Goal: Task Accomplishment & Management: Manage account settings

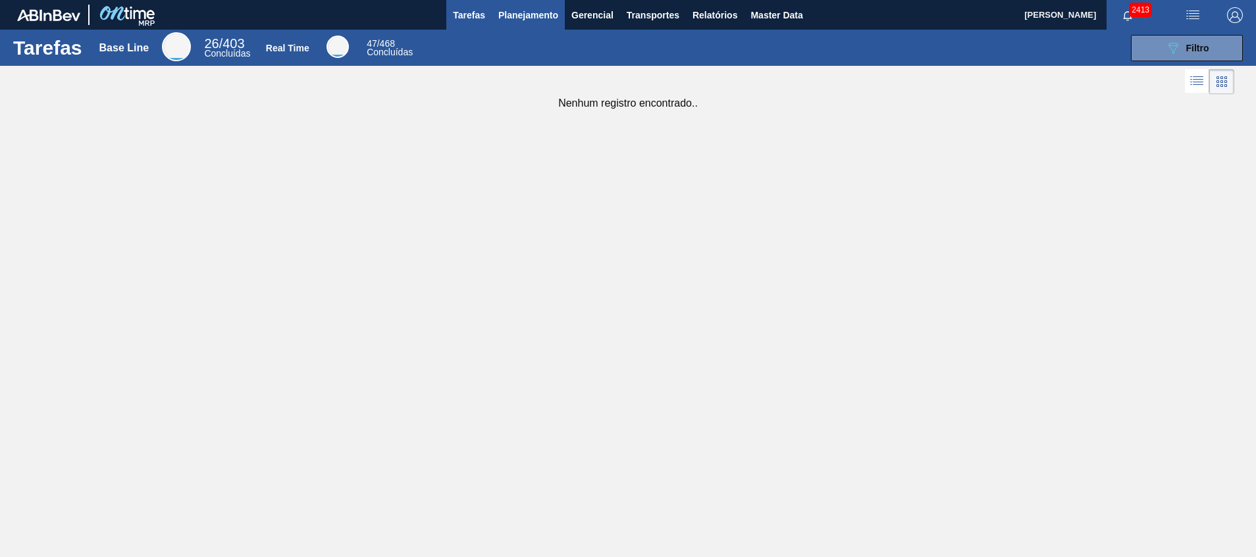
click at [506, 28] on button "Planejamento" at bounding box center [528, 15] width 73 height 30
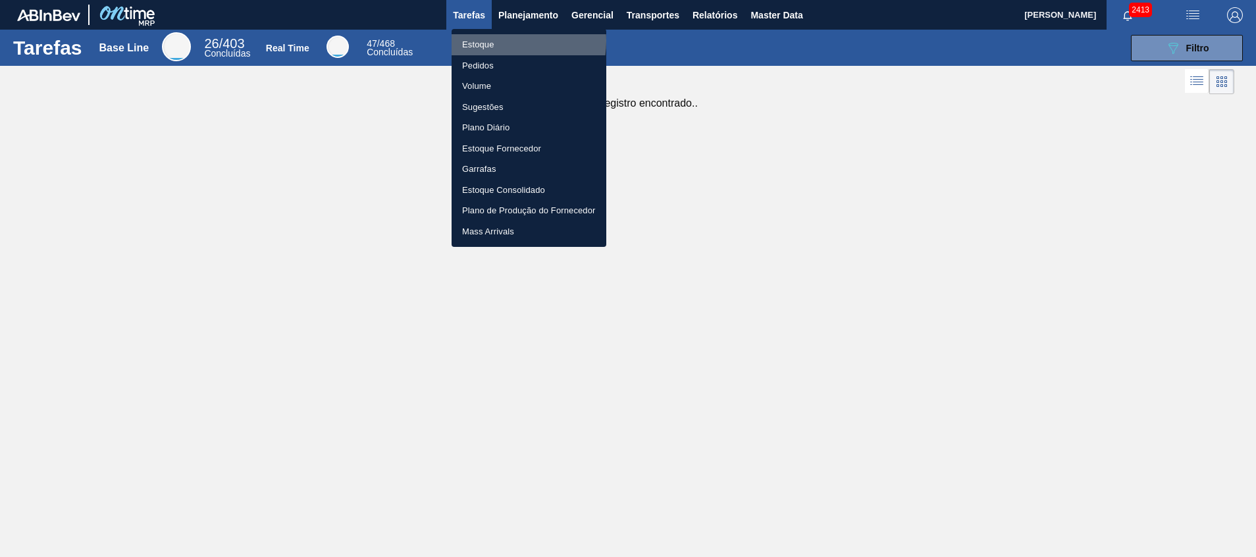
click at [497, 41] on li "Estoque" at bounding box center [529, 44] width 155 height 21
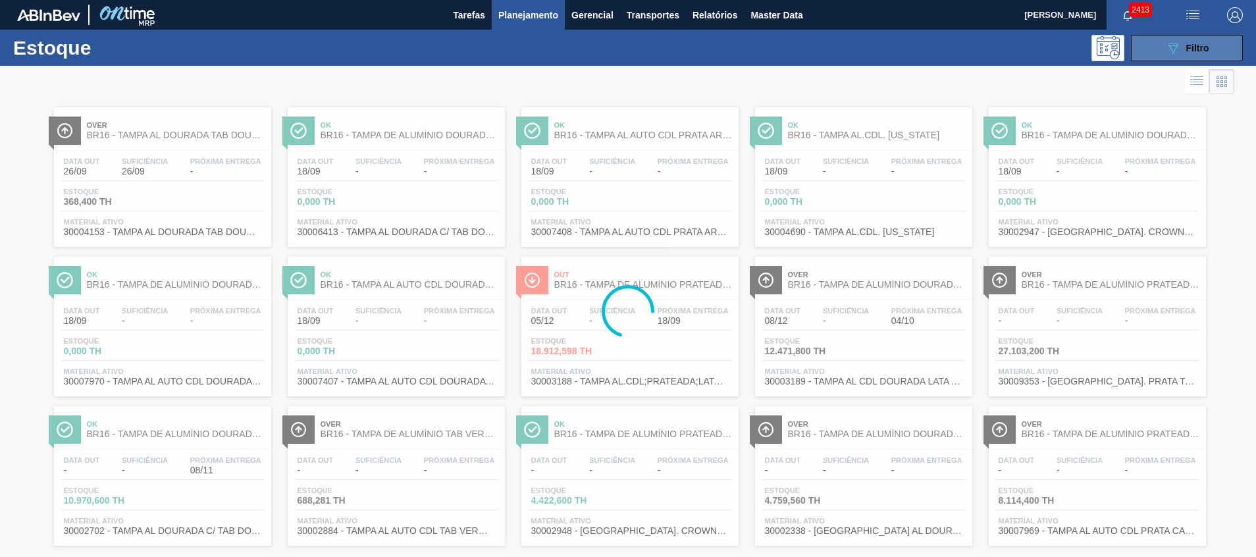
click at [1157, 37] on button "089F7B8B-B2A5-4AFE-B5C0-19BA573D28AC Filtro" at bounding box center [1187, 48] width 112 height 26
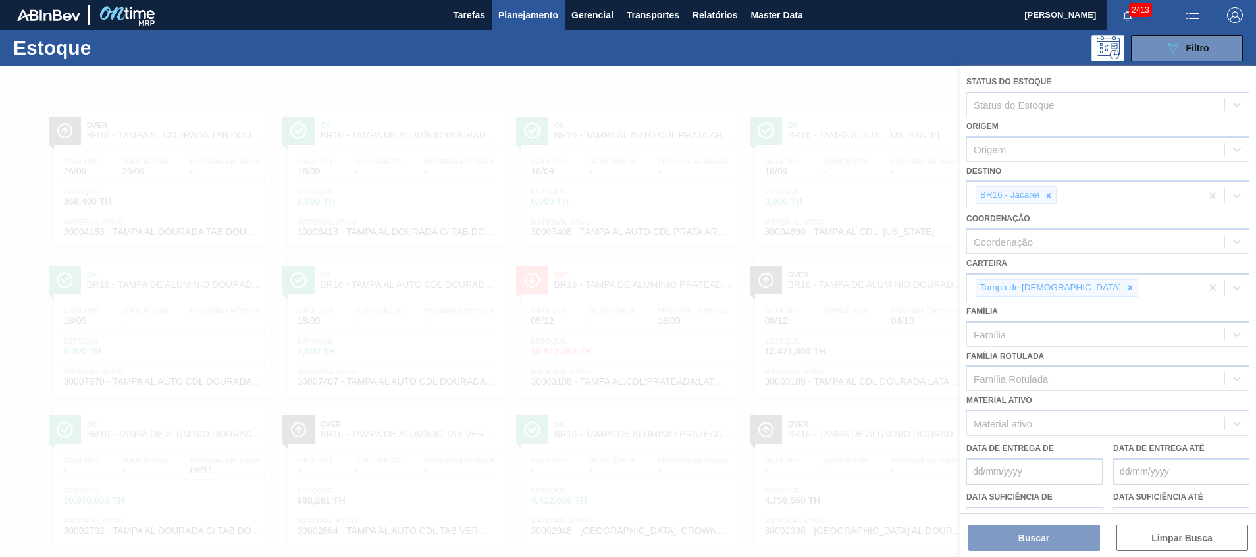
click at [1047, 196] on div at bounding box center [628, 311] width 1256 height 491
click at [1047, 201] on div at bounding box center [628, 311] width 1256 height 491
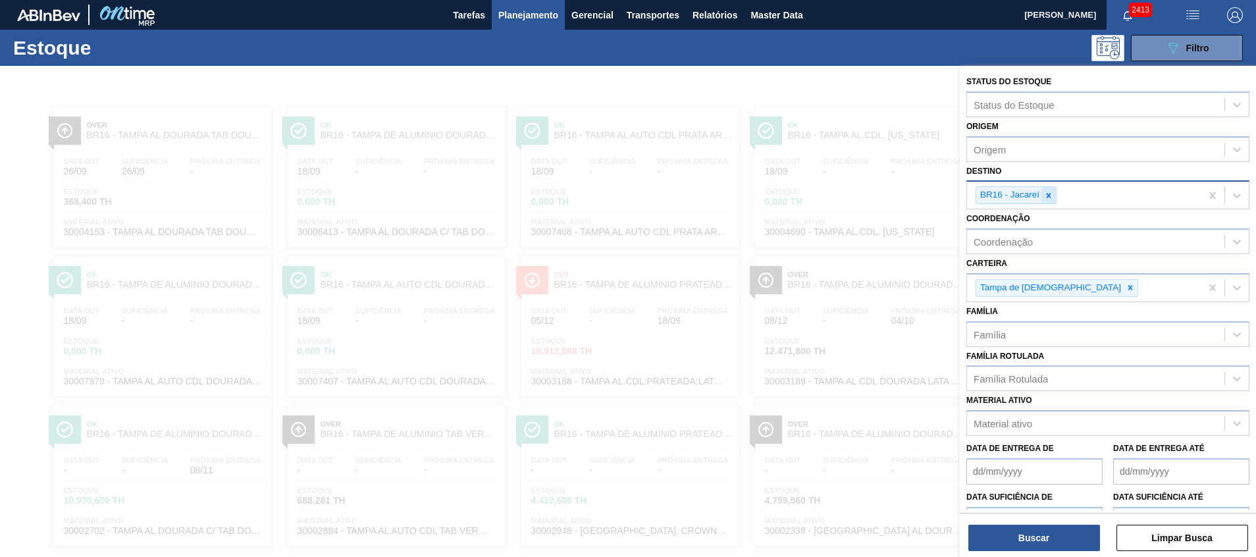
click at [1047, 196] on icon at bounding box center [1048, 195] width 9 height 9
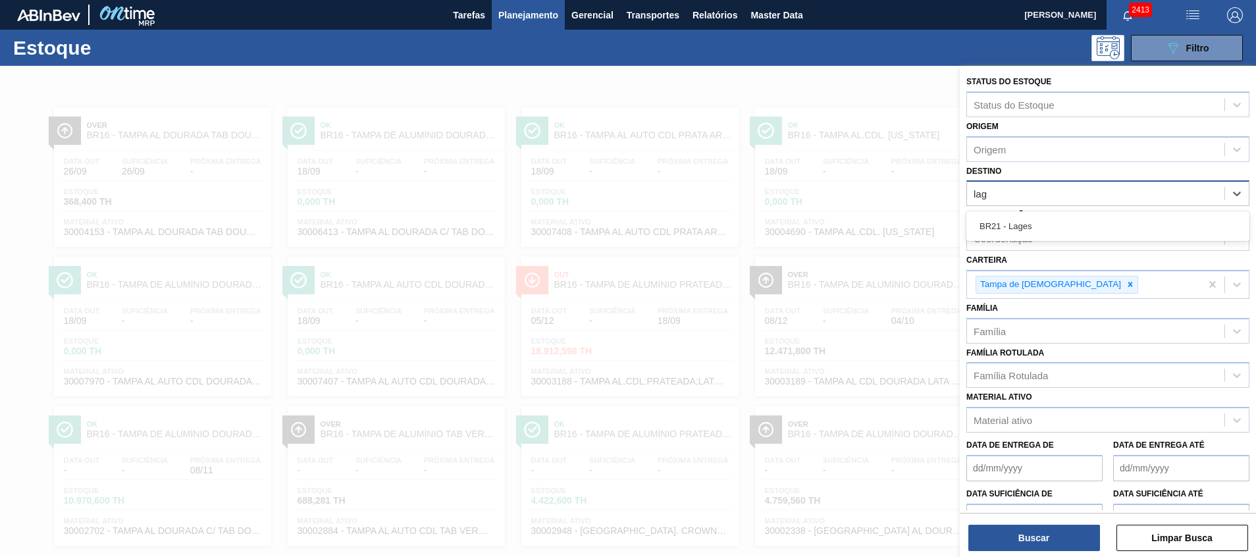
type input "lage"
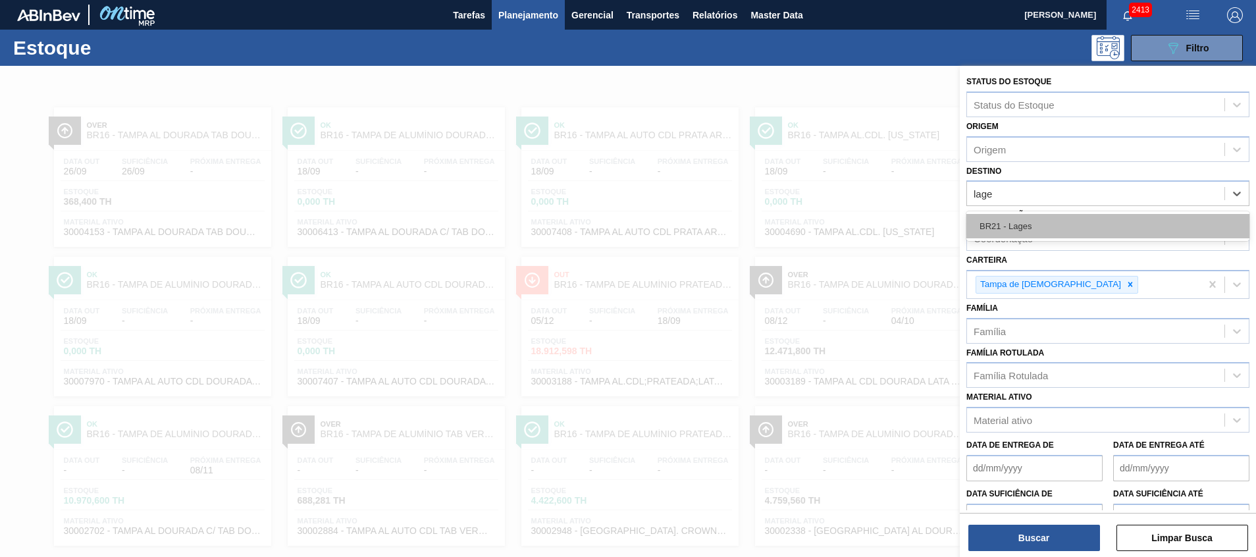
click at [1027, 224] on div "BR21 - Lages" at bounding box center [1107, 226] width 283 height 24
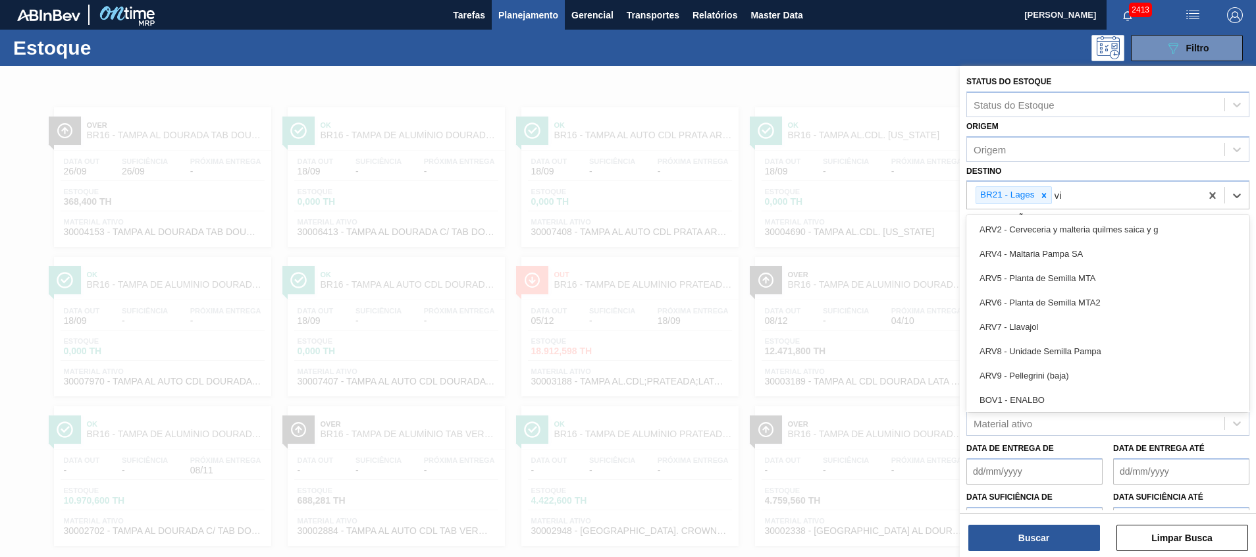
type input "via"
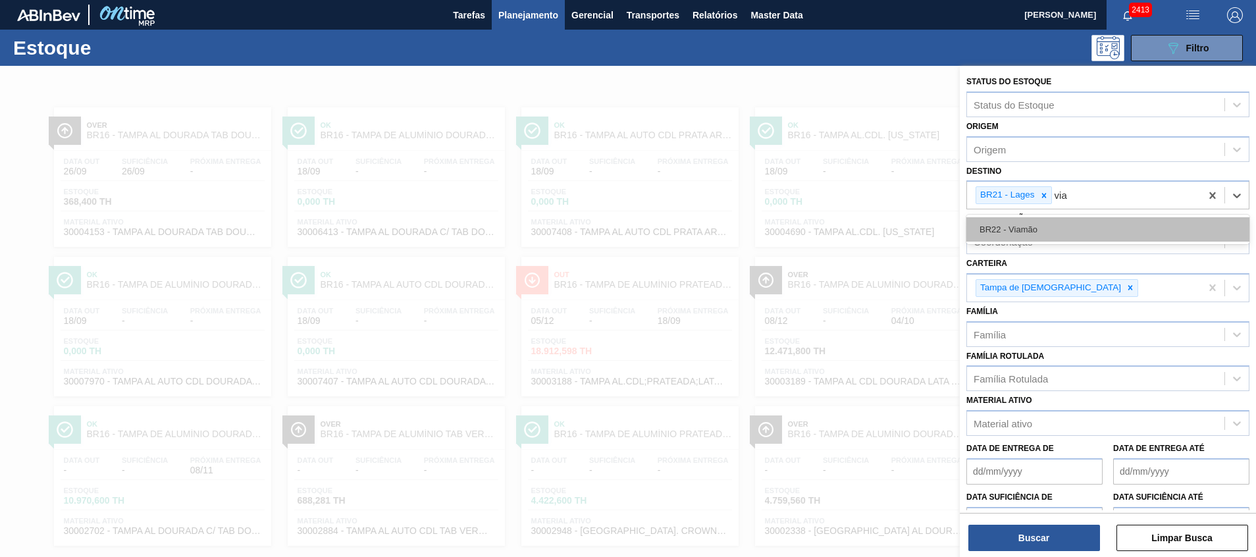
click at [1060, 239] on div "BR22 - Viamão" at bounding box center [1107, 229] width 283 height 24
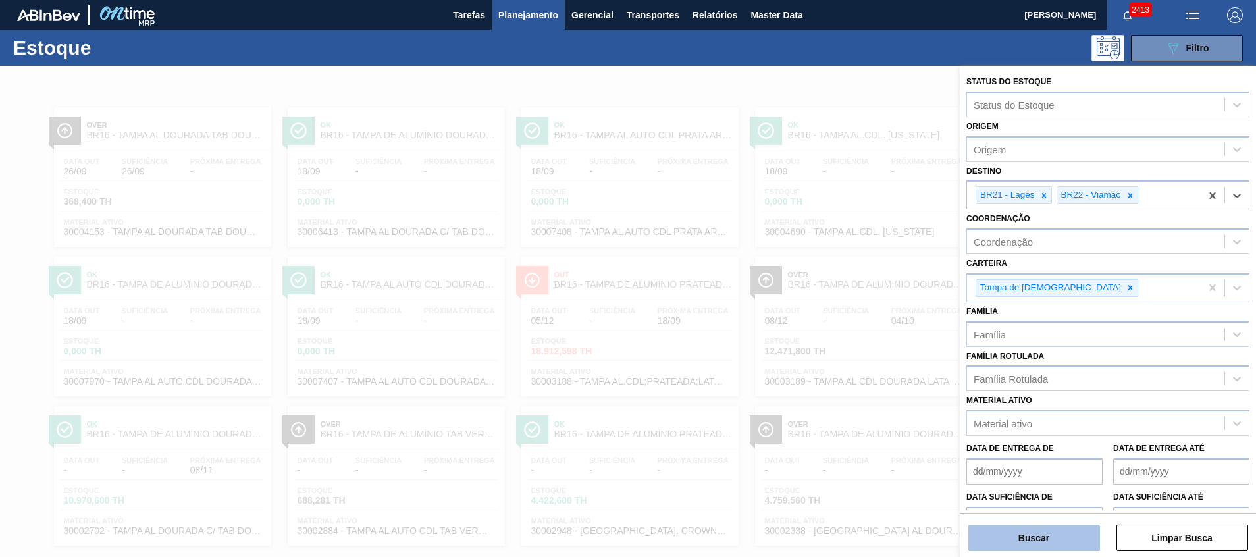
click at [1033, 531] on button "Buscar" at bounding box center [1034, 538] width 132 height 26
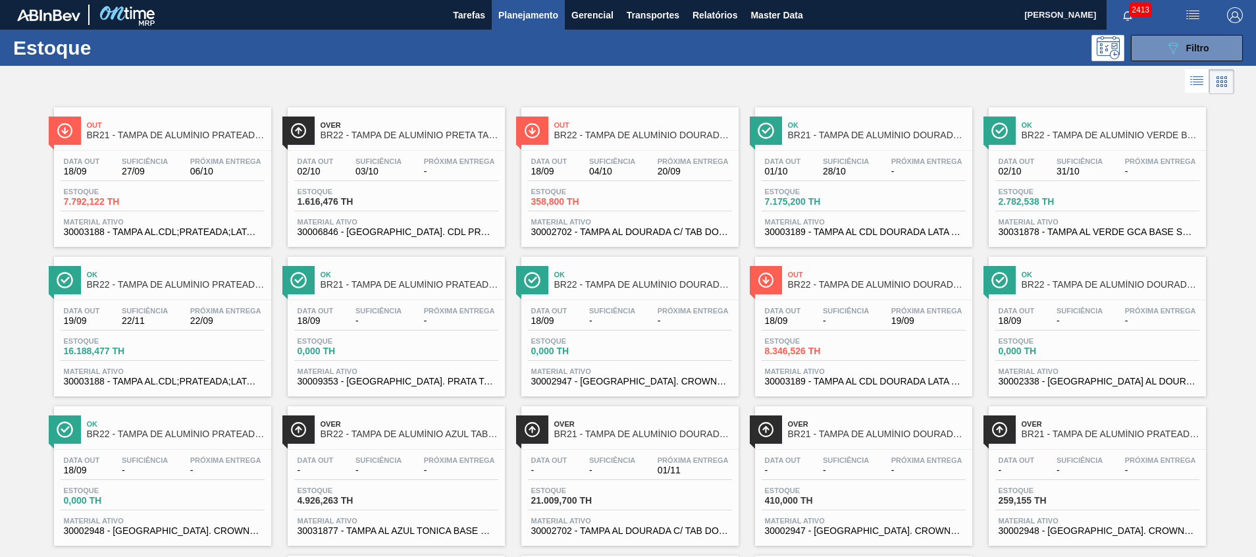
click at [172, 130] on div "Out BR21 - TAMPA DE ALUMÍNIO PRATEADA BALL CDL" at bounding box center [176, 131] width 178 height 30
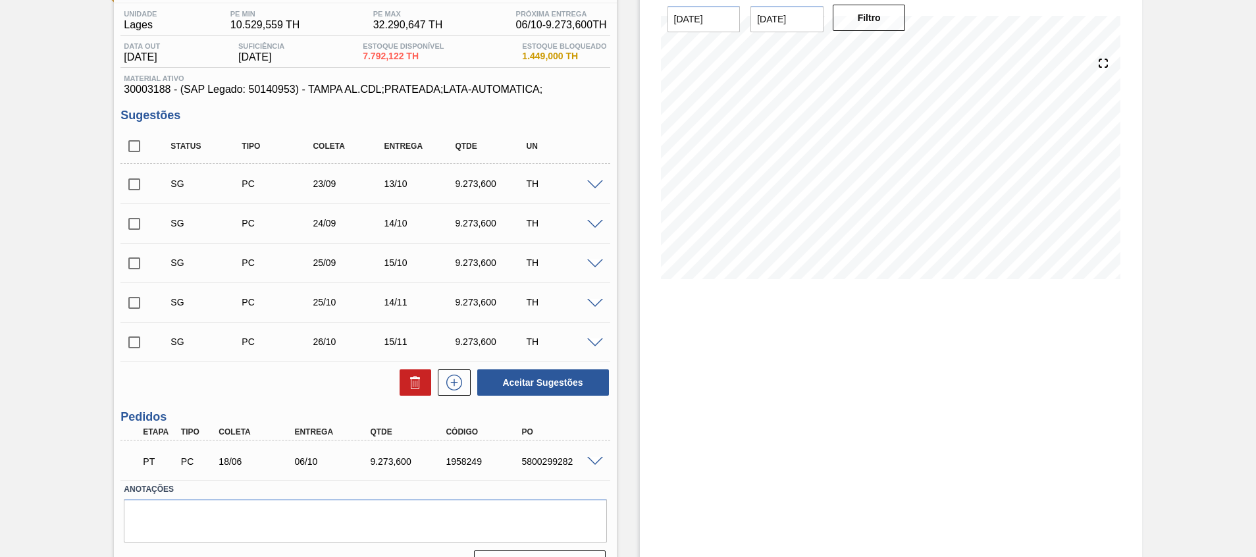
scroll to position [137, 0]
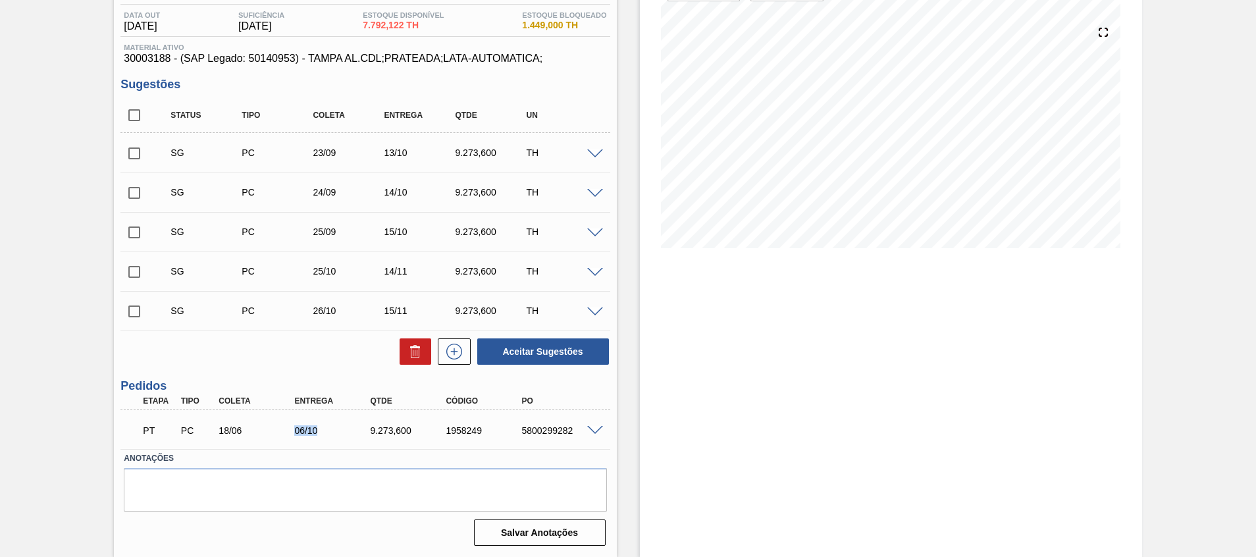
drag, startPoint x: 292, startPoint y: 424, endPoint x: 357, endPoint y: 422, distance: 65.2
click at [357, 422] on div "PT PC 18/06 06/10 9.273,600 1958249 5800299282" at bounding box center [361, 429] width 454 height 26
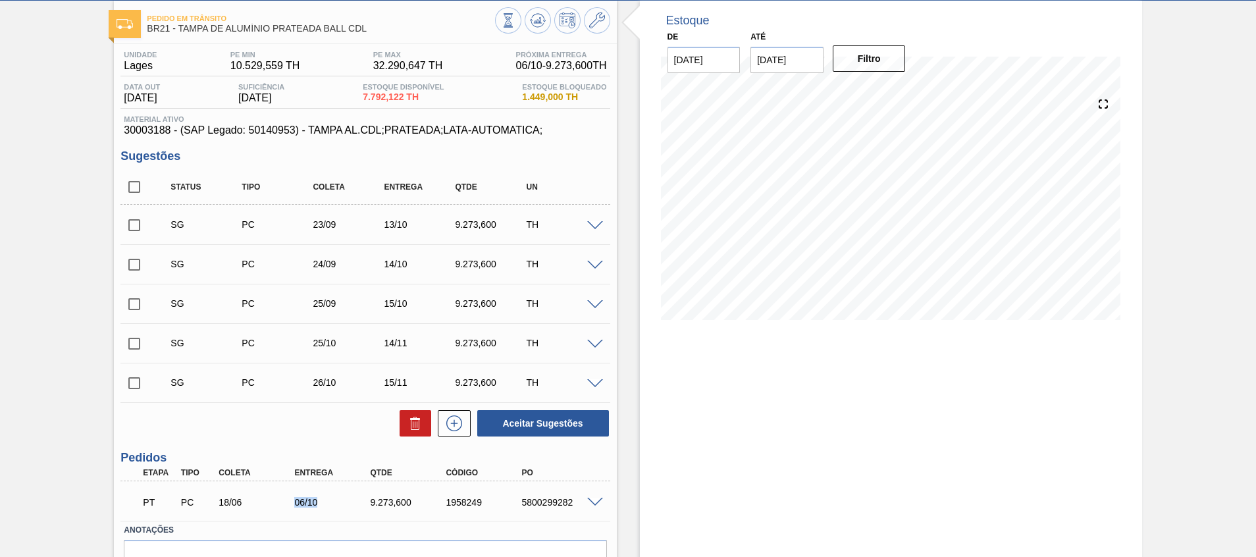
scroll to position [38, 0]
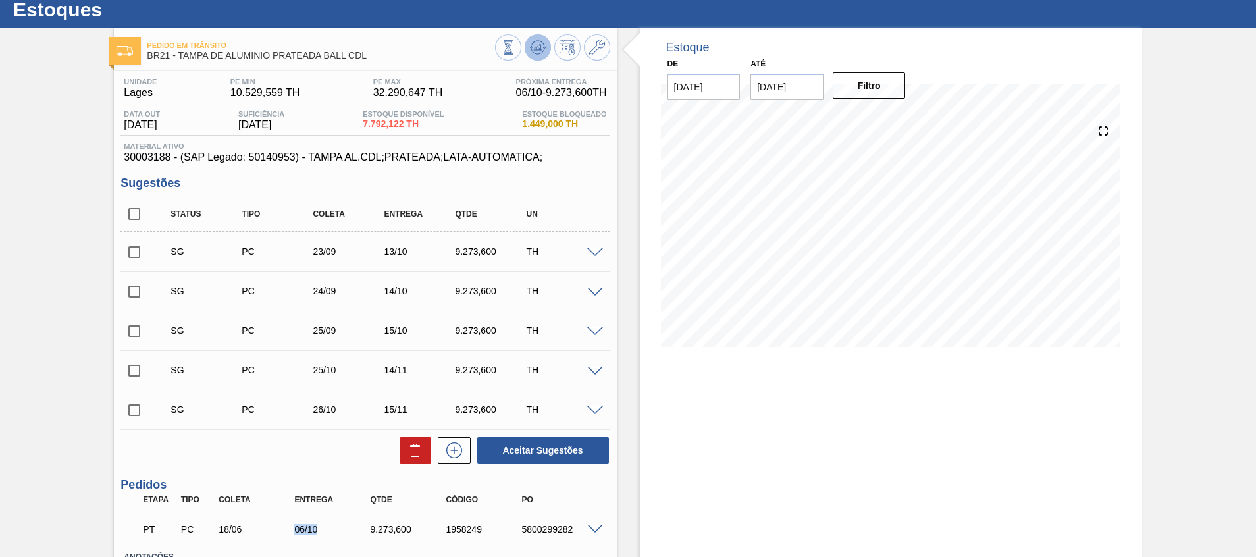
click at [540, 52] on icon at bounding box center [538, 47] width 16 height 16
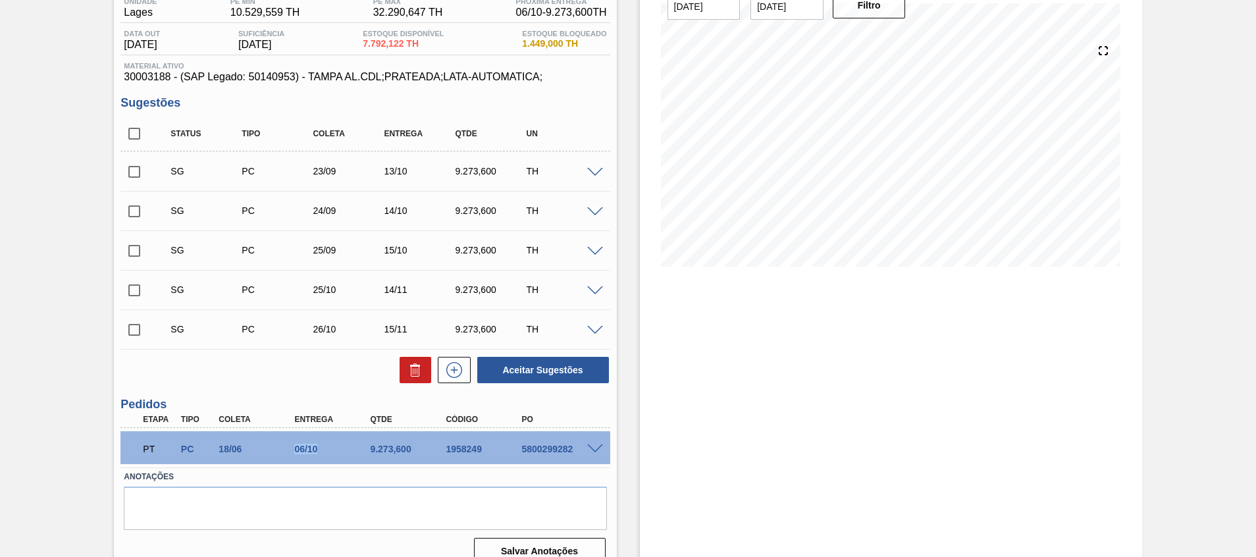
scroll to position [137, 0]
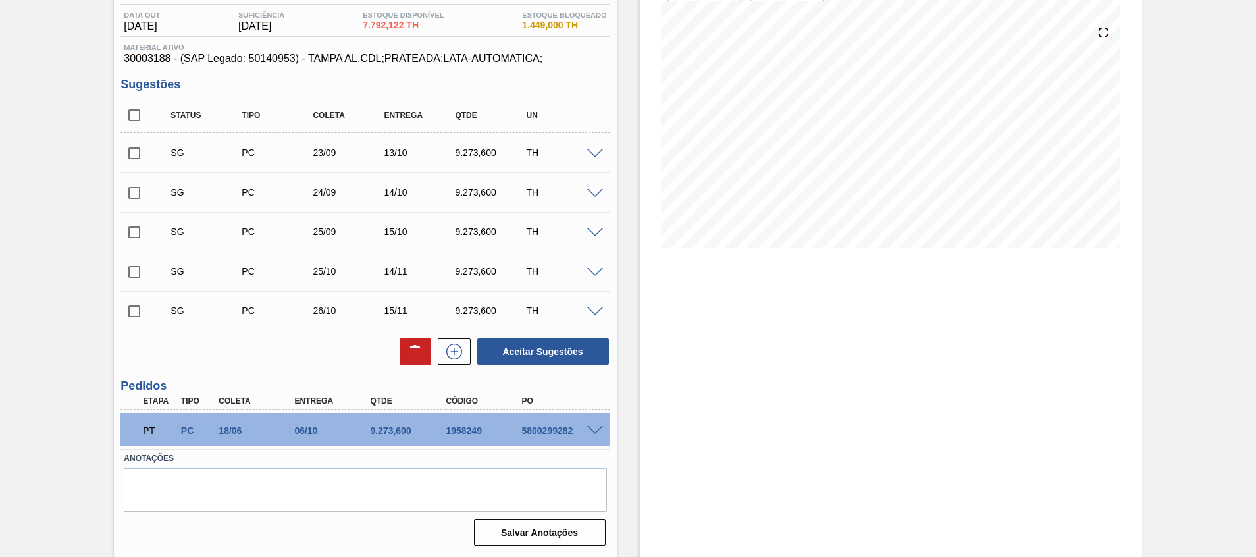
click at [587, 430] on span at bounding box center [595, 431] width 16 height 10
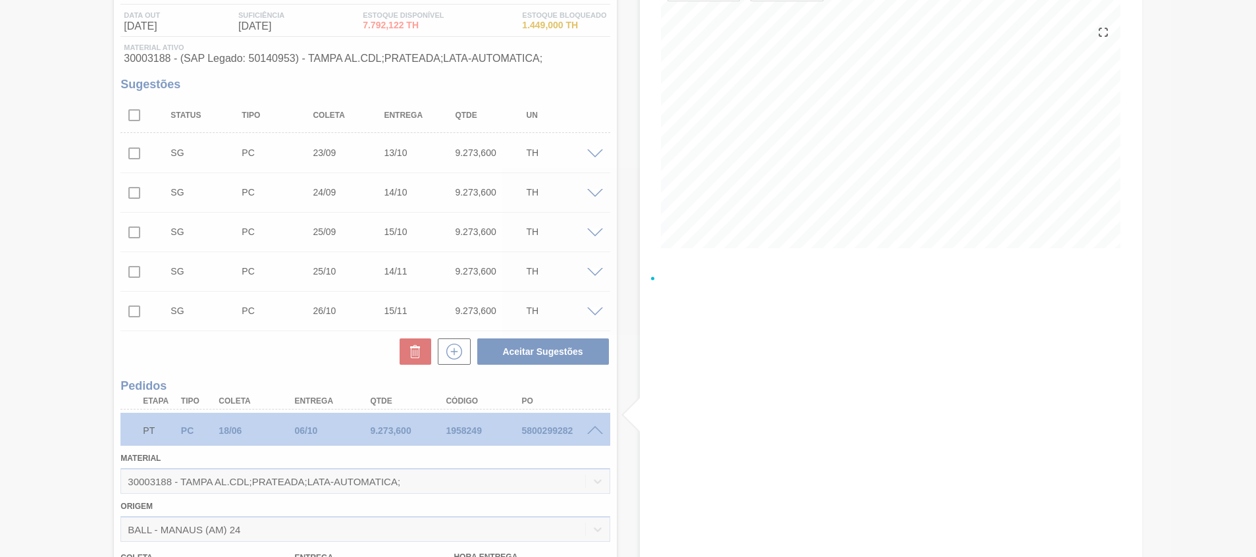
click at [594, 429] on div at bounding box center [628, 278] width 1256 height 557
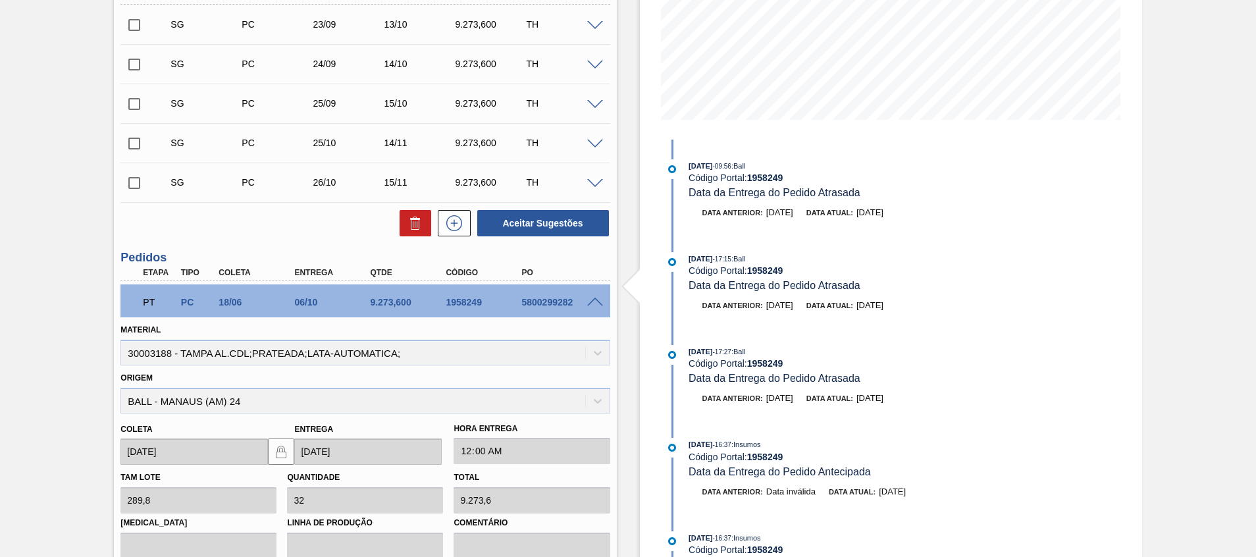
scroll to position [433, 0]
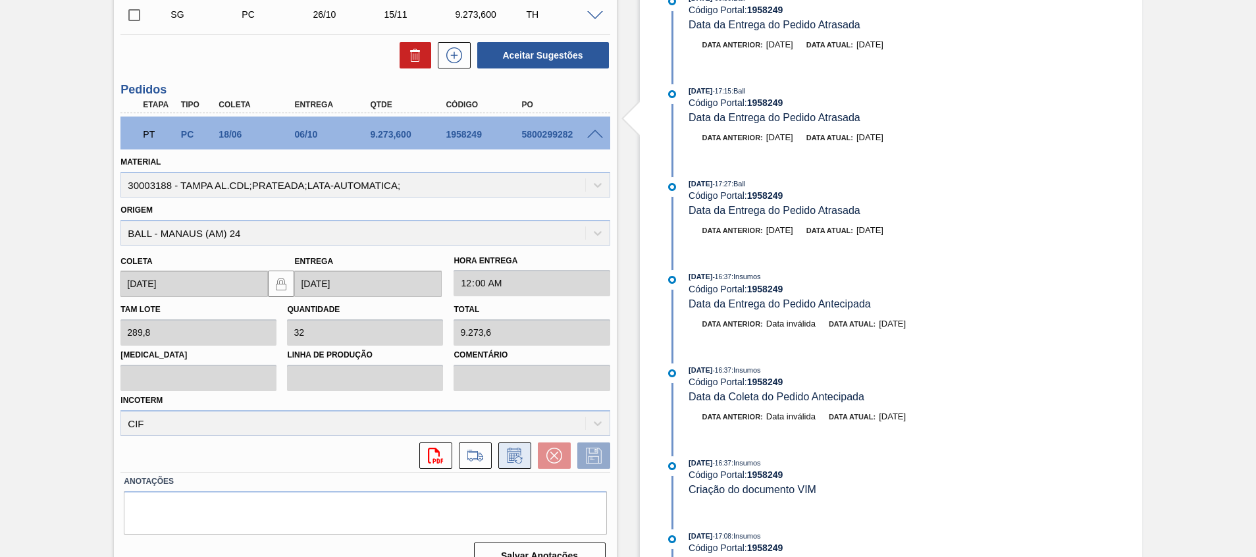
click at [508, 451] on icon at bounding box center [514, 456] width 21 height 16
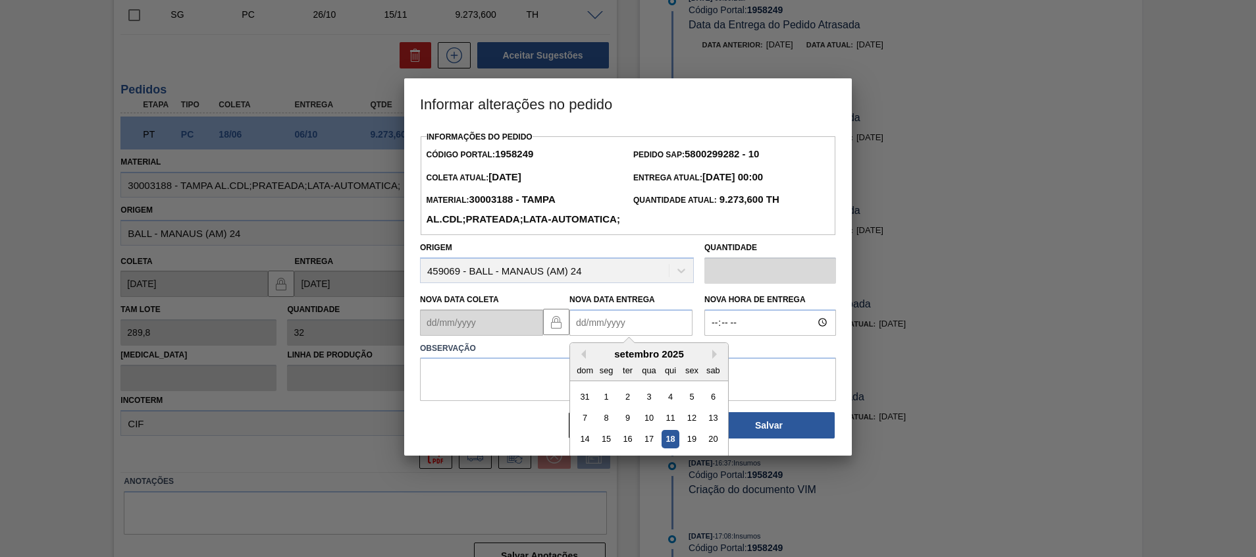
click at [612, 336] on Entrega1958249 "Nova Data Entrega" at bounding box center [630, 322] width 123 height 26
type Entrega1958249 "1"
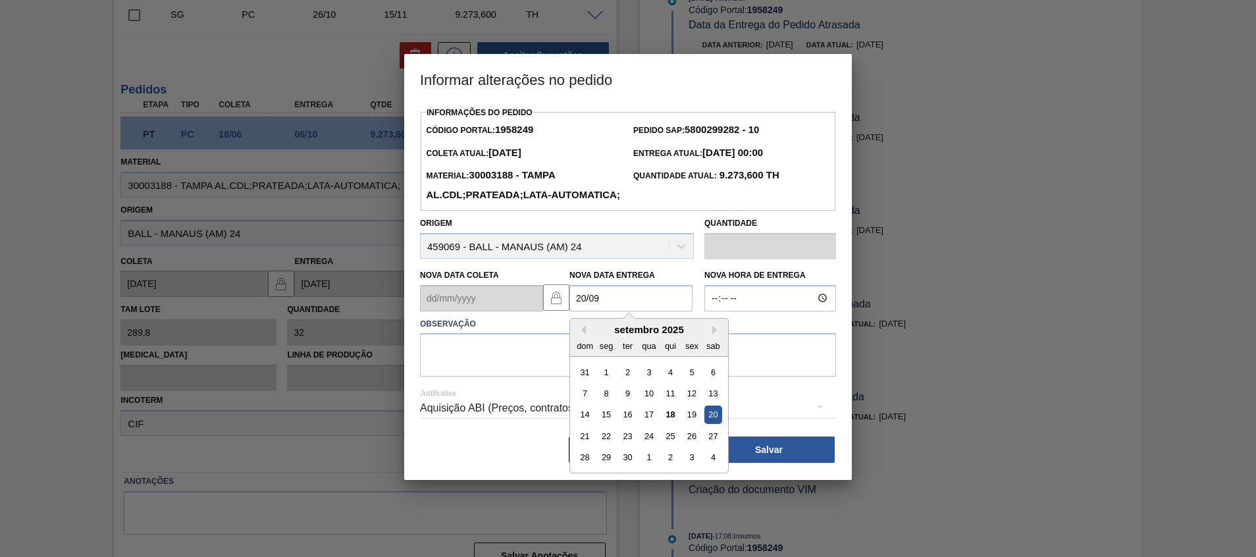
click at [711, 423] on div "20" at bounding box center [713, 414] width 18 height 18
type Entrega1958249 "20/09/2025"
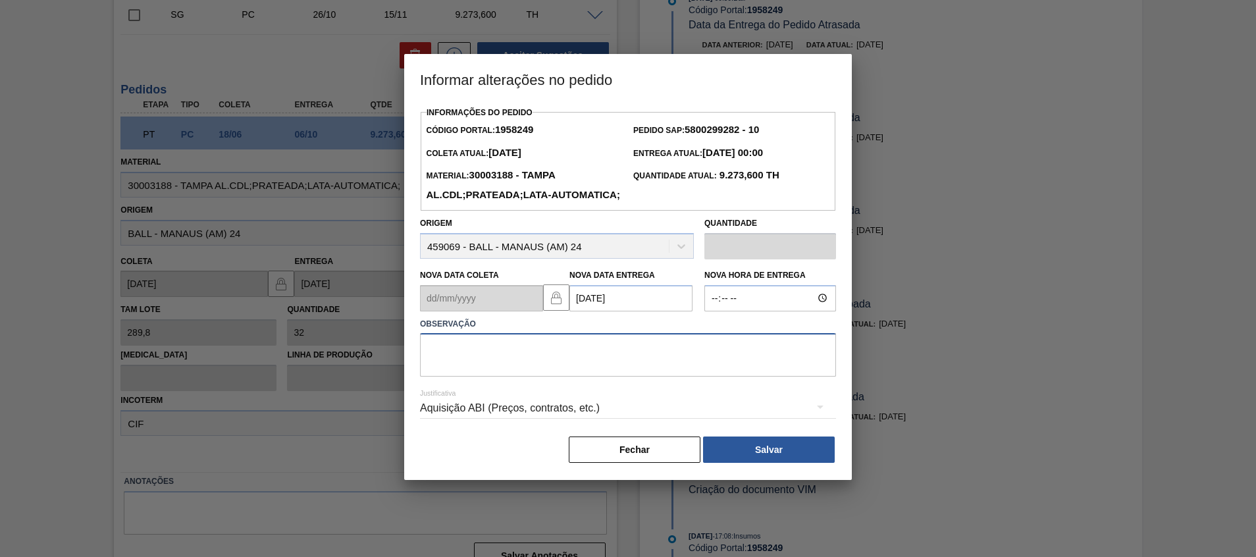
click at [700, 377] on textarea at bounding box center [628, 354] width 416 height 43
type textarea "Ajuste ABI"
click at [746, 463] on button "Salvar" at bounding box center [769, 449] width 132 height 26
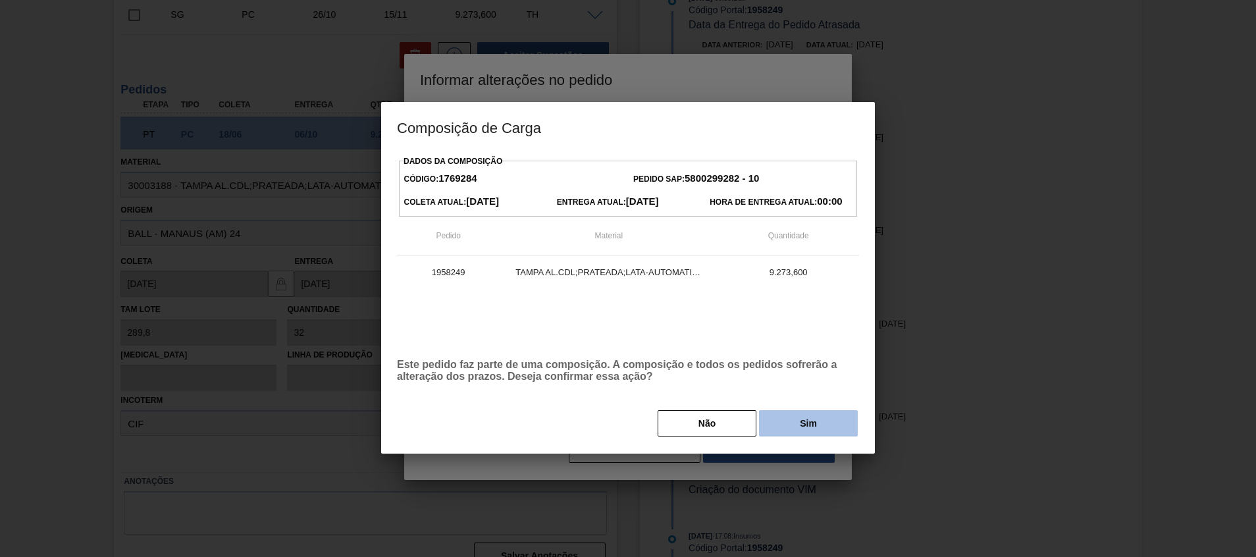
click at [777, 429] on button "Sim" at bounding box center [808, 423] width 99 height 26
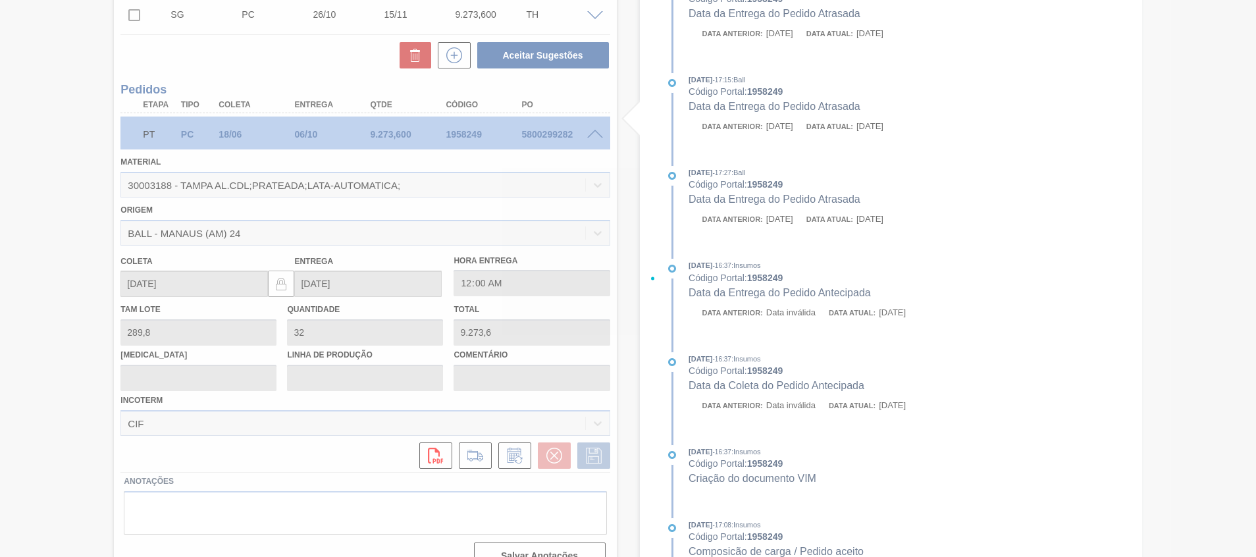
scroll to position [0, 0]
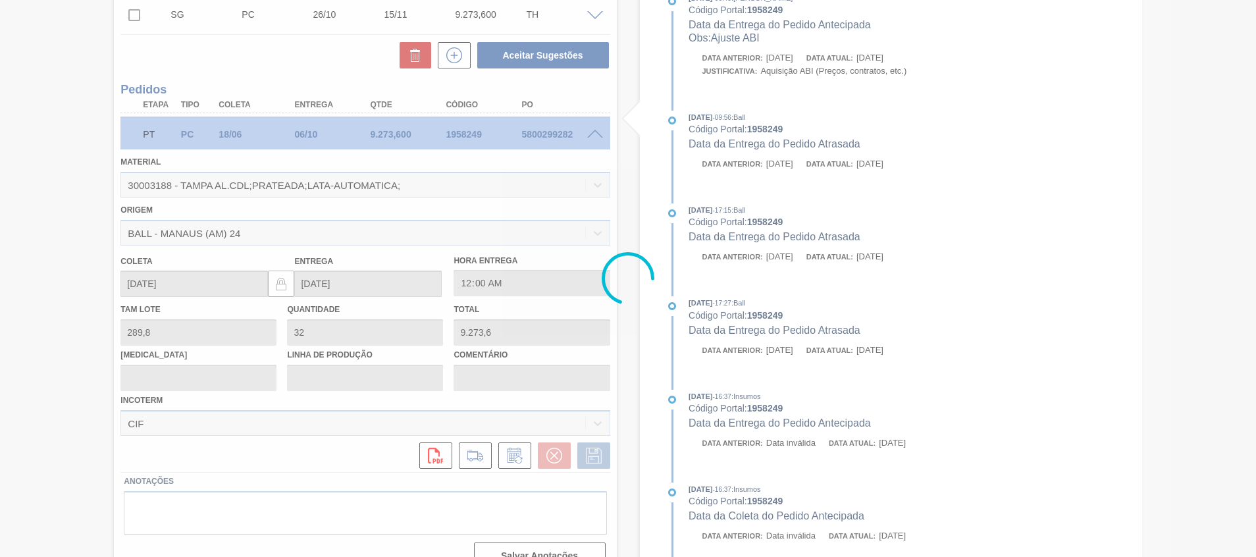
type input "Ajuste ABI"
type input "20/09/2025"
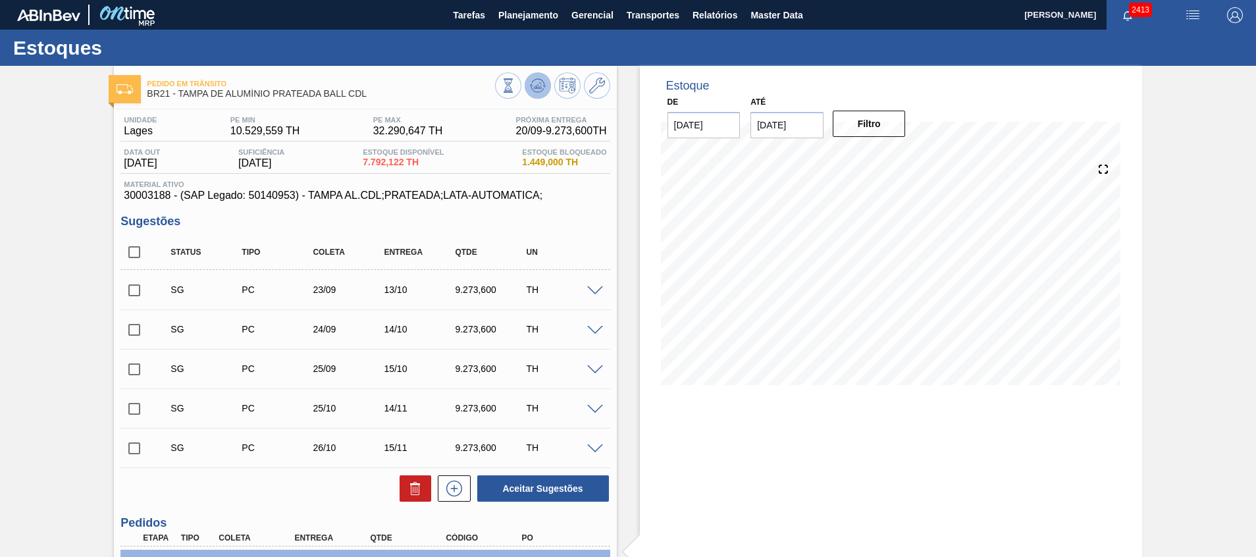
click at [535, 93] on icon at bounding box center [538, 86] width 16 height 16
click at [775, 138] on div "Estoque De 18/09/2025 Até 02/10/2025 Filtro" at bounding box center [891, 235] width 502 height 339
click at [787, 130] on input "02/10/2025" at bounding box center [786, 125] width 73 height 26
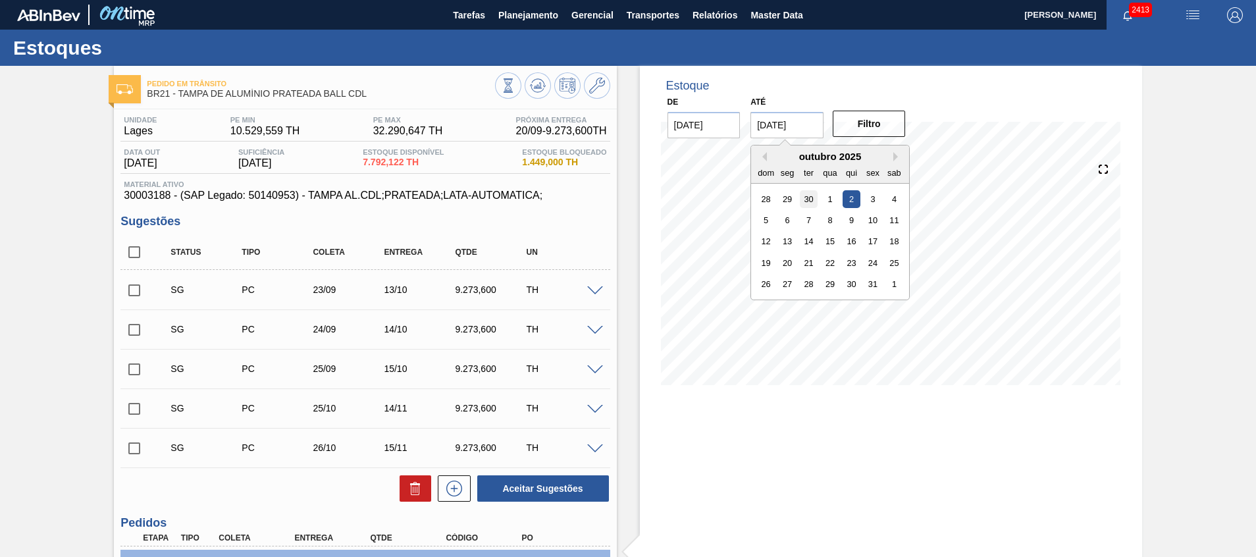
click at [809, 191] on div "30" at bounding box center [809, 199] width 18 height 18
type input "30/09/2025"
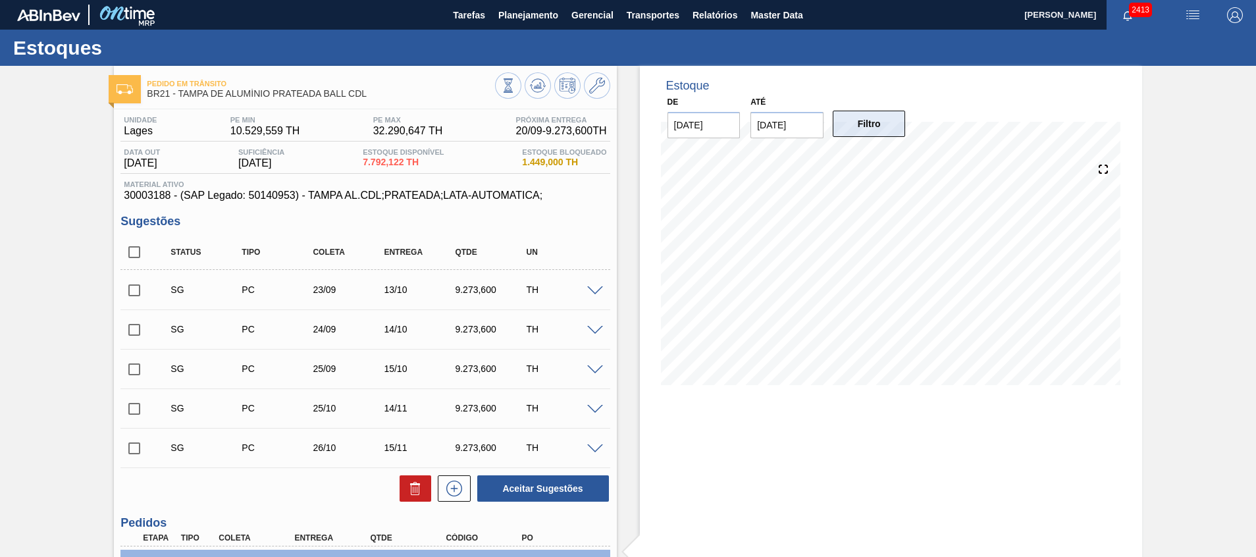
click at [866, 134] on button "Filtro" at bounding box center [869, 124] width 73 height 26
click at [594, 95] on button at bounding box center [597, 85] width 26 height 26
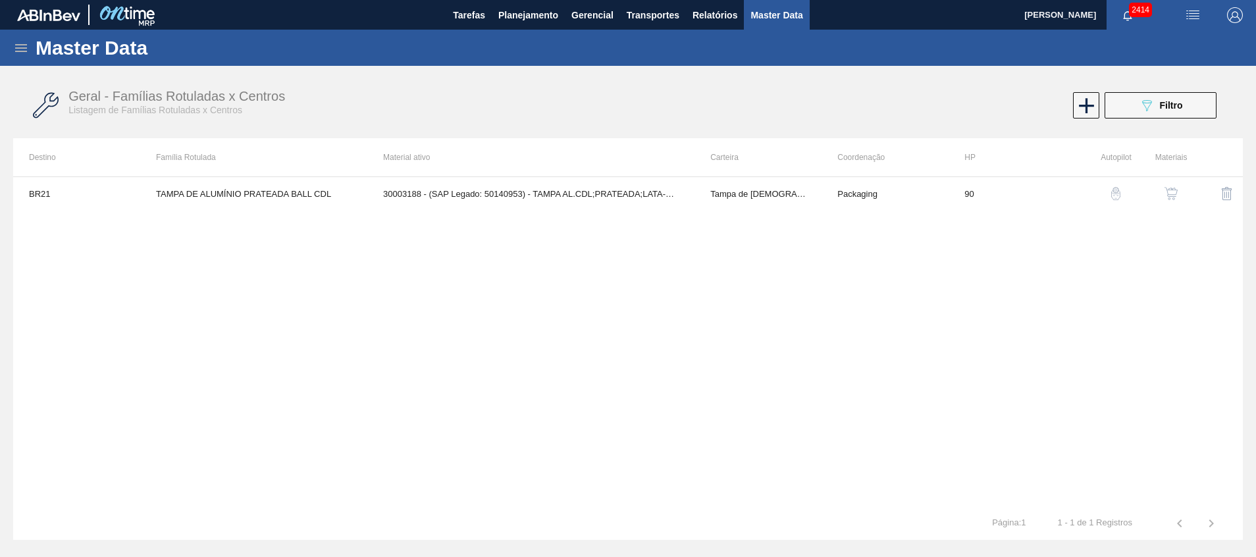
click at [1178, 199] on div "button" at bounding box center [1171, 193] width 16 height 13
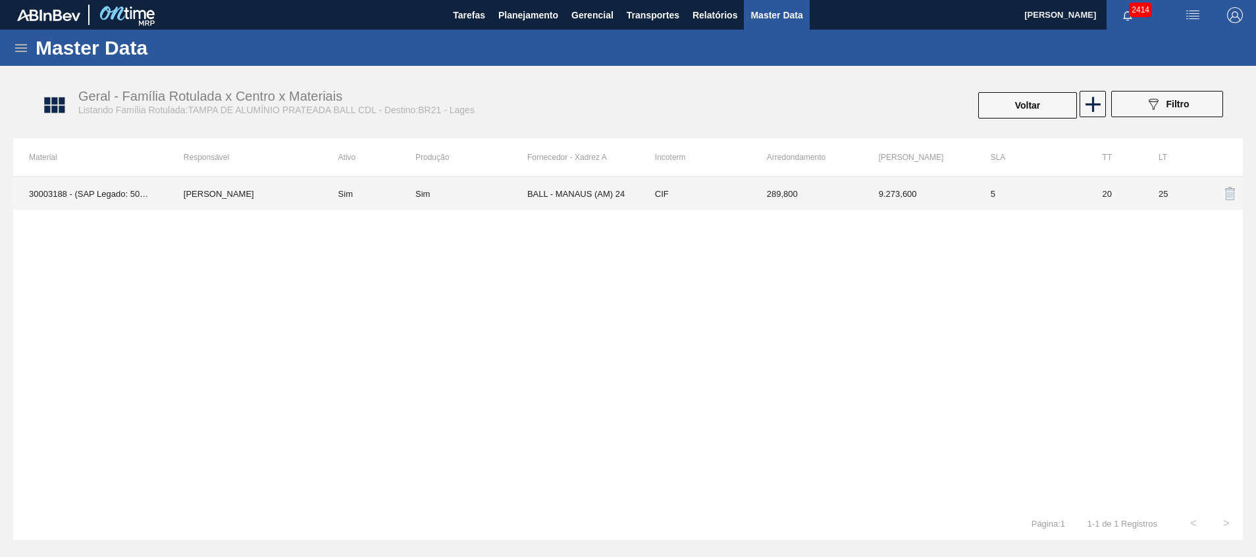
click at [889, 195] on td "9.273,600" at bounding box center [919, 193] width 112 height 33
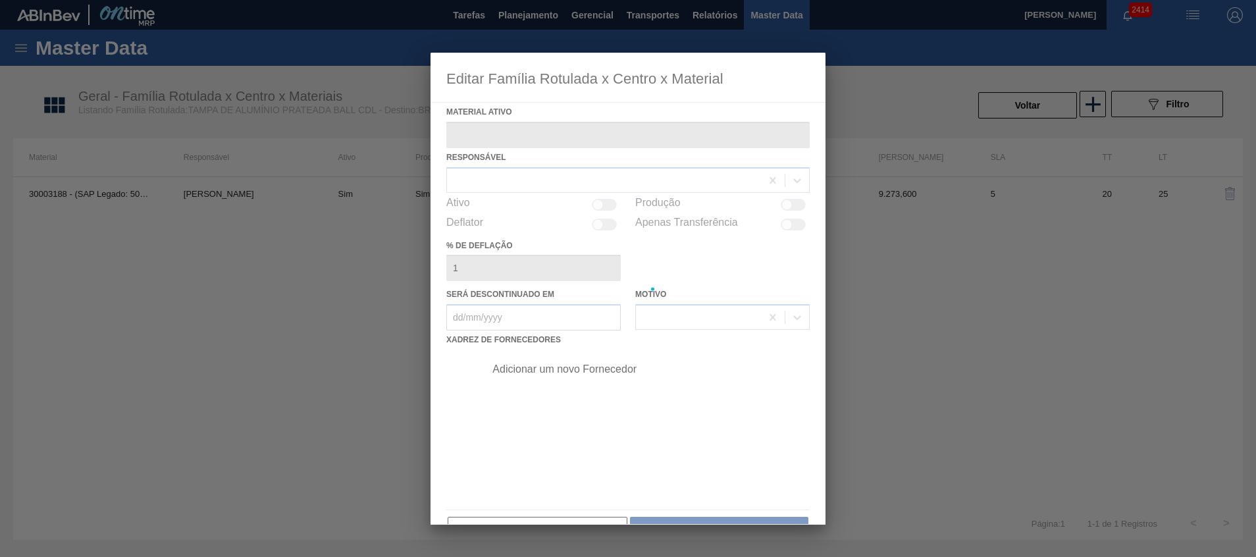
type ativo "30003188 - (SAP Legado: 50140953) - TAMPA AL.CDL;PRATEADA;LATA-AUTOMATICA;"
checkbox input "true"
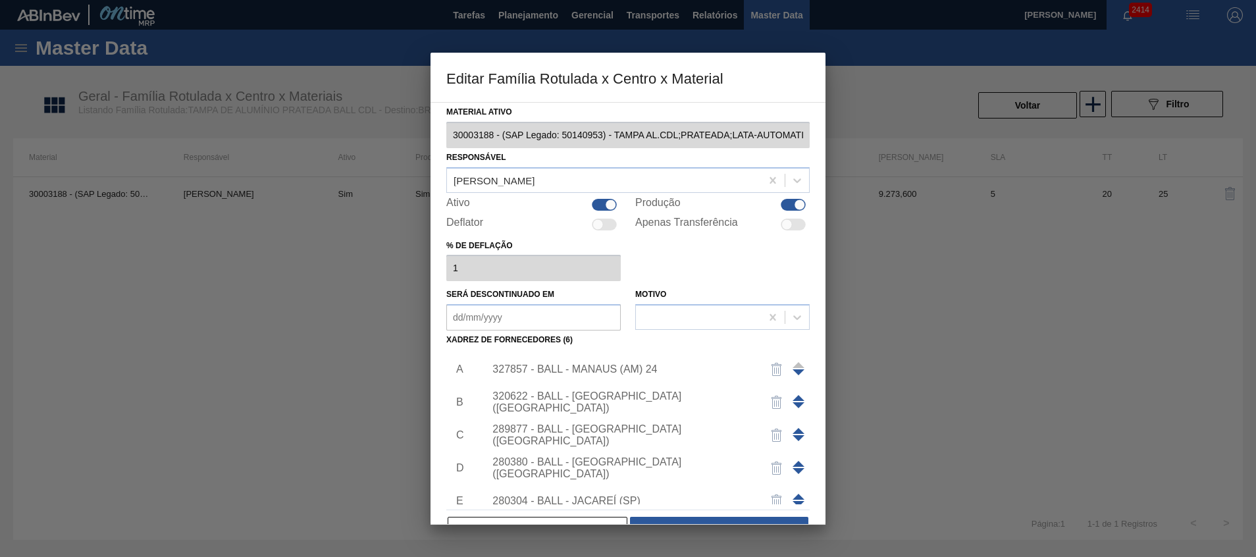
scroll to position [79, 0]
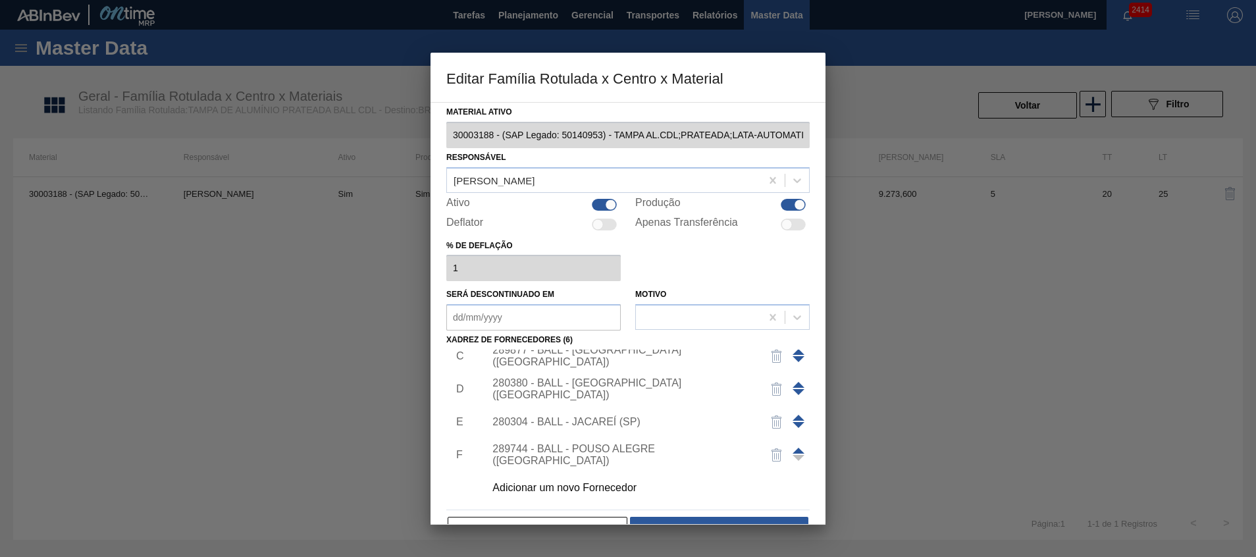
click at [793, 419] on span at bounding box center [799, 418] width 12 height 6
click at [796, 382] on span at bounding box center [799, 385] width 12 height 6
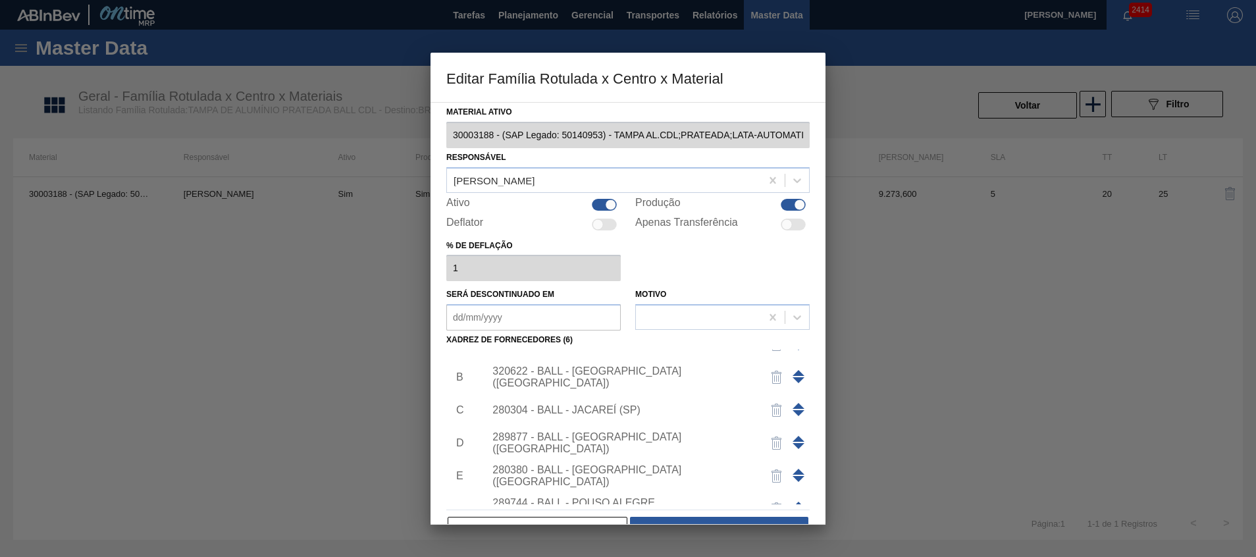
scroll to position [0, 0]
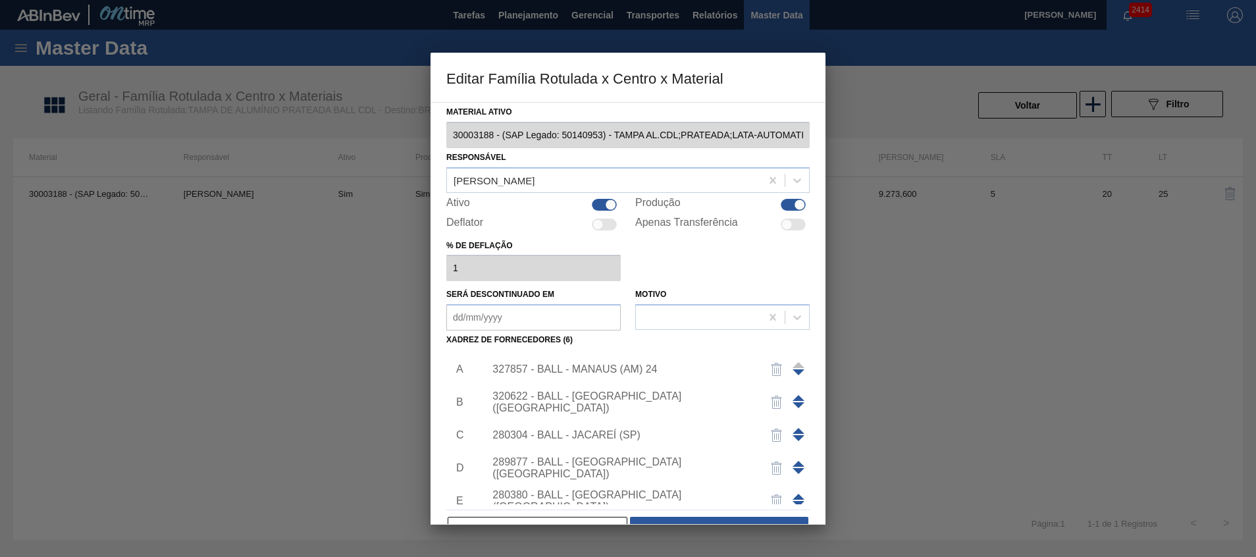
click at [795, 434] on div at bounding box center [799, 435] width 12 height 32
click at [798, 429] on span at bounding box center [799, 431] width 12 height 6
click at [793, 396] on span at bounding box center [799, 398] width 12 height 6
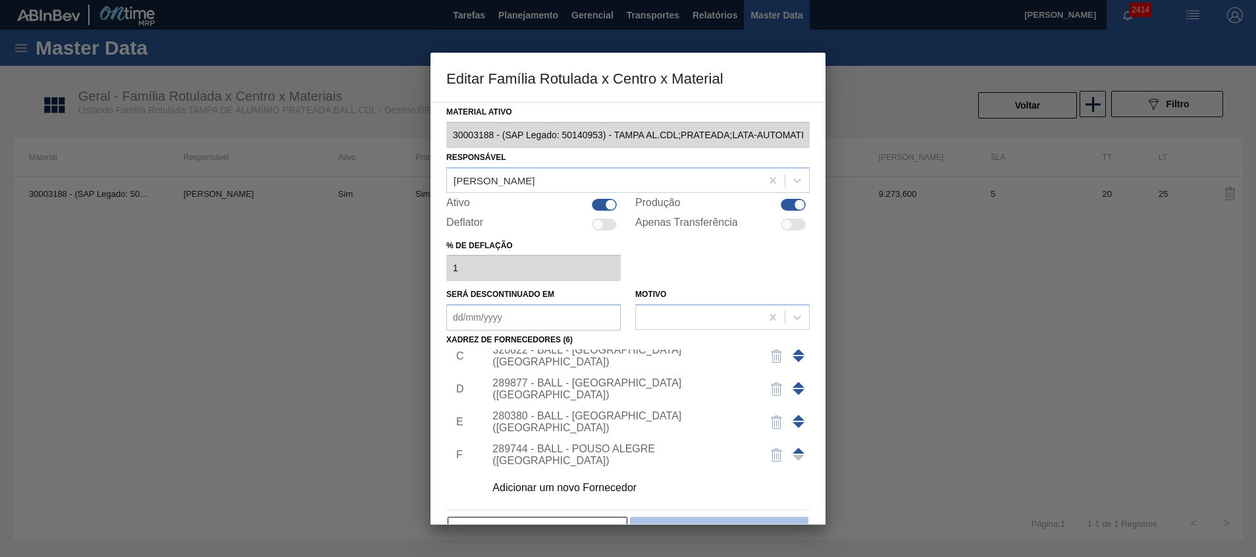
click at [692, 523] on button "Salvar" at bounding box center [719, 530] width 178 height 26
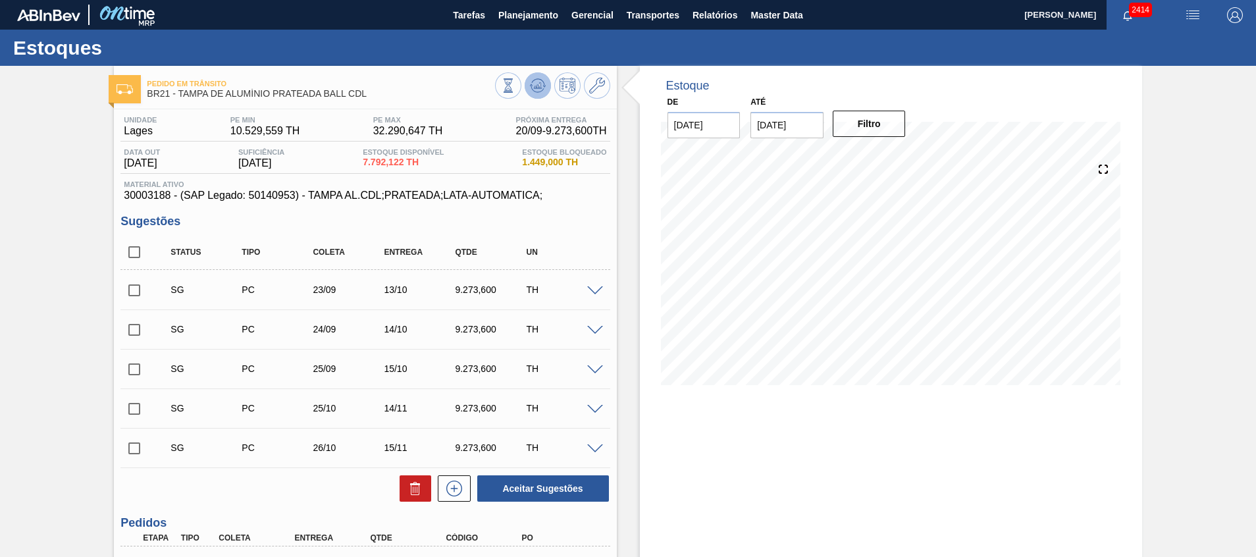
click at [545, 84] on button at bounding box center [538, 85] width 26 height 26
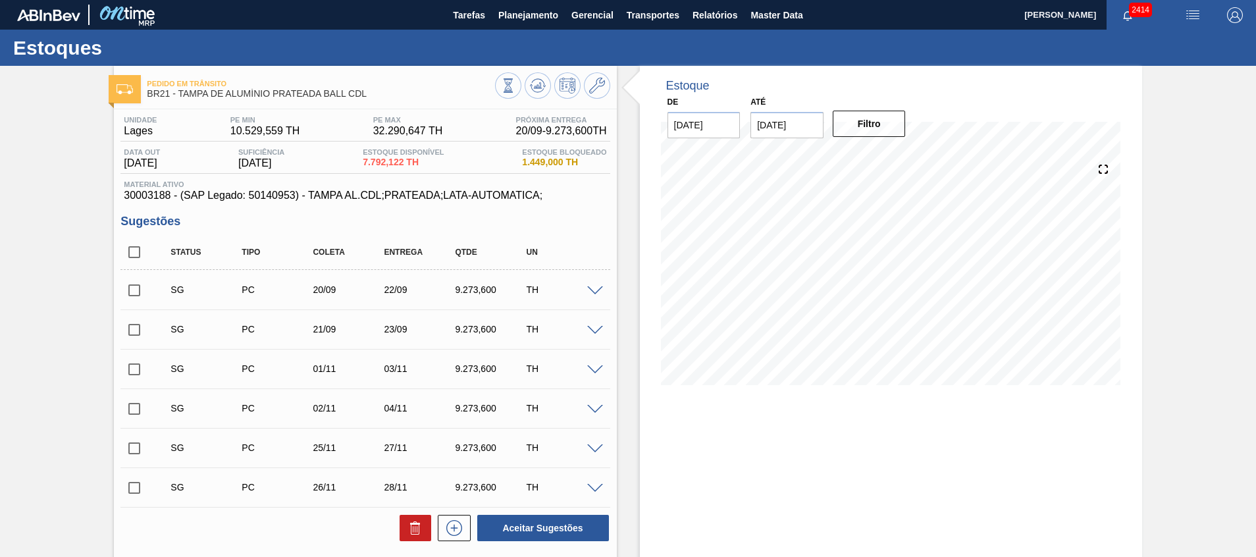
click at [593, 99] on div at bounding box center [552, 87] width 115 height 30
click at [593, 92] on icon at bounding box center [597, 86] width 16 height 16
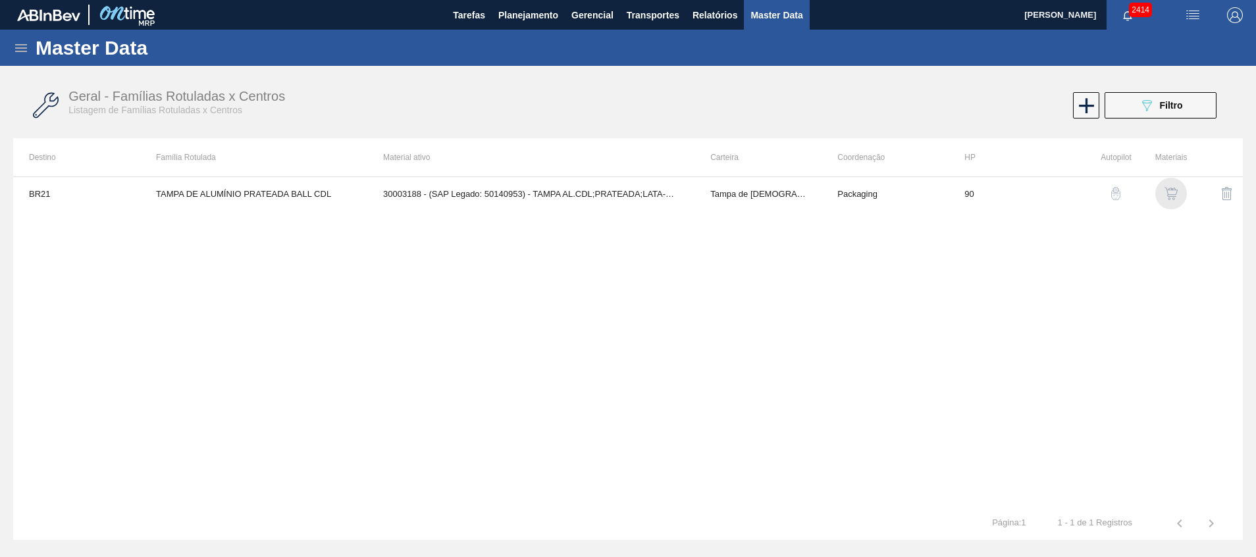
click at [1164, 190] on img "button" at bounding box center [1170, 193] width 13 height 13
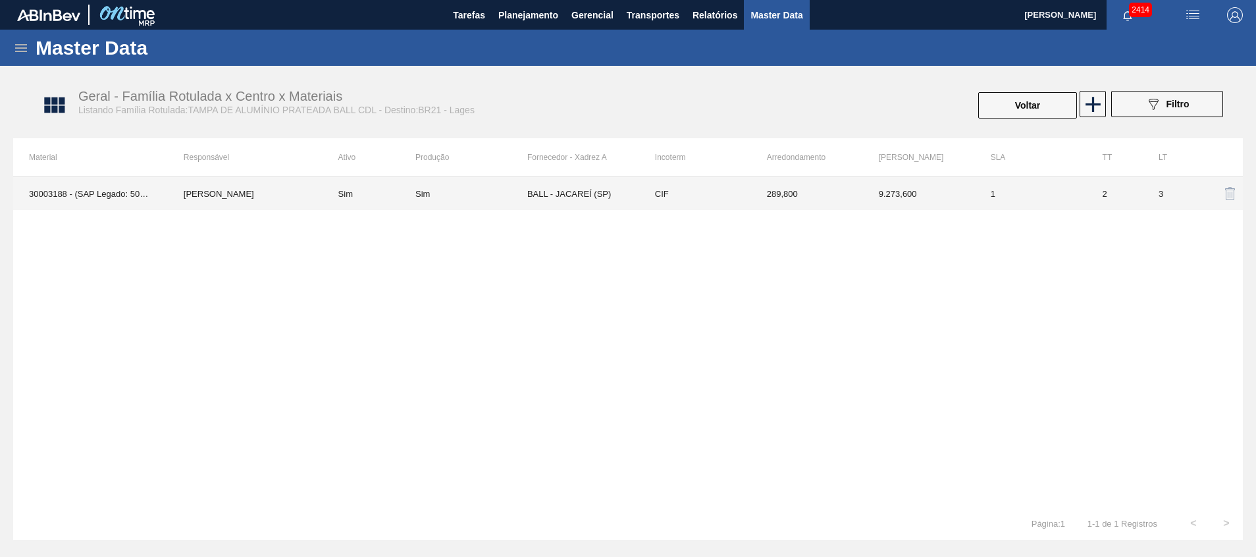
click at [681, 192] on td "CIF" at bounding box center [695, 193] width 112 height 33
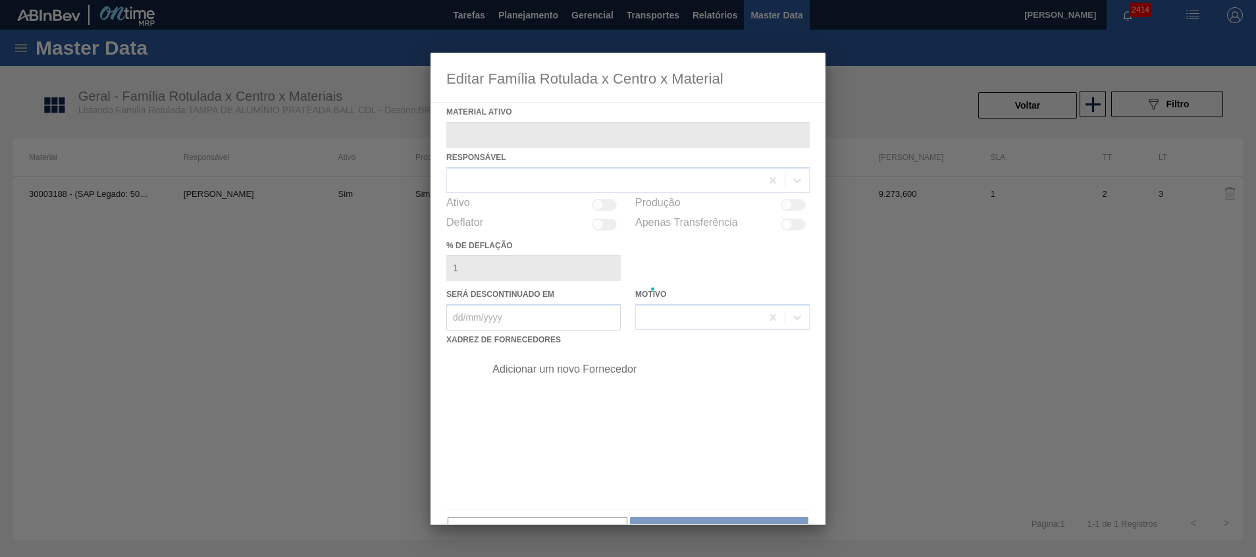
type ativo "30003188 - (SAP Legado: 50140953) - TAMPA AL.CDL;PRATEADA;LATA-AUTOMATICA;"
checkbox input "true"
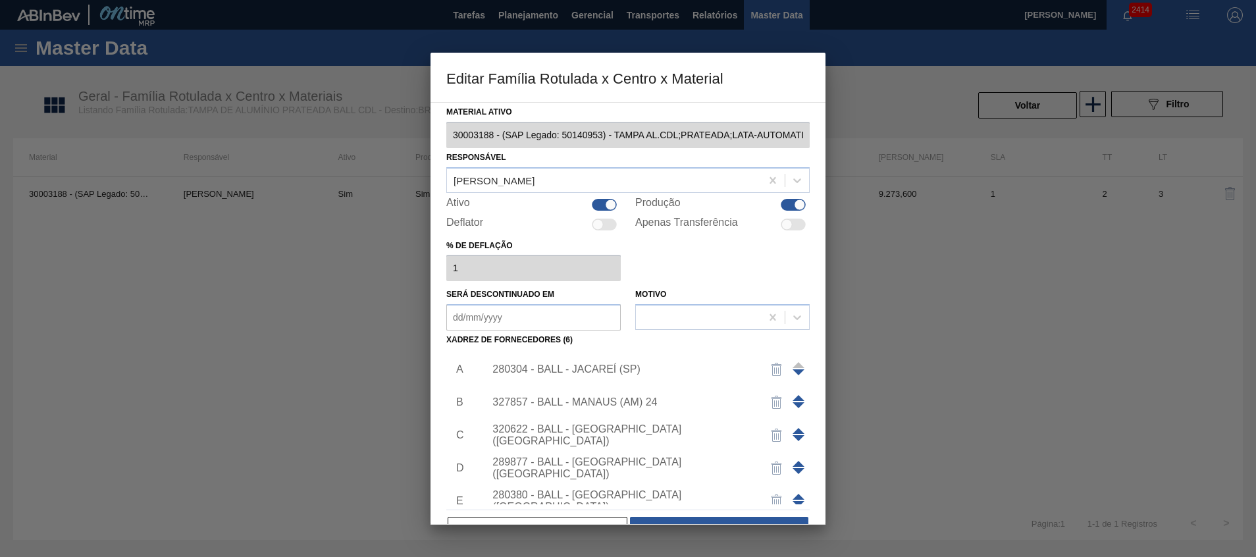
click at [648, 375] on div "280304 - BALL - JACAREÍ (SP)" at bounding box center [643, 369] width 332 height 33
click at [613, 359] on div "280304 - BALL - JACAREÍ (SP)" at bounding box center [643, 369] width 332 height 33
click at [615, 369] on div "280304 - BALL - JACAREÍ (SP)" at bounding box center [621, 369] width 258 height 12
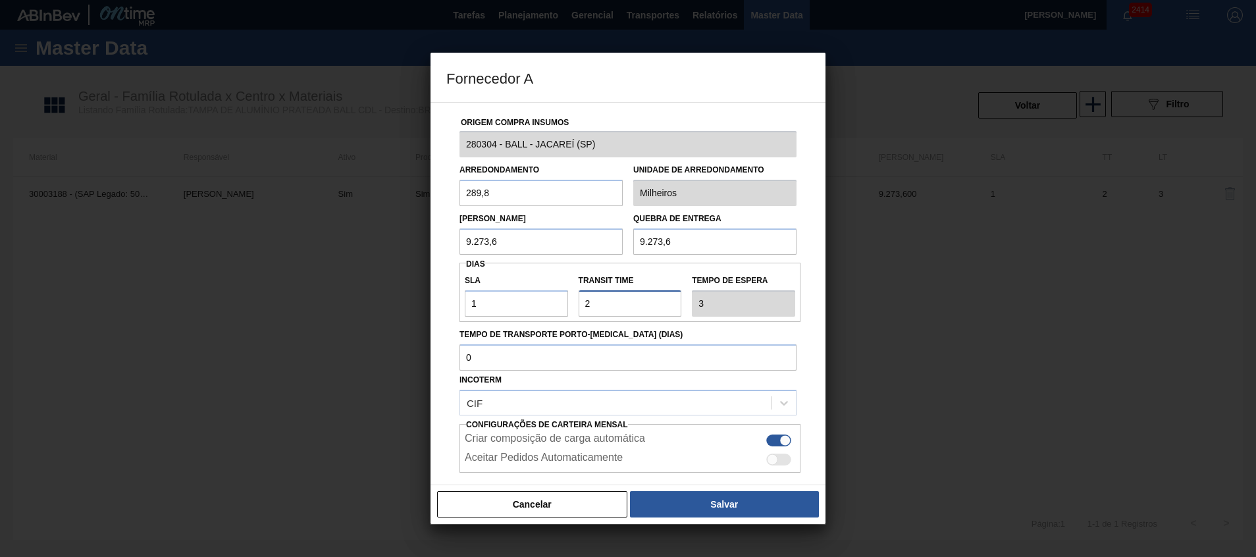
drag, startPoint x: 642, startPoint y: 303, endPoint x: 0, endPoint y: 304, distance: 642.5
click at [93, 323] on div "Fornecedor A Origem Compra Insumos 280304 - BALL - JACAREÍ (SP) Arredondamento …" at bounding box center [628, 278] width 1256 height 557
type input "8"
type input "9"
type input "8"
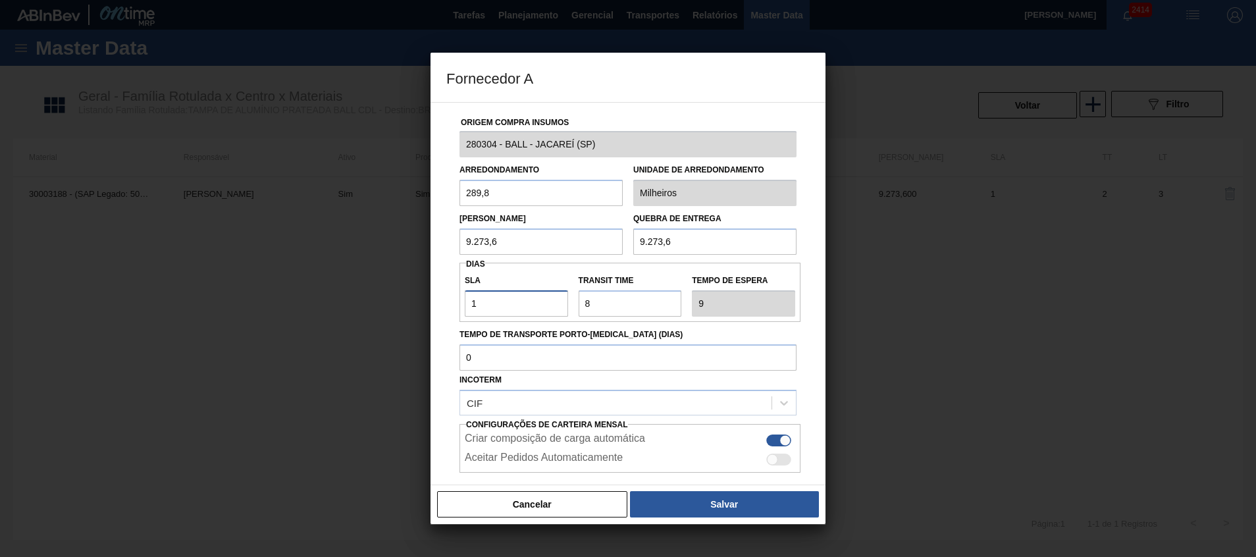
drag, startPoint x: 486, startPoint y: 313, endPoint x: 343, endPoint y: 298, distance: 143.7
click at [348, 298] on div "Fornecedor A Origem Compra Insumos 280304 - BALL - JACAREÍ (SP) Arredondamento …" at bounding box center [628, 278] width 1256 height 557
type input "0"
type input "8"
type input "0"
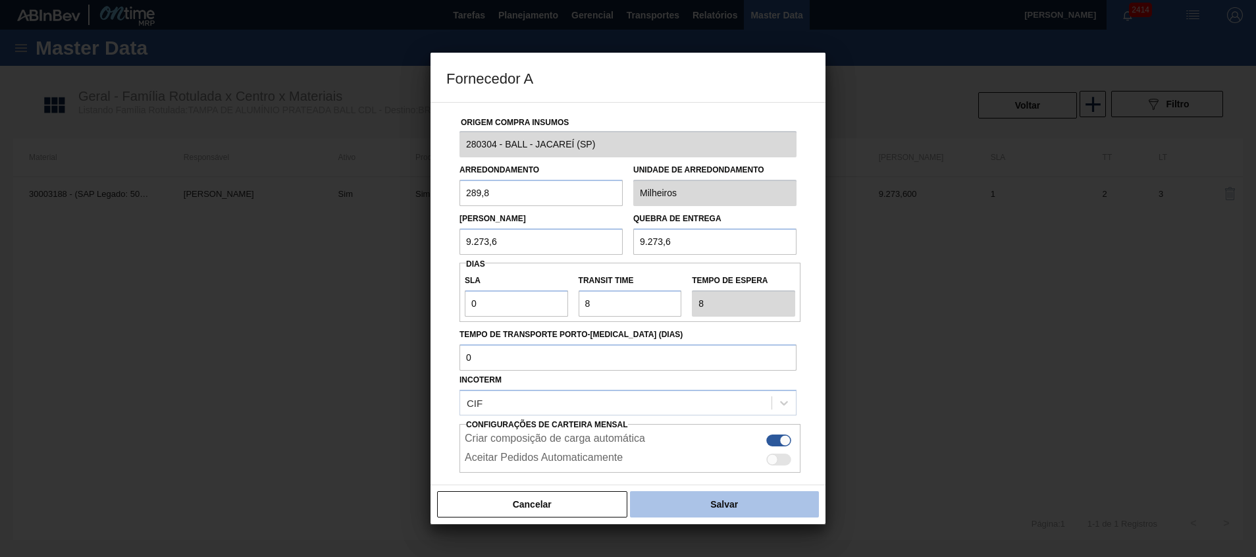
click at [707, 515] on button "Salvar" at bounding box center [724, 504] width 189 height 26
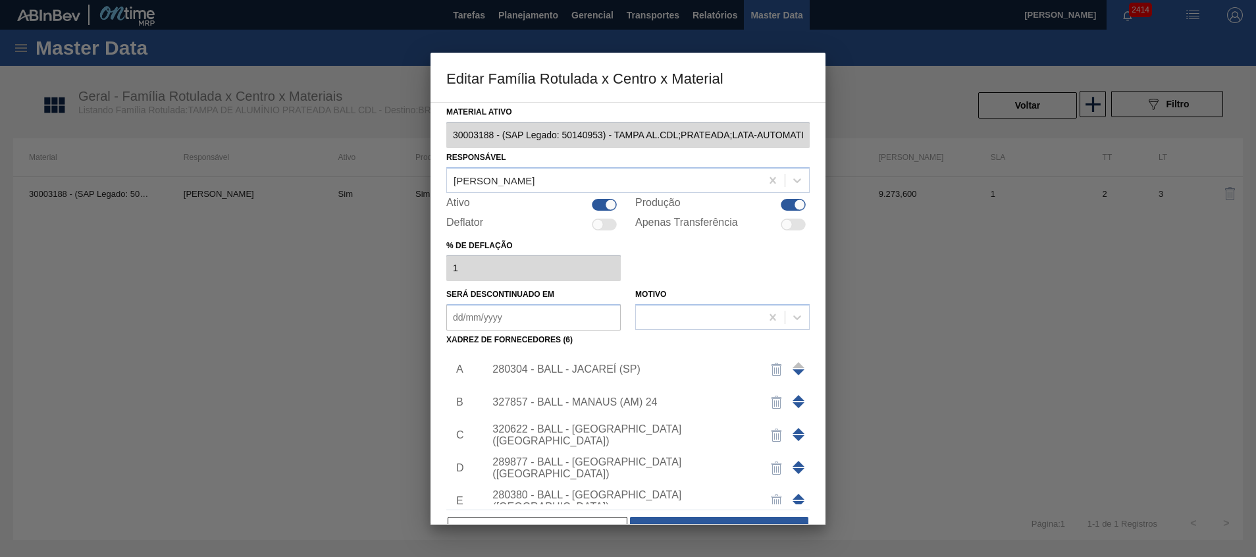
scroll to position [36, 0]
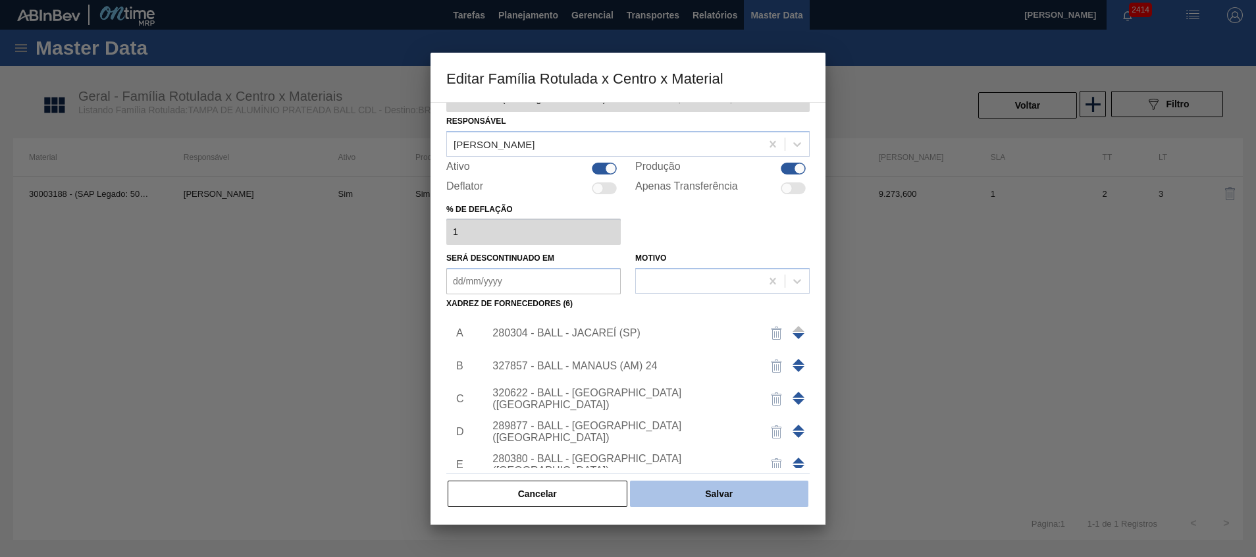
click at [706, 490] on button "Salvar" at bounding box center [719, 494] width 178 height 26
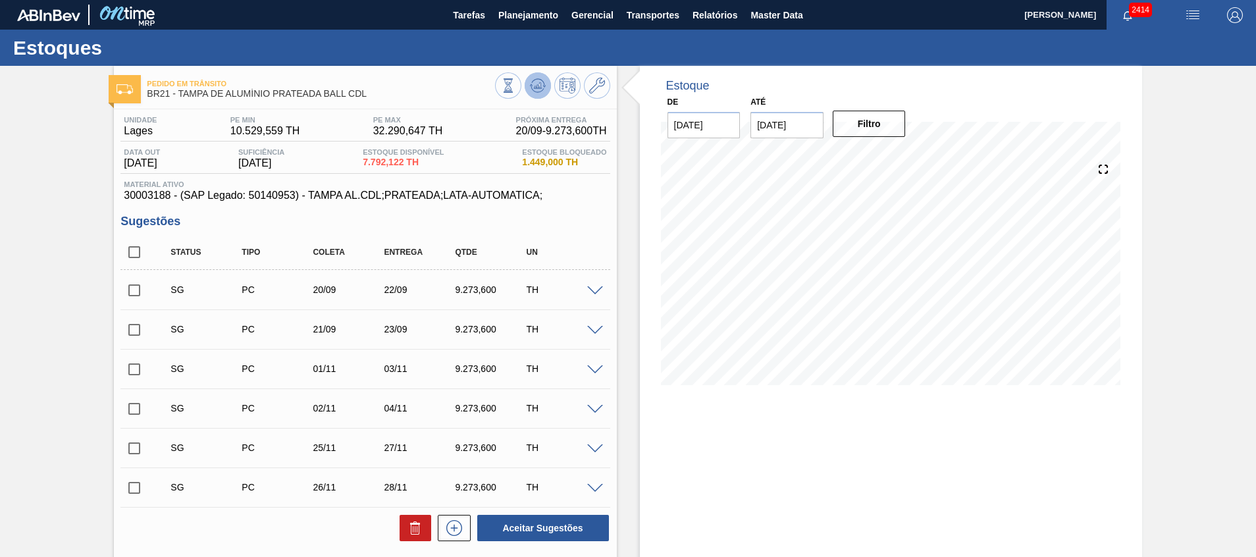
click at [548, 86] on button at bounding box center [538, 85] width 26 height 26
click at [590, 74] on button at bounding box center [597, 85] width 26 height 26
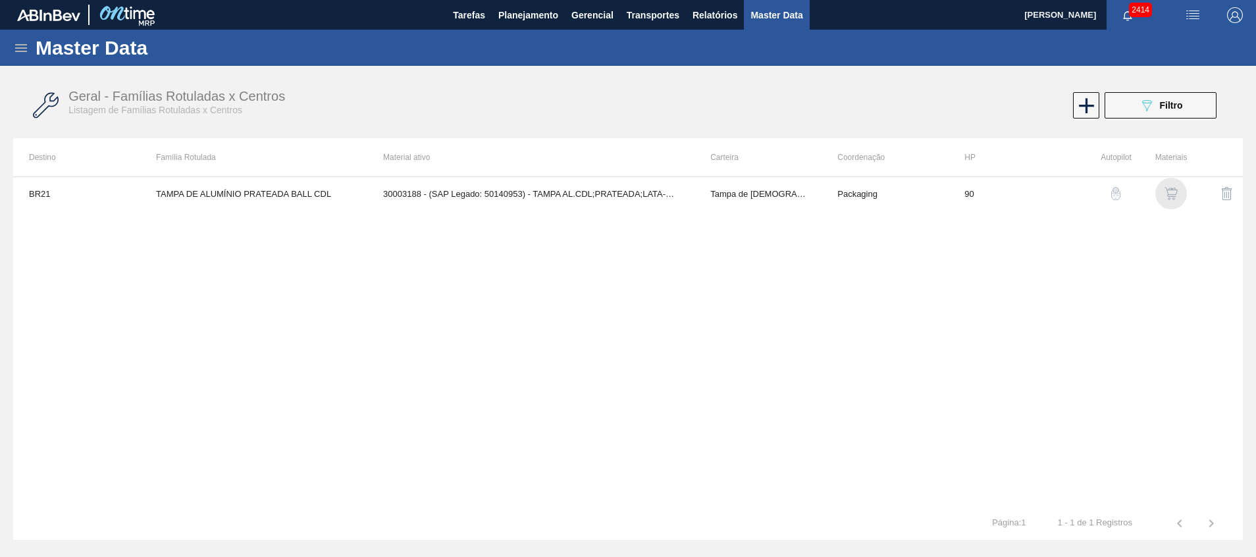
click at [1170, 193] on img "button" at bounding box center [1170, 193] width 13 height 13
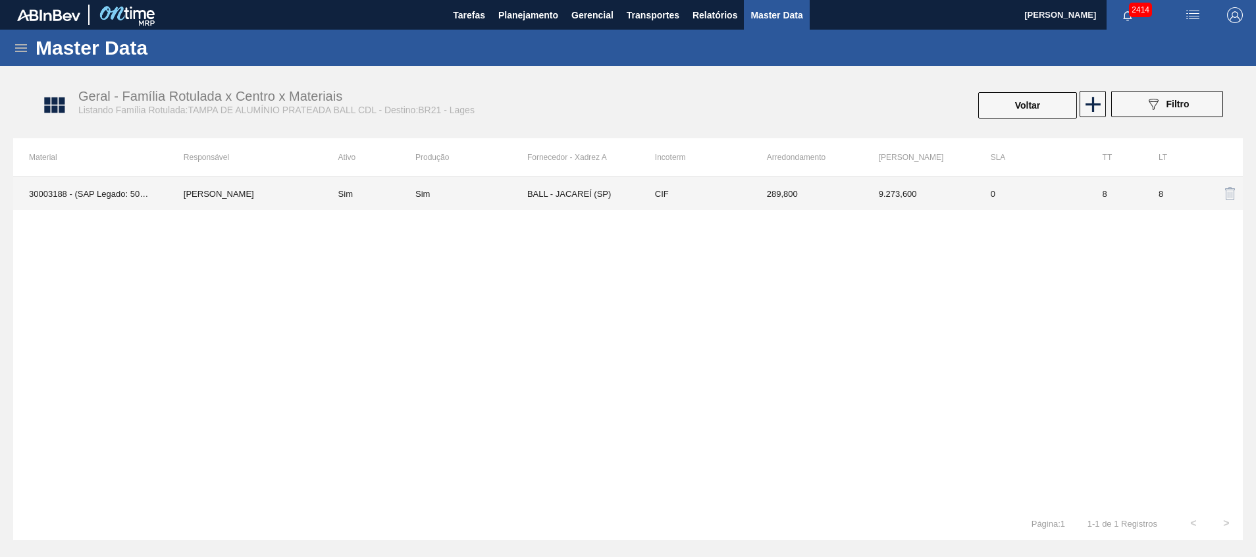
click at [594, 182] on td "BALL - JACAREÍ (SP)" at bounding box center [583, 193] width 112 height 33
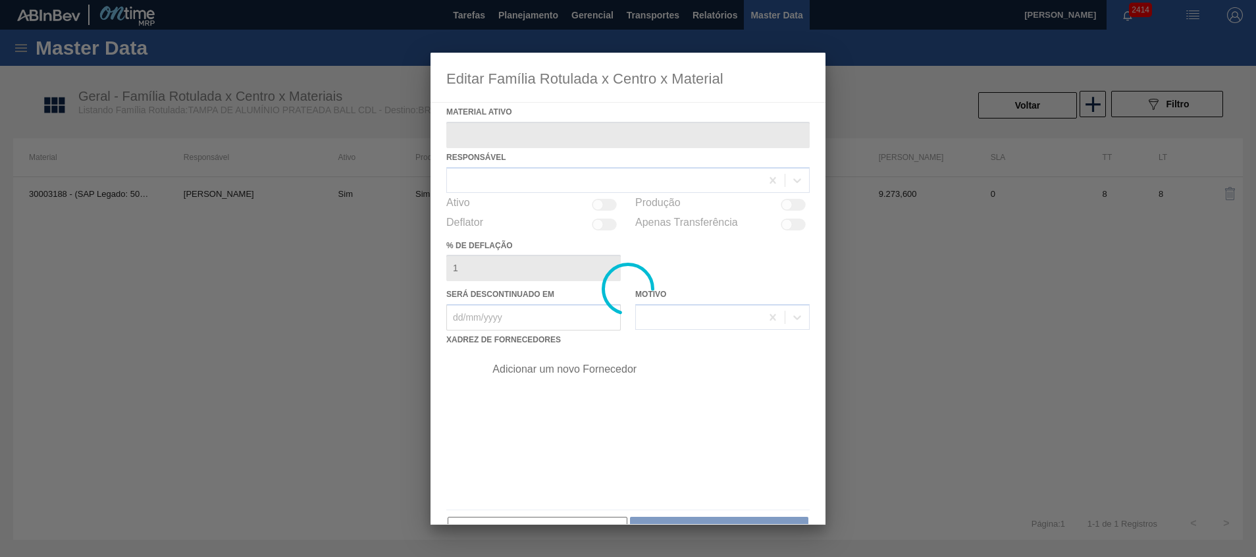
type ativo "30003188 - (SAP Legado: 50140953) - TAMPA AL.CDL;PRATEADA;LATA-AUTOMATICA;"
checkbox input "true"
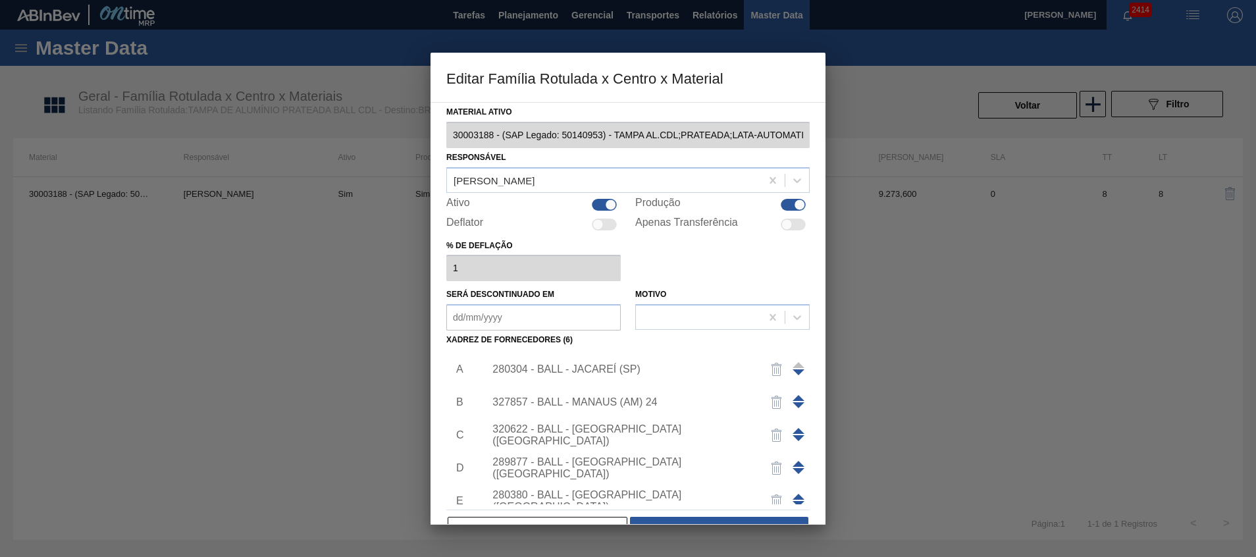
click at [587, 369] on div "280304 - BALL - JACAREÍ (SP)" at bounding box center [621, 369] width 258 height 12
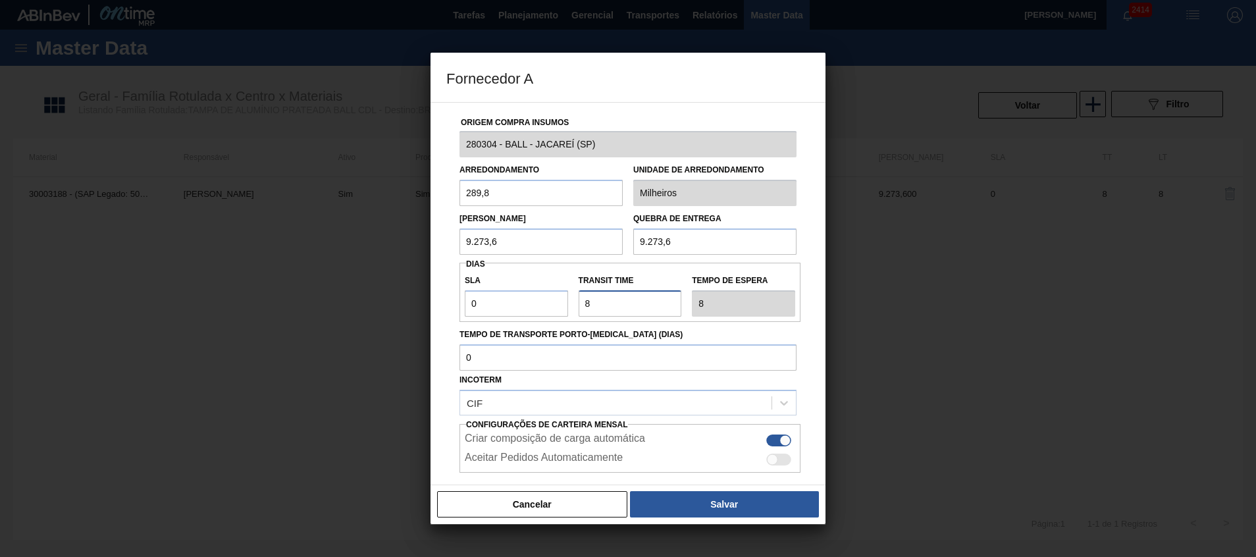
drag, startPoint x: 592, startPoint y: 306, endPoint x: 483, endPoint y: 296, distance: 109.1
click at [529, 307] on div "SLA 0 Transit Time Tempo de espera 8" at bounding box center [629, 292] width 341 height 49
type input "3"
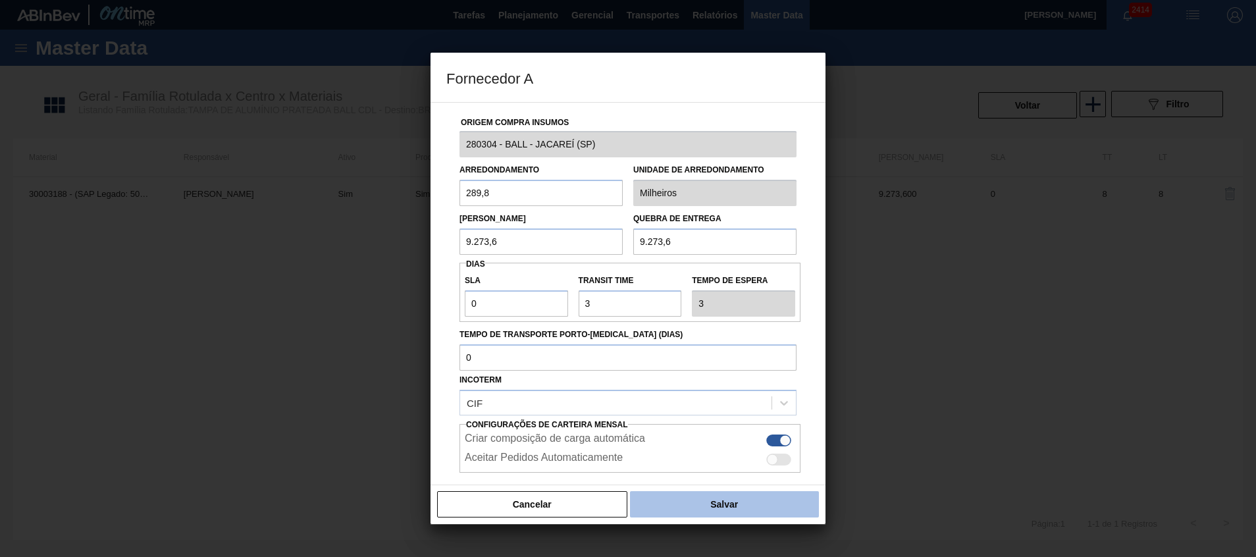
click at [668, 506] on button "Salvar" at bounding box center [724, 504] width 189 height 26
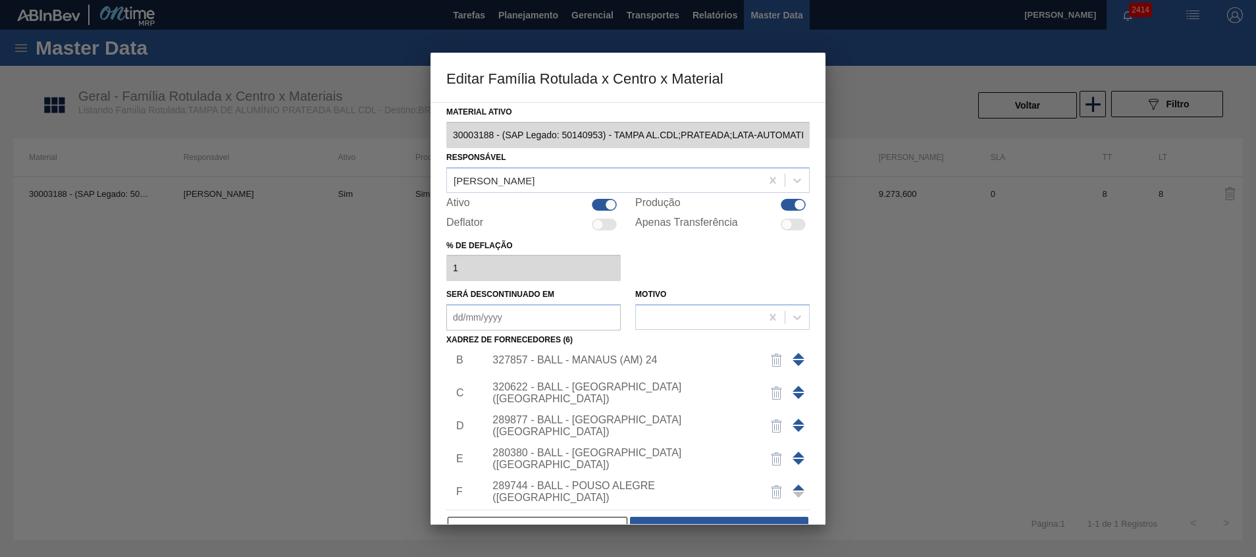
scroll to position [79, 0]
click at [694, 515] on div "Cancelar Salvar" at bounding box center [627, 529] width 363 height 29
click at [689, 525] on div at bounding box center [628, 278] width 1256 height 557
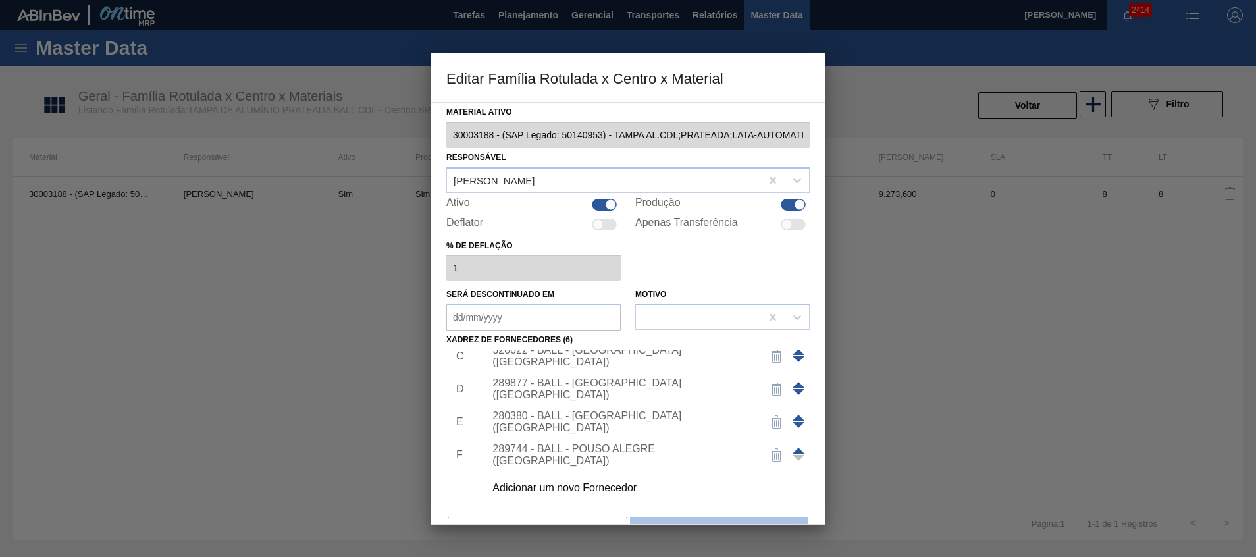
click at [689, 517] on button "Salvar" at bounding box center [719, 530] width 178 height 26
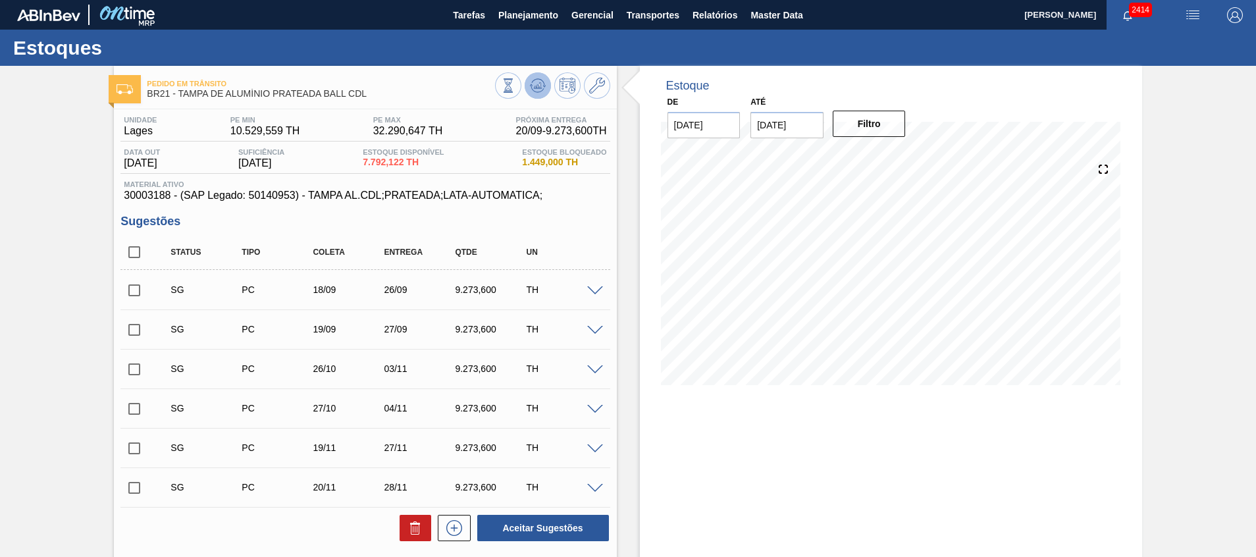
click at [533, 95] on button at bounding box center [538, 85] width 26 height 26
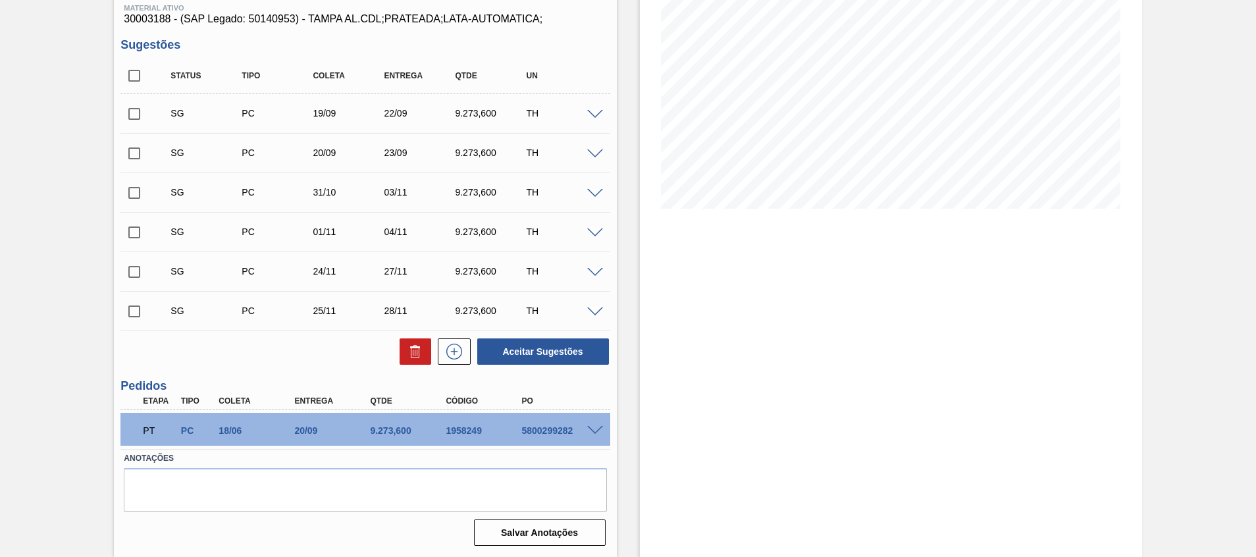
click at [598, 426] on span at bounding box center [595, 431] width 16 height 10
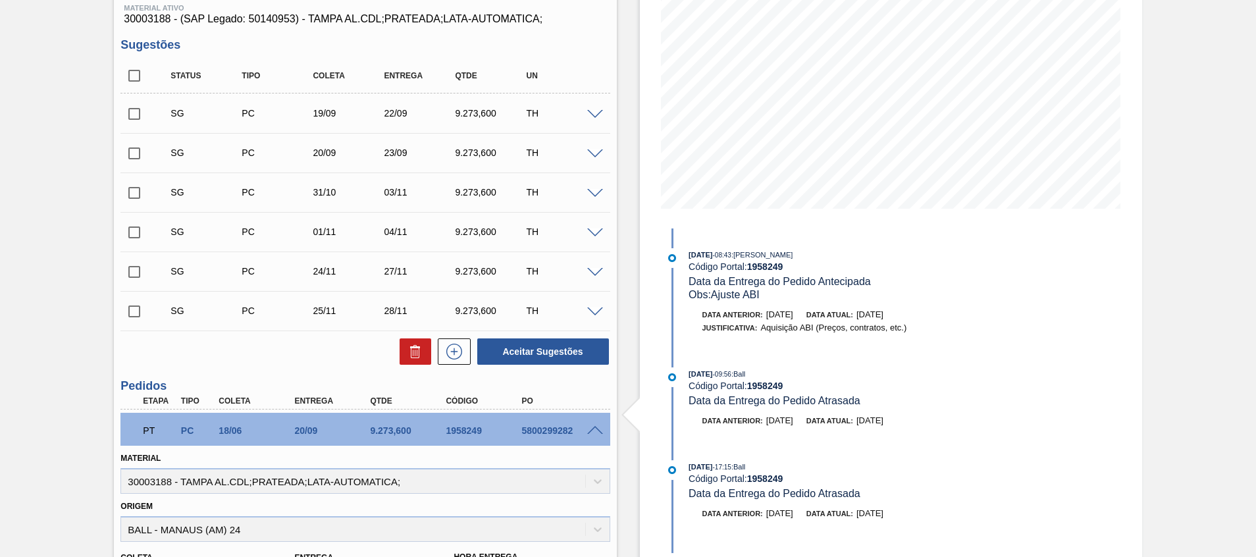
click at [593, 426] on span at bounding box center [595, 431] width 16 height 10
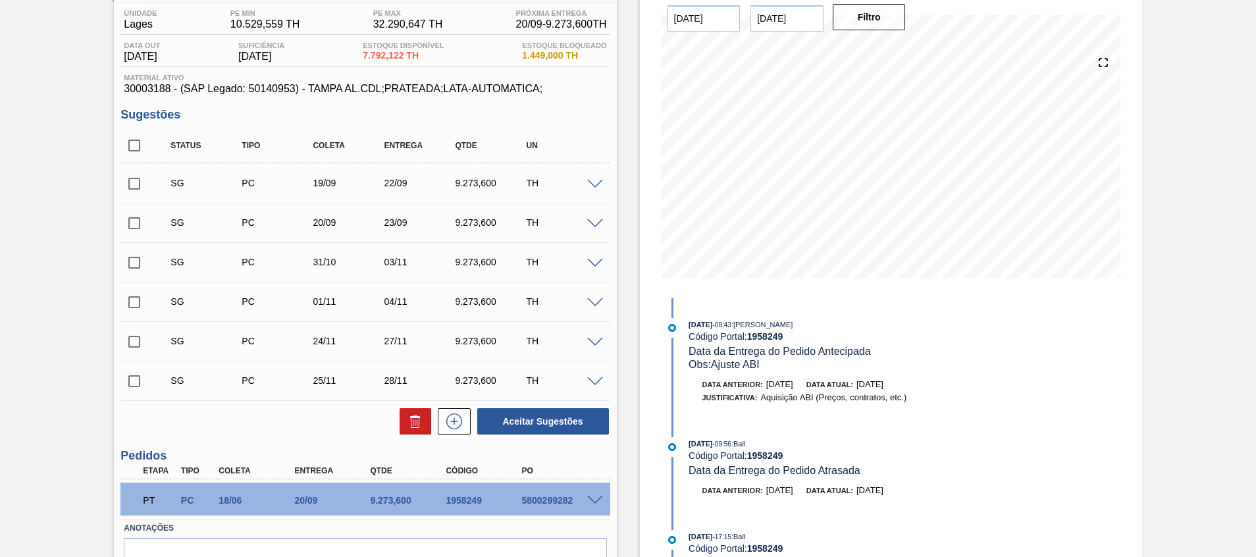
scroll to position [78, 0]
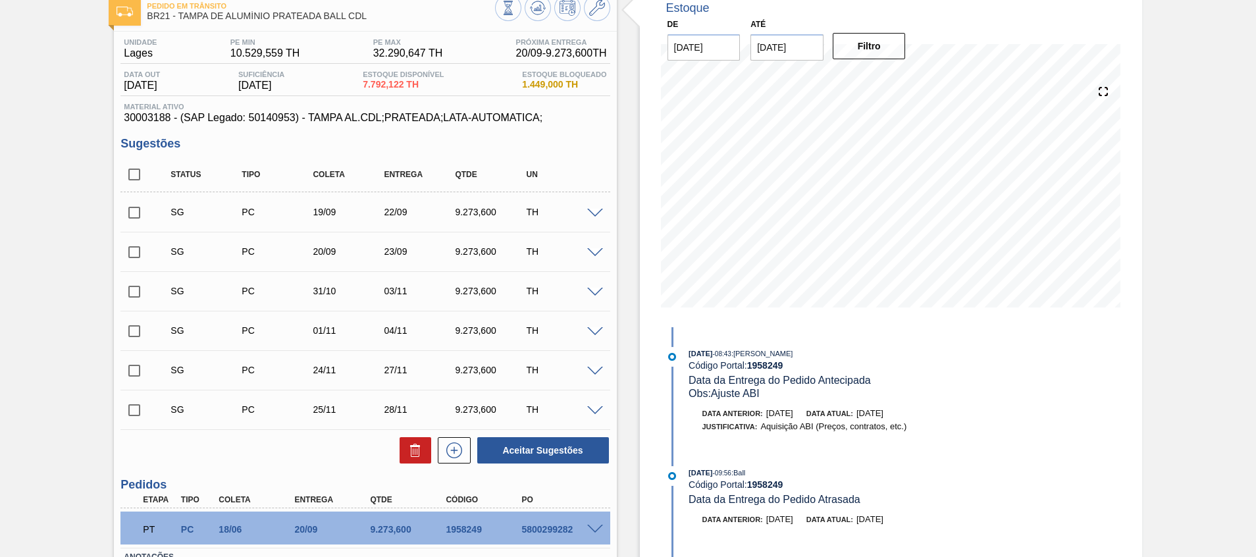
click at [600, 215] on span at bounding box center [595, 214] width 16 height 10
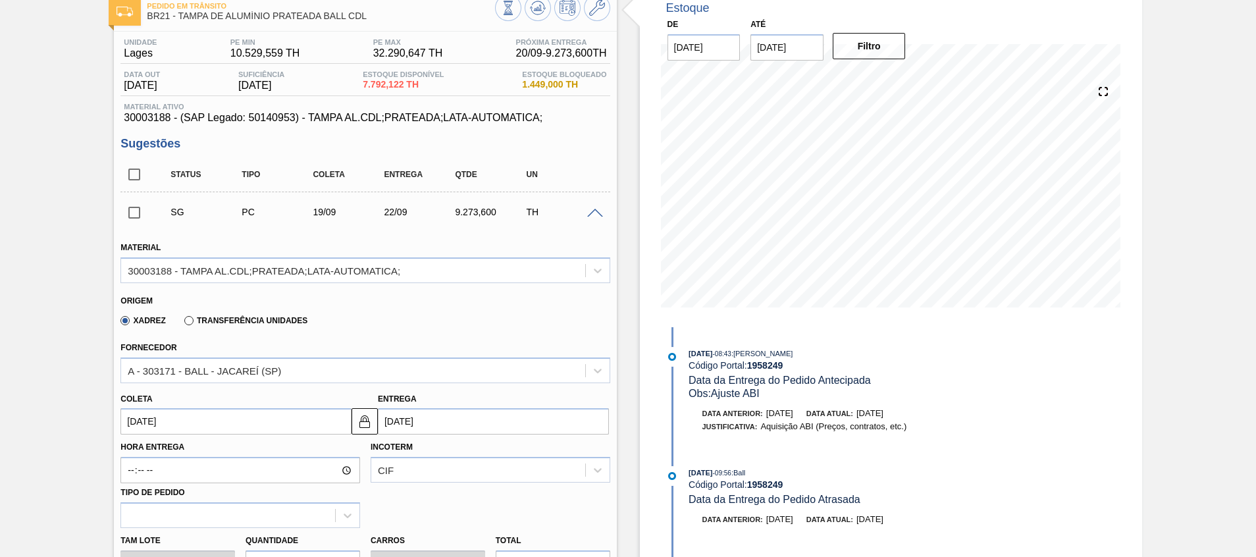
click at [600, 215] on span at bounding box center [595, 214] width 16 height 10
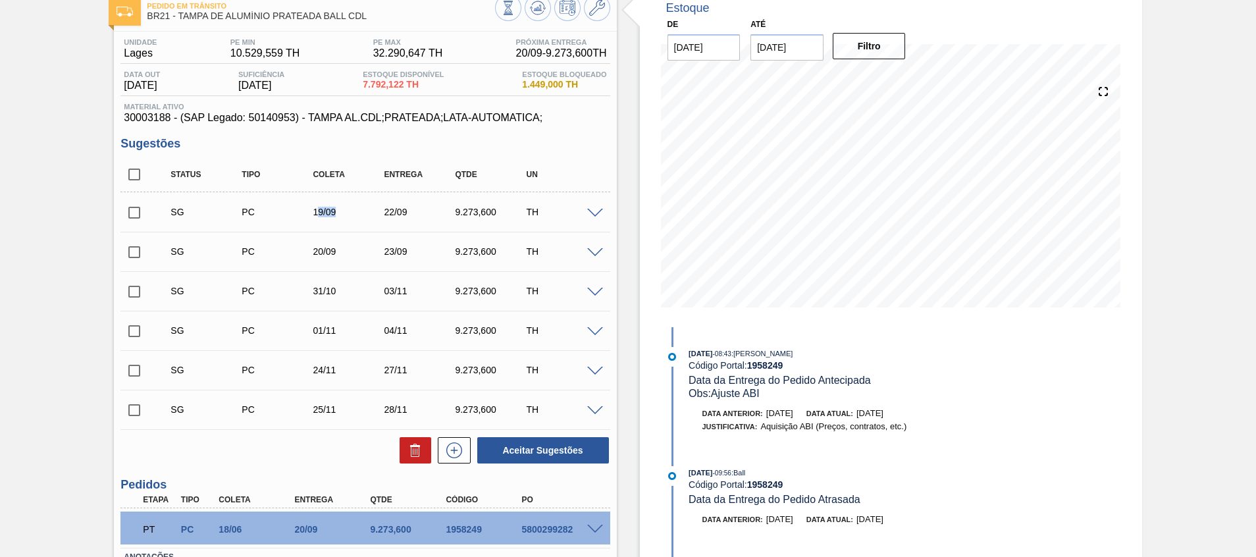
drag, startPoint x: 317, startPoint y: 209, endPoint x: 341, endPoint y: 210, distance: 23.7
click at [341, 210] on div "19/09" at bounding box center [348, 212] width 79 height 11
drag, startPoint x: 413, startPoint y: 217, endPoint x: 439, endPoint y: 220, distance: 25.9
click at [439, 220] on div "SG PC 19/09 22/09 9.273,600 TH" at bounding box center [375, 212] width 427 height 26
drag, startPoint x: 323, startPoint y: 250, endPoint x: 340, endPoint y: 249, distance: 16.5
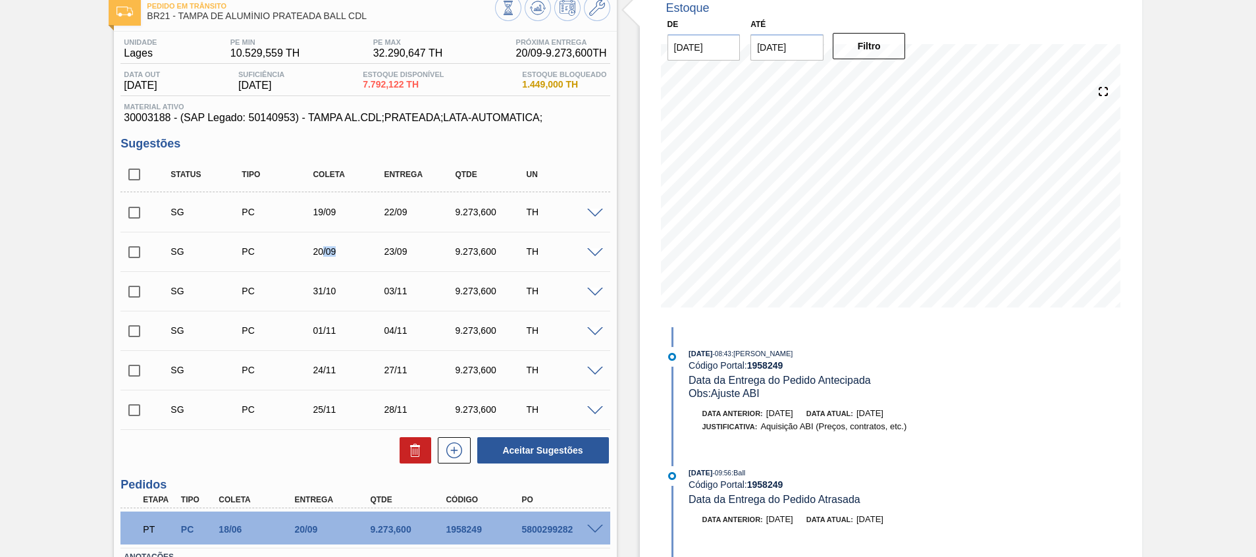
click at [334, 249] on div "20/09" at bounding box center [348, 251] width 79 height 11
drag, startPoint x: 389, startPoint y: 249, endPoint x: 450, endPoint y: 253, distance: 61.3
click at [434, 249] on div "23/09" at bounding box center [419, 251] width 79 height 11
click at [613, 261] on div "Unidade Lages PE MIN 10.529,559 TH PE MAX 32.290,647 TH Próxima Entrega 20/09 -…" at bounding box center [365, 340] width 502 height 617
click at [781, 32] on div "Até 30/09/2025" at bounding box center [786, 37] width 73 height 45
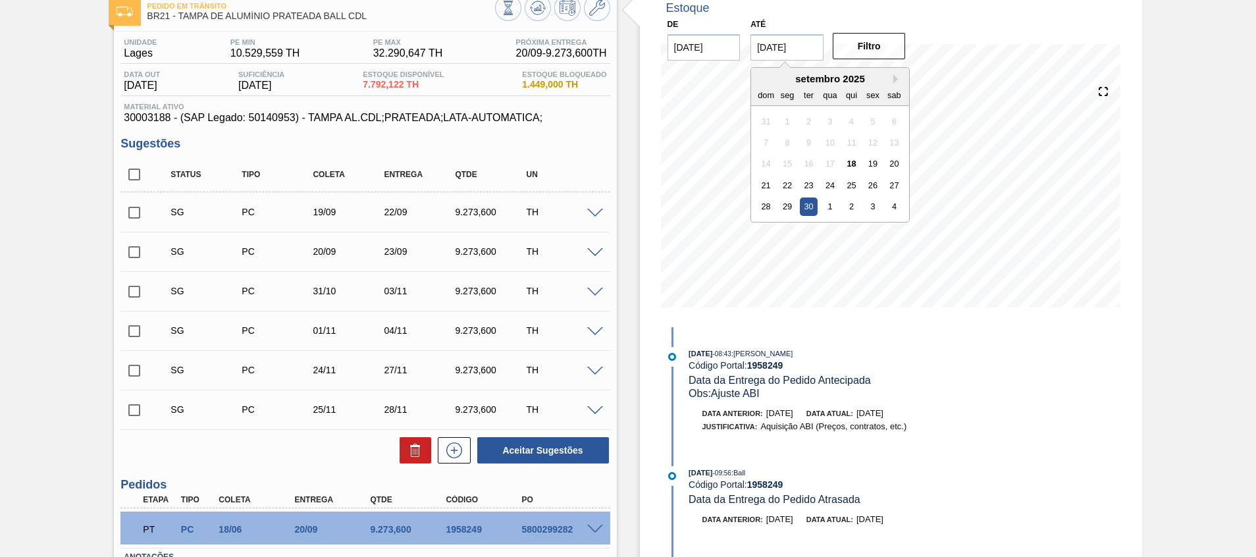
click at [793, 39] on input "[DATE]" at bounding box center [786, 47] width 73 height 26
click at [897, 77] on button "Next Month" at bounding box center [897, 78] width 9 height 9
click at [847, 198] on div "30" at bounding box center [852, 206] width 18 height 18
type input "[DATE]"
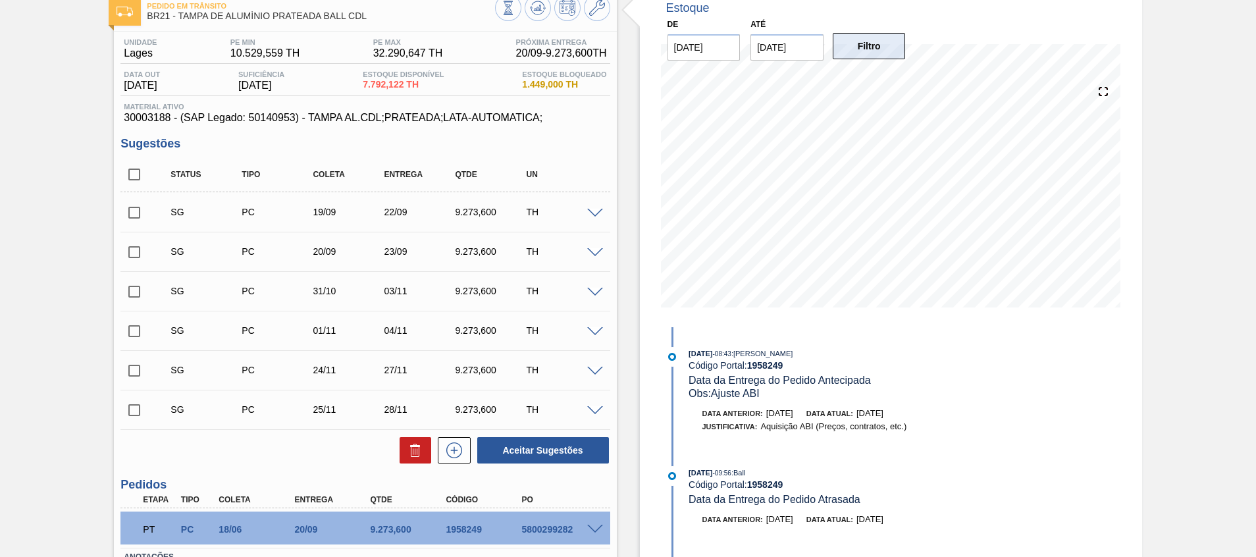
click at [875, 45] on button "Filtro" at bounding box center [869, 46] width 73 height 26
click at [601, 3] on icon at bounding box center [597, 8] width 16 height 16
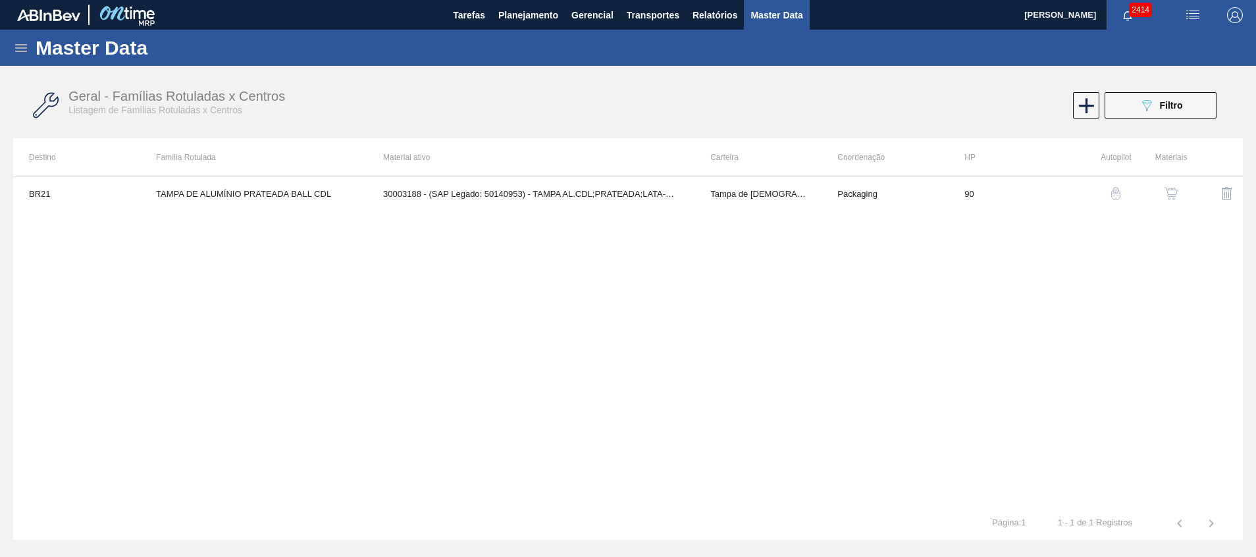
click at [1166, 192] on img "button" at bounding box center [1170, 193] width 13 height 13
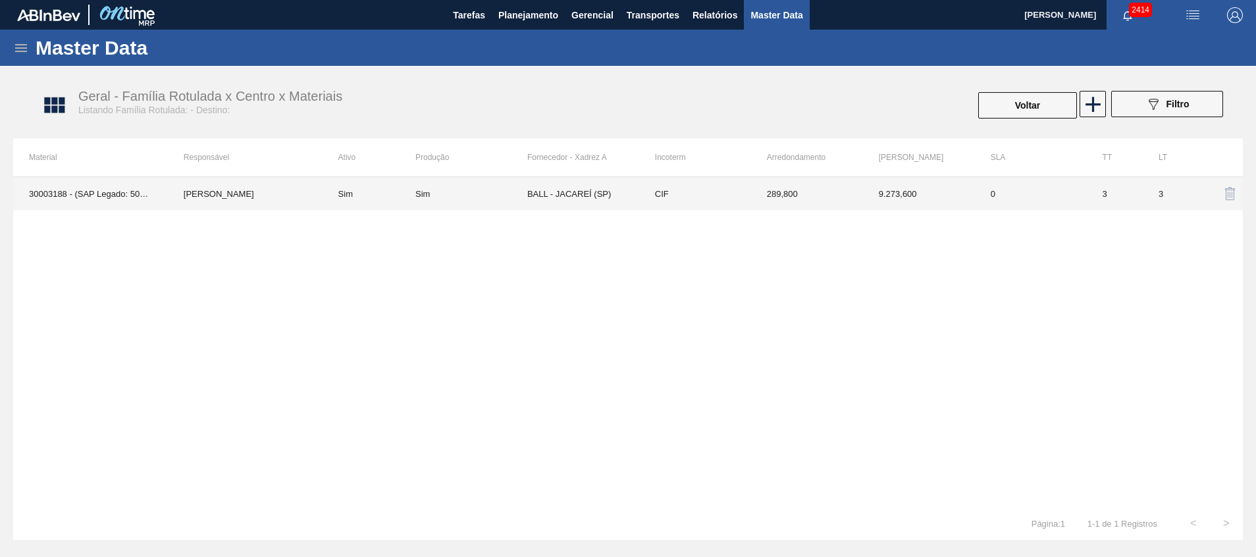
click at [553, 192] on td "BALL - JACAREÍ (SP)" at bounding box center [583, 193] width 112 height 33
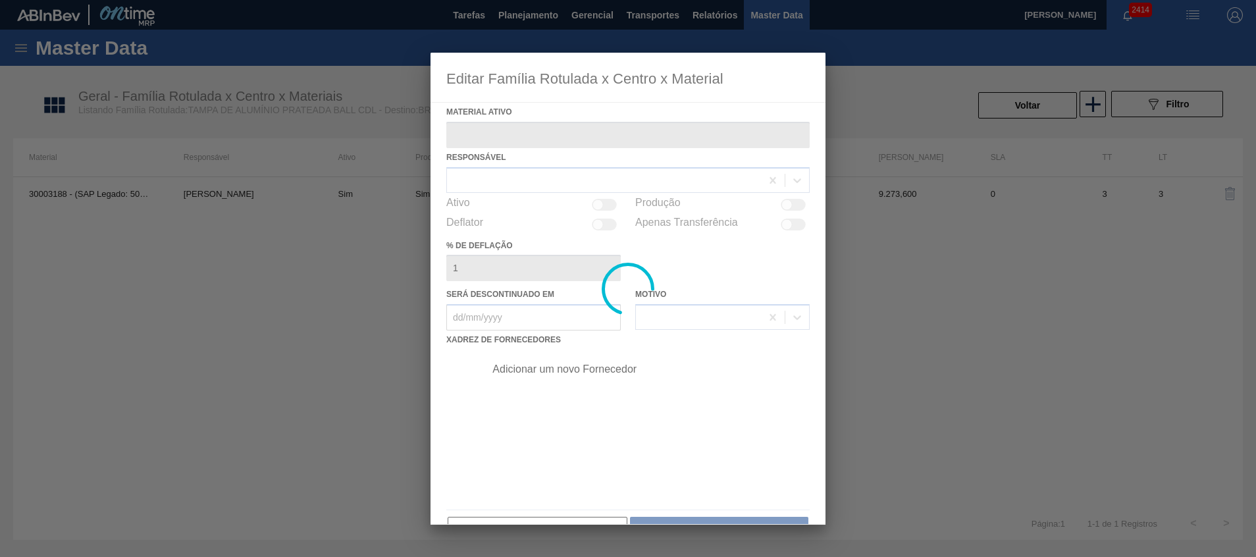
type ativo "30003188 - (SAP Legado: 50140953) - TAMPA AL.CDL;PRATEADA;LATA-AUTOMATICA;"
checkbox input "true"
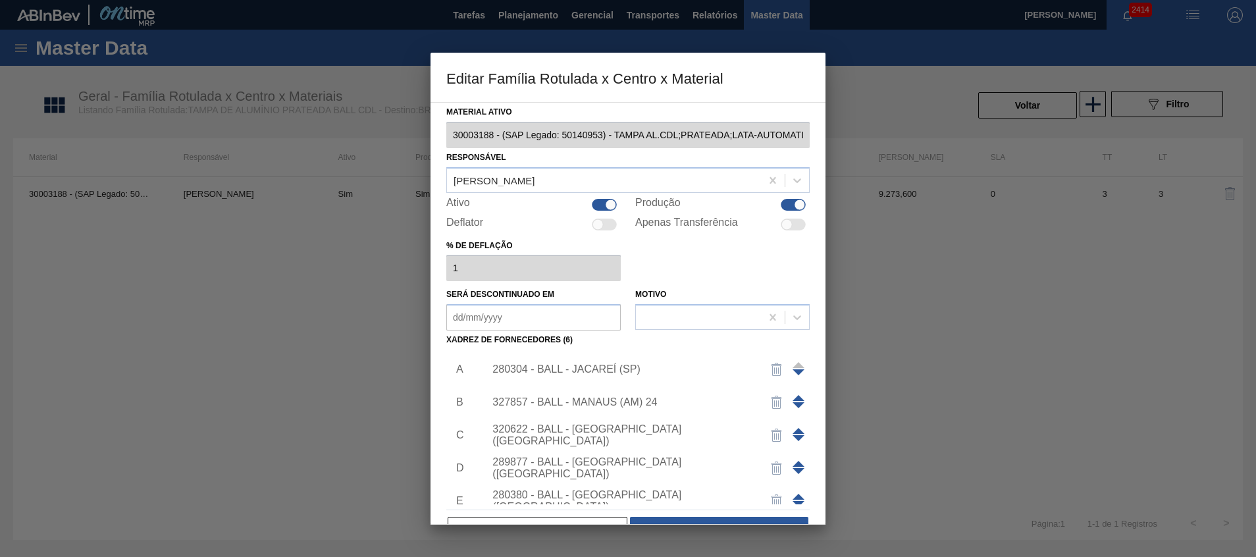
click at [588, 374] on div "280304 - BALL - JACAREÍ (SP)" at bounding box center [621, 369] width 258 height 12
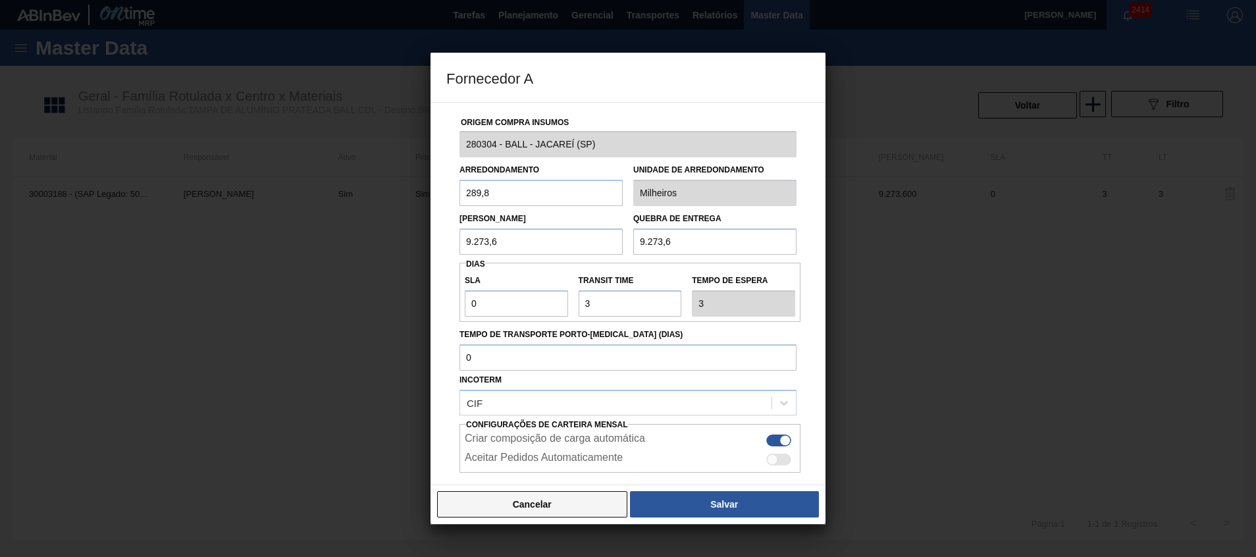
click at [550, 500] on button "Cancelar" at bounding box center [532, 504] width 190 height 26
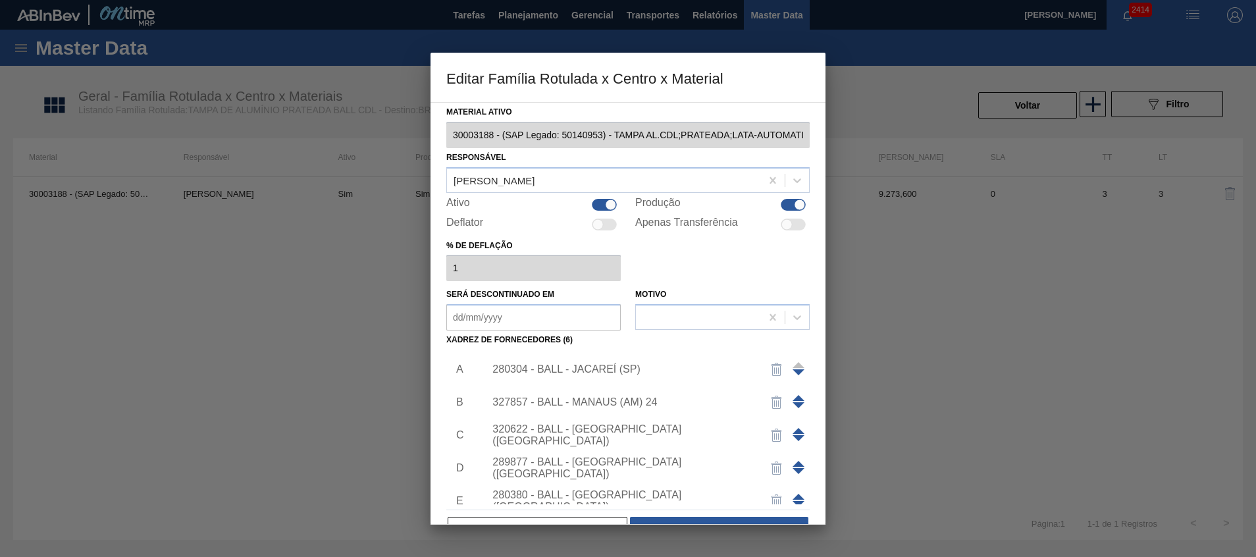
click at [794, 430] on span at bounding box center [799, 431] width 12 height 6
click at [795, 396] on span at bounding box center [799, 398] width 12 height 6
click at [647, 377] on div "320622 - BALL - [GEOGRAPHIC_DATA] ([GEOGRAPHIC_DATA])" at bounding box center [643, 369] width 332 height 33
click at [648, 372] on div "320622 - BALL - [GEOGRAPHIC_DATA] ([GEOGRAPHIC_DATA])" at bounding box center [621, 369] width 258 height 24
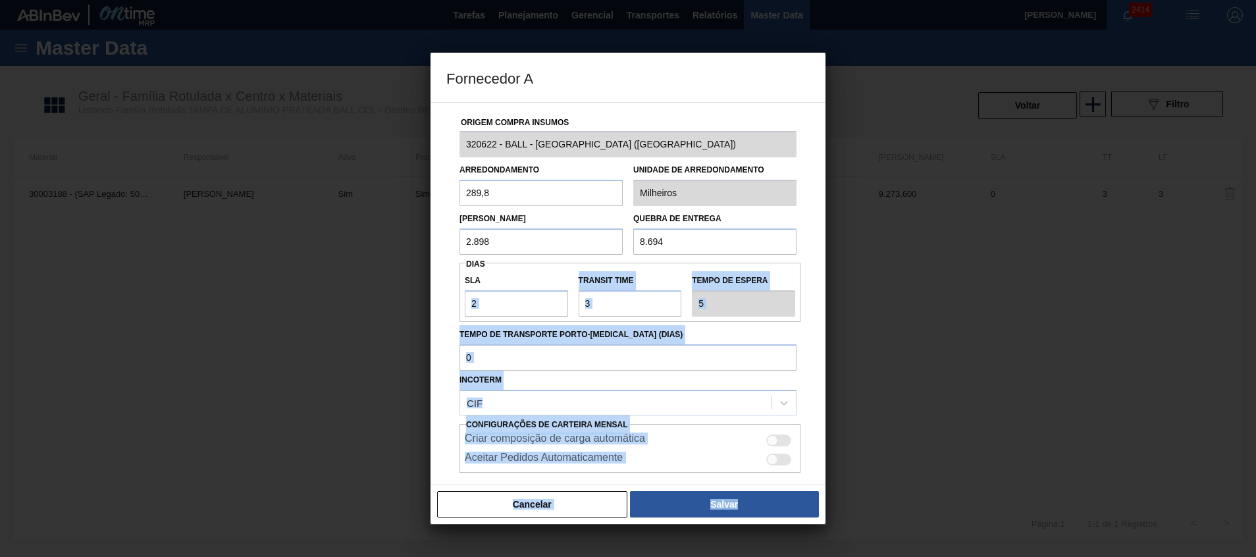
drag, startPoint x: 515, startPoint y: 284, endPoint x: 382, endPoint y: 294, distance: 133.9
click at [382, 294] on div "Fornecedor A Origem Compra Insumos 320622 - BALL - RECIFE (PE) Arredondamento 2…" at bounding box center [628, 278] width 1256 height 557
click at [489, 303] on input "2" at bounding box center [516, 303] width 103 height 26
click at [496, 309] on input "2" at bounding box center [516, 303] width 103 height 26
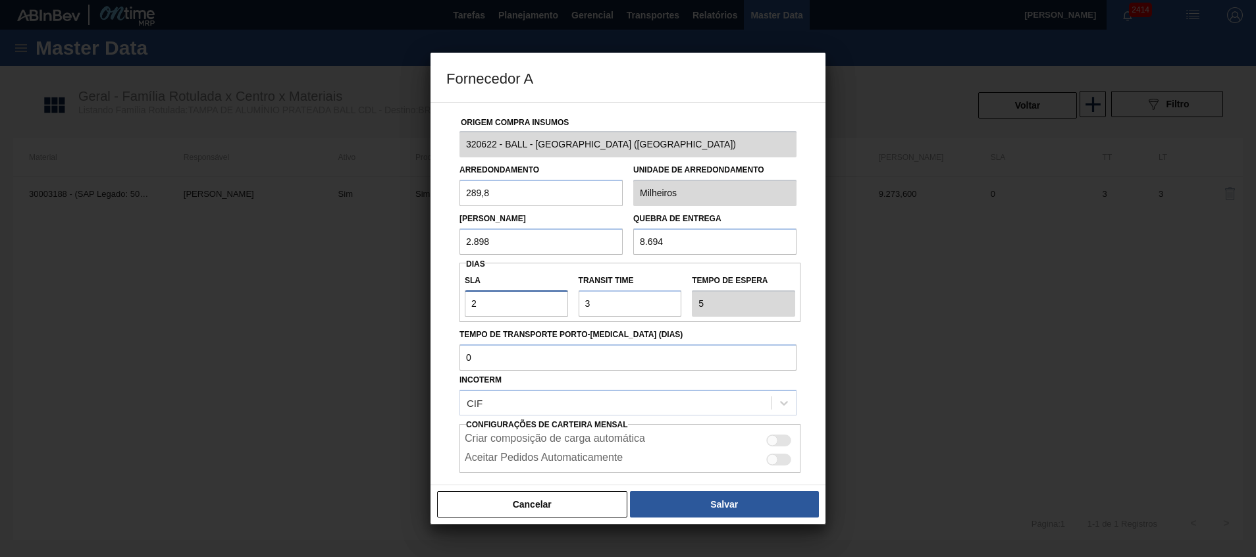
click at [496, 309] on input "2" at bounding box center [516, 303] width 103 height 26
type input "0"
type input "3"
type input "0"
drag, startPoint x: 650, startPoint y: 292, endPoint x: 261, endPoint y: 209, distance: 398.5
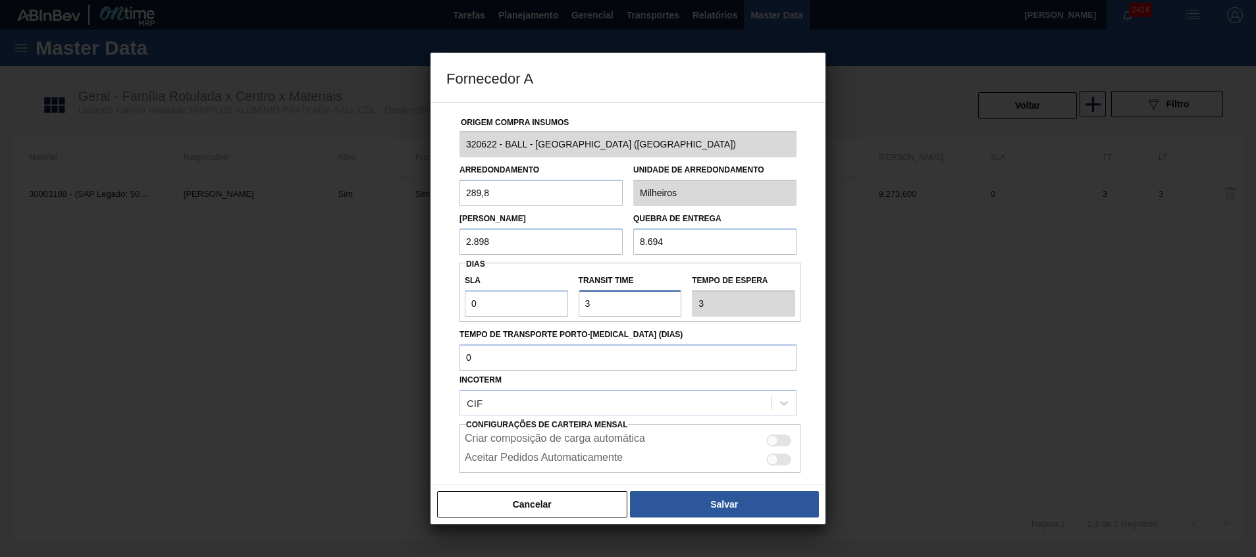
click at [436, 259] on div "Origem Compra Insumos 320622 - BALL - RECIFE (PE) Arredondamento 289,8 Unidade …" at bounding box center [627, 293] width 395 height 383
type input "5"
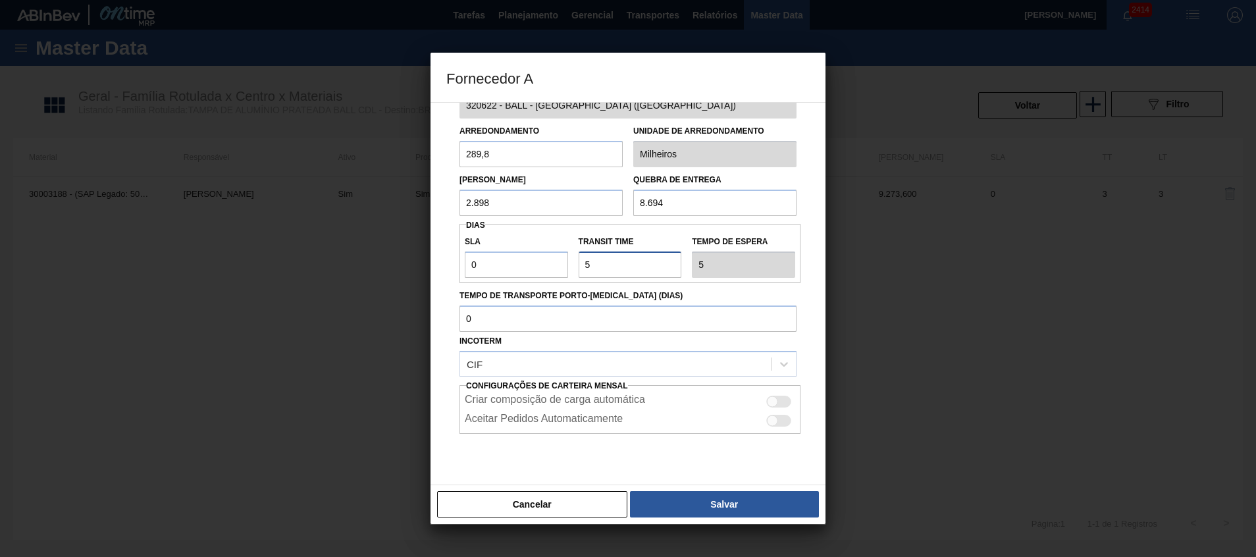
scroll to position [70, 0]
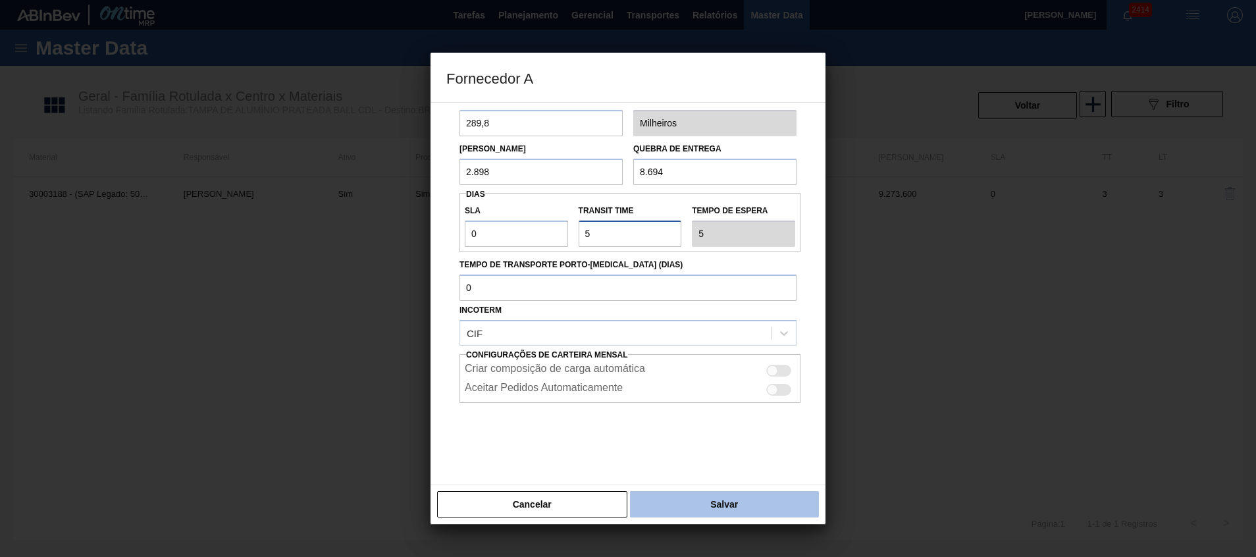
type input "5"
click at [696, 508] on button "Salvar" at bounding box center [724, 504] width 189 height 26
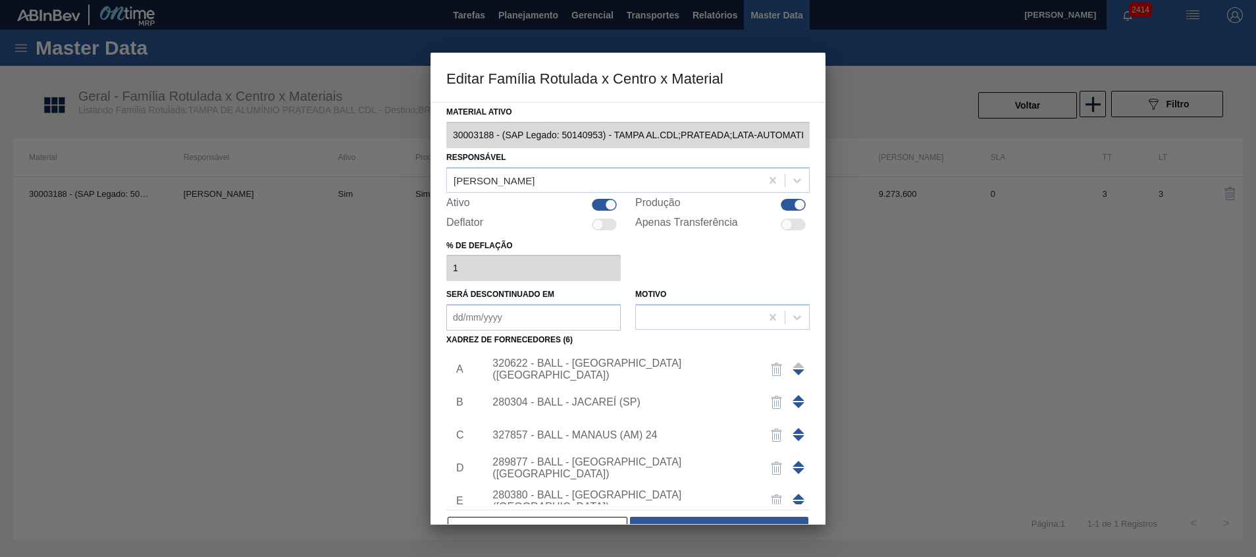
scroll to position [36, 0]
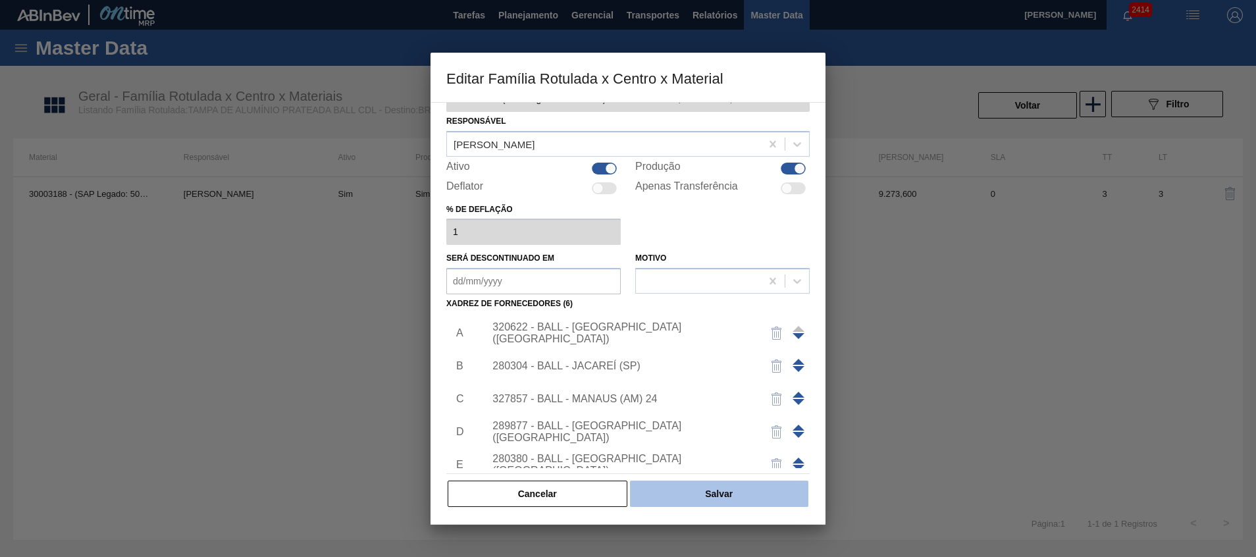
click at [697, 500] on button "Salvar" at bounding box center [719, 494] width 178 height 26
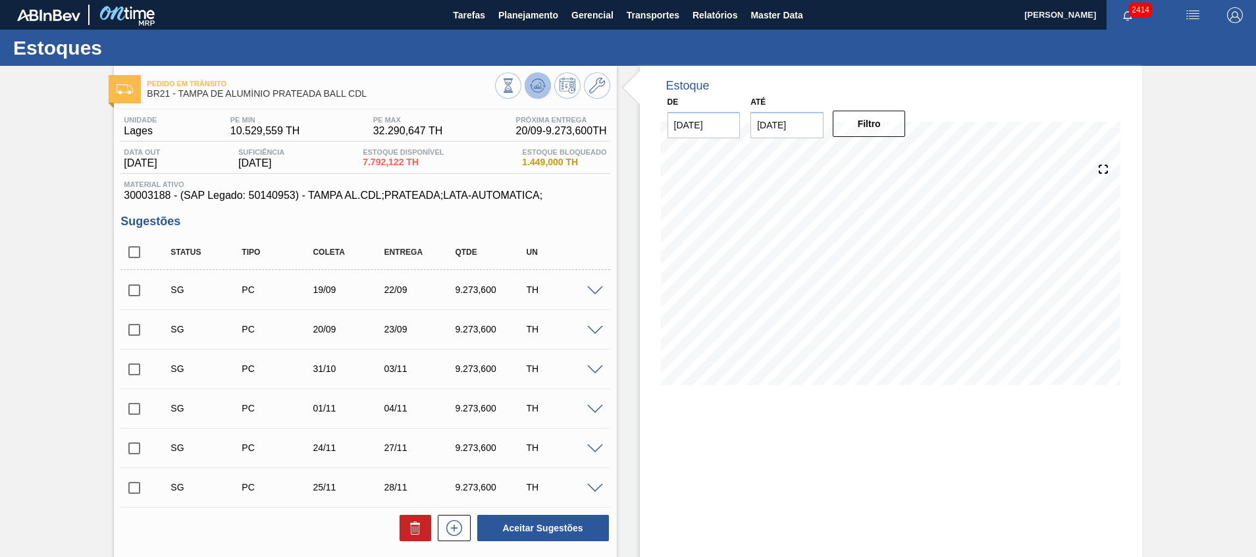
click at [534, 89] on icon at bounding box center [538, 86] width 16 height 16
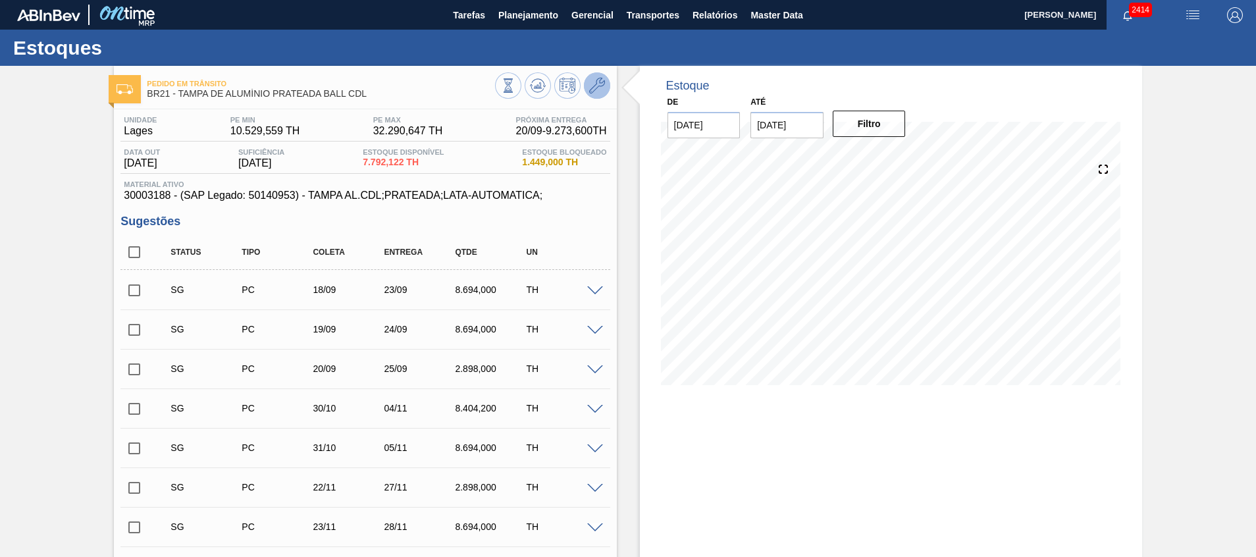
click at [592, 86] on icon at bounding box center [597, 86] width 16 height 16
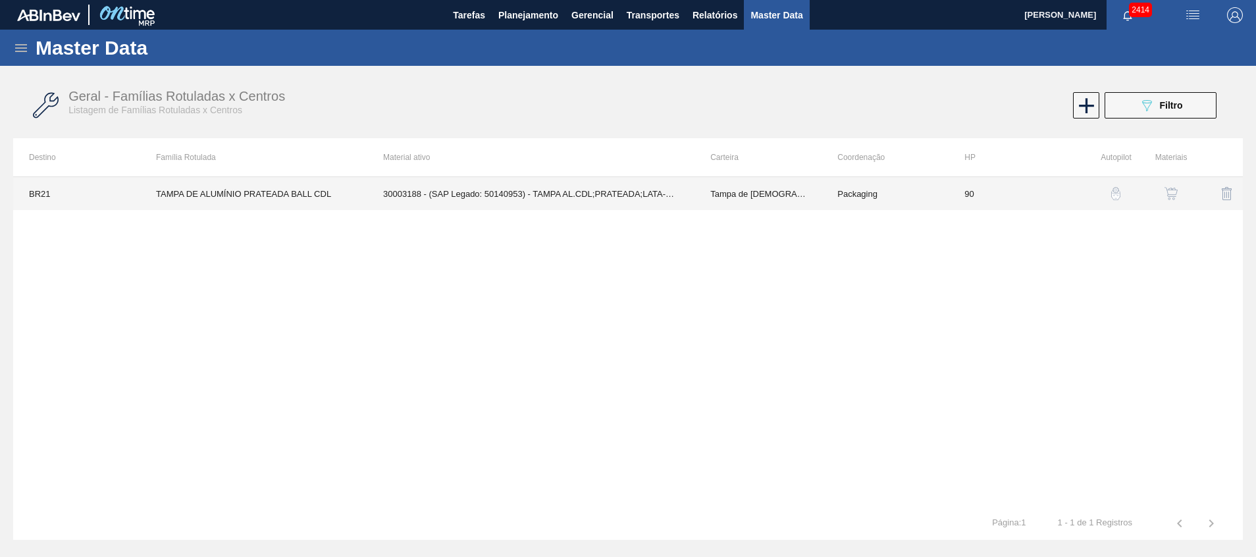
click at [587, 199] on td "30003188 - (SAP Legado: 50140953) - TAMPA AL.CDL;PRATEADA;LATA-AUTOMATICA;" at bounding box center [530, 193] width 327 height 33
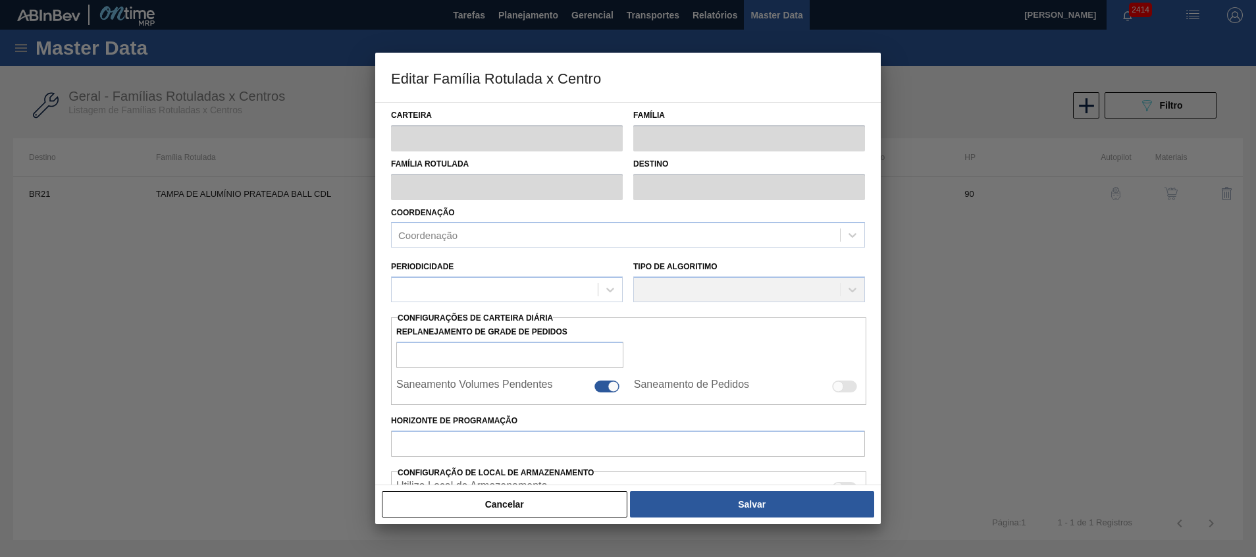
type input "Tampa de Lata"
type input "Tampa de Alumínio"
type input "TAMPA DE ALUMÍNIO PRATEADA BALL CDL"
type input "BR21 - Lages"
type input "90"
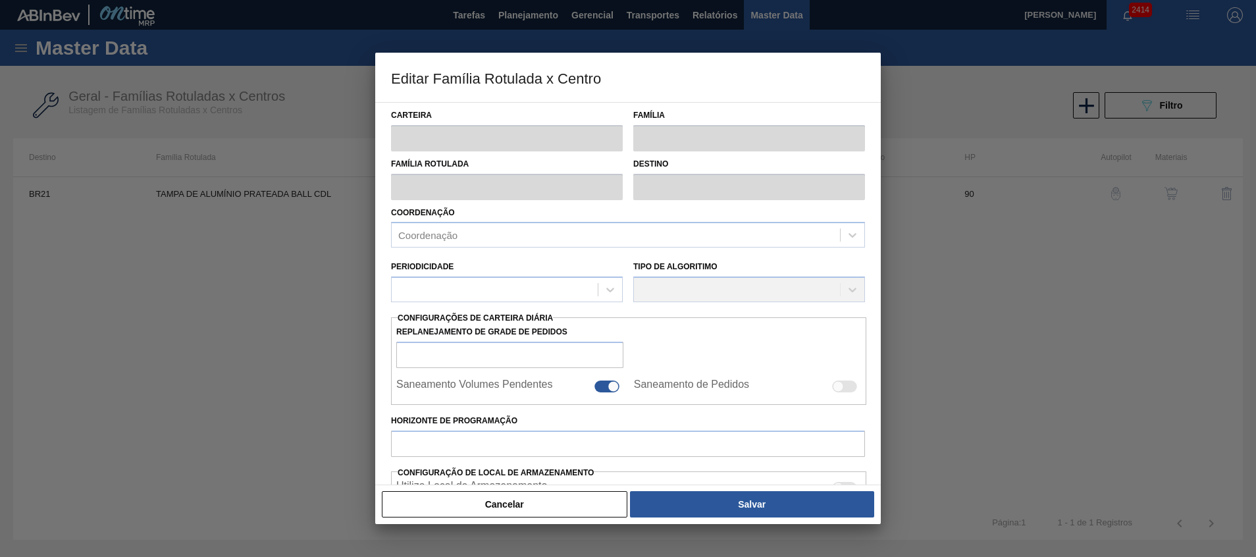
type input "10.529,559"
type input "32.290,647"
type input "80"
type input "27.728,408"
checkbox input "true"
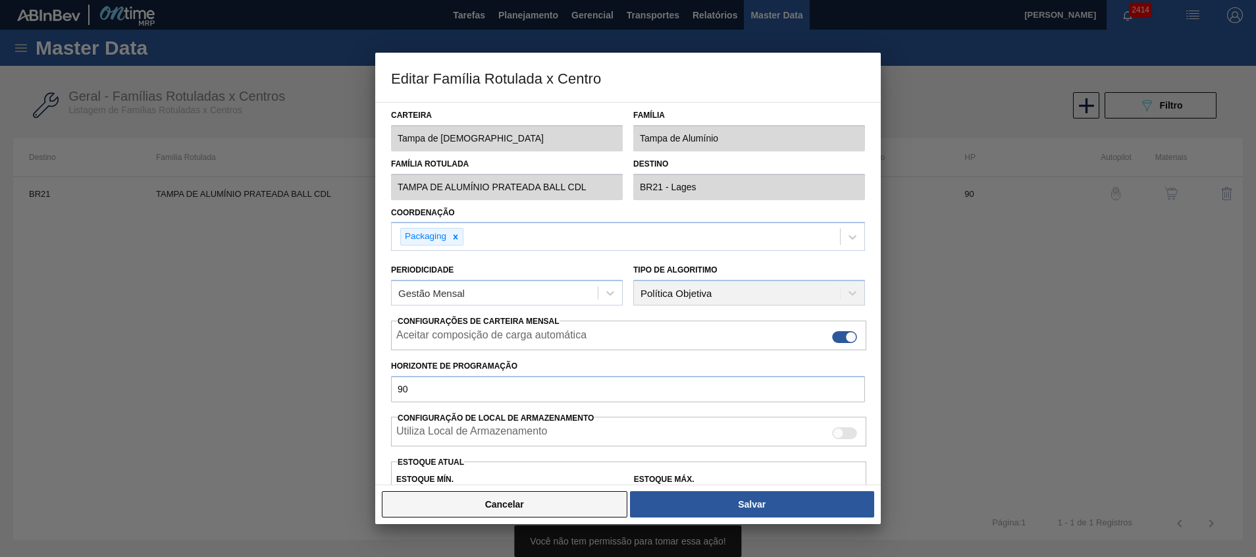
click at [573, 511] on button "Cancelar" at bounding box center [505, 504] width 246 height 26
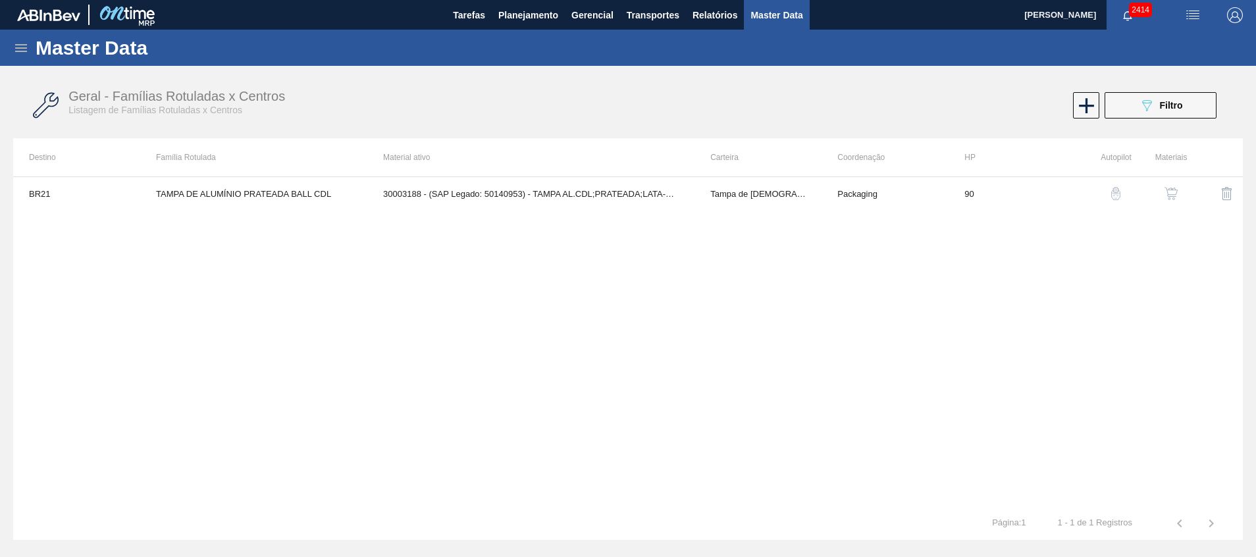
click at [1172, 190] on img "button" at bounding box center [1170, 193] width 13 height 13
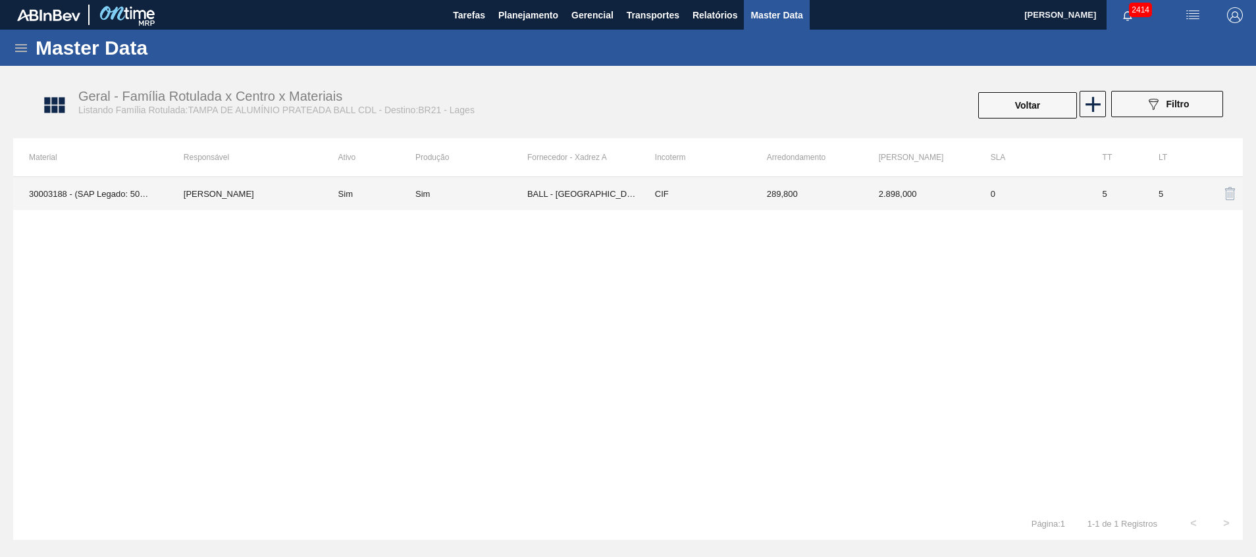
click at [592, 192] on td "BALL - [GEOGRAPHIC_DATA] ([GEOGRAPHIC_DATA])" at bounding box center [583, 193] width 112 height 33
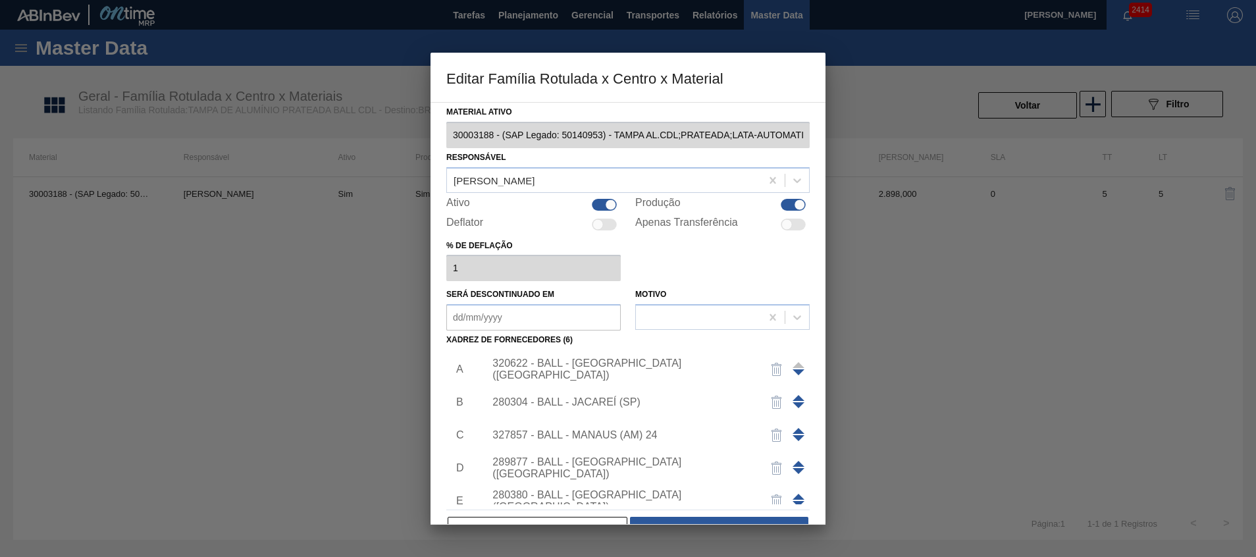
click at [609, 372] on div "320622 - BALL - RECIFE (PE)" at bounding box center [621, 369] width 258 height 24
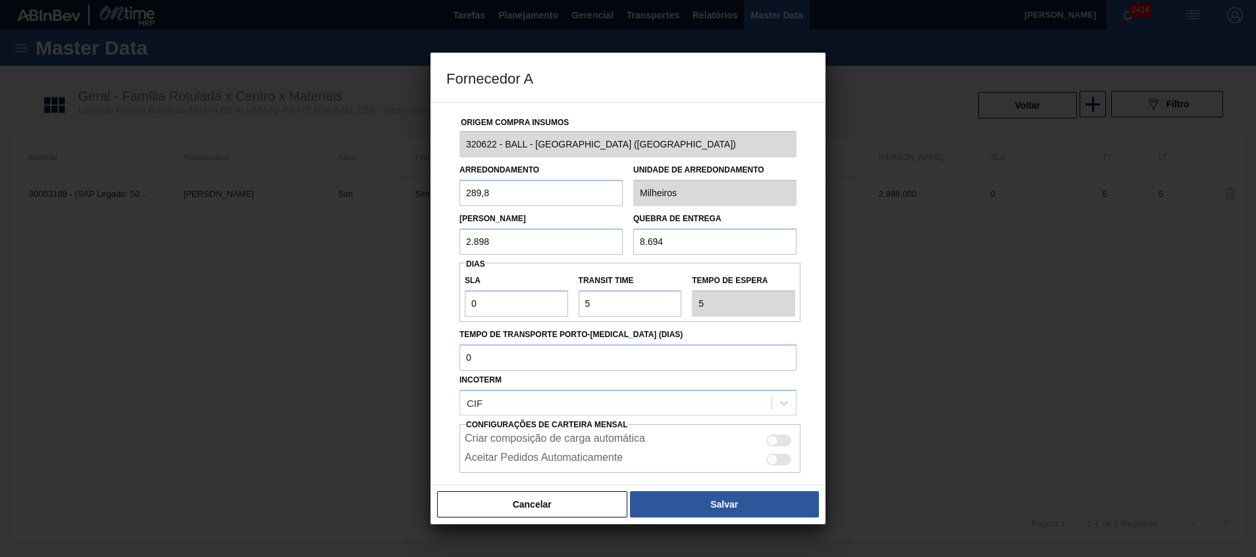
click at [667, 245] on input "8.694" at bounding box center [714, 241] width 163 height 26
drag, startPoint x: 560, startPoint y: 232, endPoint x: 467, endPoint y: 231, distance: 92.2
click at [469, 232] on input "2.898" at bounding box center [540, 241] width 163 height 26
drag, startPoint x: 673, startPoint y: 234, endPoint x: 578, endPoint y: 230, distance: 94.9
click at [582, 236] on div "Lote Mínimo 2.898 Quebra de entrega 8.694" at bounding box center [628, 230] width 348 height 49
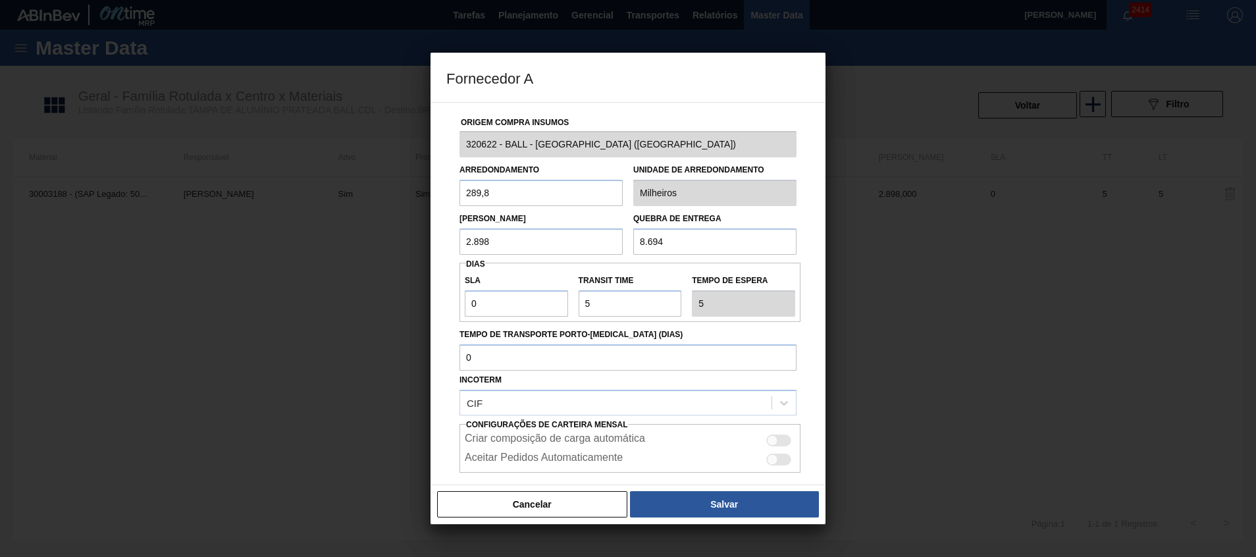
drag, startPoint x: 569, startPoint y: 238, endPoint x: 98, endPoint y: 73, distance: 499.4
click at [311, 165] on div "Fornecedor A Origem Compra Insumos 320622 - BALL - RECIFE (PE) Arredondamento 2…" at bounding box center [628, 278] width 1256 height 557
paste input "8.694"
type input "8.694"
click at [667, 500] on button "Salvar" at bounding box center [724, 504] width 189 height 26
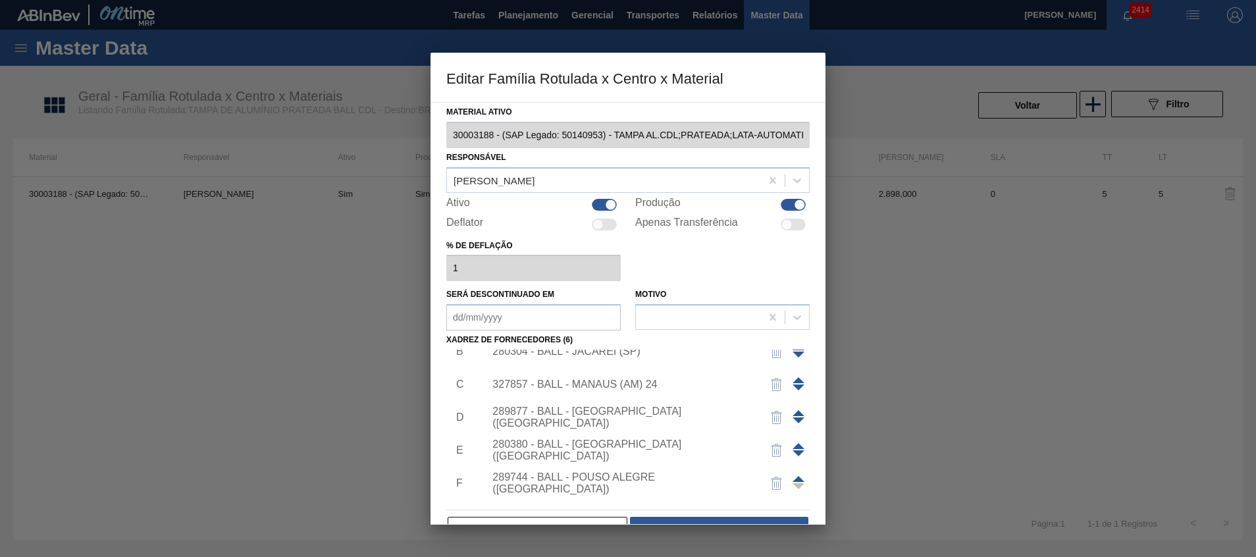
scroll to position [79, 0]
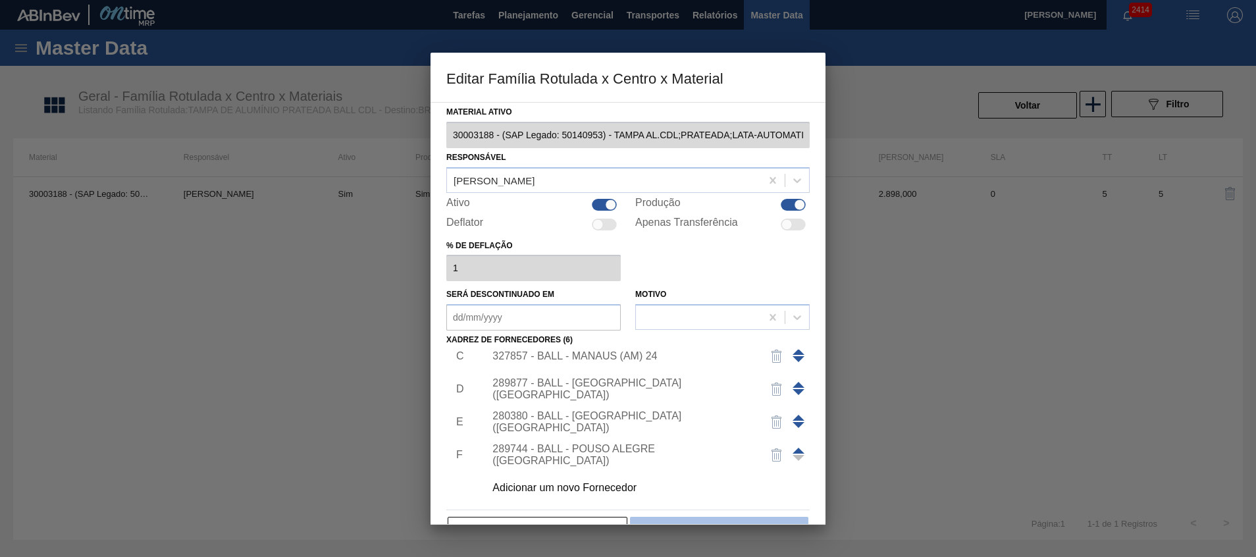
click at [721, 517] on button "Salvar" at bounding box center [719, 530] width 178 height 26
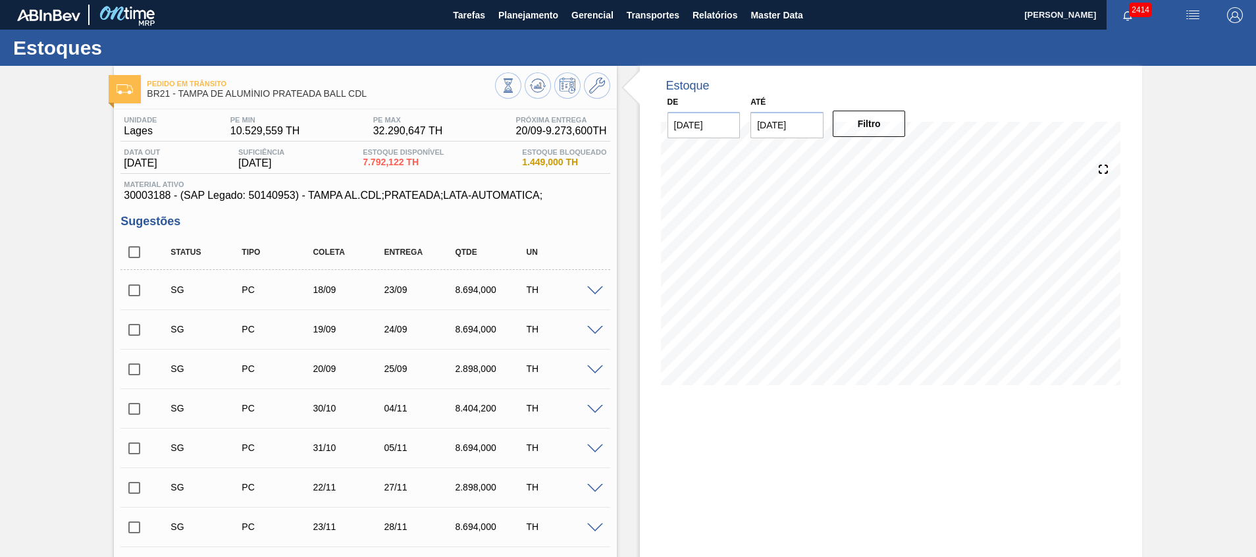
click at [550, 92] on div at bounding box center [552, 87] width 115 height 30
click at [536, 86] on icon at bounding box center [536, 86] width 1 height 3
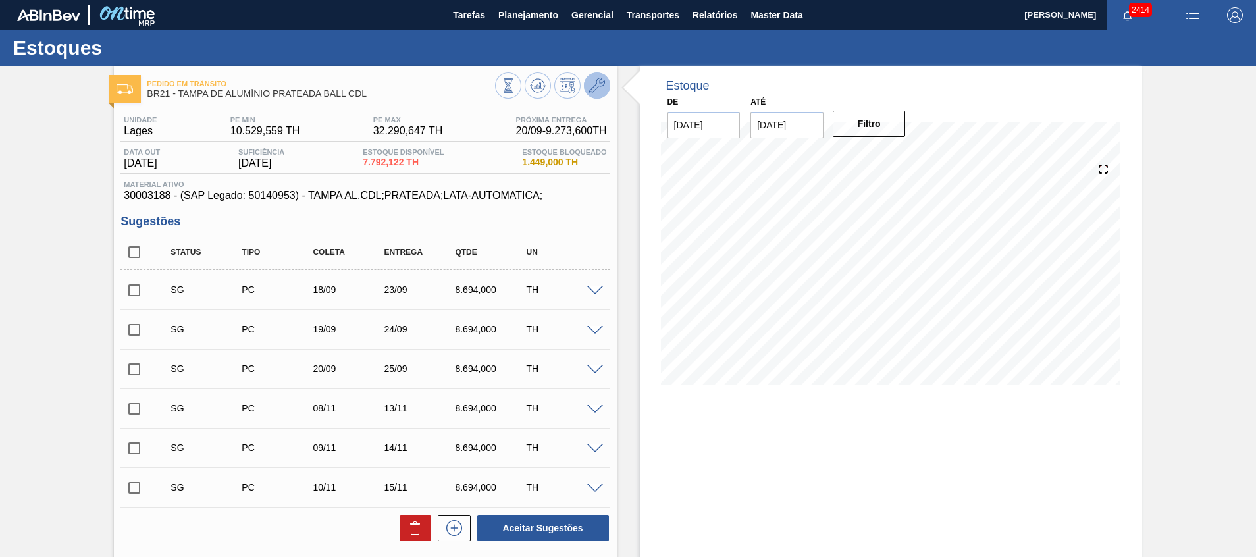
click at [592, 82] on icon at bounding box center [597, 86] width 16 height 16
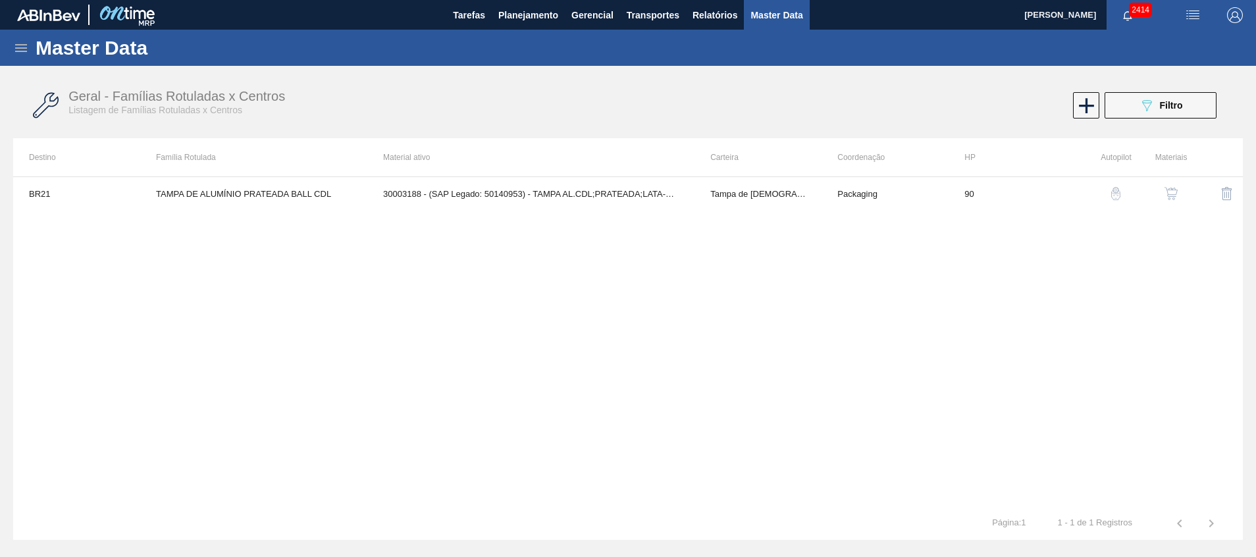
click at [1170, 189] on img "button" at bounding box center [1170, 193] width 13 height 13
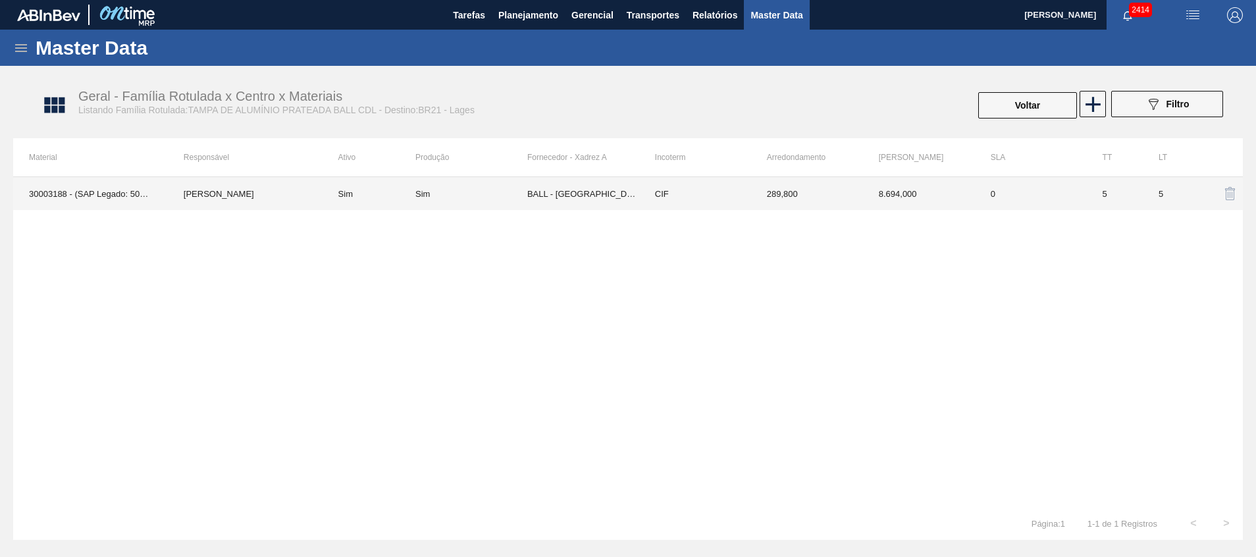
click at [577, 197] on td "BALL - [GEOGRAPHIC_DATA] ([GEOGRAPHIC_DATA])" at bounding box center [583, 193] width 112 height 33
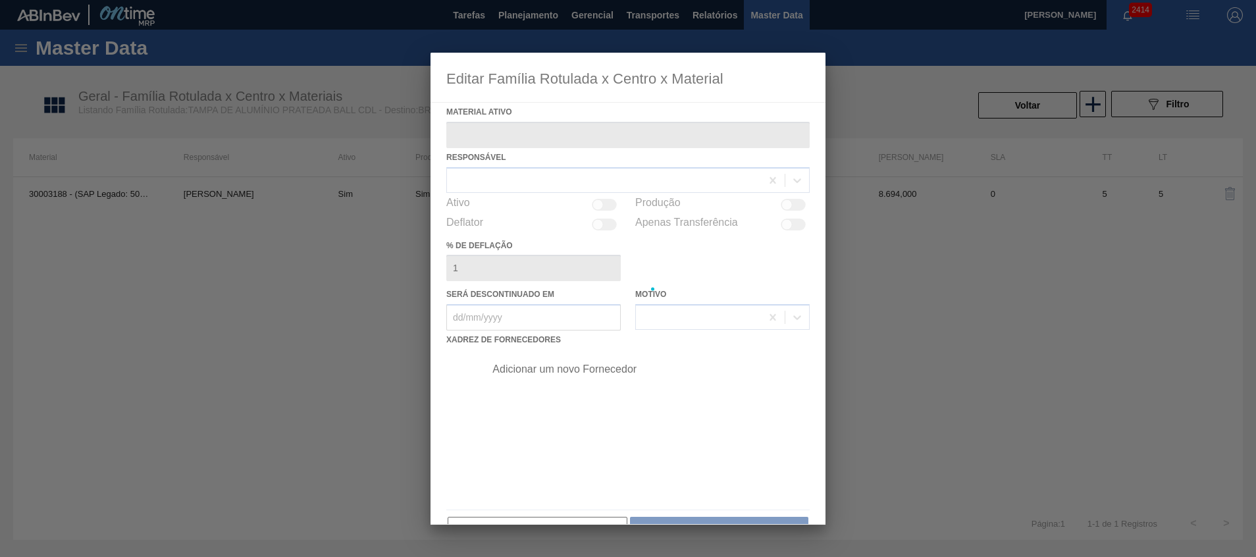
type ativo "30003188 - (SAP Legado: 50140953) - TAMPA AL.CDL;PRATEADA;LATA-AUTOMATICA;"
checkbox input "true"
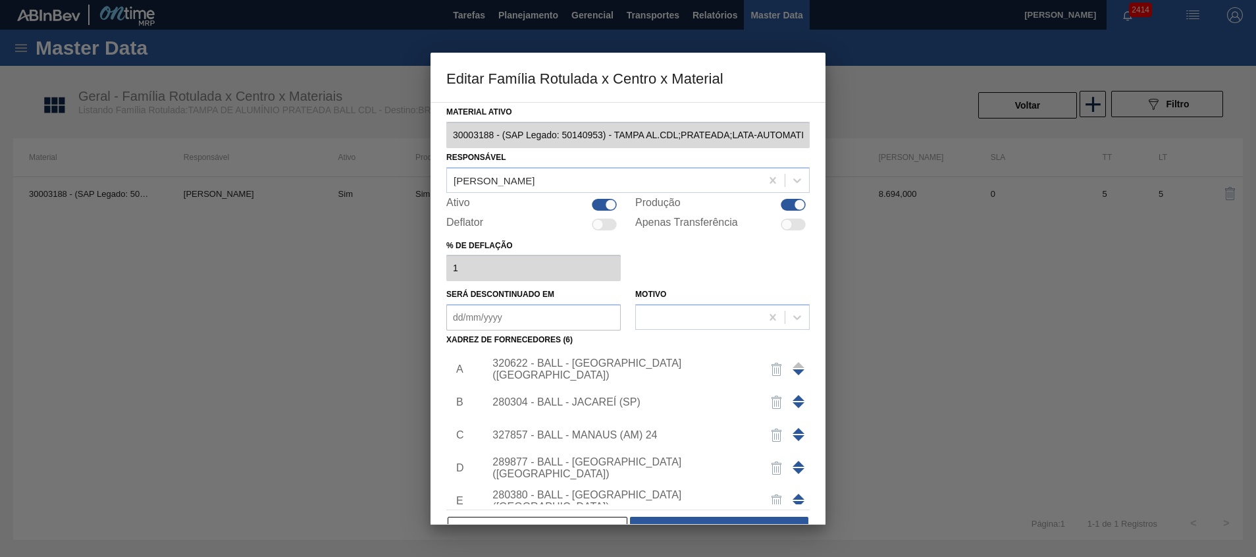
click at [579, 359] on div "320622 - BALL - RECIFE (PE)" at bounding box center [643, 369] width 332 height 33
click at [588, 364] on div "320622 - BALL - RECIFE (PE)" at bounding box center [621, 369] width 258 height 24
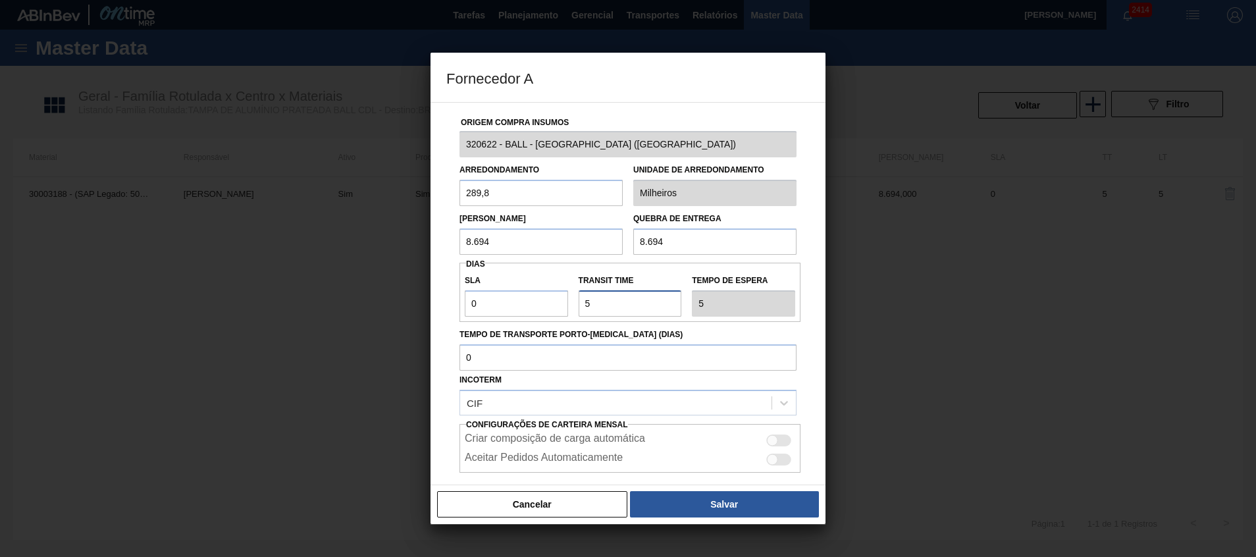
drag, startPoint x: 605, startPoint y: 305, endPoint x: 512, endPoint y: 305, distance: 92.8
click at [512, 305] on div "SLA 0 Transit Time Tempo de espera 5" at bounding box center [629, 292] width 341 height 49
type input "8"
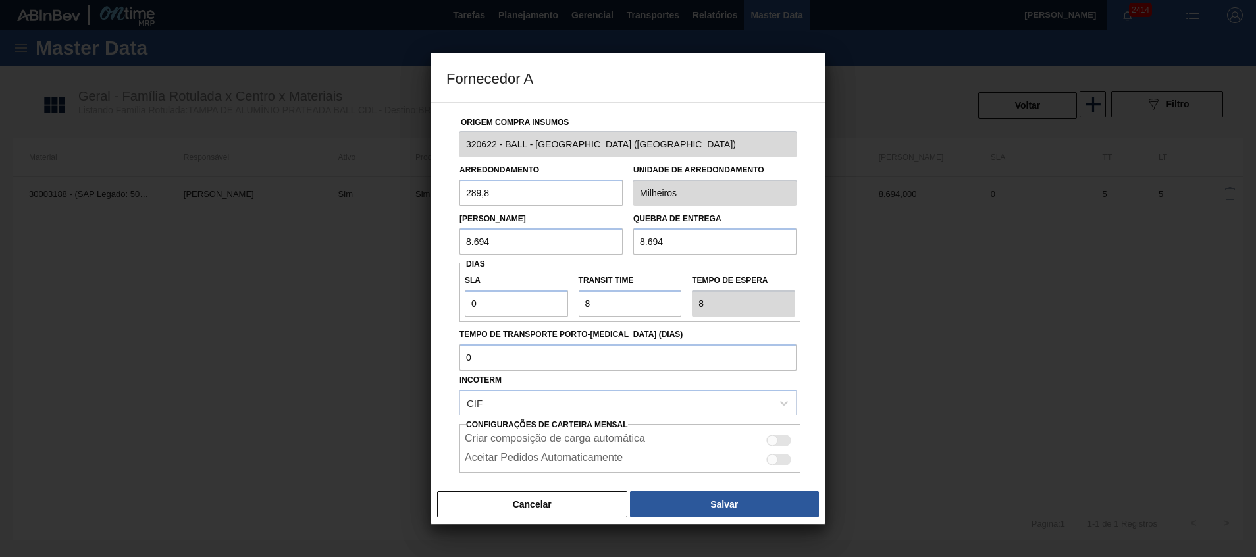
click at [798, 488] on div "Cancelar Salvar" at bounding box center [627, 503] width 395 height 39
click at [796, 492] on button "Salvar" at bounding box center [724, 504] width 189 height 26
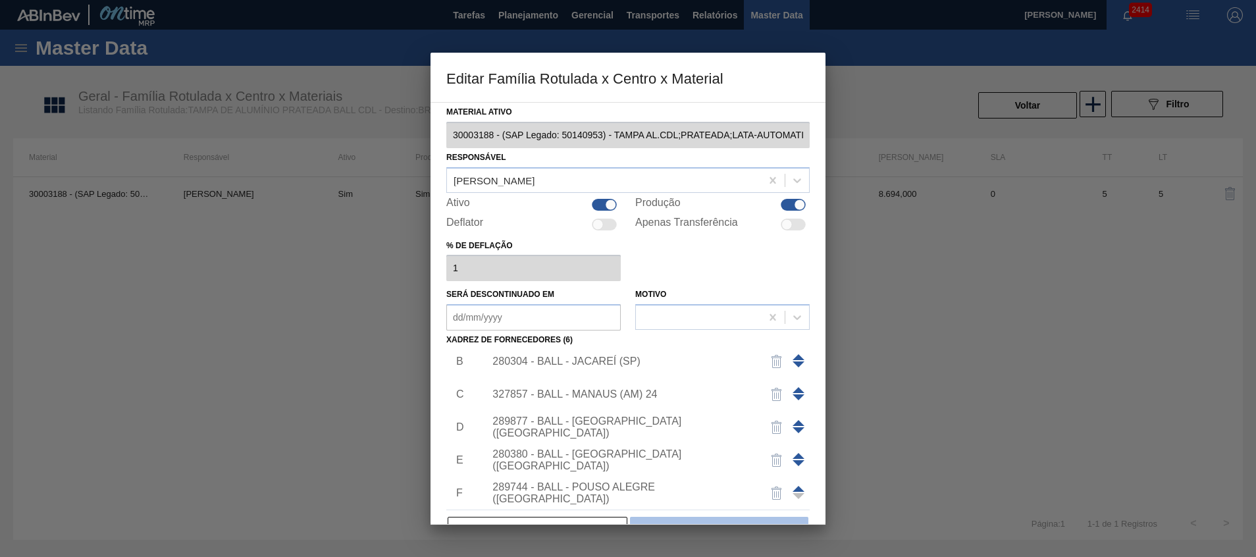
scroll to position [79, 0]
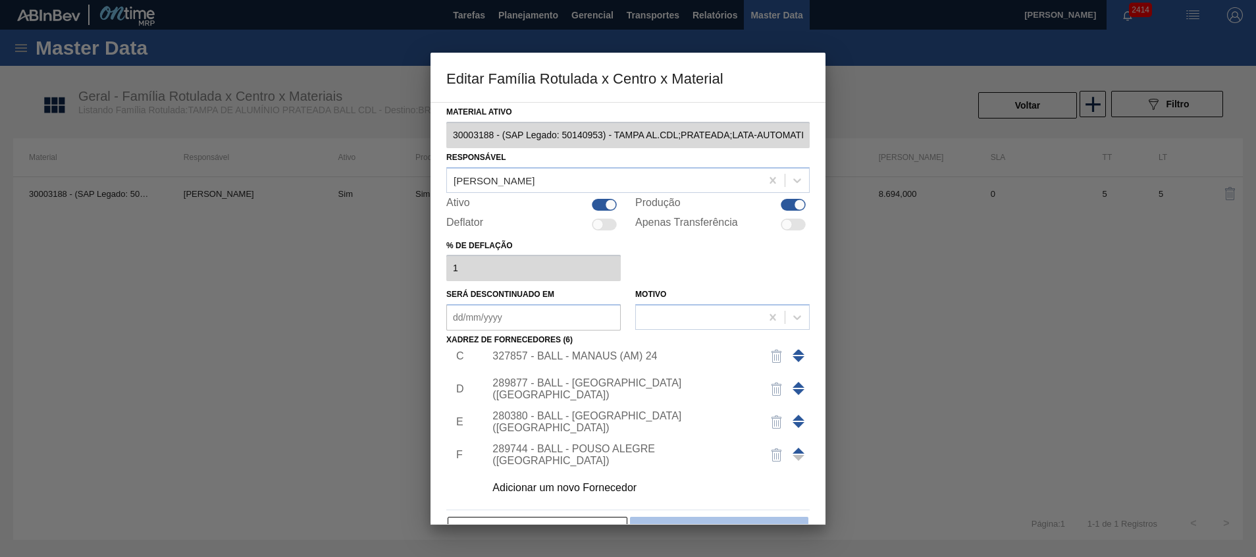
click at [714, 521] on button "Salvar" at bounding box center [719, 530] width 178 height 26
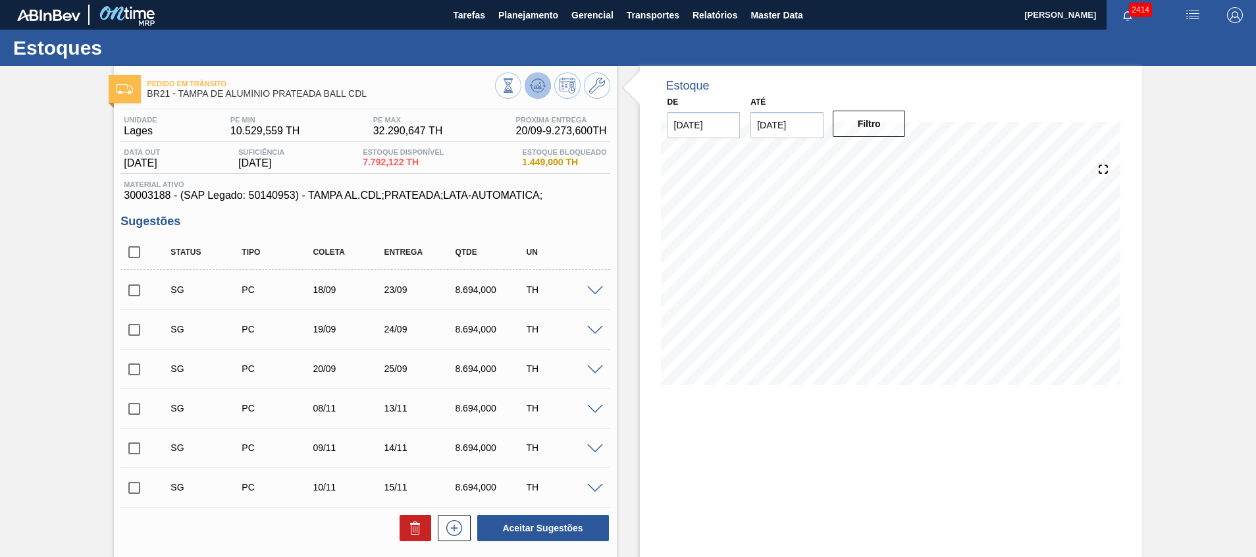
click at [538, 77] on button at bounding box center [538, 85] width 26 height 26
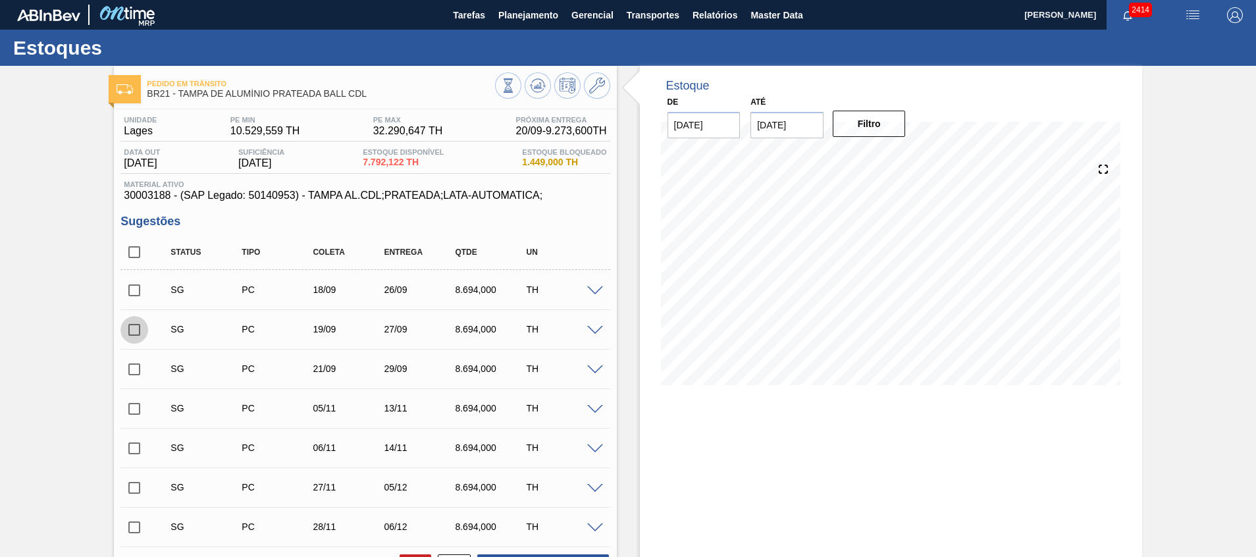
click at [145, 329] on input "checkbox" at bounding box center [134, 330] width 28 height 28
click at [594, 333] on span at bounding box center [595, 331] width 16 height 10
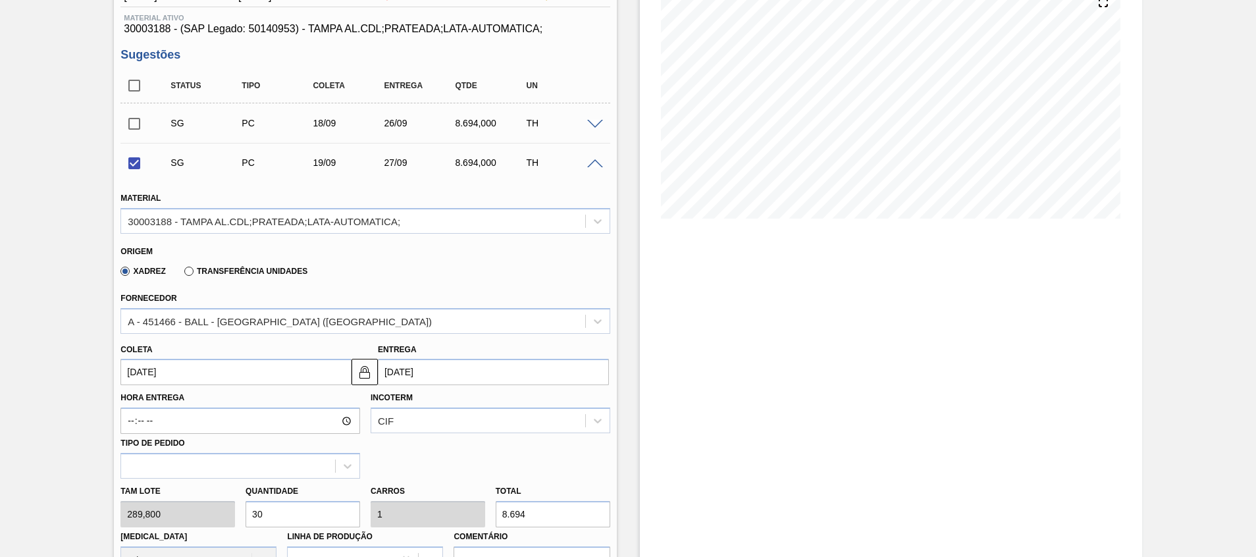
scroll to position [197, 0]
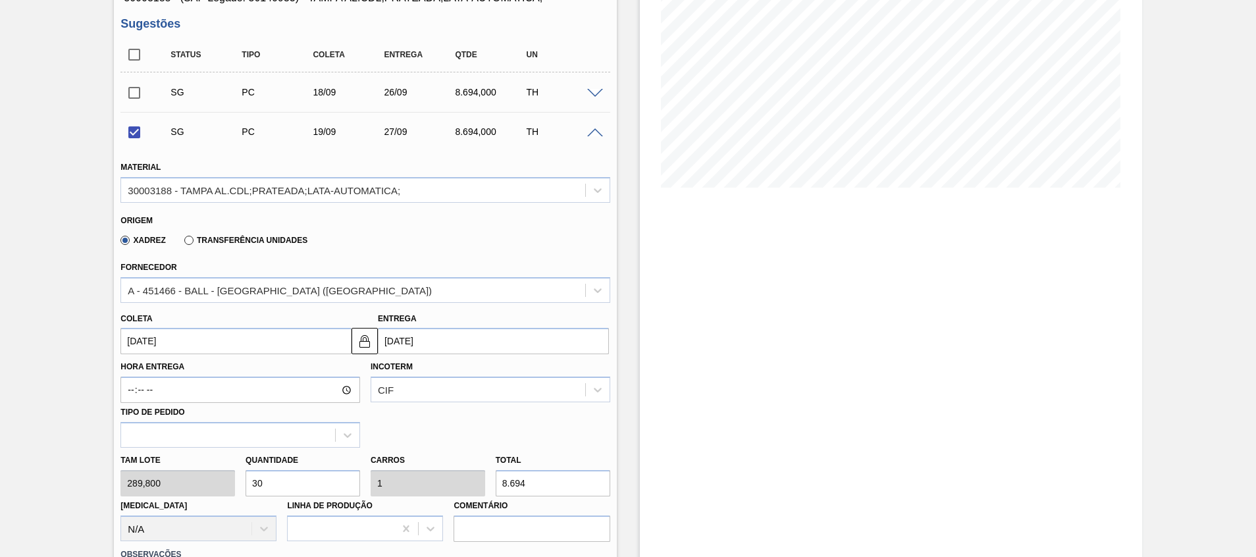
click at [590, 127] on div at bounding box center [597, 132] width 26 height 10
click at [588, 130] on span at bounding box center [595, 133] width 16 height 10
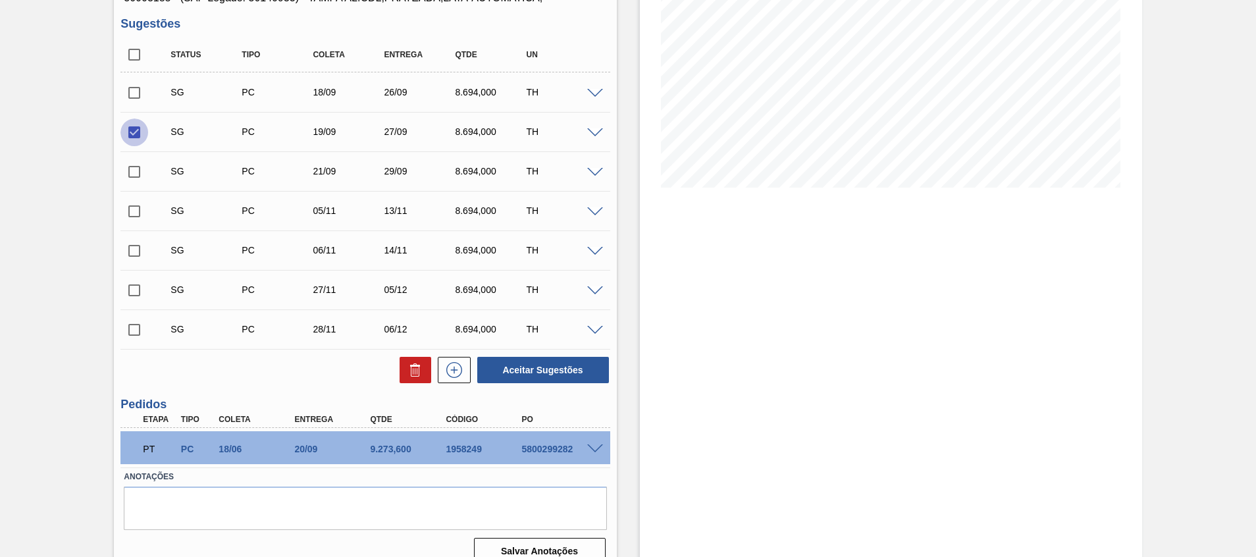
click at [134, 136] on input "checkbox" at bounding box center [134, 132] width 28 height 28
checkbox input "false"
click at [136, 176] on input "checkbox" at bounding box center [134, 172] width 28 height 28
click at [651, 180] on div "Estoque De 18/09/2025 Até 30/10/2025 Filtro" at bounding box center [891, 37] width 502 height 339
click at [540, 375] on button "Aceitar Sugestões" at bounding box center [543, 370] width 132 height 26
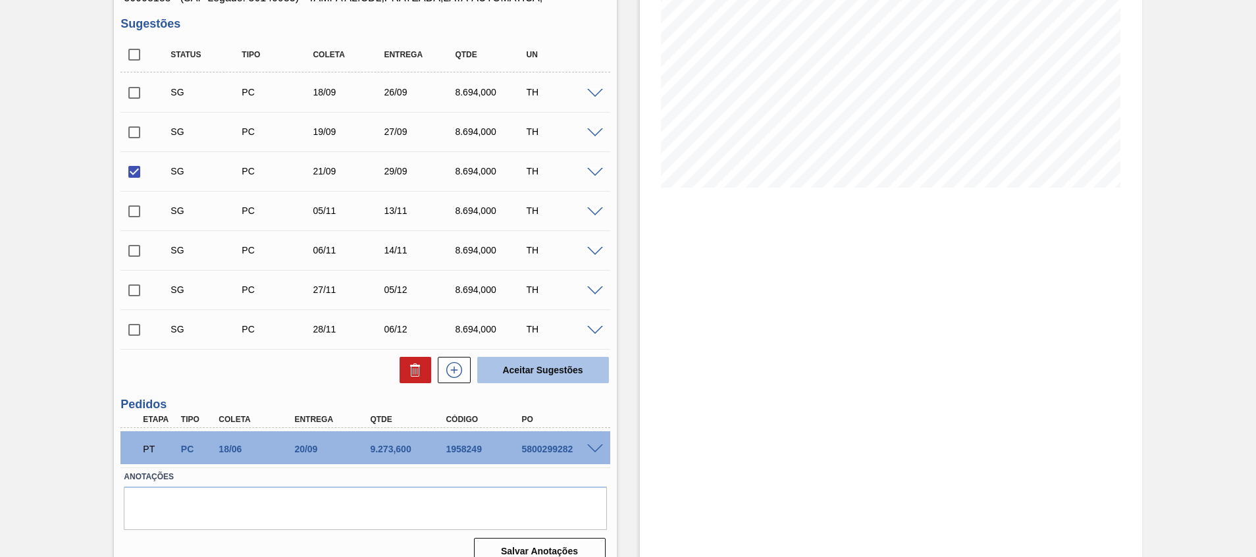
checkbox input "false"
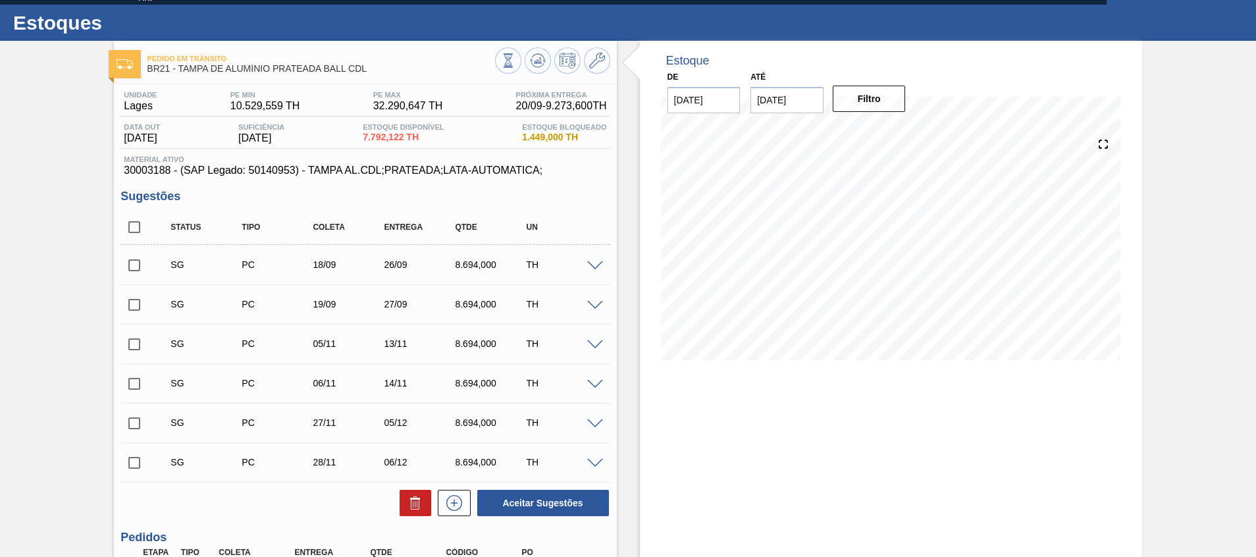
scroll to position [0, 0]
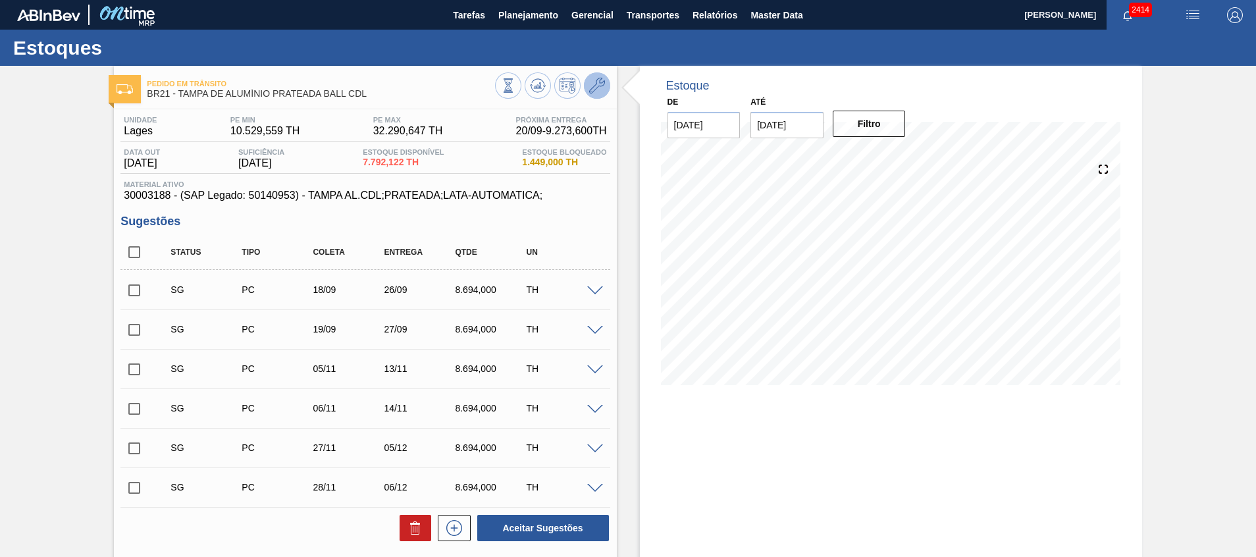
click at [594, 92] on icon at bounding box center [597, 86] width 16 height 16
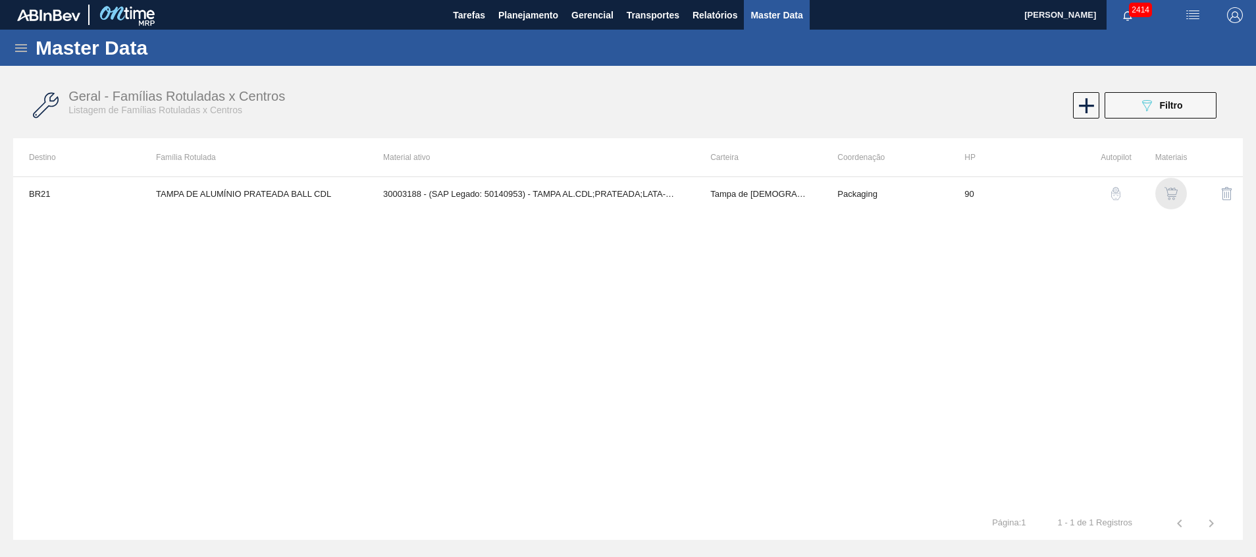
click at [1176, 194] on img "button" at bounding box center [1170, 193] width 13 height 13
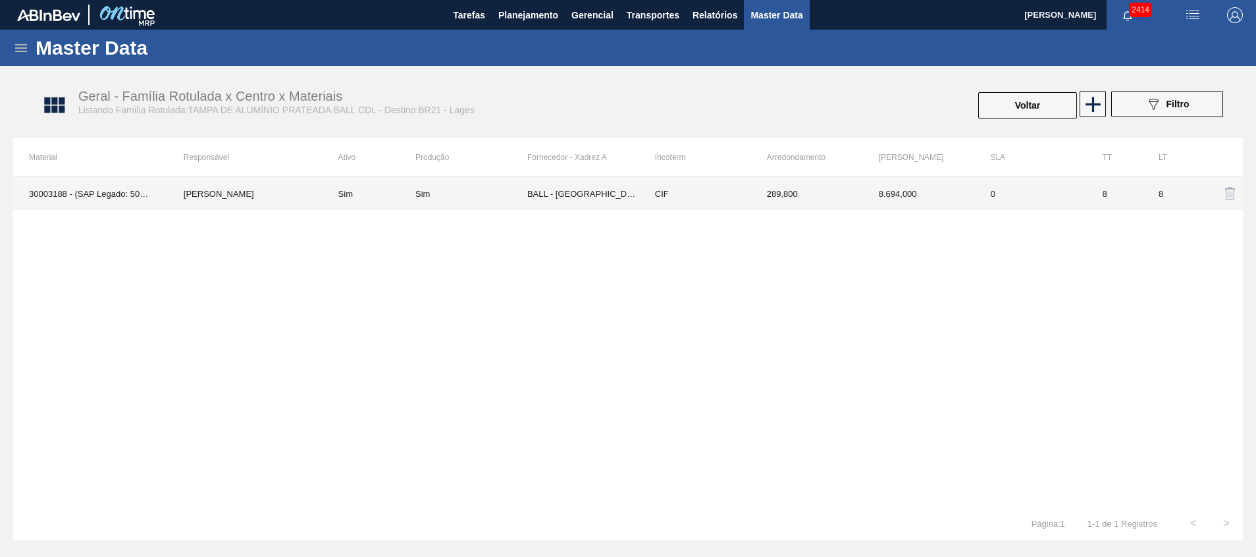
click at [1102, 198] on td "8" at bounding box center [1115, 193] width 56 height 33
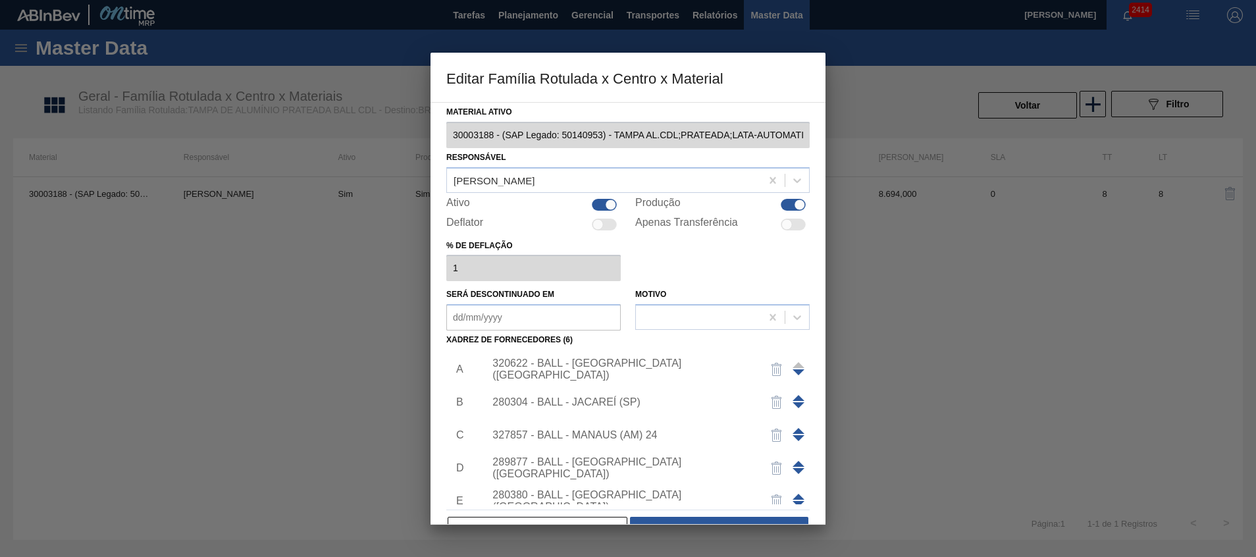
click at [796, 395] on span at bounding box center [799, 398] width 12 height 6
click at [633, 364] on div "280304 - BALL - JACAREÍ (SP)" at bounding box center [621, 369] width 258 height 12
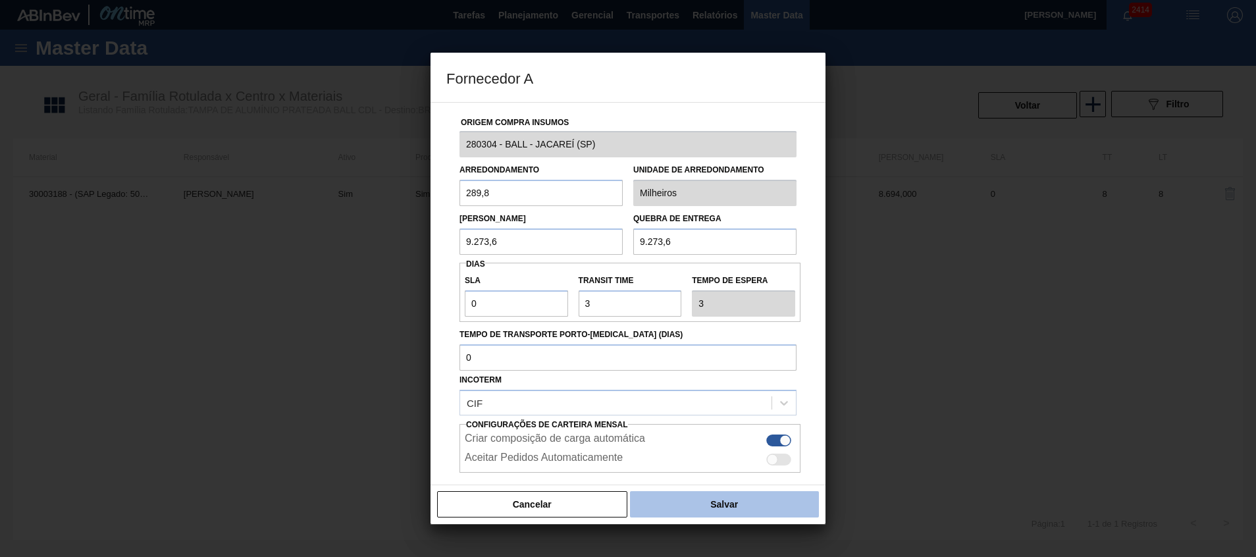
click at [674, 506] on button "Salvar" at bounding box center [724, 504] width 189 height 26
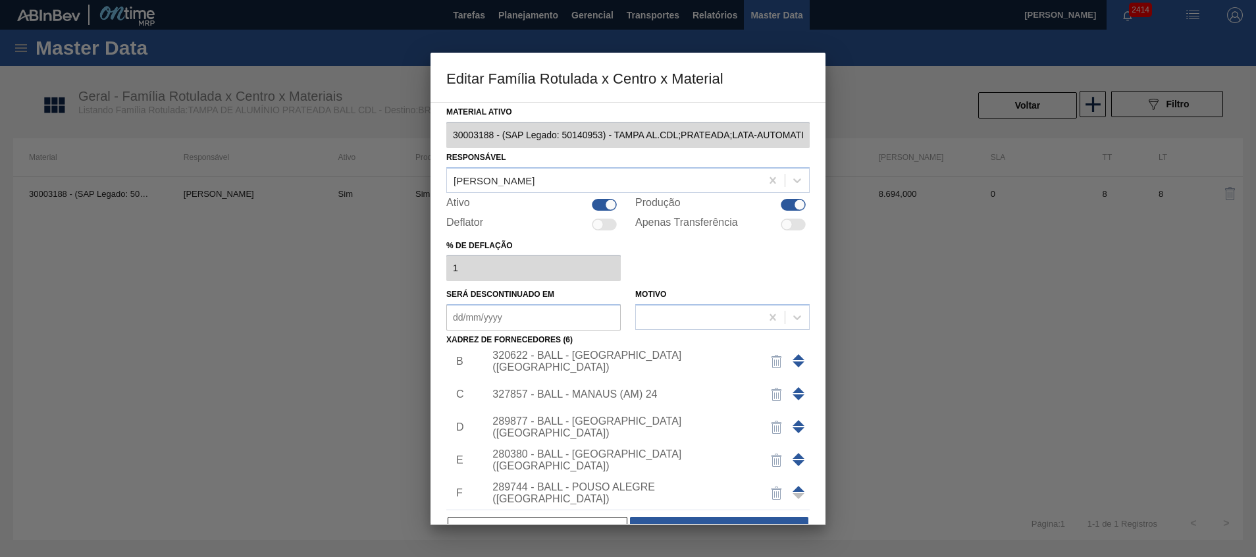
scroll to position [79, 0]
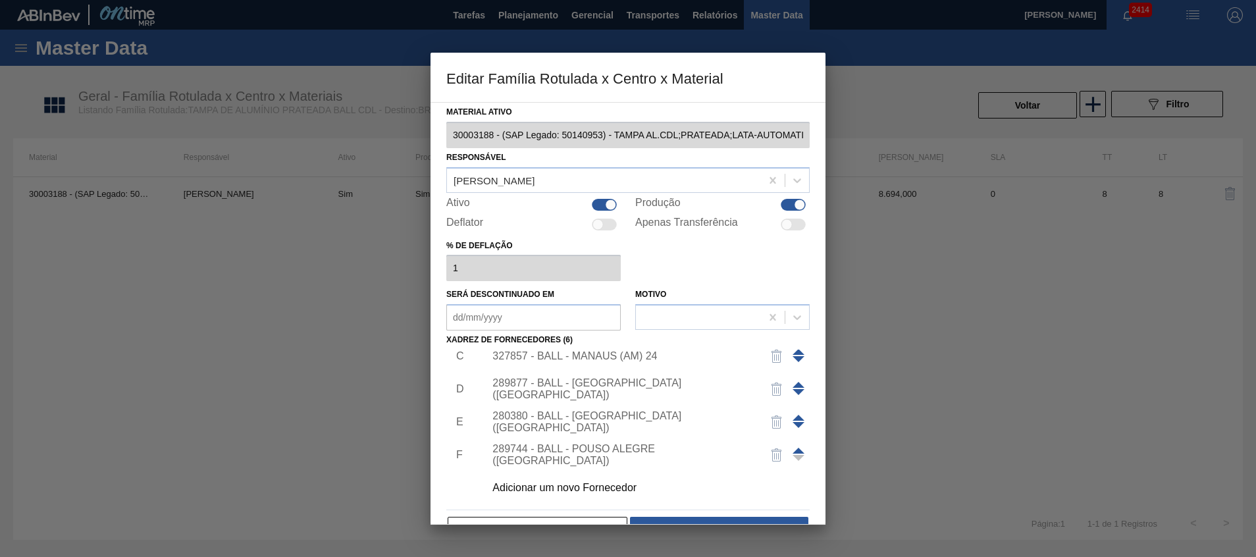
click at [674, 527] on div at bounding box center [628, 278] width 1256 height 557
click at [667, 510] on div "Material ativo 30003188 - (SAP Legado: 50140953) - TAMPA AL.CDL;PRATEADA;LATA-A…" at bounding box center [627, 324] width 363 height 442
click at [671, 521] on button "Salvar" at bounding box center [719, 530] width 178 height 26
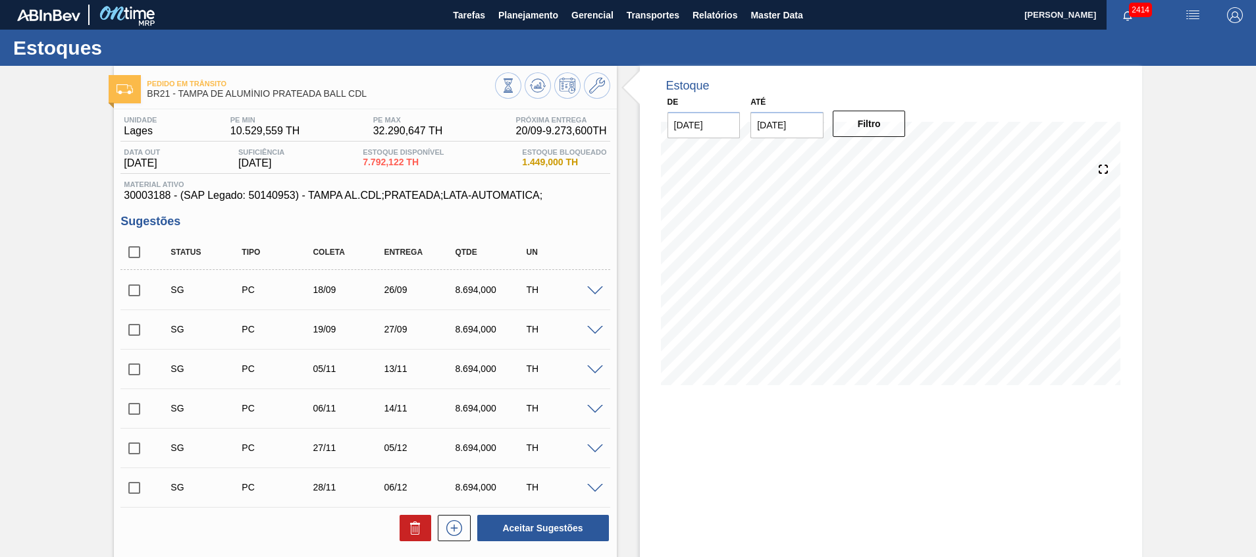
click at [537, 90] on icon at bounding box center [538, 86] width 16 height 16
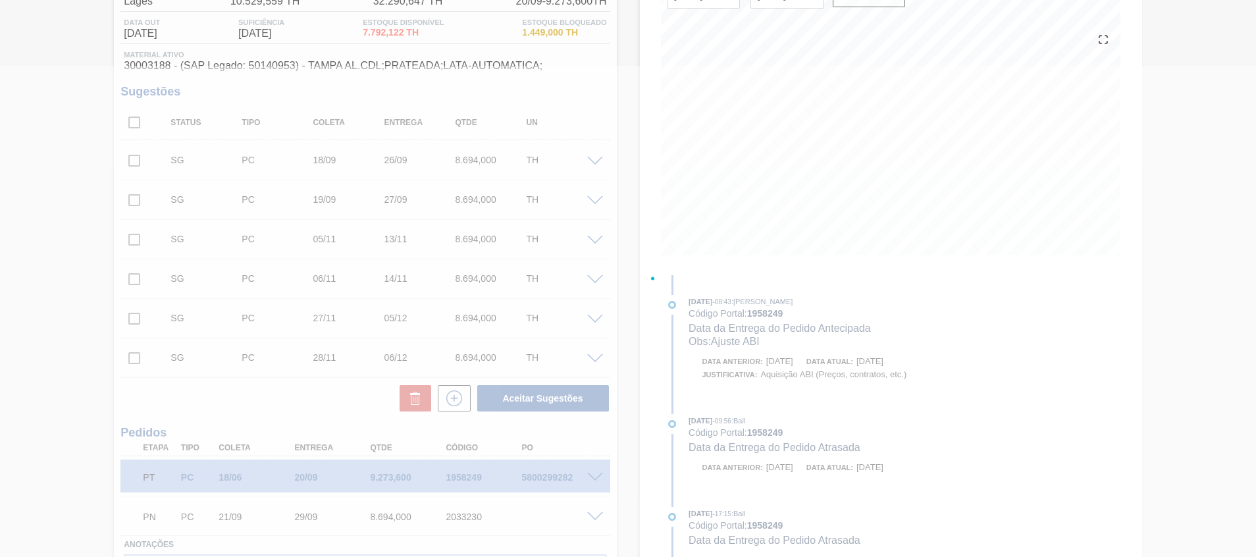
scroll to position [128, 0]
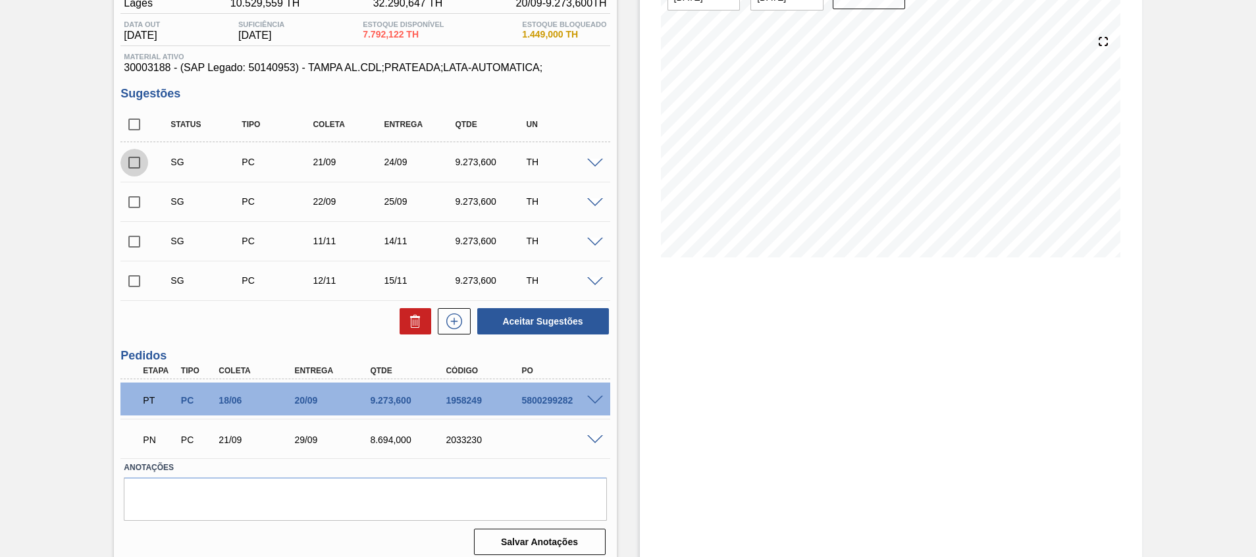
click at [138, 160] on input "checkbox" at bounding box center [134, 163] width 28 height 28
checkbox input "true"
click at [136, 196] on input "checkbox" at bounding box center [134, 202] width 28 height 28
checkbox input "true"
click at [593, 202] on span at bounding box center [595, 203] width 16 height 10
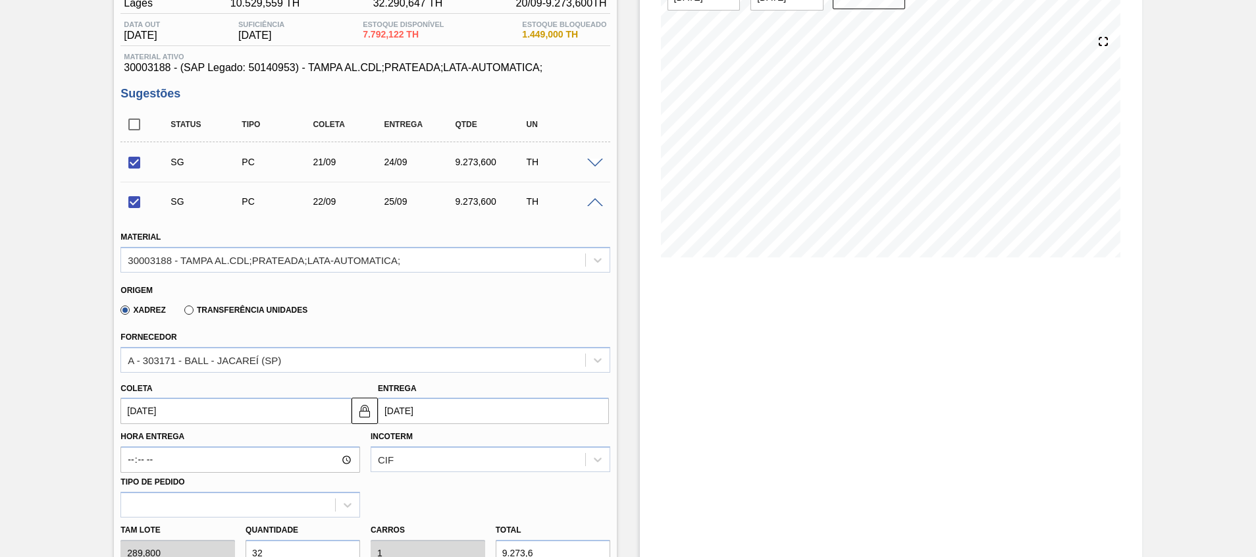
click at [593, 202] on span at bounding box center [595, 203] width 16 height 10
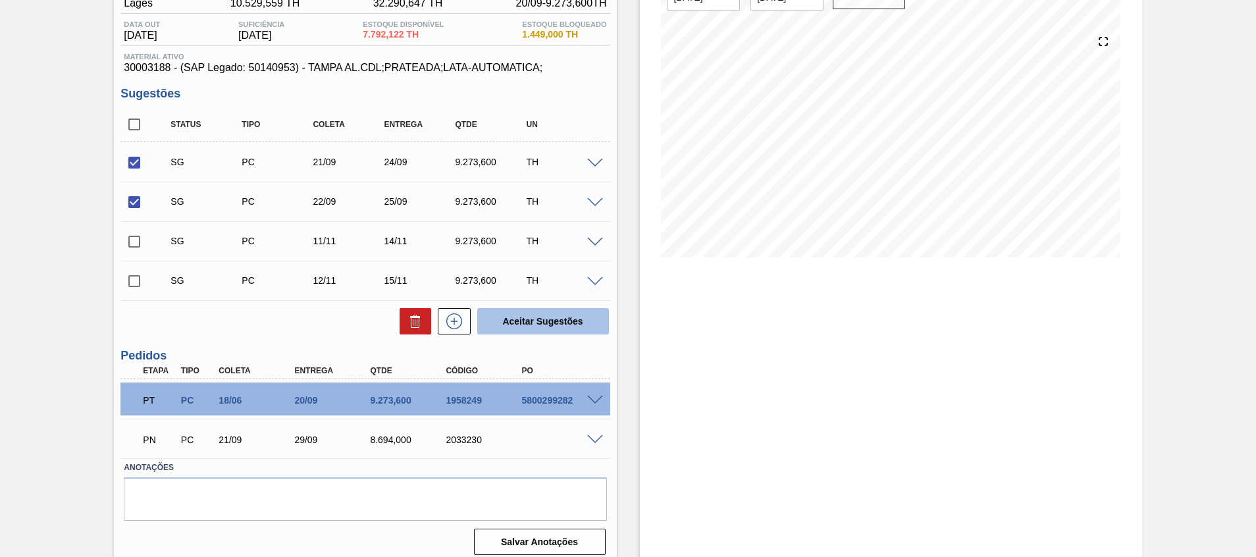
click at [550, 311] on button "Aceitar Sugestões" at bounding box center [543, 321] width 132 height 26
checkbox input "false"
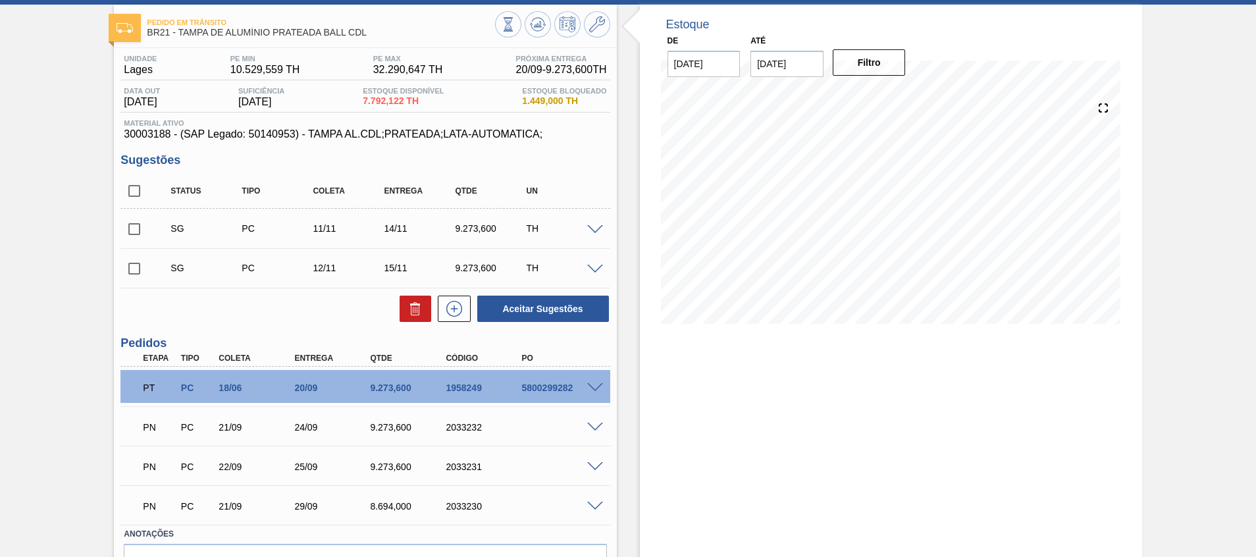
scroll to position [0, 0]
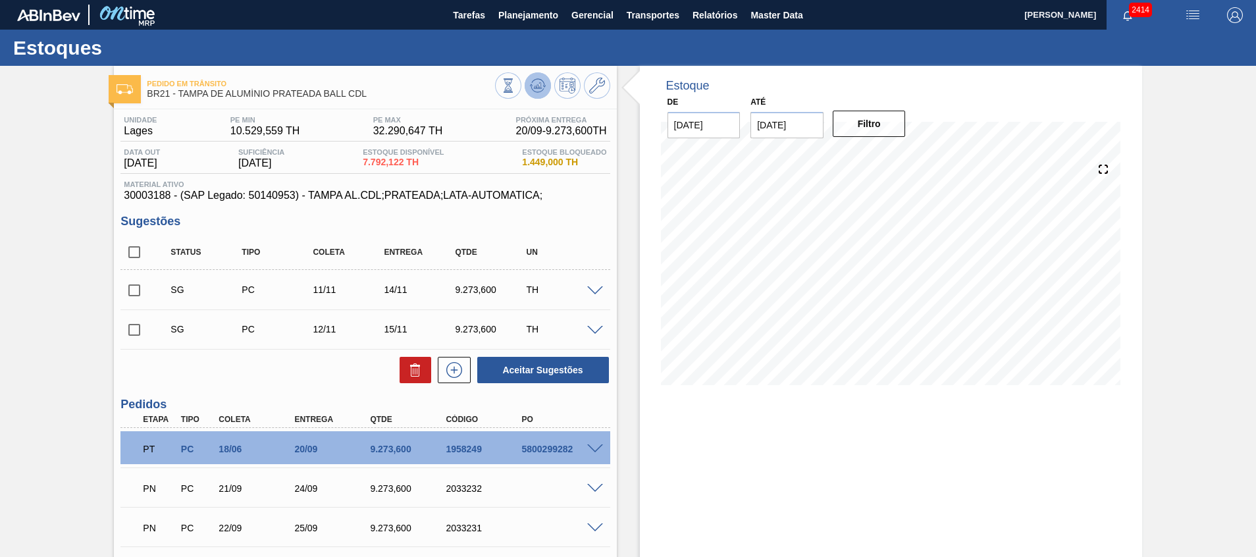
click at [547, 80] on button at bounding box center [538, 85] width 26 height 26
click at [534, 18] on span "Planejamento" at bounding box center [528, 15] width 60 height 16
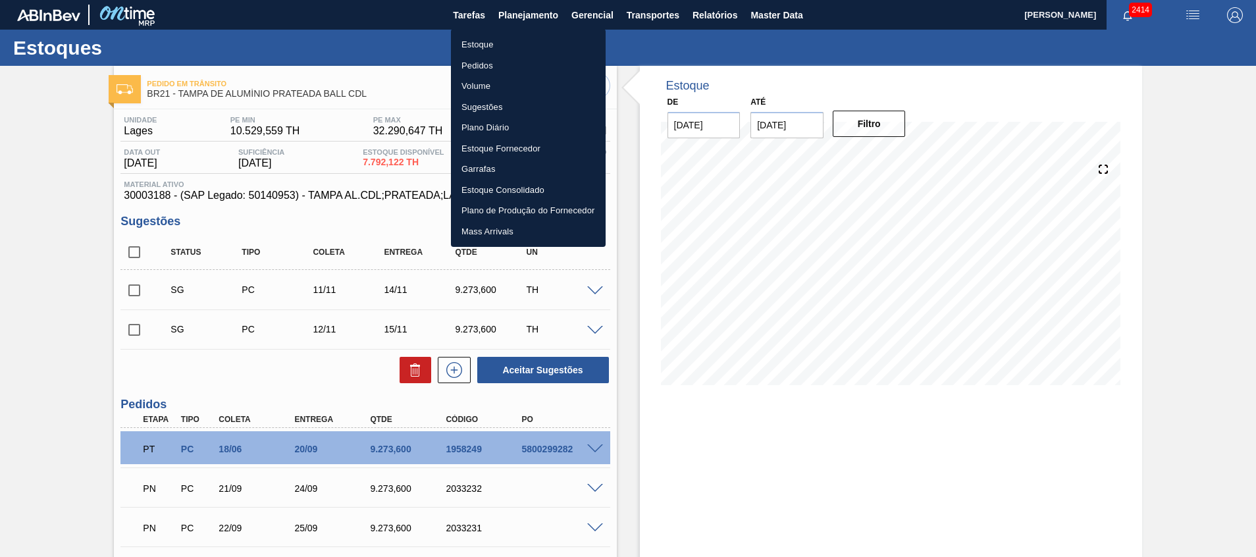
click at [510, 48] on li "Estoque" at bounding box center [528, 44] width 155 height 21
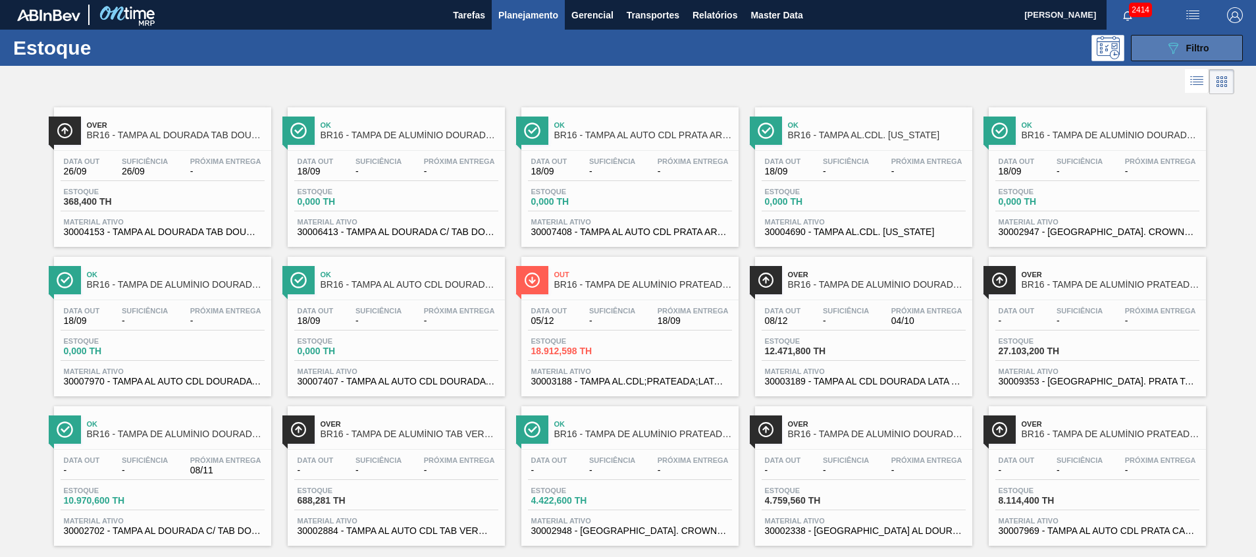
click at [1183, 39] on button "089F7B8B-B2A5-4AFE-B5C0-19BA573D28AC Filtro" at bounding box center [1187, 48] width 112 height 26
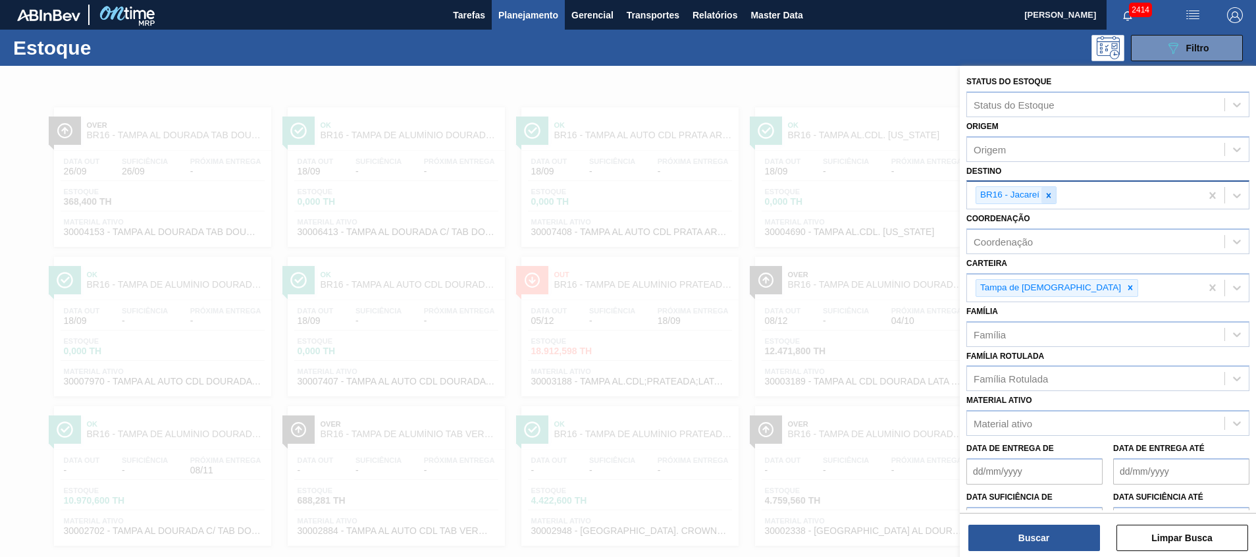
click at [1044, 200] on div at bounding box center [1048, 195] width 14 height 16
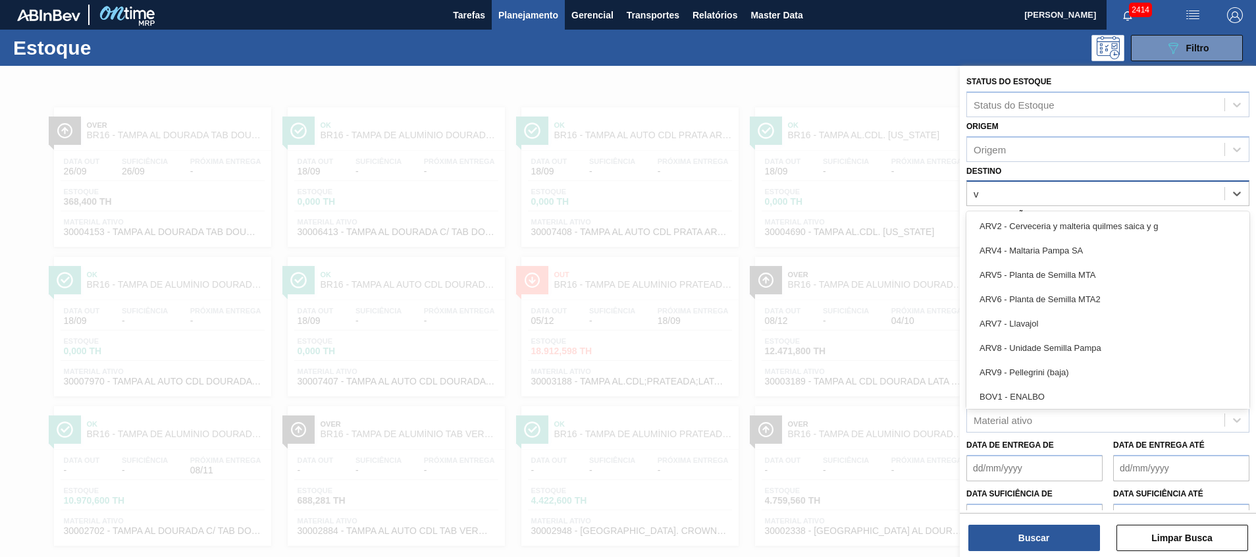
type input "vi"
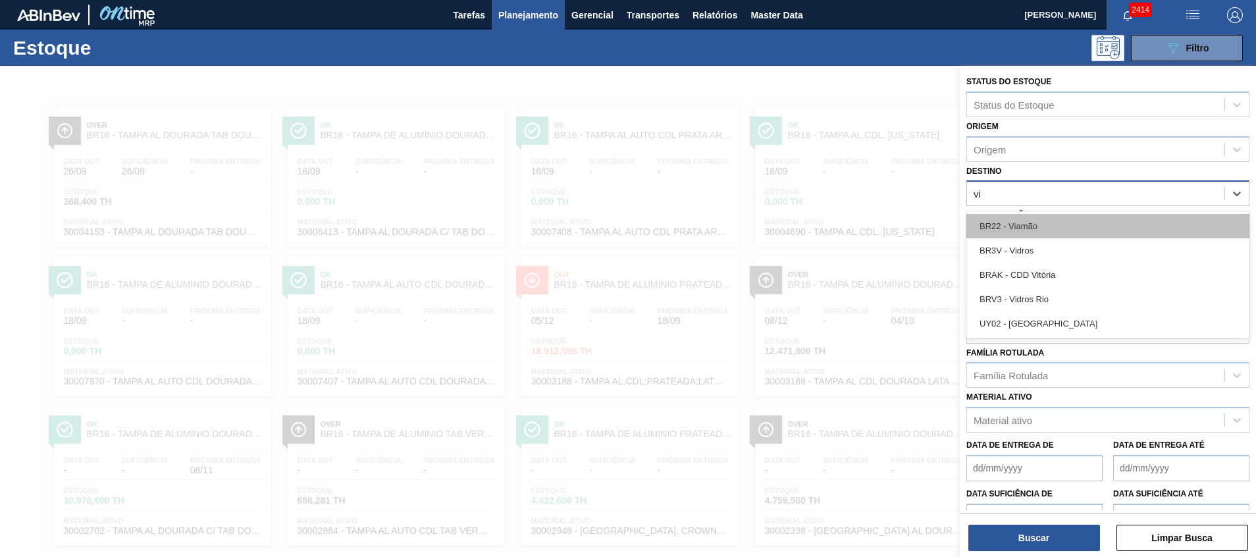
click at [1049, 222] on div "BR22 - Viamão" at bounding box center [1107, 226] width 283 height 24
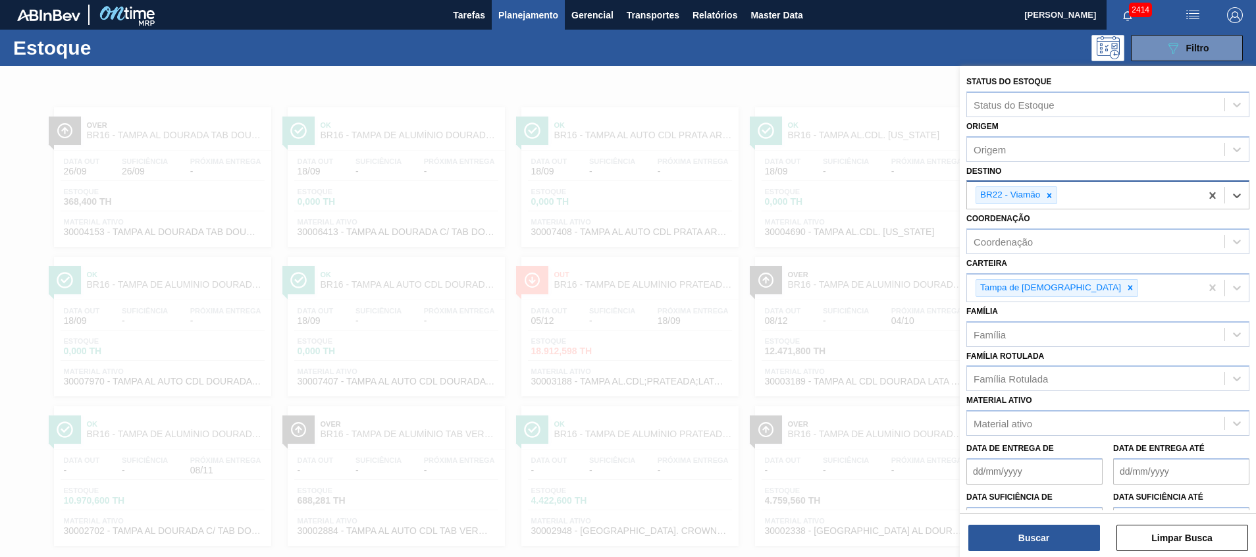
click at [1022, 553] on div "Status do Estoque Status do Estoque Origem Origem Destino option BR22 - Viamão,…" at bounding box center [1108, 313] width 296 height 494
click at [1022, 544] on button "Buscar" at bounding box center [1034, 538] width 132 height 26
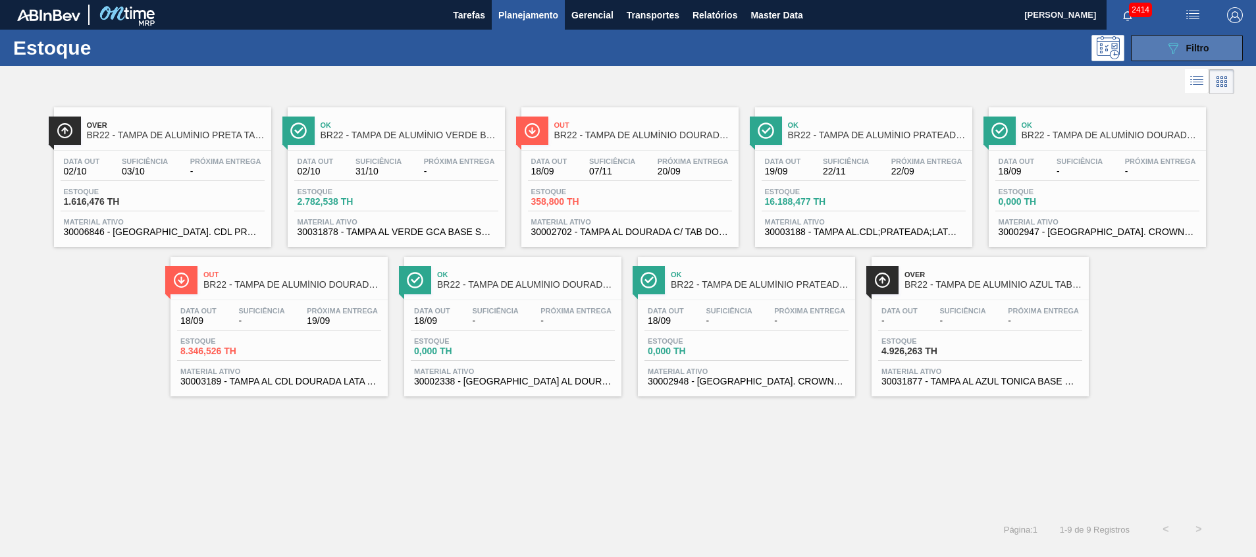
click at [1147, 38] on button "089F7B8B-B2A5-4AFE-B5C0-19BA573D28AC Filtro" at bounding box center [1187, 48] width 112 height 26
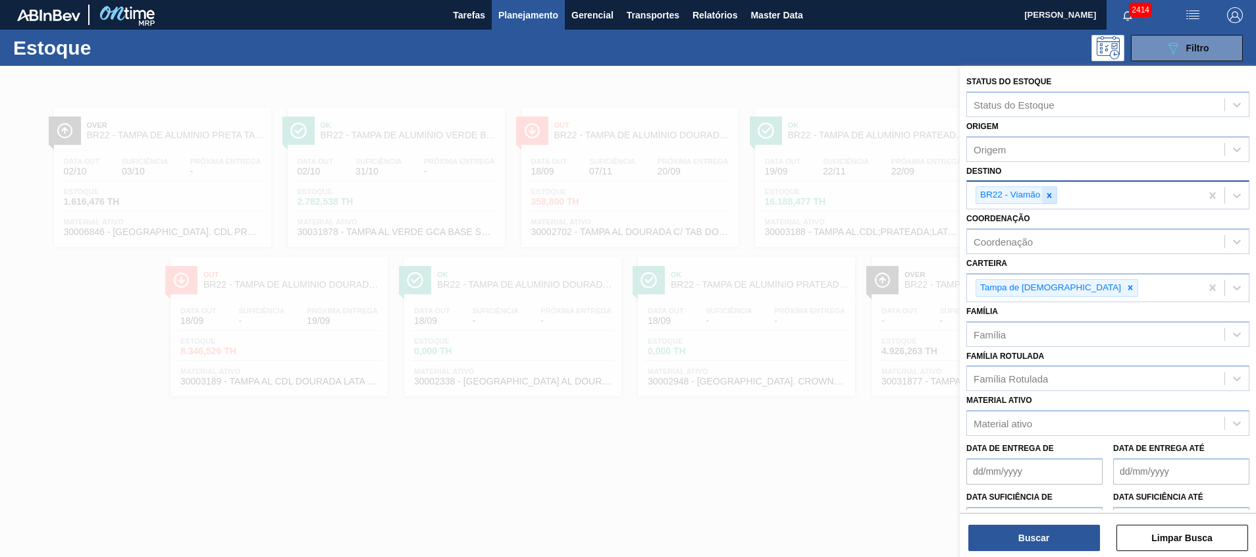
click at [1050, 191] on icon at bounding box center [1049, 195] width 9 height 9
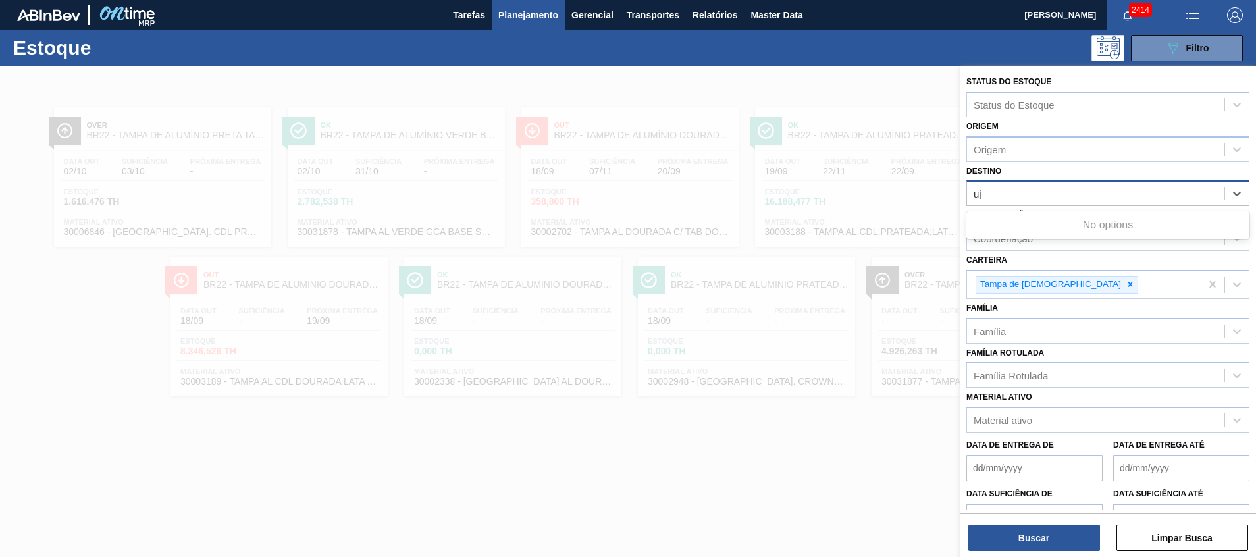
type input "u"
type input "juat"
drag, startPoint x: 1061, startPoint y: 229, endPoint x: 1050, endPoint y: 239, distance: 14.9
click at [1061, 229] on div "BR17 - Juatuba" at bounding box center [1107, 226] width 283 height 24
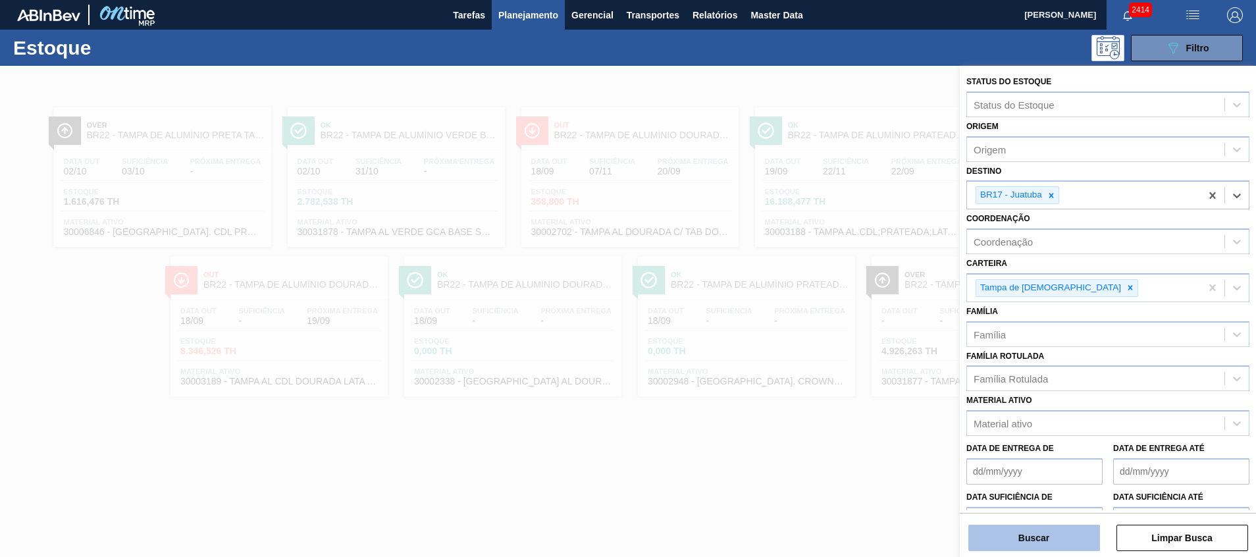
click at [1047, 547] on button "Buscar" at bounding box center [1034, 538] width 132 height 26
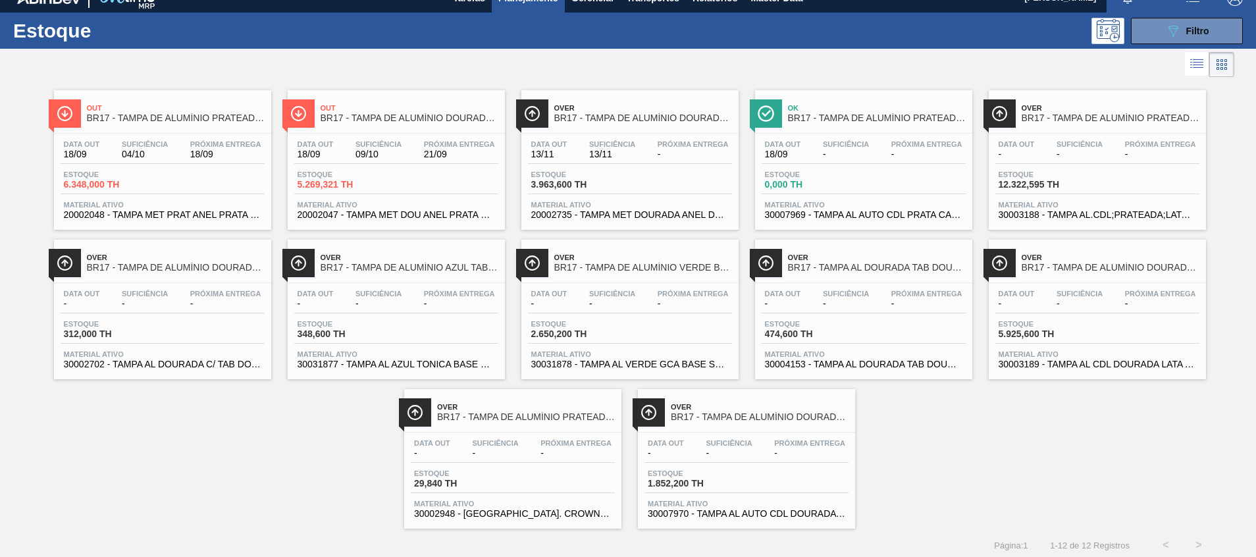
scroll to position [22, 0]
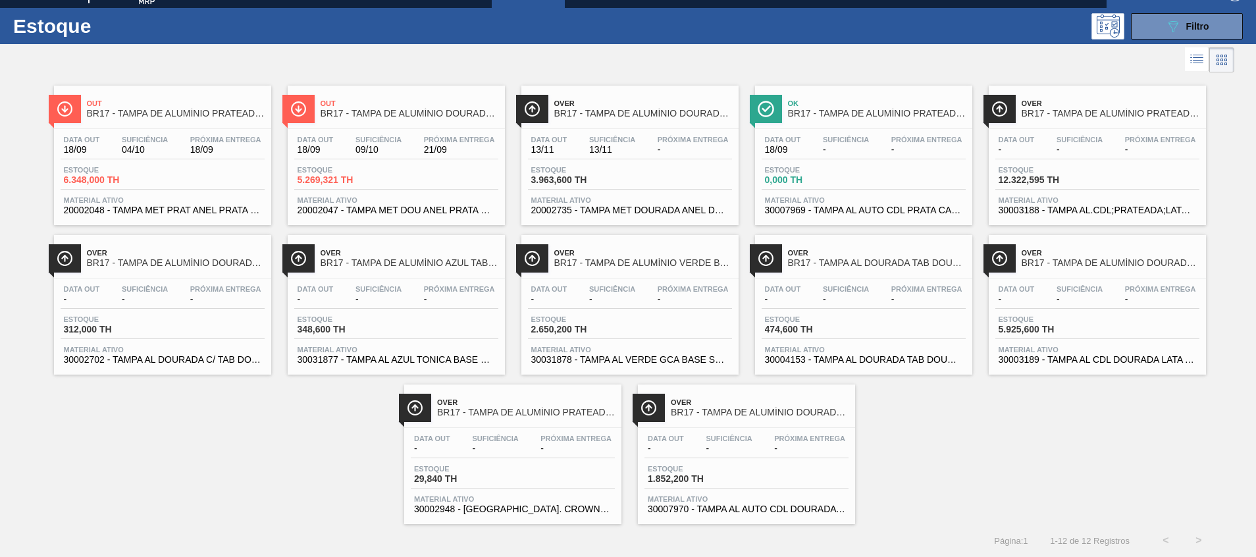
click at [374, 211] on span "20002047 - TAMPA MET DOU ANEL PRATA CERVEJA CX600" at bounding box center [396, 210] width 197 height 10
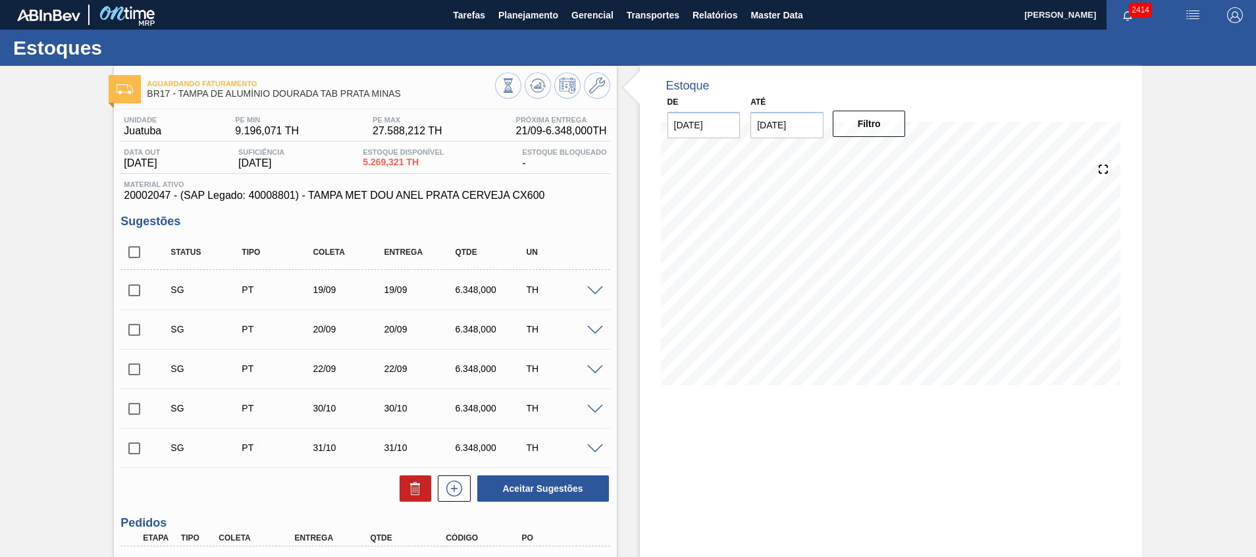
click at [142, 284] on input "checkbox" at bounding box center [134, 290] width 28 height 28
checkbox input "true"
drag, startPoint x: 131, startPoint y: 326, endPoint x: 132, endPoint y: 333, distance: 7.4
click at [131, 326] on input "checkbox" at bounding box center [134, 330] width 28 height 28
checkbox input "true"
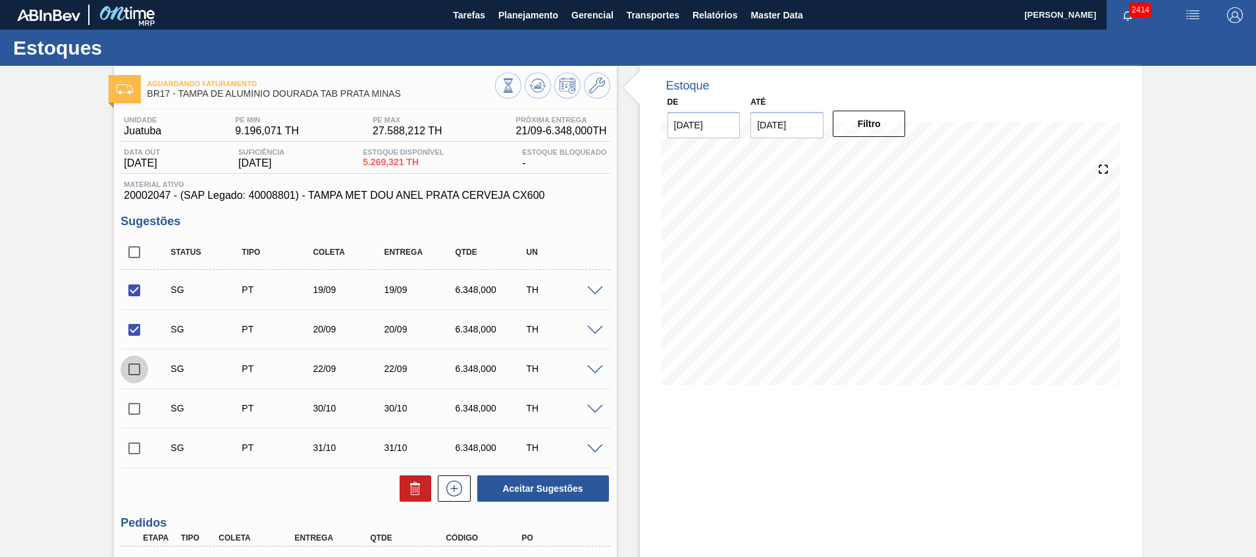
click at [146, 368] on input "checkbox" at bounding box center [134, 369] width 28 height 28
checkbox input "true"
click at [407, 490] on icon at bounding box center [415, 489] width 16 height 16
checkbox input "false"
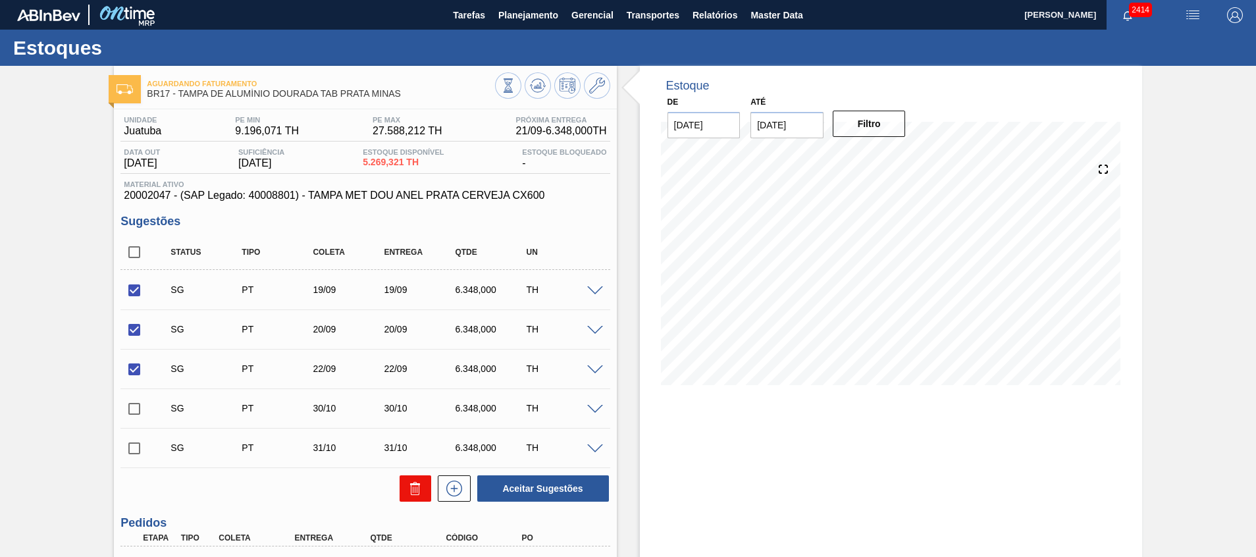
checkbox input "false"
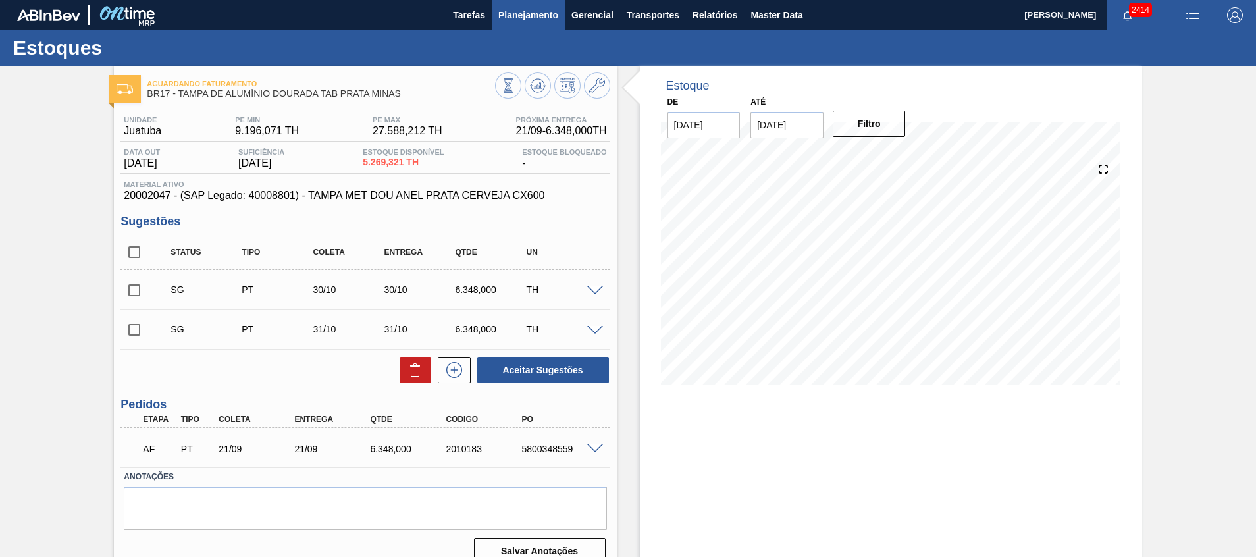
click at [494, 18] on button "Planejamento" at bounding box center [528, 15] width 73 height 30
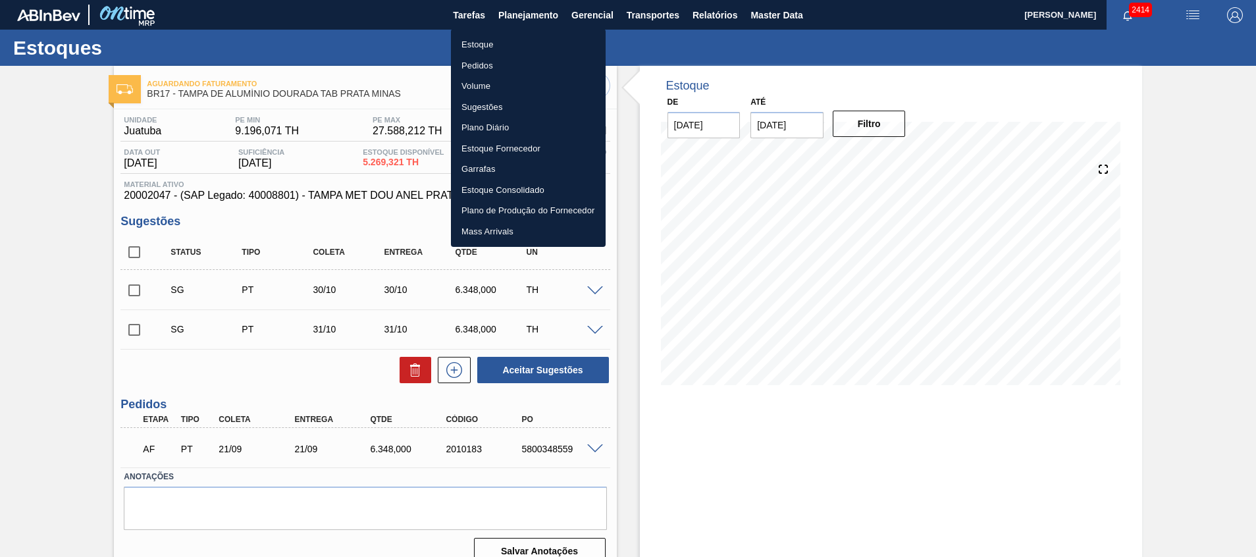
click at [301, 395] on div at bounding box center [628, 278] width 1256 height 557
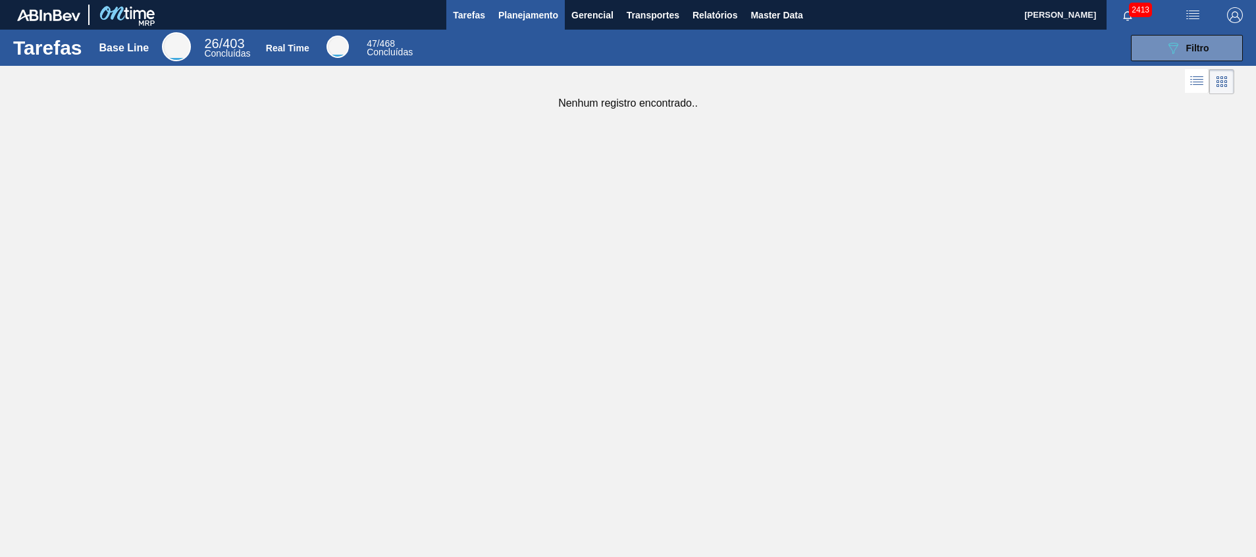
click at [530, 1] on button "Planejamento" at bounding box center [528, 15] width 73 height 30
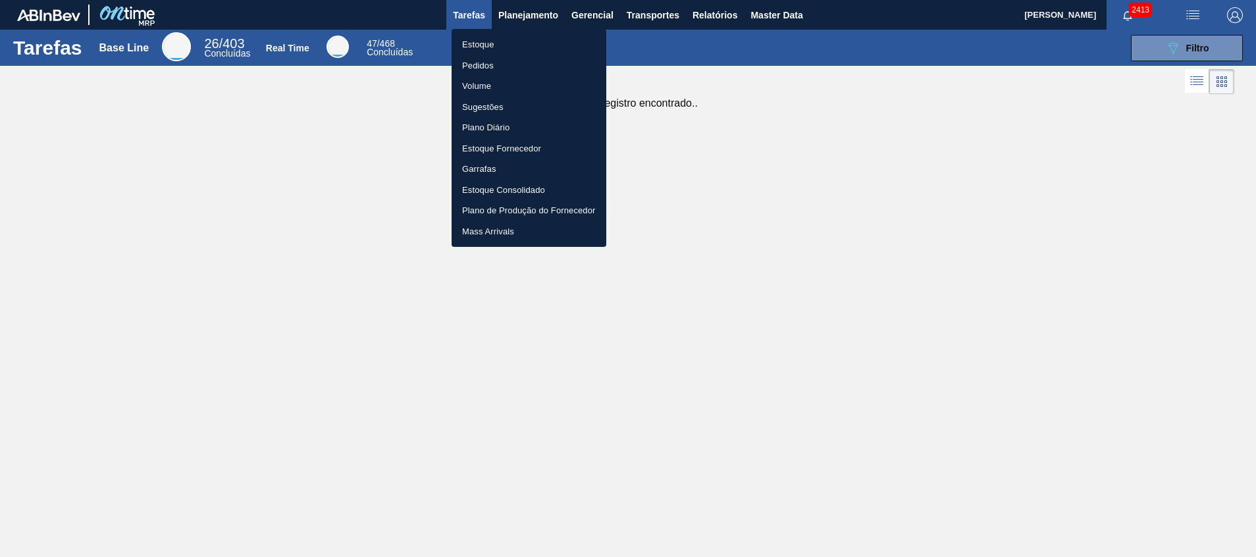
click at [511, 40] on li "Estoque" at bounding box center [529, 44] width 155 height 21
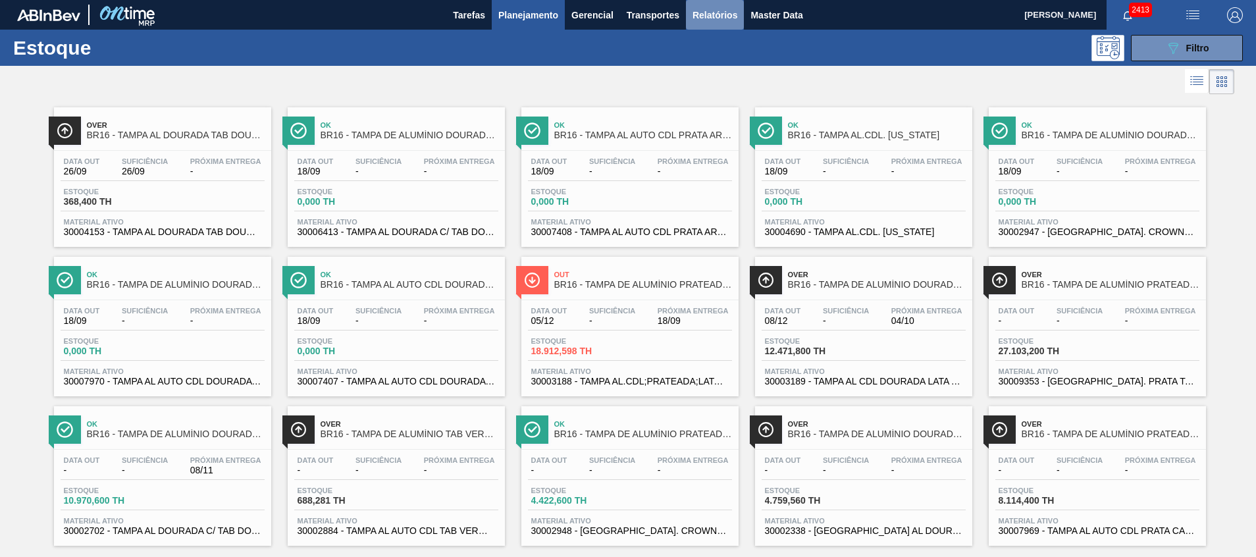
click at [723, 19] on span "Relatórios" at bounding box center [714, 15] width 45 height 16
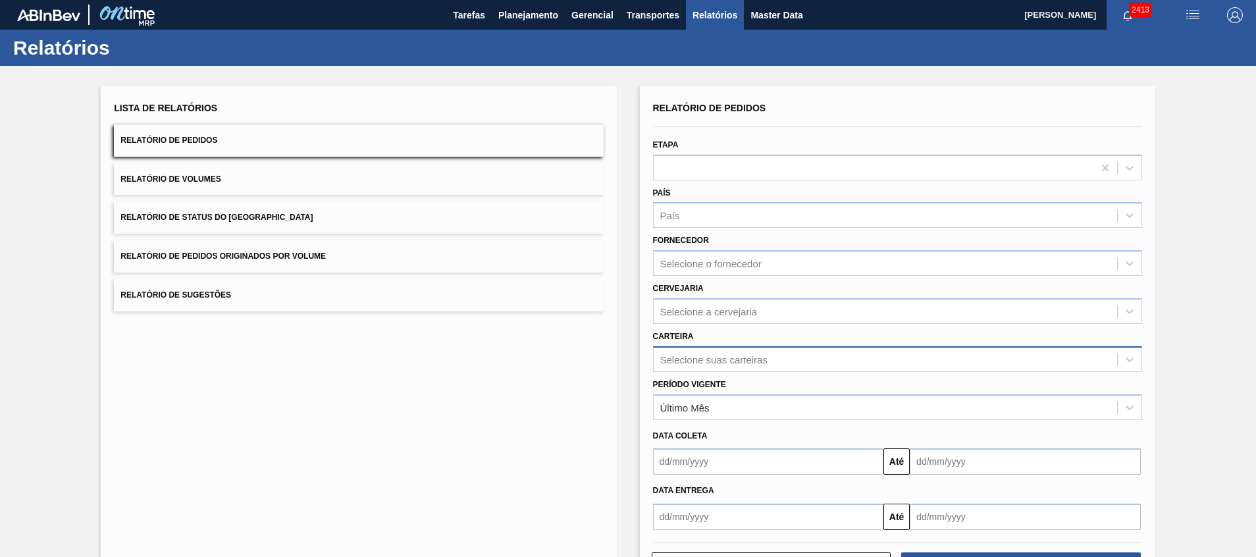
click at [691, 367] on div "Selecione suas carteiras" at bounding box center [897, 359] width 489 height 26
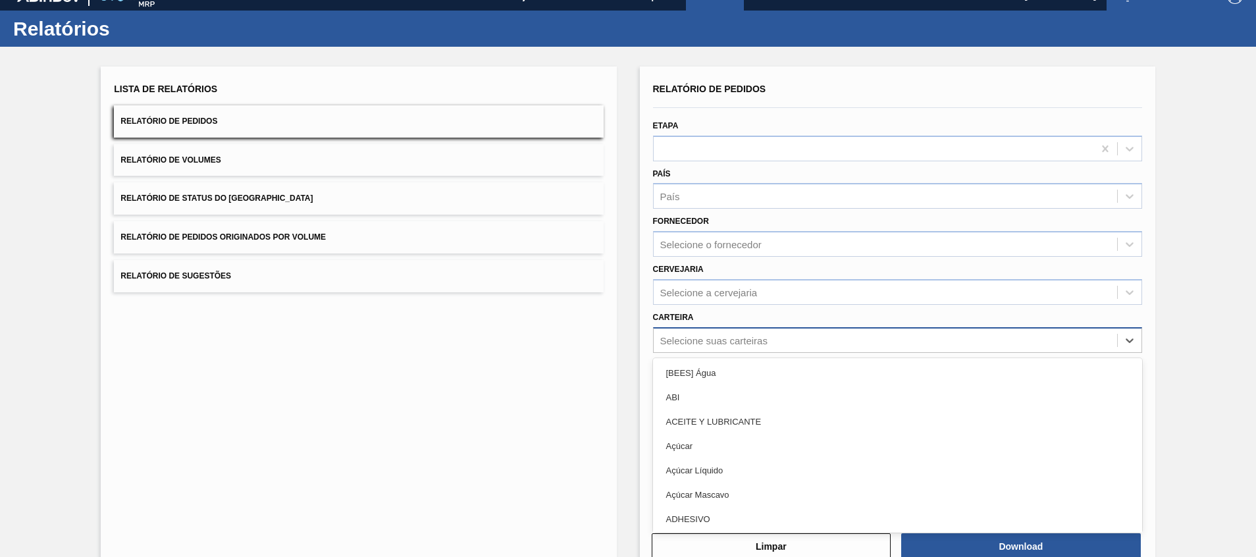
scroll to position [23, 0]
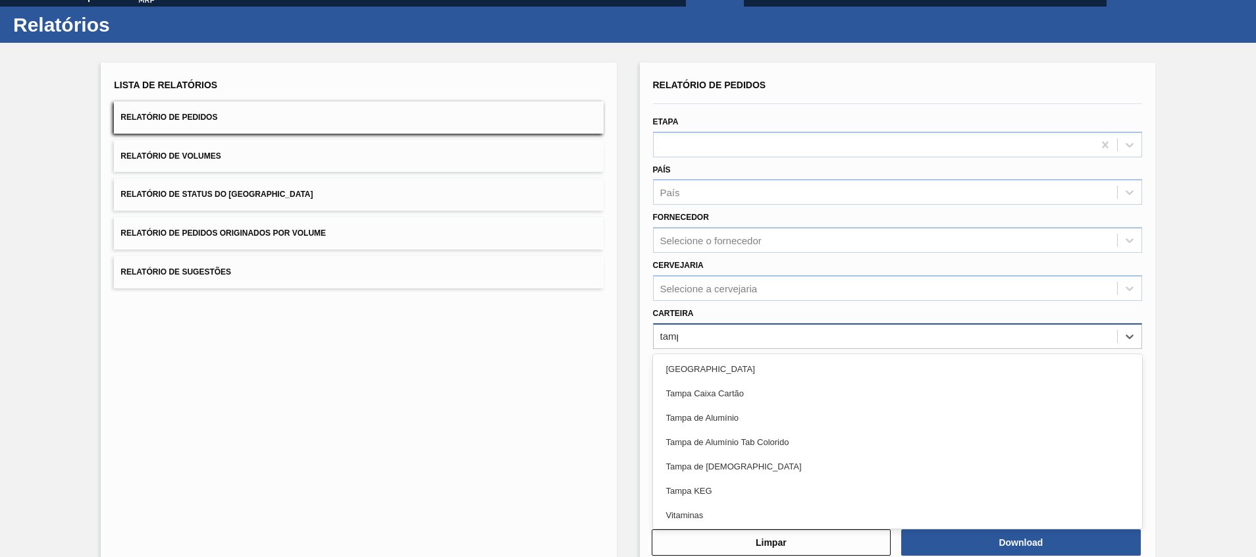
type input "tampa"
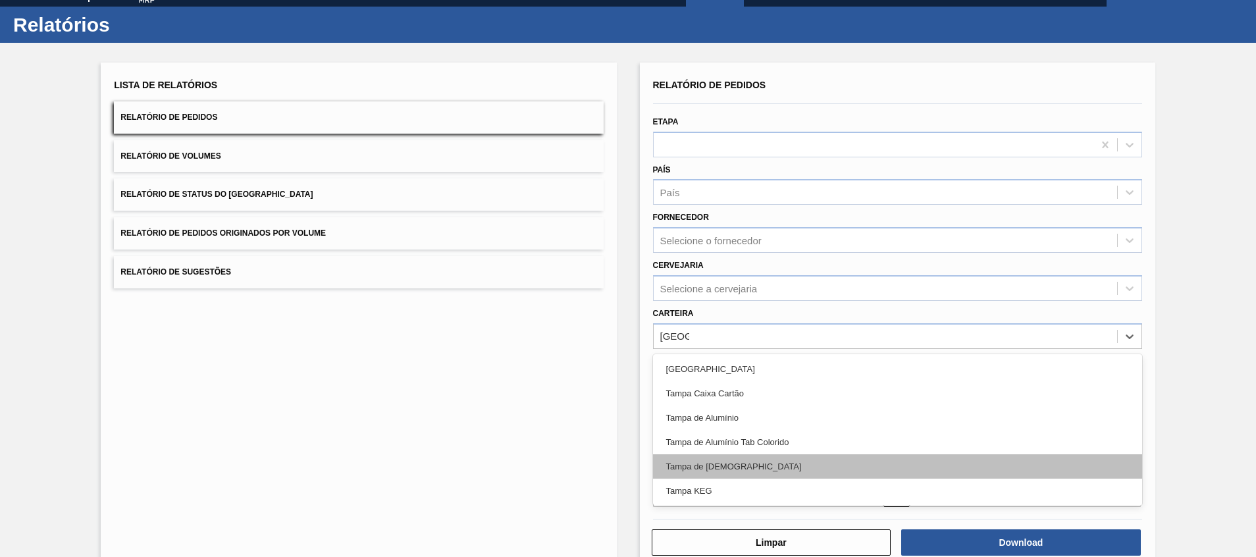
click at [714, 461] on div "Tampa de Lata" at bounding box center [897, 466] width 489 height 24
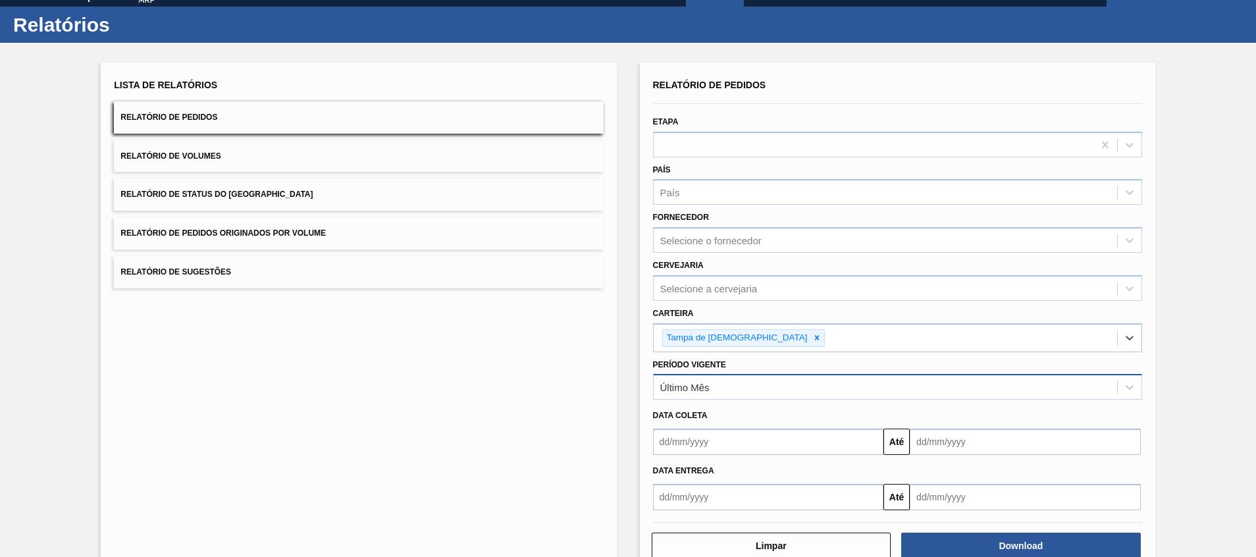
click at [716, 394] on div "Último Mês" at bounding box center [885, 387] width 463 height 19
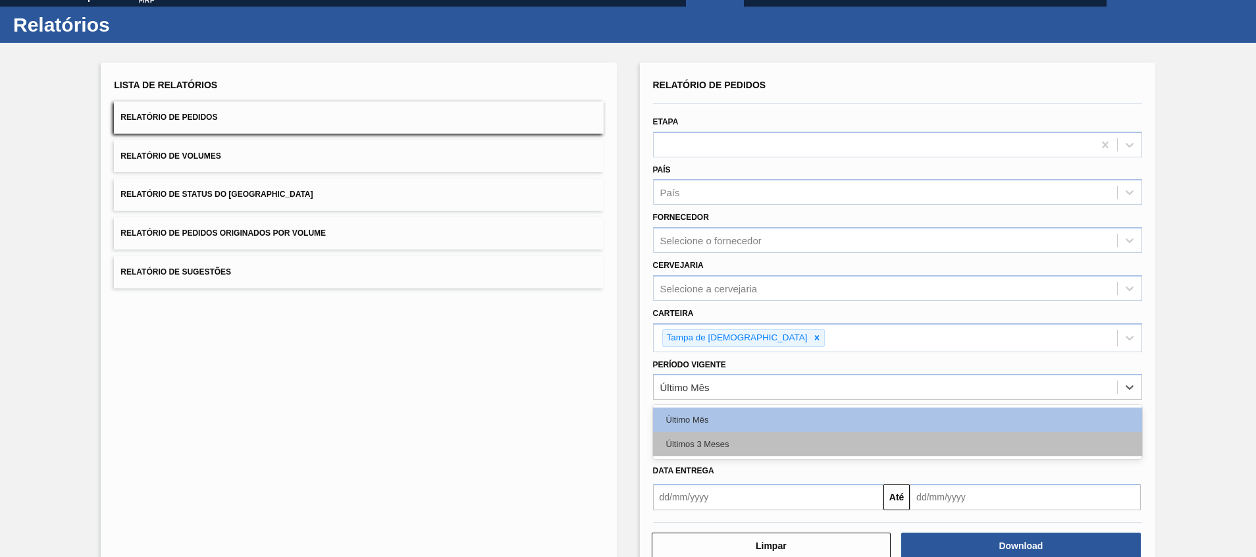
click at [719, 442] on div "Últimos 3 Meses" at bounding box center [897, 444] width 489 height 24
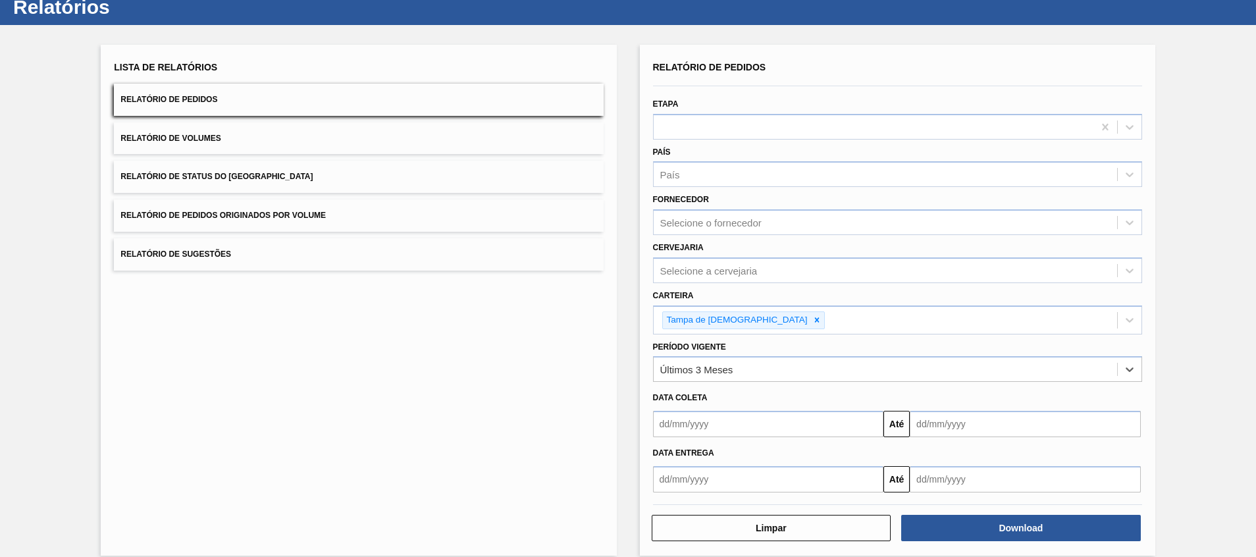
scroll to position [56, 0]
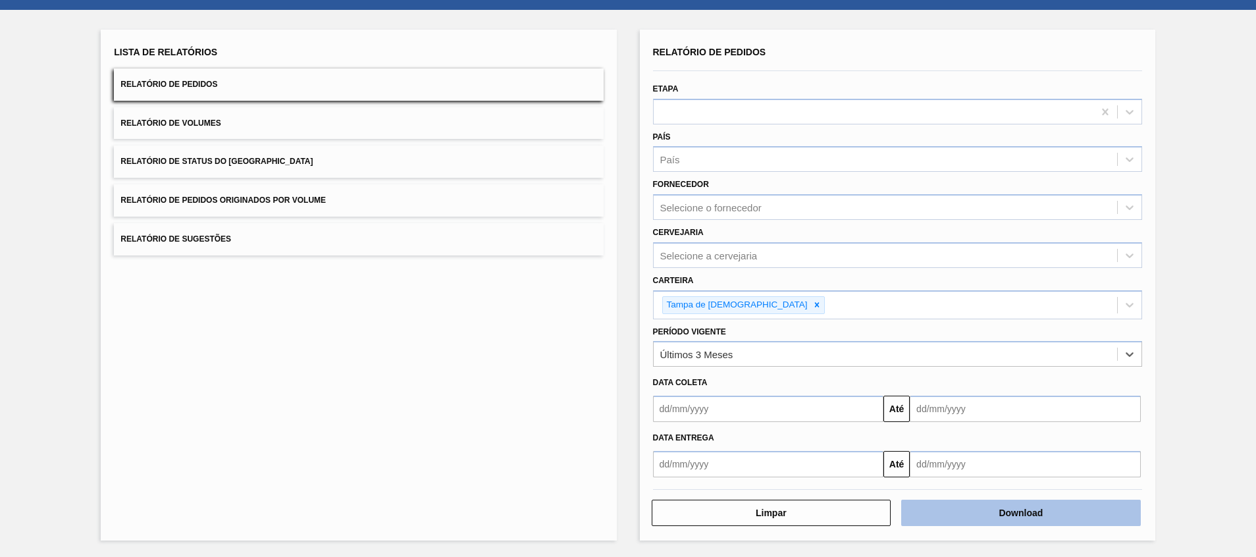
click at [1047, 503] on button "Download" at bounding box center [1021, 513] width 240 height 26
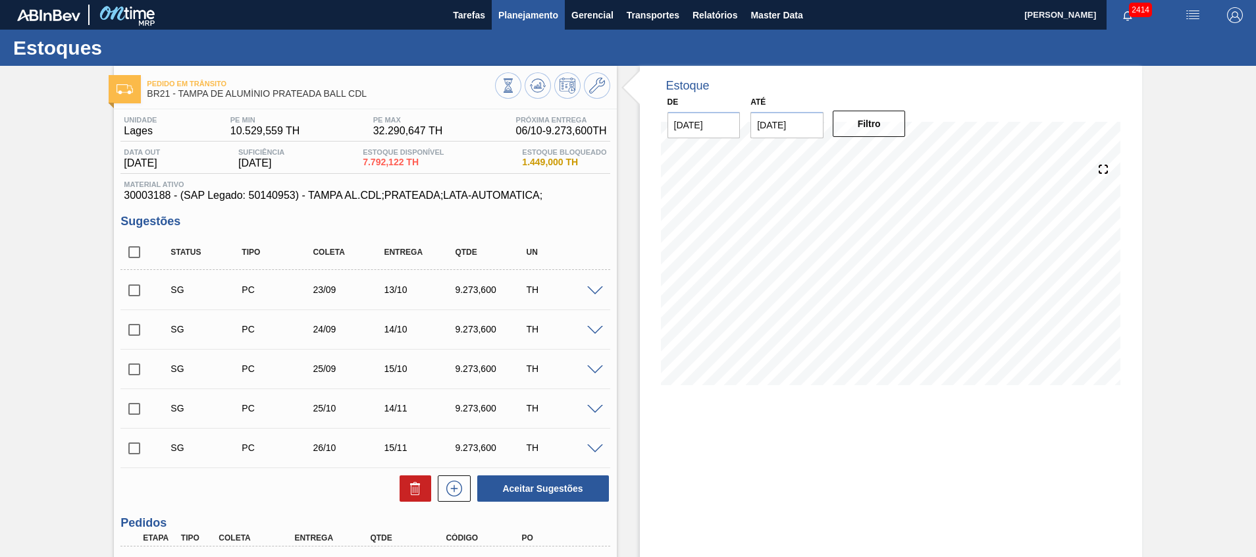
click at [529, 27] on button "Planejamento" at bounding box center [528, 15] width 73 height 30
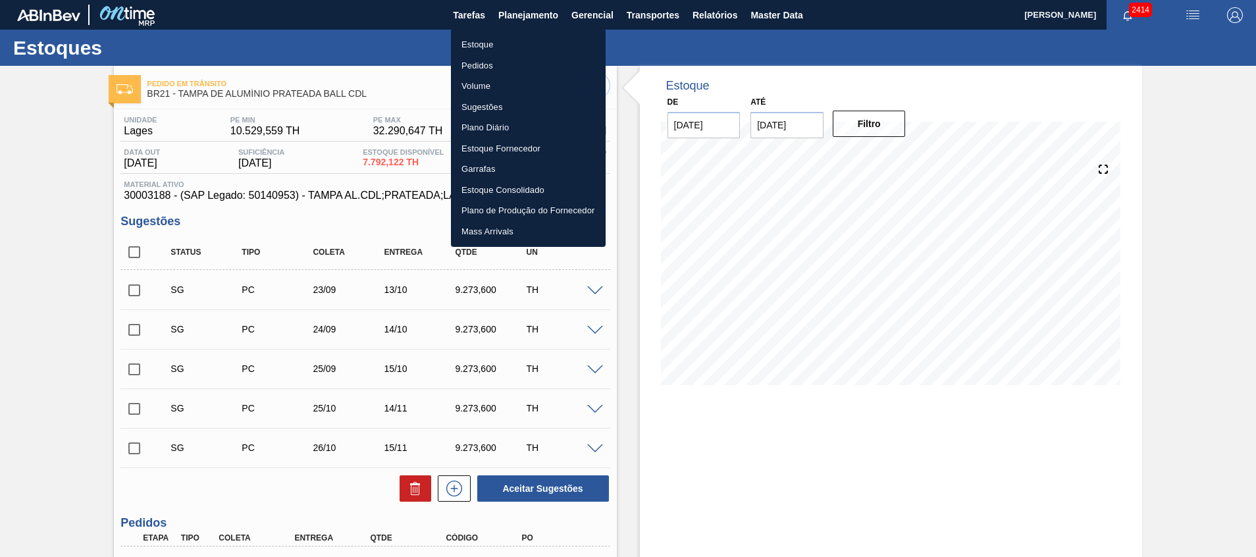
click at [530, 53] on li "Estoque" at bounding box center [528, 44] width 155 height 21
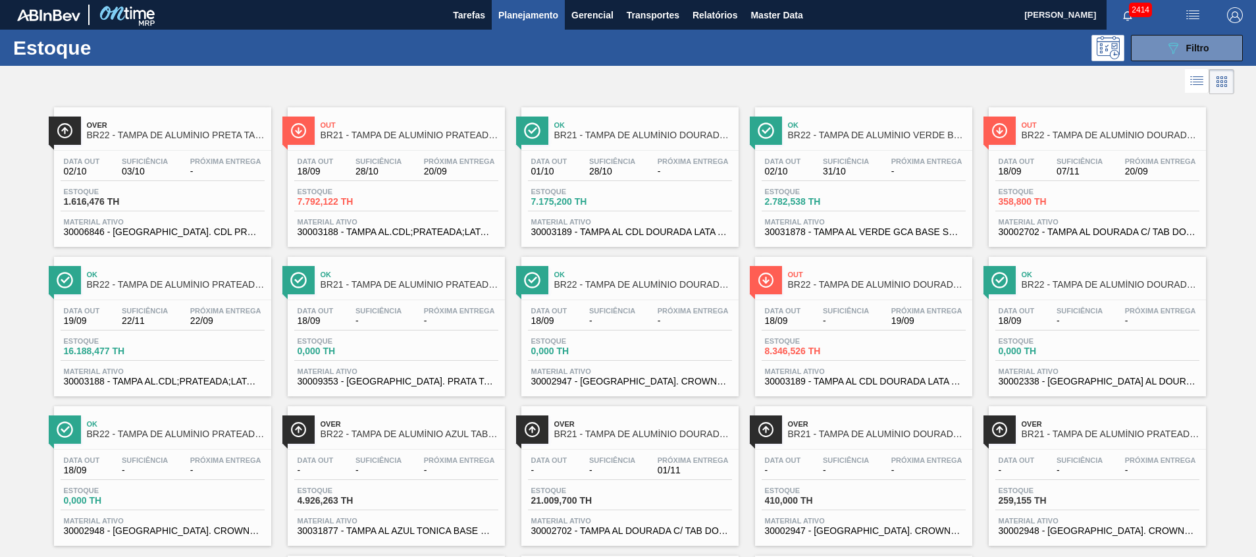
click at [1126, 53] on div "089F7B8B-B2A5-4AFE-B5C0-19BA573D28AC Filtro" at bounding box center [1186, 48] width 125 height 26
click at [1162, 58] on button "089F7B8B-B2A5-4AFE-B5C0-19BA573D28AC Filtro" at bounding box center [1187, 48] width 112 height 26
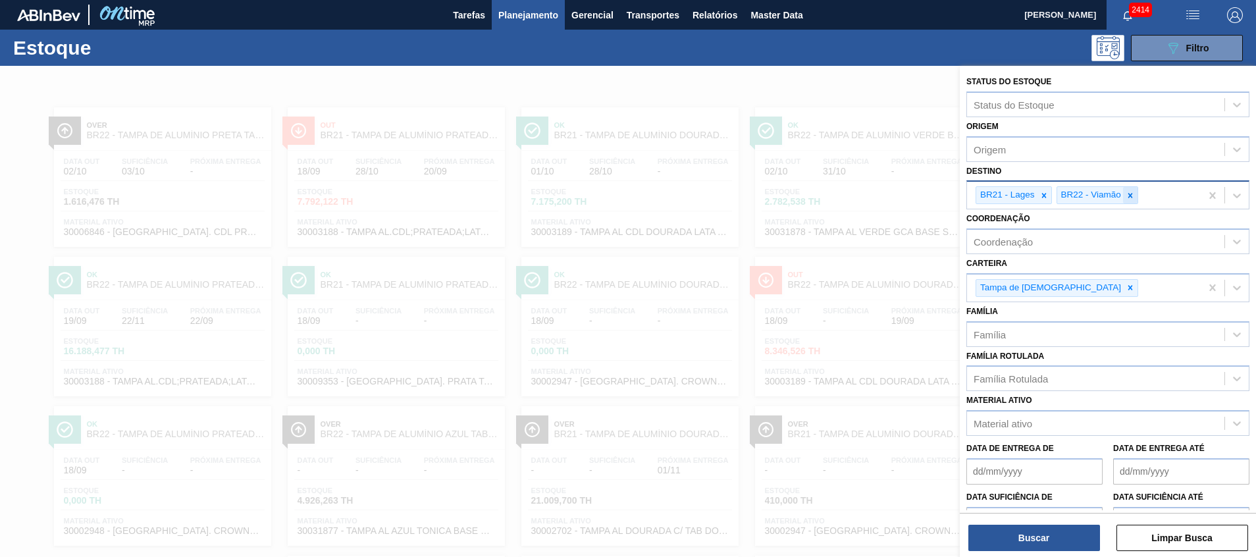
click at [1128, 189] on div at bounding box center [1130, 195] width 14 height 16
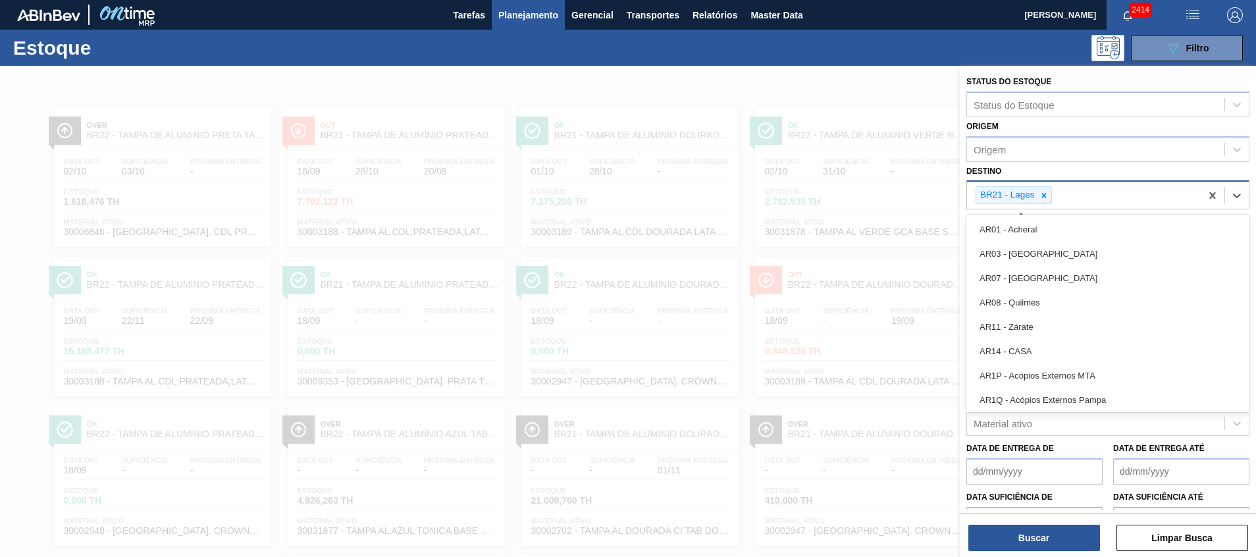
click at [1128, 189] on div "BR21 - Lages" at bounding box center [1084, 195] width 234 height 27
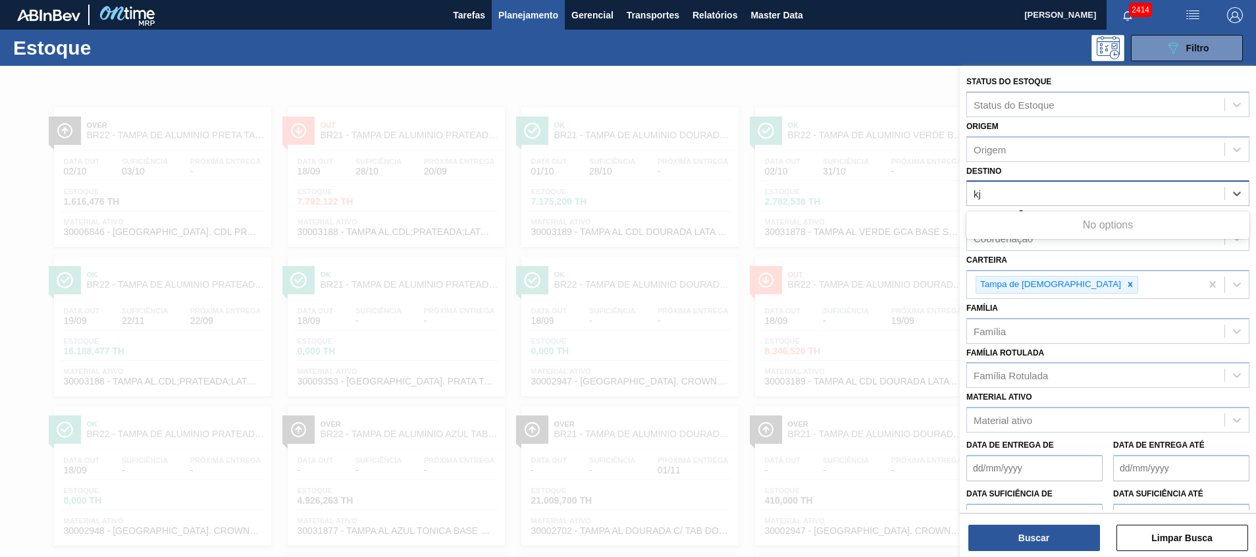
type input "k"
type input "jacare"
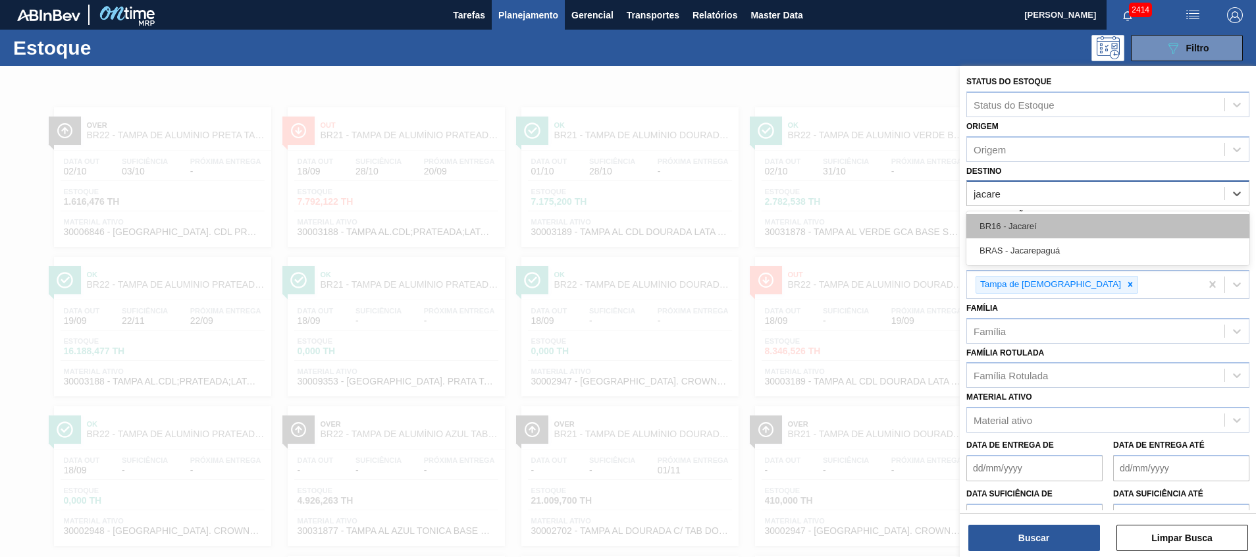
click at [980, 216] on div "BR16 - Jacareí" at bounding box center [1107, 226] width 283 height 24
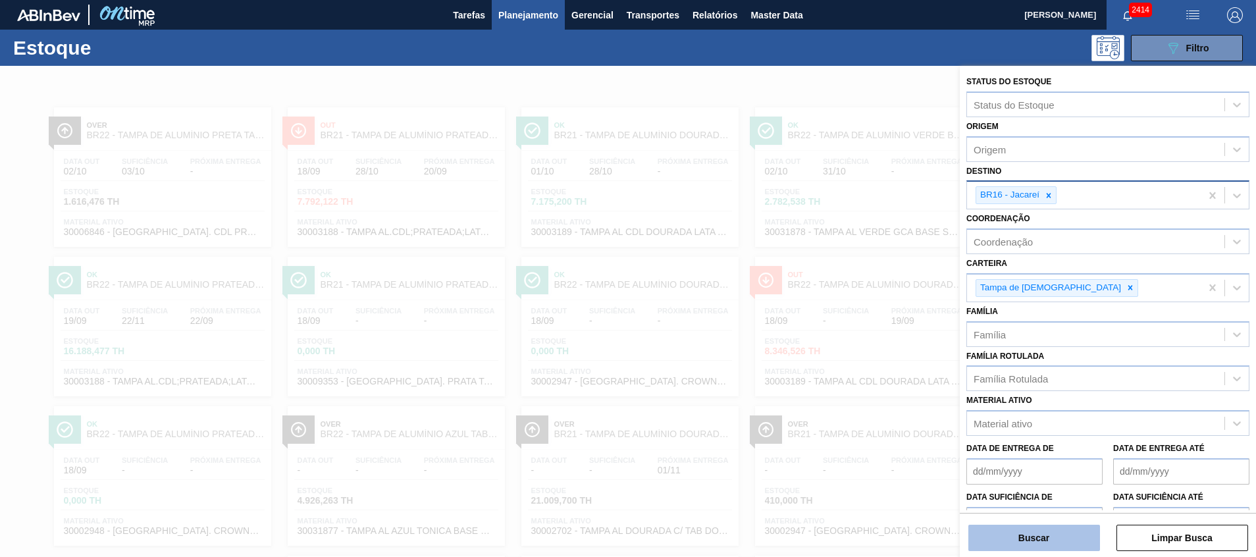
click at [1041, 538] on button "Buscar" at bounding box center [1034, 538] width 132 height 26
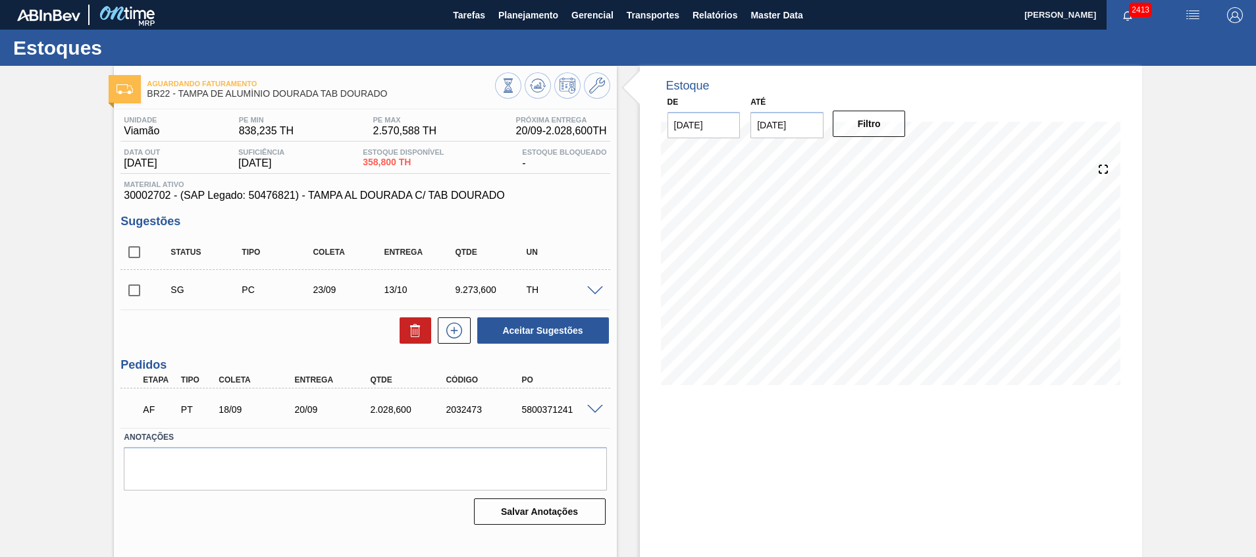
click at [155, 192] on span "30002702 - (SAP Legado: 50476821) - TAMPA AL DOURADA C/ TAB DOURADO" at bounding box center [365, 196] width 482 height 12
copy span "30002702"
click at [589, 410] on span at bounding box center [595, 410] width 16 height 10
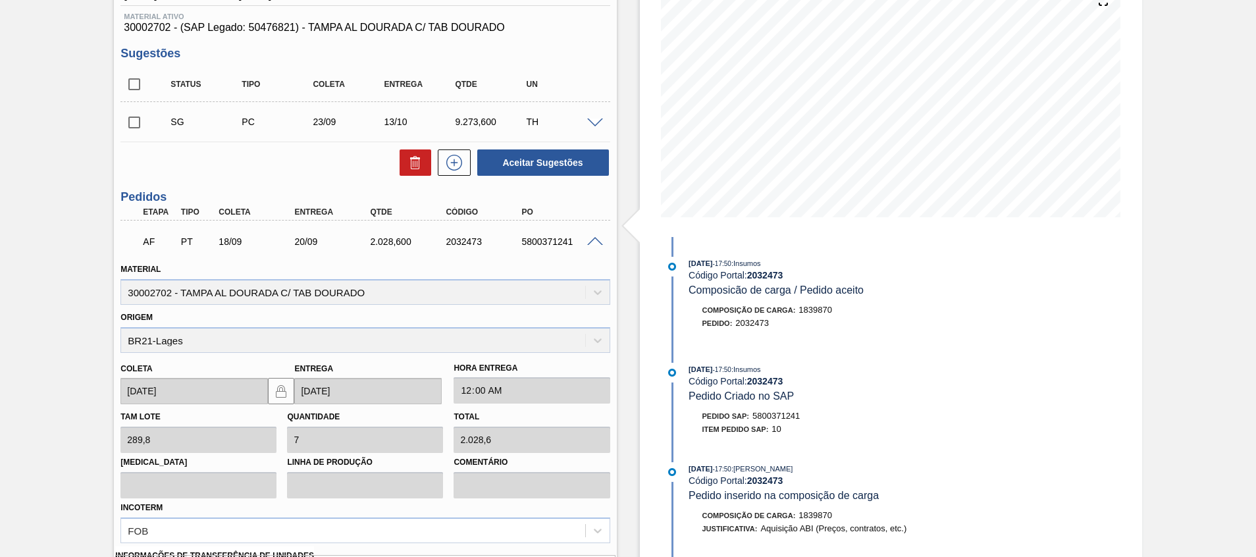
scroll to position [369, 0]
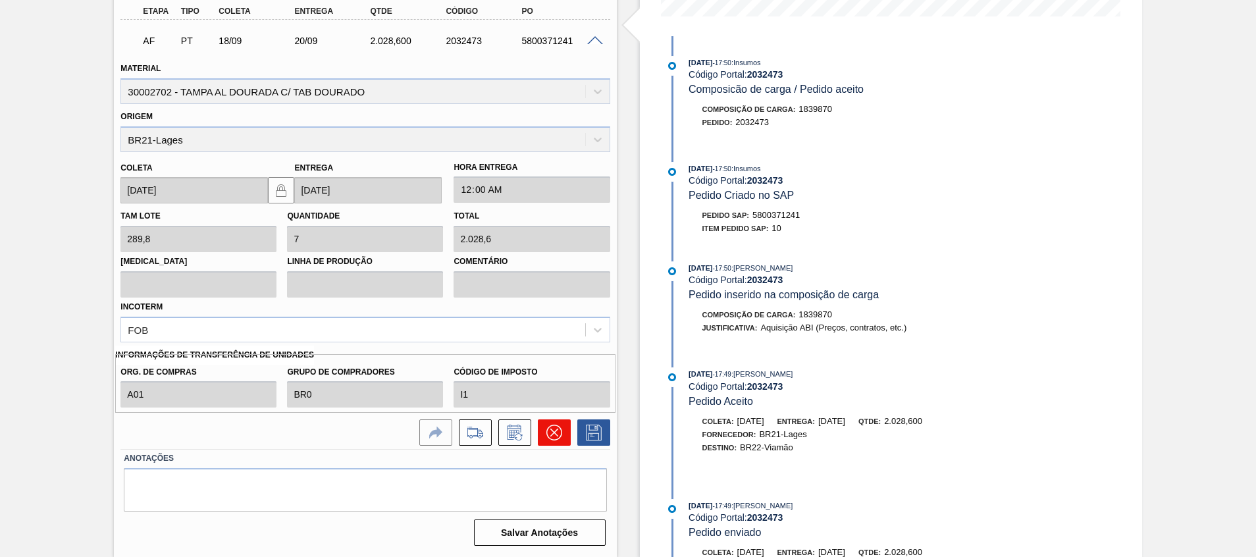
click at [550, 426] on icon at bounding box center [554, 433] width 16 height 16
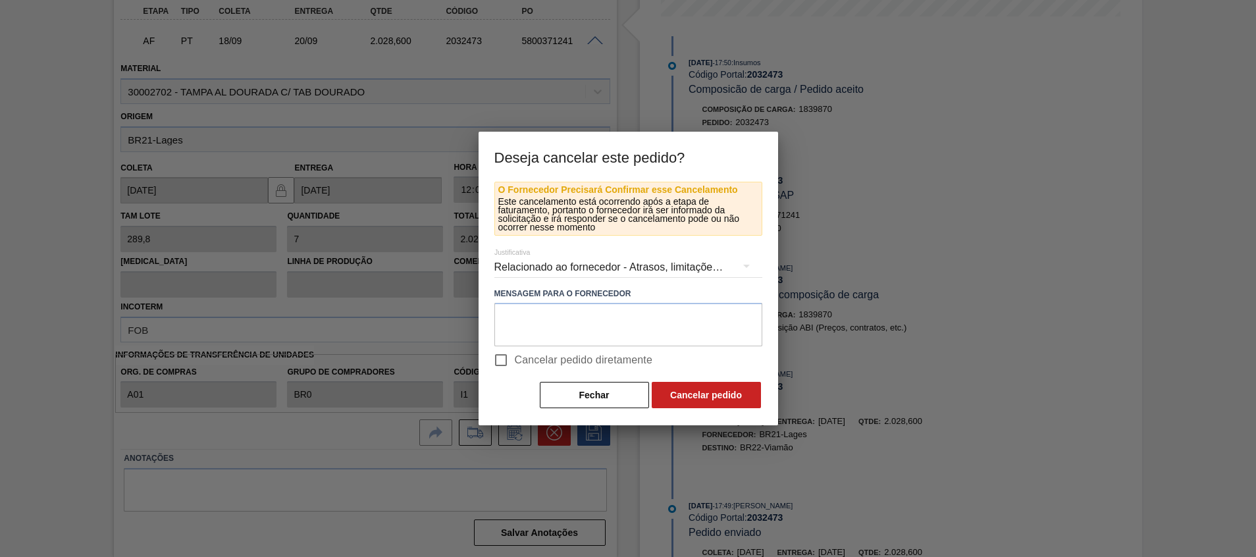
click at [577, 365] on span "Cancelar pedido diretamente" at bounding box center [584, 360] width 138 height 16
click at [515, 365] on input "Cancelar pedido diretamente" at bounding box center [501, 360] width 28 height 28
checkbox input "true"
click at [668, 382] on button "Cancelar pedido" at bounding box center [706, 395] width 109 height 26
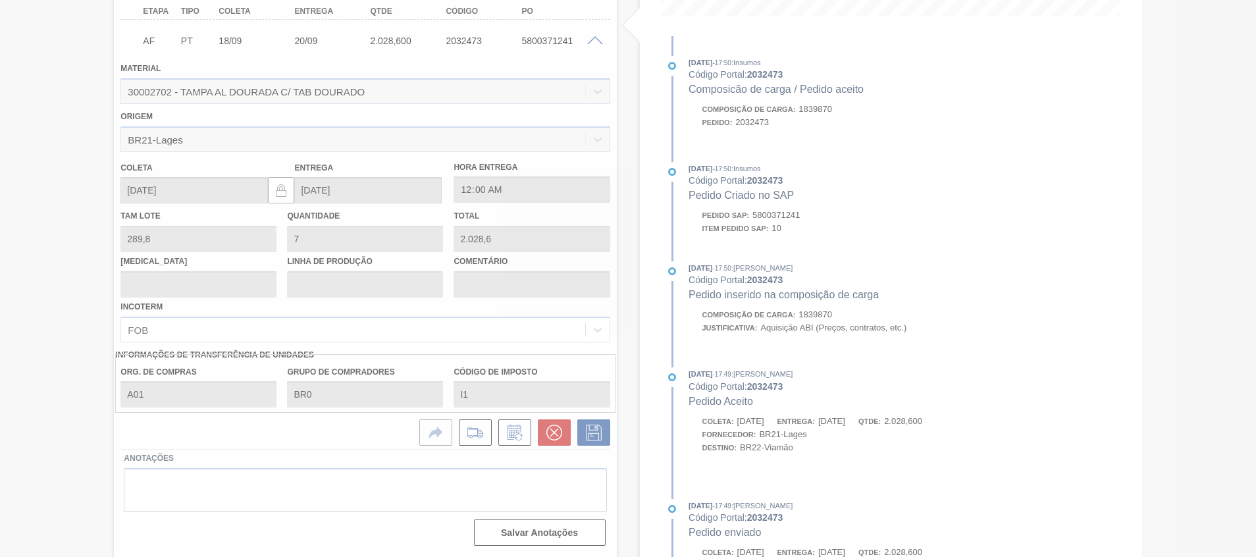
scroll to position [9, 0]
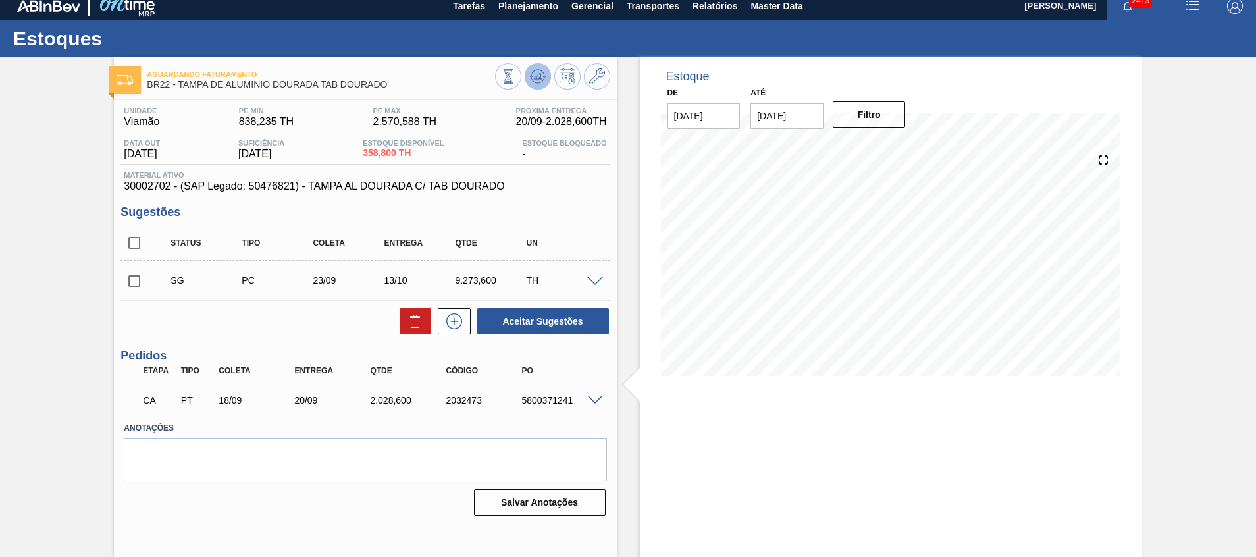
click at [547, 78] on button at bounding box center [538, 76] width 26 height 26
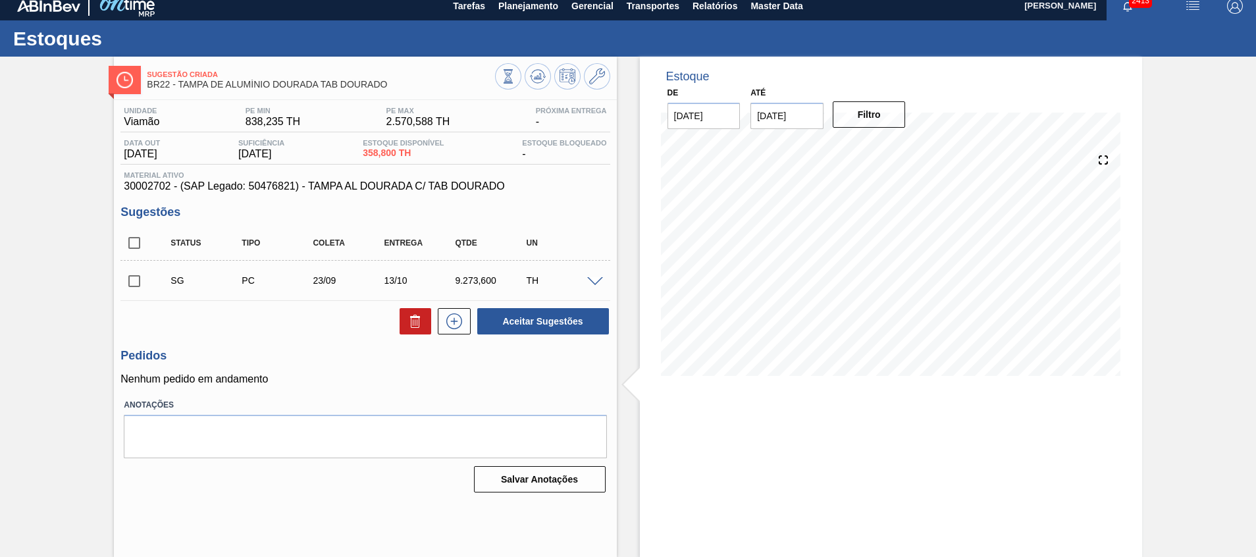
click at [598, 280] on span at bounding box center [595, 282] width 16 height 10
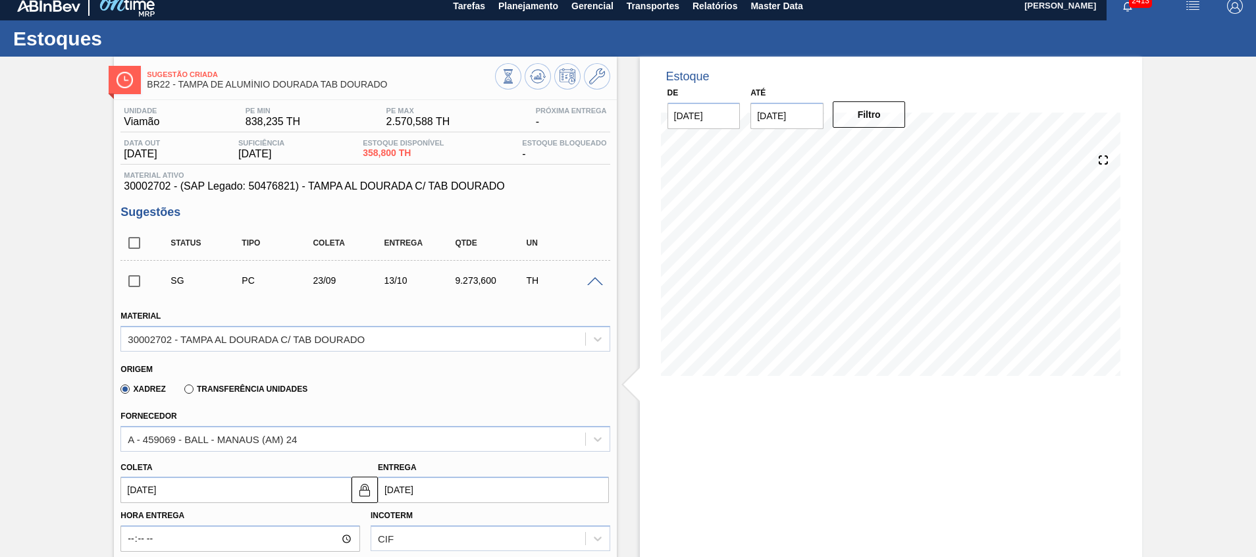
click at [278, 385] on label "Transferência Unidades" at bounding box center [245, 388] width 123 height 9
click at [182, 392] on input "Transferência Unidades" at bounding box center [182, 392] width 0 height 0
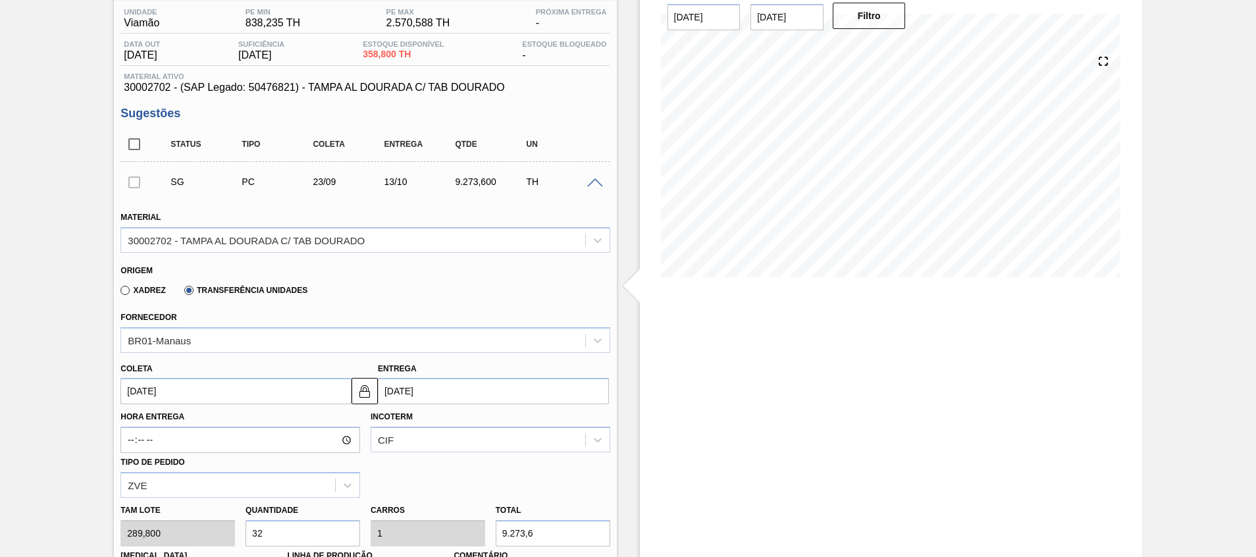
click at [232, 353] on div "Coleta 23/09/2025 Entrega 13/10/2025" at bounding box center [365, 379] width 500 height 52
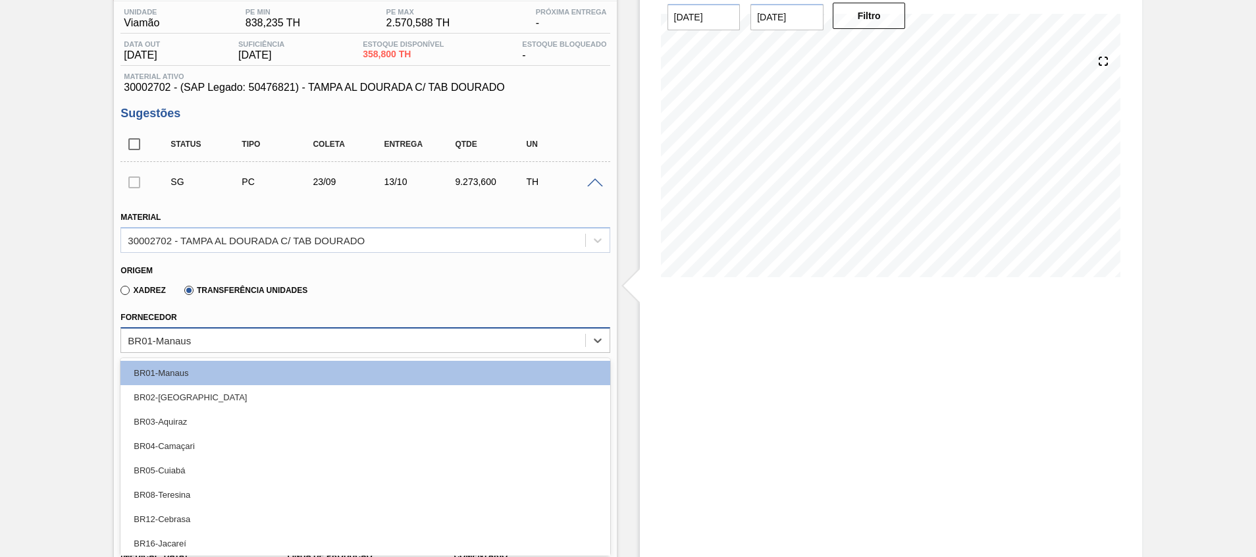
click at [228, 344] on div "BR01-Manaus" at bounding box center [352, 339] width 463 height 19
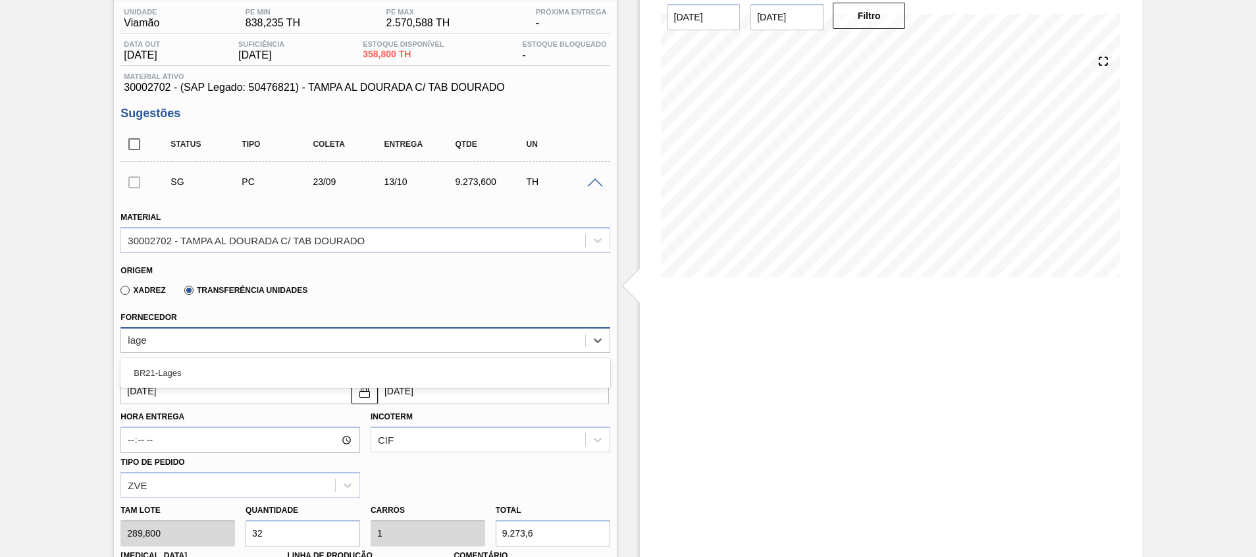
type input "lages"
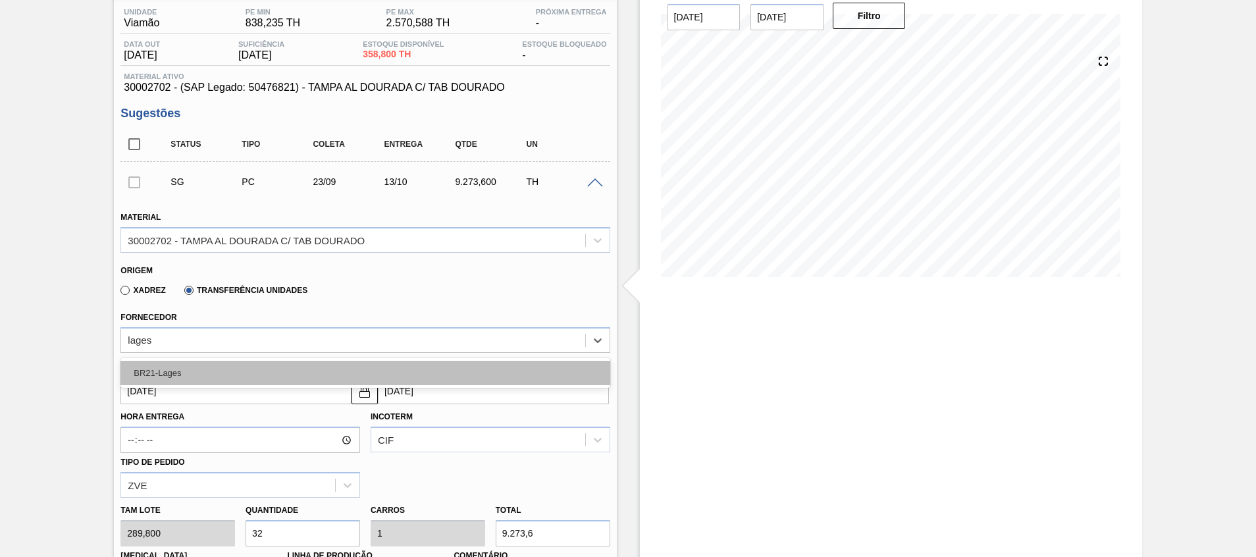
click at [223, 363] on div "BR21-Lages" at bounding box center [364, 373] width 489 height 24
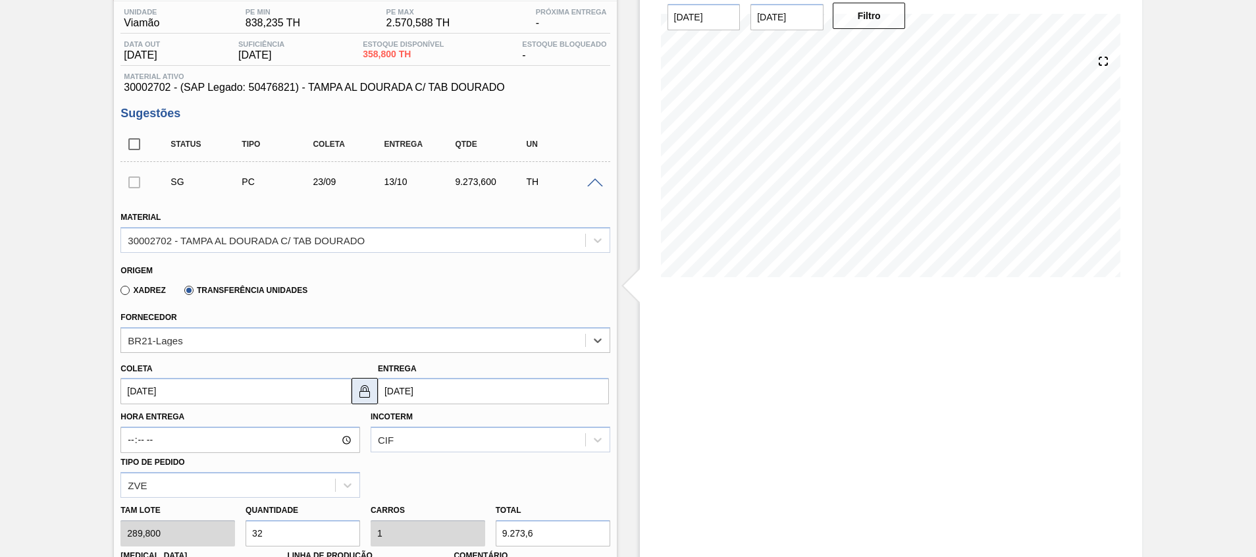
click at [370, 389] on img at bounding box center [365, 391] width 16 height 16
click at [273, 374] on div "Coleta 23/09/2025" at bounding box center [235, 381] width 231 height 45
click at [273, 392] on input "23/09/2025" at bounding box center [235, 391] width 231 height 26
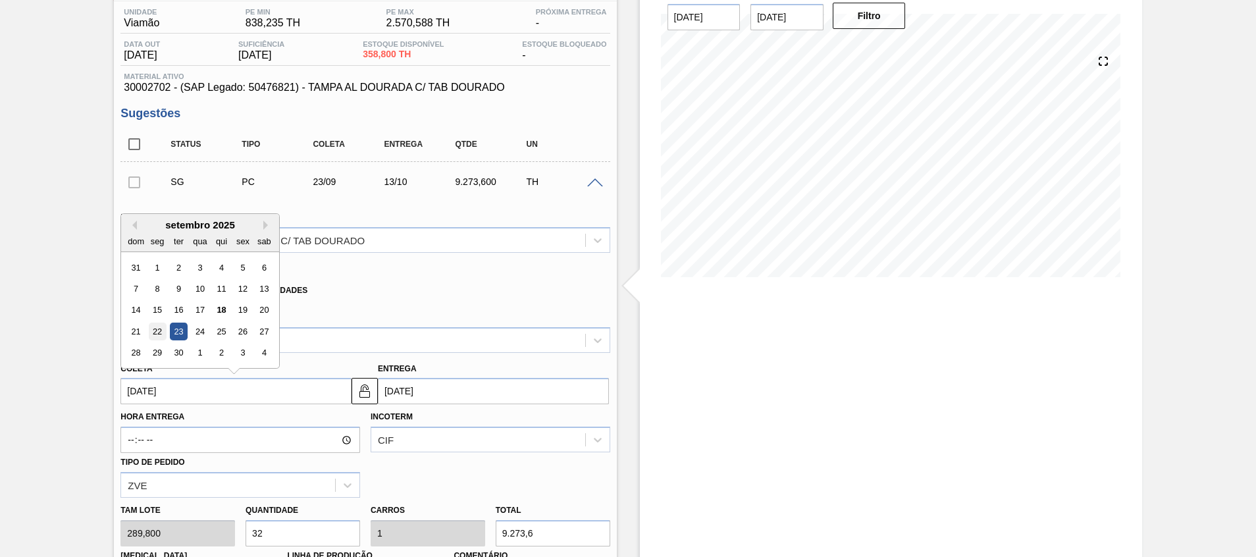
click at [159, 332] on div "22" at bounding box center [158, 332] width 18 height 18
click at [192, 404] on input "22/09/2025" at bounding box center [235, 391] width 231 height 26
click at [220, 307] on div "18" at bounding box center [222, 310] width 18 height 18
type input "18/09/2025"
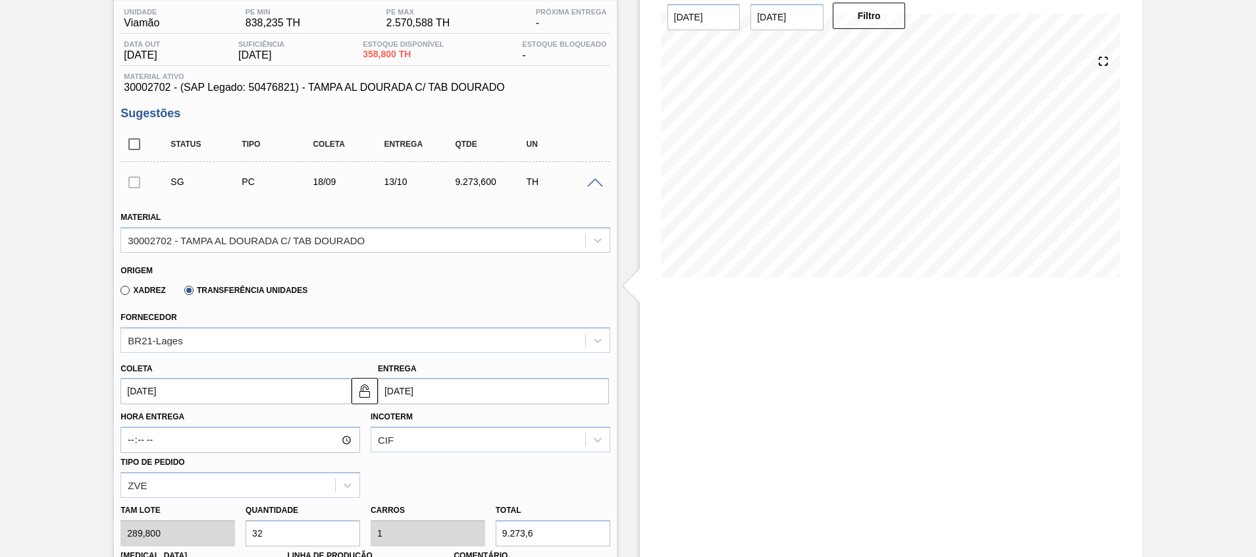
click at [448, 403] on input "13/10/2025" at bounding box center [493, 391] width 231 height 26
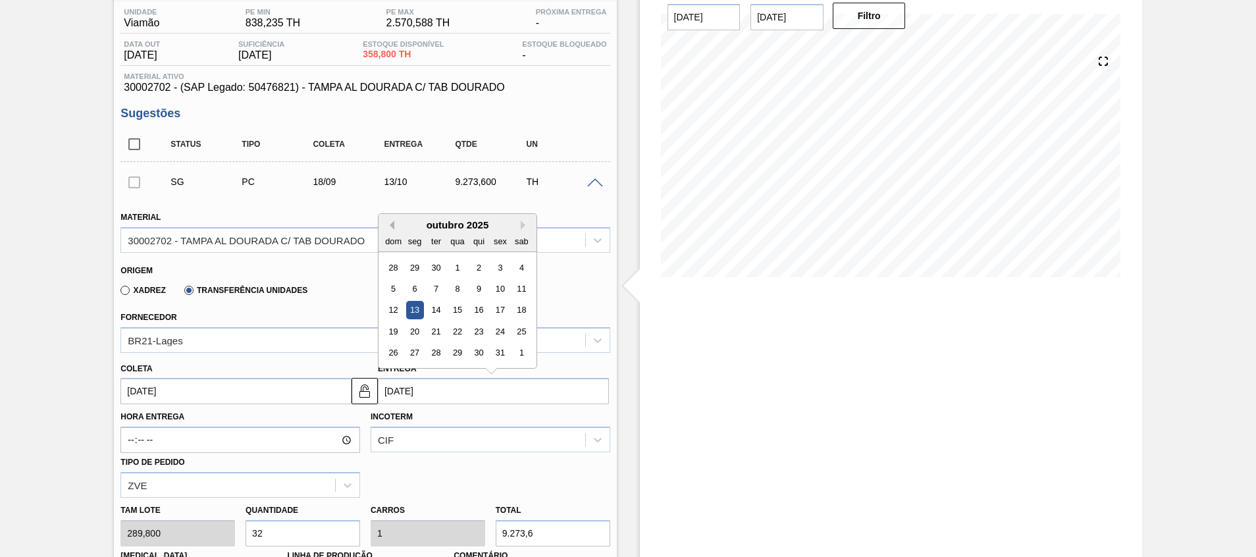
click at [392, 225] on button "Previous Month" at bounding box center [389, 225] width 9 height 9
click at [519, 305] on div "20" at bounding box center [522, 310] width 18 height 18
type input "20/09/2025"
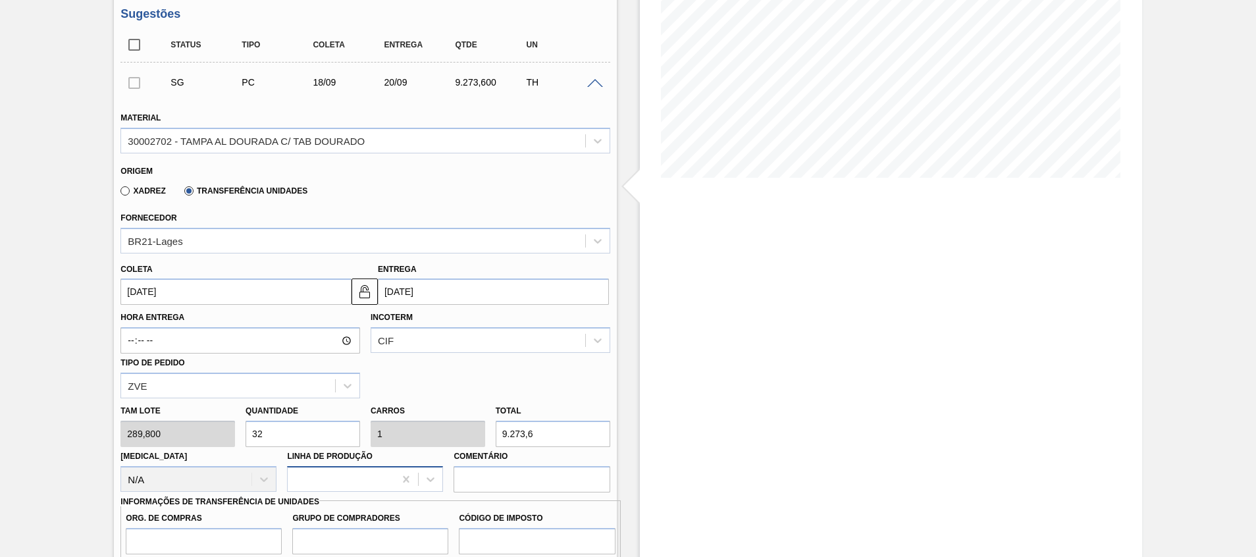
scroll to position [305, 0]
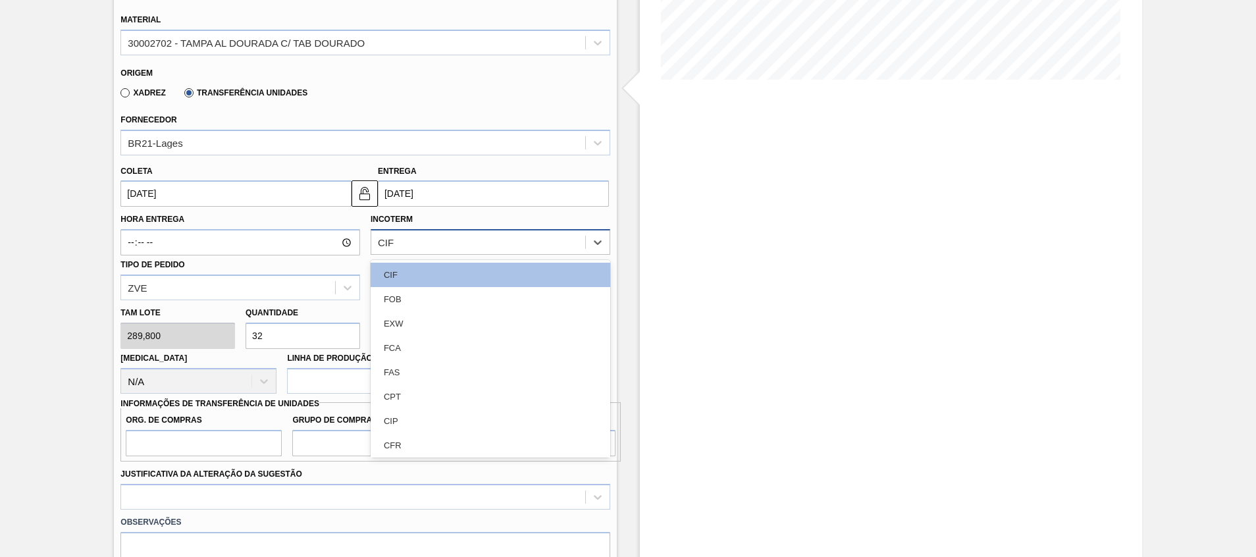
click at [390, 244] on div "CIF" at bounding box center [386, 242] width 16 height 11
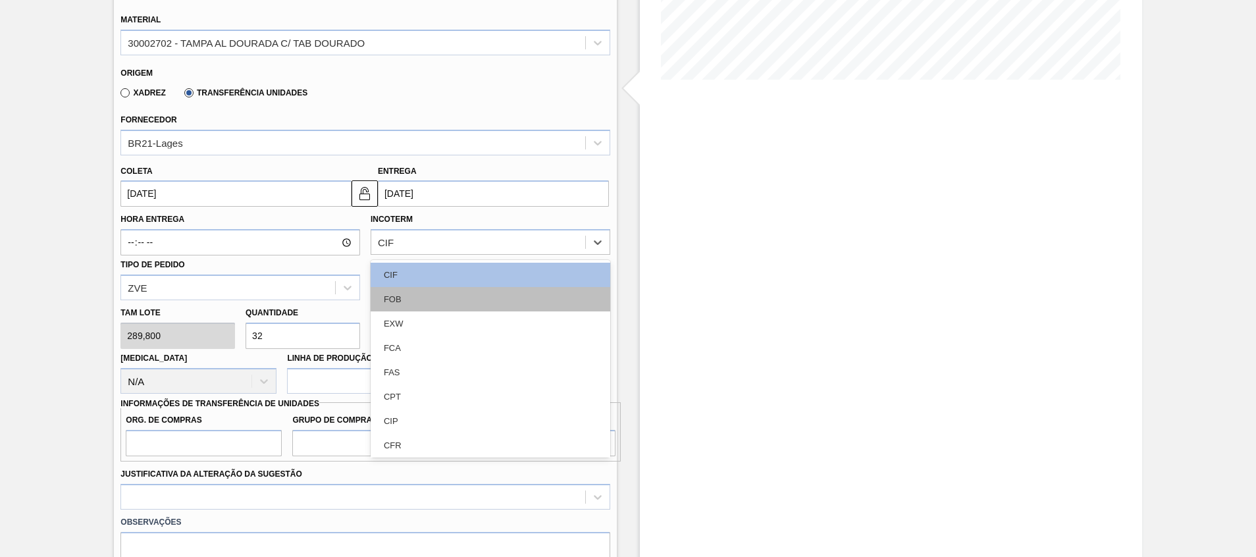
click at [384, 297] on div "FOB" at bounding box center [491, 299] width 240 height 24
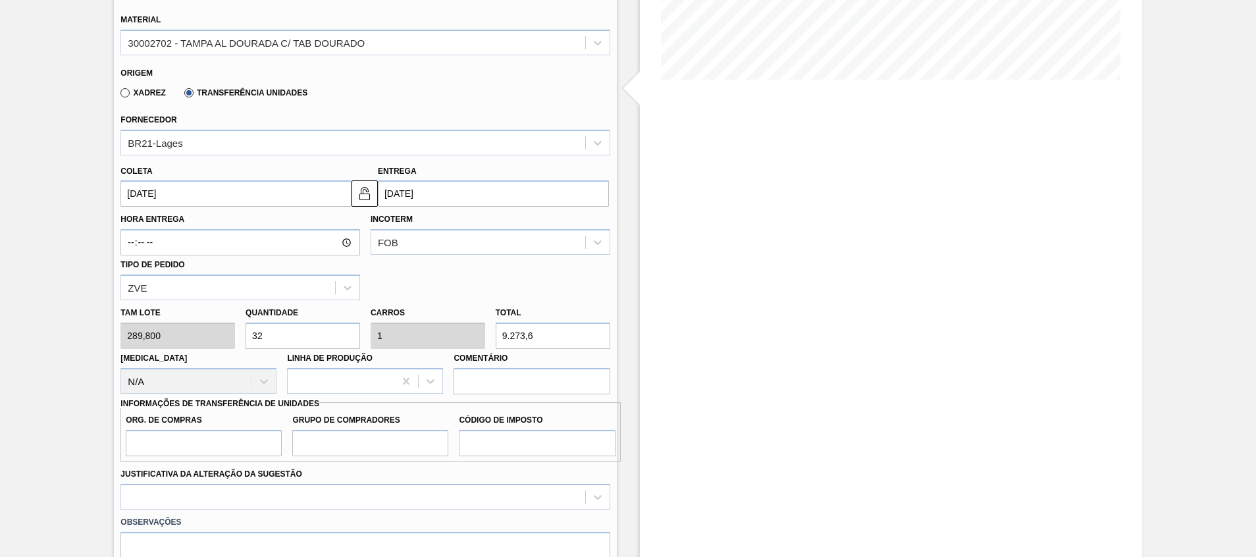
drag, startPoint x: 234, startPoint y: 346, endPoint x: 115, endPoint y: 352, distance: 120.0
click at [115, 352] on div "Unidade Viamão PE MIN 838,235 TH PE MAX 2.570,588 TH Próxima Entrega - Data out…" at bounding box center [365, 306] width 502 height 1004
type input "1"
type input "0,031"
type input "289,8"
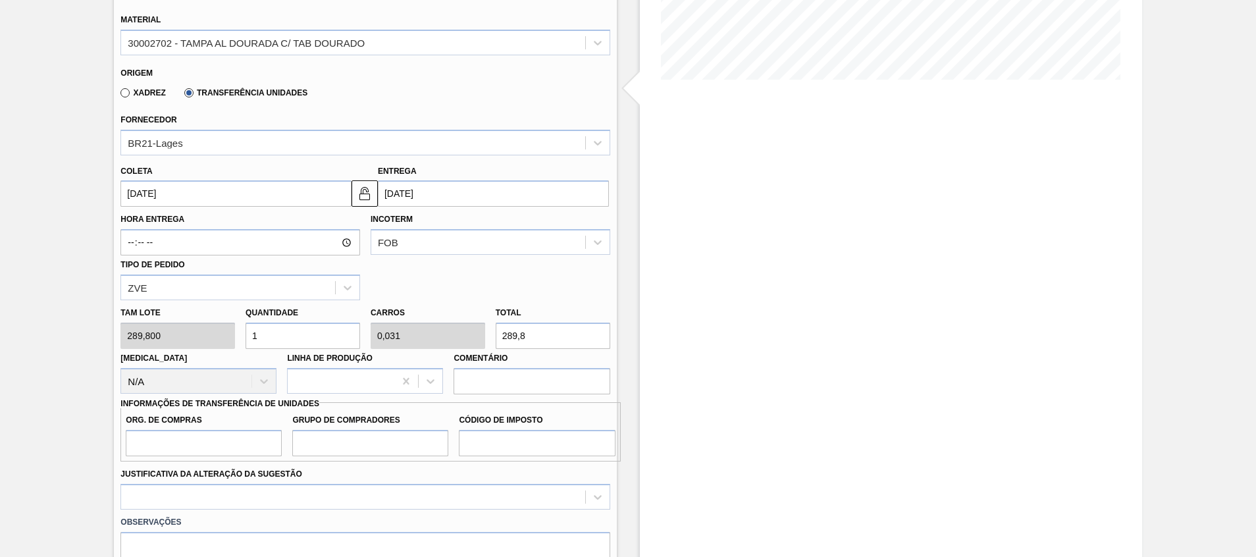
type input "10"
type input "0,313"
type input "2.898"
type input "10"
click at [195, 448] on input "Org. de Compras" at bounding box center [204, 443] width 156 height 26
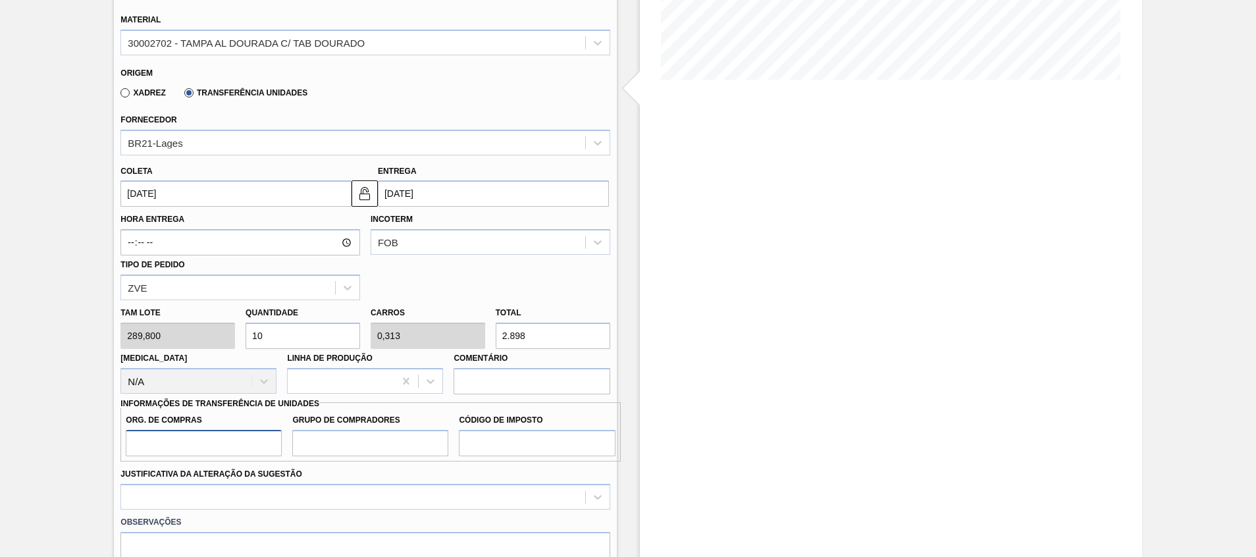
type input "A01"
type input "BR0"
type input "I1"
click at [237, 502] on div at bounding box center [364, 497] width 489 height 26
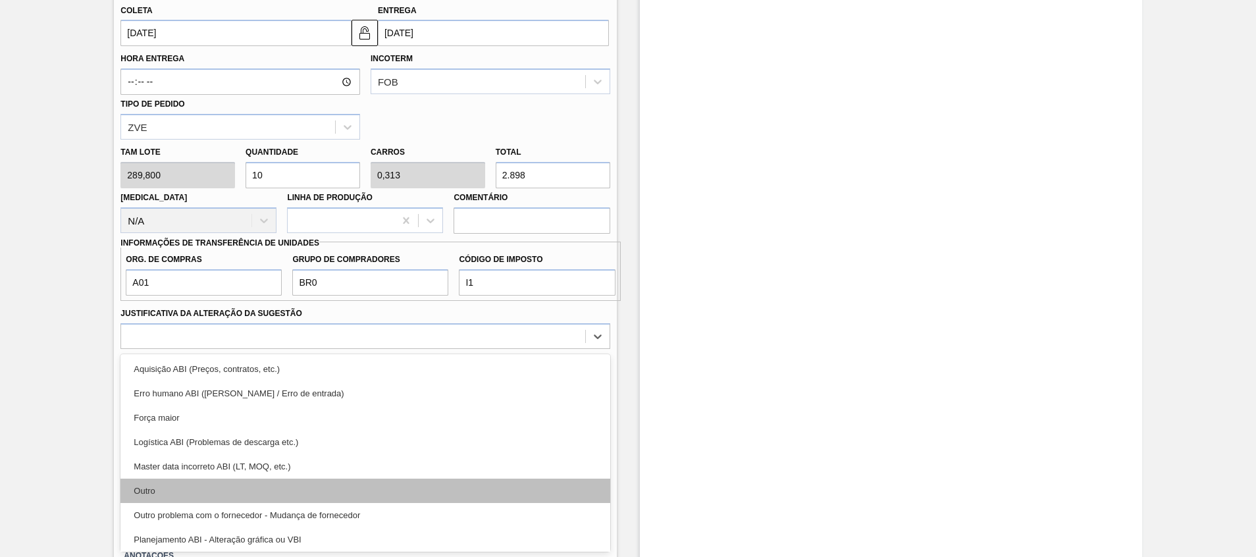
click at [239, 486] on div "Outro" at bounding box center [364, 491] width 489 height 24
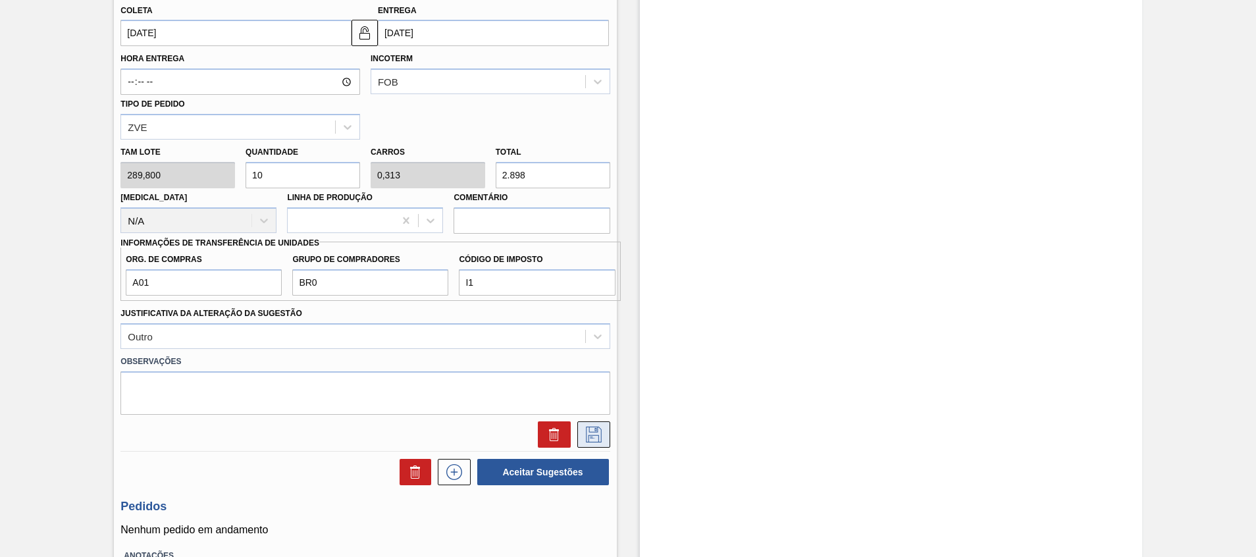
click at [585, 431] on icon at bounding box center [593, 435] width 21 height 16
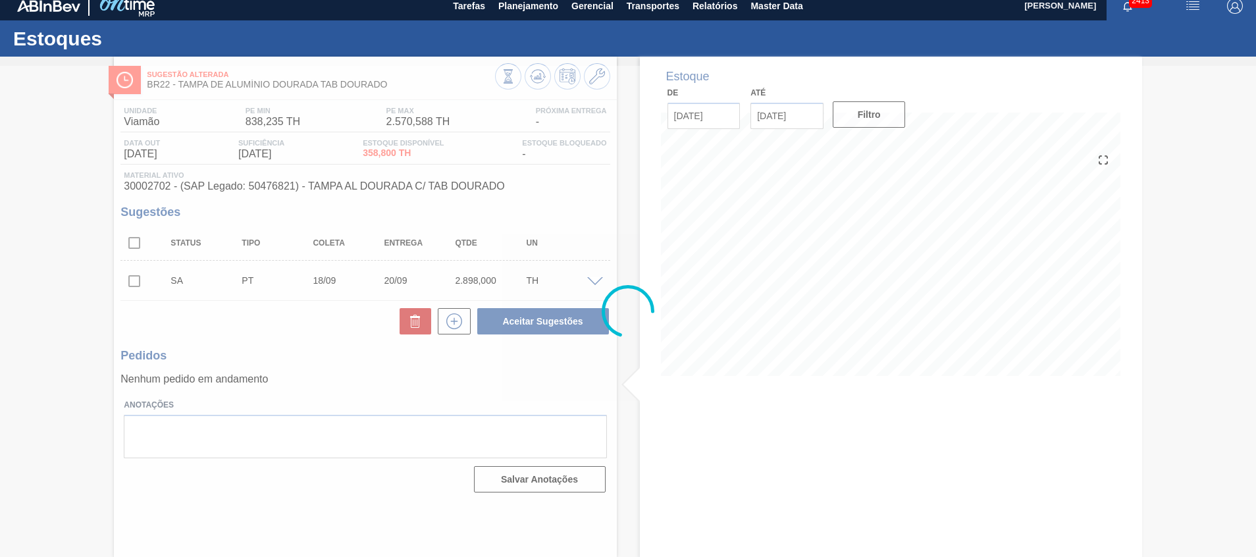
scroll to position [9, 0]
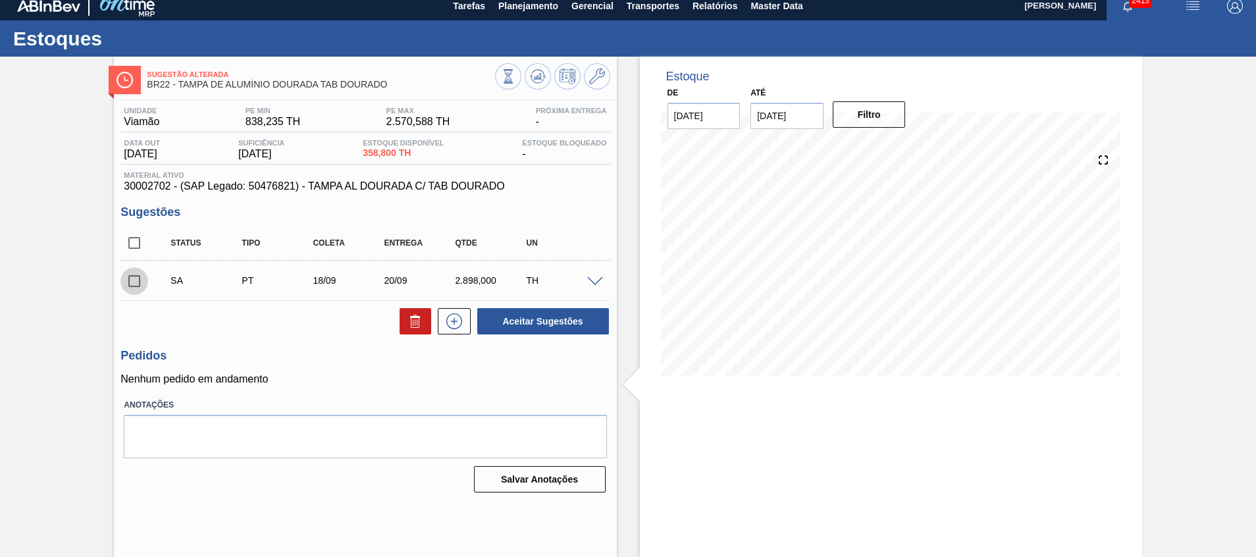
click at [130, 282] on input "checkbox" at bounding box center [134, 281] width 28 height 28
click at [515, 322] on button "Aceitar Sugestões" at bounding box center [543, 321] width 132 height 26
checkbox input "false"
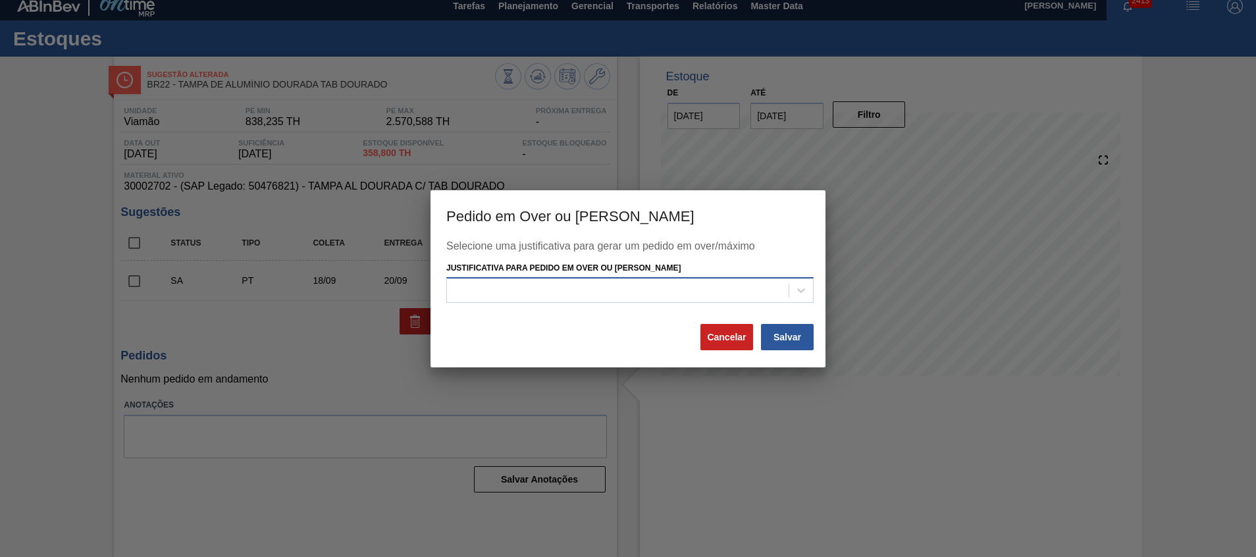
click at [657, 289] on div at bounding box center [618, 290] width 342 height 19
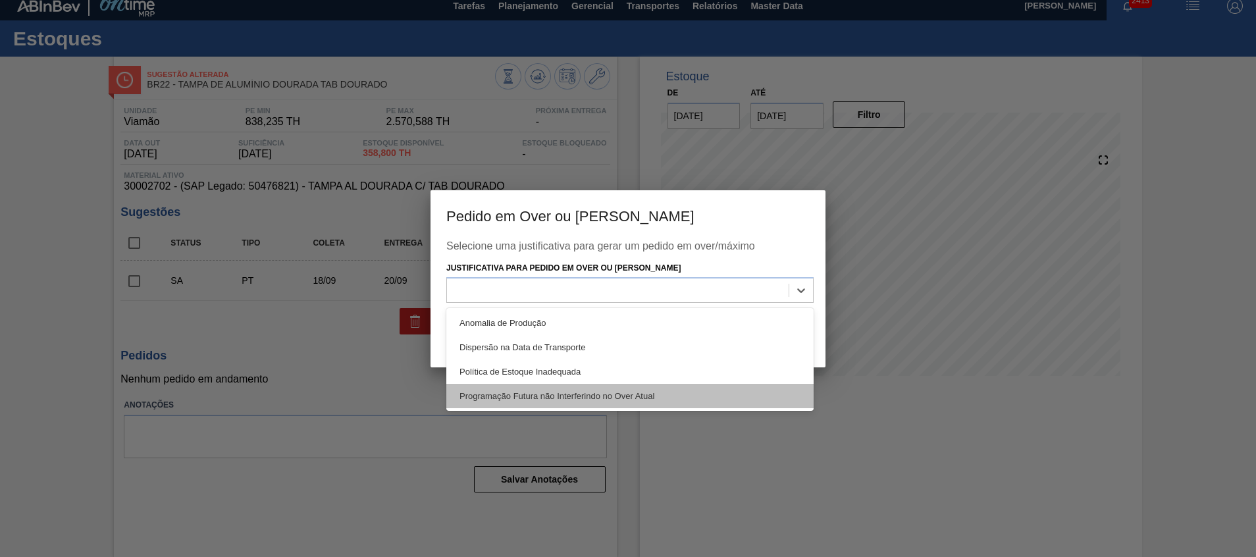
click at [630, 396] on div "Programação Futura não Interferindo no Over Atual" at bounding box center [629, 396] width 367 height 24
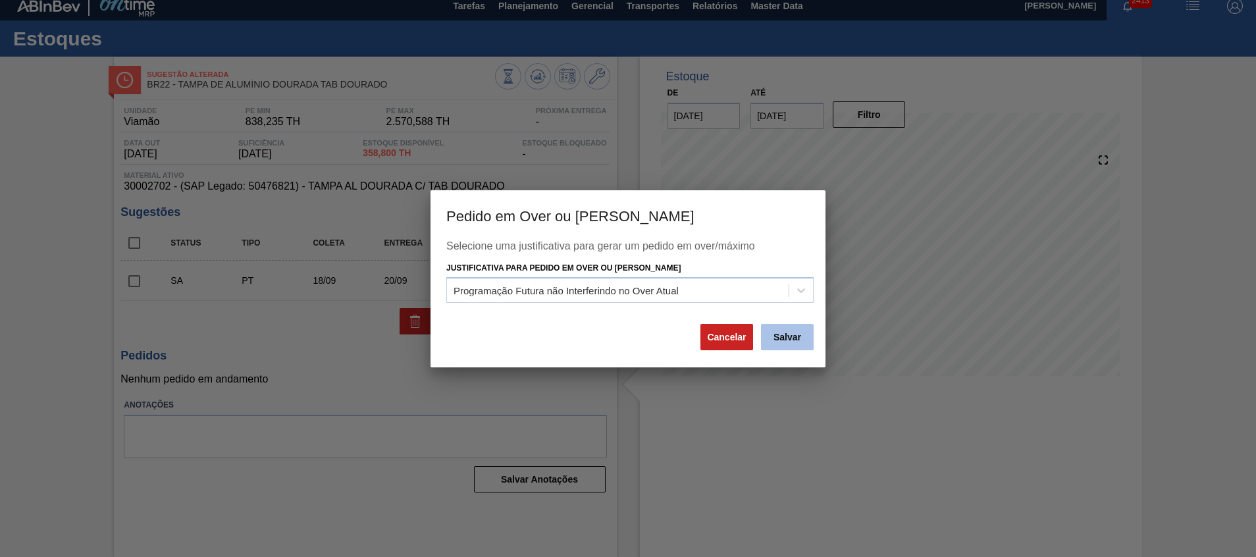
click at [796, 338] on button "Salvar" at bounding box center [787, 337] width 53 height 26
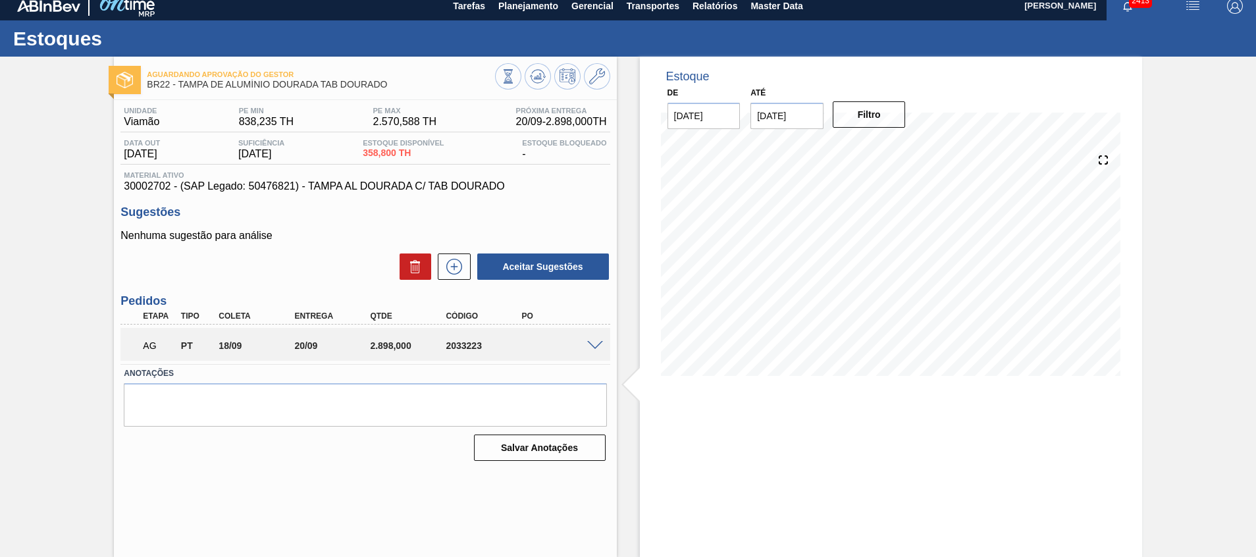
click at [589, 346] on span at bounding box center [595, 346] width 16 height 10
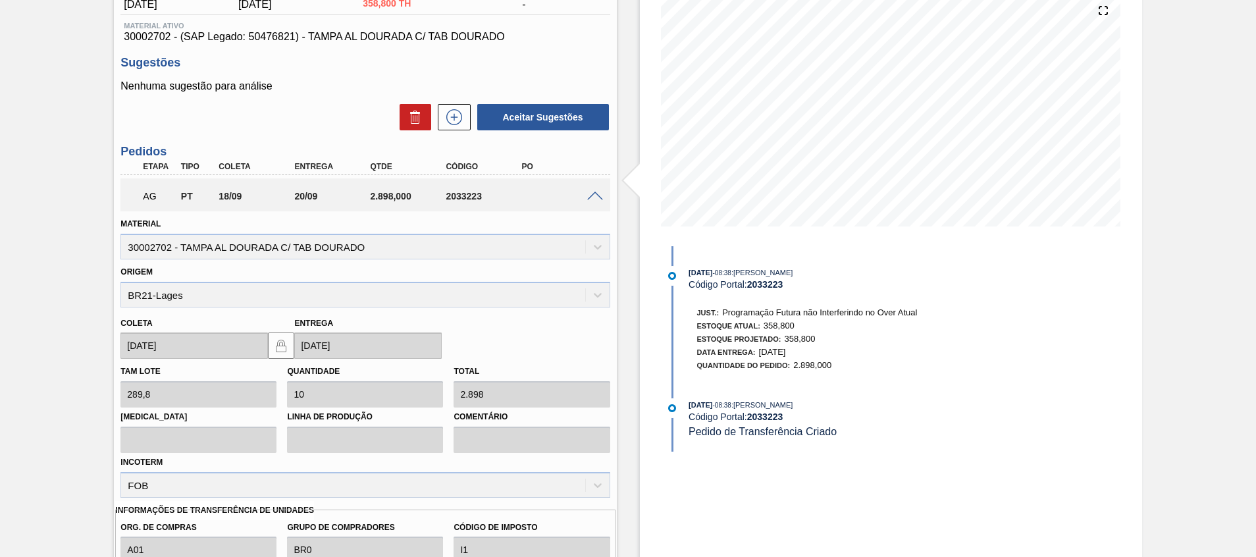
scroll to position [0, 0]
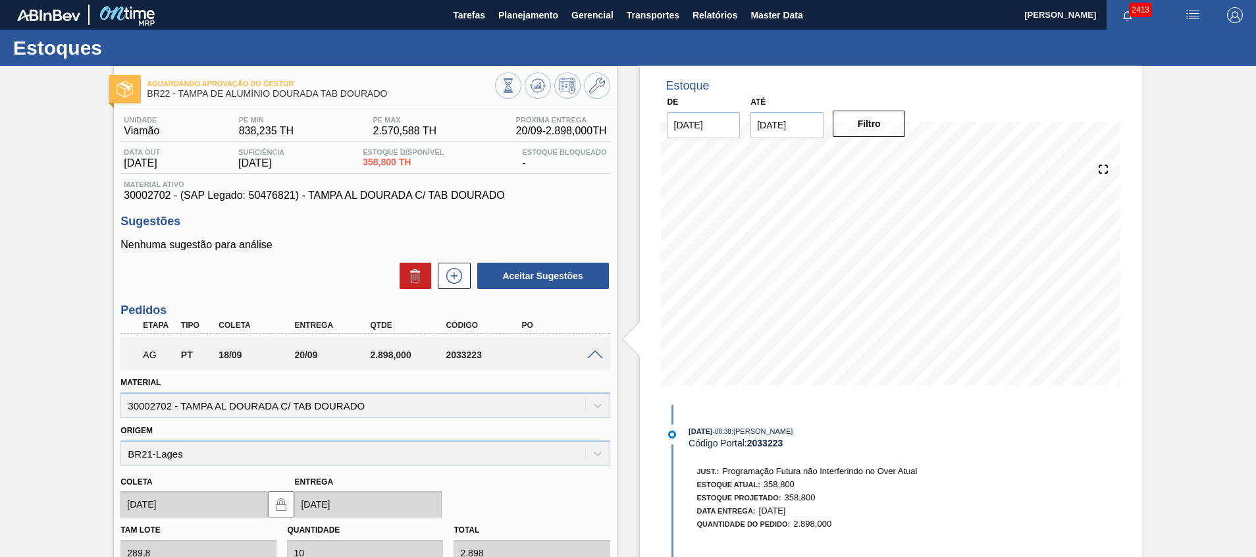
click at [594, 361] on div "AG PT 18/09 20/09 2.898,000 2033223" at bounding box center [364, 353] width 489 height 33
click at [527, 86] on button at bounding box center [538, 85] width 26 height 26
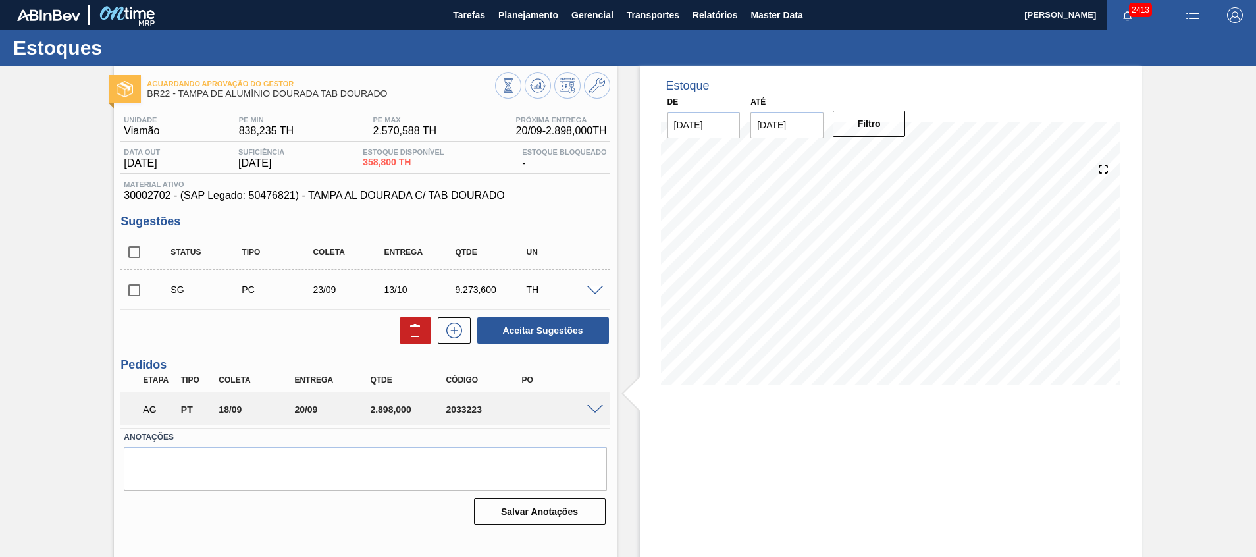
click at [384, 404] on div "AG PT 18/09 20/09 2.898,000 2033223" at bounding box center [361, 408] width 454 height 26
click at [382, 408] on div "2.898,000" at bounding box center [409, 409] width 85 height 11
copy div "2.898,000"
click at [633, 465] on div "Estoque De 18/09/2025 Até 02/10/2025 Filtro" at bounding box center [879, 316] width 525 height 500
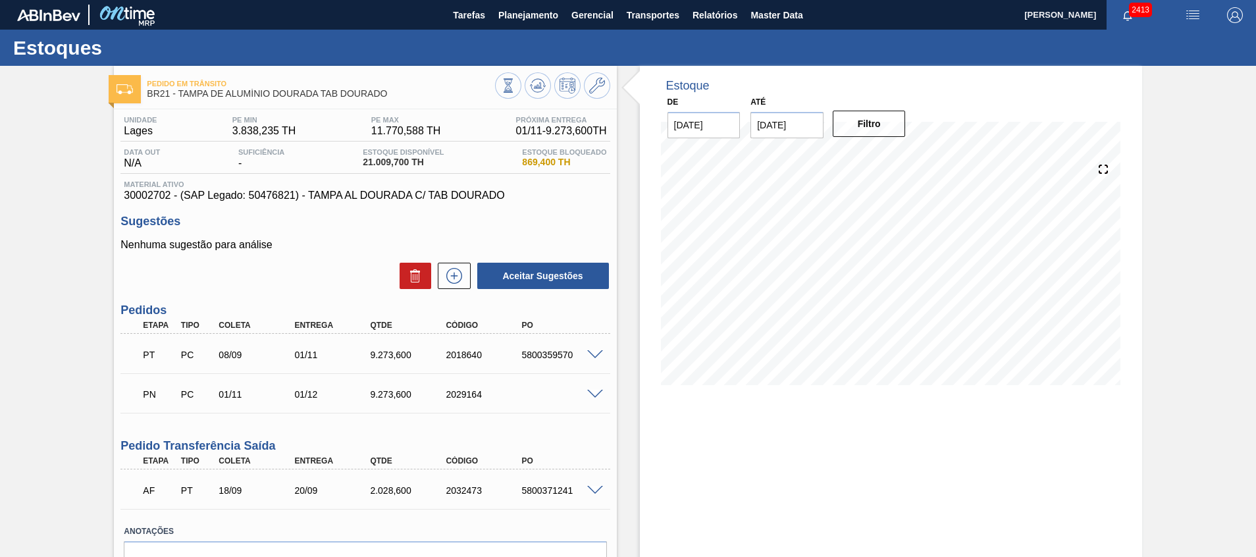
click at [588, 489] on span at bounding box center [595, 491] width 16 height 10
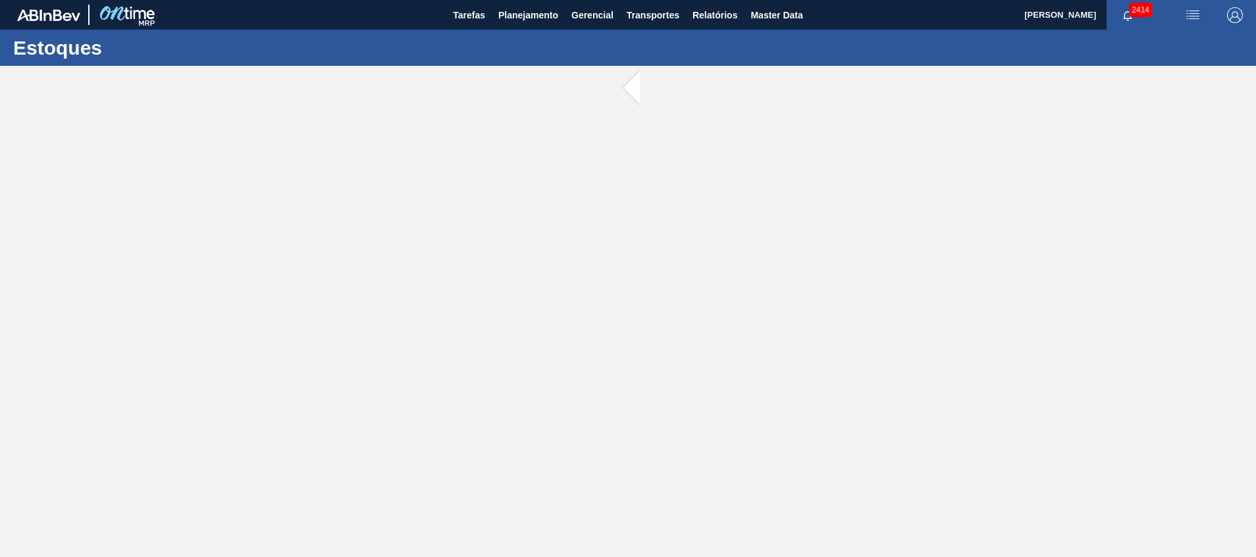
click at [381, 207] on main "Tarefas Planejamento Gerencial Transportes Relatórios Master Data [PERSON_NAME]…" at bounding box center [628, 278] width 1256 height 557
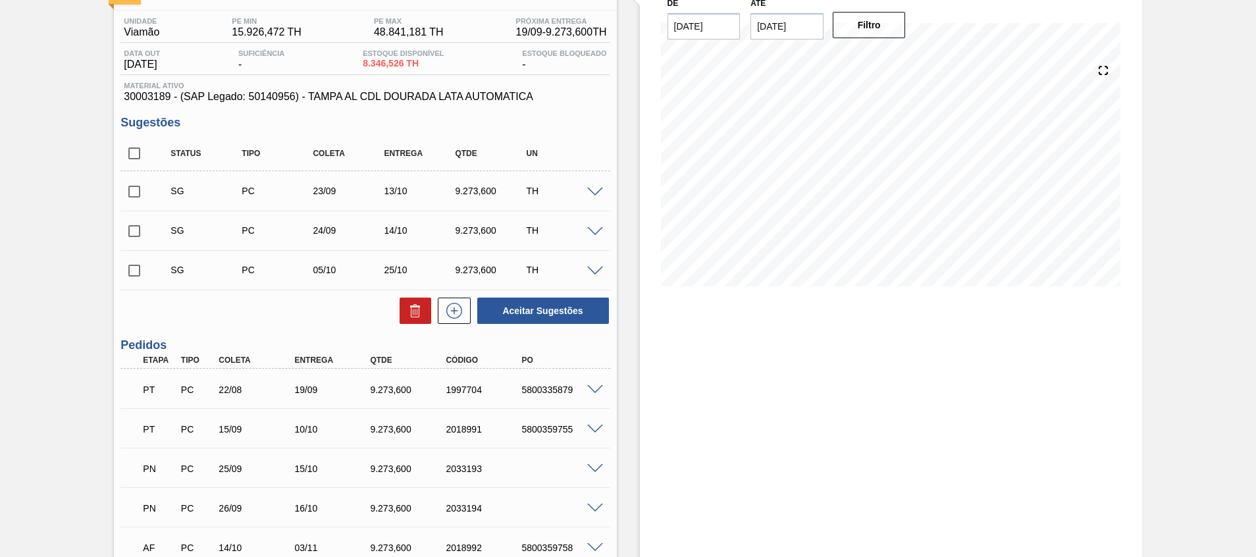
scroll to position [197, 0]
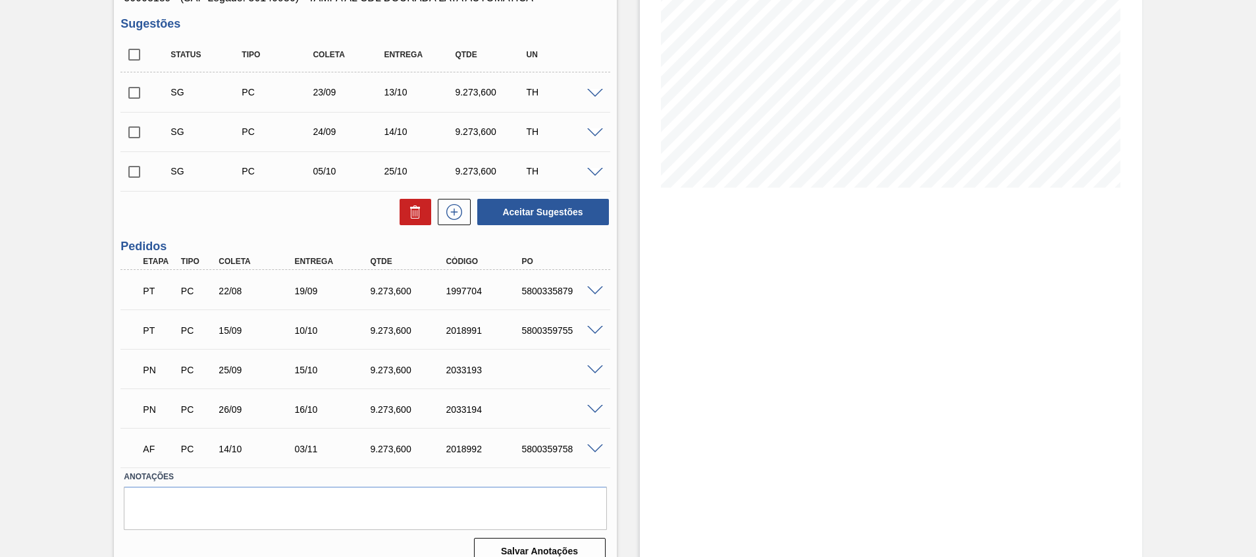
click at [599, 367] on span at bounding box center [595, 370] width 16 height 10
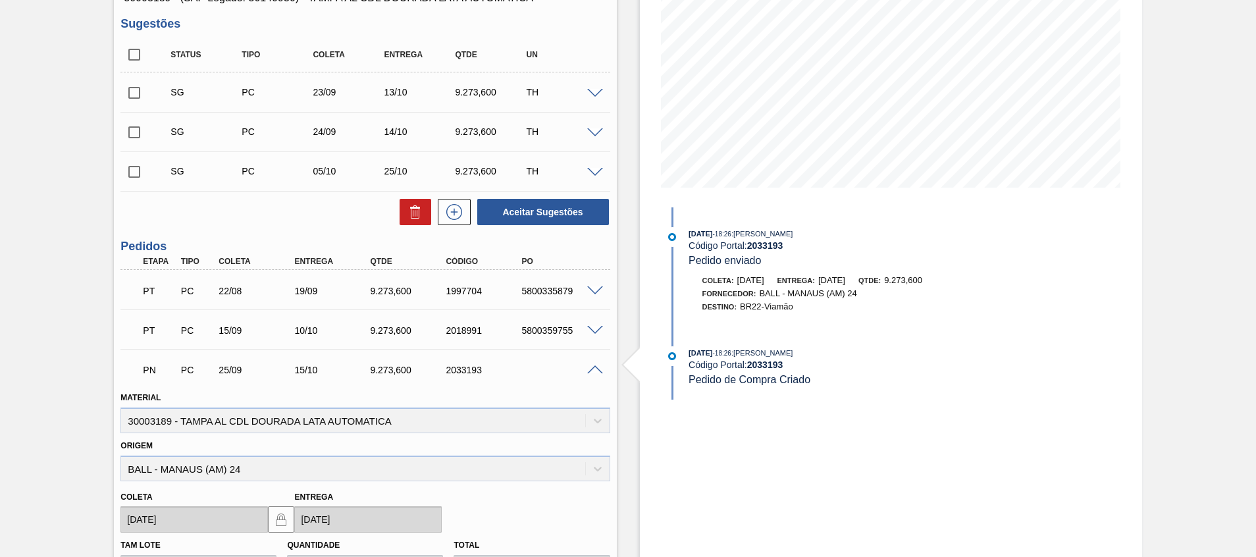
click at [599, 367] on span at bounding box center [595, 370] width 16 height 10
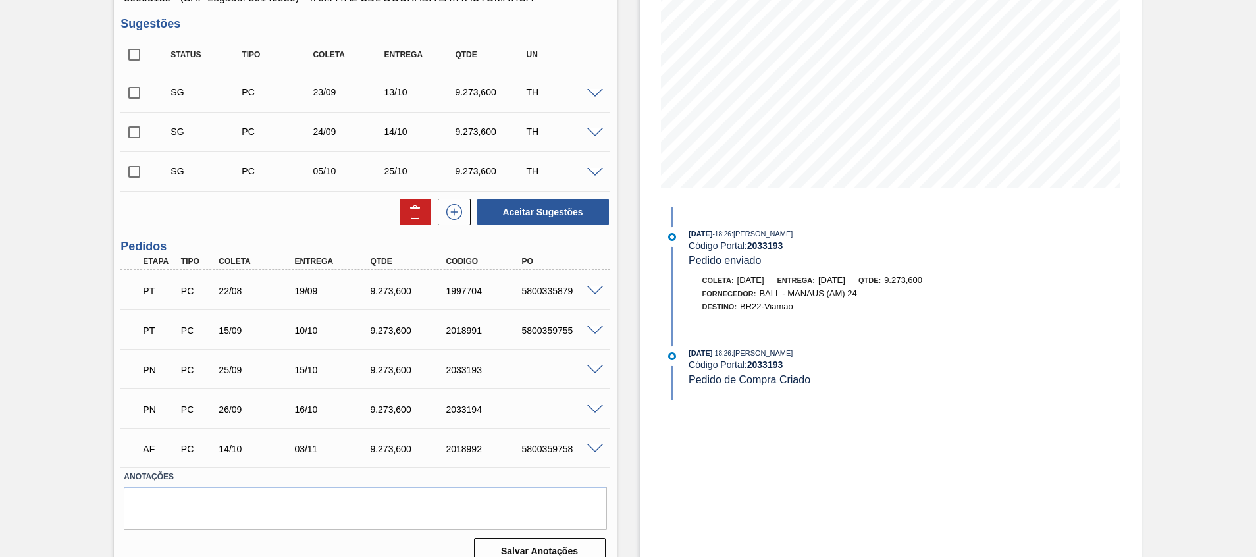
scroll to position [99, 0]
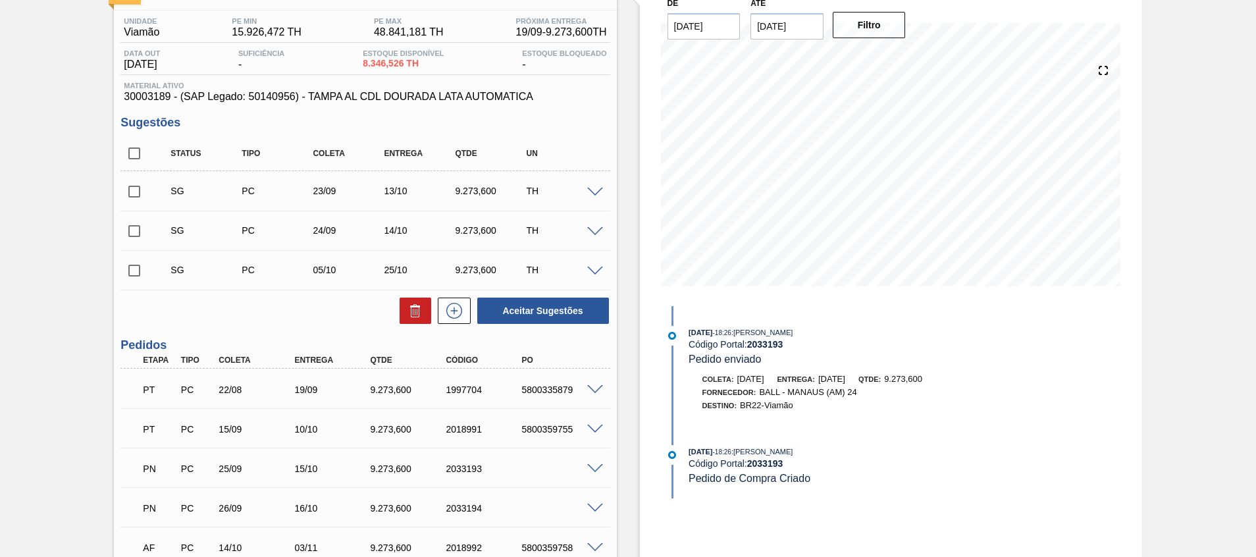
click at [133, 192] on input "checkbox" at bounding box center [134, 192] width 28 height 28
checkbox input "true"
click at [137, 231] on input "checkbox" at bounding box center [134, 231] width 28 height 28
checkbox input "true"
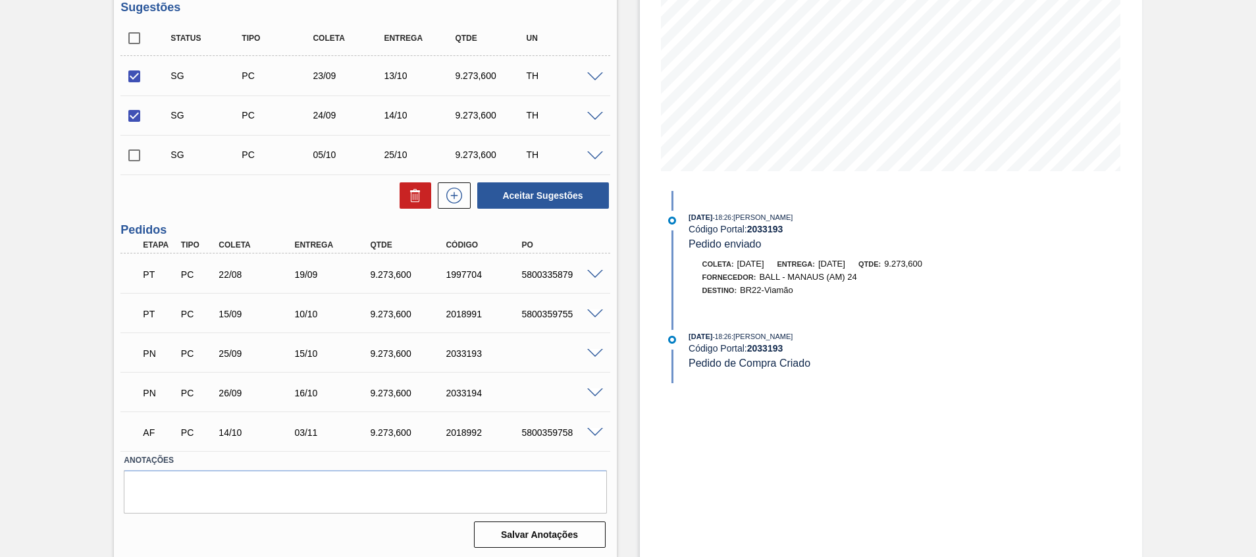
scroll to position [216, 0]
click at [546, 192] on button "Aceitar Sugestões" at bounding box center [543, 193] width 132 height 26
checkbox input "false"
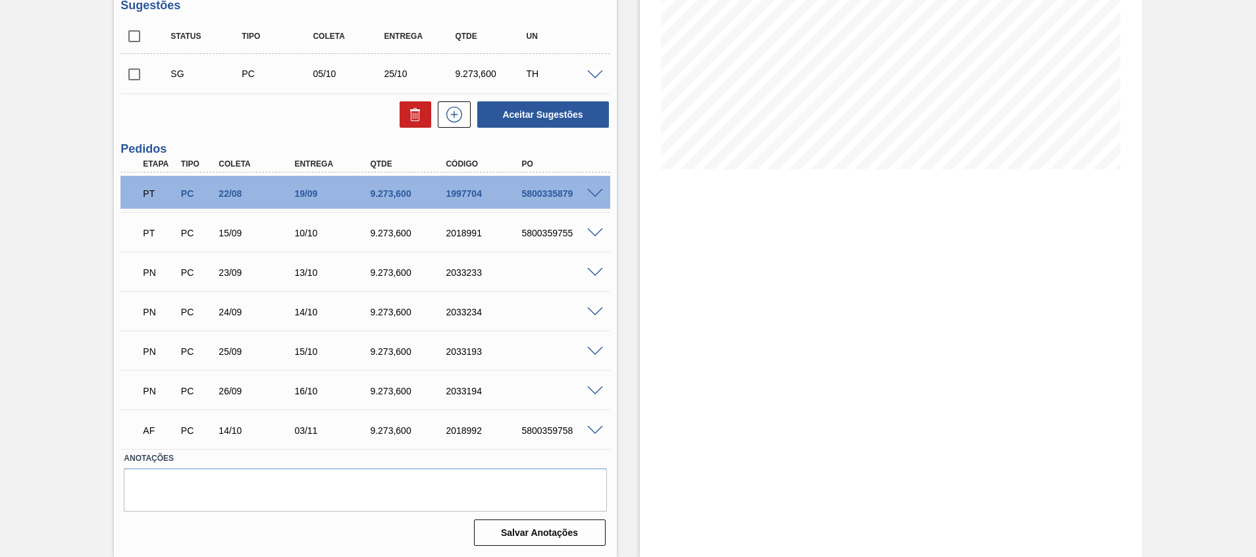
scroll to position [0, 0]
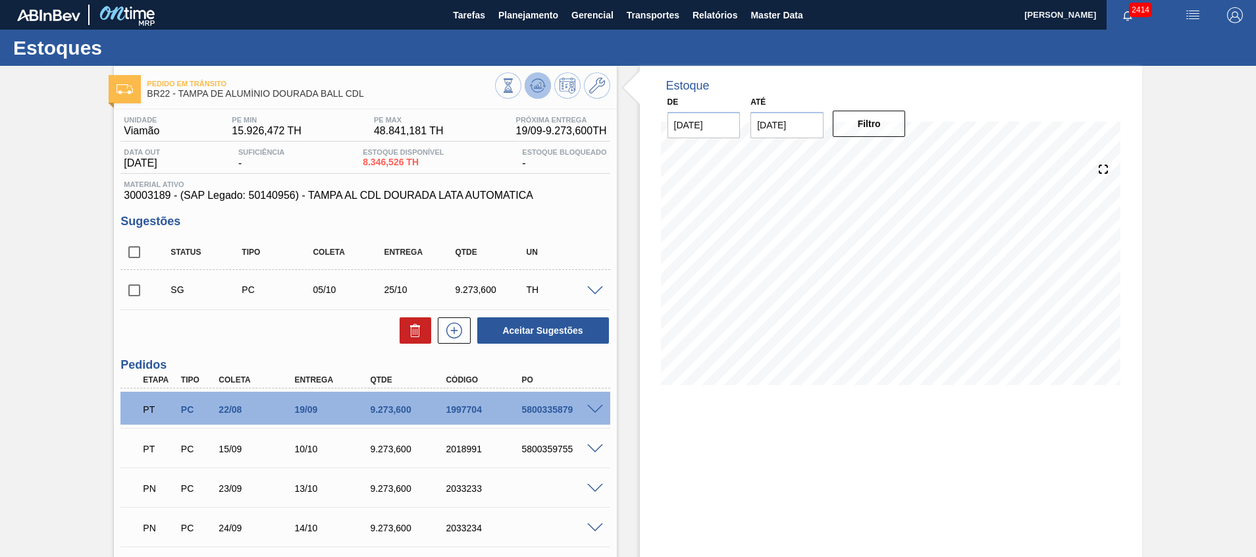
click at [546, 88] on button at bounding box center [538, 85] width 26 height 26
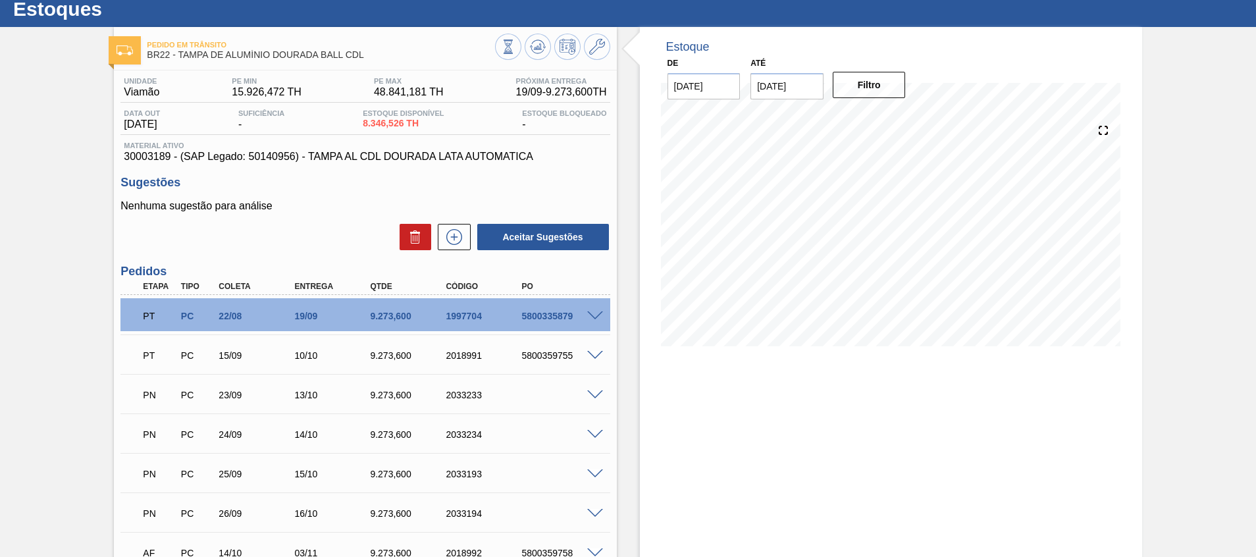
scroll to position [99, 0]
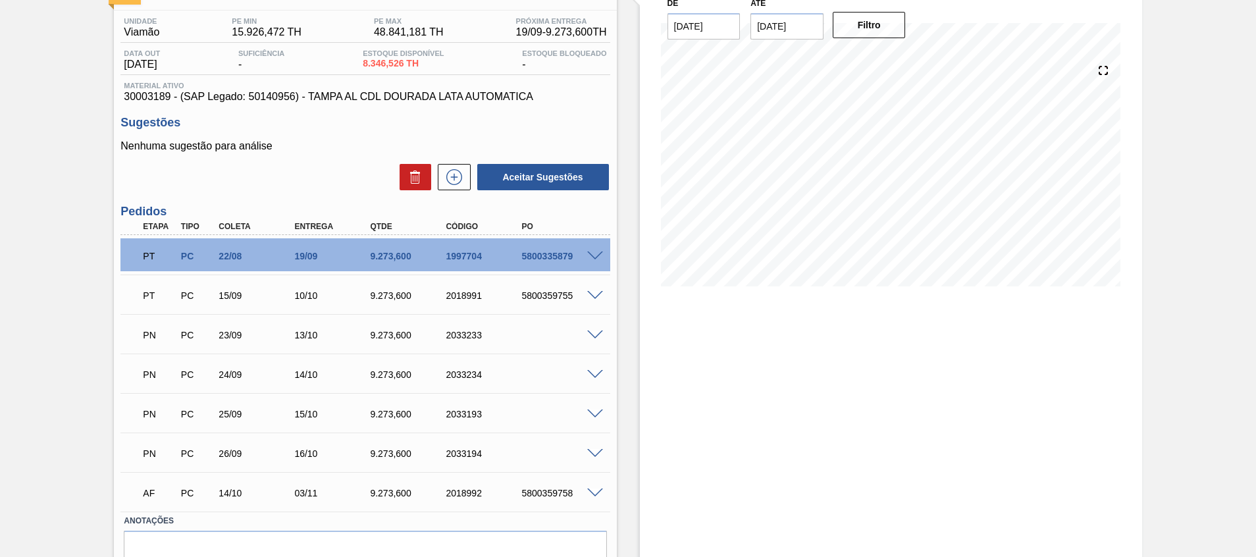
click at [675, 329] on div "Estoque De 18/09/2025 Até 30/10/2025 Filtro 03/10 Projeção de Estoque 3,095.806…" at bounding box center [891, 293] width 502 height 652
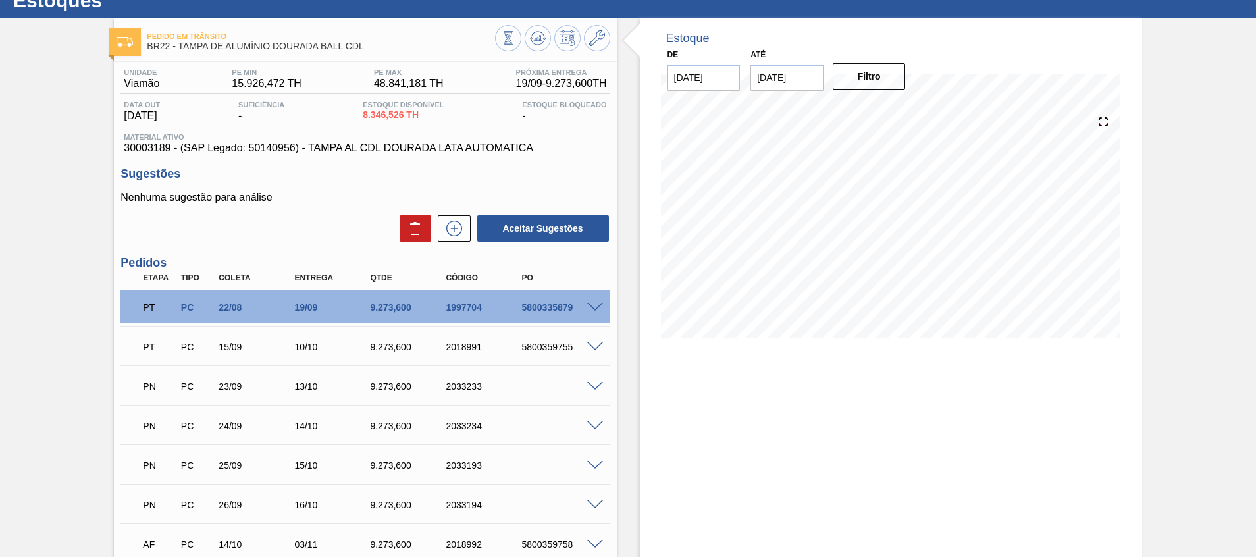
scroll to position [0, 0]
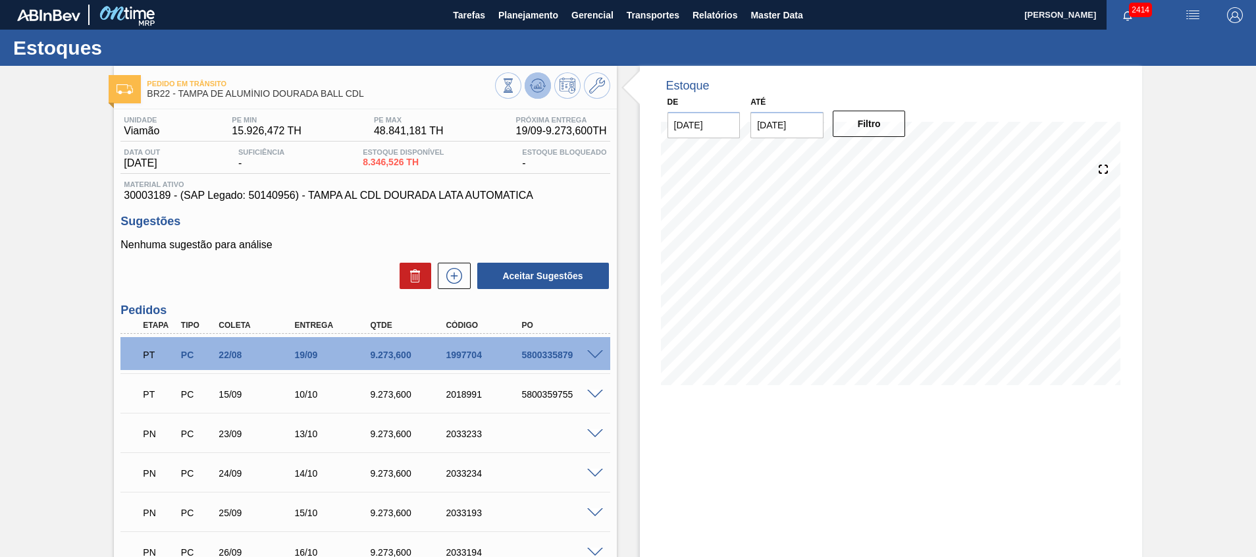
click at [543, 93] on icon at bounding box center [538, 86] width 16 height 16
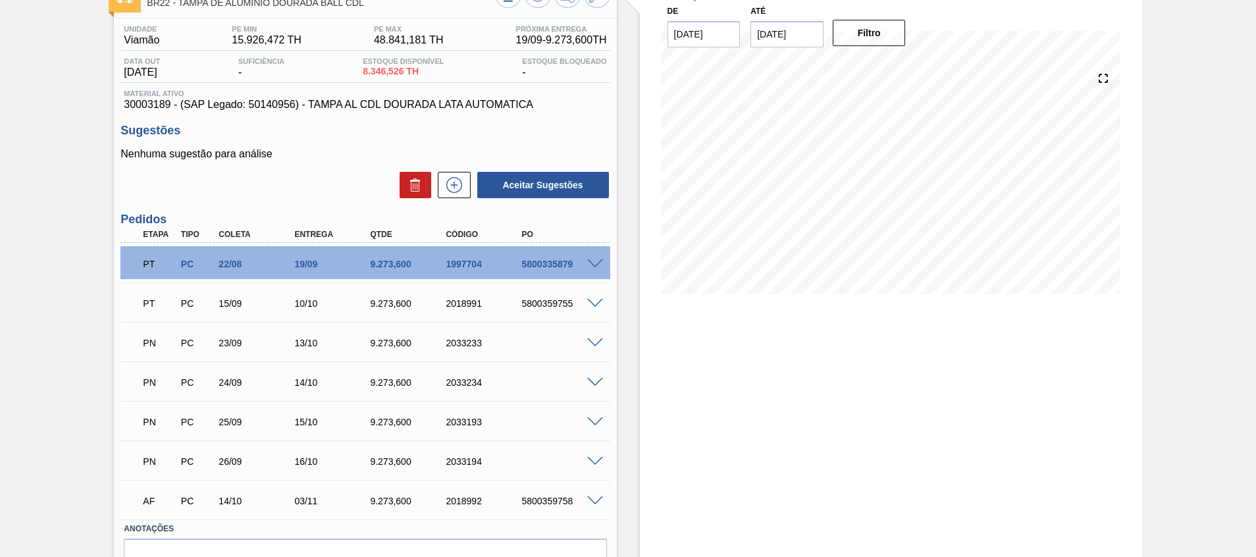
scroll to position [63, 0]
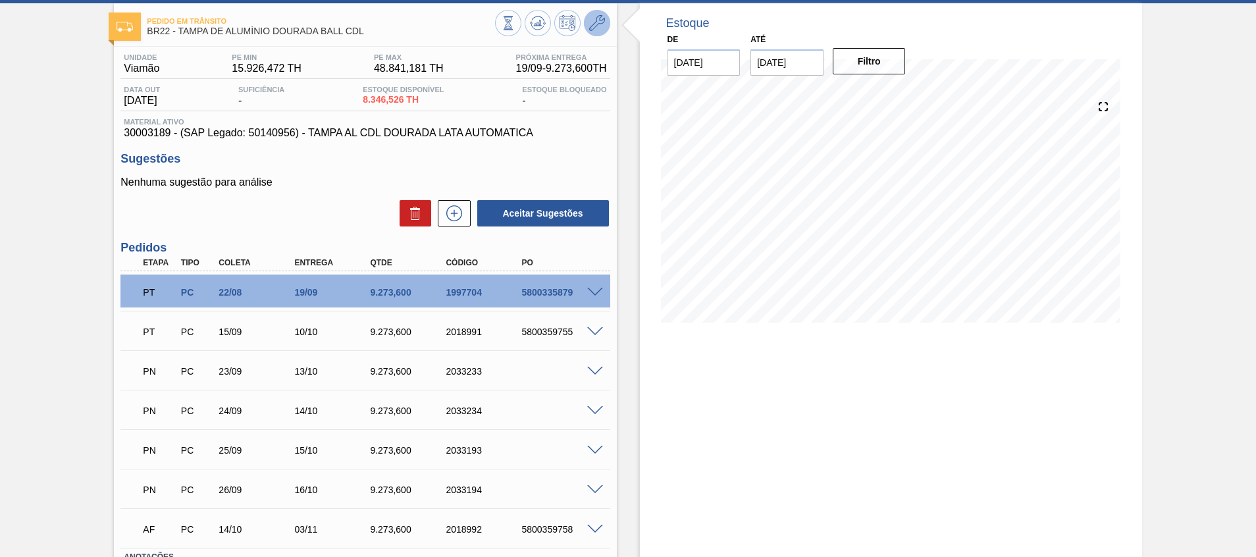
click at [607, 28] on button at bounding box center [597, 23] width 26 height 26
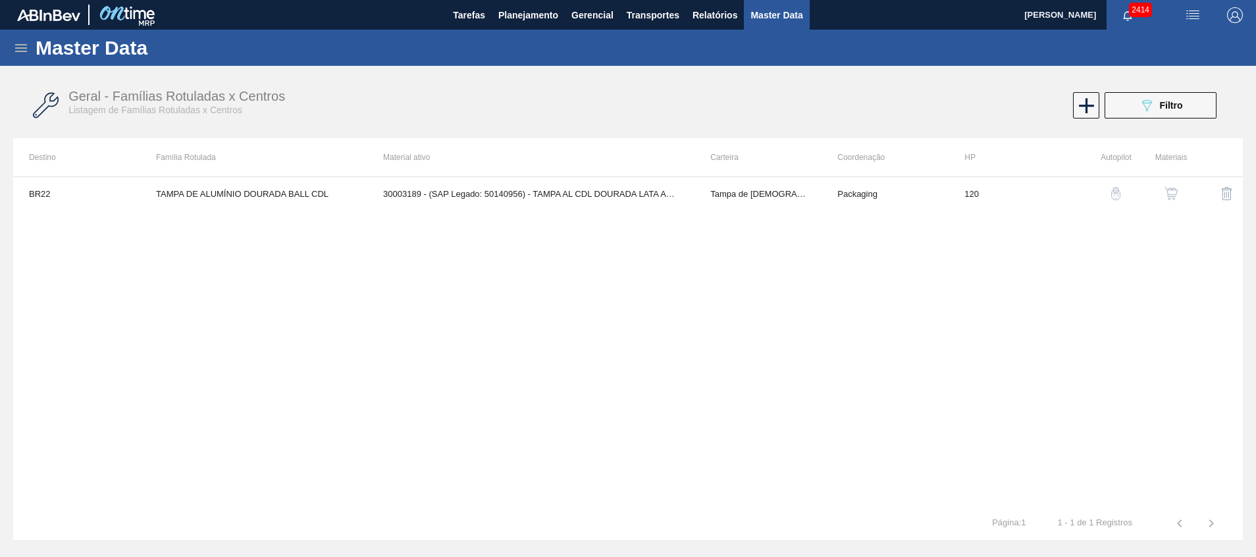
click at [1180, 186] on button "button" at bounding box center [1171, 194] width 32 height 32
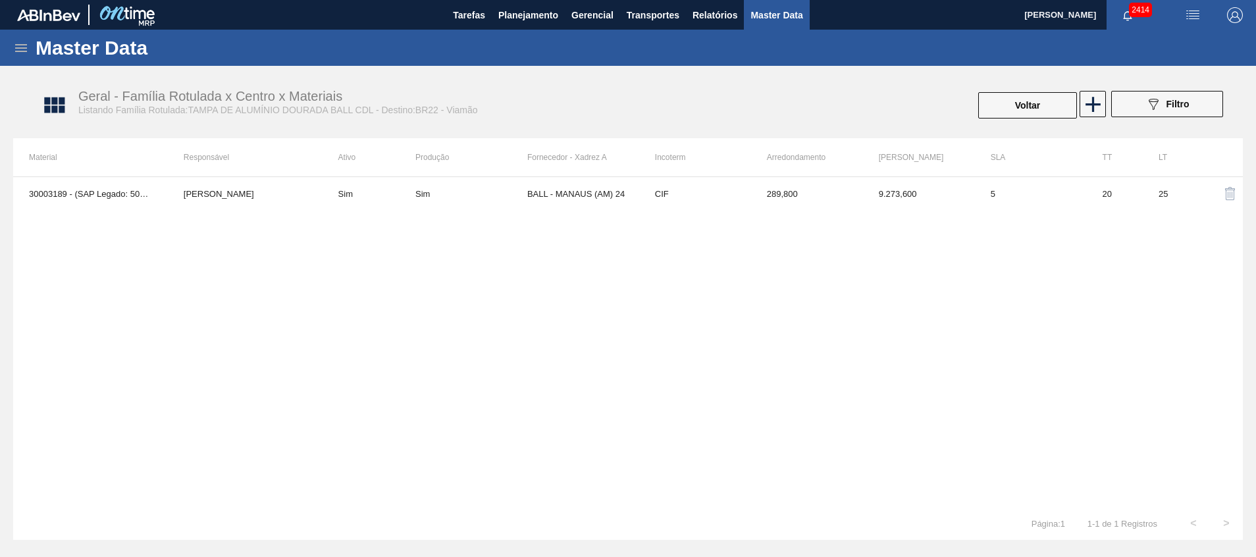
click at [513, 213] on div "30003189 - (SAP Legado: 50140956) - TAMPA AL CDL DOURADA LATA AUTOMATICA Beatri…" at bounding box center [628, 341] width 1230 height 330
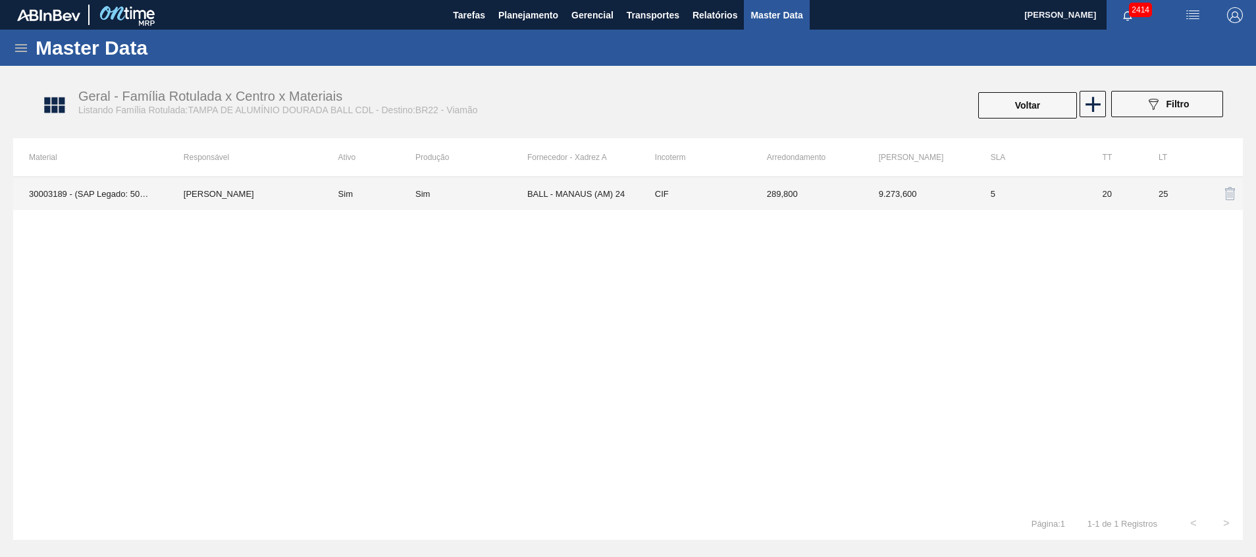
click at [565, 182] on td "BALL - MANAUS (AM) 24" at bounding box center [583, 193] width 112 height 33
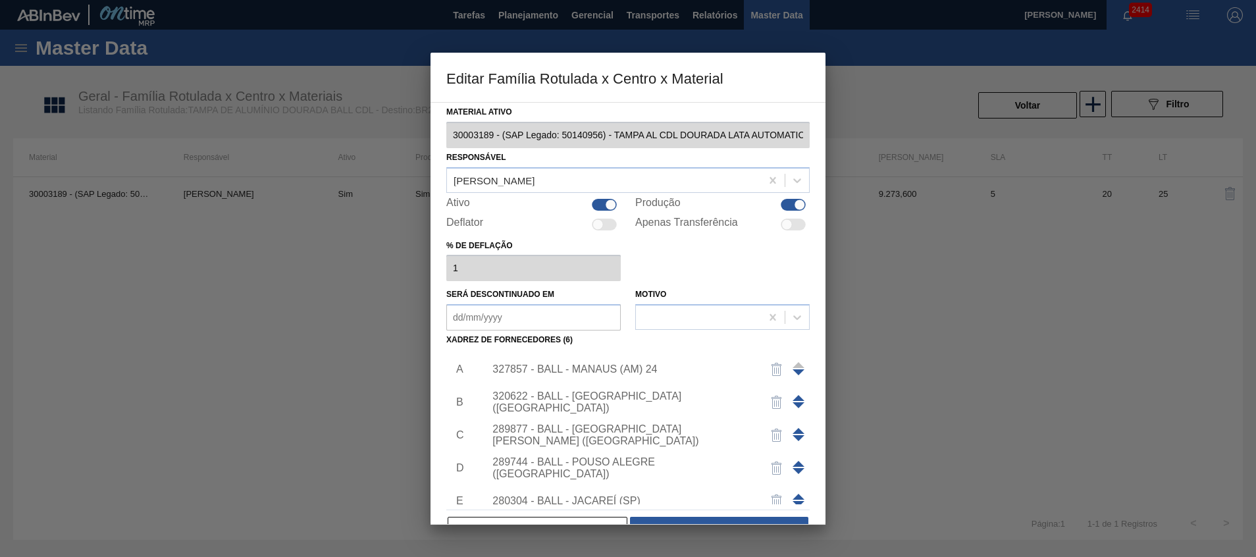
click at [796, 396] on span at bounding box center [799, 398] width 12 height 6
click at [647, 376] on div "320622 - BALL - RECIFE (PE)" at bounding box center [643, 369] width 332 height 33
click at [628, 367] on div "320622 - BALL - RECIFE (PE)" at bounding box center [621, 369] width 258 height 24
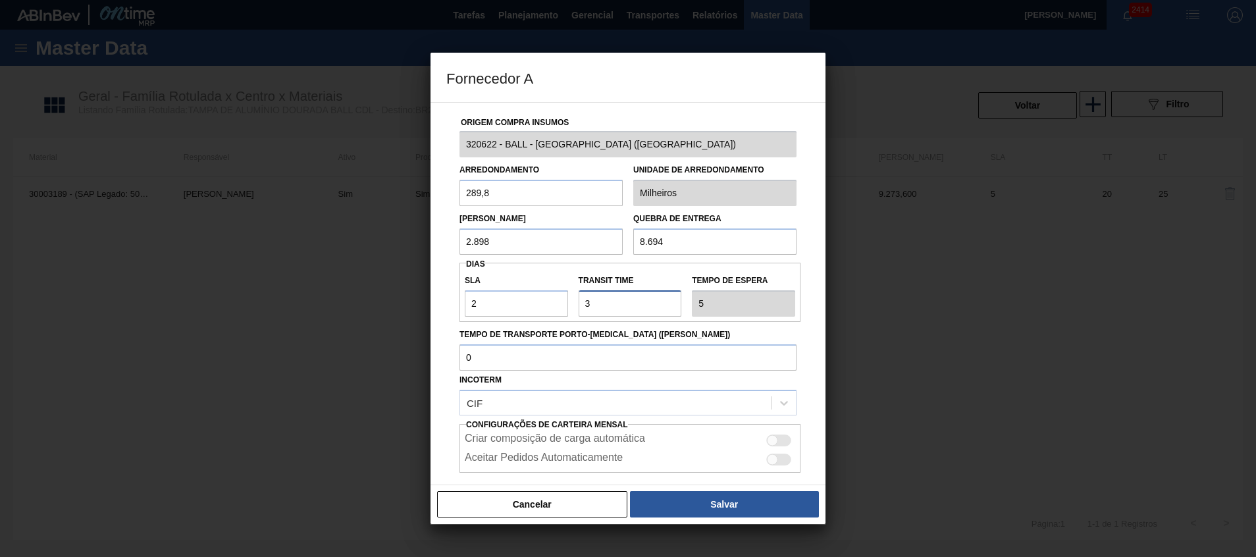
drag, startPoint x: 635, startPoint y: 298, endPoint x: 460, endPoint y: 283, distance: 175.0
click at [543, 296] on div "SLA 2 Transit Time Tempo de espera 5" at bounding box center [629, 292] width 341 height 49
type input "7"
type input "9"
type input "7"
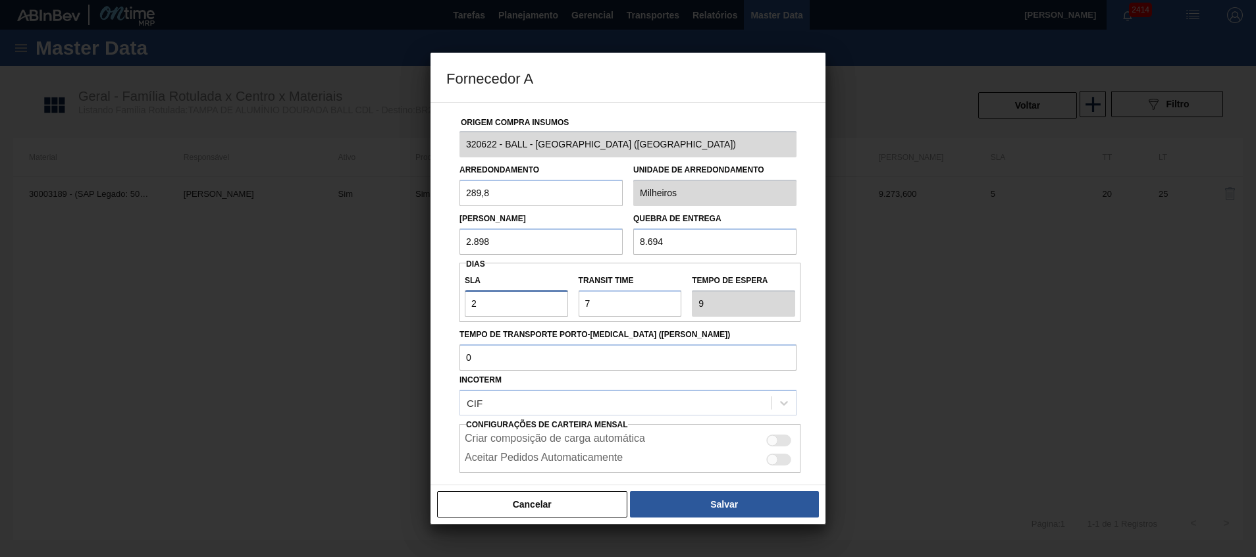
drag, startPoint x: 496, startPoint y: 303, endPoint x: 423, endPoint y: 311, distance: 72.9
click at [457, 310] on div "Origem Compra Insumos 320622 - BALL - RECIFE (PE) Arredondamento 289,8 Unidade …" at bounding box center [627, 321] width 363 height 436
type input "0"
type input "7"
type input "0"
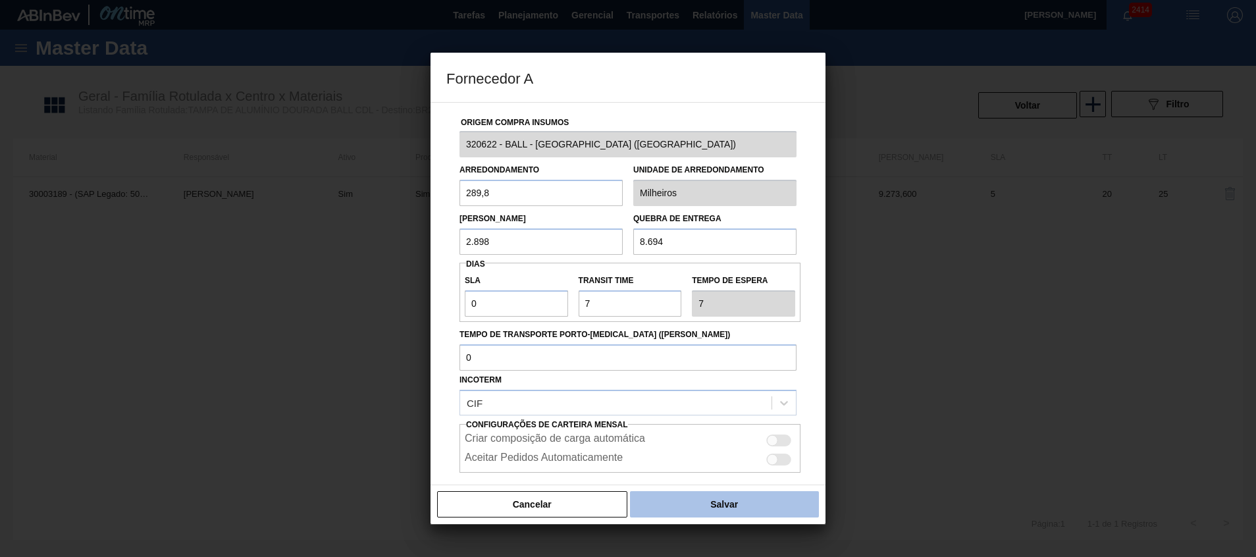
click at [756, 509] on button "Salvar" at bounding box center [724, 504] width 189 height 26
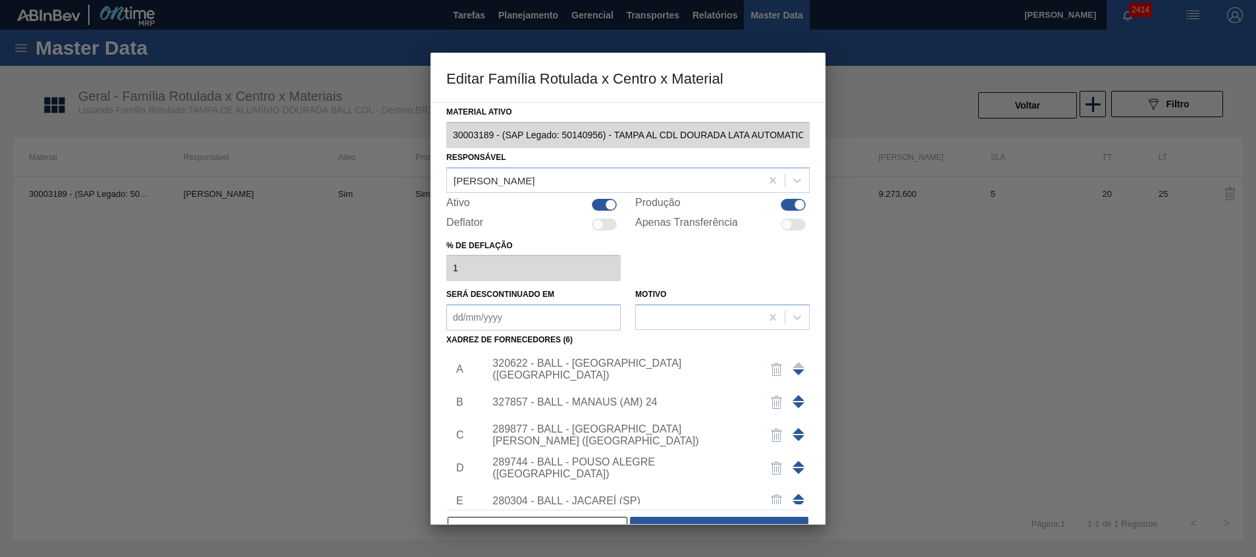
click at [798, 396] on span at bounding box center [799, 398] width 12 height 6
click at [796, 394] on div at bounding box center [799, 402] width 12 height 32
click at [796, 396] on span at bounding box center [799, 398] width 12 height 6
click at [665, 369] on div "320622 - BALL - RECIFE (PE)" at bounding box center [621, 369] width 258 height 24
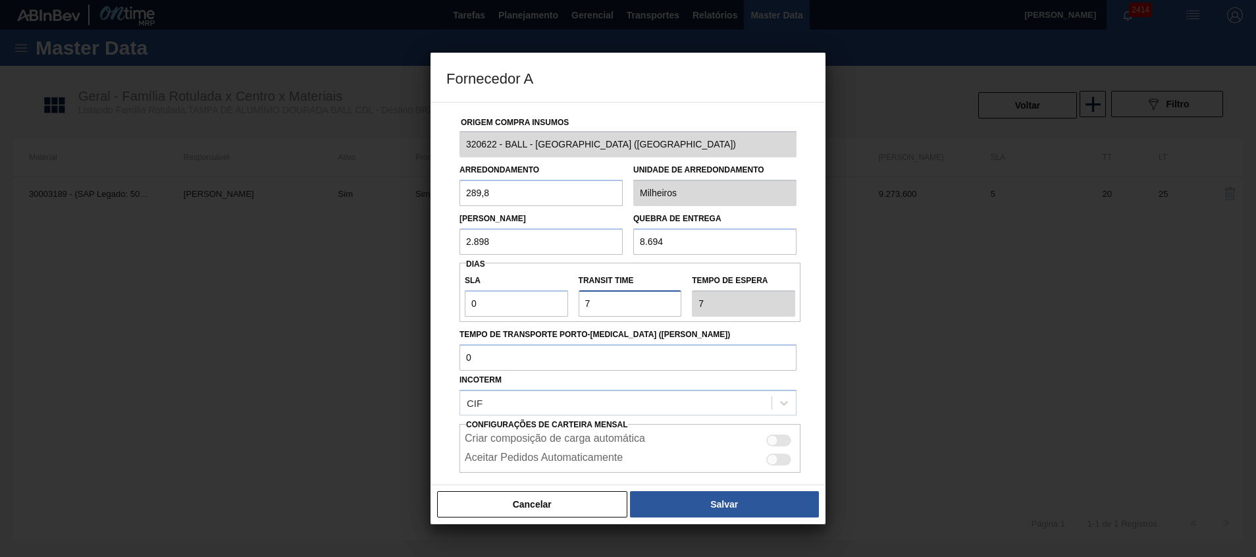
drag, startPoint x: 612, startPoint y: 300, endPoint x: 445, endPoint y: 313, distance: 167.1
click at [519, 315] on div "SLA 0 Transit Time Tempo de espera 7" at bounding box center [629, 292] width 341 height 49
type input "8"
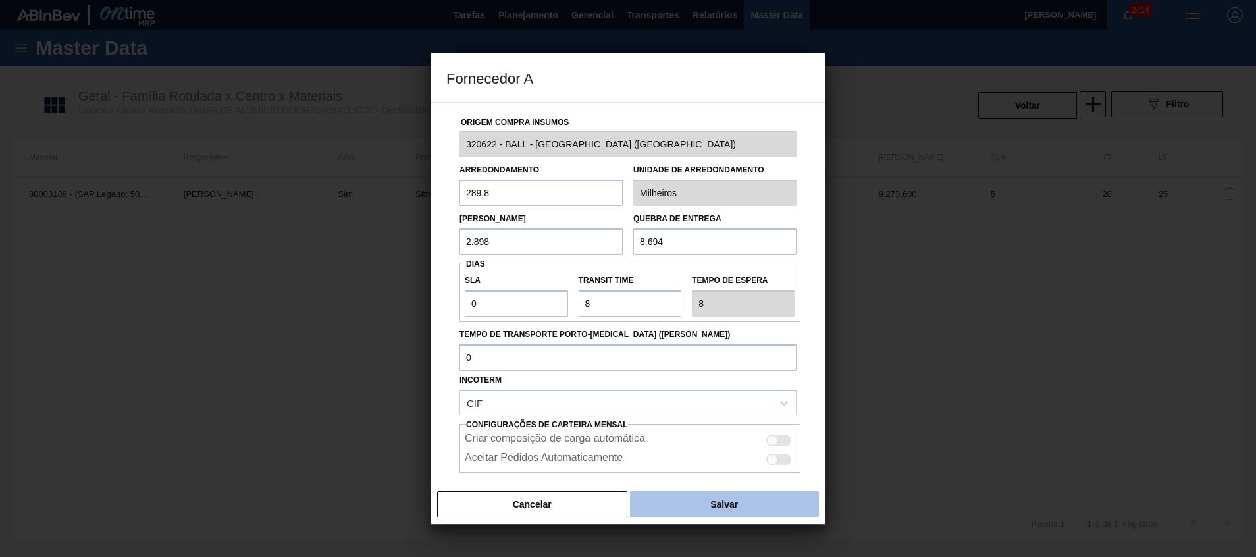
click at [750, 503] on button "Salvar" at bounding box center [724, 504] width 189 height 26
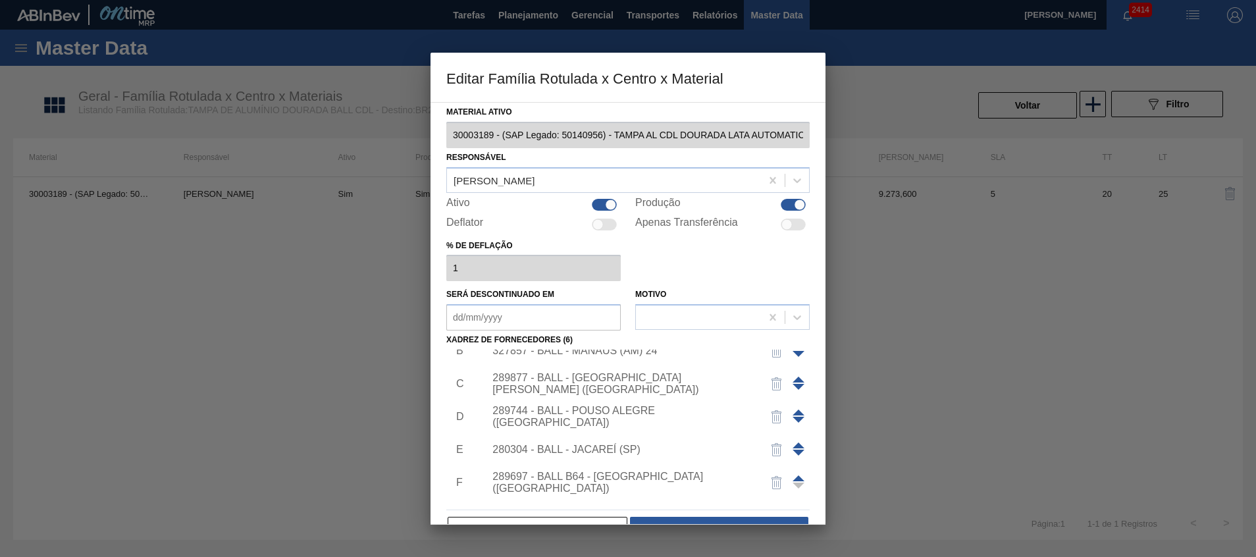
scroll to position [79, 0]
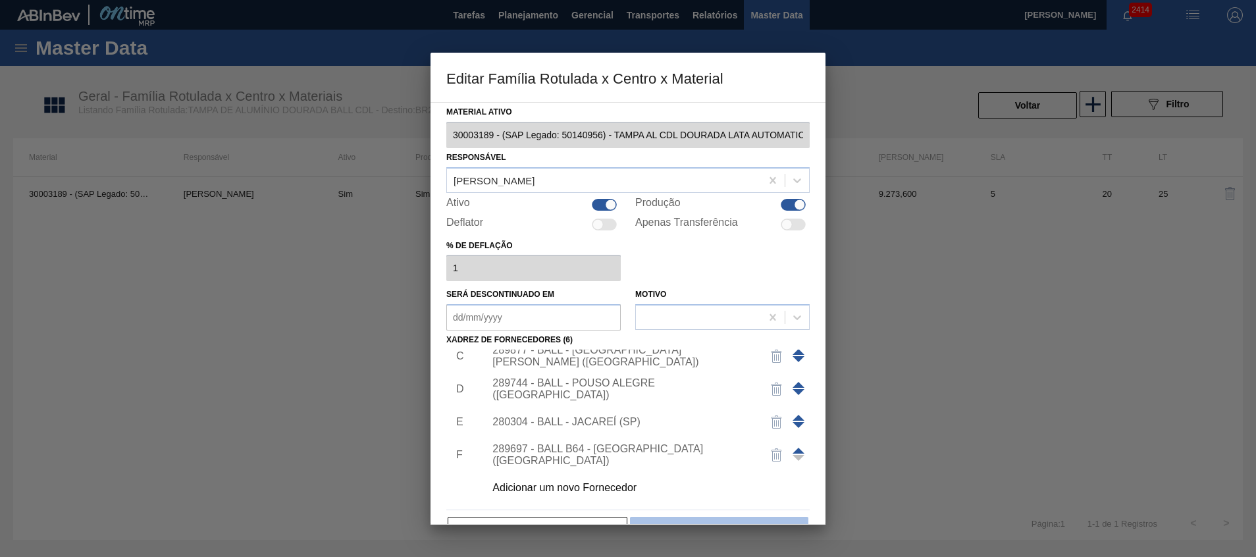
click at [743, 521] on button "Salvar" at bounding box center [719, 530] width 178 height 26
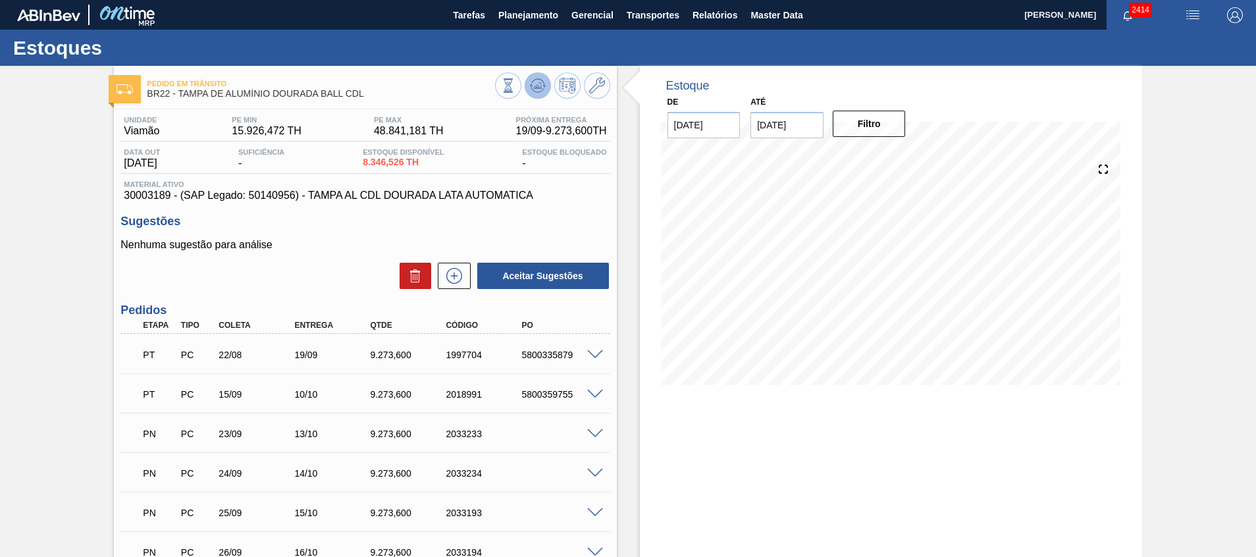
click at [531, 87] on icon at bounding box center [538, 86] width 16 height 16
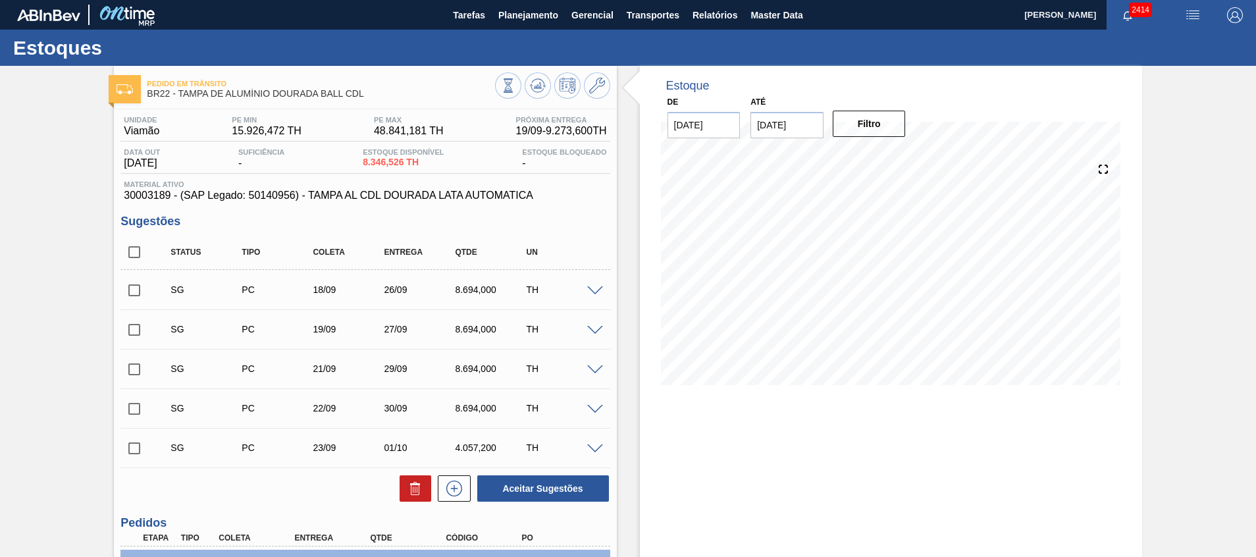
click at [587, 446] on span at bounding box center [595, 449] width 16 height 10
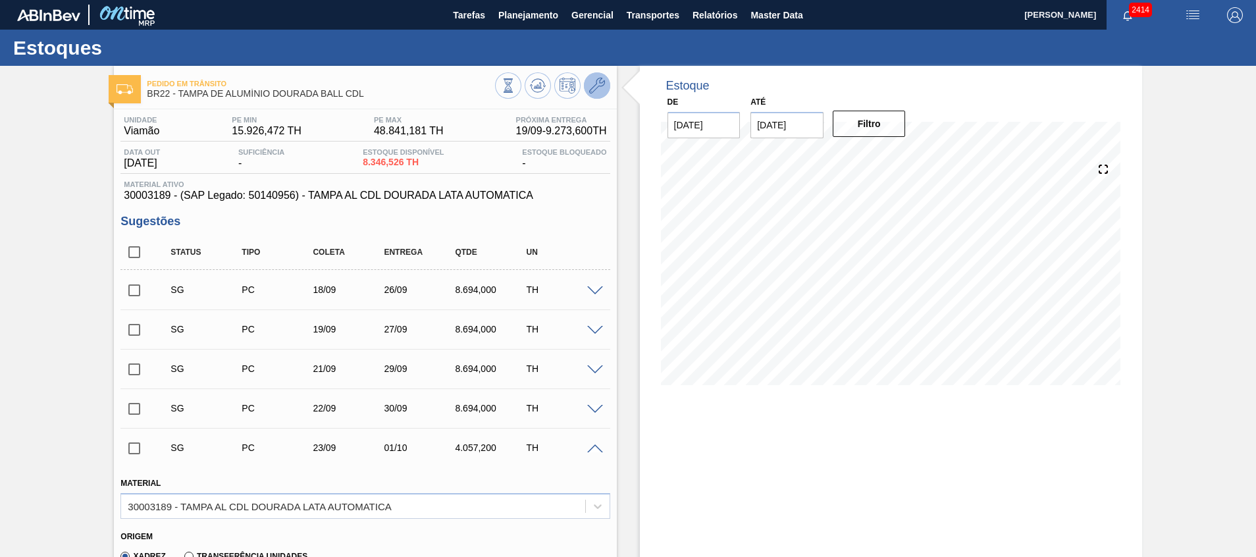
click at [596, 92] on icon at bounding box center [597, 86] width 16 height 16
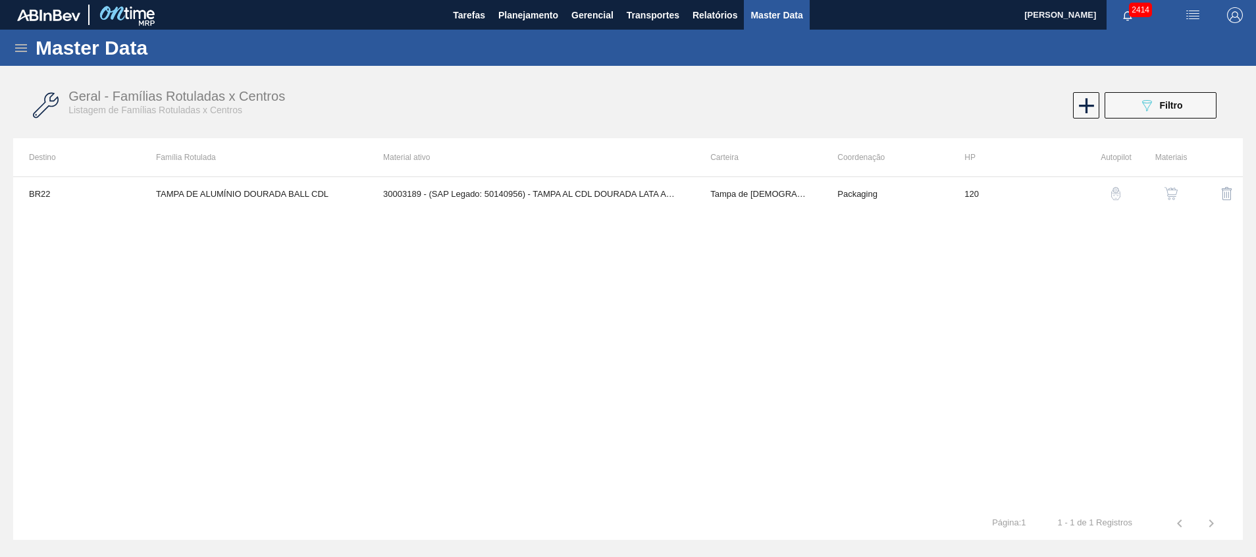
click at [1180, 195] on button "button" at bounding box center [1171, 194] width 32 height 32
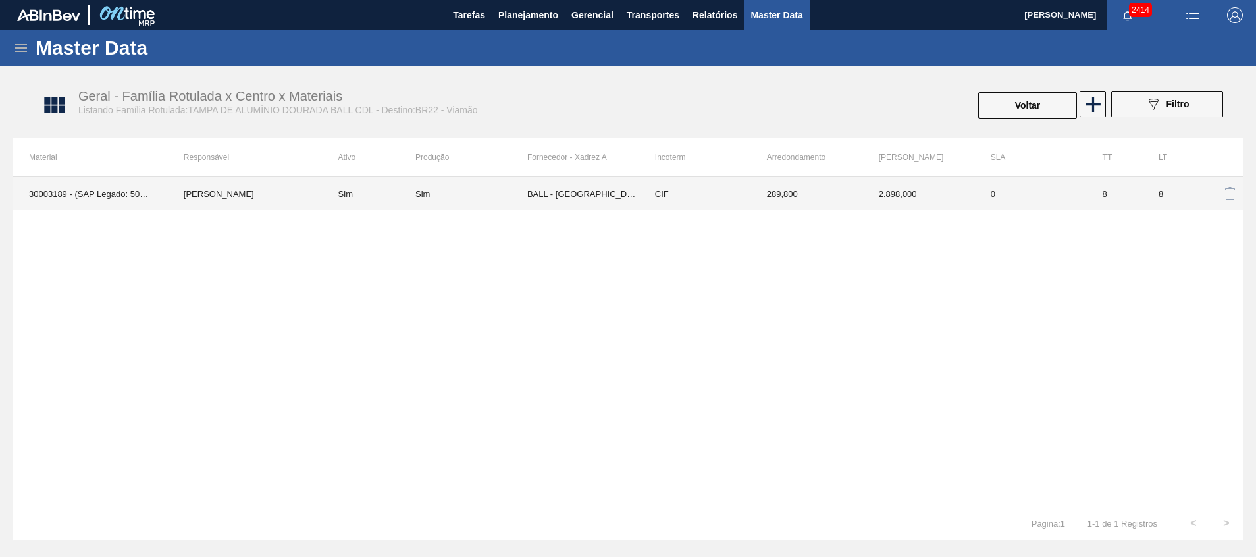
click at [553, 186] on td "BALL - RECIFE (PE)" at bounding box center [583, 193] width 112 height 33
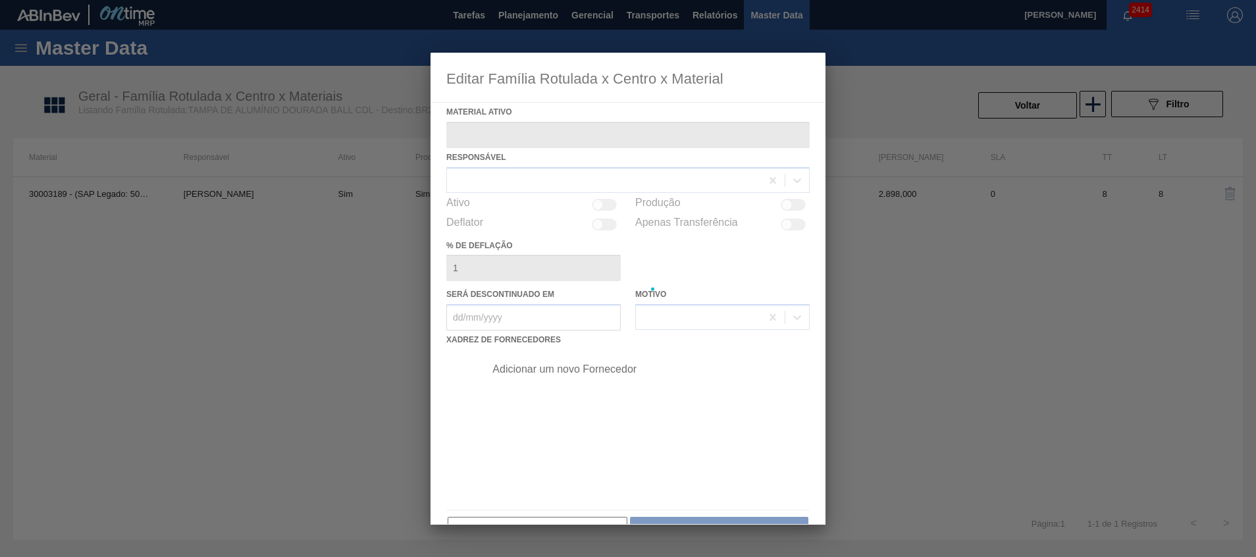
type ativo "30003189 - (SAP Legado: 50140956) - TAMPA AL CDL DOURADA LATA AUTOMATICA"
checkbox input "true"
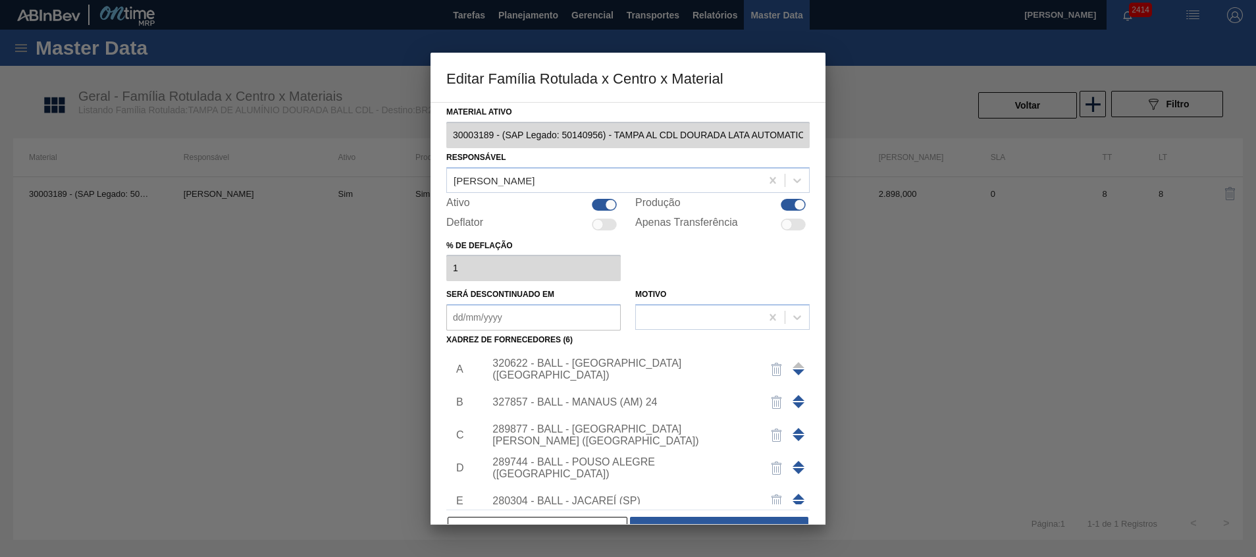
click at [604, 370] on div "320622 - BALL - RECIFE (PE)" at bounding box center [621, 369] width 258 height 24
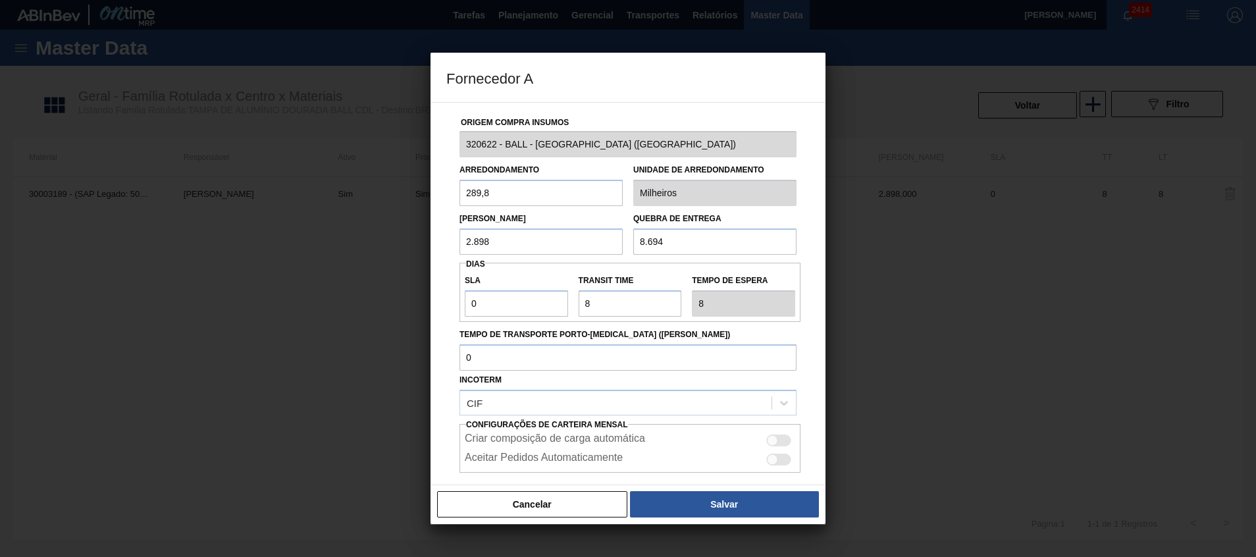
click at [679, 252] on input "8.694" at bounding box center [714, 241] width 163 height 26
drag, startPoint x: 679, startPoint y: 251, endPoint x: 598, endPoint y: 248, distance: 80.3
click at [598, 248] on div "Lote Mínimo 2.898 Quebra de entrega 8.694" at bounding box center [628, 230] width 348 height 49
drag, startPoint x: 599, startPoint y: 246, endPoint x: 119, endPoint y: 278, distance: 480.9
click at [158, 282] on div "Fornecedor A Origem Compra Insumos 320622 - BALL - RECIFE (PE) Arredondamento 2…" at bounding box center [628, 278] width 1256 height 557
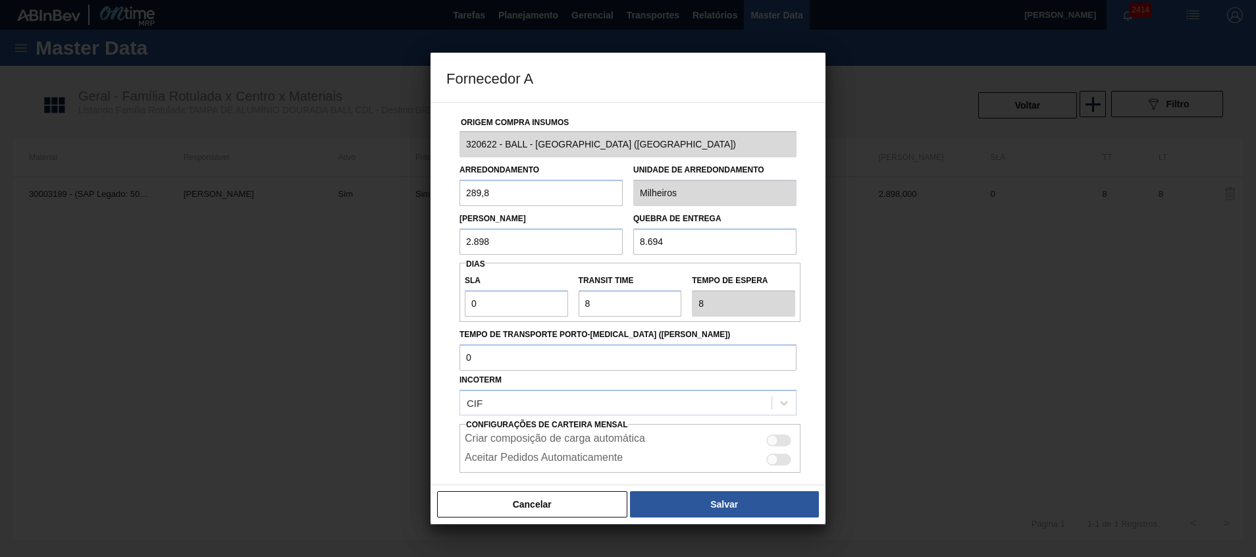
paste input "8.694"
type input "8.694"
click at [684, 513] on button "Salvar" at bounding box center [724, 504] width 189 height 26
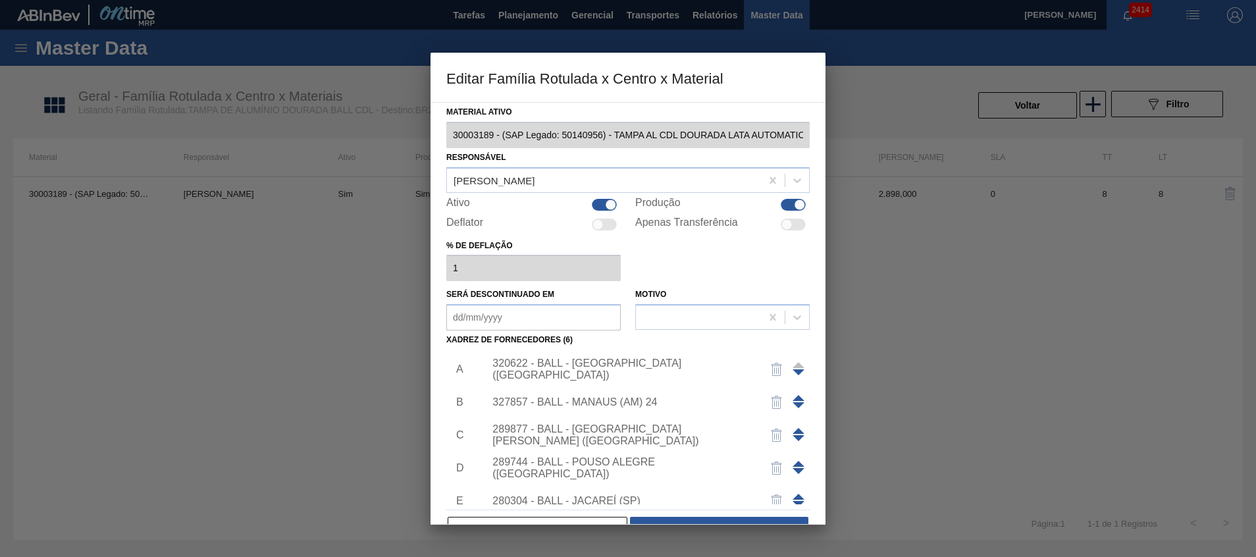
scroll to position [79, 0]
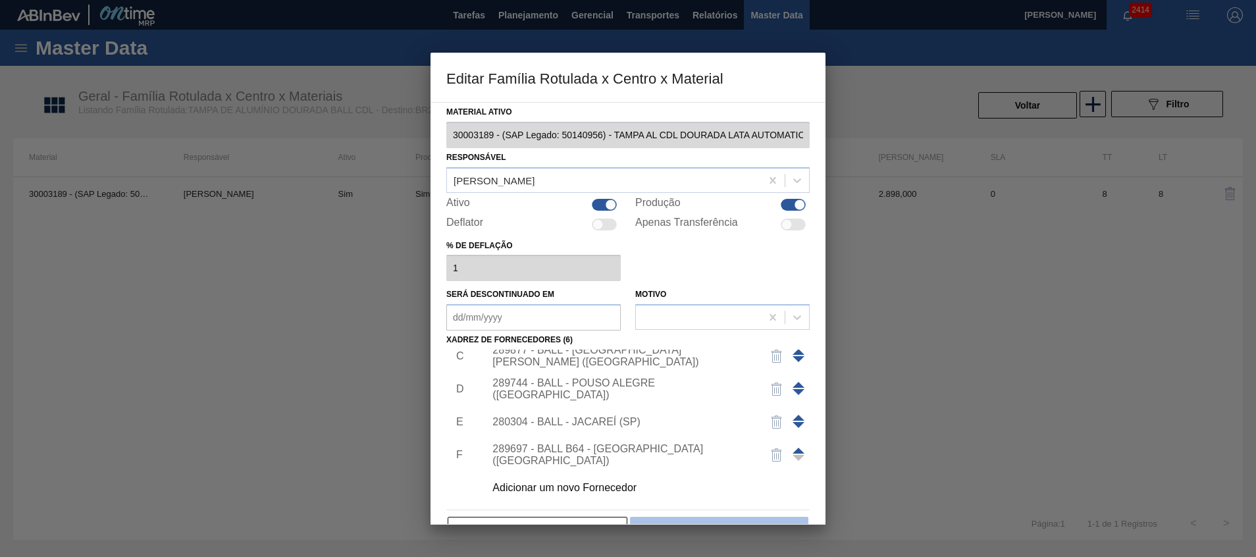
click at [691, 521] on button "Salvar" at bounding box center [719, 530] width 178 height 26
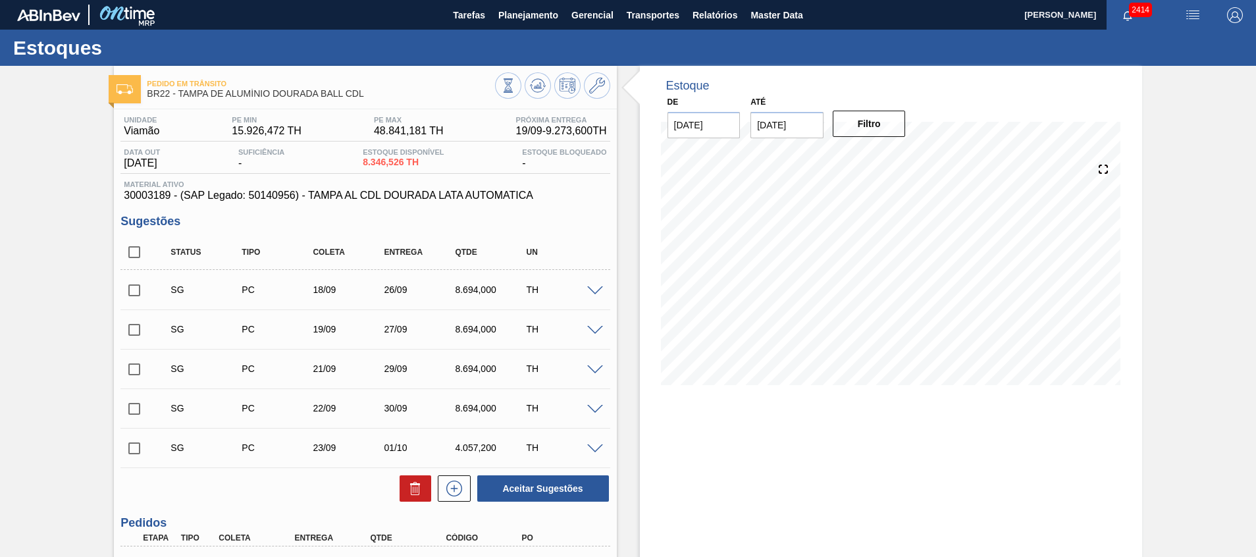
click at [548, 101] on div at bounding box center [552, 87] width 115 height 30
click at [548, 84] on button at bounding box center [538, 85] width 26 height 26
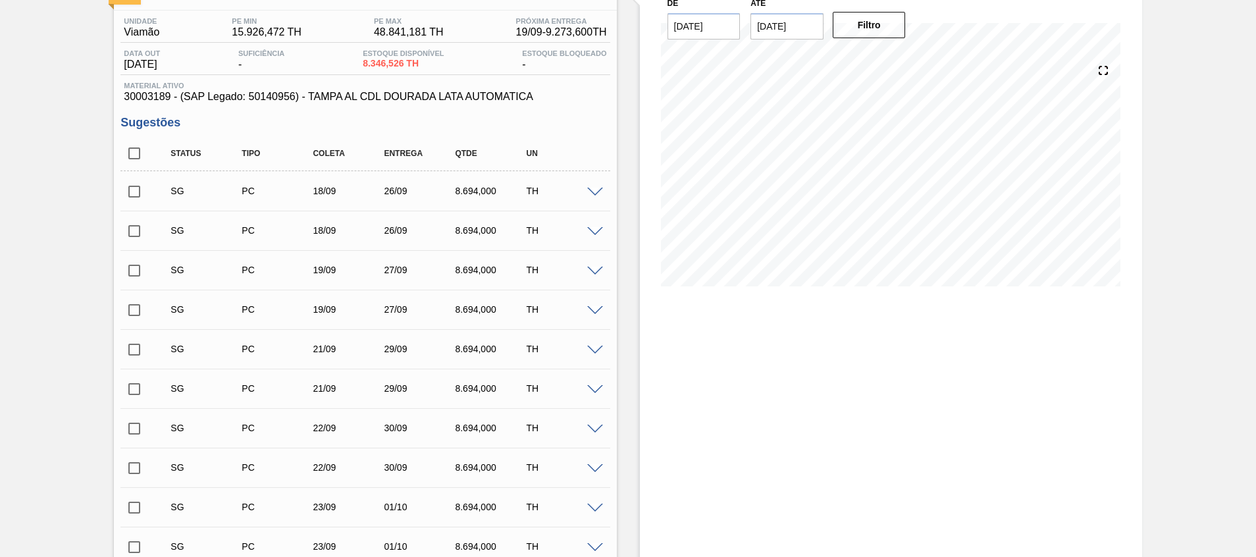
scroll to position [197, 0]
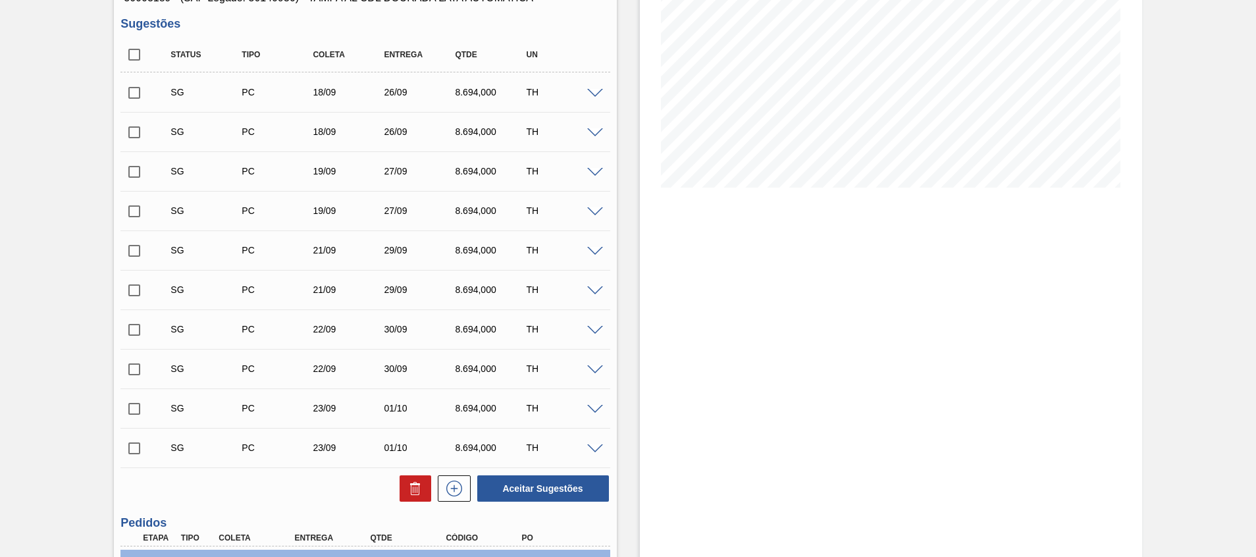
click at [138, 449] on input "checkbox" at bounding box center [134, 448] width 28 height 28
click at [595, 452] on span at bounding box center [595, 449] width 16 height 10
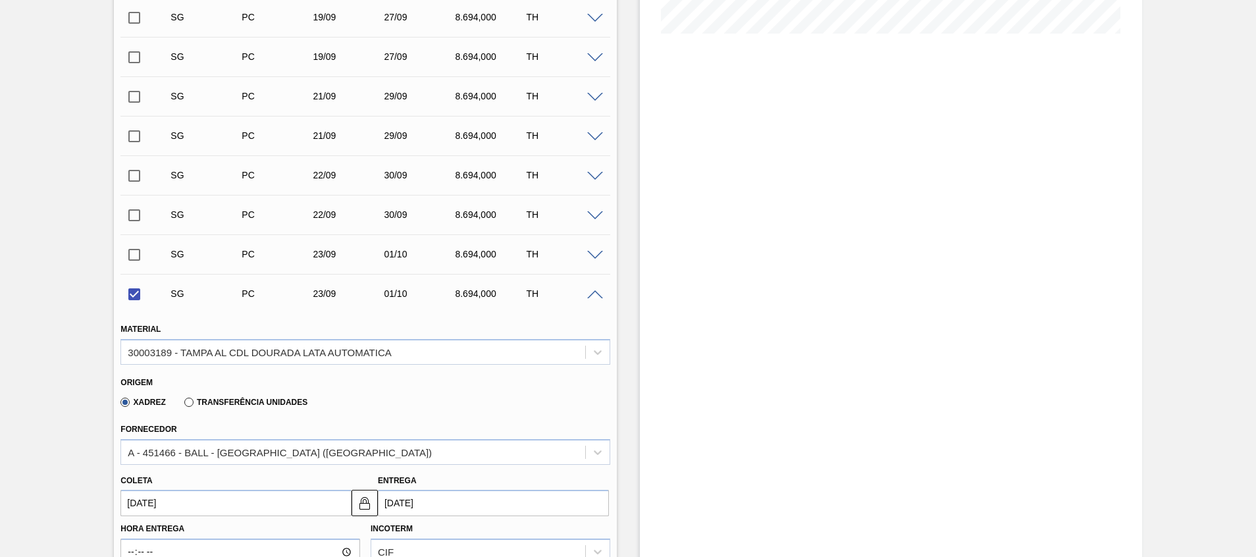
scroll to position [395, 0]
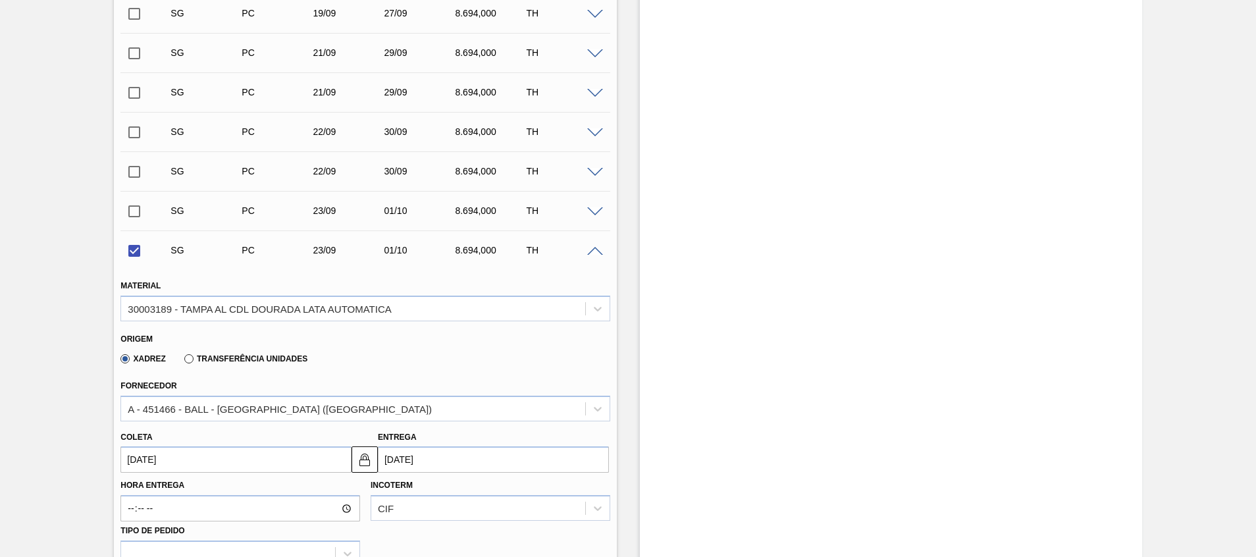
click at [592, 250] on span at bounding box center [595, 252] width 16 height 10
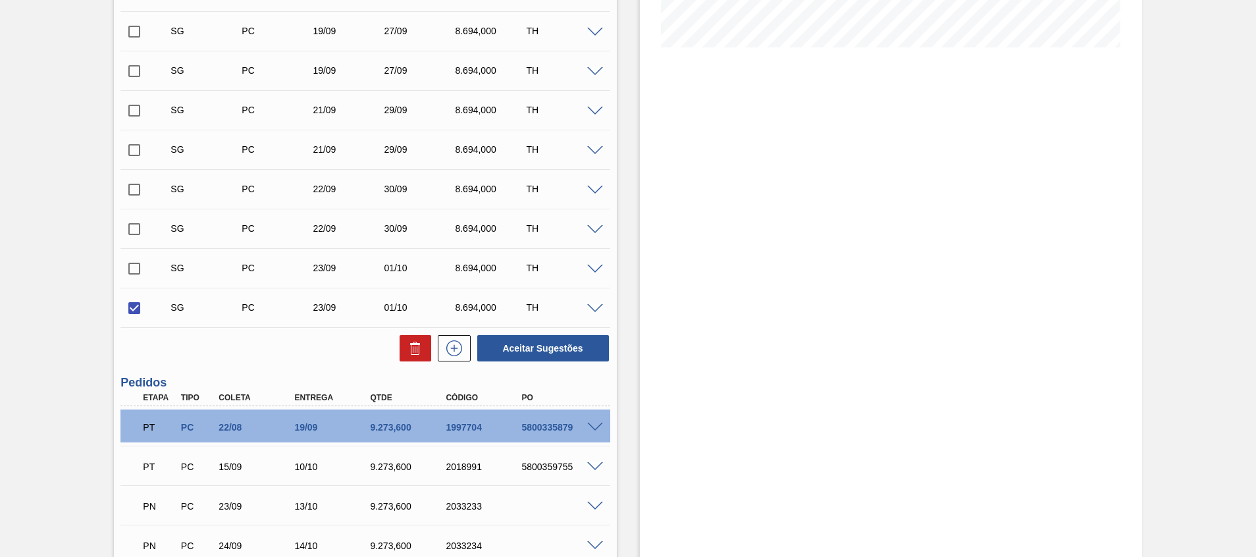
scroll to position [296, 0]
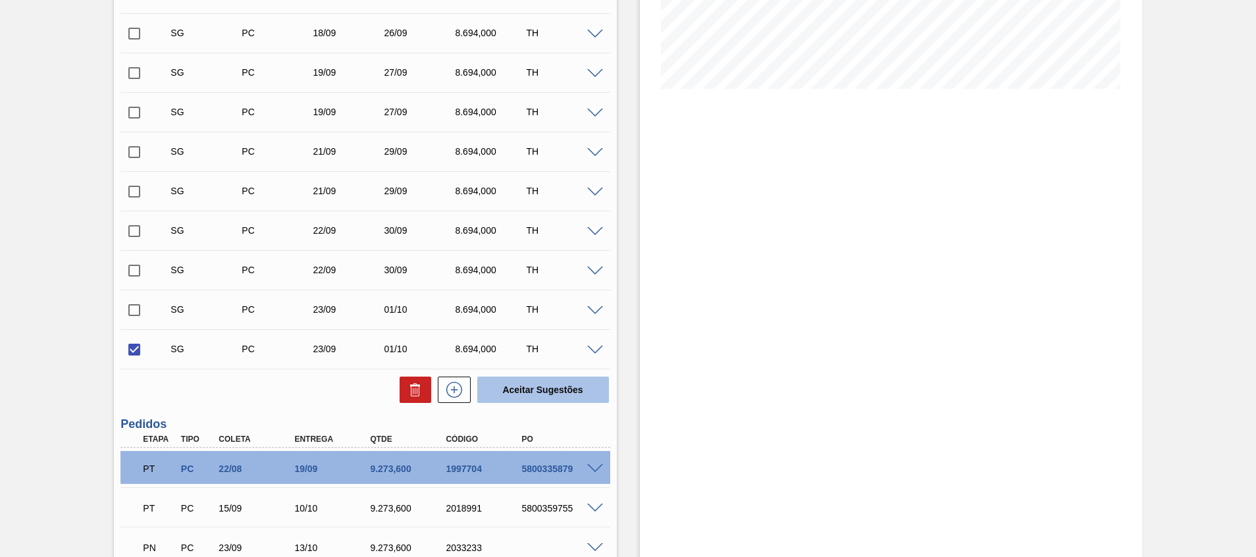
click at [558, 379] on button "Aceitar Sugestões" at bounding box center [543, 390] width 132 height 26
checkbox input "false"
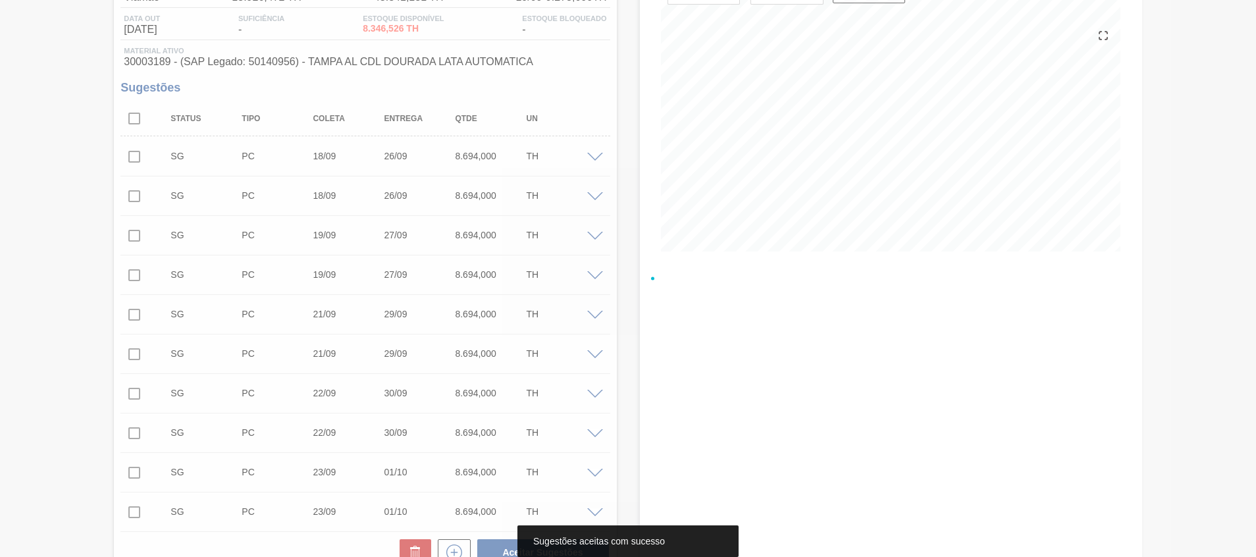
scroll to position [0, 0]
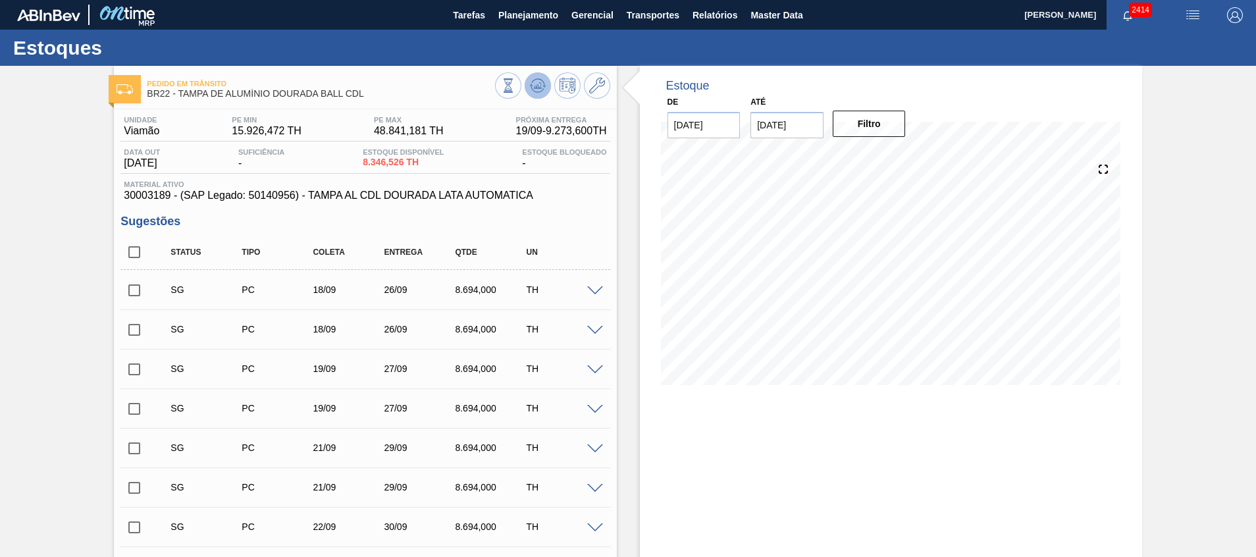
click at [530, 81] on icon at bounding box center [538, 86] width 16 height 16
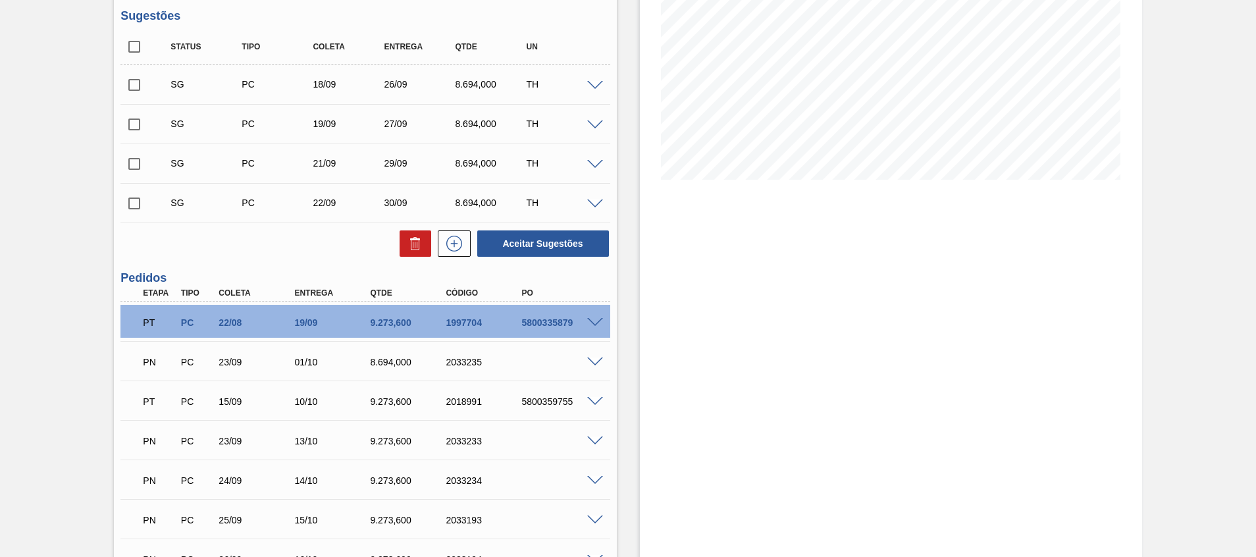
scroll to position [176, 0]
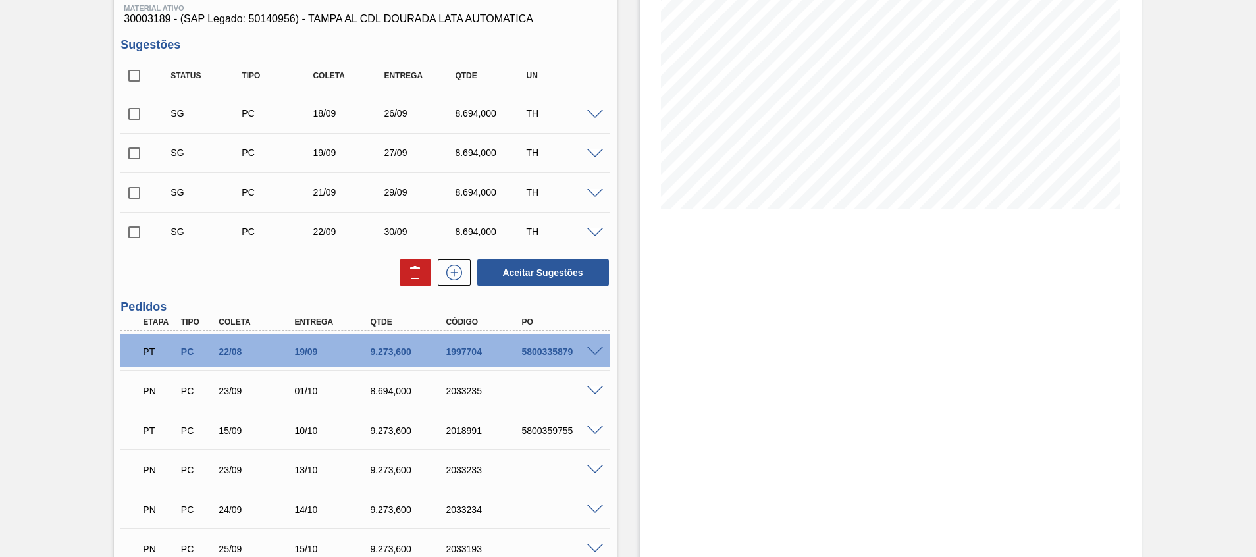
click at [130, 232] on input "checkbox" at bounding box center [134, 233] width 28 height 28
click at [523, 282] on button "Aceitar Sugestões" at bounding box center [543, 272] width 132 height 26
checkbox input "false"
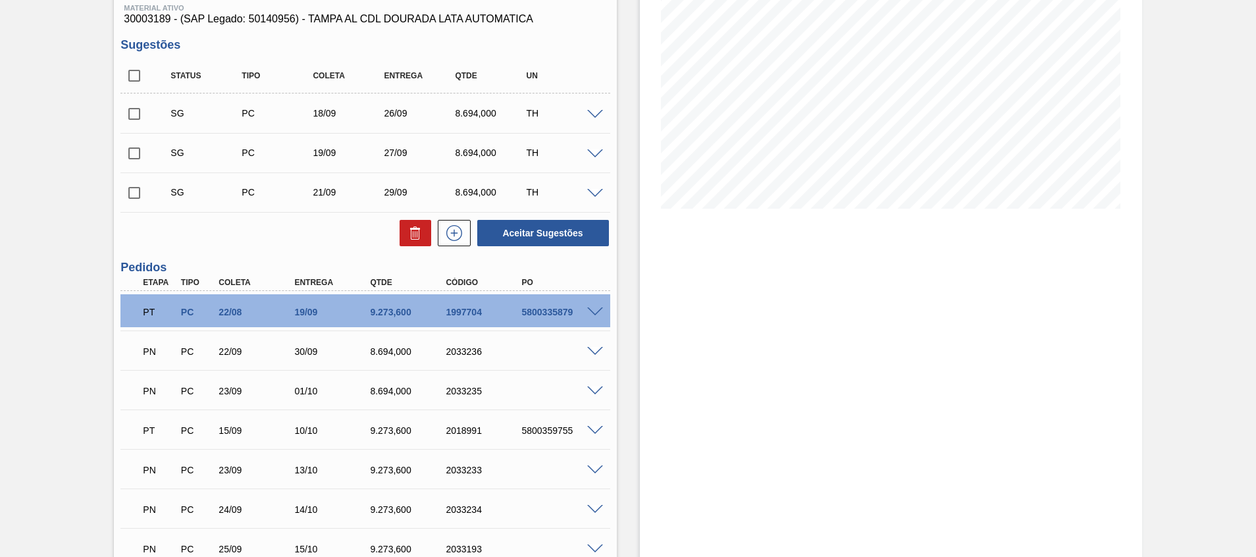
scroll to position [0, 0]
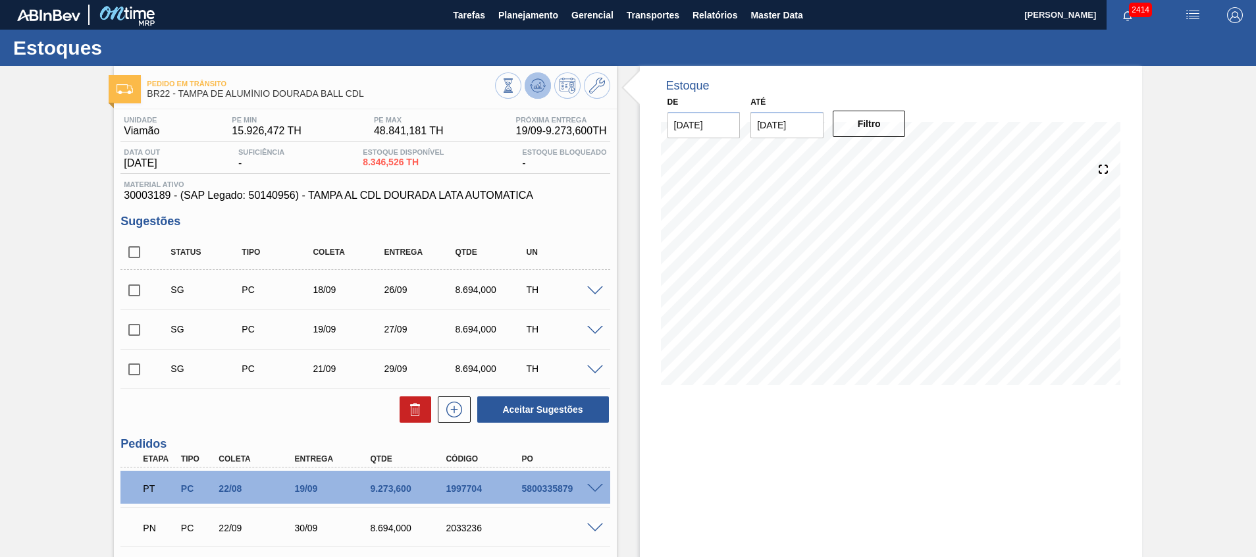
click at [534, 86] on icon at bounding box center [537, 85] width 9 height 6
click at [140, 249] on input "checkbox" at bounding box center [134, 252] width 28 height 28
checkbox input "true"
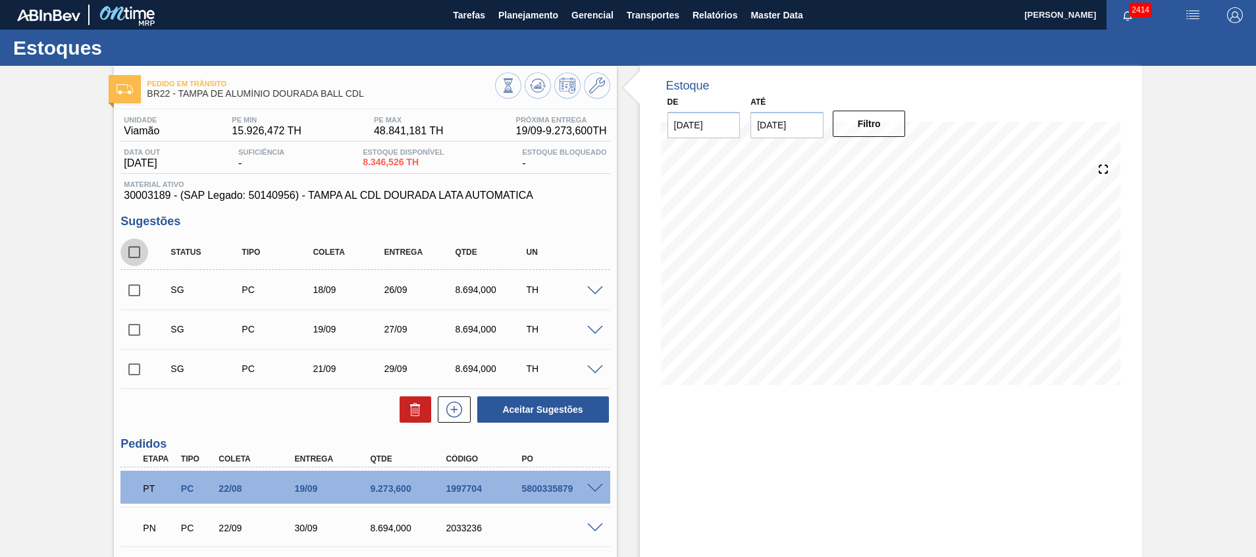
checkbox input "true"
click at [404, 409] on button at bounding box center [416, 409] width 32 height 26
checkbox input "false"
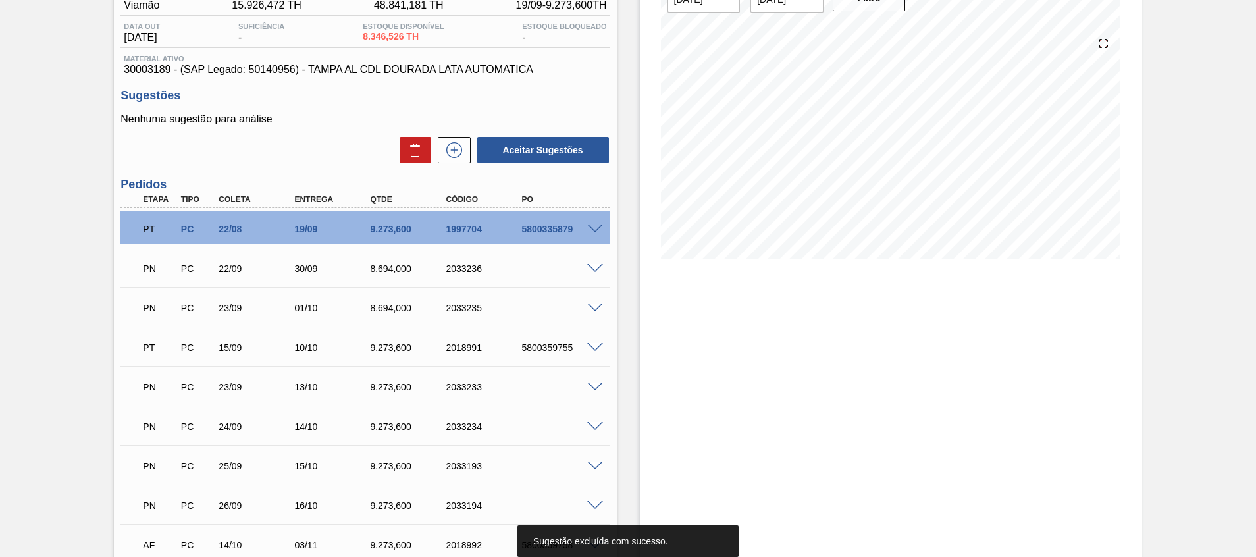
scroll to position [197, 0]
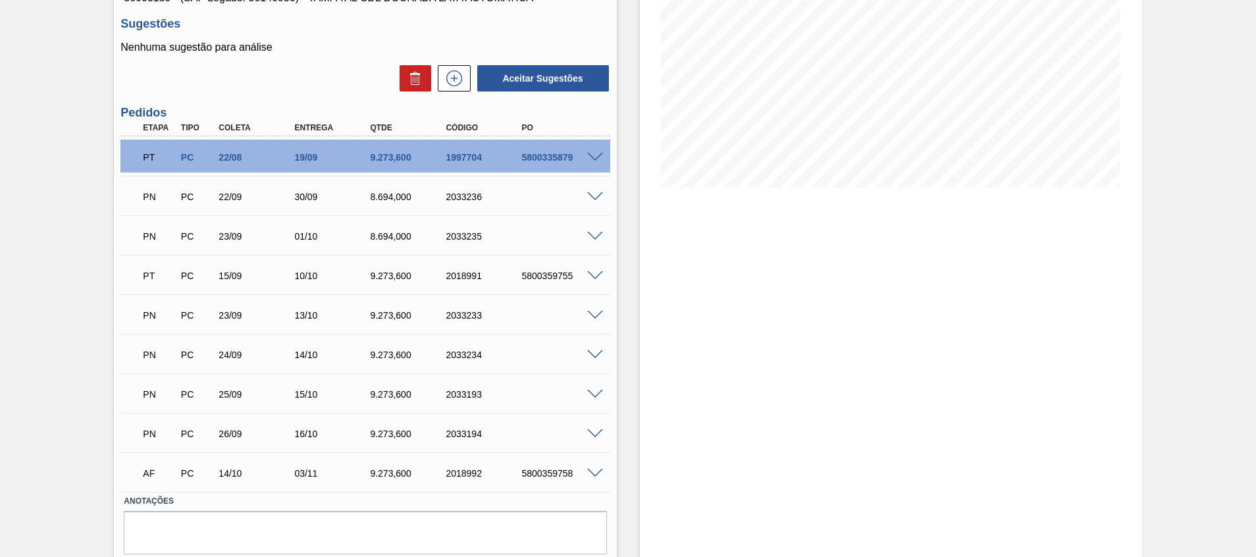
click at [598, 431] on span at bounding box center [595, 434] width 16 height 10
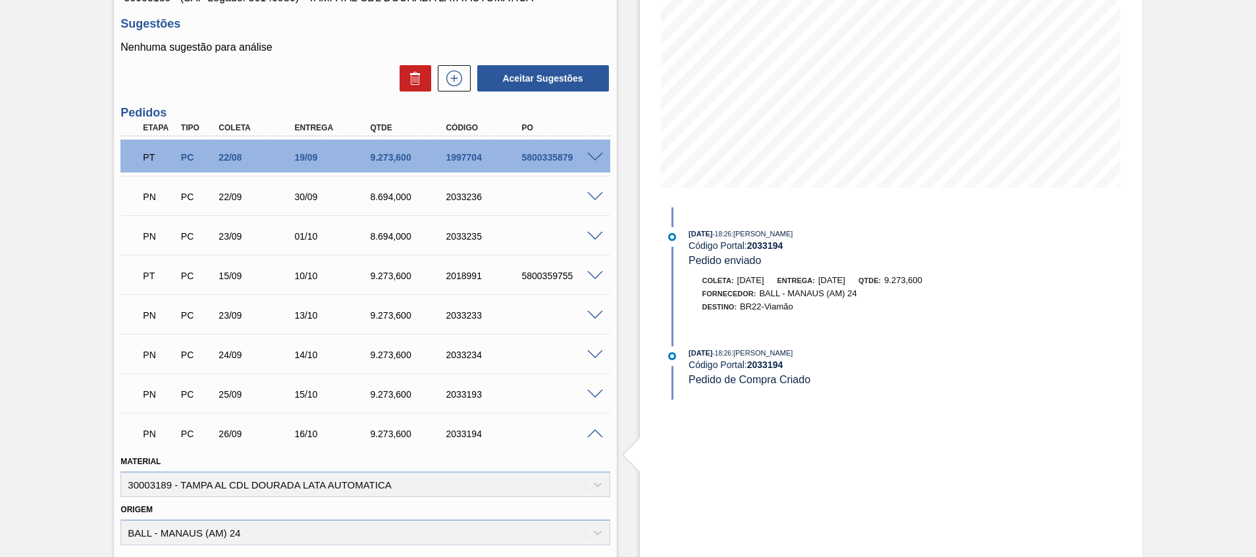
scroll to position [494, 0]
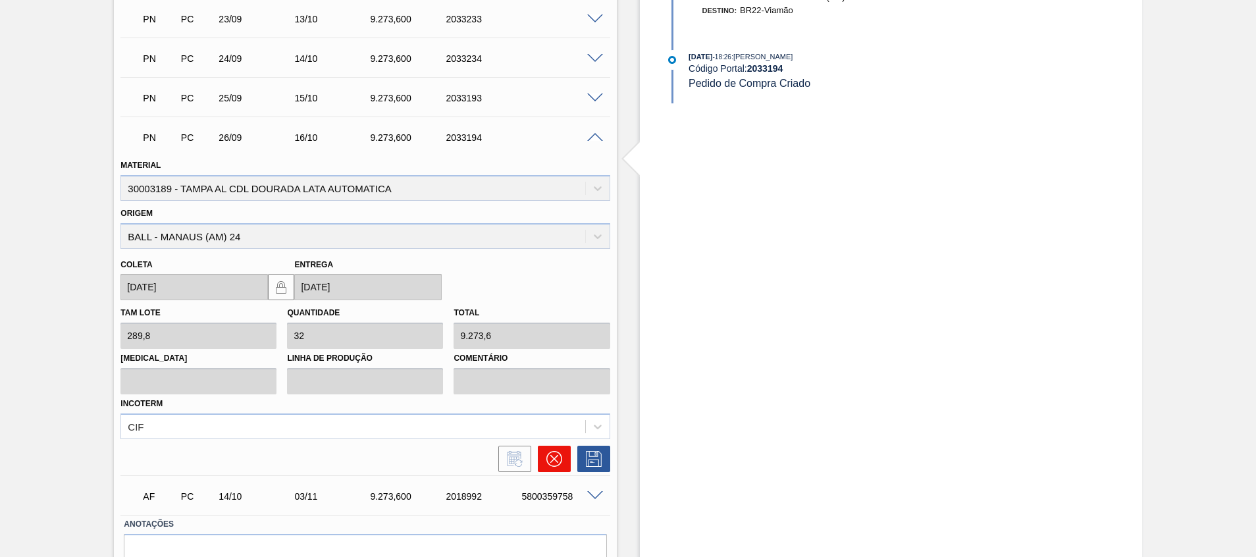
click at [550, 465] on icon at bounding box center [554, 459] width 16 height 16
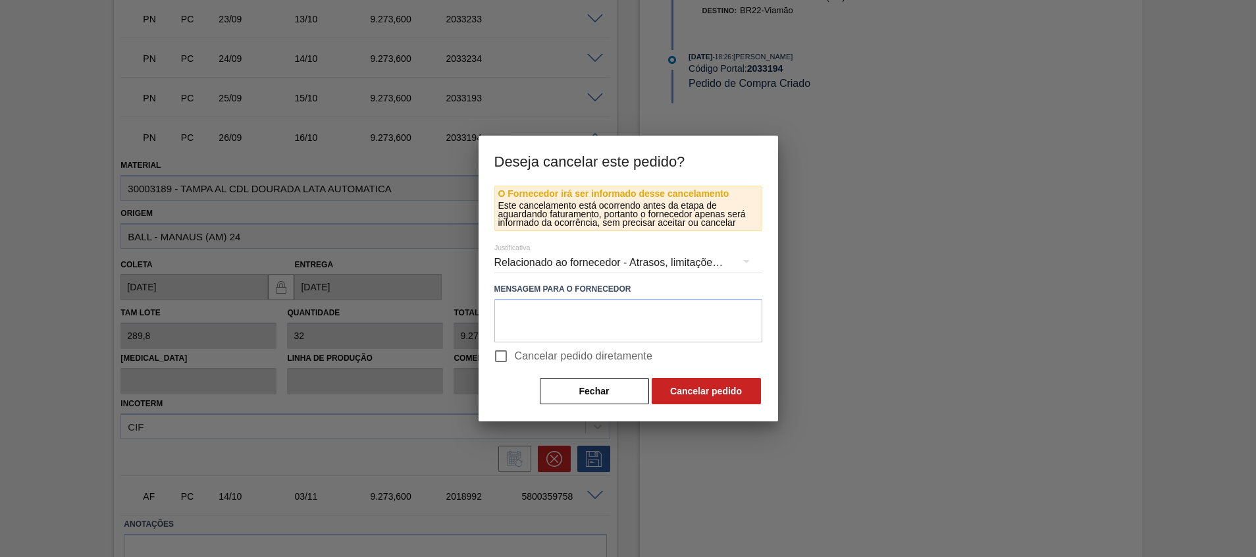
click at [536, 349] on span "Cancelar pedido diretamente" at bounding box center [584, 356] width 138 height 16
click at [515, 349] on input "Cancelar pedido diretamente" at bounding box center [501, 356] width 28 height 28
checkbox input "true"
click at [697, 391] on button "Cancelar pedido" at bounding box center [706, 391] width 109 height 26
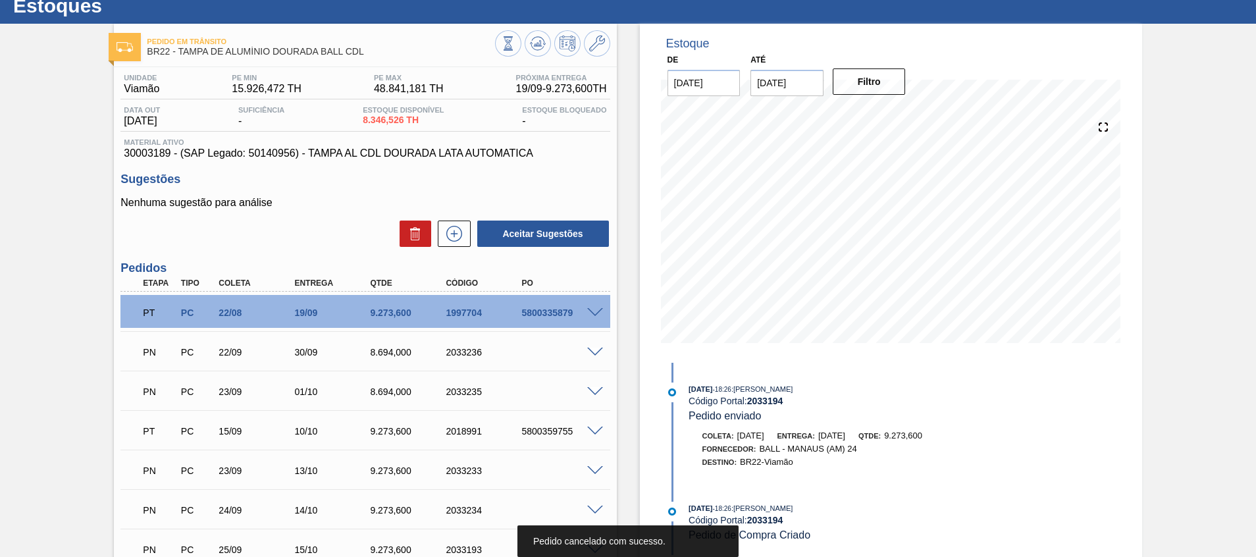
scroll to position [0, 0]
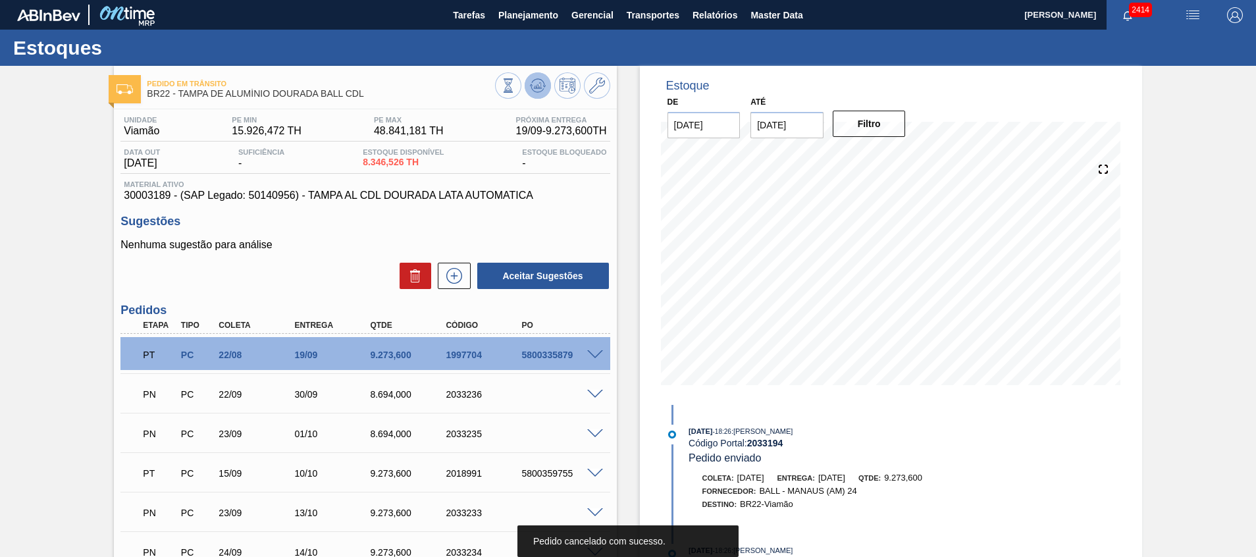
click at [540, 92] on icon at bounding box center [538, 86] width 16 height 16
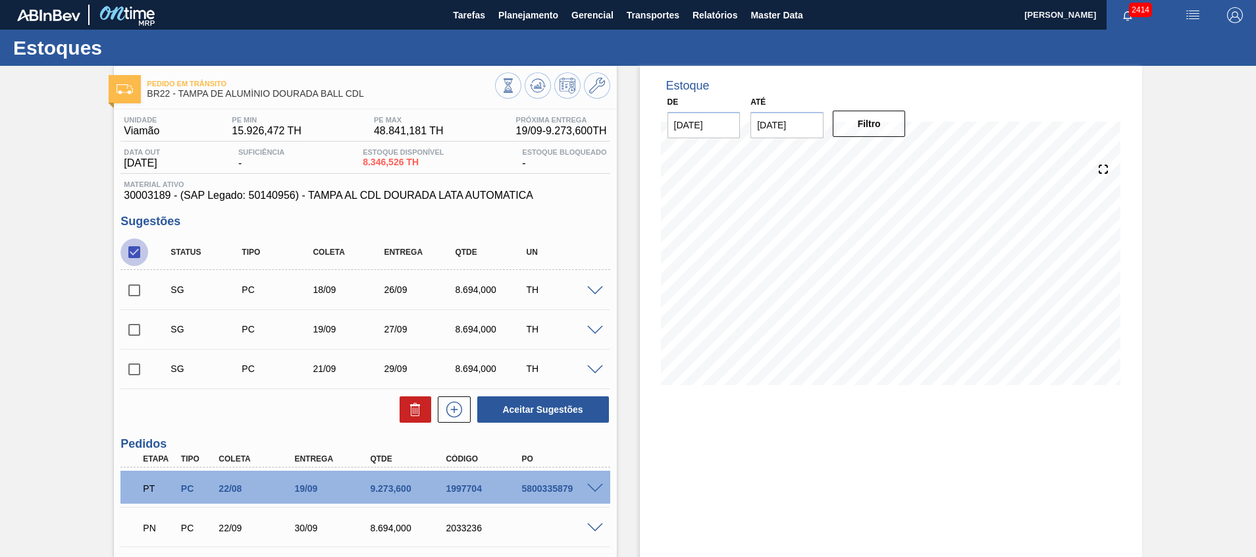
click at [142, 253] on input "checkbox" at bounding box center [134, 252] width 28 height 28
checkbox input "true"
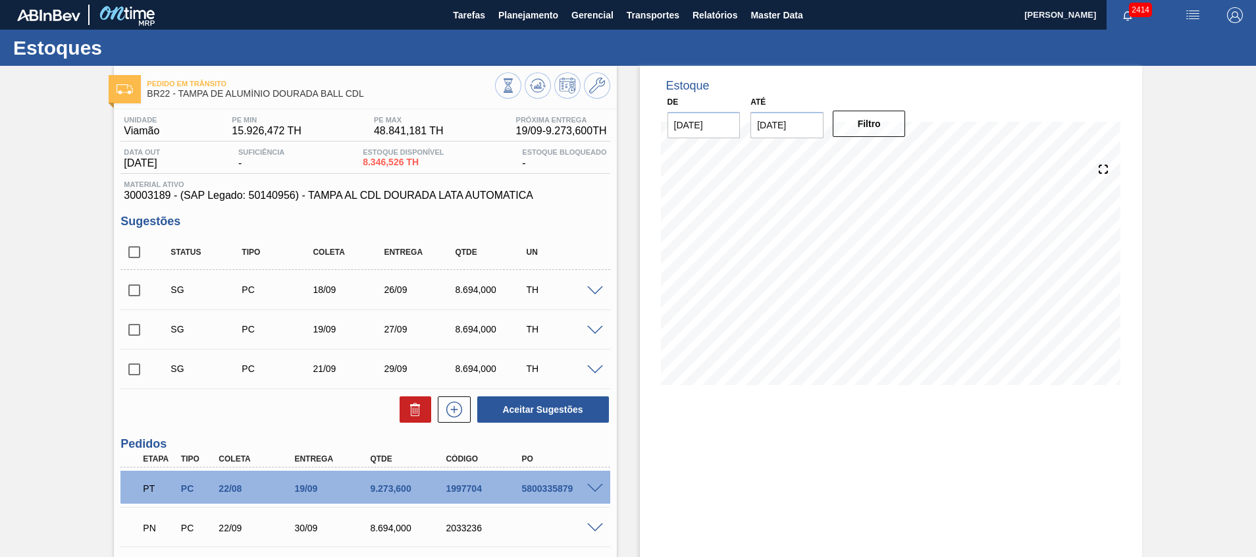
checkbox input "true"
click at [410, 406] on icon at bounding box center [415, 405] width 10 height 2
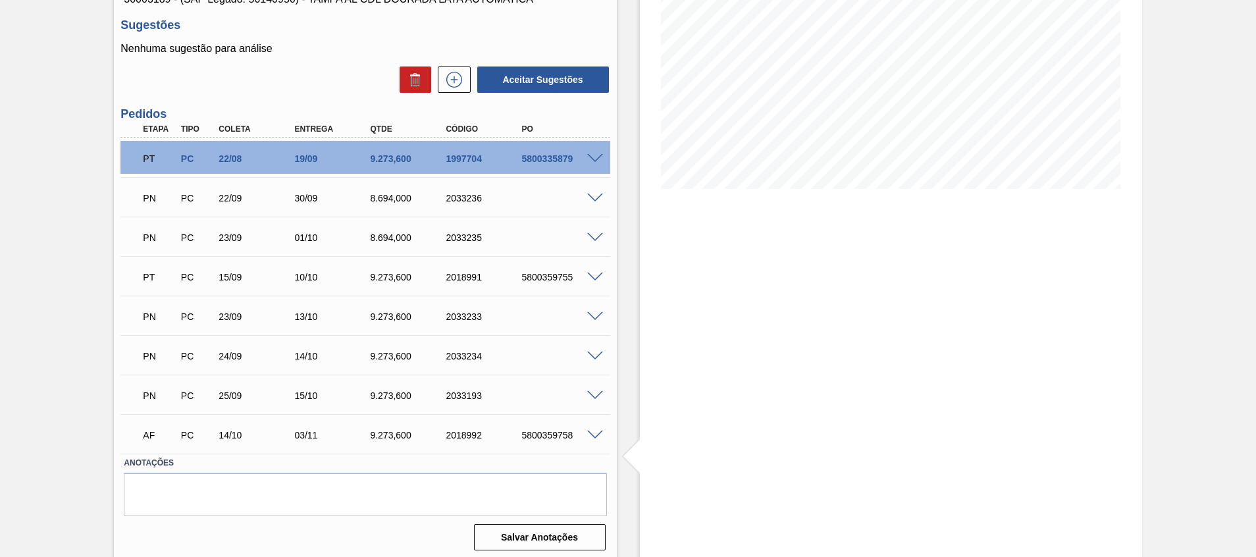
scroll to position [201, 0]
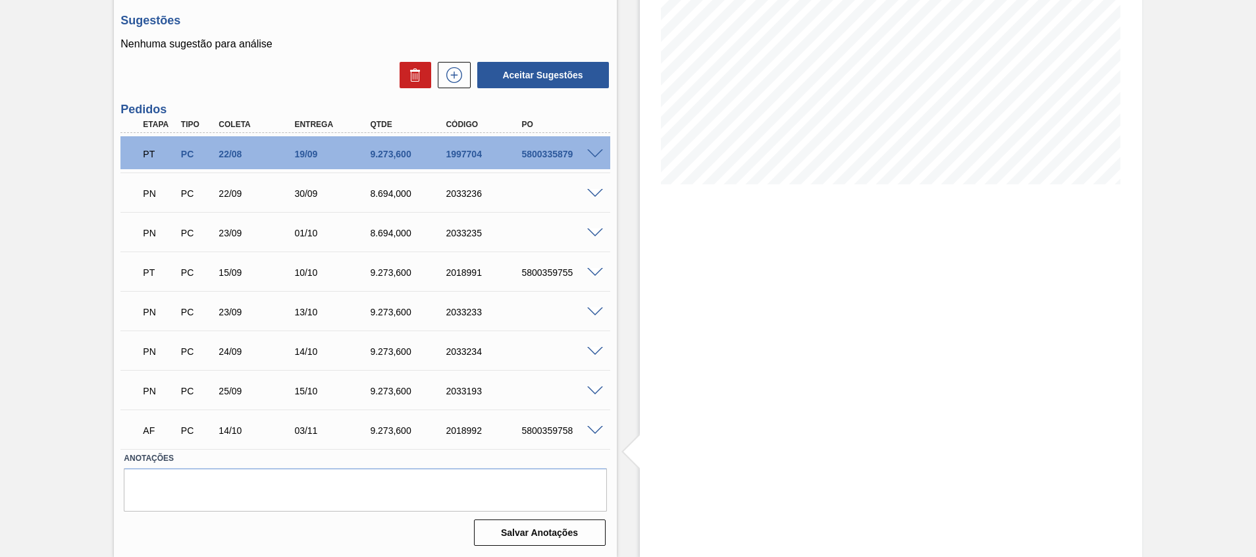
click at [590, 393] on span at bounding box center [595, 391] width 16 height 10
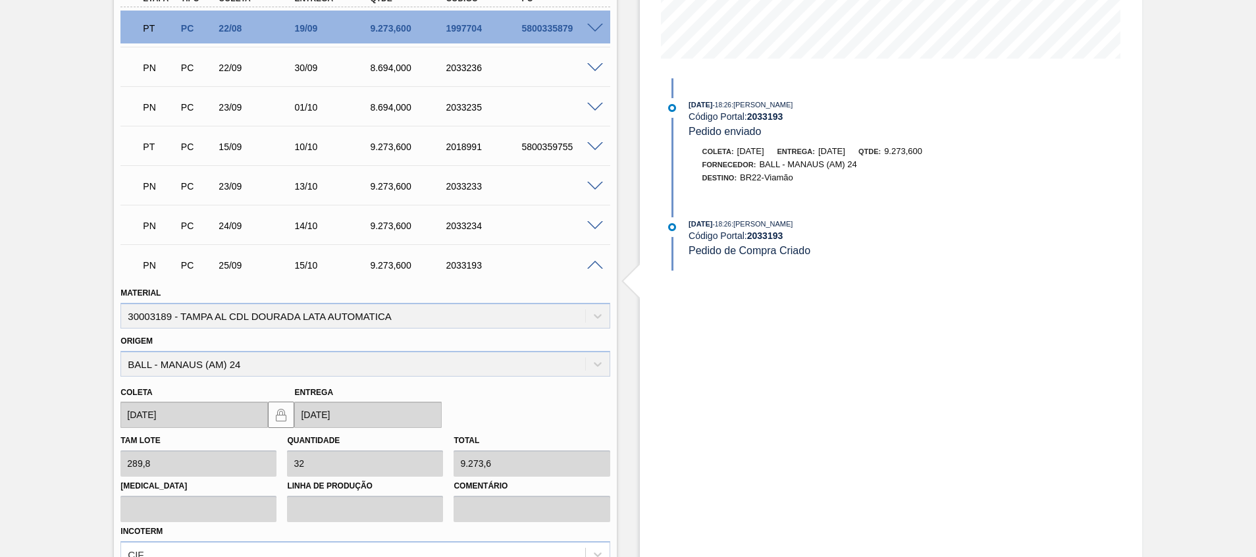
scroll to position [398, 0]
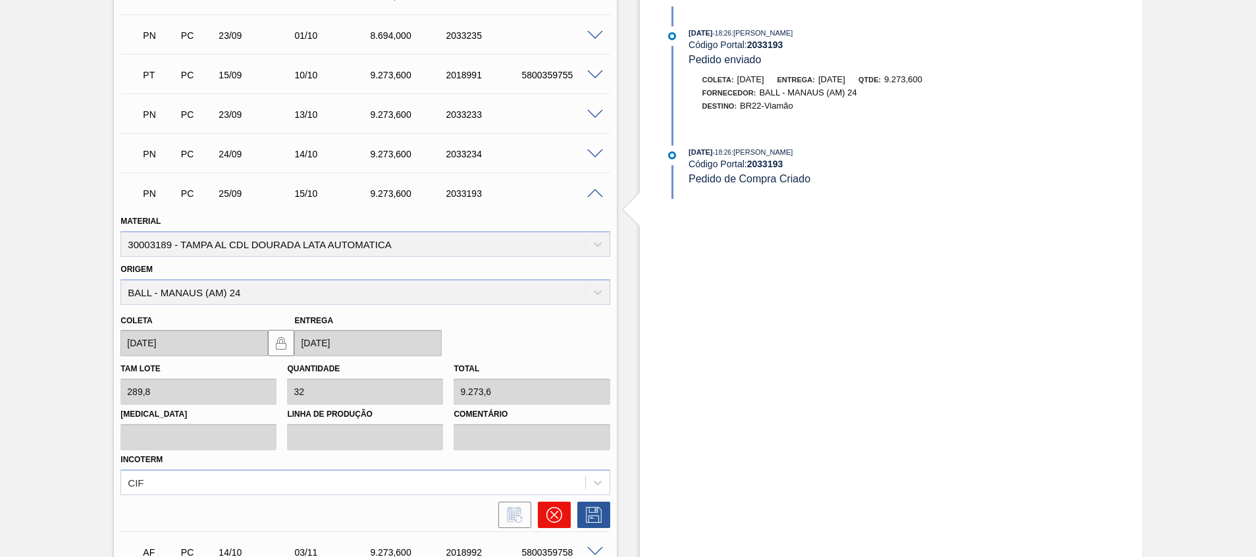
click at [558, 516] on icon at bounding box center [554, 515] width 16 height 16
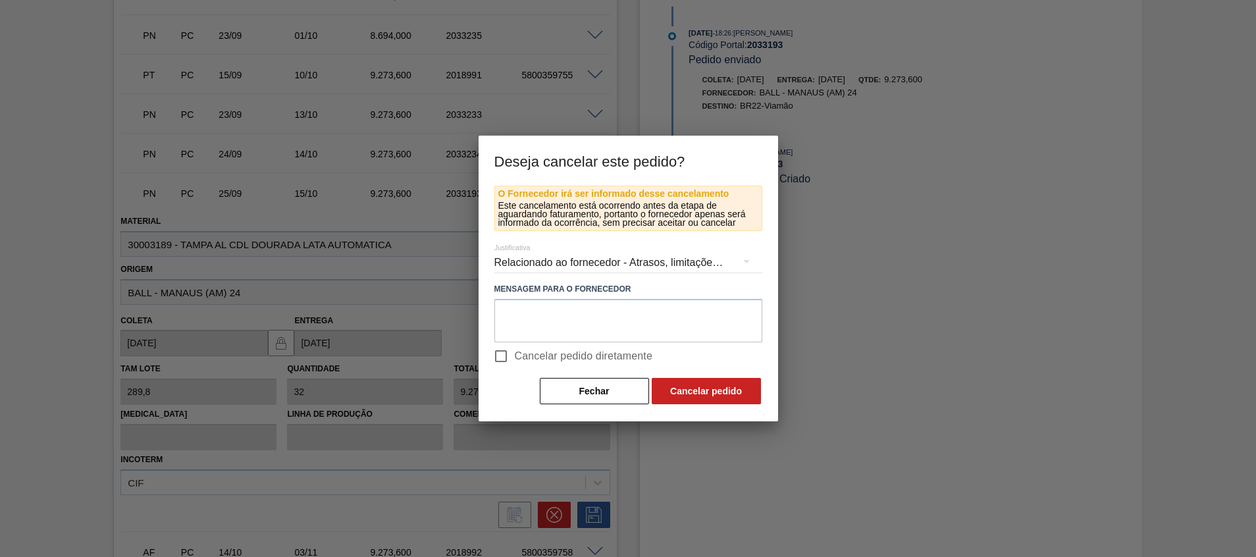
click at [544, 358] on span "Cancelar pedido diretamente" at bounding box center [584, 356] width 138 height 16
click at [515, 358] on input "Cancelar pedido diretamente" at bounding box center [501, 356] width 28 height 28
checkbox input "true"
click at [685, 381] on button "Cancelar pedido" at bounding box center [706, 391] width 109 height 26
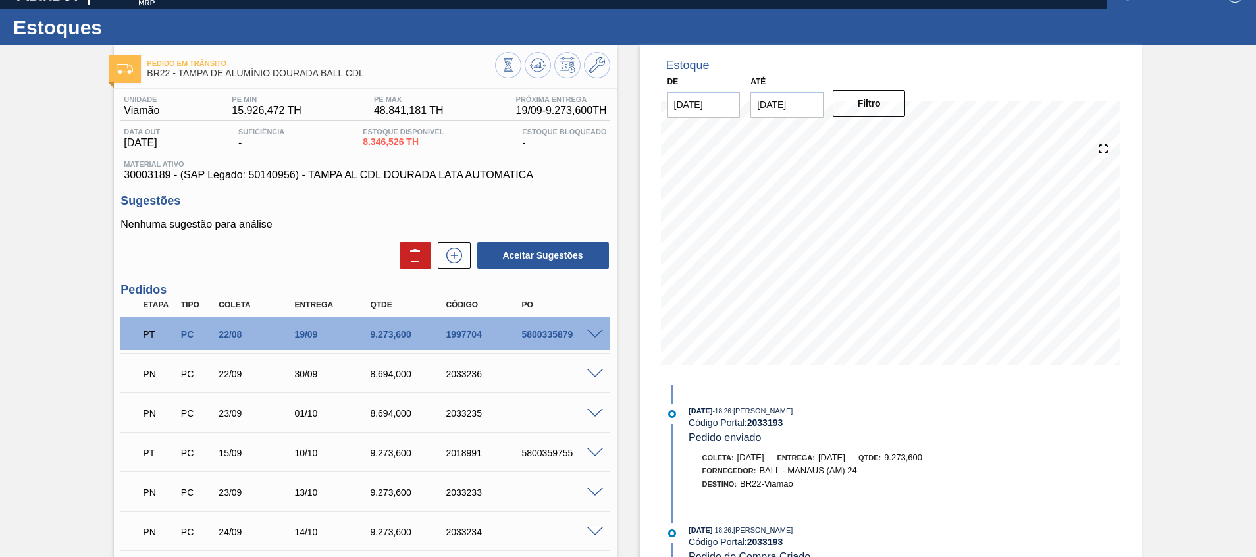
scroll to position [0, 0]
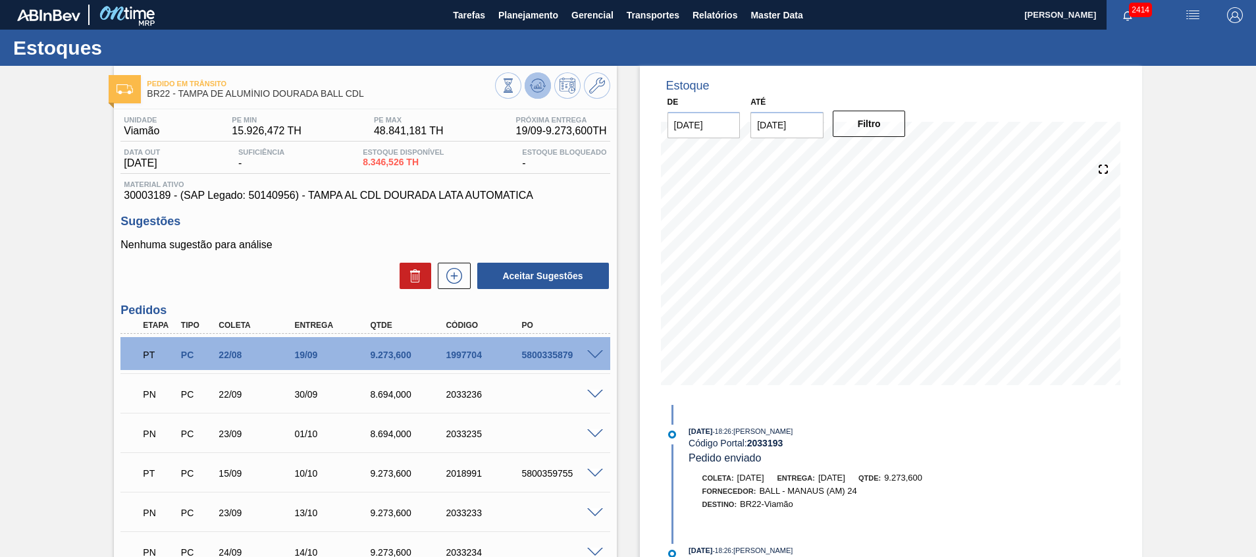
click at [538, 78] on icon at bounding box center [538, 86] width 16 height 16
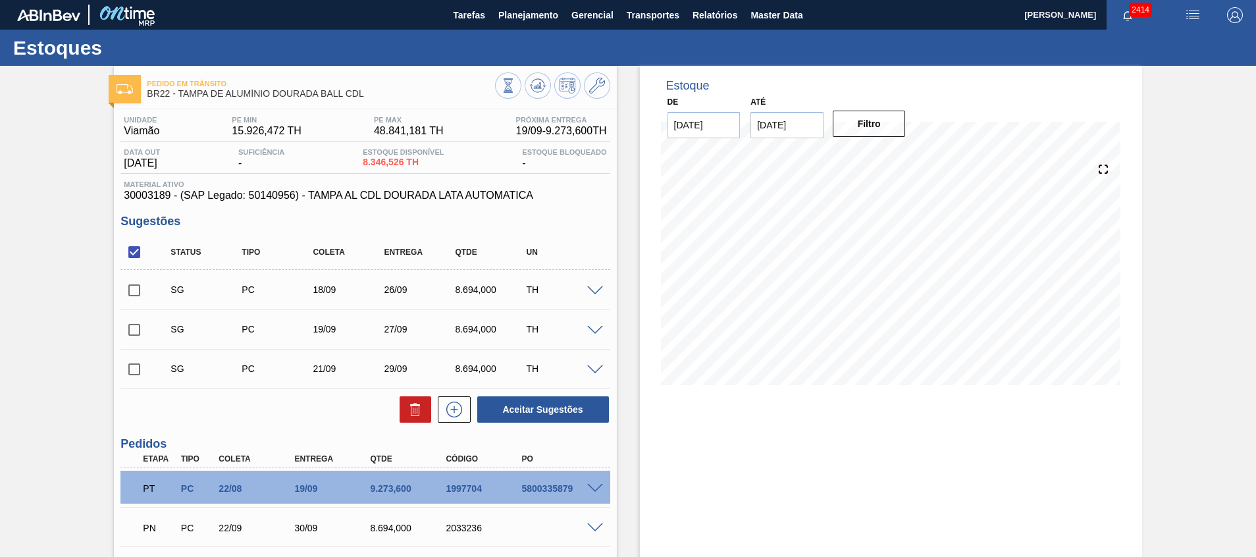
click at [136, 257] on input "checkbox" at bounding box center [134, 252] width 28 height 28
click at [136, 252] on input "checkbox" at bounding box center [134, 252] width 28 height 28
checkbox input "true"
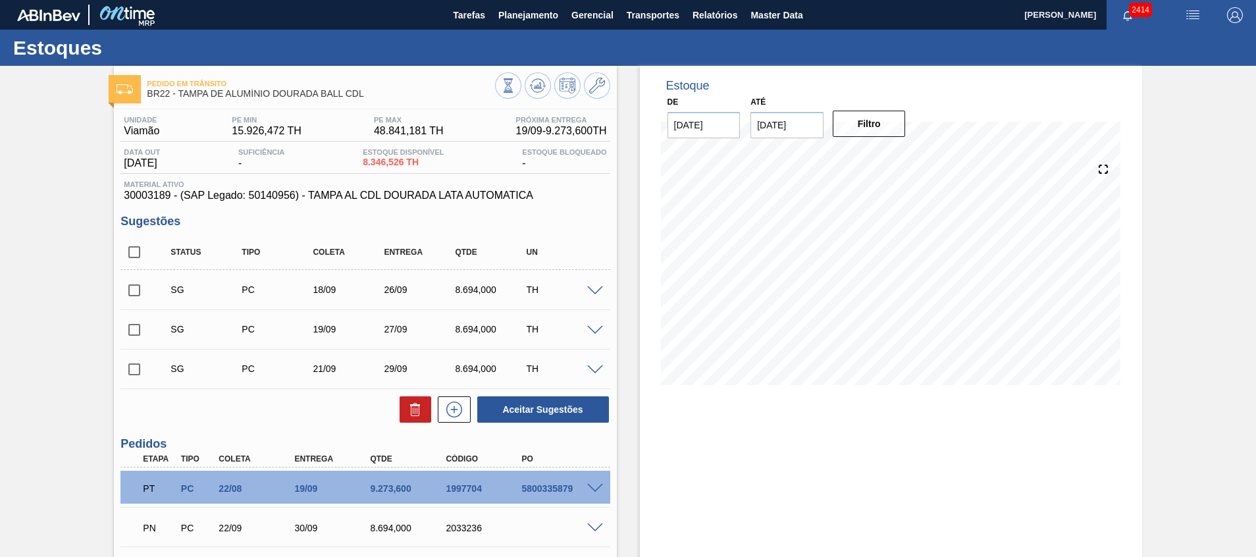
checkbox input "true"
click at [419, 404] on icon at bounding box center [415, 410] width 16 height 16
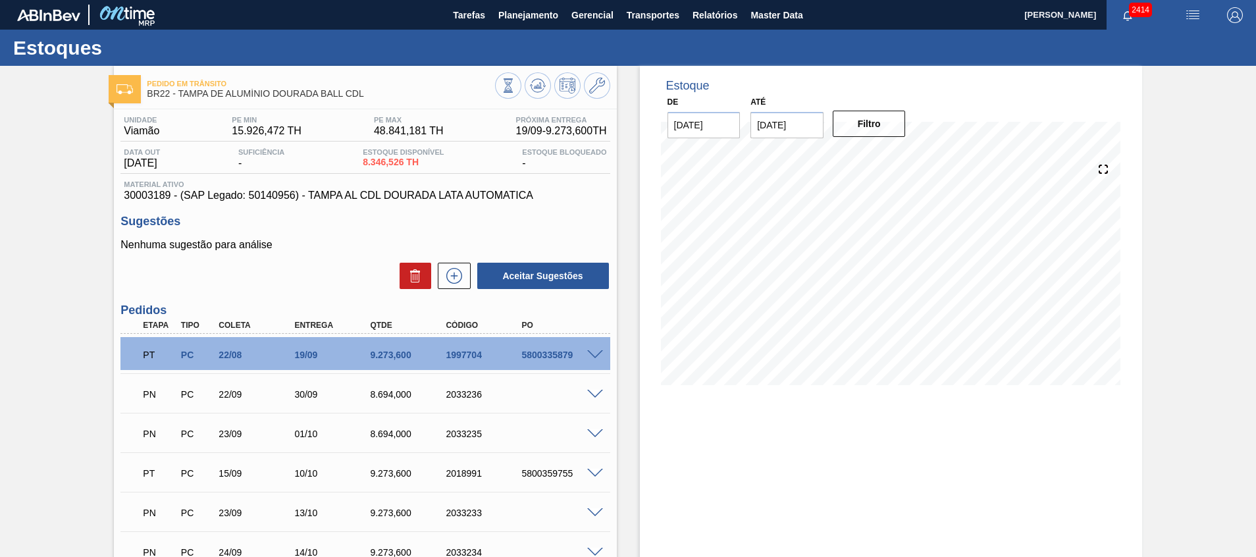
click at [596, 355] on span at bounding box center [595, 355] width 16 height 10
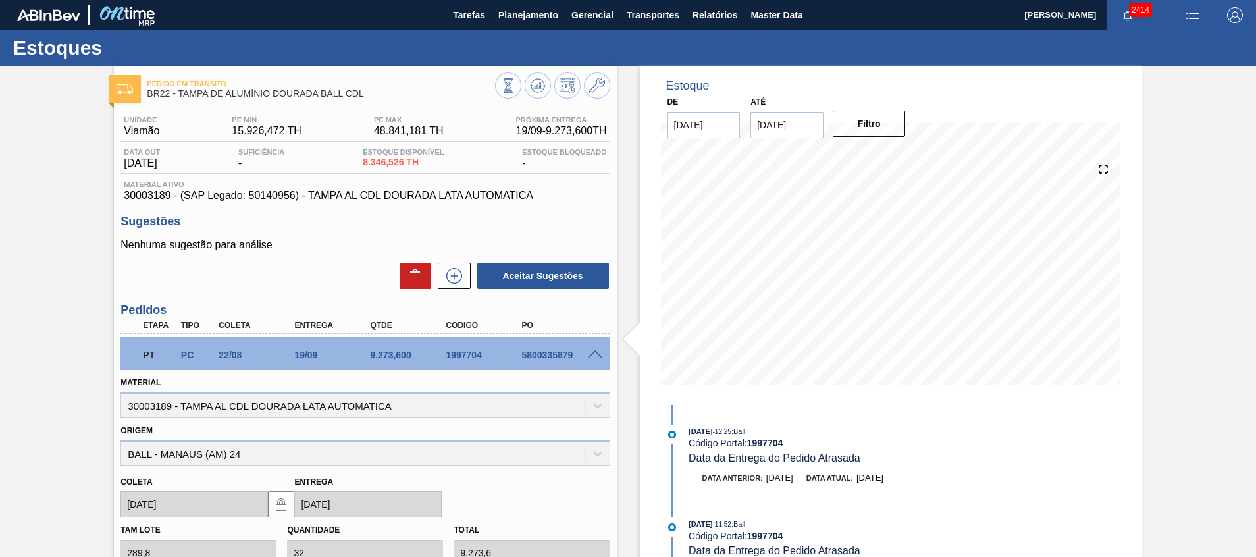
click at [596, 355] on span at bounding box center [595, 355] width 16 height 10
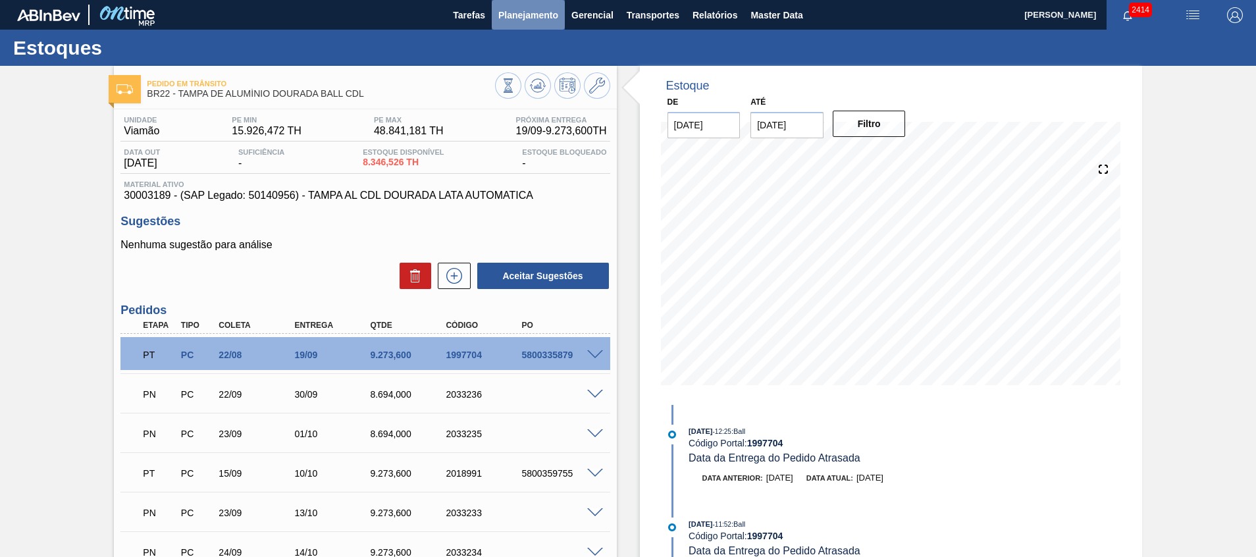
click at [519, 11] on span "Planejamento" at bounding box center [528, 15] width 60 height 16
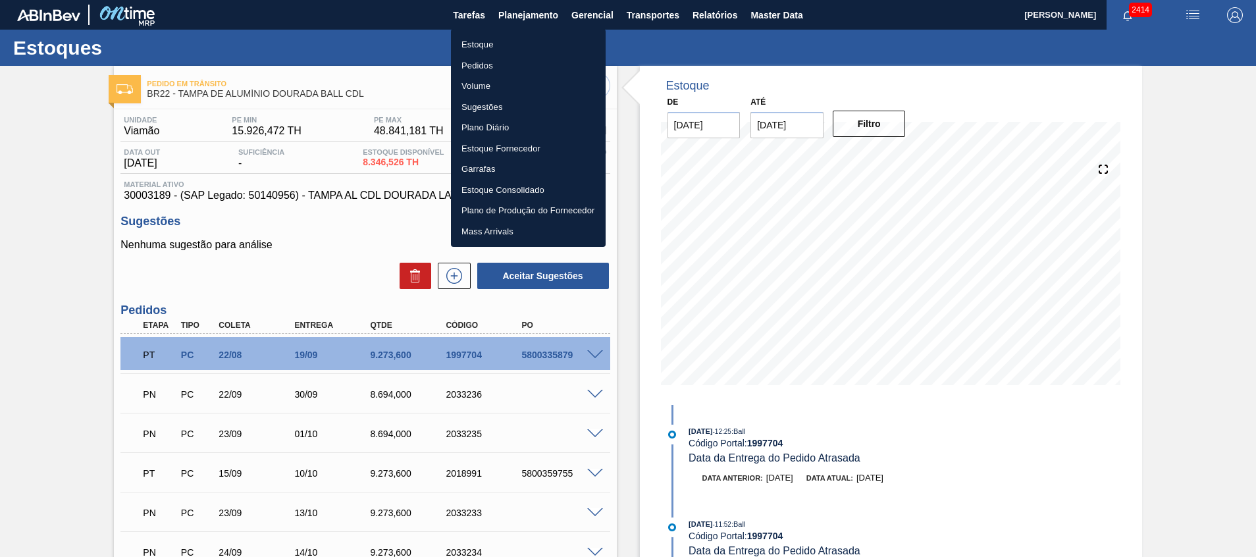
click at [503, 49] on li "Estoque" at bounding box center [528, 44] width 155 height 21
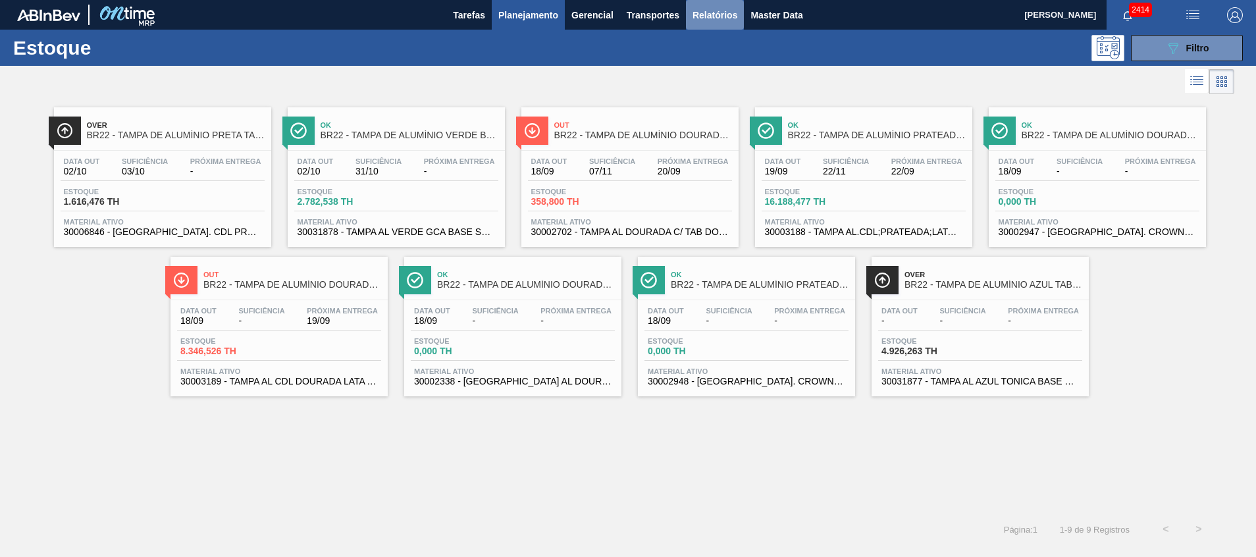
click at [704, 26] on button "Relatórios" at bounding box center [715, 15] width 58 height 30
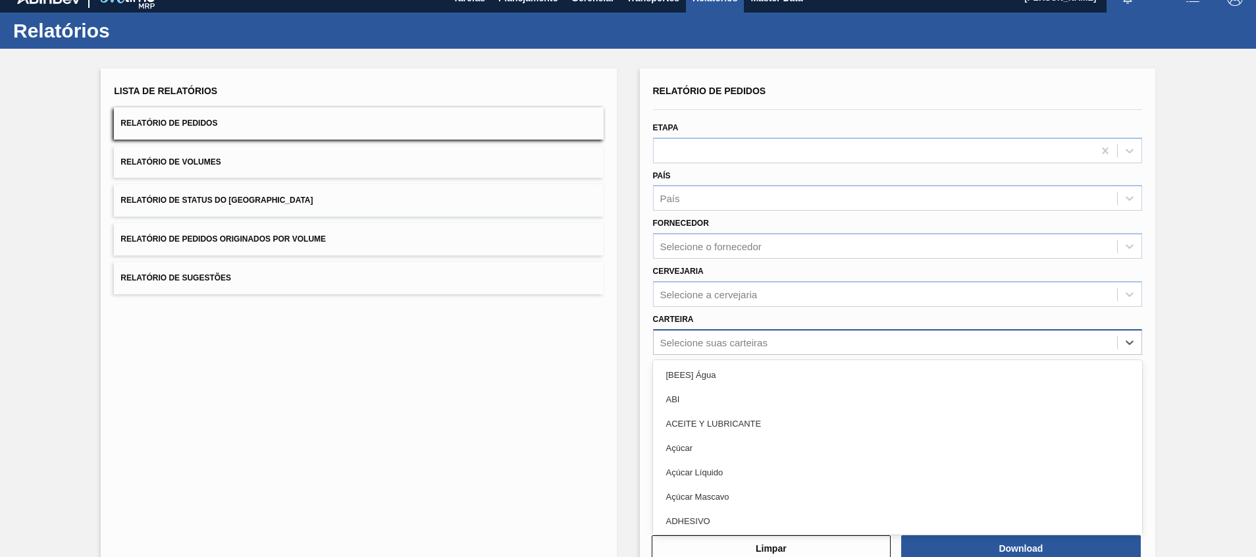
click at [772, 355] on div "option [BEES] Água focused, 1 of 101. 101 results available. Use Up and Down to…" at bounding box center [897, 342] width 489 height 26
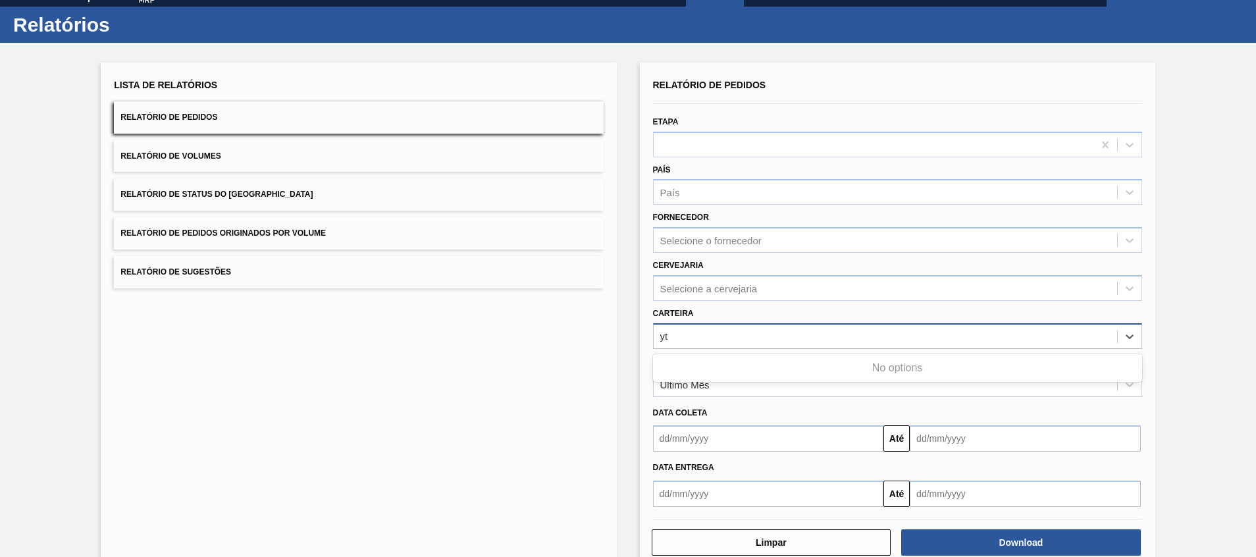
type input "y"
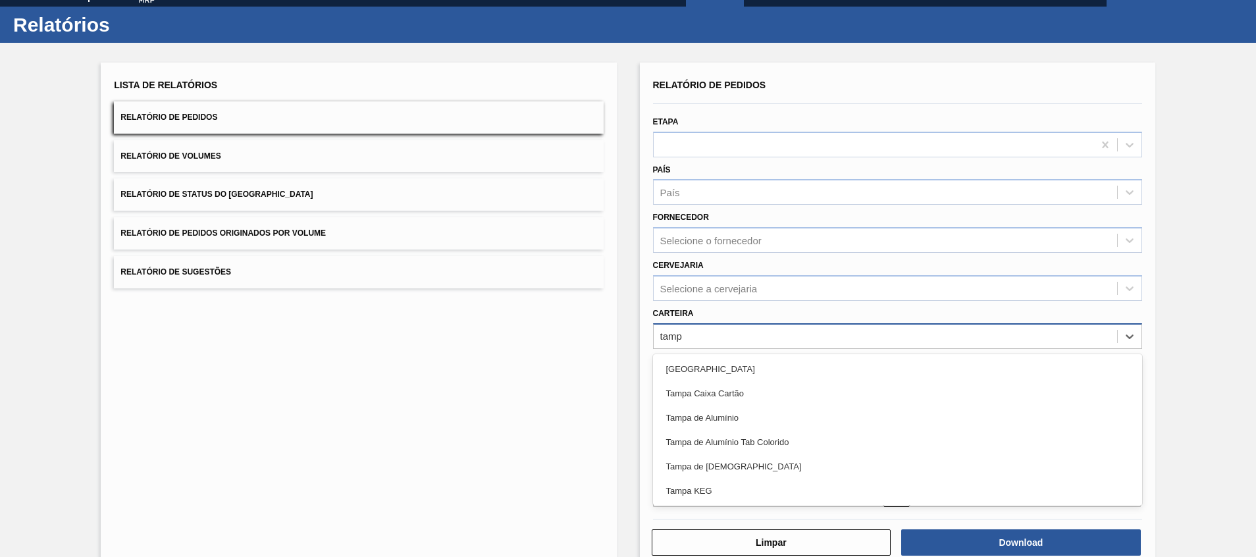
type input "tampa"
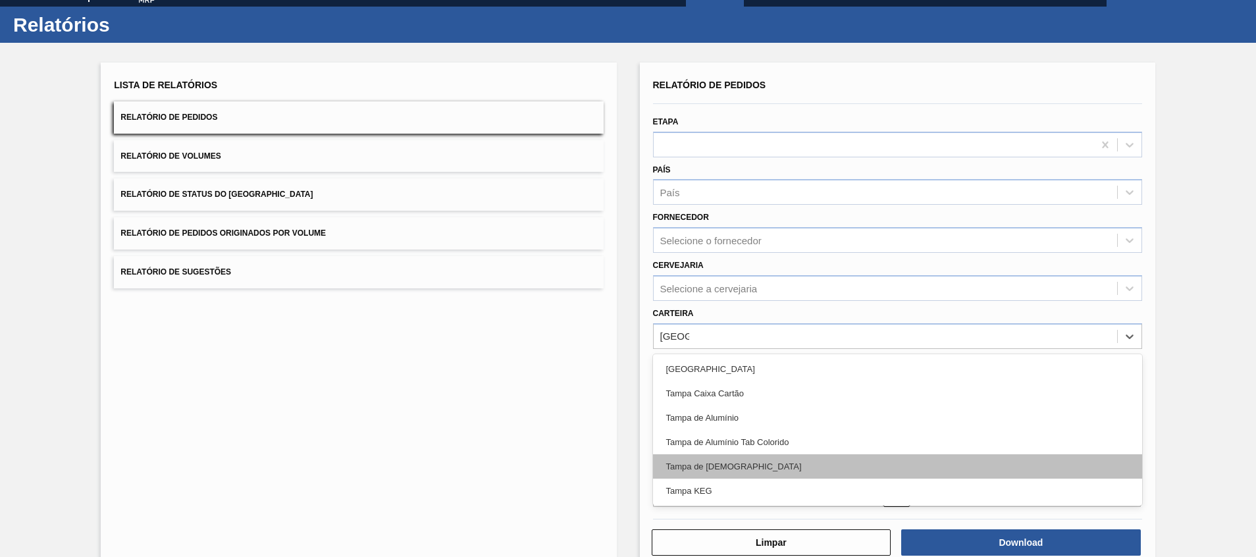
click at [750, 460] on div "Tampa de [DEMOGRAPHIC_DATA]" at bounding box center [897, 466] width 489 height 24
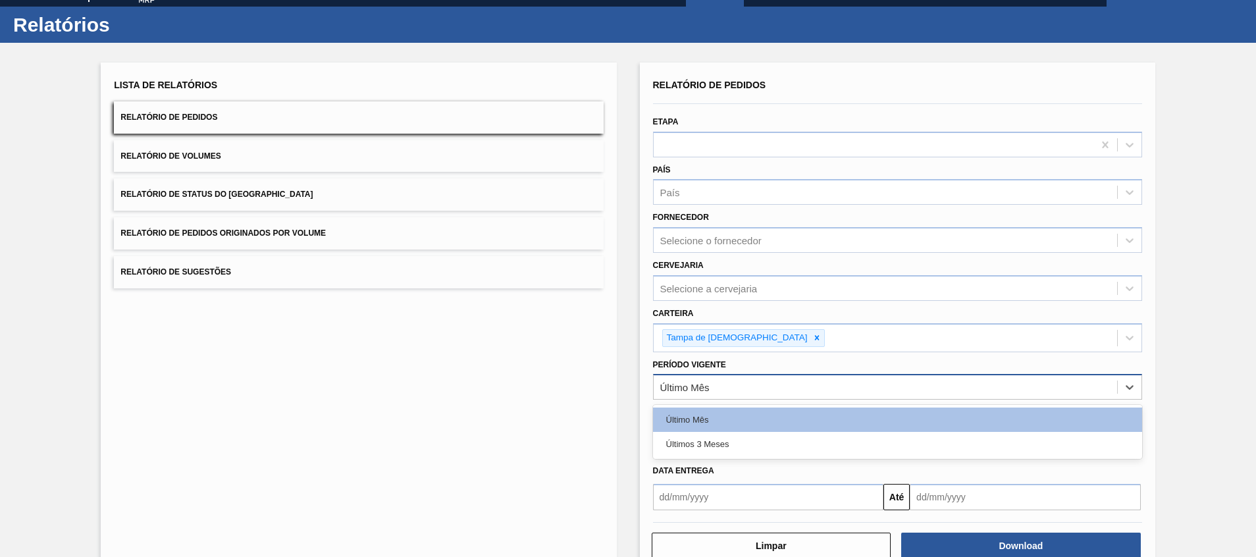
click at [706, 396] on div "Último Mês" at bounding box center [885, 387] width 463 height 19
click at [706, 441] on div "Últimos 3 Meses" at bounding box center [897, 444] width 489 height 24
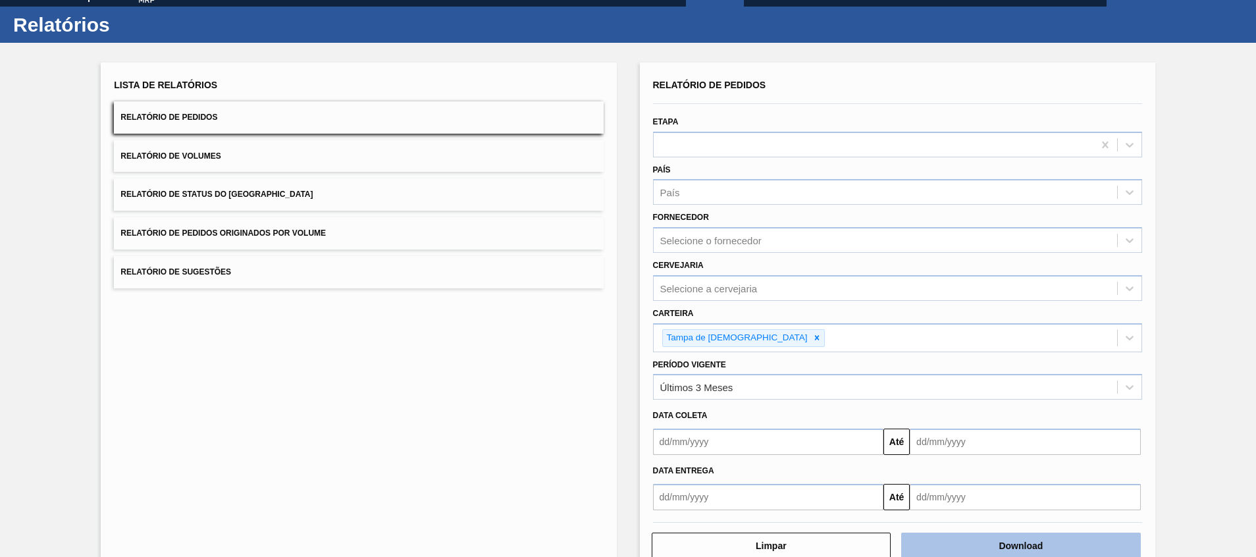
click at [1016, 546] on button "Download" at bounding box center [1021, 546] width 240 height 26
click at [501, 342] on div "Lista de Relatórios Relatório de Pedidos Relatório de Volumes Relatório de Stat…" at bounding box center [358, 318] width 515 height 511
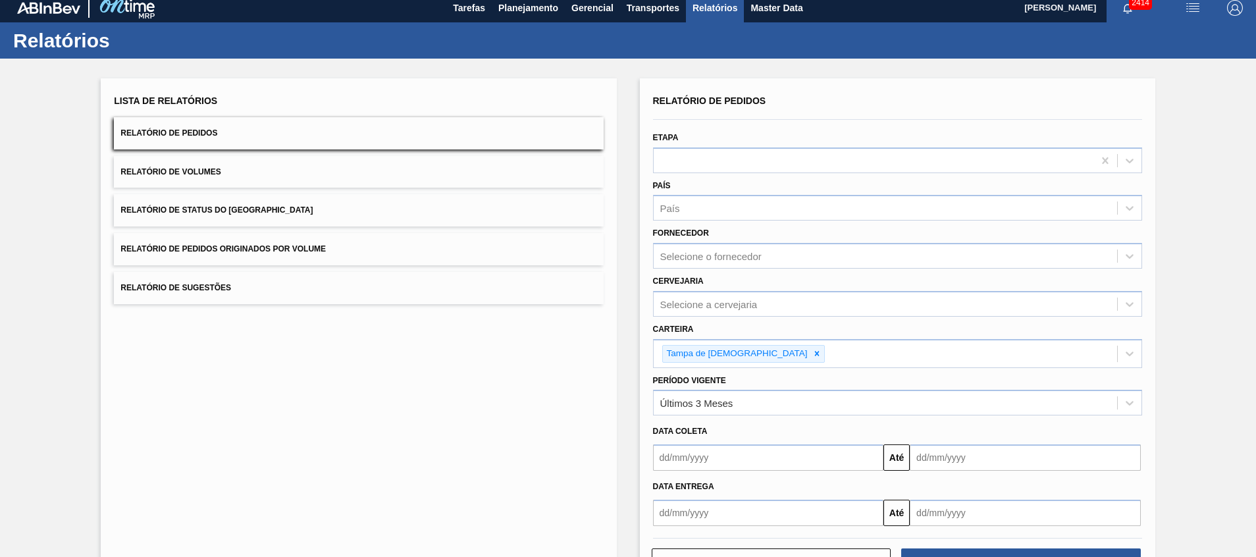
scroll to position [0, 0]
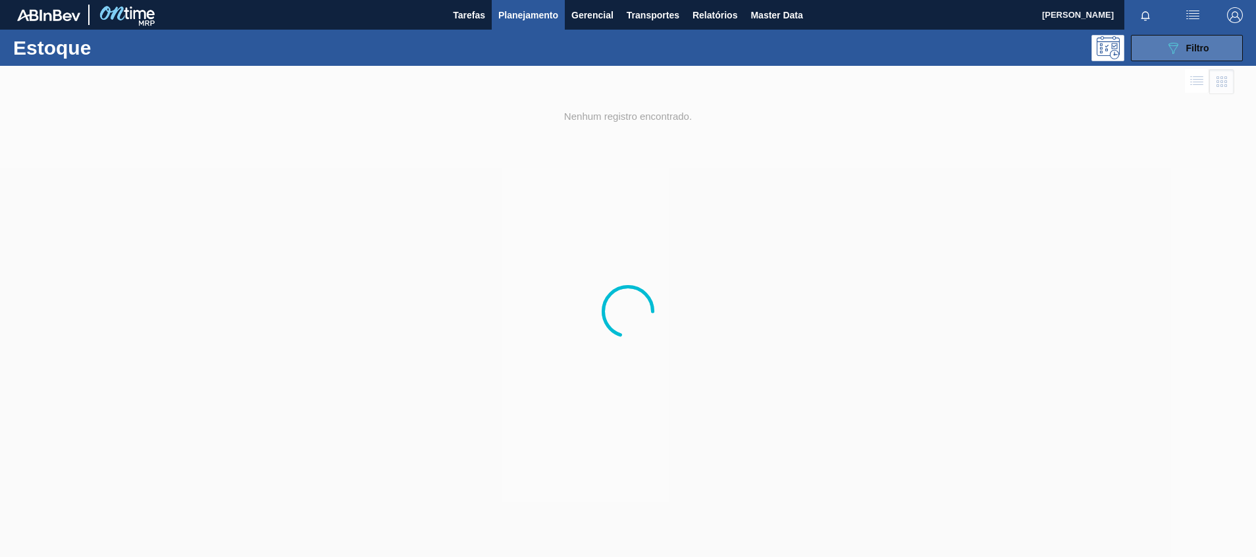
click at [1171, 52] on icon "089F7B8B-B2A5-4AFE-B5C0-19BA573D28AC" at bounding box center [1173, 48] width 16 height 16
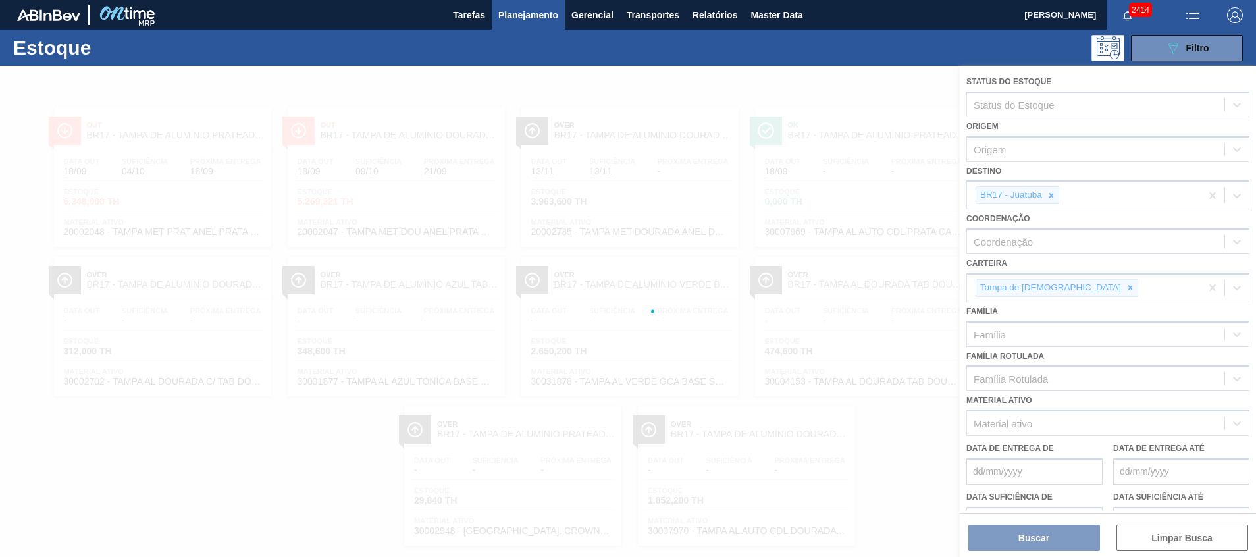
click at [1055, 197] on div at bounding box center [628, 311] width 1256 height 491
click at [1050, 195] on icon at bounding box center [1051, 195] width 9 height 9
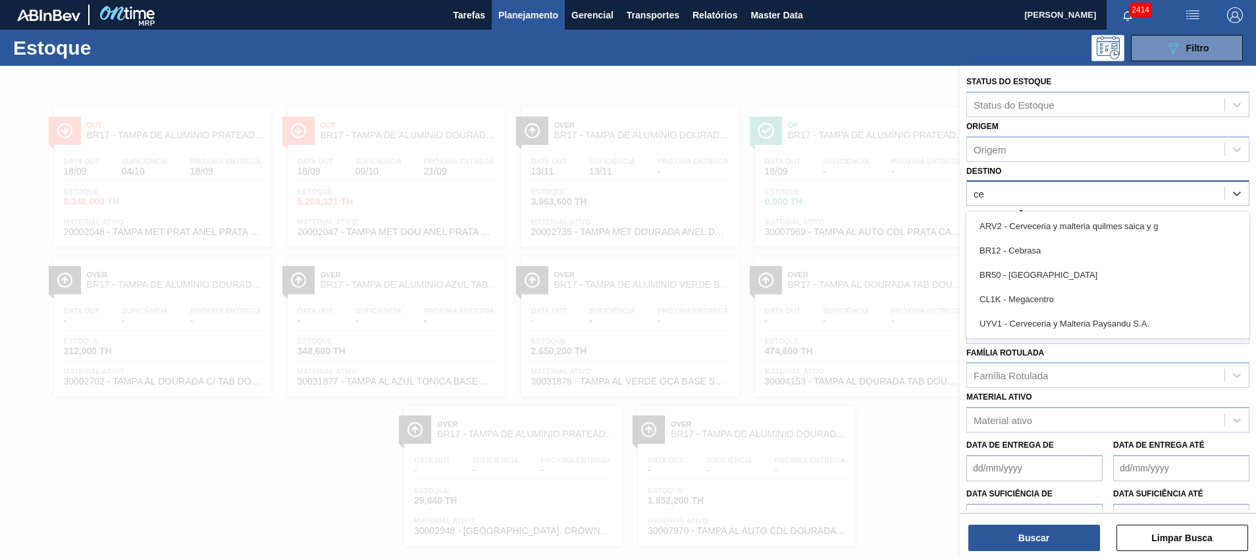
type input "ceb"
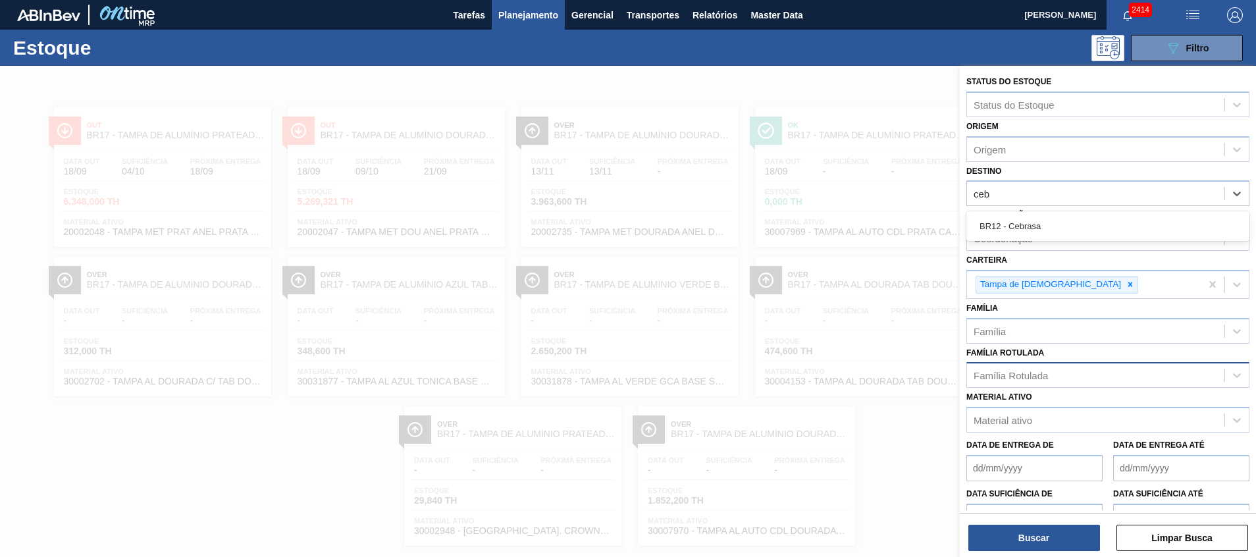
drag, startPoint x: 1046, startPoint y: 226, endPoint x: 1066, endPoint y: 375, distance: 149.4
click at [1045, 227] on div "BR12 - Cebrasa" at bounding box center [1107, 226] width 283 height 24
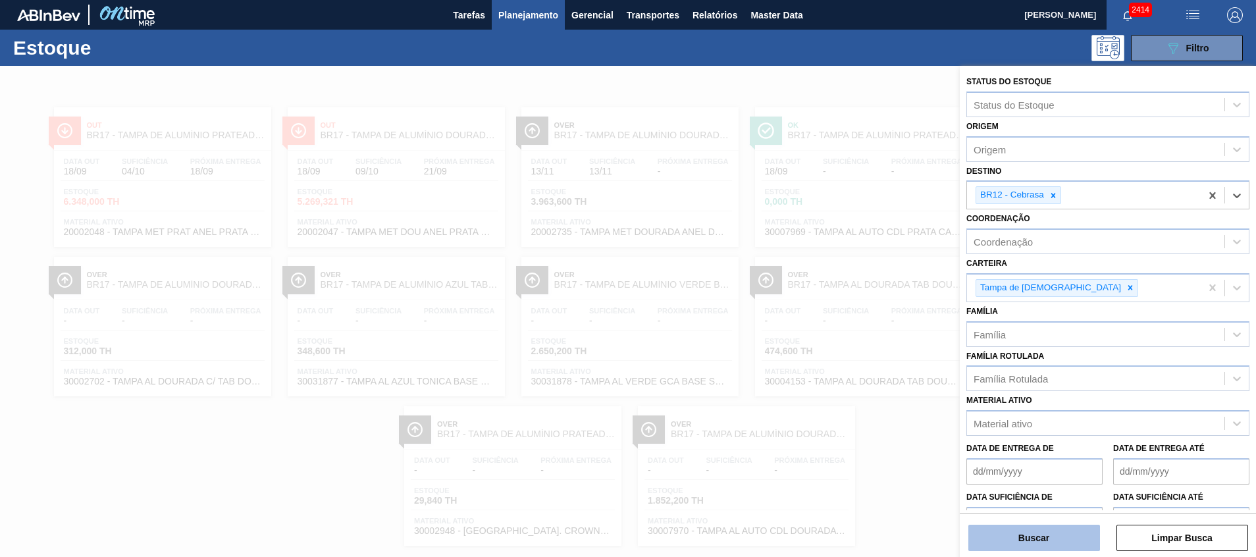
click at [1081, 536] on button "Buscar" at bounding box center [1034, 538] width 132 height 26
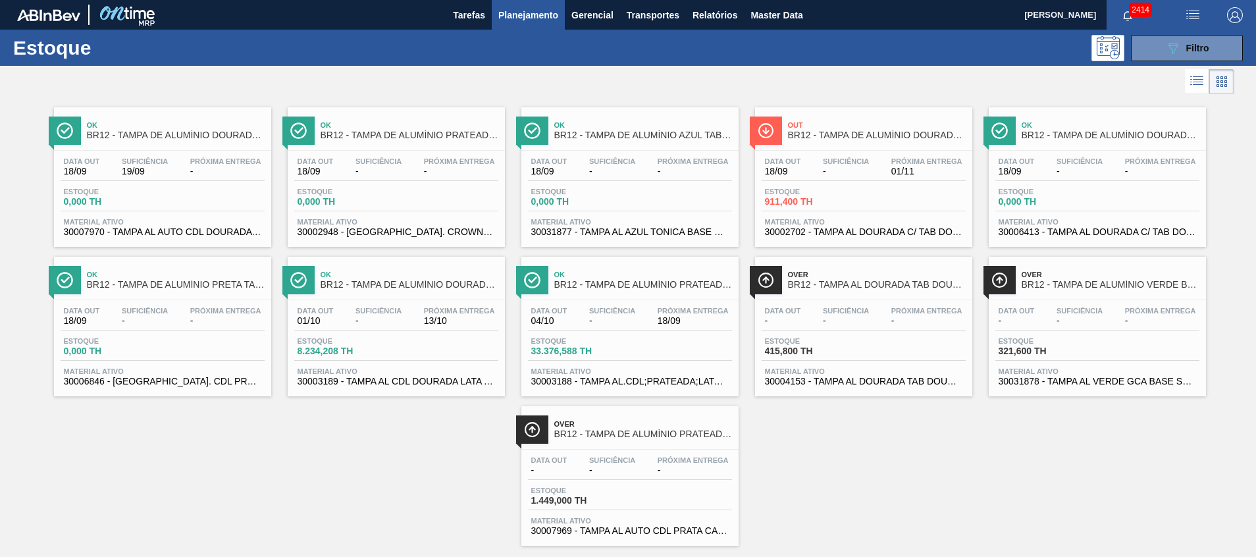
drag, startPoint x: 1180, startPoint y: 45, endPoint x: 1147, endPoint y: 94, distance: 59.0
click at [1180, 45] on div "089F7B8B-B2A5-4AFE-B5C0-19BA573D28AC Filtro" at bounding box center [1187, 48] width 44 height 16
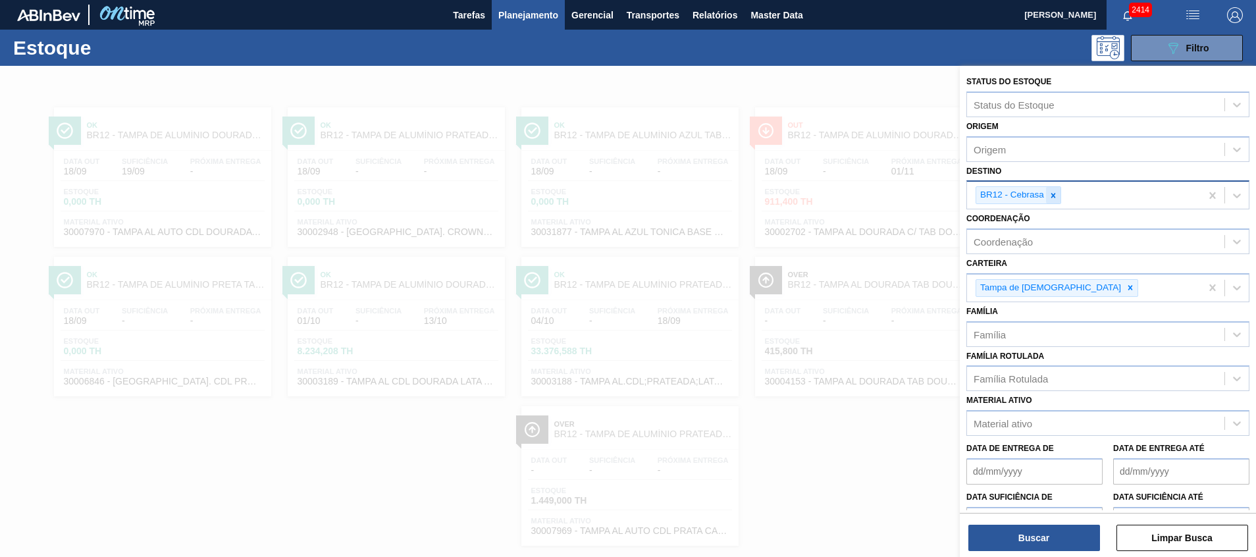
click at [1051, 197] on icon at bounding box center [1053, 195] width 5 height 5
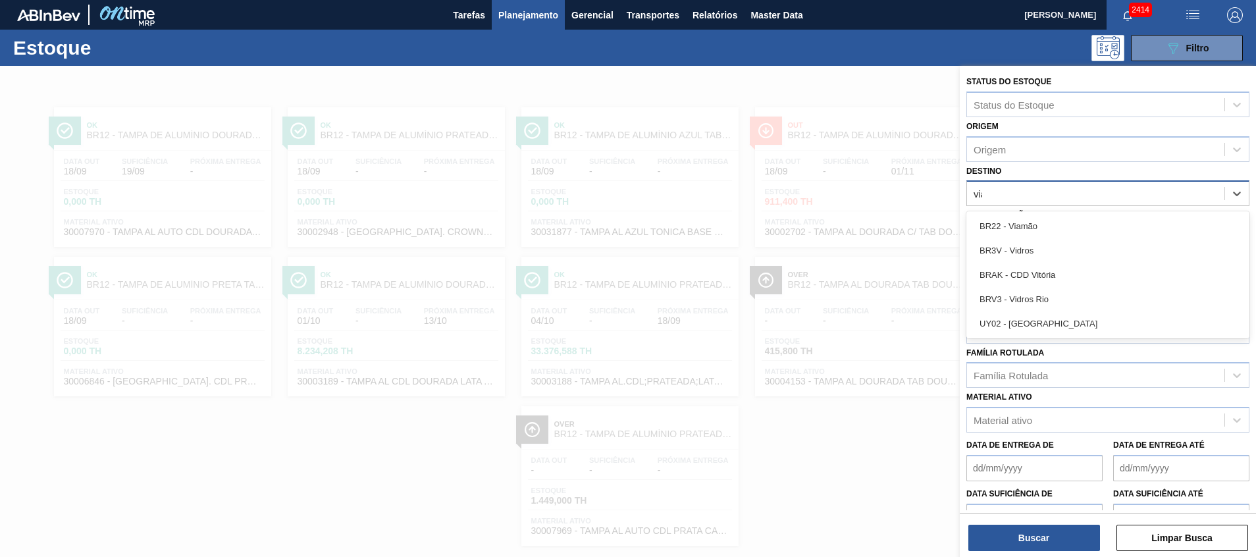
type input "viam"
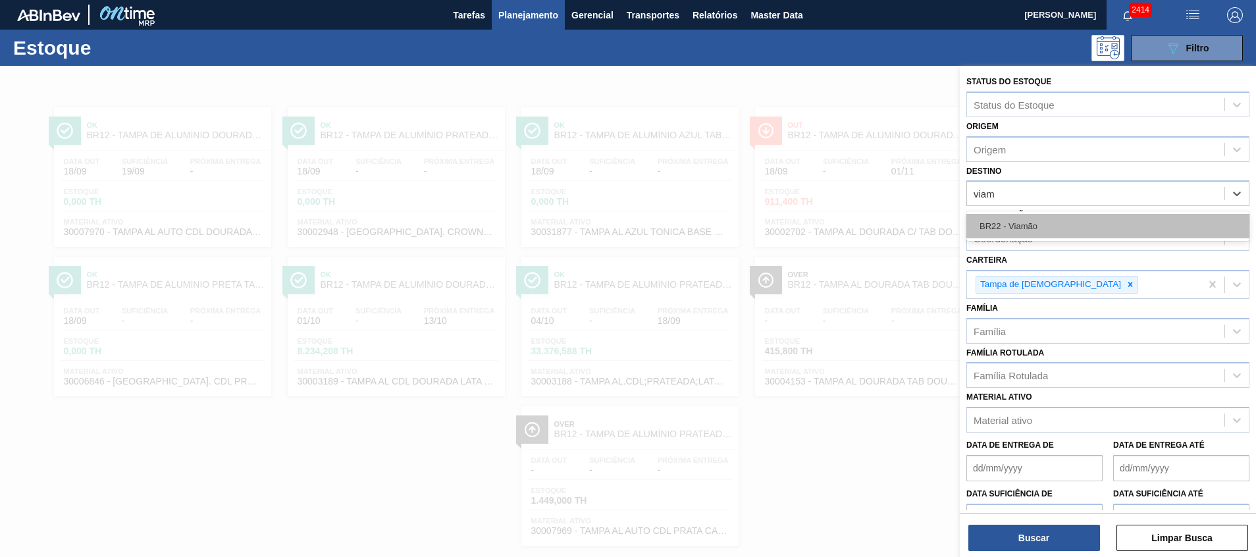
click at [1031, 227] on div "BR22 - Viamão" at bounding box center [1107, 226] width 283 height 24
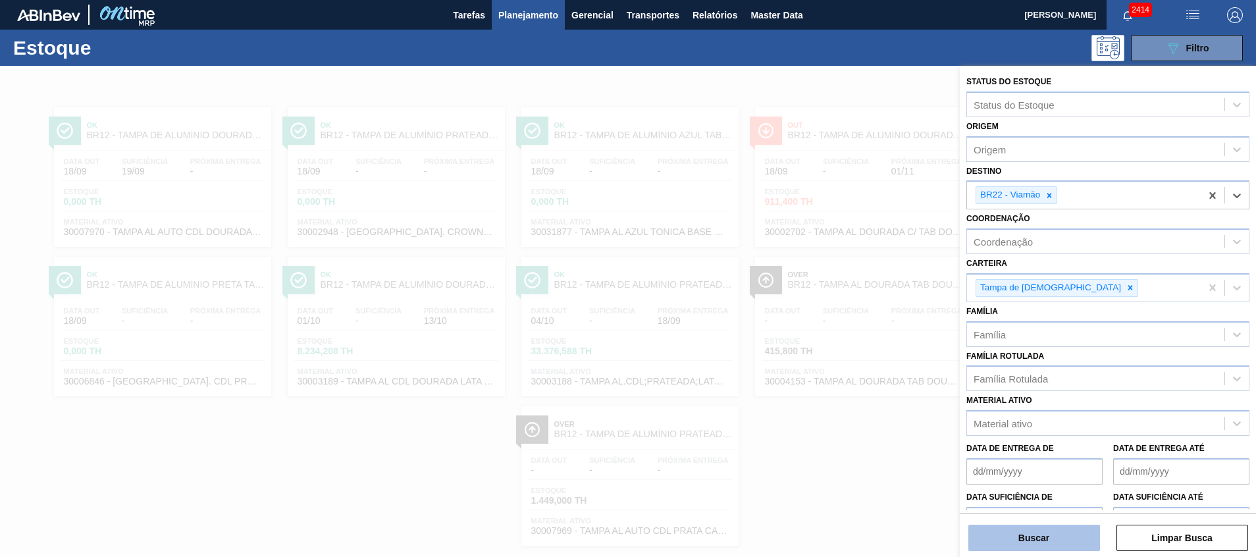
click at [1043, 532] on button "Buscar" at bounding box center [1034, 538] width 132 height 26
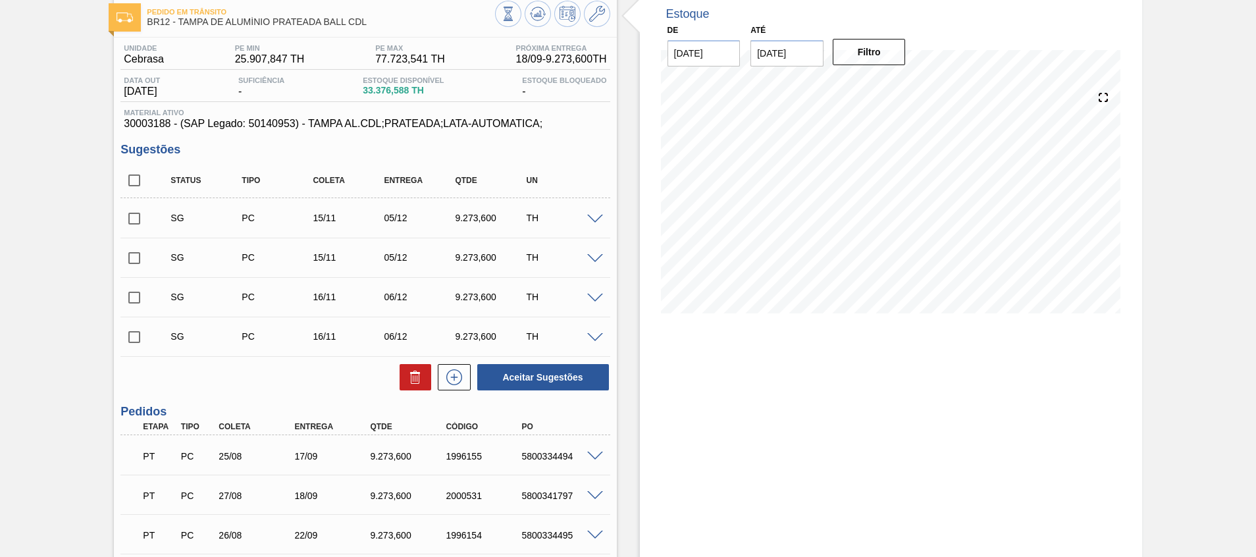
scroll to position [99, 0]
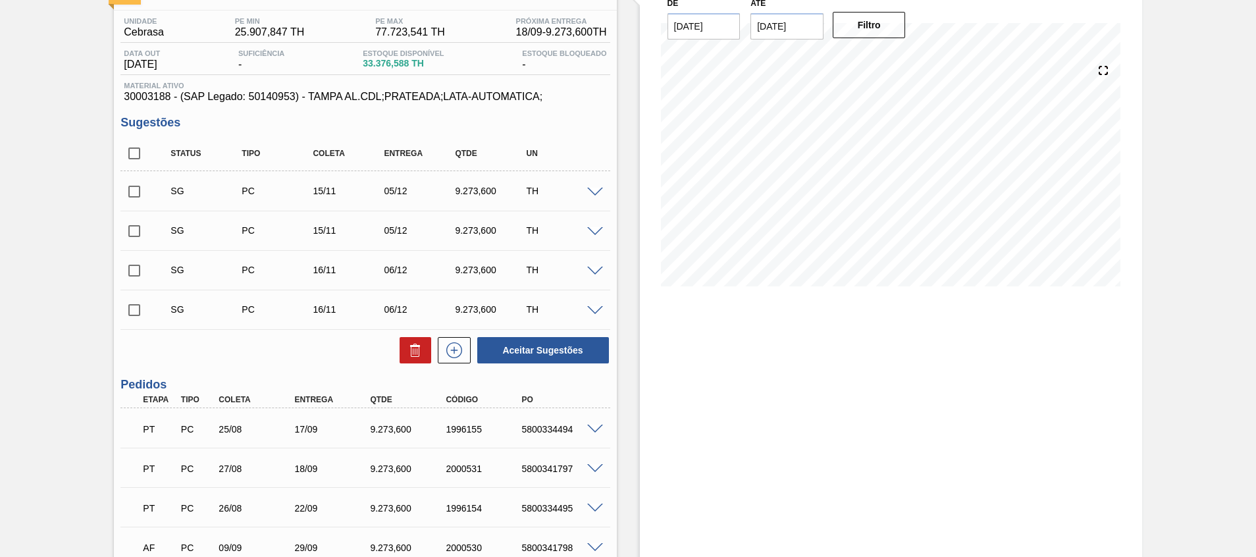
click at [479, 504] on div "1996154" at bounding box center [484, 508] width 85 height 11
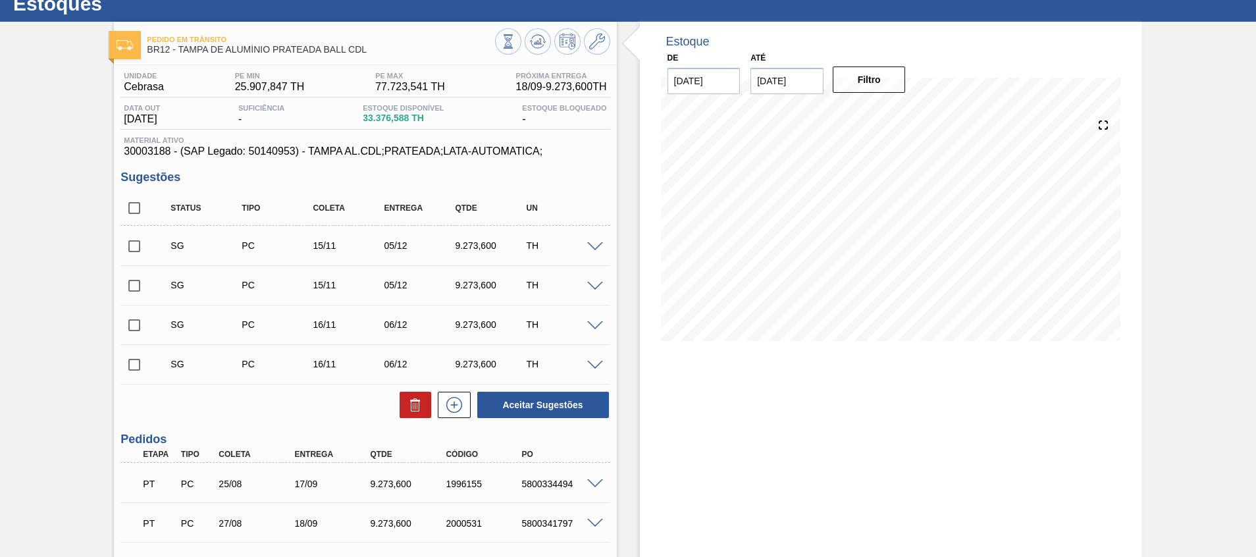
scroll to position [0, 0]
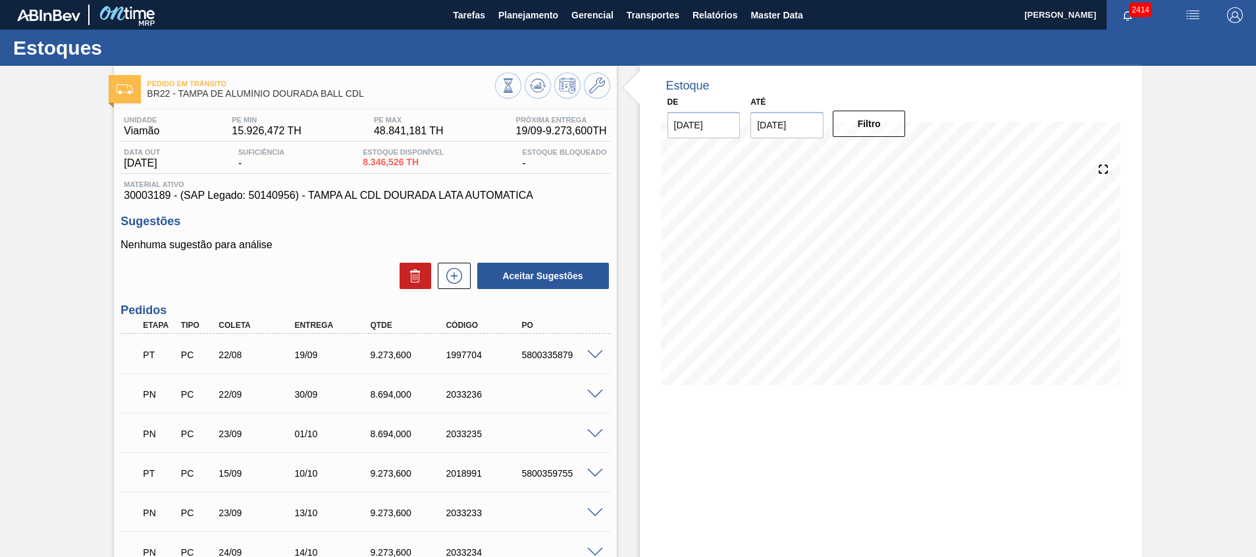
click at [592, 391] on span at bounding box center [595, 395] width 16 height 10
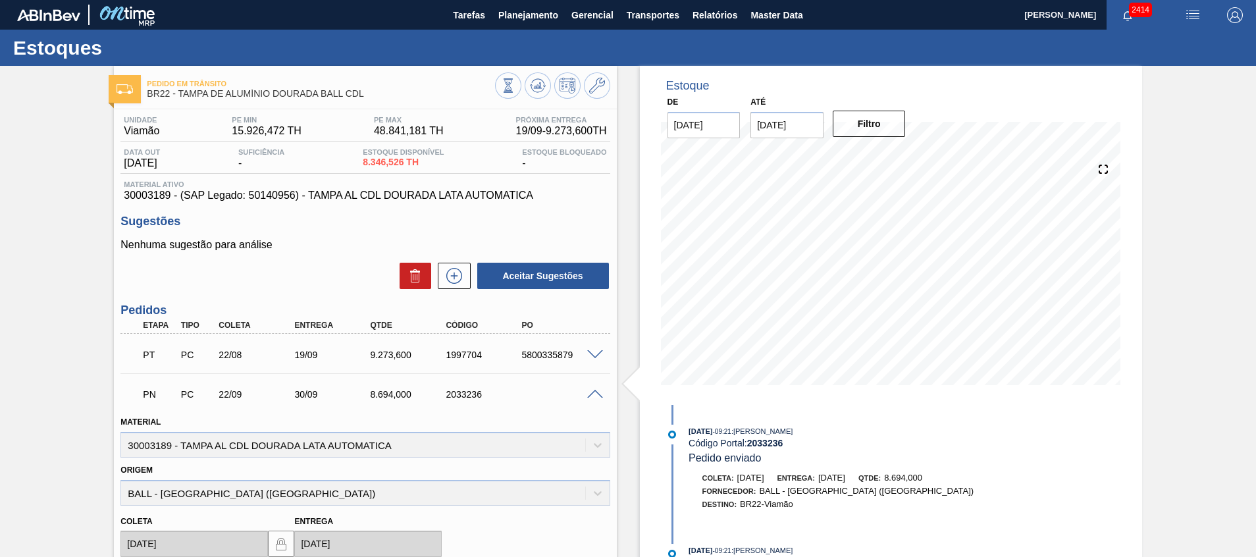
click at [592, 391] on span at bounding box center [595, 395] width 16 height 10
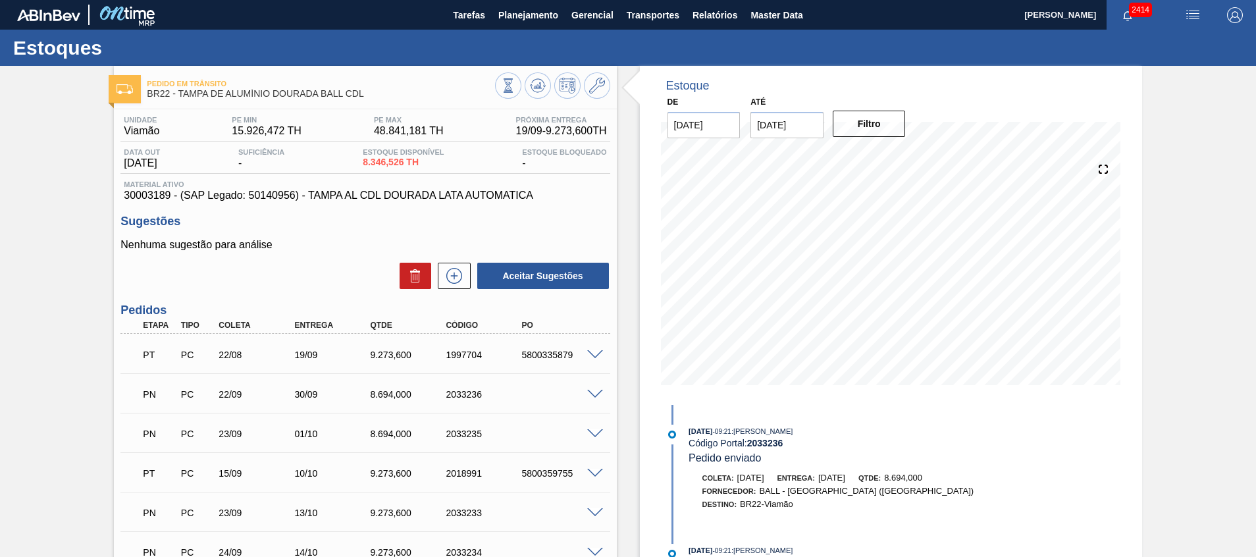
click at [593, 394] on span at bounding box center [595, 395] width 16 height 10
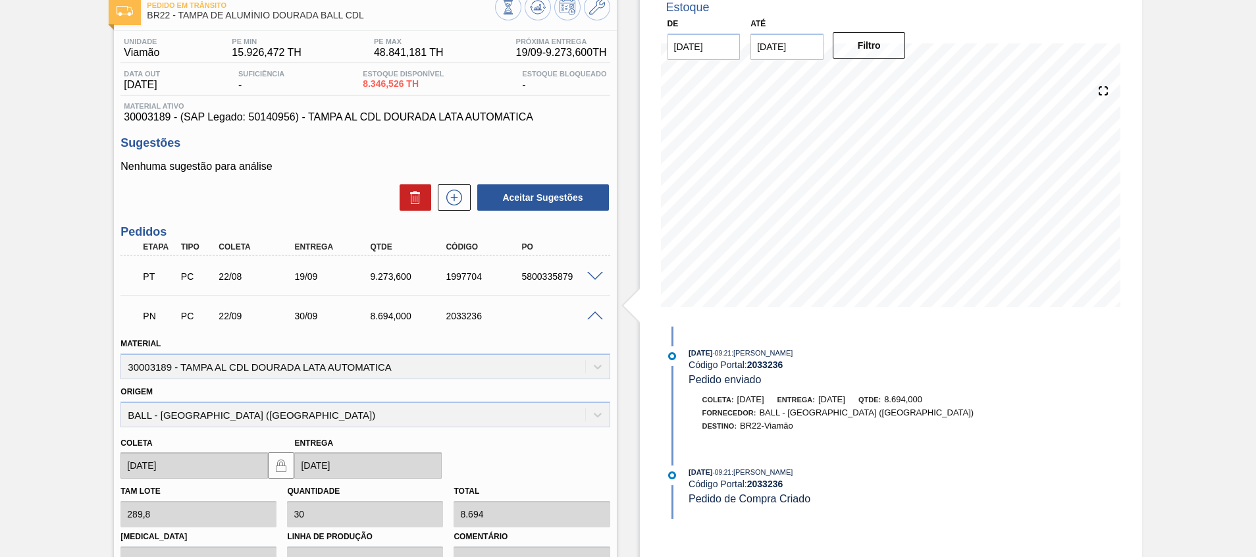
scroll to position [197, 0]
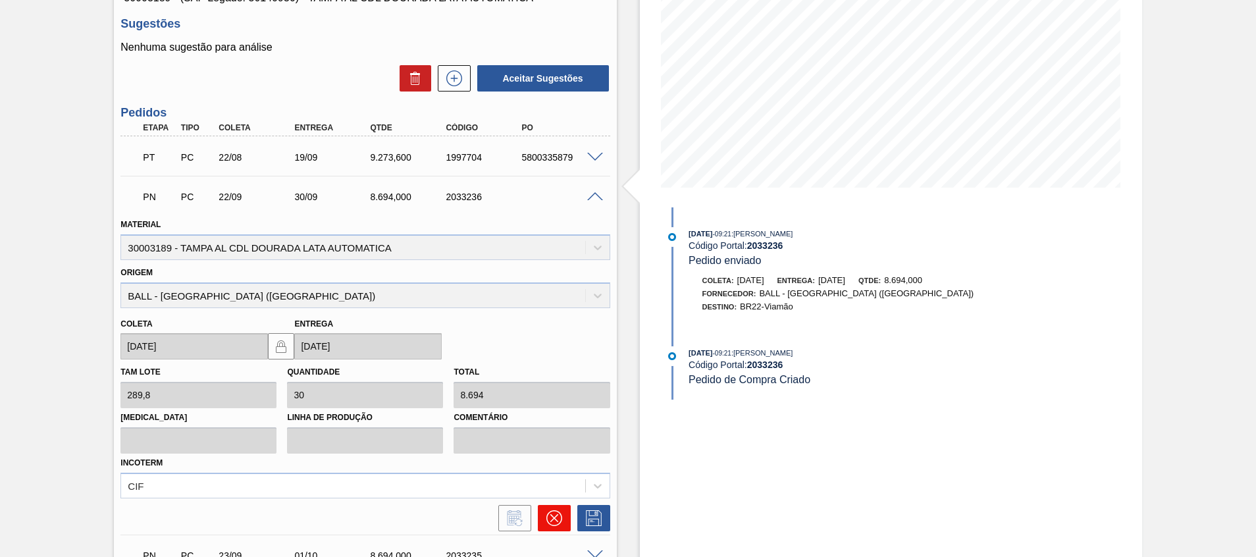
click at [558, 518] on icon at bounding box center [554, 518] width 16 height 16
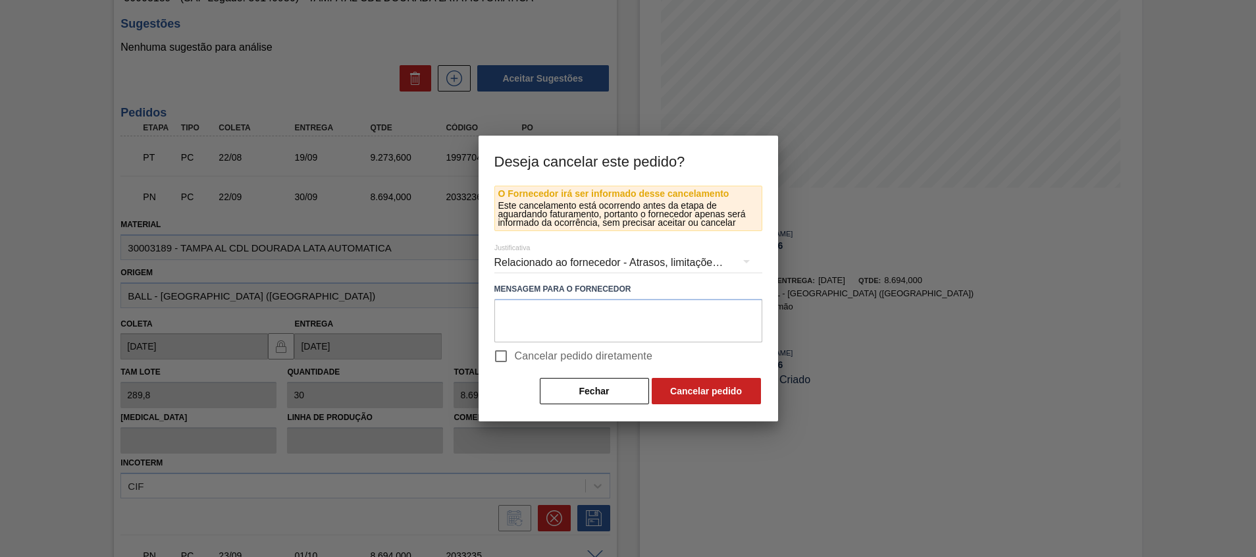
click at [600, 355] on span "Cancelar pedido diretamente" at bounding box center [584, 356] width 138 height 16
click at [515, 355] on input "Cancelar pedido diretamente" at bounding box center [501, 356] width 28 height 28
checkbox input "true"
click at [681, 393] on button "Cancelar pedido" at bounding box center [706, 391] width 109 height 26
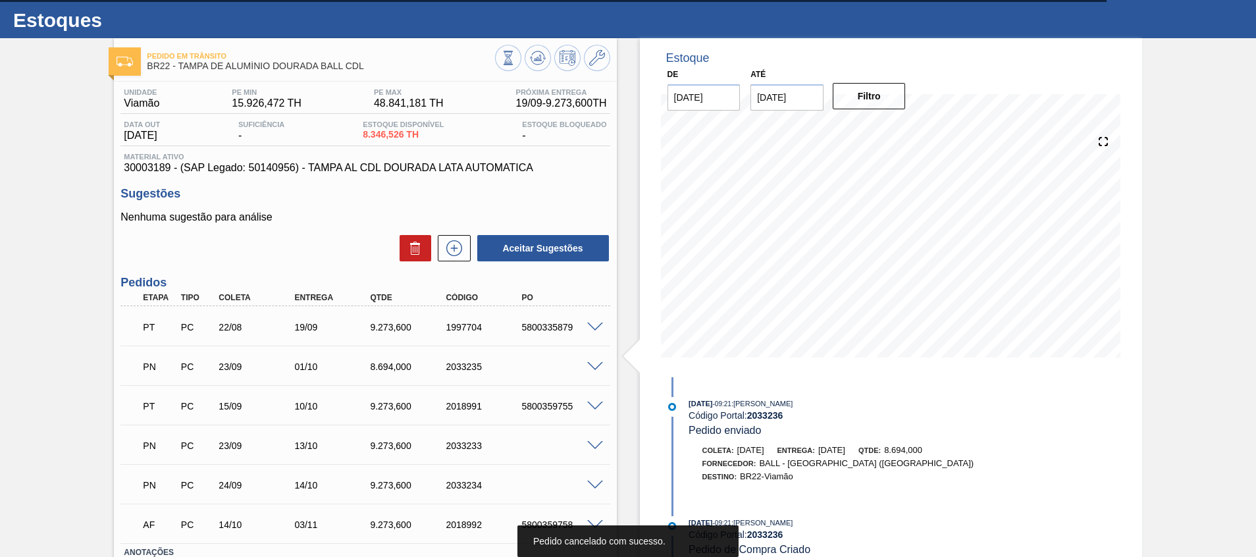
scroll to position [0, 0]
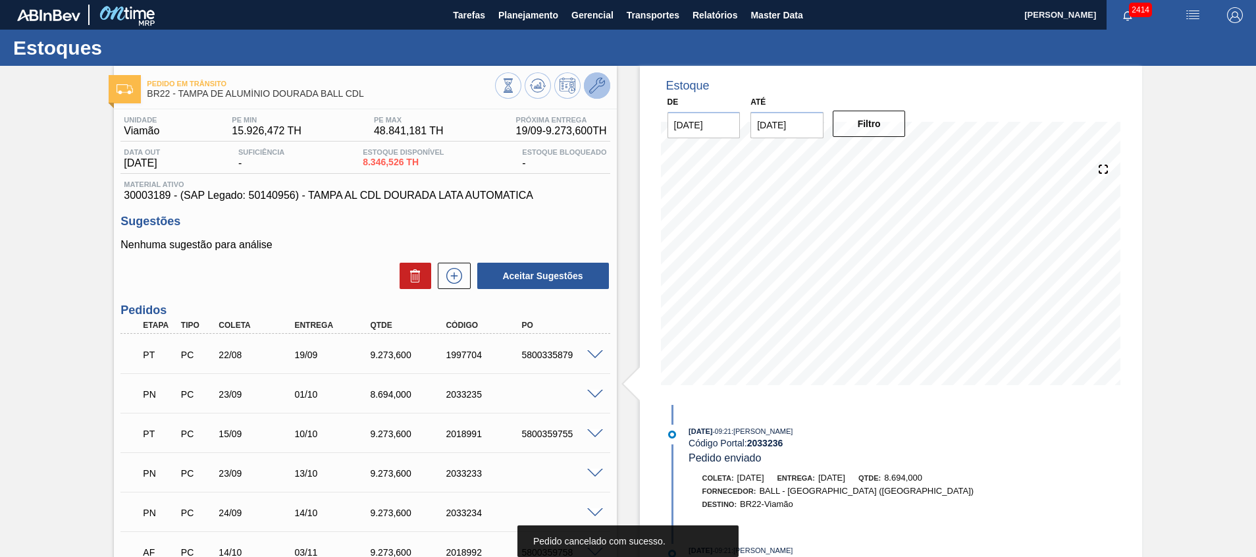
click at [585, 87] on button at bounding box center [597, 85] width 26 height 26
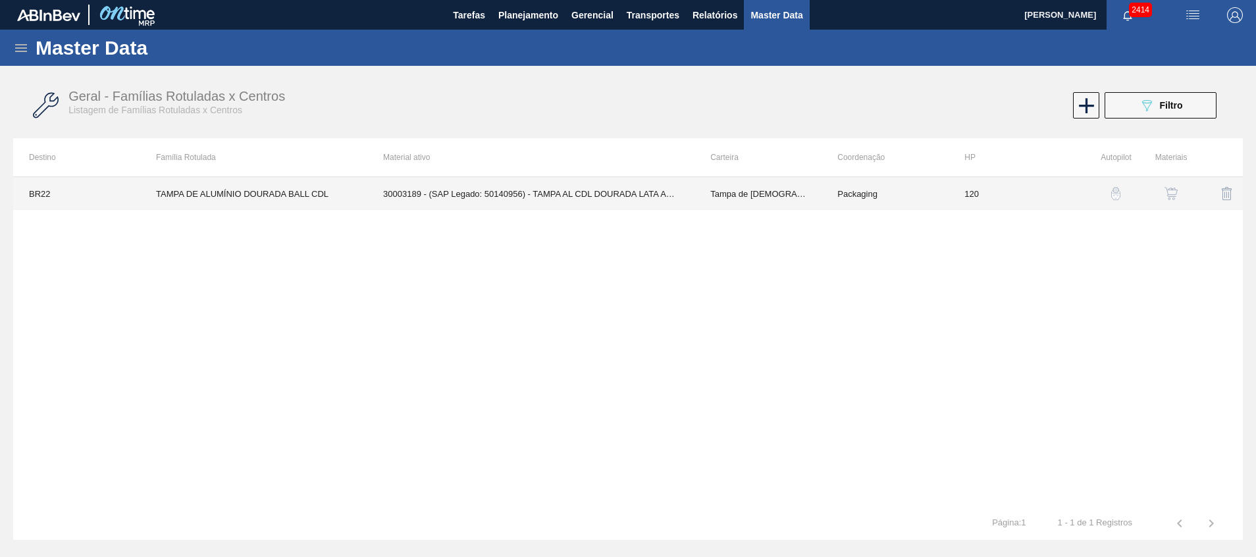
click at [604, 180] on td "30003189 - (SAP Legado: 50140956) - TAMPA AL CDL DOURADA LATA AUTOMATICA" at bounding box center [530, 193] width 327 height 33
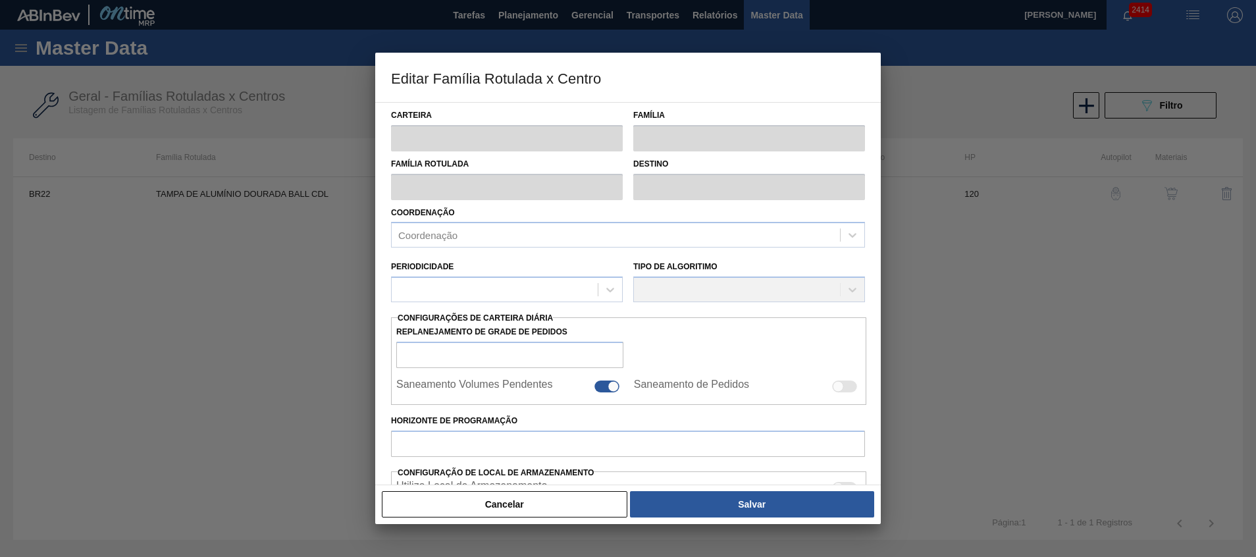
type input "Tampa de [DEMOGRAPHIC_DATA]"
type input "Tampa de Alumínio"
type input "TAMPA DE ALUMÍNIO DOURADA BALL CDL"
type input "BR22 - Viamão"
type input "120"
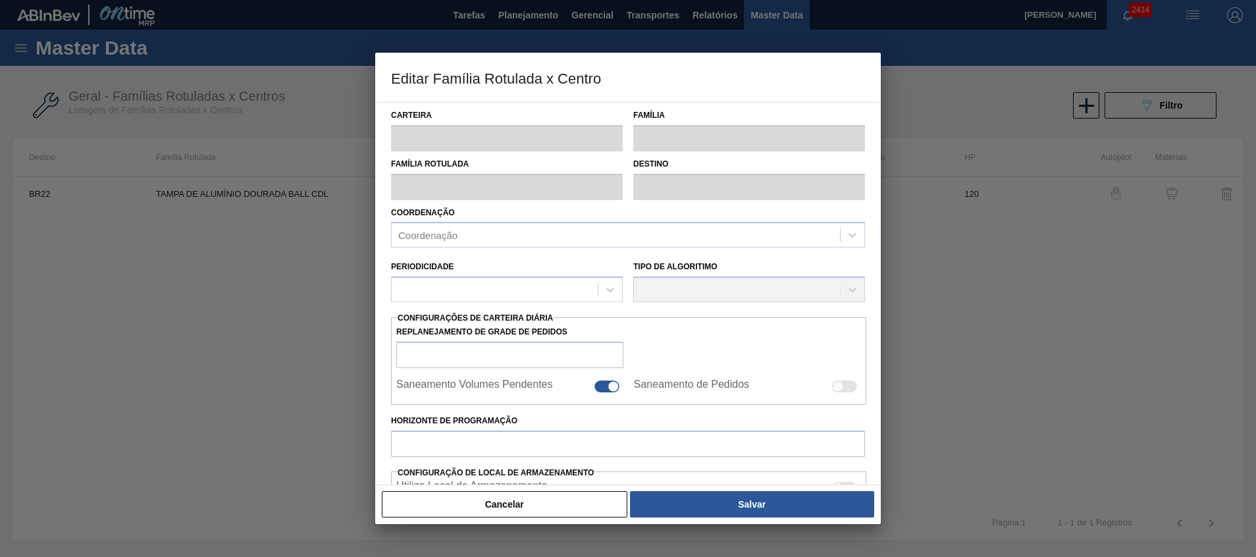
type input "15.926,472"
type input "48.841,181"
type input "80"
type input "41.940,572"
checkbox input "true"
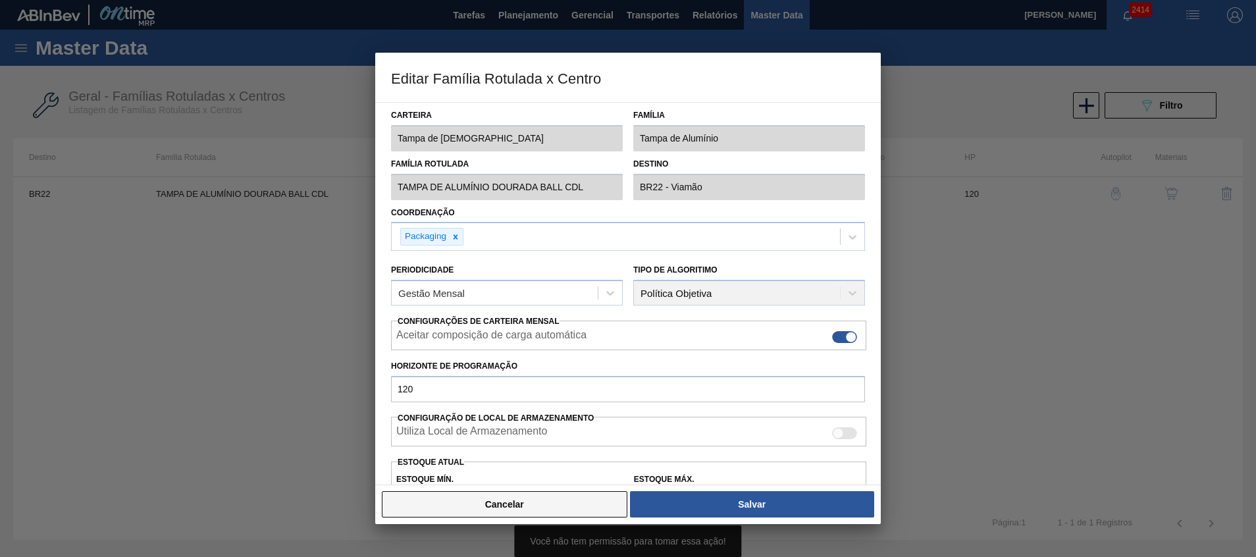
click at [538, 502] on button "Cancelar" at bounding box center [505, 504] width 246 height 26
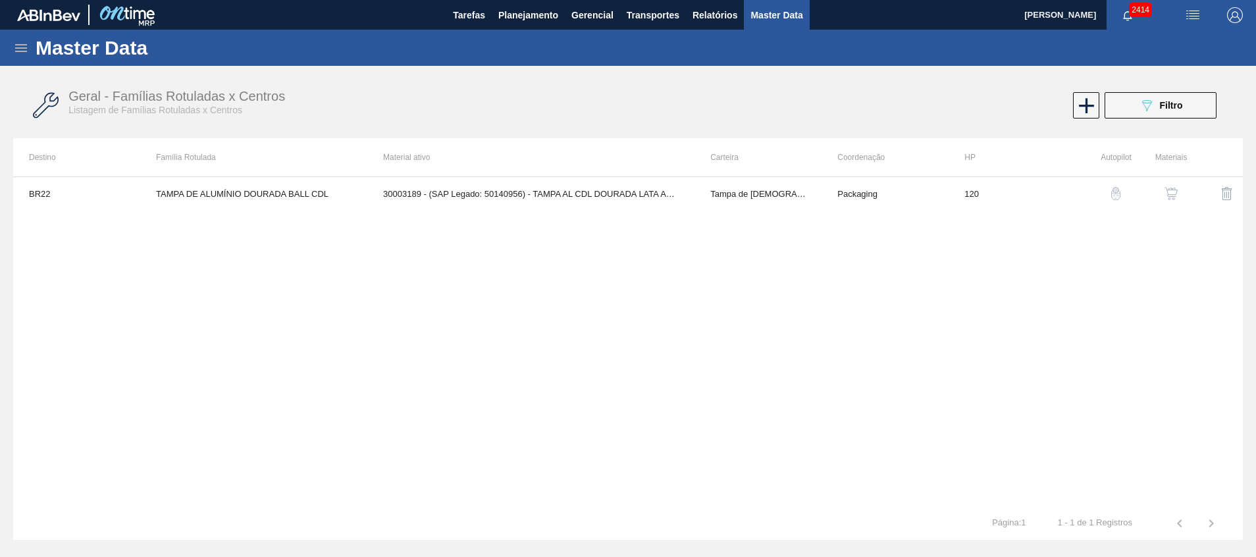
click at [1178, 188] on div "button" at bounding box center [1171, 193] width 16 height 13
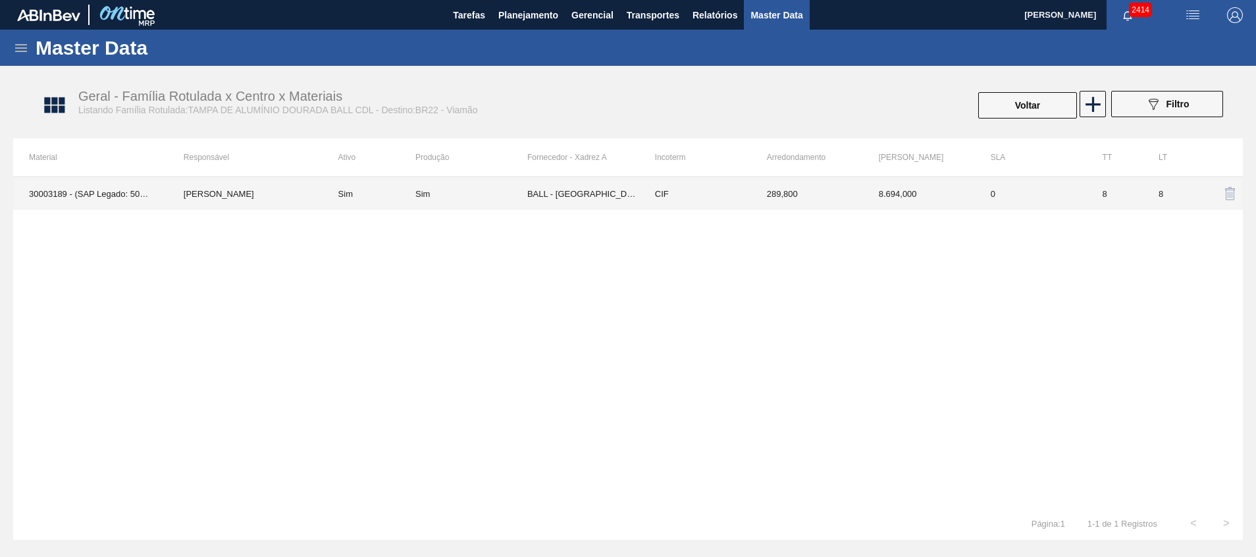
click at [563, 203] on td "BALL - [GEOGRAPHIC_DATA] ([GEOGRAPHIC_DATA])" at bounding box center [583, 193] width 112 height 33
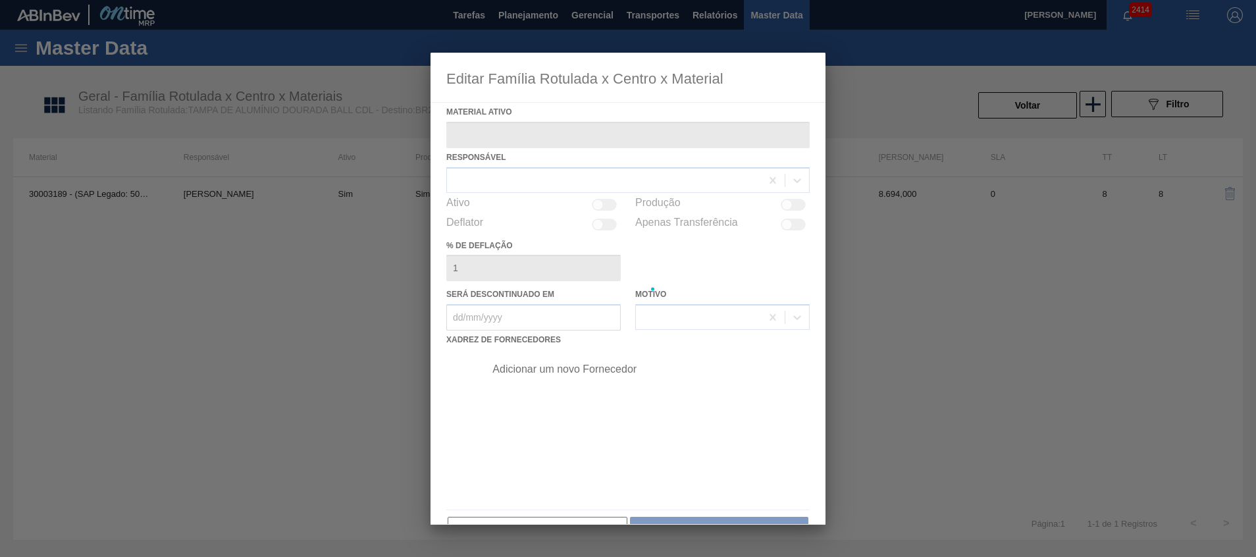
type ativo "30003189 - (SAP Legado: 50140956) - TAMPA AL CDL DOURADA LATA AUTOMATICA"
checkbox input "true"
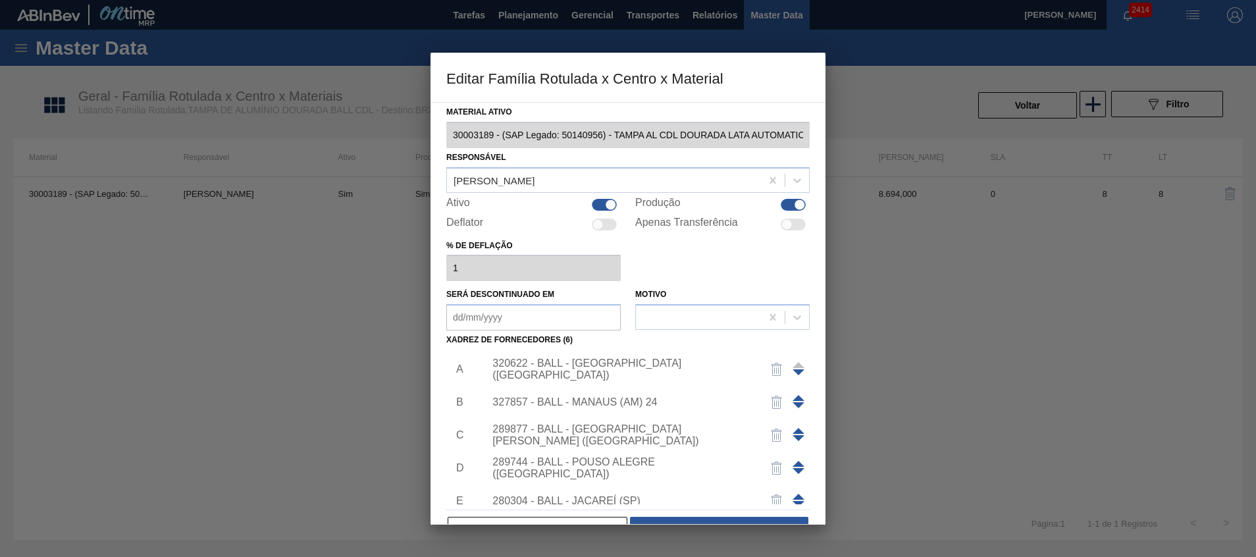
click at [795, 495] on span at bounding box center [799, 497] width 12 height 6
click at [793, 462] on span at bounding box center [799, 464] width 12 height 6
click at [795, 429] on span at bounding box center [799, 431] width 12 height 6
click at [797, 393] on div at bounding box center [799, 402] width 12 height 32
click at [793, 399] on span at bounding box center [799, 398] width 12 height 6
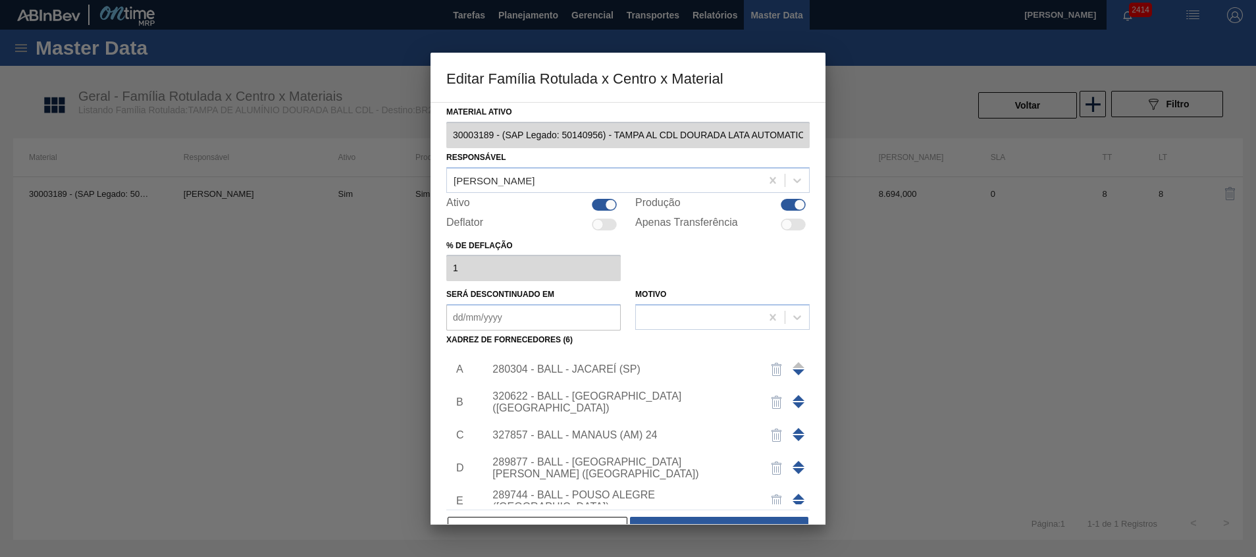
click at [642, 377] on div "280304 - BALL - JACAREÍ (SP)" at bounding box center [643, 369] width 332 height 33
click at [640, 369] on div "280304 - BALL - JACAREÍ (SP)" at bounding box center [621, 369] width 258 height 12
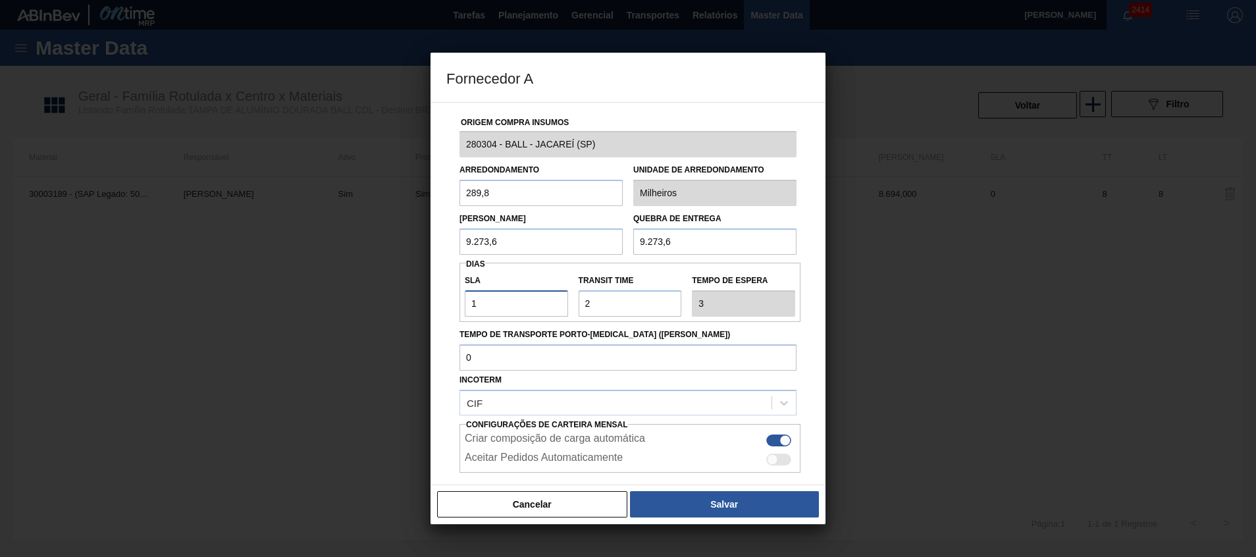
drag, startPoint x: 512, startPoint y: 307, endPoint x: 302, endPoint y: 327, distance: 211.0
click at [399, 321] on div "Fornecedor A Origem Compra Insumos 280304 - BALL - JACAREÍ ([GEOGRAPHIC_DATA]) …" at bounding box center [628, 278] width 1256 height 557
type input "0"
type input "2"
type input "0"
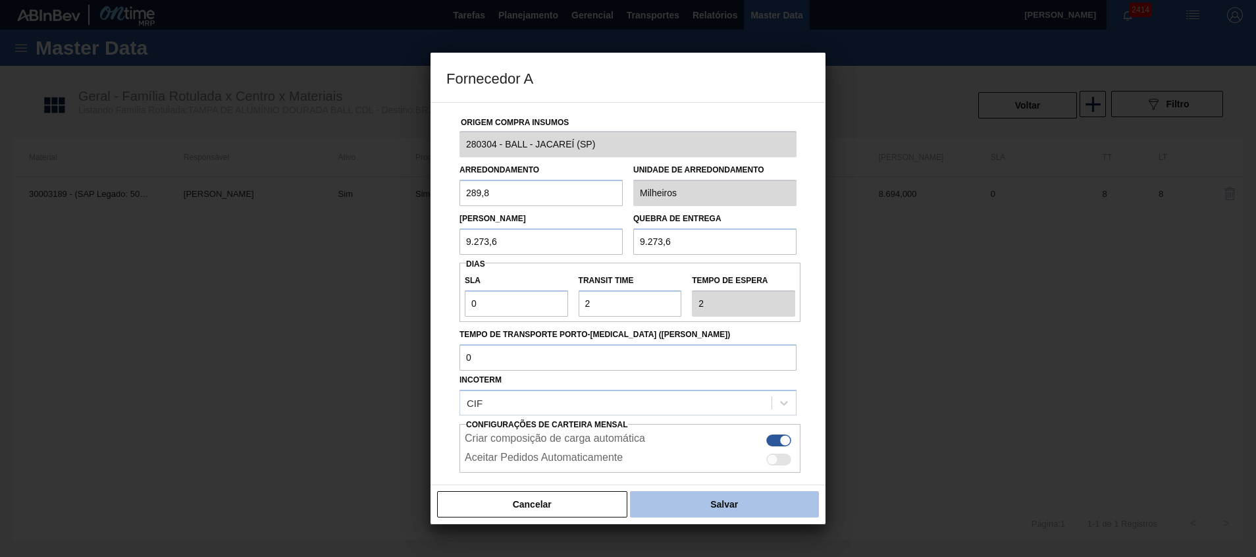
click at [741, 517] on button "Salvar" at bounding box center [724, 504] width 189 height 26
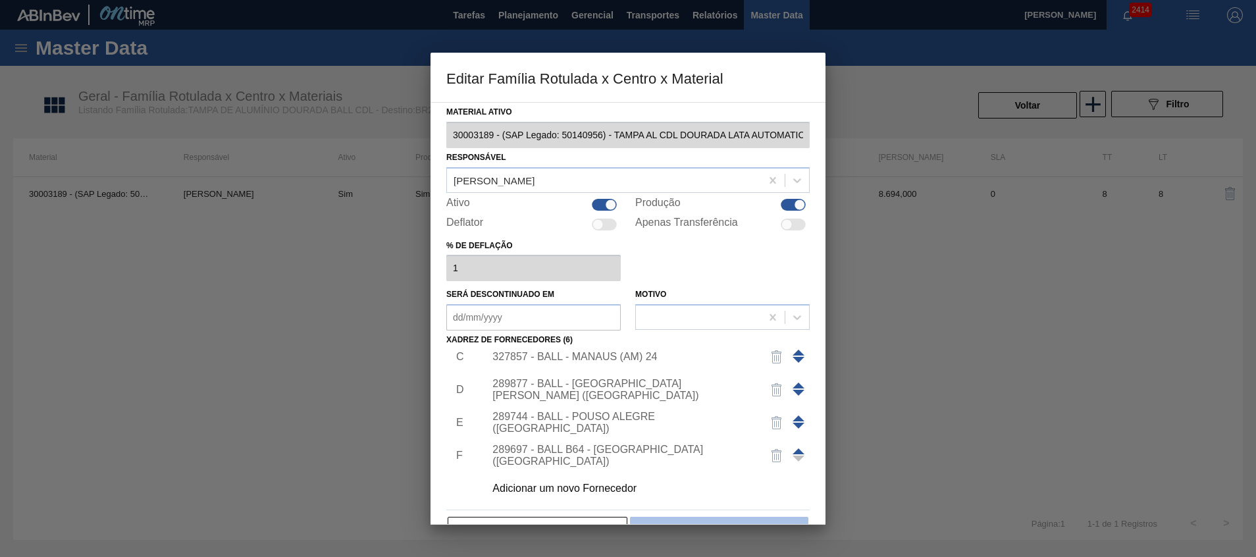
scroll to position [79, 0]
click at [708, 515] on div "Cancelar Salvar" at bounding box center [627, 529] width 363 height 29
click at [712, 518] on button "Salvar" at bounding box center [719, 530] width 178 height 26
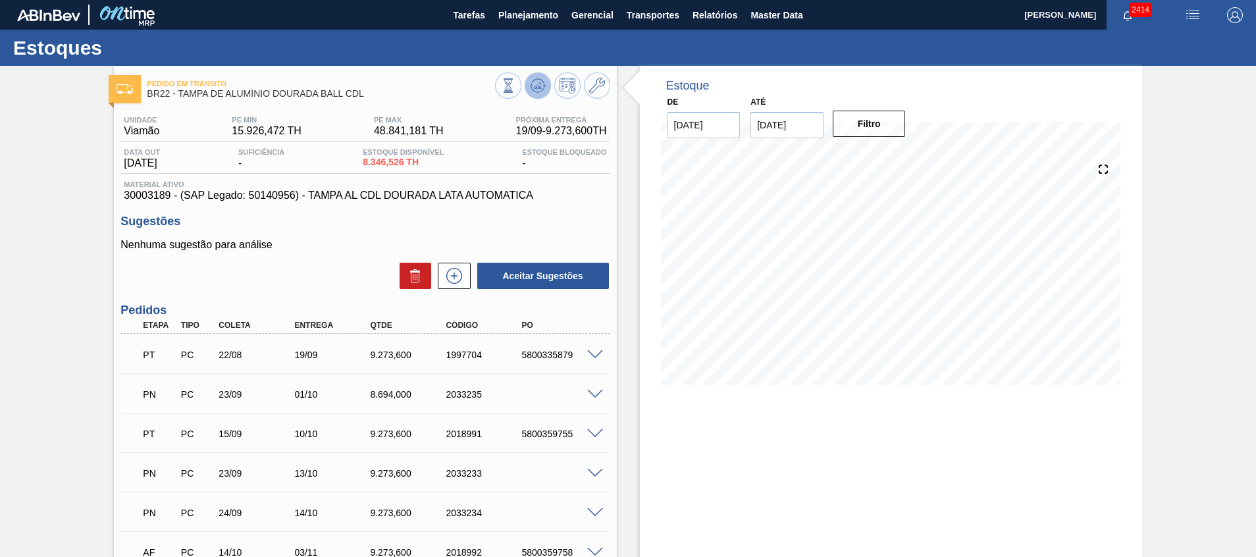
click at [537, 80] on icon at bounding box center [538, 86] width 16 height 16
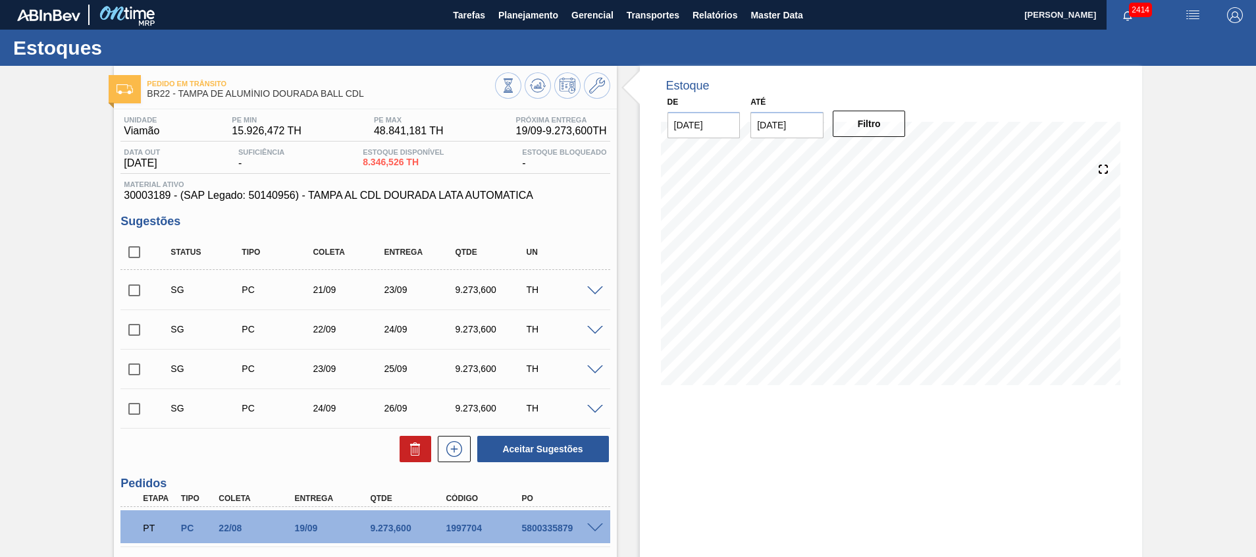
click at [130, 409] on input "checkbox" at bounding box center [134, 409] width 28 height 28
click at [568, 443] on button "Aceitar Sugestões" at bounding box center [543, 449] width 132 height 26
checkbox input "false"
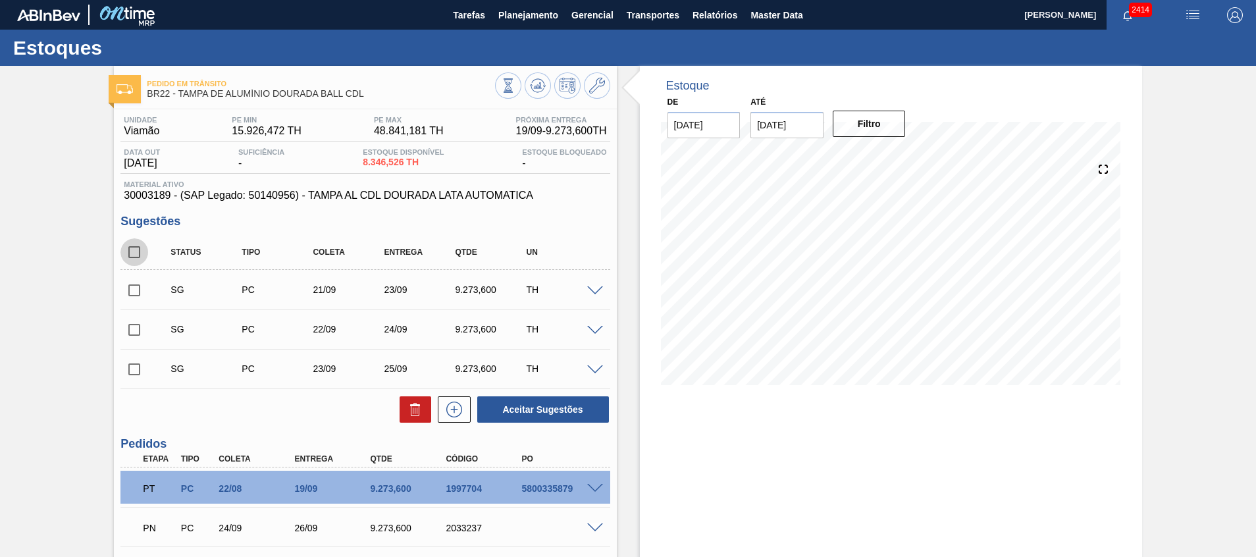
click at [141, 246] on input "checkbox" at bounding box center [134, 252] width 28 height 28
checkbox input "true"
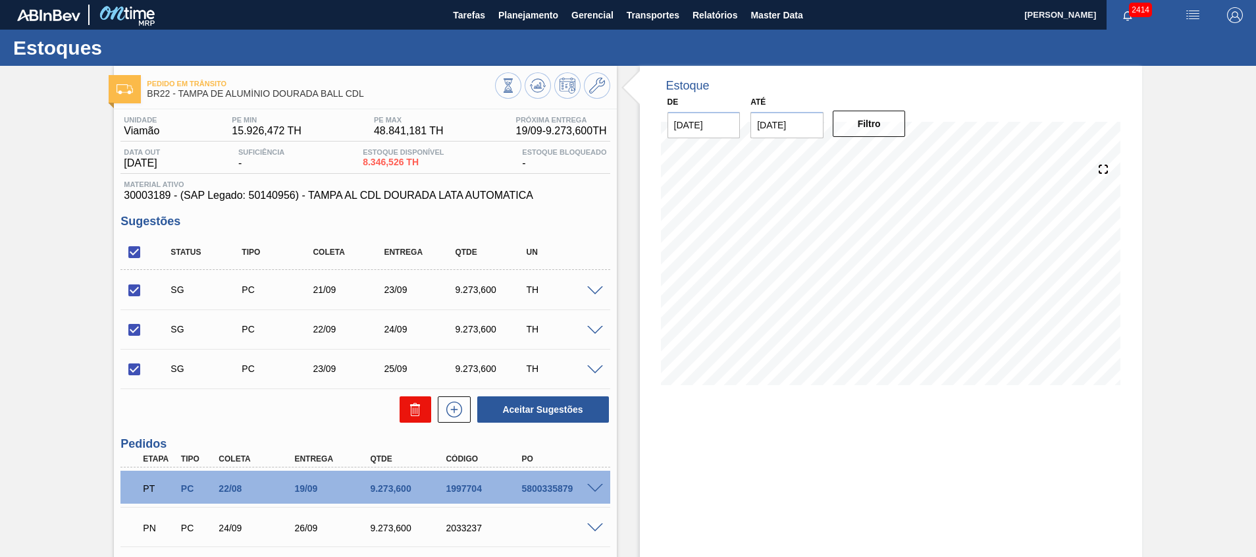
click at [405, 420] on button at bounding box center [416, 409] width 32 height 26
checkbox input "false"
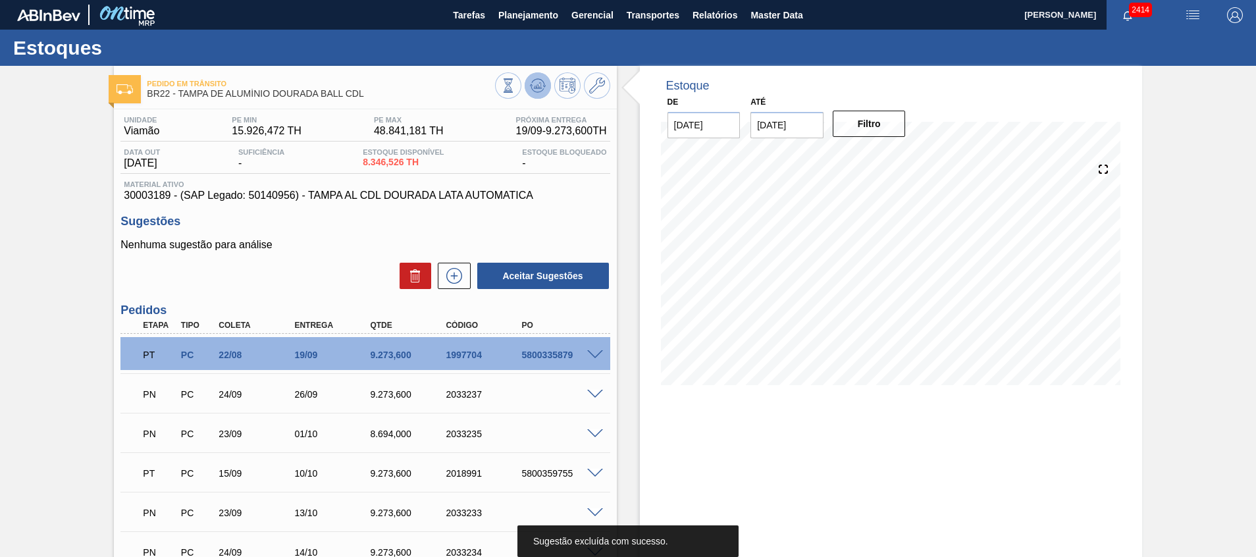
click at [543, 89] on icon at bounding box center [538, 86] width 16 height 16
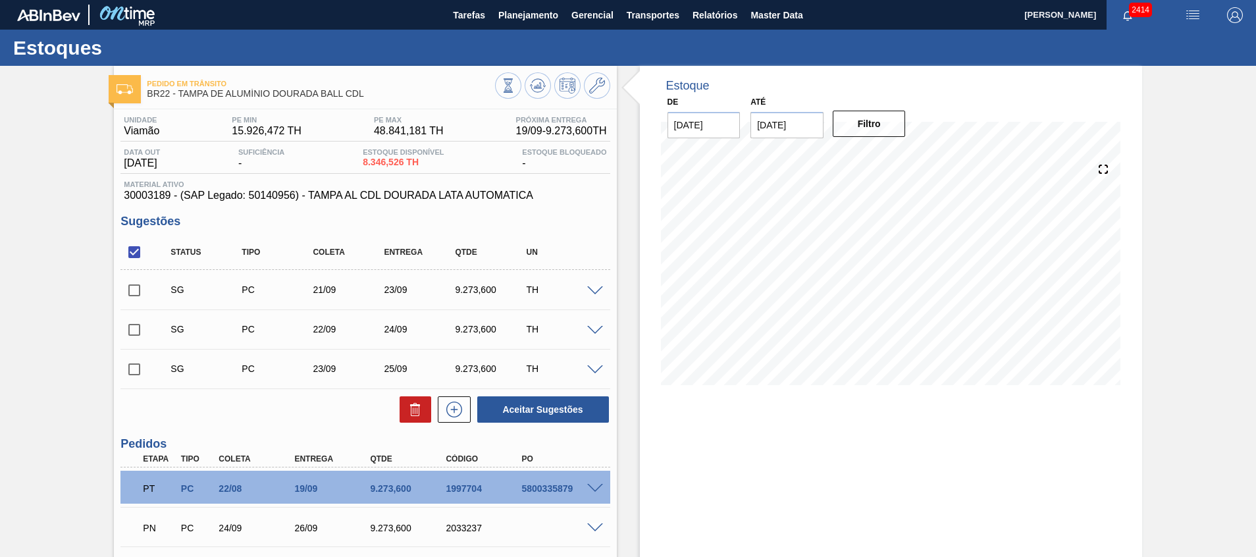
click at [127, 248] on input "checkbox" at bounding box center [134, 252] width 28 height 28
click at [128, 248] on input "checkbox" at bounding box center [134, 252] width 28 height 28
checkbox input "true"
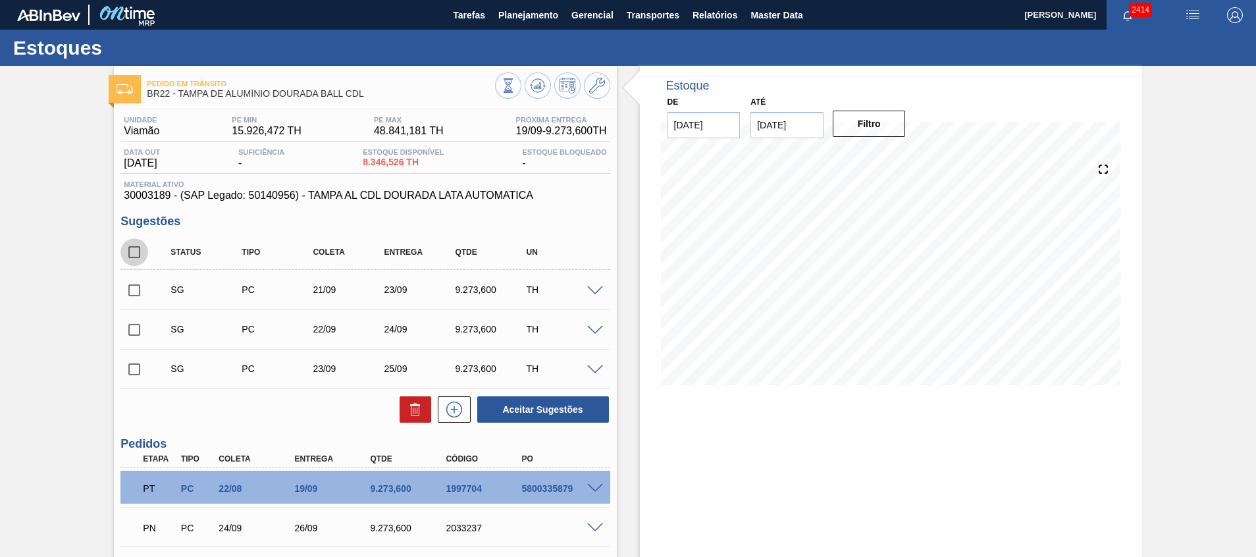
checkbox input "true"
click at [400, 413] on button at bounding box center [416, 409] width 32 height 26
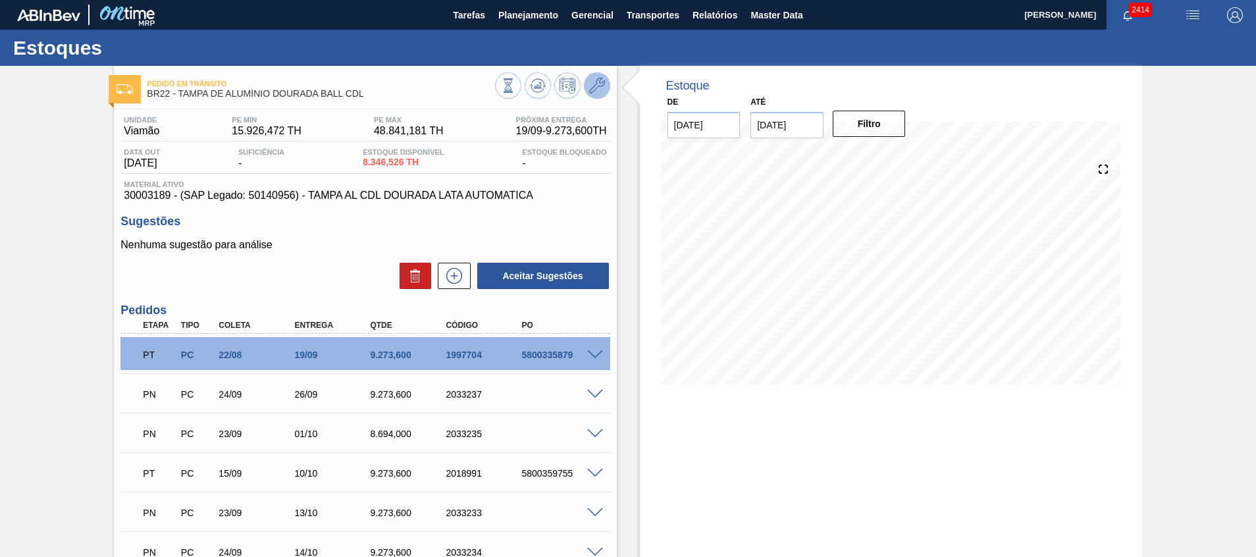
click at [602, 90] on icon at bounding box center [597, 86] width 16 height 16
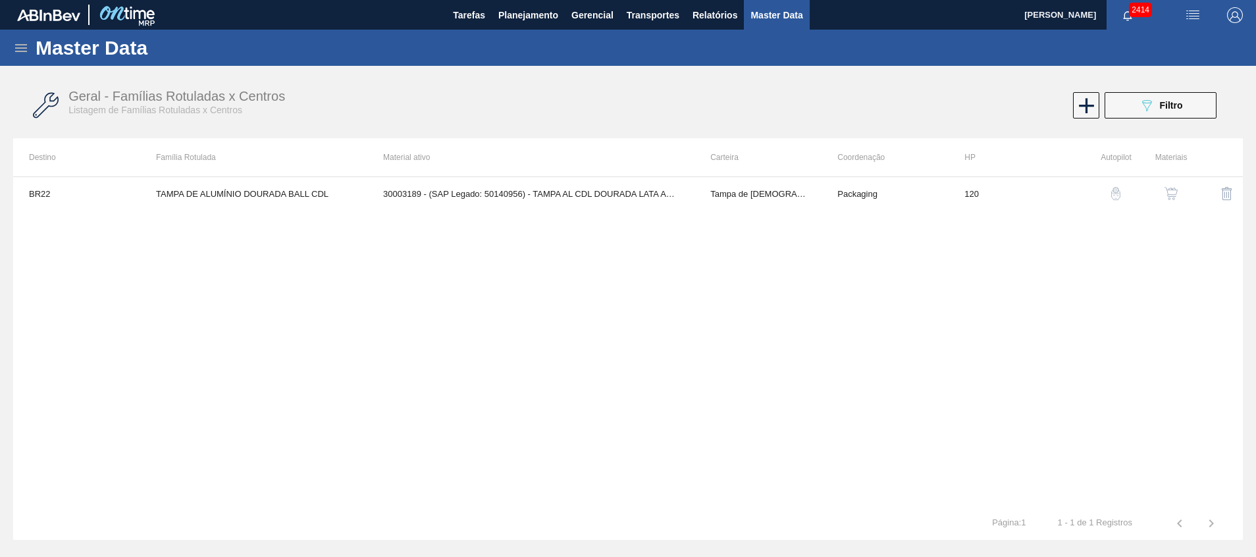
click at [1164, 186] on button "button" at bounding box center [1171, 194] width 32 height 32
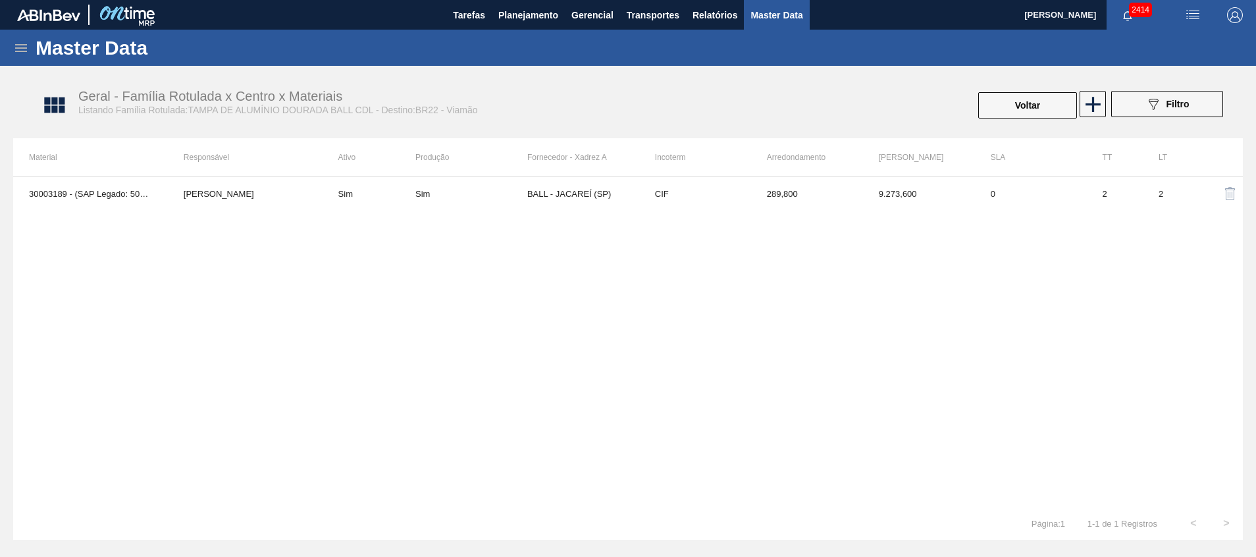
click at [568, 206] on td "BALL - JACAREÍ (SP)" at bounding box center [583, 193] width 112 height 33
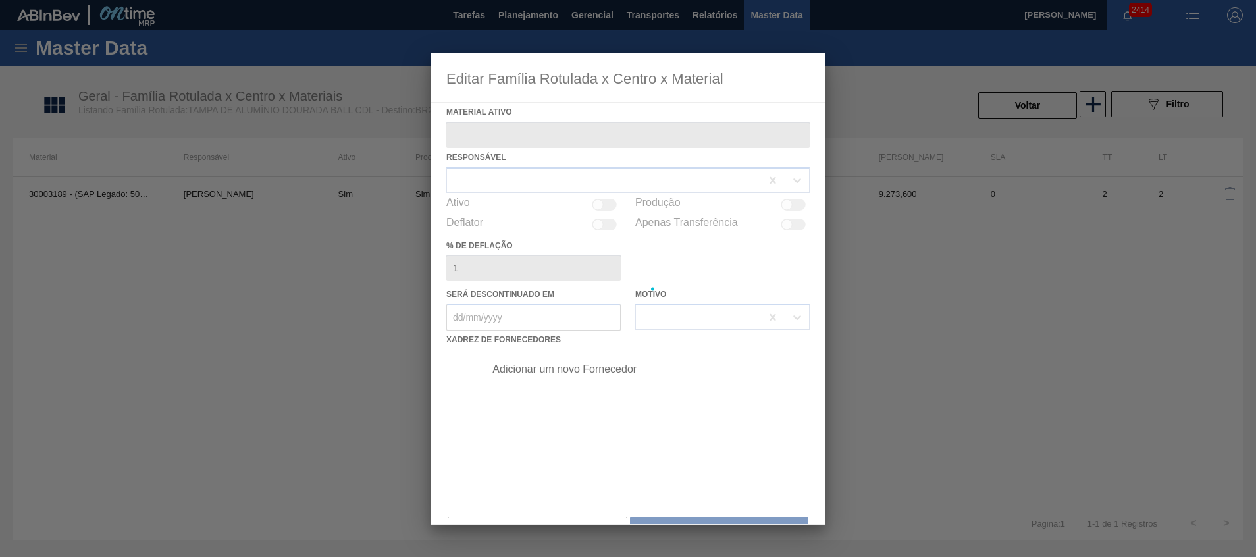
type ativo "30003189 - (SAP Legado: 50140956) - TAMPA AL CDL DOURADA LATA AUTOMATICA"
checkbox input "true"
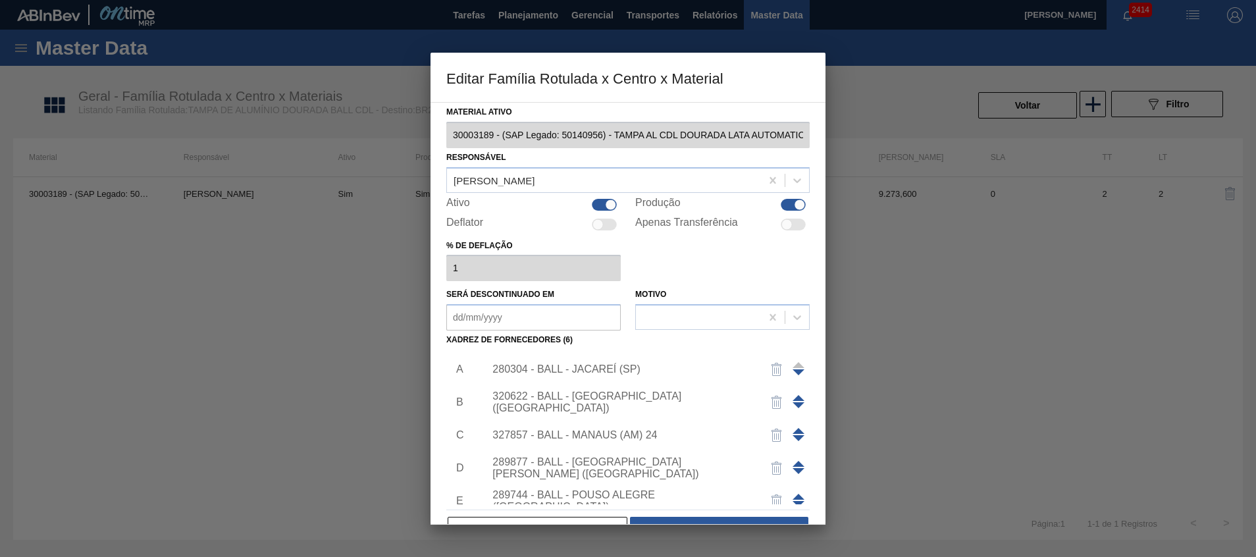
click at [796, 429] on span at bounding box center [799, 431] width 12 height 6
click at [796, 400] on span at bounding box center [799, 398] width 12 height 6
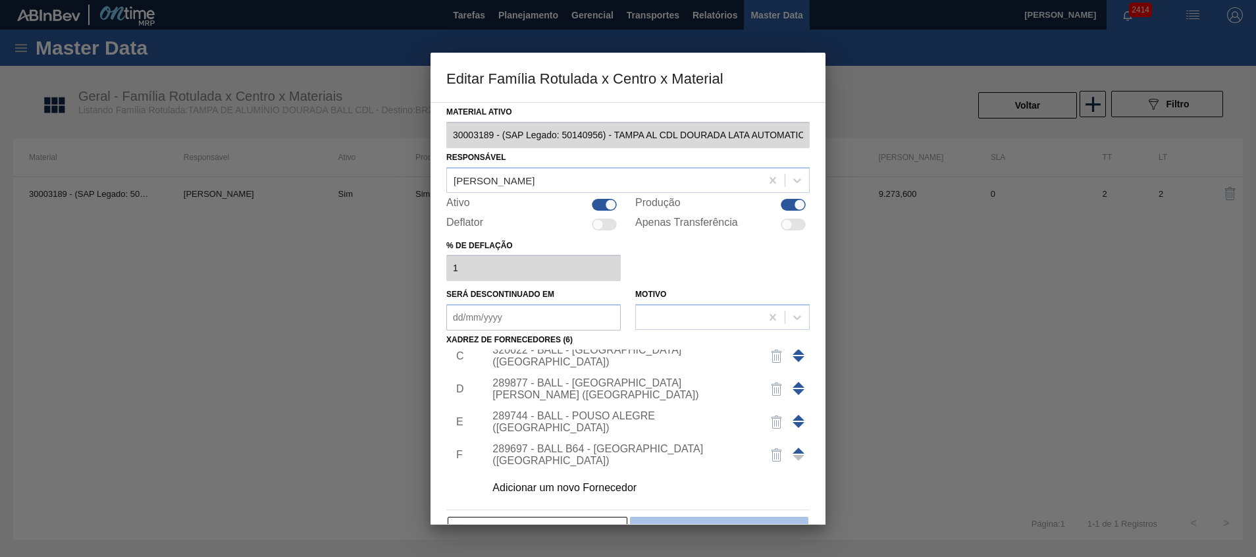
click at [703, 519] on button "Salvar" at bounding box center [719, 530] width 178 height 26
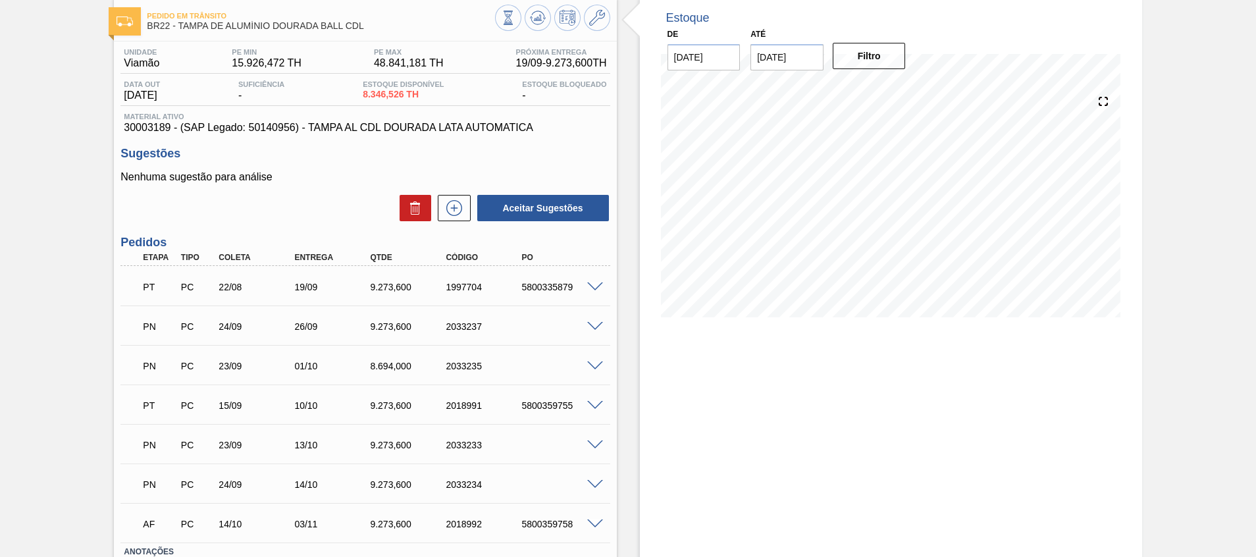
scroll to position [99, 0]
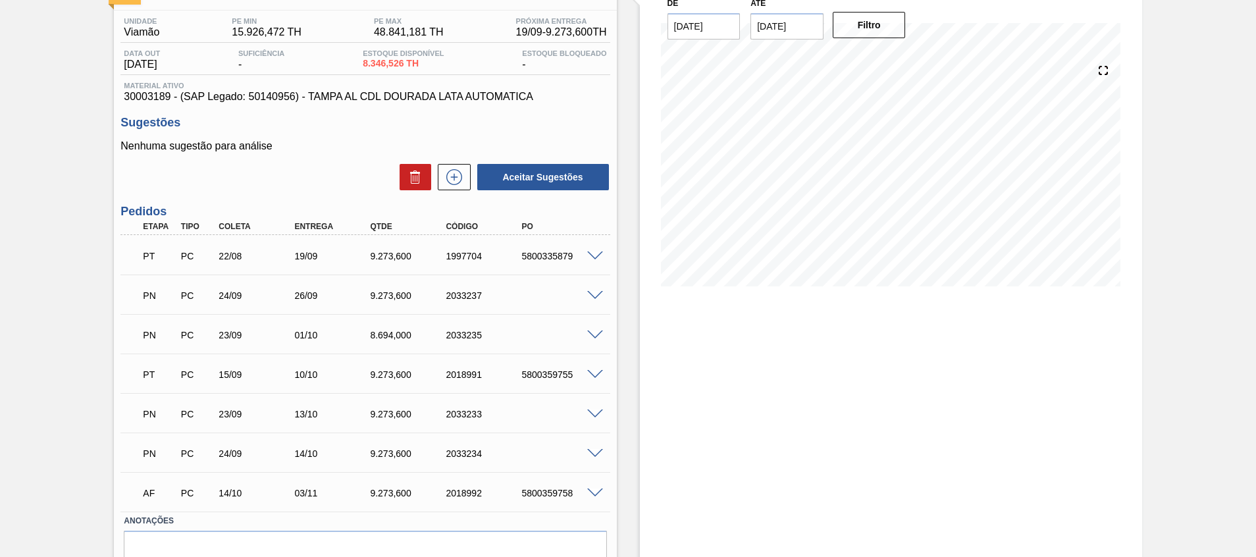
click at [596, 331] on span at bounding box center [595, 335] width 16 height 10
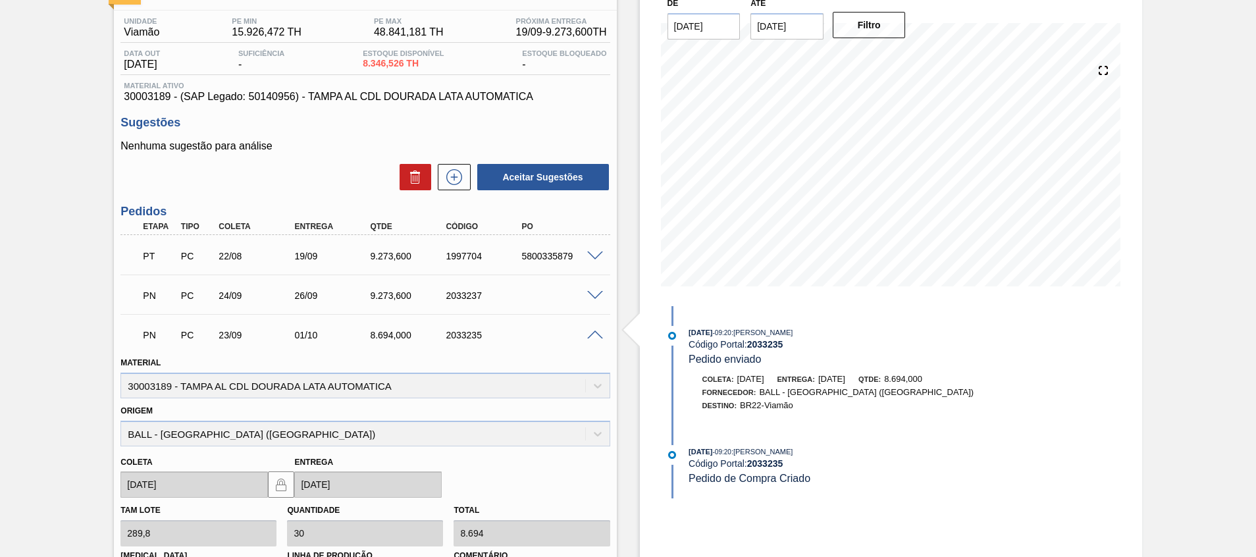
click at [596, 331] on span at bounding box center [595, 335] width 16 height 10
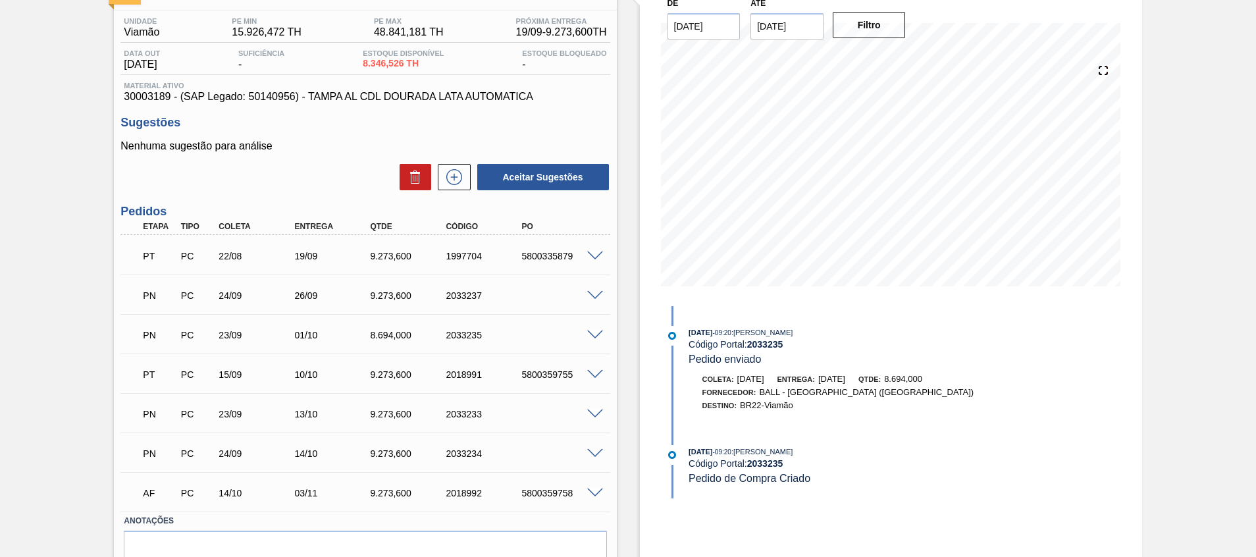
click at [598, 454] on span at bounding box center [595, 454] width 16 height 10
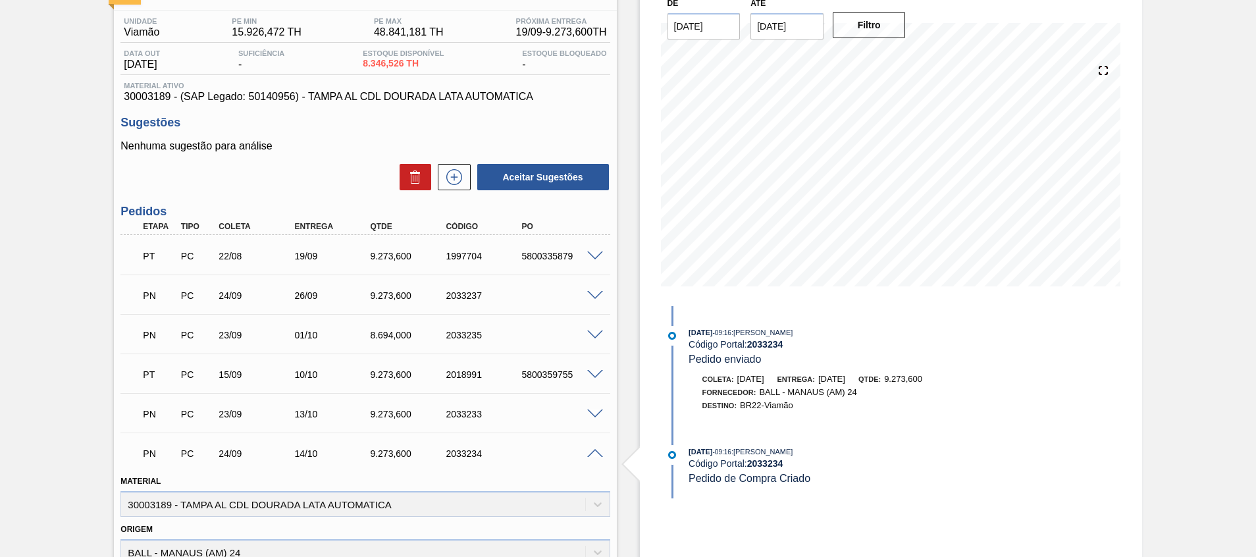
click at [598, 454] on span at bounding box center [595, 454] width 16 height 10
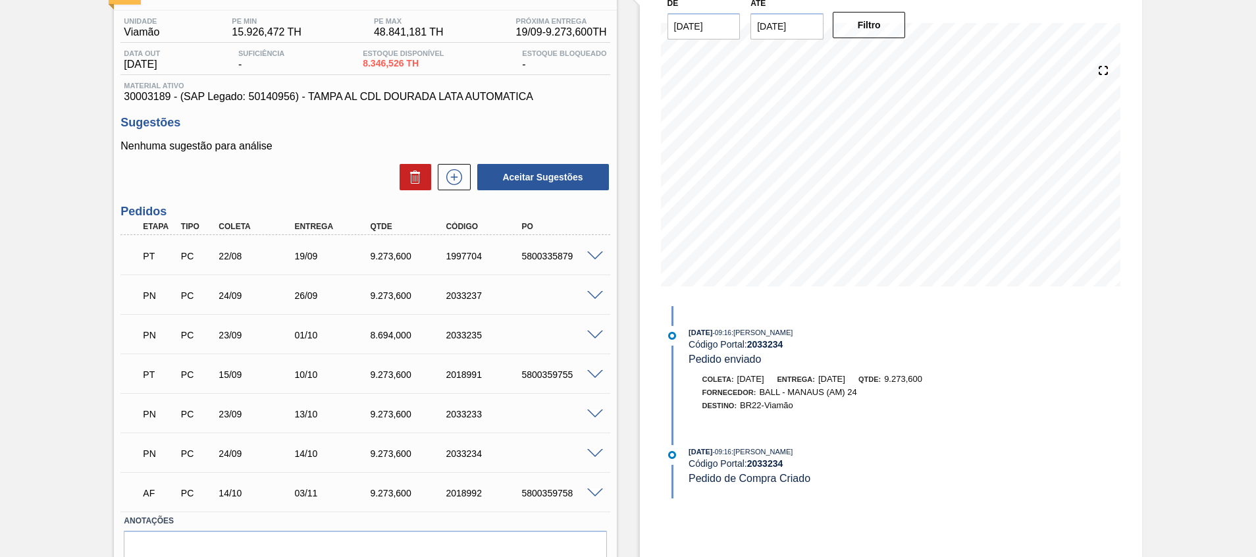
scroll to position [0, 0]
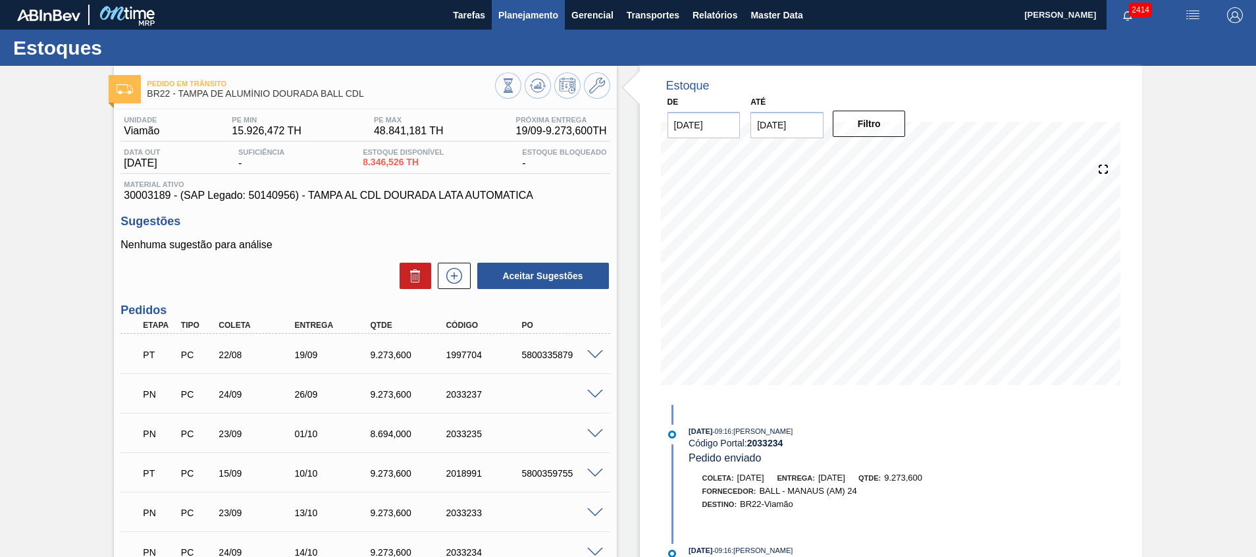
click at [534, 18] on span "Planejamento" at bounding box center [528, 15] width 60 height 16
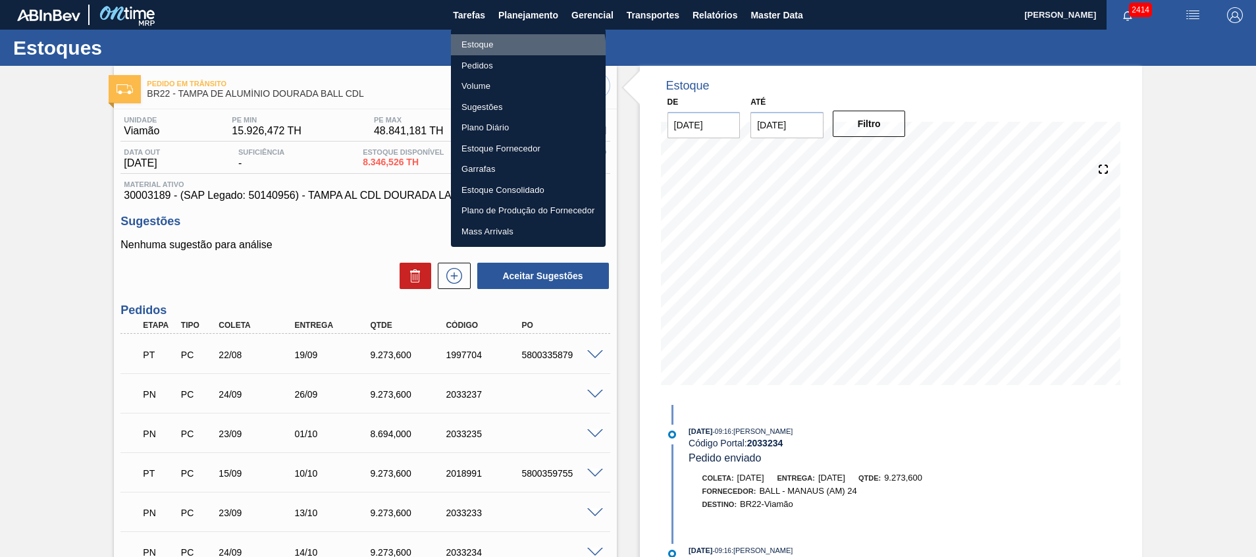
click at [494, 53] on li "Estoque" at bounding box center [528, 44] width 155 height 21
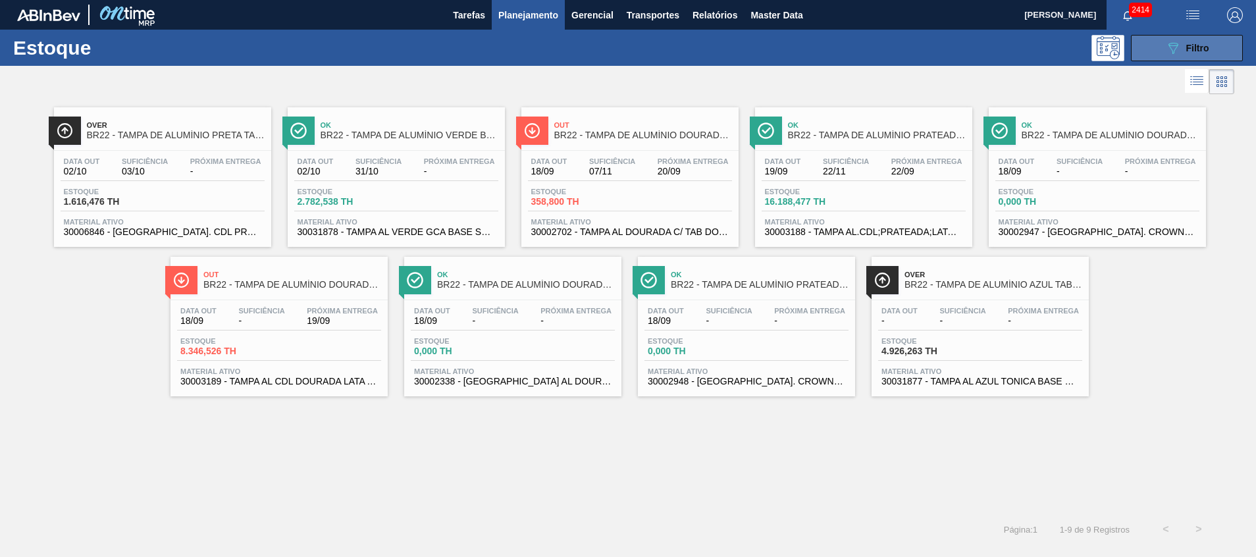
click at [1145, 47] on button "089F7B8B-B2A5-4AFE-B5C0-19BA573D28AC Filtro" at bounding box center [1187, 48] width 112 height 26
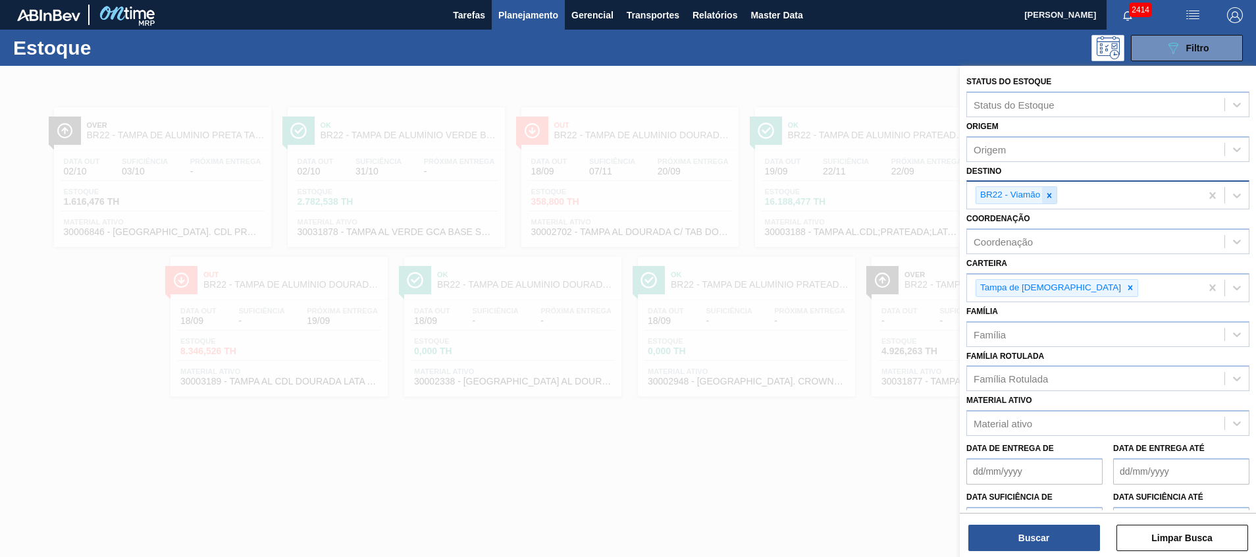
click at [1049, 201] on div at bounding box center [1049, 195] width 14 height 16
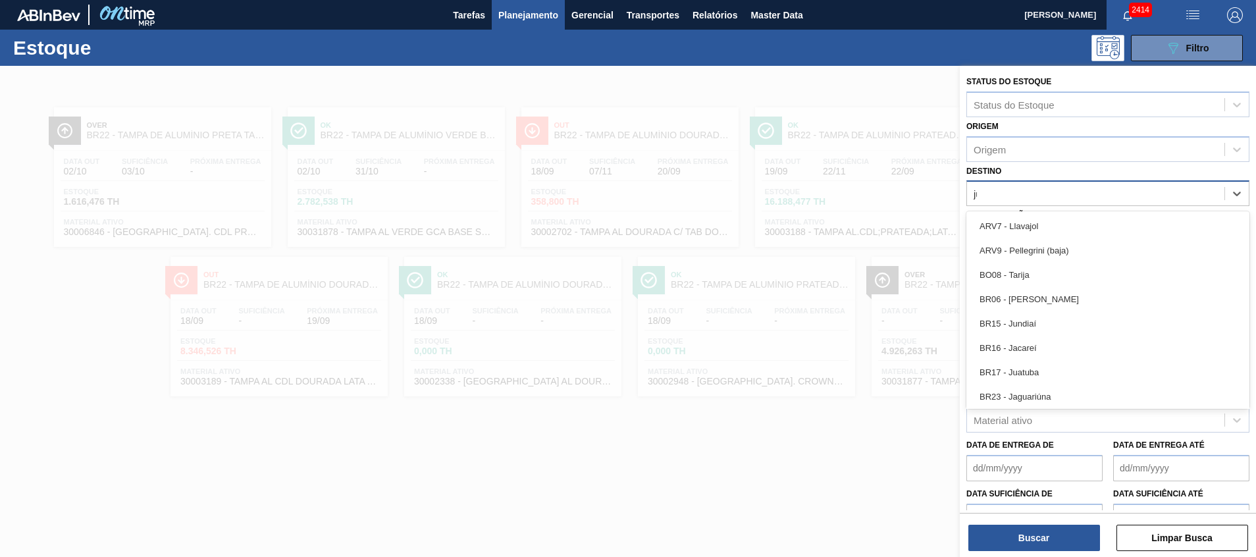
type input "jua"
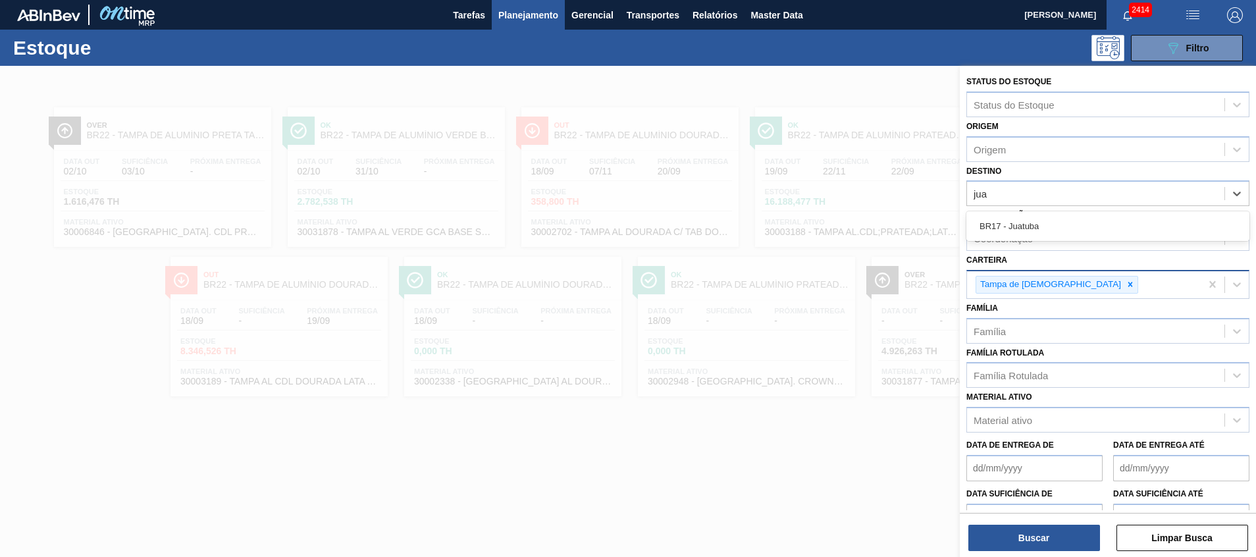
drag, startPoint x: 1030, startPoint y: 223, endPoint x: 1022, endPoint y: 297, distance: 74.1
click at [1030, 224] on div "BR17 - Juatuba" at bounding box center [1107, 226] width 283 height 24
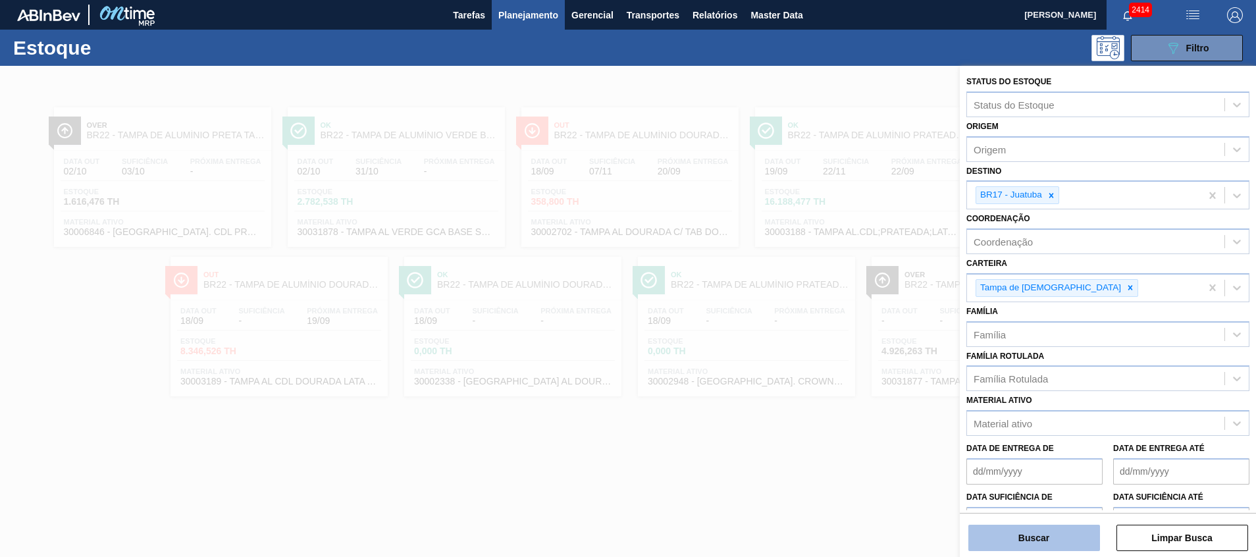
click at [995, 538] on button "Buscar" at bounding box center [1034, 538] width 132 height 26
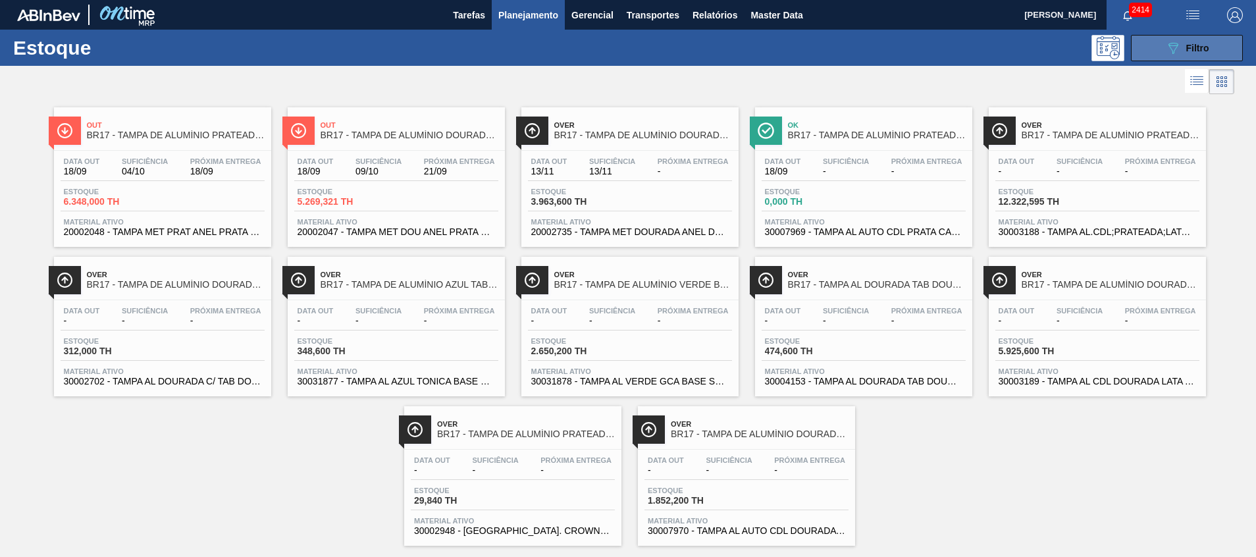
click at [1205, 43] on span "Filtro" at bounding box center [1197, 48] width 23 height 11
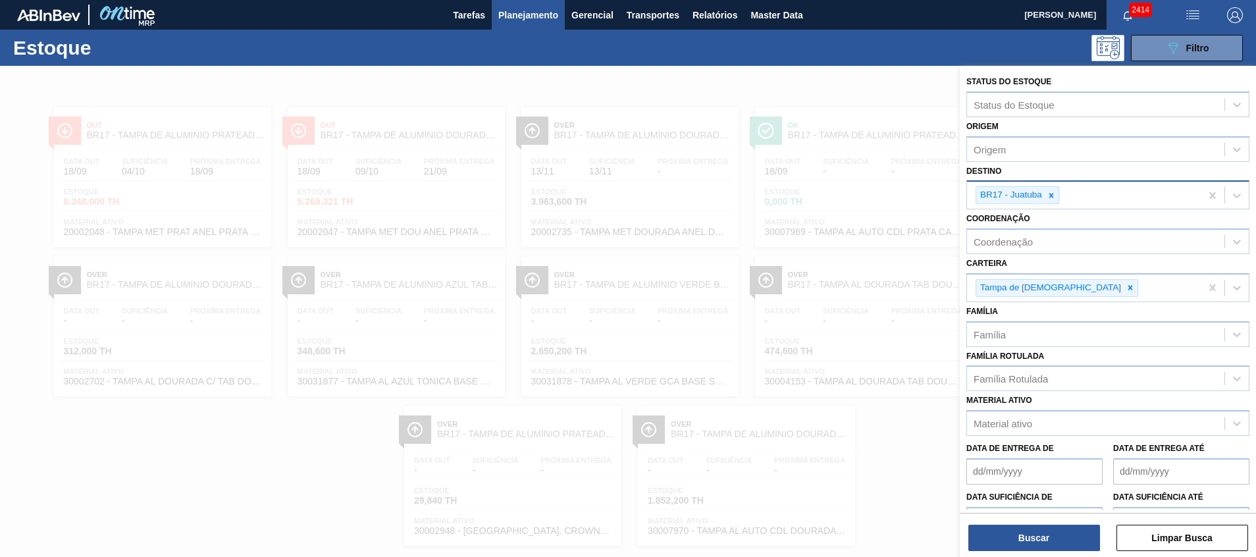
click at [1062, 194] on input "Destino" at bounding box center [1062, 195] width 1 height 11
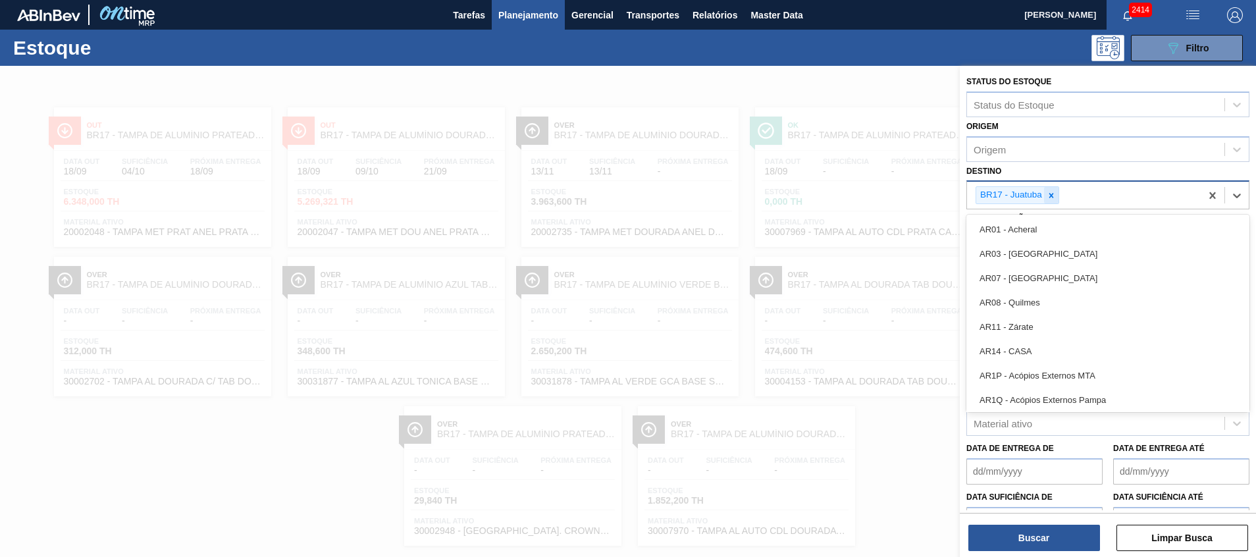
click at [1049, 192] on icon at bounding box center [1051, 195] width 9 height 9
type input "n"
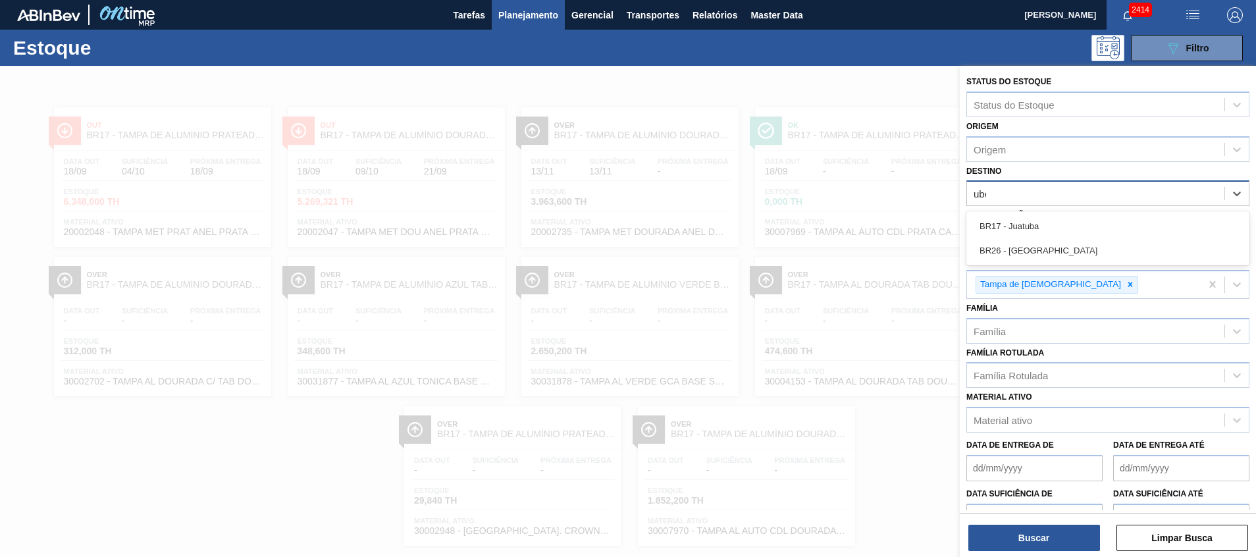
type input "uber"
click at [1109, 221] on div "BR26 - [GEOGRAPHIC_DATA]" at bounding box center [1107, 226] width 283 height 24
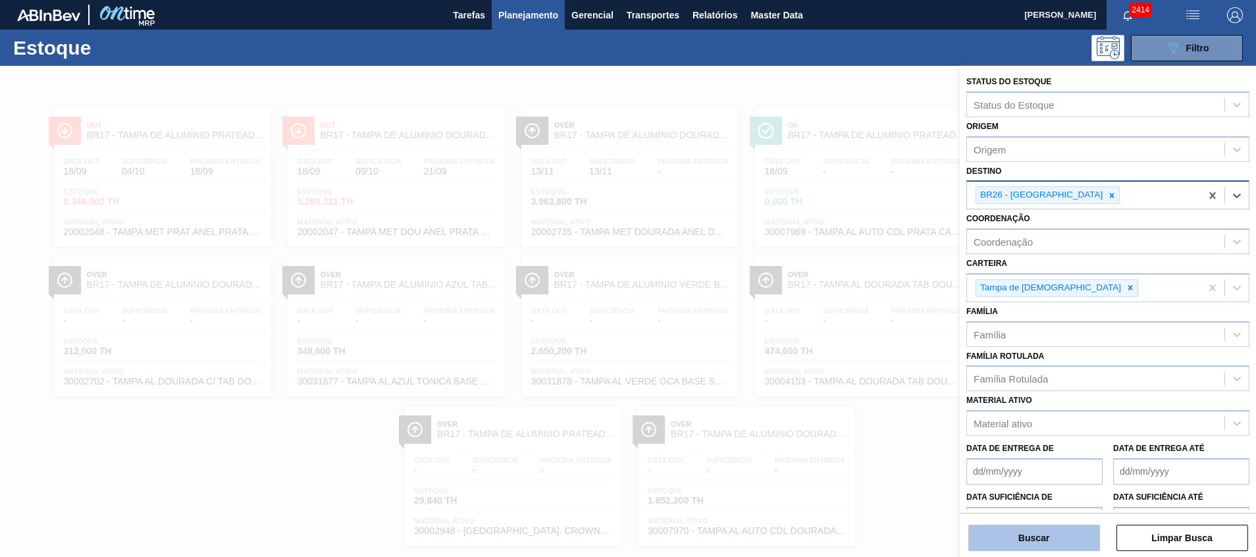
click at [981, 545] on button "Buscar" at bounding box center [1034, 538] width 132 height 26
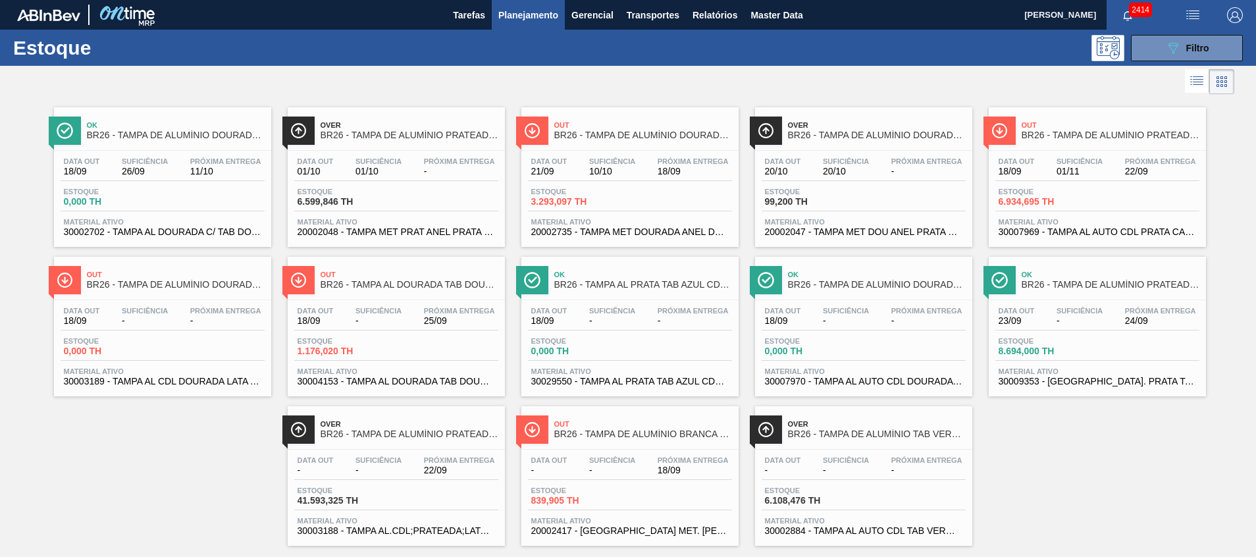
click at [334, 390] on div "Out BR26 - TAMPA AL DOURADA TAB DOURADA CANPACK CDL Data out 18/09 Suficiência …" at bounding box center [396, 327] width 217 height 140
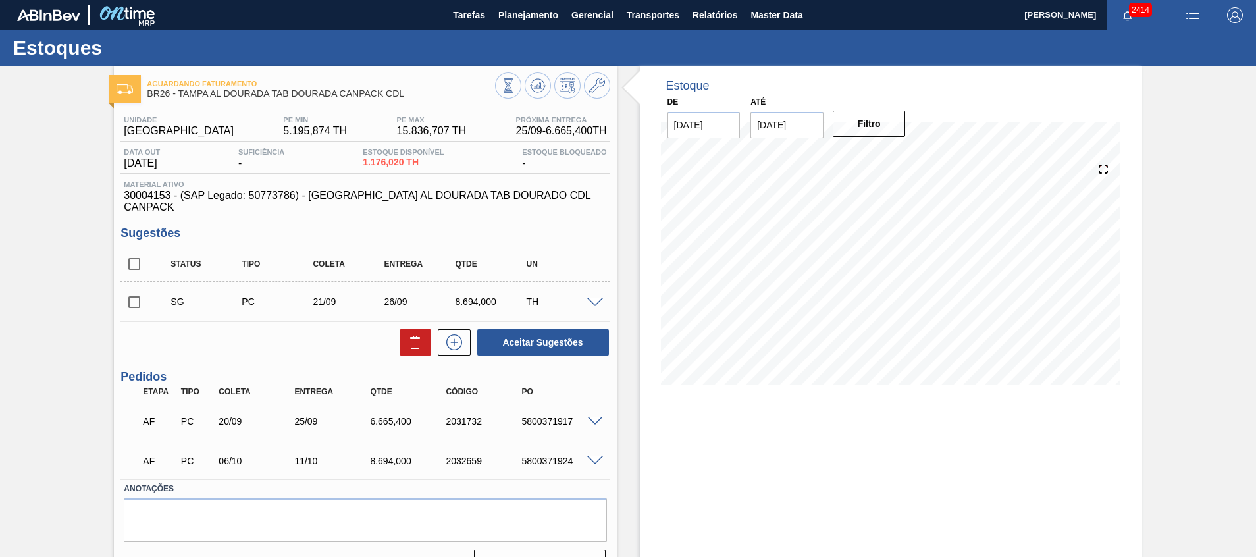
click at [141, 250] on input "checkbox" at bounding box center [134, 264] width 28 height 28
checkbox input "true"
click at [423, 333] on button at bounding box center [416, 342] width 32 height 26
checkbox input "false"
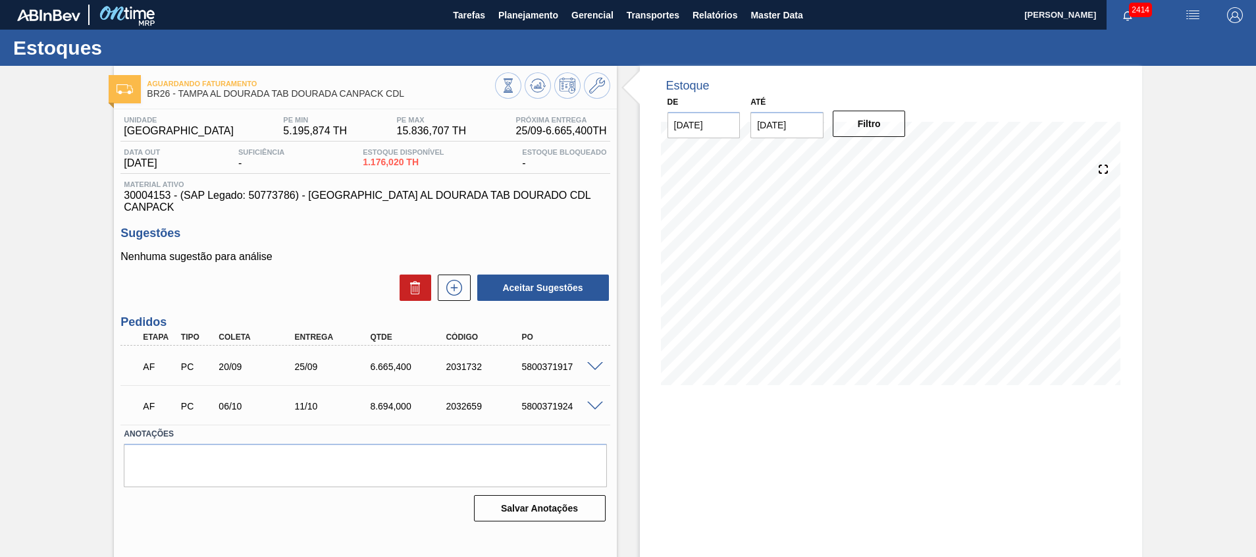
click at [103, 353] on div "Aguardando Faturamento BR26 - TAMPA AL DOURADA TAB DOURADA CANPACK CDL Unidade …" at bounding box center [628, 316] width 1256 height 500
click at [18, 175] on div "Aguardando Faturamento BR26 - TAMPA AL DOURADA TAB DOURADA CANPACK CDL Unidade …" at bounding box center [628, 316] width 1256 height 500
click at [137, 201] on div "Unidade Uberlândia PE MIN 5.195,874 TH PE MAX 15.836,707 TH Próxima Entrega 25/…" at bounding box center [365, 317] width 502 height 417
click at [135, 193] on span "30004153 - (SAP Legado: 50773786) - [GEOGRAPHIC_DATA] AL DOURADA TAB DOURADO CD…" at bounding box center [365, 202] width 482 height 24
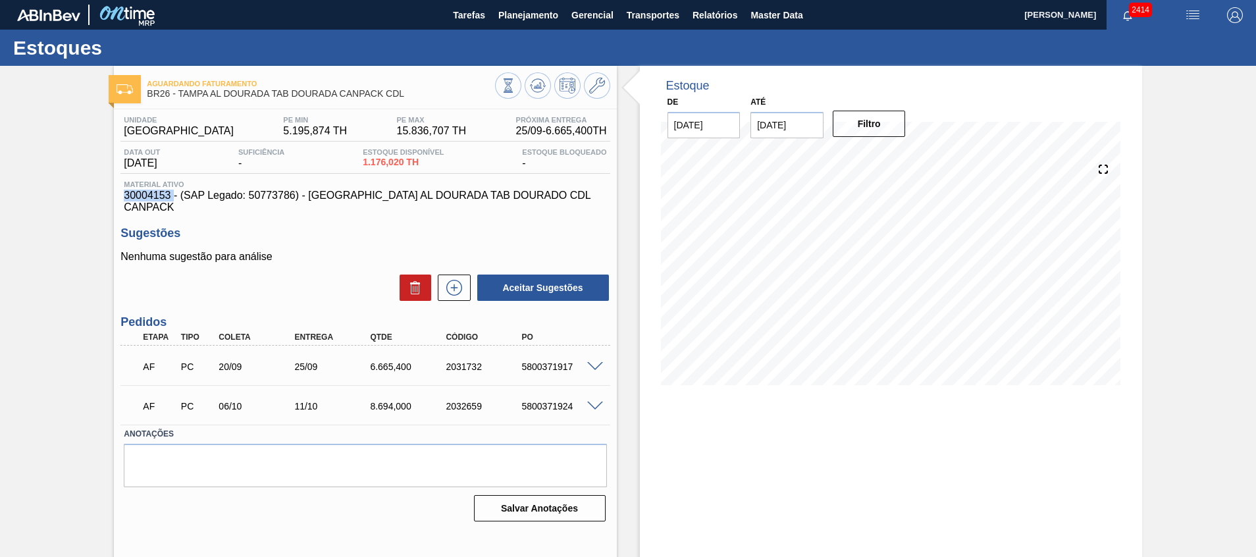
copy span "30004153"
click at [448, 286] on button at bounding box center [454, 287] width 33 height 26
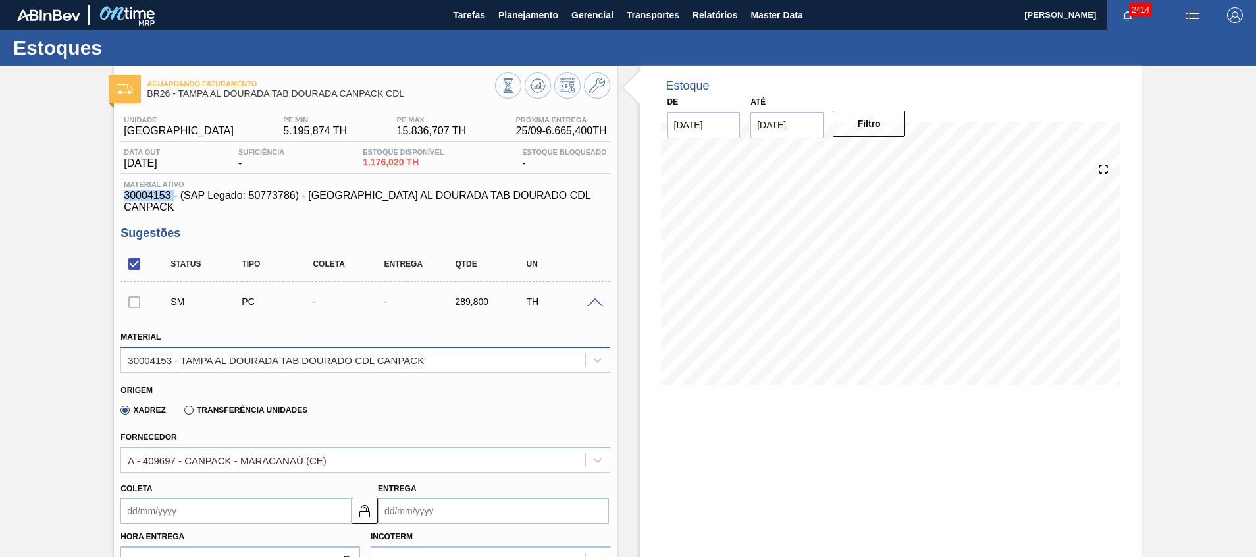
scroll to position [296, 0]
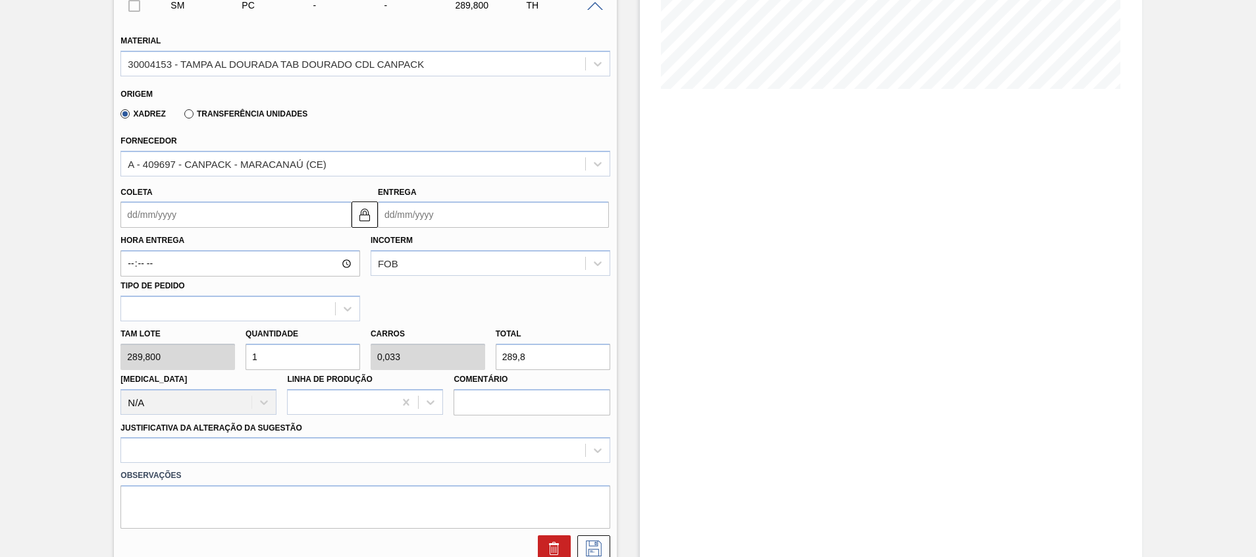
click at [246, 109] on label "Transferência Unidades" at bounding box center [245, 113] width 123 height 9
click at [182, 117] on input "Transferência Unidades" at bounding box center [182, 117] width 0 height 0
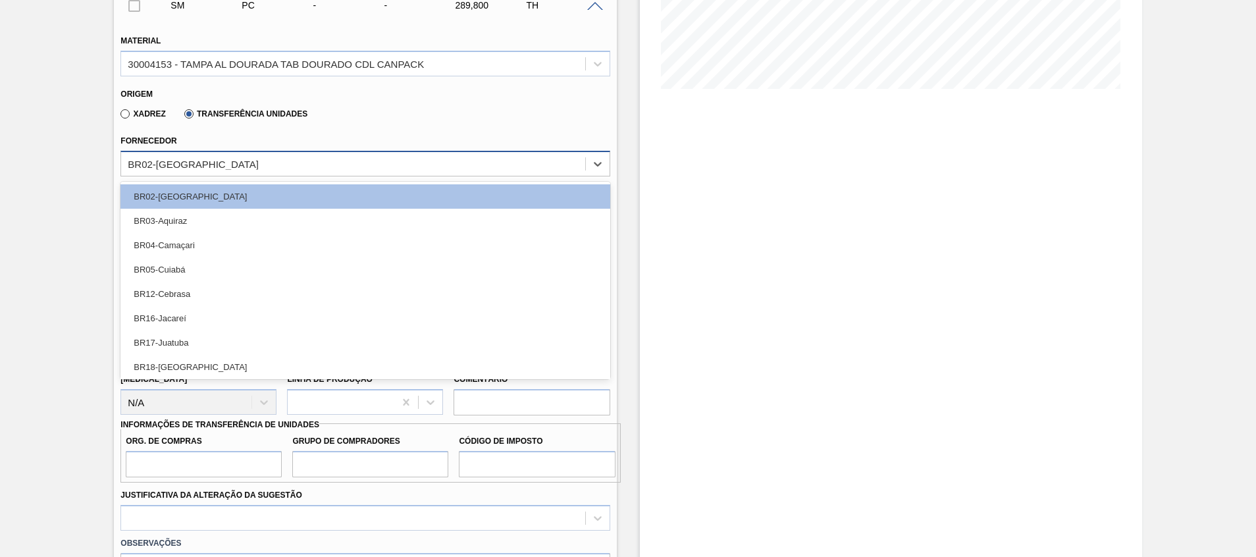
click at [231, 154] on div "BR02-Sergipe" at bounding box center [352, 163] width 463 height 19
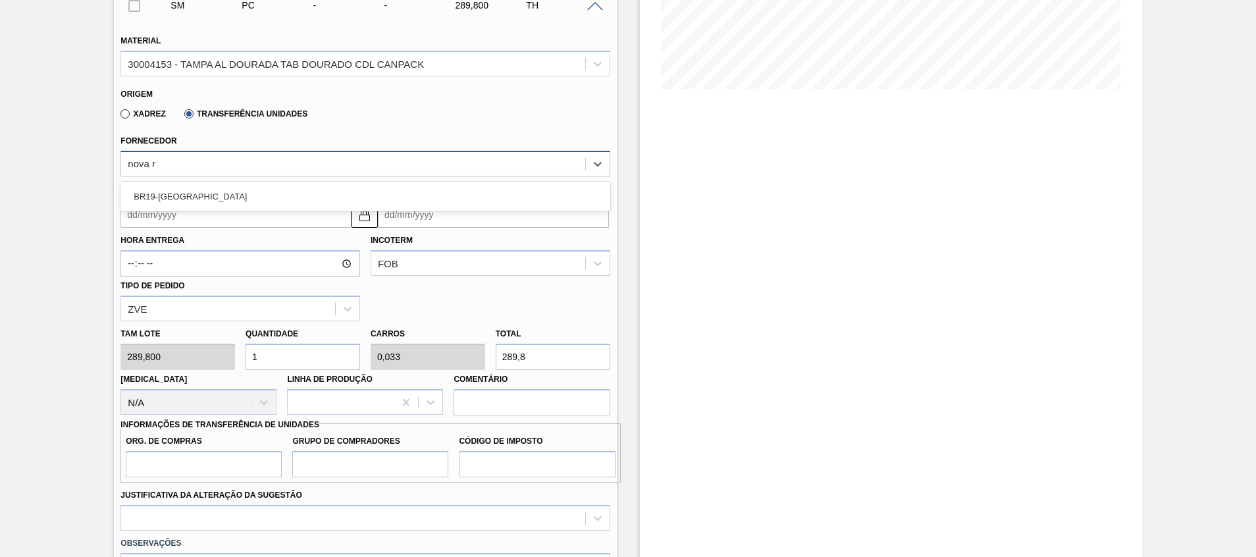
type input "nova ri"
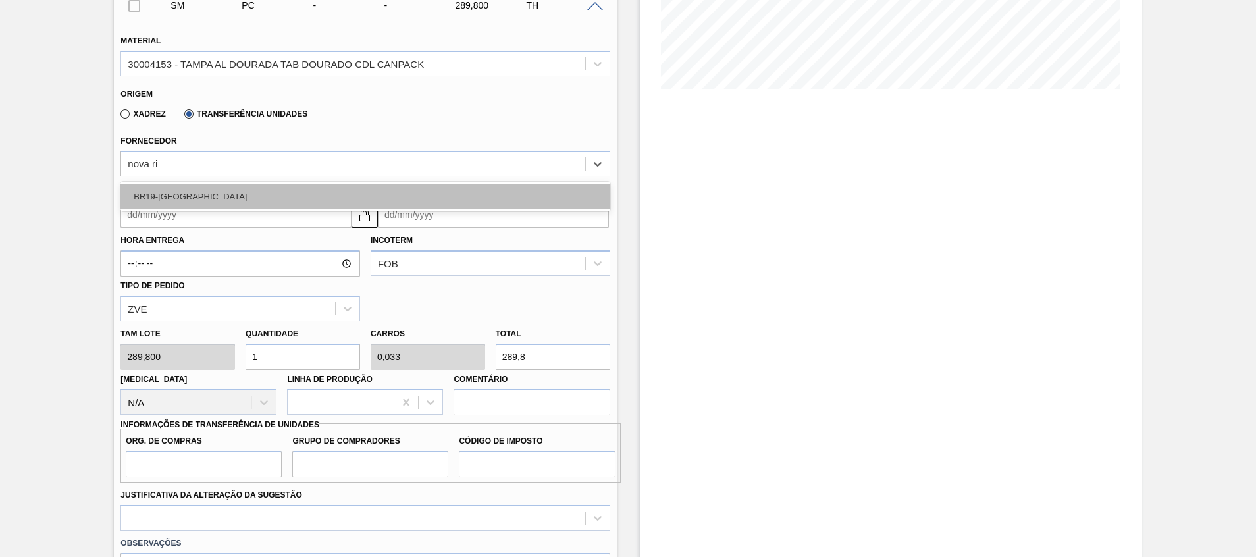
click at [179, 184] on div "BR19-Nova Rio" at bounding box center [364, 196] width 489 height 24
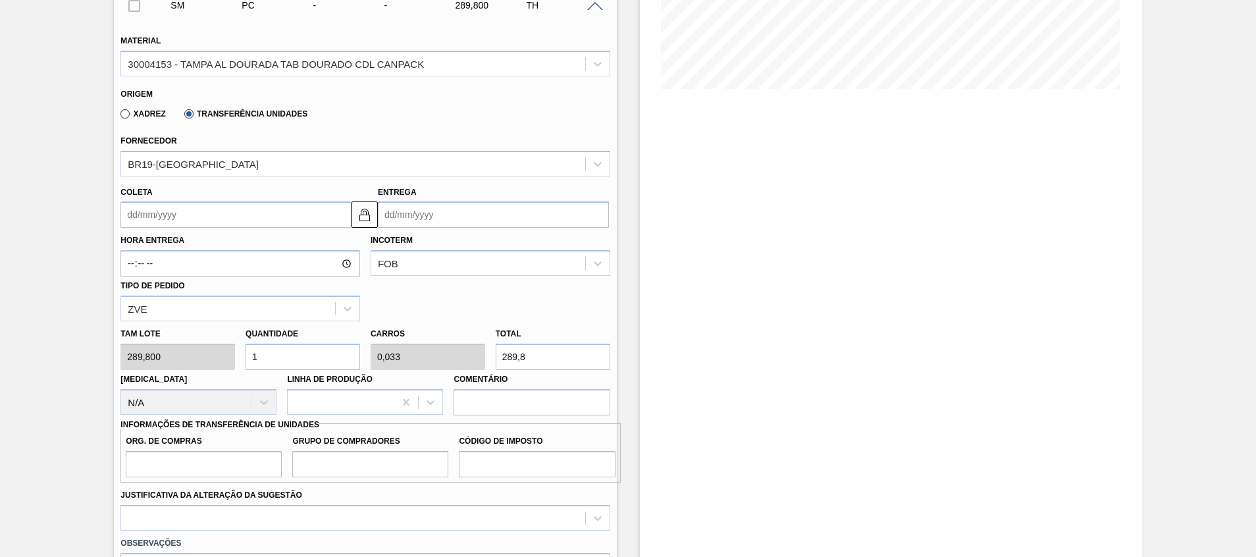
click at [146, 341] on div "Tam lote 289,800 Quantidade 1 Carros 0,033 Total 289,8 Doca N/A Linha de Produç…" at bounding box center [365, 368] width 500 height 94
type input "2"
type input "0,067"
type input "579,6"
type input "25"
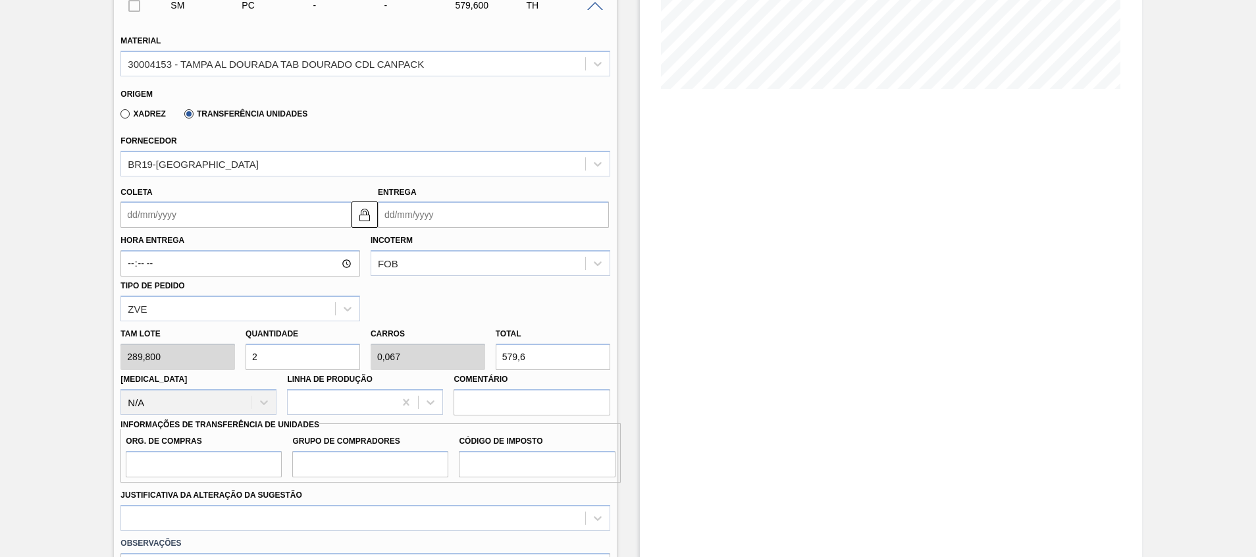
type input "0,833"
type input "7.245"
type input "25"
click at [168, 456] on input "Org. de Compras" at bounding box center [204, 464] width 156 height 26
type input "A01"
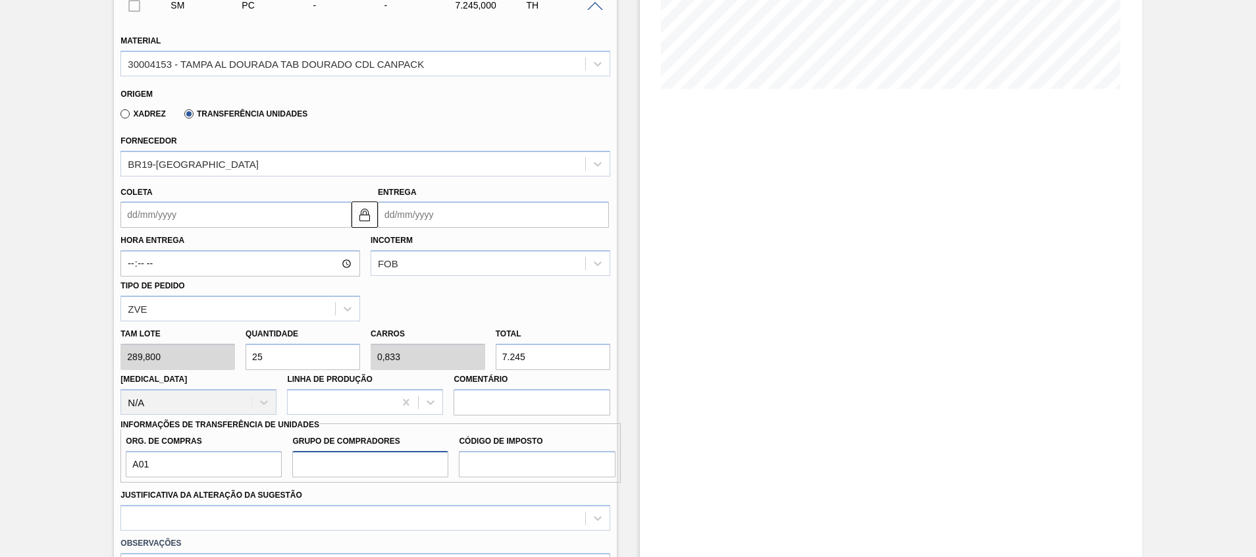
click at [310, 452] on input "Grupo de Compradores" at bounding box center [370, 464] width 156 height 26
type input "BR0"
click at [503, 453] on input "Código de Imposto" at bounding box center [537, 464] width 156 height 26
type input "I1"
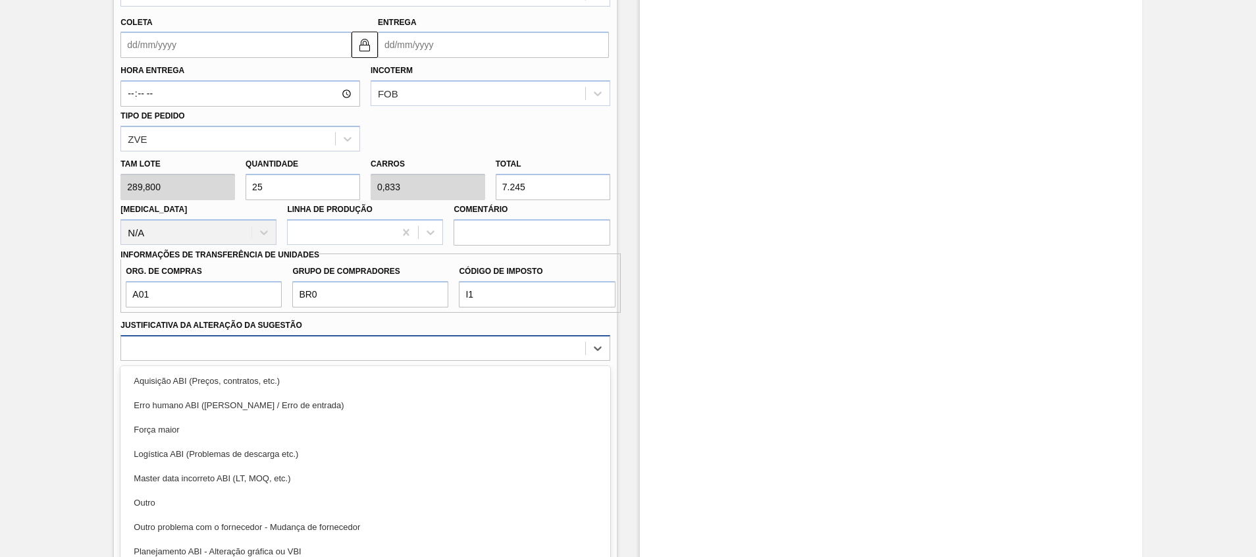
click at [504, 361] on div "option Outro focused, 6 of 18. 18 results available. Use Up and Down to choose …" at bounding box center [364, 348] width 489 height 26
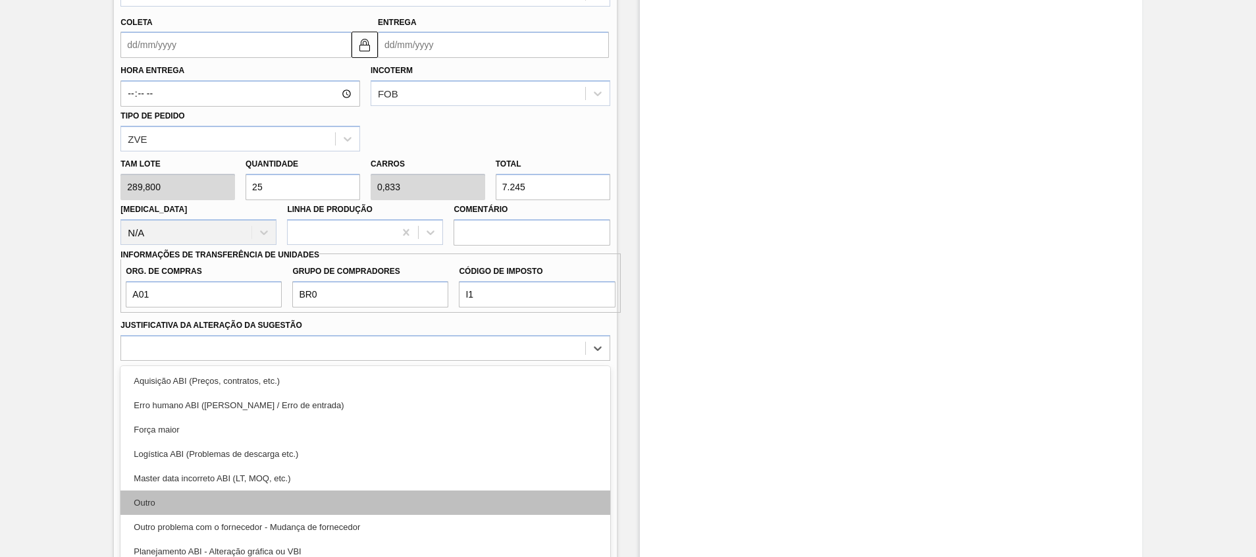
click at [493, 492] on div "Outro" at bounding box center [364, 502] width 489 height 24
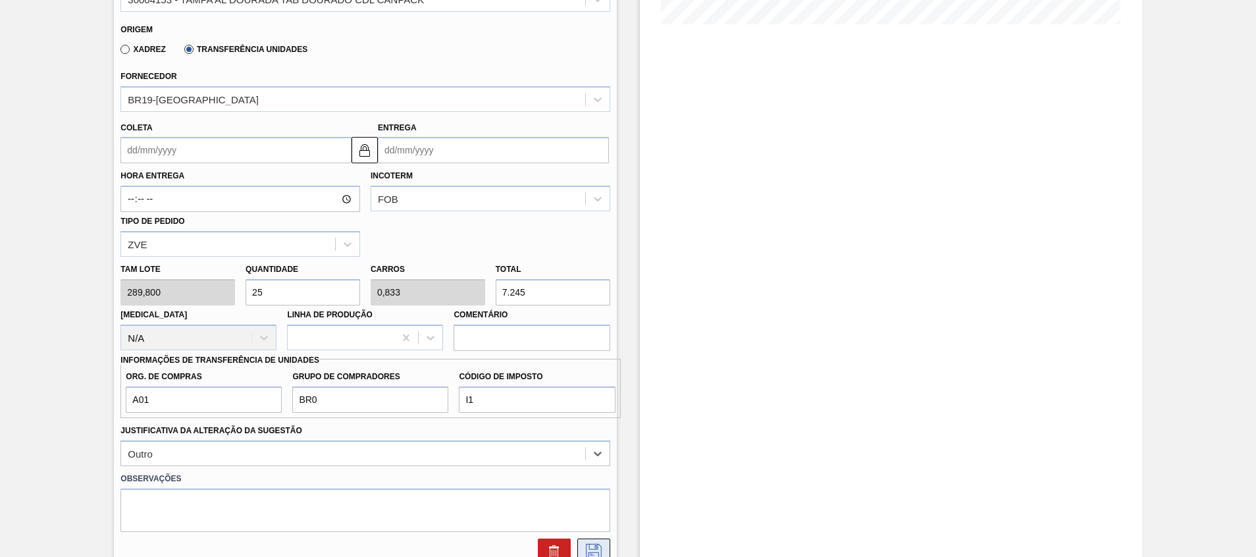
scroll to position [269, 0]
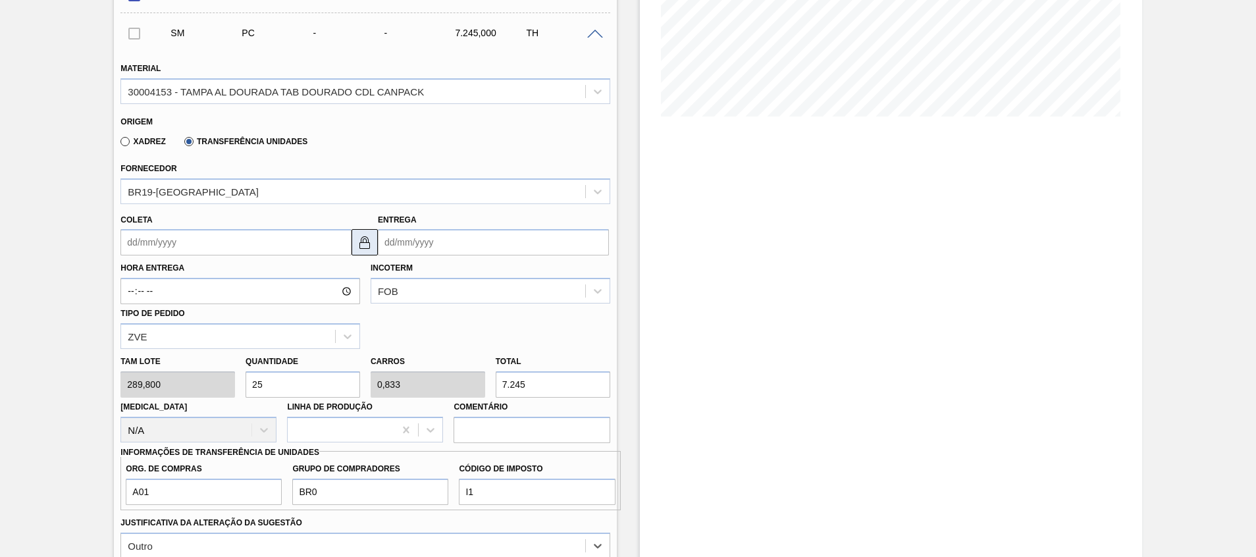
click at [359, 234] on img at bounding box center [365, 242] width 16 height 16
click at [296, 229] on input "Coleta" at bounding box center [235, 242] width 231 height 26
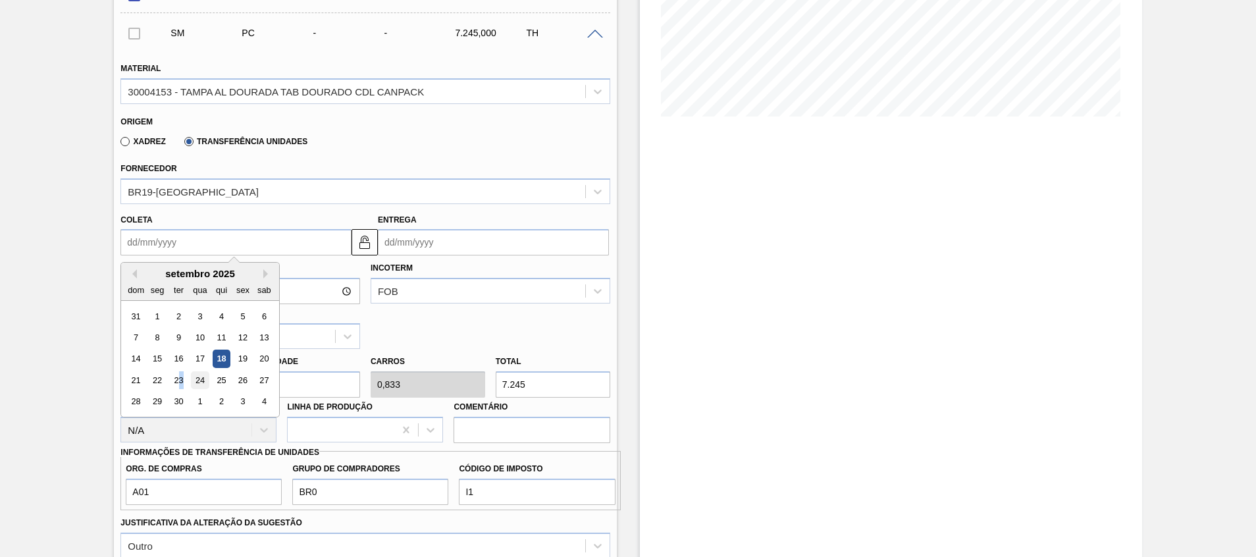
drag, startPoint x: 180, startPoint y: 368, endPoint x: 199, endPoint y: 368, distance: 19.1
click at [199, 370] on div "21 22 23 24 25 26 27" at bounding box center [200, 380] width 149 height 21
click at [199, 371] on div "24" at bounding box center [201, 380] width 18 height 18
type input "[DATE]"
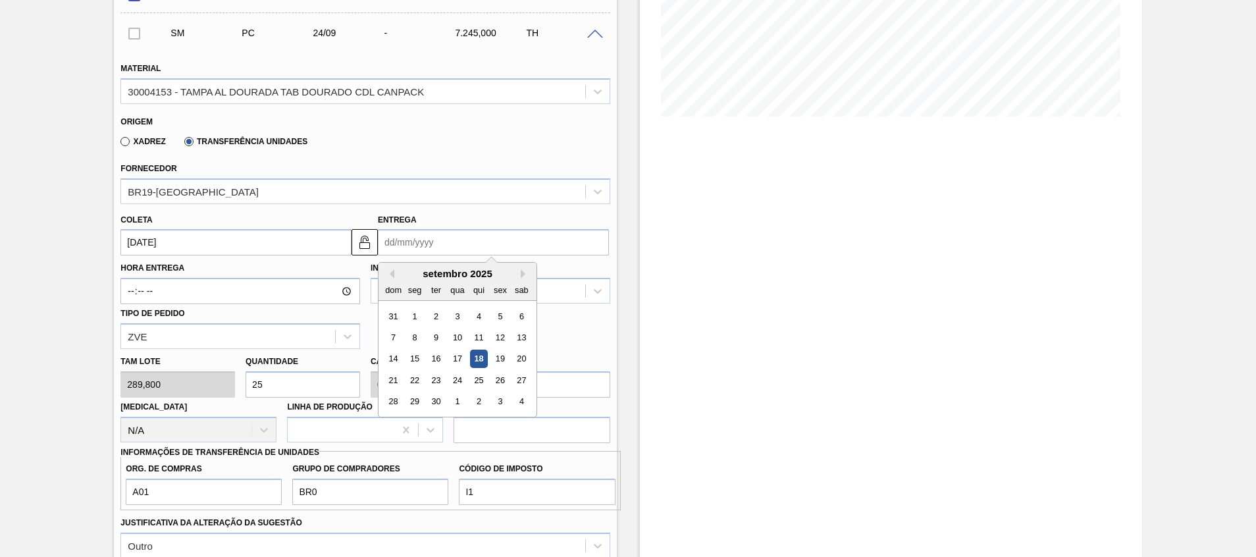
click at [442, 232] on input "Entrega" at bounding box center [493, 242] width 231 height 26
click at [458, 371] on div "24" at bounding box center [457, 380] width 18 height 18
click at [459, 229] on input "[DATE]" at bounding box center [493, 242] width 231 height 26
click at [481, 371] on div "25" at bounding box center [479, 380] width 18 height 18
type input "[DATE]"
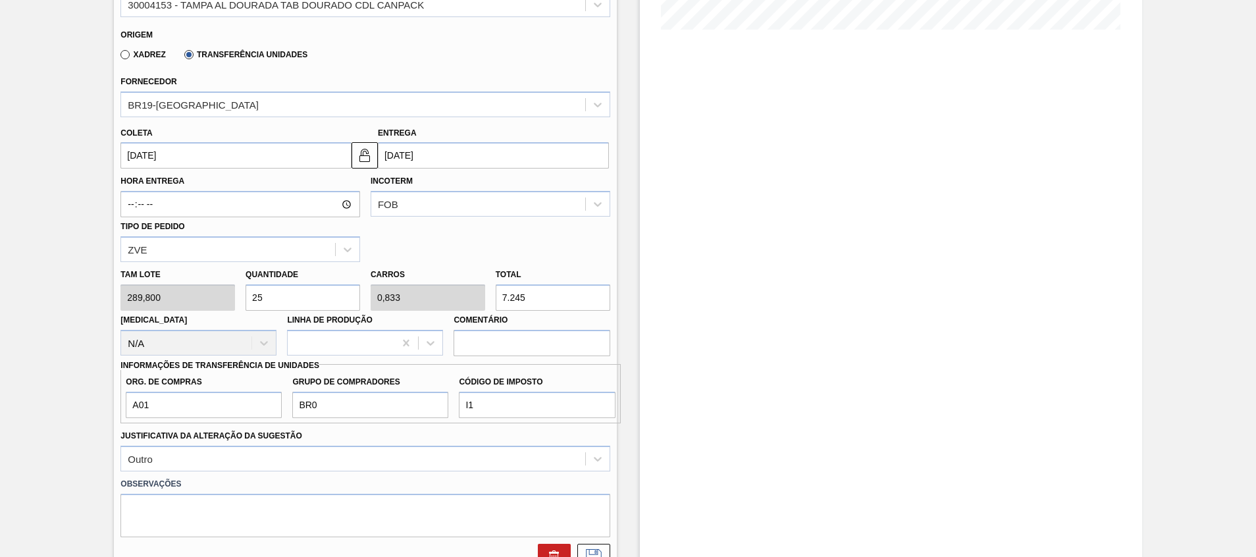
scroll to position [466, 0]
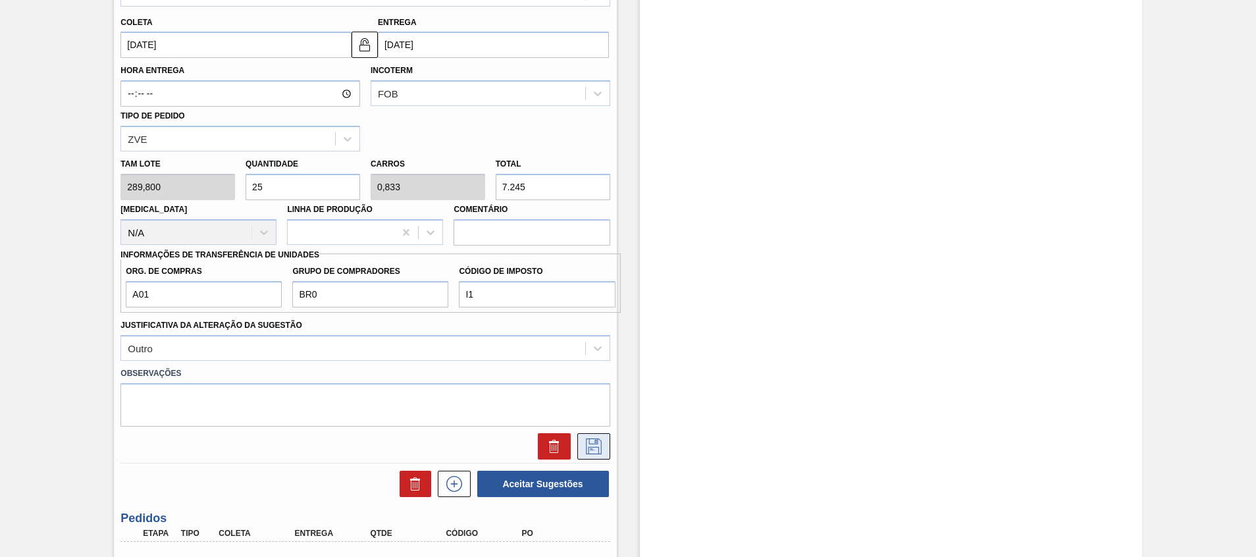
click at [605, 436] on button at bounding box center [593, 446] width 33 height 26
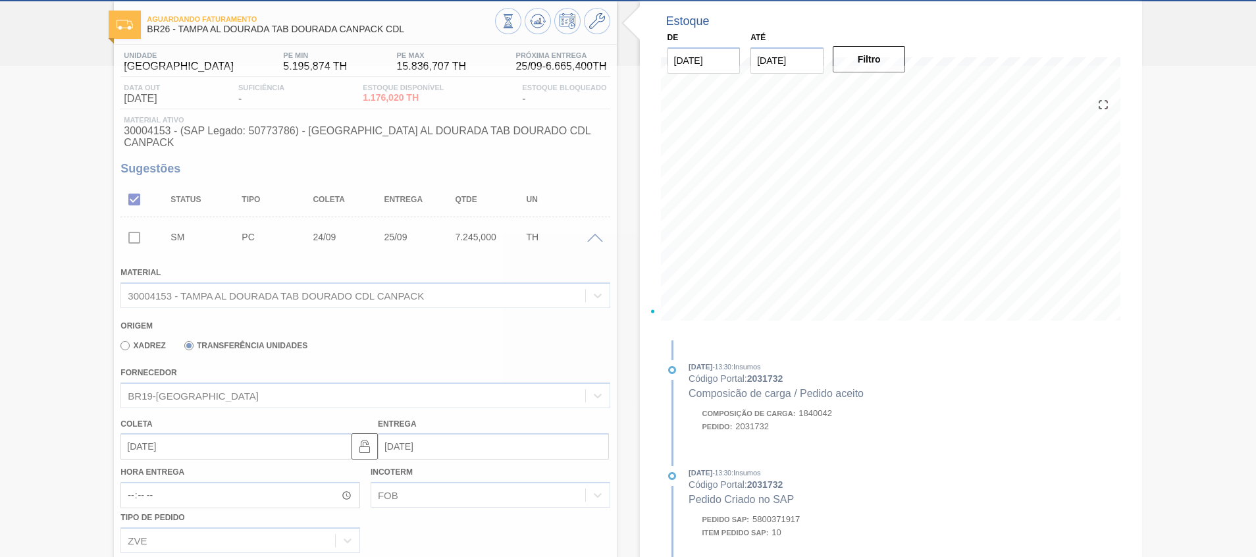
scroll to position [18, 0]
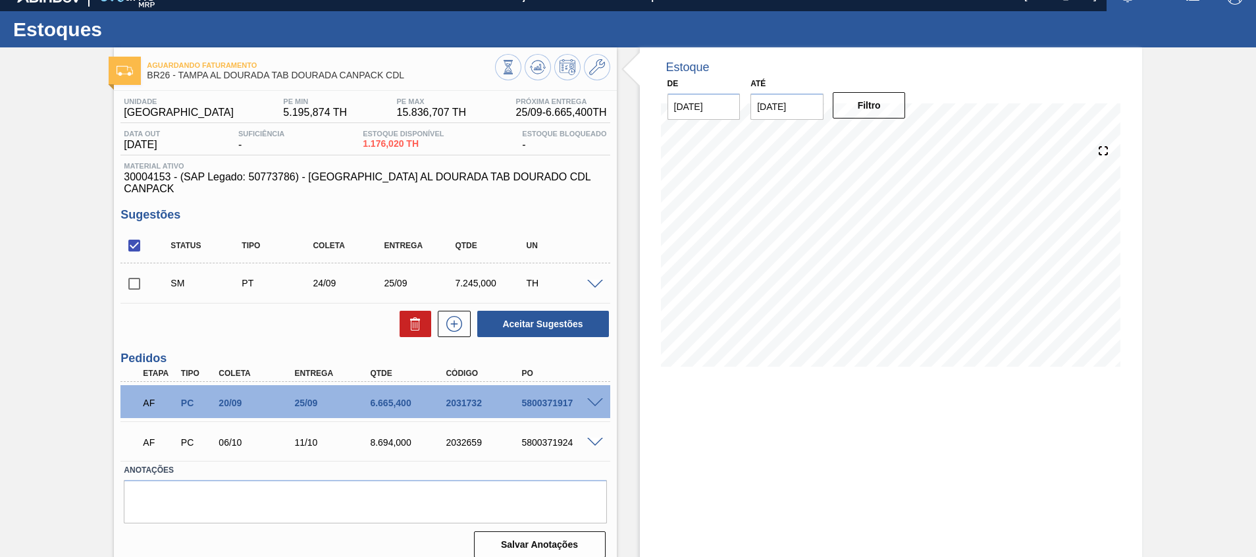
click at [596, 280] on span at bounding box center [595, 285] width 16 height 10
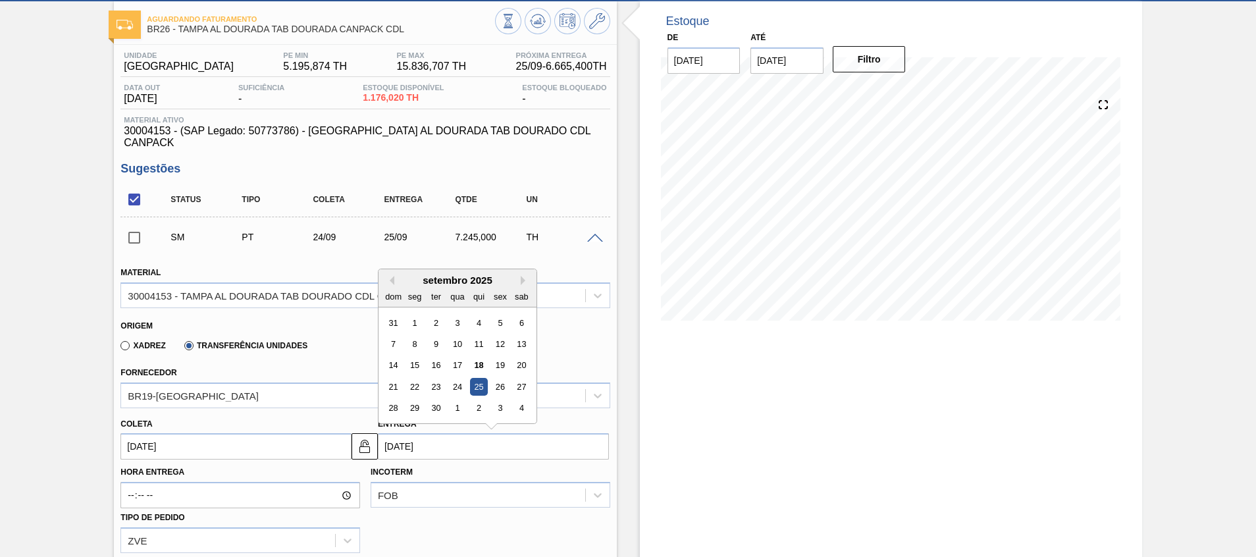
click at [416, 441] on input "[DATE]" at bounding box center [493, 446] width 231 height 26
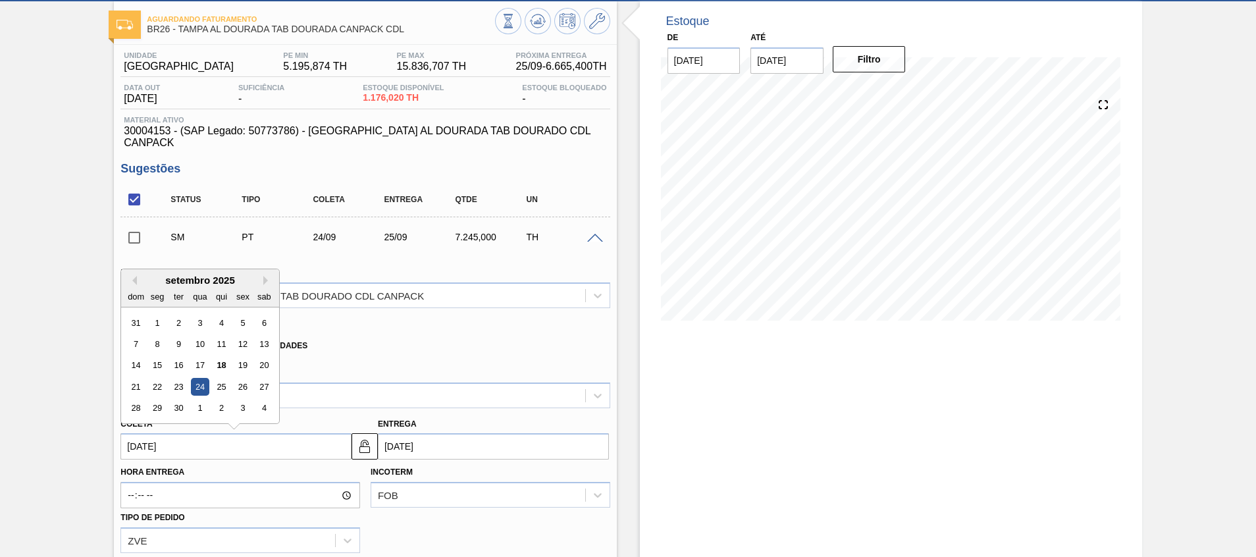
click at [282, 448] on input "[DATE]" at bounding box center [235, 446] width 231 height 26
click at [249, 357] on div "19" at bounding box center [243, 366] width 18 height 18
type input "[DATE]"
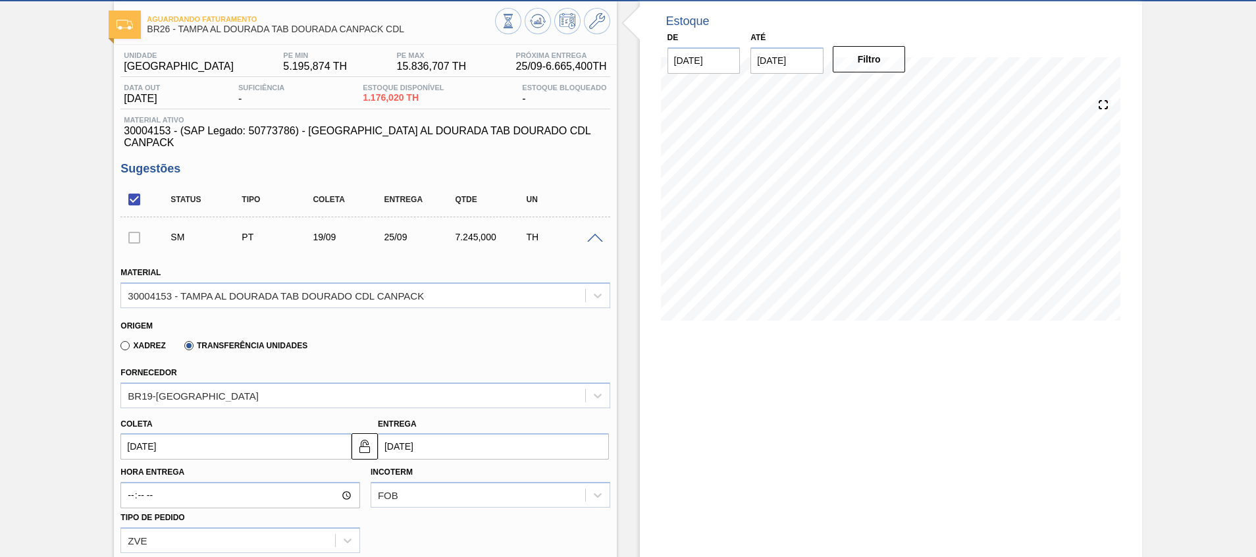
click at [425, 433] on input "[DATE]" at bounding box center [493, 446] width 231 height 26
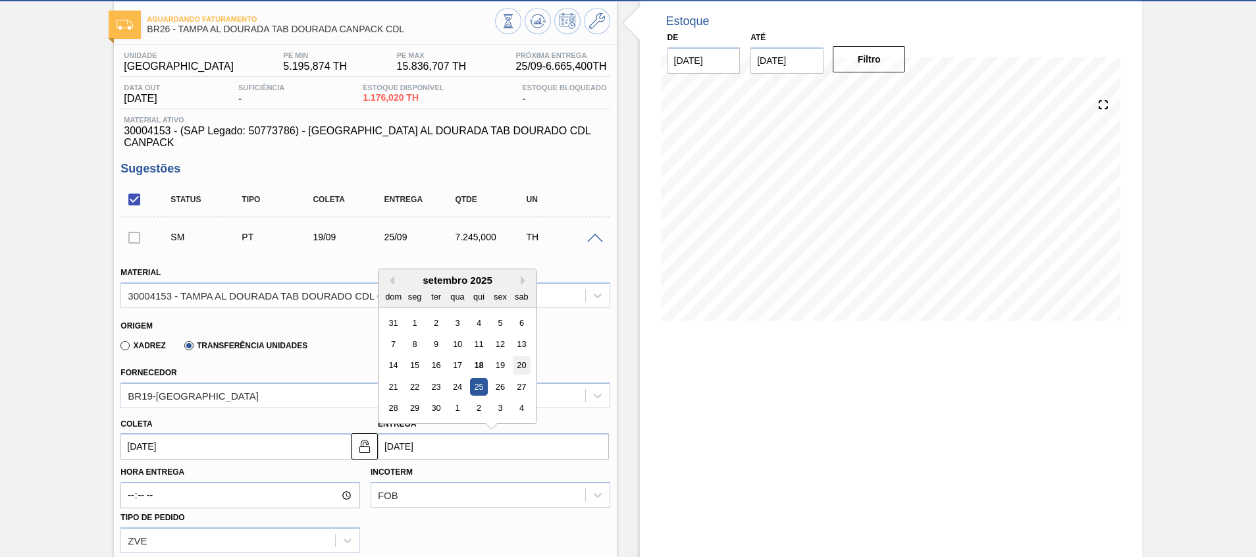
click at [521, 357] on div "20" at bounding box center [522, 366] width 18 height 18
type input "[DATE]"
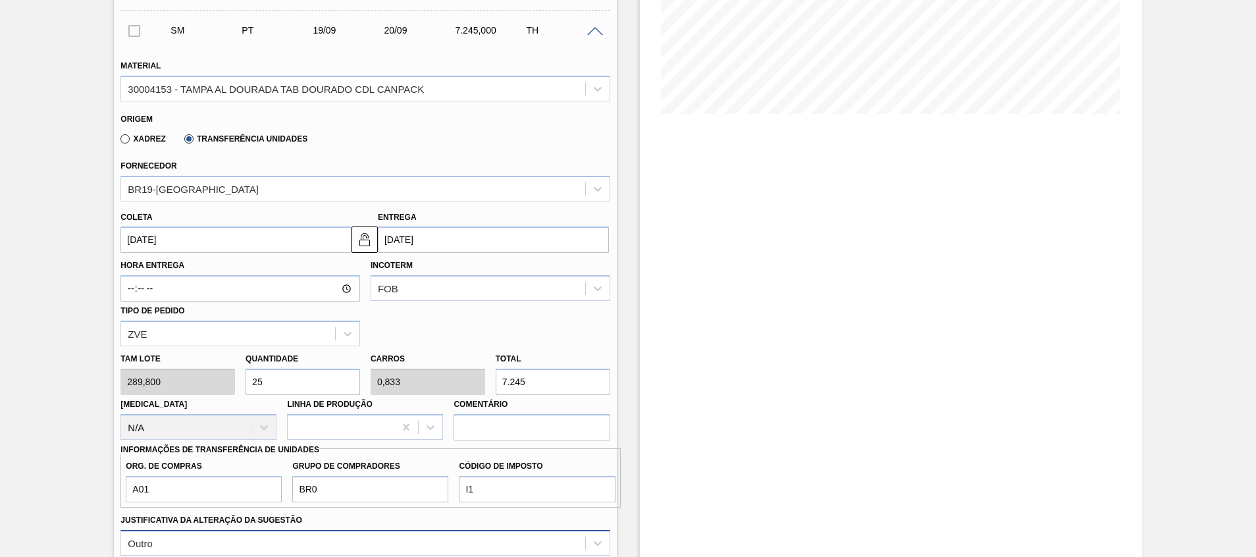
scroll to position [361, 0]
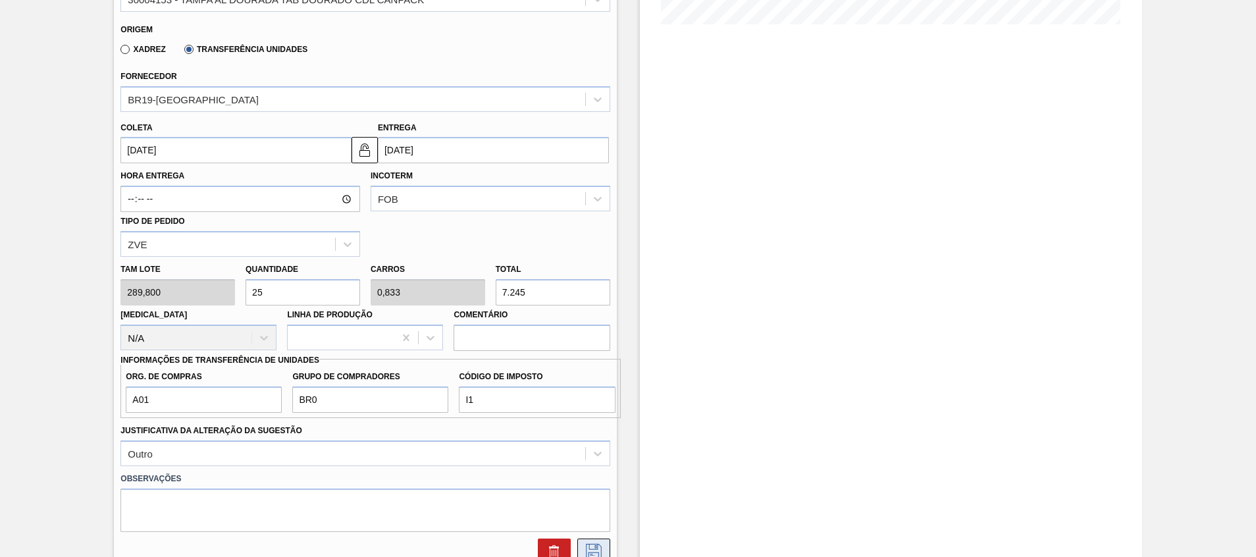
click at [586, 544] on icon at bounding box center [593, 552] width 21 height 16
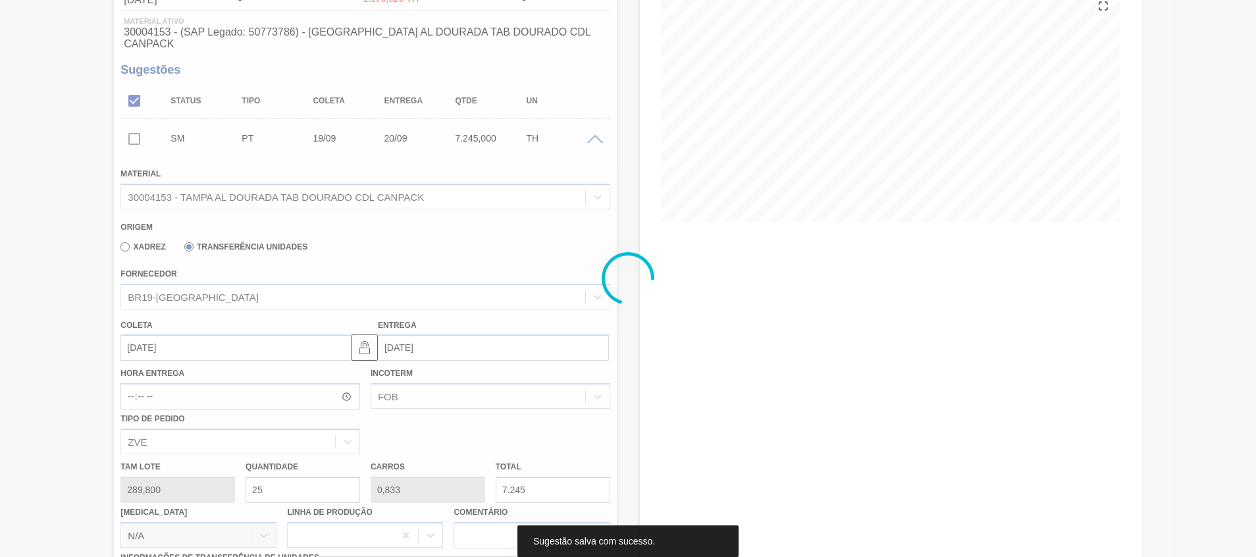
scroll to position [18, 0]
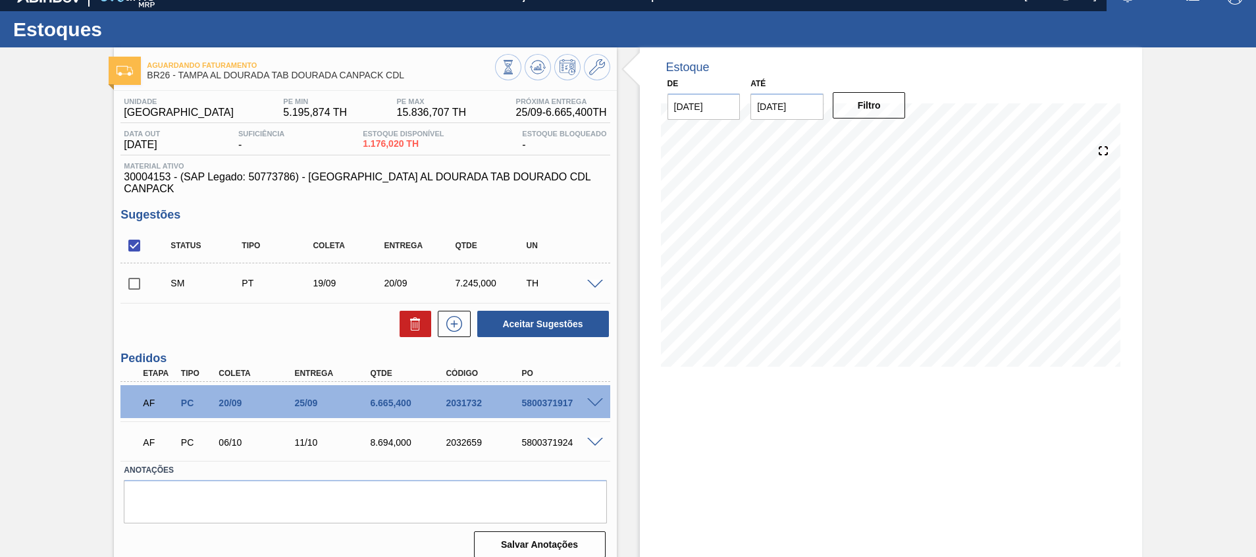
click at [469, 270] on div "SM PT 19/09 20/09 7.245,000 TH" at bounding box center [375, 283] width 427 height 26
click at [467, 278] on div "7.245,000" at bounding box center [491, 283] width 79 height 11
copy div "7.245,000"
click at [32, 404] on div "Aguardando Faturamento BR26 - TAMPA AL DOURADA TAB DOURADA CANPACK CDL Unidade …" at bounding box center [628, 307] width 1256 height 521
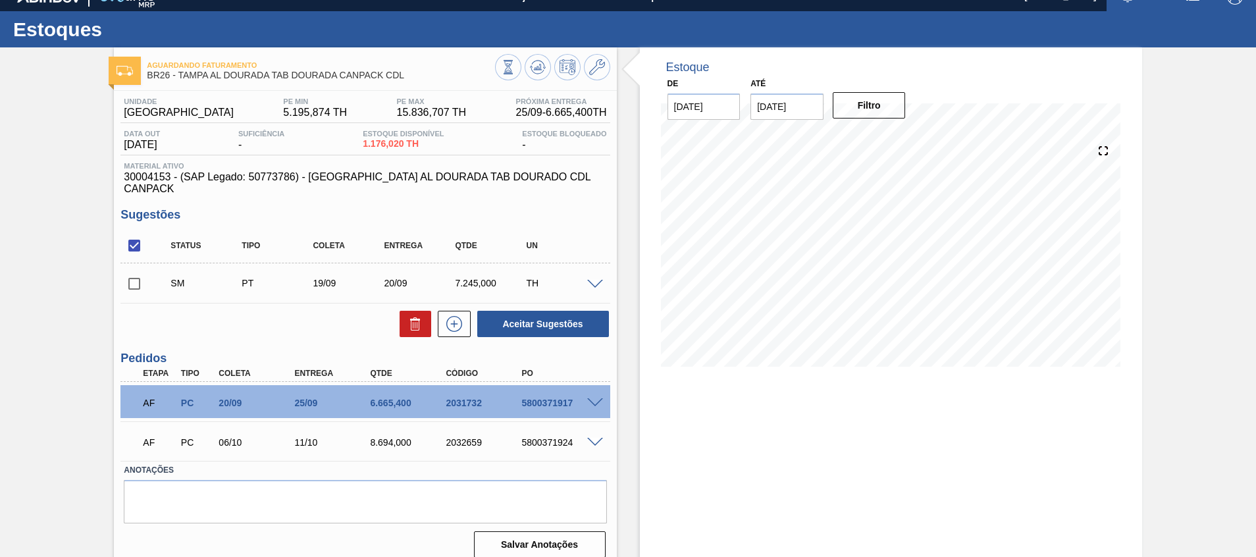
click at [138, 271] on input "checkbox" at bounding box center [134, 284] width 28 height 28
checkbox input "true"
click at [803, 107] on input "[DATE]" at bounding box center [786, 106] width 73 height 26
click at [891, 138] on div "setembro 2025" at bounding box center [830, 137] width 158 height 11
click at [897, 140] on button "Next Month" at bounding box center [897, 138] width 9 height 9
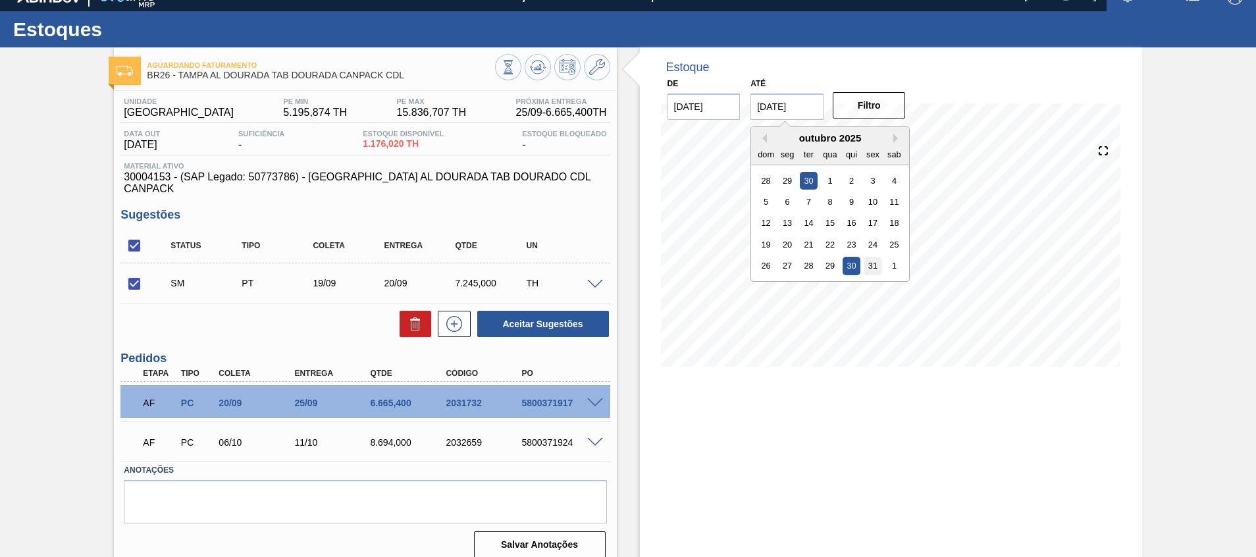
click at [873, 267] on div "31" at bounding box center [873, 266] width 18 height 18
type input "[DATE]"
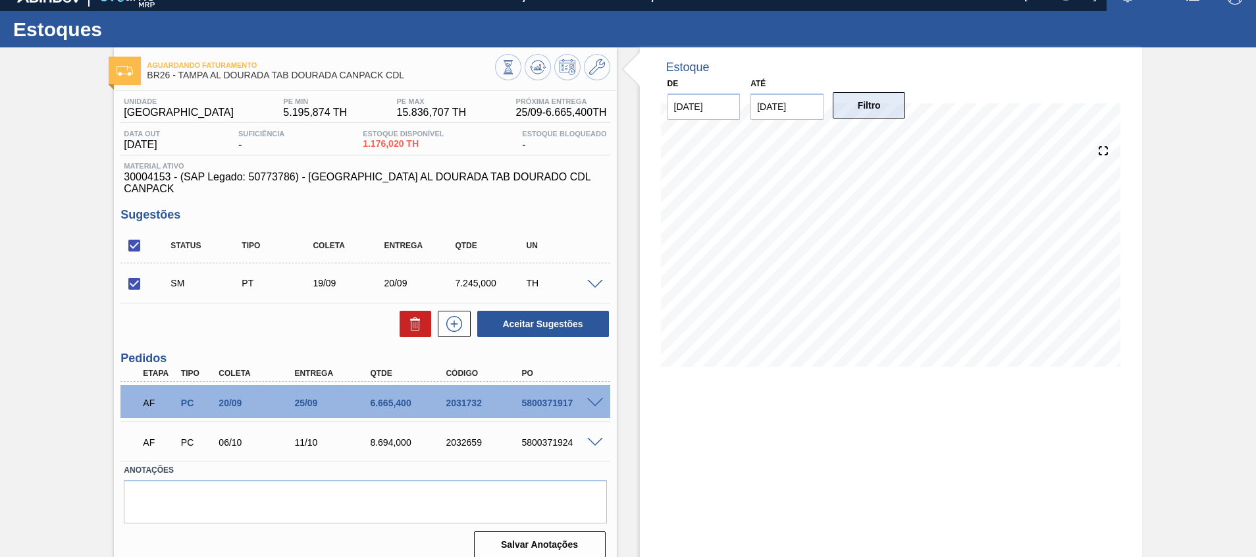
click at [845, 92] on button "Filtro" at bounding box center [869, 105] width 73 height 26
click at [598, 280] on span at bounding box center [595, 285] width 16 height 10
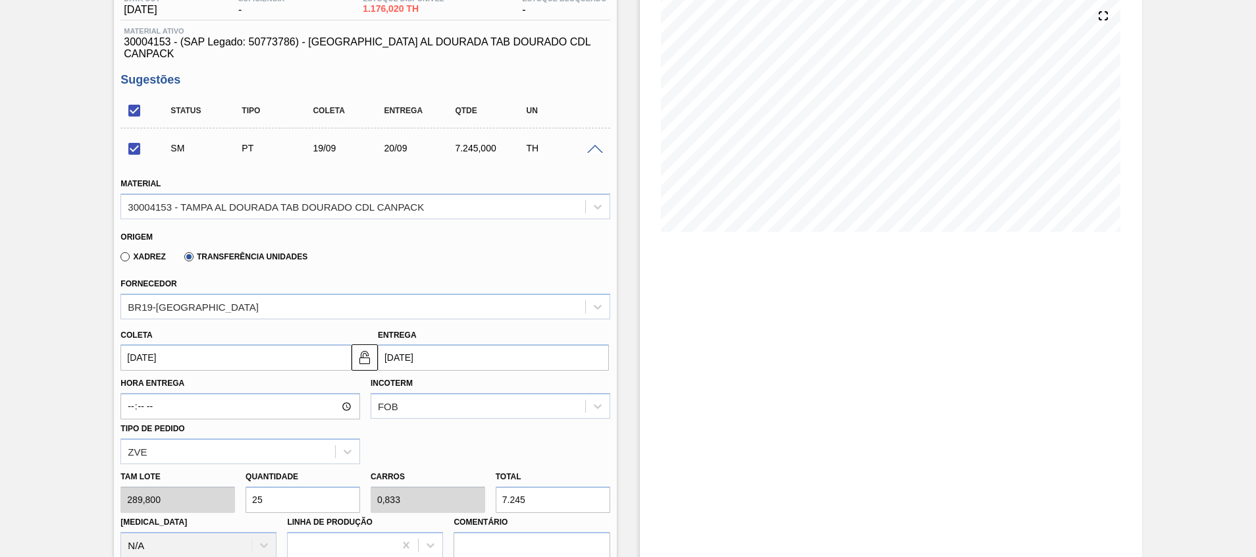
scroll to position [117, 0]
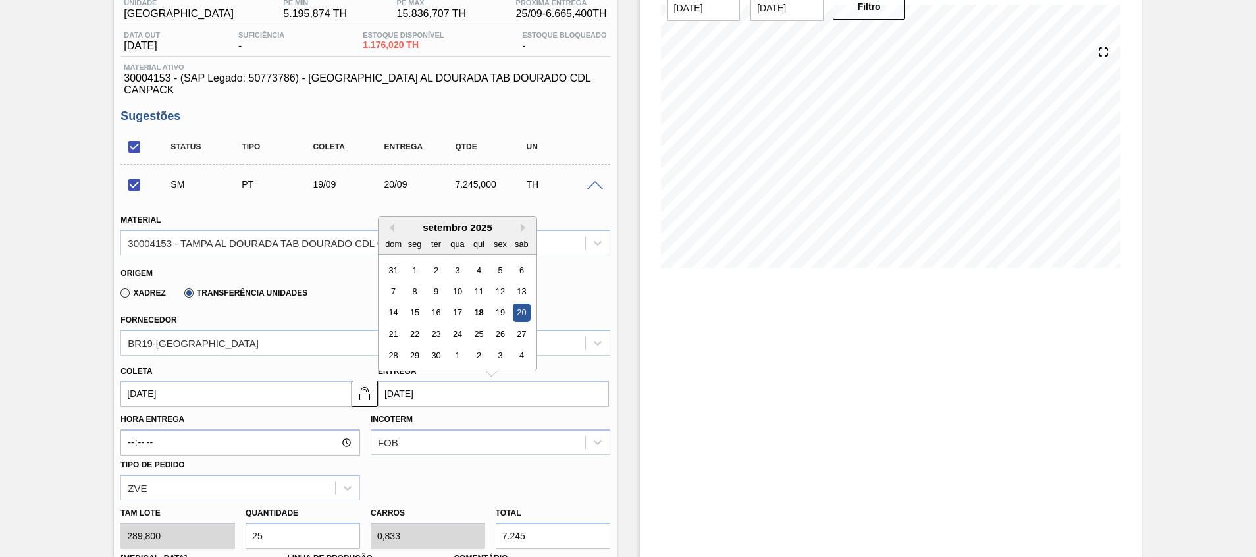
click at [431, 380] on input "[DATE]" at bounding box center [493, 393] width 231 height 26
click at [477, 325] on div "25" at bounding box center [479, 334] width 18 height 18
checkbox input "false"
type input "[DATE]"
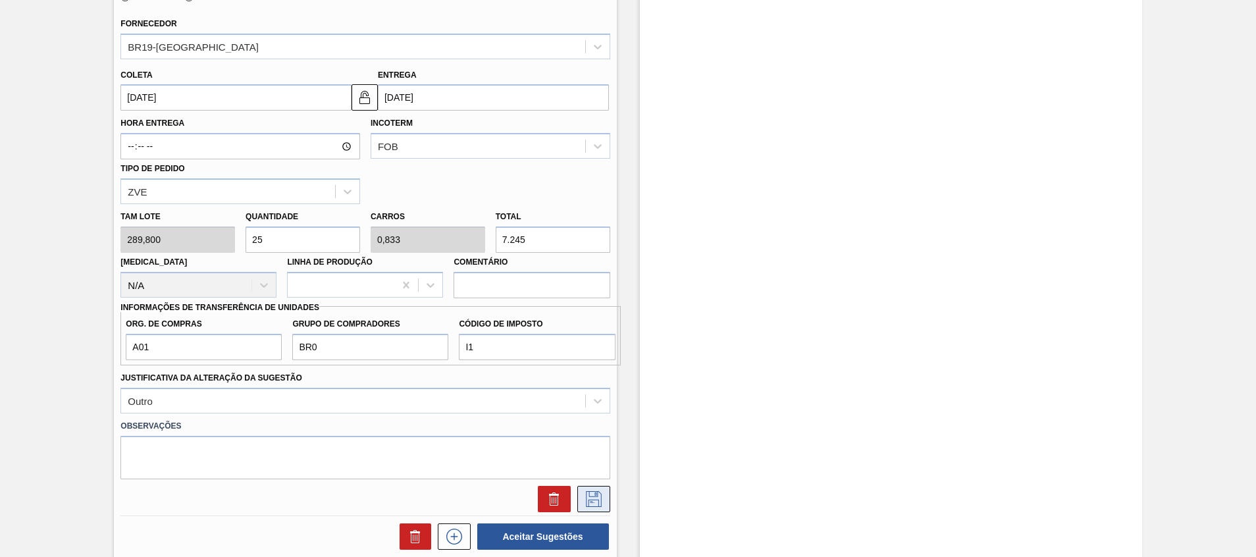
click at [594, 491] on icon at bounding box center [594, 499] width 16 height 16
checkbox input "true"
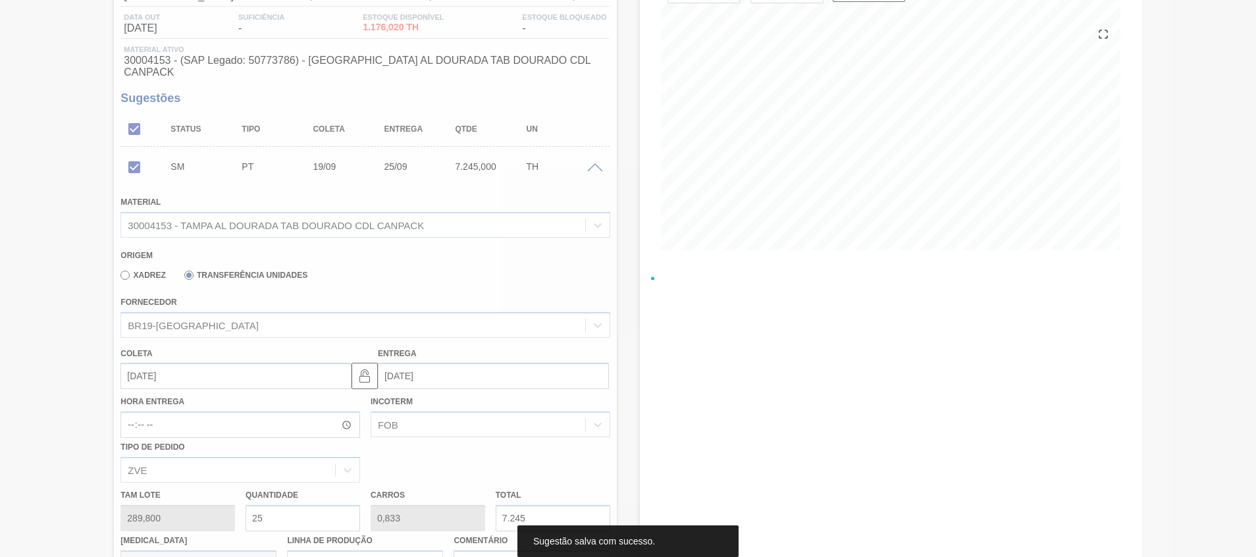
scroll to position [18, 0]
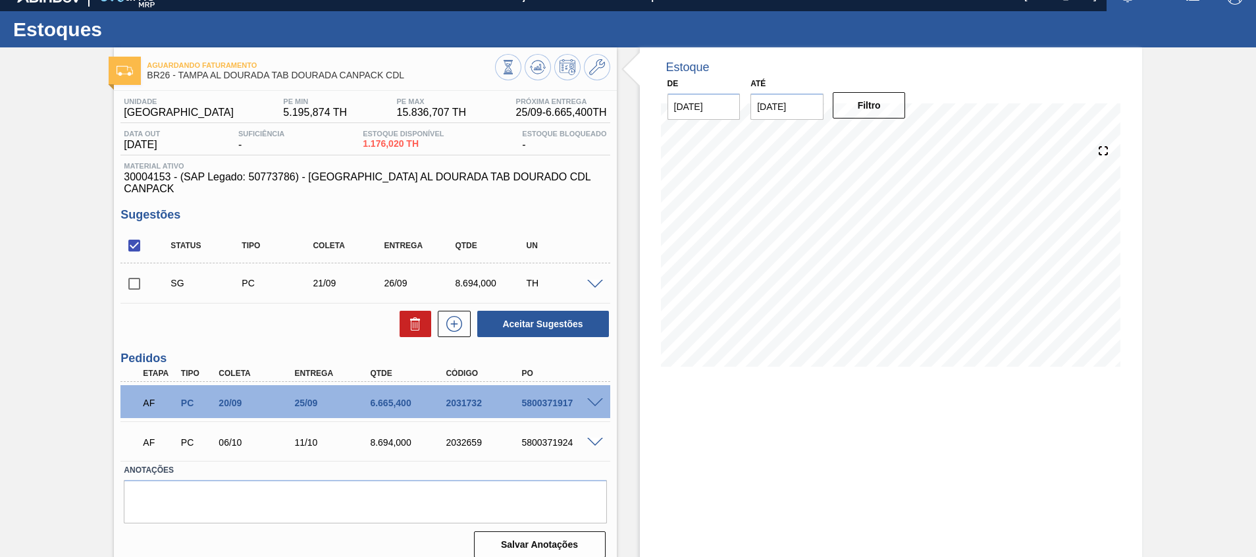
click at [590, 280] on span at bounding box center [595, 285] width 16 height 10
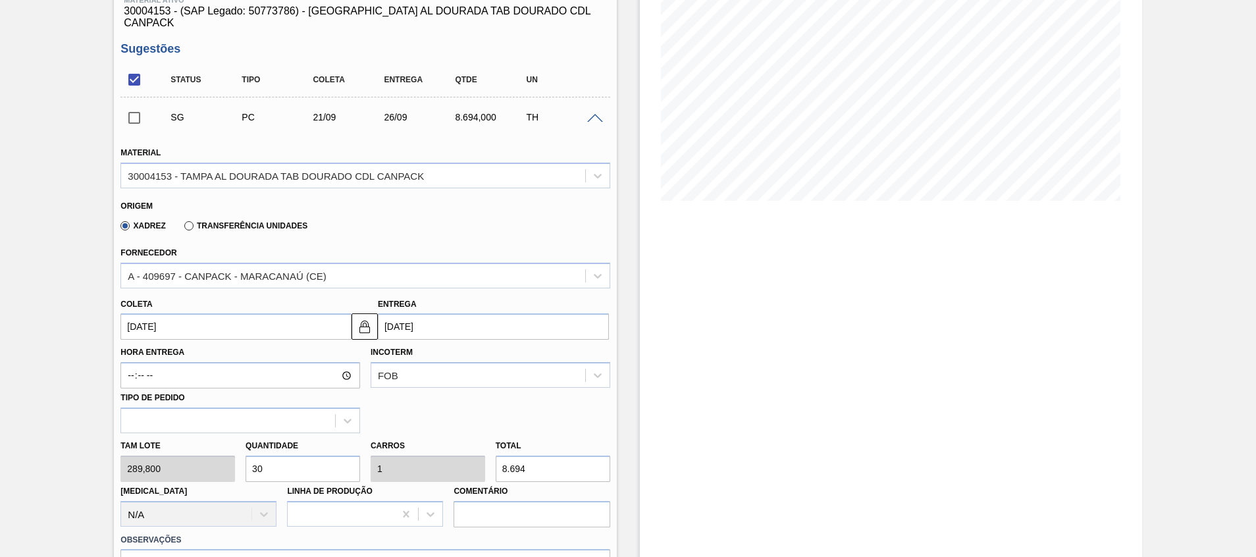
scroll to position [216, 0]
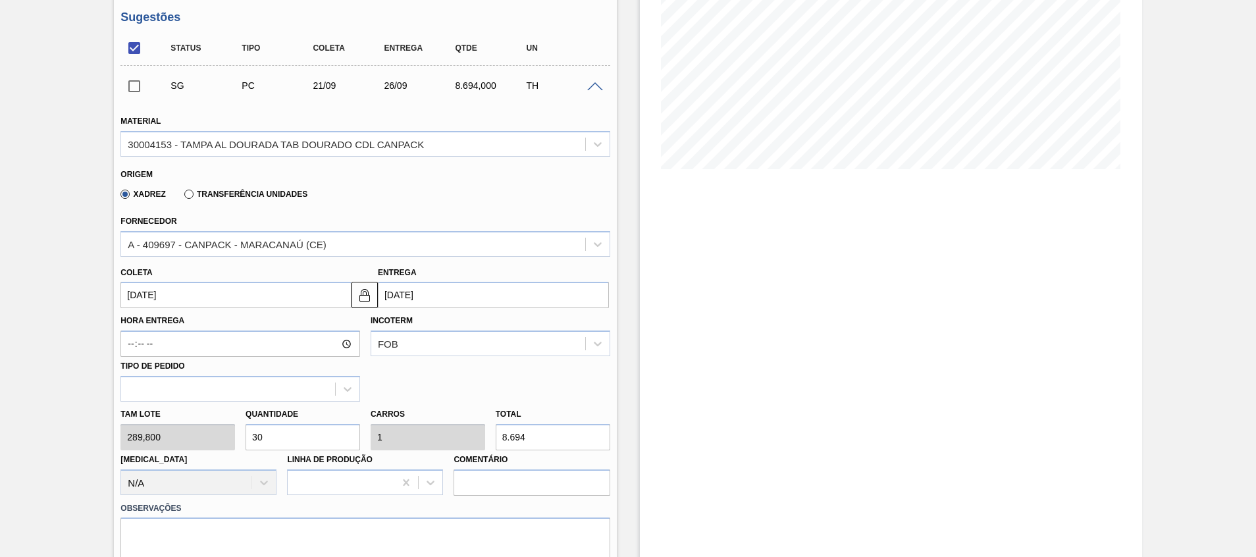
click at [593, 82] on span at bounding box center [595, 87] width 16 height 10
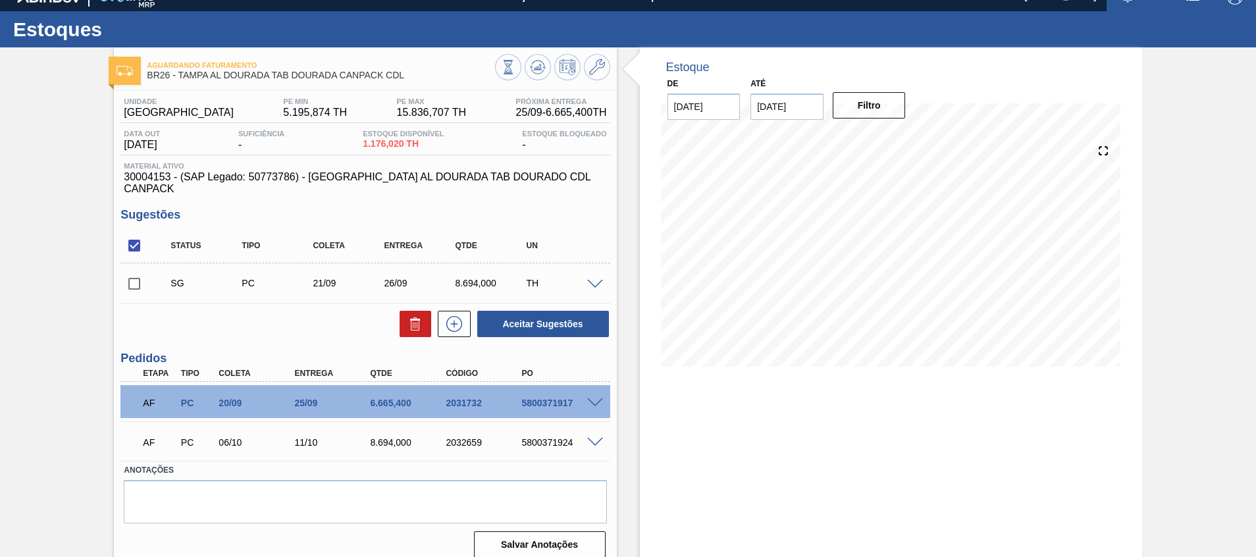
click at [595, 280] on span at bounding box center [595, 285] width 16 height 10
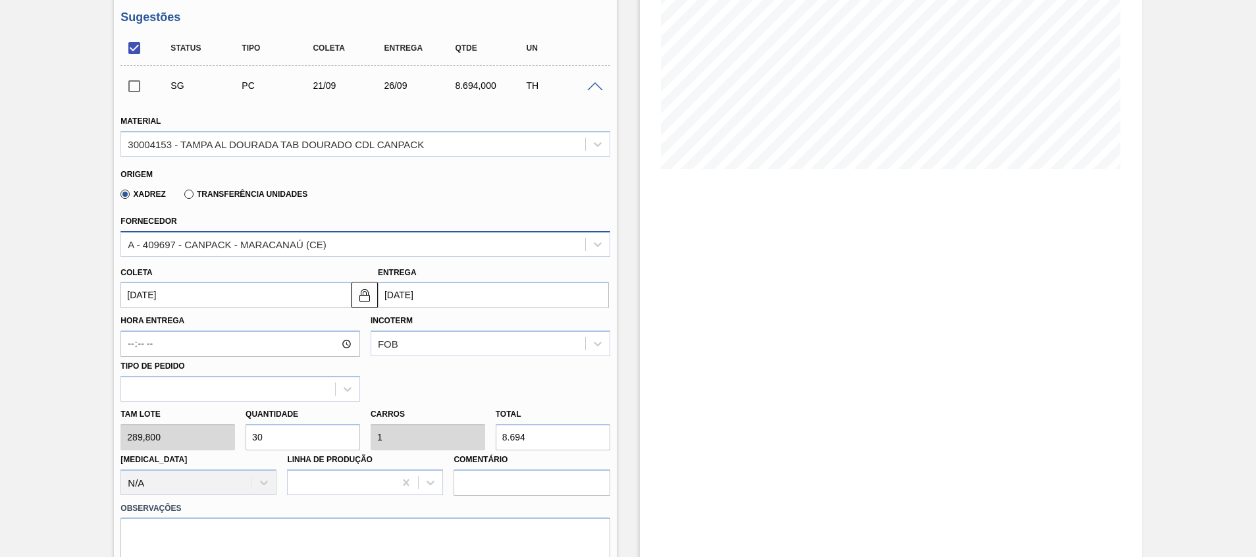
click at [359, 234] on div "A - 409697 - CANPACK - MARACANAÚ (CE)" at bounding box center [352, 243] width 463 height 19
click at [228, 188] on div "Transferência Unidades" at bounding box center [243, 194] width 128 height 12
click at [228, 190] on label "Transferência Unidades" at bounding box center [245, 194] width 123 height 9
click at [182, 197] on input "Transferência Unidades" at bounding box center [182, 197] width 0 height 0
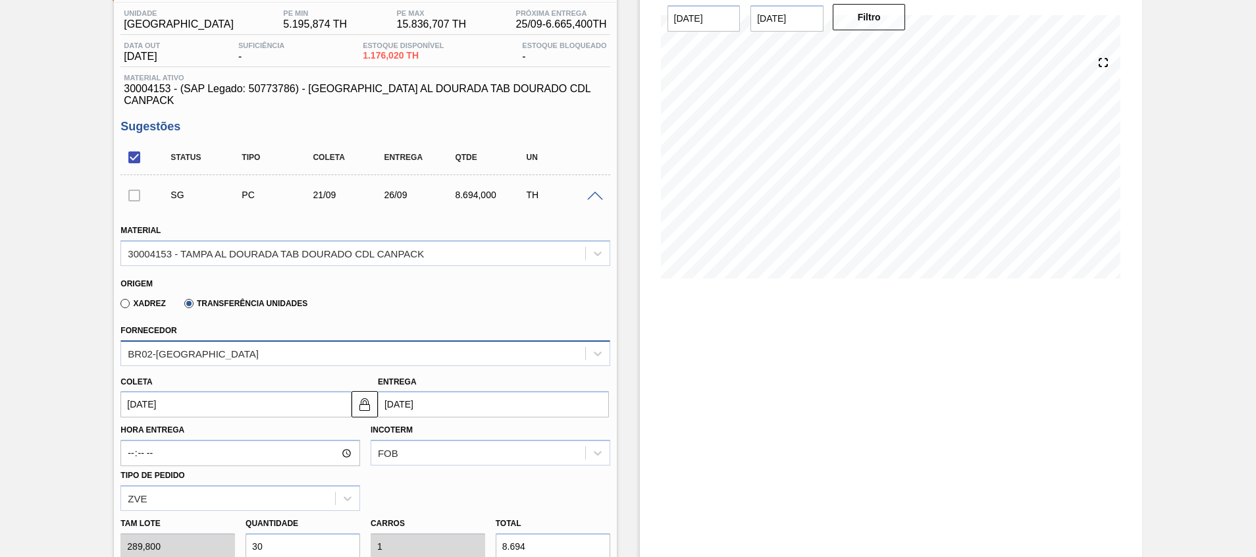
scroll to position [197, 0]
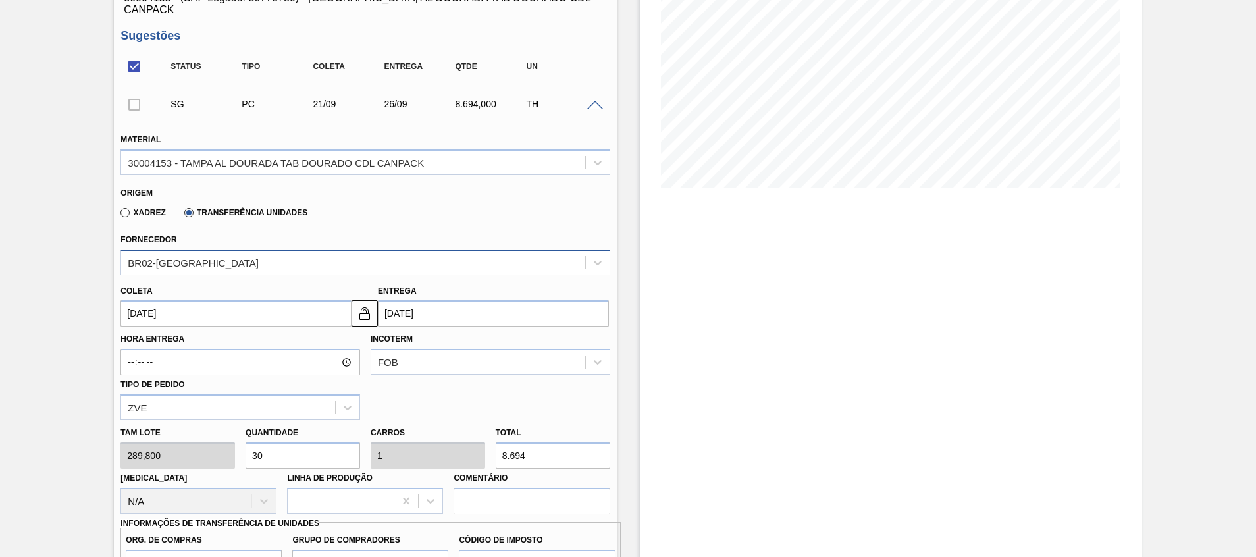
click at [302, 255] on div "BR02-Sergipe" at bounding box center [352, 262] width 463 height 19
type input "nova ri"
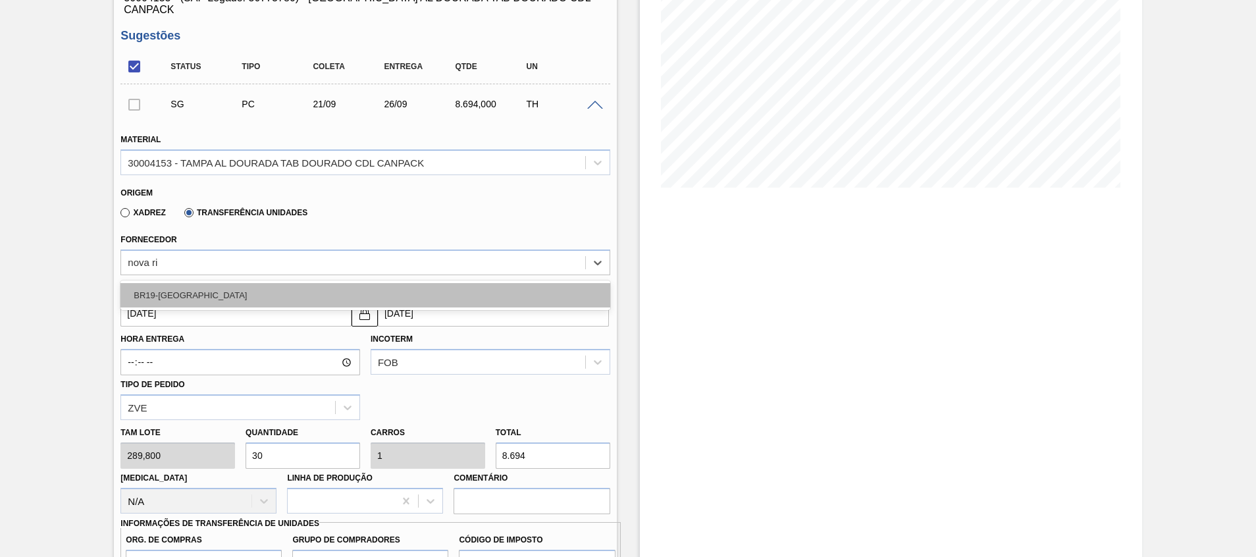
click at [294, 283] on div "BR19-Nova Rio" at bounding box center [364, 295] width 489 height 24
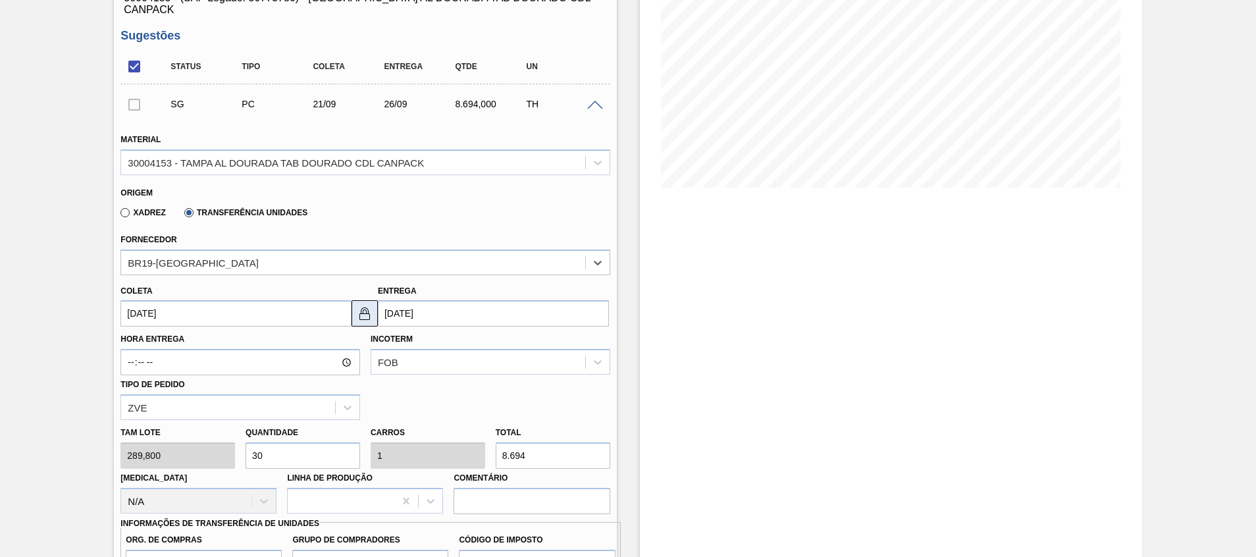
click at [363, 305] on img at bounding box center [365, 313] width 16 height 16
click at [409, 300] on input "[DATE]" at bounding box center [493, 313] width 231 height 26
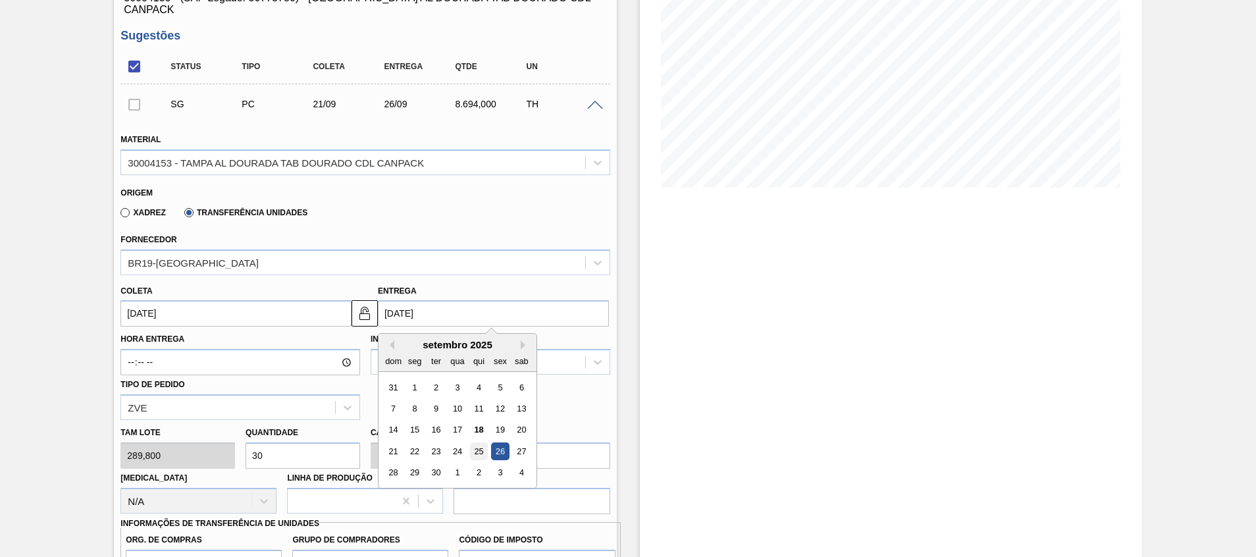
click at [475, 442] on div "25" at bounding box center [479, 451] width 18 height 18
type input "[DATE]"
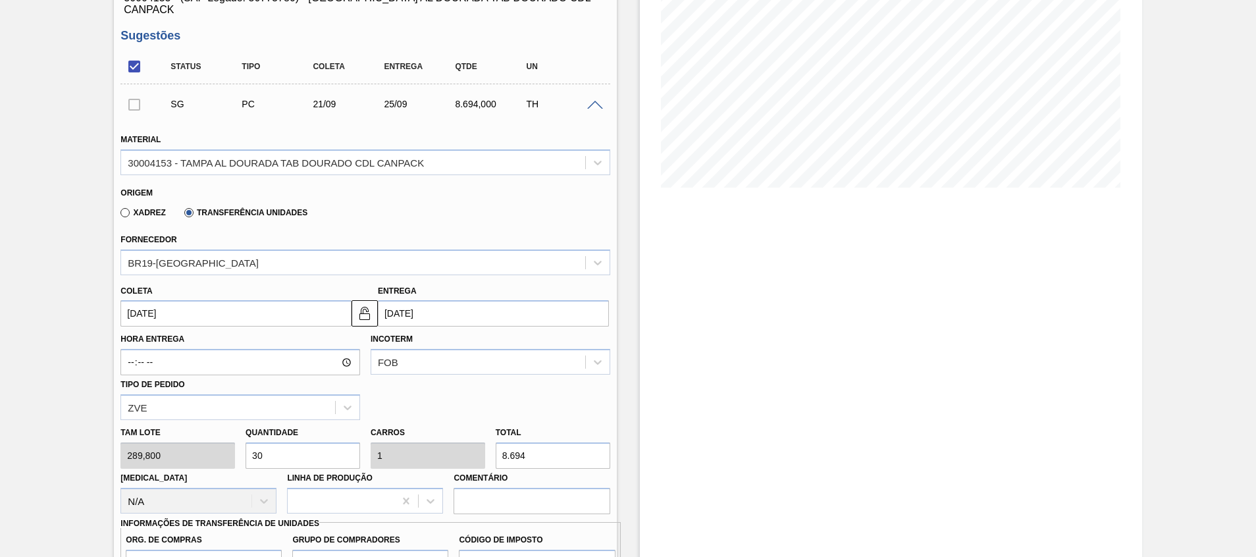
drag, startPoint x: 331, startPoint y: 436, endPoint x: 169, endPoint y: 456, distance: 163.9
click at [180, 456] on div "Tam lote 289,800 Quantidade 30 Carros 1 Total 8.694 Doca N/A Linha de Produção …" at bounding box center [365, 467] width 500 height 94
type input "2"
type input "0,067"
type input "579,6"
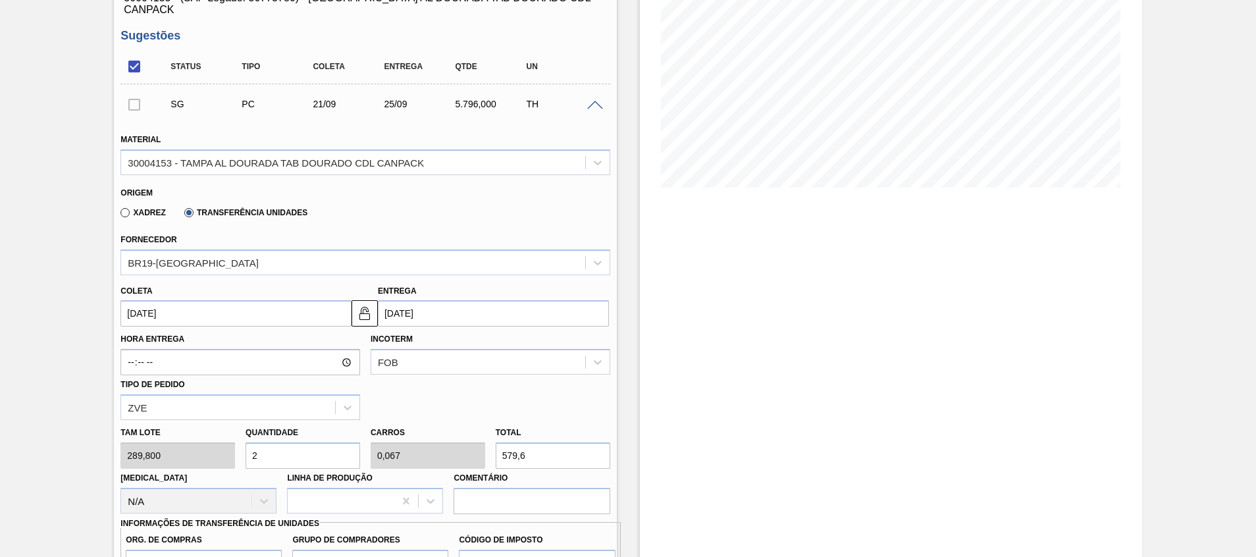
type input "20"
type input "0,667"
type input "5.796"
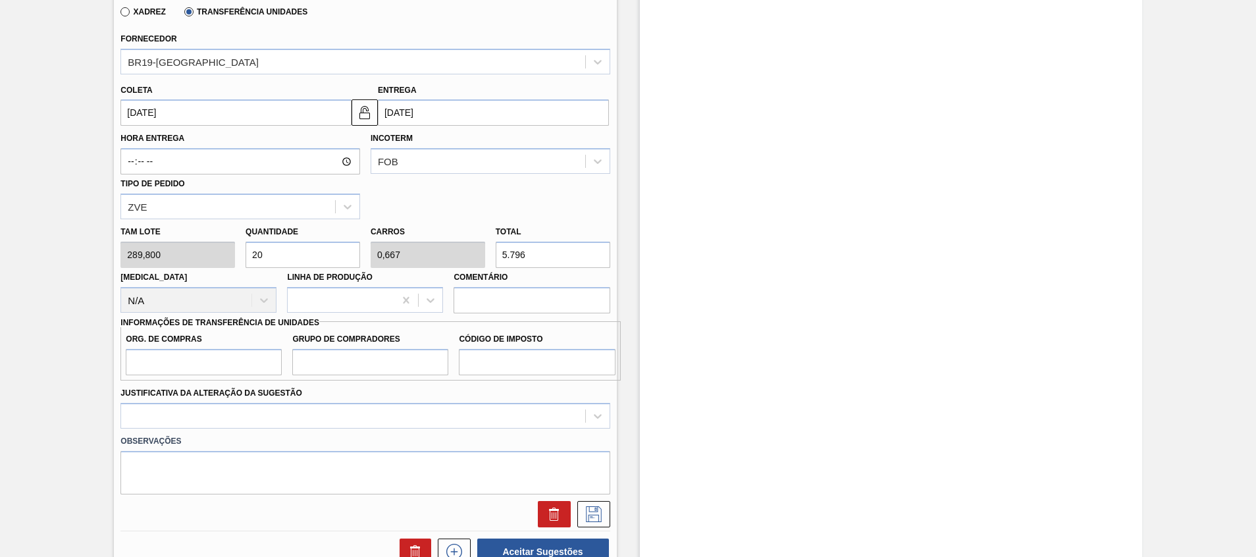
scroll to position [494, 0]
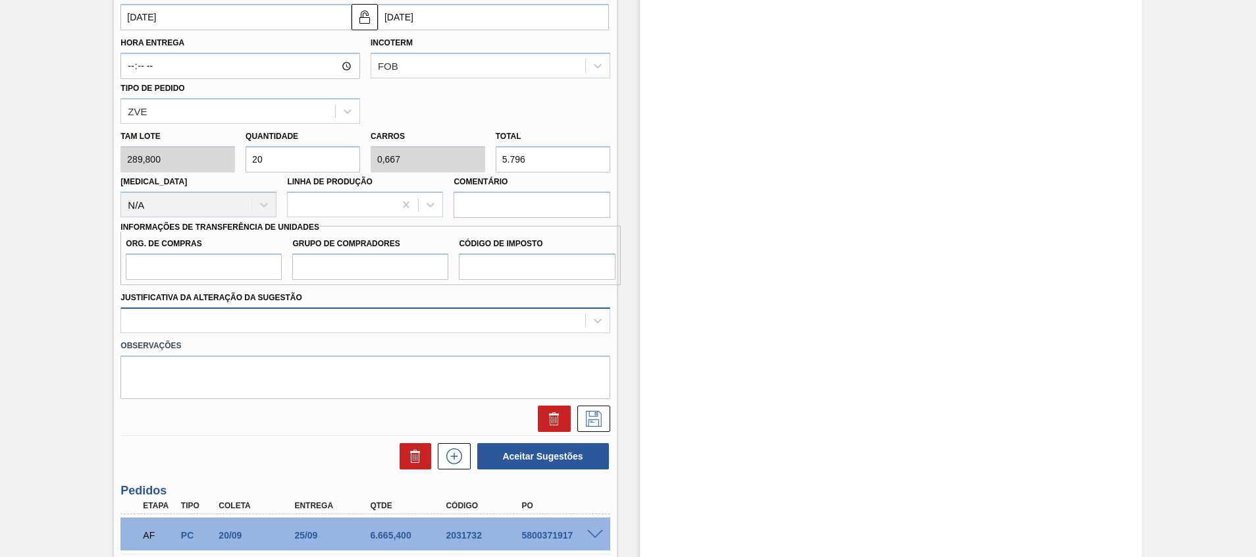
type input "20"
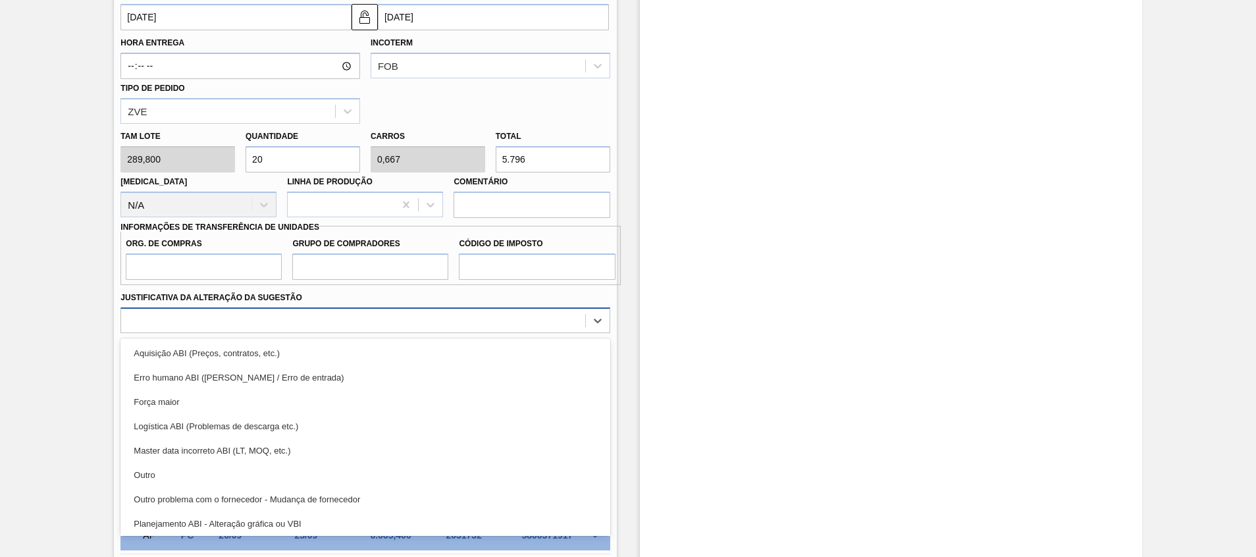
click at [494, 319] on div at bounding box center [364, 320] width 489 height 26
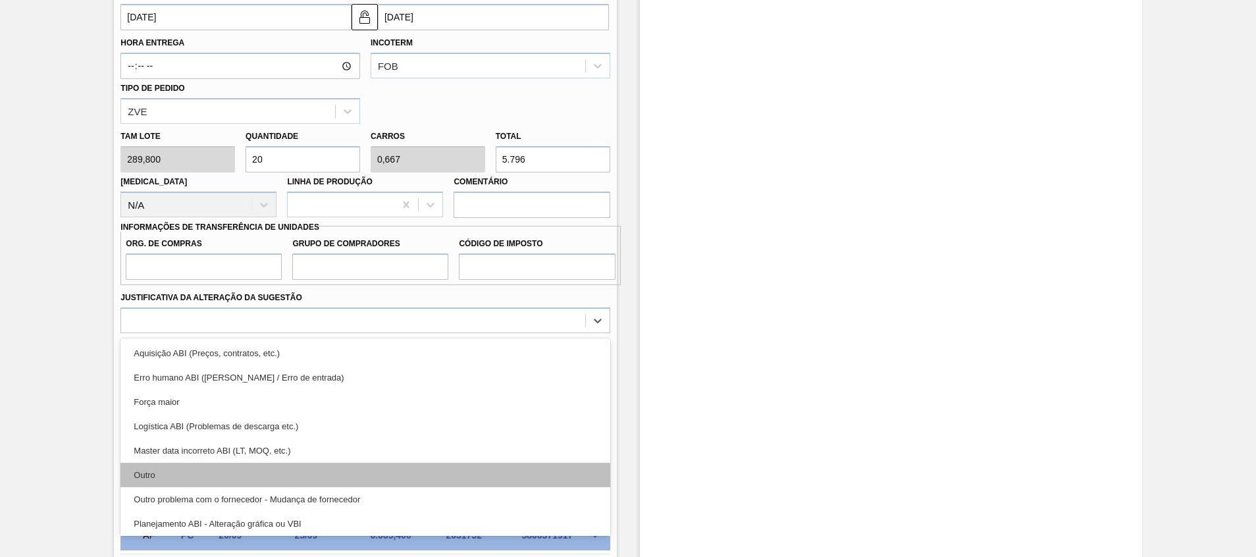
click at [425, 463] on div "Outro" at bounding box center [364, 475] width 489 height 24
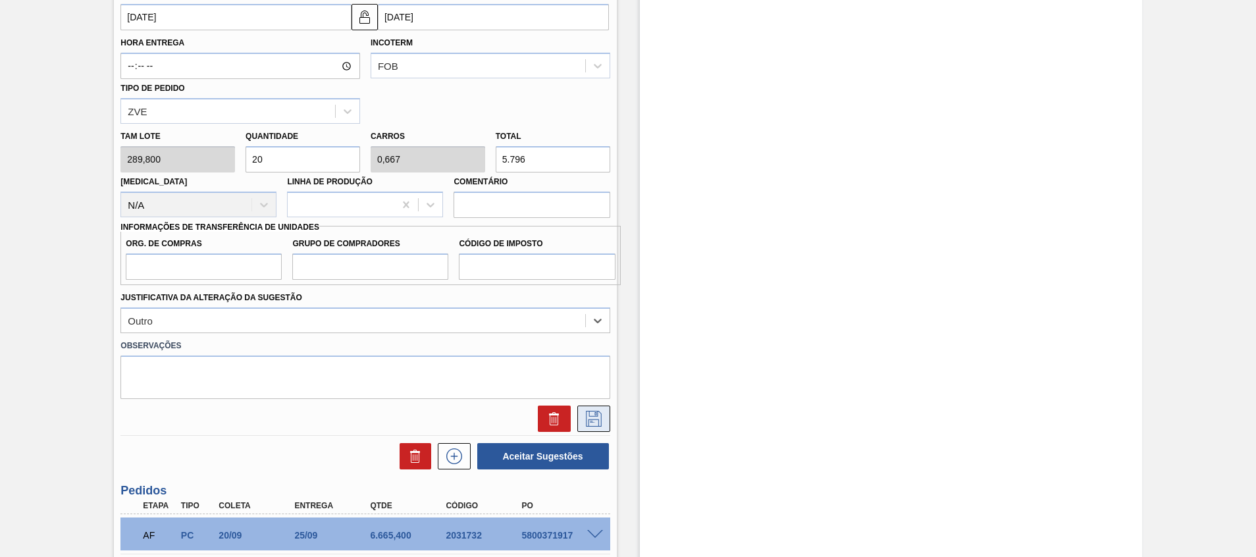
click at [590, 411] on icon at bounding box center [594, 419] width 16 height 16
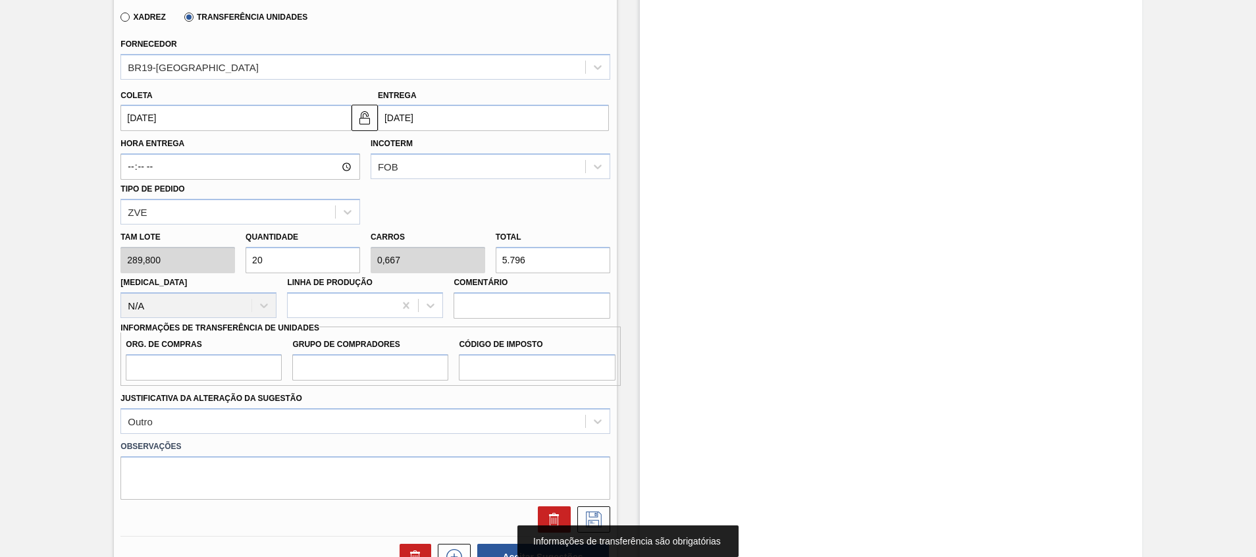
scroll to position [395, 0]
click at [217, 363] on input "Org. de Compras" at bounding box center [204, 365] width 156 height 26
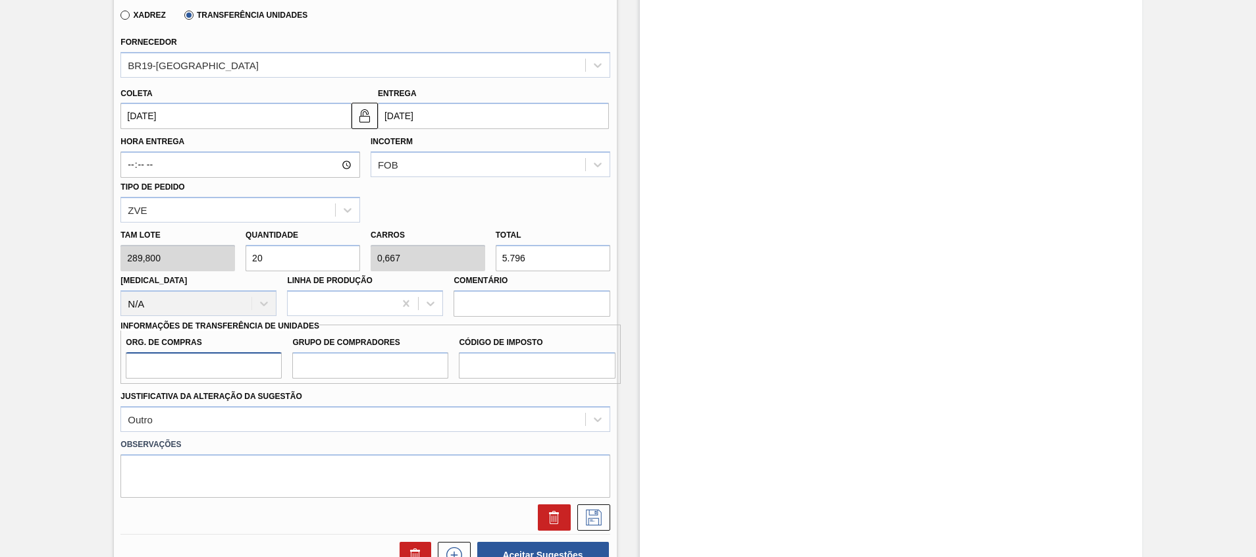
type input "A01"
type input "BR0"
type input "I1"
click at [590, 511] on icon at bounding box center [593, 516] width 7 height 11
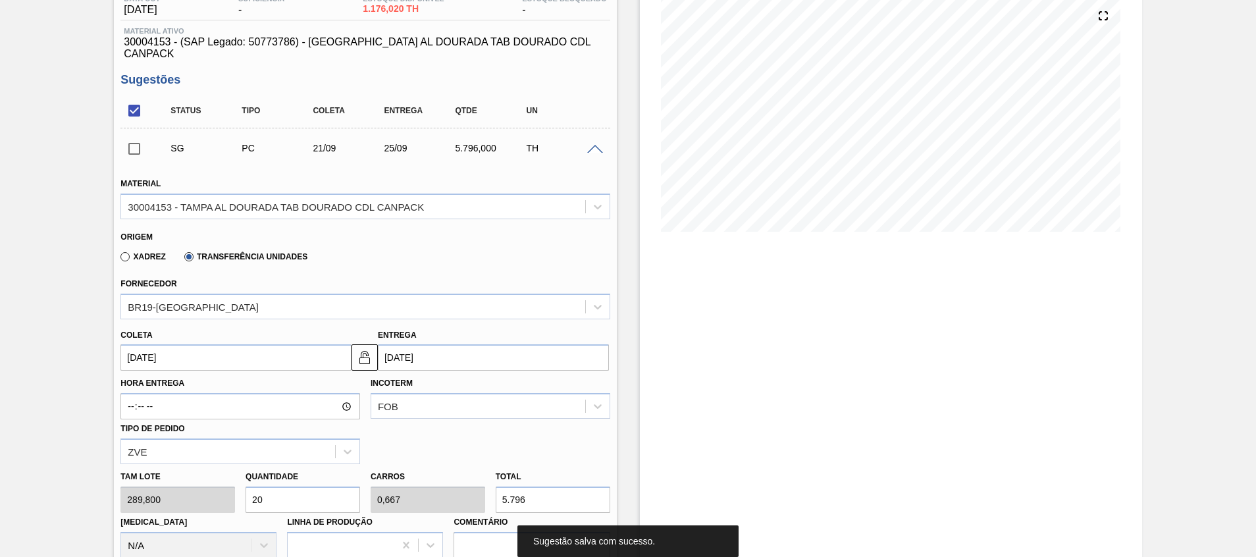
scroll to position [0, 0]
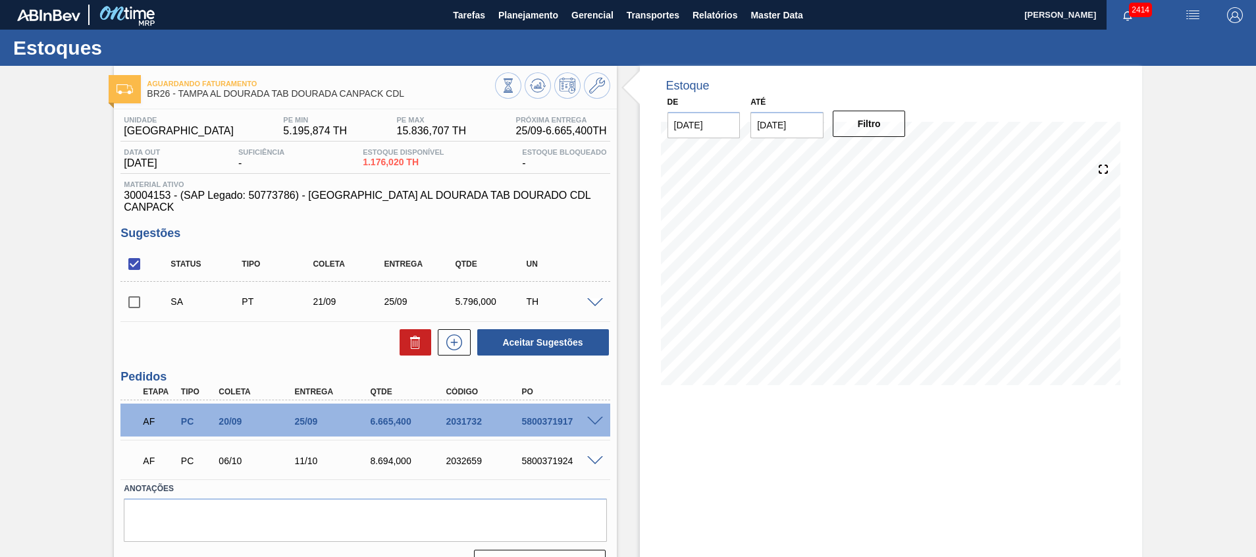
click at [587, 298] on span at bounding box center [595, 303] width 16 height 10
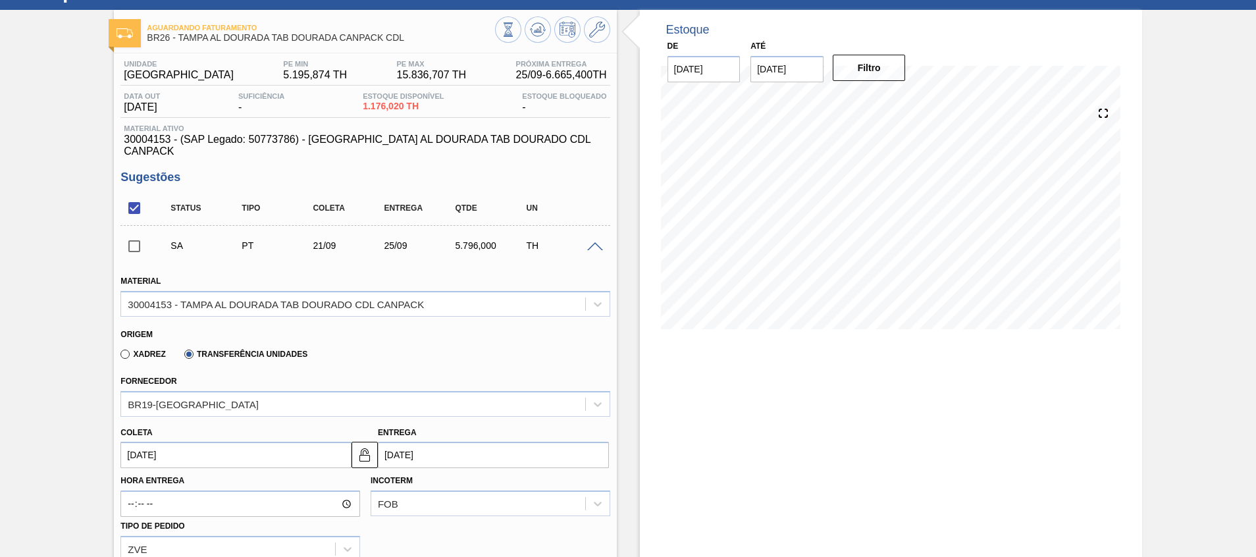
scroll to position [99, 0]
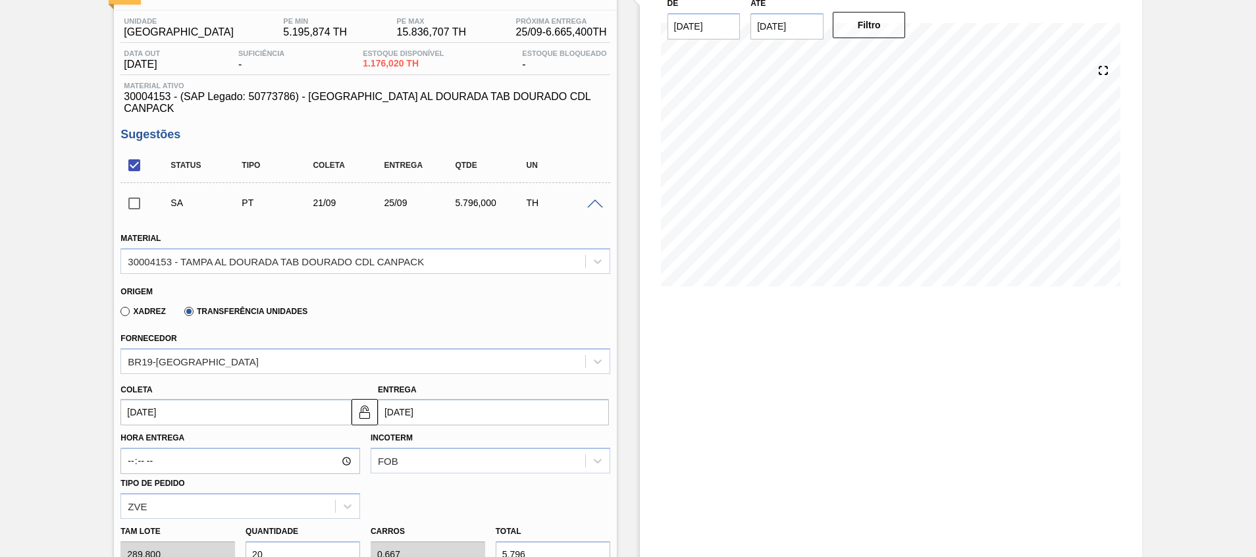
click at [278, 409] on input "21/09/2025" at bounding box center [235, 412] width 231 height 26
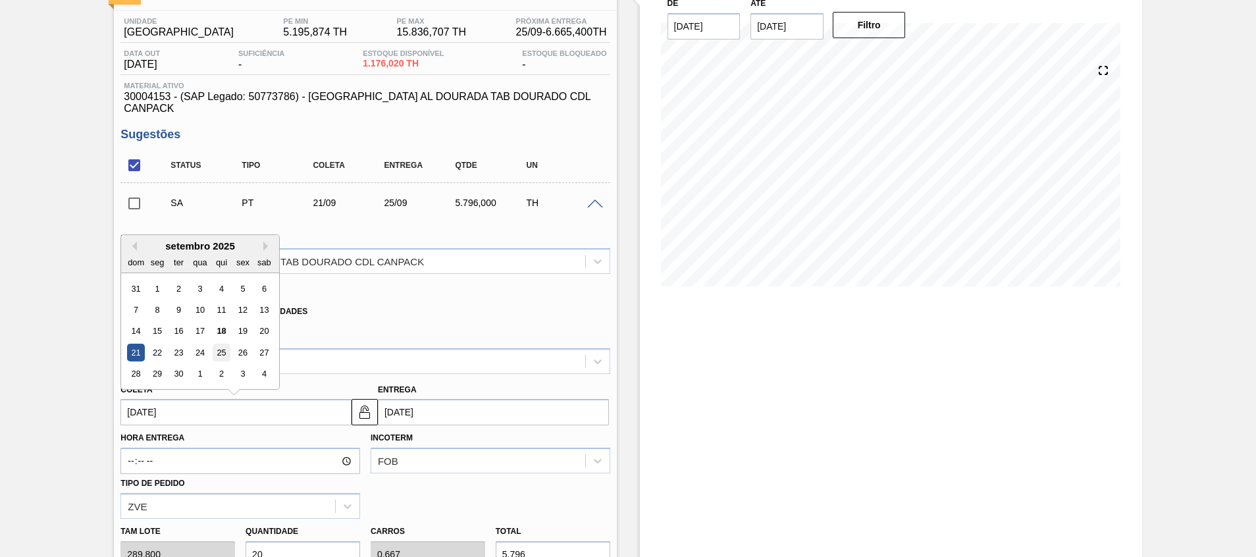
click at [217, 344] on div "25" at bounding box center [222, 353] width 18 height 18
type input "25/09/2025"
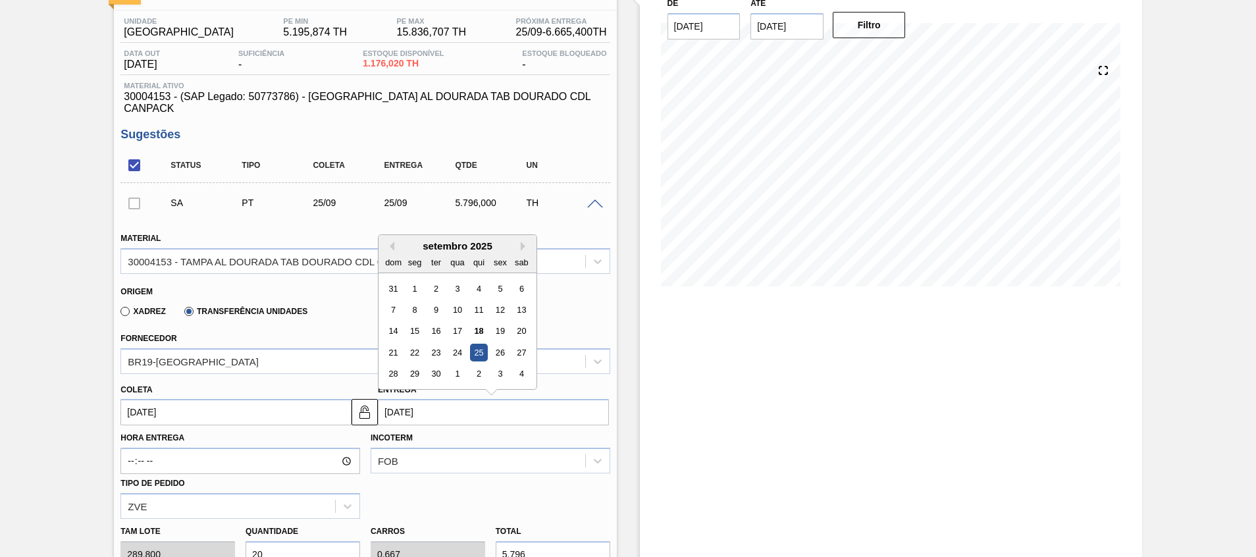
click at [467, 407] on input "25/09/2025" at bounding box center [493, 412] width 231 height 26
click at [501, 345] on div "26" at bounding box center [500, 353] width 18 height 18
type input "26/09/2025"
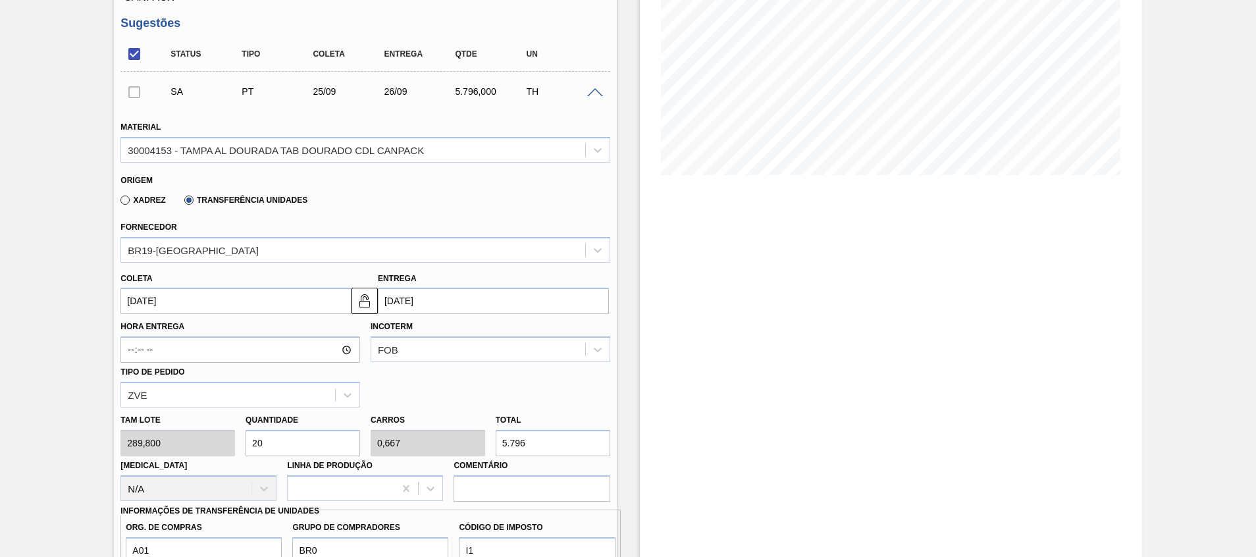
scroll to position [395, 0]
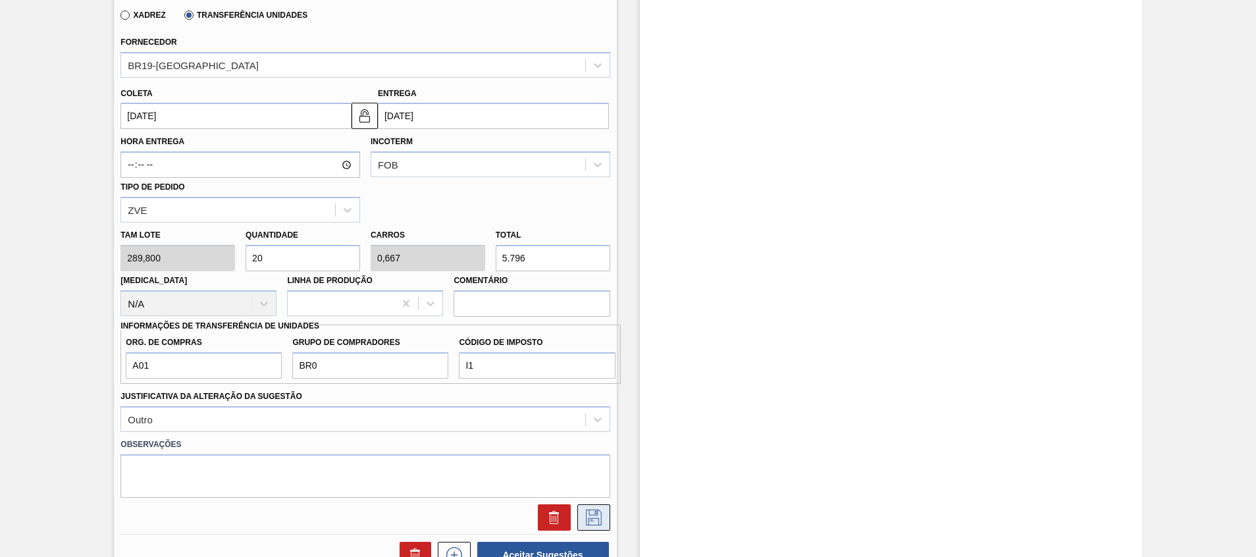
click at [596, 509] on icon at bounding box center [593, 517] width 21 height 16
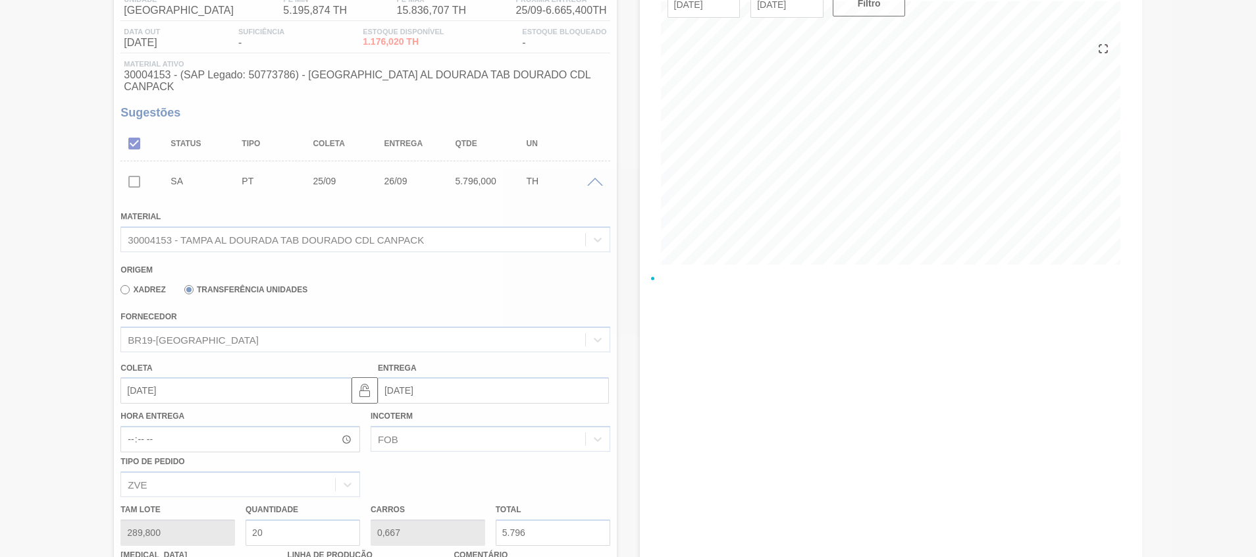
scroll to position [18, 0]
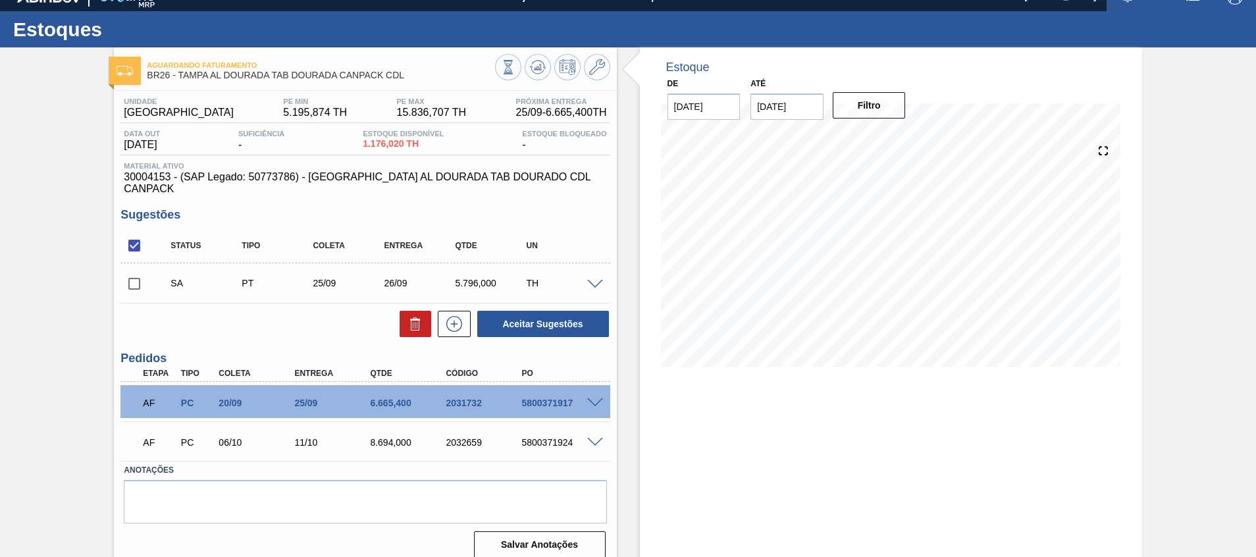
click at [142, 270] on input "checkbox" at bounding box center [134, 284] width 28 height 28
checkbox input "true"
click at [419, 316] on icon at bounding box center [415, 324] width 16 height 16
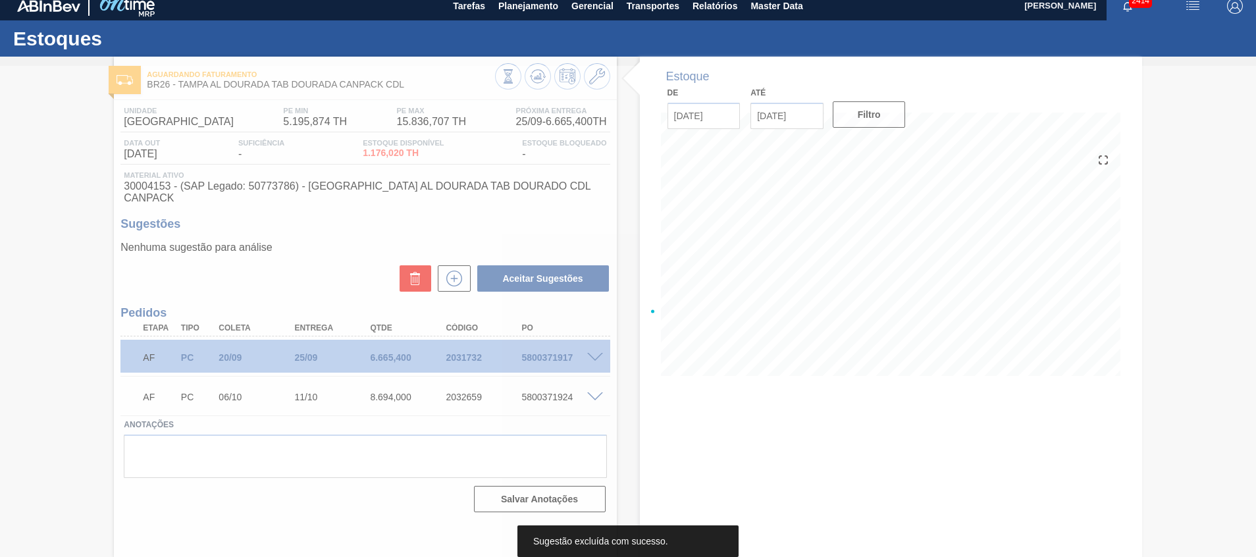
scroll to position [9, 0]
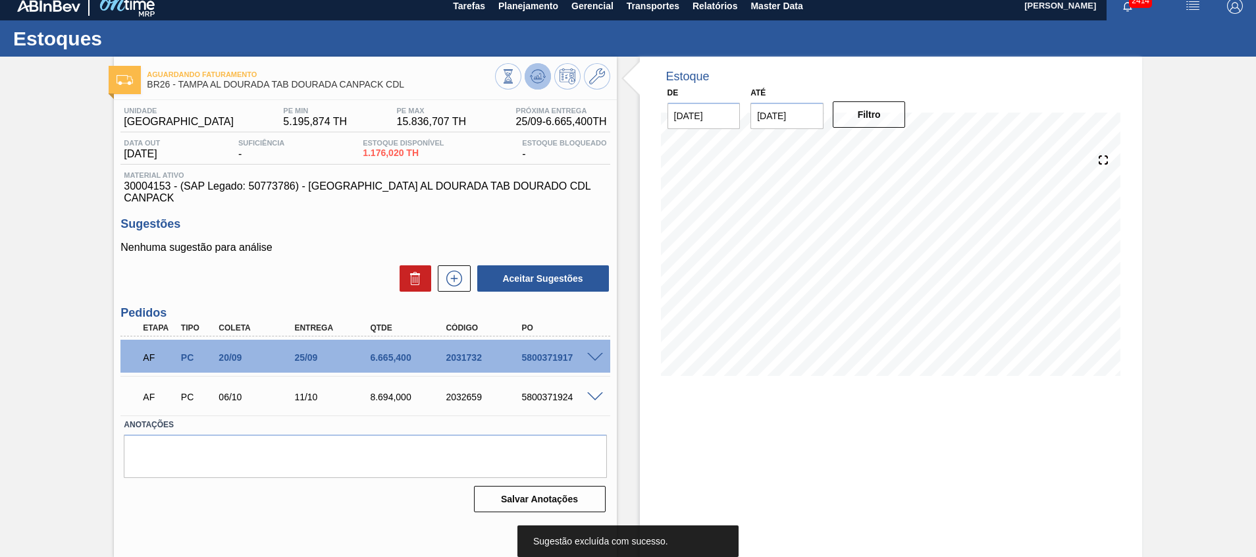
click at [539, 76] on icon at bounding box center [537, 76] width 9 height 6
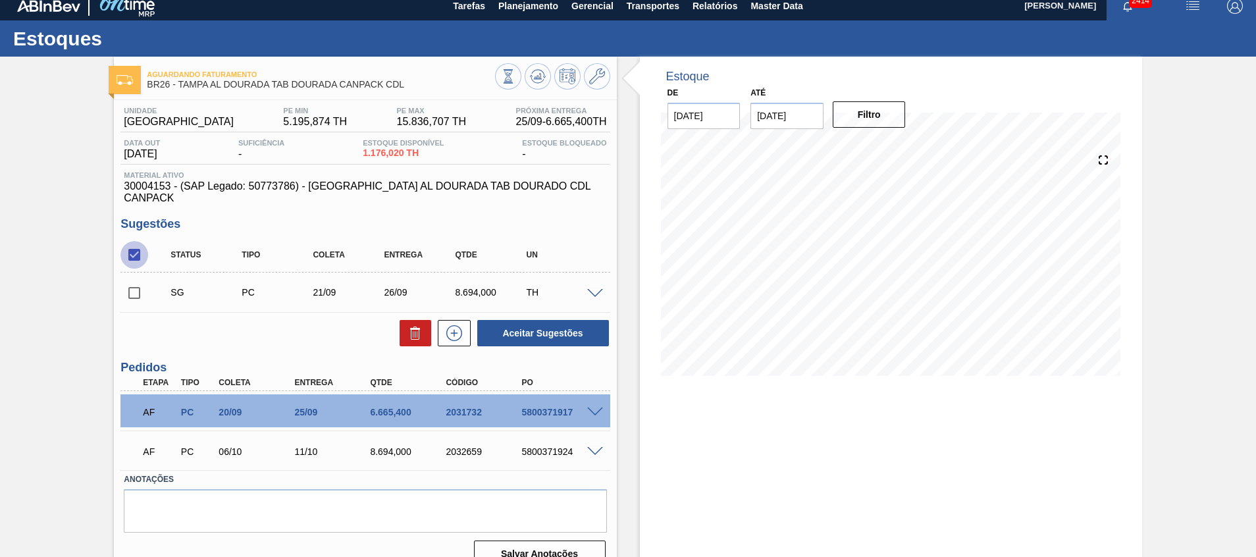
click at [147, 241] on input "checkbox" at bounding box center [134, 255] width 28 height 28
click at [136, 244] on input "checkbox" at bounding box center [134, 255] width 28 height 28
checkbox input "true"
click at [412, 326] on icon at bounding box center [415, 333] width 16 height 16
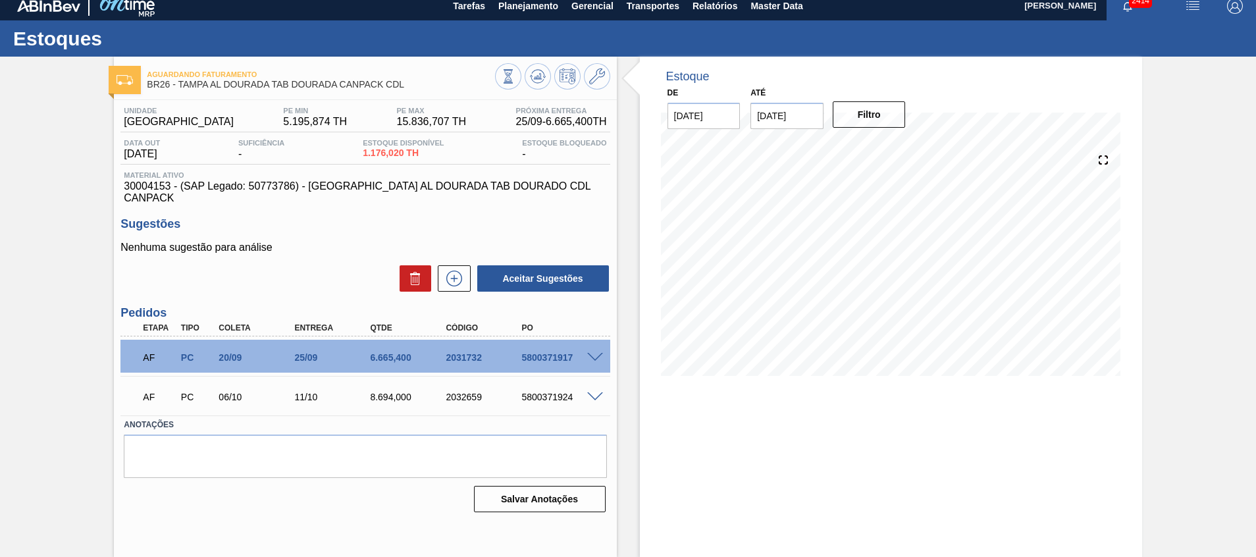
click at [589, 353] on span at bounding box center [595, 358] width 16 height 10
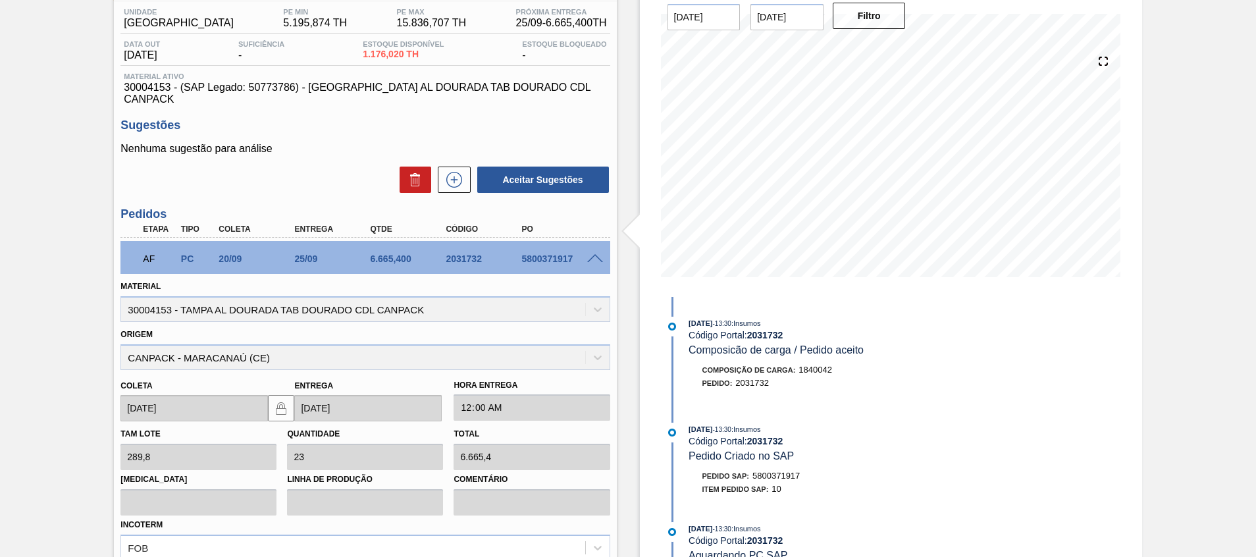
scroll to position [283, 0]
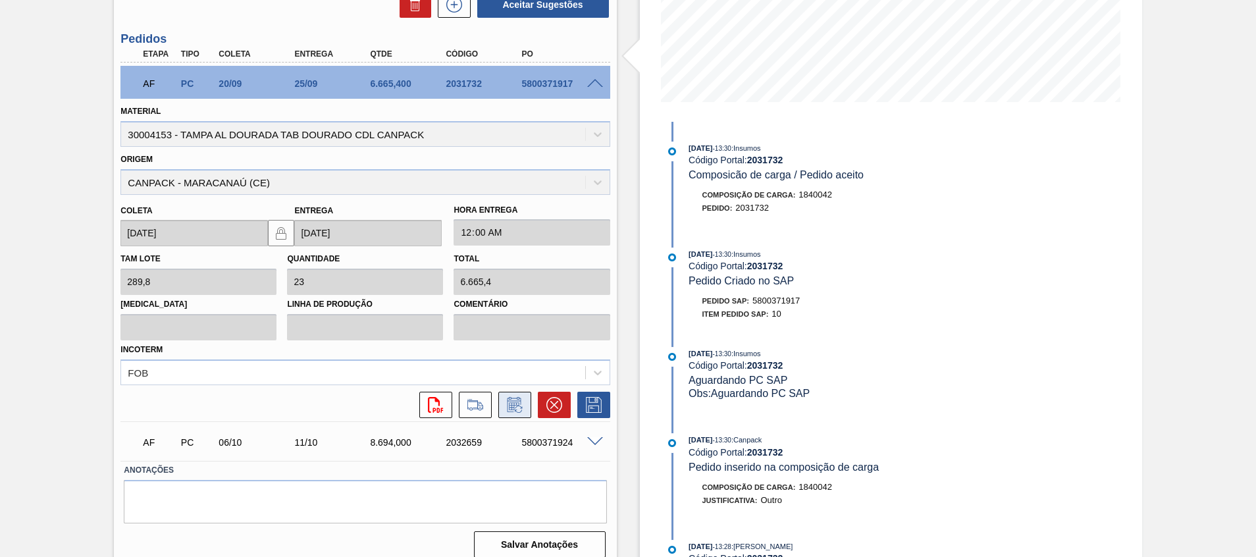
click at [504, 397] on icon at bounding box center [514, 405] width 21 height 16
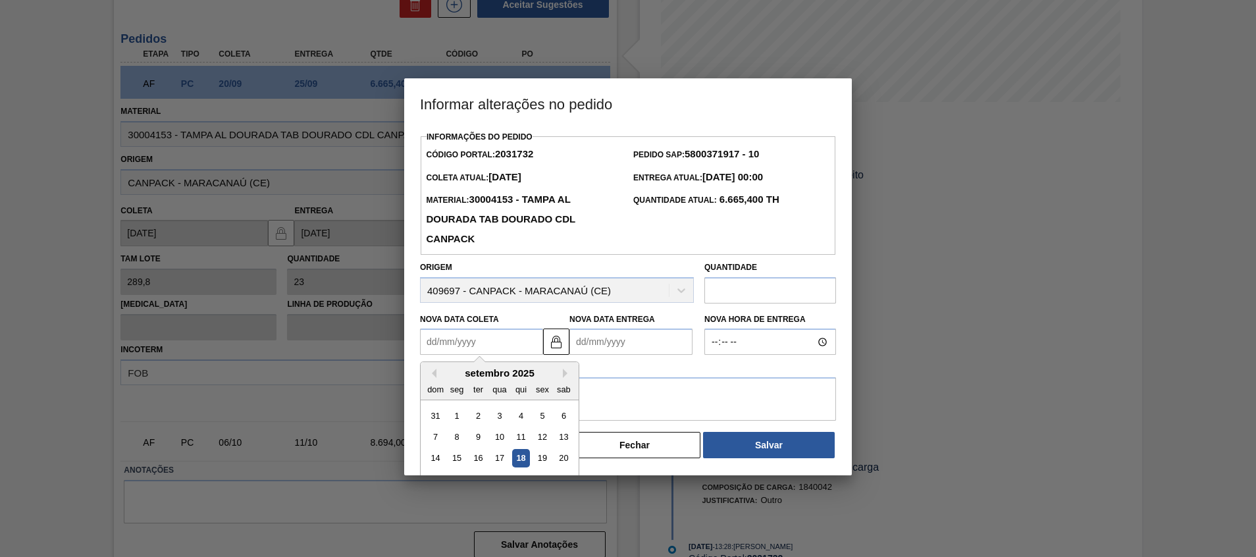
click at [497, 332] on Coleta2031732 "Nova Data Coleta" at bounding box center [481, 341] width 123 height 26
click at [519, 461] on div "18" at bounding box center [521, 459] width 18 height 18
type Coleta2031732 "[DATE]"
type Entrega2031732 "[DATE]"
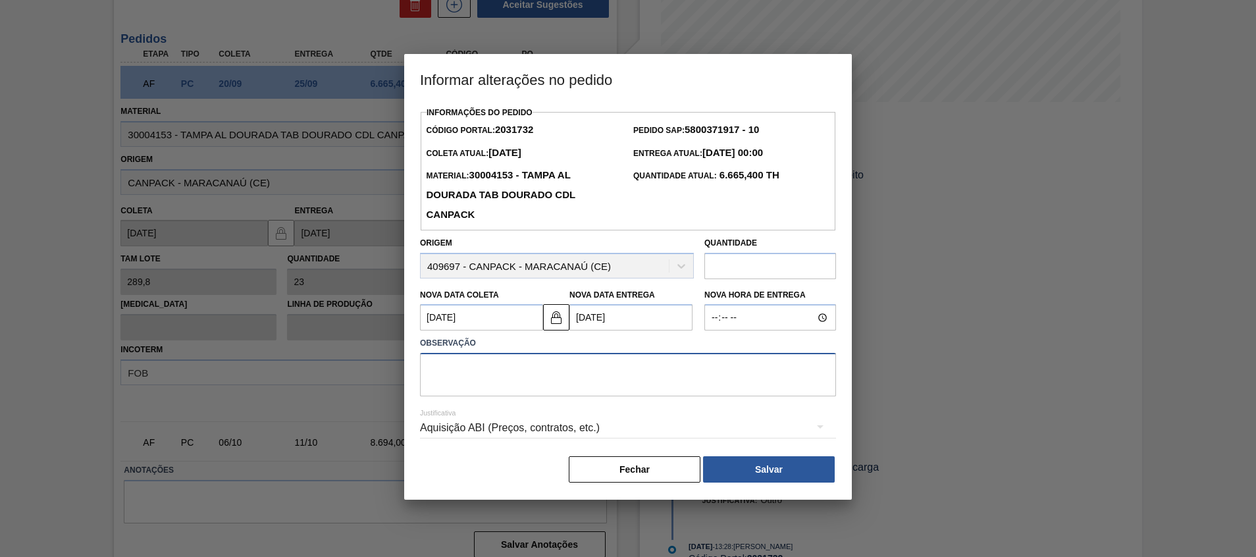
click at [585, 377] on textarea at bounding box center [628, 374] width 416 height 43
type textarea "Antecipação"
click at [733, 453] on div "Aquisição ABI (Preços, contratos, etc.)" at bounding box center [628, 428] width 416 height 47
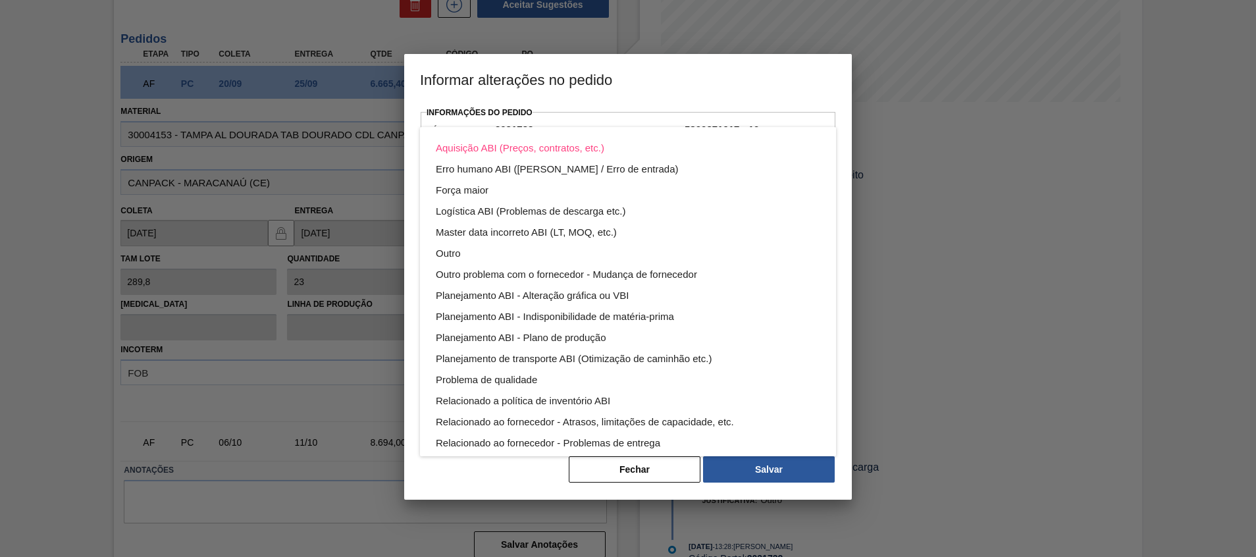
drag, startPoint x: 733, startPoint y: 456, endPoint x: 743, endPoint y: 467, distance: 15.4
click at [743, 467] on div "Aquisição ABI (Preços, contratos, etc.) Erro humano ABI (Cálculo / Erro de entr…" at bounding box center [628, 278] width 1256 height 557
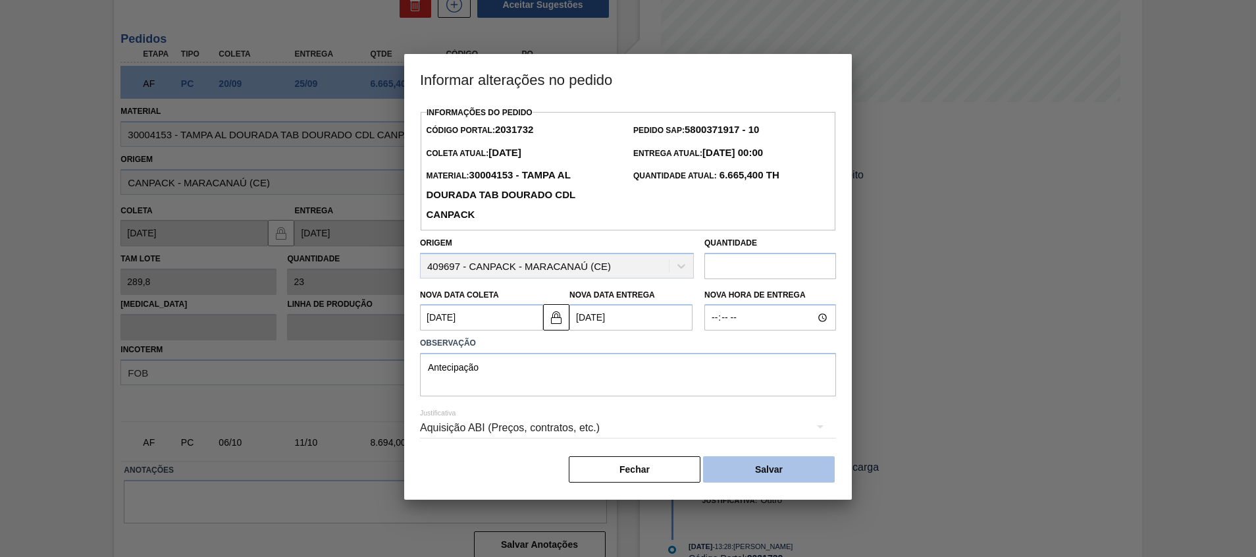
click at [743, 479] on button "Salvar" at bounding box center [769, 469] width 132 height 26
click at [763, 467] on button "Salvar" at bounding box center [769, 469] width 132 height 26
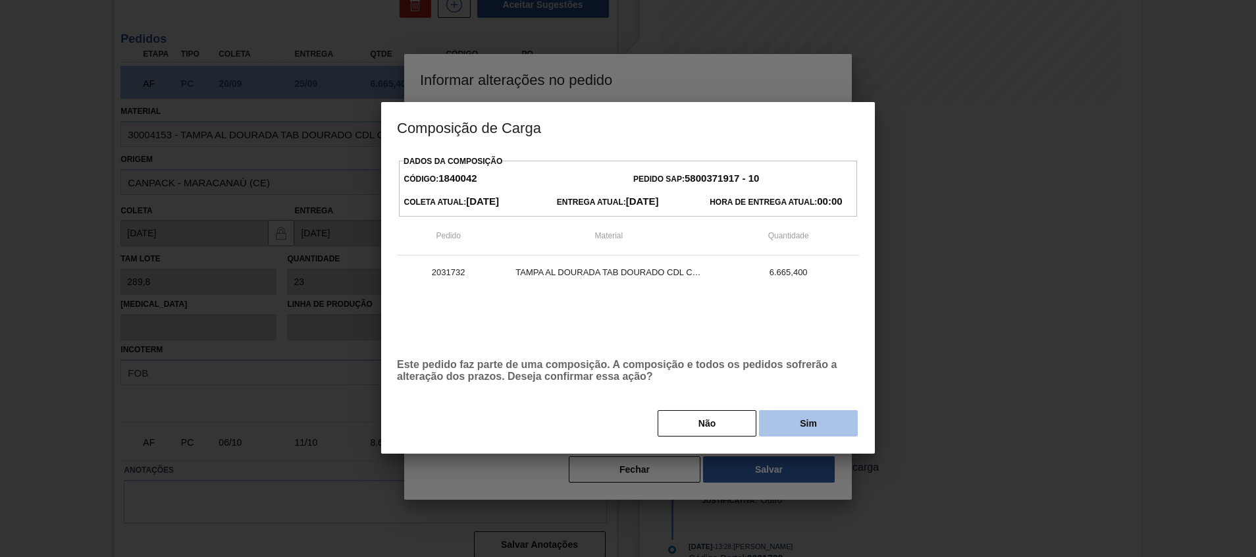
click at [783, 426] on button "Sim" at bounding box center [808, 423] width 99 height 26
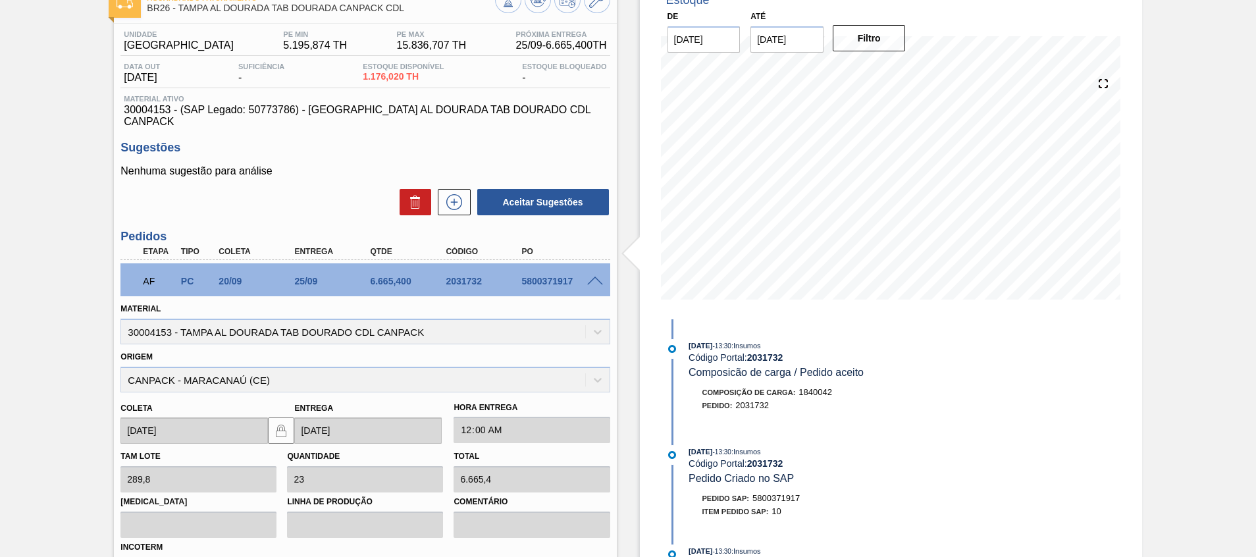
scroll to position [0, 0]
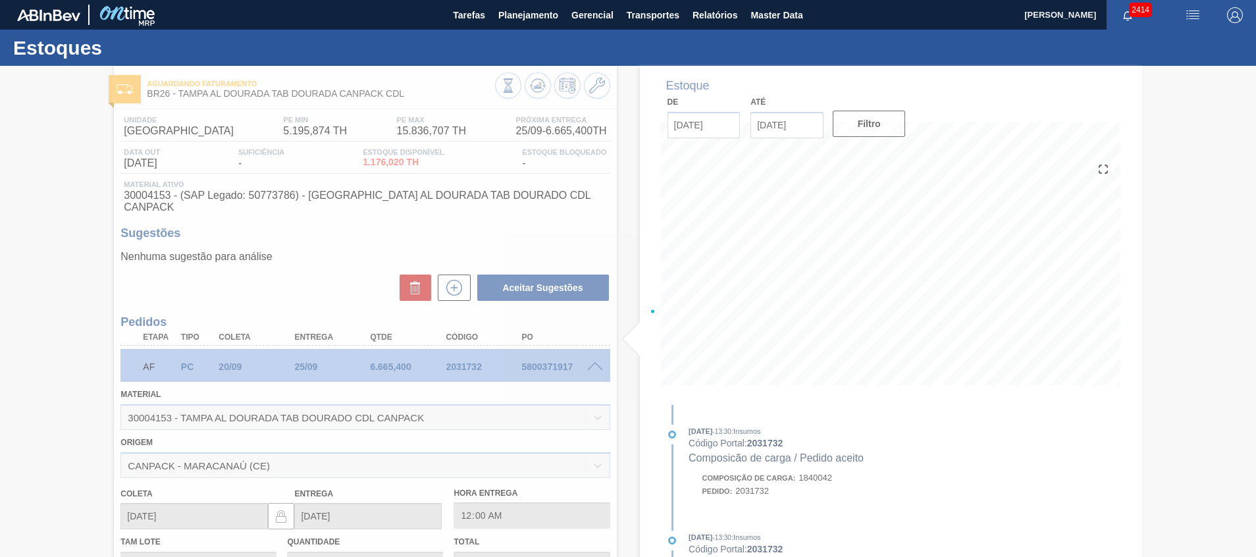
click at [529, 80] on div at bounding box center [628, 311] width 1256 height 491
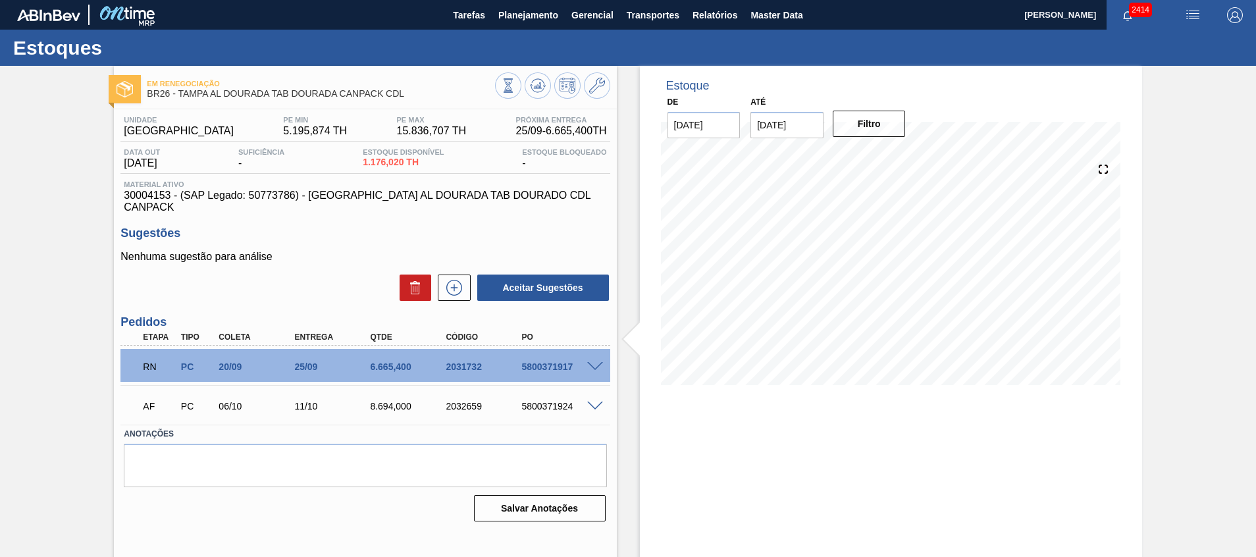
click at [532, 361] on div "5800371917" at bounding box center [560, 366] width 85 height 11
copy div "5800371917"
click at [594, 349] on div "RN PC 20/09 25/09 6.665,400 2031732 5800371917" at bounding box center [364, 365] width 489 height 33
click at [599, 362] on span at bounding box center [595, 367] width 16 height 10
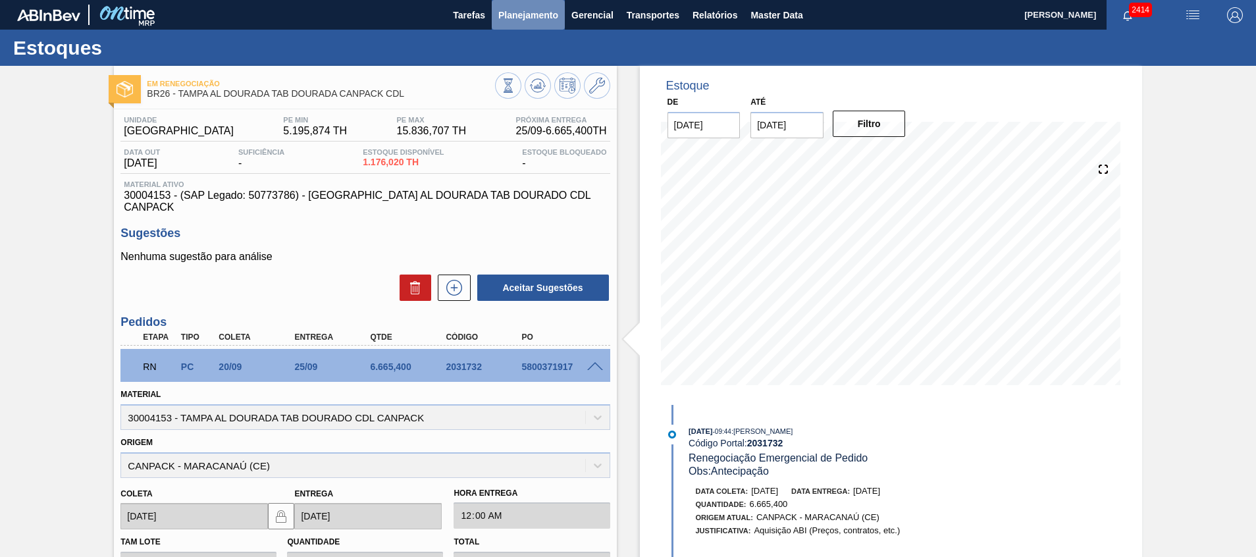
click at [517, 16] on span "Planejamento" at bounding box center [528, 15] width 60 height 16
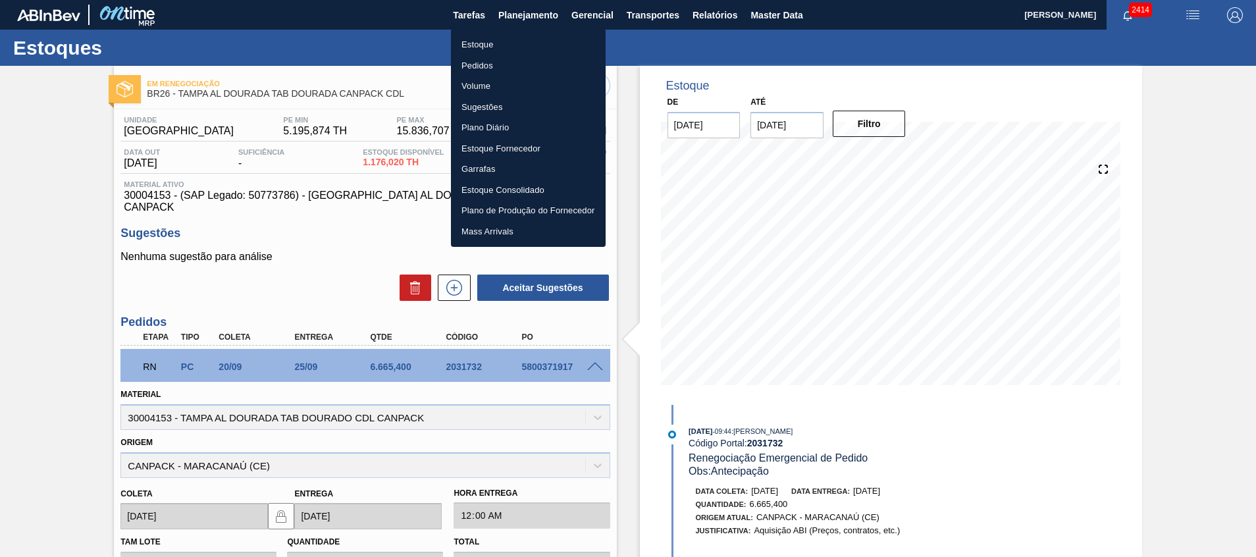
drag, startPoint x: 504, startPoint y: 43, endPoint x: 398, endPoint y: 6, distance: 112.4
click at [504, 44] on li "Estoque" at bounding box center [528, 44] width 155 height 21
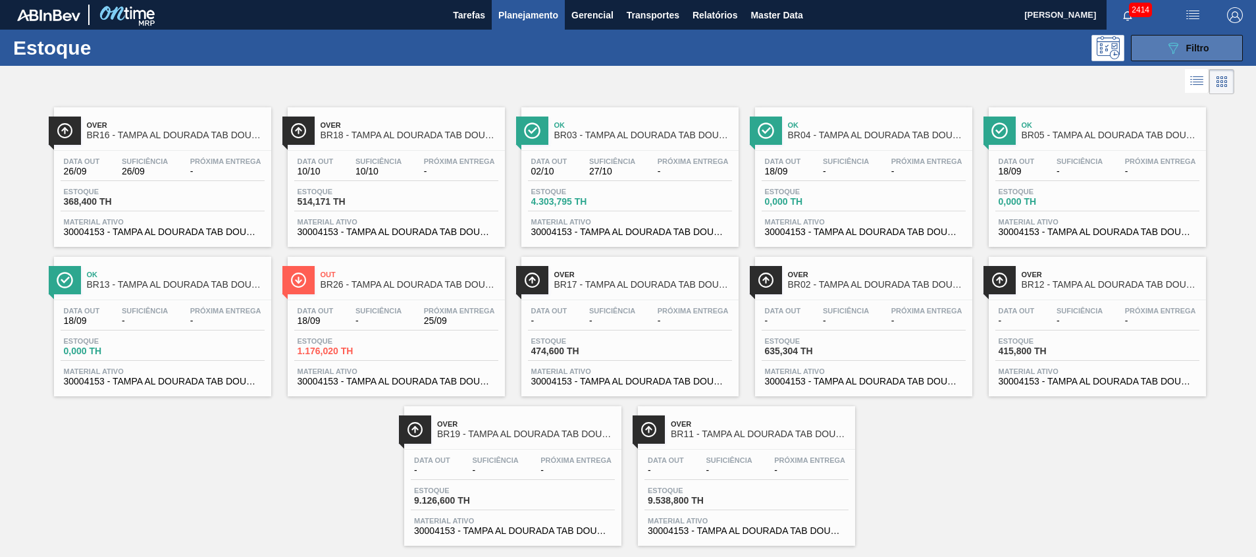
click at [1167, 38] on button "089F7B8B-B2A5-4AFE-B5C0-19BA573D28AC Filtro" at bounding box center [1187, 48] width 112 height 26
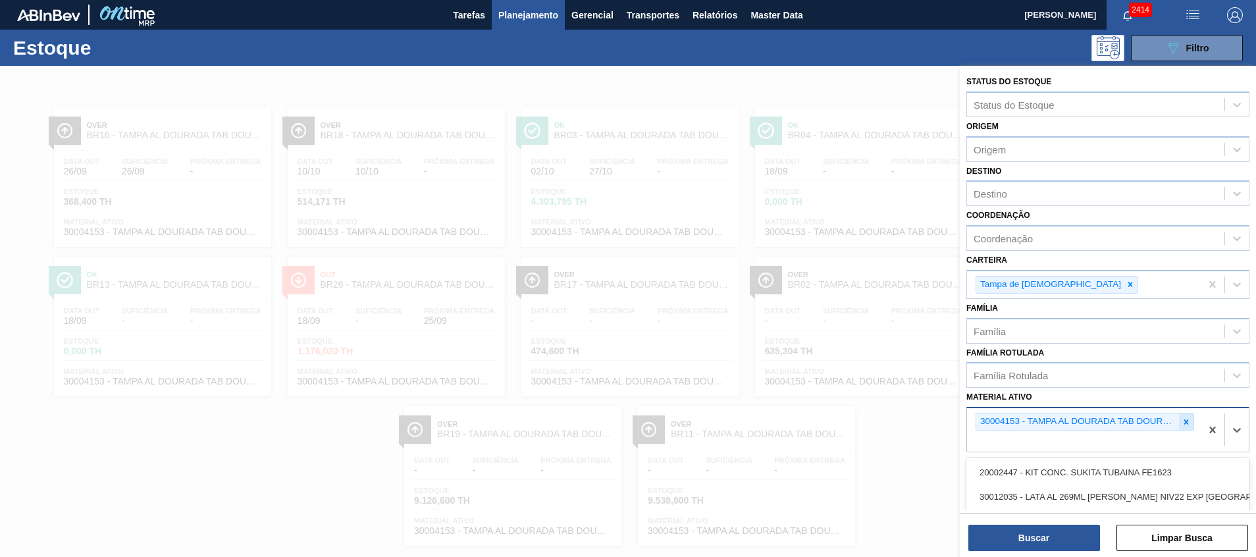
scroll to position [22, 0]
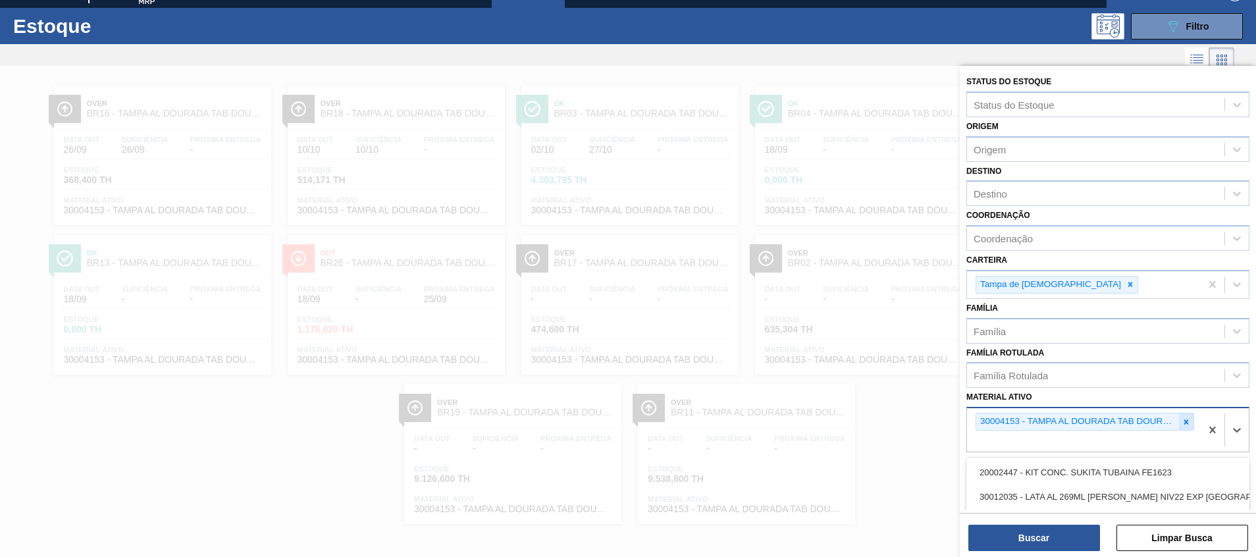
drag, startPoint x: 1181, startPoint y: 410, endPoint x: 1185, endPoint y: 416, distance: 7.1
click at [1185, 416] on div "30004153 - TAMPA AL DOURADA TAB DOURADO CDL CANPACK" at bounding box center [1107, 429] width 283 height 45
click at [1186, 419] on icon at bounding box center [1186, 421] width 9 height 9
click at [1033, 198] on div "Destino" at bounding box center [1095, 193] width 257 height 19
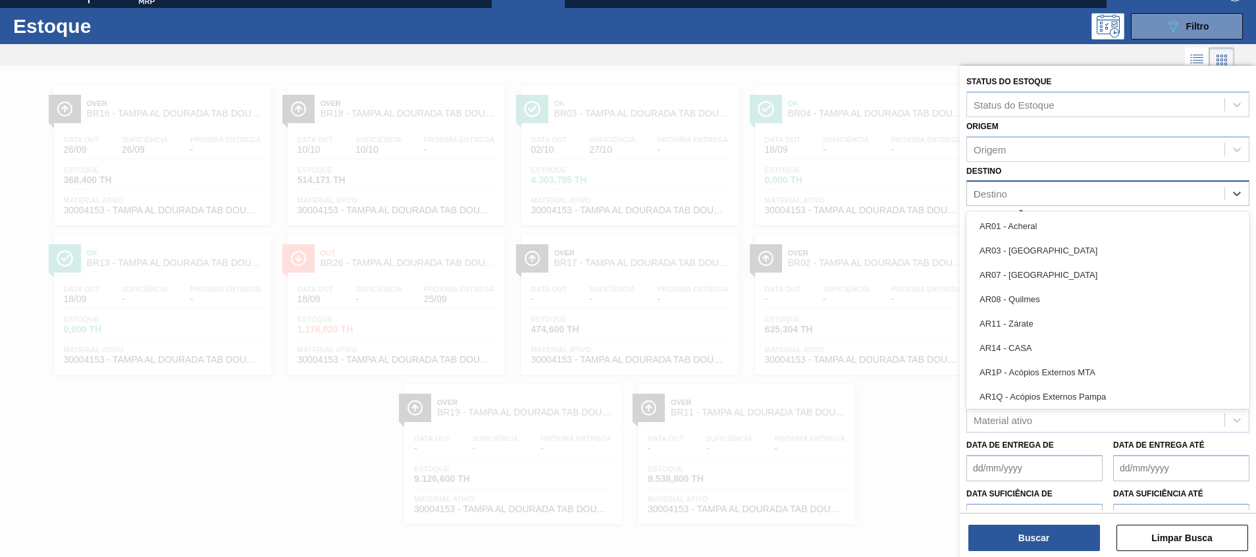
type input "ub"
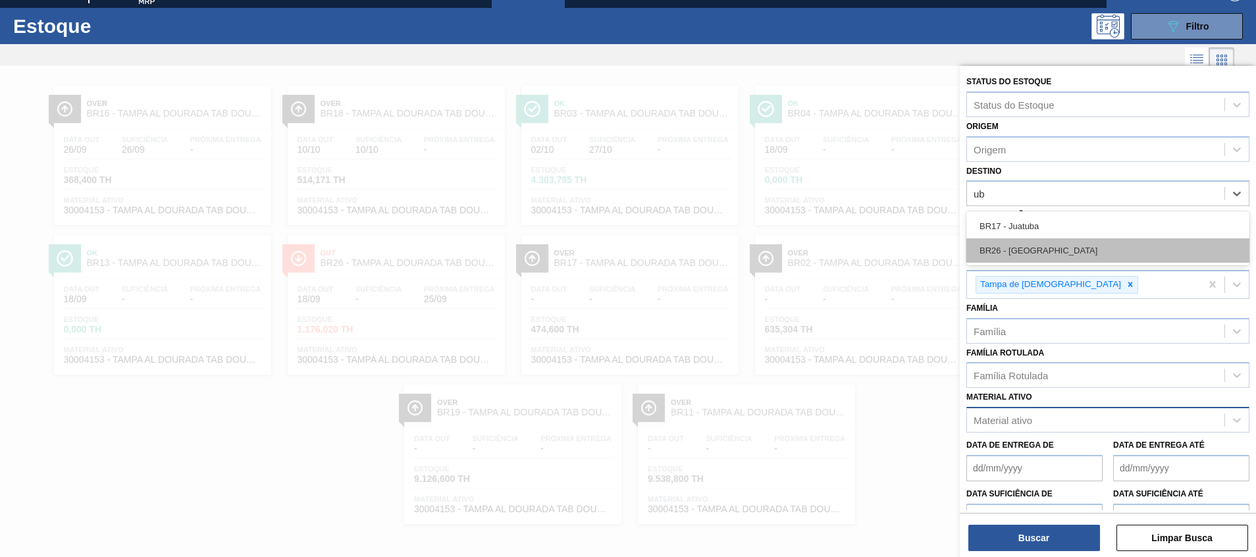
click at [1081, 249] on div "BR26 - [GEOGRAPHIC_DATA]" at bounding box center [1107, 250] width 283 height 24
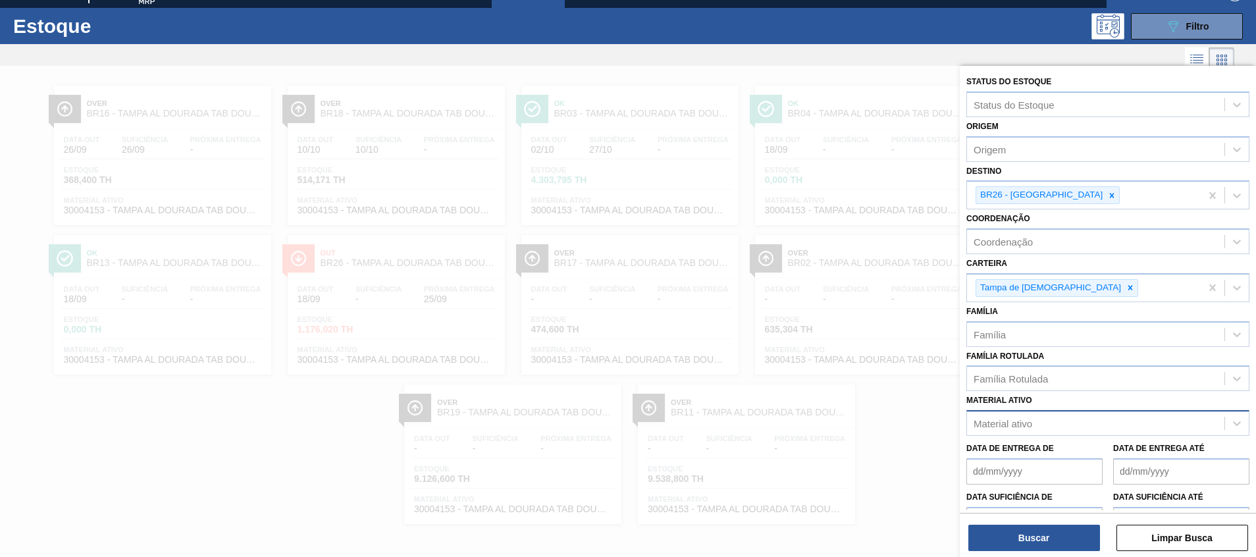
click at [992, 552] on div "Status do Estoque Status do Estoque Origem Origem Destino BR26 - Uberlândia Coo…" at bounding box center [1108, 313] width 296 height 494
click at [993, 540] on button "Buscar" at bounding box center [1034, 538] width 132 height 26
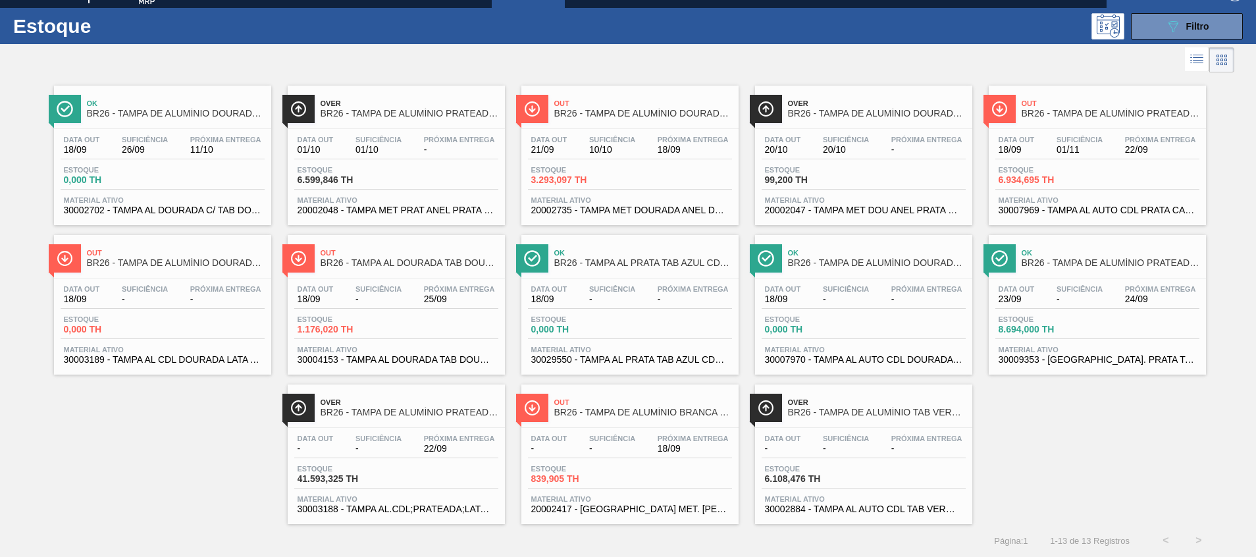
click at [694, 498] on span "Material ativo" at bounding box center [629, 499] width 197 height 8
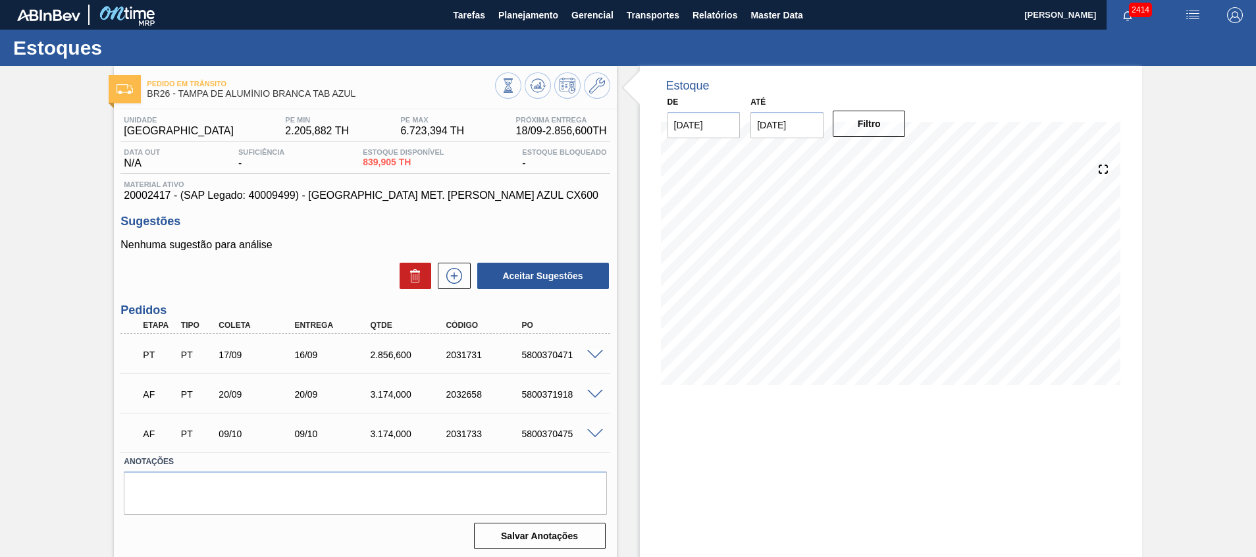
click at [596, 391] on span at bounding box center [595, 395] width 16 height 10
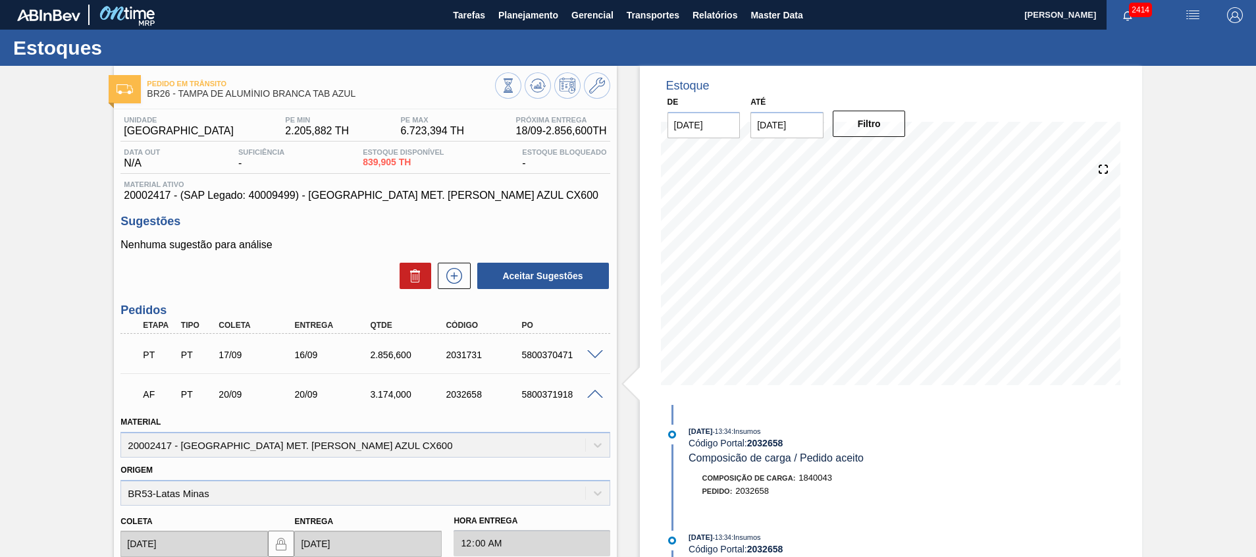
click at [598, 396] on span at bounding box center [595, 395] width 16 height 10
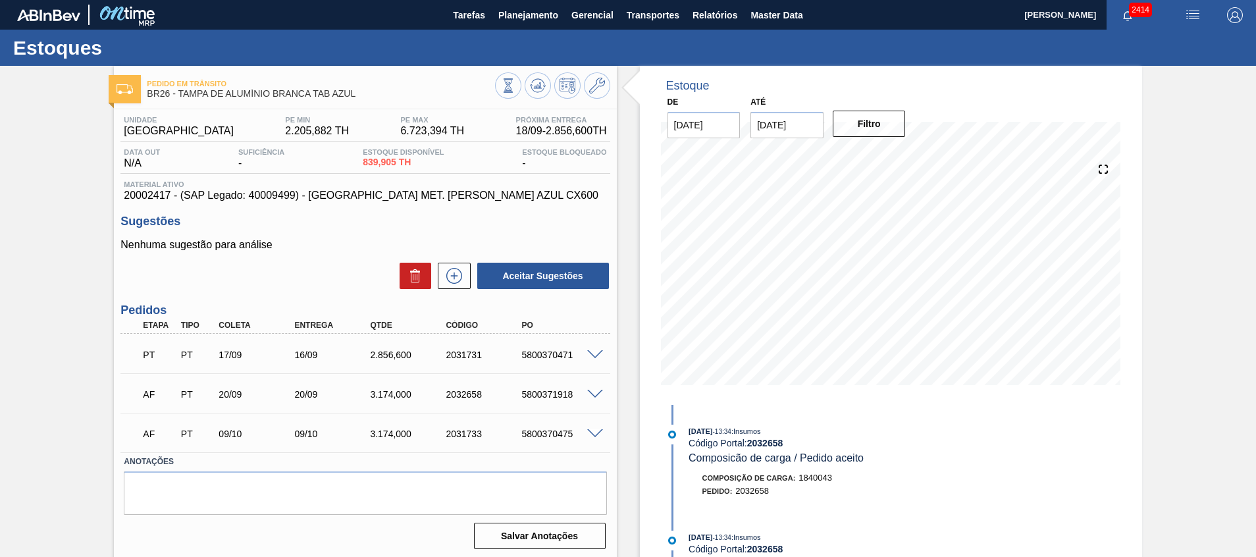
click at [587, 432] on span at bounding box center [595, 434] width 16 height 10
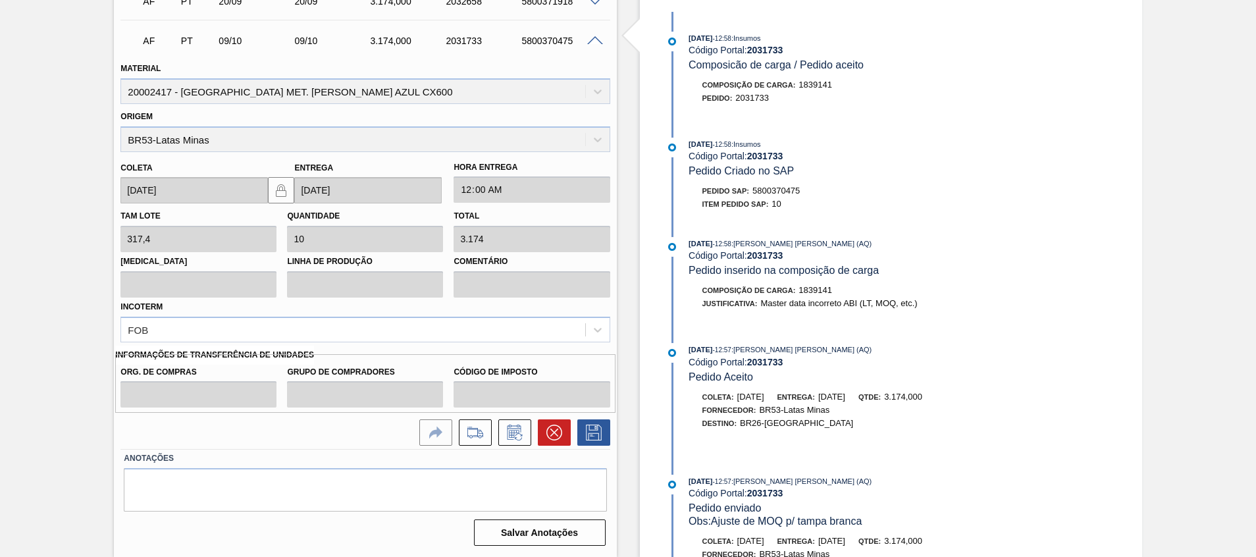
scroll to position [99, 0]
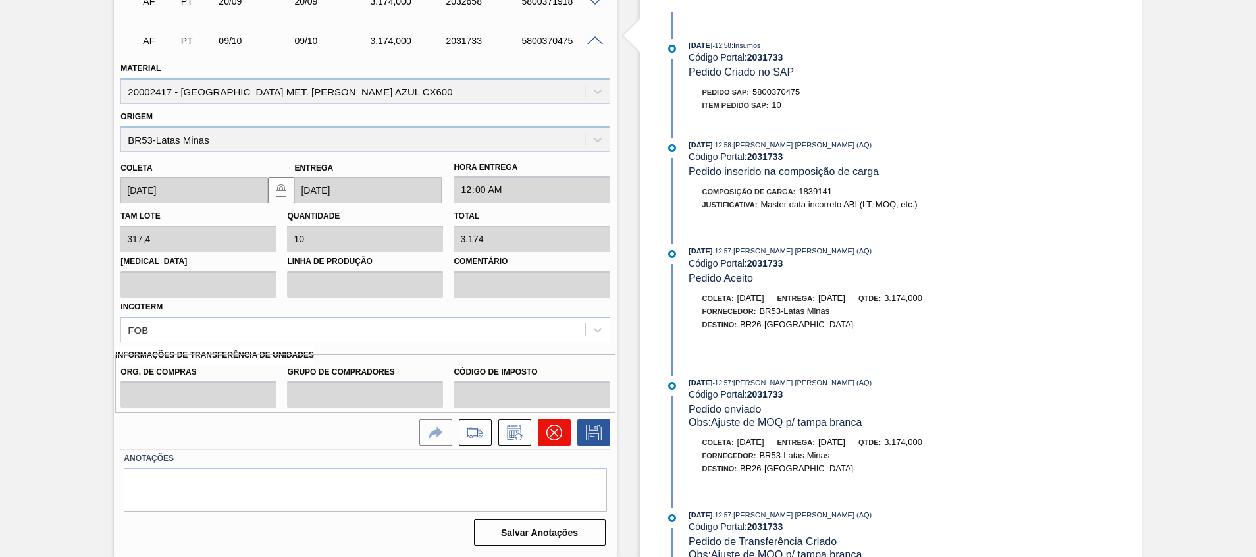
click at [544, 434] on button at bounding box center [554, 432] width 33 height 26
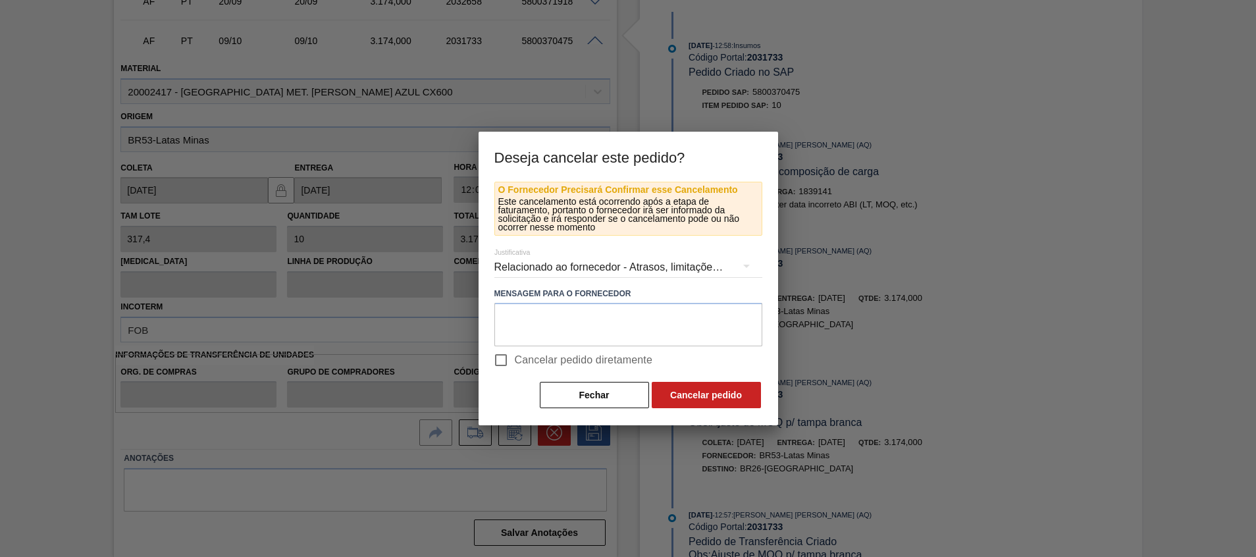
click at [524, 363] on span "Cancelar pedido diretamente" at bounding box center [584, 360] width 138 height 16
click at [515, 363] on input "Cancelar pedido diretamente" at bounding box center [501, 360] width 28 height 28
click at [634, 370] on label "Cancelar pedido diretamente" at bounding box center [570, 360] width 166 height 28
click at [515, 370] on input "Cancelar pedido diretamente" at bounding box center [501, 360] width 28 height 28
click at [582, 353] on span "Cancelar pedido diretamente" at bounding box center [584, 360] width 138 height 16
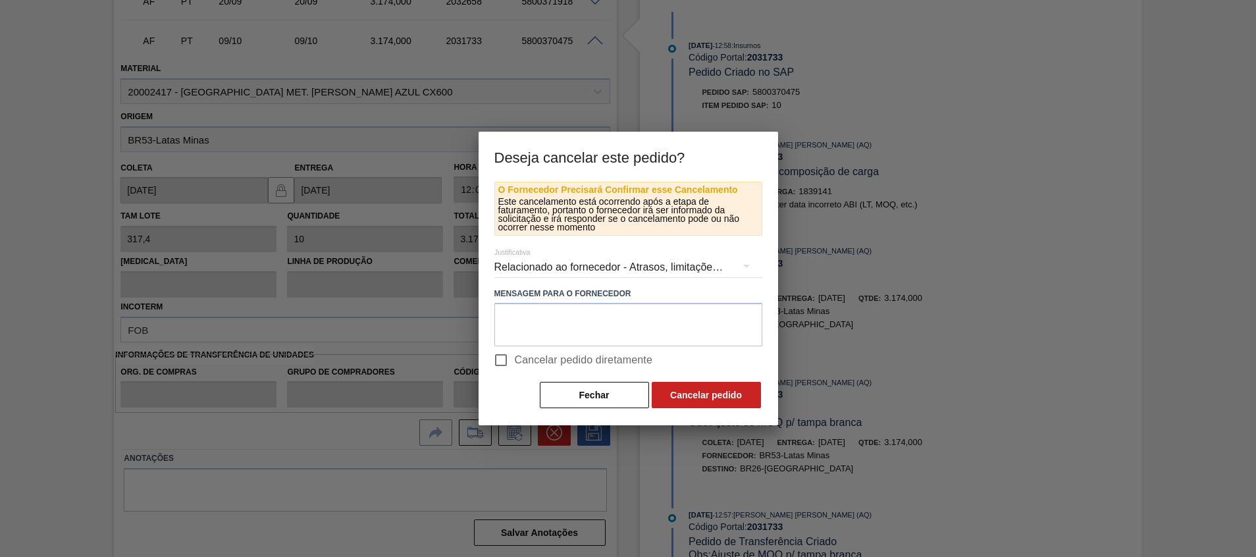
click at [515, 353] on input "Cancelar pedido diretamente" at bounding box center [501, 360] width 28 height 28
checkbox input "true"
click at [706, 400] on button "Cancelar pedido" at bounding box center [706, 395] width 109 height 26
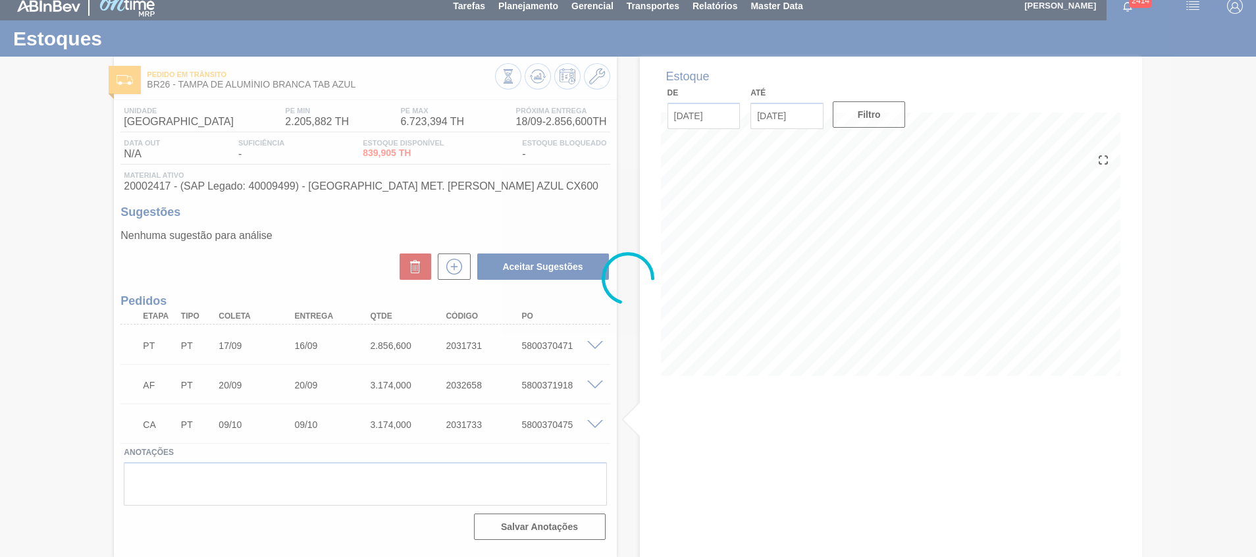
scroll to position [9, 0]
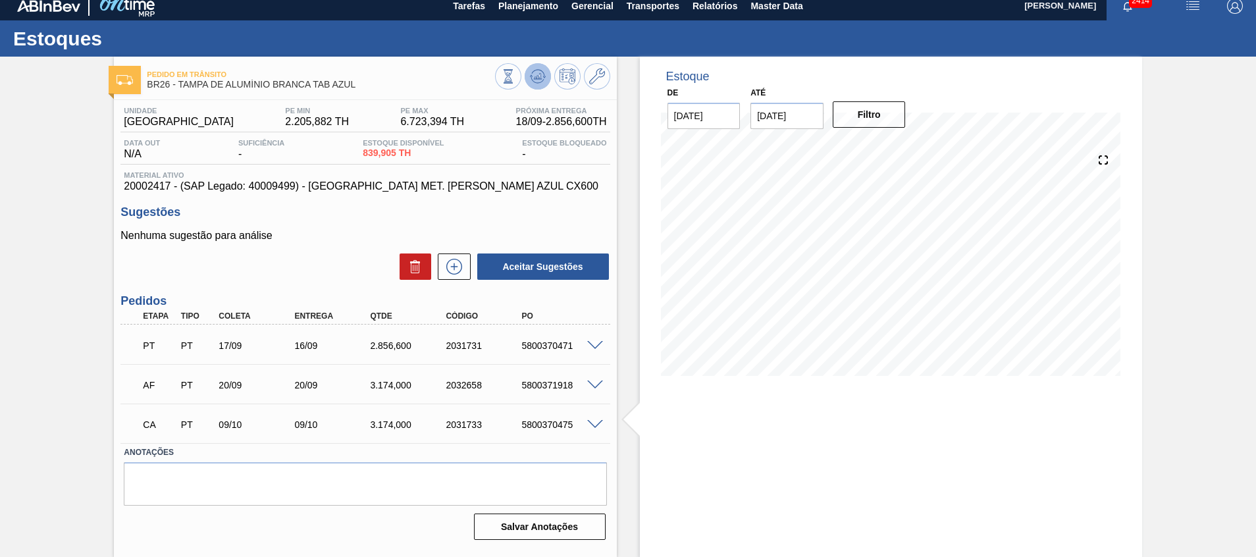
click at [536, 80] on icon at bounding box center [538, 76] width 16 height 16
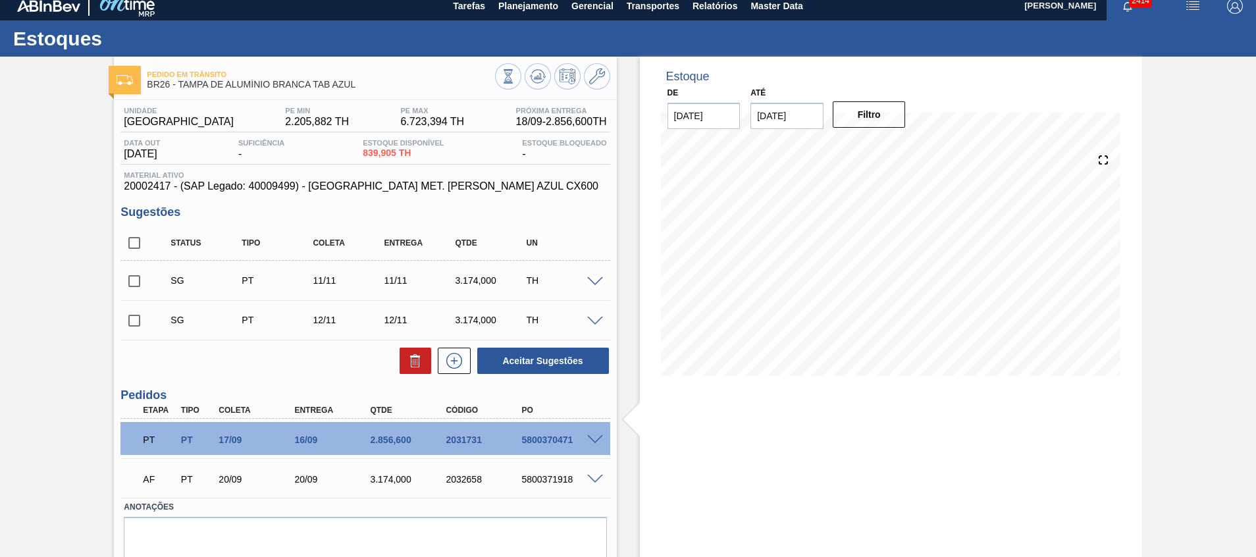
click at [531, 482] on div "5800371918" at bounding box center [560, 479] width 85 height 11
click at [592, 475] on span at bounding box center [595, 480] width 16 height 10
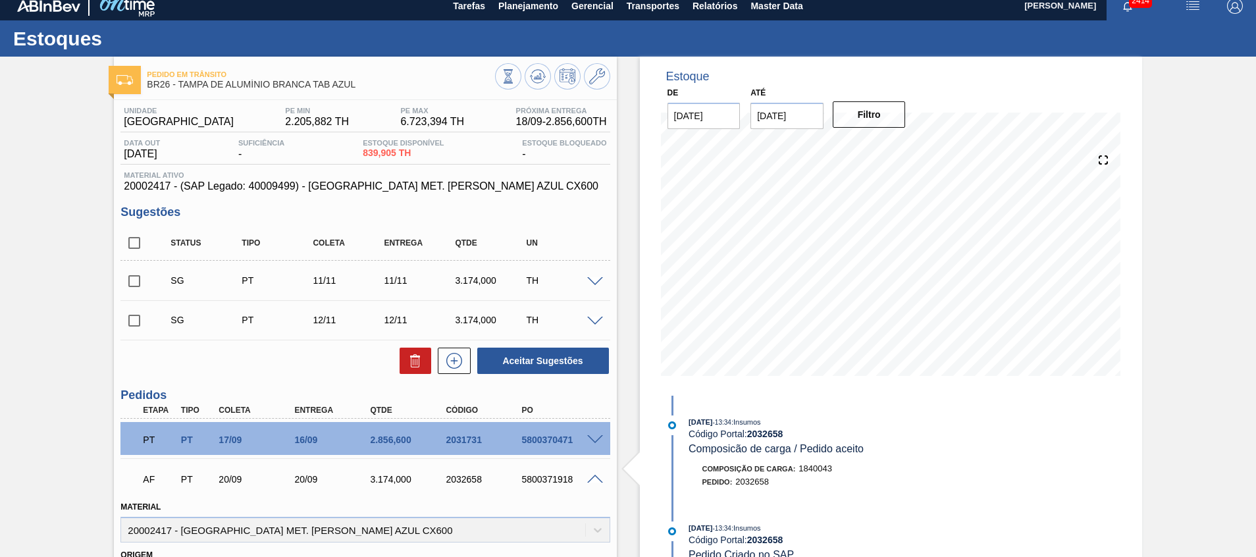
click at [592, 475] on span at bounding box center [595, 480] width 16 height 10
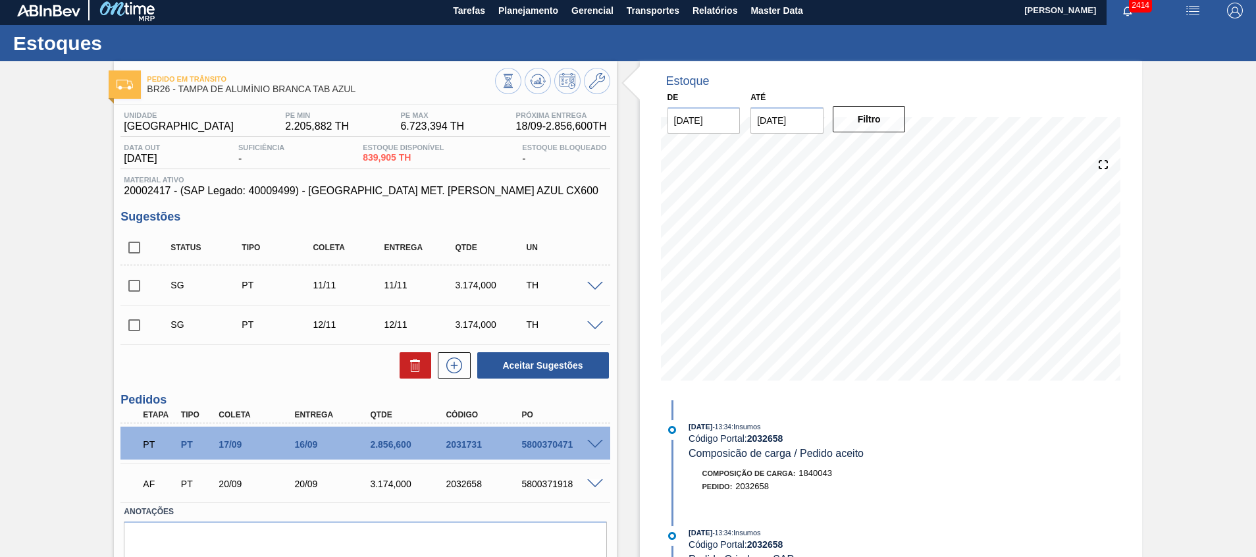
scroll to position [0, 0]
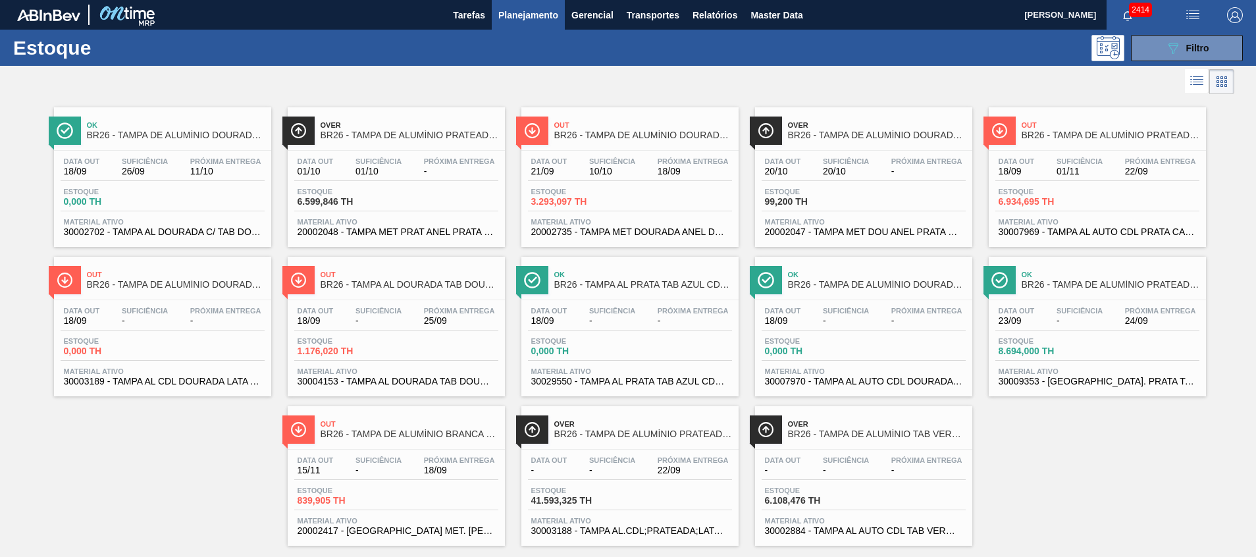
scroll to position [22, 0]
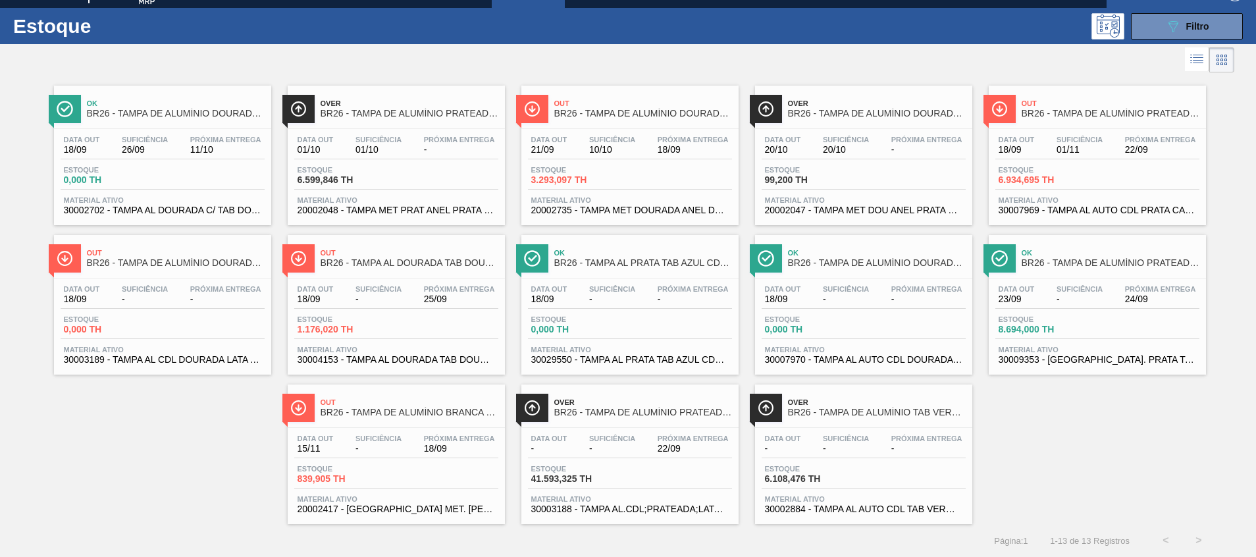
click at [585, 211] on span "20002735 - TAMPA MET DOURADA ANEL DOURADO" at bounding box center [629, 210] width 197 height 10
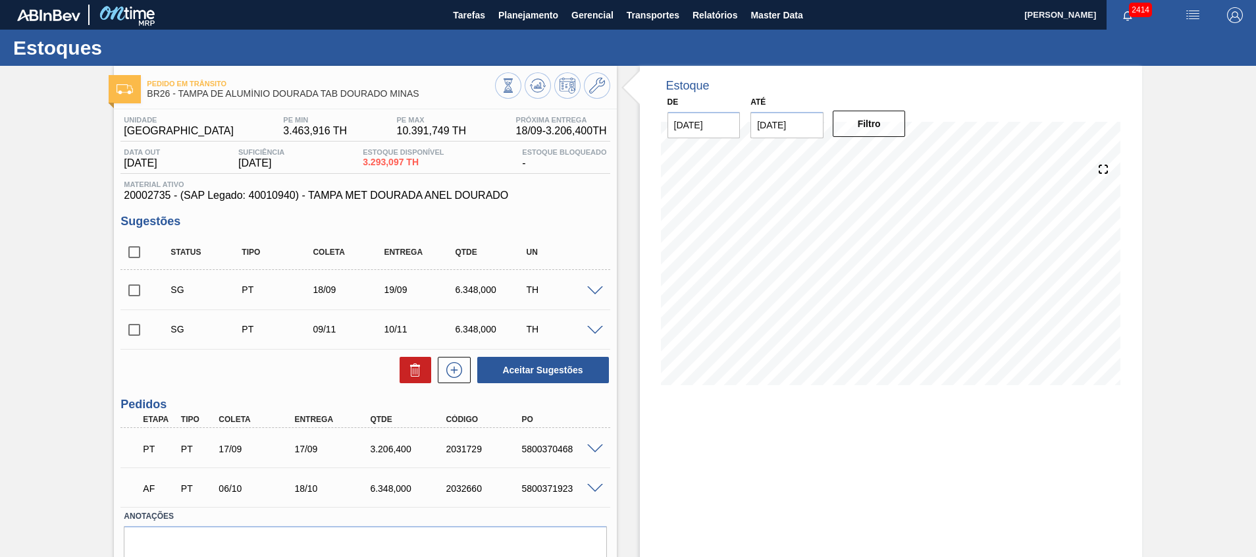
click at [136, 250] on input "checkbox" at bounding box center [134, 252] width 28 height 28
checkbox input "true"
click at [417, 371] on icon at bounding box center [417, 371] width 1 height 7
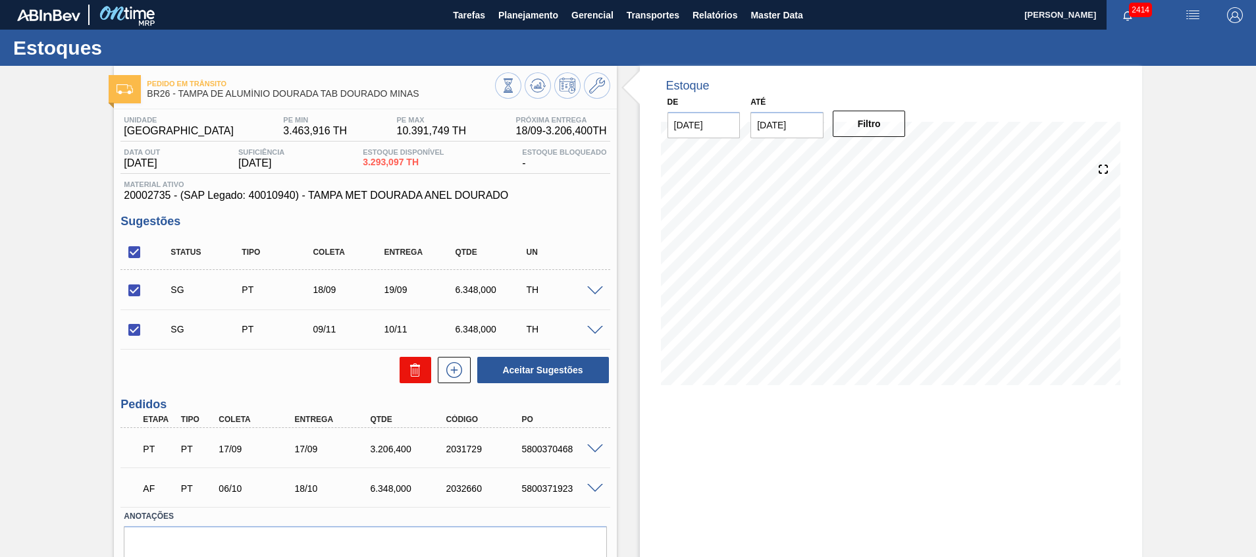
checkbox input "false"
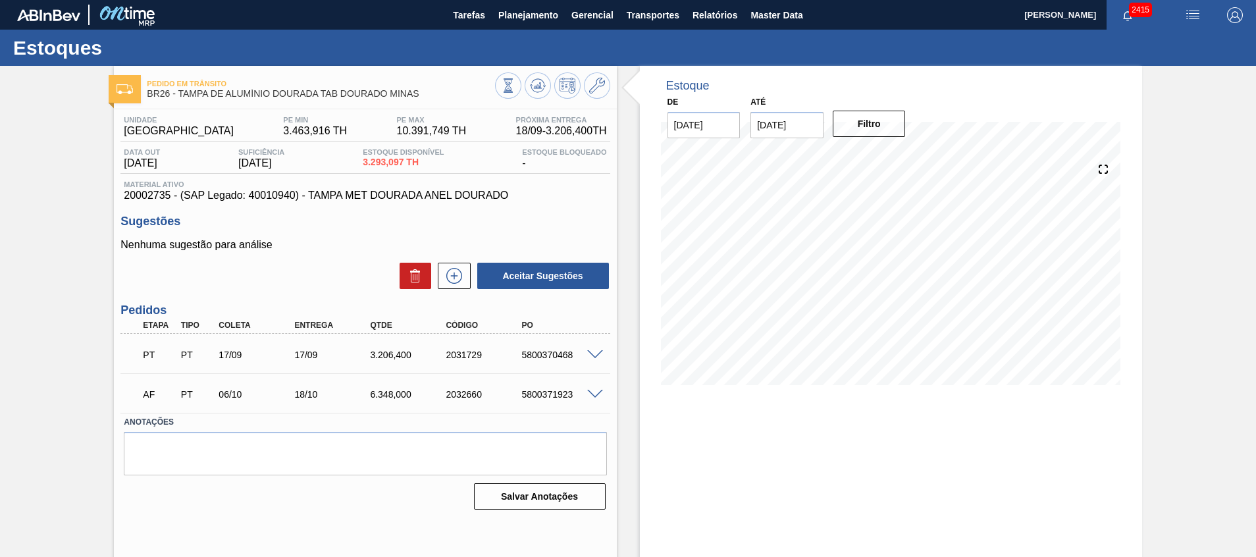
click at [147, 191] on span "20002735 - (SAP Legado: 40010940) - TAMPA MET DOURADA ANEL DOURADO" at bounding box center [365, 196] width 482 height 12
copy span "20002735"
click at [531, 24] on button "Planejamento" at bounding box center [528, 15] width 73 height 30
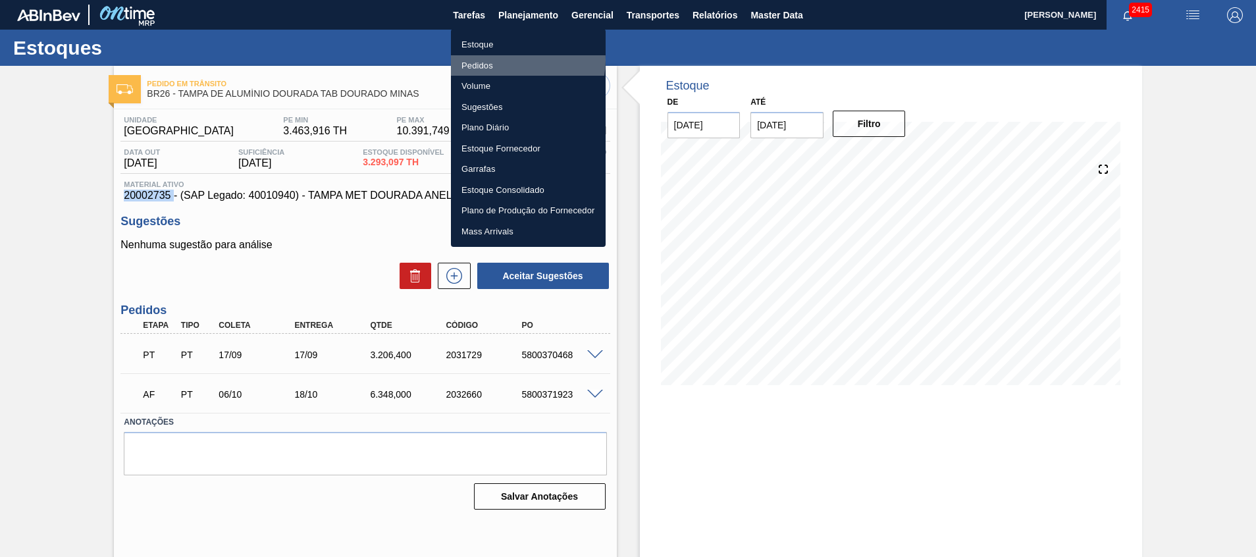
click at [516, 60] on li "Pedidos" at bounding box center [528, 65] width 155 height 21
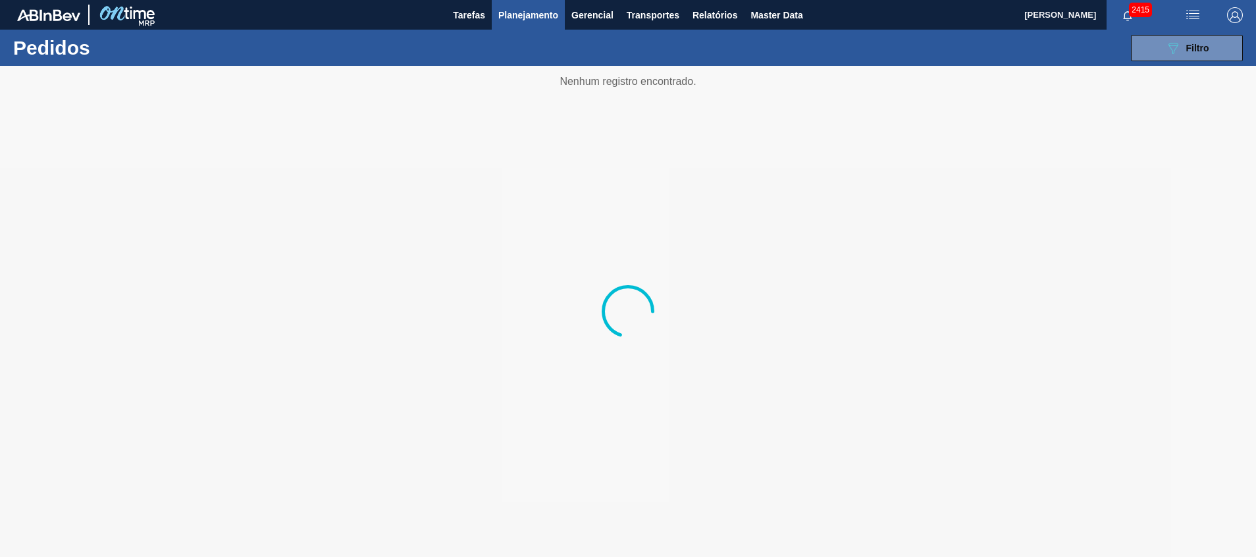
click at [523, 16] on span "Planejamento" at bounding box center [528, 15] width 60 height 16
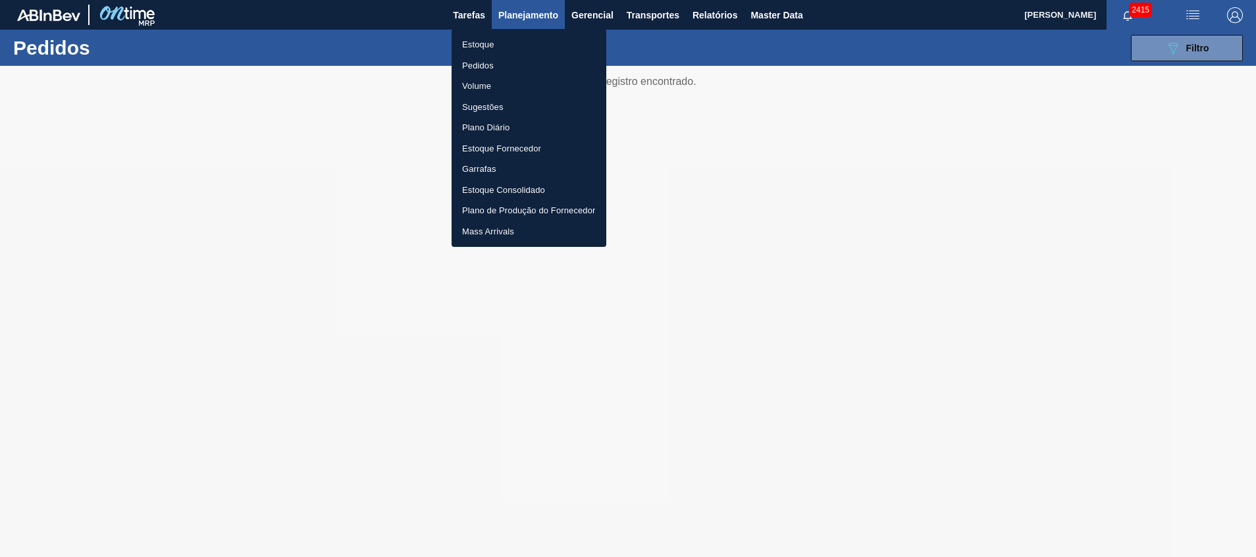
click at [733, 441] on div at bounding box center [628, 278] width 1256 height 557
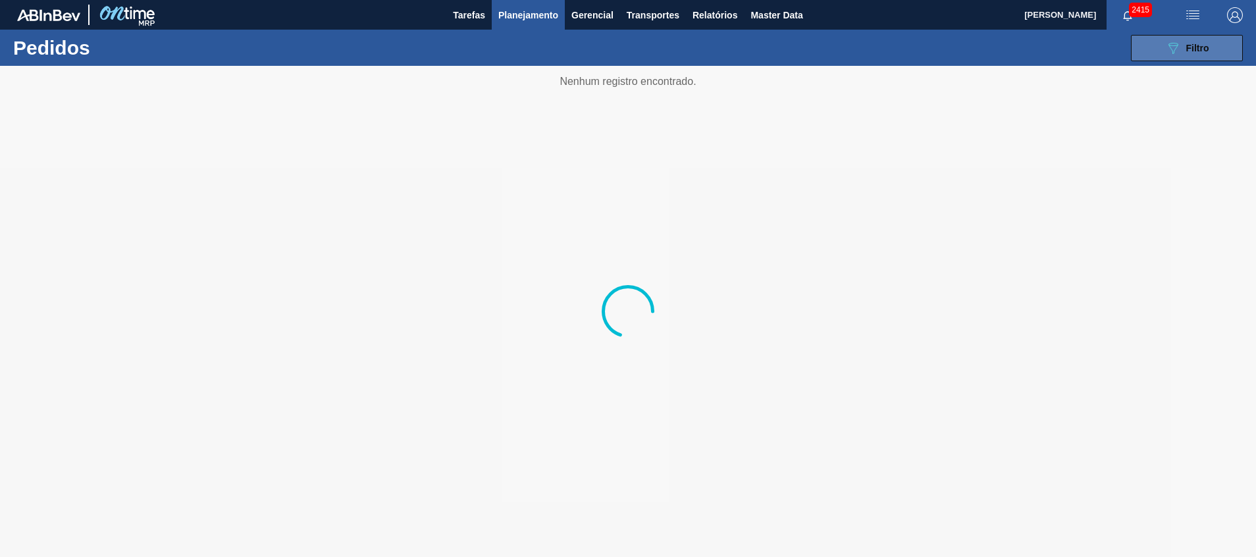
click at [1200, 45] on span "Filtro" at bounding box center [1197, 48] width 23 height 11
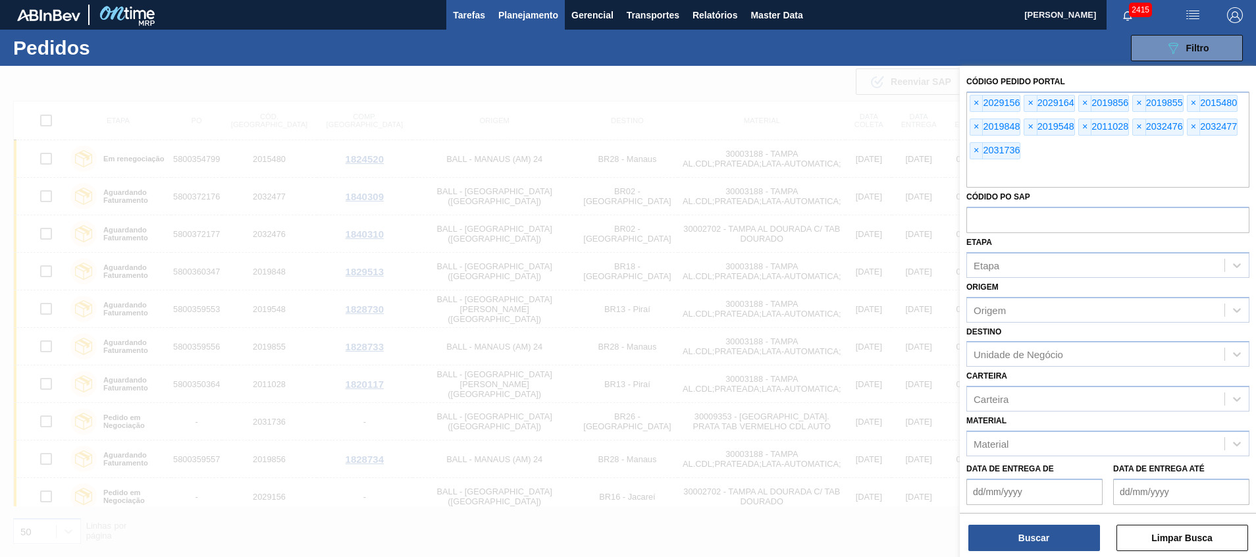
click at [471, 16] on span "Tarefas" at bounding box center [469, 15] width 32 height 16
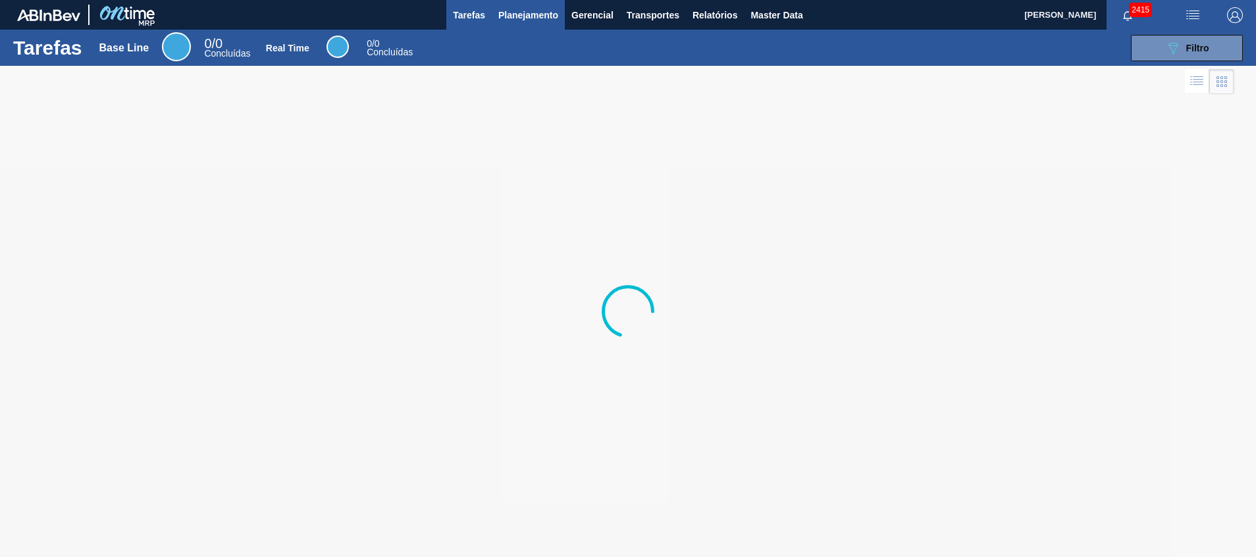
click at [550, 5] on button "Planejamento" at bounding box center [528, 15] width 73 height 30
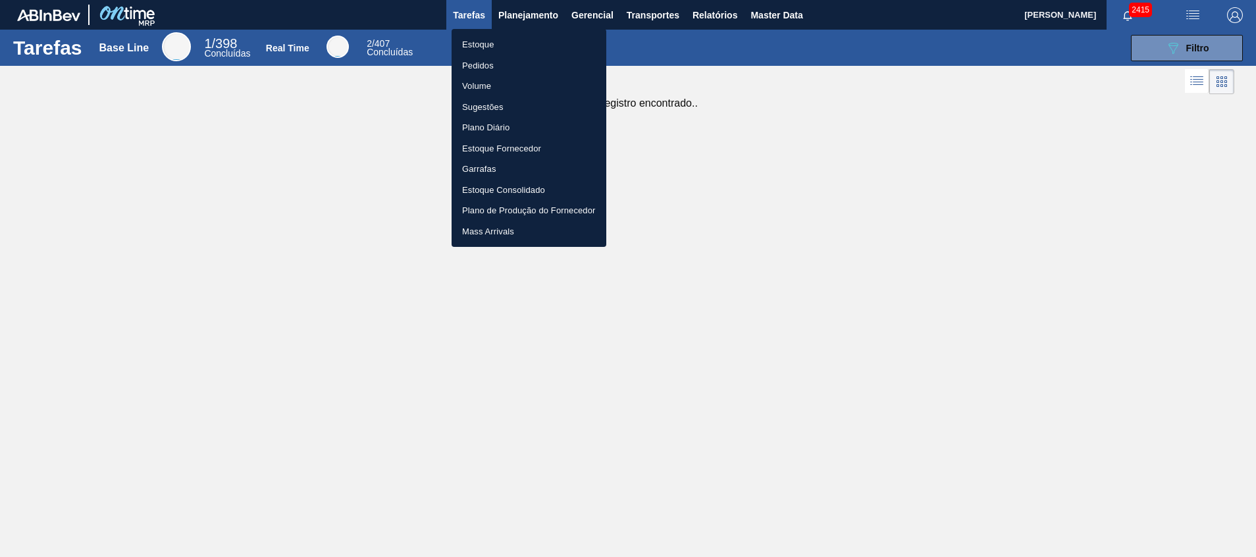
click at [511, 41] on li "Estoque" at bounding box center [529, 44] width 155 height 21
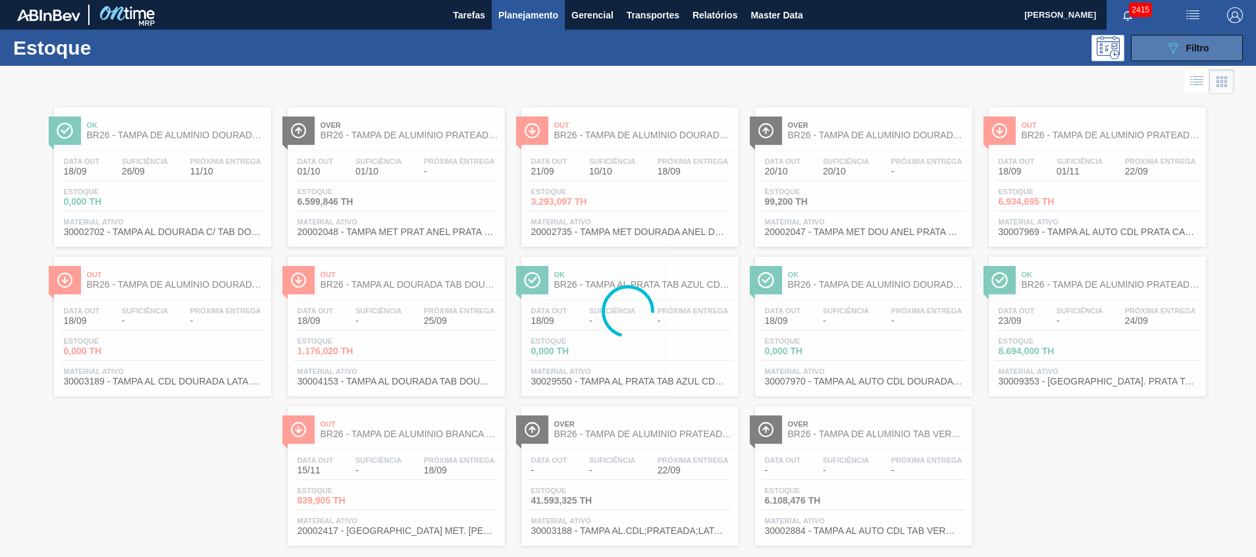
click at [1172, 47] on icon "089F7B8B-B2A5-4AFE-B5C0-19BA573D28AC" at bounding box center [1173, 48] width 16 height 16
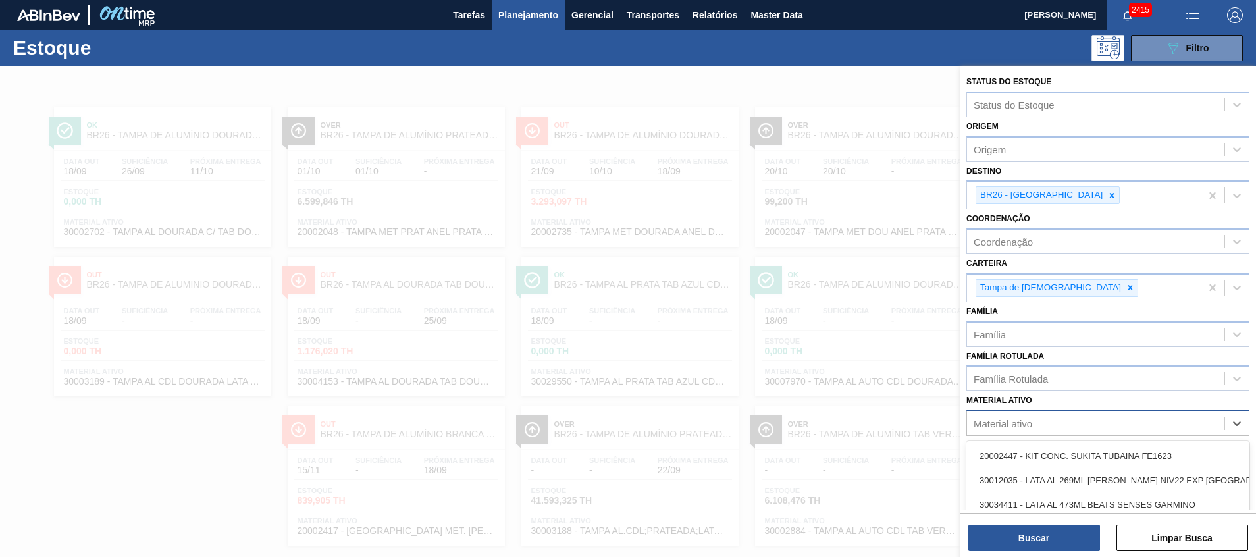
scroll to position [22, 0]
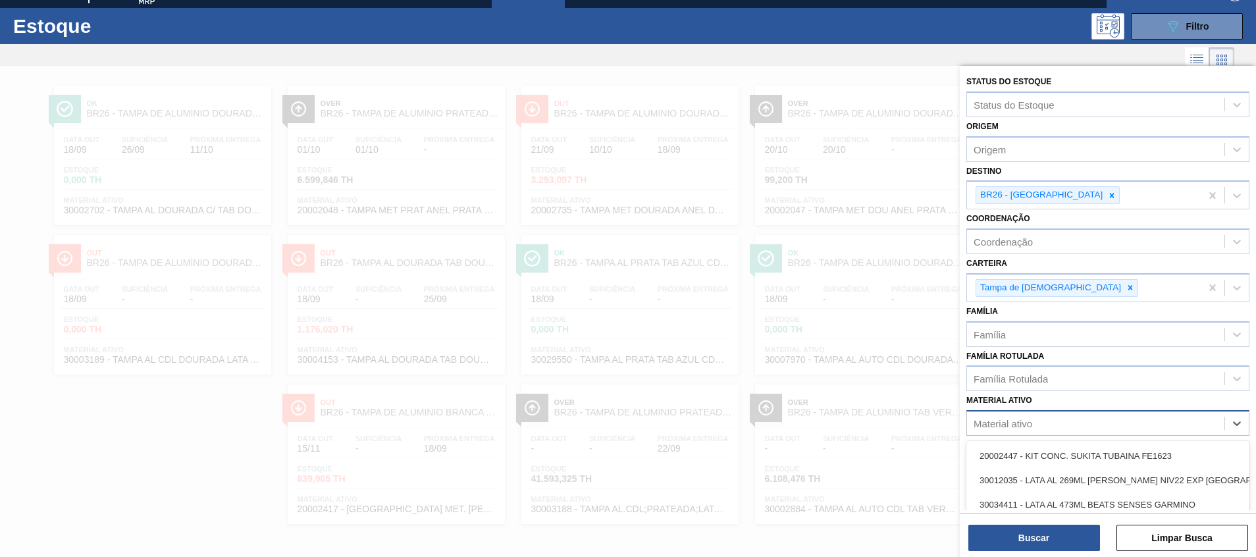
click at [1028, 423] on div "Material ativo" at bounding box center [1003, 423] width 59 height 11
paste ativo "20002735"
type ativo "20002735"
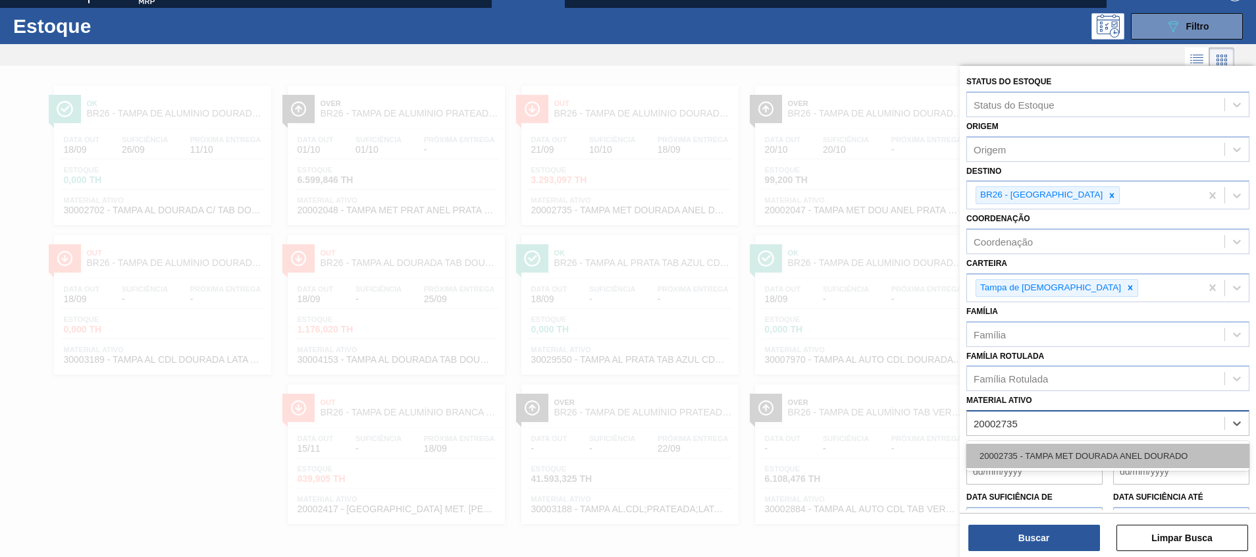
click at [1024, 446] on div "20002735 - TAMPA MET DOURADA ANEL DOURADO" at bounding box center [1107, 456] width 283 height 24
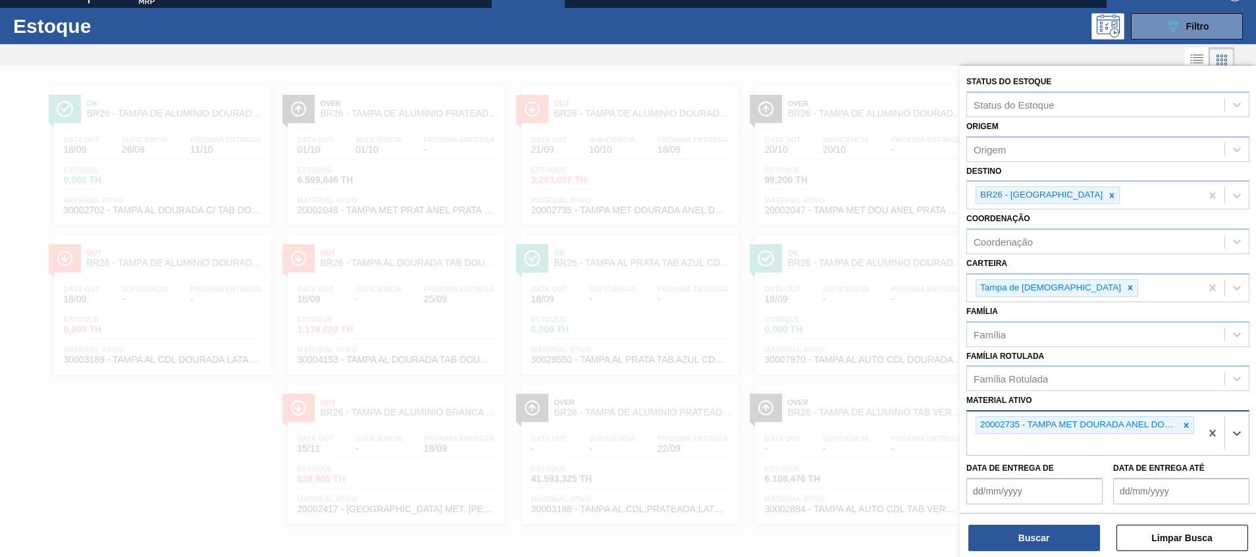
drag, startPoint x: 1060, startPoint y: 199, endPoint x: 1055, endPoint y: 217, distance: 19.0
click at [1107, 198] on icon at bounding box center [1111, 195] width 9 height 9
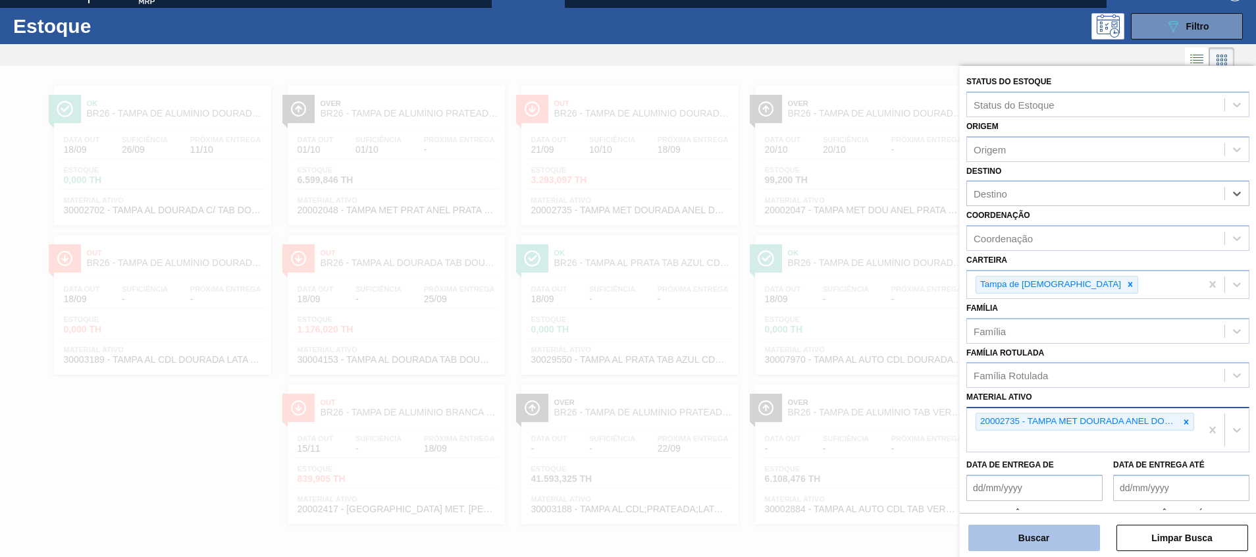
click at [1039, 550] on button "Buscar" at bounding box center [1034, 538] width 132 height 26
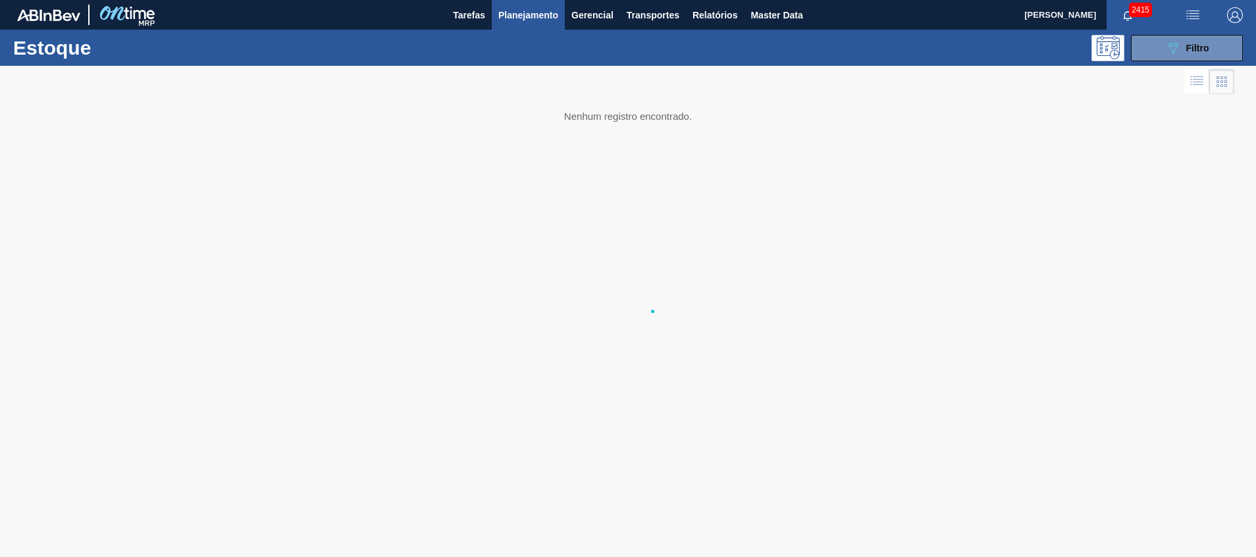
scroll to position [0, 0]
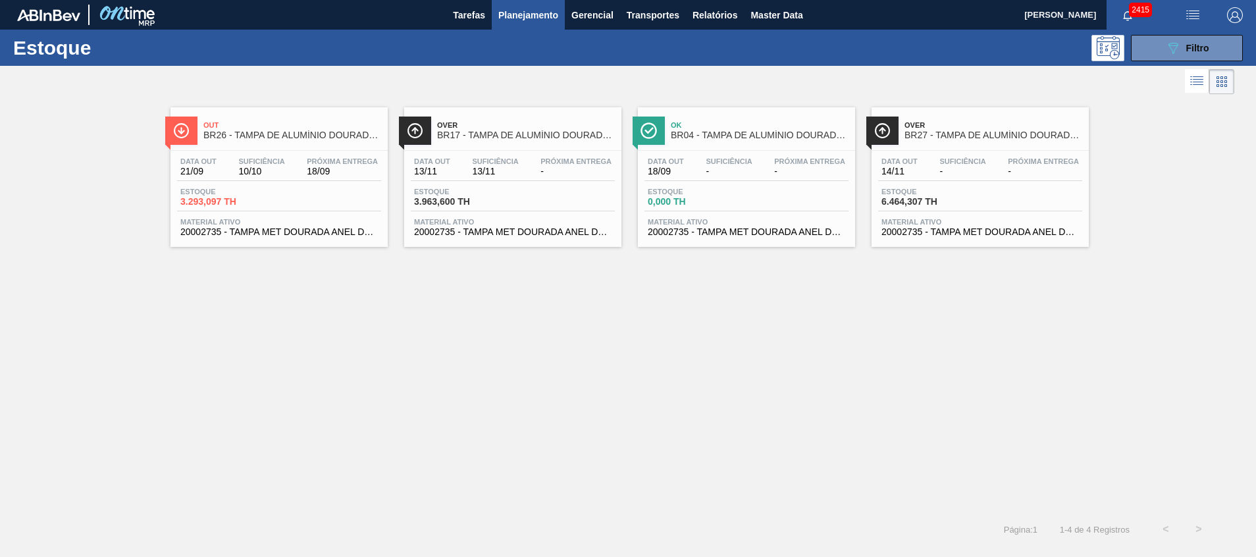
click at [982, 138] on span "BR27 - TAMPA DE ALUMÍNIO DOURADA TAB DOURADO MINAS" at bounding box center [993, 135] width 178 height 10
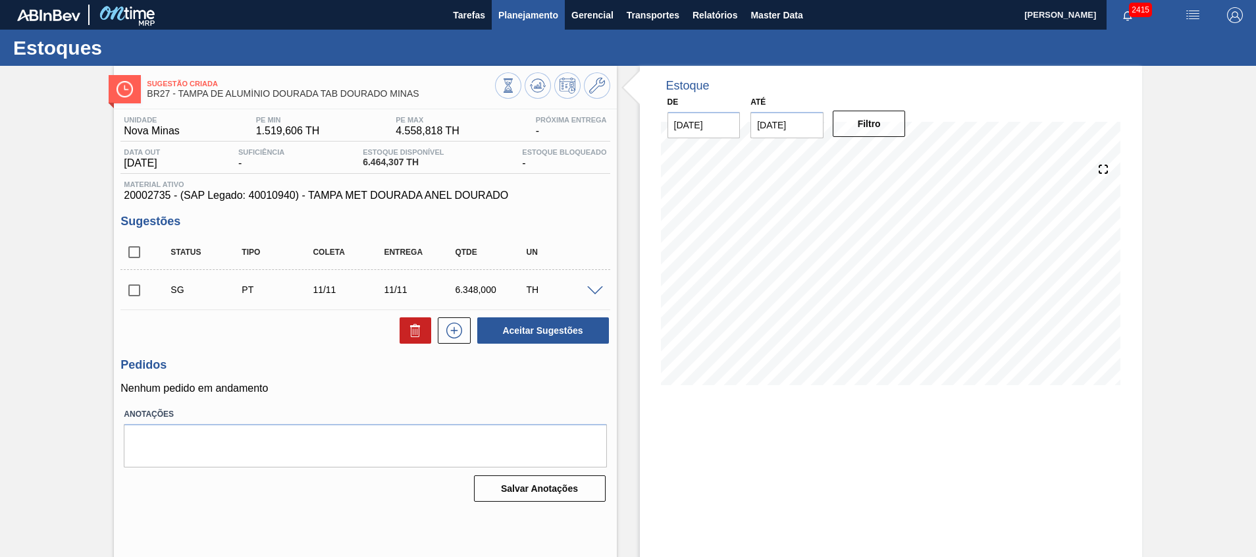
click at [509, 18] on span "Planejamento" at bounding box center [528, 15] width 60 height 16
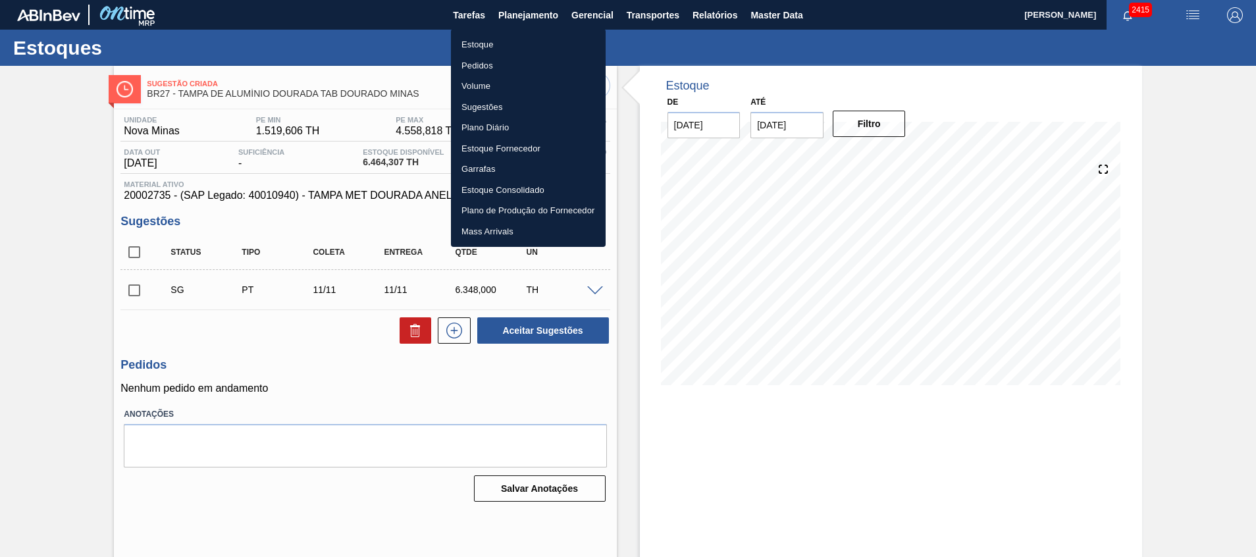
click at [508, 30] on ul "Estoque Pedidos Volume Sugestões Plano Diário Estoque Fornecedor Garrafas Estoq…" at bounding box center [528, 138] width 155 height 218
click at [502, 40] on li "Estoque" at bounding box center [528, 44] width 155 height 21
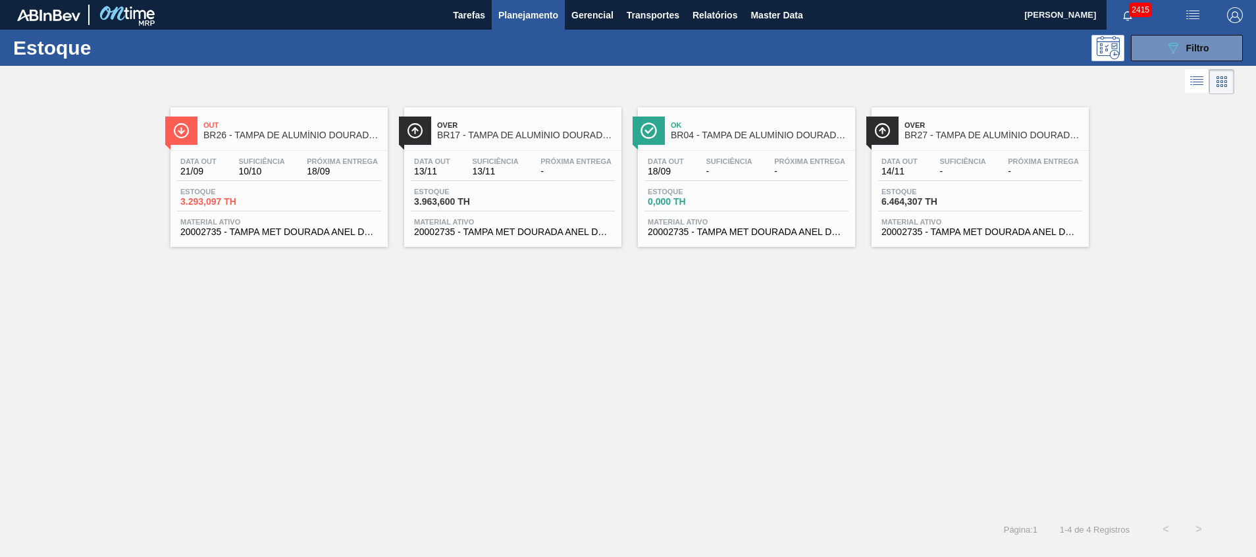
click at [373, 230] on span "20002735 - TAMPA MET DOURADA ANEL DOURADO" at bounding box center [278, 232] width 197 height 10
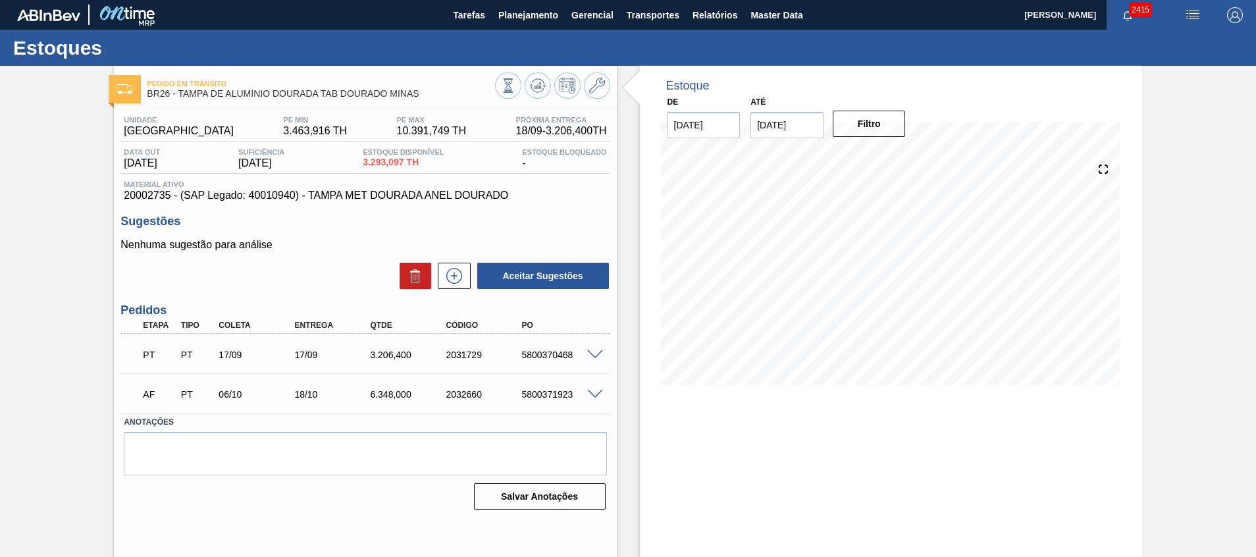
click at [591, 392] on span at bounding box center [595, 395] width 16 height 10
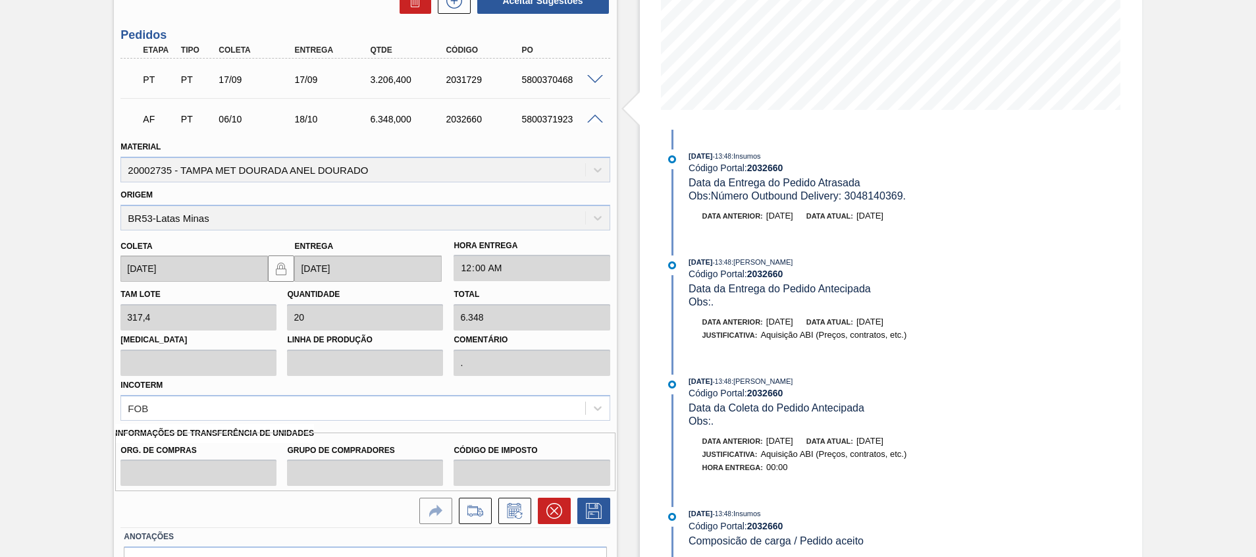
scroll to position [296, 0]
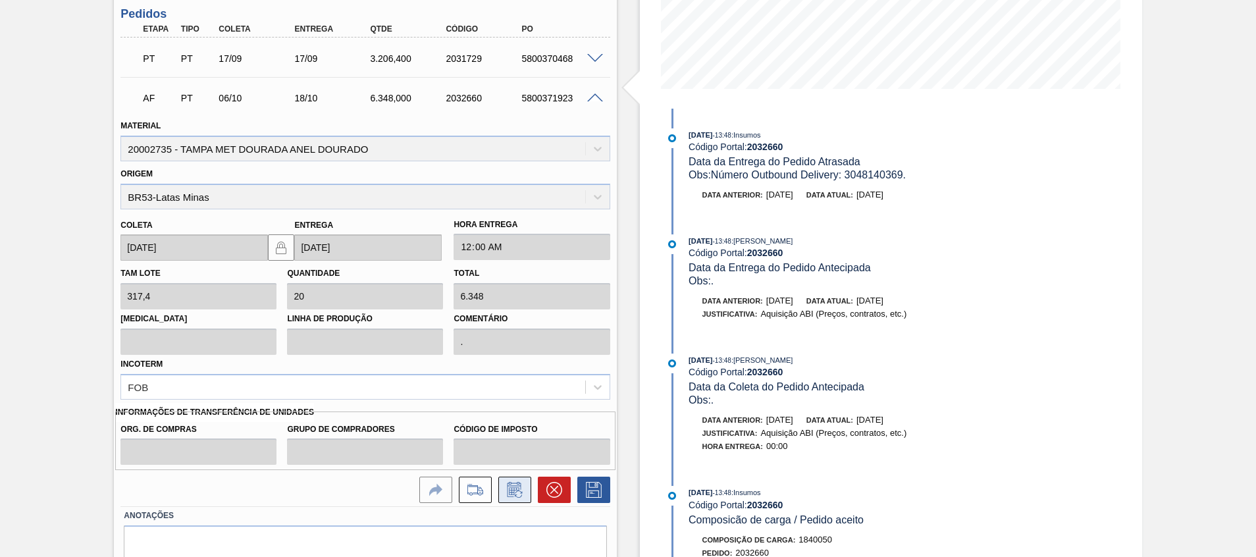
click at [523, 484] on icon at bounding box center [514, 490] width 21 height 16
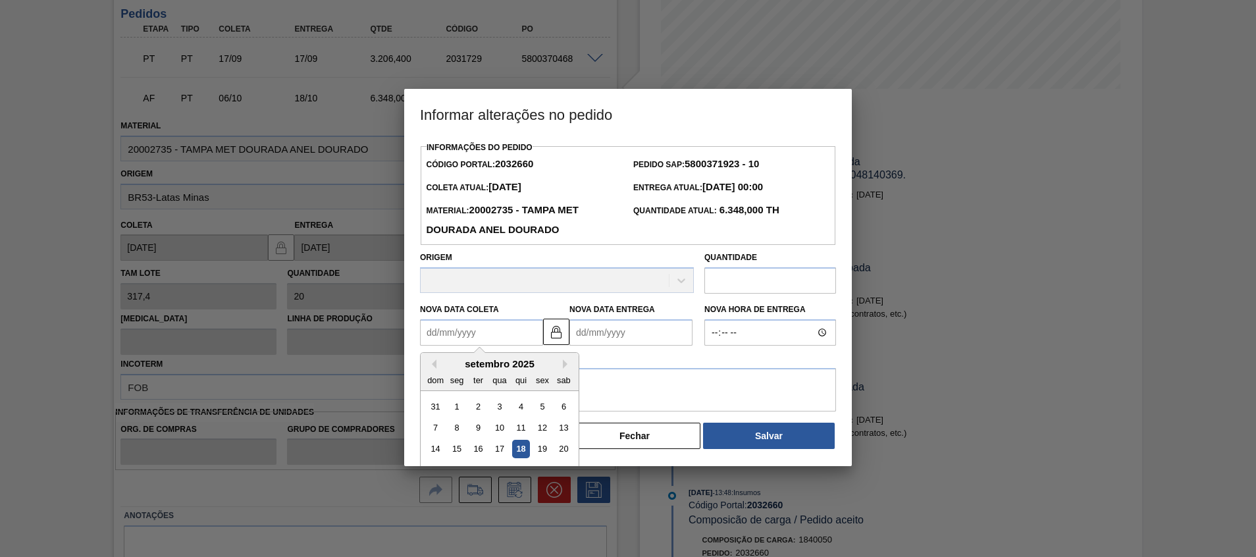
drag, startPoint x: 527, startPoint y: 334, endPoint x: 522, endPoint y: 340, distance: 7.5
click at [527, 334] on Coleta2032660 "Nova Data Coleta" at bounding box center [481, 332] width 123 height 26
click at [455, 415] on div "1" at bounding box center [457, 407] width 18 height 18
type Coleta2032660 "01/09/2025"
type Entrega2032660 "02/09/2025"
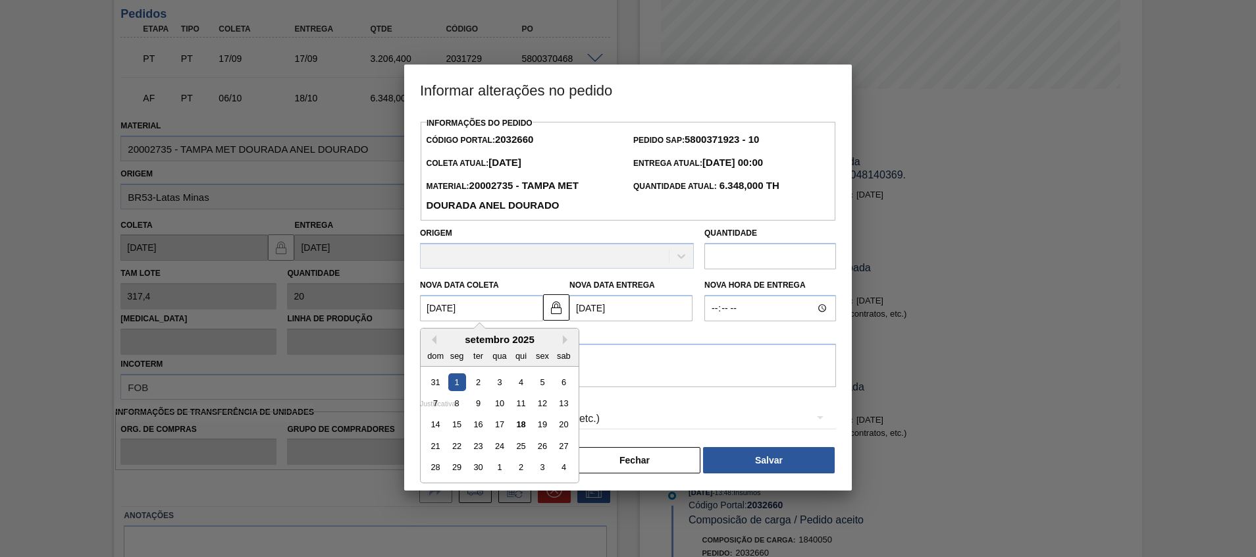
click at [491, 313] on Coleta2032660 "01/09/2025" at bounding box center [481, 308] width 123 height 26
click at [563, 386] on div "6" at bounding box center [564, 382] width 18 height 18
type Coleta2032660 "06/09/2025"
type Entrega2032660 "07/09/2025"
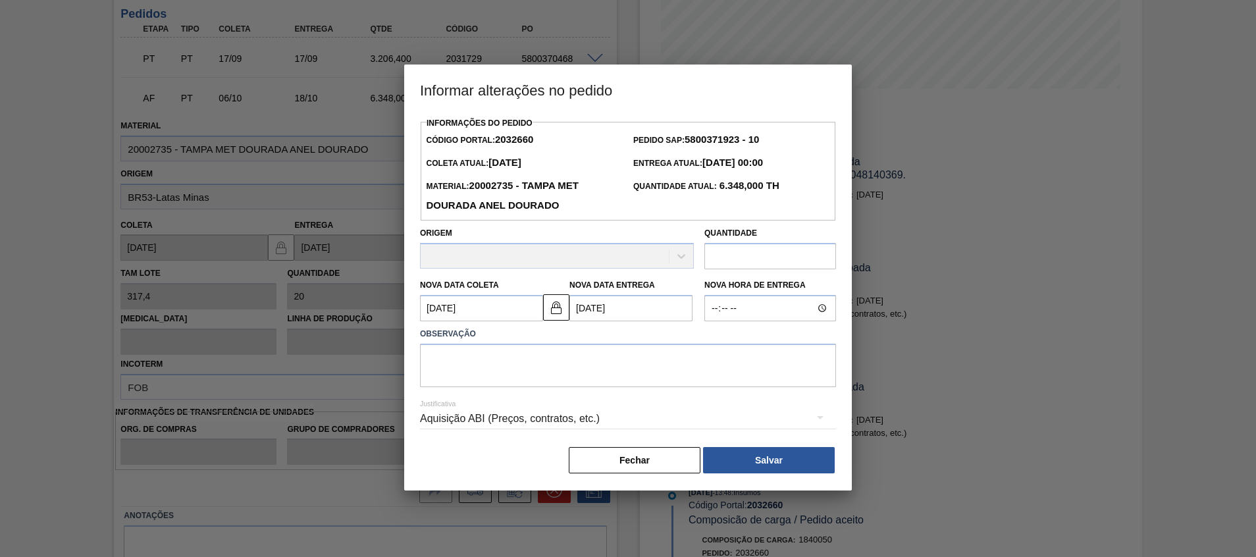
click at [508, 317] on Coleta2032660 "06/09/2025" at bounding box center [481, 308] width 123 height 26
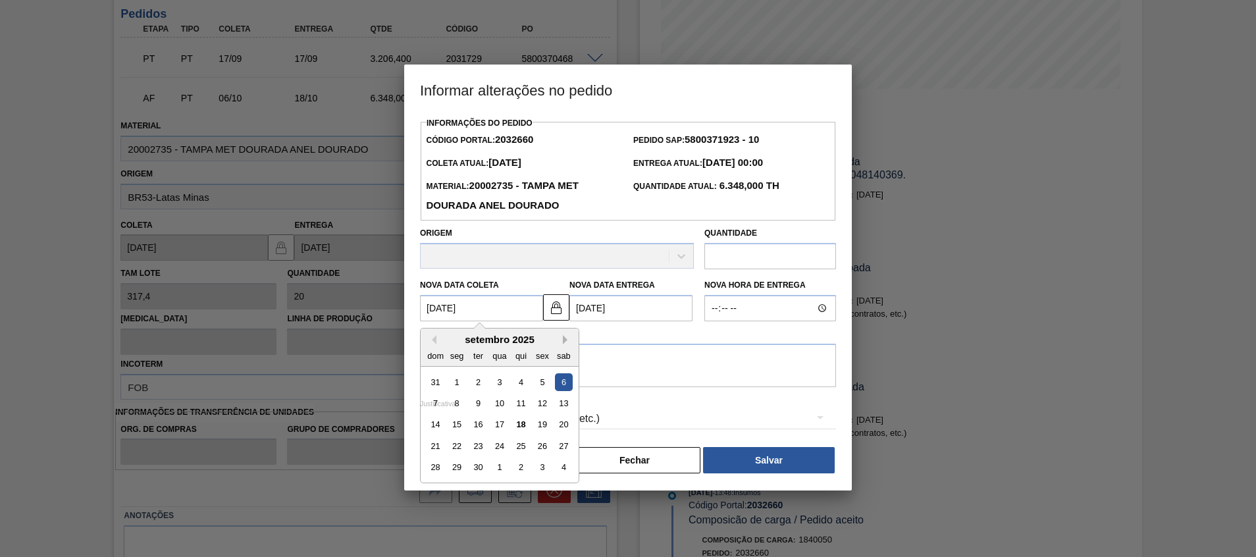
click at [565, 340] on button "Next Month" at bounding box center [567, 339] width 9 height 9
click at [460, 404] on div "6" at bounding box center [457, 403] width 18 height 18
type Coleta2032660 "06/10/2025"
type Entrega2032660 "[DATE]"
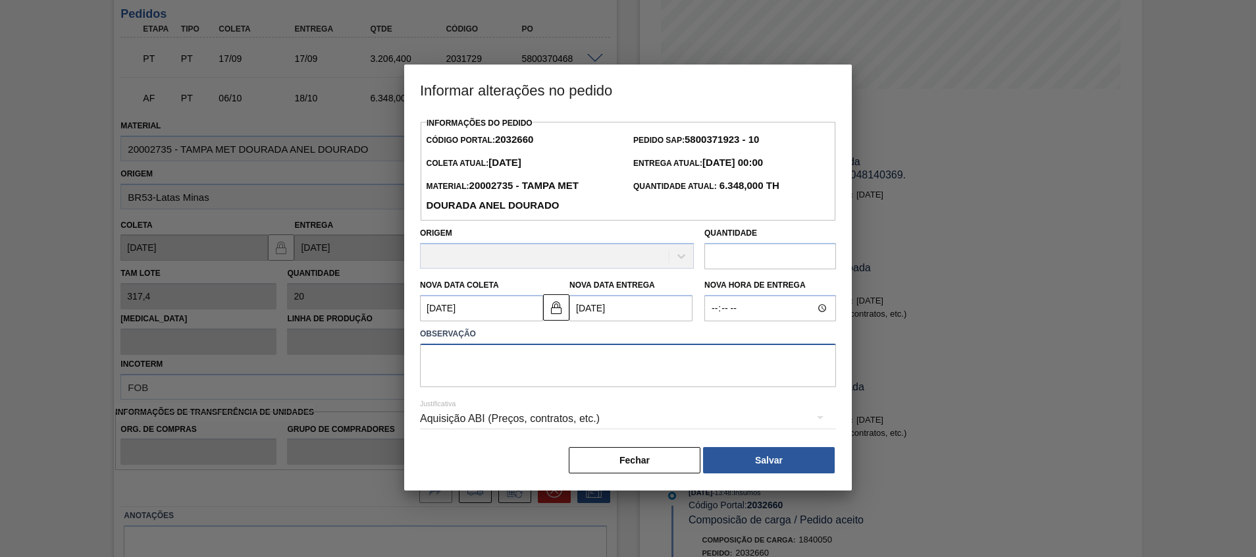
click at [505, 382] on textarea at bounding box center [628, 365] width 416 height 43
type textarea "S"
type textarea "Ajuste entrega"
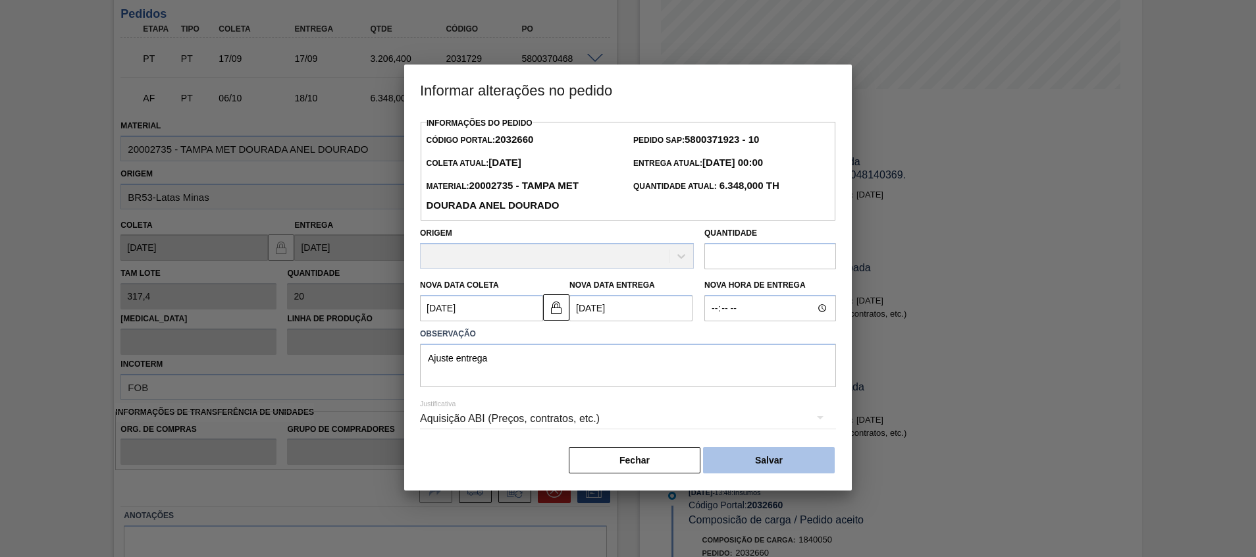
click at [793, 467] on button "Salvar" at bounding box center [769, 460] width 132 height 26
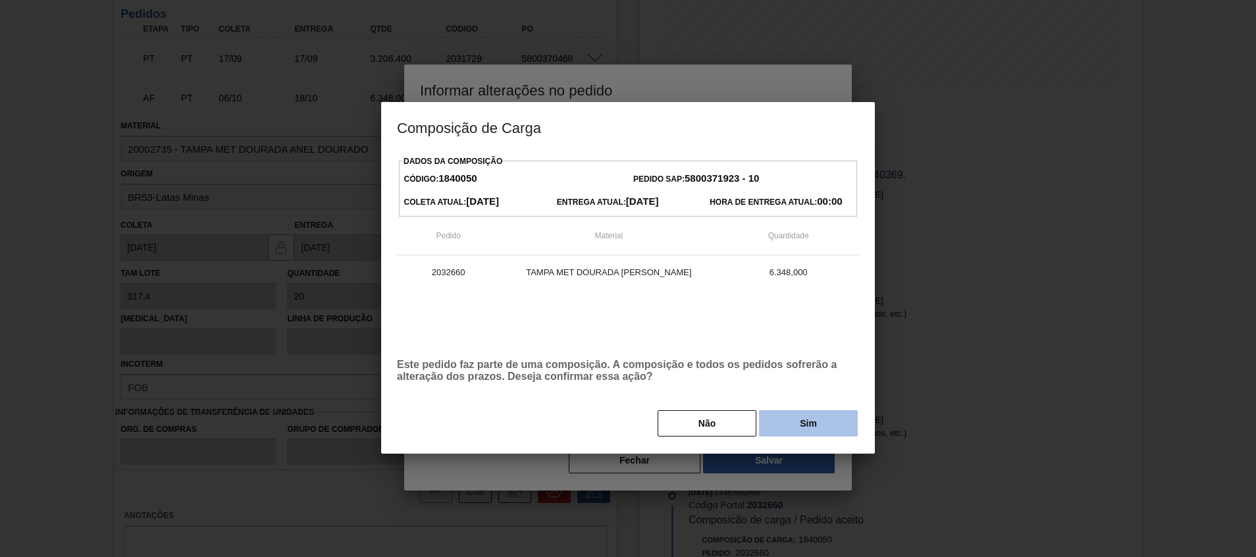
click at [795, 416] on button "Sim" at bounding box center [808, 423] width 99 height 26
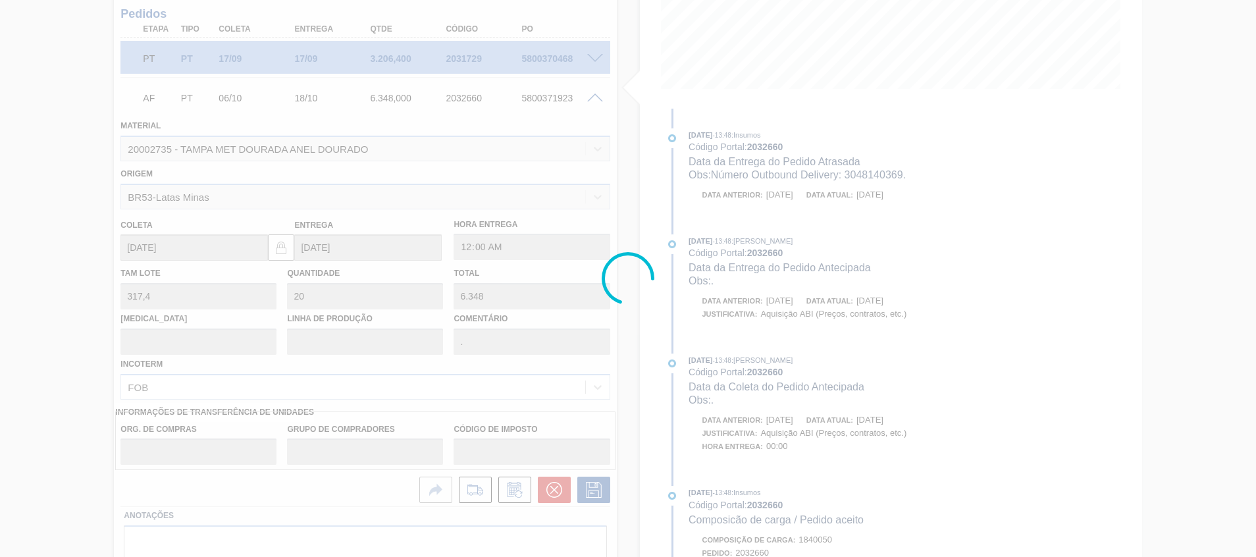
type input "Ajuste entrega"
type input "[DATE]"
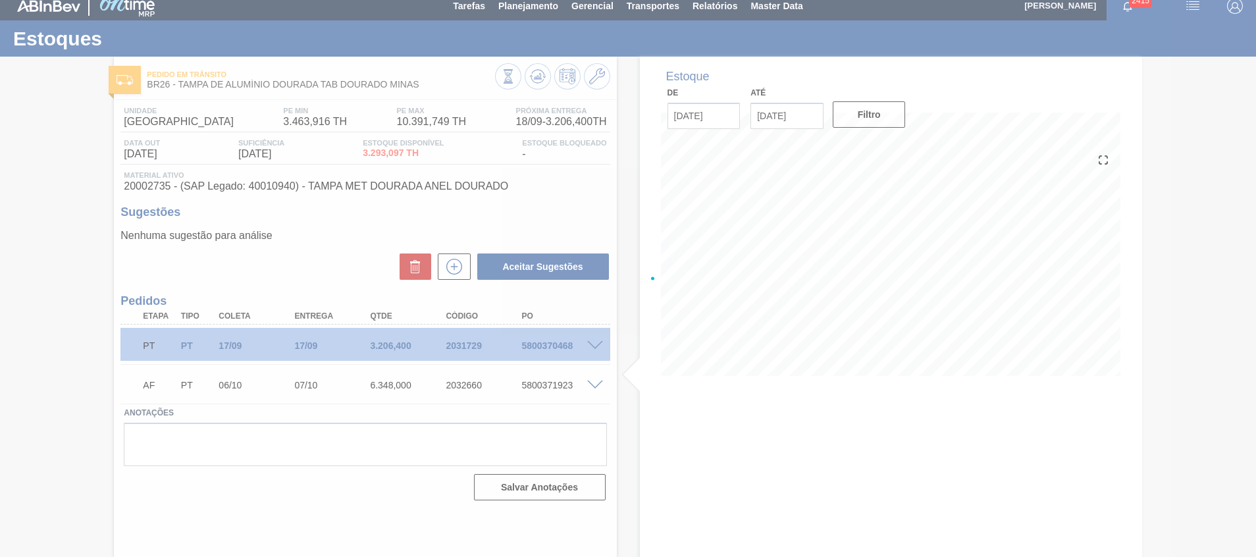
scroll to position [9, 0]
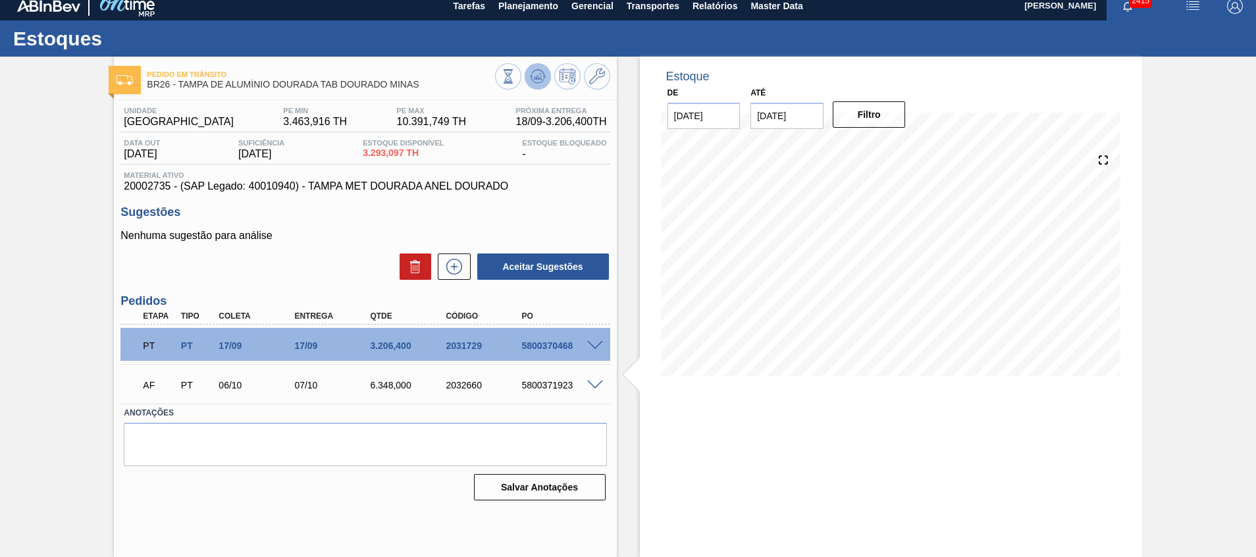
click at [543, 72] on icon at bounding box center [538, 76] width 16 height 16
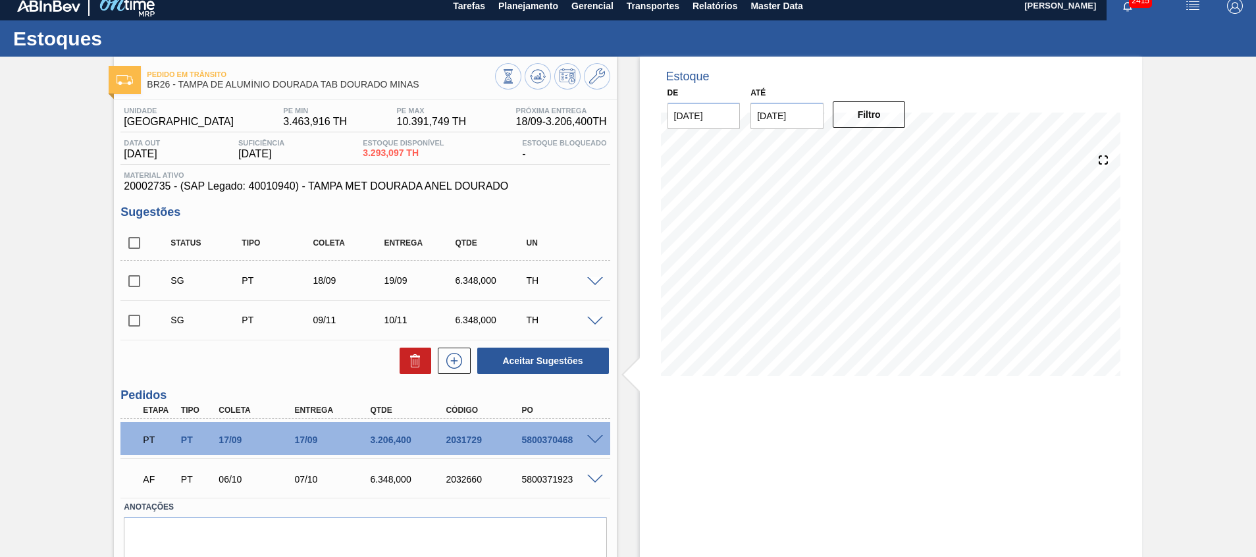
click at [148, 237] on span at bounding box center [157, 243] width 19 height 28
click at [142, 237] on input "checkbox" at bounding box center [134, 243] width 28 height 28
checkbox input "true"
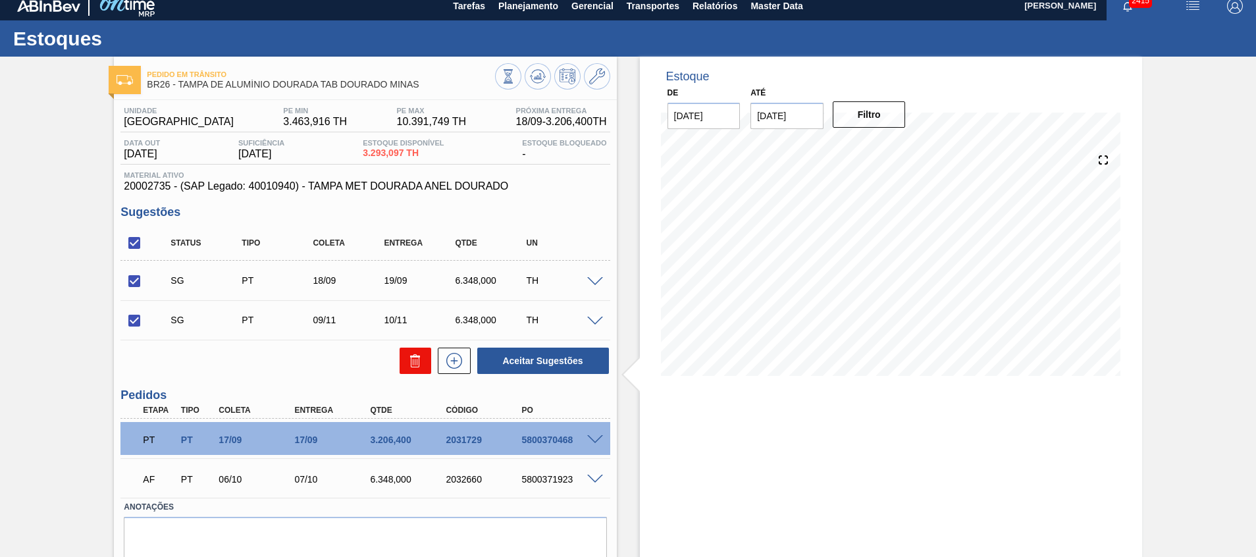
click at [404, 365] on button at bounding box center [416, 361] width 32 height 26
checkbox input "false"
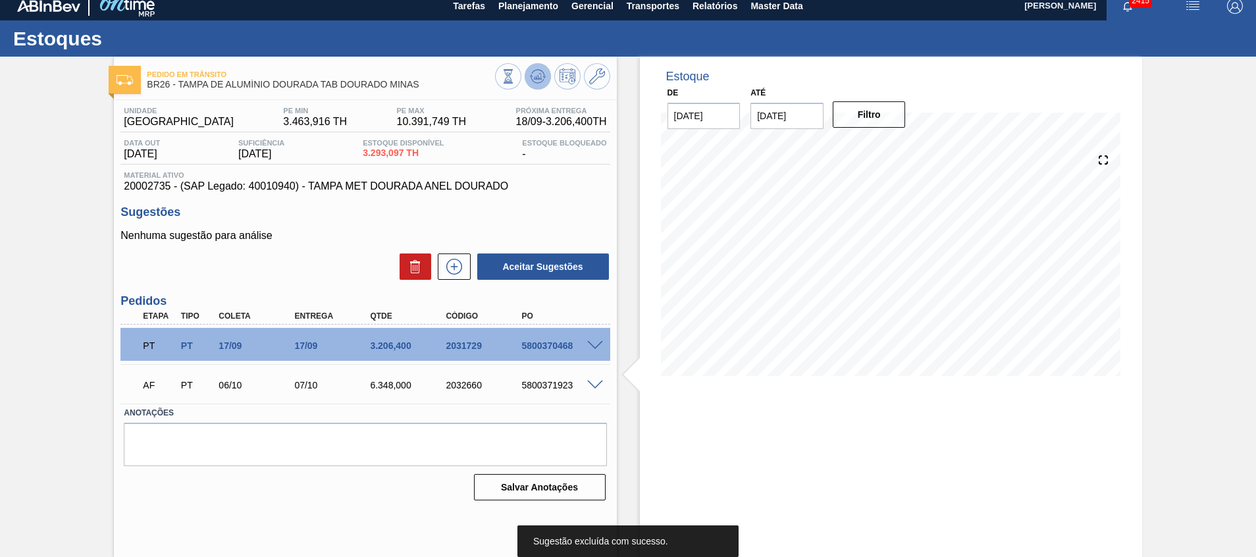
click at [528, 77] on button at bounding box center [538, 76] width 26 height 26
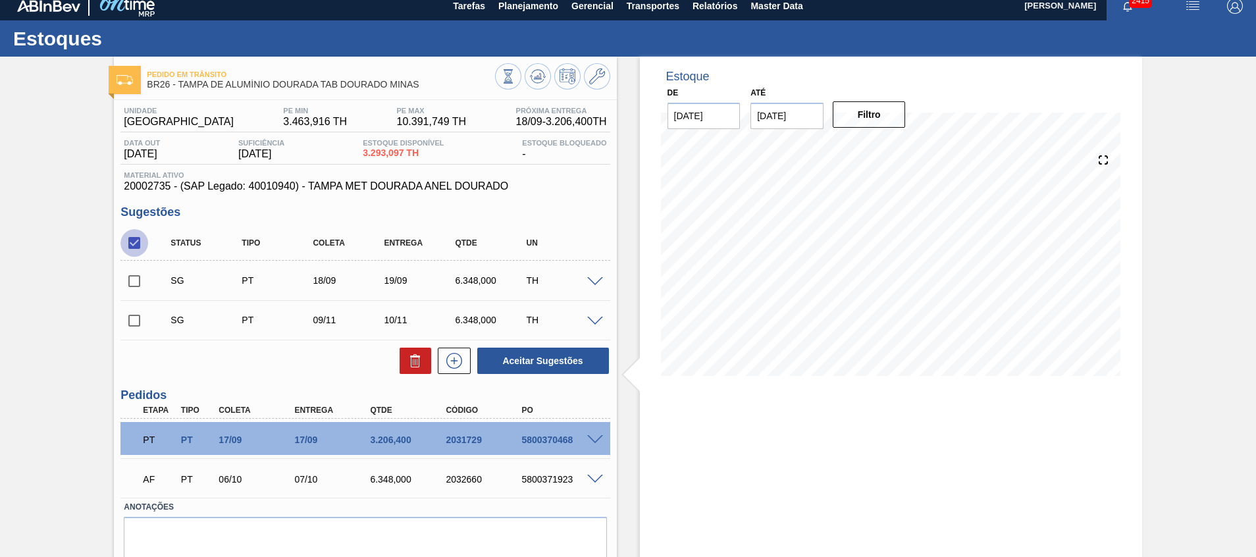
click at [142, 239] on input "checkbox" at bounding box center [134, 243] width 28 height 28
drag, startPoint x: 142, startPoint y: 245, endPoint x: 187, endPoint y: 269, distance: 51.0
click at [142, 245] on input "checkbox" at bounding box center [134, 243] width 28 height 28
checkbox input "true"
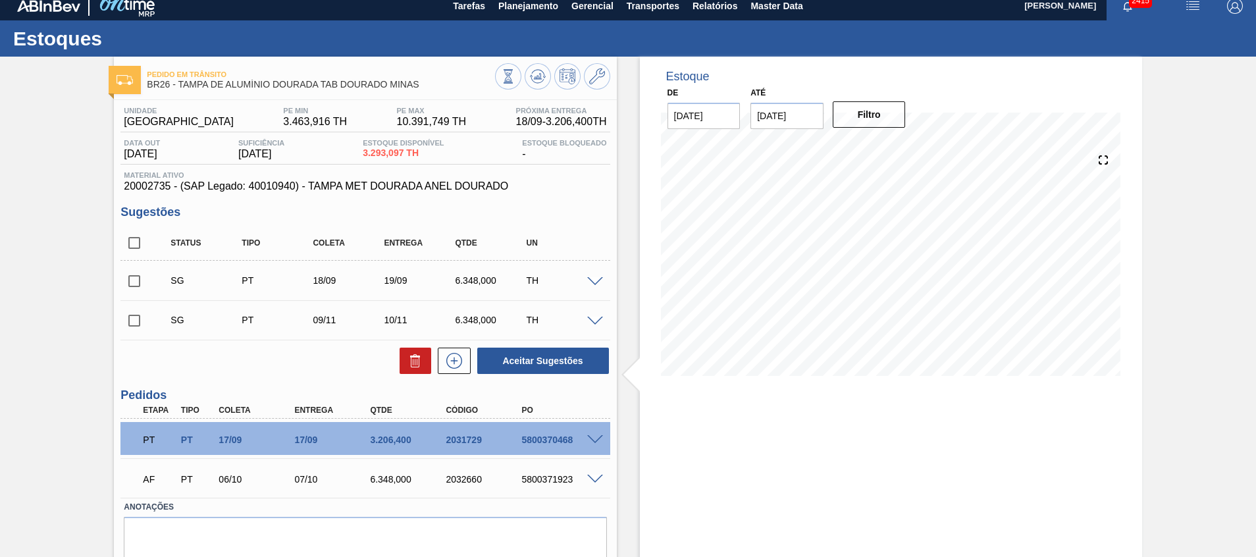
checkbox input "true"
click at [404, 370] on button at bounding box center [416, 361] width 32 height 26
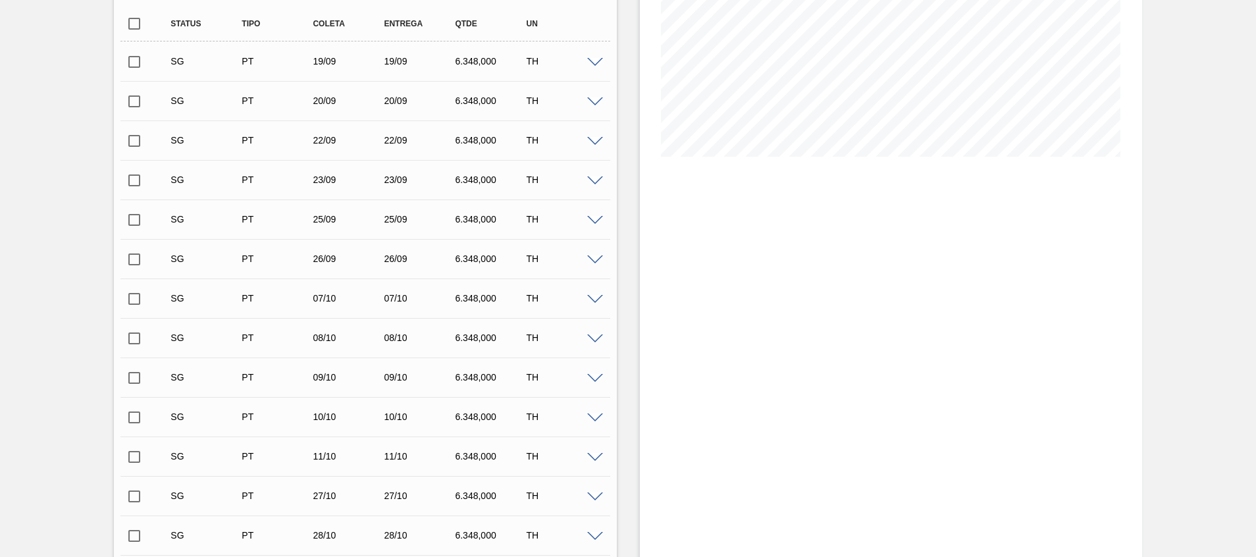
scroll to position [197, 0]
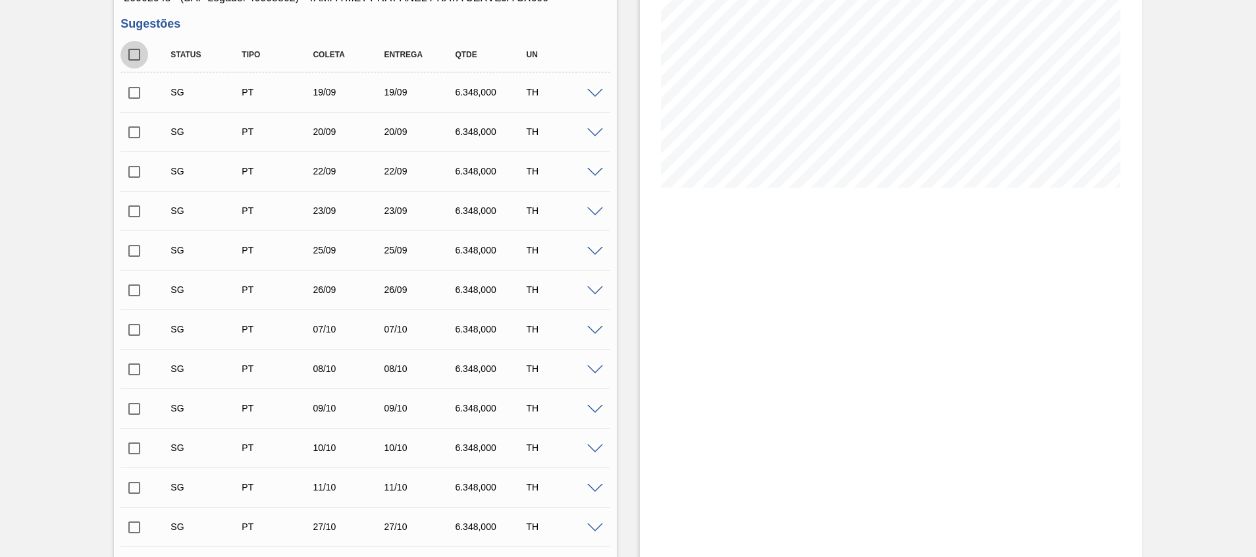
click at [132, 63] on input "checkbox" at bounding box center [134, 55] width 28 height 28
checkbox input "true"
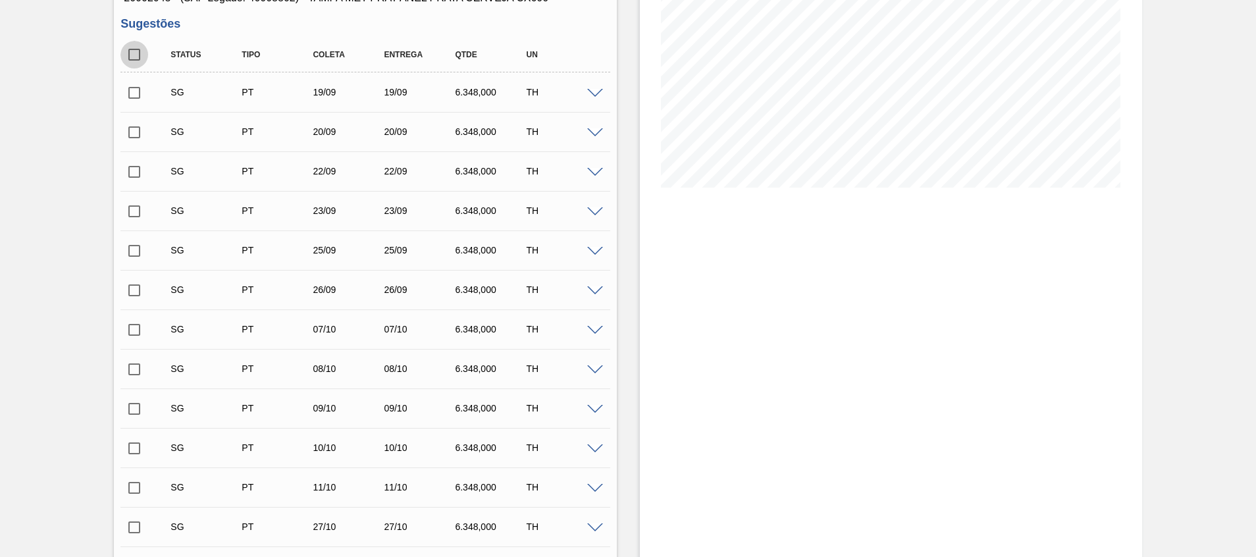
checkbox input "true"
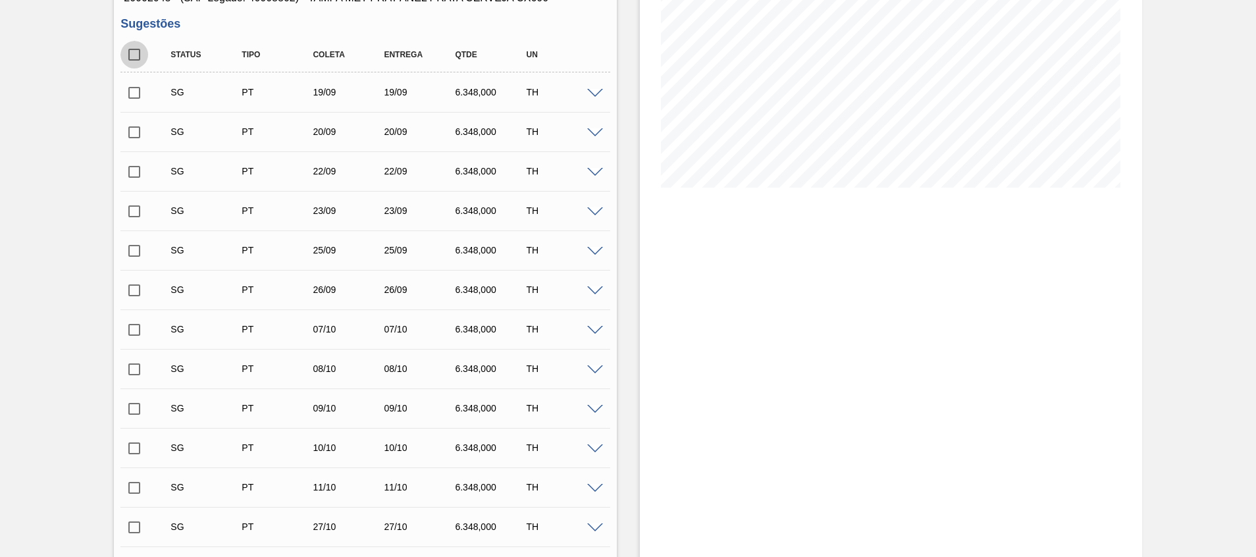
checkbox input "true"
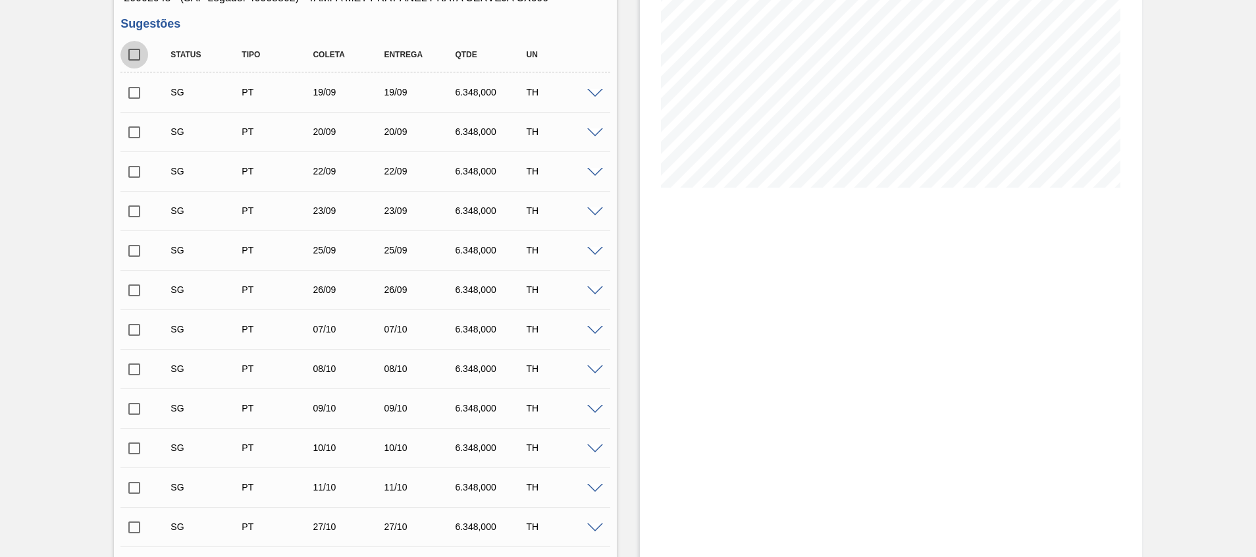
checkbox input "true"
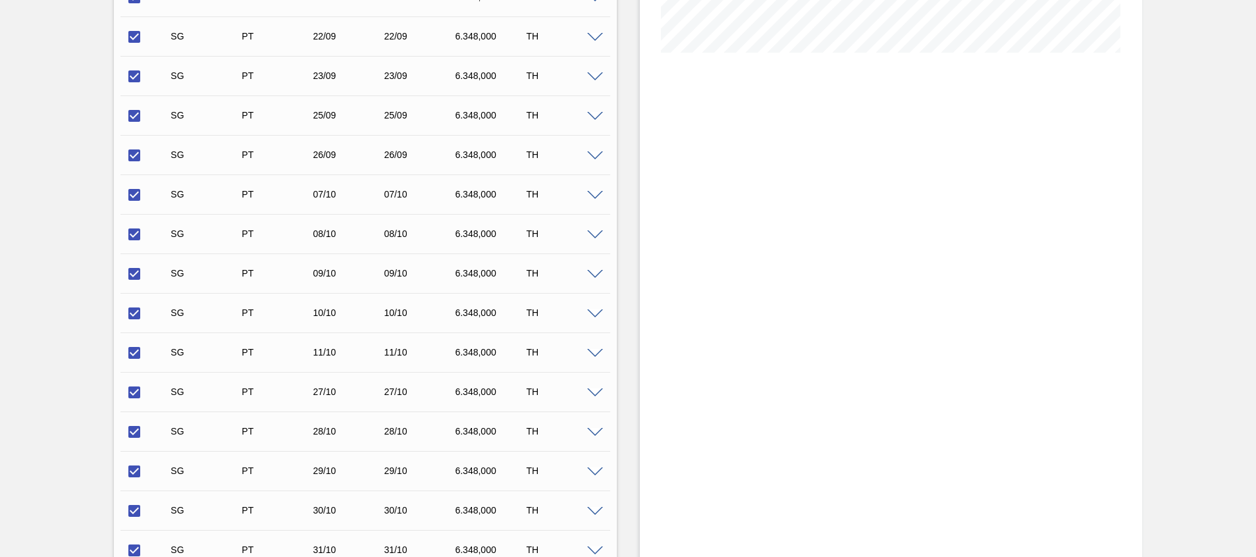
scroll to position [395, 0]
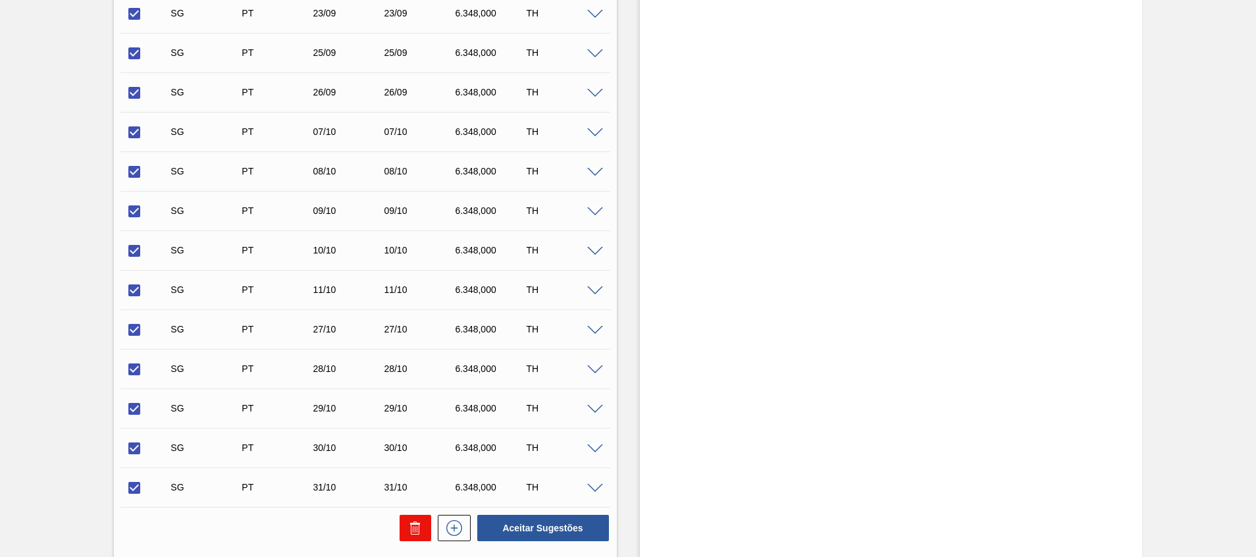
click at [407, 534] on icon at bounding box center [415, 528] width 16 height 16
checkbox input "false"
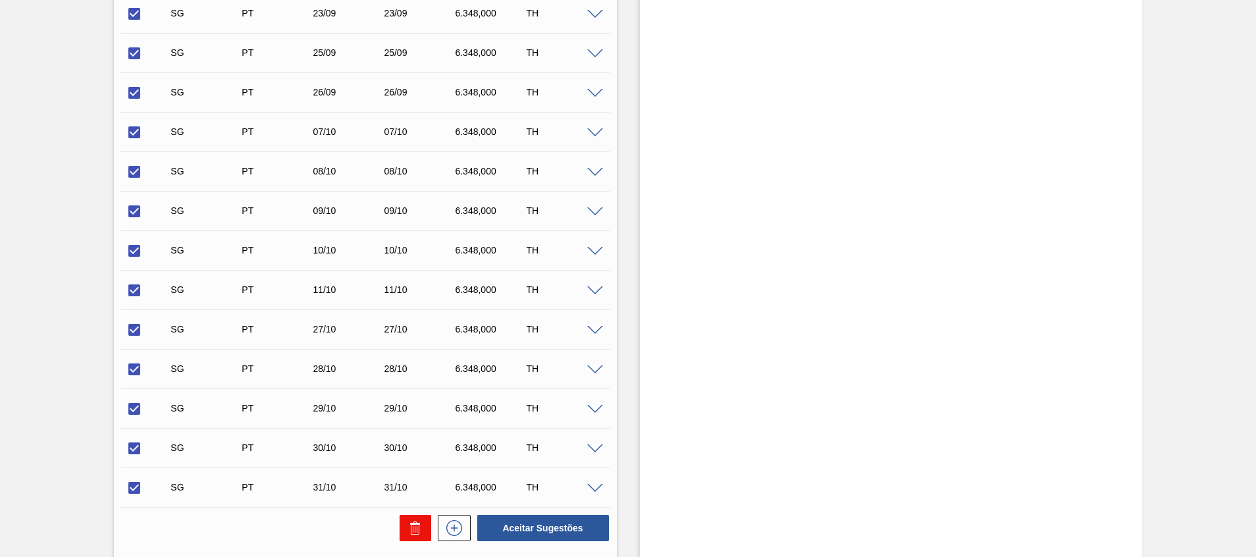
checkbox input "false"
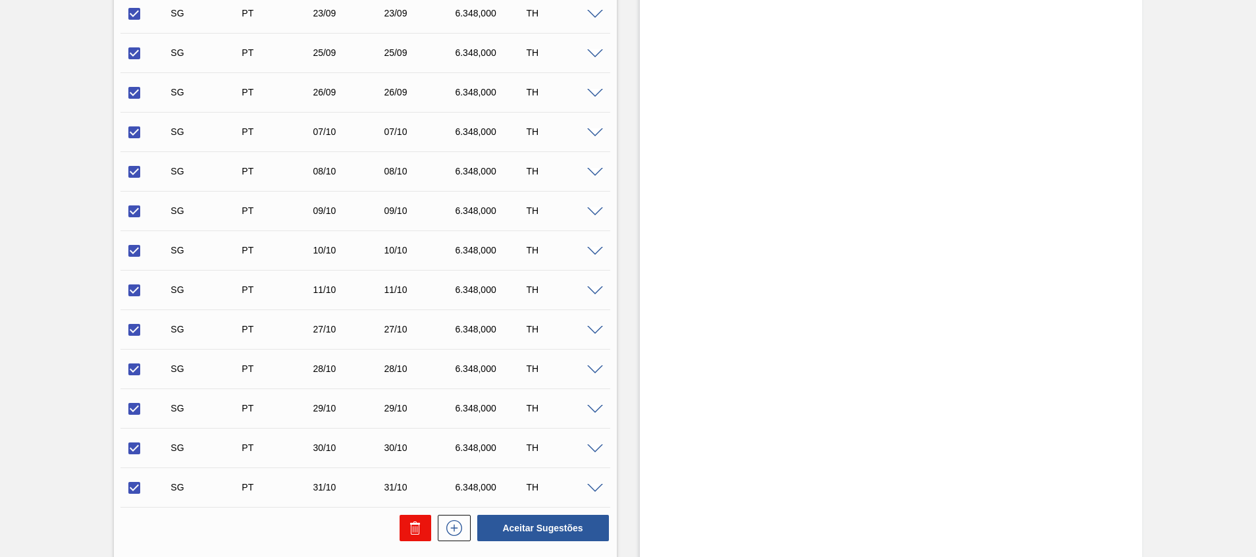
checkbox input "false"
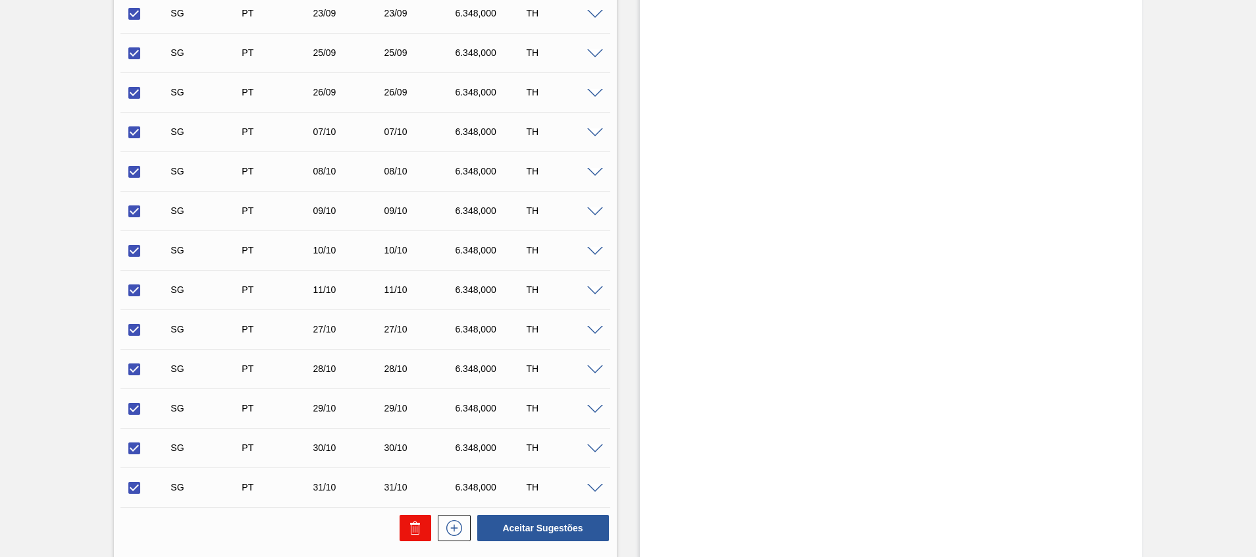
checkbox input "false"
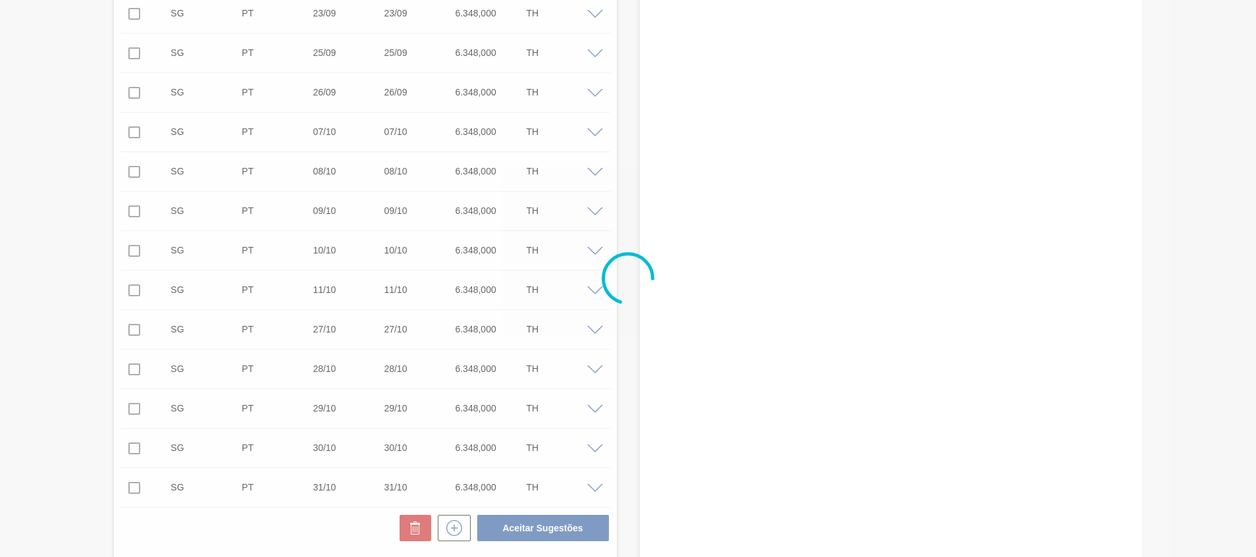
scroll to position [9, 0]
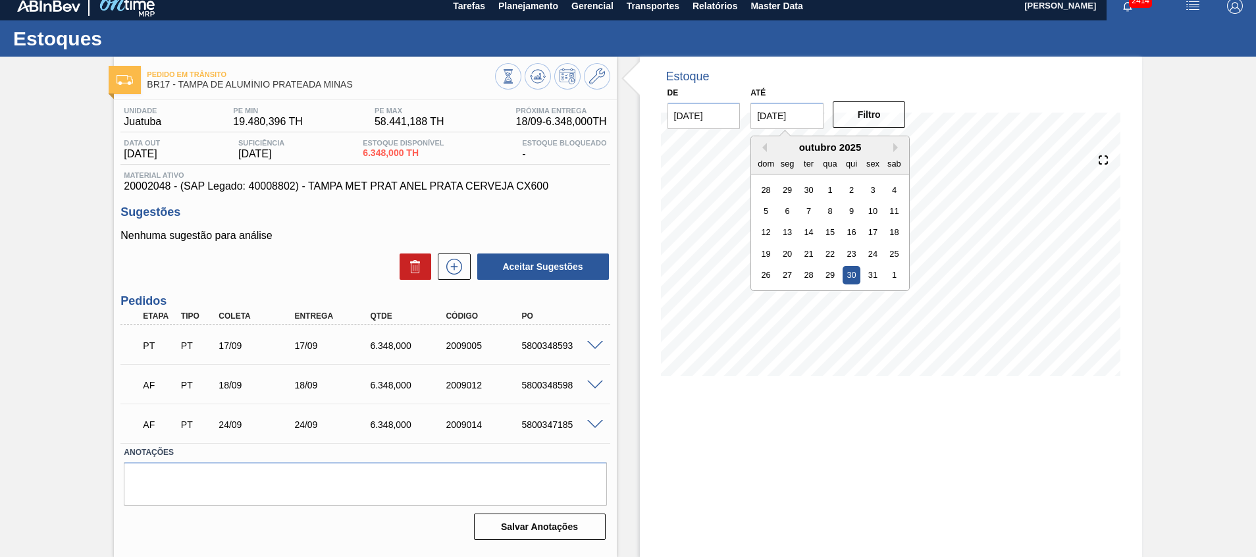
click at [784, 118] on input "[DATE]" at bounding box center [786, 116] width 73 height 26
click at [807, 188] on div "30" at bounding box center [809, 189] width 18 height 18
type input "30/09/2025"
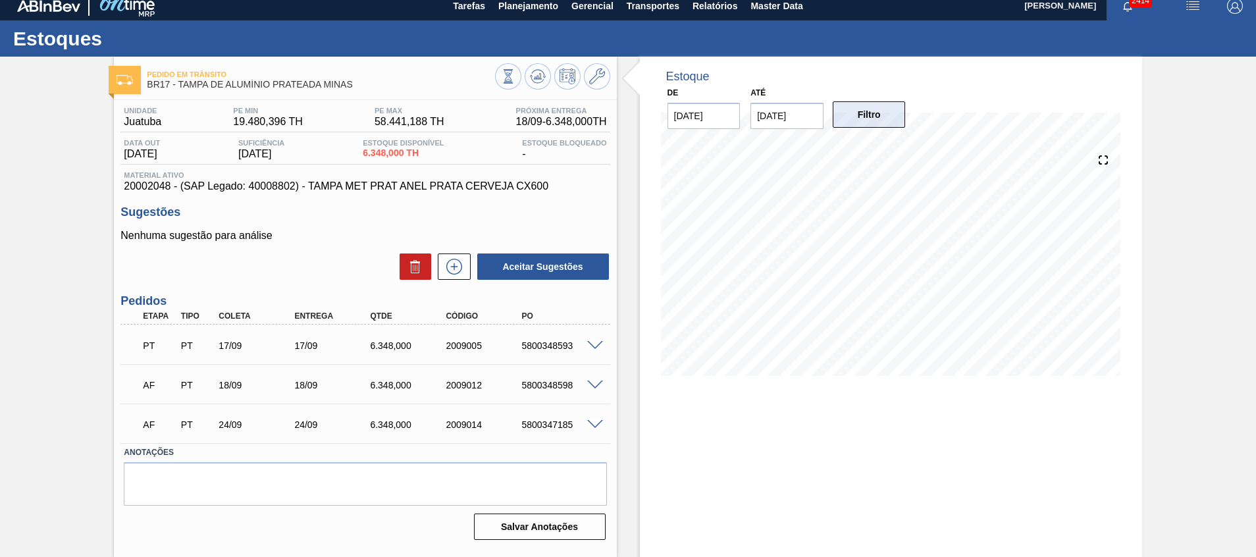
click at [864, 113] on button "Filtro" at bounding box center [869, 114] width 73 height 26
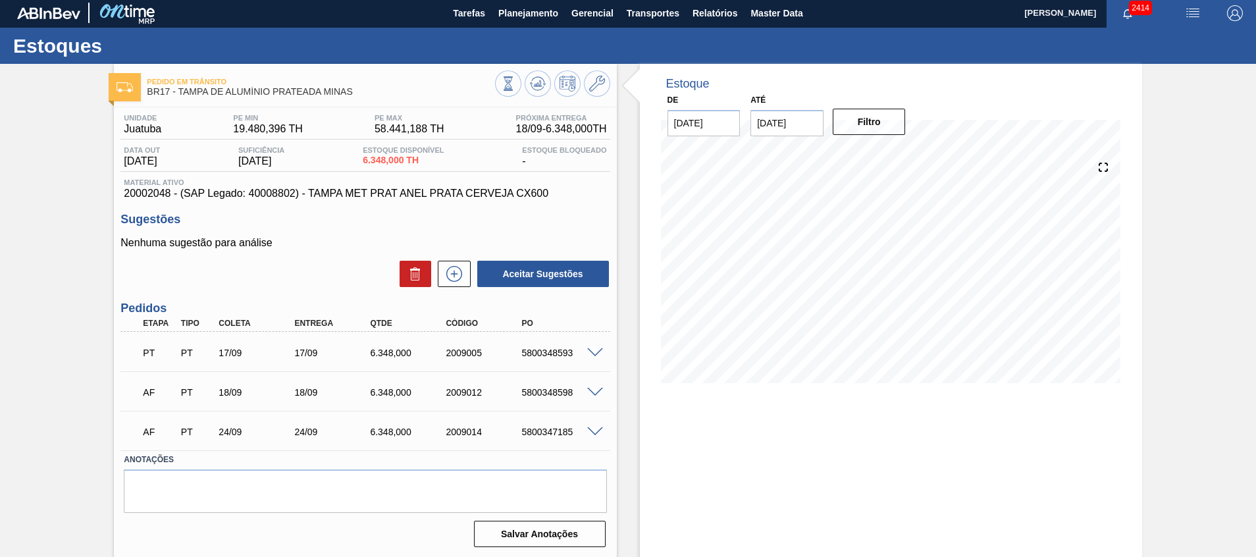
scroll to position [0, 0]
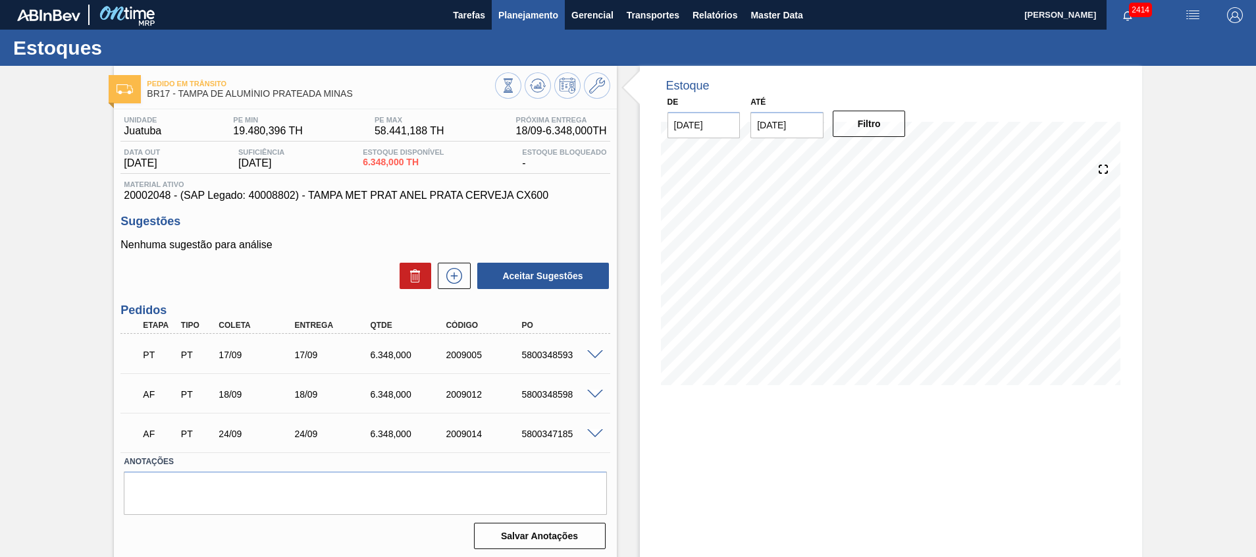
click at [552, 7] on span "Planejamento" at bounding box center [528, 15] width 60 height 16
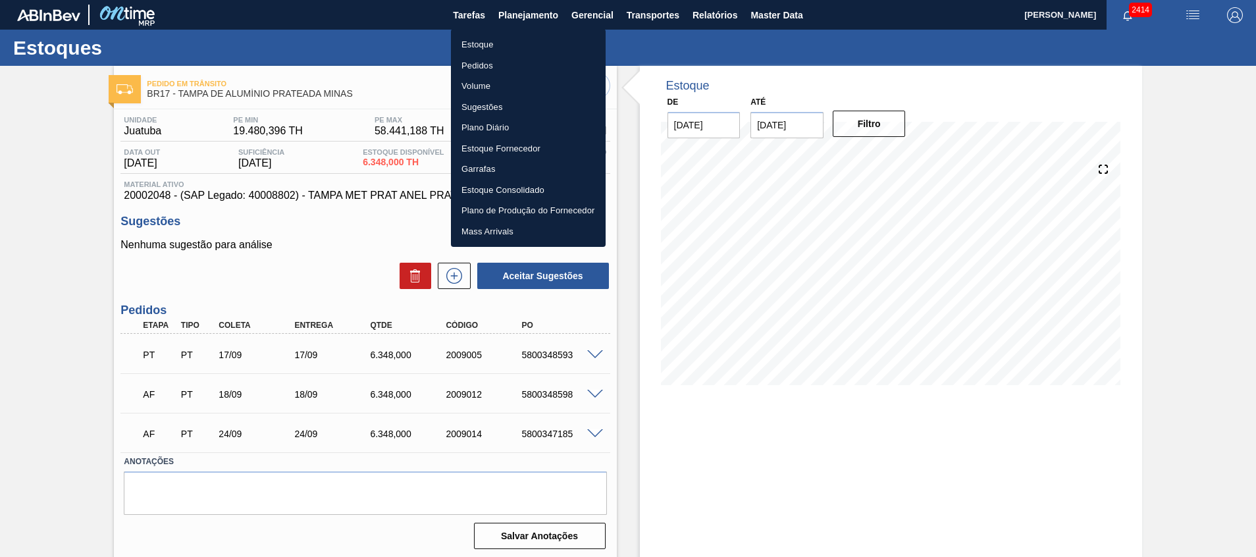
click at [526, 39] on li "Estoque" at bounding box center [528, 44] width 155 height 21
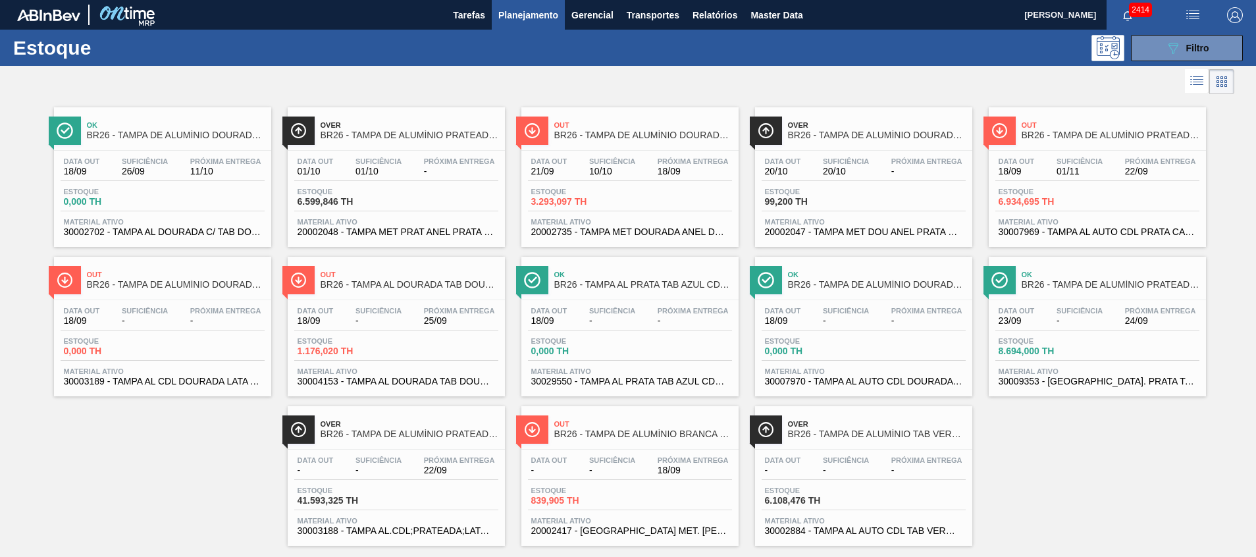
click at [1166, 61] on div "Estoque 089F7B8B-B2A5-4AFE-B5C0-19BA573D28AC Filtro" at bounding box center [628, 48] width 1256 height 36
click at [1165, 53] on icon "089F7B8B-B2A5-4AFE-B5C0-19BA573D28AC" at bounding box center [1173, 48] width 16 height 16
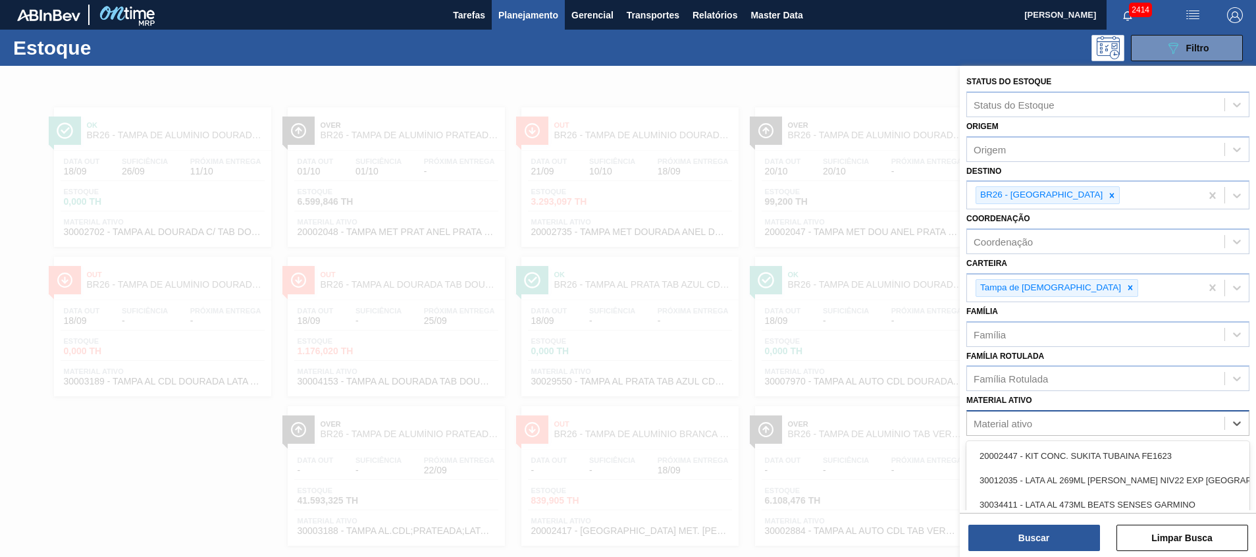
click at [1074, 434] on div "Material ativo" at bounding box center [1107, 423] width 283 height 26
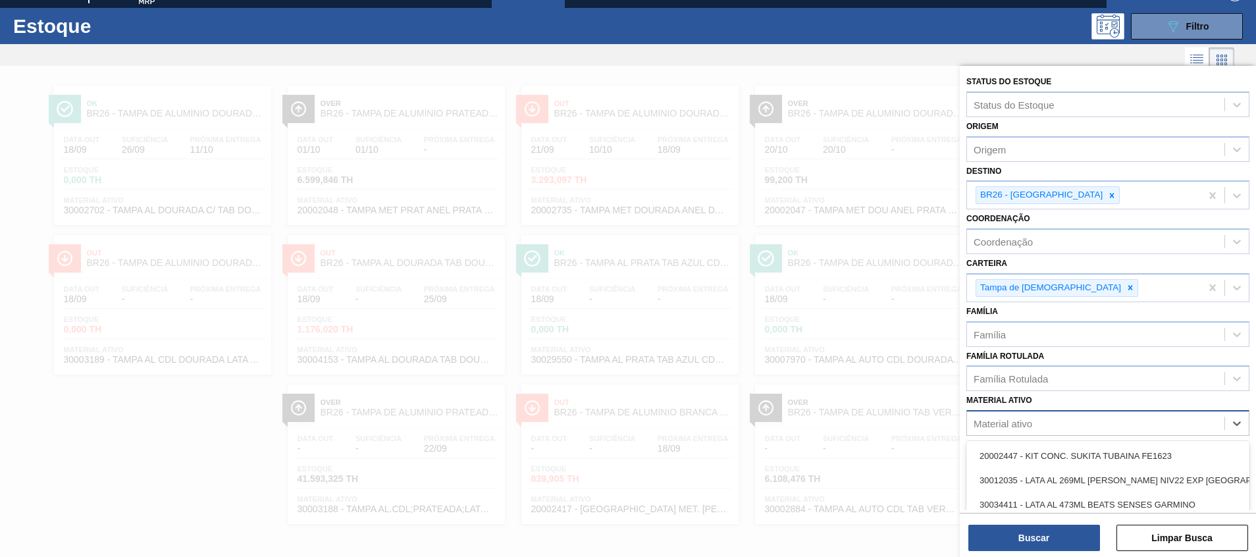
paste ativo "30004153"
type ativo "30004153"
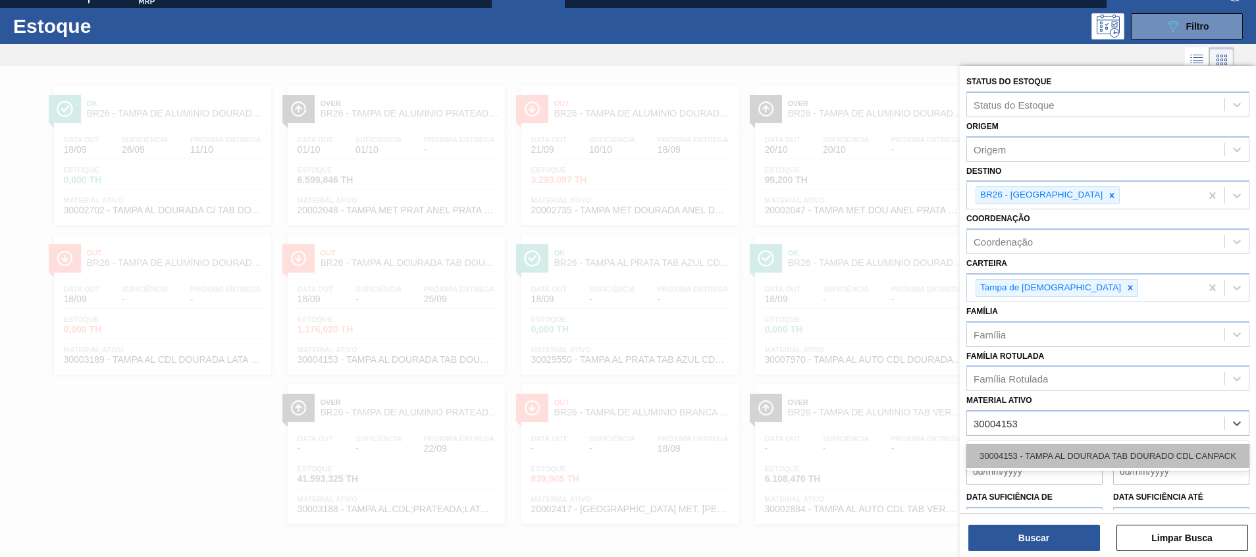
click at [1068, 450] on div "30004153 - TAMPA AL DOURADA TAB DOURADO CDL CANPACK" at bounding box center [1107, 456] width 283 height 24
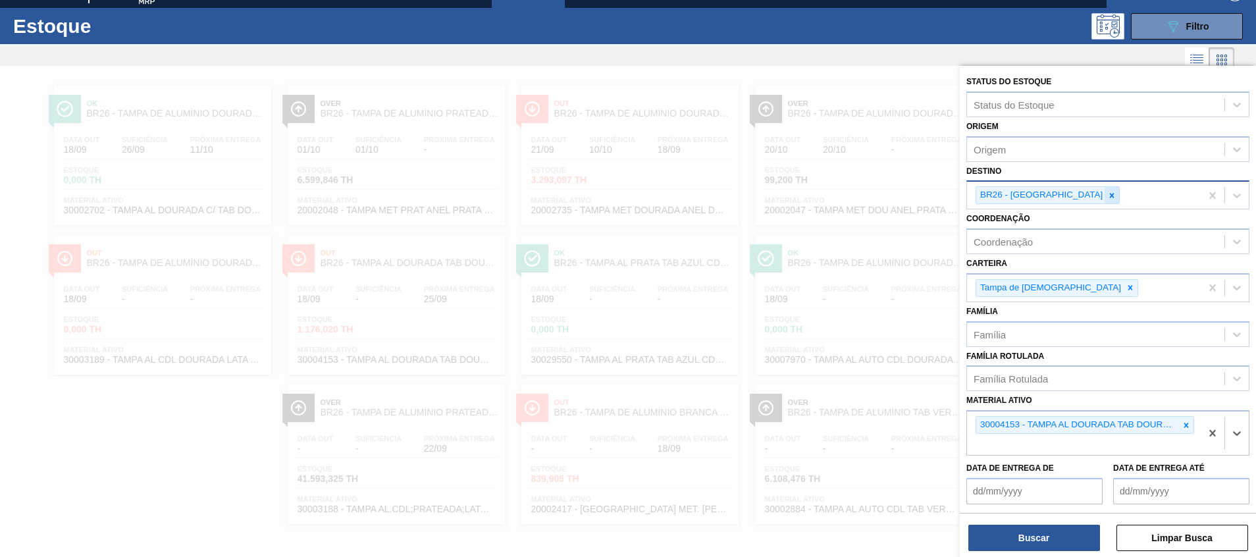
click at [1107, 192] on icon at bounding box center [1111, 195] width 9 height 9
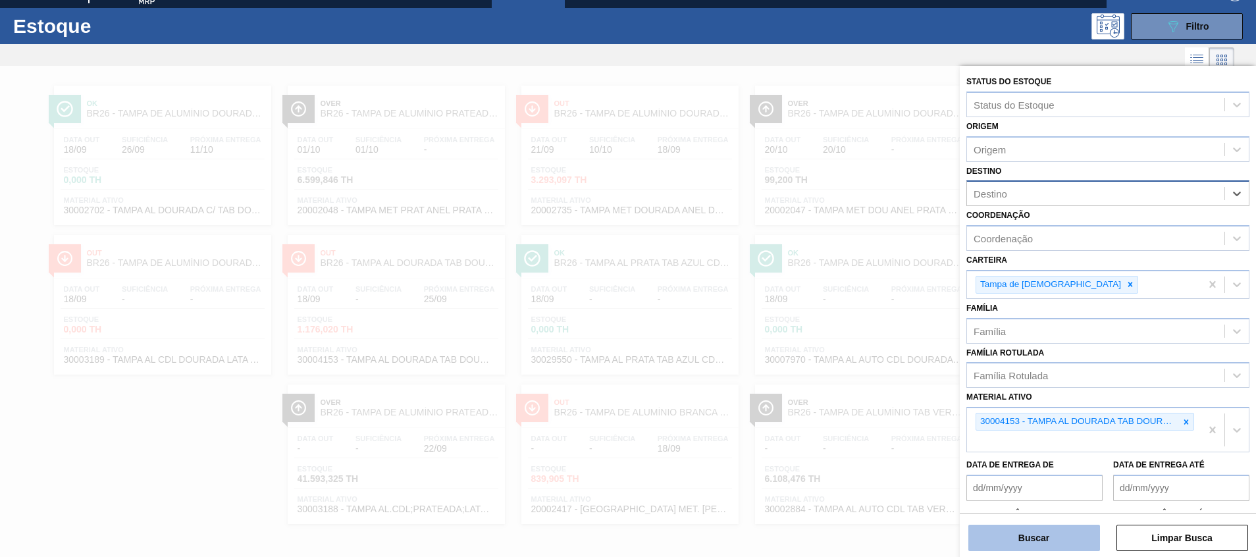
click at [1038, 541] on button "Buscar" at bounding box center [1034, 538] width 132 height 26
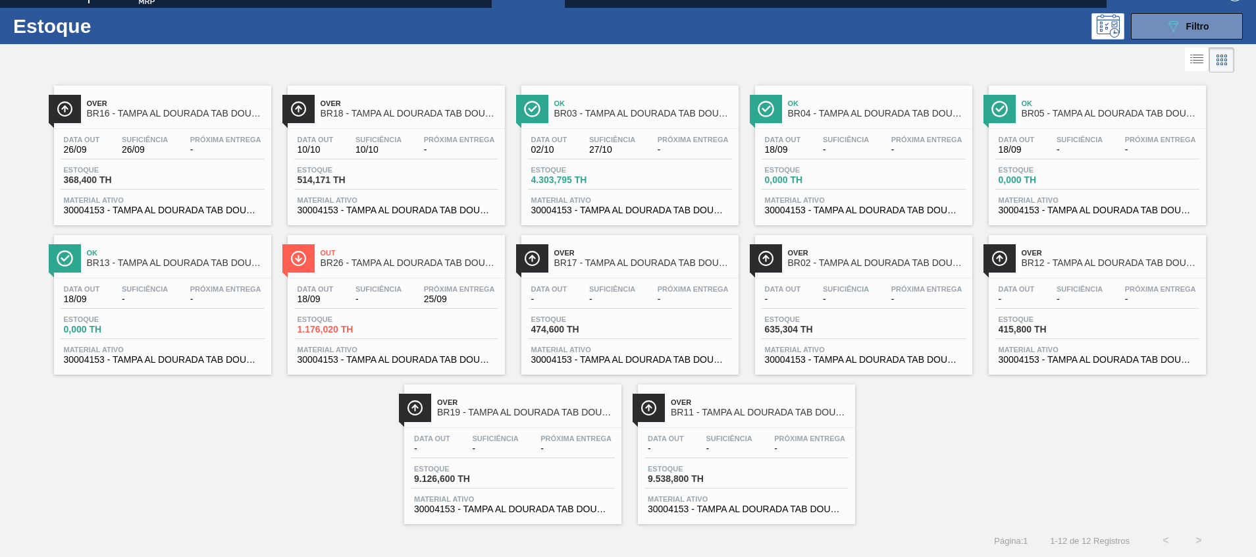
click at [538, 410] on span "BR19 - TAMPA AL DOURADA TAB DOURADA CANPACK CDL" at bounding box center [526, 412] width 178 height 10
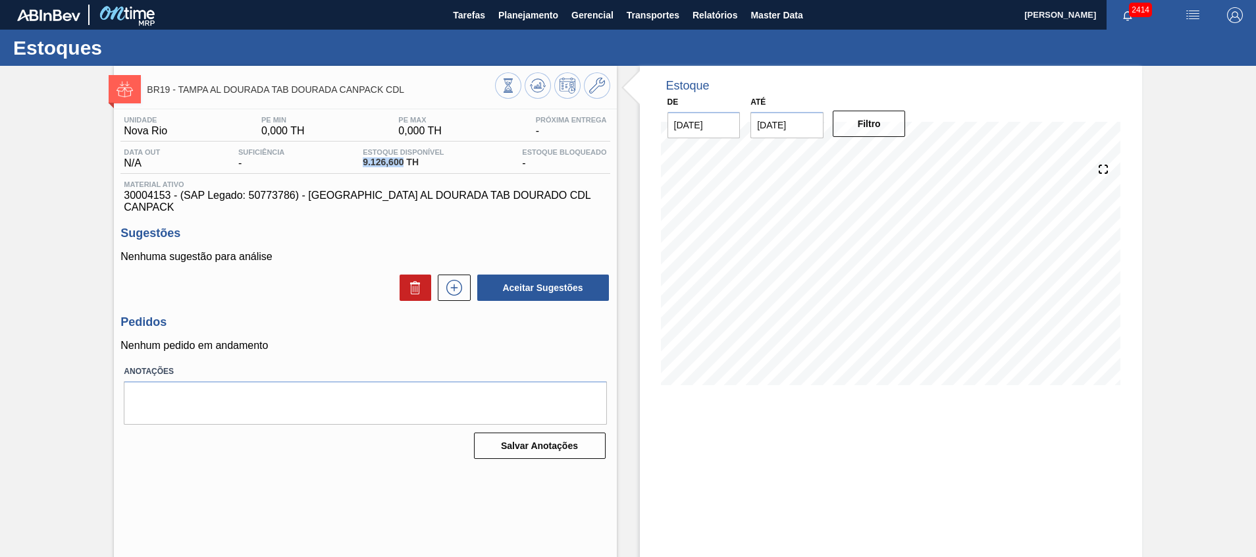
drag, startPoint x: 361, startPoint y: 161, endPoint x: 402, endPoint y: 163, distance: 41.5
click at [402, 163] on div "Estoque Disponível 9.126,600 TH" at bounding box center [403, 158] width 88 height 21
copy span "9.126,600"
click at [525, 16] on span "Planejamento" at bounding box center [528, 15] width 60 height 16
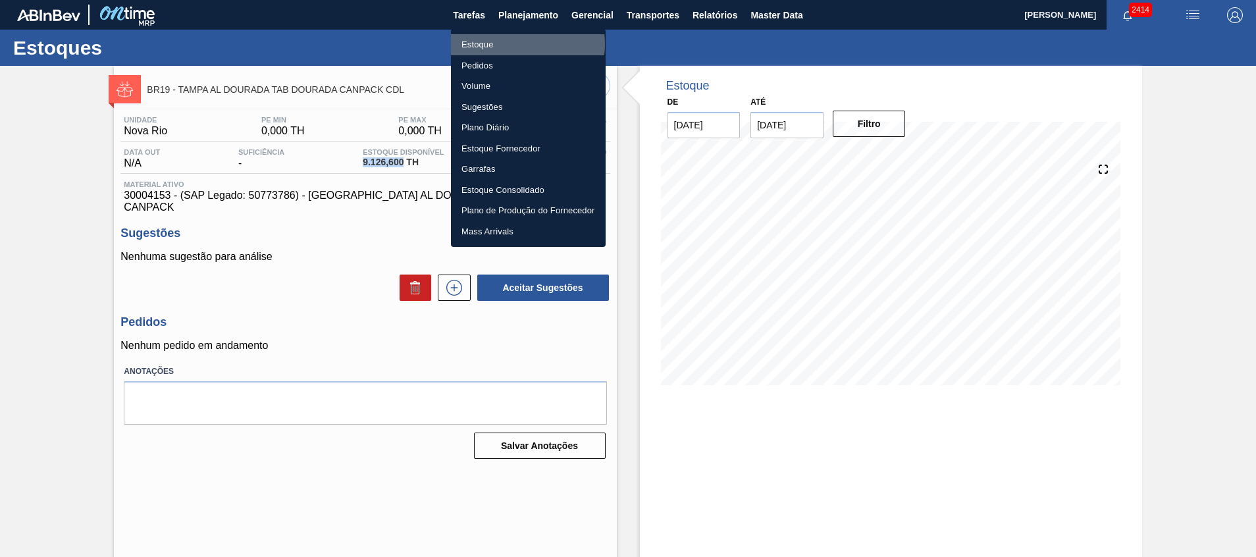
click at [520, 44] on li "Estoque" at bounding box center [528, 44] width 155 height 21
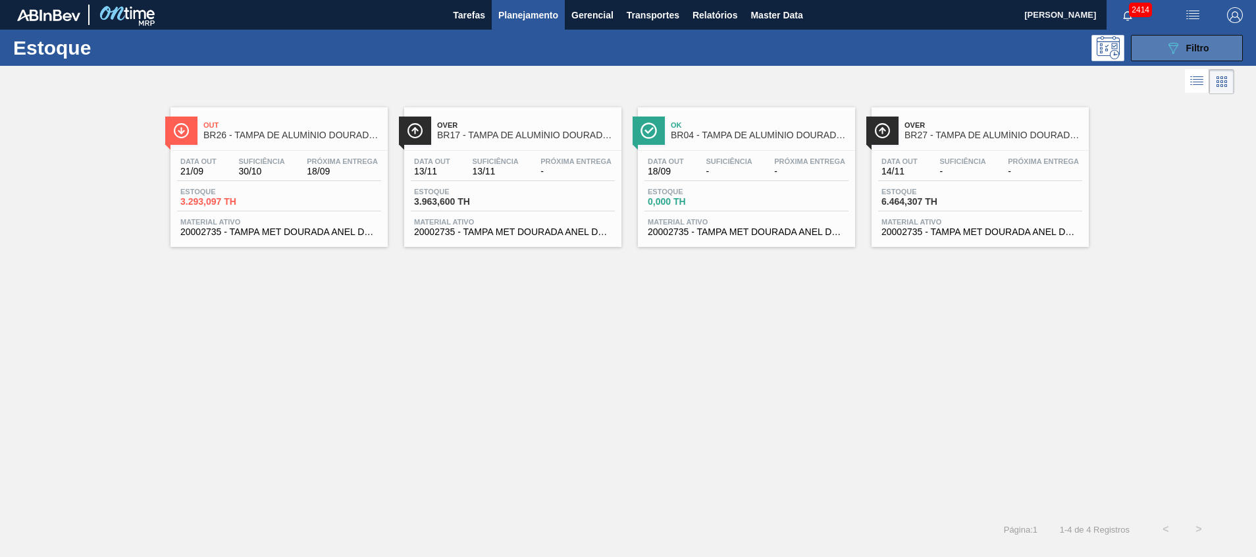
click at [1169, 57] on button "089F7B8B-B2A5-4AFE-B5C0-19BA573D28AC Filtro" at bounding box center [1187, 48] width 112 height 26
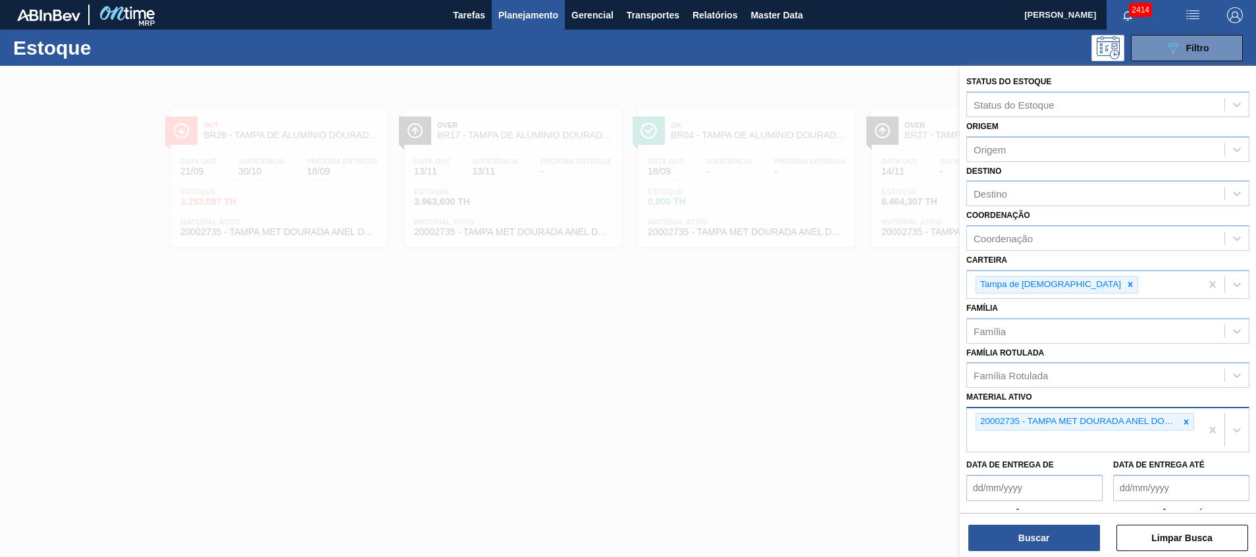
click at [1183, 414] on div at bounding box center [1186, 421] width 14 height 16
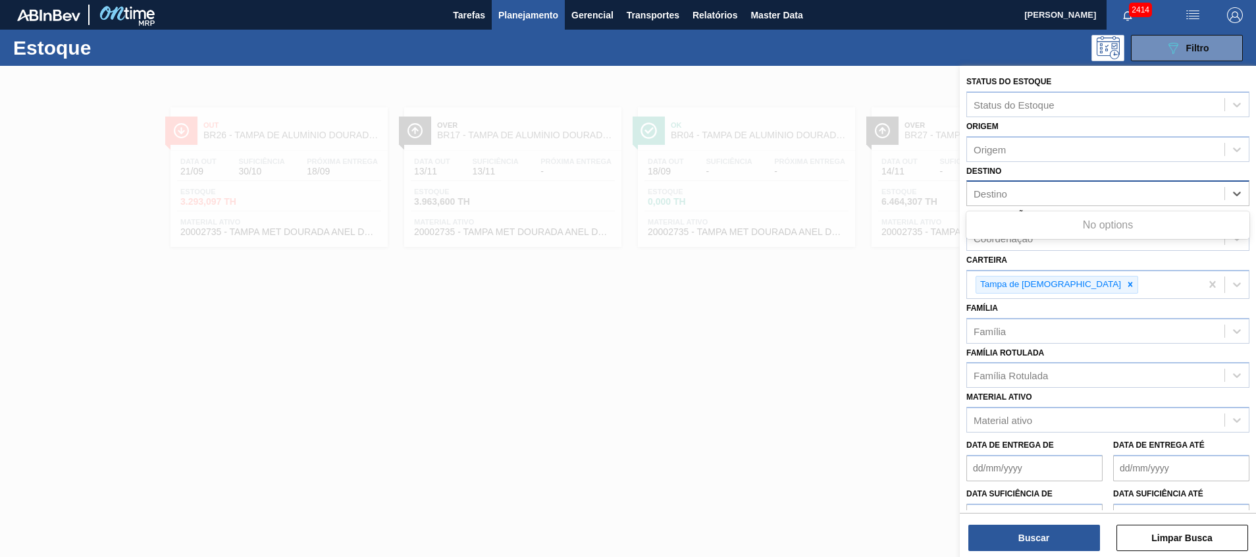
click at [1072, 184] on div "Destino" at bounding box center [1095, 193] width 257 height 19
type input "ub"
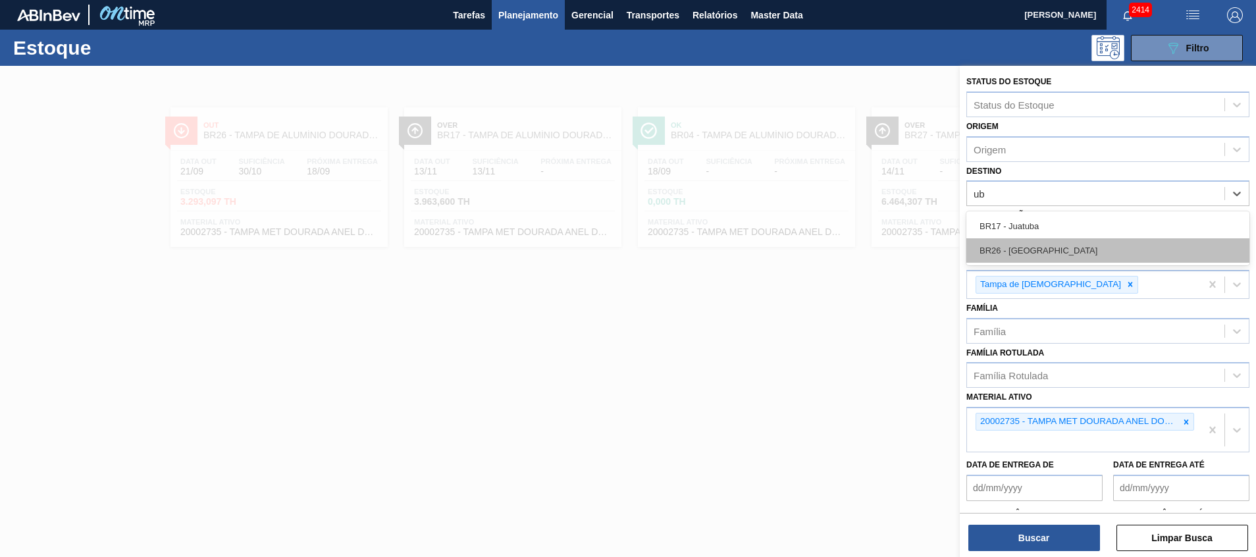
click at [1102, 249] on div "BR26 - [GEOGRAPHIC_DATA]" at bounding box center [1107, 250] width 283 height 24
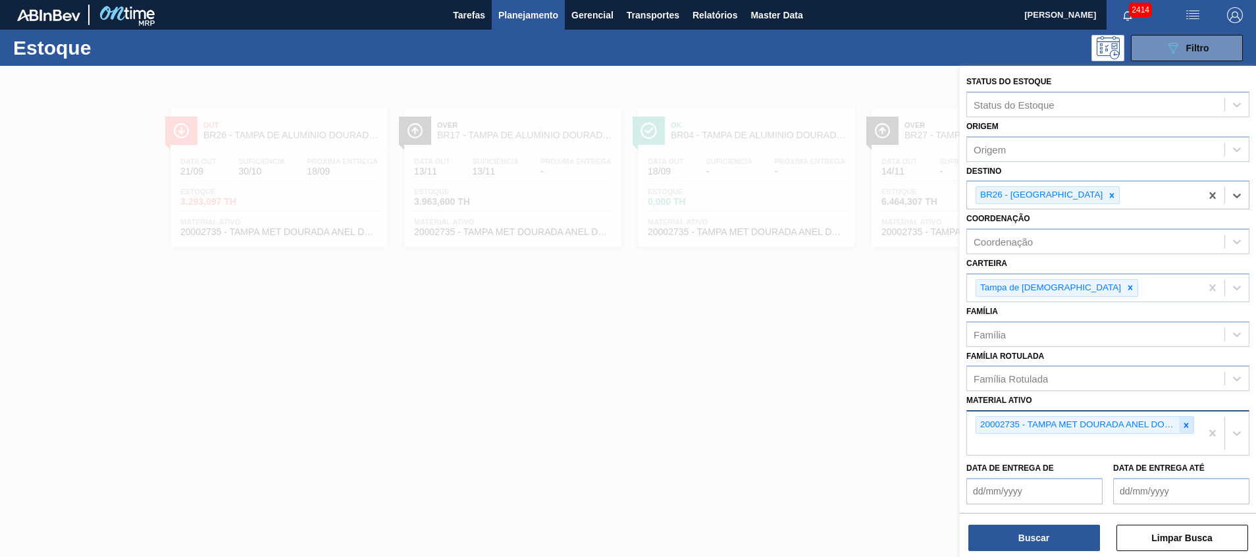
click at [1189, 422] on div at bounding box center [1186, 425] width 14 height 16
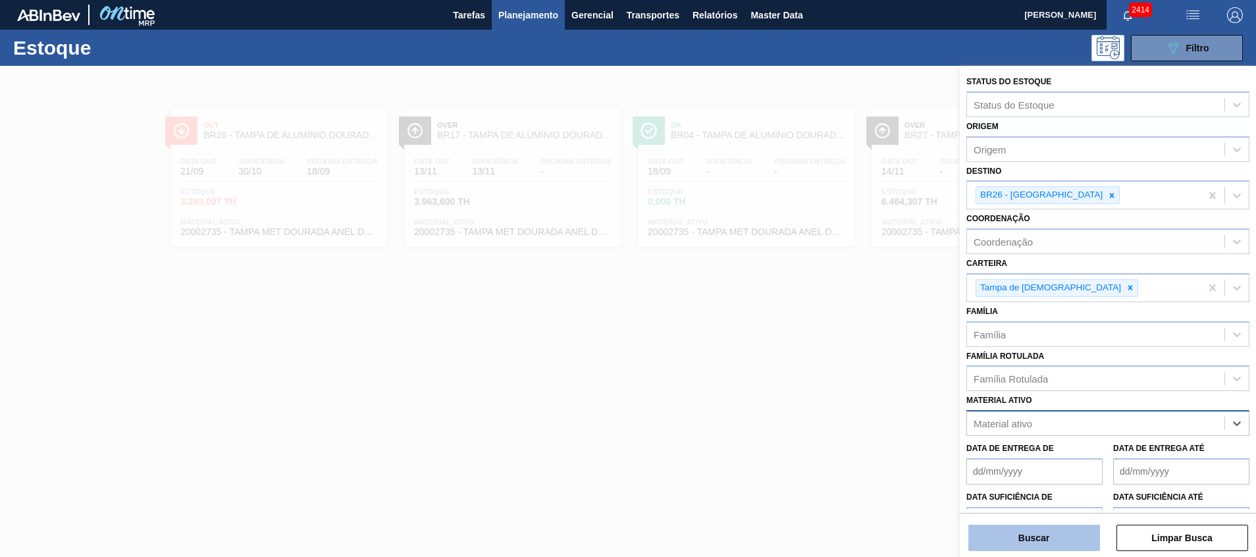
click at [1037, 549] on button "Buscar" at bounding box center [1034, 538] width 132 height 26
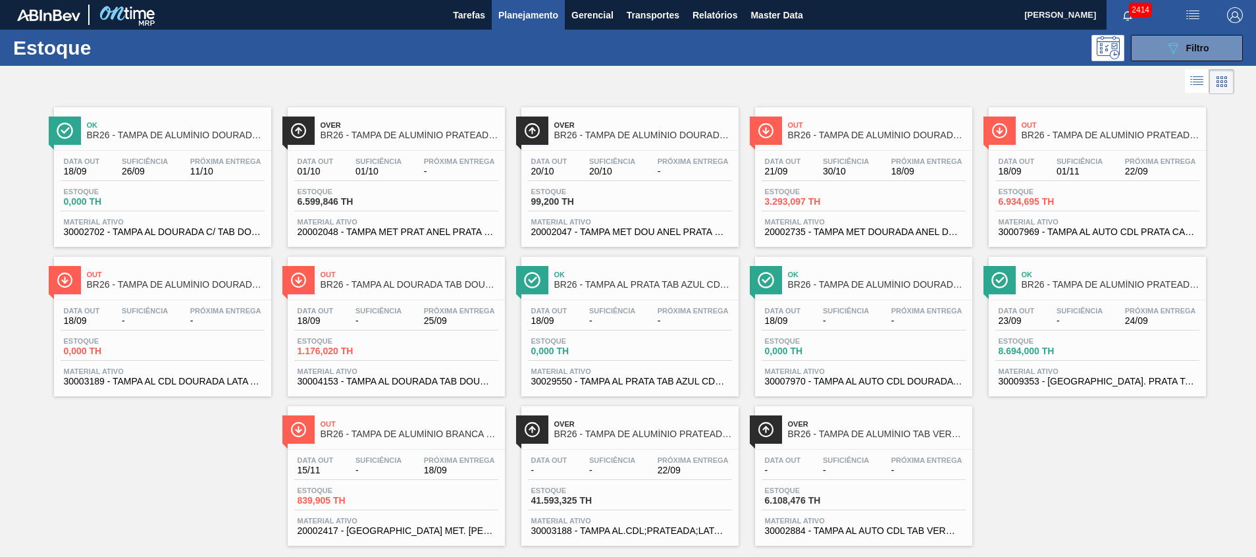
click at [1107, 380] on span "30009353 - [GEOGRAPHIC_DATA]. PRATA TAB VERMELHO CDL AUTO" at bounding box center [1097, 382] width 197 height 10
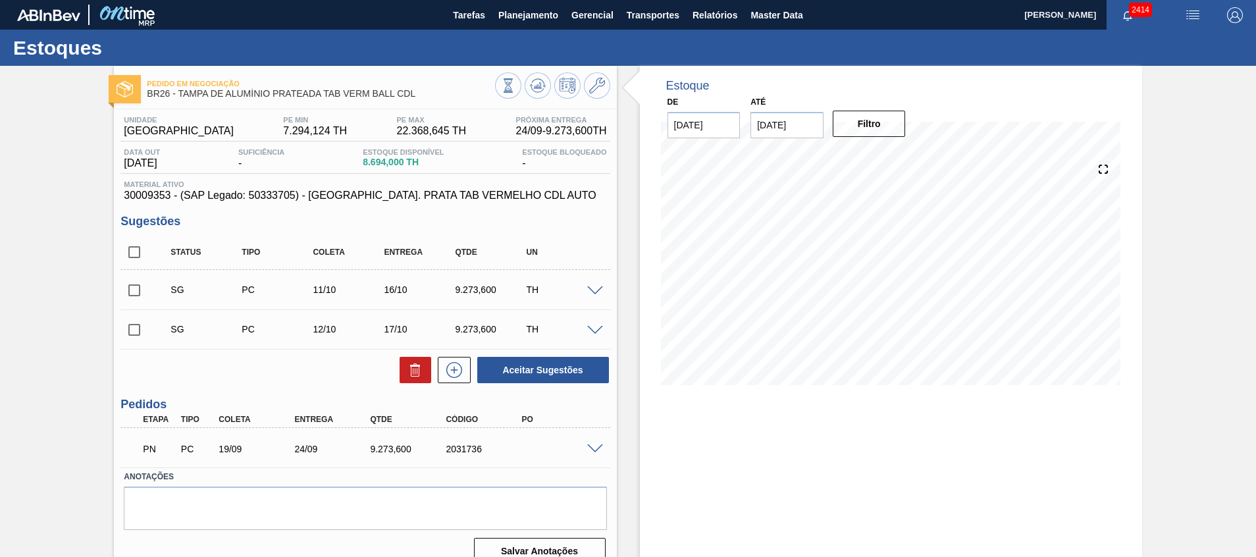
click at [592, 447] on span at bounding box center [595, 449] width 16 height 10
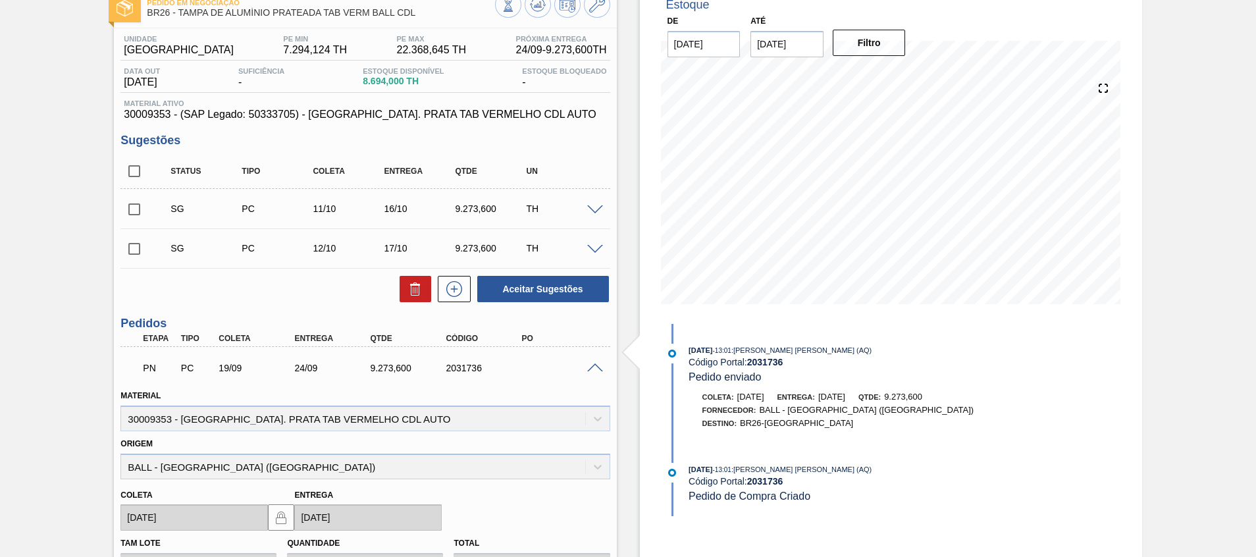
scroll to position [197, 0]
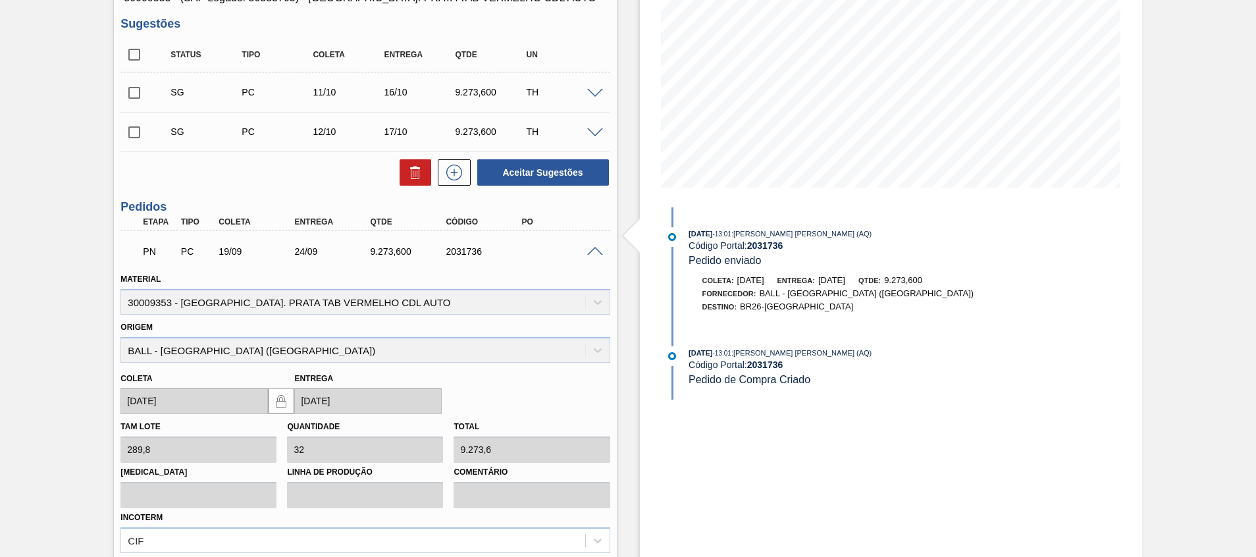
click at [599, 254] on span at bounding box center [595, 252] width 16 height 10
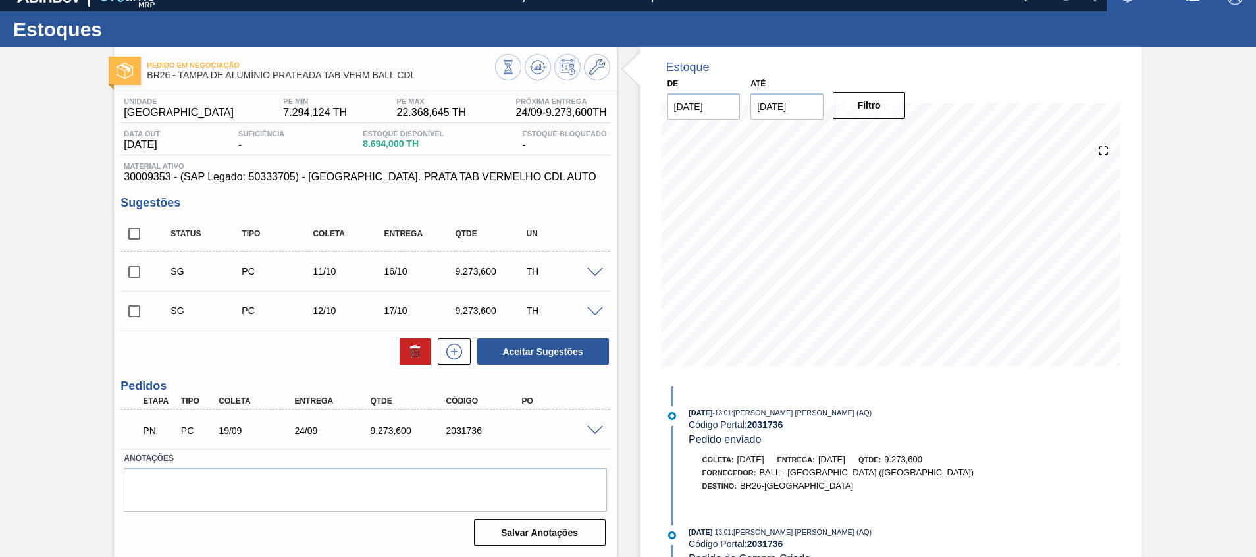
scroll to position [18, 0]
click at [140, 262] on input "checkbox" at bounding box center [134, 272] width 28 height 28
checkbox input "true"
click at [138, 302] on input "checkbox" at bounding box center [134, 312] width 28 height 28
checkbox input "true"
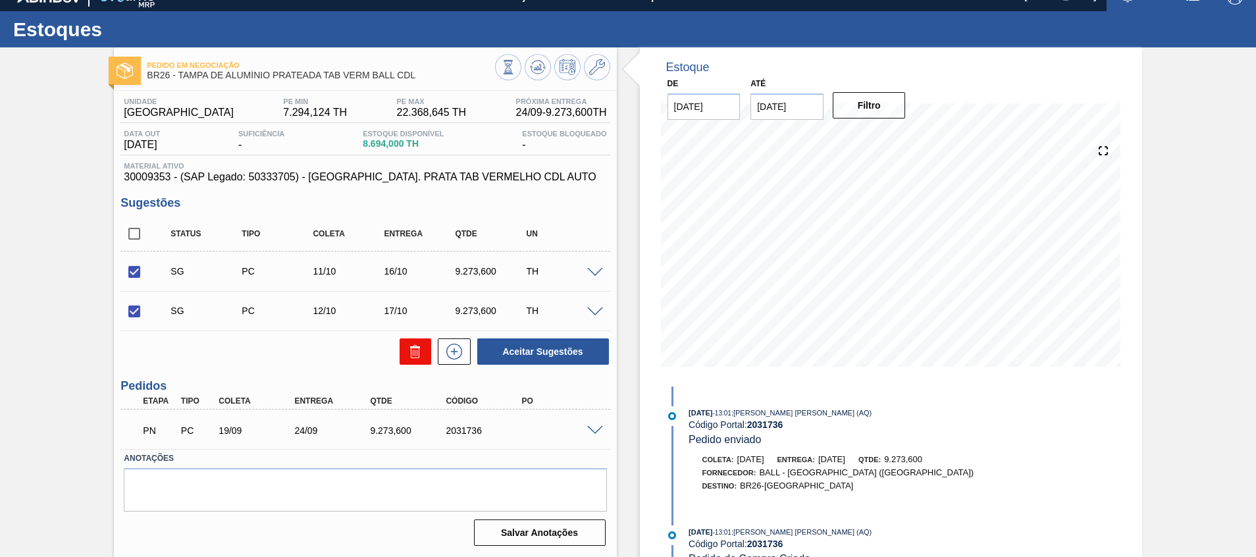
click at [413, 348] on icon at bounding box center [415, 347] width 10 height 2
checkbox input "false"
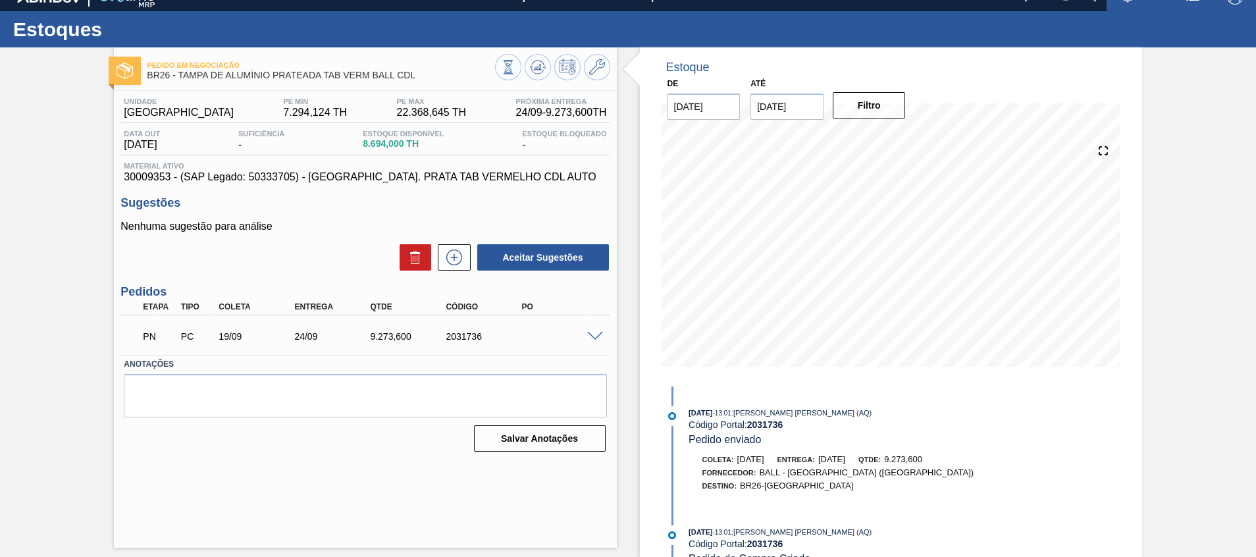
click at [600, 333] on span at bounding box center [595, 337] width 16 height 10
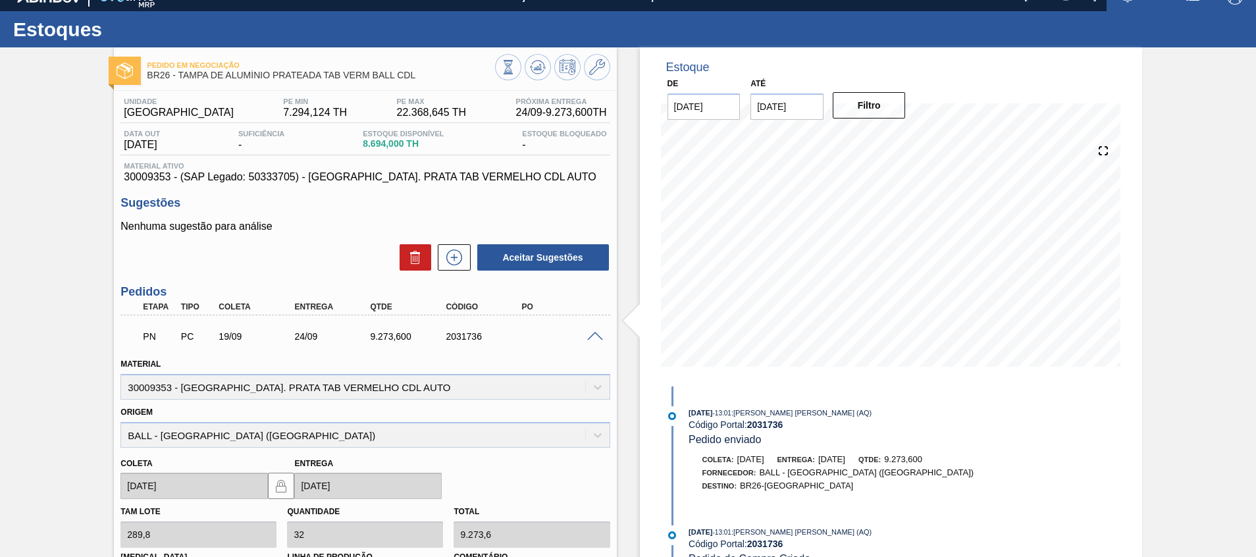
click at [600, 333] on span at bounding box center [595, 337] width 16 height 10
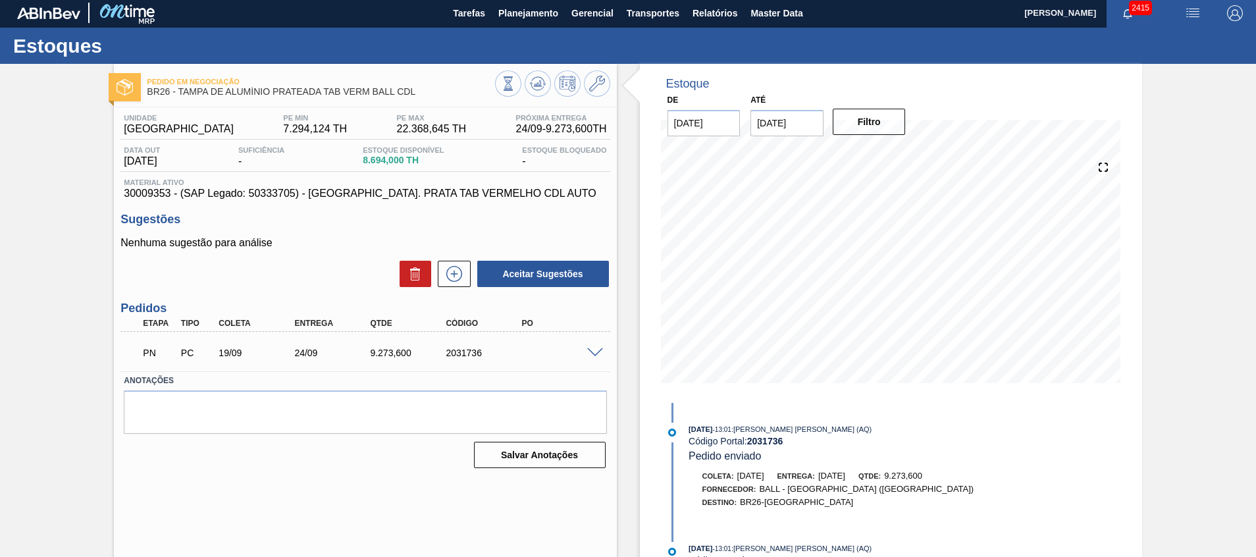
scroll to position [0, 0]
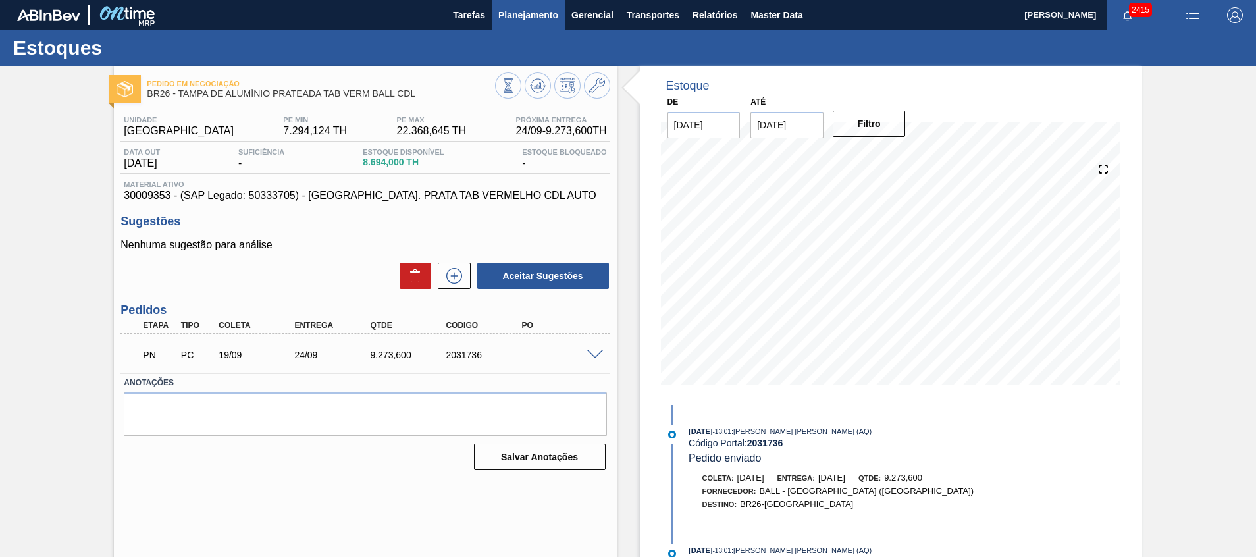
click at [535, 12] on span "Planejamento" at bounding box center [528, 15] width 60 height 16
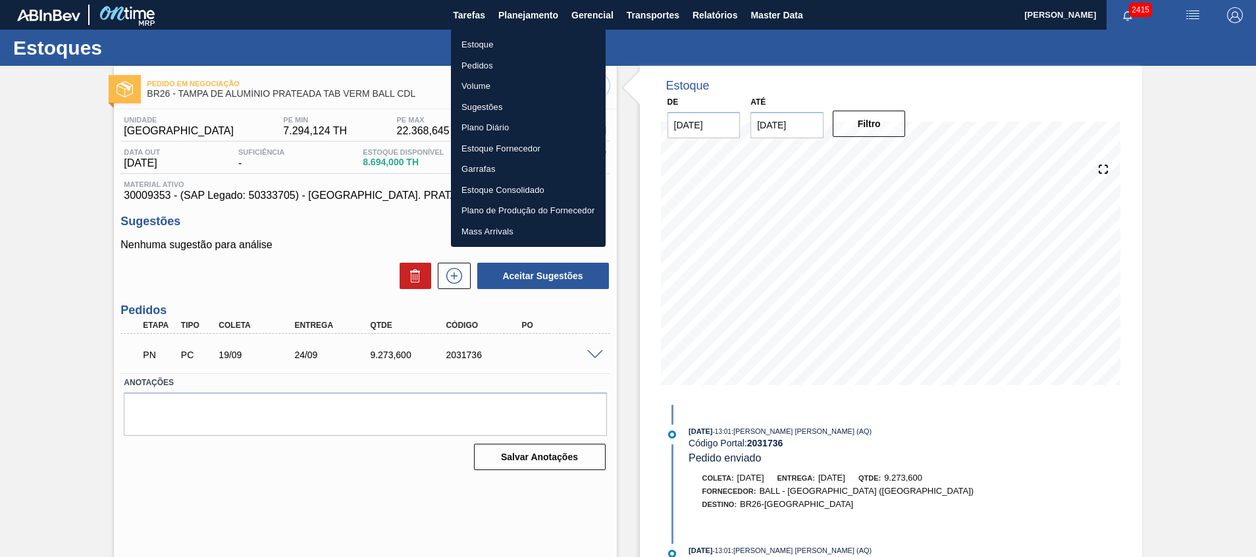
click at [516, 68] on li "Pedidos" at bounding box center [528, 65] width 155 height 21
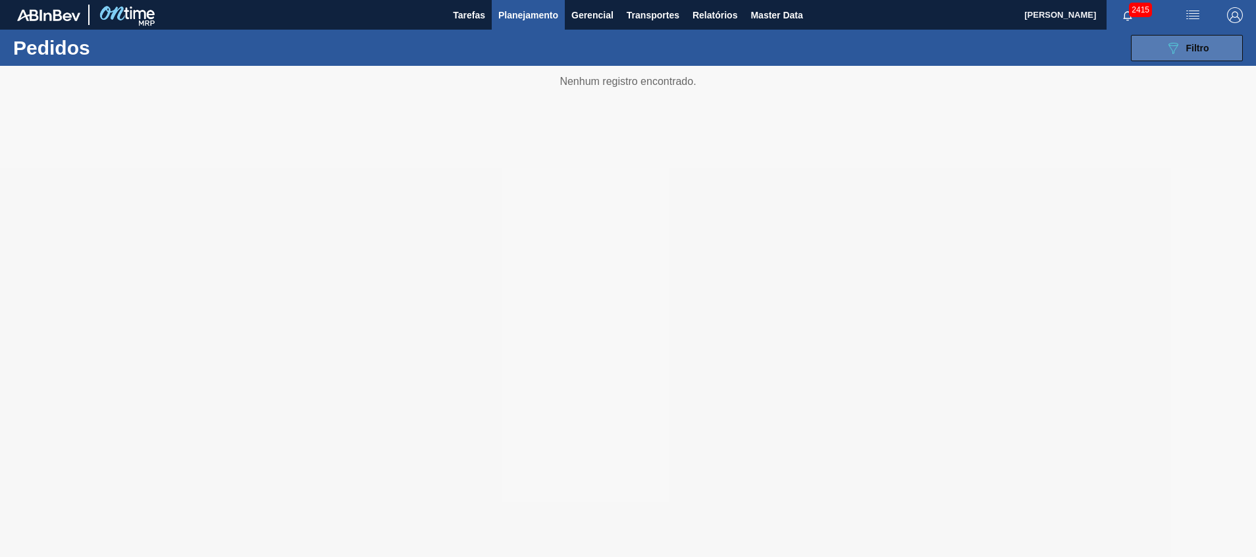
click at [1187, 37] on button "089F7B8B-B2A5-4AFE-B5C0-19BA573D28AC Filtro" at bounding box center [1187, 48] width 112 height 26
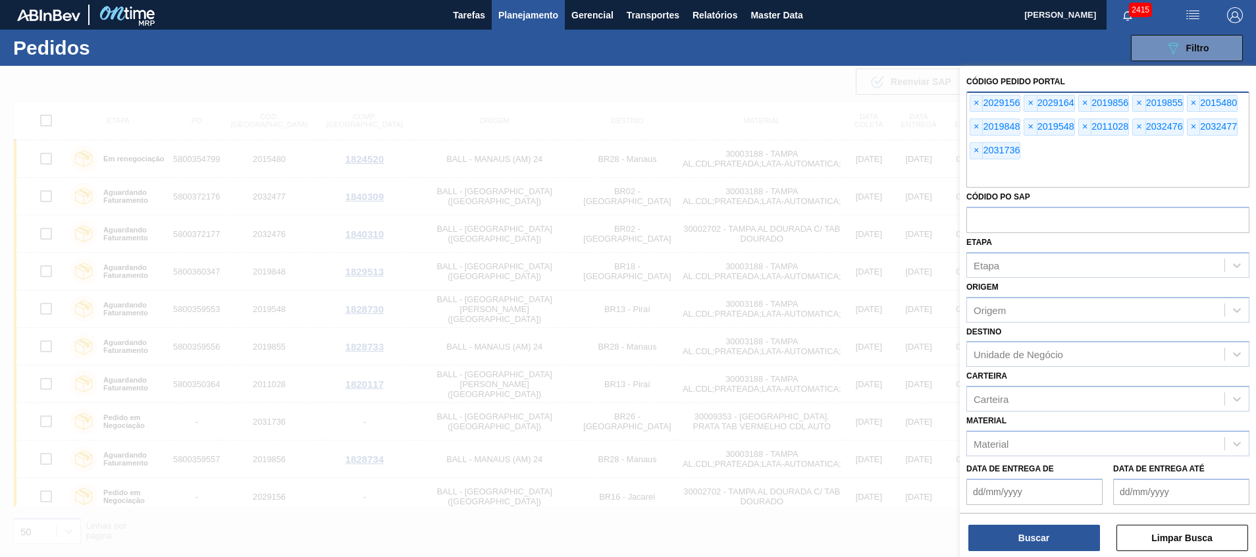
click at [1040, 166] on input "text" at bounding box center [1107, 175] width 283 height 25
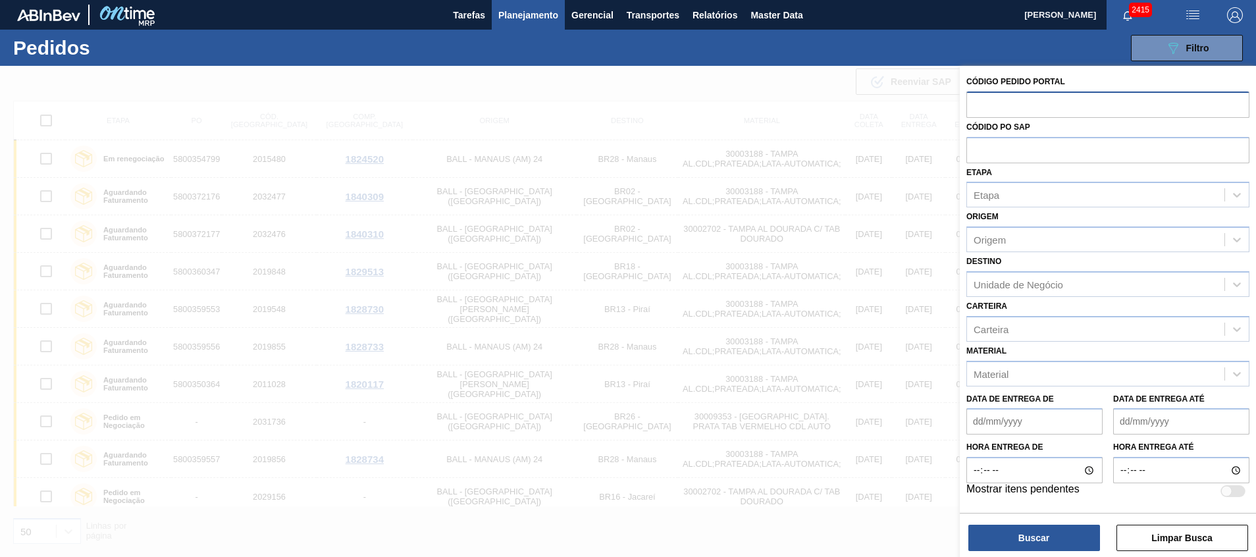
paste input "text"
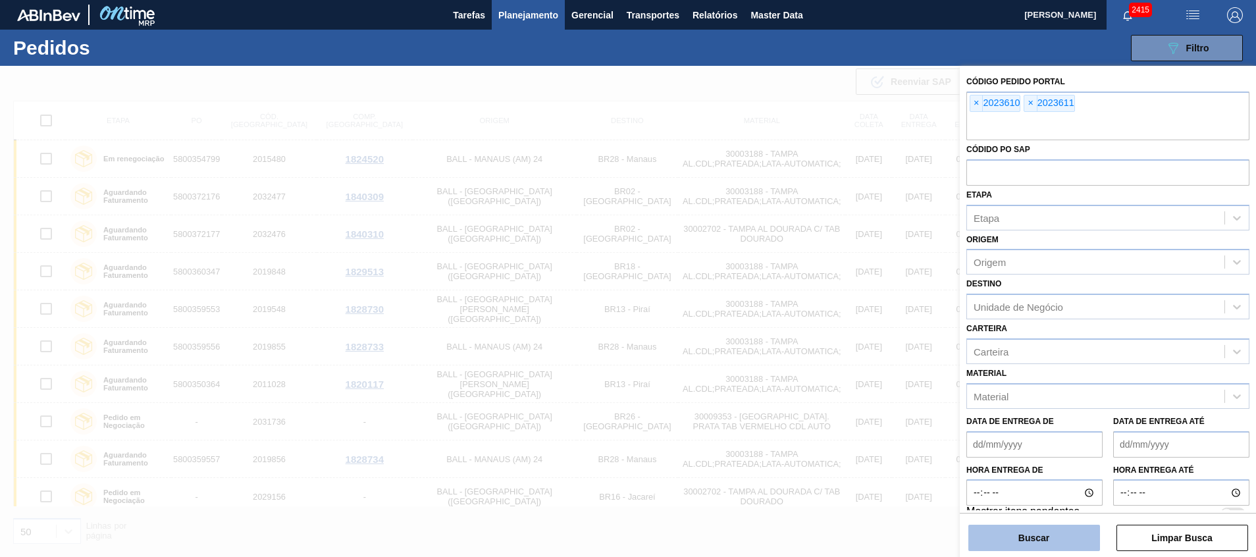
click at [1033, 533] on button "Buscar" at bounding box center [1034, 538] width 132 height 26
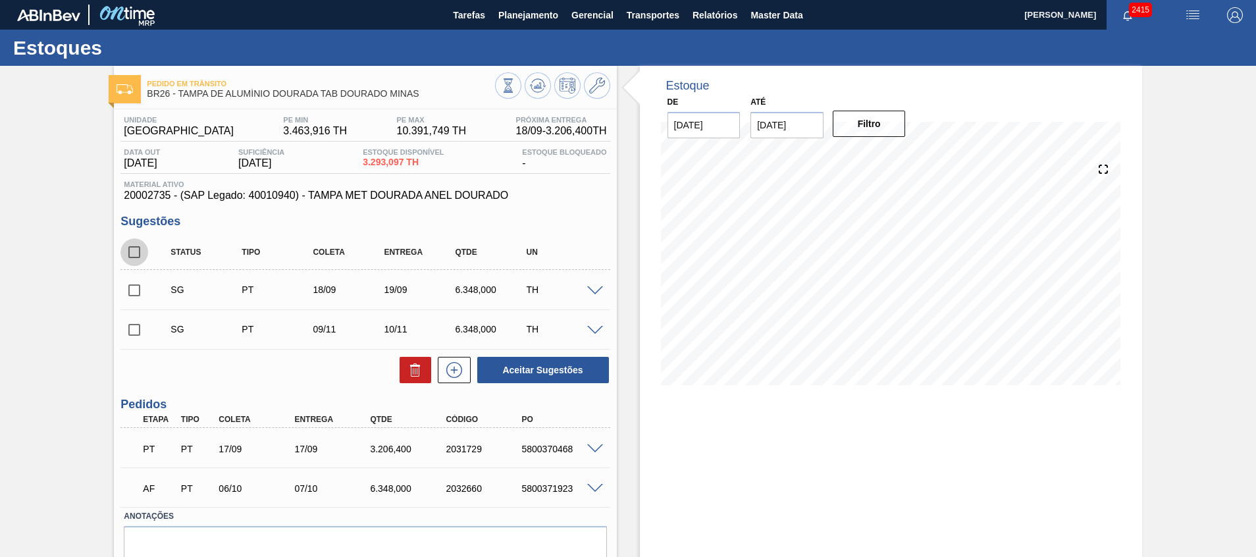
drag, startPoint x: 130, startPoint y: 247, endPoint x: 138, endPoint y: 257, distance: 13.2
click at [130, 248] on input "checkbox" at bounding box center [134, 252] width 28 height 28
checkbox input "true"
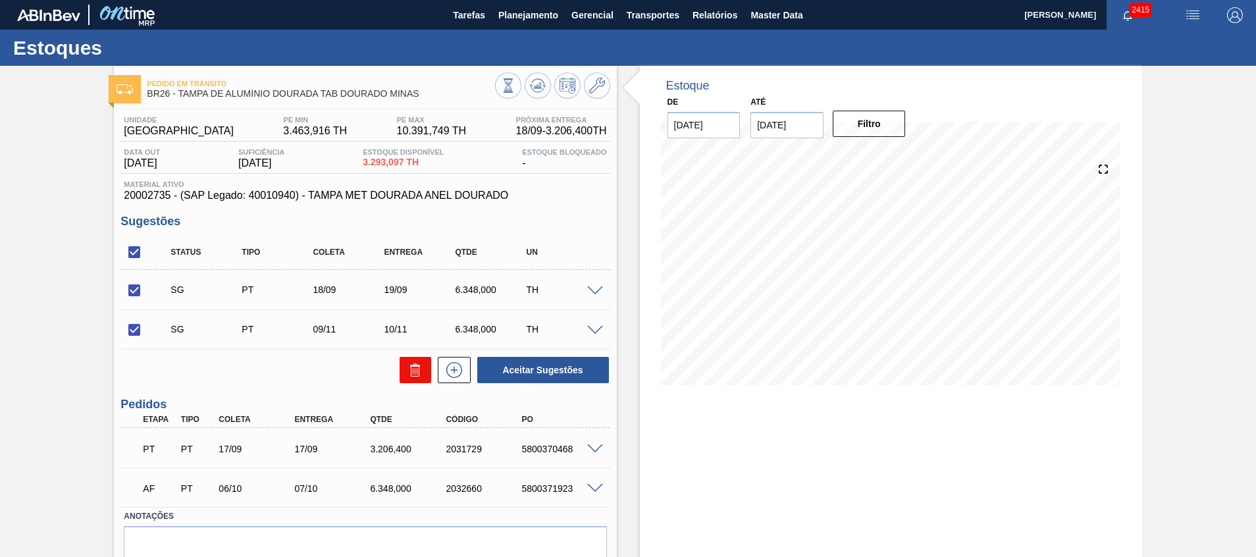
click at [400, 375] on button at bounding box center [416, 370] width 32 height 26
checkbox input "false"
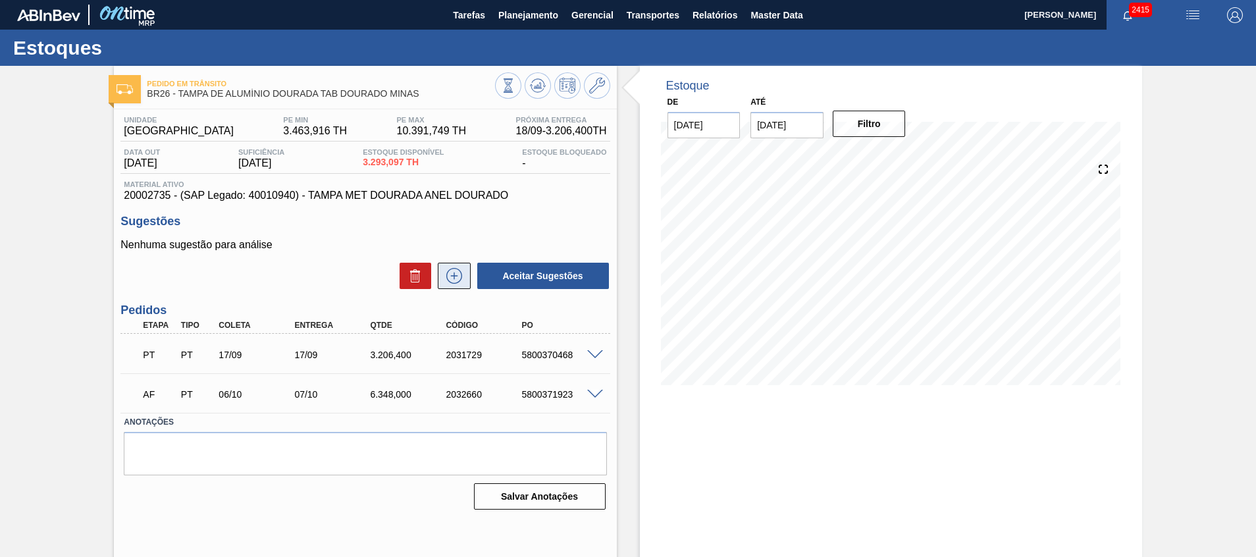
click at [461, 267] on button at bounding box center [454, 276] width 33 height 26
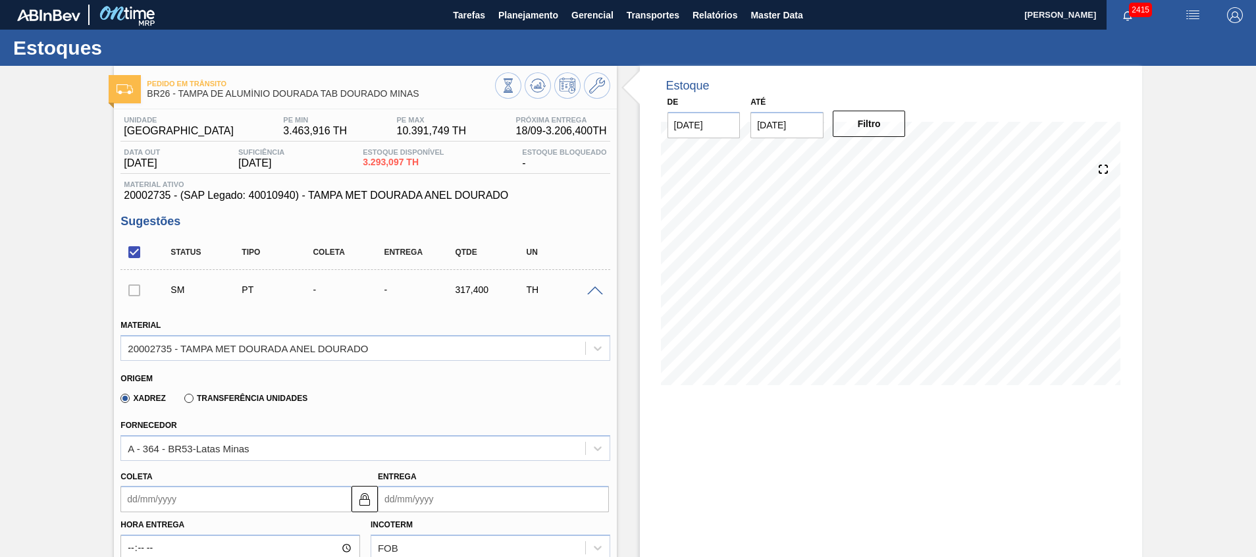
scroll to position [99, 0]
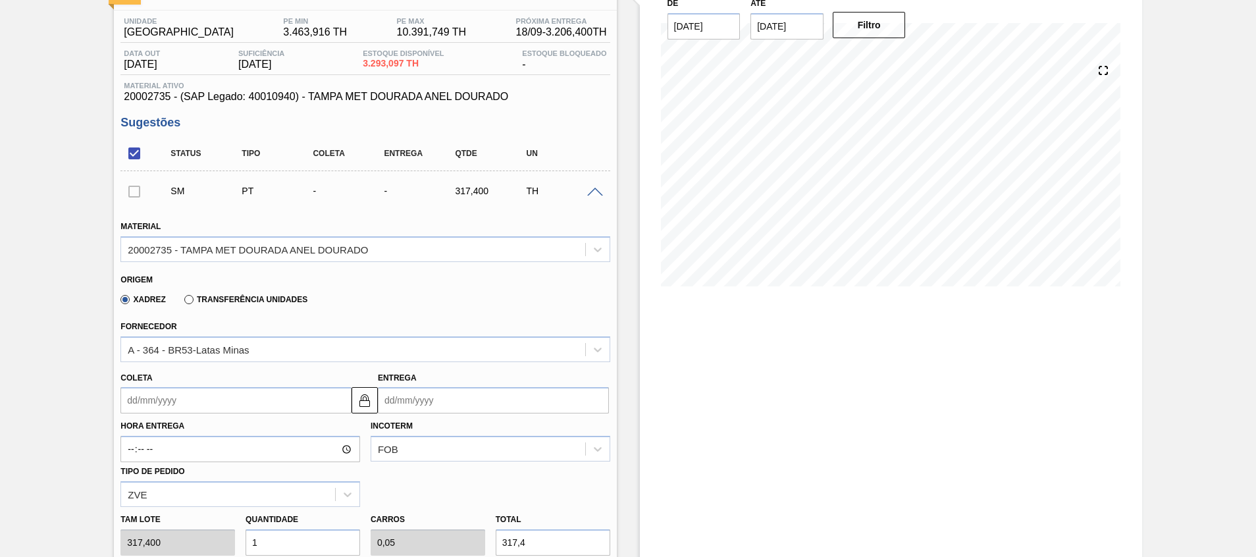
click at [442, 415] on div "Hora Entrega Incoterm FOB Tipo de pedido ZVE" at bounding box center [365, 459] width 500 height 93
click at [438, 403] on input "Entrega" at bounding box center [493, 400] width 231 height 26
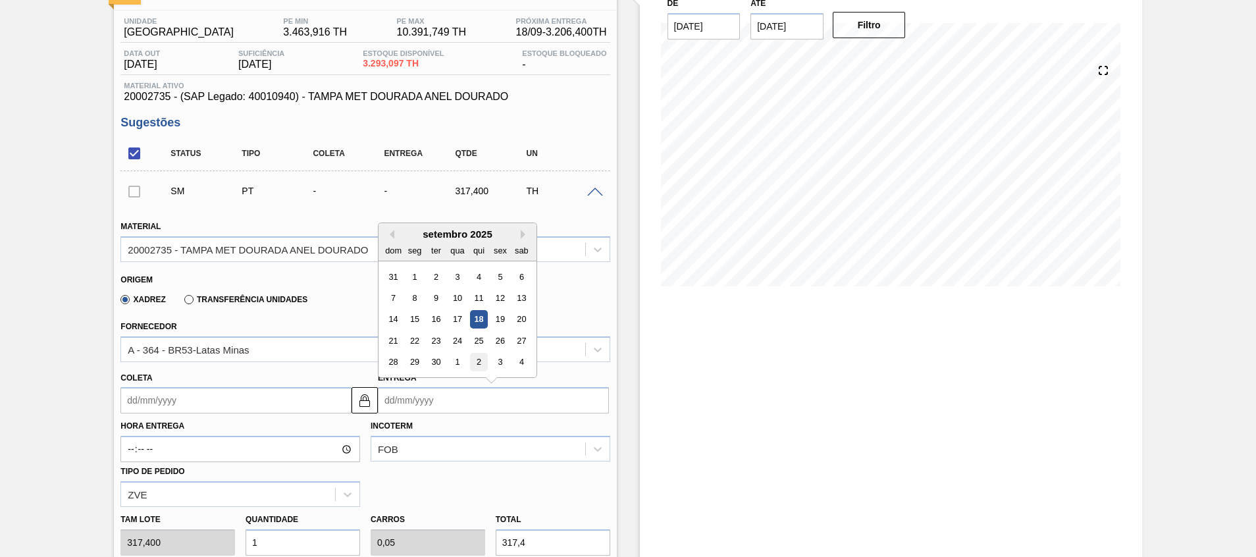
click at [479, 362] on div "2" at bounding box center [479, 362] width 18 height 18
type input "[DATE]"
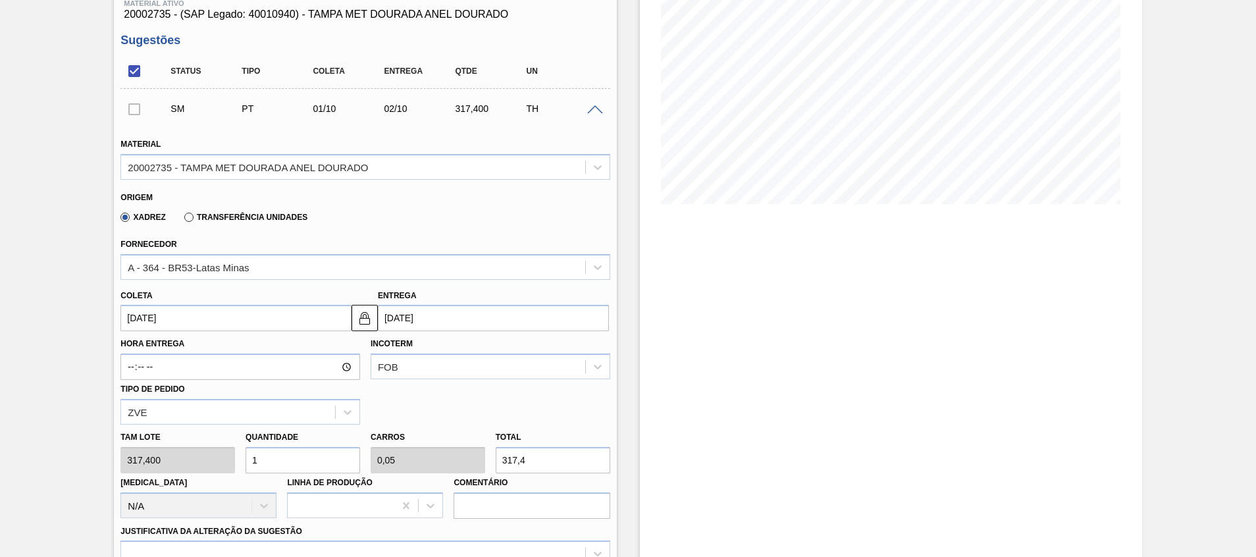
scroll to position [296, 0]
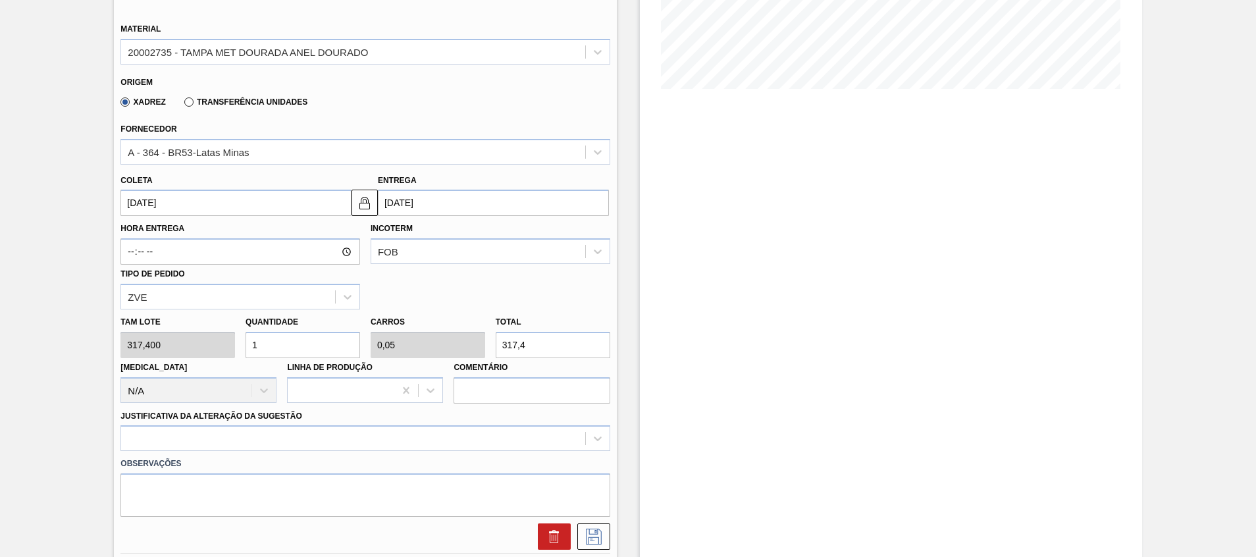
drag, startPoint x: 300, startPoint y: 347, endPoint x: 65, endPoint y: 357, distance: 235.2
click at [91, 357] on div "Pedido [PERSON_NAME] BR26 - [GEOGRAPHIC_DATA] DE ALUMÍNIO DOURADA TAB DOURADO M…" at bounding box center [628, 294] width 1256 height 1049
type input "2"
type input "0,1"
type input "634,8"
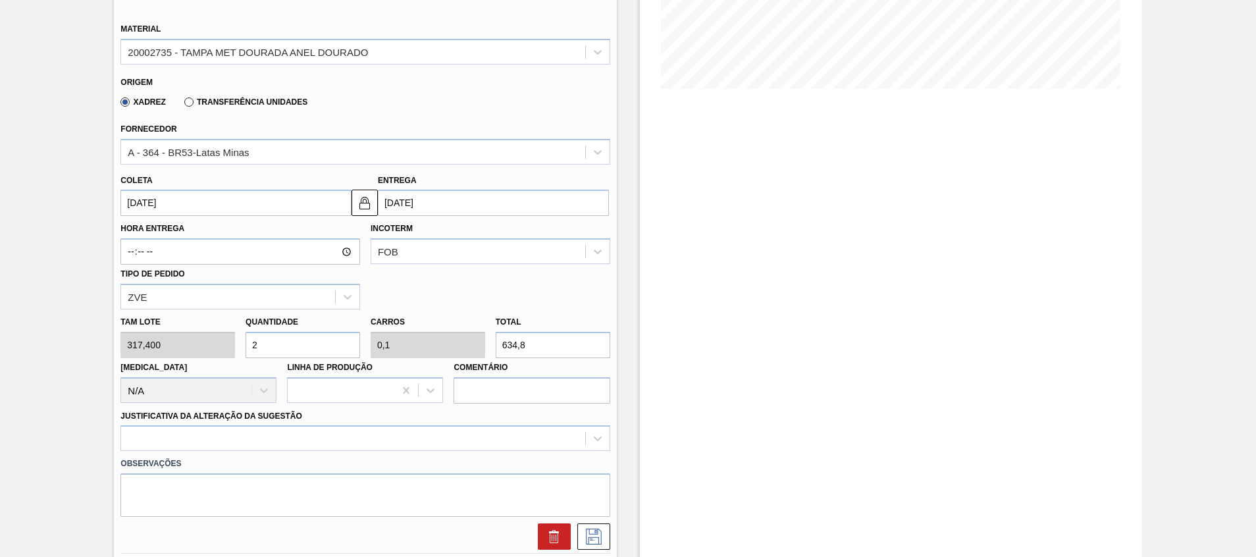
type input "20"
type input "1"
type input "6.348"
type input "20"
click at [296, 444] on div at bounding box center [364, 438] width 489 height 26
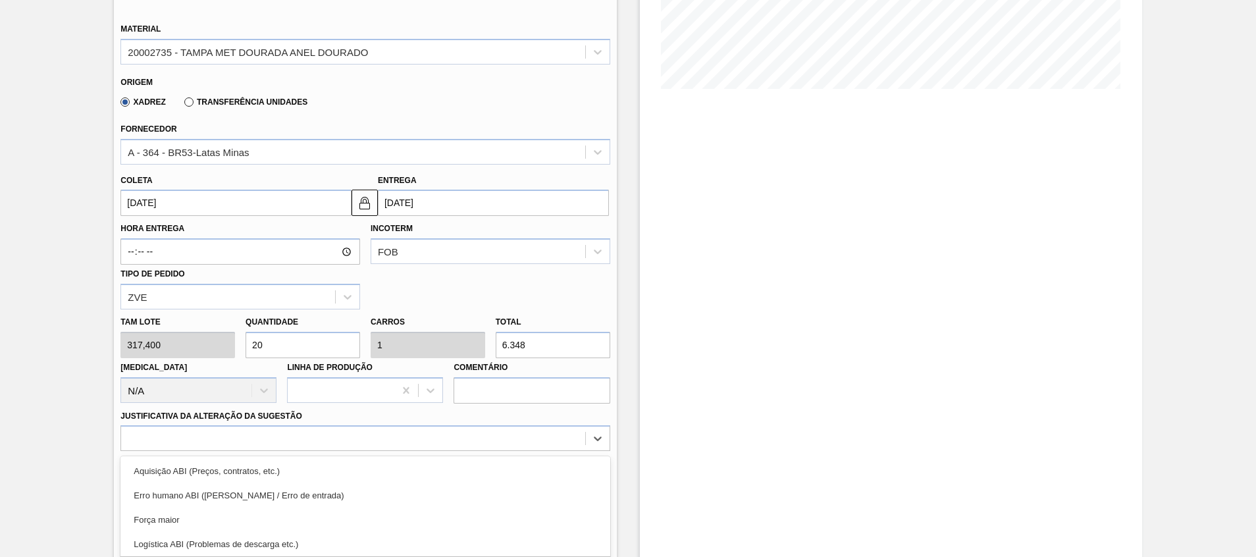
scroll to position [398, 0]
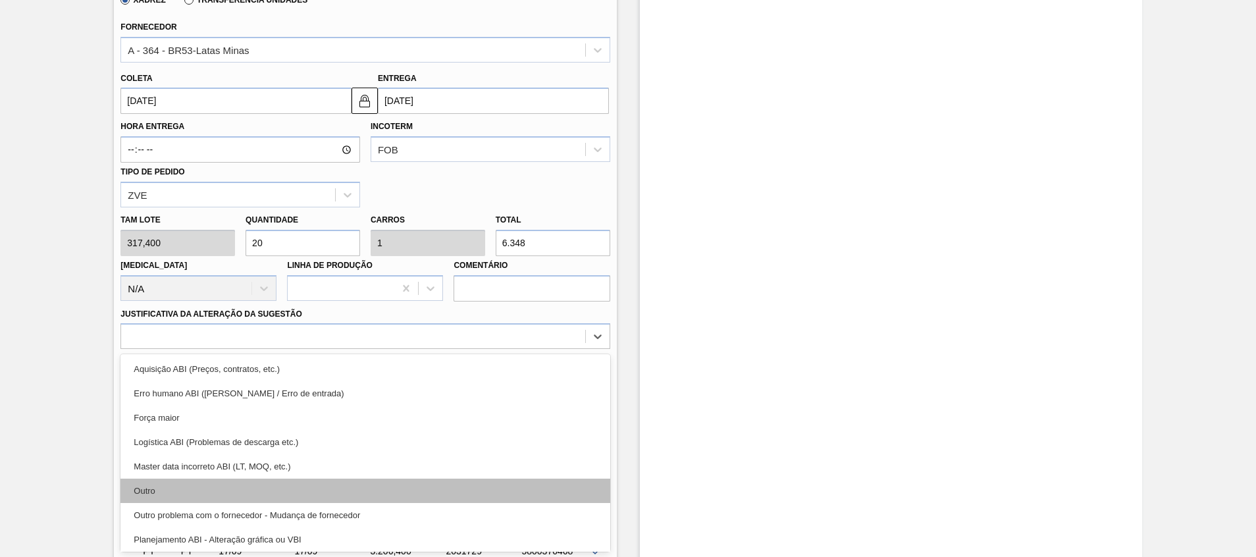
click at [281, 498] on div "Outro" at bounding box center [364, 491] width 489 height 24
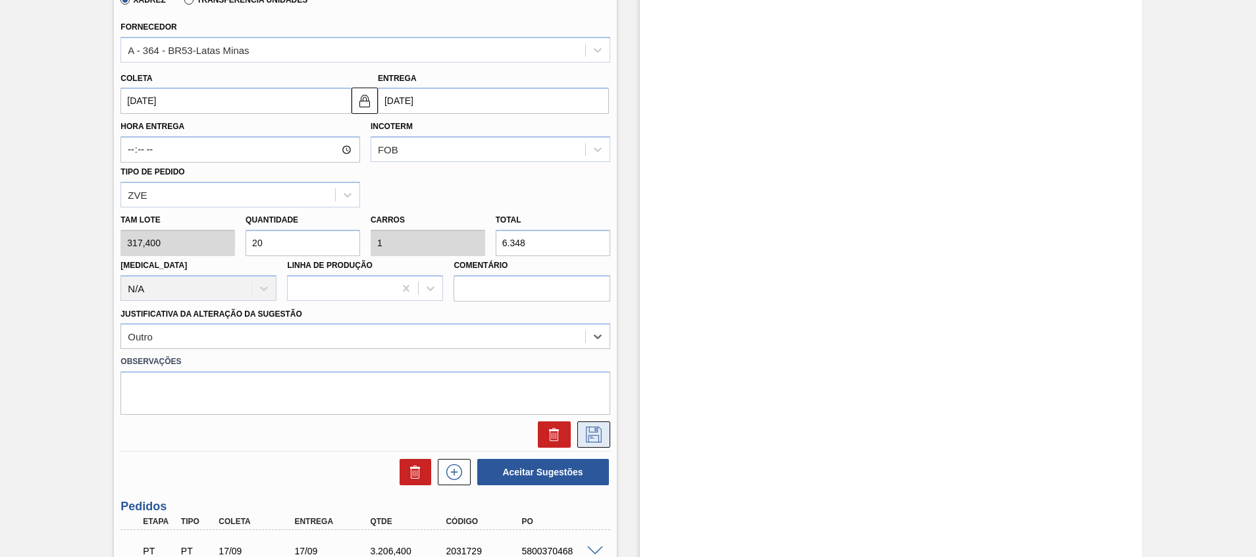
click at [602, 436] on icon at bounding box center [593, 435] width 21 height 16
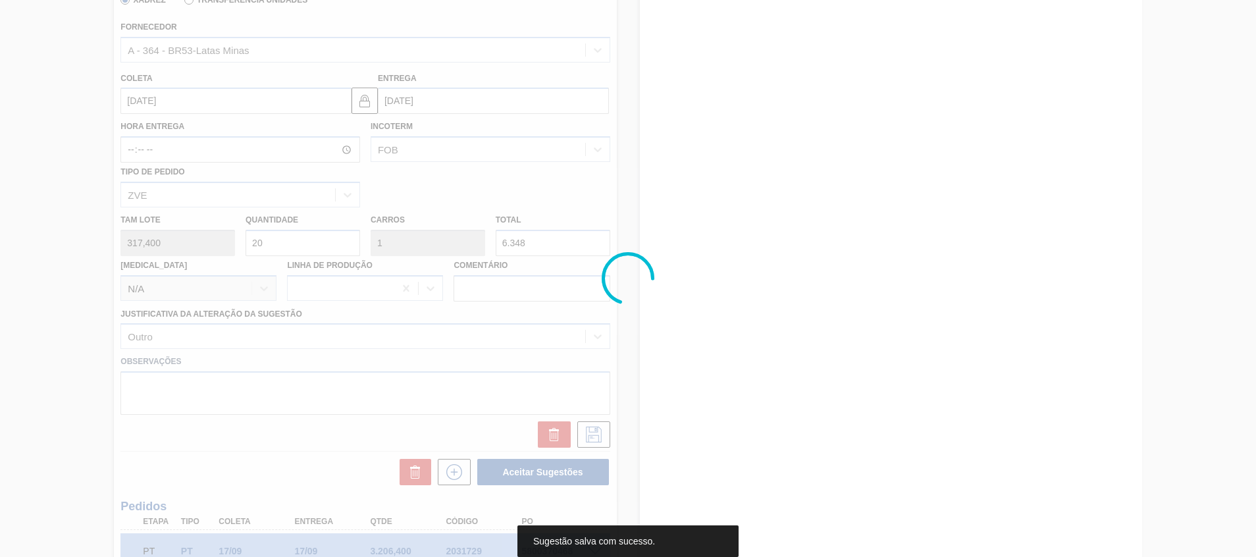
scroll to position [18, 0]
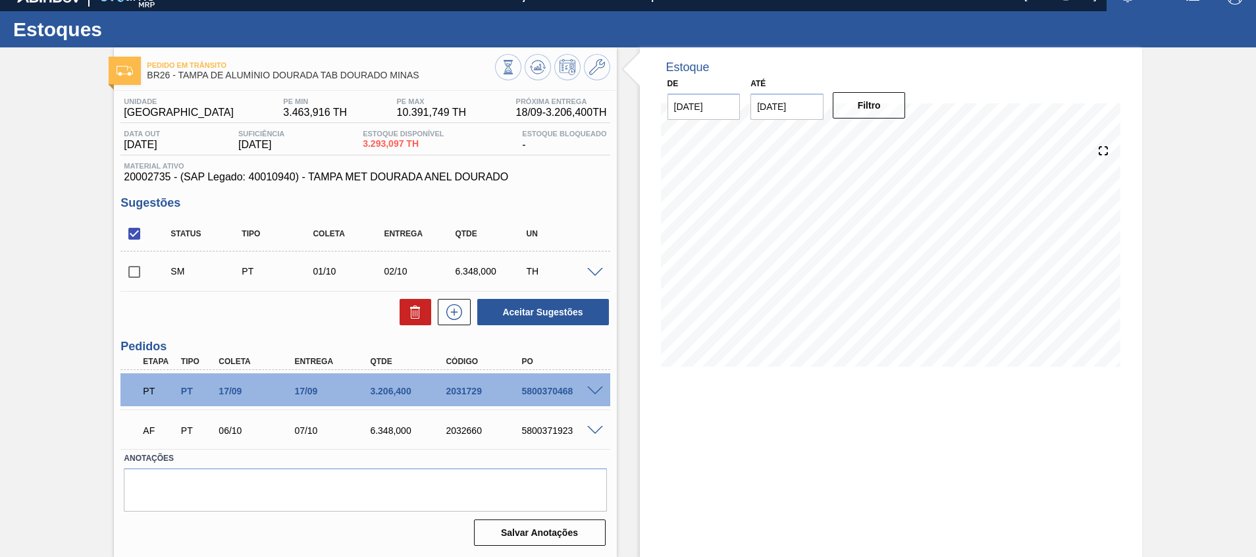
click at [590, 426] on span at bounding box center [595, 431] width 16 height 10
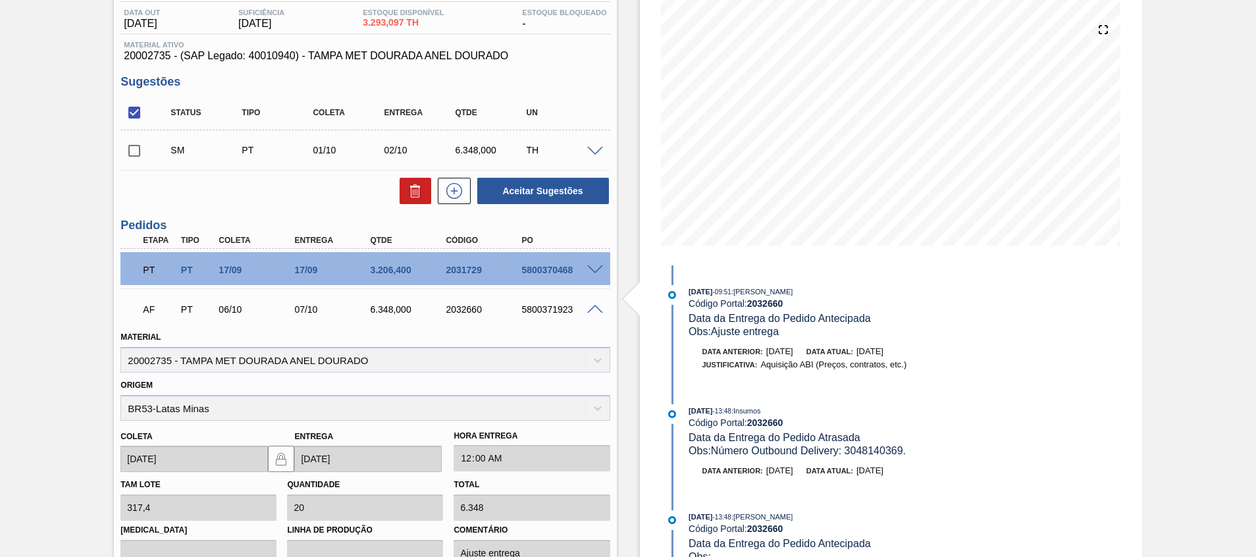
scroll to position [117, 0]
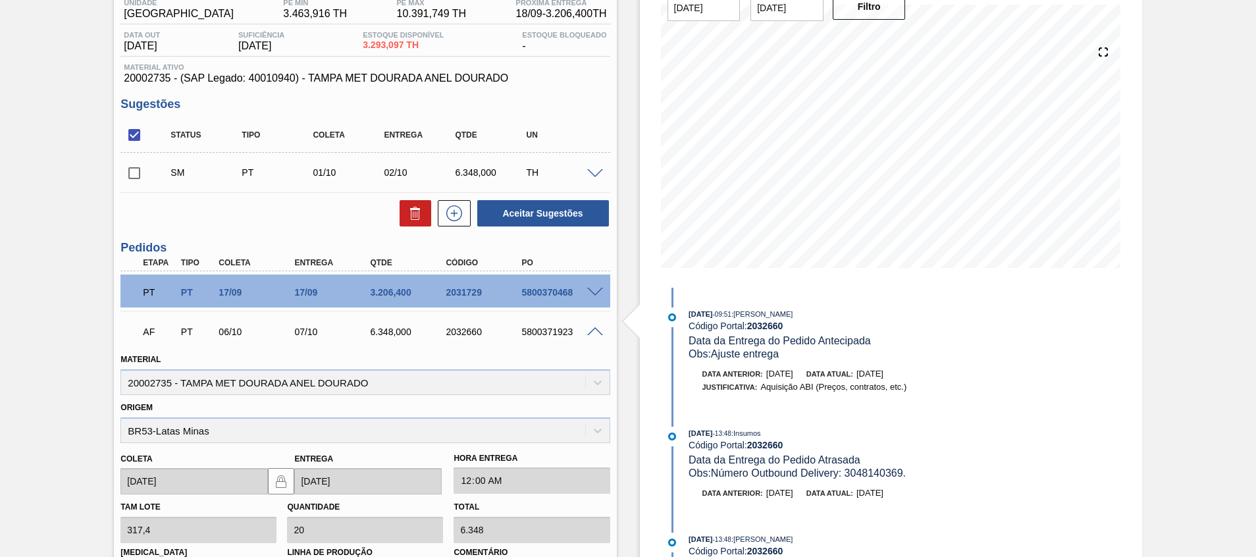
click at [594, 334] on span at bounding box center [595, 332] width 16 height 10
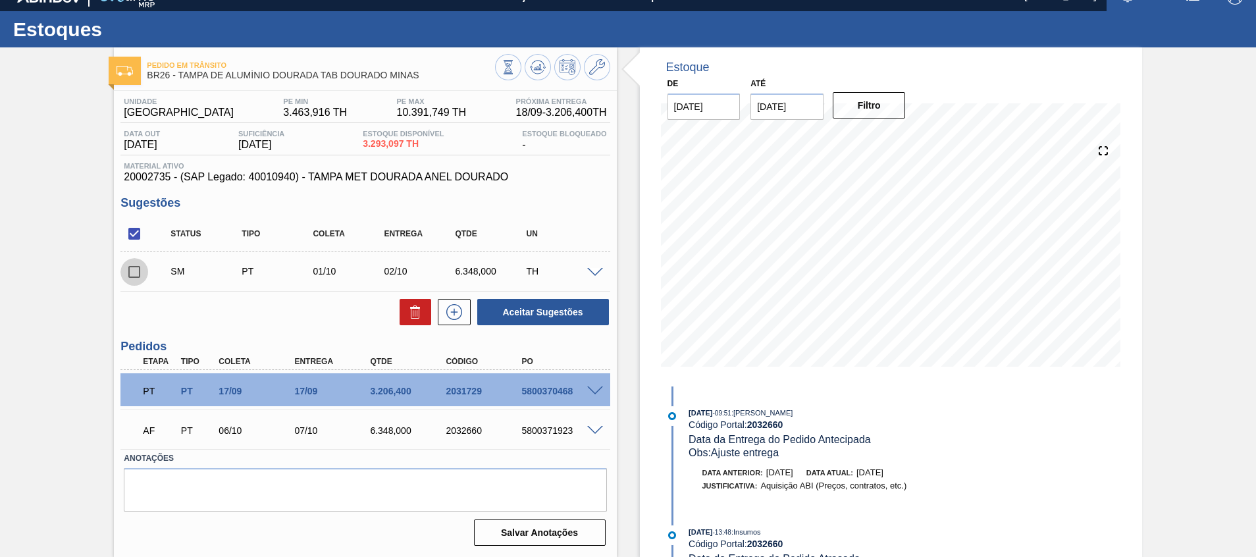
click at [126, 280] on input "checkbox" at bounding box center [134, 272] width 28 height 28
checkbox input "true"
drag, startPoint x: 396, startPoint y: 310, endPoint x: 406, endPoint y: 312, distance: 10.7
click at [396, 311] on div at bounding box center [412, 312] width 38 height 26
click at [407, 312] on icon at bounding box center [415, 312] width 16 height 16
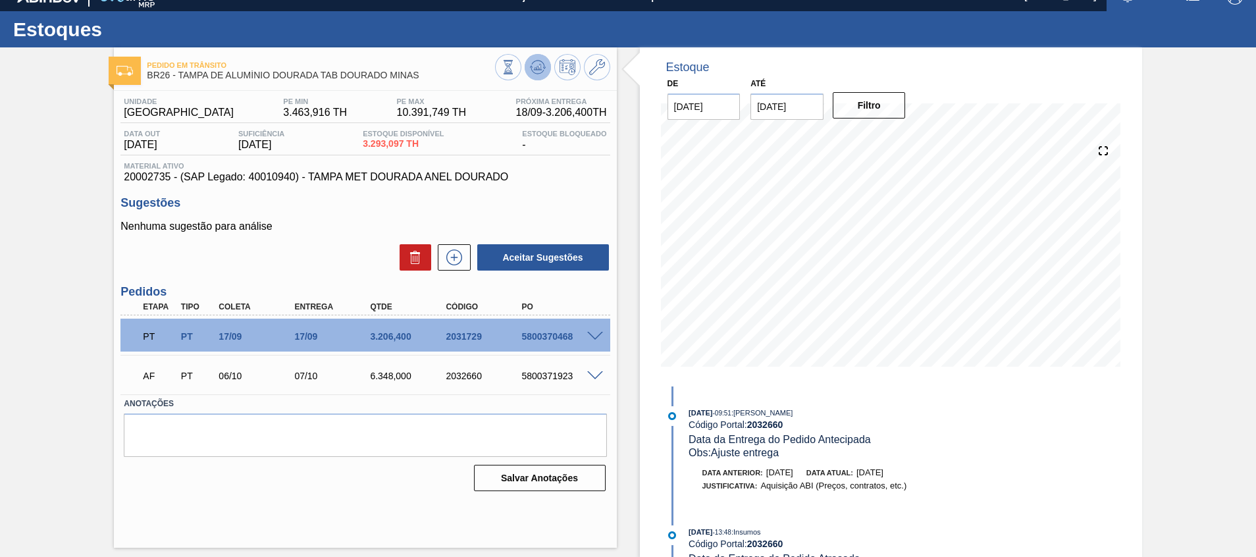
click at [532, 71] on icon at bounding box center [538, 67] width 16 height 16
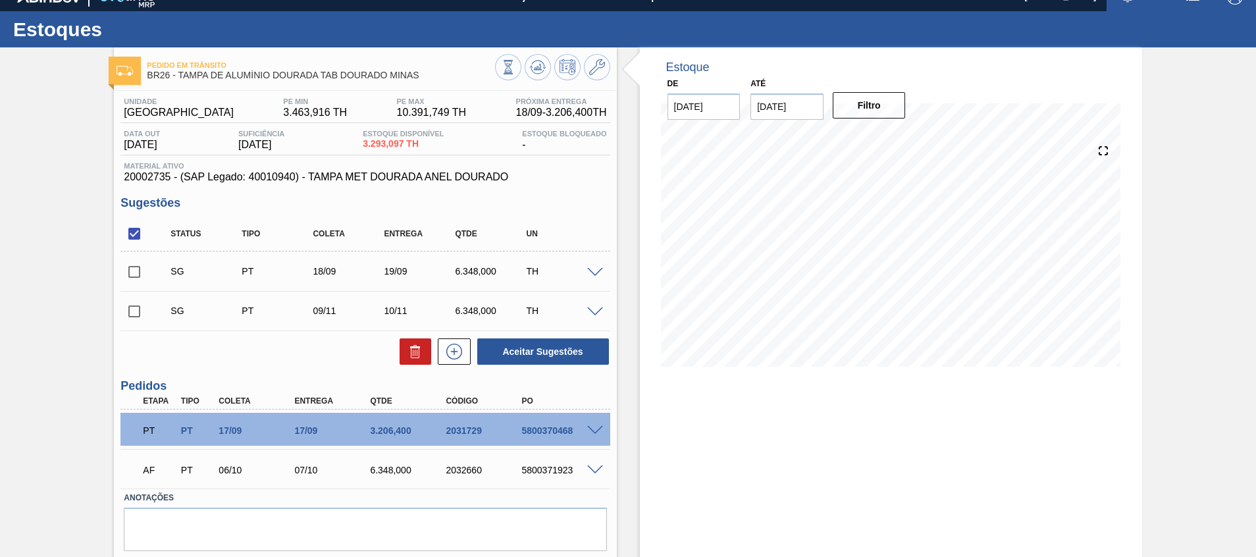
click at [592, 268] on span at bounding box center [595, 273] width 16 height 10
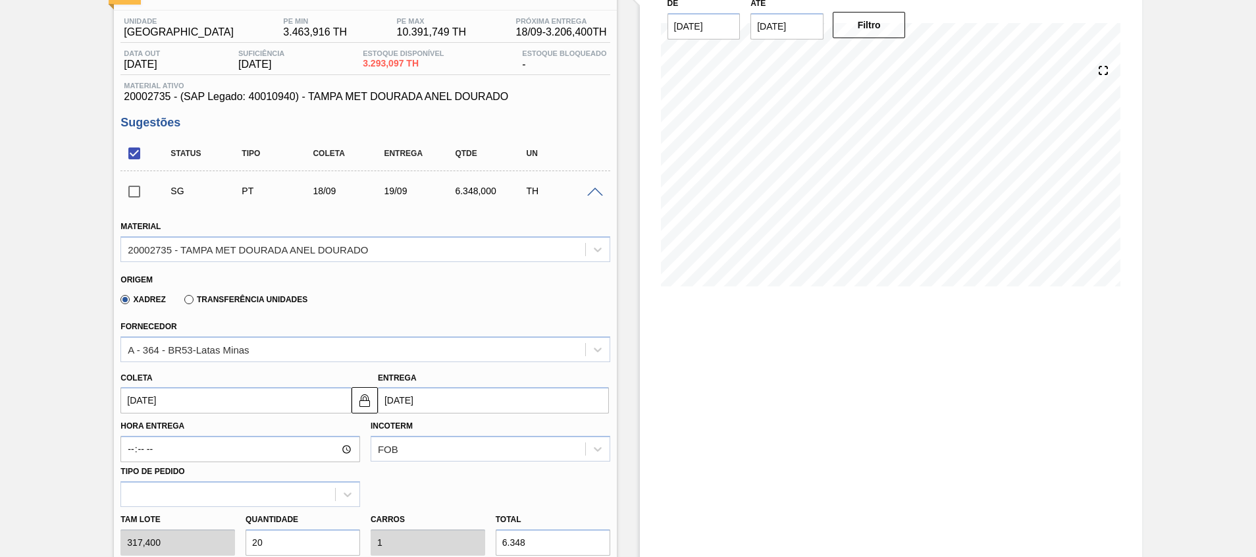
scroll to position [216, 0]
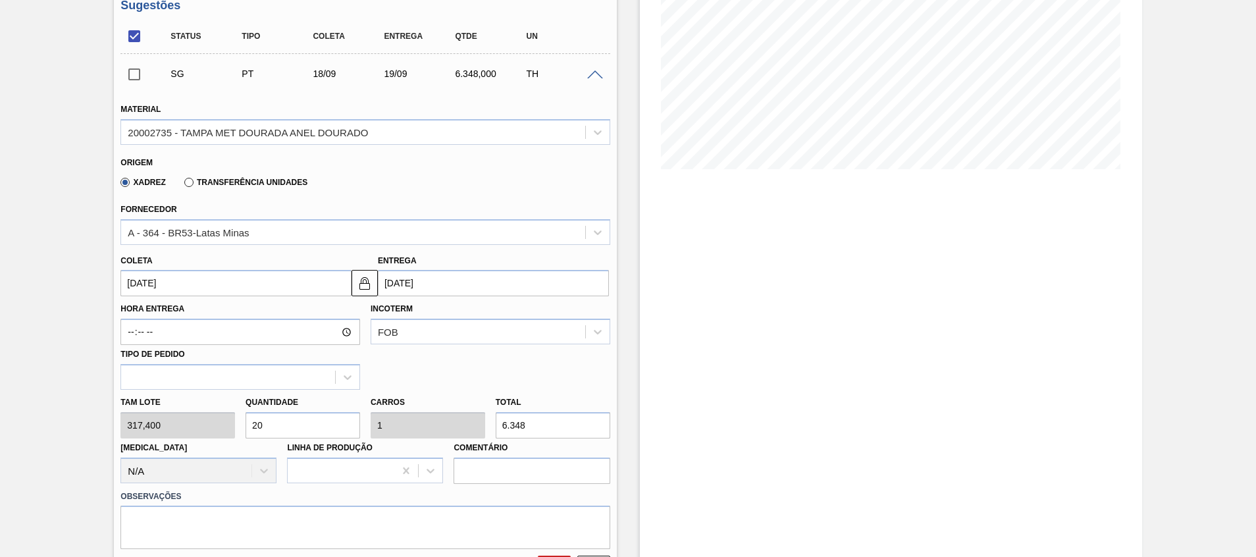
click at [478, 272] on input "[DATE]" at bounding box center [493, 283] width 231 height 26
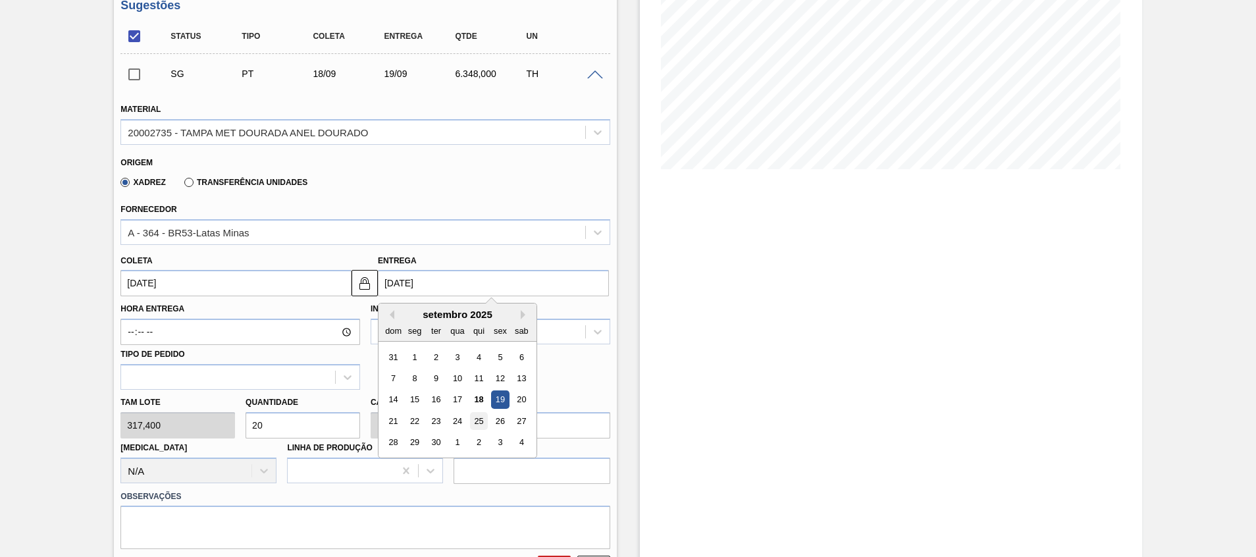
click at [477, 421] on div "25" at bounding box center [479, 421] width 18 height 18
type input "[DATE]"
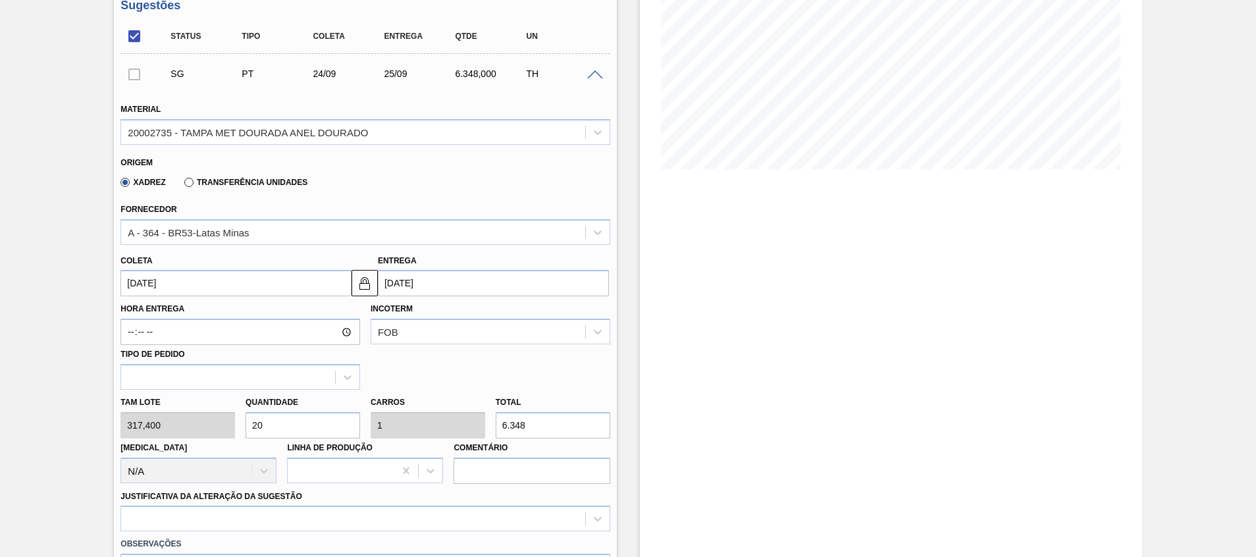
click at [438, 282] on input "[DATE]" at bounding box center [493, 283] width 231 height 26
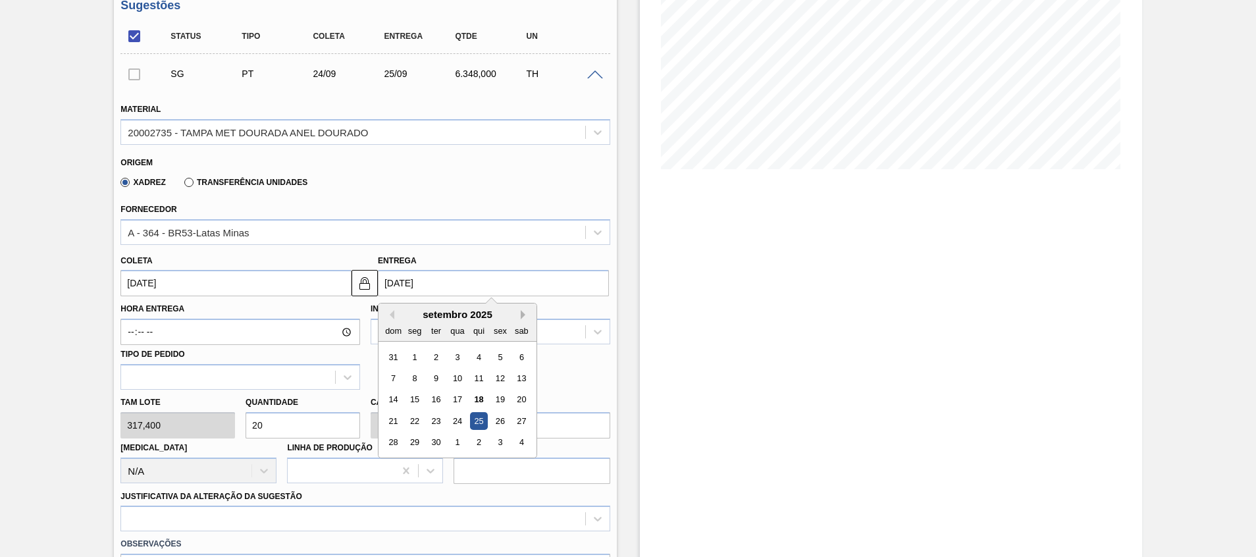
click at [521, 312] on button "Next Month" at bounding box center [525, 314] width 9 height 9
click at [501, 414] on div "24" at bounding box center [500, 421] width 18 height 18
type input "[DATE]"
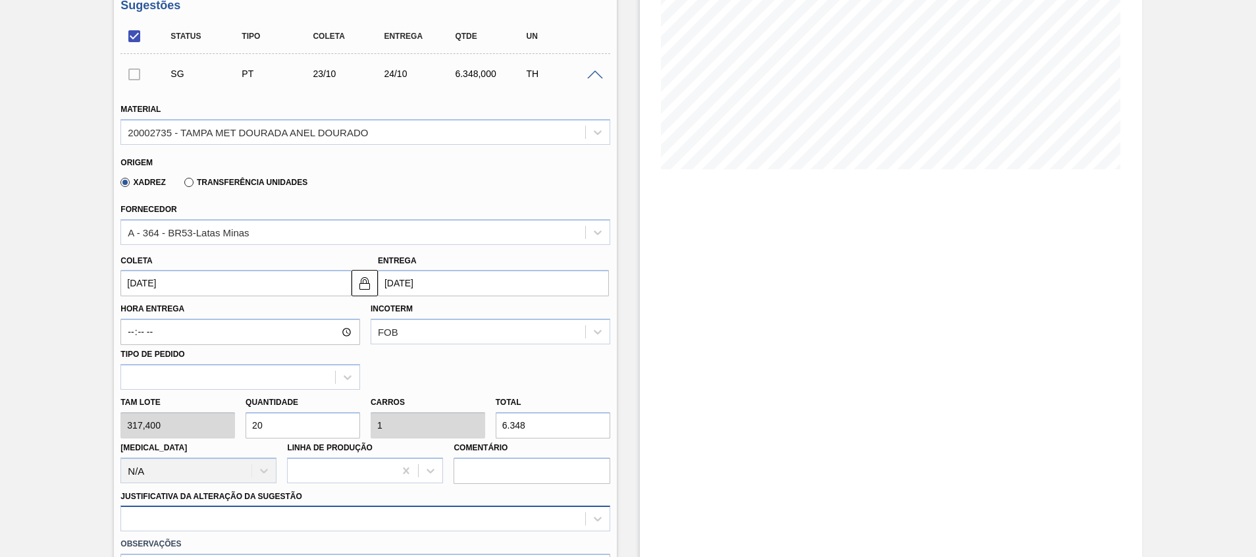
click at [276, 513] on div at bounding box center [364, 519] width 489 height 26
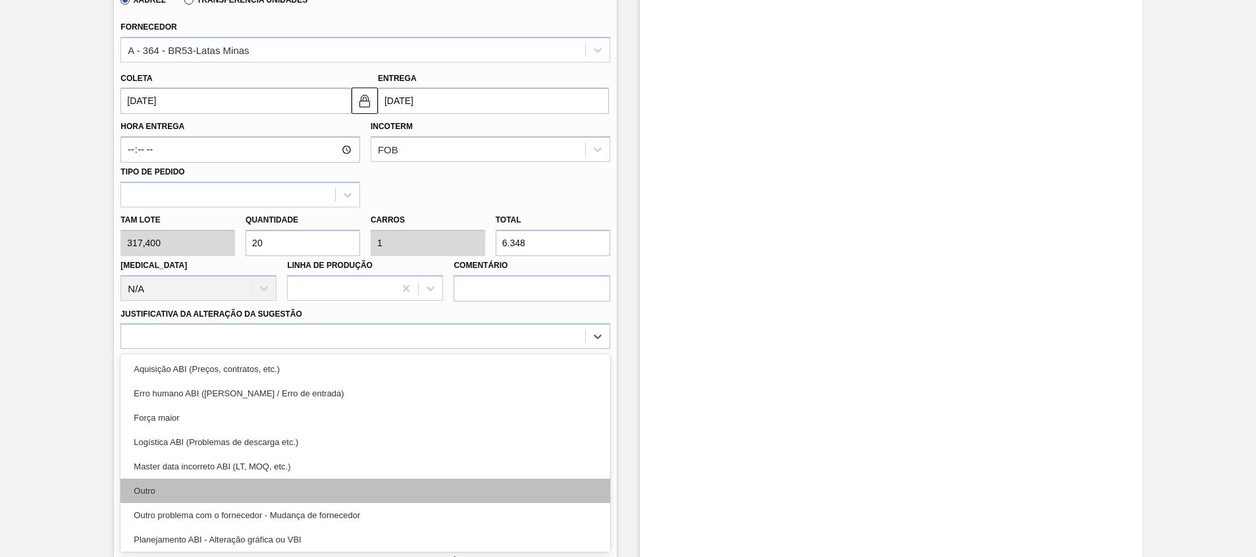
drag, startPoint x: 284, startPoint y: 504, endPoint x: 286, endPoint y: 493, distance: 10.9
click at [286, 493] on div "Aquisição ABI (Preços, contratos, etc.) Erro humano ABI (Cálculo / Erro de entr…" at bounding box center [364, 452] width 489 height 197
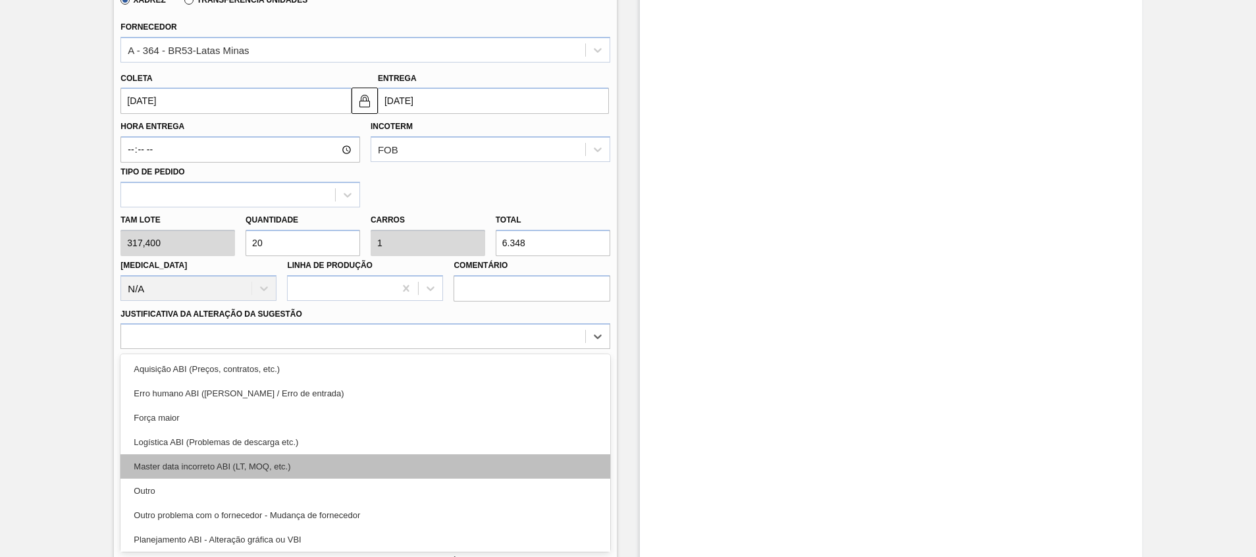
click at [309, 477] on div "Master data incorreto ABI (LT, MOQ, etc.)" at bounding box center [364, 466] width 489 height 24
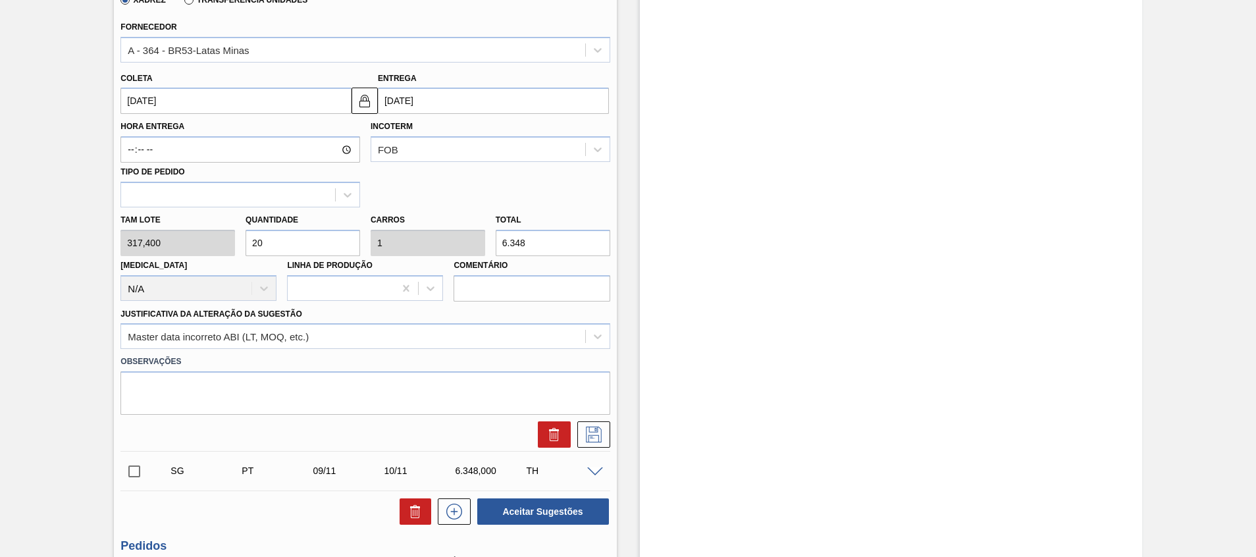
click at [502, 313] on div "Justificativa da Alteração da Sugestão Master data incorreto ABI (LT, MOQ, etc.)" at bounding box center [364, 327] width 489 height 45
click at [490, 338] on div "Master data incorreto ABI (LT, MOQ, etc.)" at bounding box center [352, 336] width 463 height 19
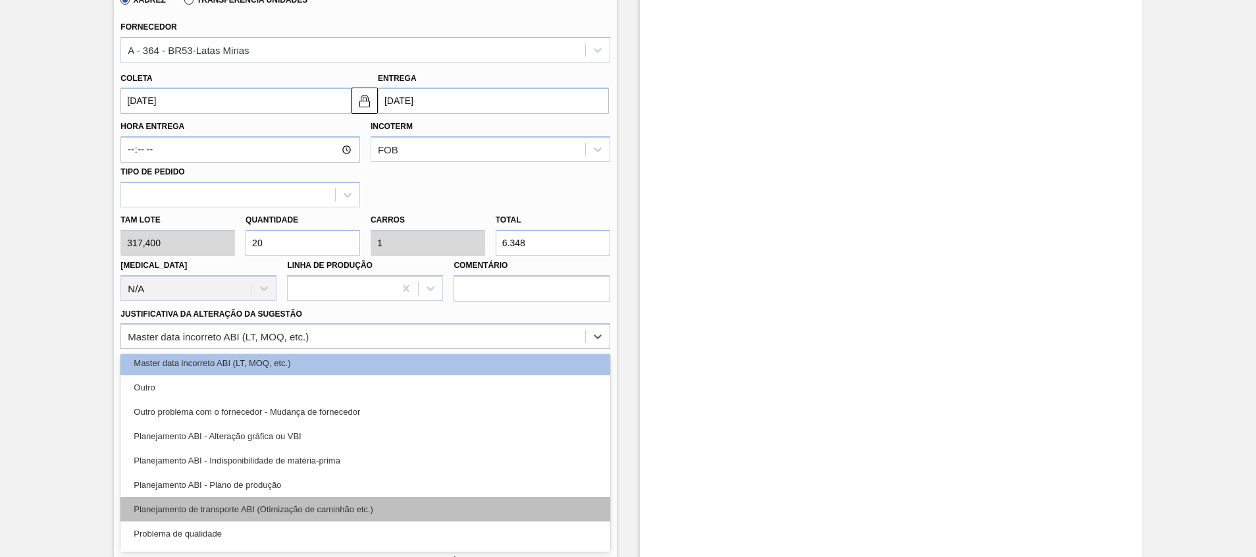
scroll to position [246, 0]
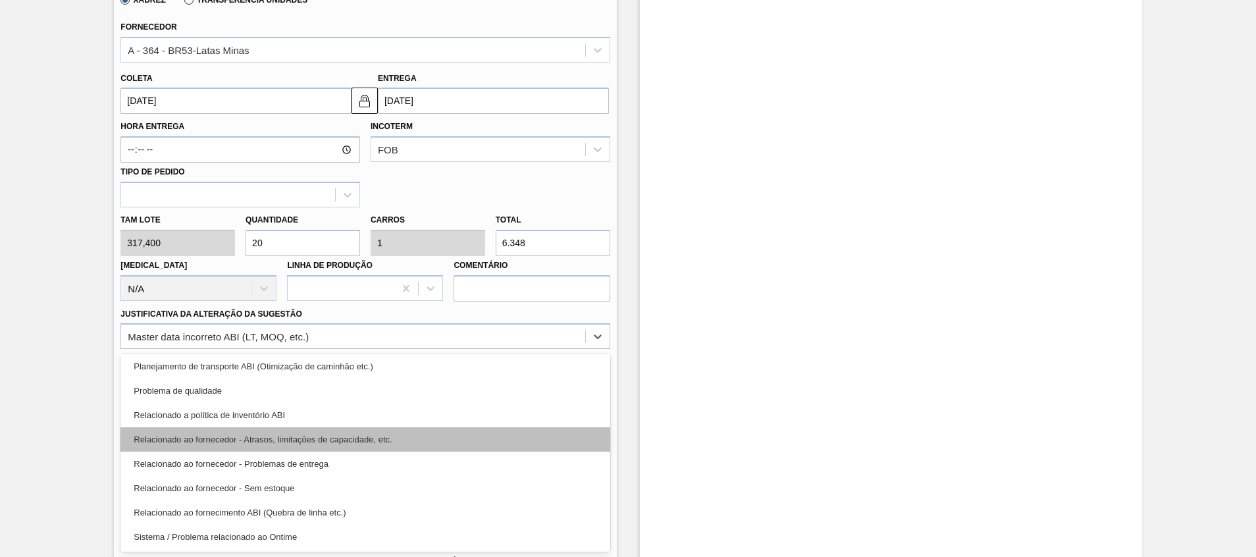
click at [448, 429] on div "Relacionado ao fornecedor - Atrasos, limitações de capacidade, etc." at bounding box center [364, 439] width 489 height 24
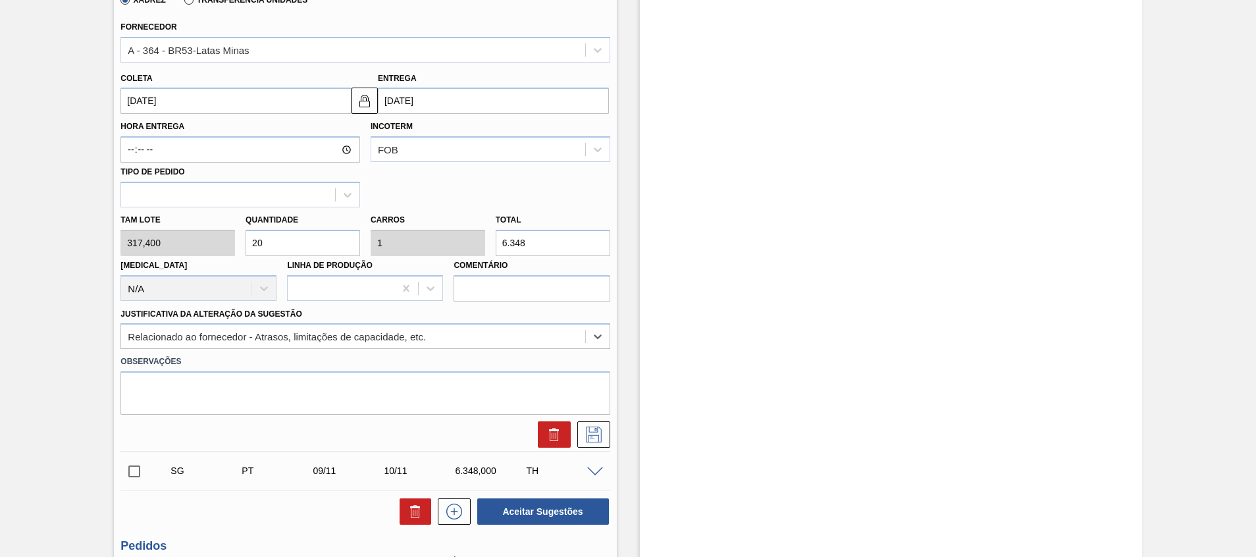
drag, startPoint x: 594, startPoint y: 438, endPoint x: 726, endPoint y: 369, distance: 148.4
click at [595, 438] on icon at bounding box center [593, 435] width 21 height 16
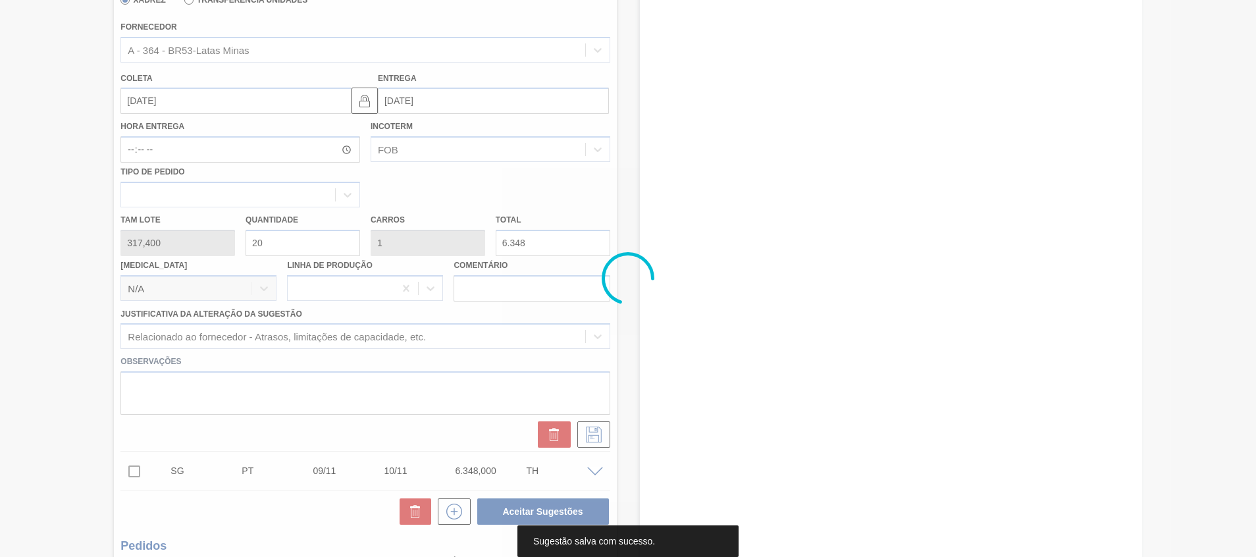
scroll to position [58, 0]
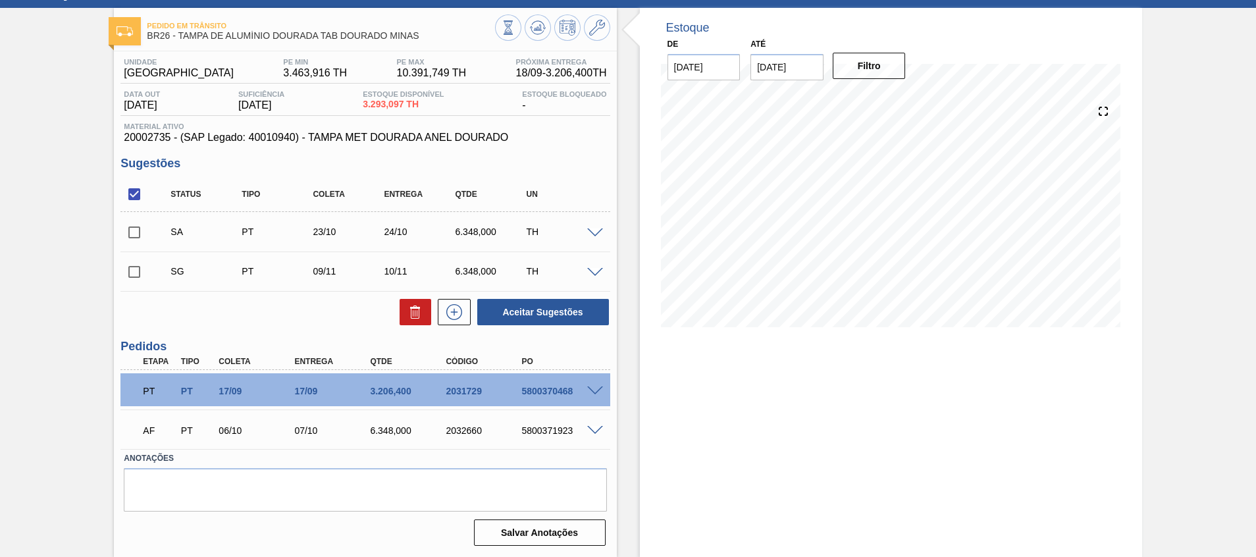
click at [596, 234] on span at bounding box center [595, 233] width 16 height 10
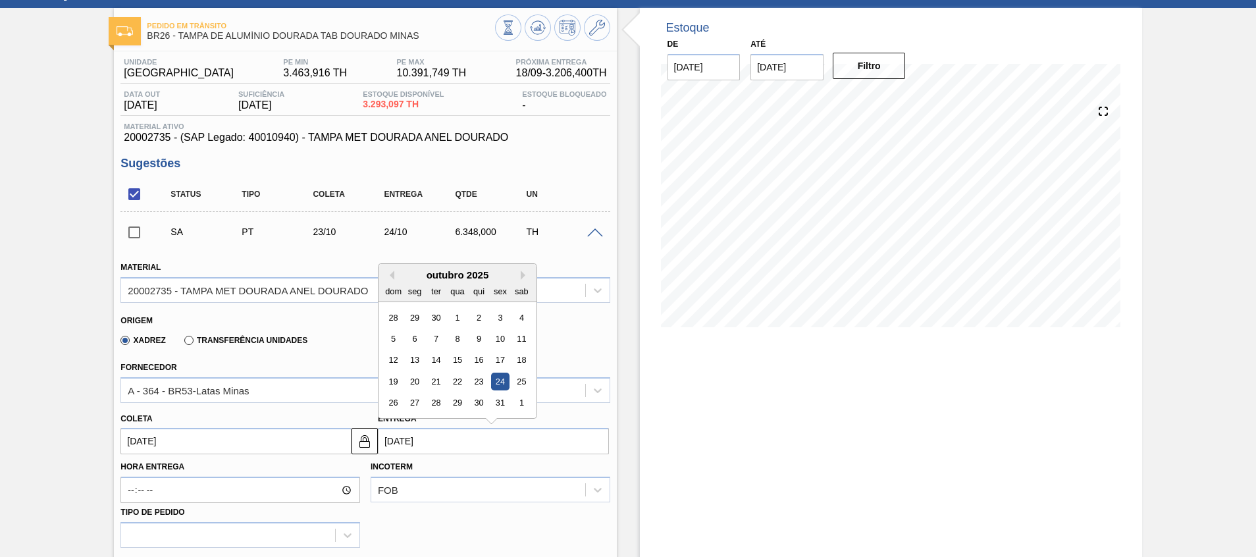
click at [413, 450] on input "[DATE]" at bounding box center [493, 441] width 231 height 26
click at [414, 378] on div "20" at bounding box center [414, 382] width 18 height 18
type input "[DATE]"
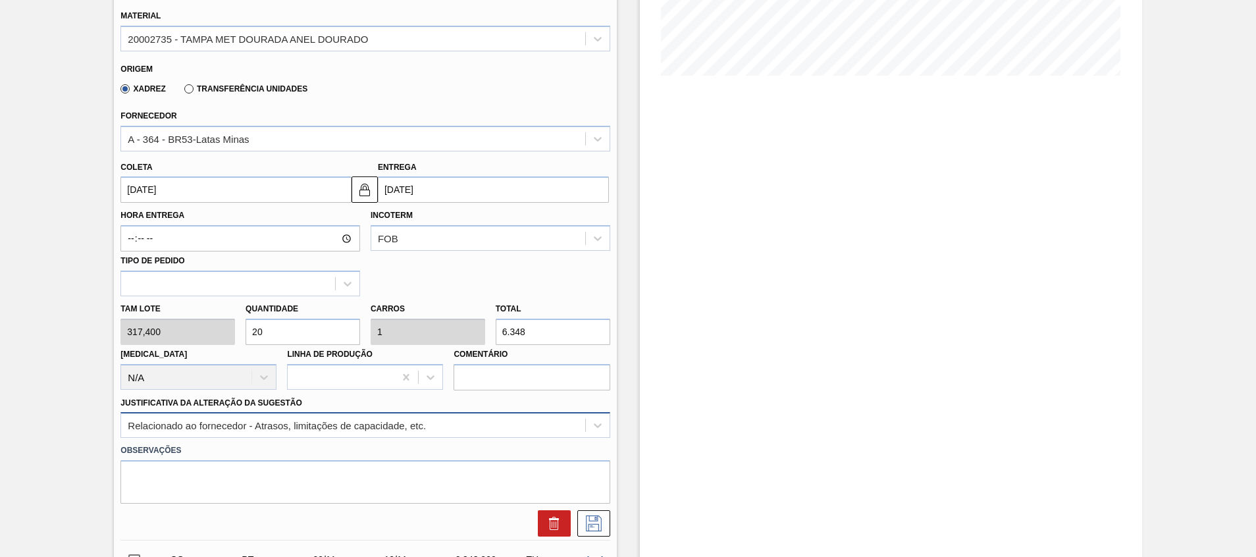
scroll to position [354, 0]
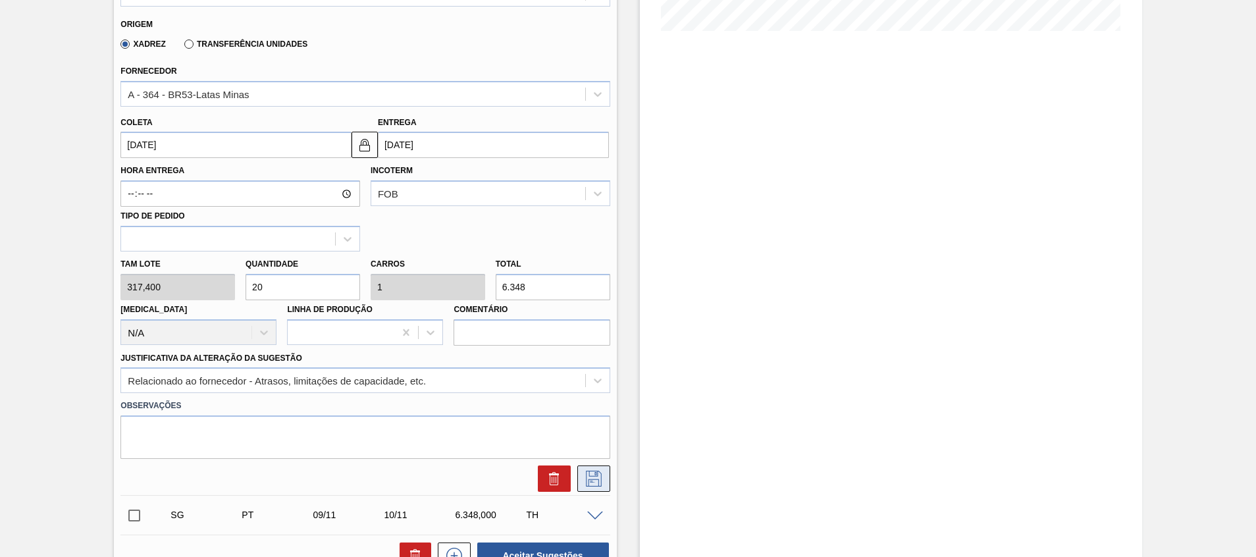
click at [590, 481] on icon at bounding box center [593, 477] width 7 height 11
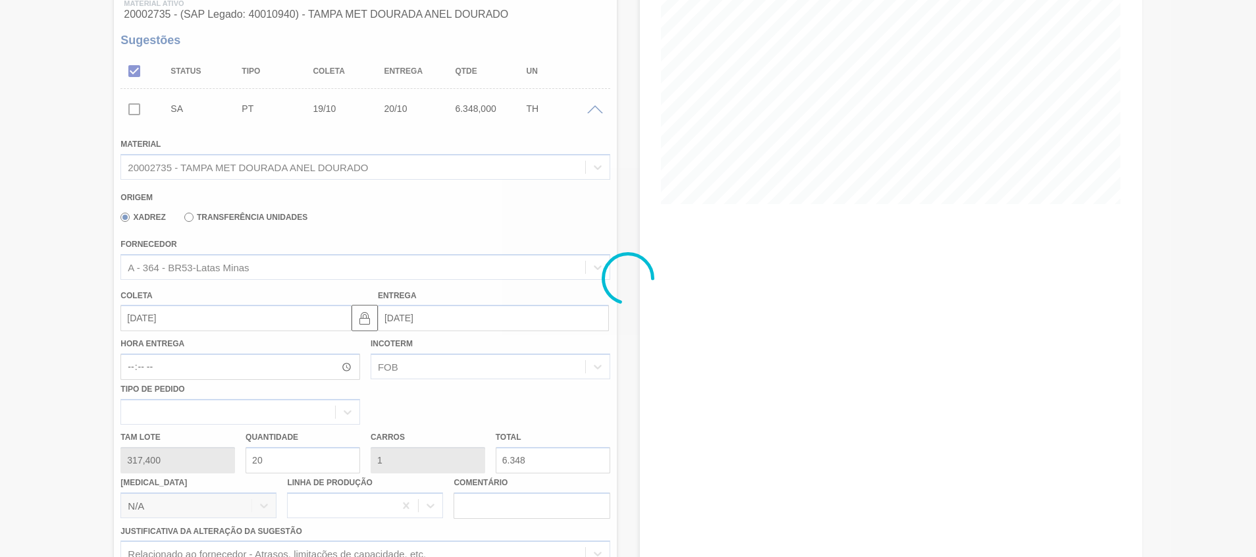
scroll to position [58, 0]
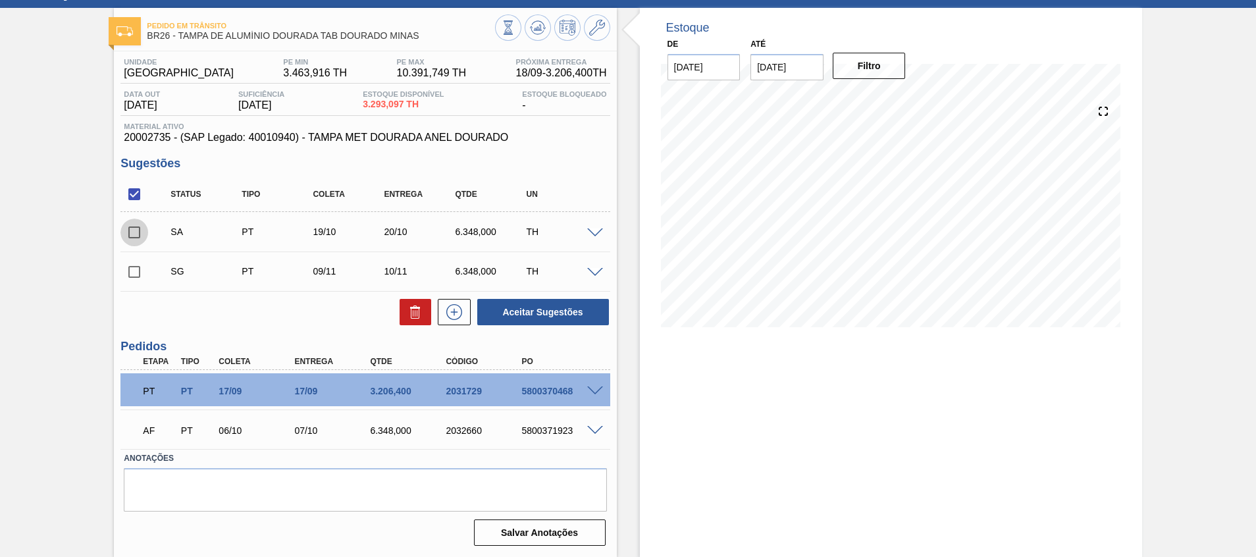
click at [145, 228] on input "checkbox" at bounding box center [134, 233] width 28 height 28
click at [596, 231] on span at bounding box center [595, 233] width 16 height 10
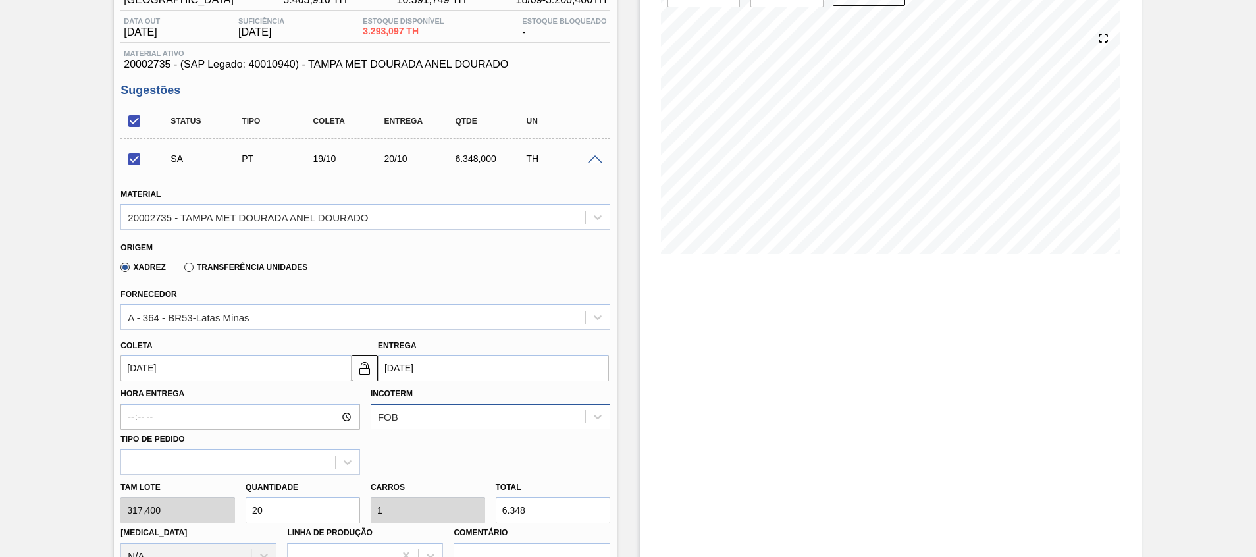
scroll to position [157, 0]
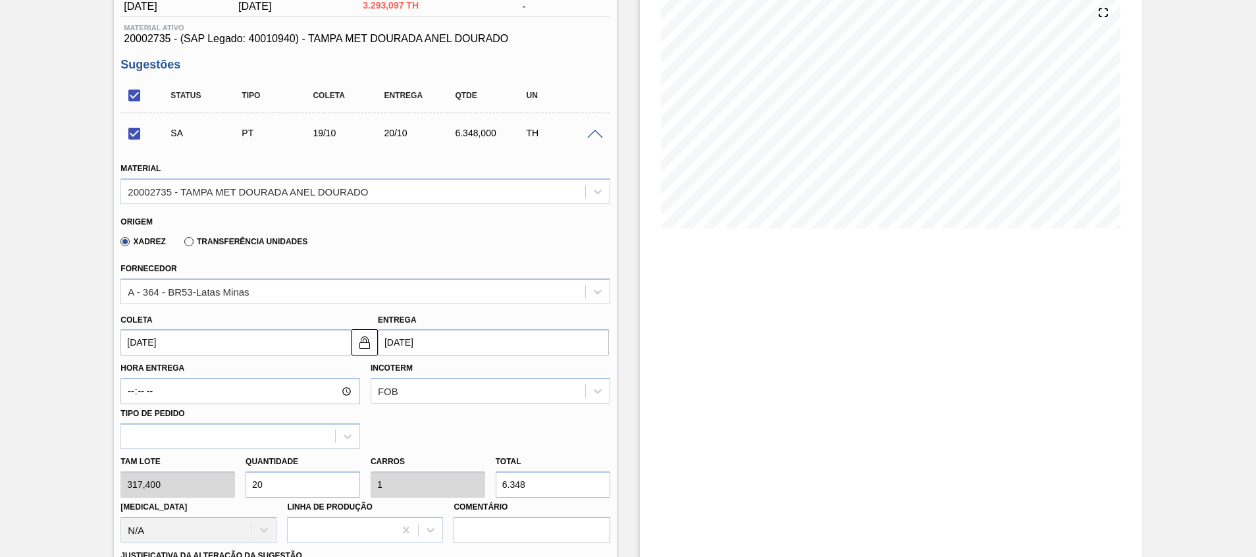
click at [479, 315] on div "Entrega [DATE]" at bounding box center [493, 333] width 231 height 45
click at [467, 346] on input "[DATE]" at bounding box center [493, 342] width 231 height 26
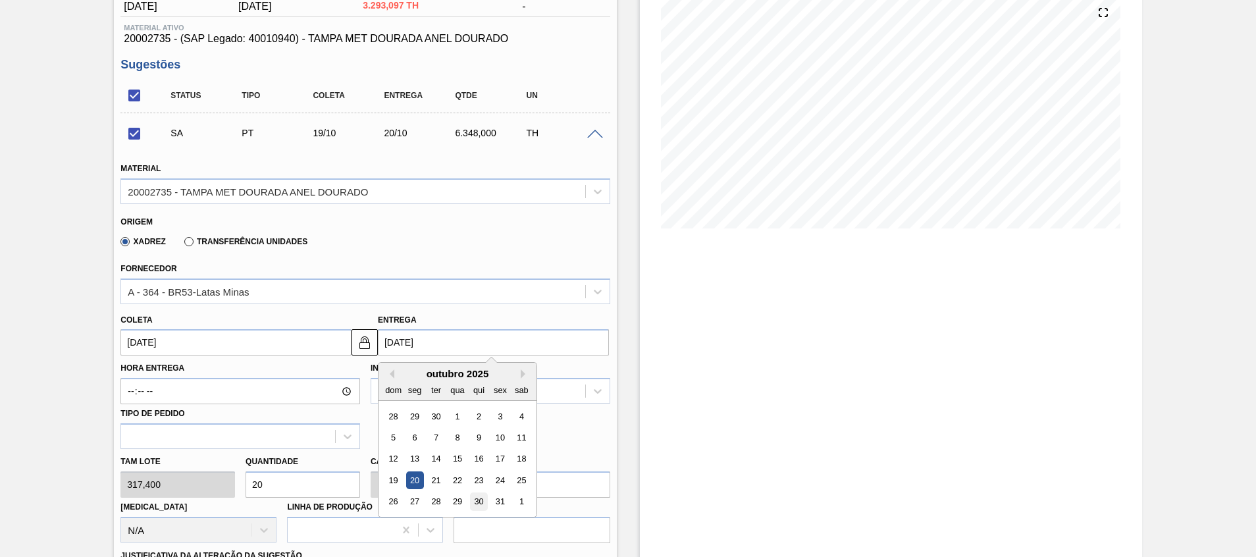
click at [471, 502] on div "30" at bounding box center [479, 502] width 18 height 18
checkbox input "false"
type input "[DATE]"
click at [456, 343] on input "[DATE]" at bounding box center [493, 342] width 231 height 26
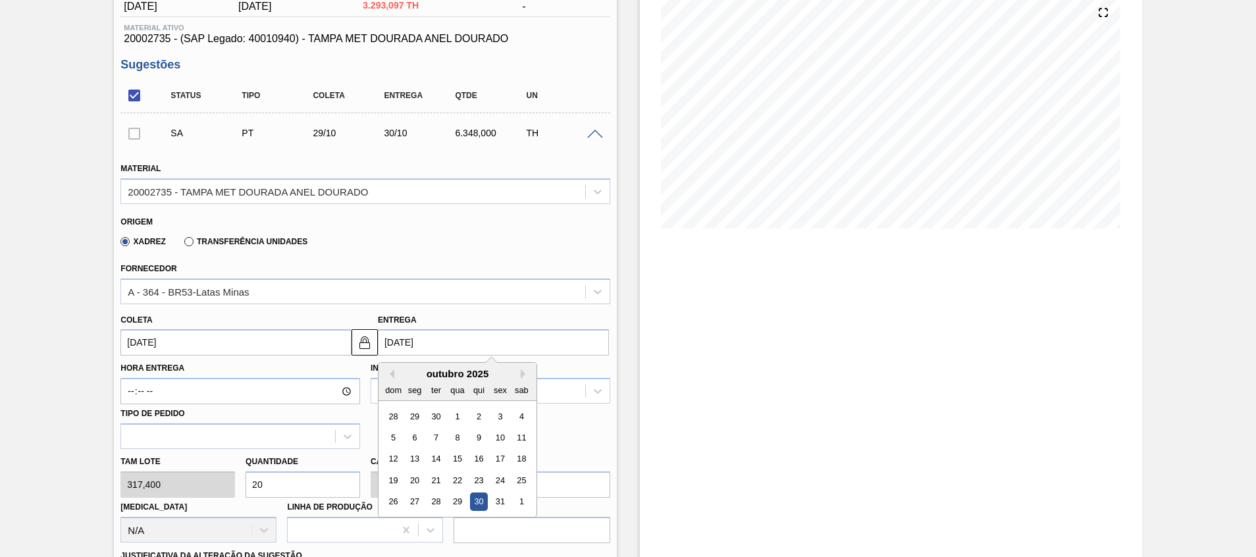
click at [481, 503] on div "30" at bounding box center [479, 502] width 18 height 18
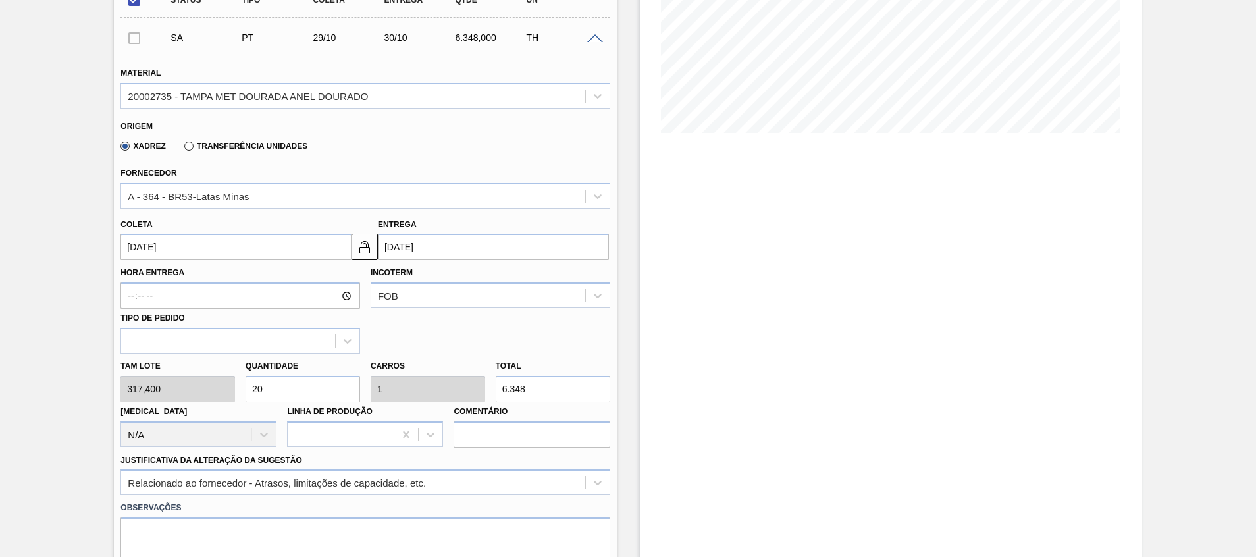
scroll to position [453, 0]
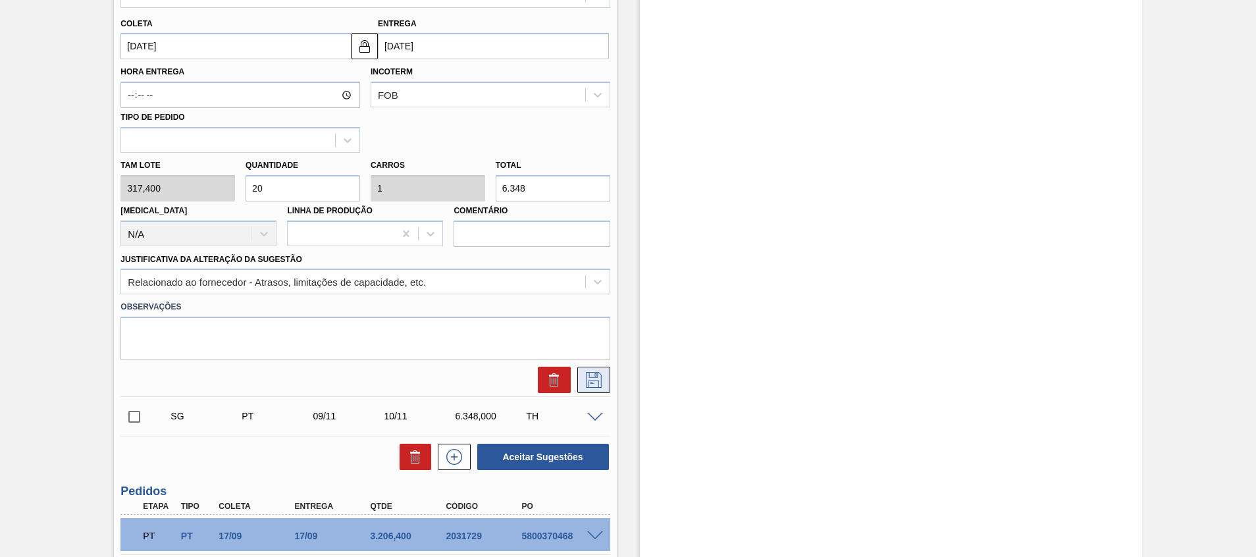
click at [588, 386] on icon at bounding box center [593, 380] width 21 height 16
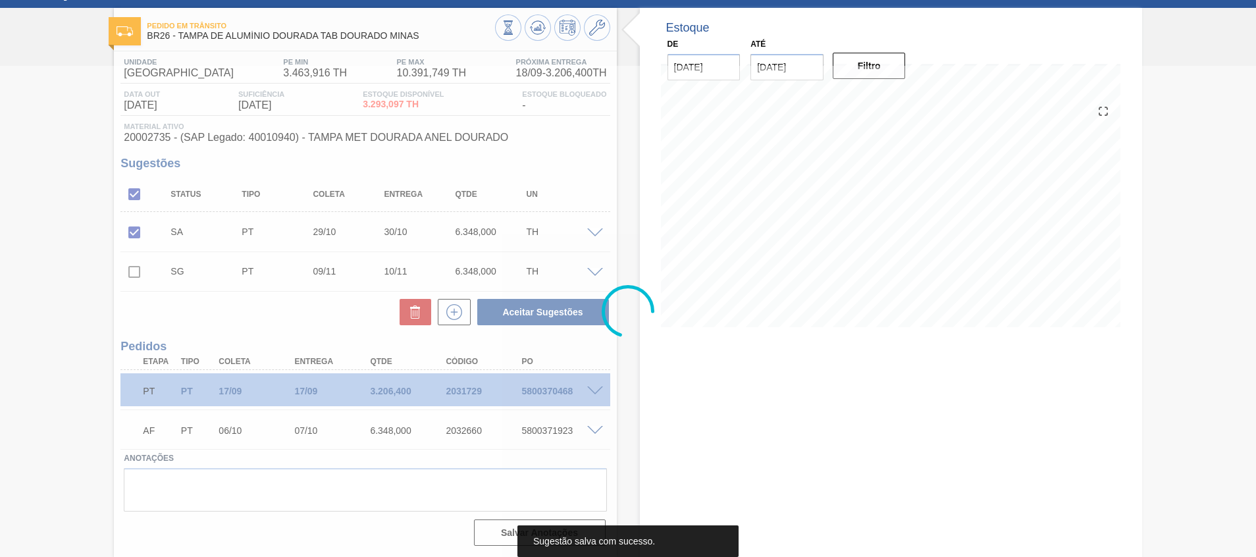
scroll to position [58, 0]
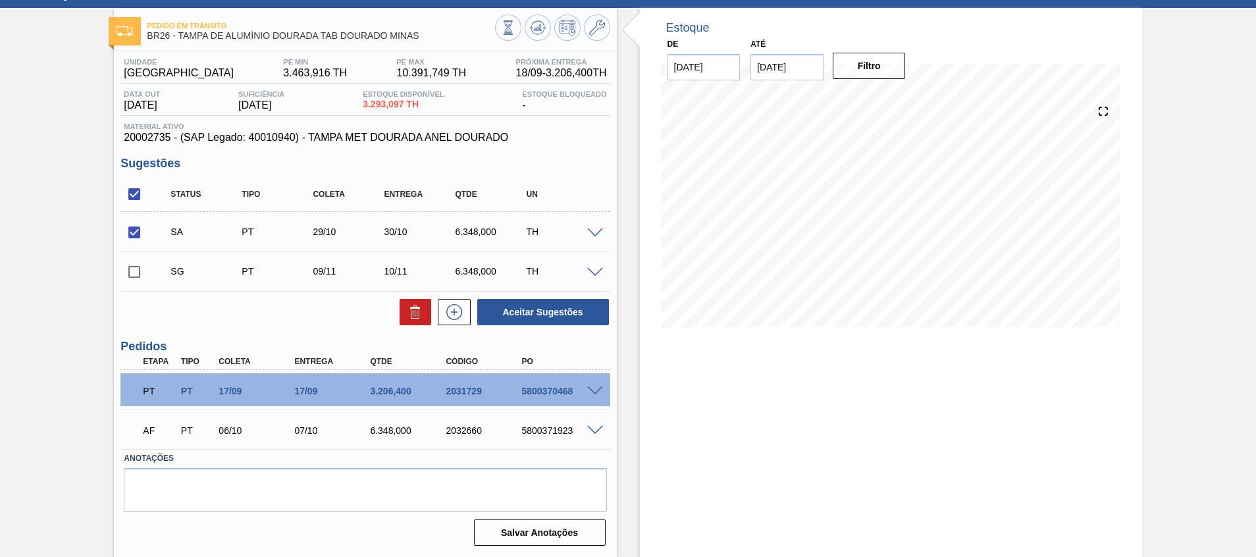
click at [592, 232] on span at bounding box center [595, 233] width 16 height 10
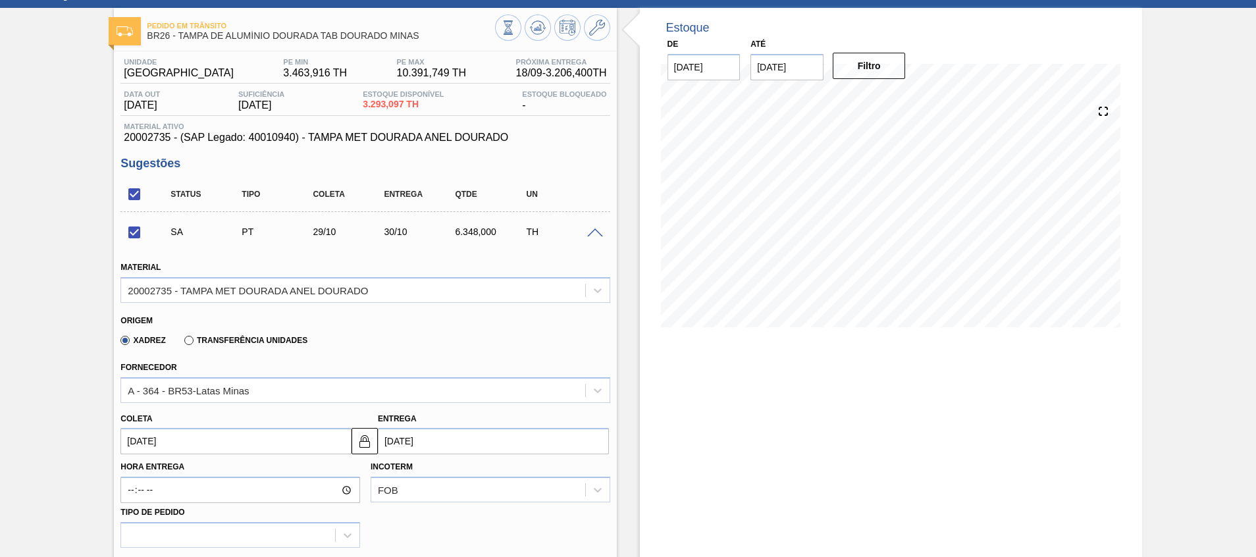
click at [435, 438] on input "[DATE]" at bounding box center [493, 441] width 231 height 26
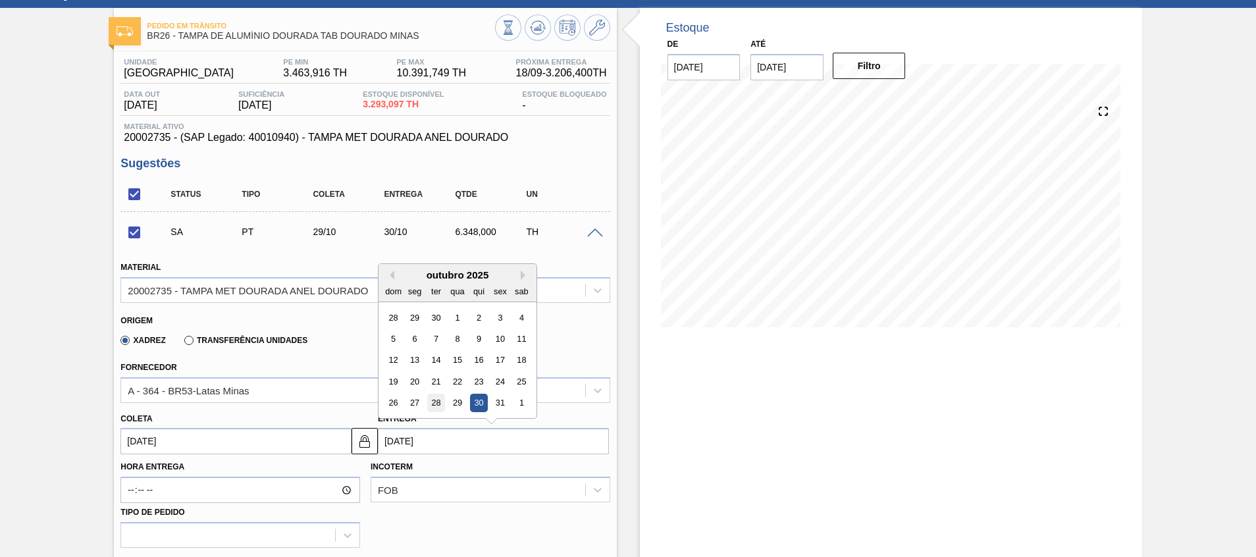
click at [440, 401] on div "28" at bounding box center [436, 403] width 18 height 18
checkbox input "false"
type input "[DATE]"
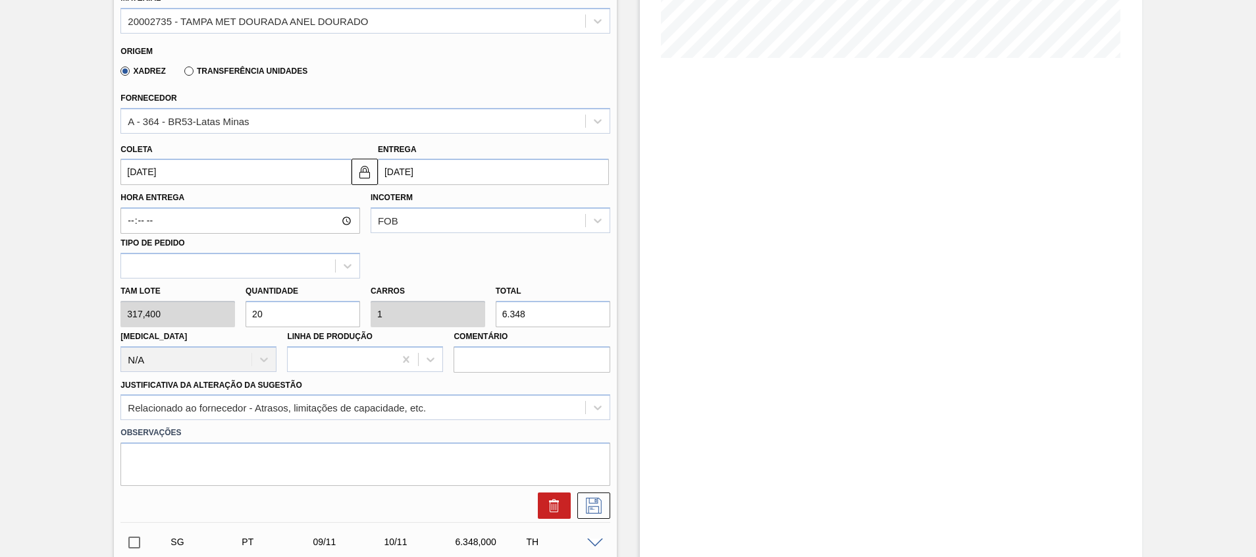
scroll to position [354, 0]
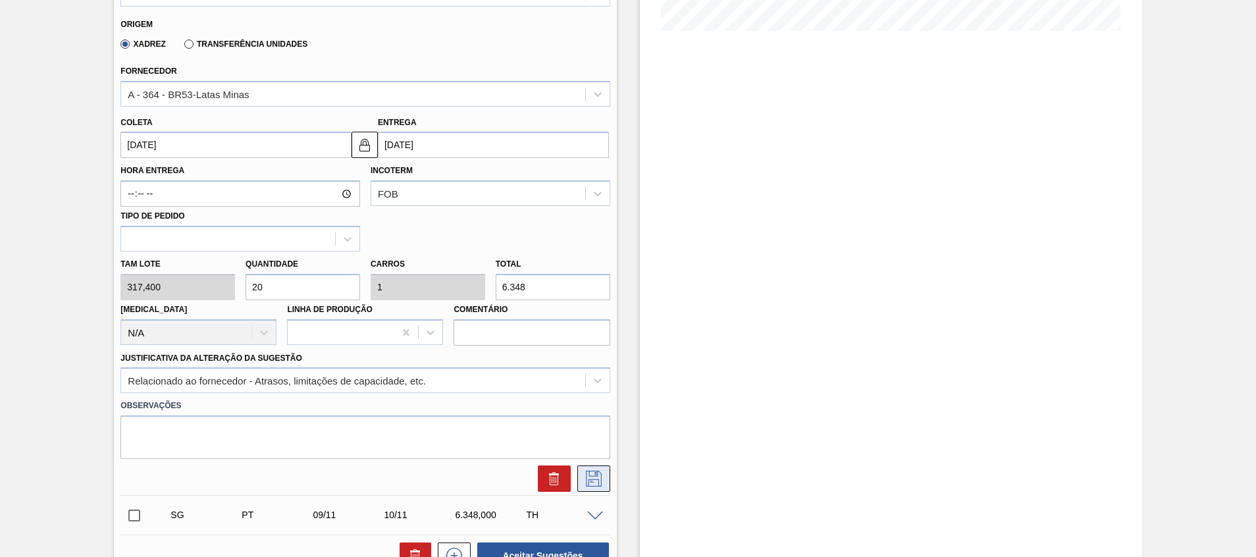
click at [599, 471] on icon at bounding box center [593, 479] width 21 height 16
checkbox input "true"
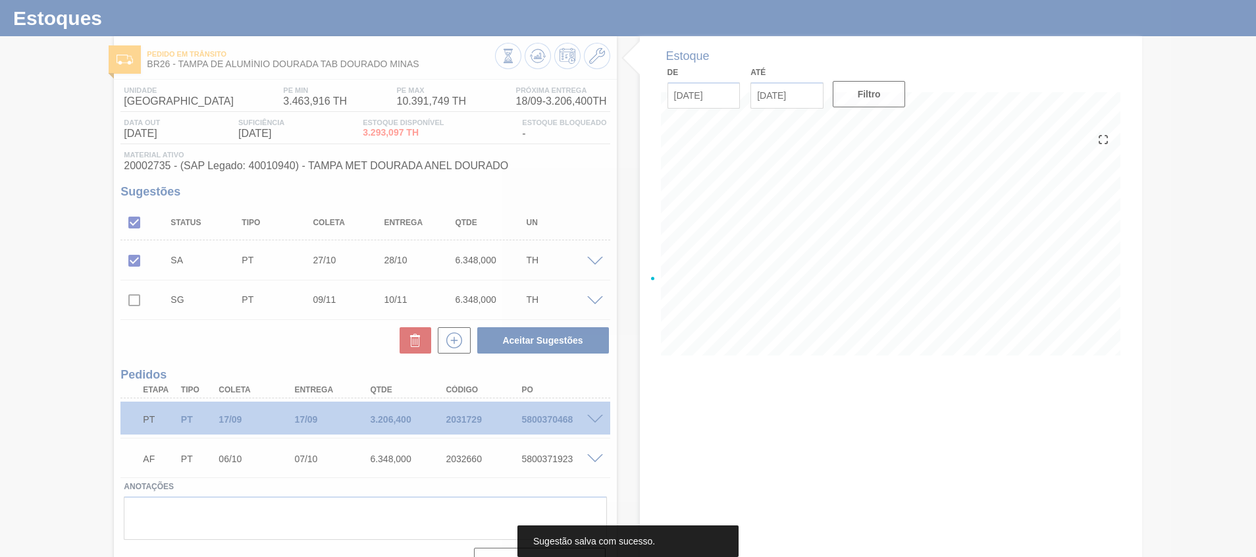
scroll to position [0, 0]
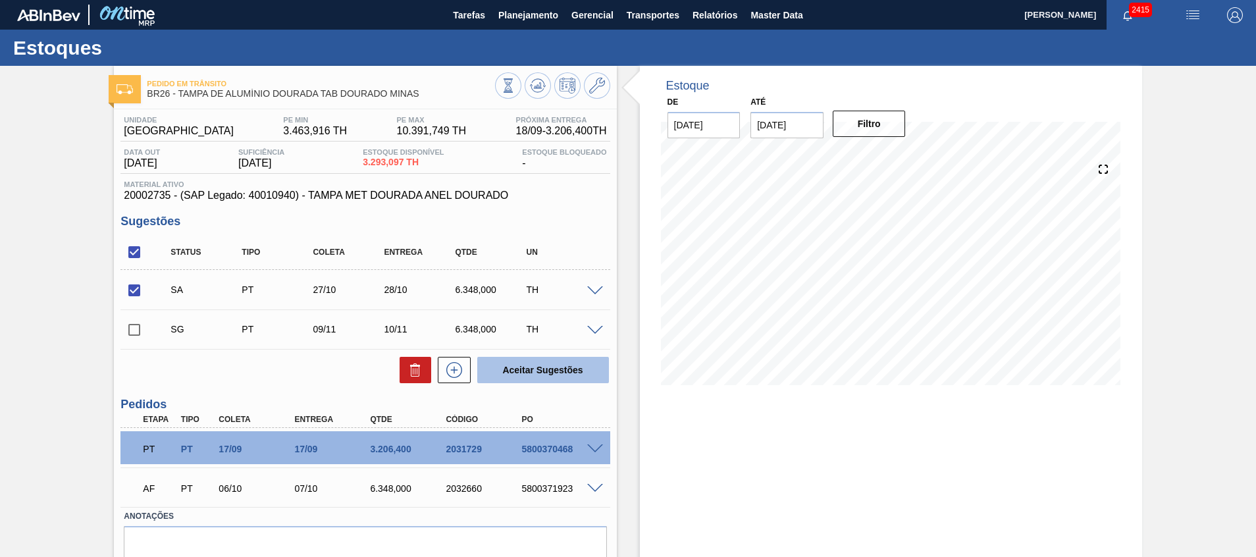
click at [533, 375] on button "Aceitar Sugestões" at bounding box center [543, 370] width 132 height 26
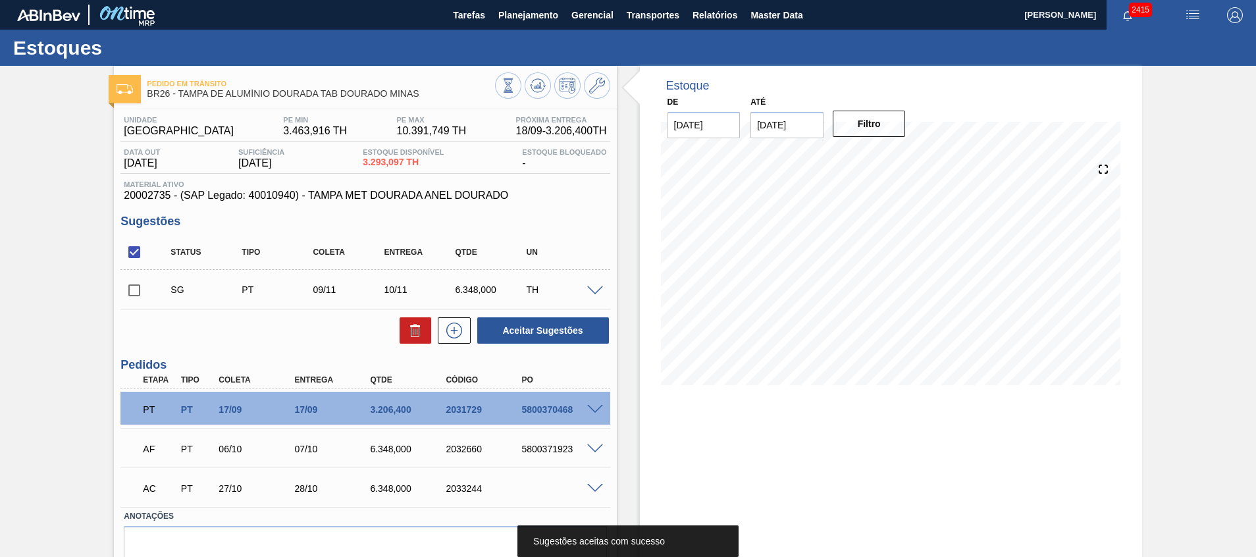
click at [599, 496] on div "AC PT 27/10 28/10 6.348,000 2033244" at bounding box center [364, 487] width 489 height 33
click at [599, 484] on span at bounding box center [595, 489] width 16 height 10
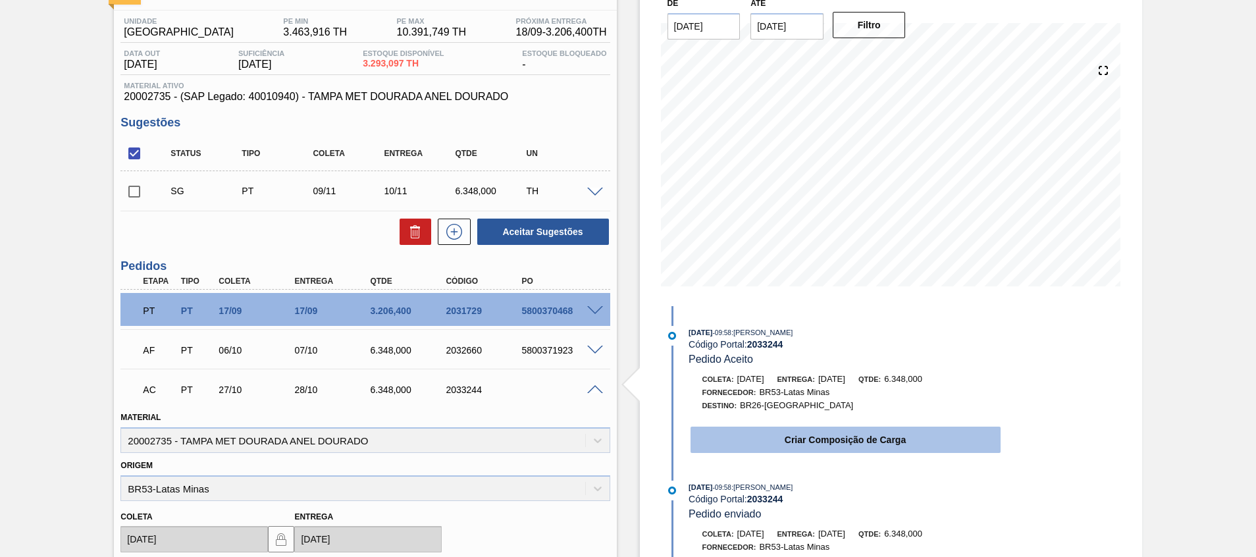
click at [719, 436] on button "Criar Composição de Carga" at bounding box center [846, 440] width 310 height 26
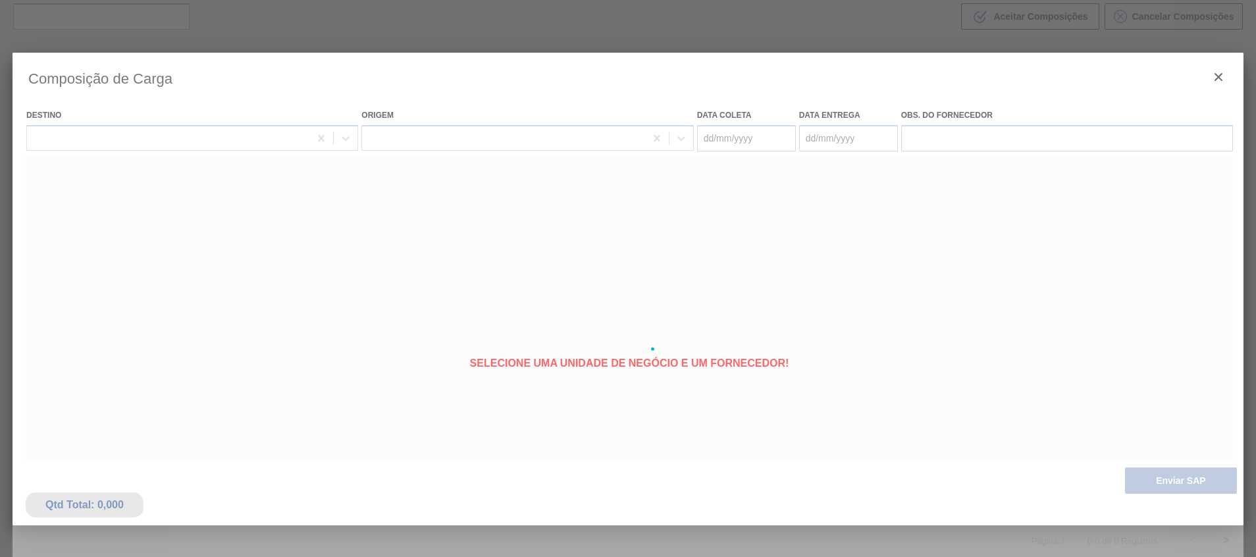
scroll to position [95, 0]
type coleta "27/10/2025"
type entrega "28/10/2025"
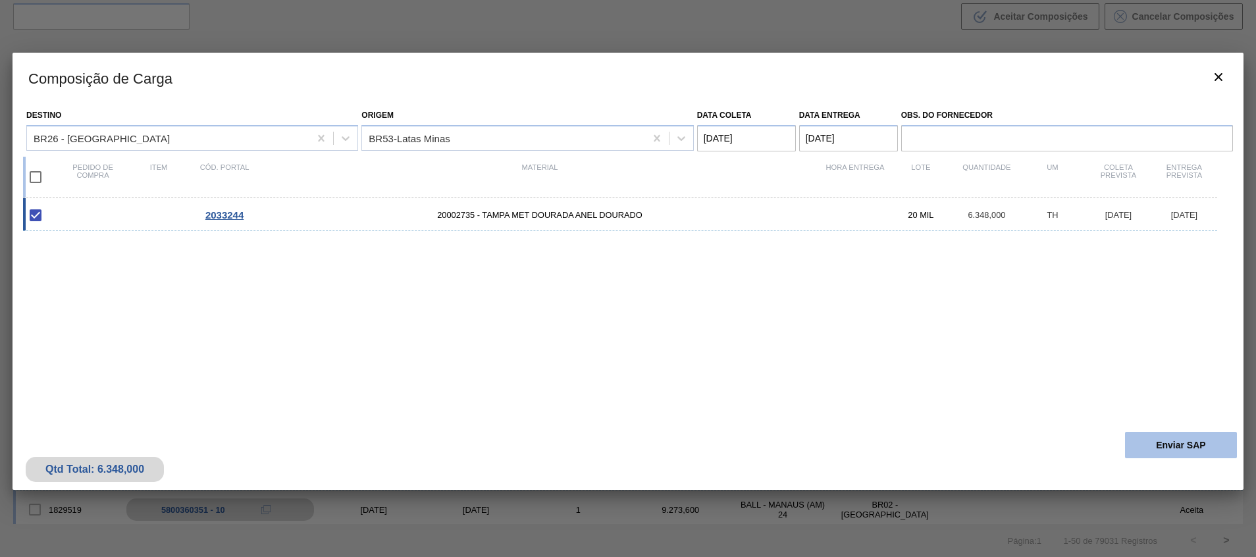
click at [1179, 446] on button "Enviar SAP" at bounding box center [1181, 445] width 112 height 26
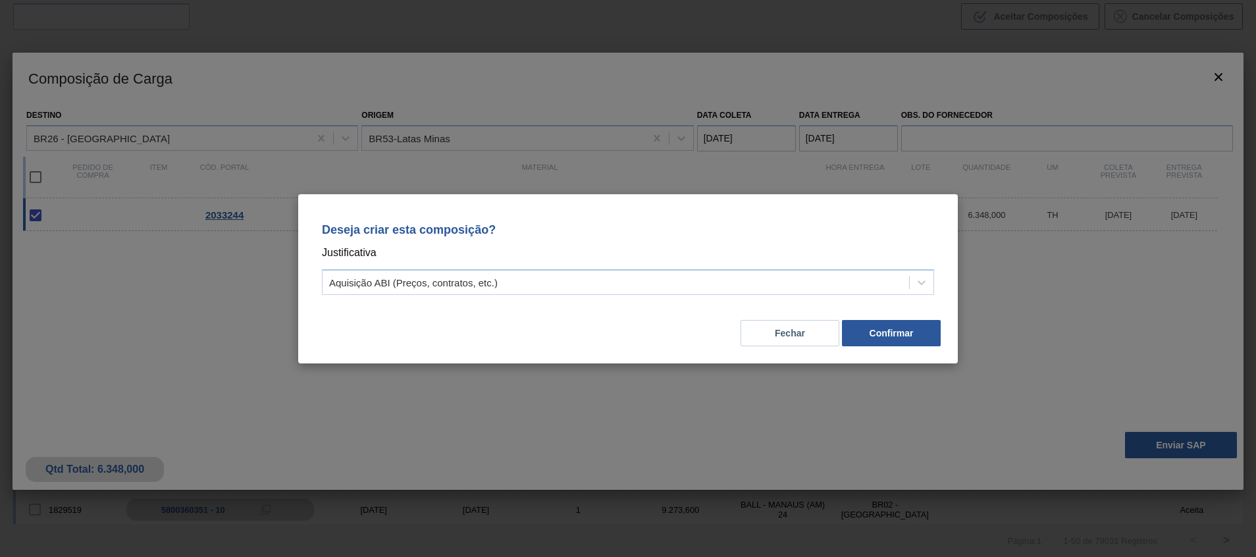
click at [730, 296] on div "Deseja criar esta composição? Justificativa Aquisição ABI (Preços, contratos, e…" at bounding box center [628, 256] width 628 height 93
click at [671, 296] on div "Deseja criar esta composição? Justificativa Aquisição ABI (Preços, contratos, e…" at bounding box center [628, 256] width 628 height 93
click at [670, 280] on div "Aquisição ABI (Preços, contratos, etc.)" at bounding box center [616, 282] width 587 height 19
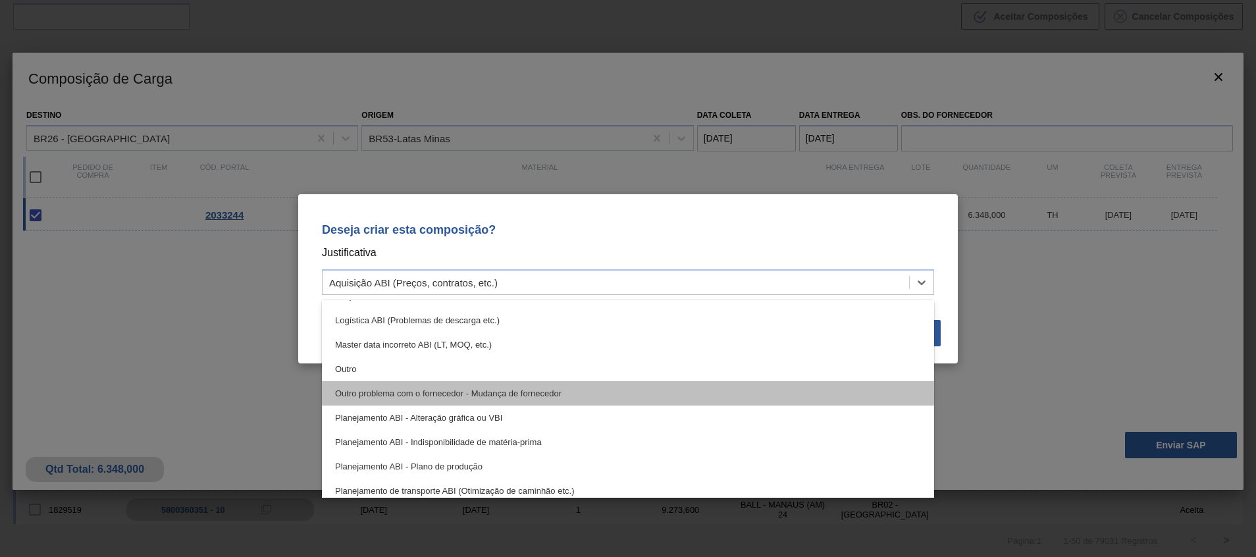
scroll to position [99, 0]
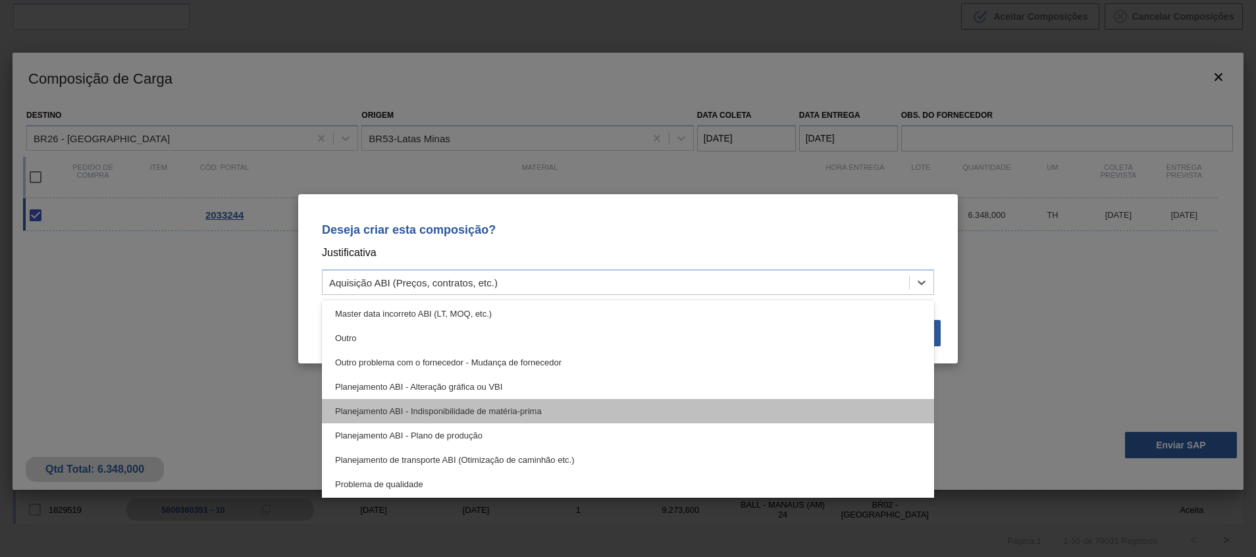
drag, startPoint x: 613, startPoint y: 456, endPoint x: 672, endPoint y: 422, distance: 68.4
click at [672, 422] on div "Aquisição ABI (Preços, contratos, etc.) Erro humano ABI (Cálculo / Erro de entr…" at bounding box center [628, 398] width 612 height 197
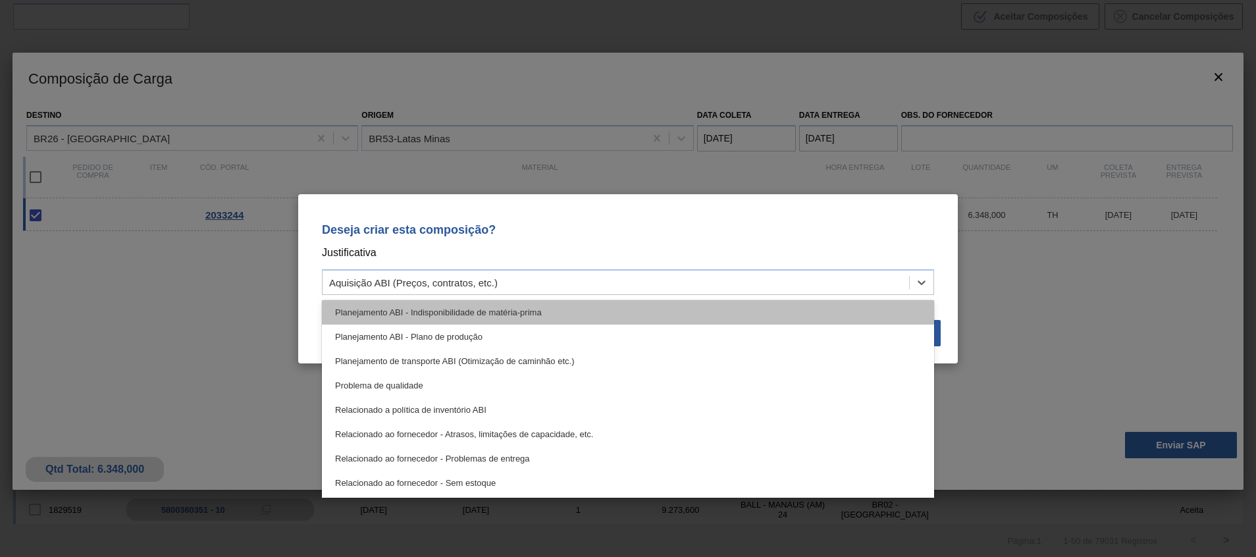
scroll to position [246, 0]
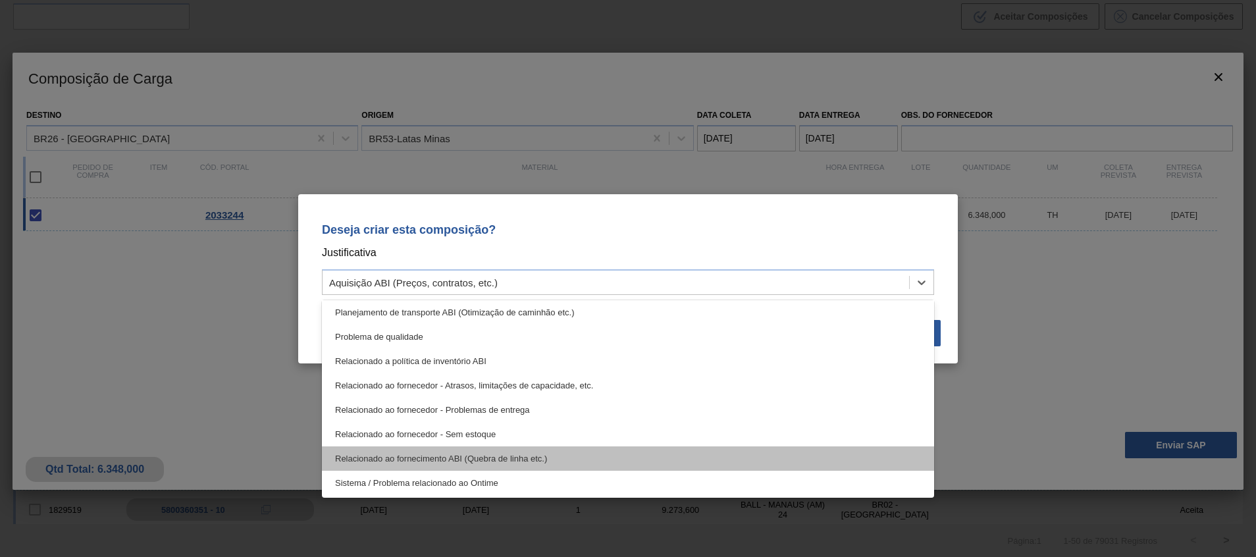
click at [618, 451] on div "Relacionado ao fornecimento ABI (Quebra de linha etc.)" at bounding box center [628, 458] width 612 height 24
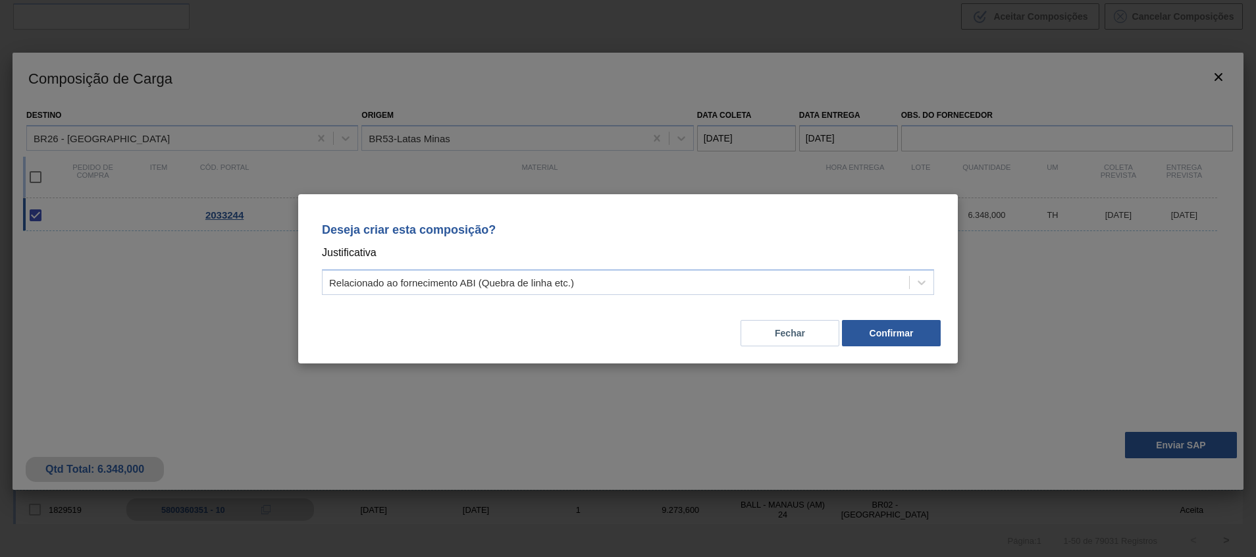
click at [803, 265] on div "Deseja criar esta composição? Justificativa Relacionado ao fornecimento ABI (Qu…" at bounding box center [628, 256] width 628 height 93
click at [804, 278] on div "Relacionado ao fornecimento ABI (Quebra de linha etc.)" at bounding box center [616, 282] width 587 height 19
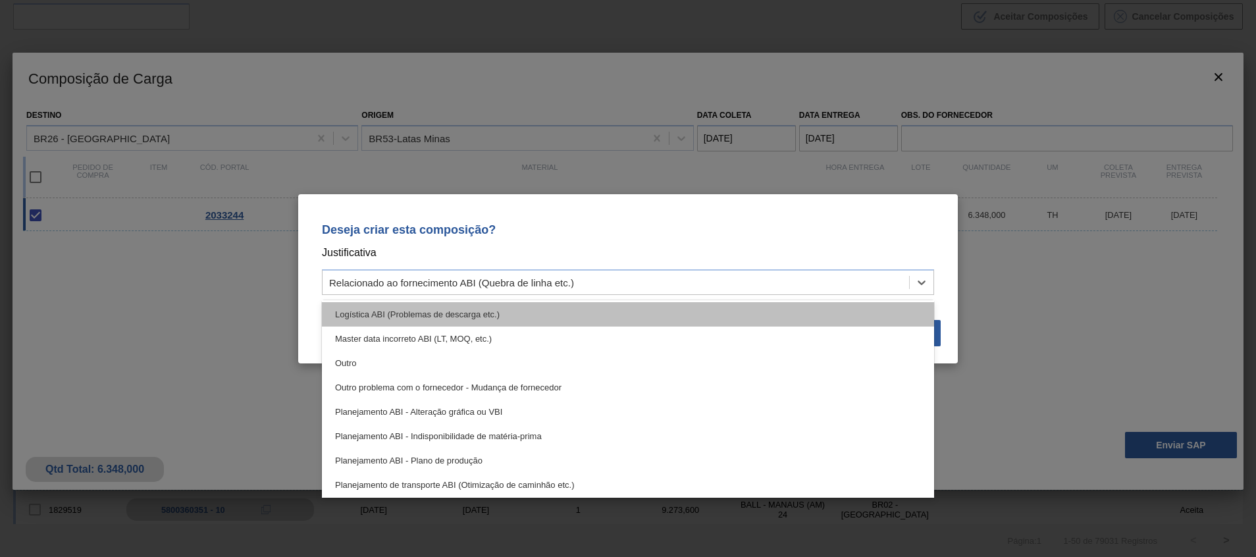
scroll to position [99, 0]
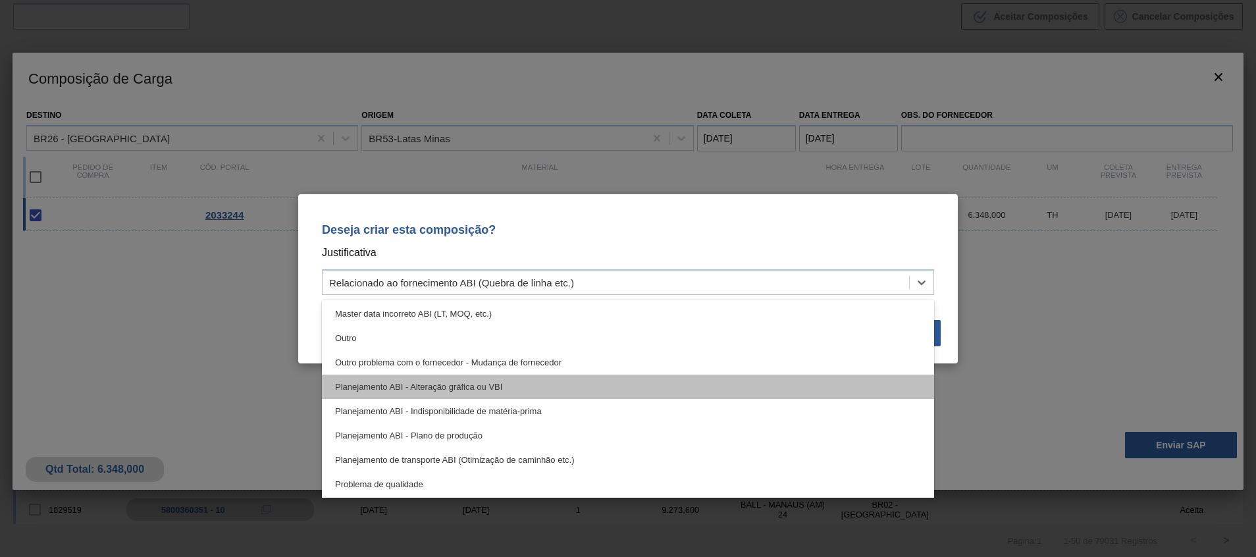
drag, startPoint x: 727, startPoint y: 456, endPoint x: 743, endPoint y: 379, distance: 77.8
click at [743, 379] on div "Aquisição ABI (Preços, contratos, etc.) Erro humano ABI (Cálculo / Erro de entr…" at bounding box center [628, 398] width 612 height 197
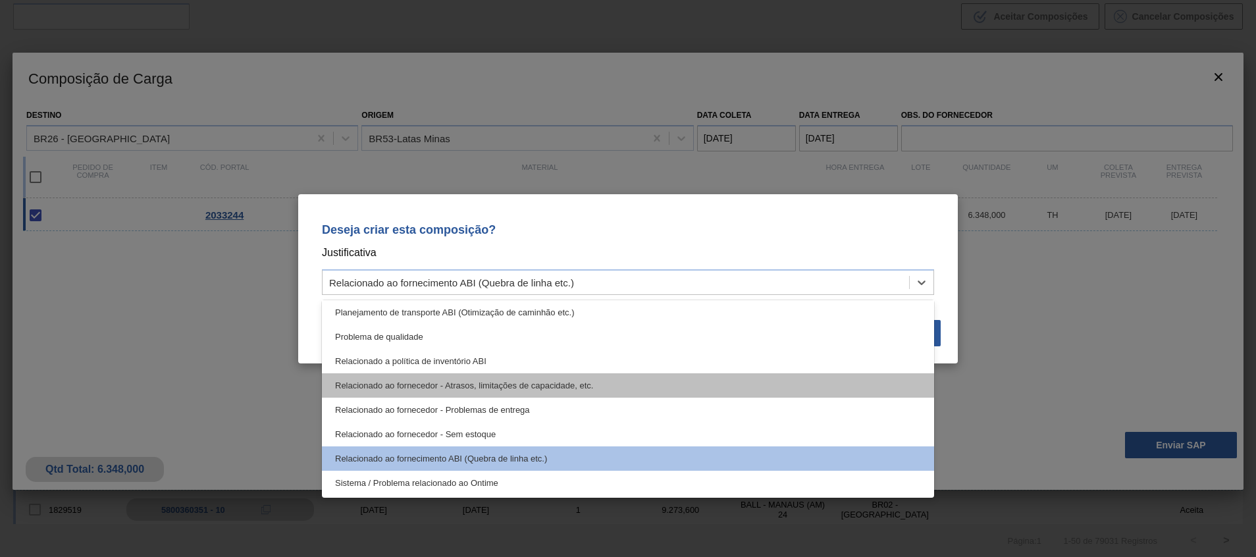
scroll to position [0, 0]
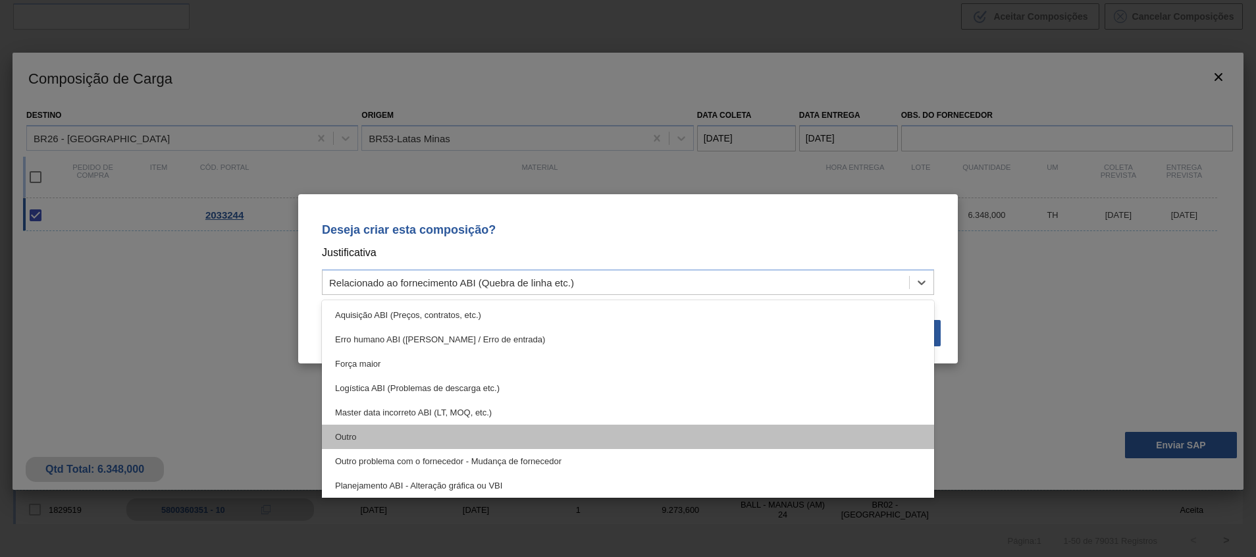
click at [643, 442] on div "Outro" at bounding box center [628, 437] width 612 height 24
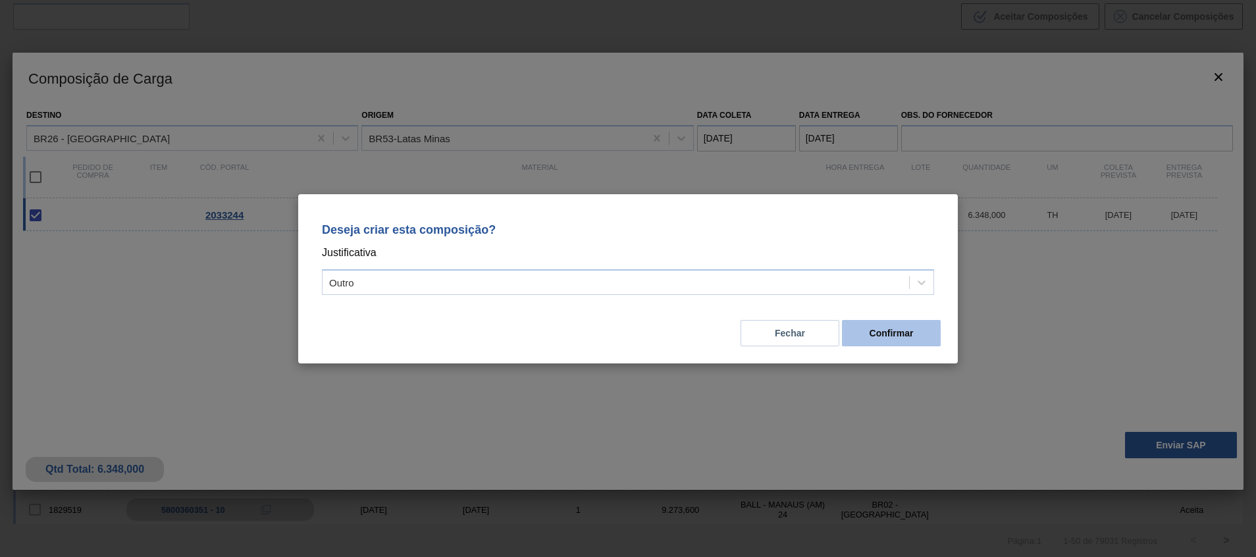
click at [914, 339] on button "Confirmar" at bounding box center [891, 333] width 99 height 26
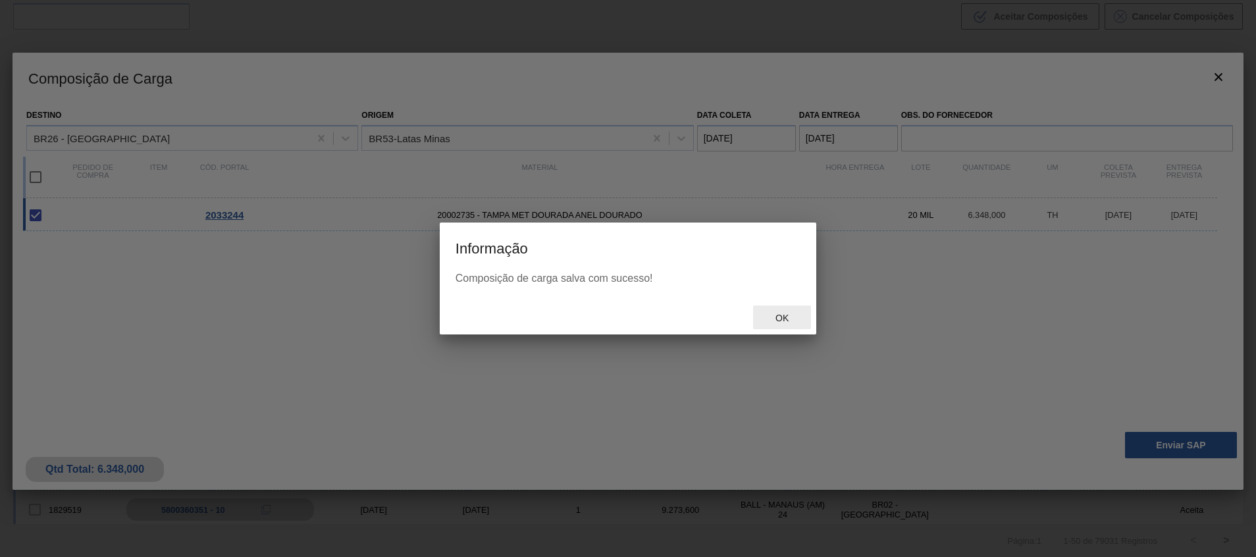
click at [786, 313] on span "Ok" at bounding box center [782, 318] width 34 height 11
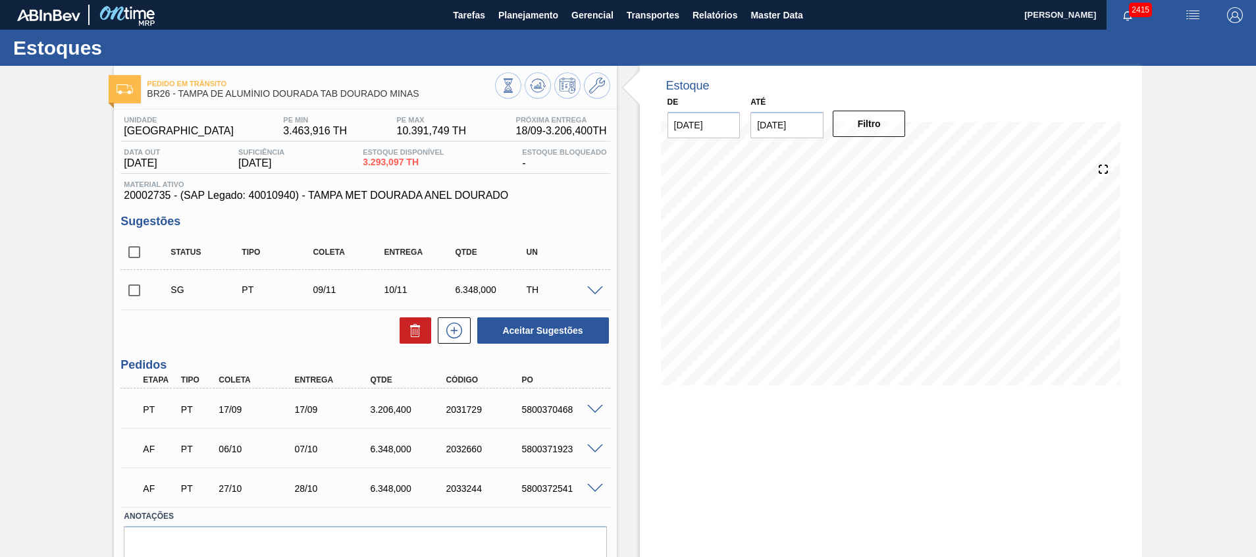
click at [592, 407] on span at bounding box center [595, 410] width 16 height 10
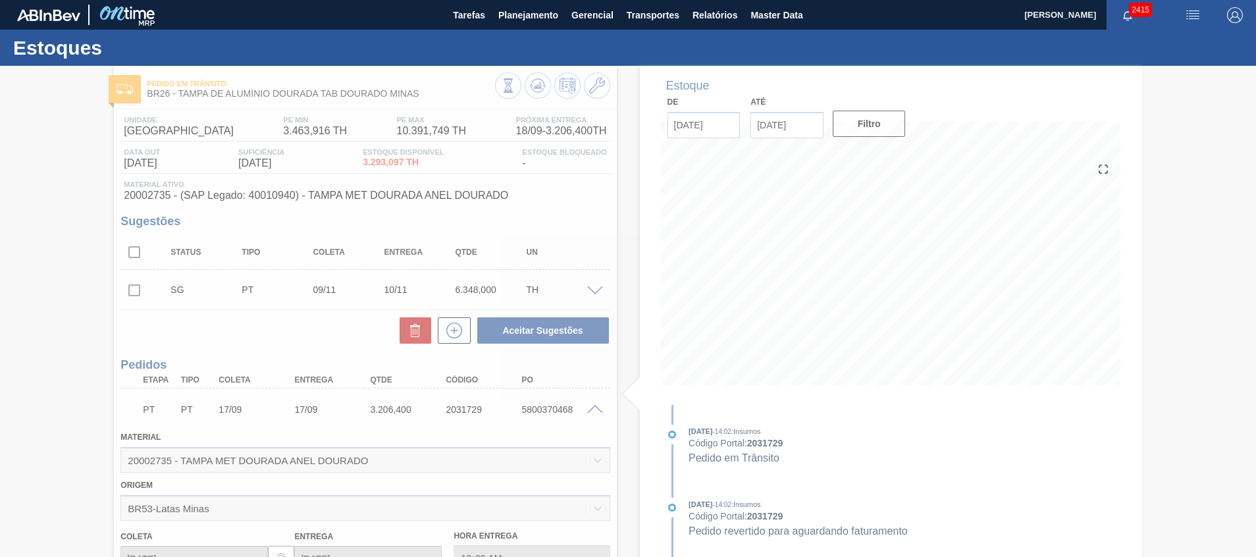
click at [592, 407] on div at bounding box center [628, 311] width 1256 height 491
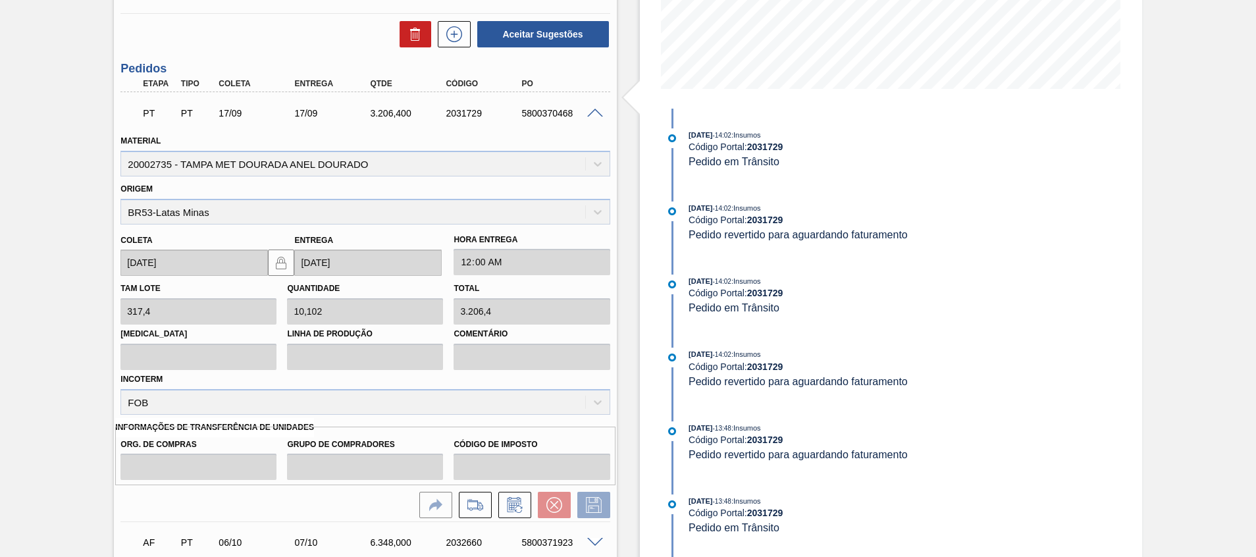
click at [601, 110] on span at bounding box center [595, 114] width 16 height 10
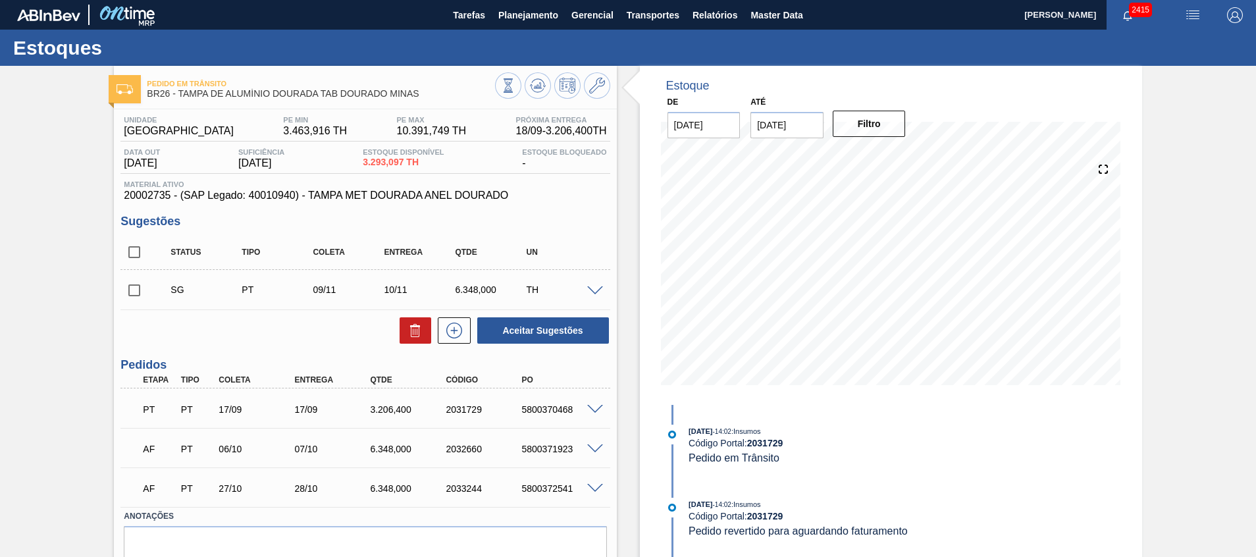
click at [550, 88] on div at bounding box center [552, 87] width 115 height 30
click at [530, 88] on icon at bounding box center [538, 86] width 16 height 16
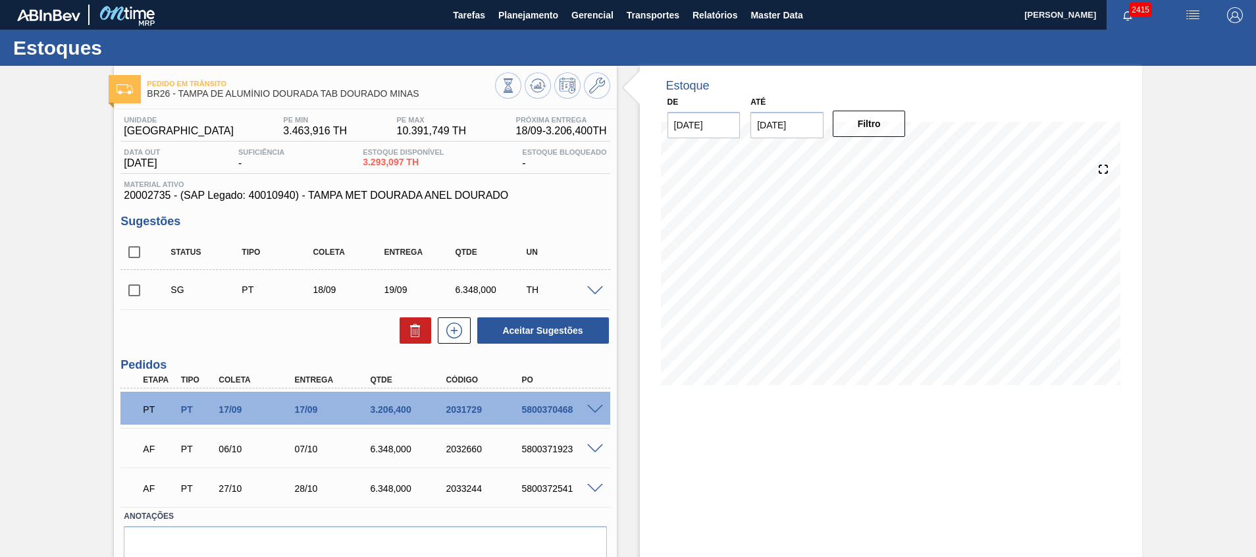
click at [132, 256] on input "checkbox" at bounding box center [134, 252] width 28 height 28
checkbox input "true"
click at [424, 325] on button at bounding box center [416, 330] width 32 height 26
checkbox input "false"
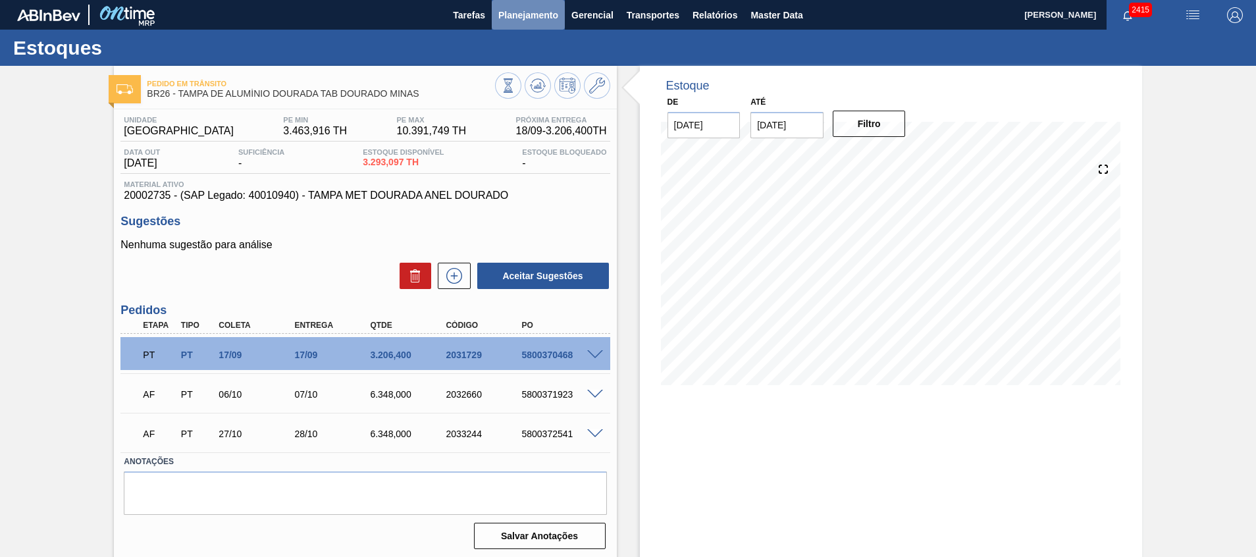
click at [509, 12] on span "Planejamento" at bounding box center [528, 15] width 60 height 16
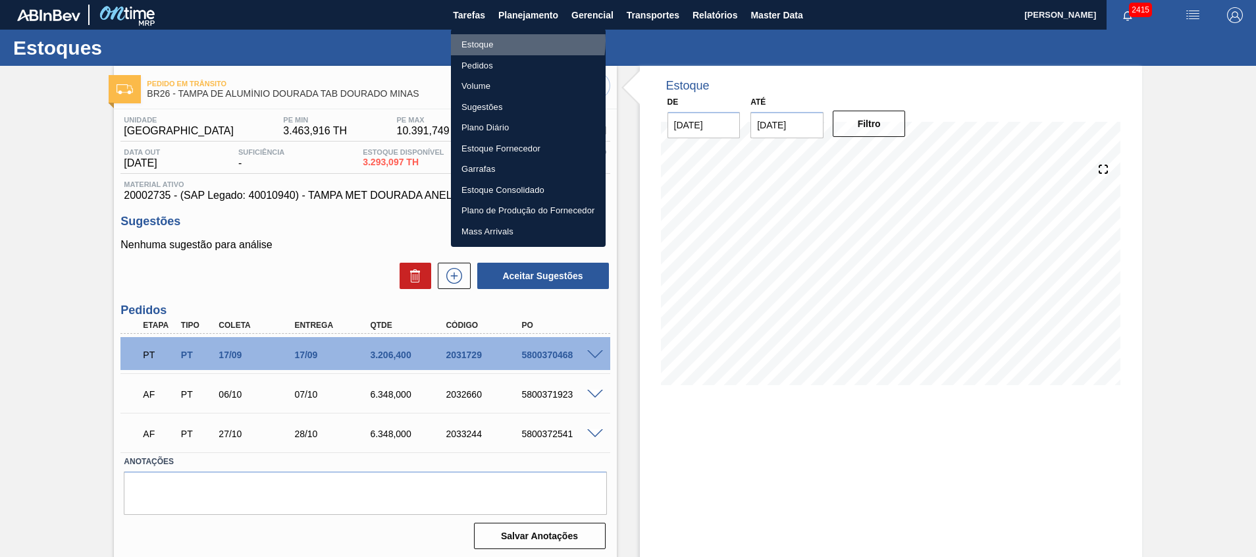
click at [502, 41] on li "Estoque" at bounding box center [528, 44] width 155 height 21
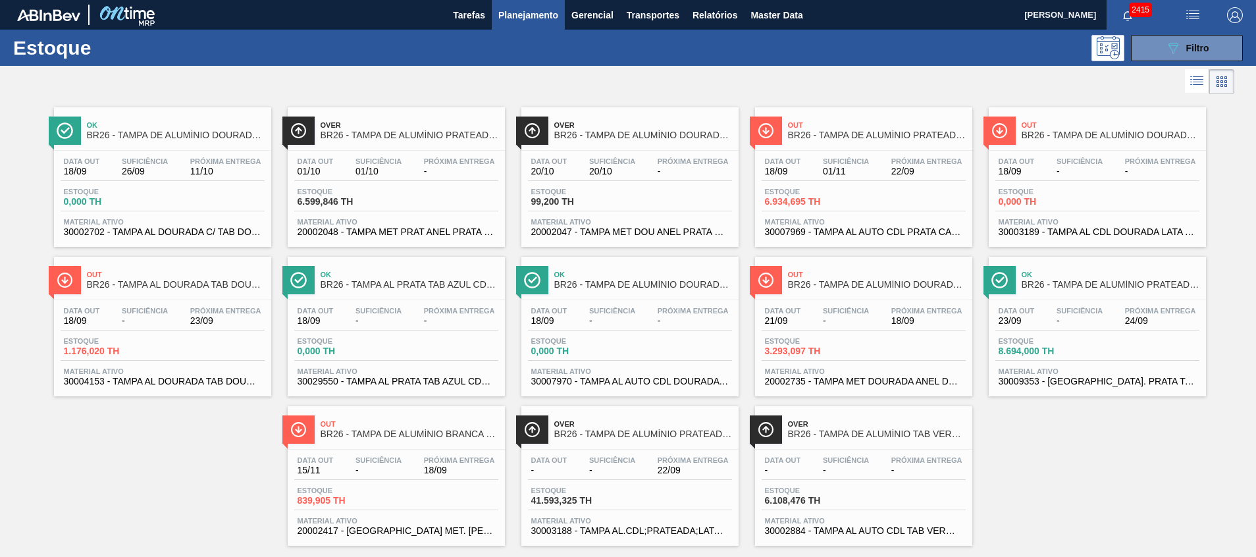
click at [865, 230] on span "30007969 - TAMPA AL AUTO CDL PRATA CANPACK" at bounding box center [863, 232] width 197 height 10
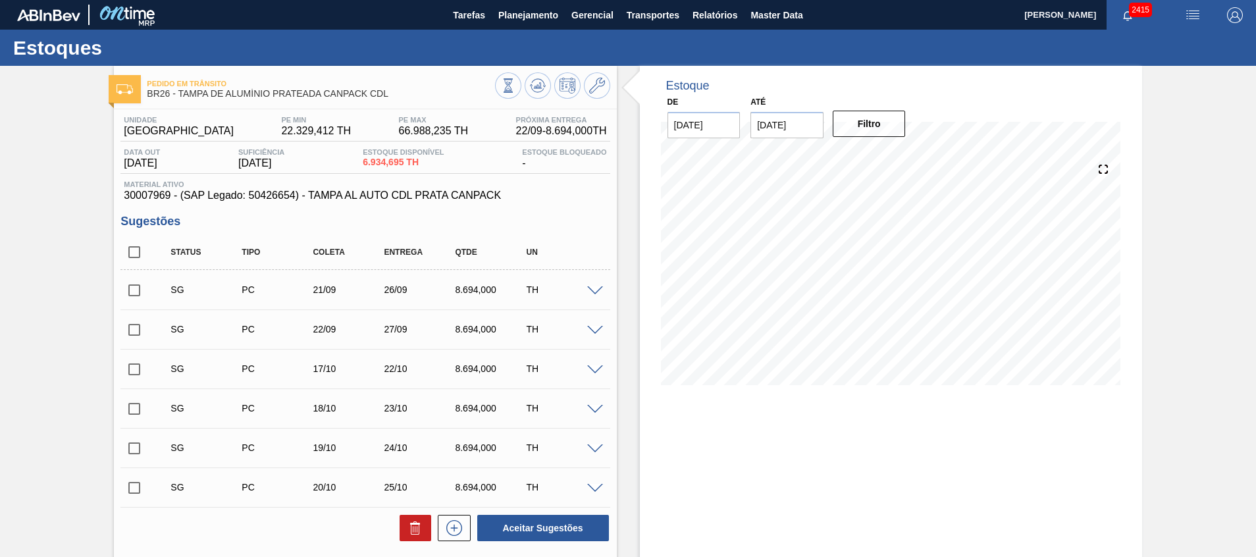
click at [737, 433] on div "Estoque De 18/09/2025 Até 31/10/2025 Filtro" at bounding box center [891, 478] width 502 height 825
click at [134, 255] on input "checkbox" at bounding box center [134, 252] width 28 height 28
checkbox input "true"
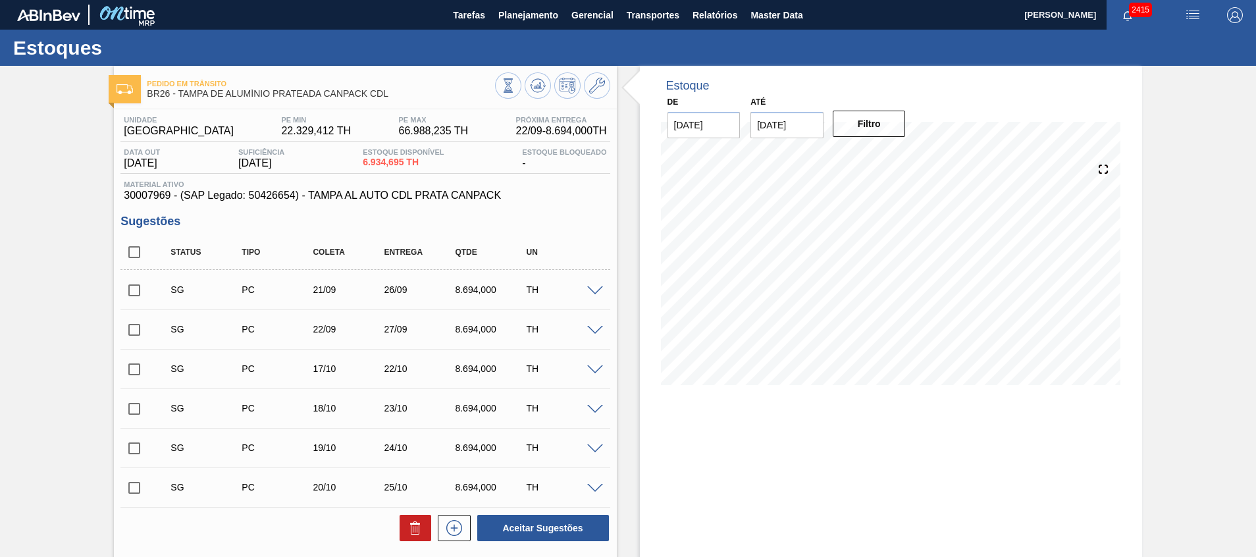
checkbox input "true"
click at [409, 517] on button at bounding box center [416, 528] width 32 height 26
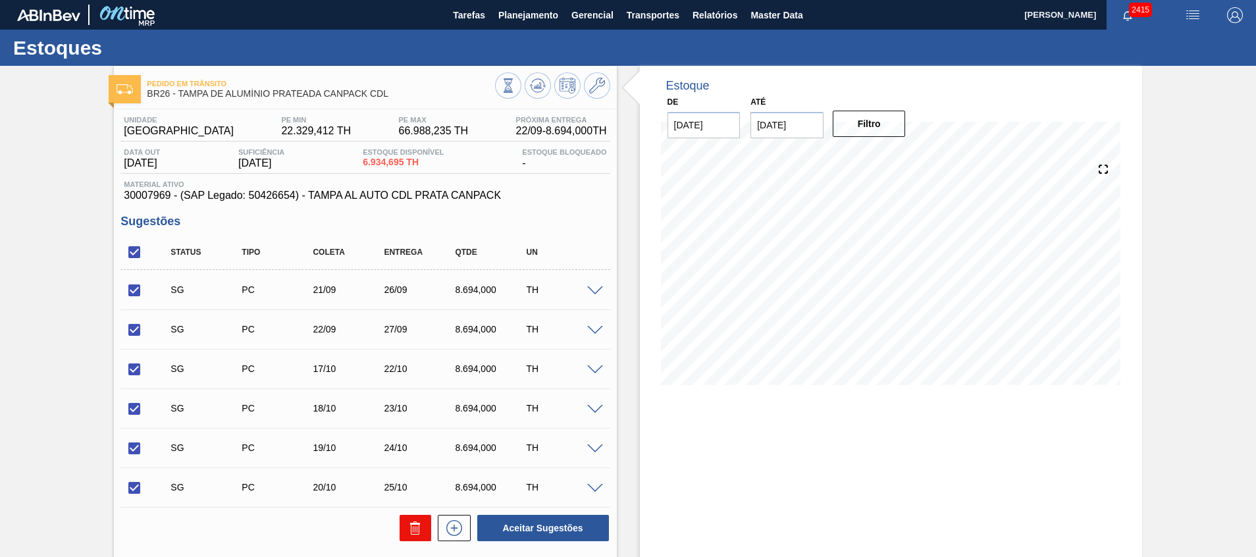
checkbox input "false"
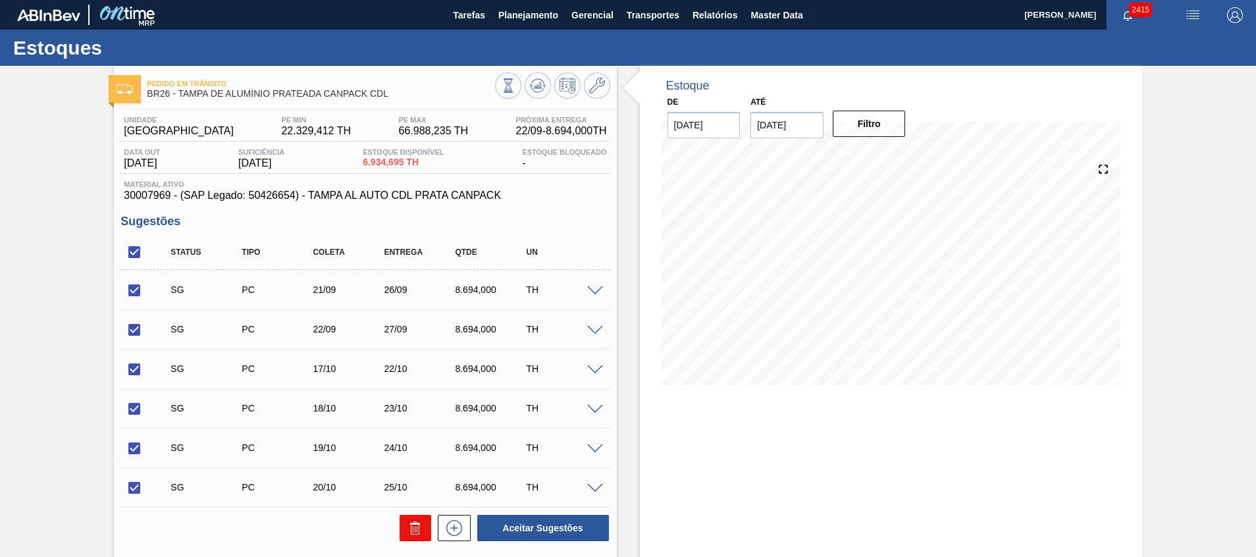
checkbox input "false"
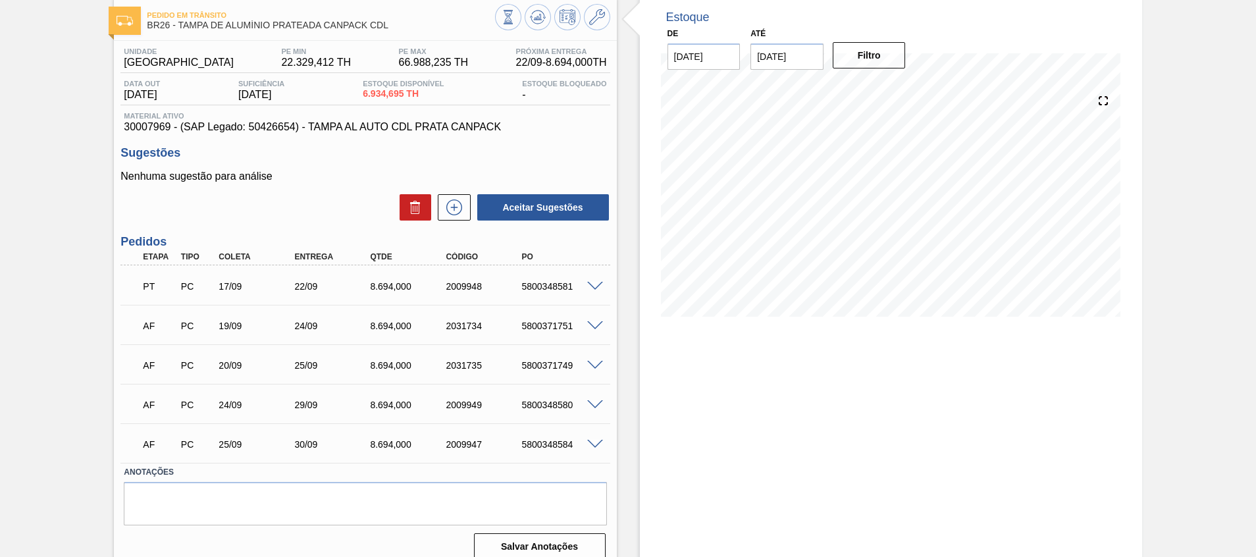
scroll to position [70, 0]
click at [594, 327] on span at bounding box center [595, 325] width 16 height 10
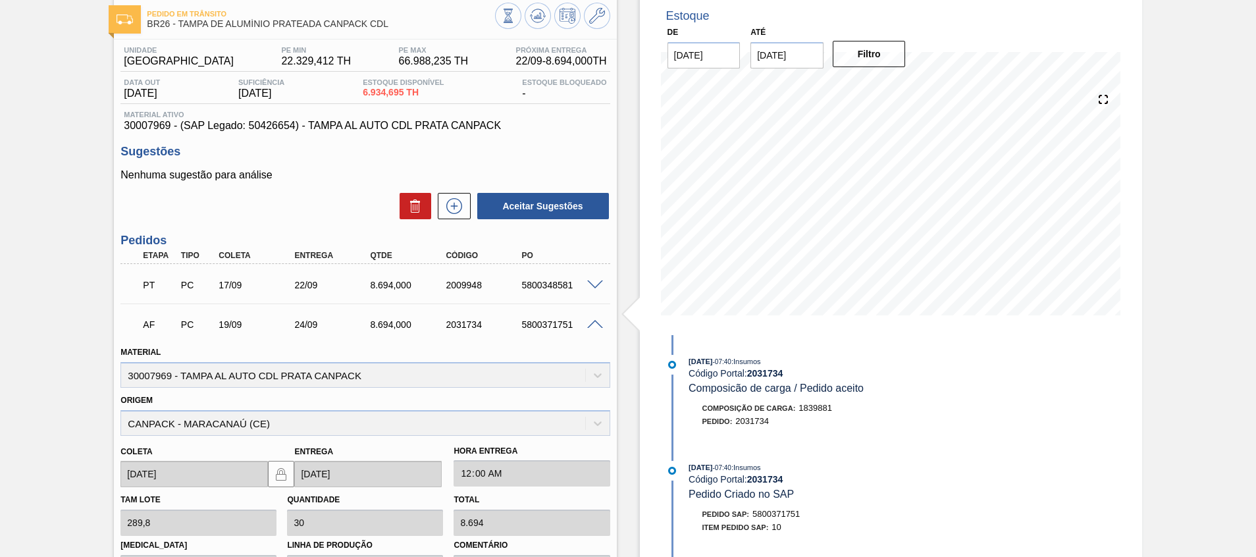
click at [589, 323] on span at bounding box center [595, 325] width 16 height 10
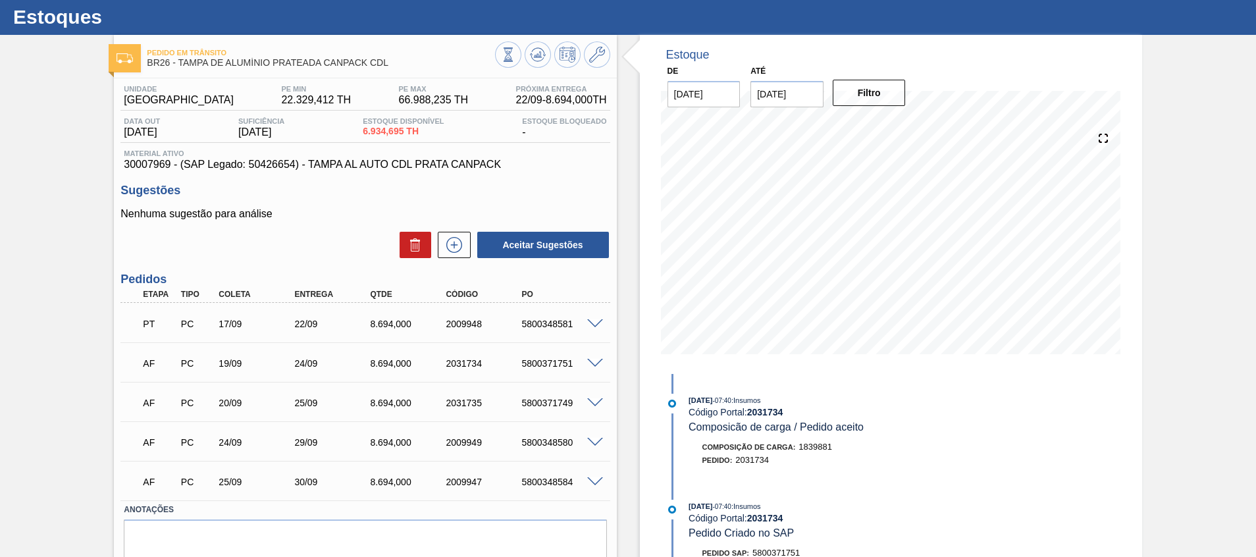
scroll to position [0, 0]
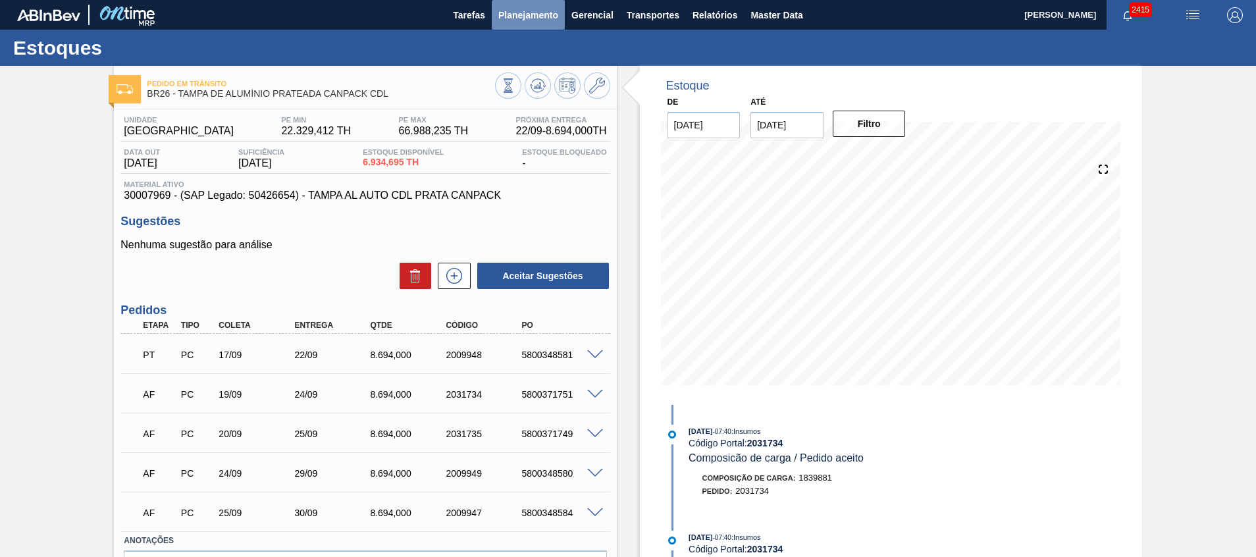
click at [531, 22] on span "Planejamento" at bounding box center [528, 15] width 60 height 16
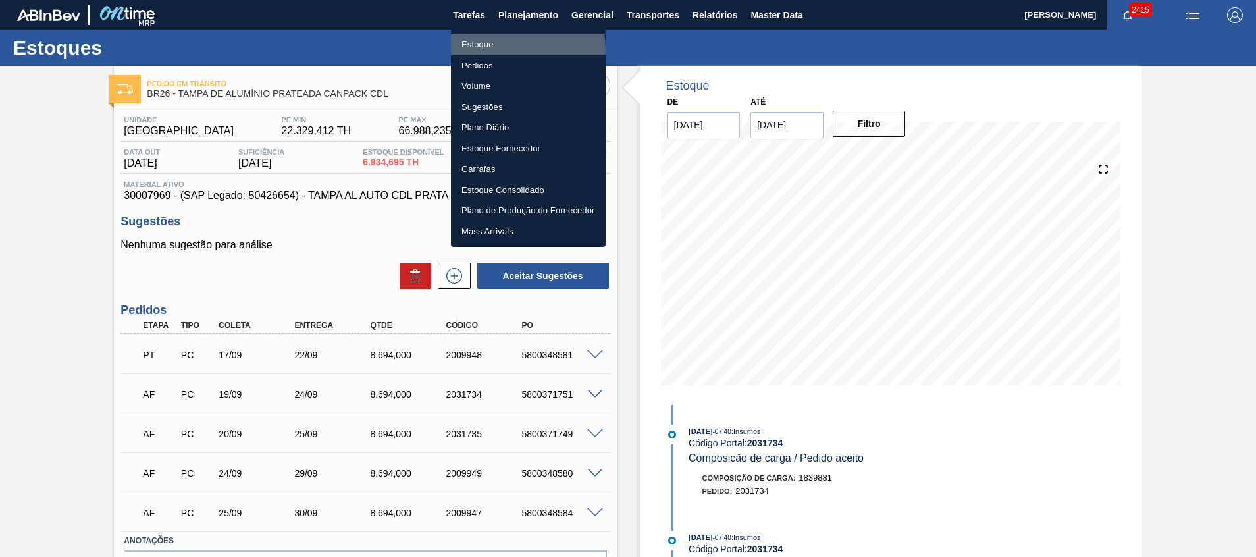
click at [509, 49] on li "Estoque" at bounding box center [528, 44] width 155 height 21
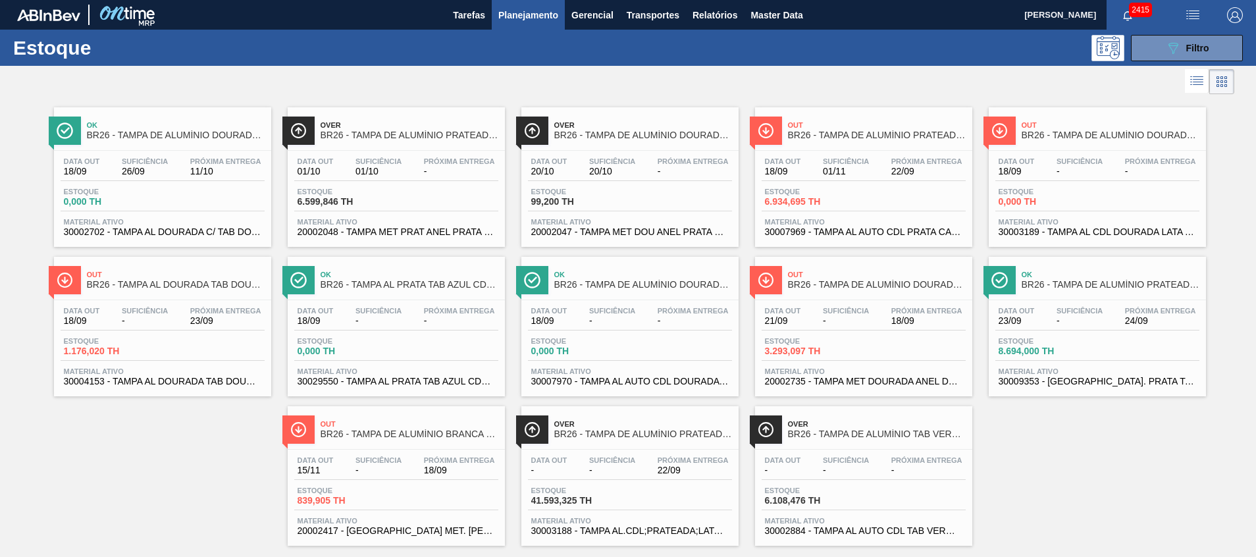
click at [581, 536] on div "Data out - Suficiência - Próxima Entrega 22/09 Estoque 41.593,325 TH Material a…" at bounding box center [629, 495] width 217 height 90
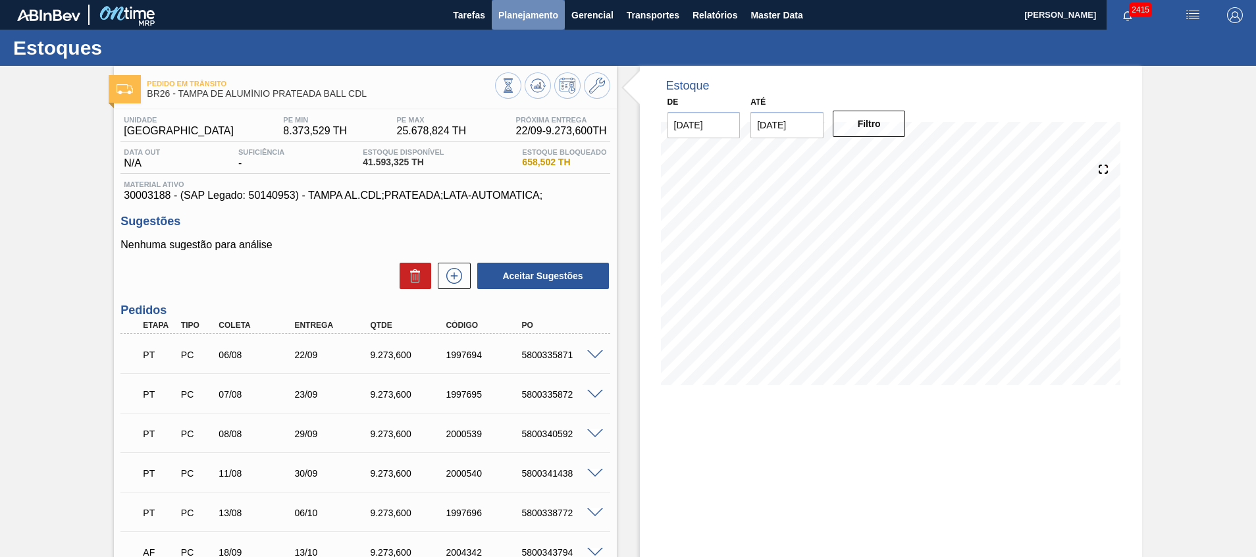
click at [542, 14] on span "Planejamento" at bounding box center [528, 15] width 60 height 16
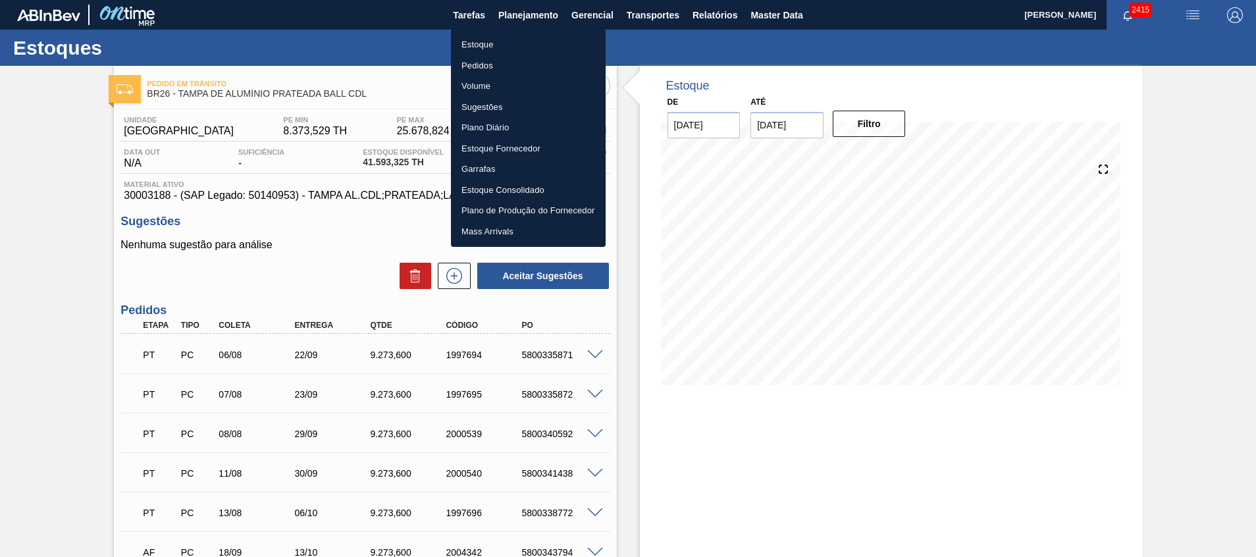
click at [531, 47] on li "Estoque" at bounding box center [528, 44] width 155 height 21
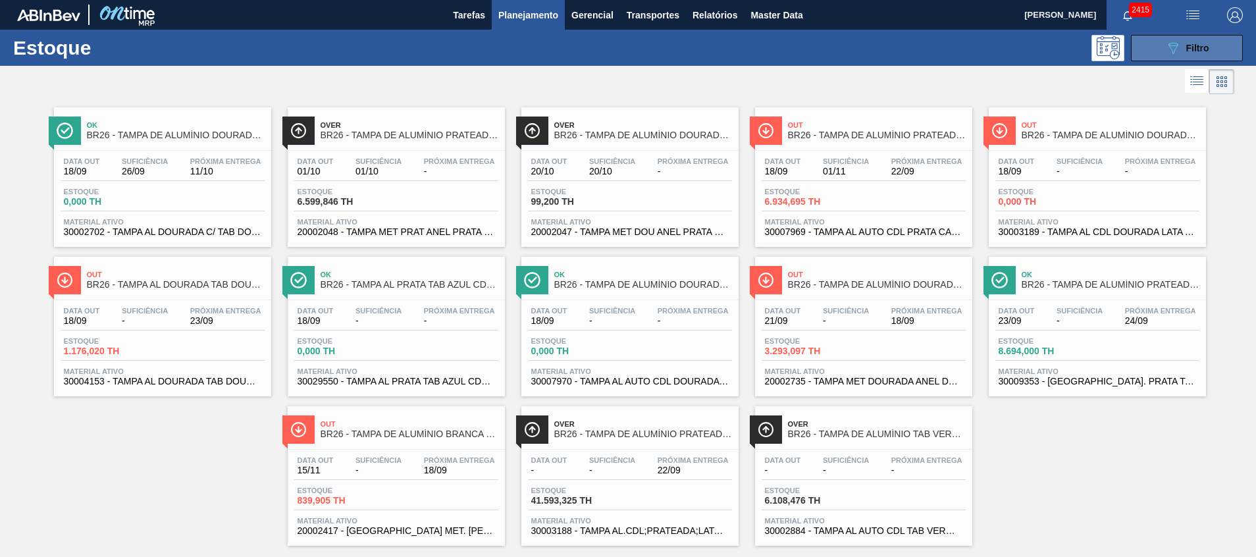
click at [1202, 48] on span "Filtro" at bounding box center [1197, 48] width 23 height 11
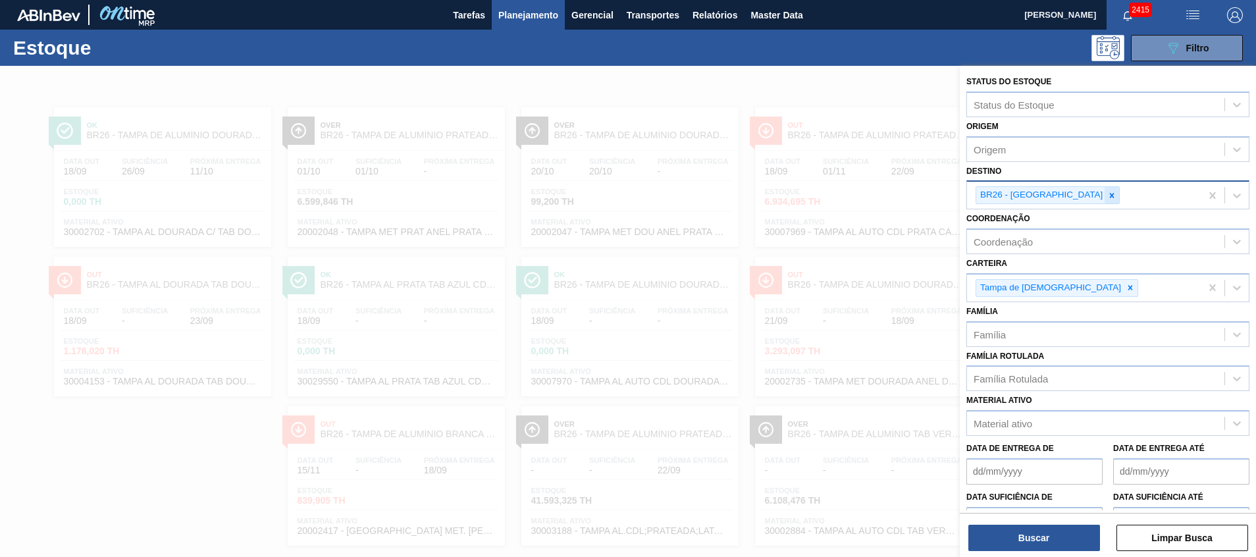
click at [1105, 198] on div at bounding box center [1112, 195] width 14 height 16
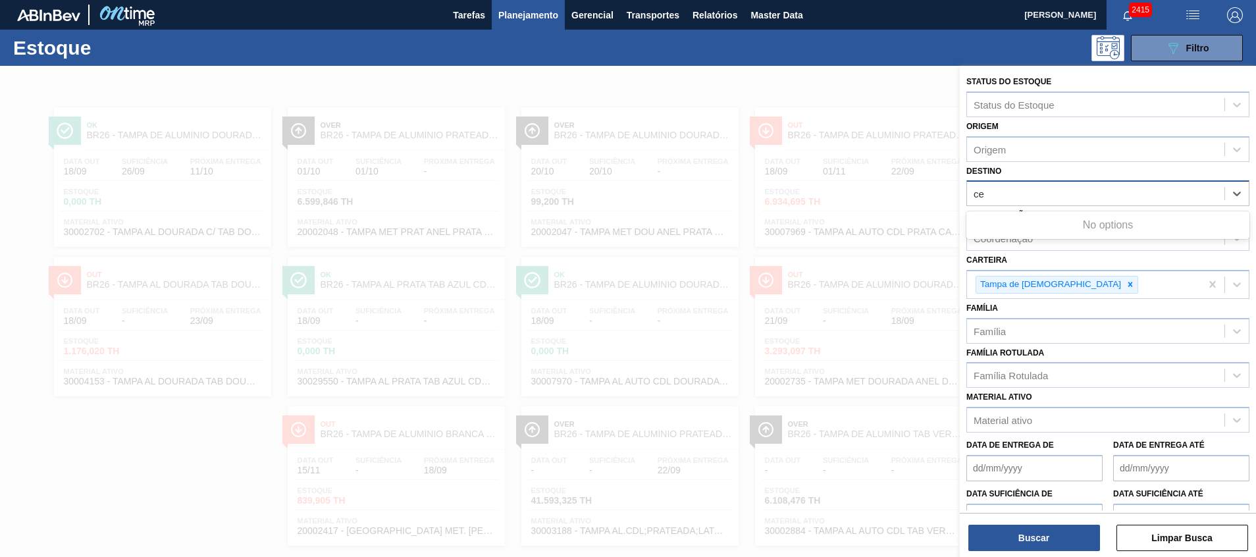
type input "ceb"
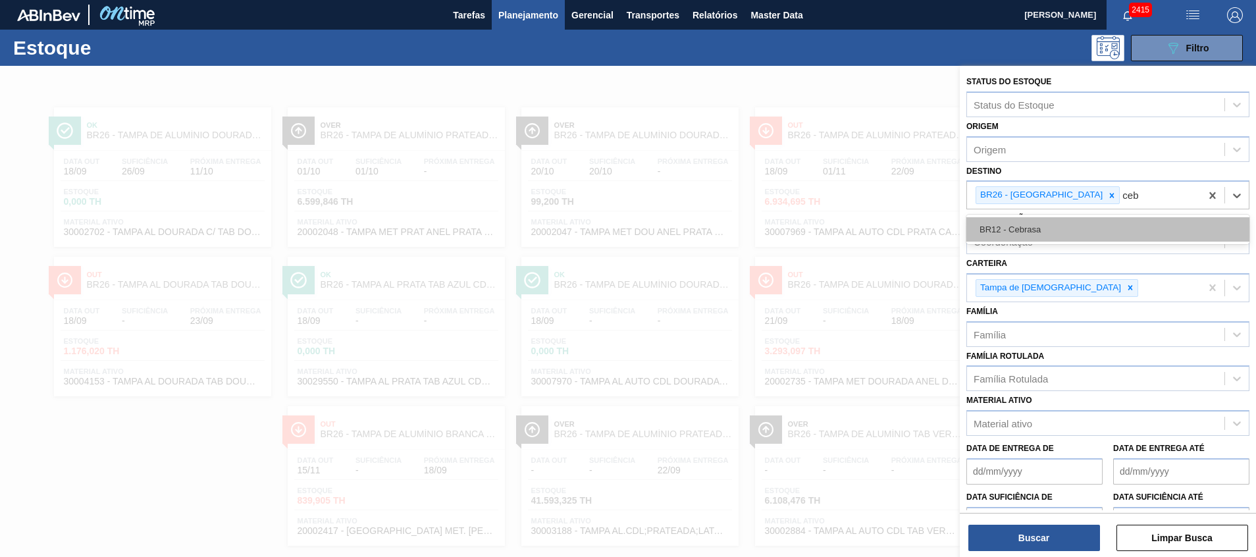
click at [1055, 220] on div "BR12 - Cebrasa" at bounding box center [1107, 229] width 283 height 24
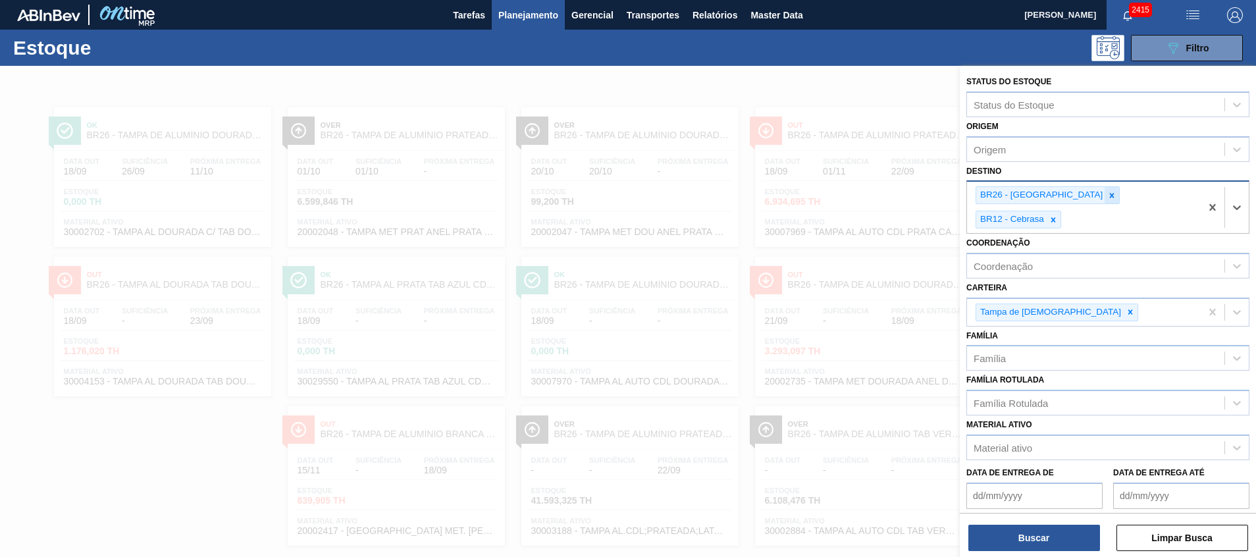
click at [1110, 197] on icon at bounding box center [1112, 195] width 5 height 5
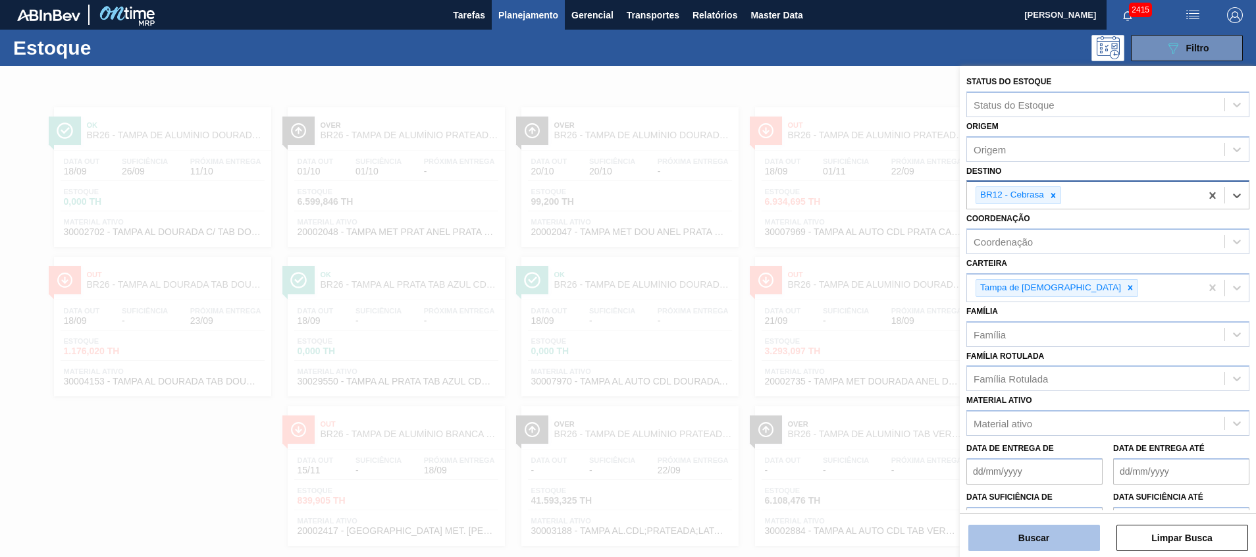
click at [1022, 525] on button "Buscar" at bounding box center [1034, 538] width 132 height 26
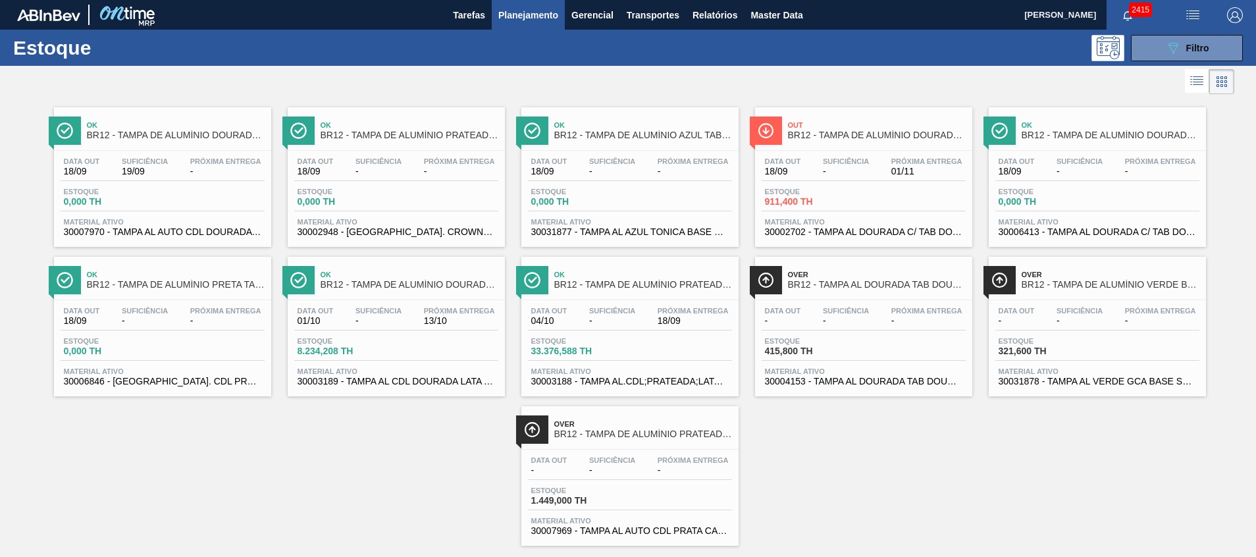
click at [902, 234] on span "30002702 - TAMPA AL DOURADA C/ TAB DOURADO" at bounding box center [863, 232] width 197 height 10
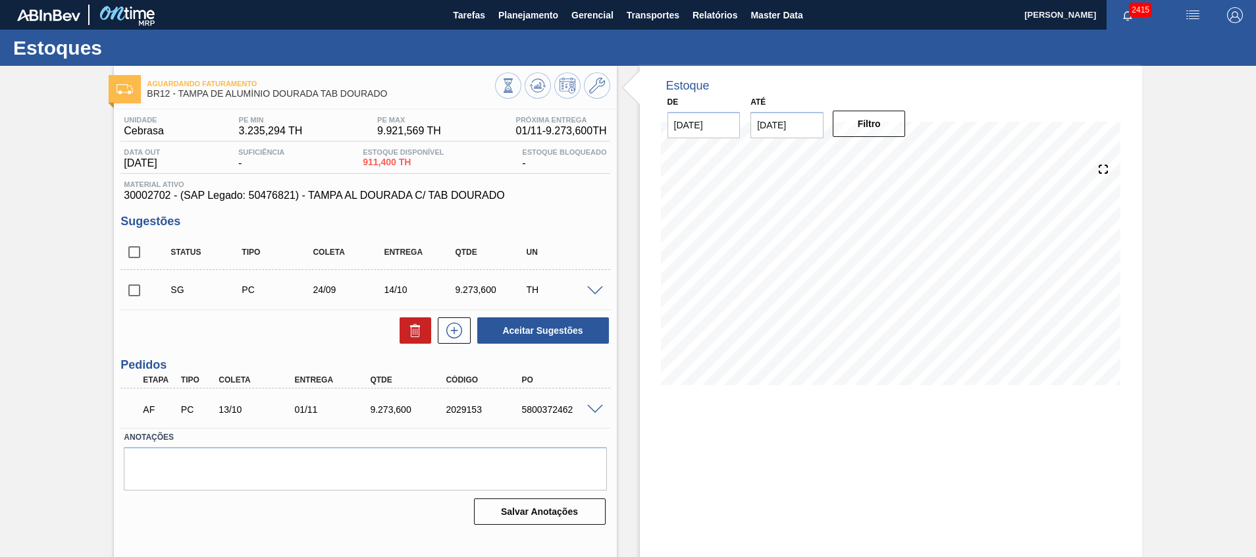
click at [766, 128] on input "[DATE]" at bounding box center [786, 125] width 73 height 26
click at [867, 282] on div "31" at bounding box center [873, 284] width 18 height 18
click at [856, 117] on button "Filtro" at bounding box center [869, 124] width 73 height 26
click at [592, 405] on span at bounding box center [595, 410] width 16 height 10
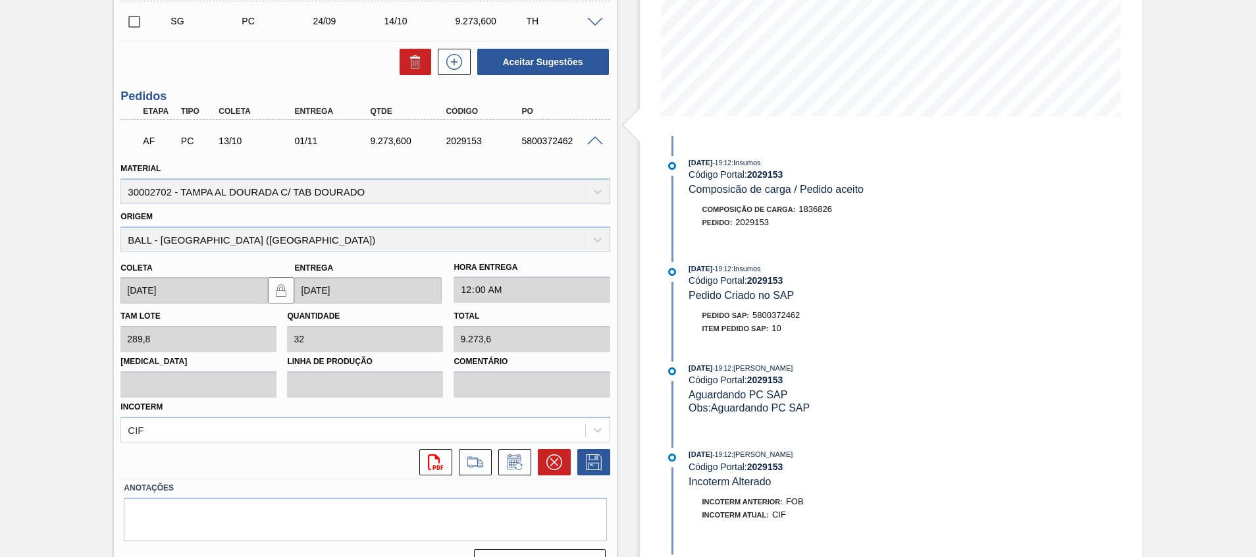
scroll to position [296, 0]
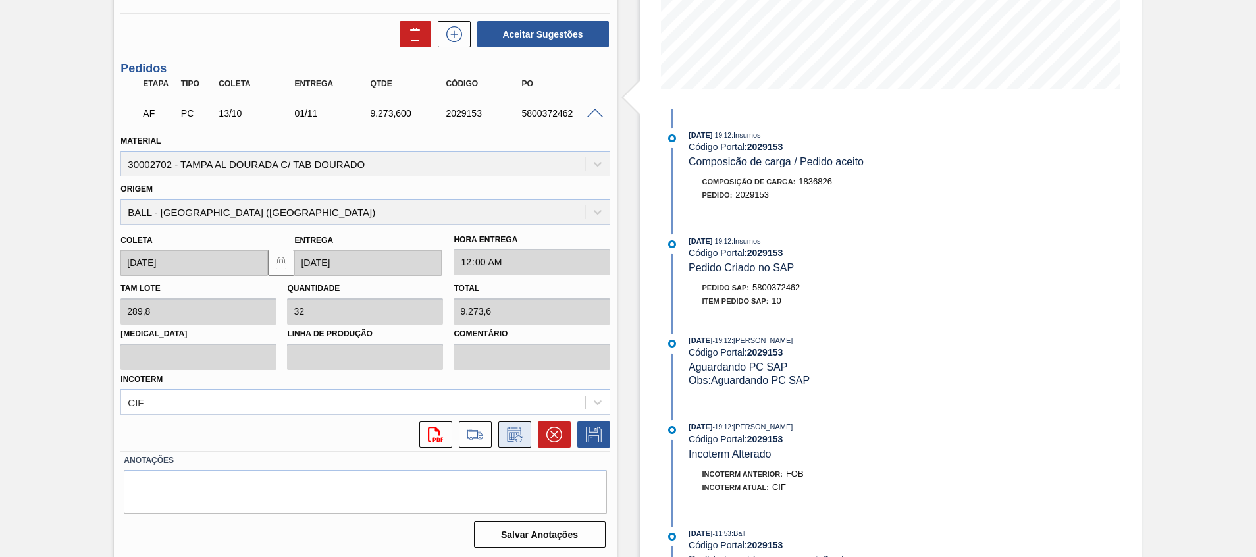
click at [527, 433] on button at bounding box center [514, 434] width 33 height 26
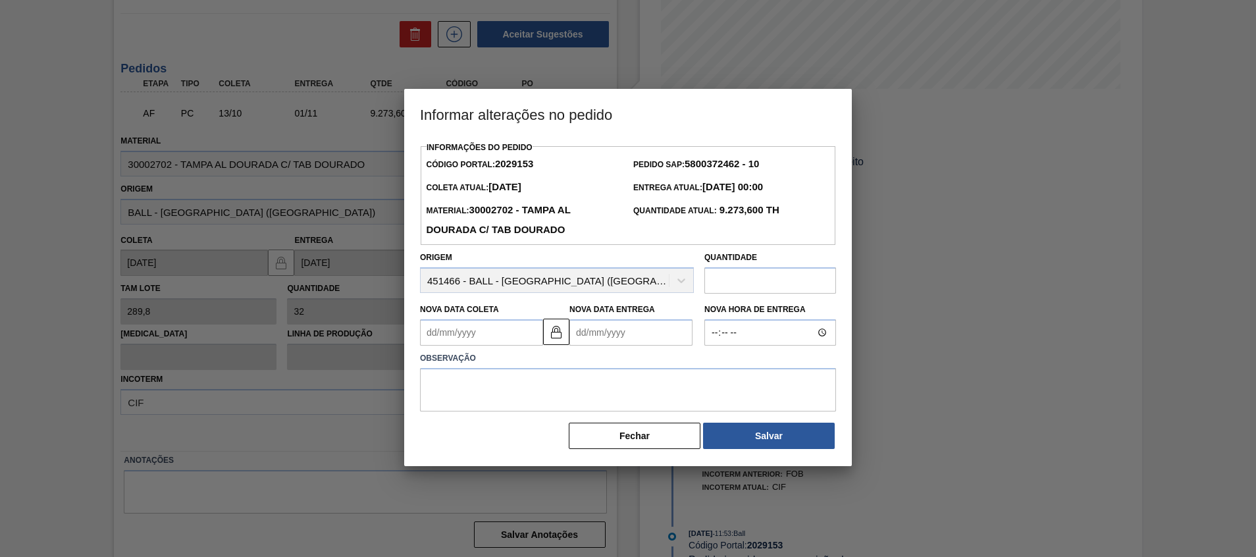
click at [585, 330] on Entrega2029153 "Nova Data Entrega" at bounding box center [630, 332] width 123 height 26
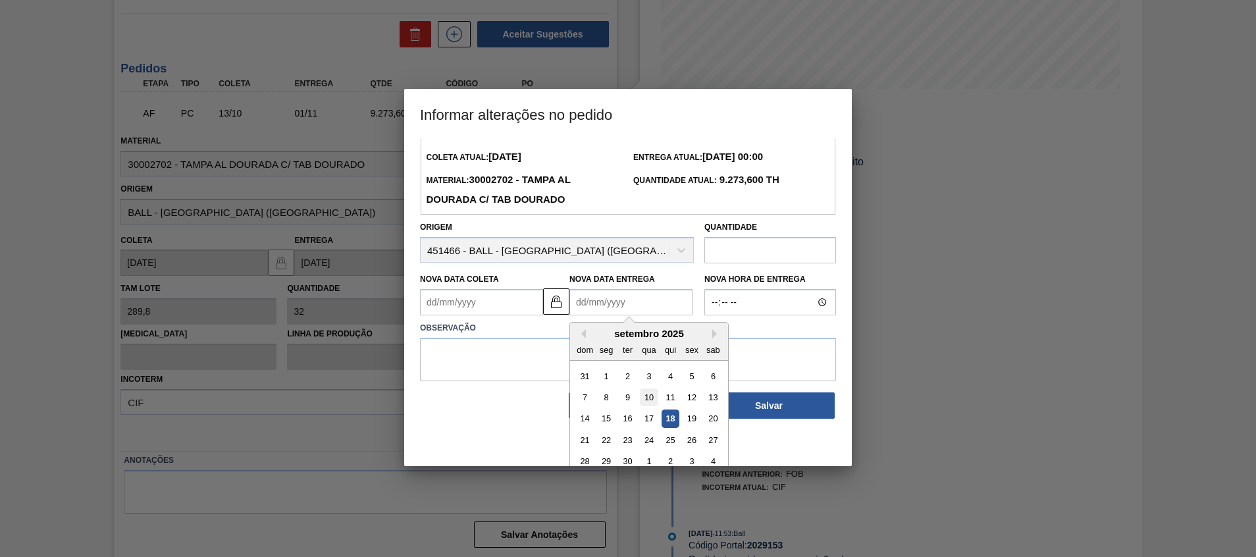
scroll to position [44, 0]
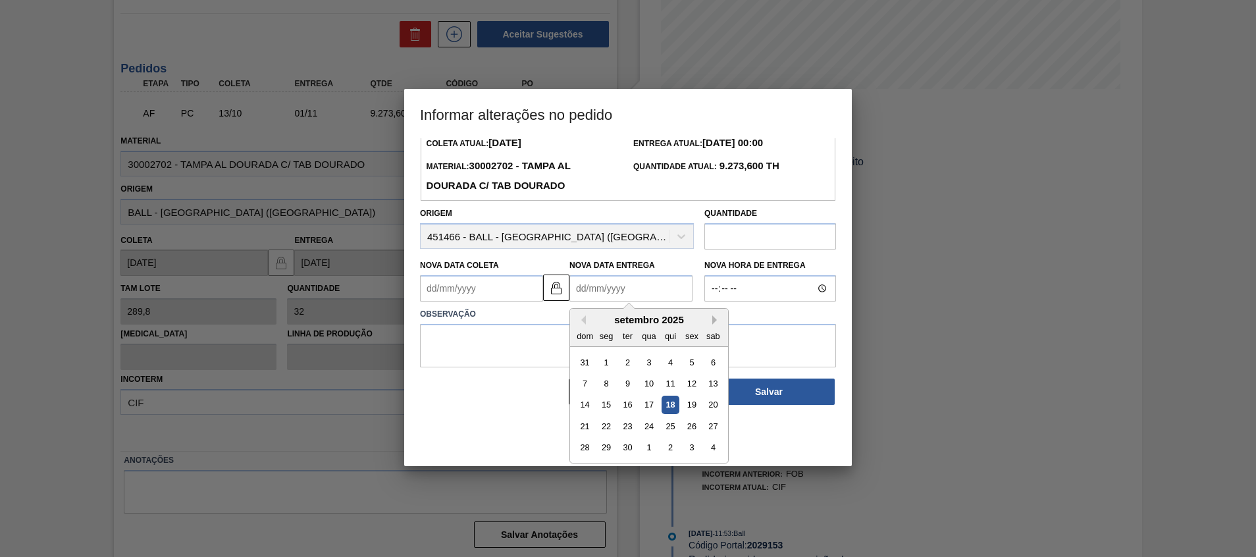
click at [711, 319] on div "setembro 2025" at bounding box center [649, 319] width 158 height 11
click at [694, 450] on div "3" at bounding box center [692, 448] width 18 height 18
type Coleta2029153 "30/09/2025"
type Entrega2029153 "03/10/2025"
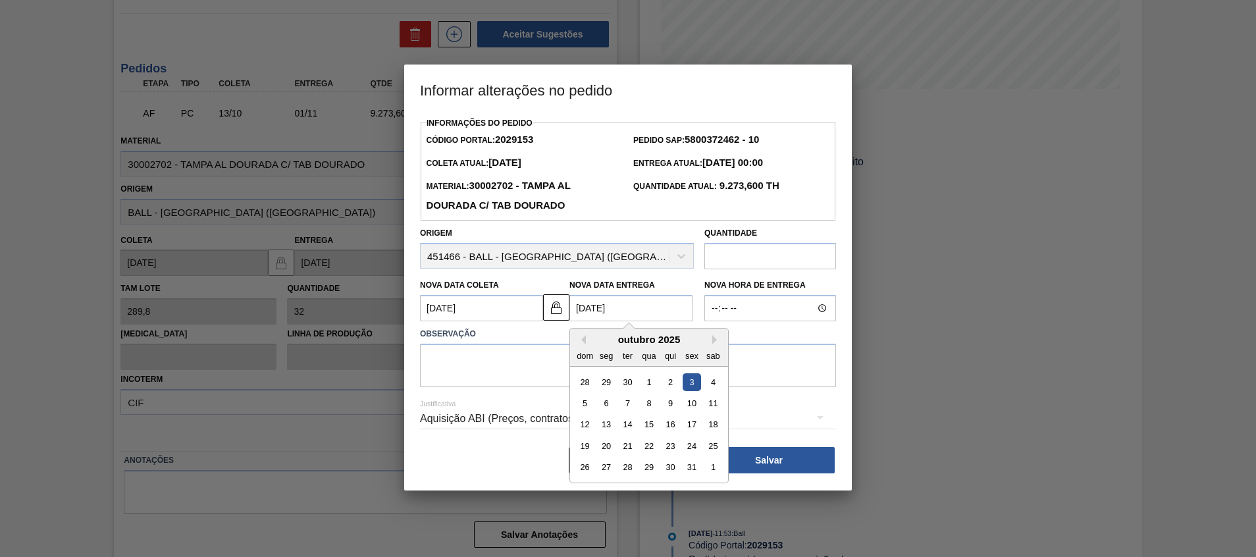
click at [636, 309] on Entrega2029153 "03/10/2025" at bounding box center [630, 308] width 123 height 26
click at [717, 343] on button "Next Month" at bounding box center [716, 339] width 9 height 9
click at [689, 407] on div "7" at bounding box center [692, 403] width 18 height 18
type Coleta2029153 "[DATE]"
type Entrega2029153 "[DATE]"
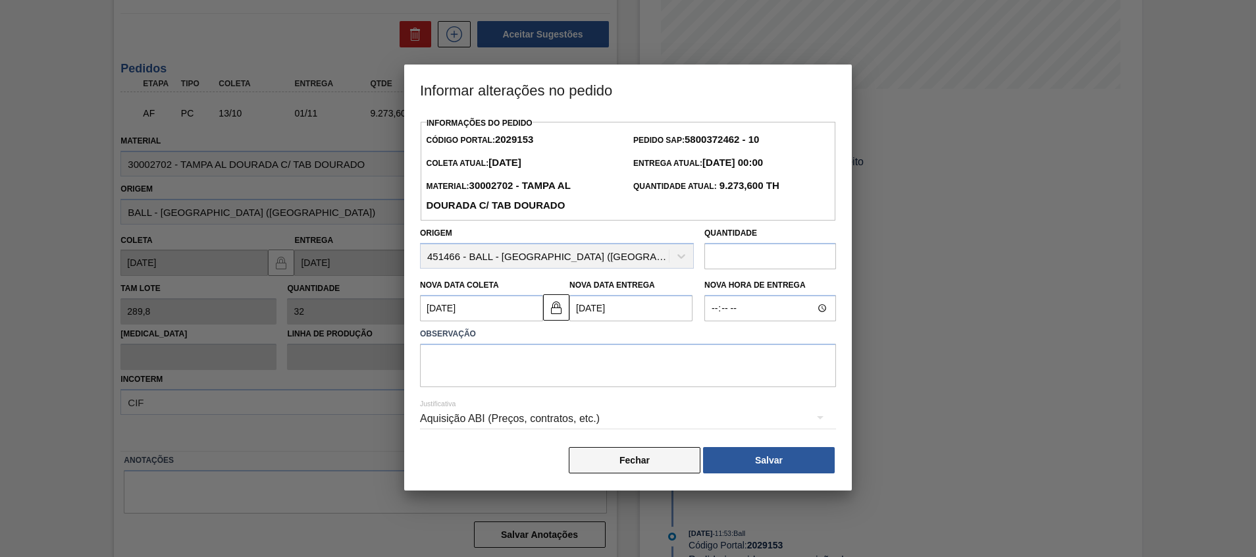
click at [640, 464] on button "Fechar" at bounding box center [635, 460] width 132 height 26
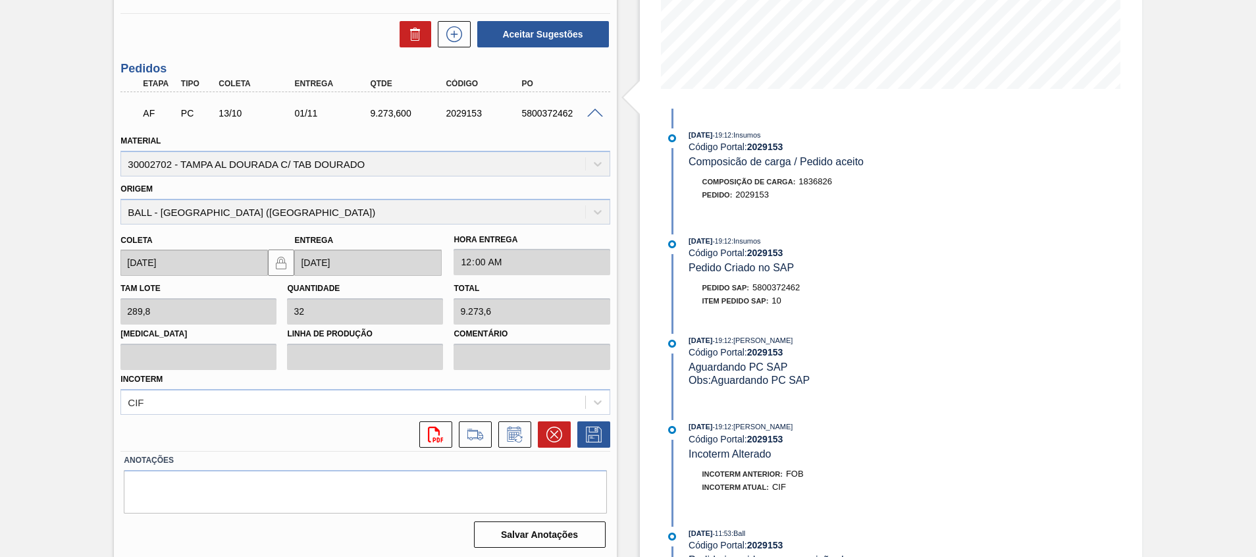
scroll to position [197, 0]
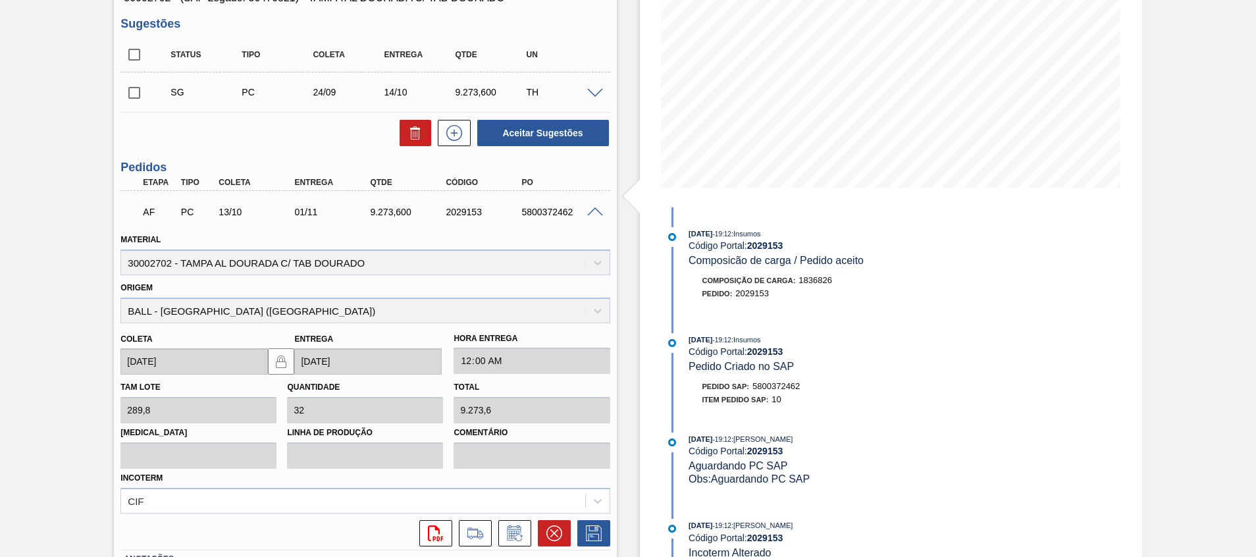
click at [592, 209] on span at bounding box center [595, 212] width 16 height 10
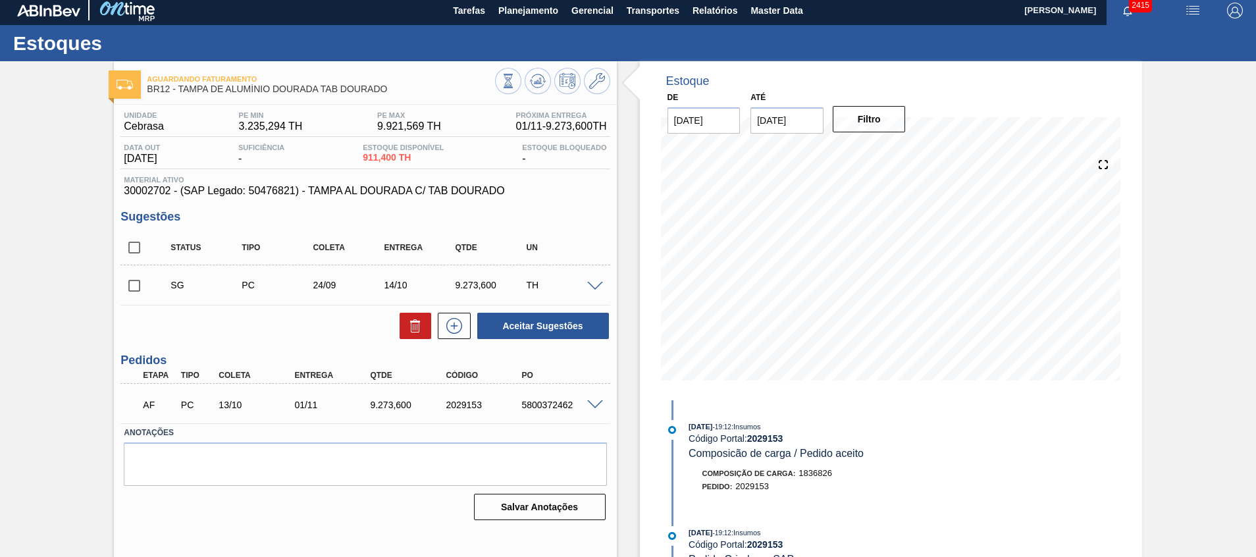
scroll to position [0, 0]
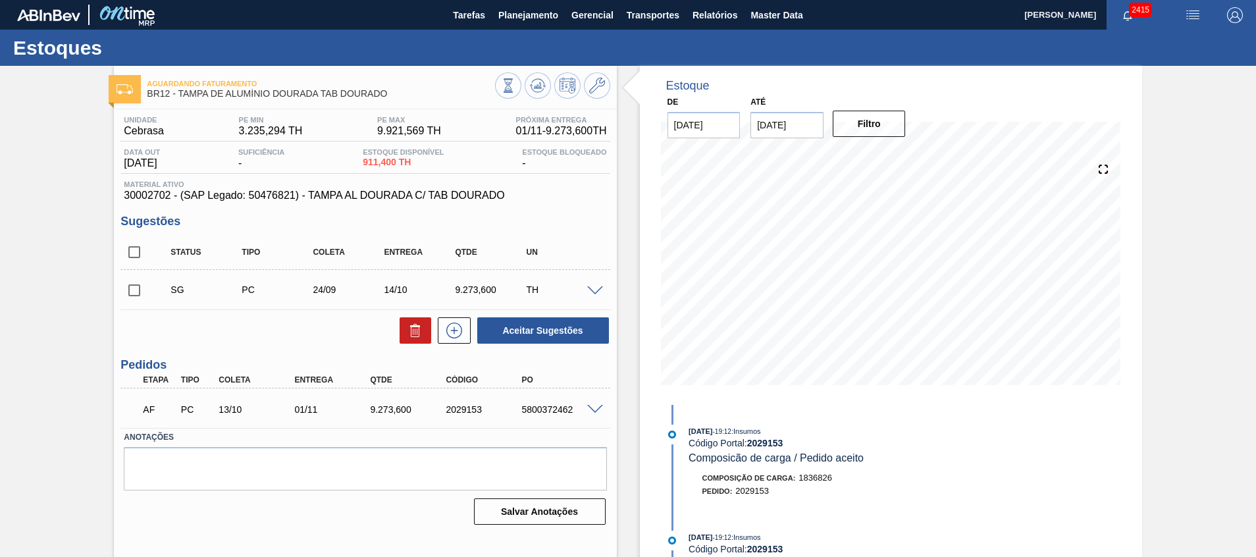
click at [593, 408] on span at bounding box center [595, 410] width 16 height 10
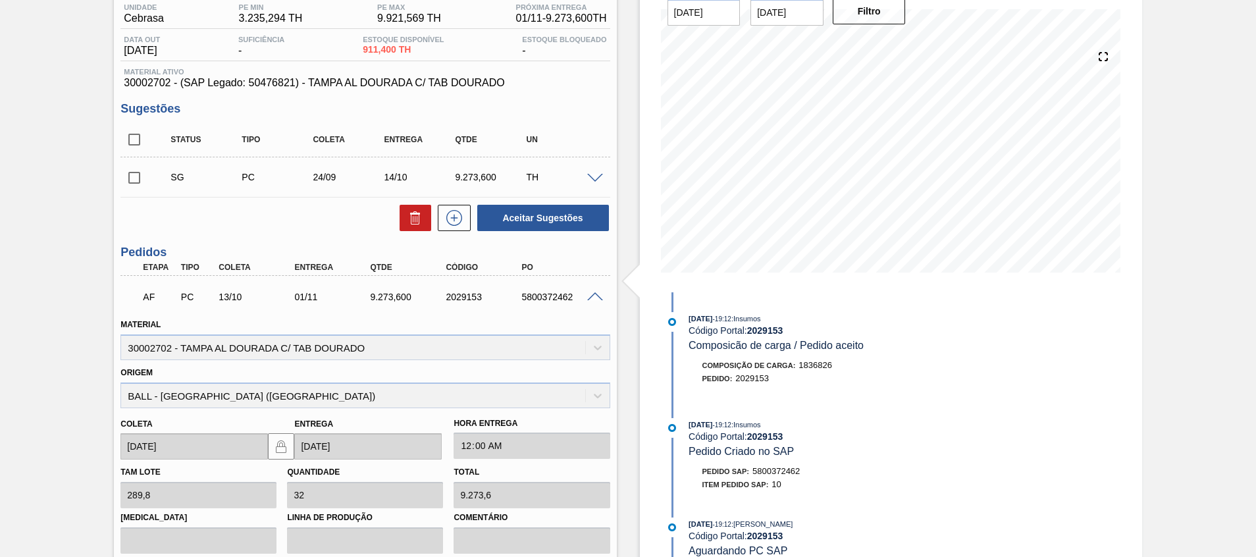
scroll to position [296, 0]
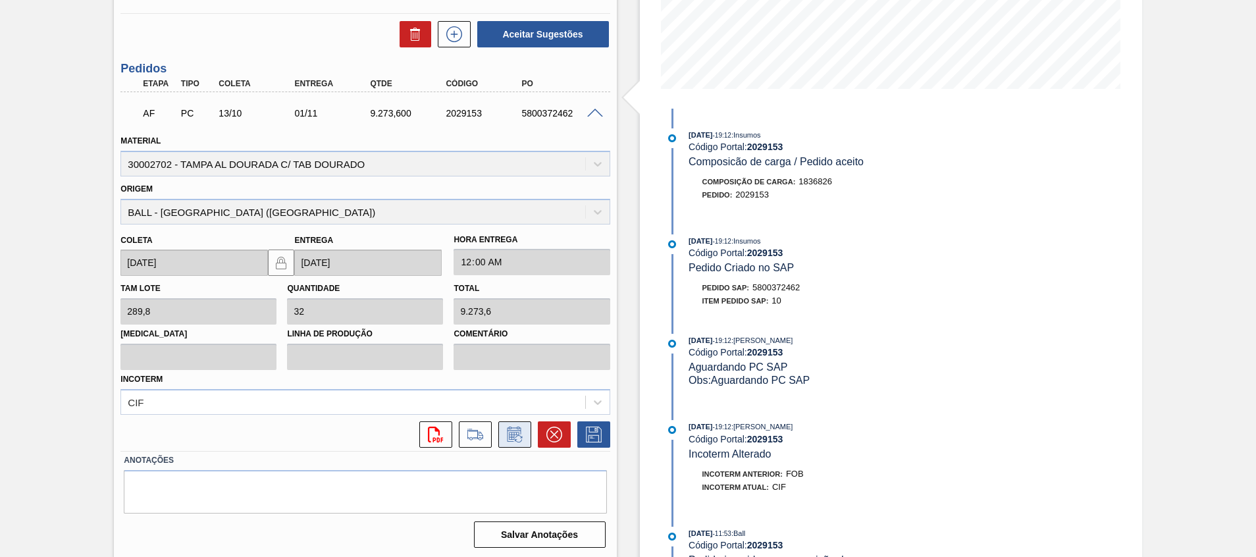
click at [521, 444] on button at bounding box center [514, 434] width 33 height 26
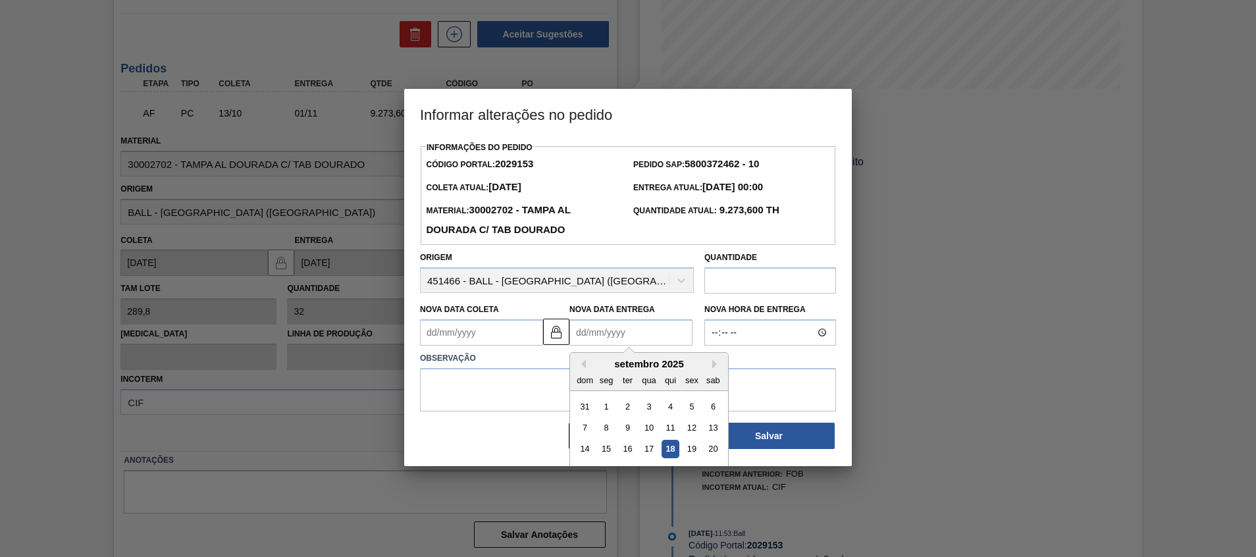
click at [610, 331] on Entrega2029153 "Nova Data Entrega" at bounding box center [630, 332] width 123 height 26
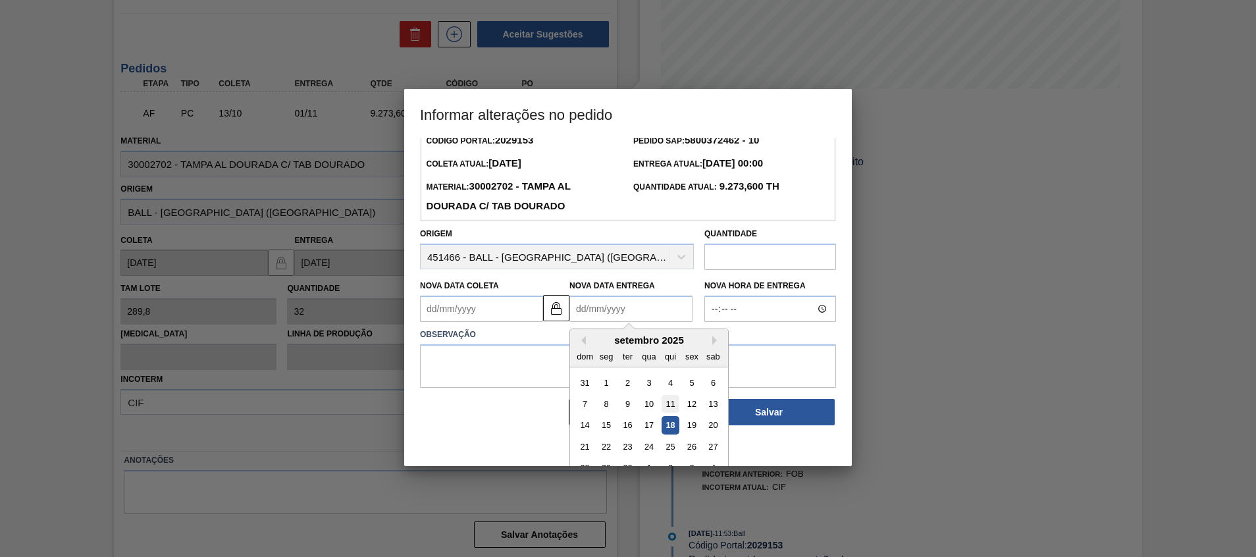
scroll to position [44, 0]
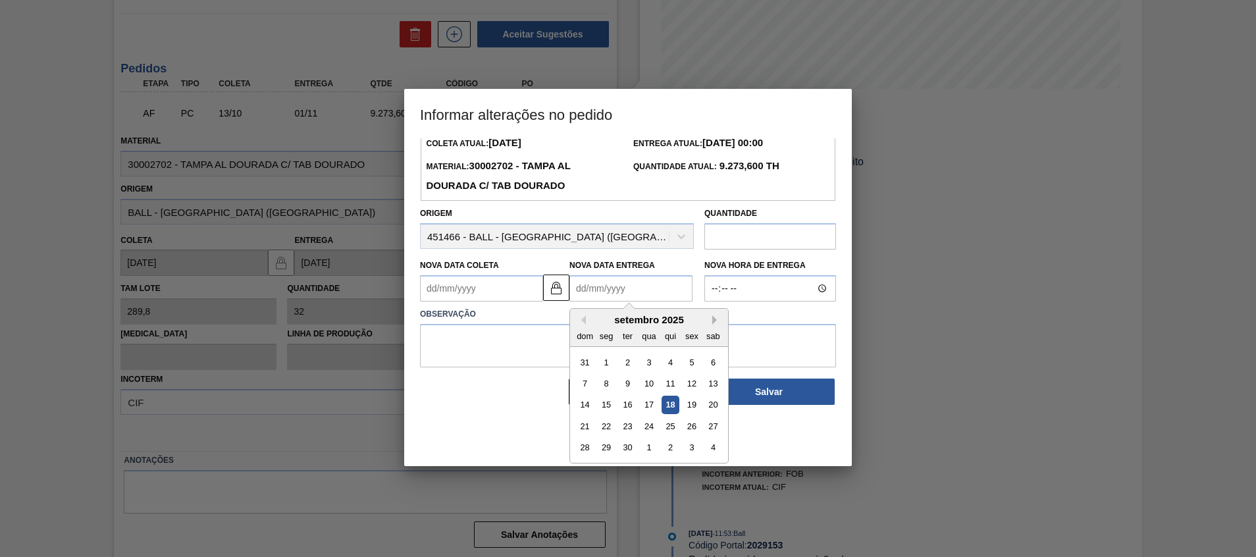
click at [713, 325] on button "Next Month" at bounding box center [716, 319] width 9 height 9
click at [688, 365] on div "3" at bounding box center [692, 362] width 18 height 18
type Coleta2029153 "30/09/2025"
type Entrega2029153 "03/10/2025"
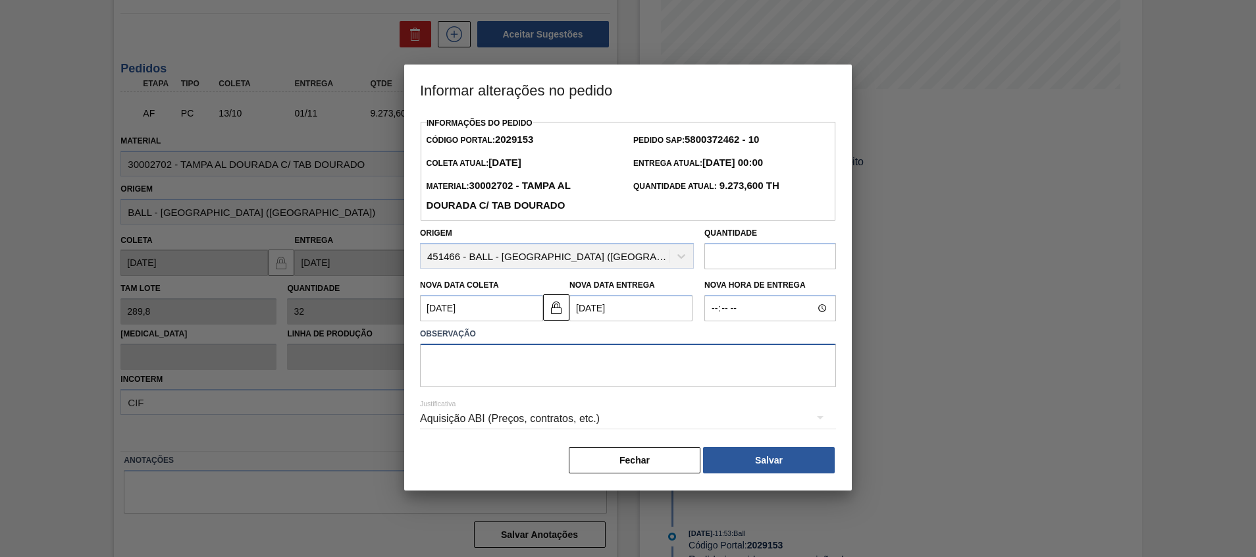
click at [678, 369] on textarea at bounding box center [628, 365] width 416 height 43
type textarea "Antecipação"
click at [623, 423] on div "Aquisição ABI (Preços, contratos, etc.)" at bounding box center [628, 418] width 416 height 37
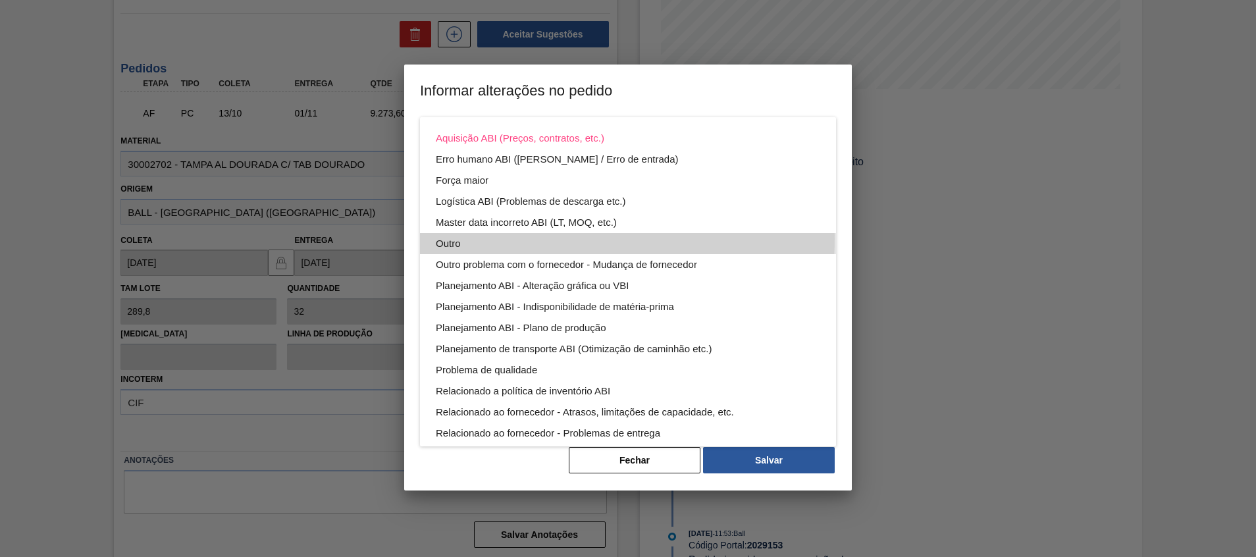
click at [520, 238] on div "Outro" at bounding box center [628, 243] width 384 height 21
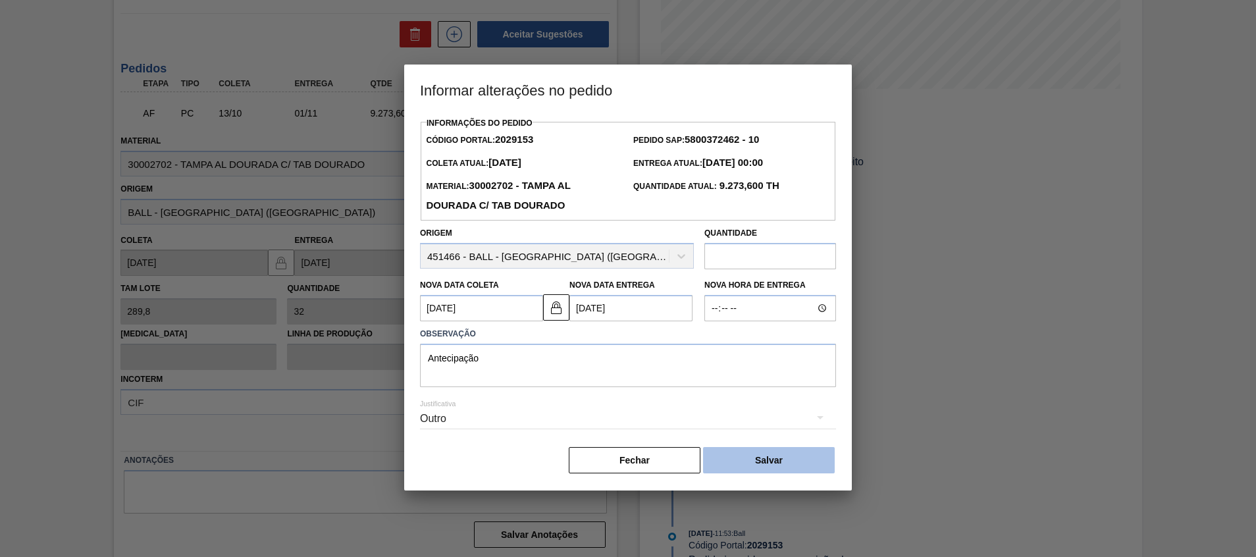
click at [750, 469] on button "Salvar" at bounding box center [769, 460] width 132 height 26
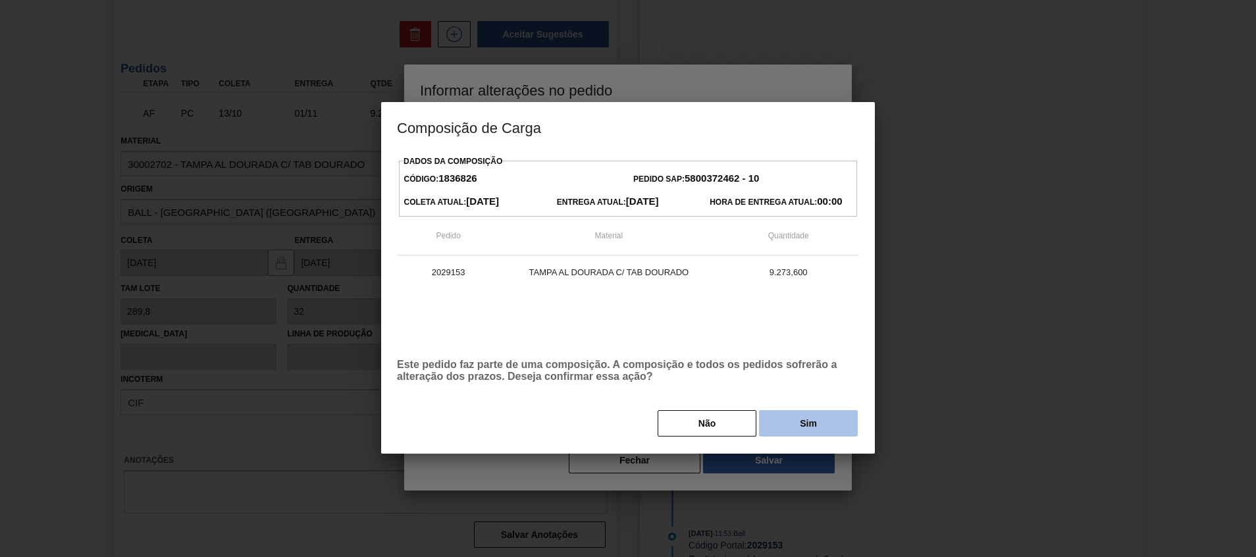
click at [762, 417] on button "Sim" at bounding box center [808, 423] width 99 height 26
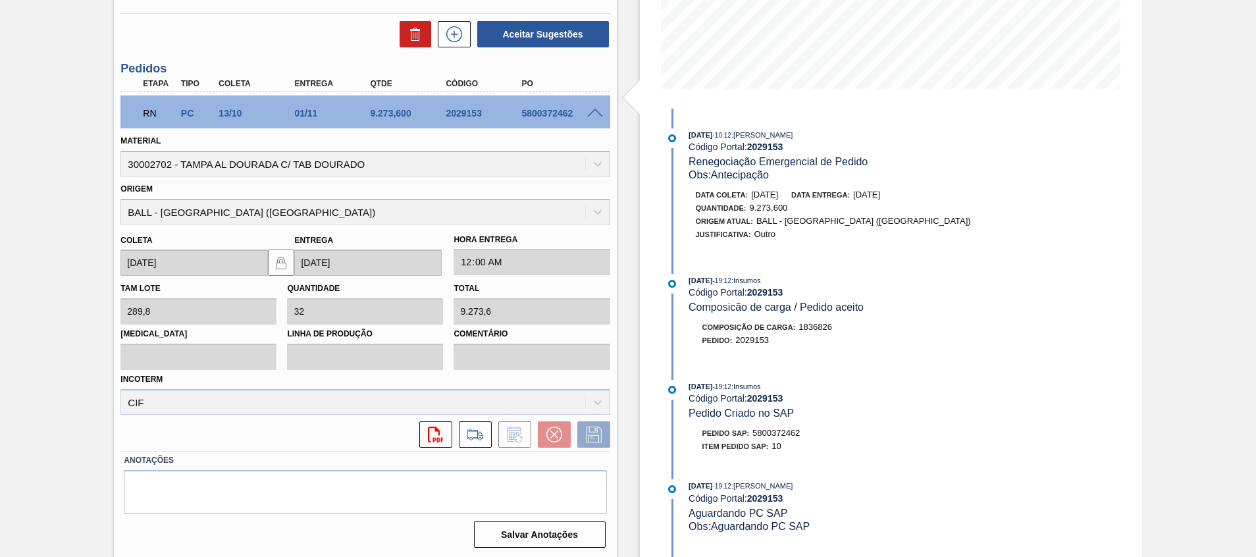
scroll to position [9, 0]
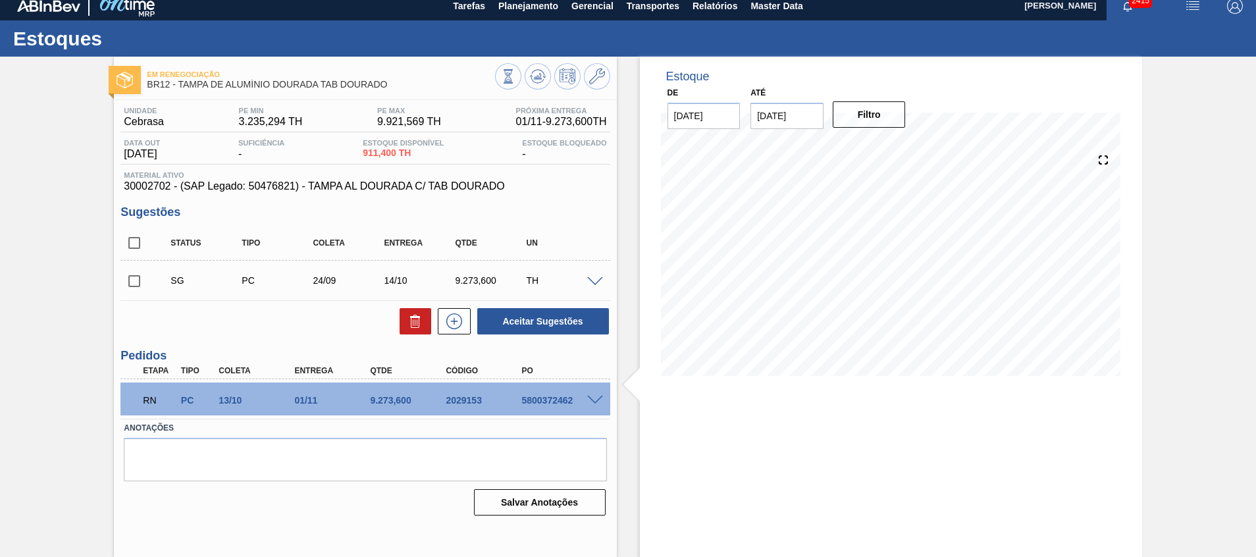
click at [595, 401] on span at bounding box center [595, 401] width 16 height 10
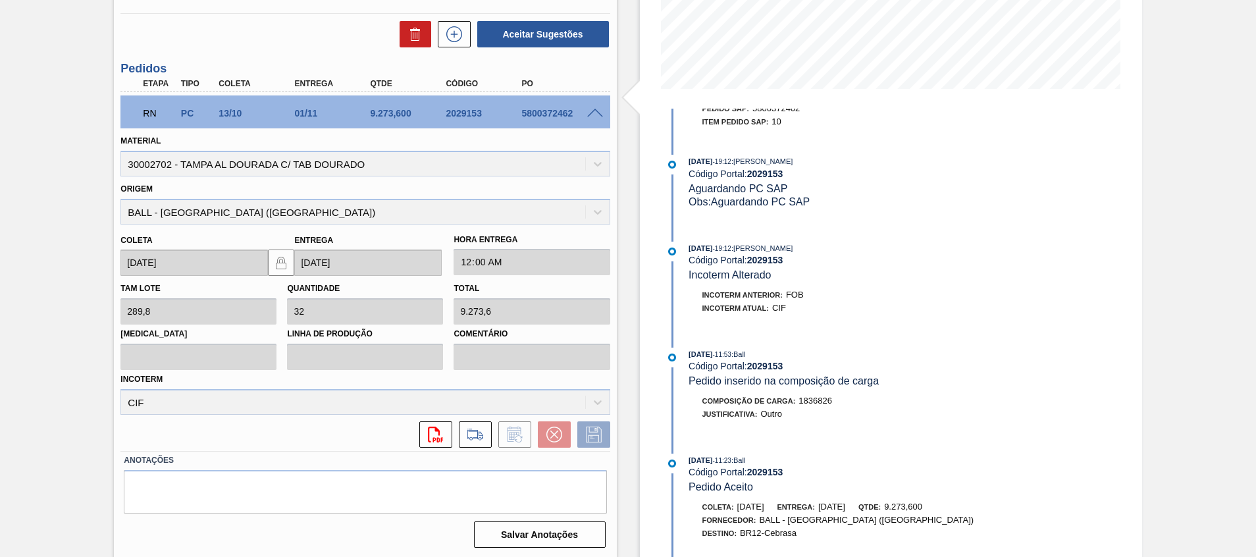
scroll to position [619, 0]
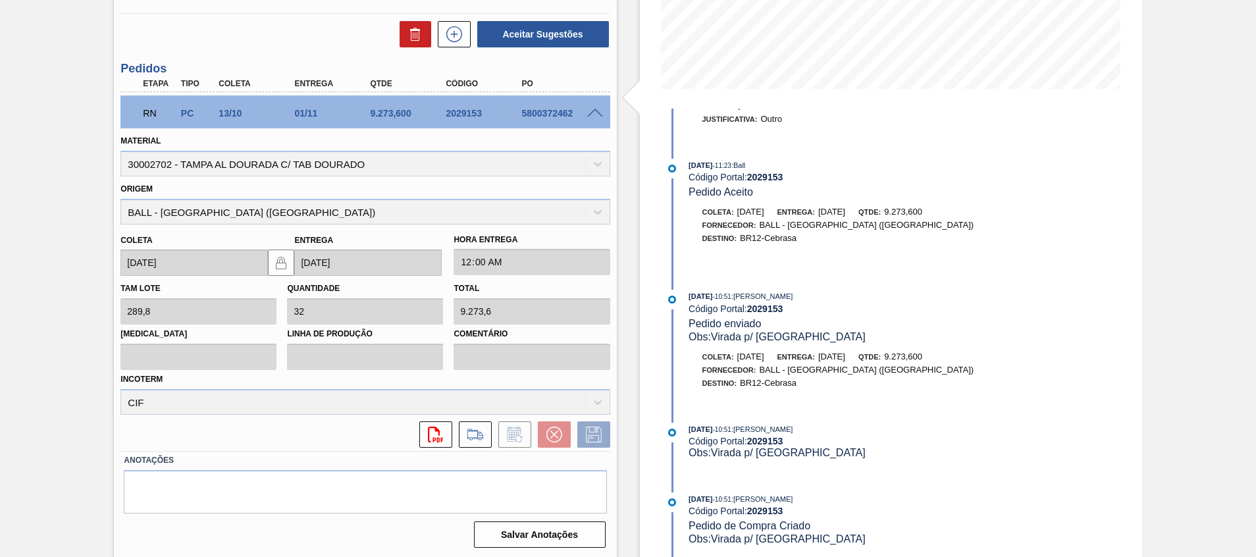
click at [595, 112] on span at bounding box center [595, 114] width 16 height 10
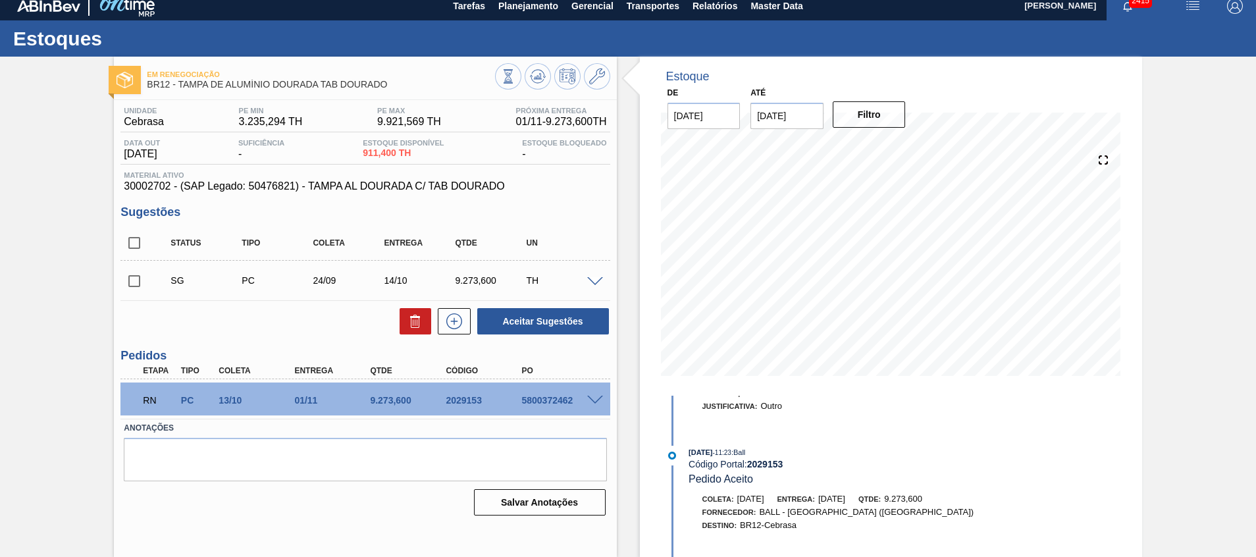
scroll to position [9, 0]
click at [538, 404] on div "5800372462" at bounding box center [560, 400] width 85 height 11
copy div "5800372462"
click at [468, 404] on div "2029153" at bounding box center [484, 400] width 85 height 11
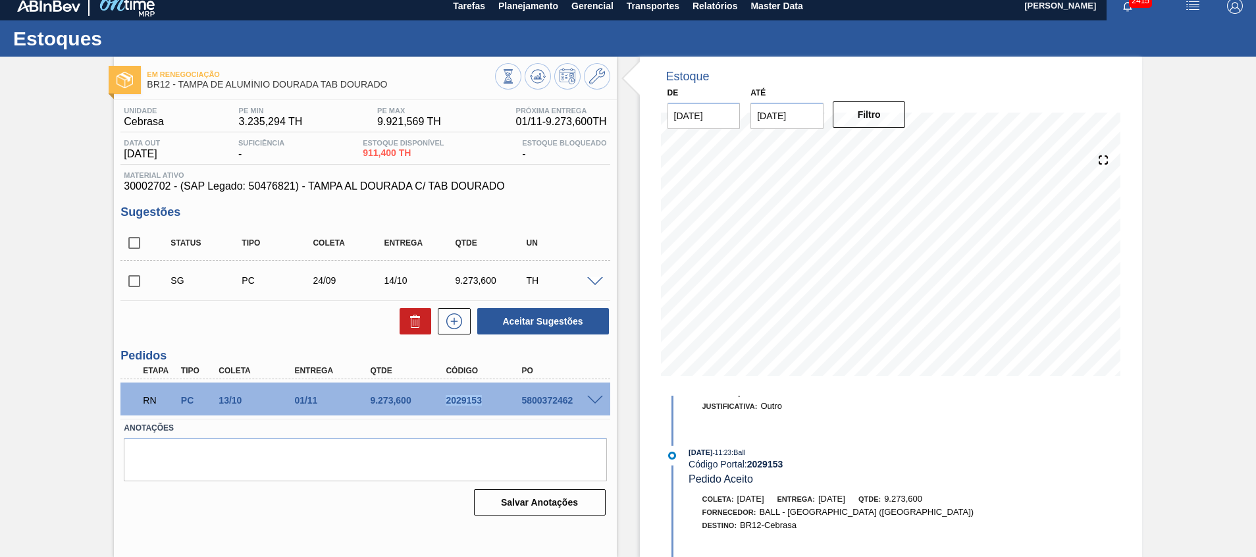
click at [468, 404] on div "2029153" at bounding box center [484, 400] width 85 height 11
copy div "2029153"
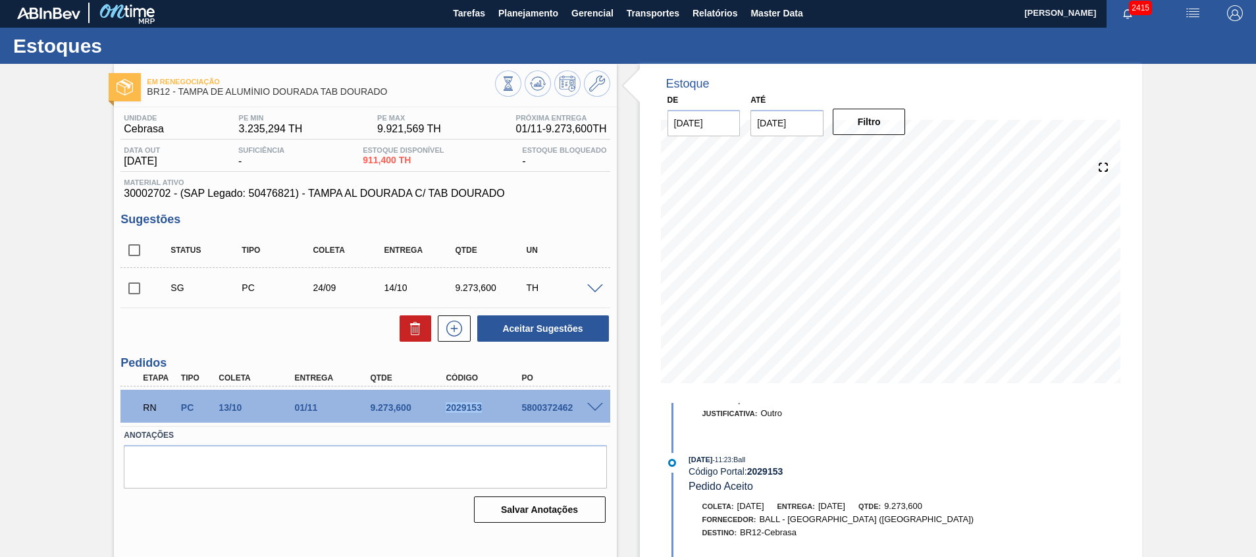
scroll to position [0, 0]
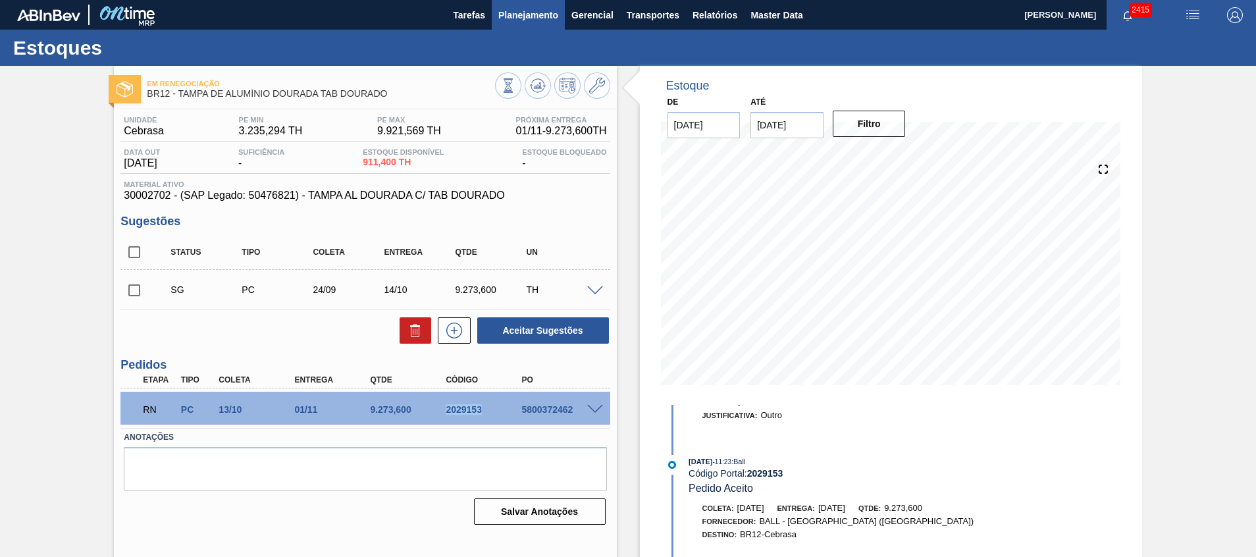
click at [530, 11] on span "Planejamento" at bounding box center [528, 15] width 60 height 16
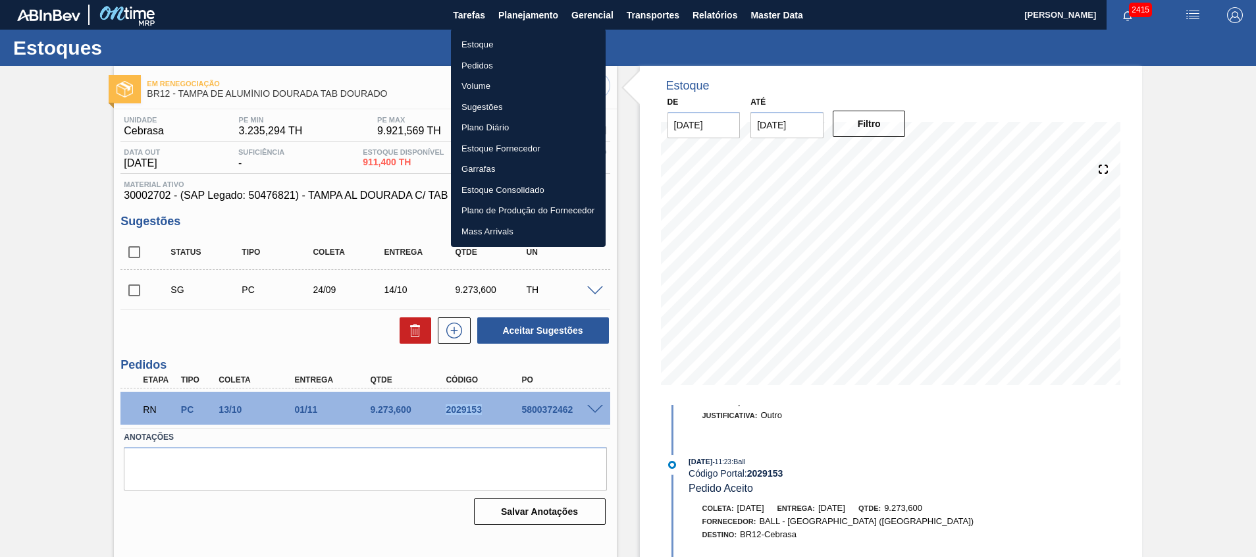
drag, startPoint x: 516, startPoint y: 47, endPoint x: 470, endPoint y: 120, distance: 86.9
click at [515, 47] on li "Estoque" at bounding box center [528, 44] width 155 height 21
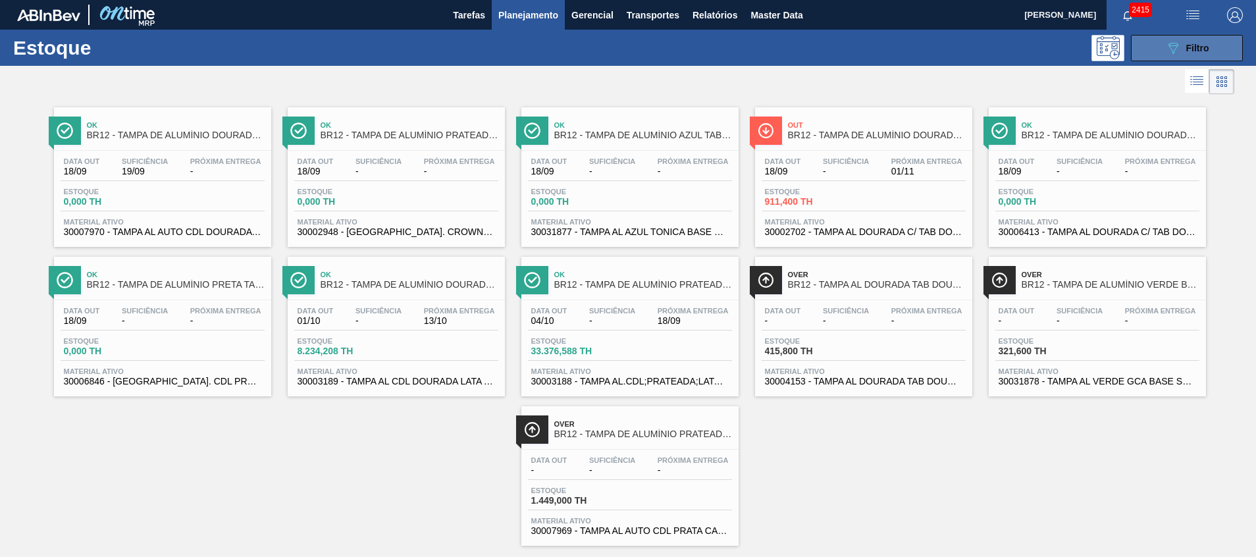
click at [1176, 57] on button "089F7B8B-B2A5-4AFE-B5C0-19BA573D28AC Filtro" at bounding box center [1187, 48] width 112 height 26
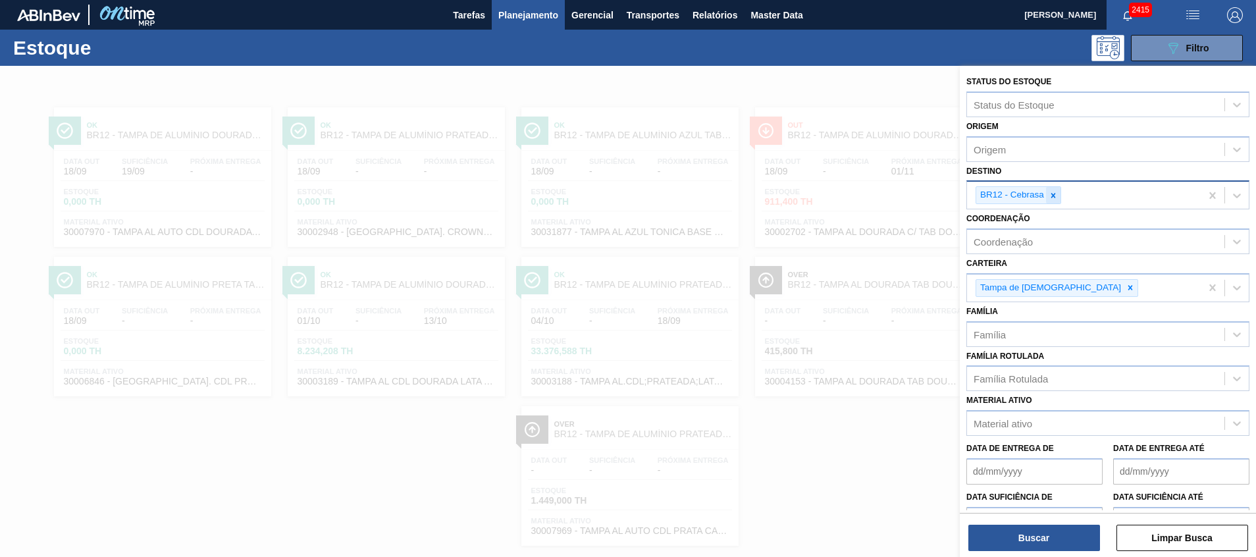
click at [1053, 195] on icon at bounding box center [1053, 195] width 5 height 5
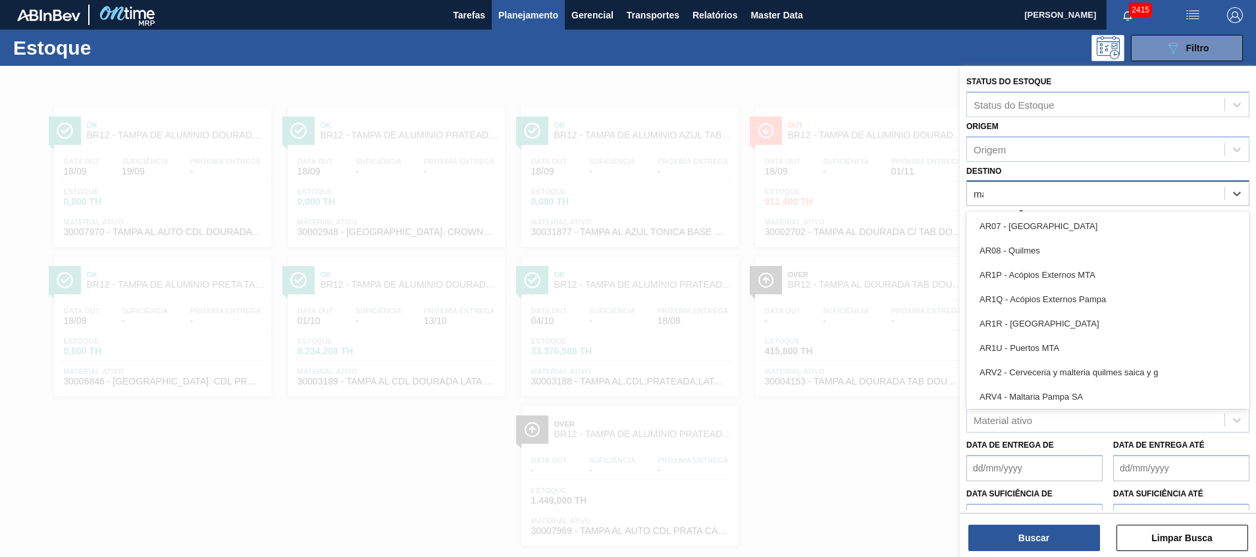
type input "mana"
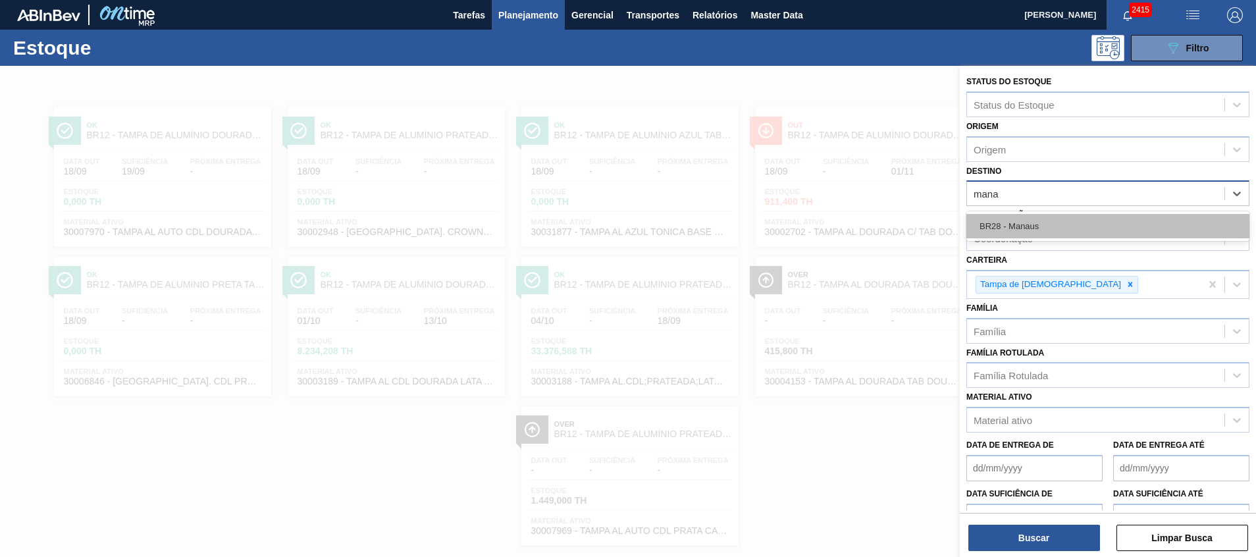
click at [1041, 232] on div "BR28 - Manaus" at bounding box center [1107, 226] width 283 height 24
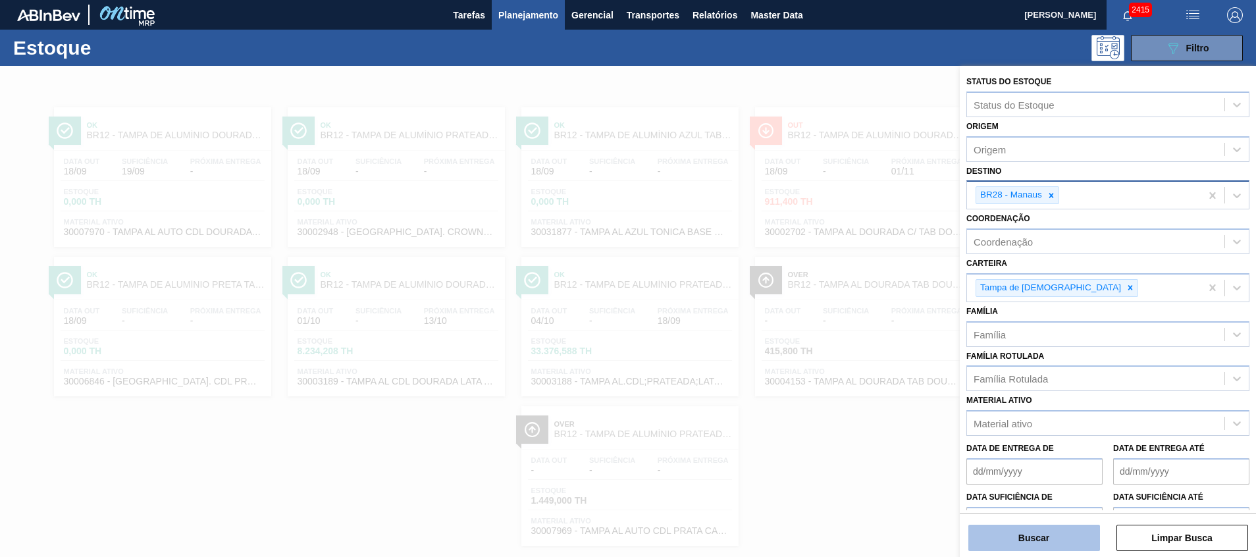
click at [1015, 533] on button "Buscar" at bounding box center [1034, 538] width 132 height 26
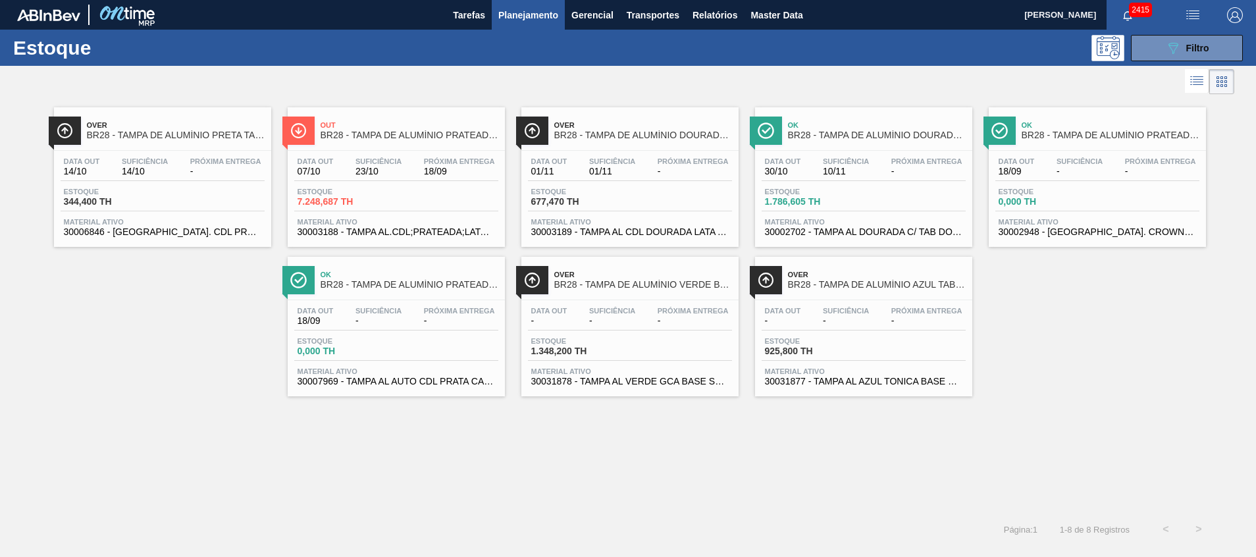
click at [374, 195] on div "Estoque 7.248,687 TH" at bounding box center [343, 197] width 99 height 19
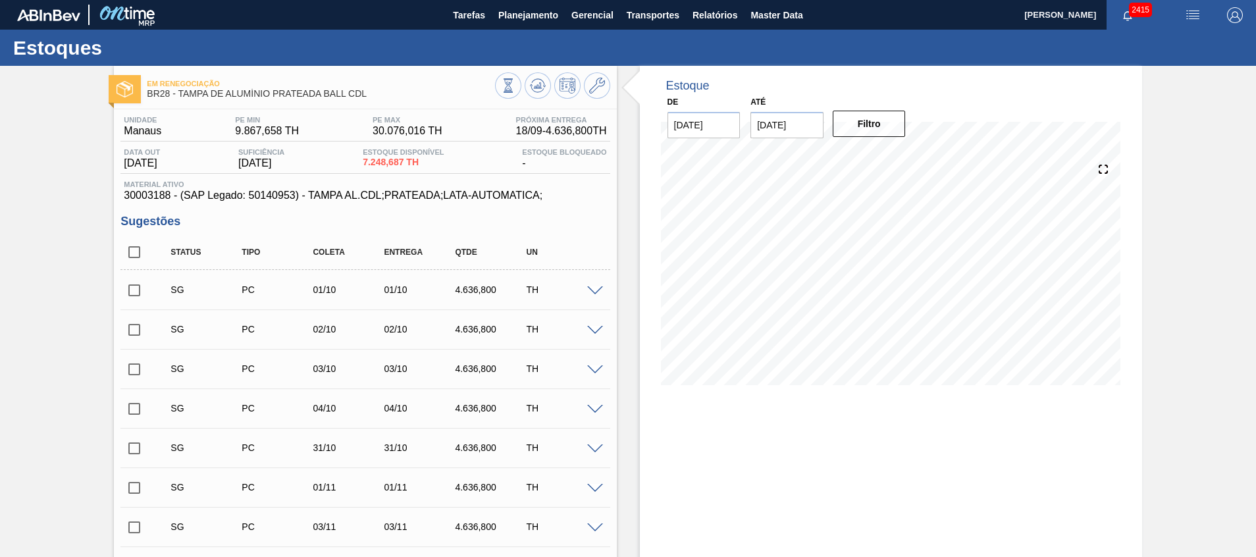
drag, startPoint x: 138, startPoint y: 245, endPoint x: 259, endPoint y: 330, distance: 147.9
click at [138, 246] on input "checkbox" at bounding box center [134, 252] width 28 height 28
checkbox input "true"
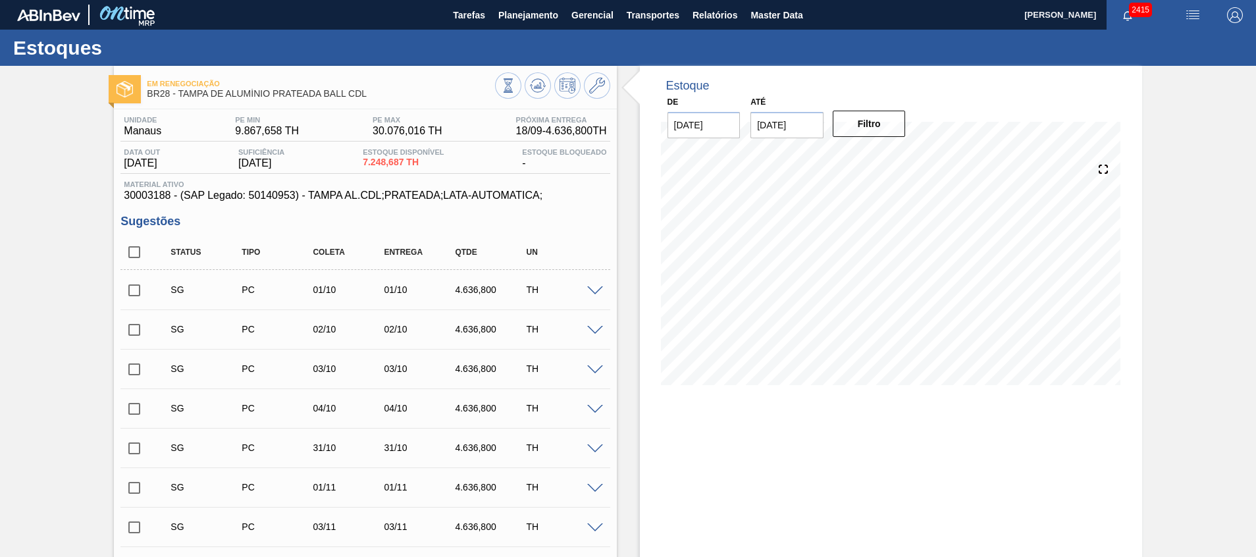
checkbox input "true"
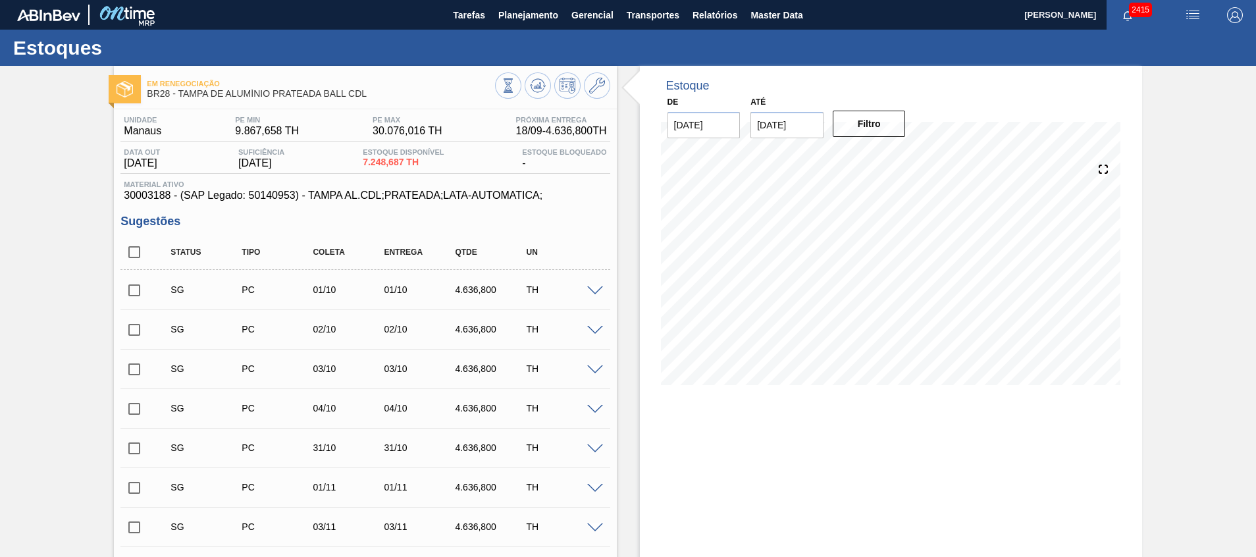
checkbox input "true"
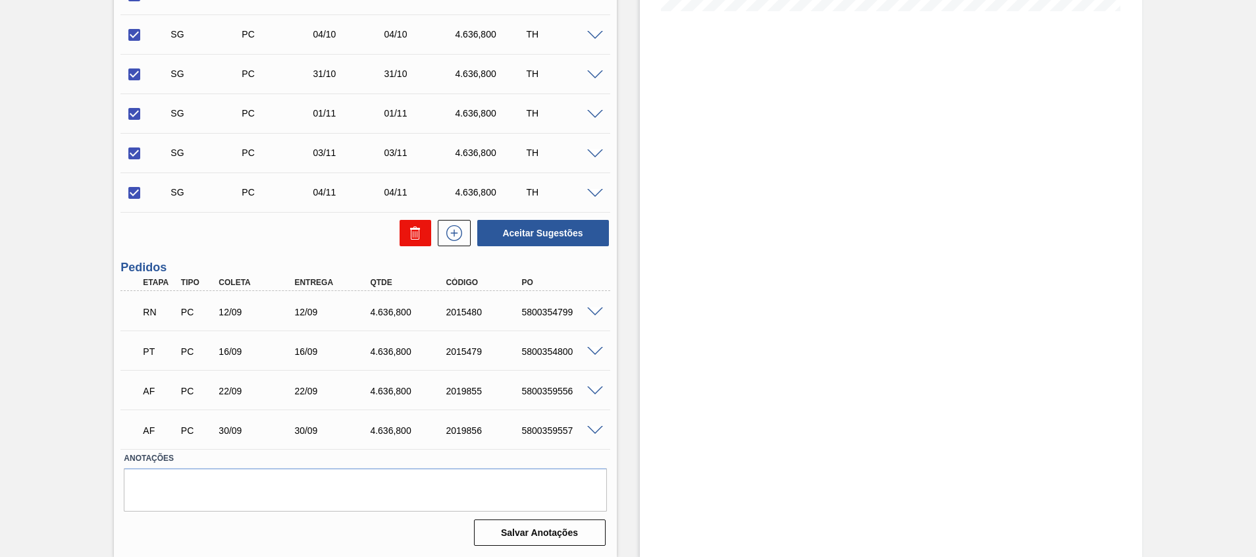
click at [407, 234] on icon at bounding box center [415, 233] width 16 height 16
checkbox input "false"
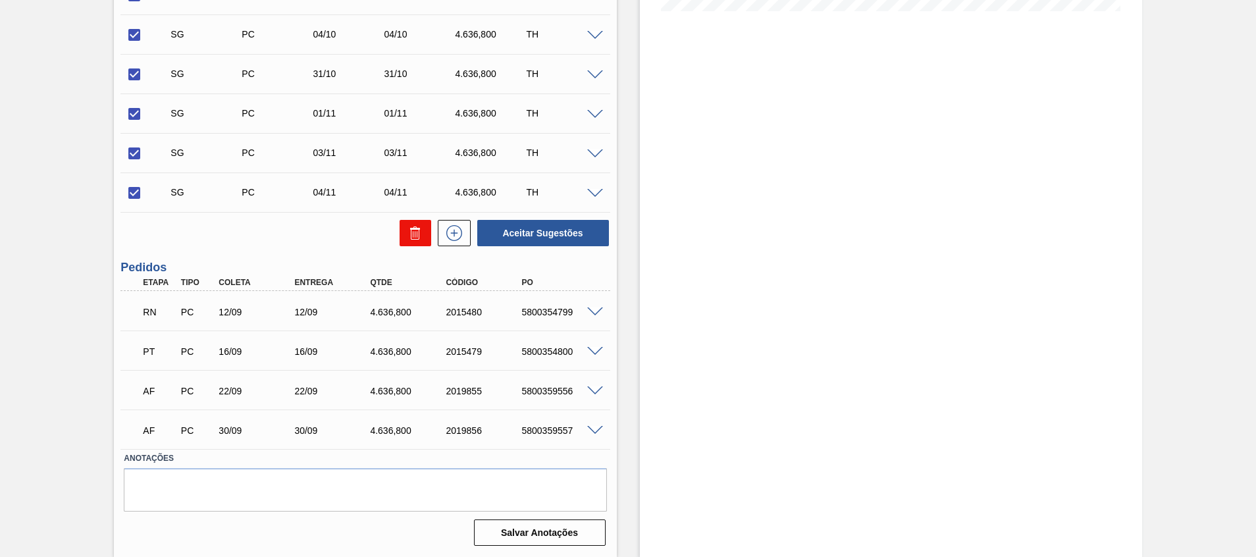
checkbox input "false"
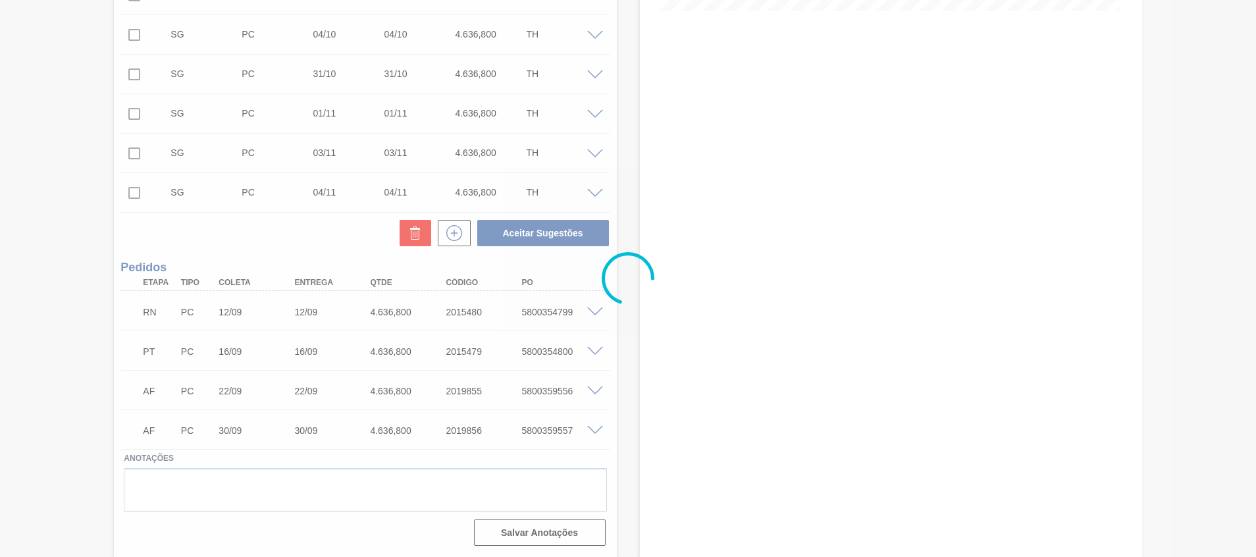
scroll to position [43, 0]
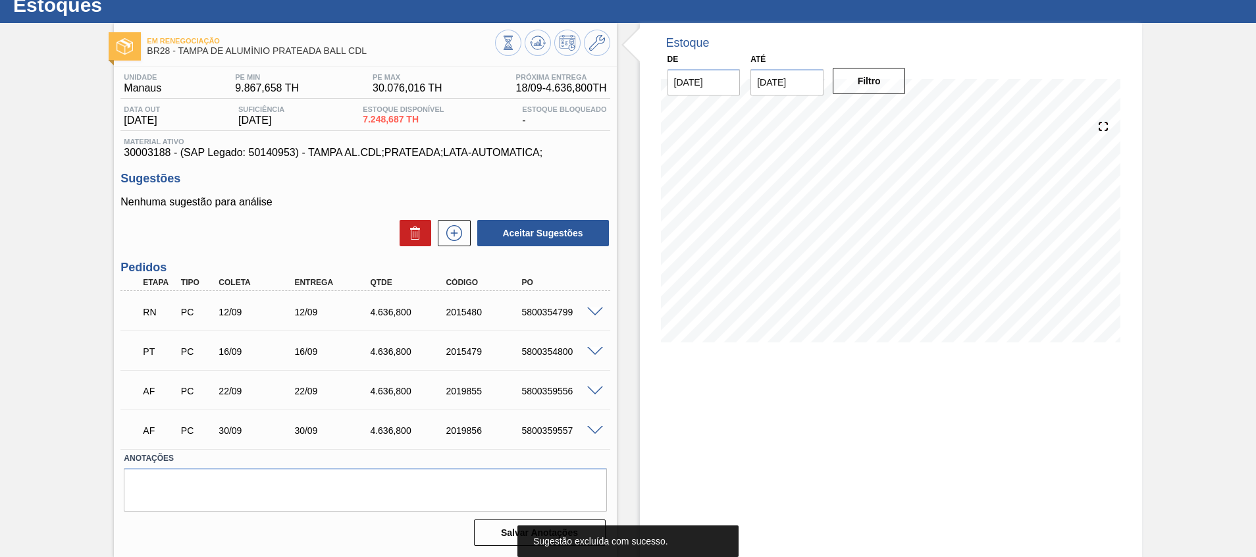
click at [590, 308] on span at bounding box center [595, 312] width 16 height 10
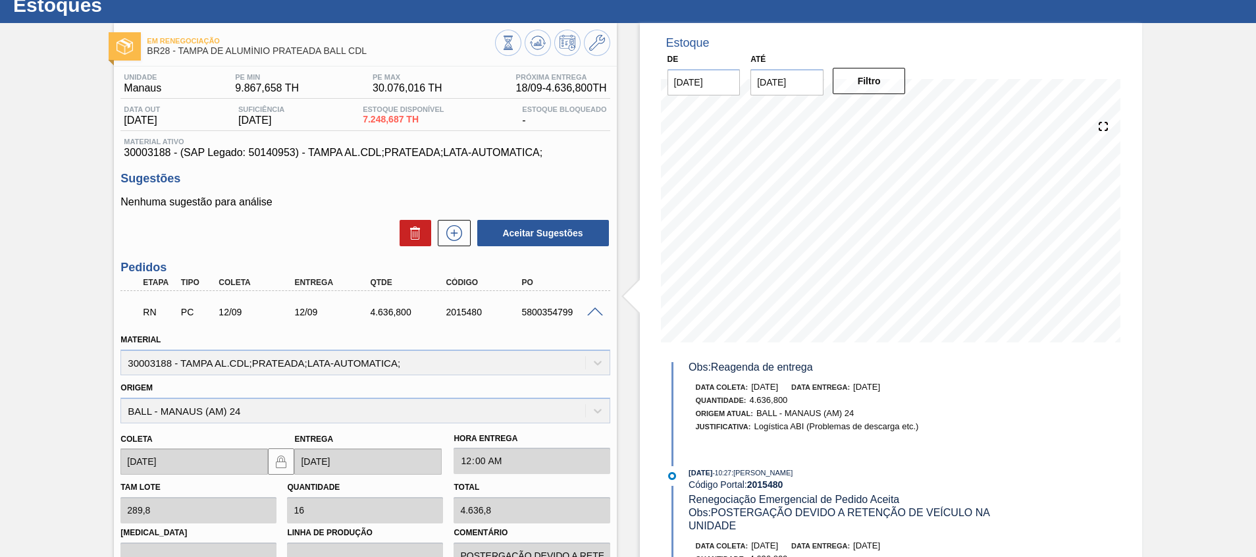
scroll to position [0, 0]
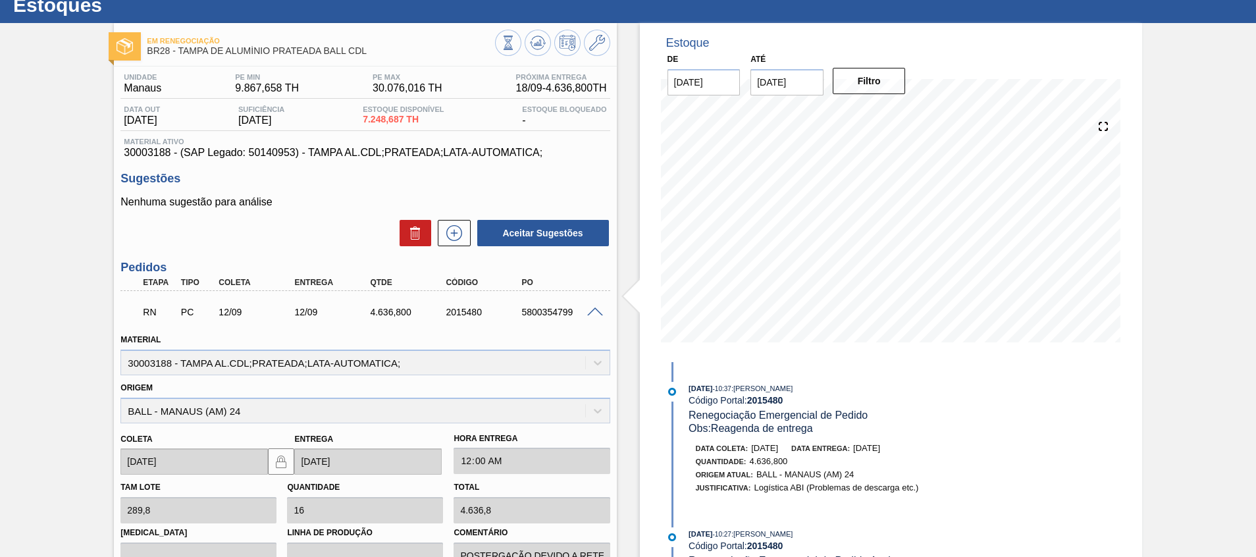
click at [590, 311] on span at bounding box center [595, 312] width 16 height 10
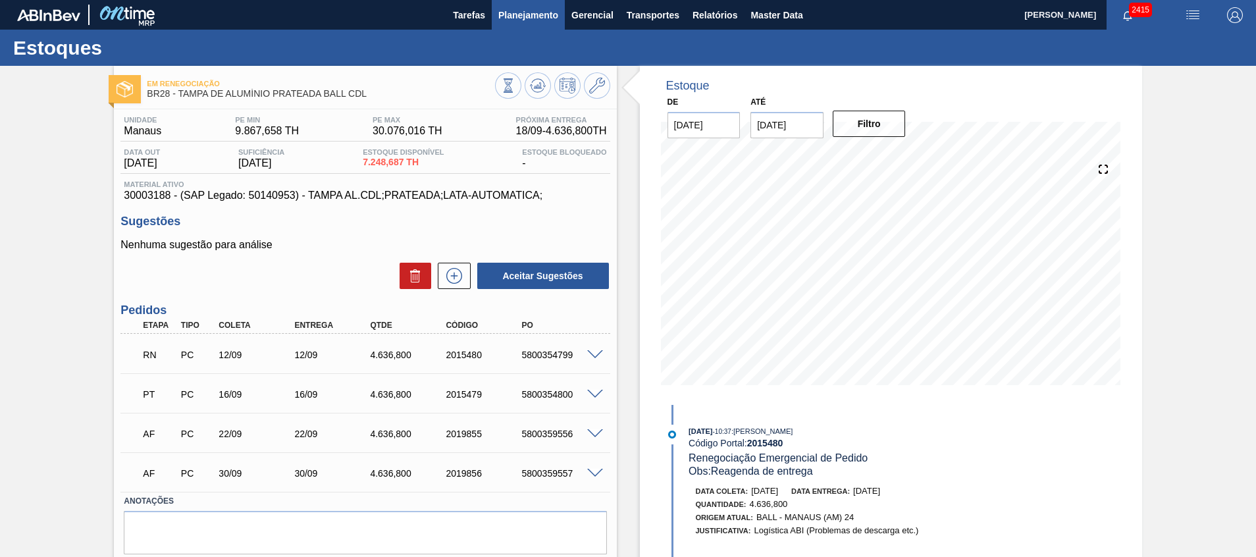
click at [538, 11] on span "Planejamento" at bounding box center [528, 15] width 60 height 16
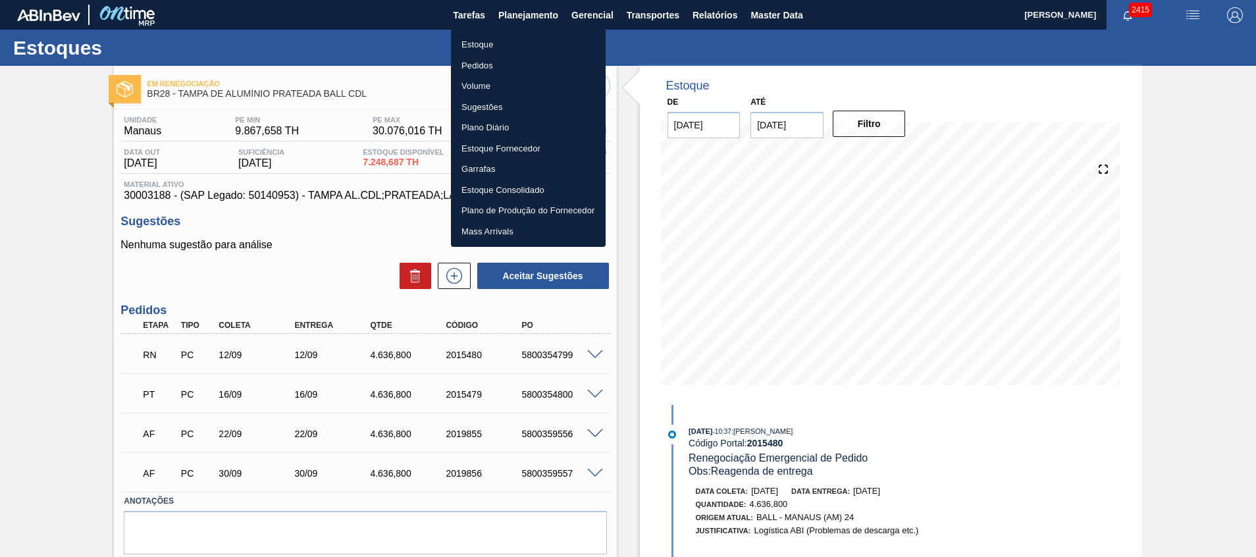
click at [502, 42] on li "Estoque" at bounding box center [528, 44] width 155 height 21
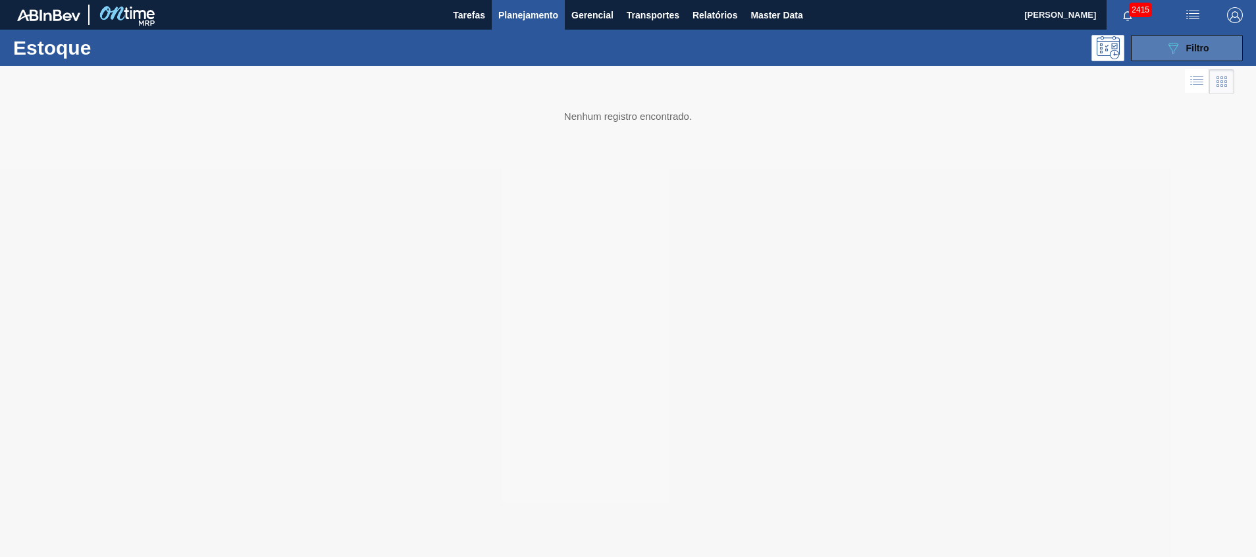
click at [1145, 47] on button "089F7B8B-B2A5-4AFE-B5C0-19BA573D28AC Filtro" at bounding box center [1187, 48] width 112 height 26
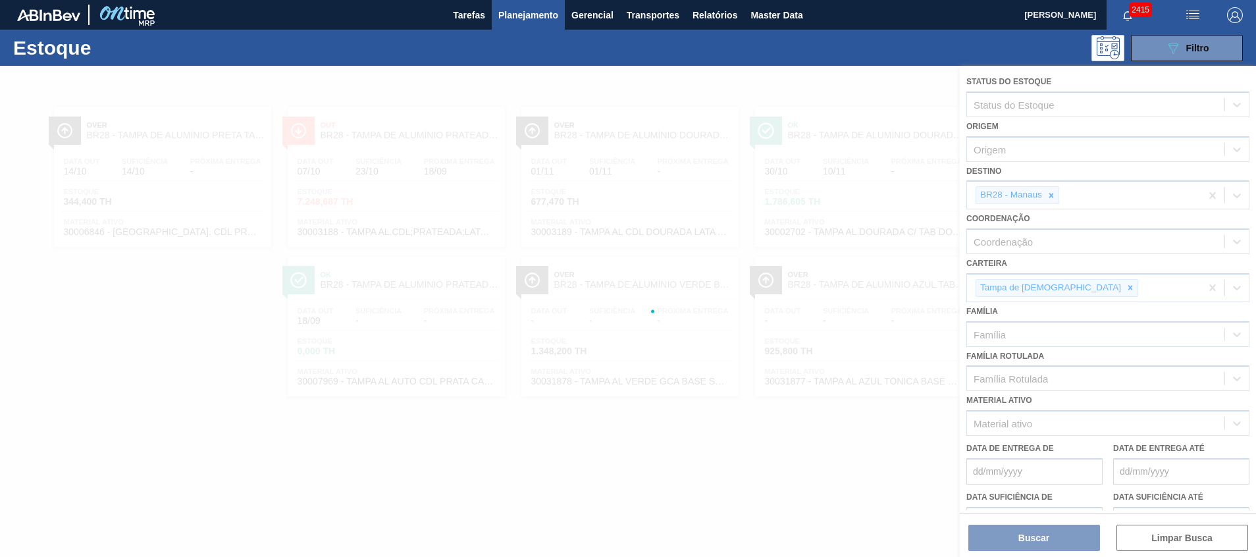
click at [1087, 194] on div at bounding box center [628, 311] width 1256 height 491
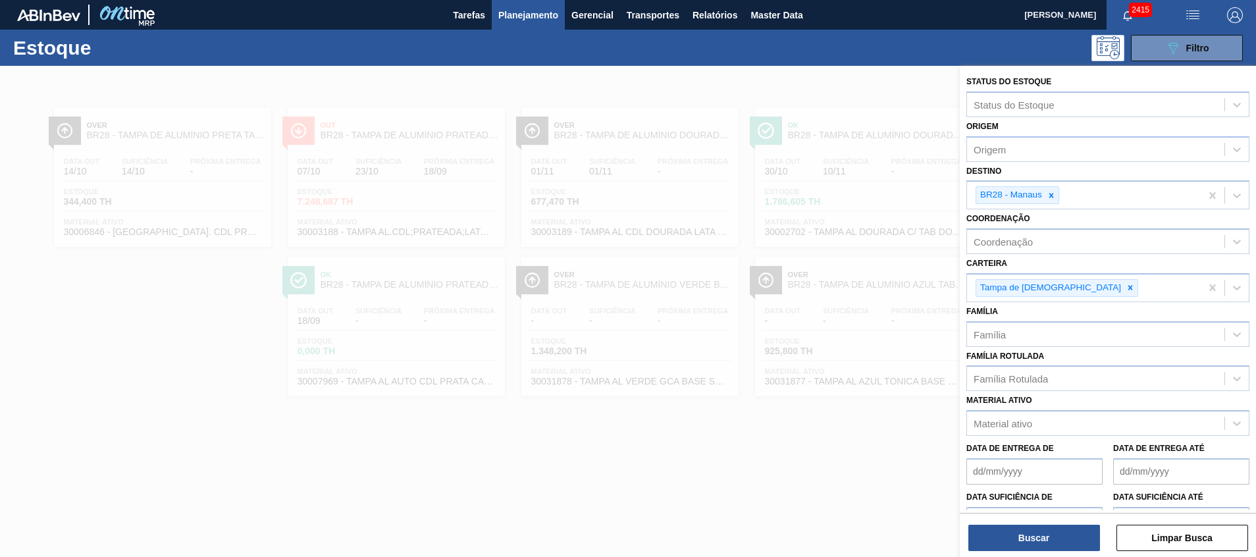
click at [1087, 194] on div "BR28 - Manaus" at bounding box center [1084, 195] width 234 height 27
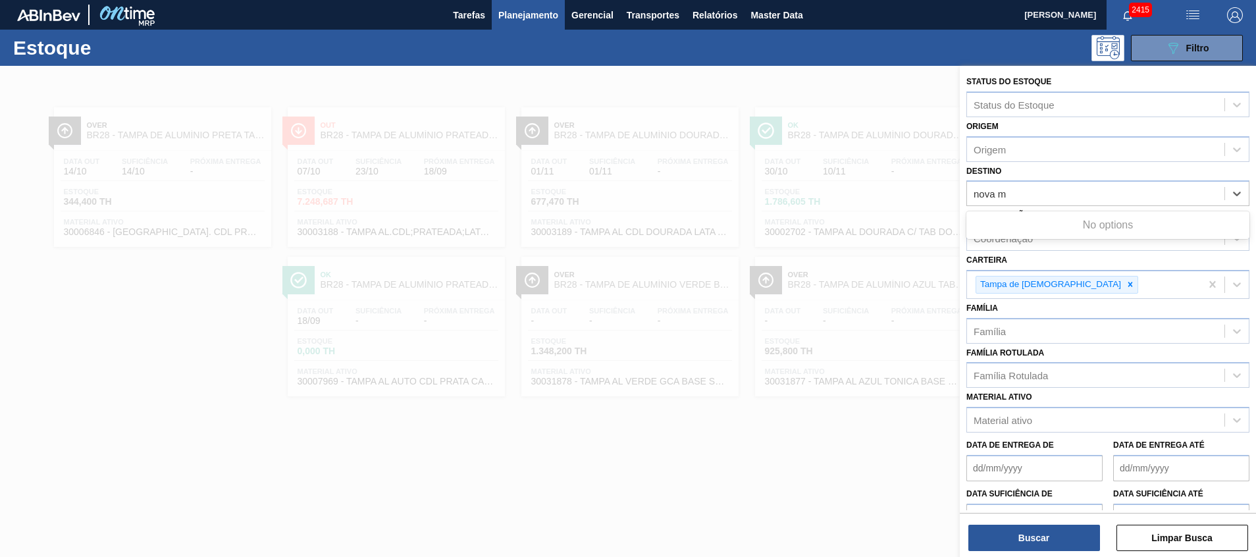
type input "nova mi"
click at [1025, 197] on div "nova mi" at bounding box center [1095, 193] width 257 height 19
click at [1025, 197] on div "Destino" at bounding box center [1095, 193] width 257 height 19
type input "mina"
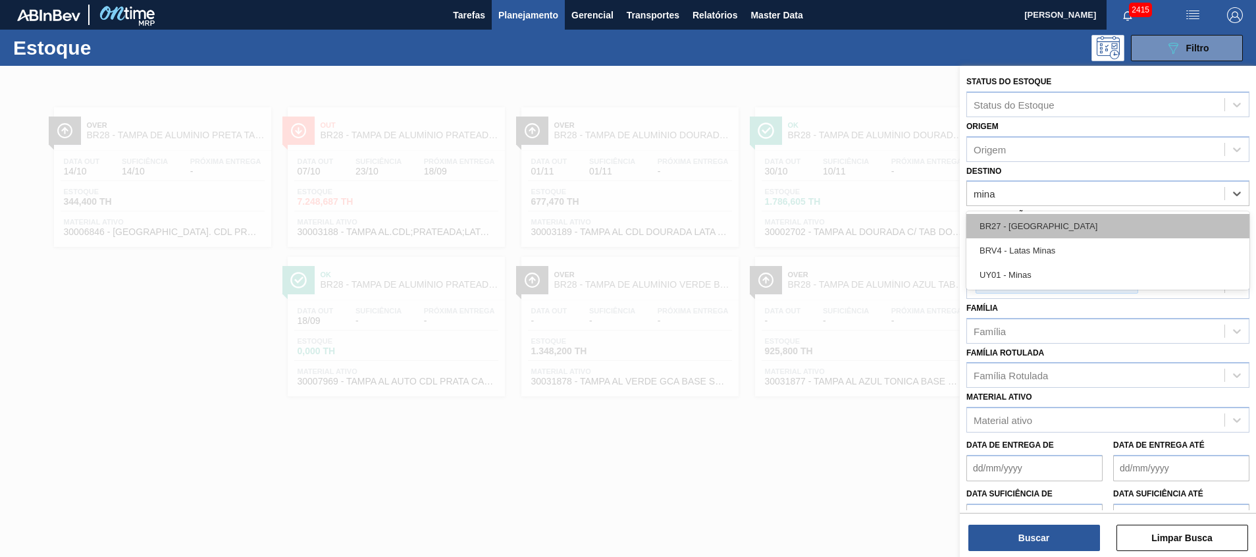
click at [1082, 232] on div "BR27 - [GEOGRAPHIC_DATA]" at bounding box center [1107, 226] width 283 height 24
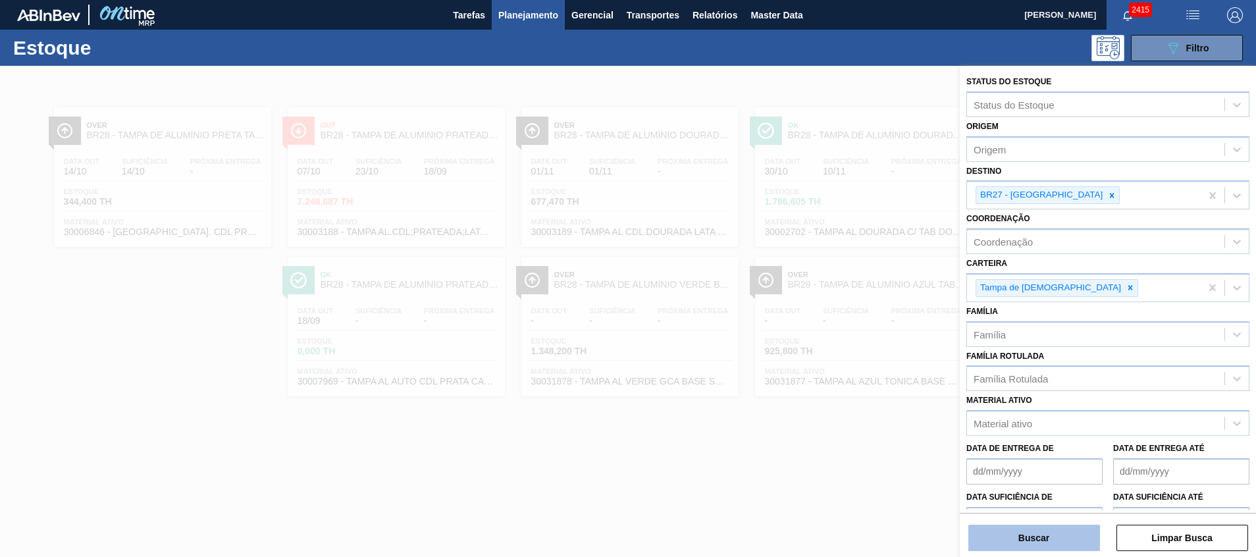
click at [1014, 546] on button "Buscar" at bounding box center [1034, 538] width 132 height 26
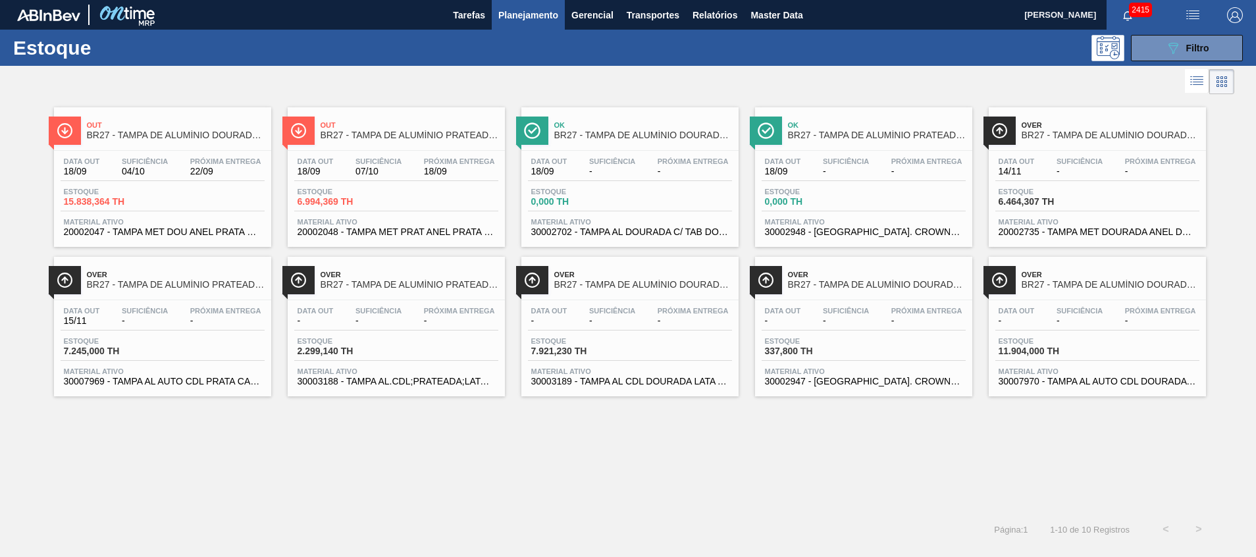
click at [405, 218] on span "Material ativo" at bounding box center [396, 222] width 197 height 8
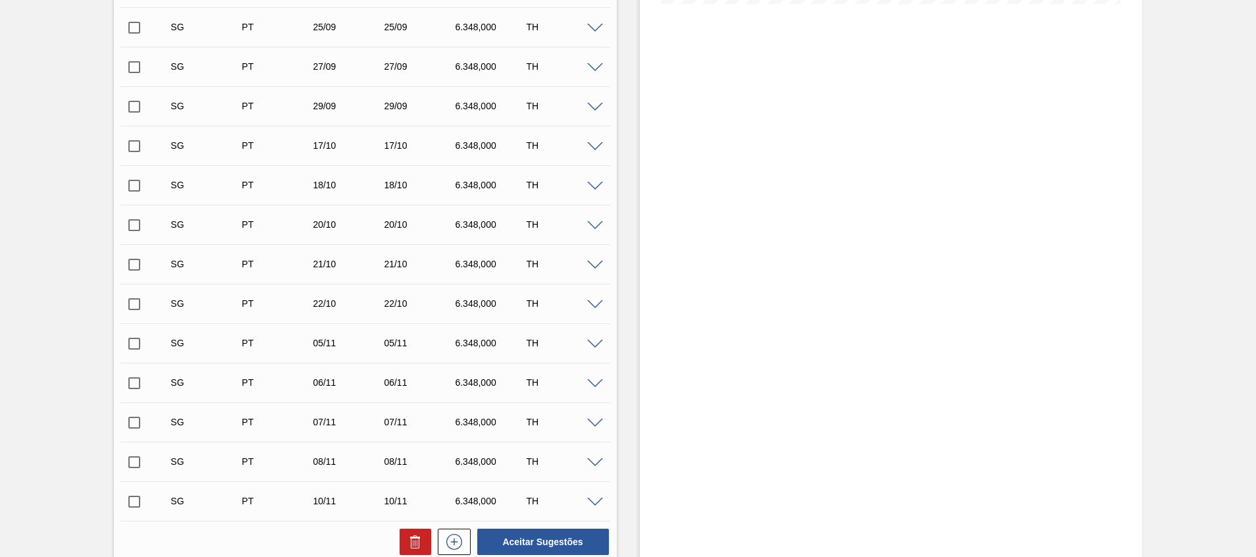
scroll to position [690, 0]
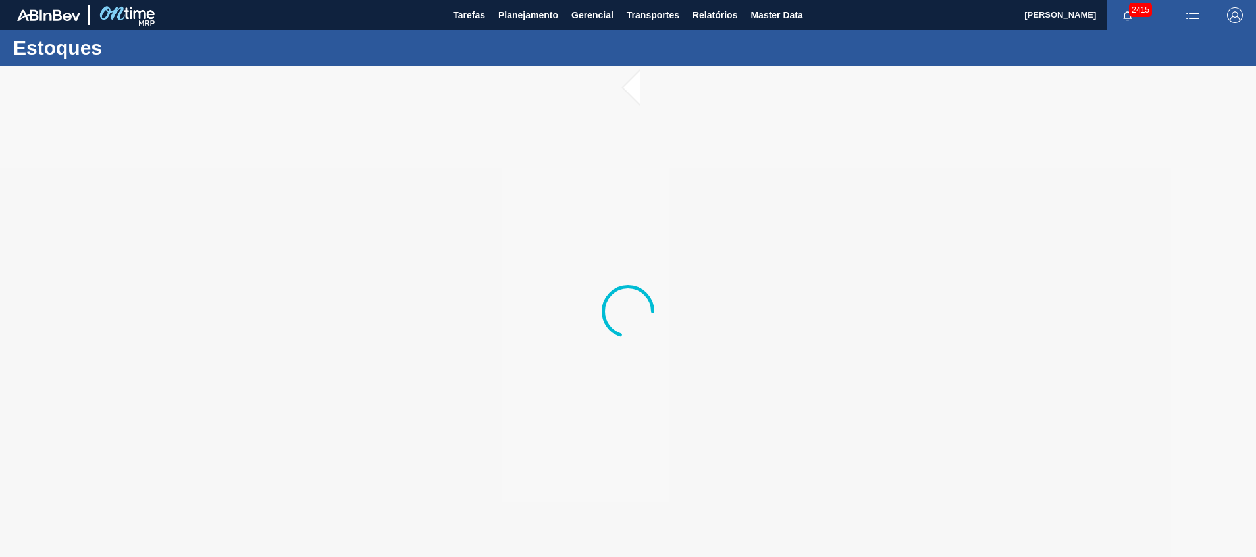
click at [759, 432] on div at bounding box center [628, 311] width 1256 height 491
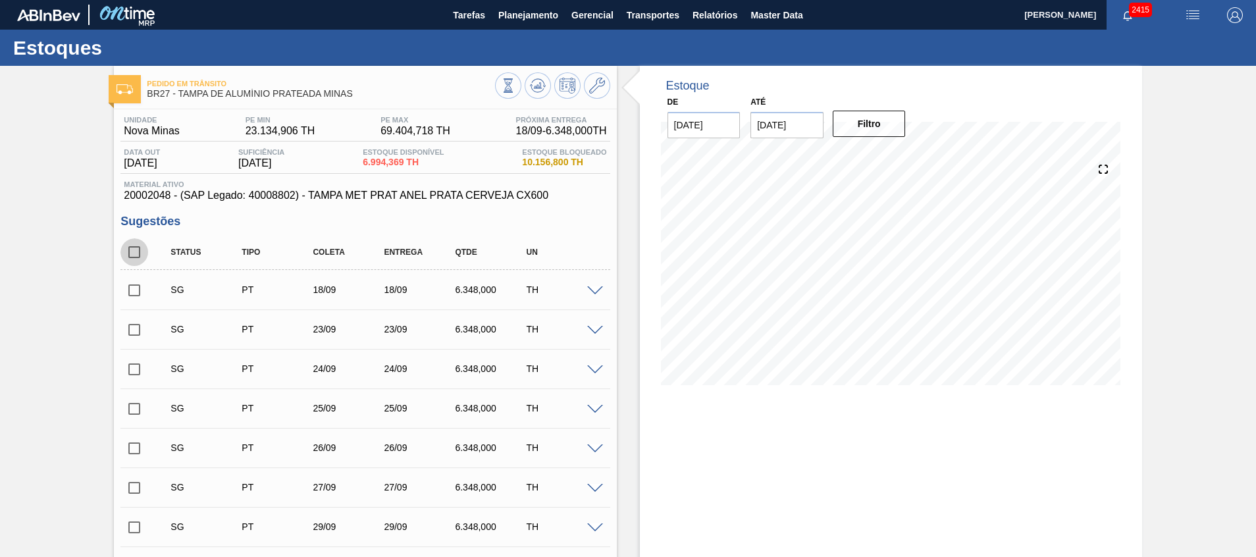
click at [137, 248] on input "checkbox" at bounding box center [134, 252] width 28 height 28
checkbox input "true"
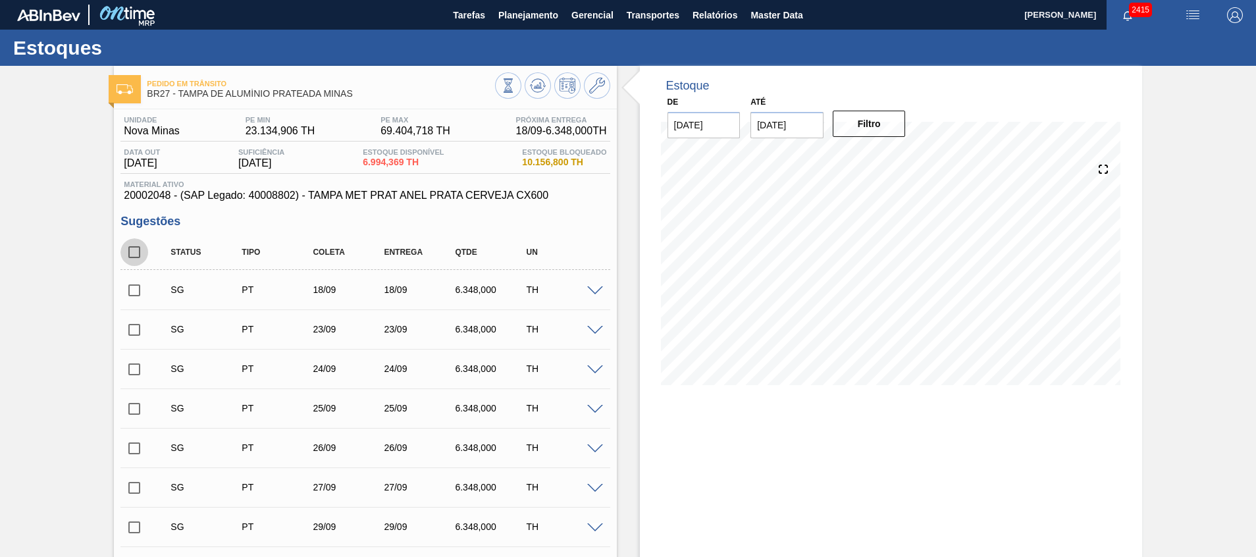
checkbox input "true"
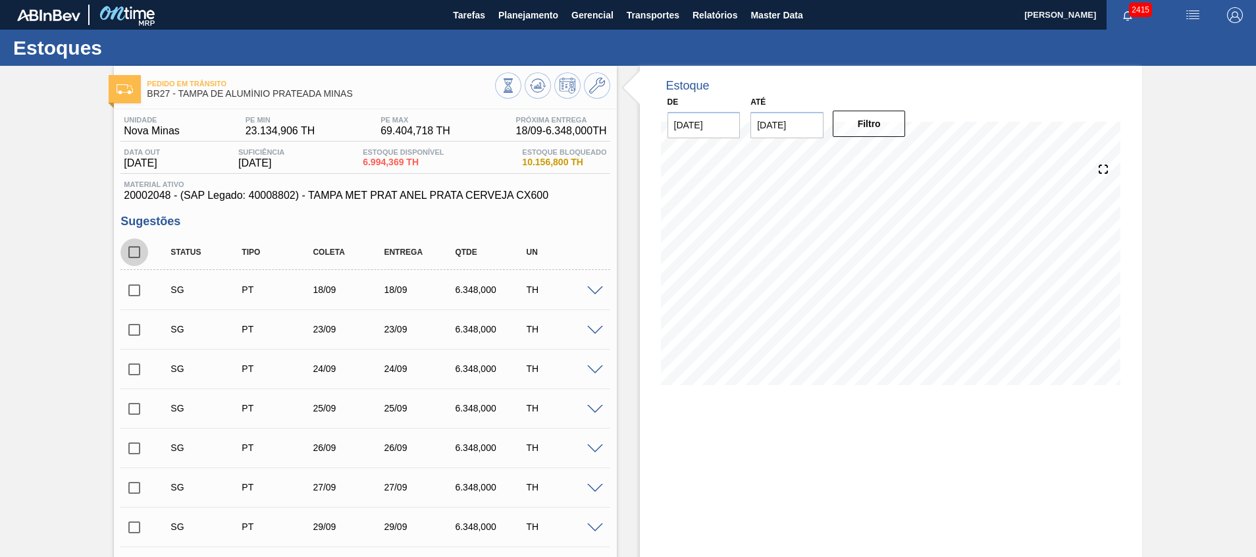
checkbox input "true"
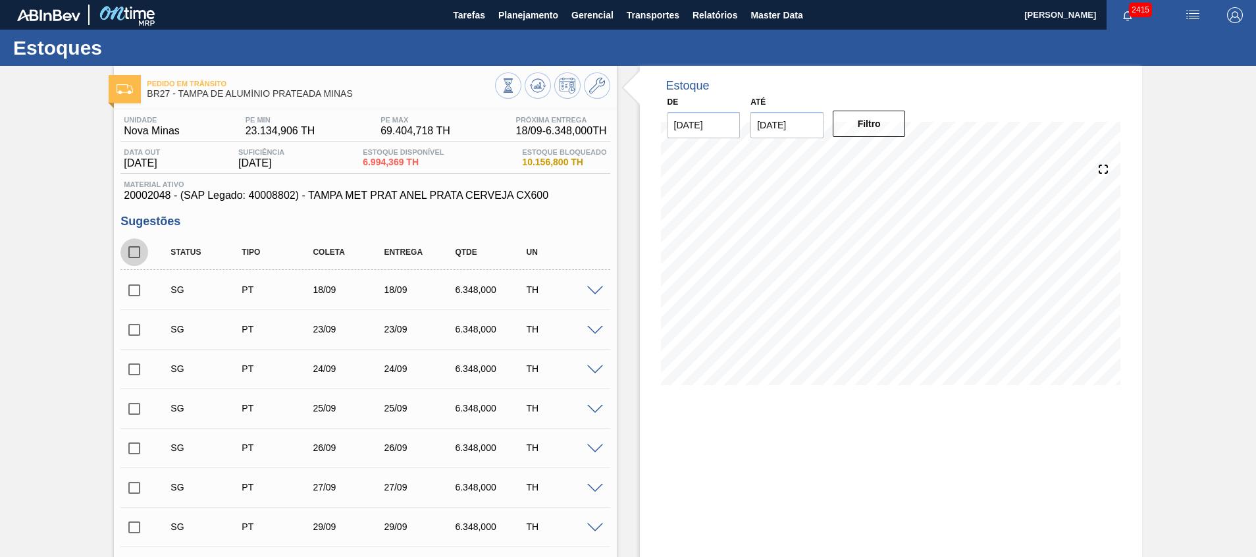
checkbox input "true"
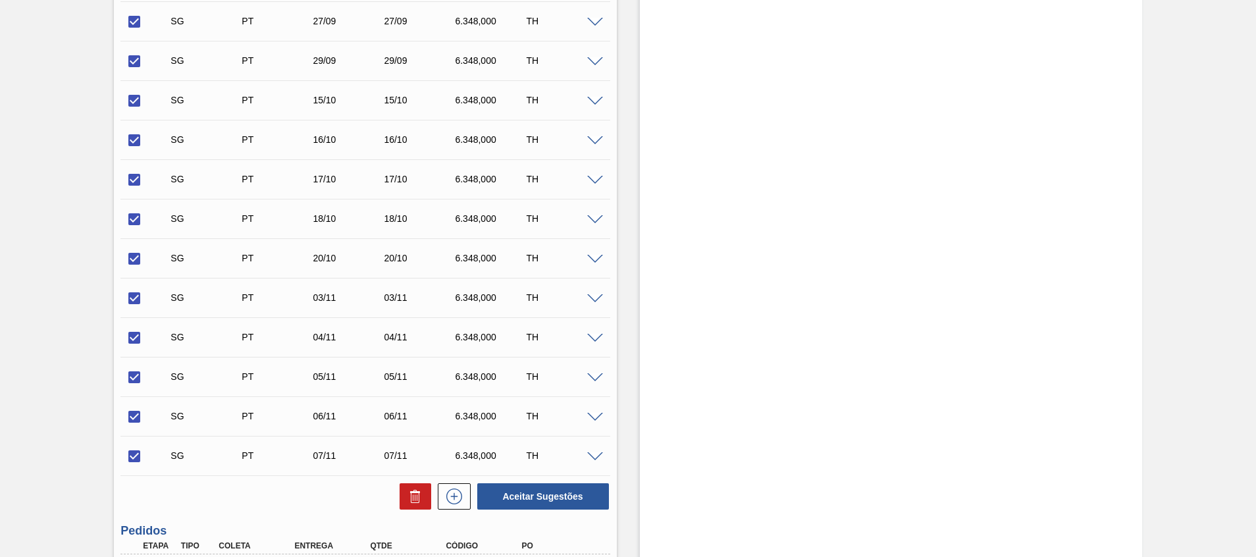
scroll to position [494, 0]
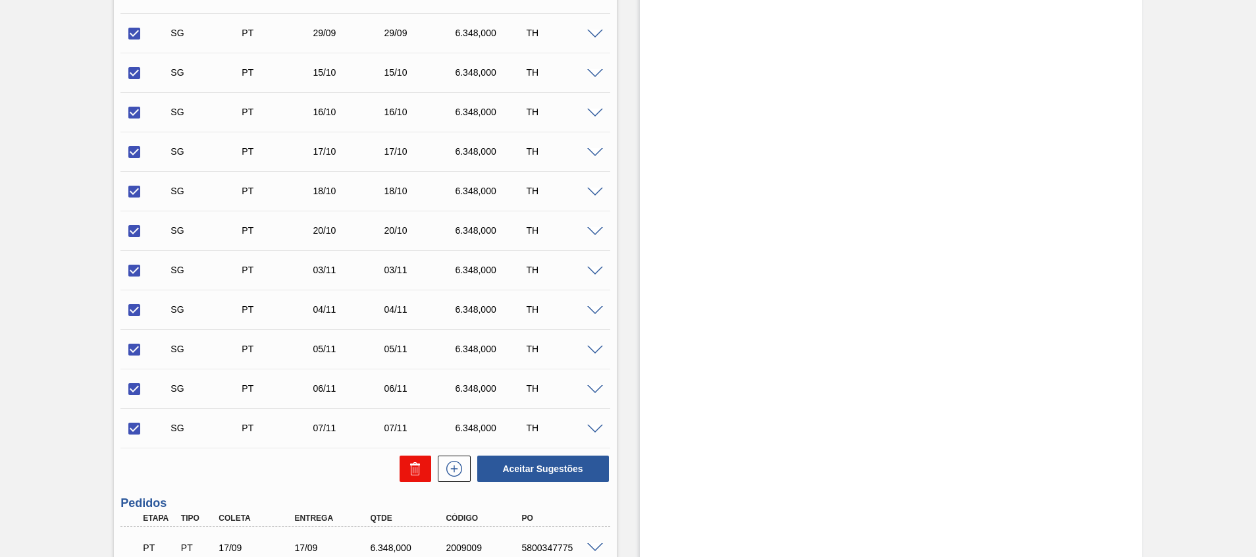
click at [413, 467] on icon at bounding box center [413, 470] width 1 height 7
checkbox input "false"
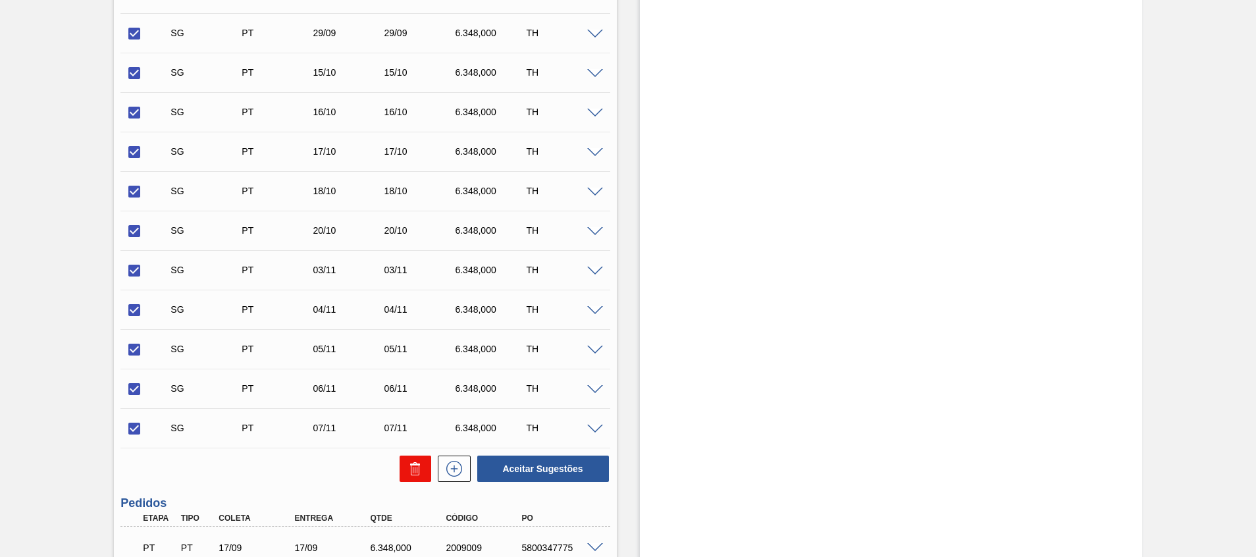
checkbox input "false"
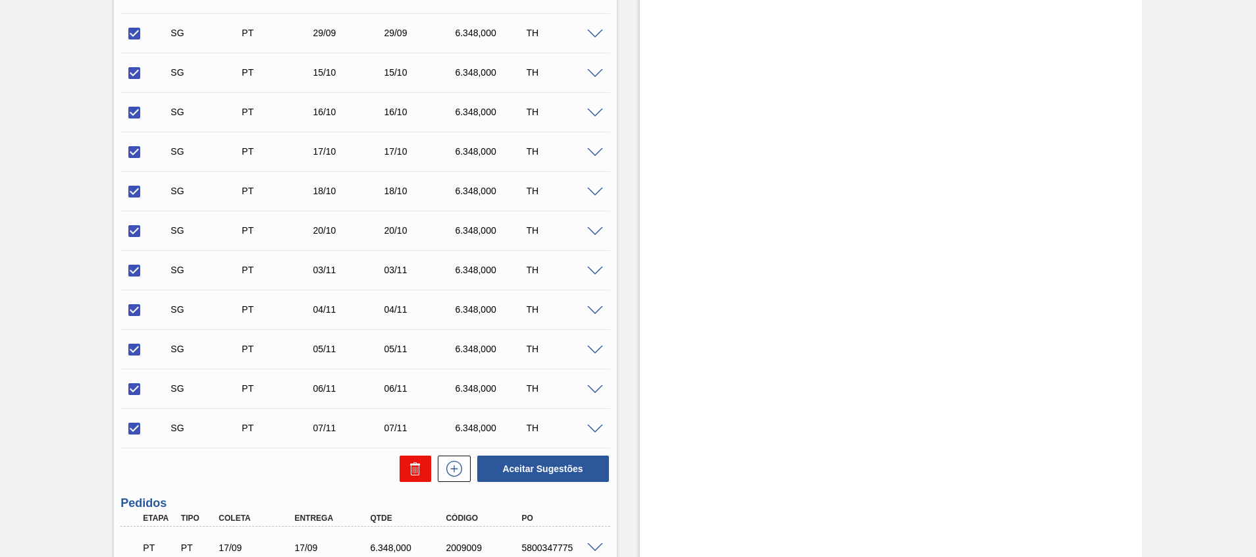
checkbox input "false"
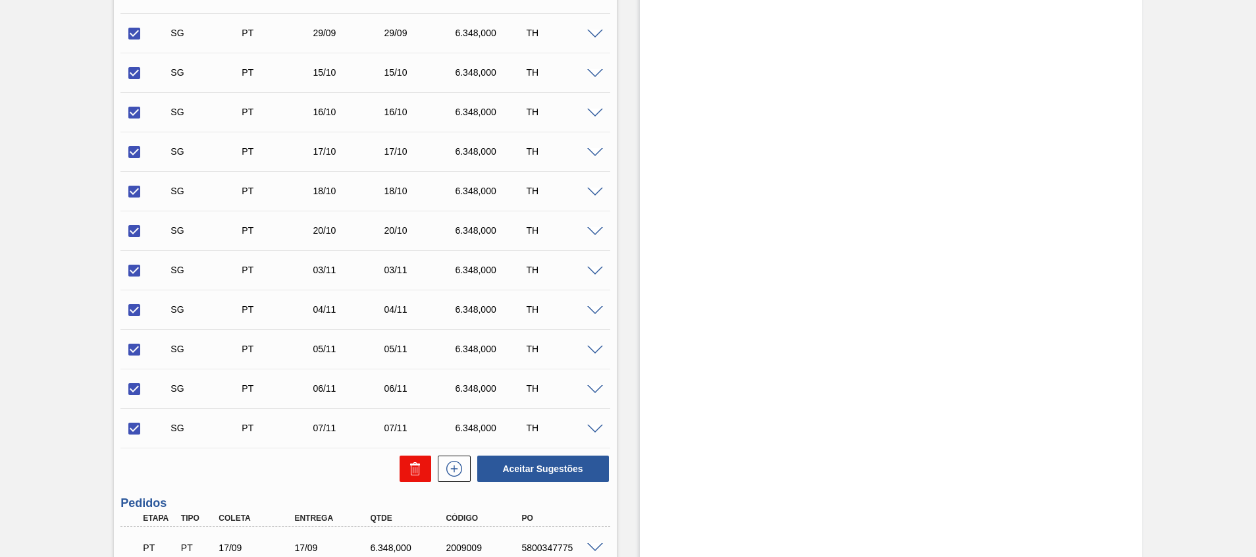
checkbox input "false"
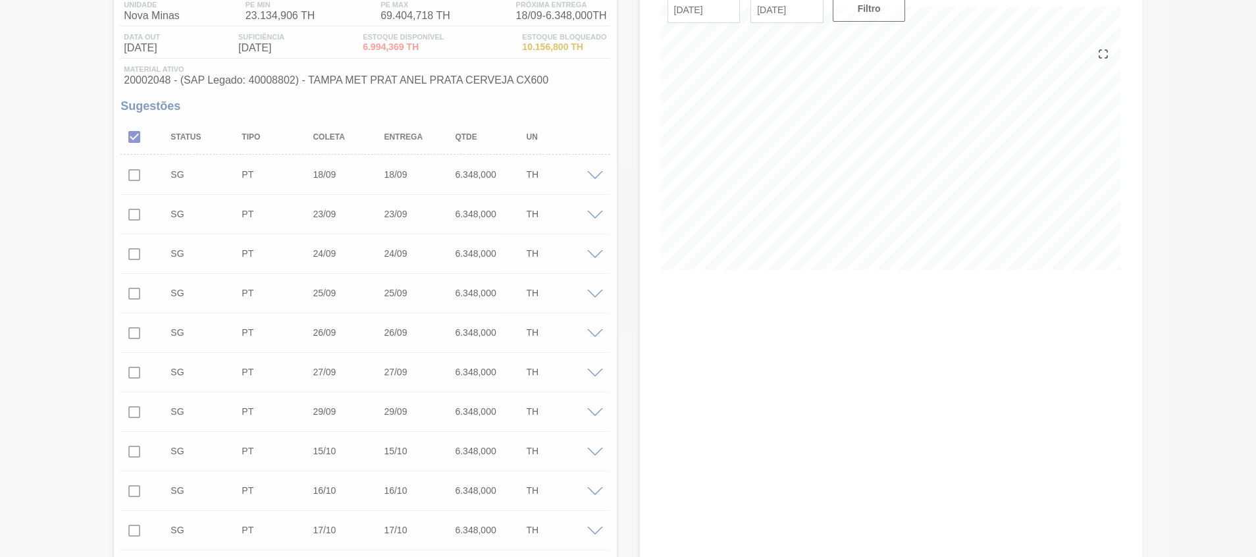
scroll to position [9, 0]
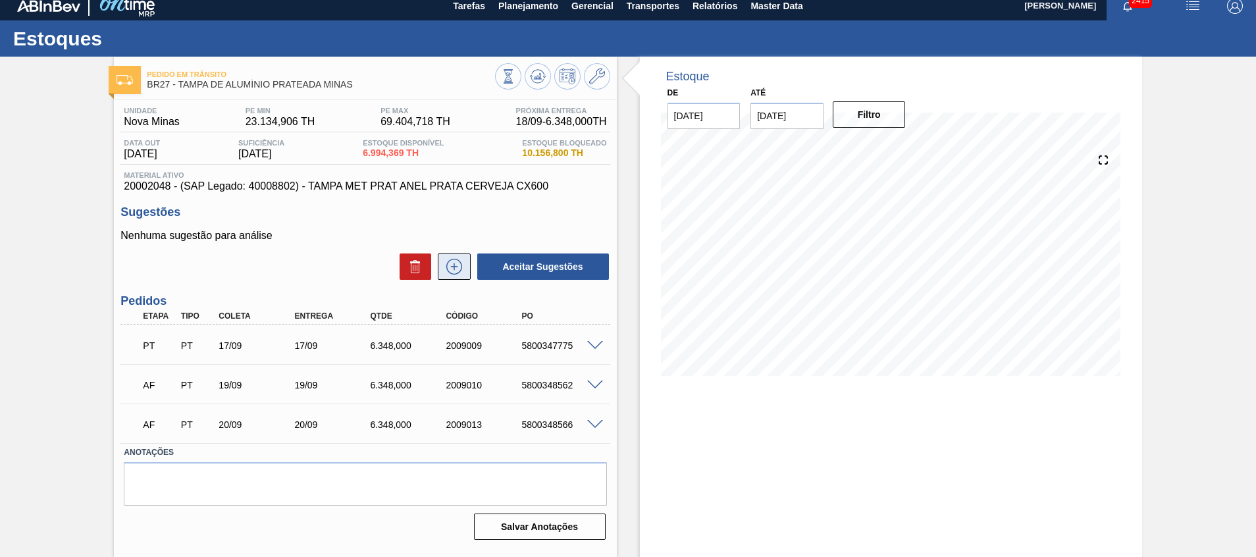
click at [457, 260] on icon at bounding box center [454, 267] width 16 height 16
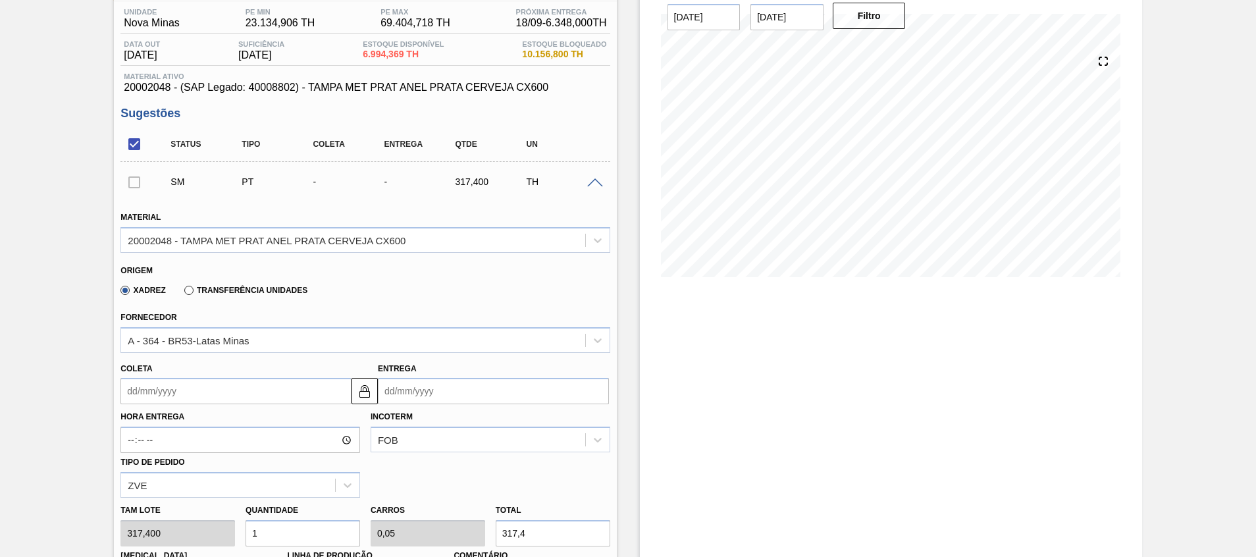
scroll to position [207, 0]
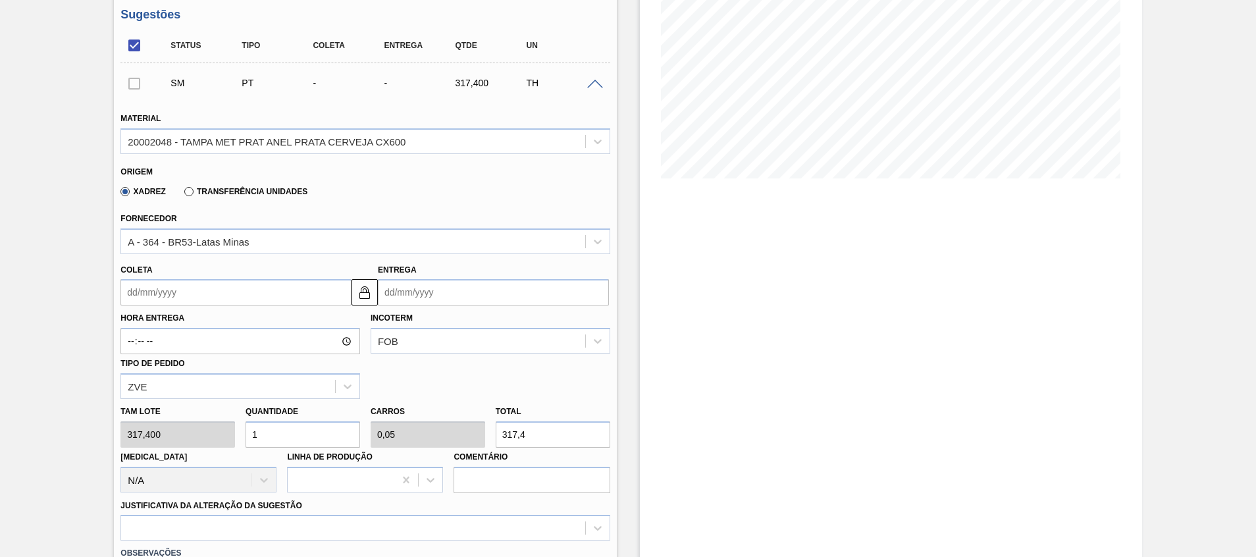
click at [405, 288] on input "Entrega" at bounding box center [493, 292] width 231 height 26
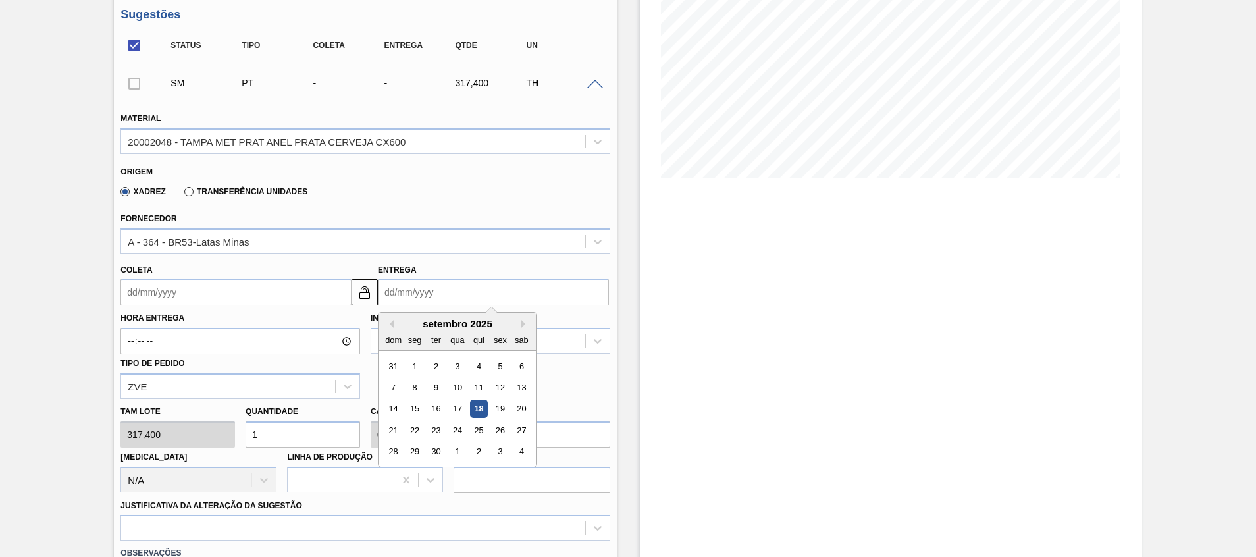
click at [291, 290] on input "Coleta" at bounding box center [235, 292] width 231 height 26
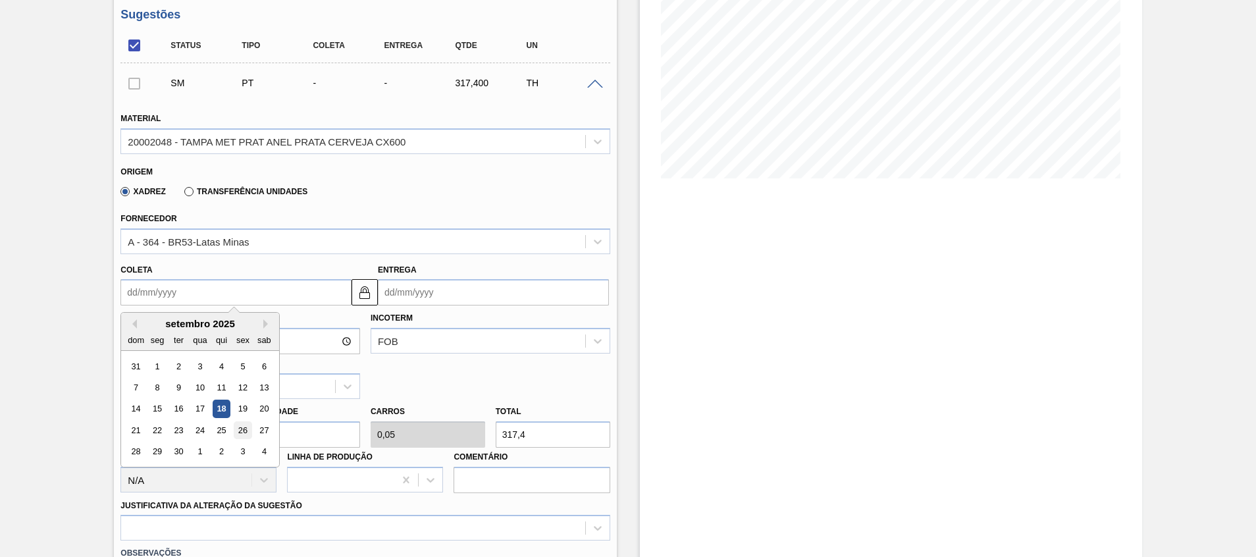
click at [244, 429] on div "26" at bounding box center [243, 430] width 18 height 18
type input "[DATE]"
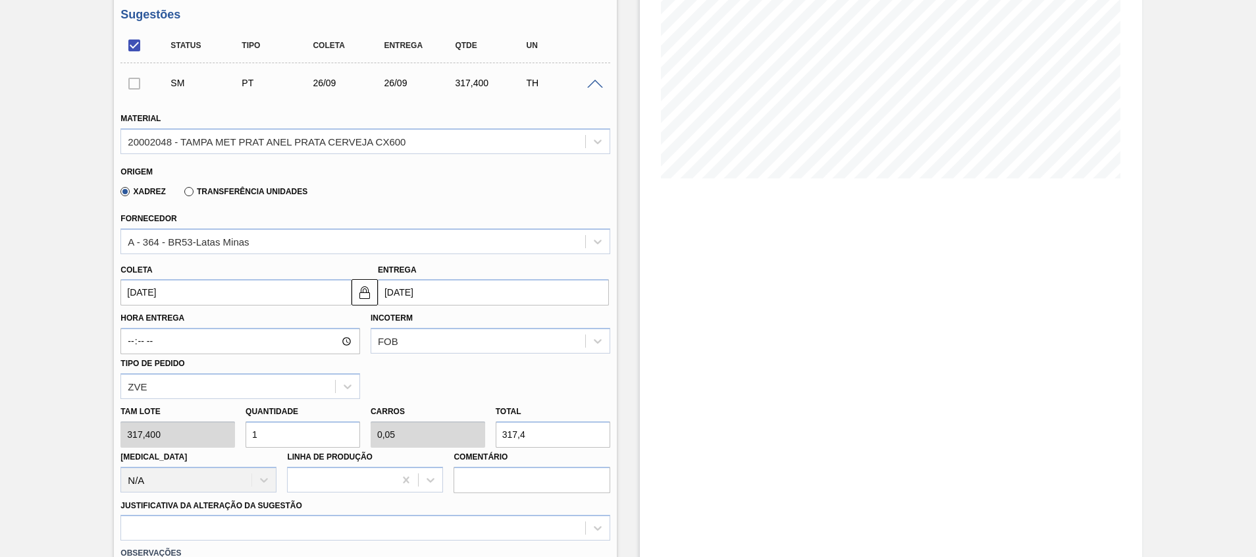
click at [151, 445] on div "Tam lote 317,400 Quantidade 1 Carros 0,05 Total 317,4 Doca N/A Linha de Produçã…" at bounding box center [365, 446] width 500 height 94
type input "2"
type input "0,1"
type input "634,8"
type input "20"
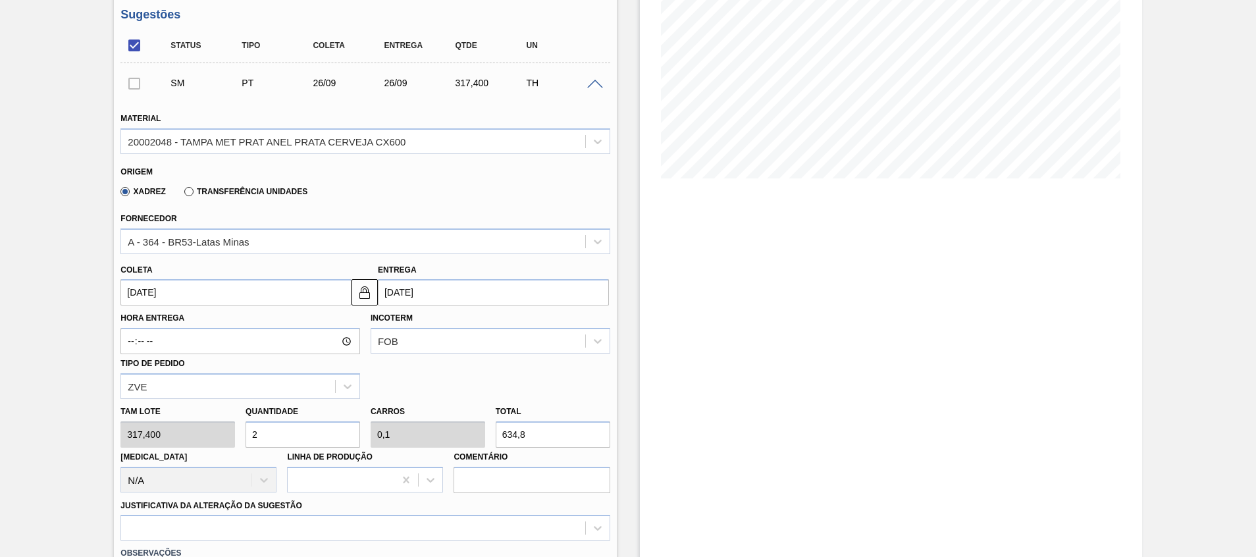
type input "1"
type input "6.348"
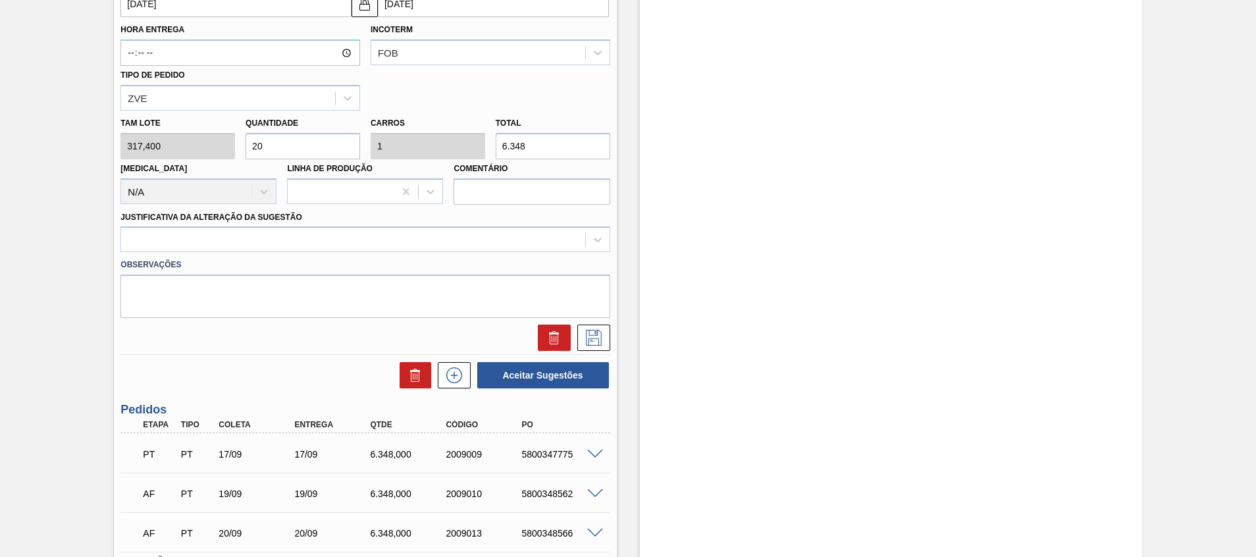
scroll to position [503, 0]
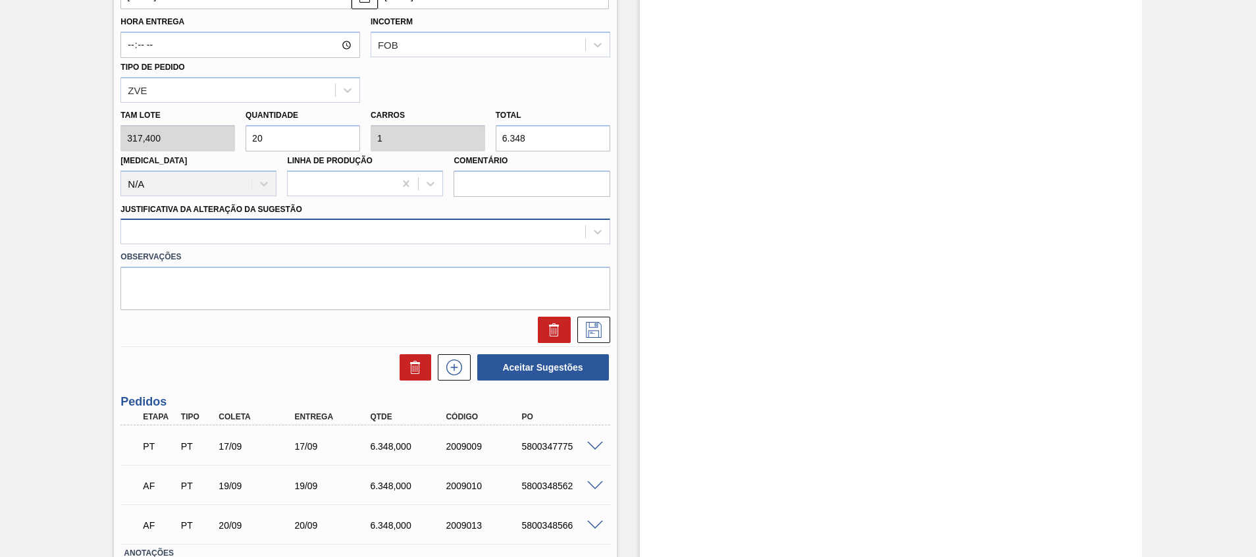
type input "20"
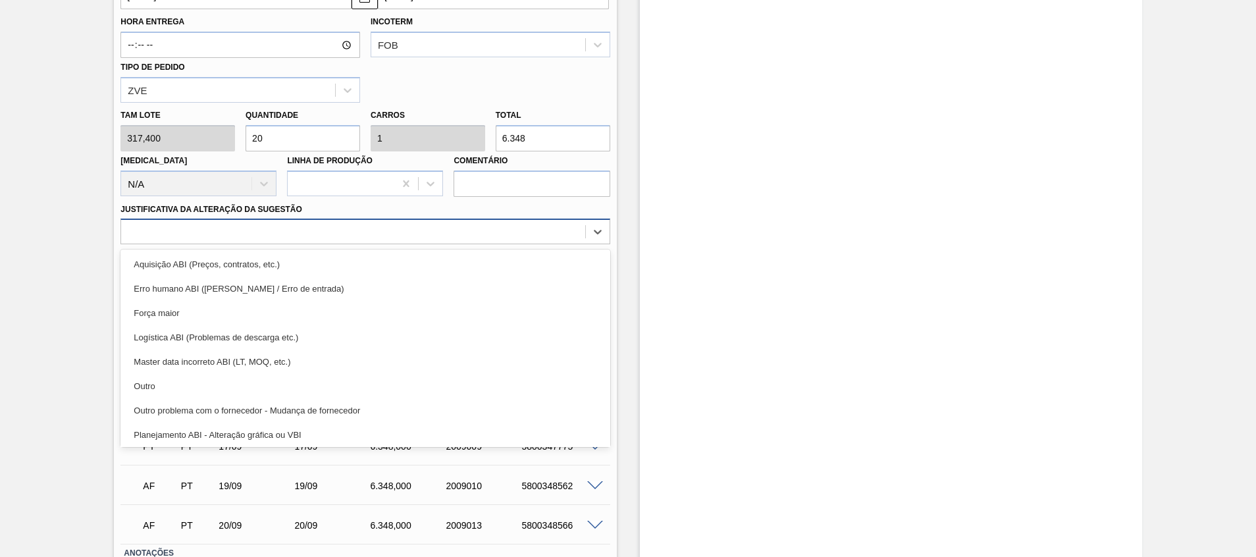
click at [361, 237] on div at bounding box center [352, 231] width 463 height 19
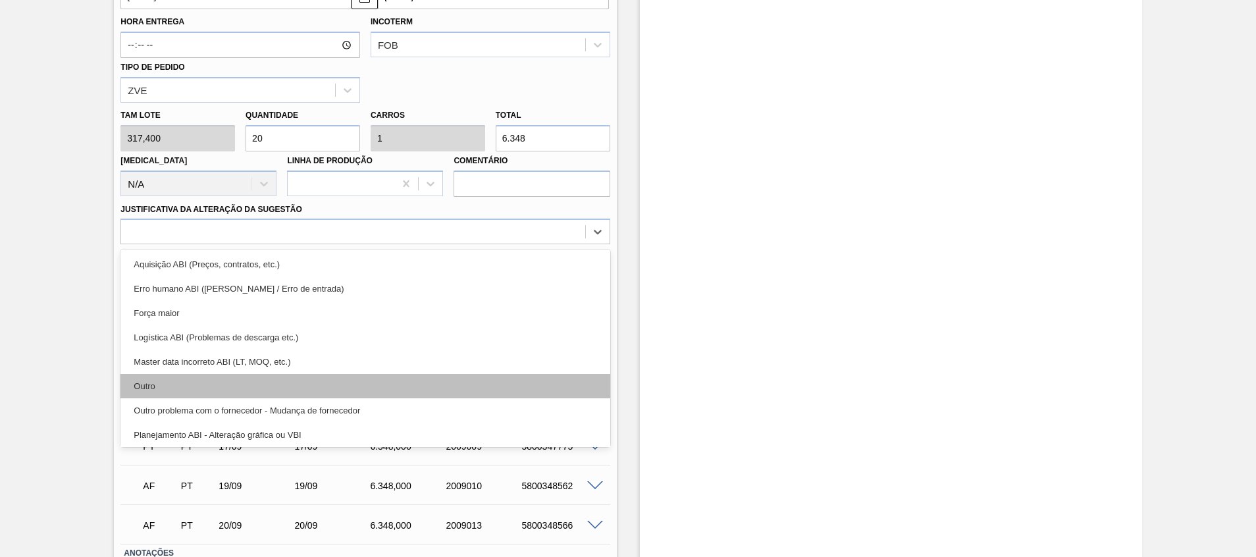
click at [310, 393] on div "Outro" at bounding box center [364, 386] width 489 height 24
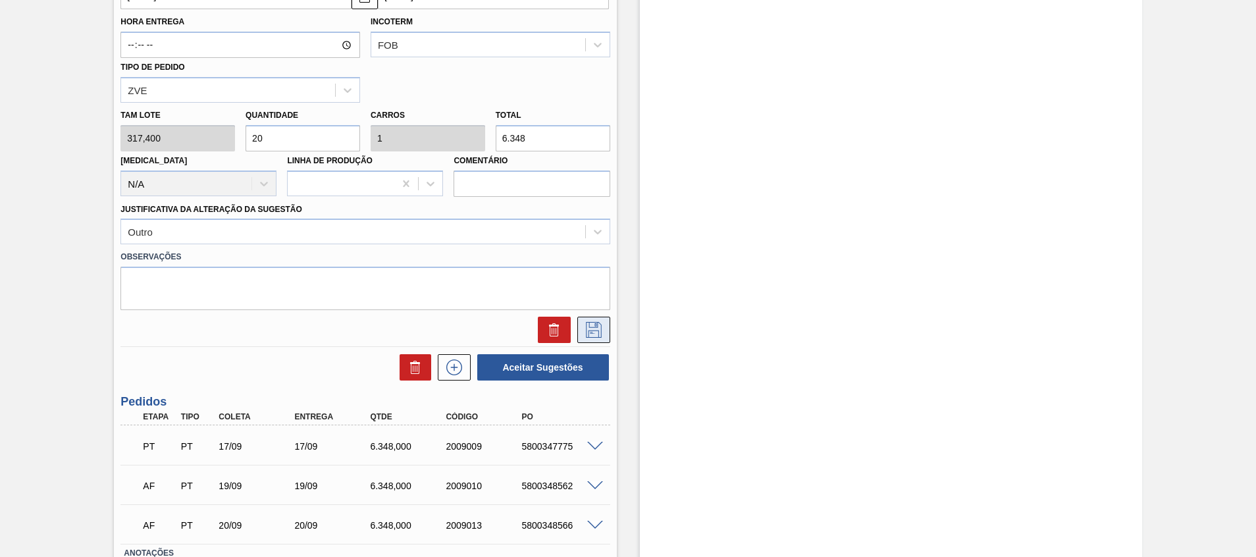
click at [604, 328] on button at bounding box center [593, 330] width 33 height 26
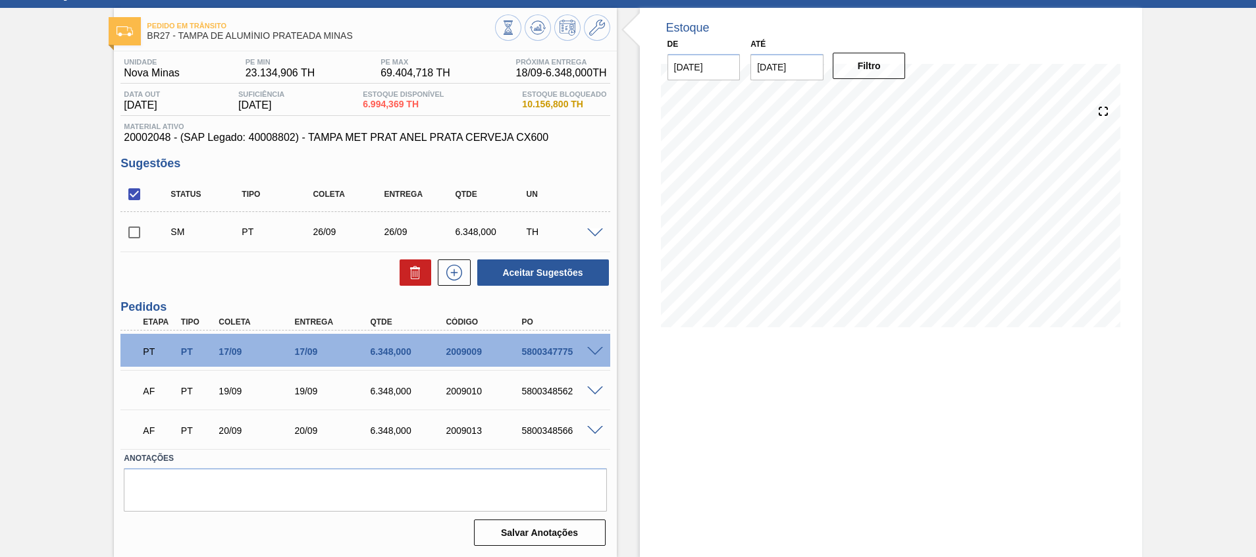
scroll to position [58, 0]
click at [134, 240] on input "checkbox" at bounding box center [134, 233] width 28 height 28
checkbox input "true"
click at [556, 271] on button "Aceitar Sugestões" at bounding box center [543, 272] width 132 height 26
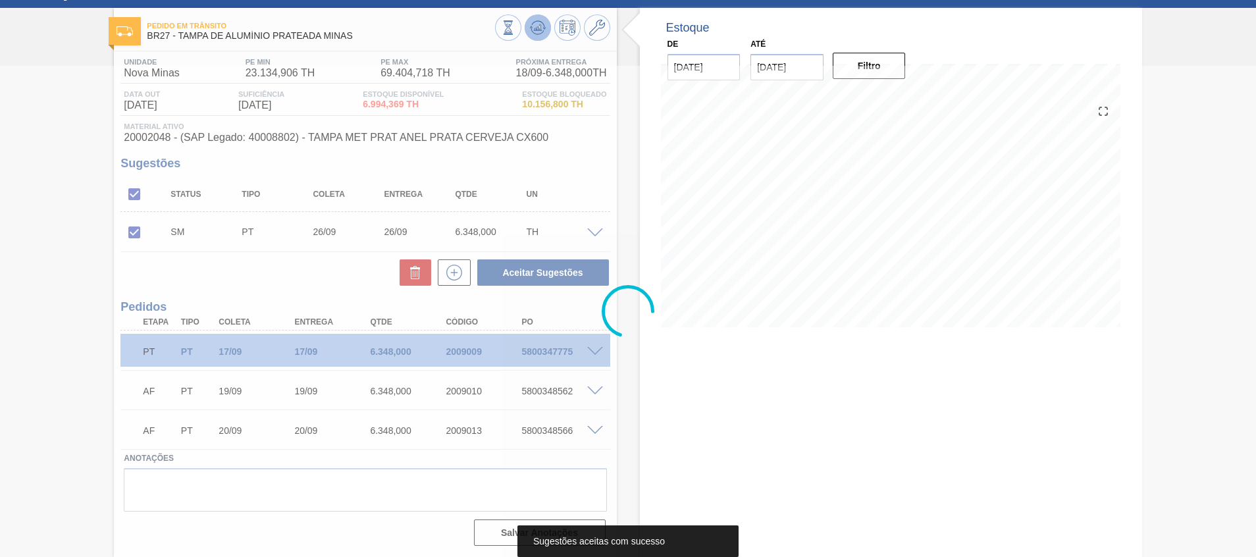
click at [544, 22] on button at bounding box center [538, 27] width 26 height 26
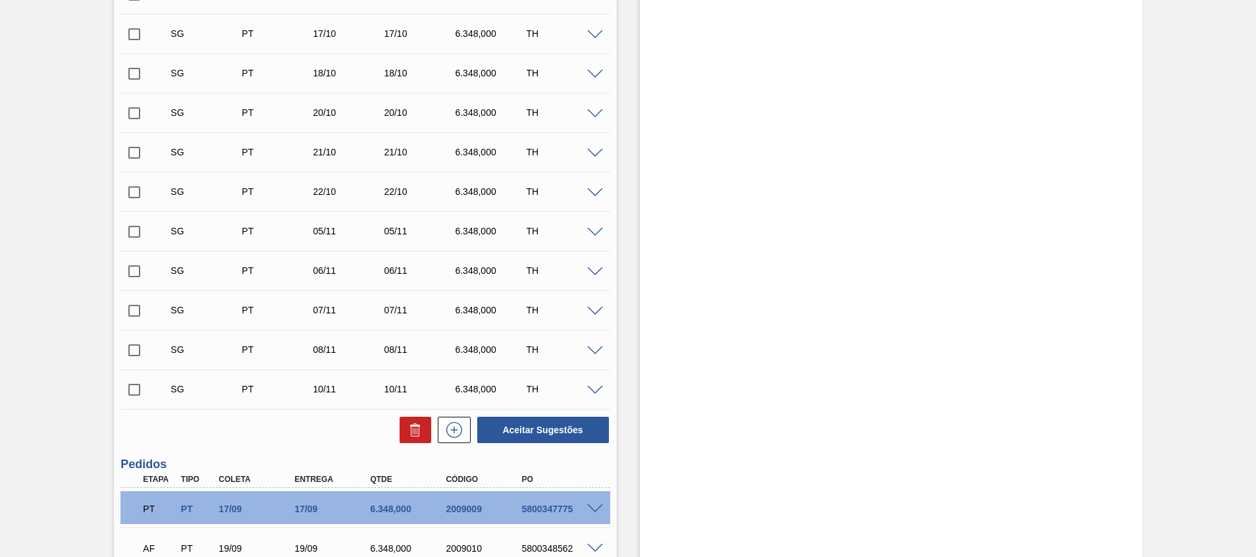
scroll to position [690, 0]
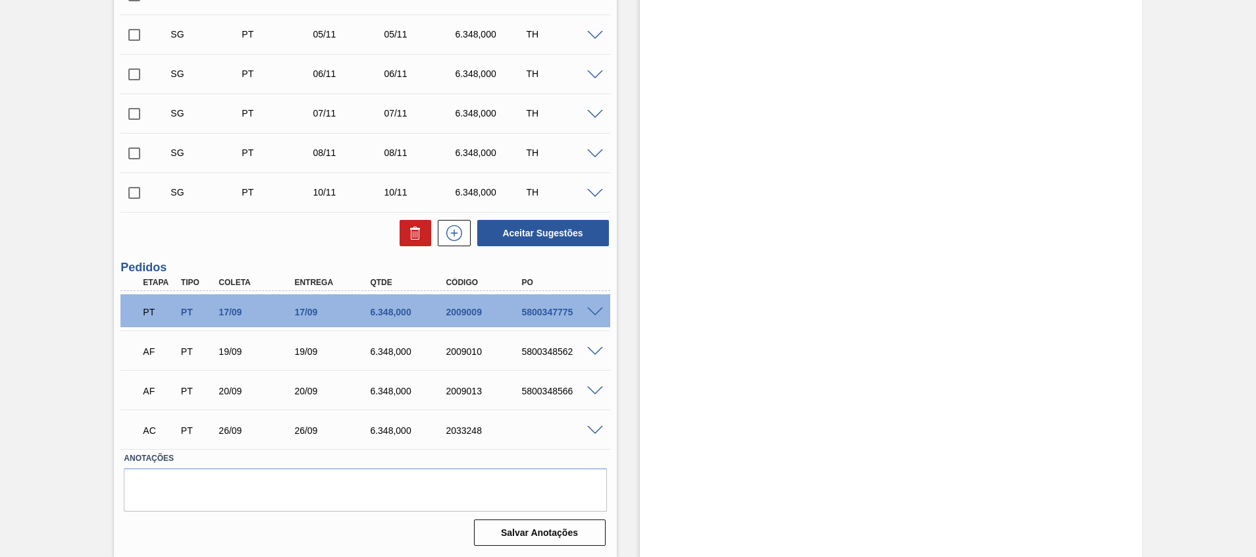
click at [594, 433] on span at bounding box center [595, 431] width 16 height 10
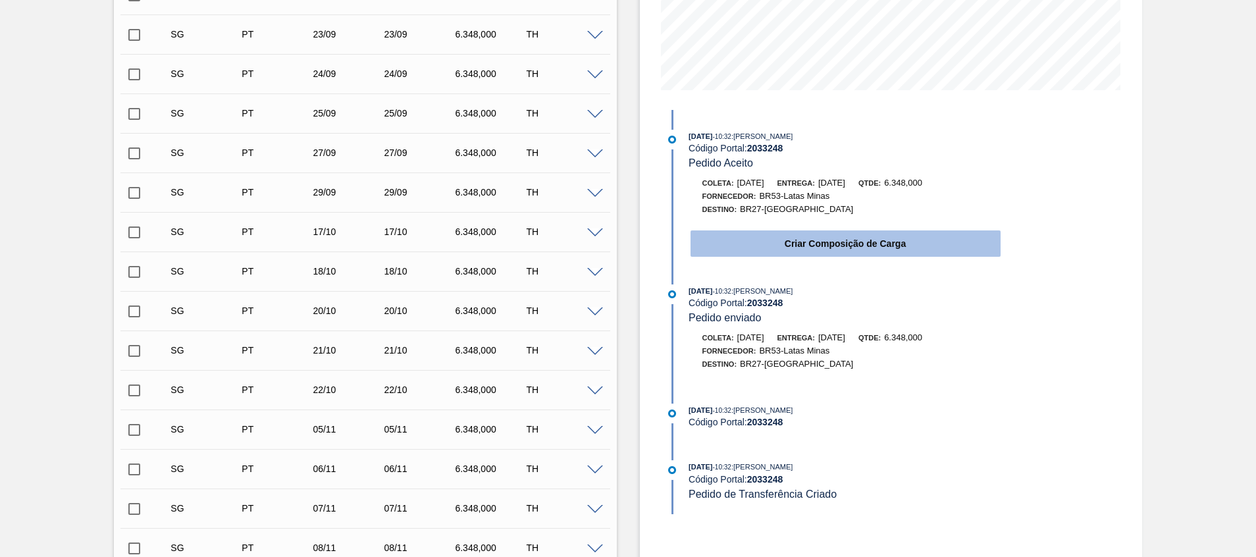
click at [733, 236] on button "Criar Composição de Carga" at bounding box center [846, 243] width 310 height 26
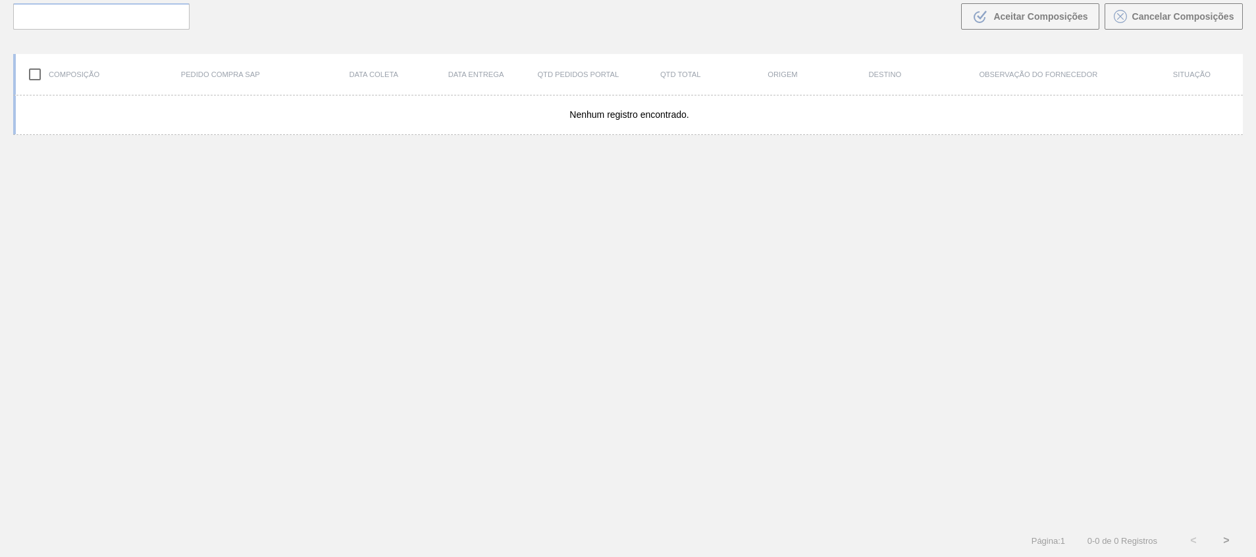
scroll to position [95, 0]
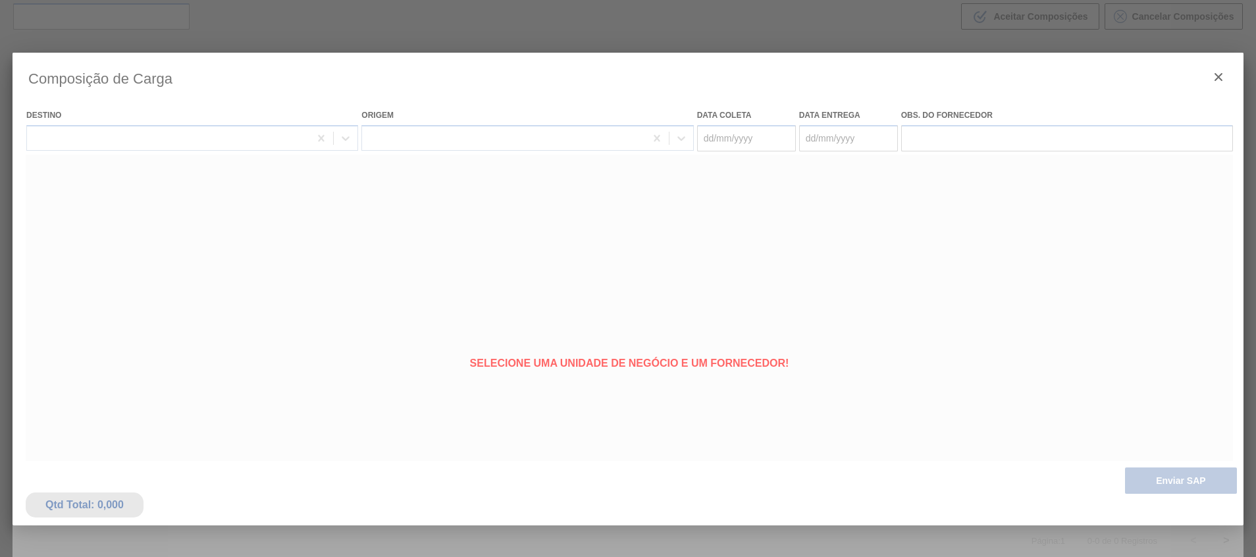
type coleta "[DATE]"
type entrega "[DATE]"
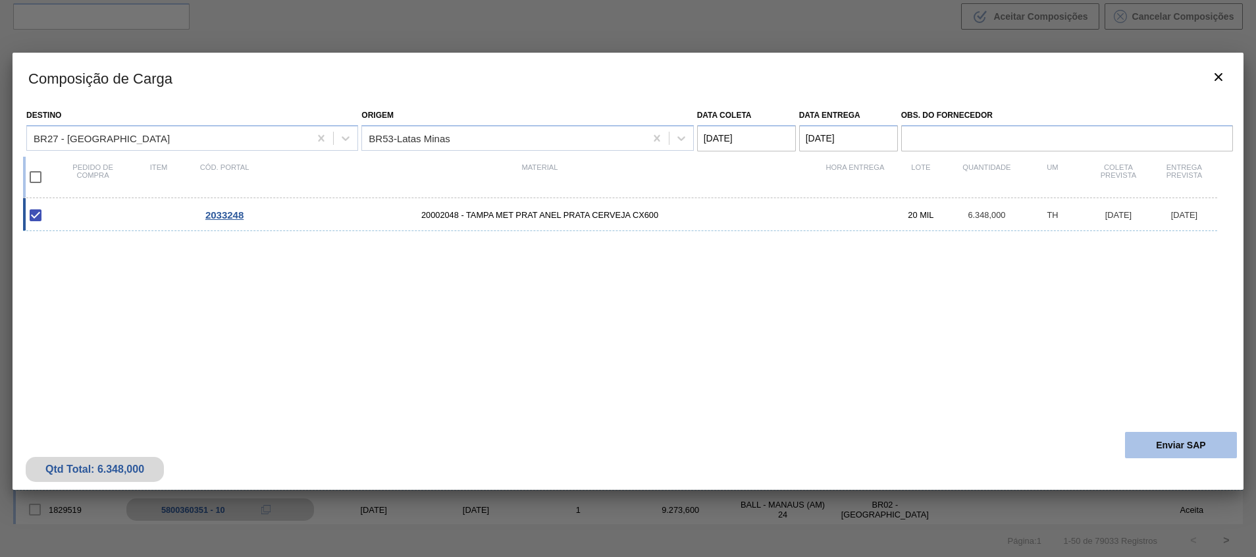
click at [1192, 446] on button "Enviar SAP" at bounding box center [1181, 445] width 112 height 26
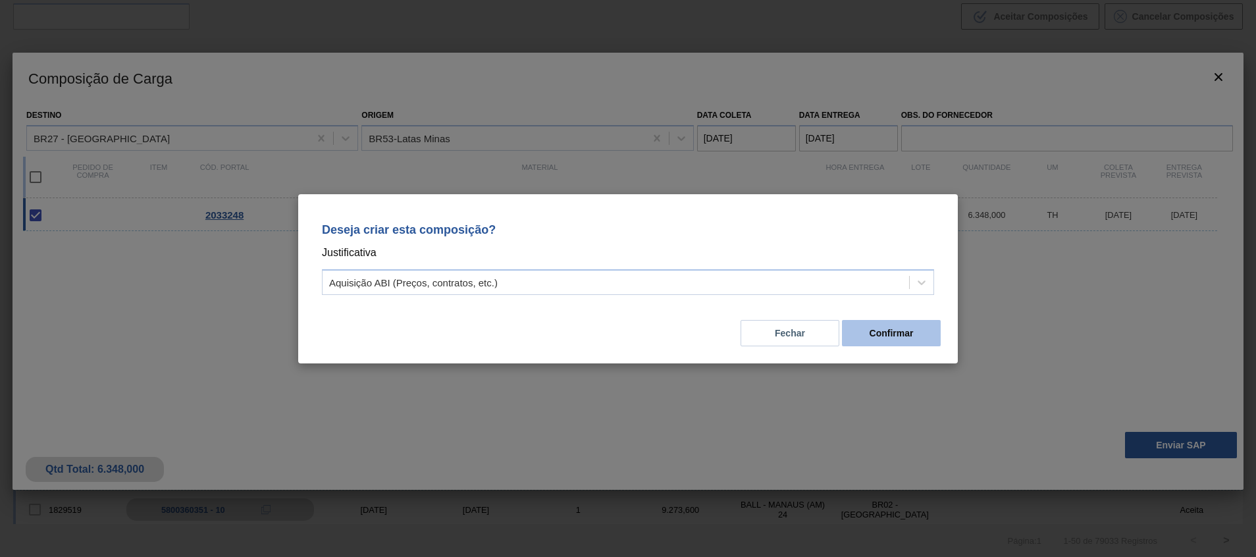
click at [900, 327] on button "Confirmar" at bounding box center [891, 333] width 99 height 26
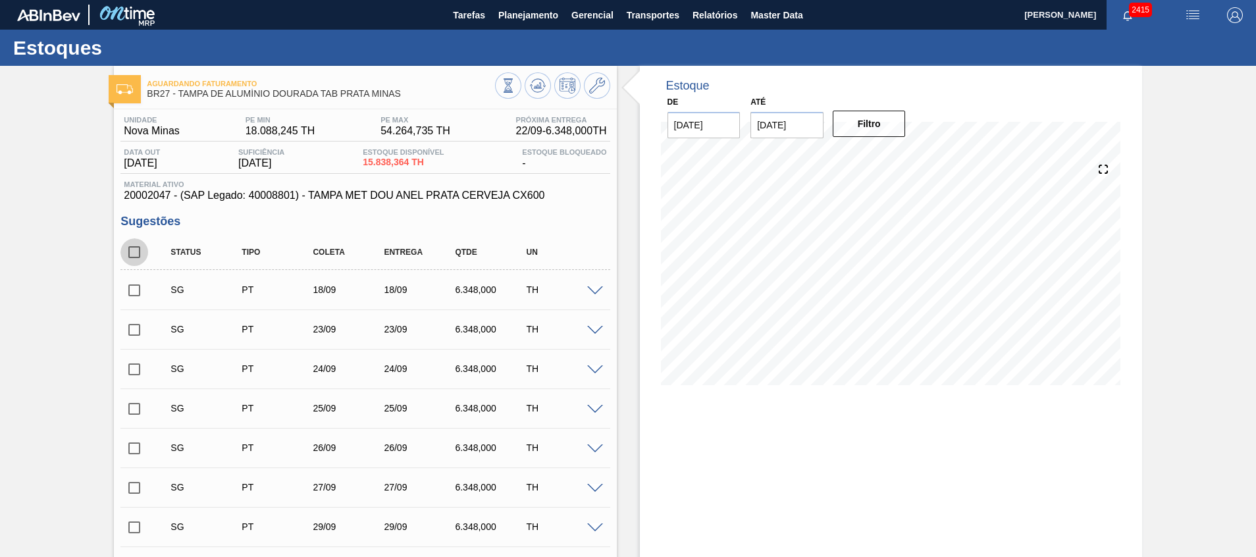
click at [129, 250] on input "checkbox" at bounding box center [134, 252] width 28 height 28
checkbox input "true"
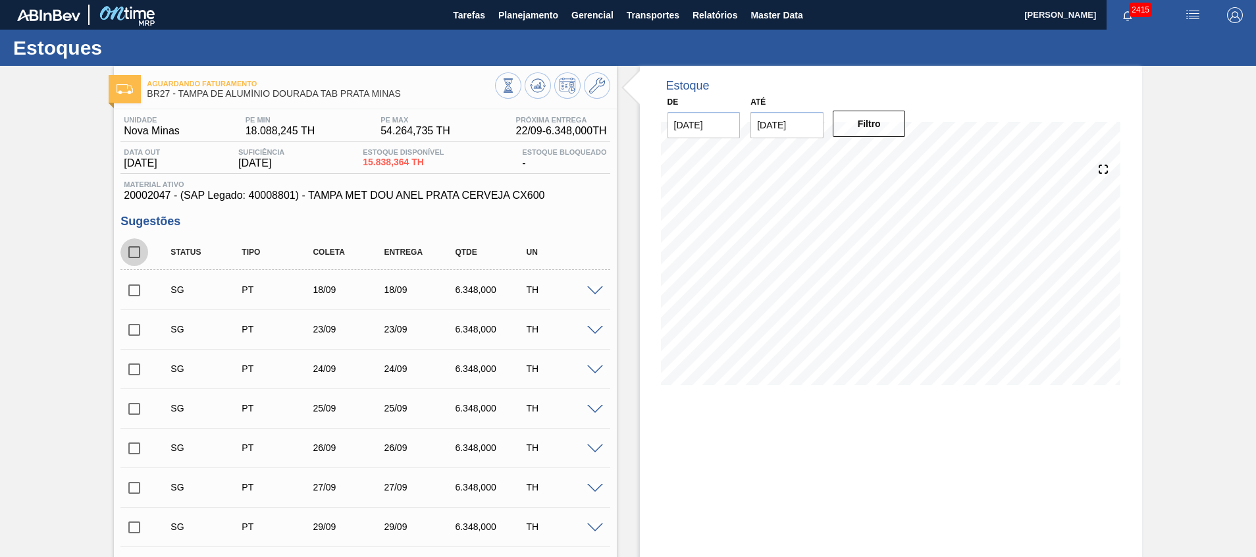
checkbox input "true"
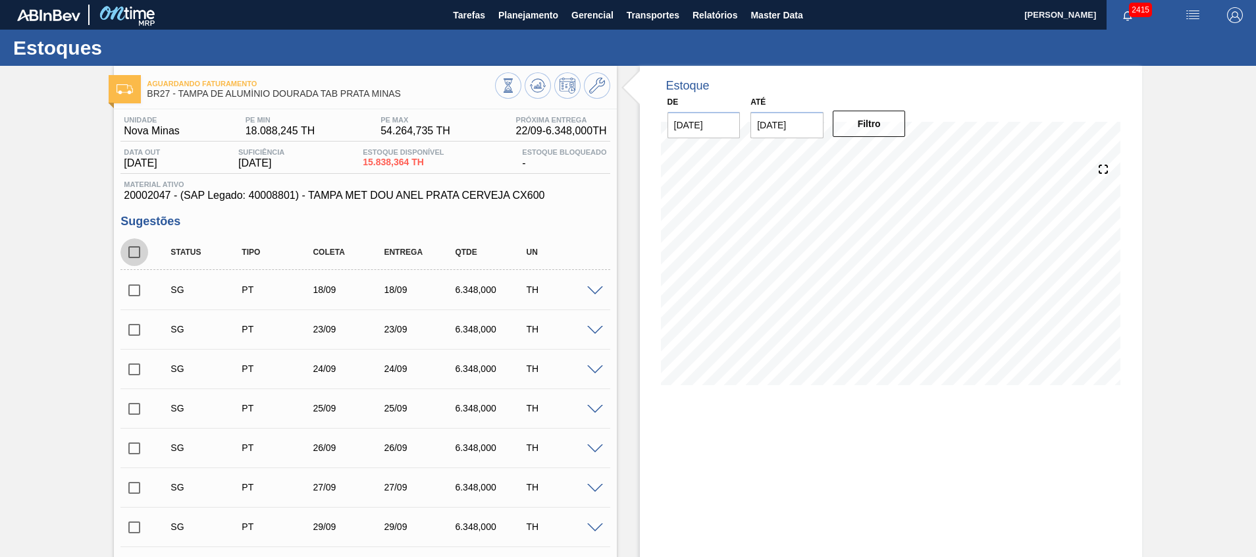
checkbox input "true"
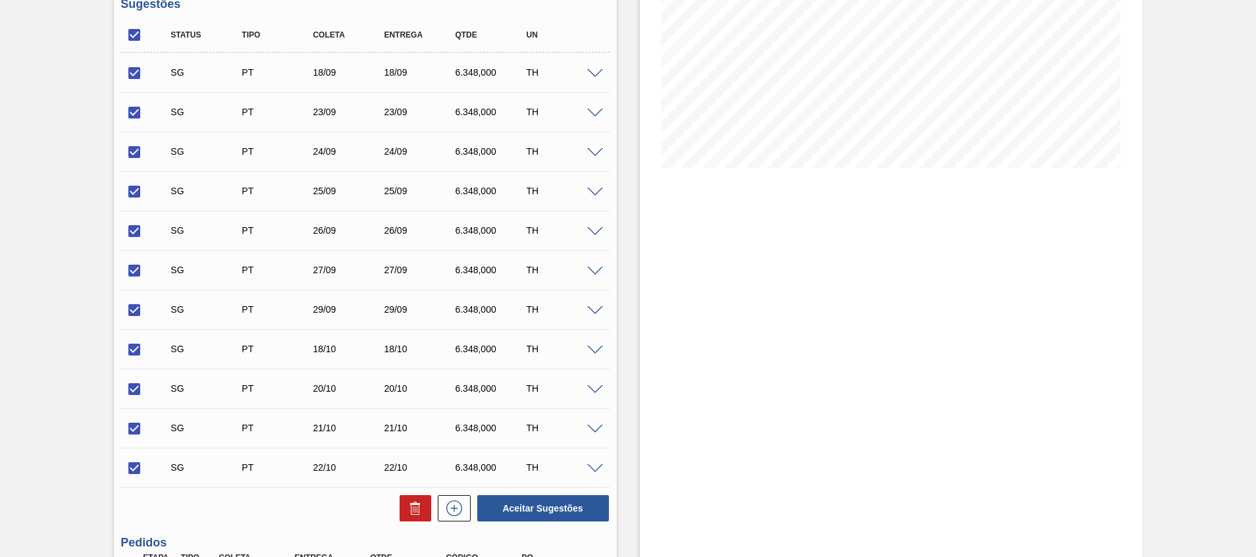
scroll to position [374, 0]
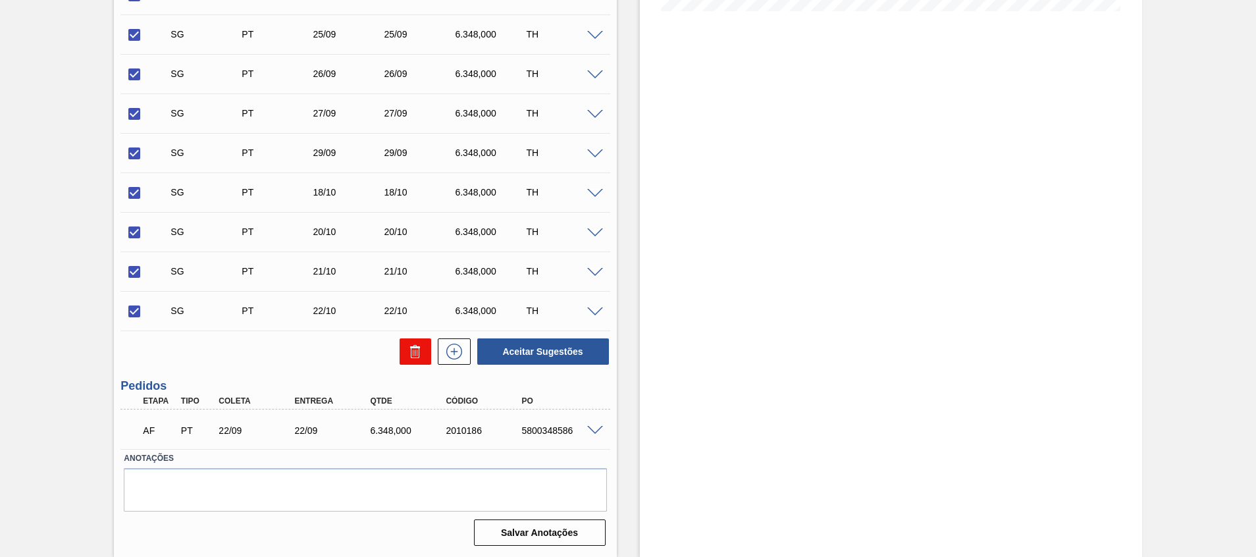
click at [413, 353] on icon at bounding box center [413, 353] width 1 height 7
checkbox input "false"
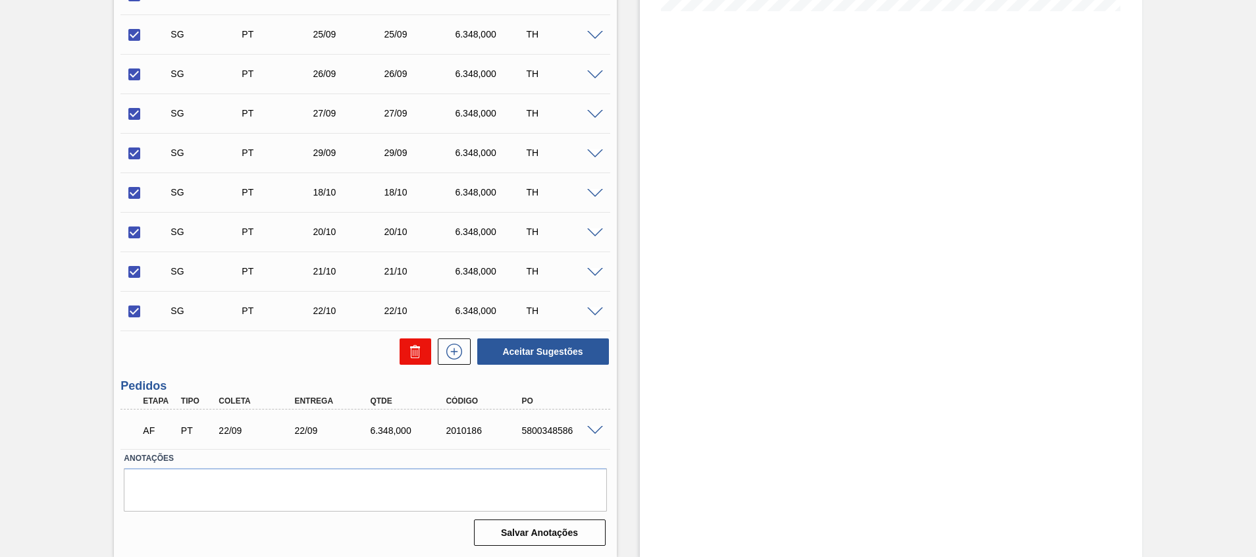
checkbox input "false"
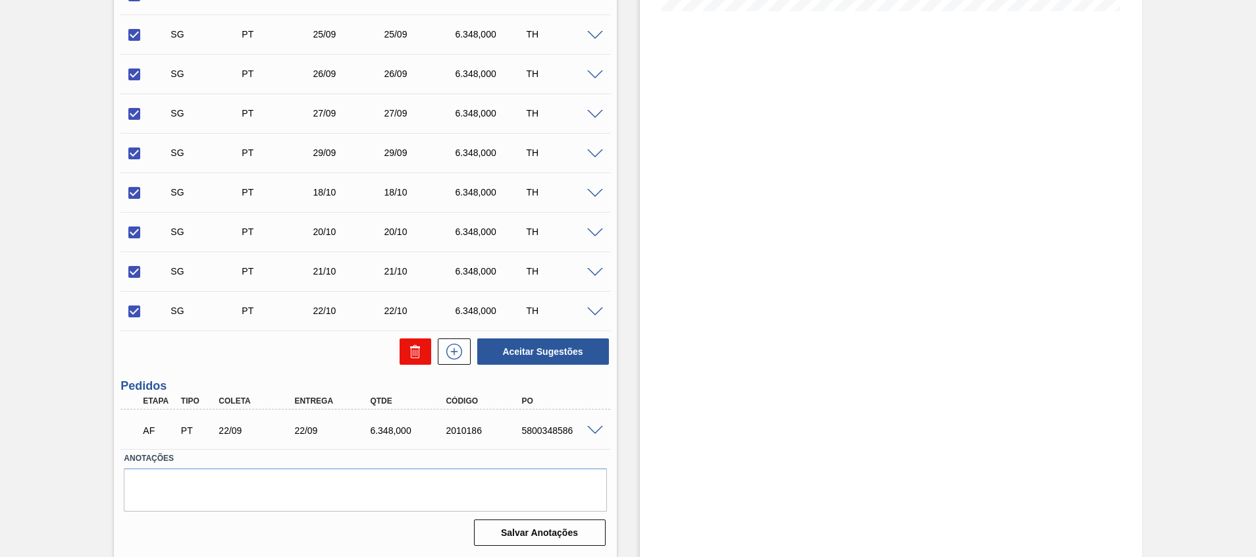
checkbox input "false"
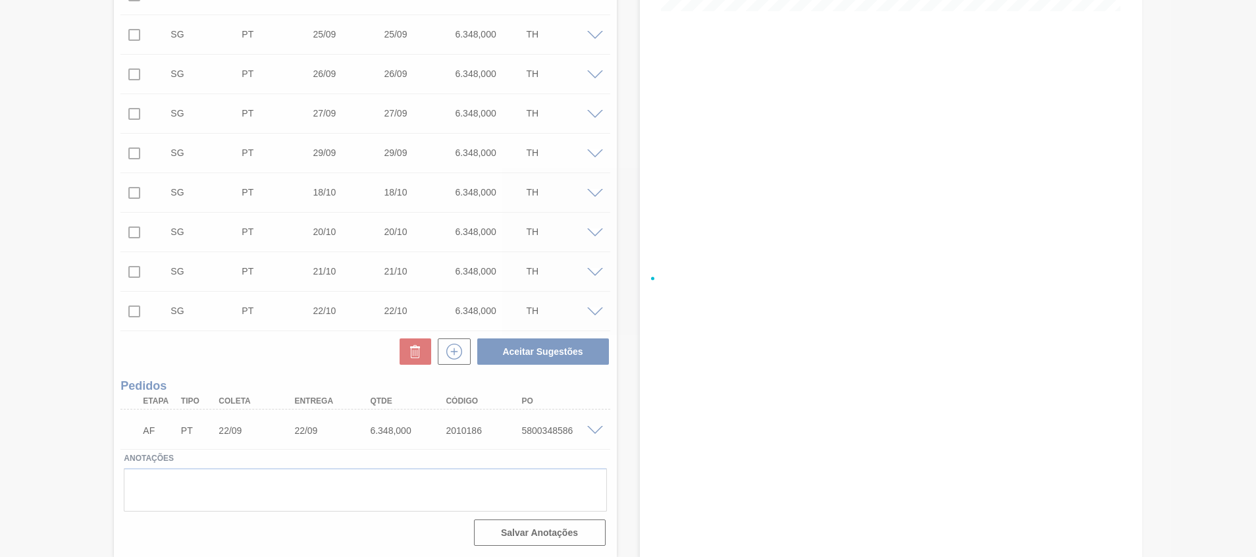
scroll to position [9, 0]
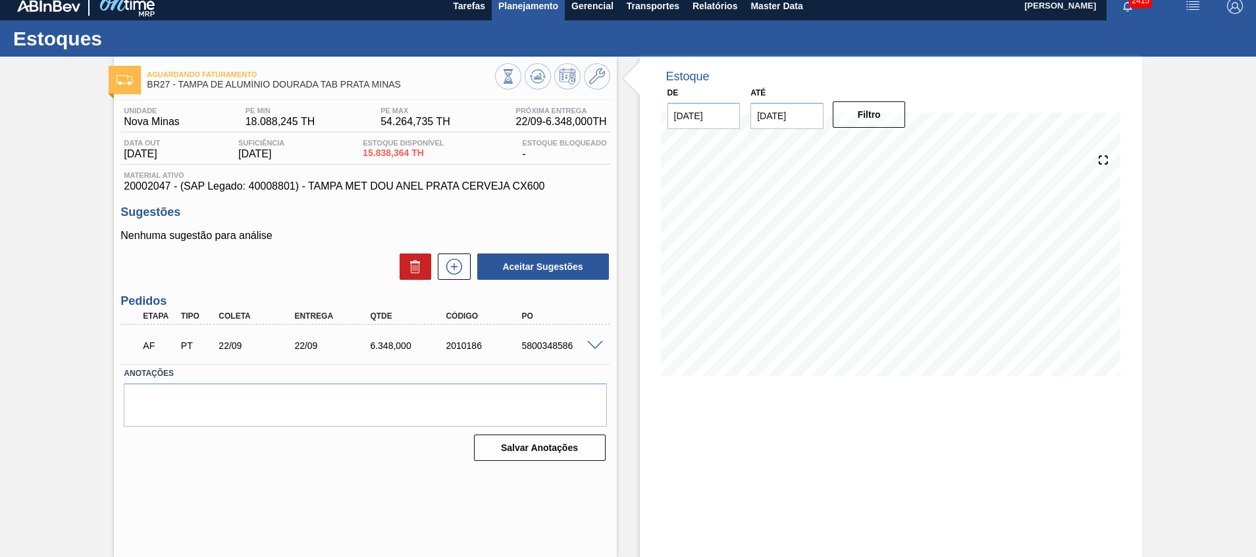
click at [543, 2] on span "Planejamento" at bounding box center [528, 6] width 60 height 16
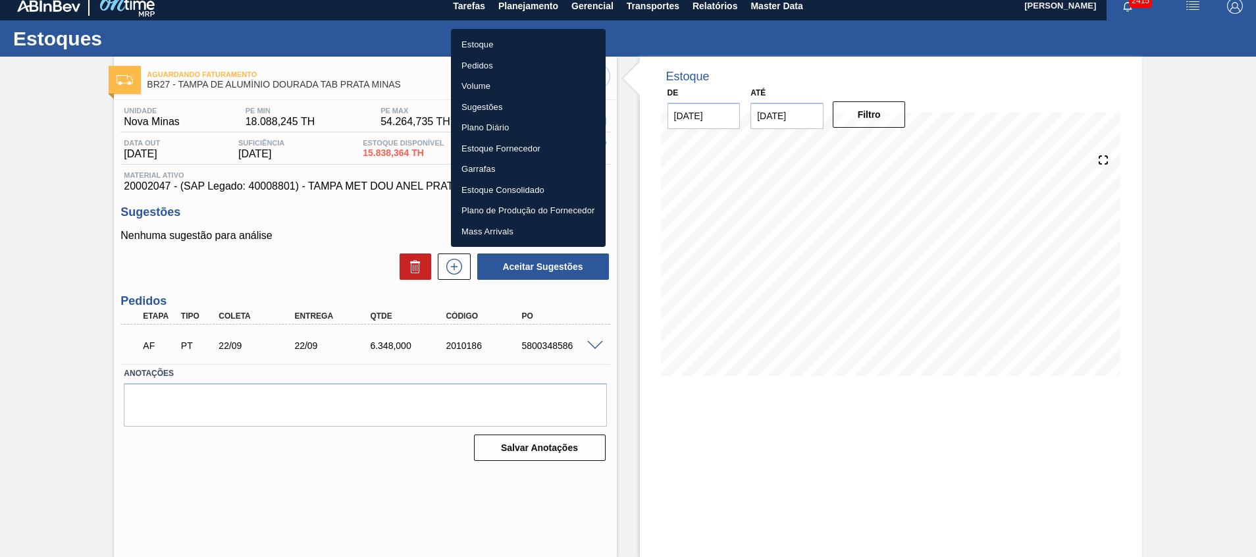
click at [518, 45] on li "Estoque" at bounding box center [528, 44] width 155 height 21
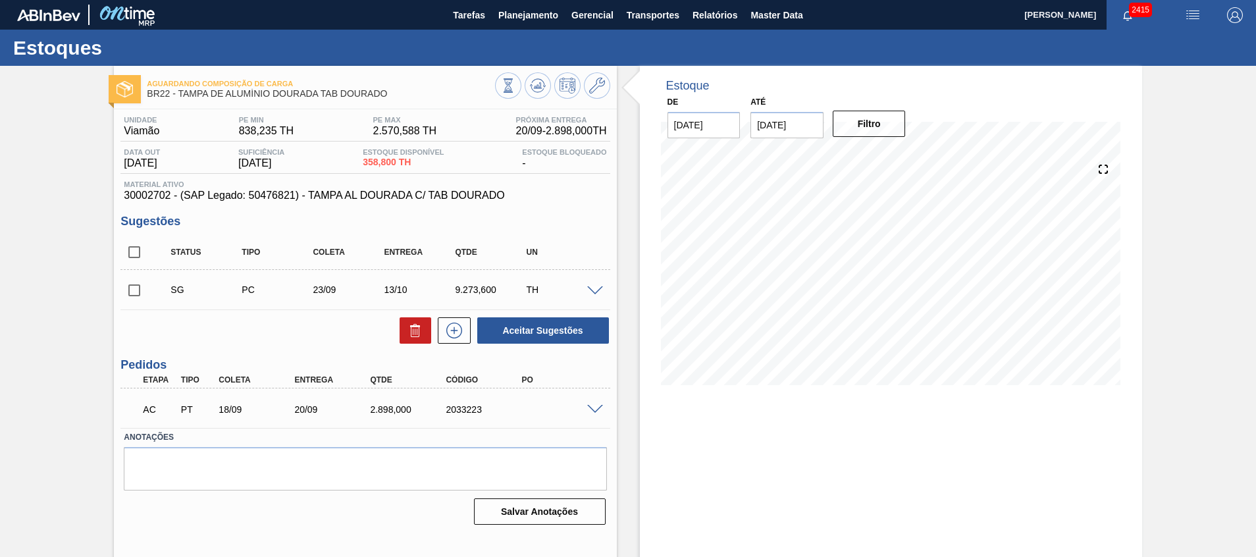
click at [594, 406] on span at bounding box center [595, 410] width 16 height 10
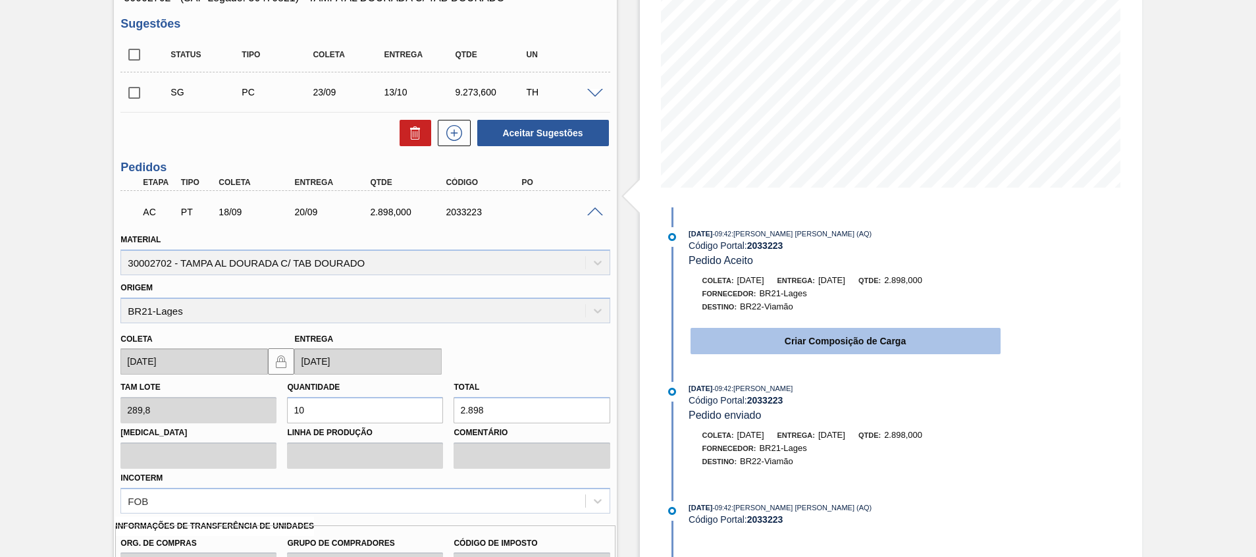
click at [762, 335] on button "Criar Composição de Carga" at bounding box center [846, 341] width 310 height 26
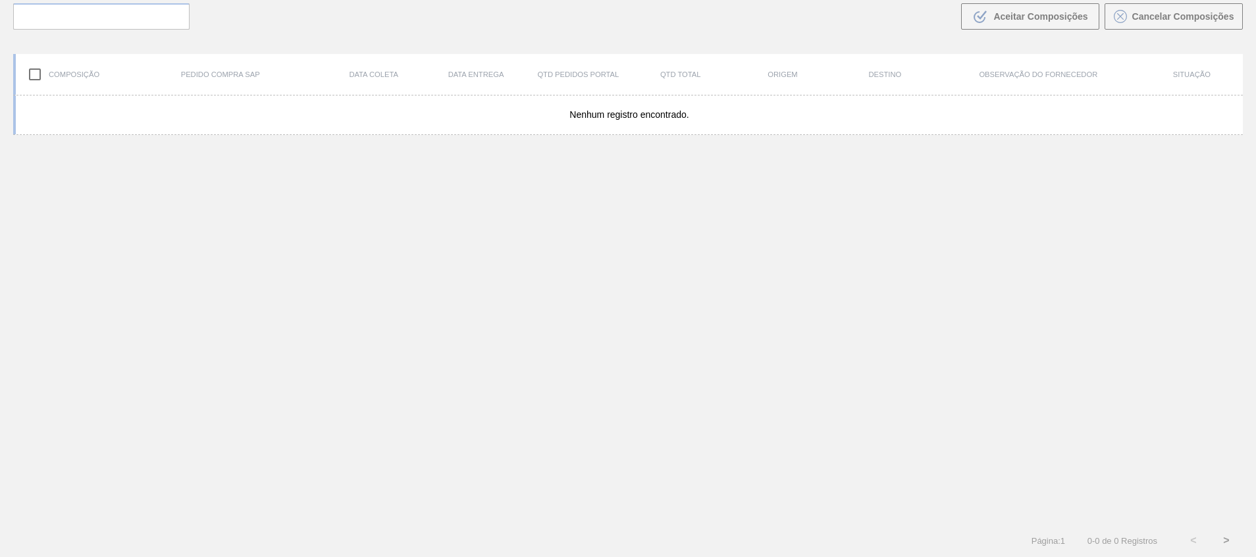
scroll to position [95, 0]
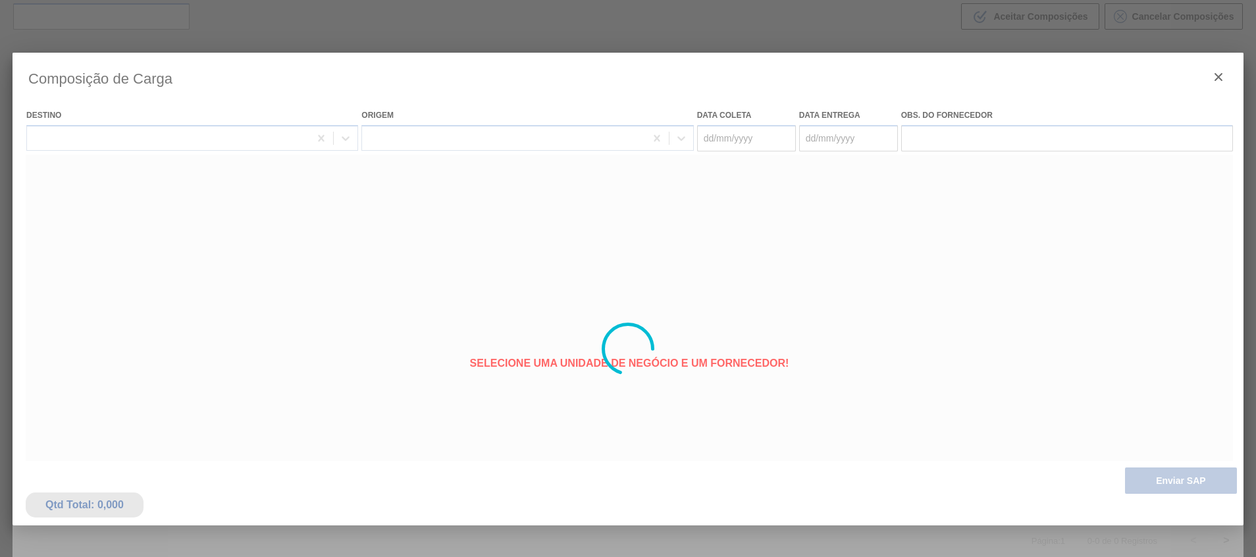
type coleta "[DATE]"
type entrega "[DATE]"
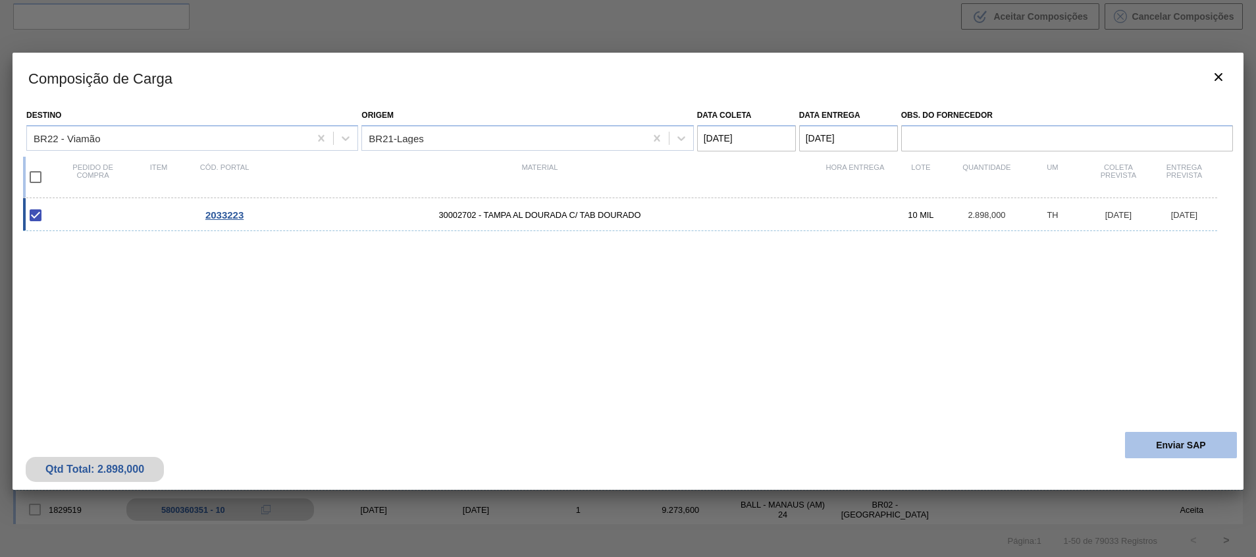
click at [1167, 458] on button "Enviar SAP" at bounding box center [1181, 445] width 112 height 26
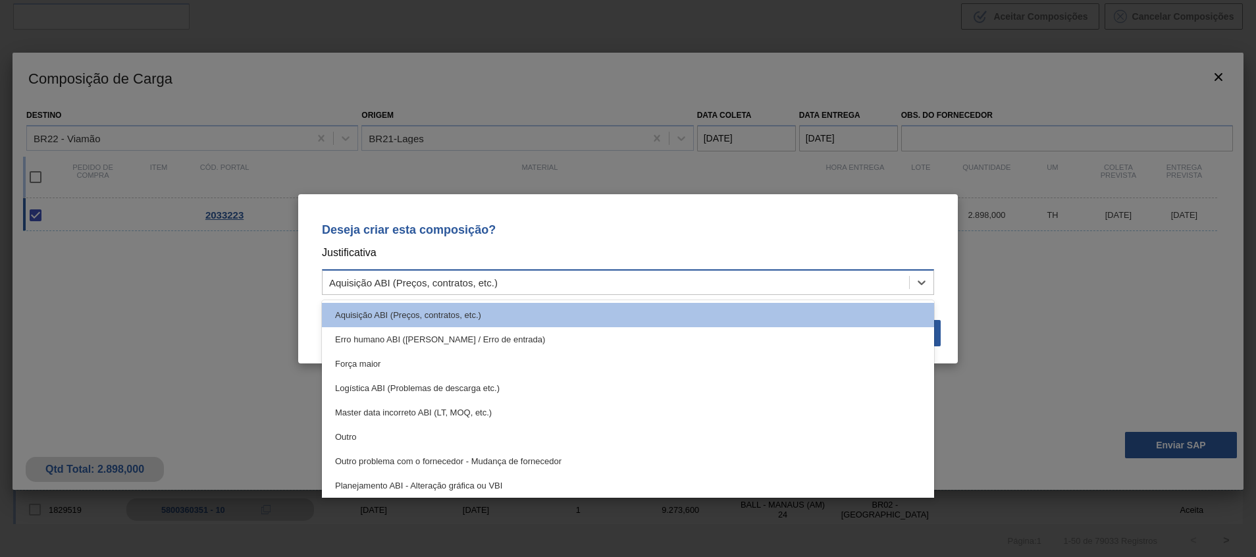
click at [852, 278] on div "Aquisição ABI (Preços, contratos, etc.)" at bounding box center [616, 282] width 587 height 19
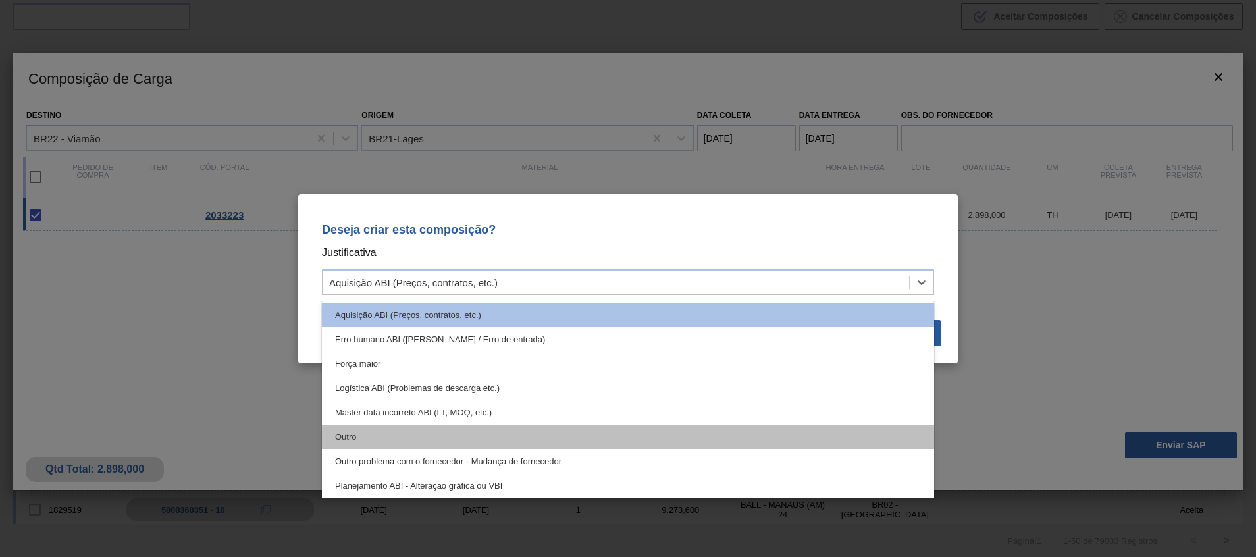
click at [762, 435] on div "Outro" at bounding box center [628, 437] width 612 height 24
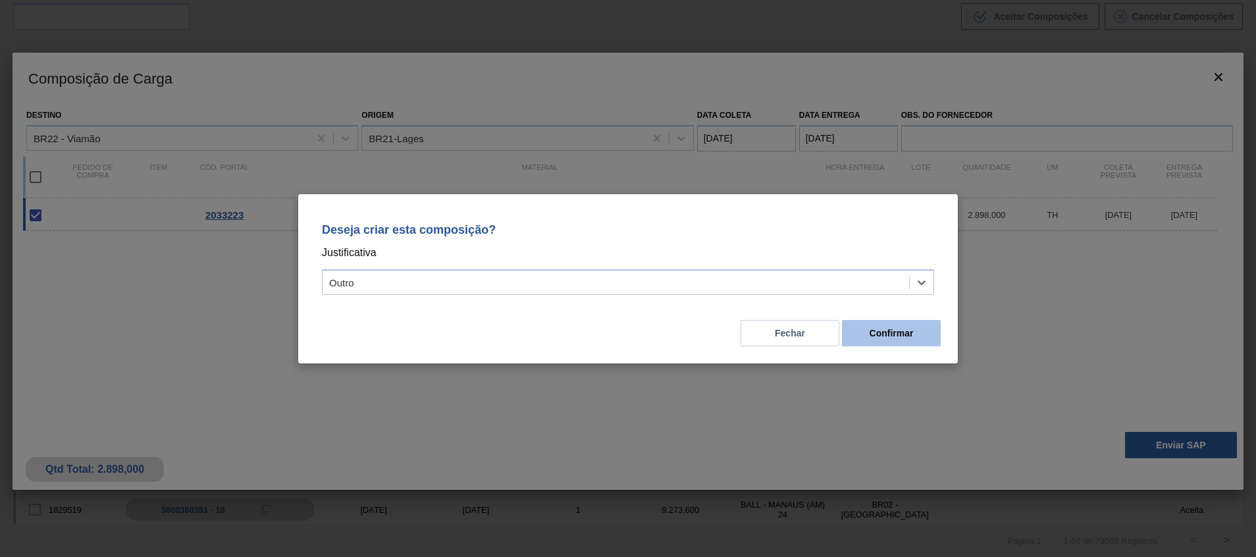
click at [873, 330] on button "Confirmar" at bounding box center [891, 333] width 99 height 26
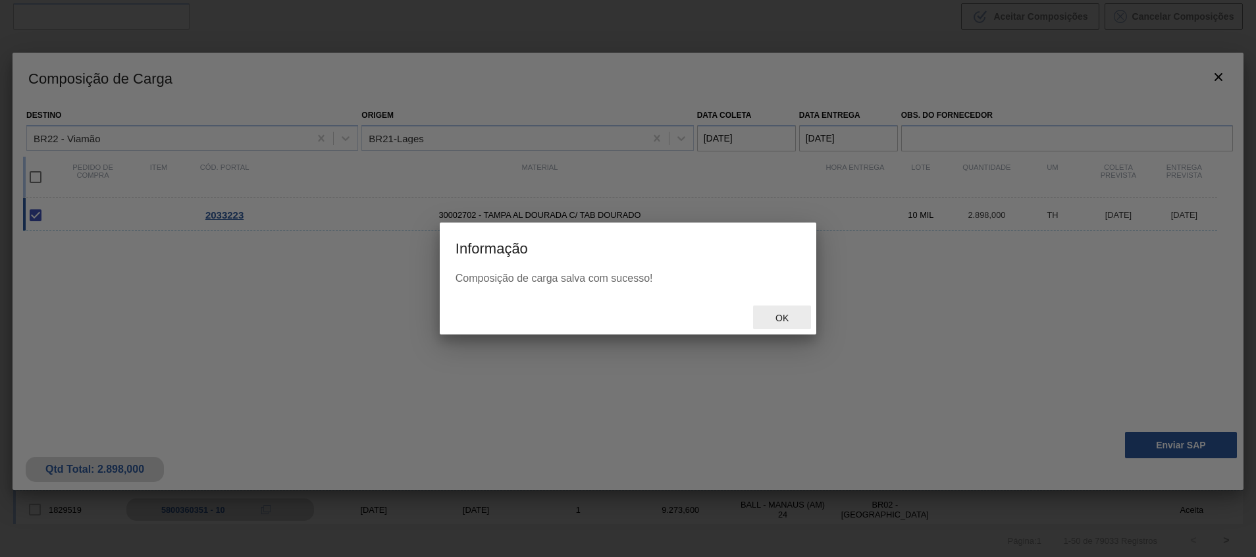
click at [771, 311] on div "Ok" at bounding box center [782, 317] width 58 height 24
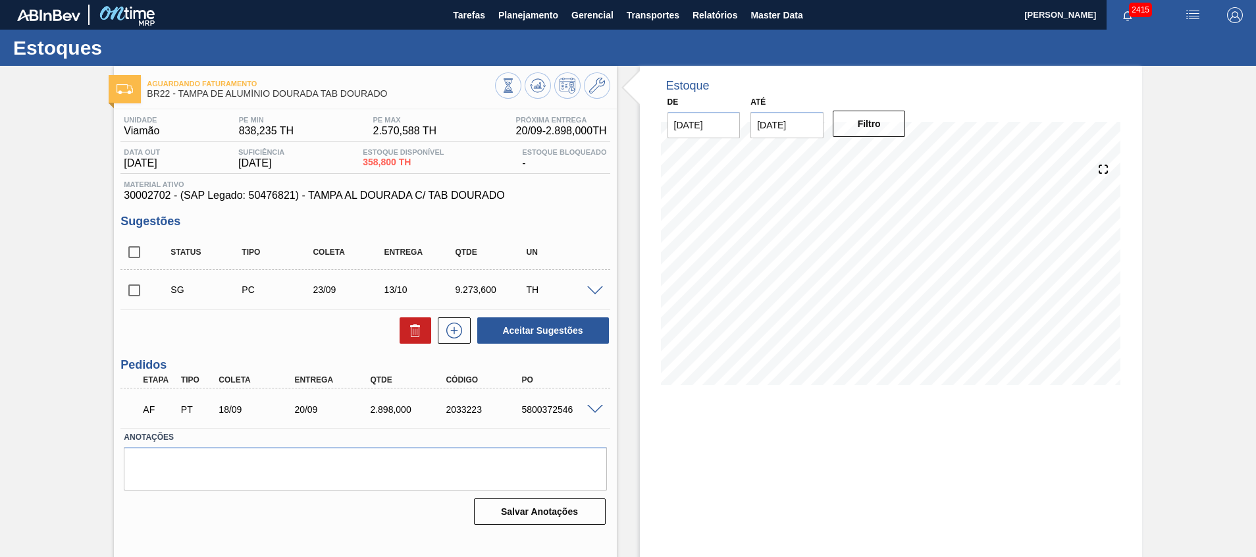
click at [540, 408] on div "5800372546" at bounding box center [560, 409] width 85 height 11
copy div "5800372546"
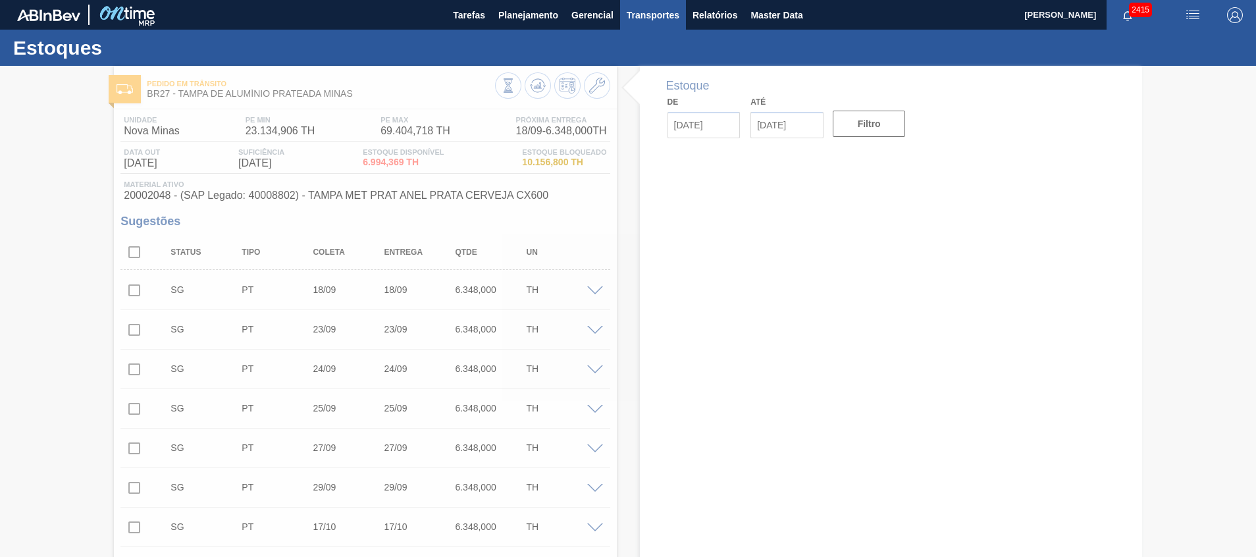
type input "[DATE]"
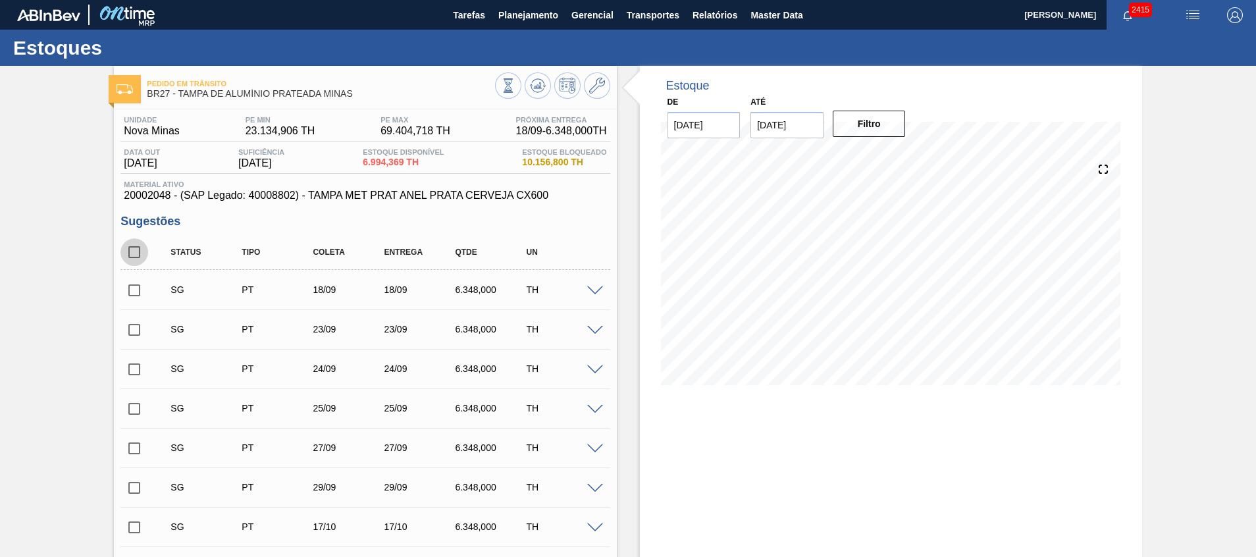
click at [135, 247] on input "checkbox" at bounding box center [134, 252] width 28 height 28
checkbox input "true"
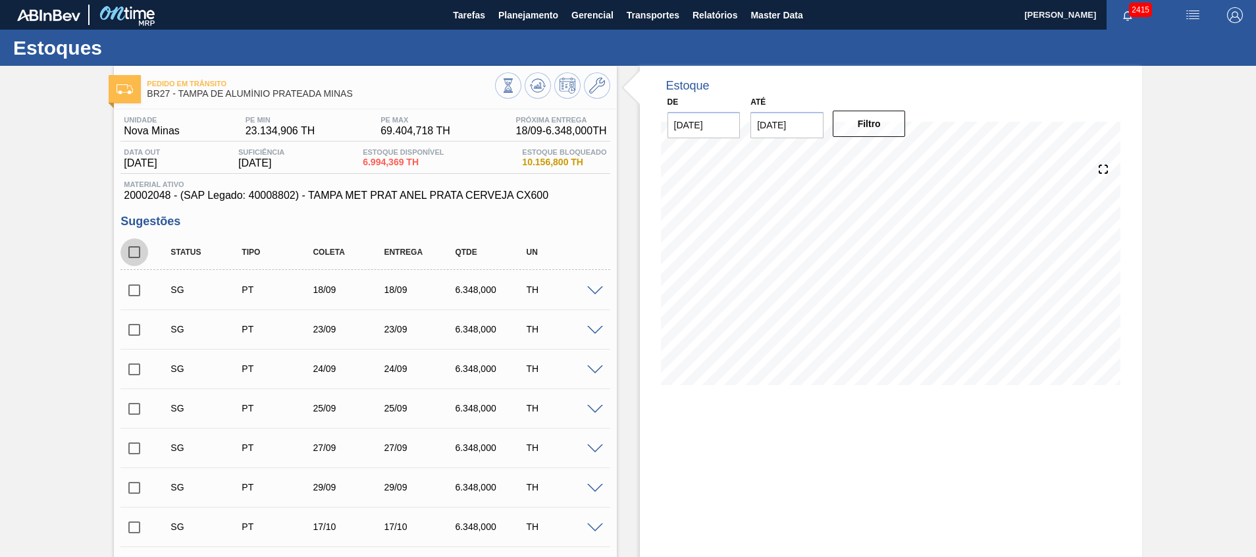
checkbox input "true"
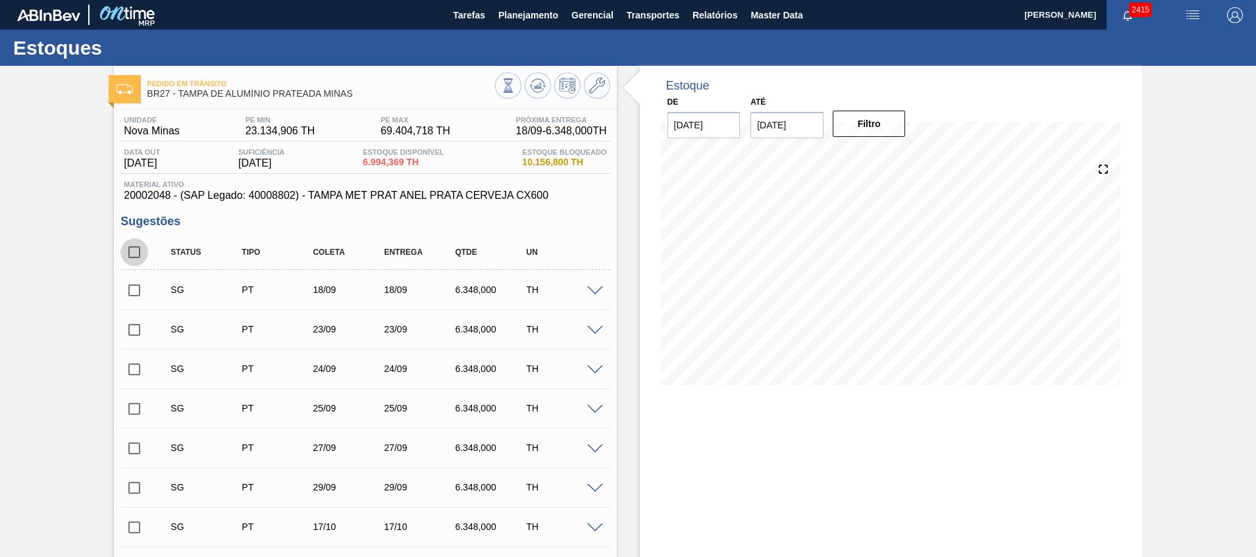
checkbox input "true"
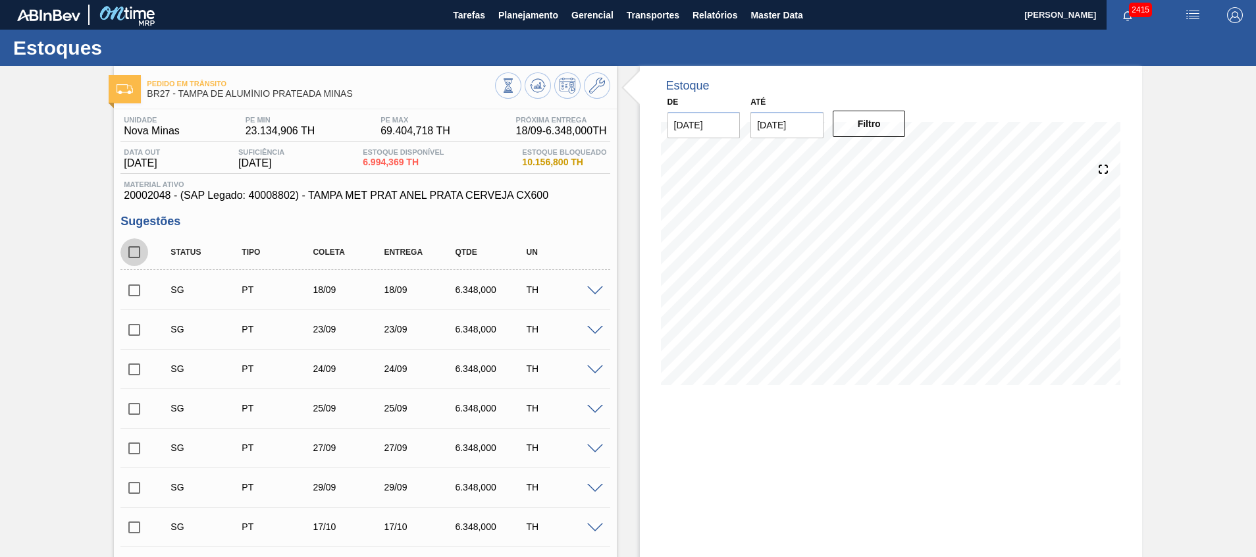
checkbox input "true"
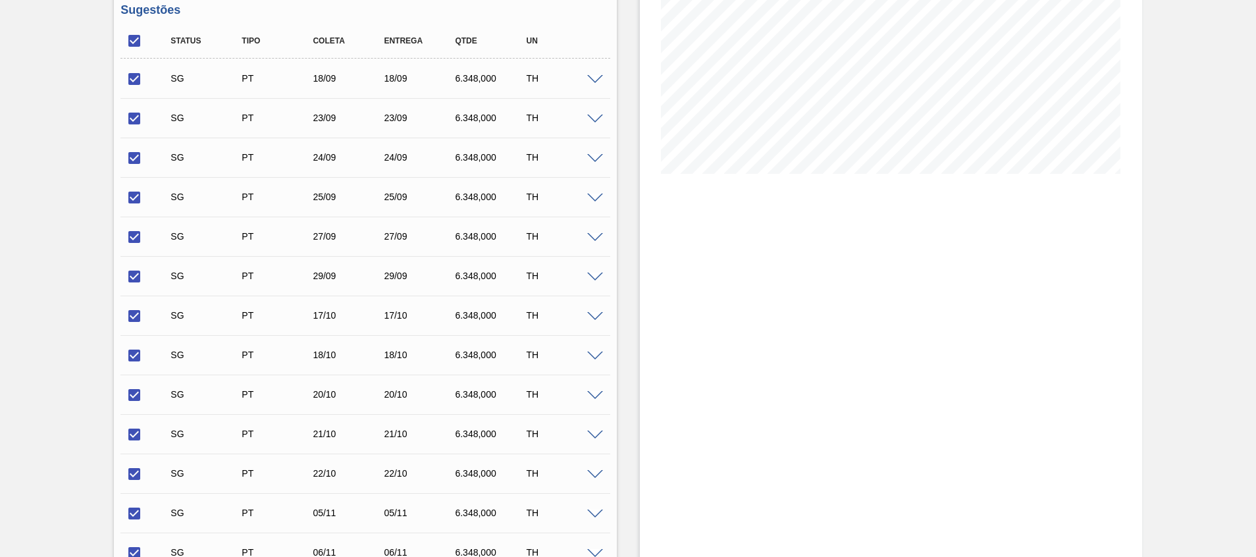
scroll to position [395, 0]
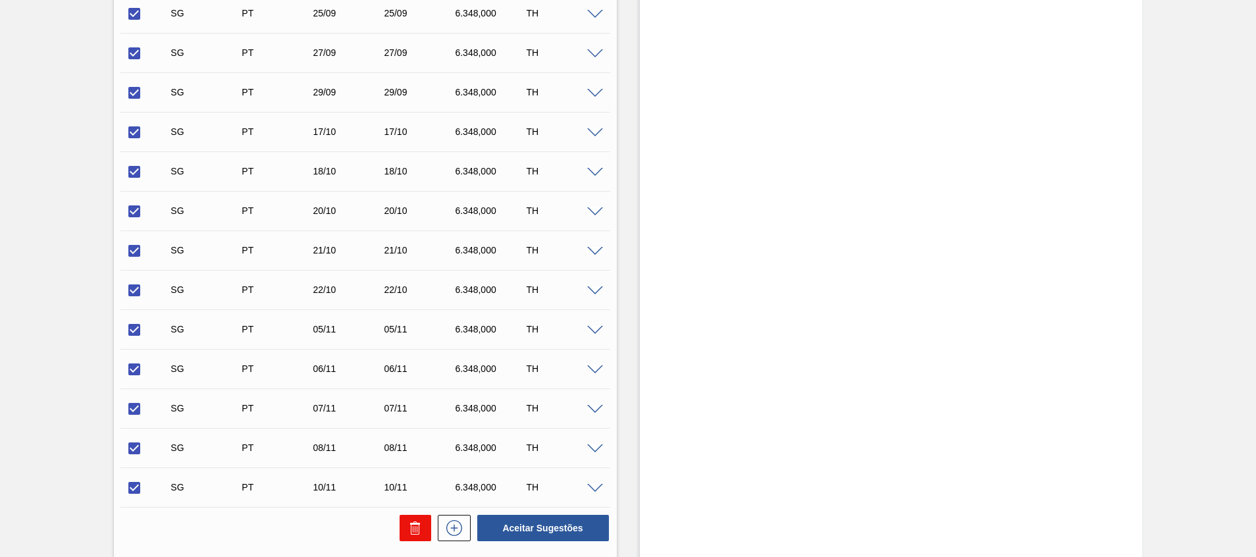
click at [421, 527] on button at bounding box center [416, 528] width 32 height 26
checkbox input "false"
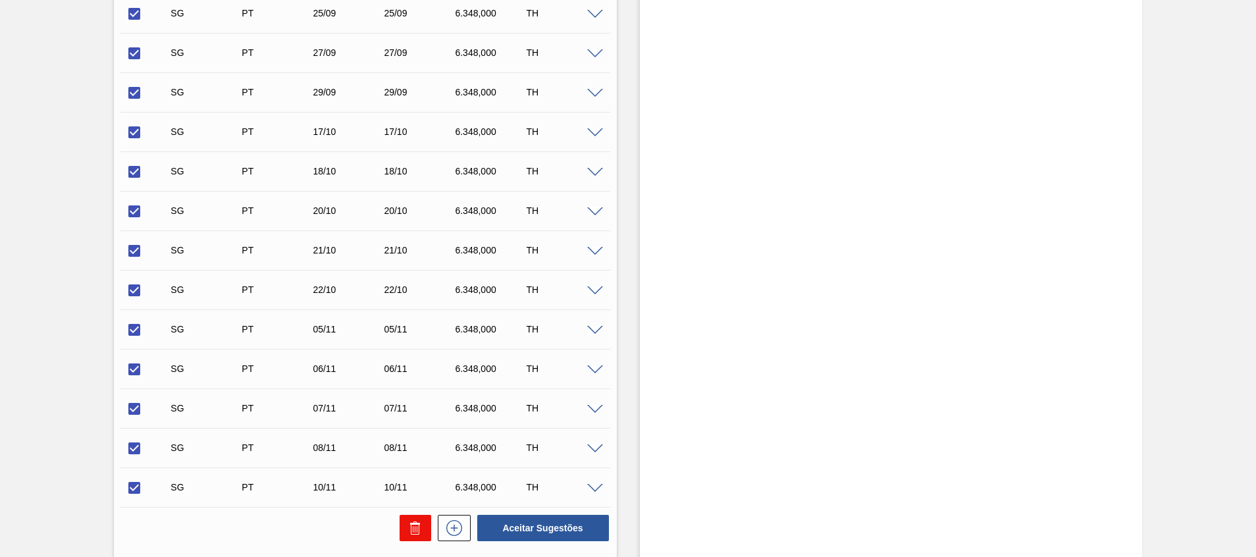
checkbox input "false"
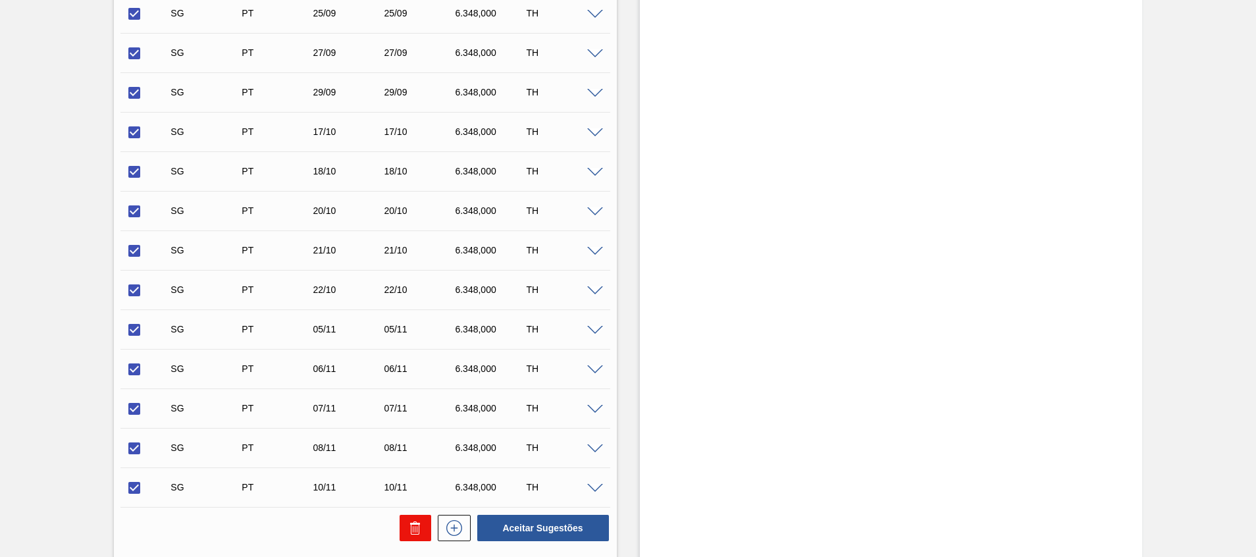
checkbox input "false"
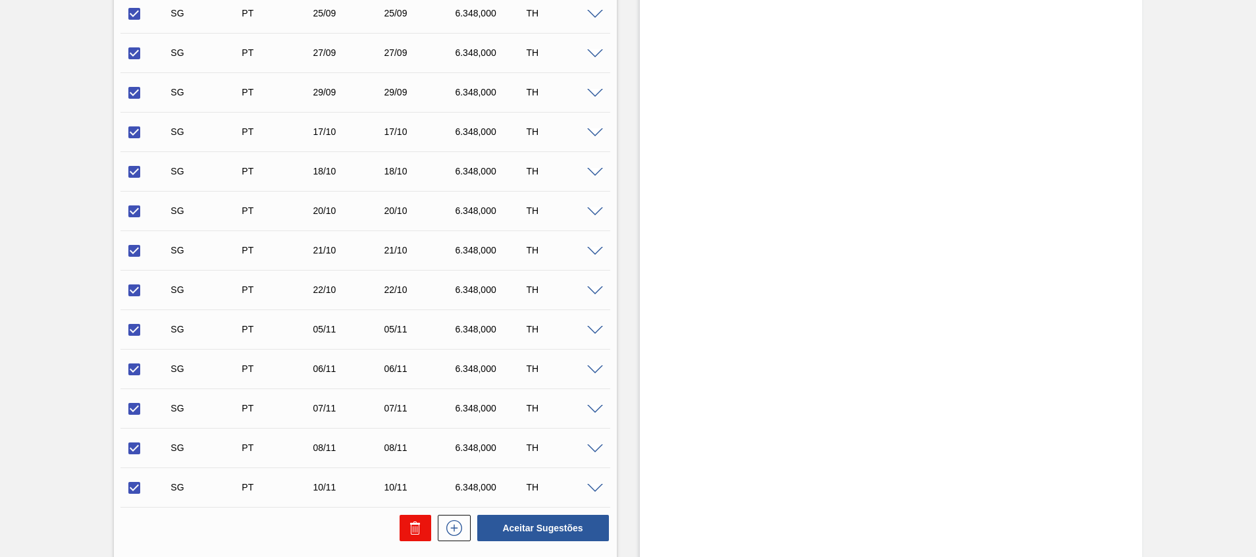
checkbox input "false"
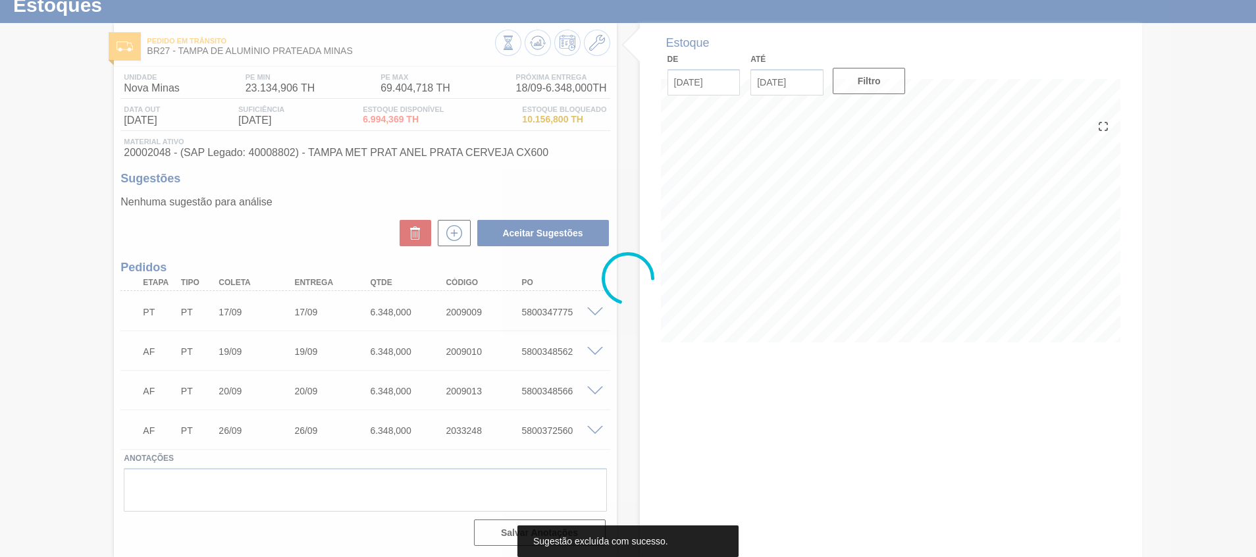
scroll to position [43, 0]
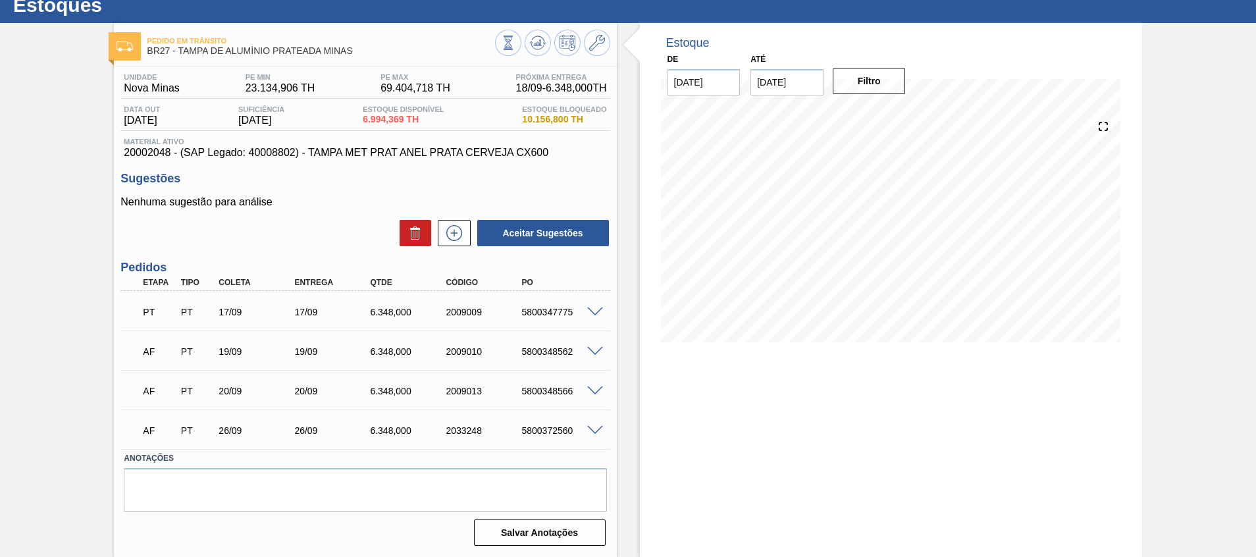
click at [542, 430] on div "5800372560" at bounding box center [560, 430] width 85 height 11
copy div "5800372560"
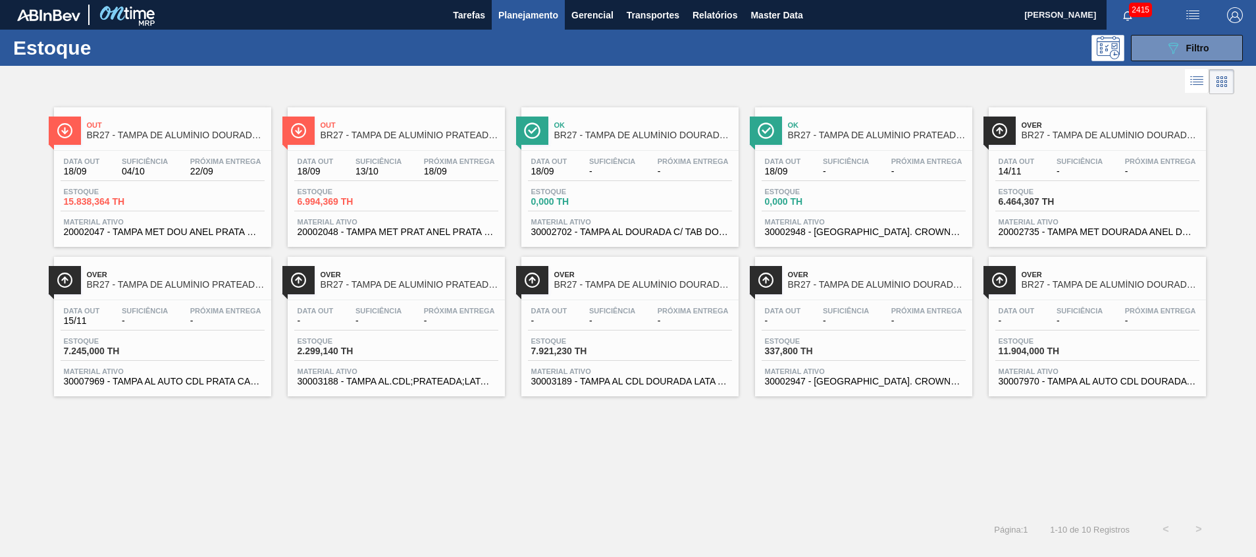
drag, startPoint x: 1157, startPoint y: 41, endPoint x: 1118, endPoint y: 93, distance: 65.3
click at [1157, 41] on button "089F7B8B-B2A5-4AFE-B5C0-19BA573D28AC Filtro" at bounding box center [1187, 48] width 112 height 26
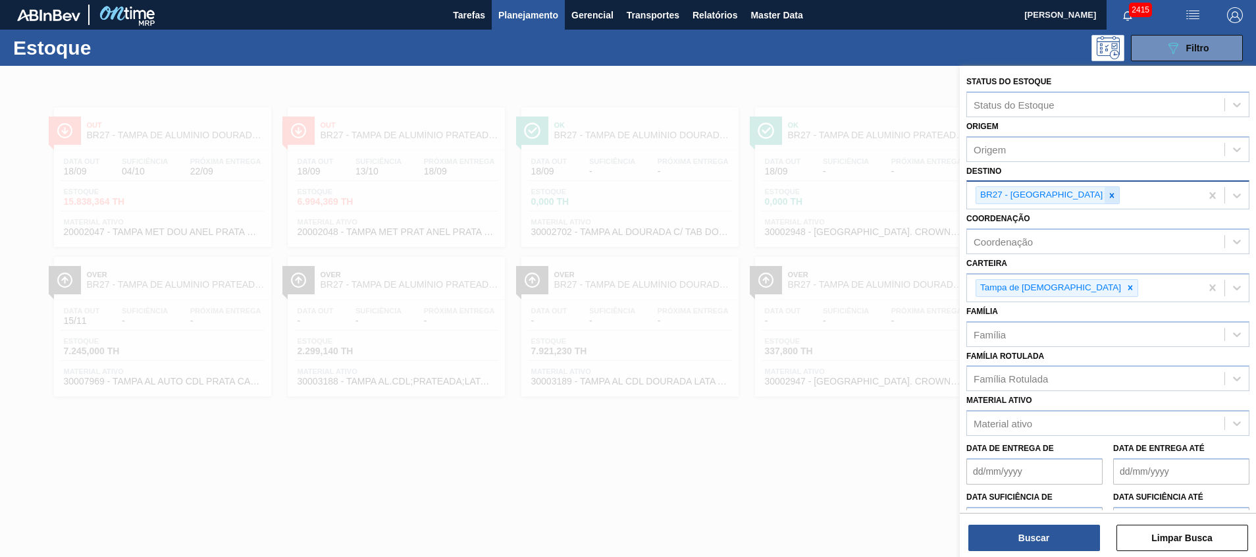
click at [1105, 199] on div at bounding box center [1112, 195] width 14 height 16
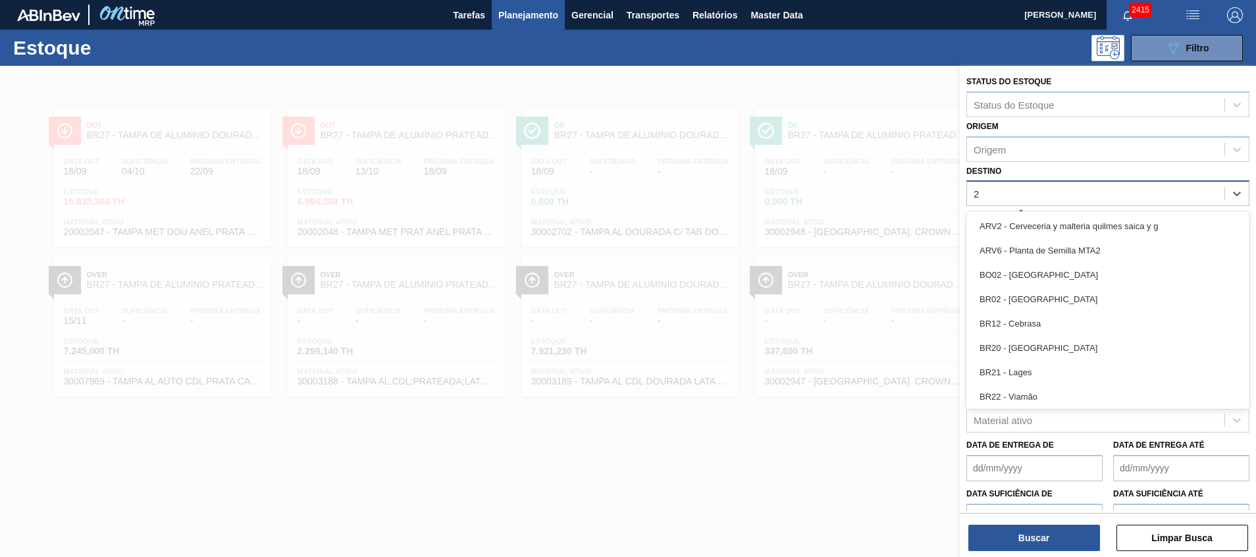
type input "24"
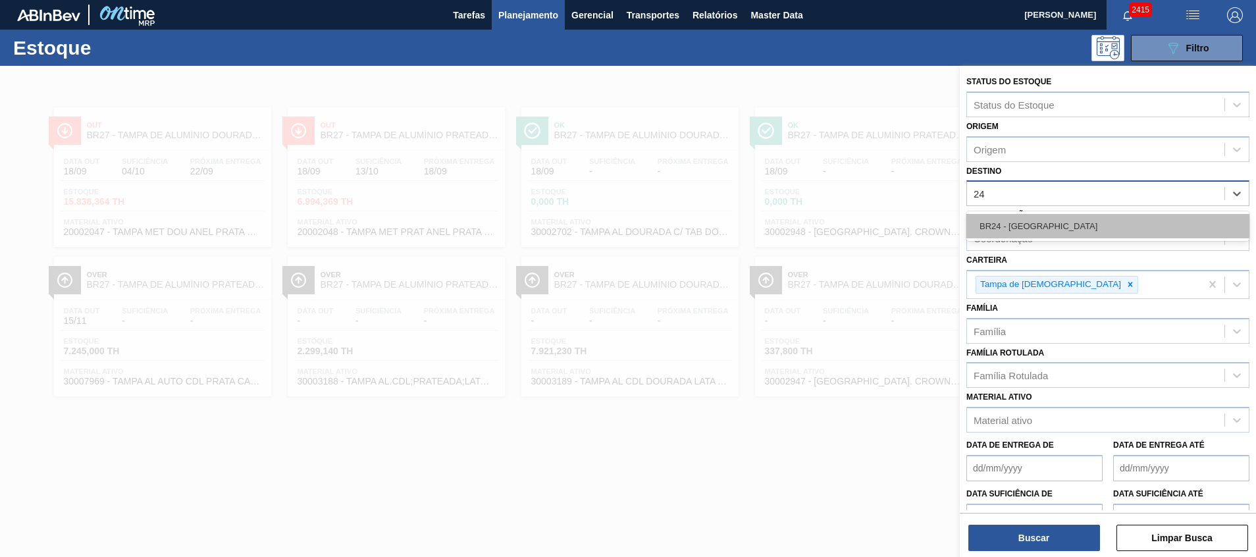
click at [1031, 236] on div "BR24 - [GEOGRAPHIC_DATA]" at bounding box center [1107, 226] width 283 height 24
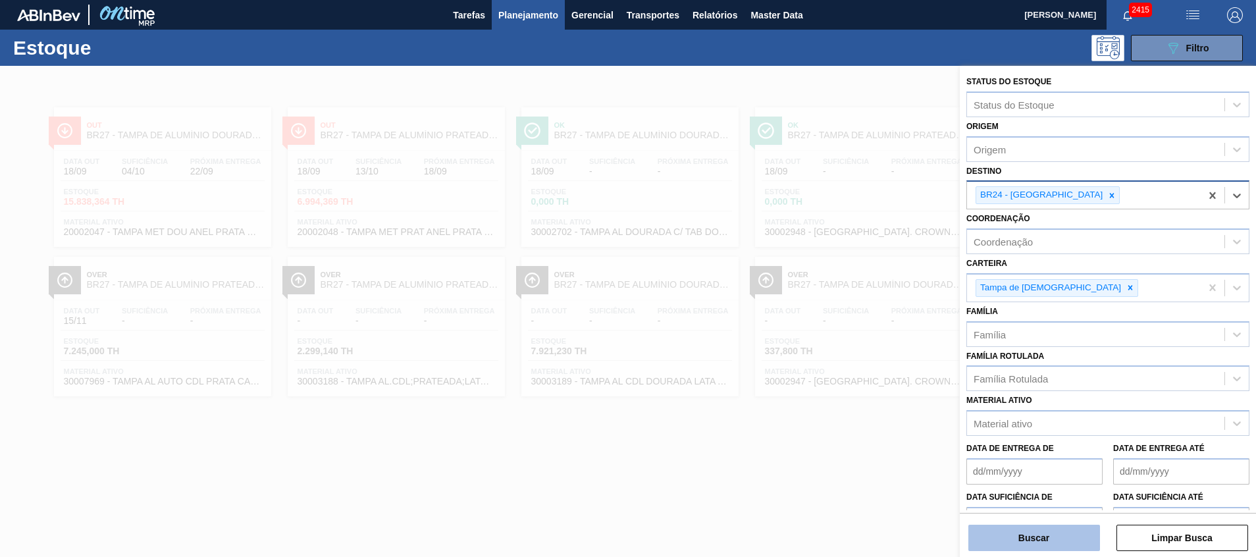
click at [977, 544] on button "Buscar" at bounding box center [1034, 538] width 132 height 26
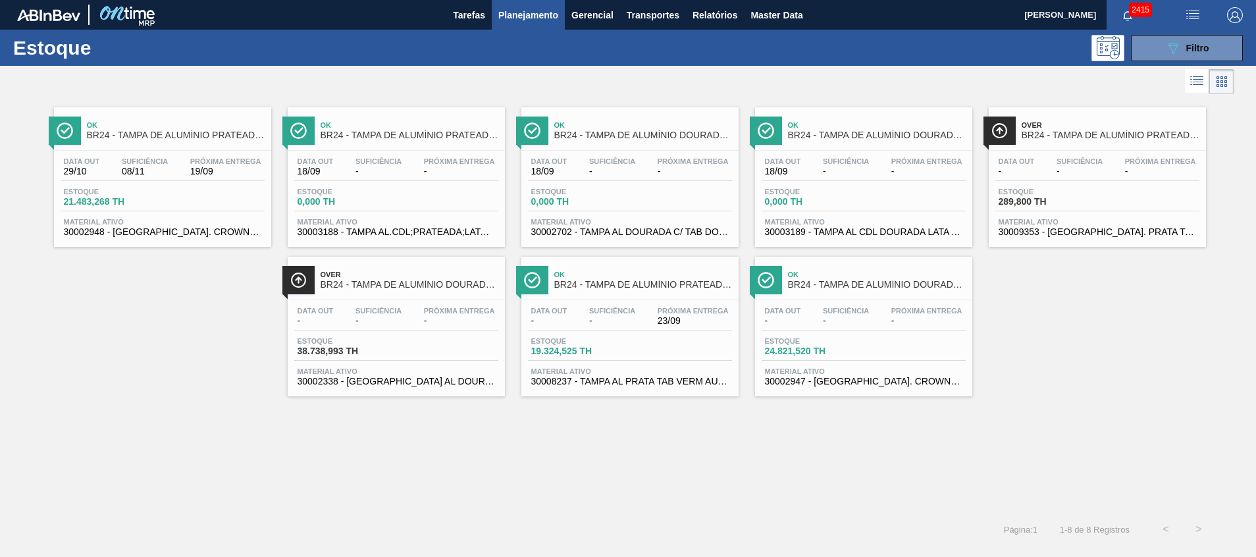
click at [899, 379] on span "30002947 - [GEOGRAPHIC_DATA]. CROWN; DOURADA; ISE" at bounding box center [863, 382] width 197 height 10
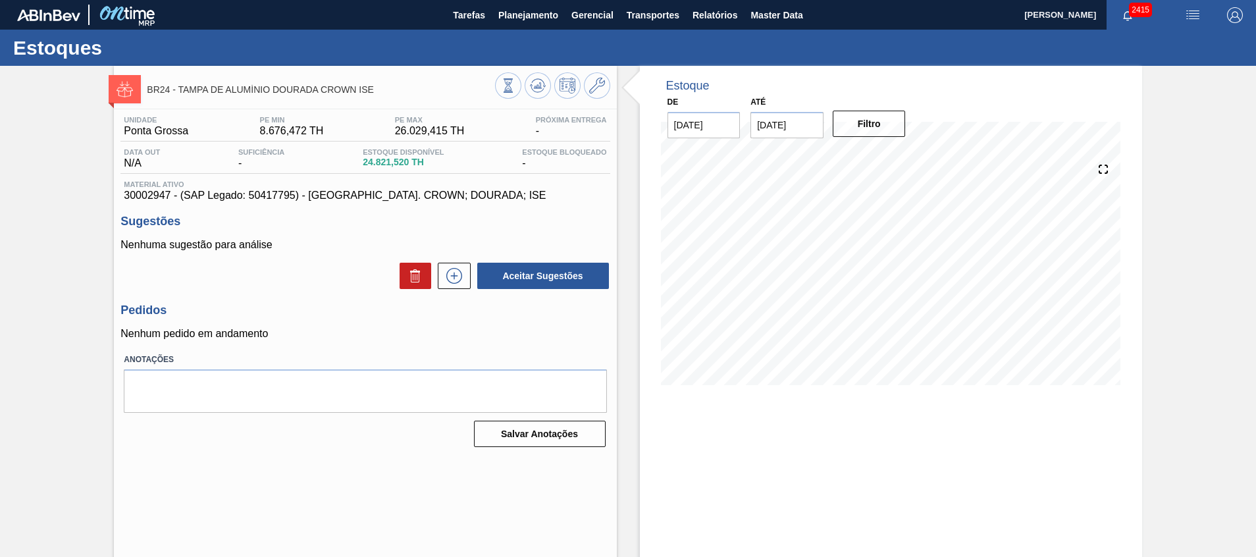
click at [128, 193] on span "30002947 - (SAP Legado: 50417795) - [GEOGRAPHIC_DATA]. CROWN; DOURADA; ISE" at bounding box center [365, 196] width 482 height 12
drag, startPoint x: 123, startPoint y: 193, endPoint x: 170, endPoint y: 196, distance: 46.9
click at [170, 196] on div "Material ativo 30002947 - (SAP Legado: 50417795) - [GEOGRAPHIC_DATA]. CROWN; DO…" at bounding box center [364, 190] width 489 height 21
copy span "30002947"
drag, startPoint x: 369, startPoint y: 86, endPoint x: 181, endPoint y: 85, distance: 188.3
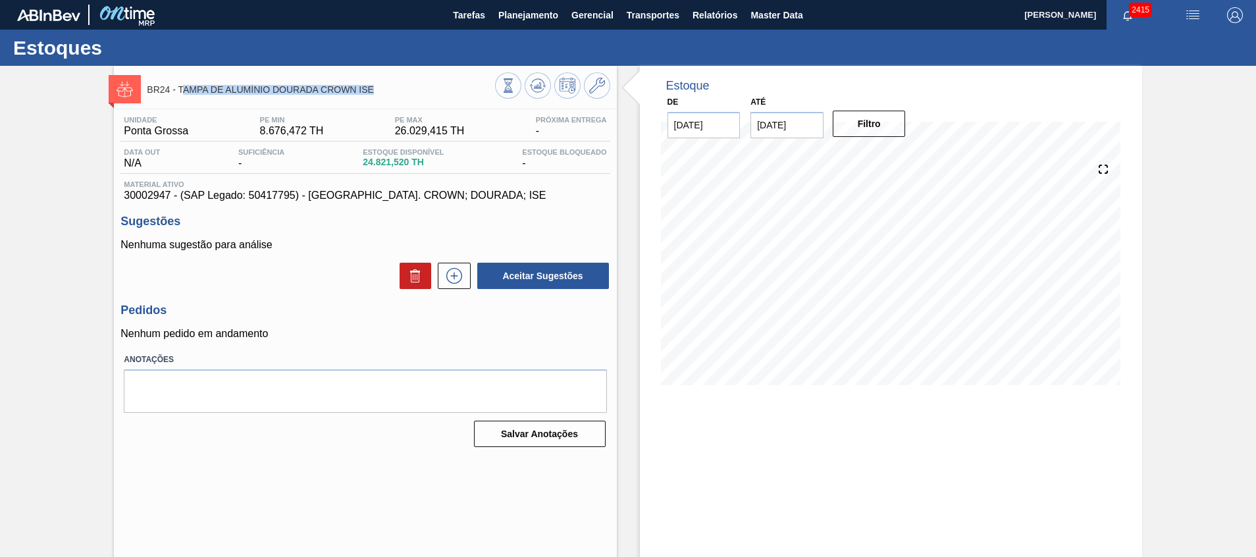
click at [181, 85] on span "BR24 - TAMPA DE ALUMÍNIO DOURADA CROWN ISE" at bounding box center [321, 90] width 348 height 10
copy span "TAMPA DE ALUMÍNIO DOURADA CROWN ISE"
click at [446, 273] on icon at bounding box center [454, 276] width 16 height 16
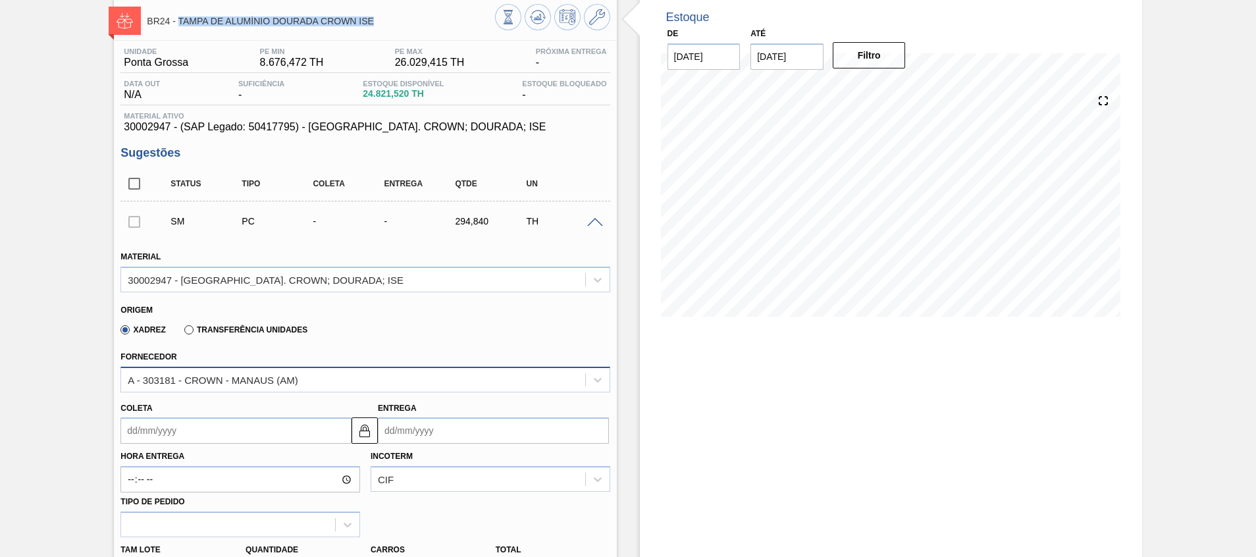
scroll to position [99, 0]
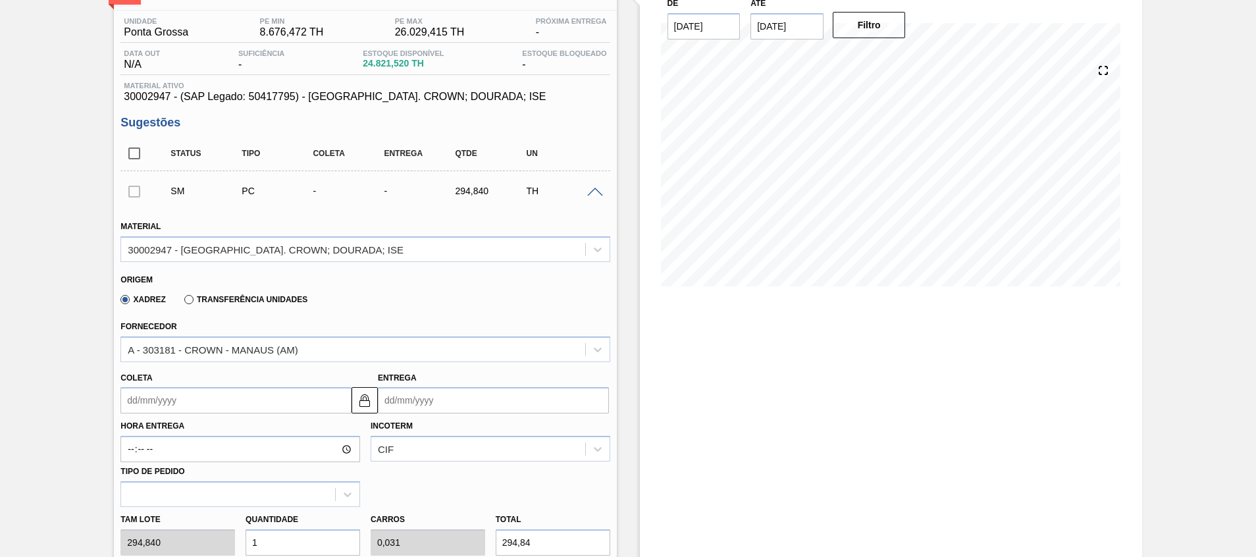
click at [248, 306] on div "Xadrez Transferência Unidades" at bounding box center [211, 299] width 192 height 22
click at [247, 305] on div "Xadrez Transferência Unidades" at bounding box center [211, 299] width 192 height 22
click at [245, 301] on label "Transferência Unidades" at bounding box center [245, 299] width 123 height 9
click at [182, 302] on input "Transferência Unidades" at bounding box center [182, 302] width 0 height 0
drag, startPoint x: 226, startPoint y: 344, endPoint x: 220, endPoint y: 342, distance: 6.7
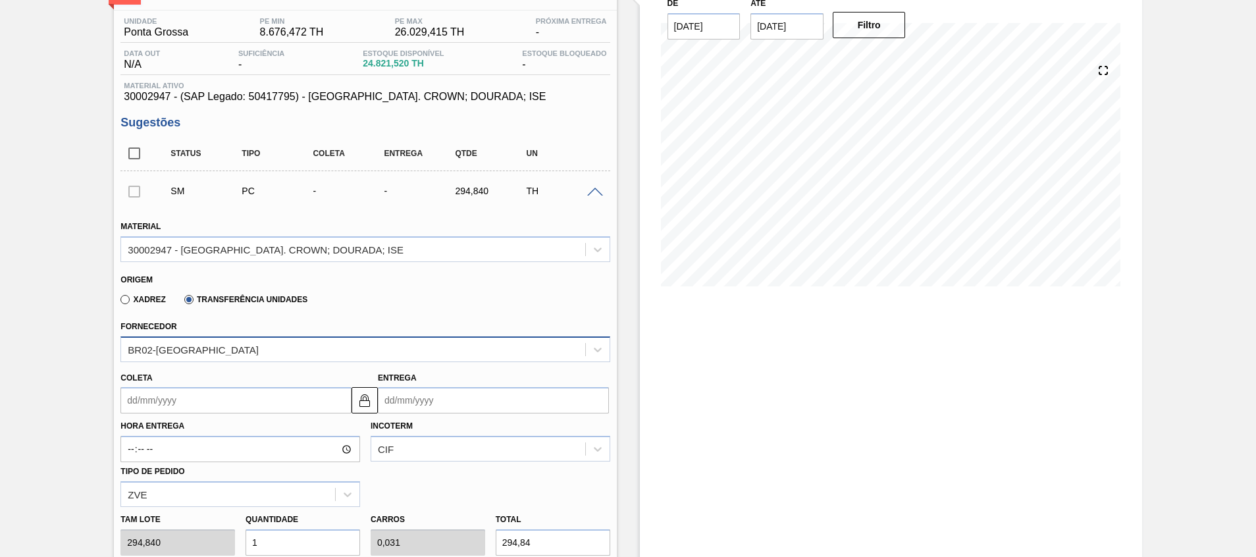
click at [226, 344] on div "BR02-[GEOGRAPHIC_DATA]" at bounding box center [352, 349] width 463 height 19
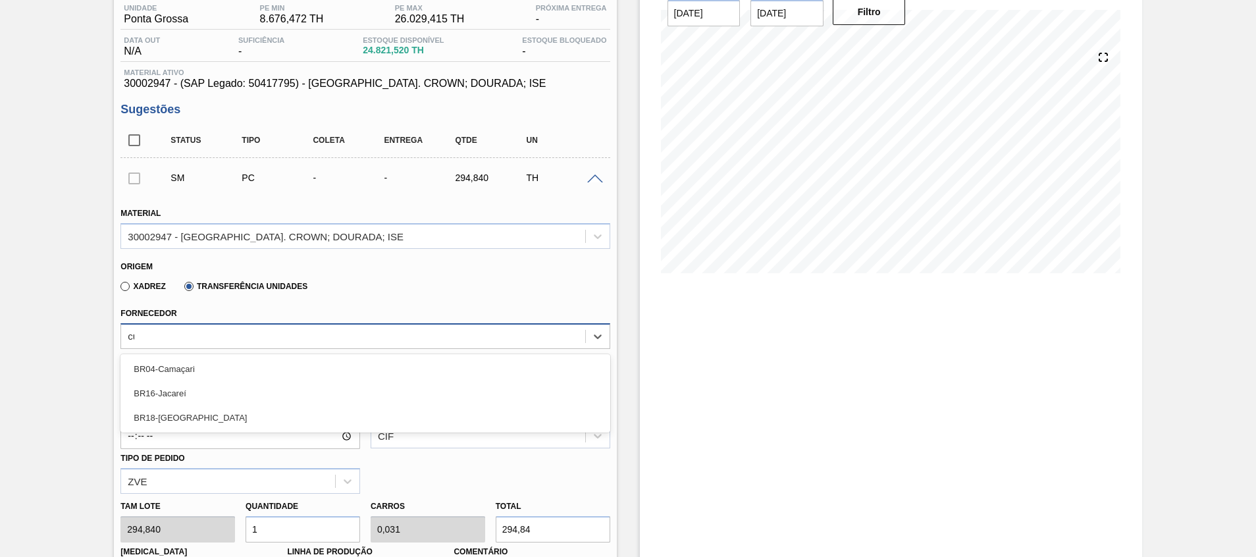
type input "c"
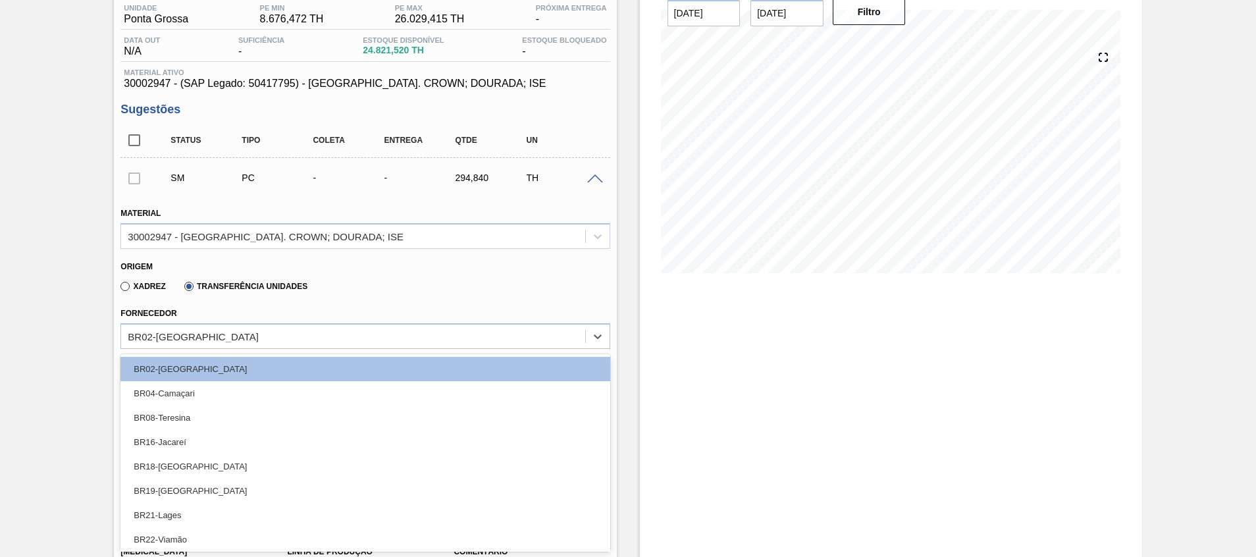
click at [728, 405] on div "Estoque De [DATE] Até [DATE] Filtro" at bounding box center [891, 481] width 502 height 1055
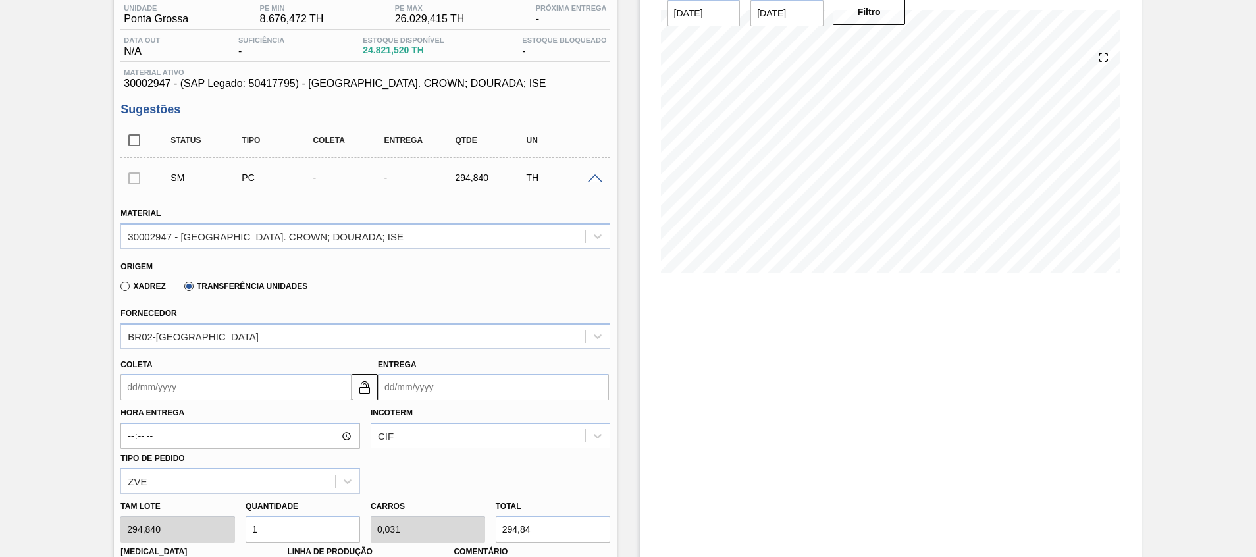
scroll to position [408, 0]
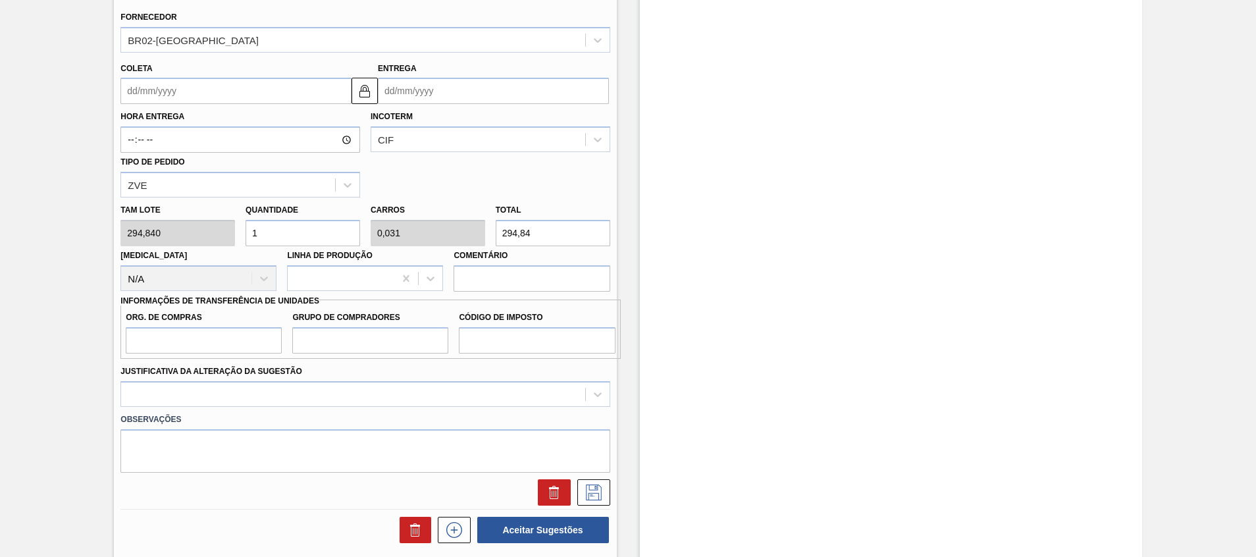
drag, startPoint x: 140, startPoint y: 233, endPoint x: 54, endPoint y: 231, distance: 85.6
click at [58, 231] on div "BR24 - TAMPA DE ALUMÍNIO DOURADA CROWN ISE Unidade [GEOGRAPHIC_DATA] PE MIN 8.6…" at bounding box center [628, 185] width 1256 height 1055
type input "7"
type input "0,219"
type input "2.063,88"
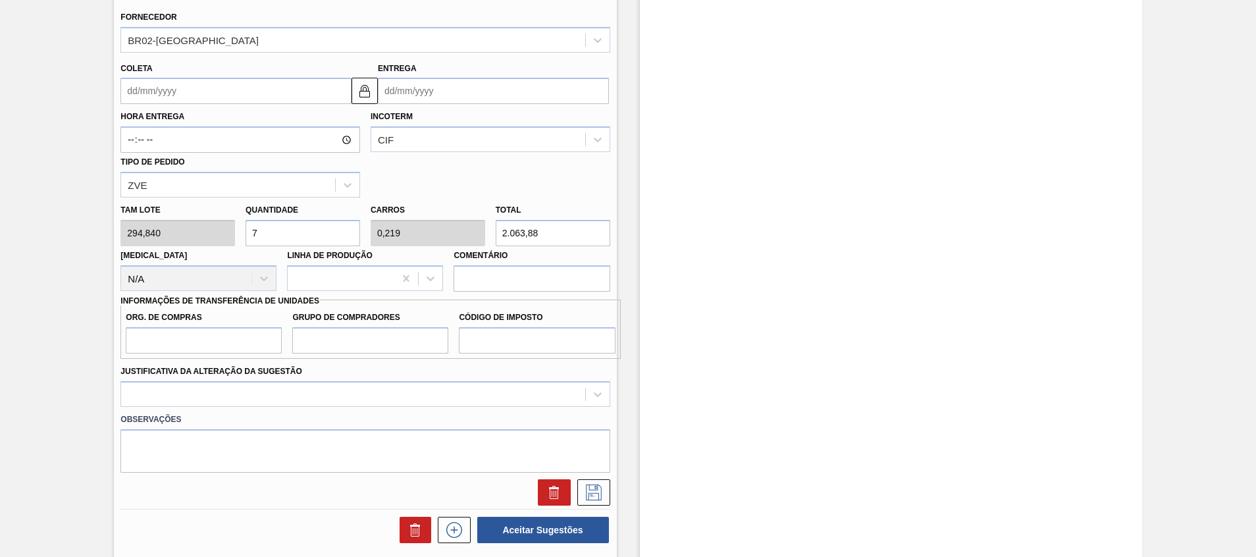
click at [427, 224] on div "[PERSON_NAME] 294,840 Quantidade 7 Carros 0,219 Total 2.063,88 [MEDICAL_DATA] N…" at bounding box center [365, 244] width 500 height 94
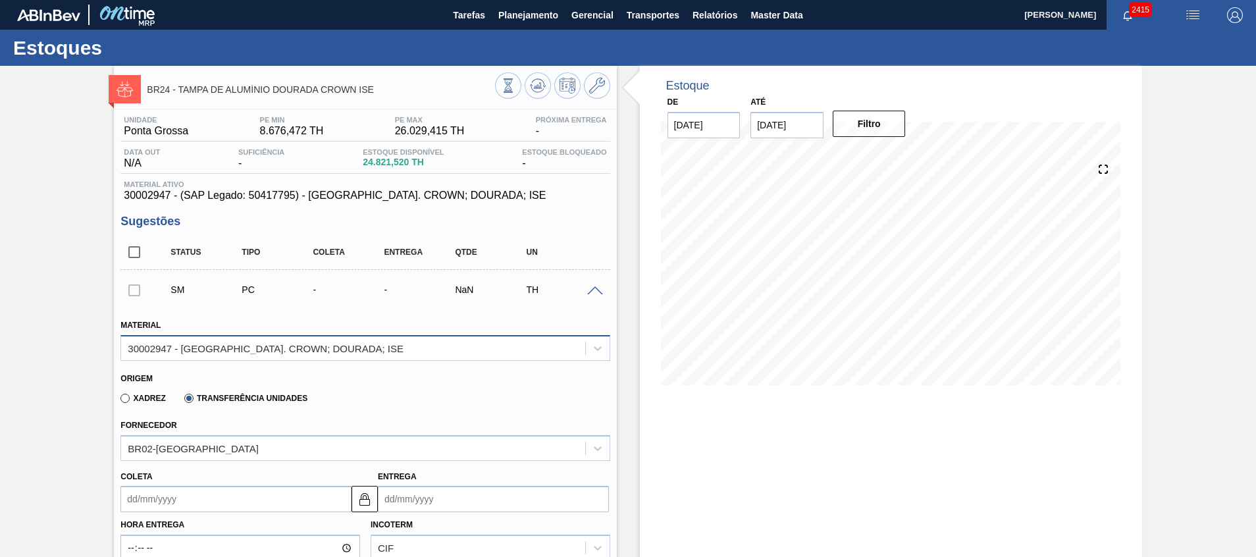
scroll to position [99, 0]
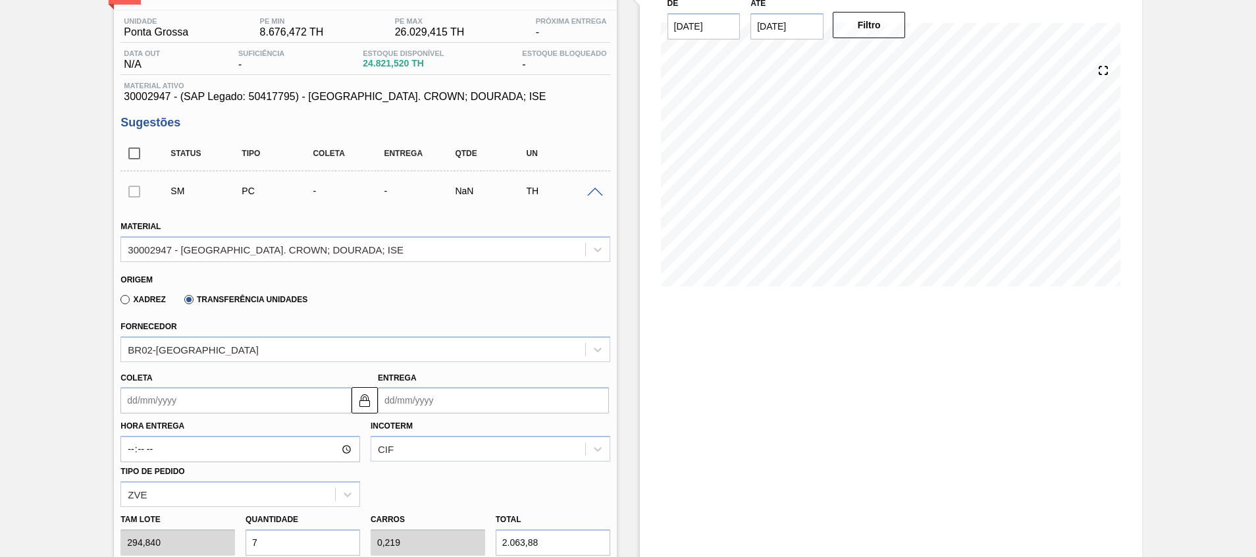
click at [148, 94] on span "30002947 - (SAP Legado: 50417795) - [GEOGRAPHIC_DATA]. CROWN; DOURADA; ISE" at bounding box center [365, 97] width 482 height 12
copy span "30002947"
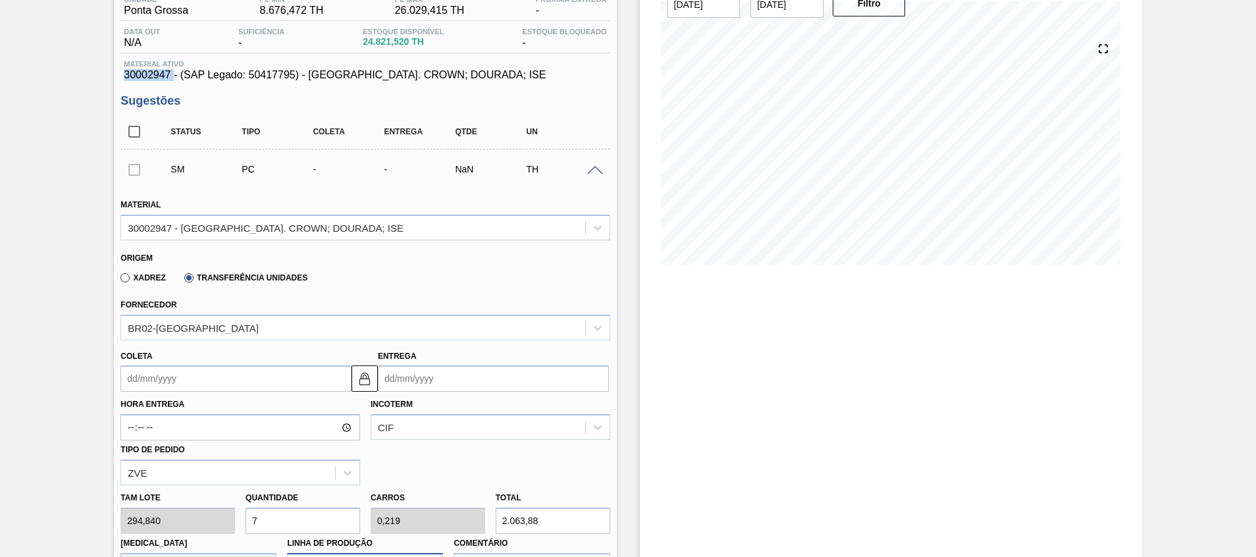
scroll to position [296, 0]
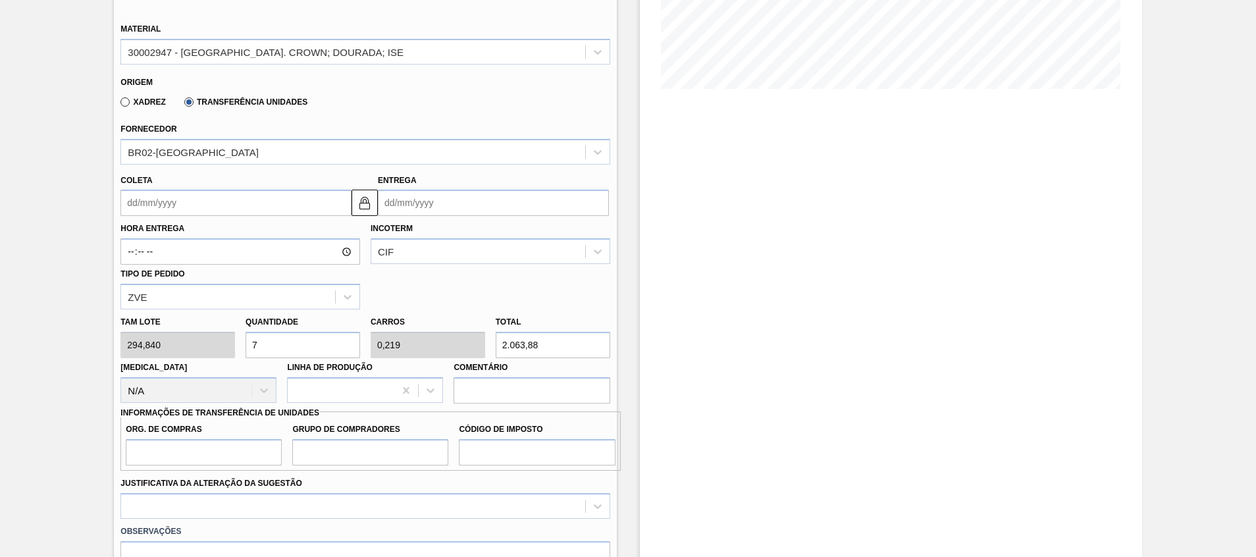
click at [420, 336] on div "[PERSON_NAME] 294,840 Quantidade 7 Carros 0,219 Total 2.063,88 [MEDICAL_DATA] N…" at bounding box center [365, 356] width 500 height 94
paste input "898,00"
type input "9,829"
type input "0,307"
type input "2.898,00"
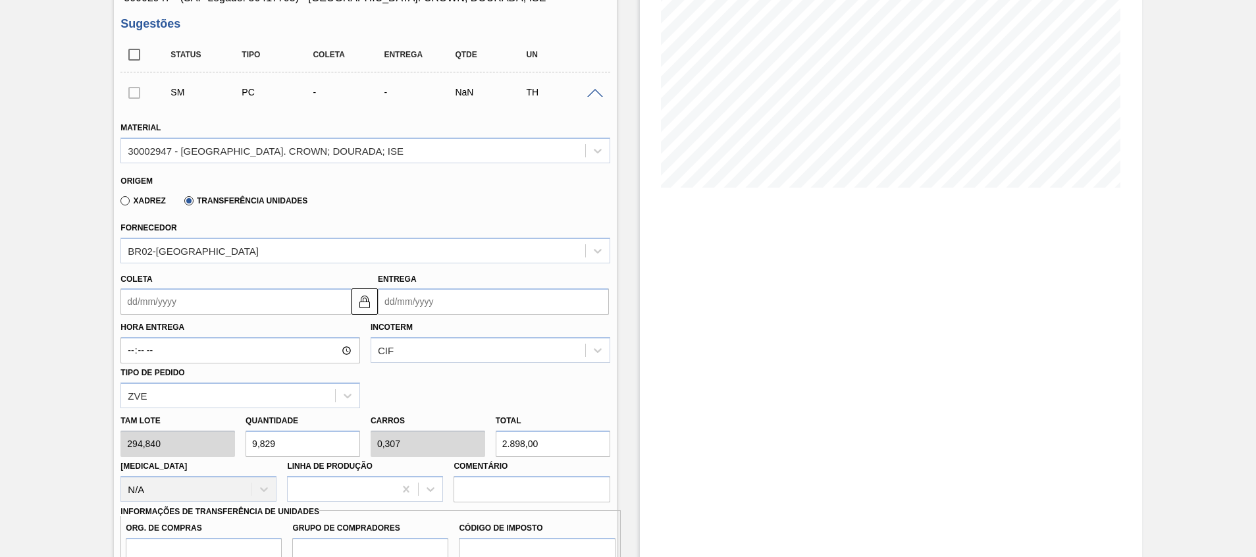
scroll to position [0, 0]
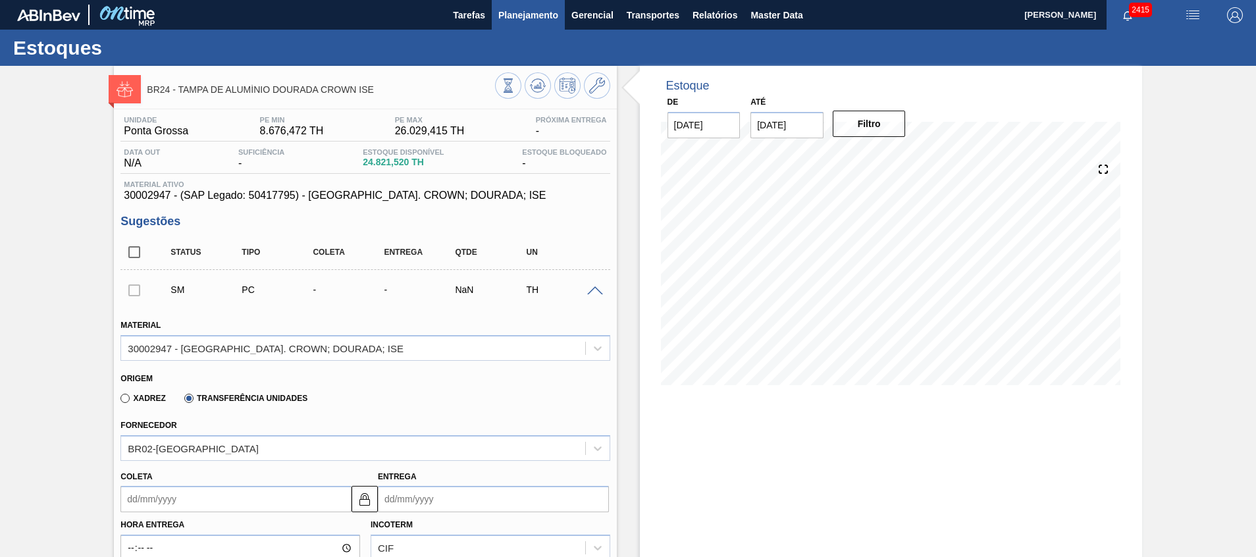
click at [533, 24] on button "Planejamento" at bounding box center [528, 15] width 73 height 30
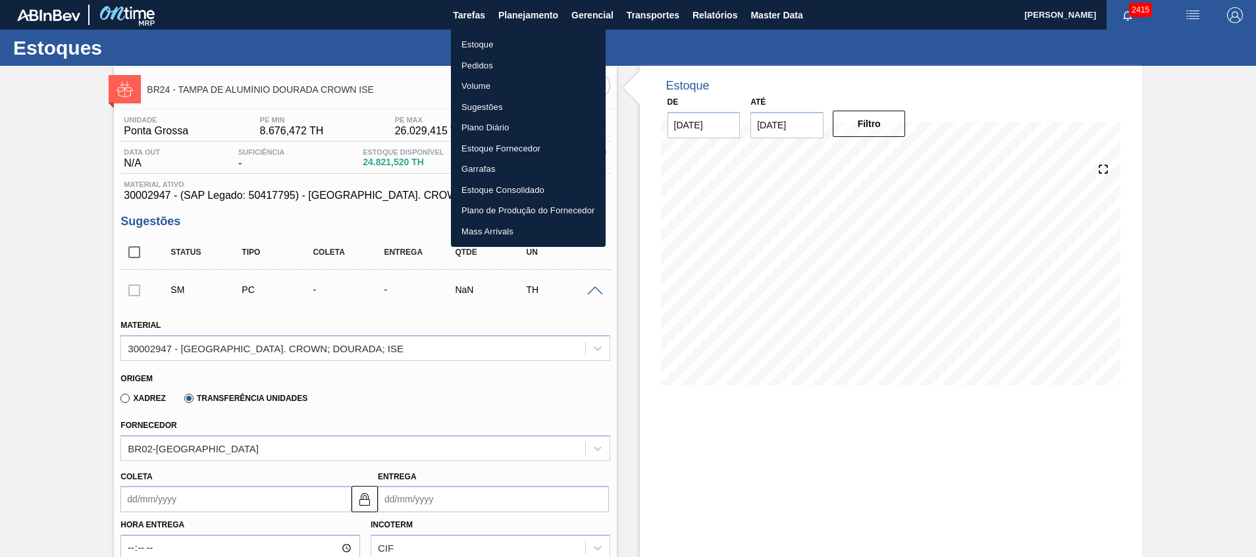
drag, startPoint x: 516, startPoint y: 49, endPoint x: 593, endPoint y: 7, distance: 88.1
click at [516, 50] on li "Estoque" at bounding box center [528, 44] width 155 height 21
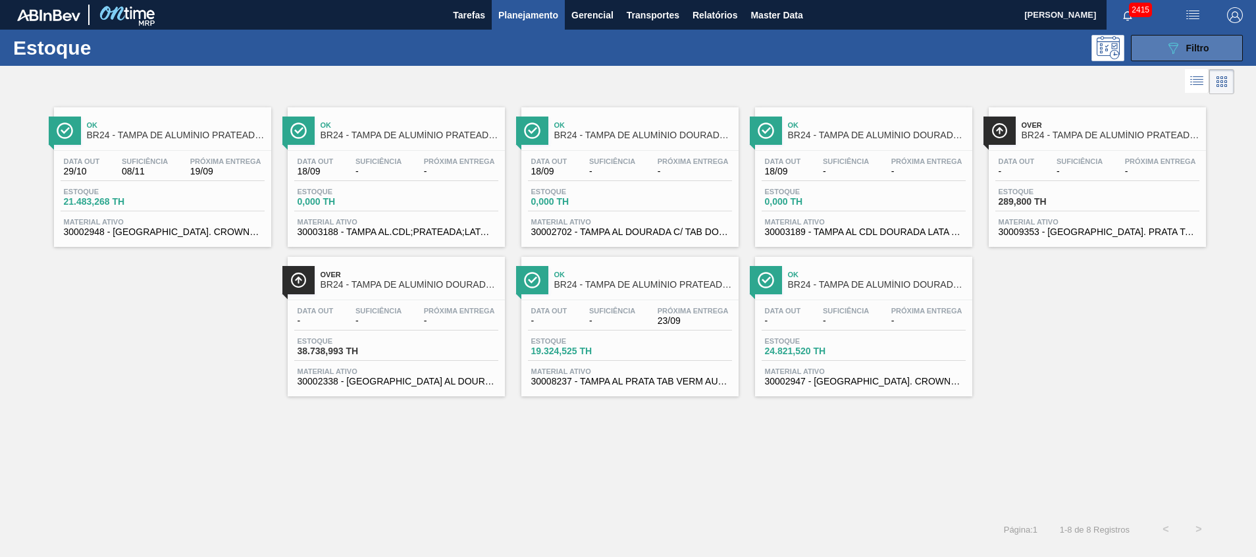
click at [1172, 51] on icon "089F7B8B-B2A5-4AFE-B5C0-19BA573D28AC" at bounding box center [1173, 48] width 16 height 16
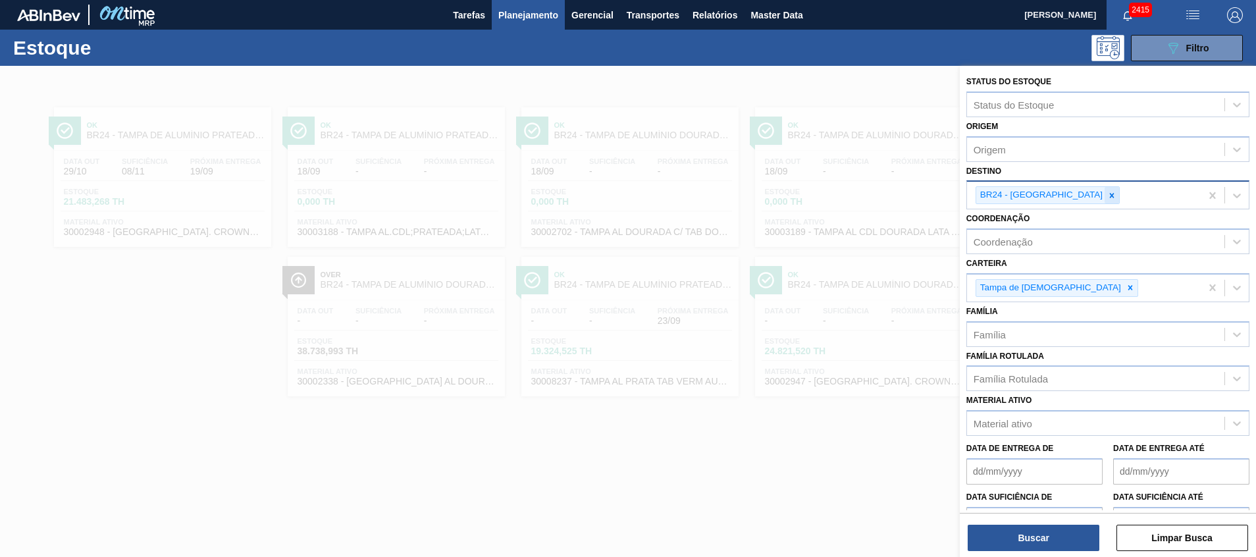
click at [1105, 200] on div at bounding box center [1112, 195] width 14 height 16
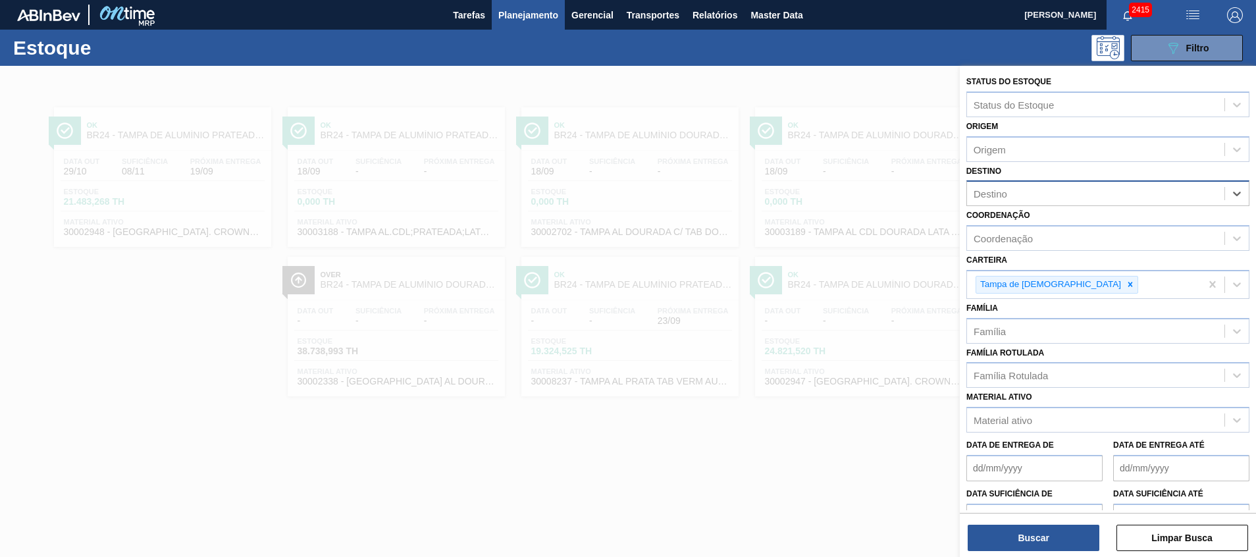
type input "11"
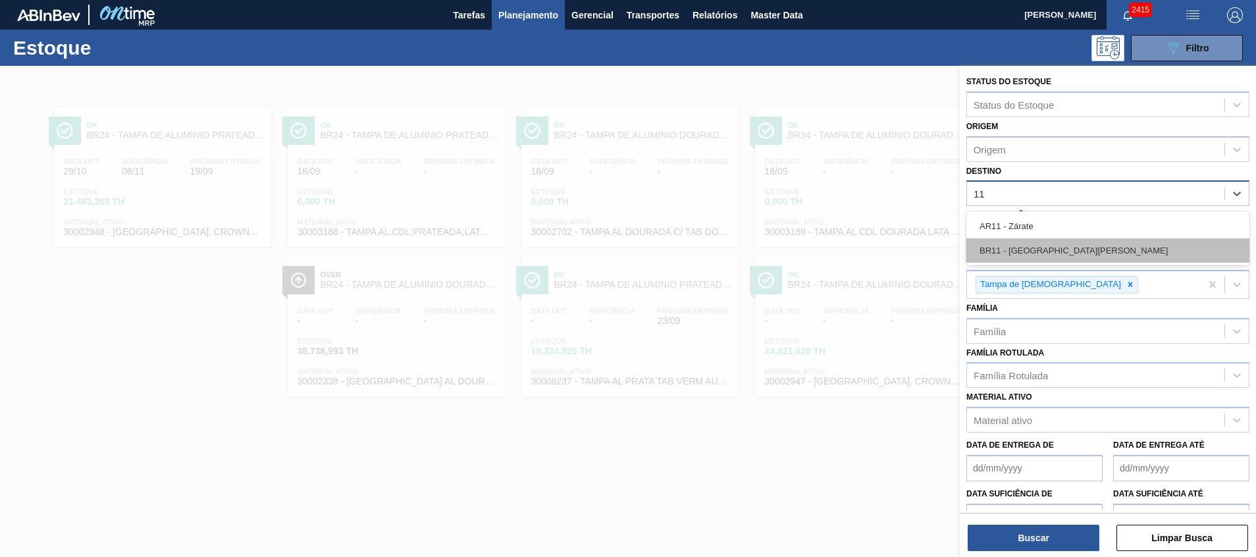
click at [1053, 248] on div "BR11 - [GEOGRAPHIC_DATA][PERSON_NAME]" at bounding box center [1107, 250] width 283 height 24
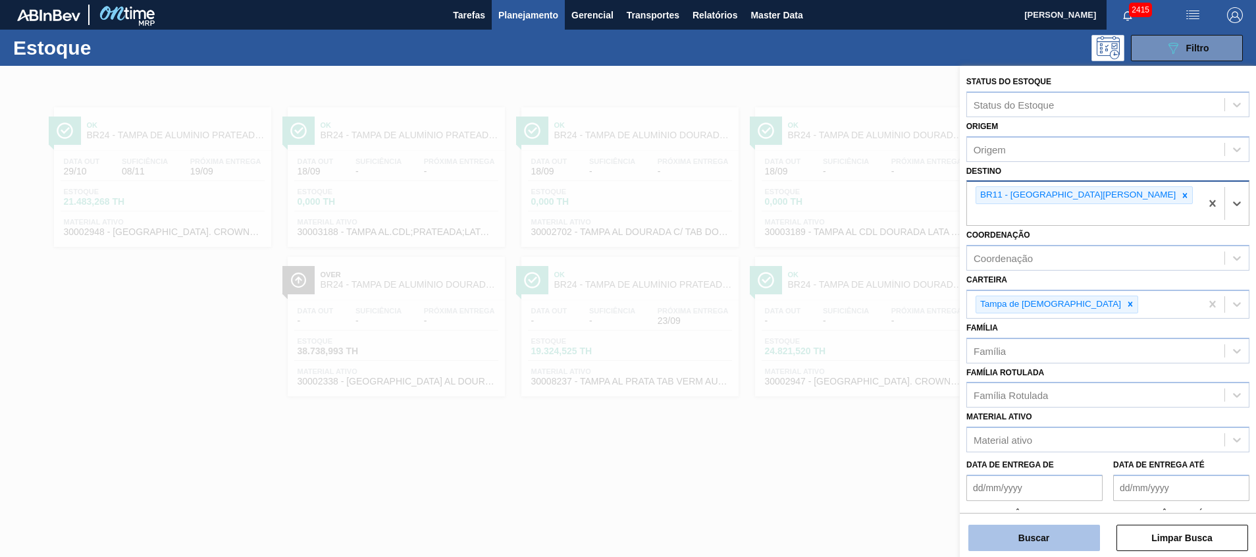
click at [1056, 539] on button "Buscar" at bounding box center [1034, 538] width 132 height 26
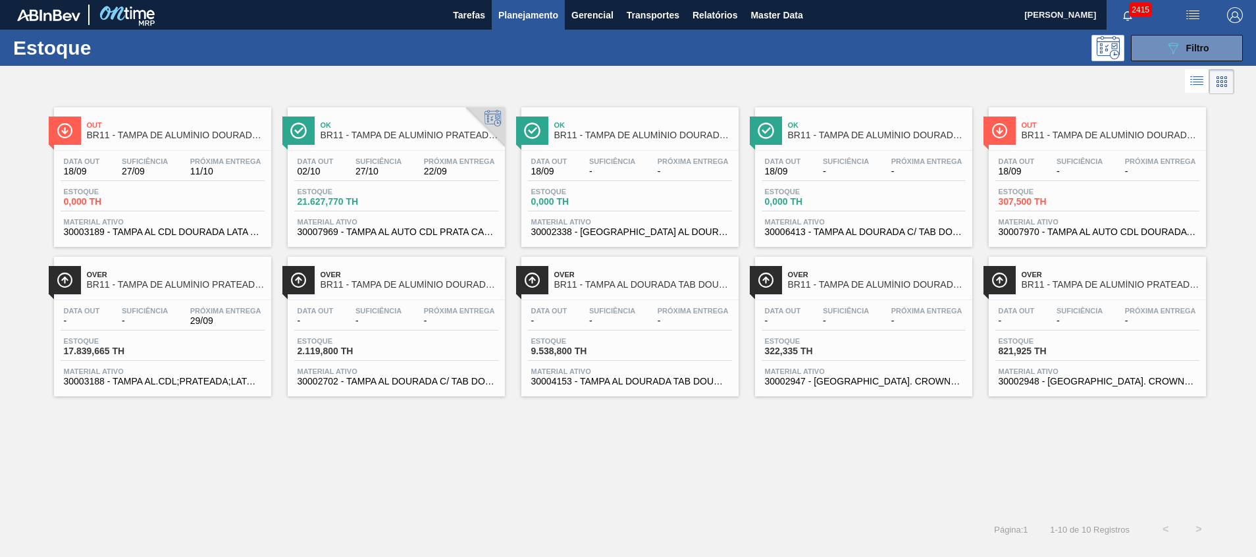
click at [1184, 33] on div "Estoque 089F7B8B-B2A5-4AFE-B5C0-19BA573D28AC Filtro" at bounding box center [628, 48] width 1256 height 36
click at [1167, 59] on button "089F7B8B-B2A5-4AFE-B5C0-19BA573D28AC Filtro" at bounding box center [1187, 48] width 112 height 26
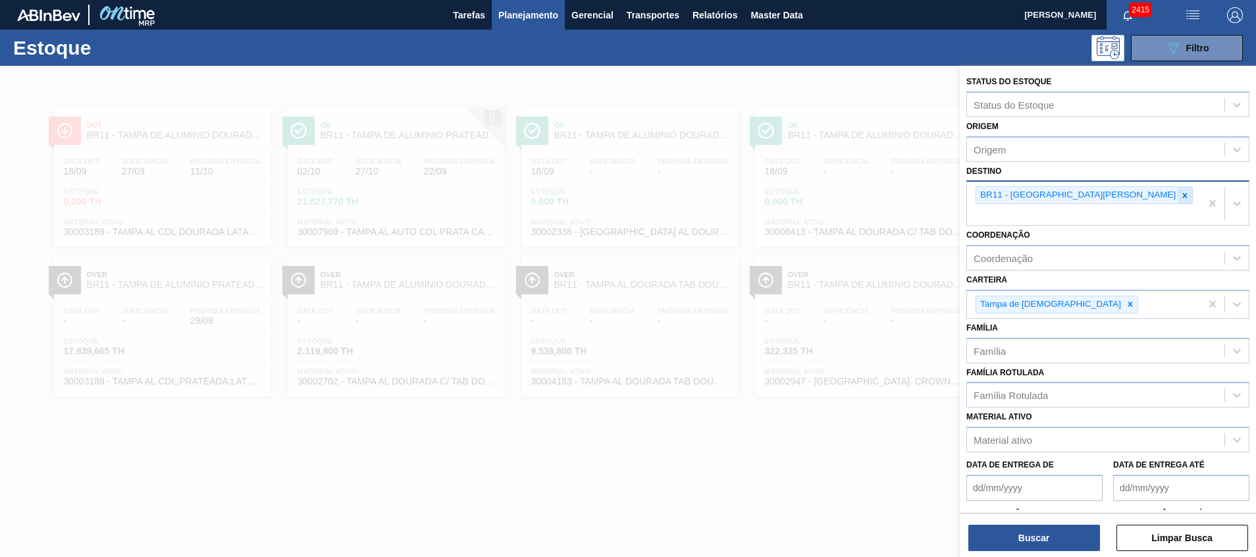
click at [1180, 194] on icon at bounding box center [1184, 195] width 9 height 9
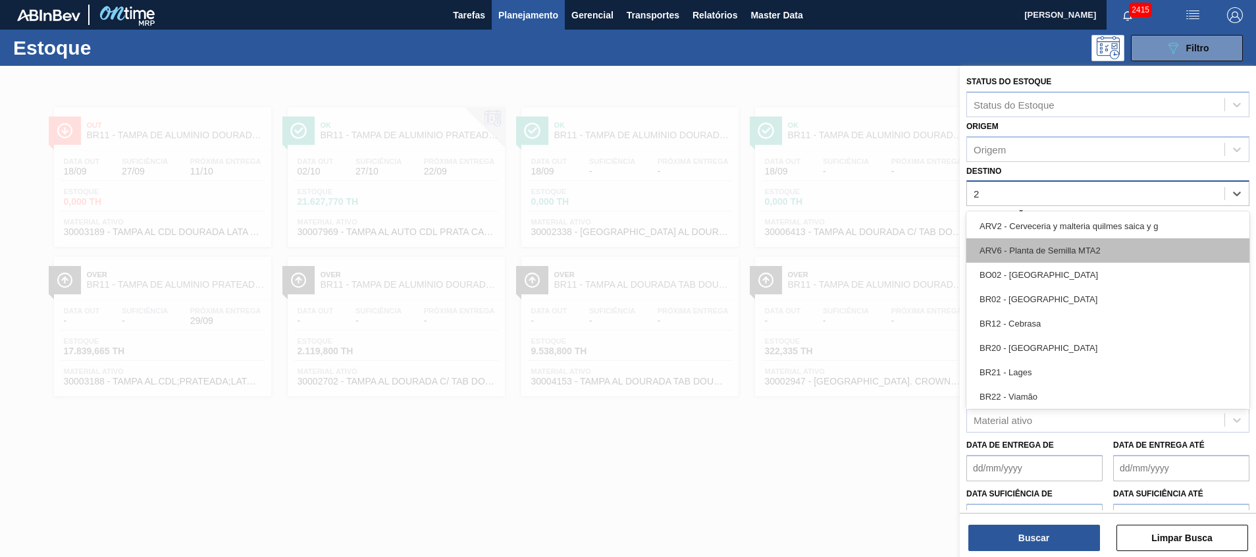
type input "26"
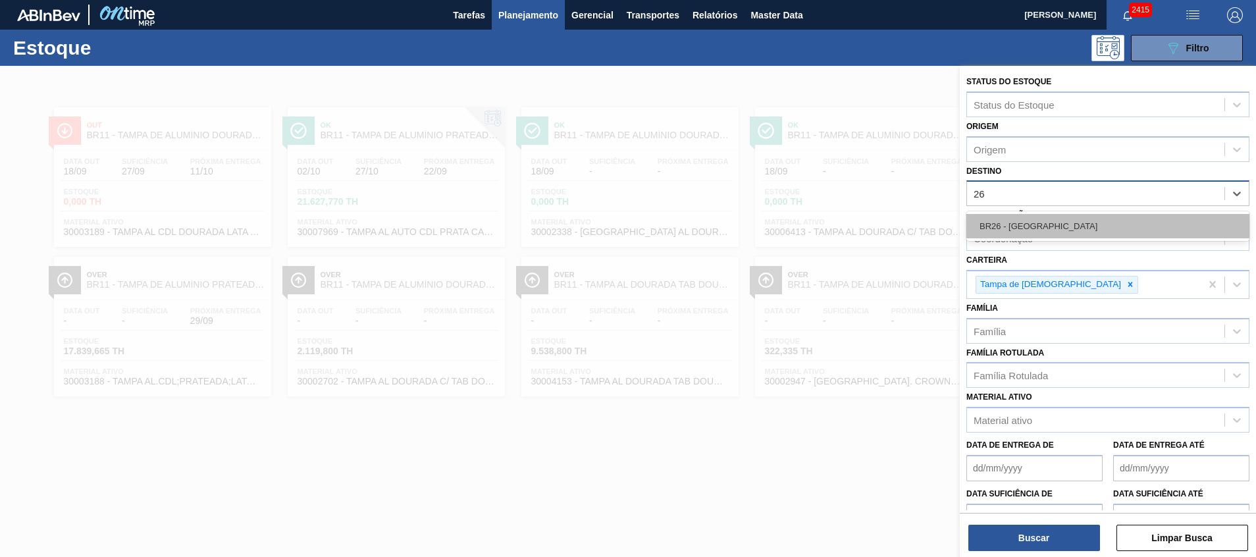
click at [1035, 227] on div "BR26 - [GEOGRAPHIC_DATA]" at bounding box center [1107, 226] width 283 height 24
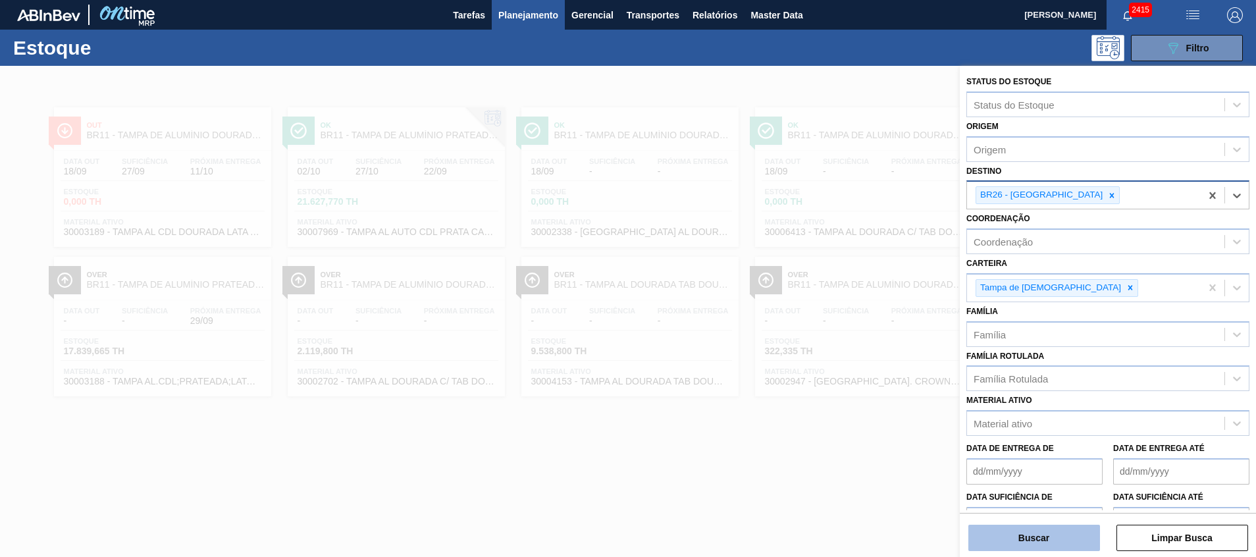
click at [1025, 546] on button "Buscar" at bounding box center [1034, 538] width 132 height 26
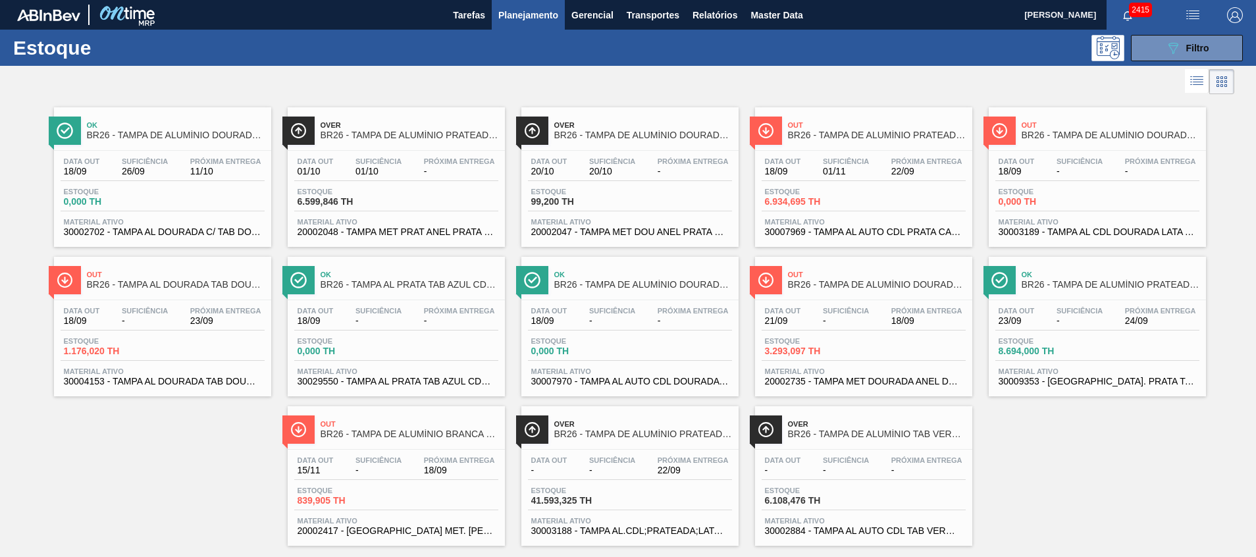
click at [466, 230] on span "20002048 - TAMPA MET PRAT ANEL PRATA CERVEJA CX600" at bounding box center [396, 232] width 197 height 10
drag, startPoint x: 821, startPoint y: 232, endPoint x: 795, endPoint y: 212, distance: 32.9
click at [821, 231] on span "30007969 - TAMPA AL AUTO CDL PRATA CANPACK" at bounding box center [863, 232] width 197 height 10
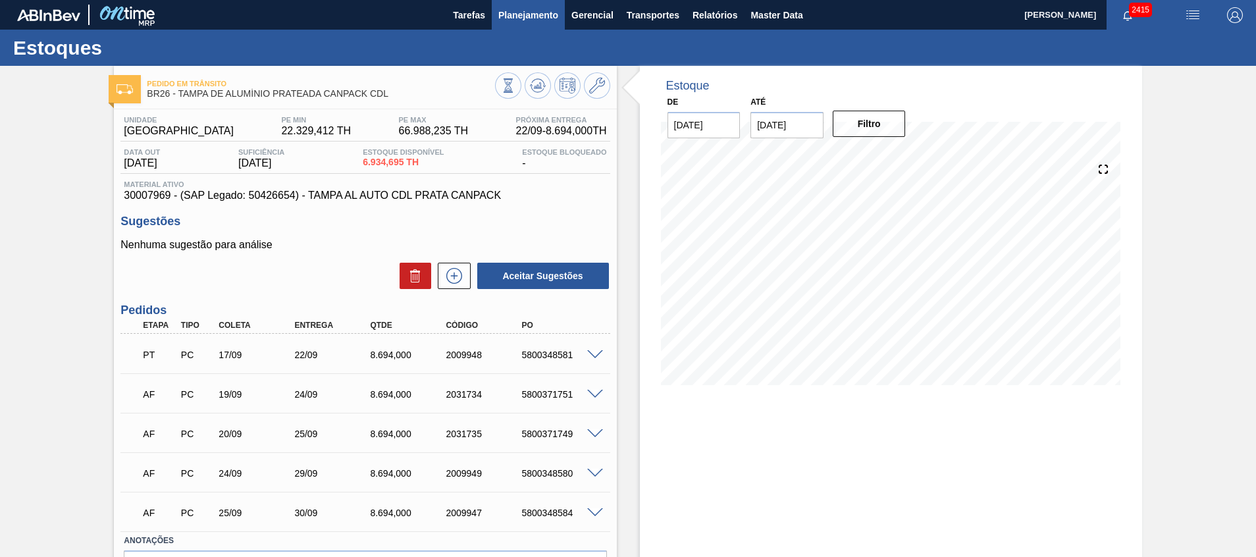
click at [530, 13] on span "Planejamento" at bounding box center [528, 15] width 60 height 16
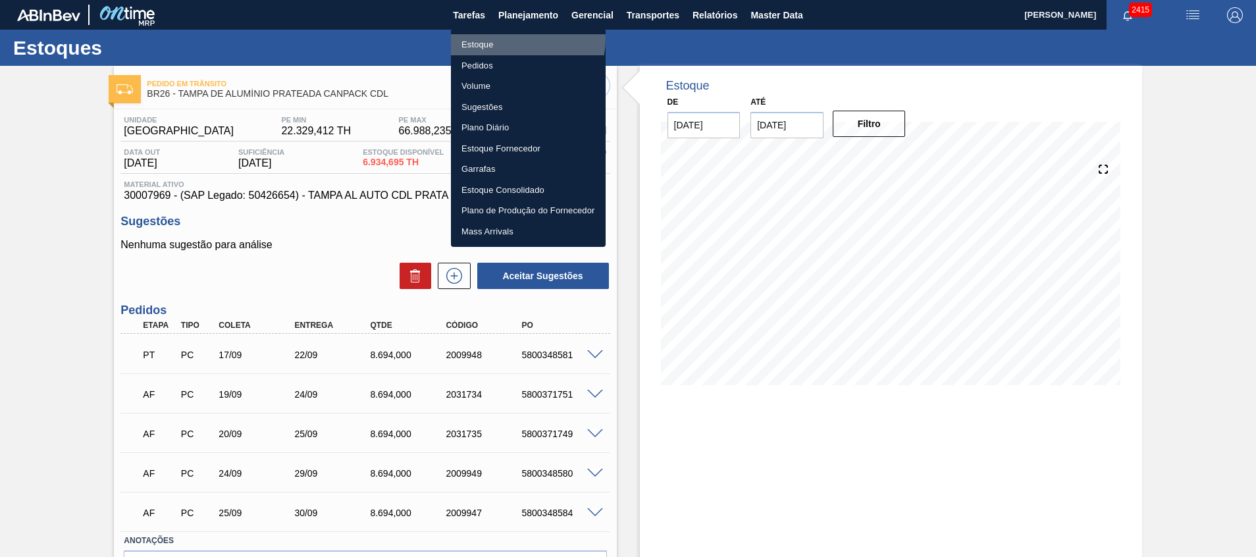
click at [513, 39] on li "Estoque" at bounding box center [528, 44] width 155 height 21
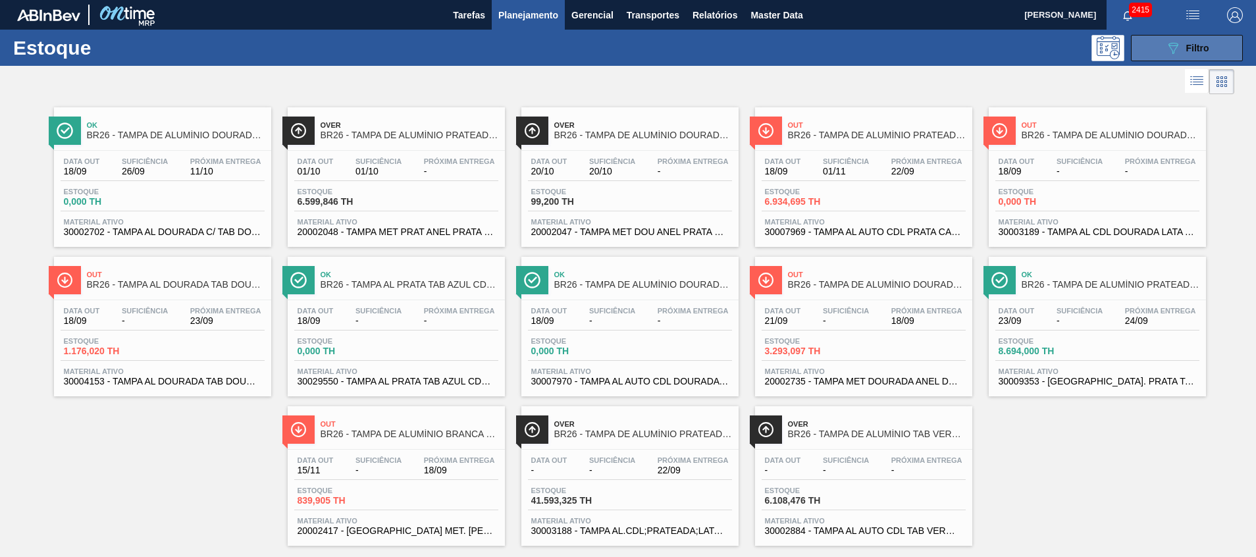
click at [1142, 41] on button "089F7B8B-B2A5-4AFE-B5C0-19BA573D28AC Filtro" at bounding box center [1187, 48] width 112 height 26
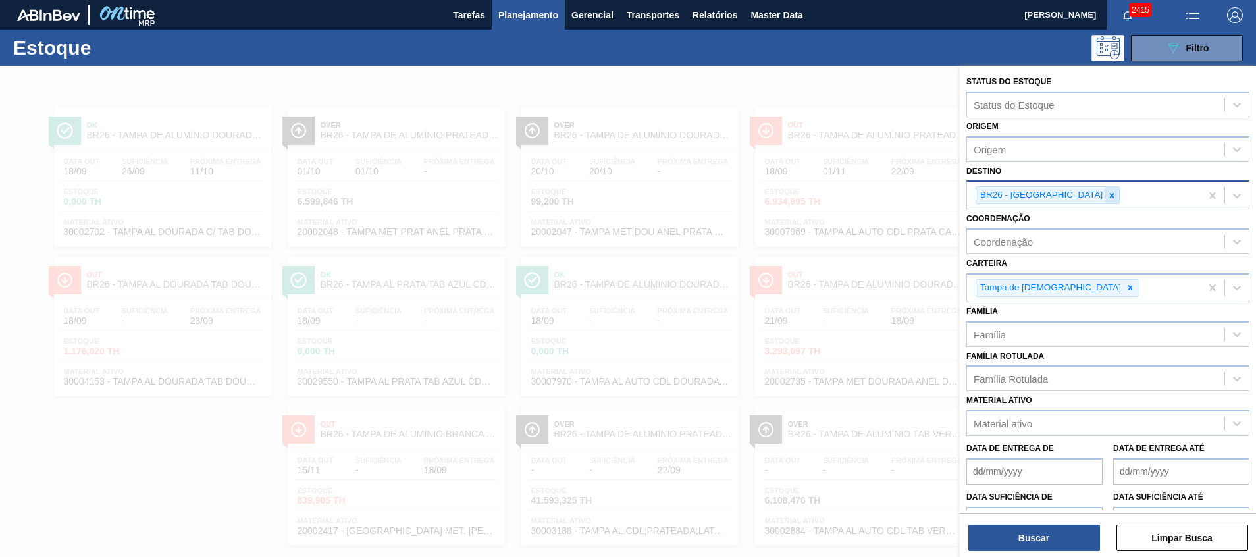
click at [1105, 192] on div at bounding box center [1112, 195] width 14 height 16
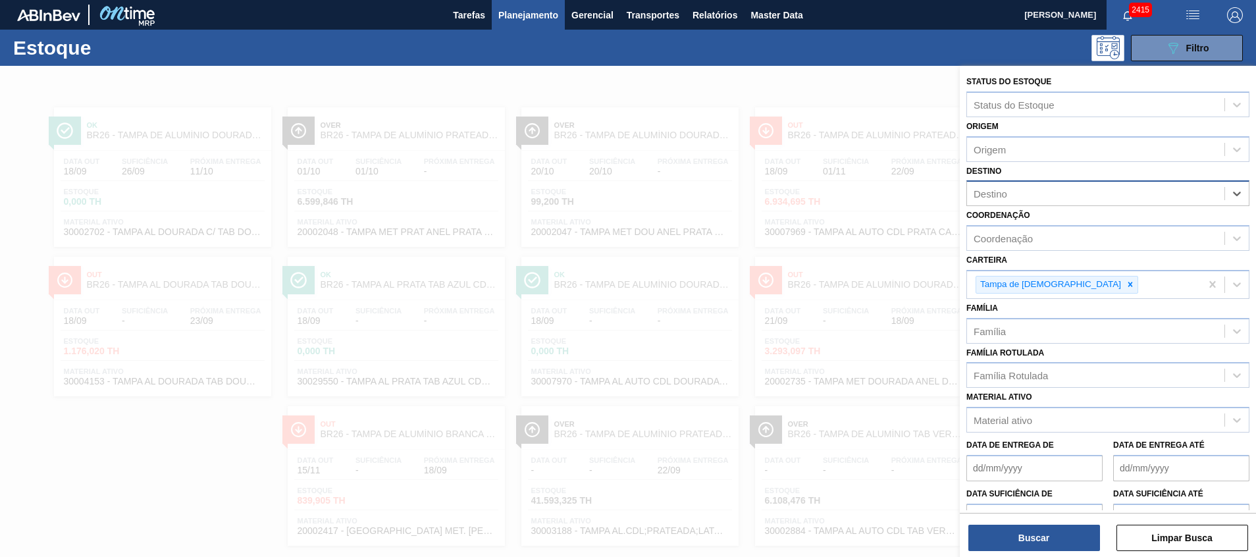
click at [1069, 192] on div "Destino" at bounding box center [1095, 193] width 257 height 19
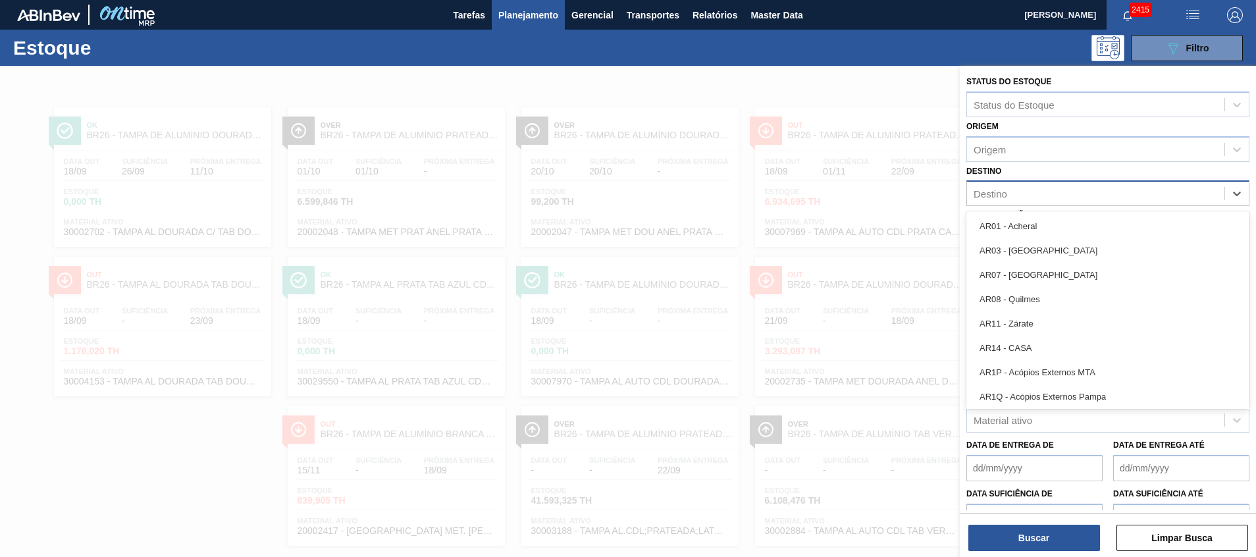
type input "11"
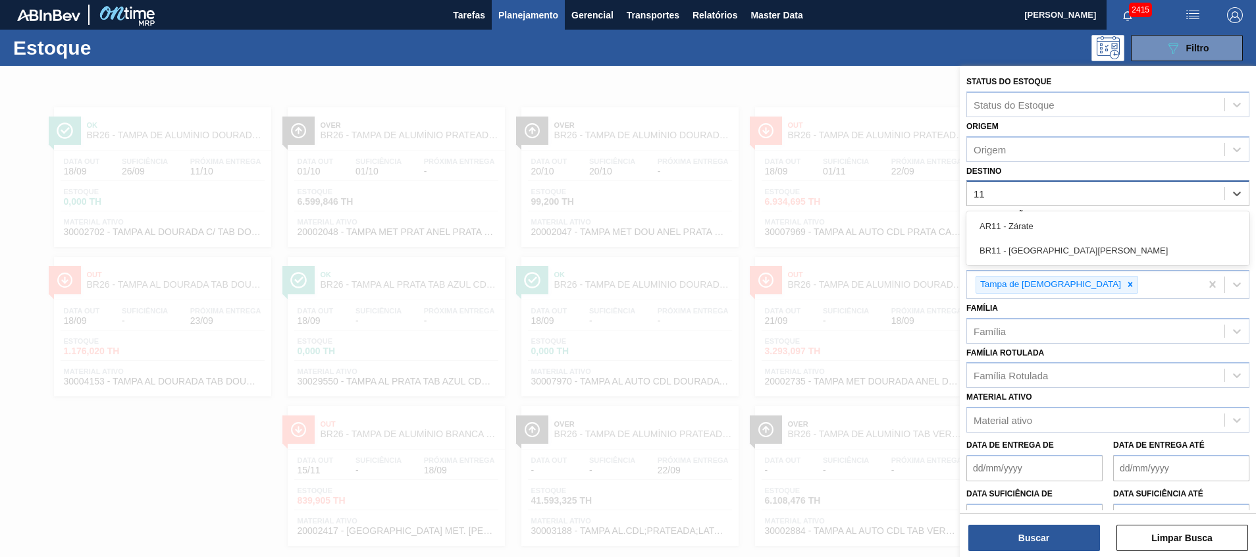
click at [1053, 251] on div "BR11 - [GEOGRAPHIC_DATA][PERSON_NAME]" at bounding box center [1107, 250] width 283 height 24
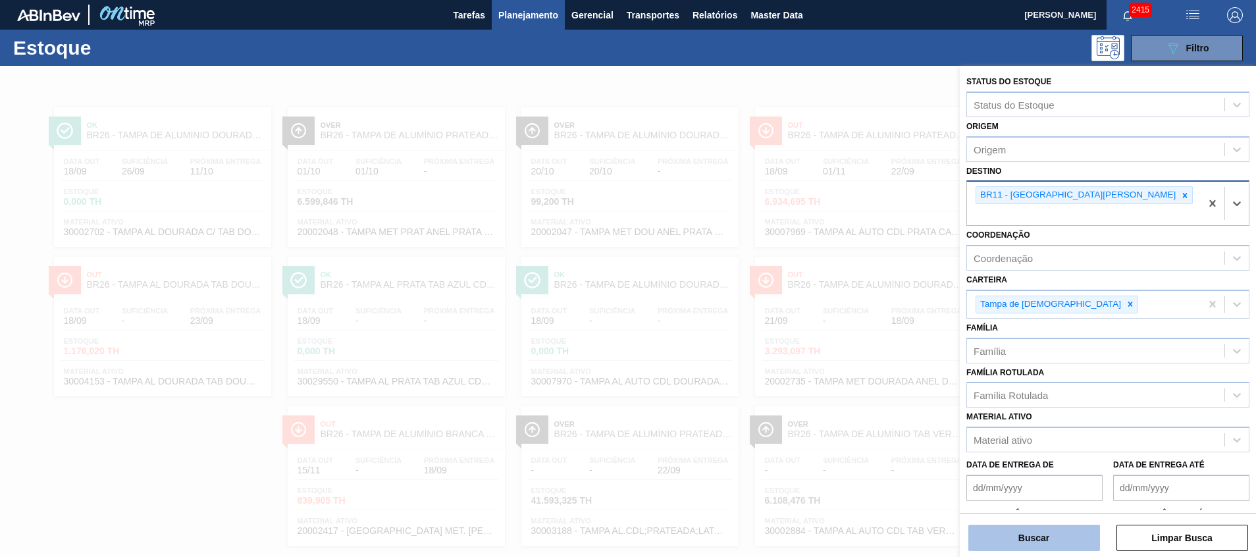
click at [1059, 546] on button "Buscar" at bounding box center [1034, 538] width 132 height 26
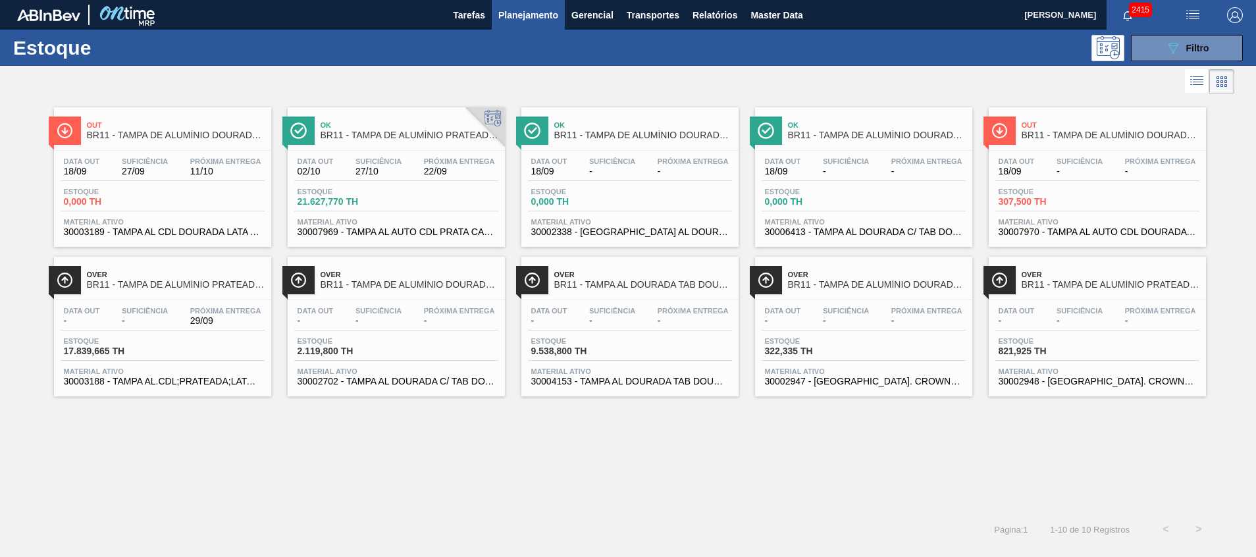
click at [454, 383] on span "30002702 - TAMPA AL DOURADA C/ TAB DOURADO" at bounding box center [396, 382] width 197 height 10
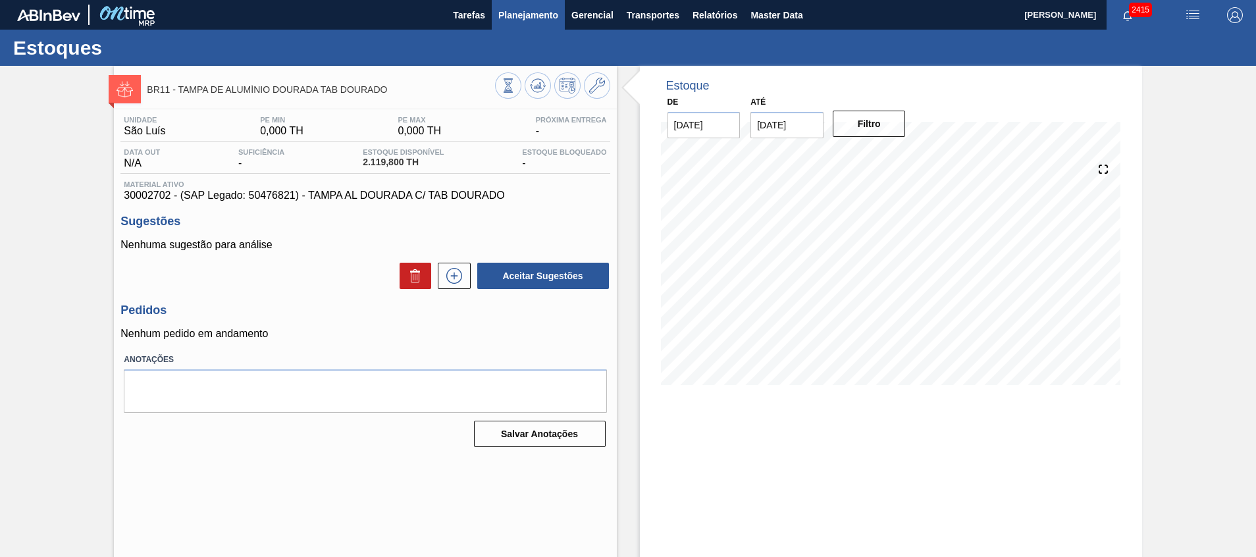
click at [513, 4] on button "Planejamento" at bounding box center [528, 15] width 73 height 30
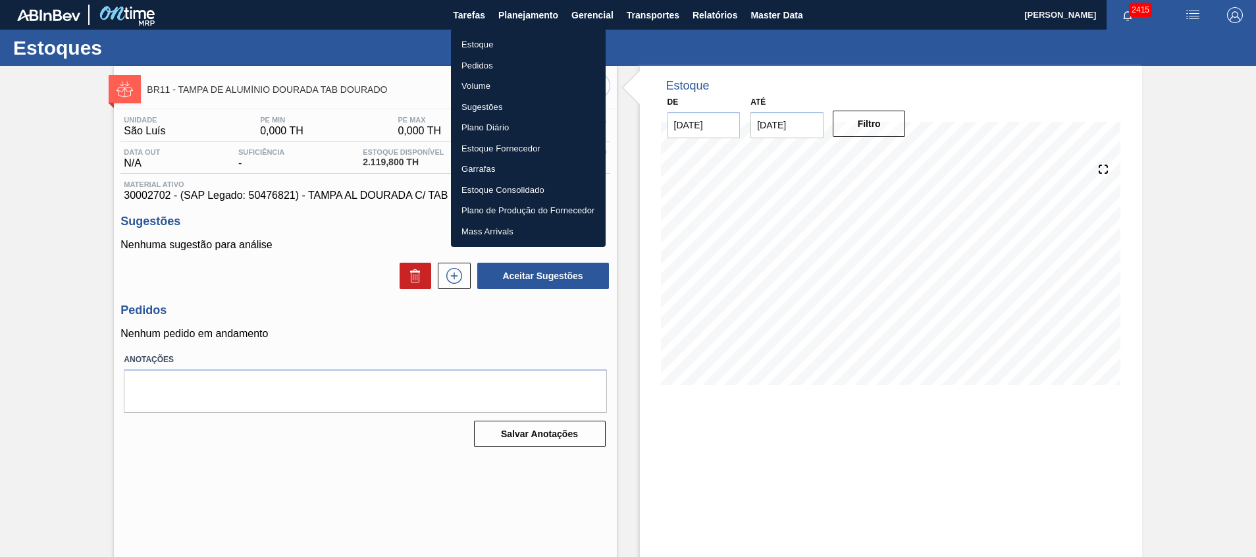
click at [510, 47] on li "Estoque" at bounding box center [528, 44] width 155 height 21
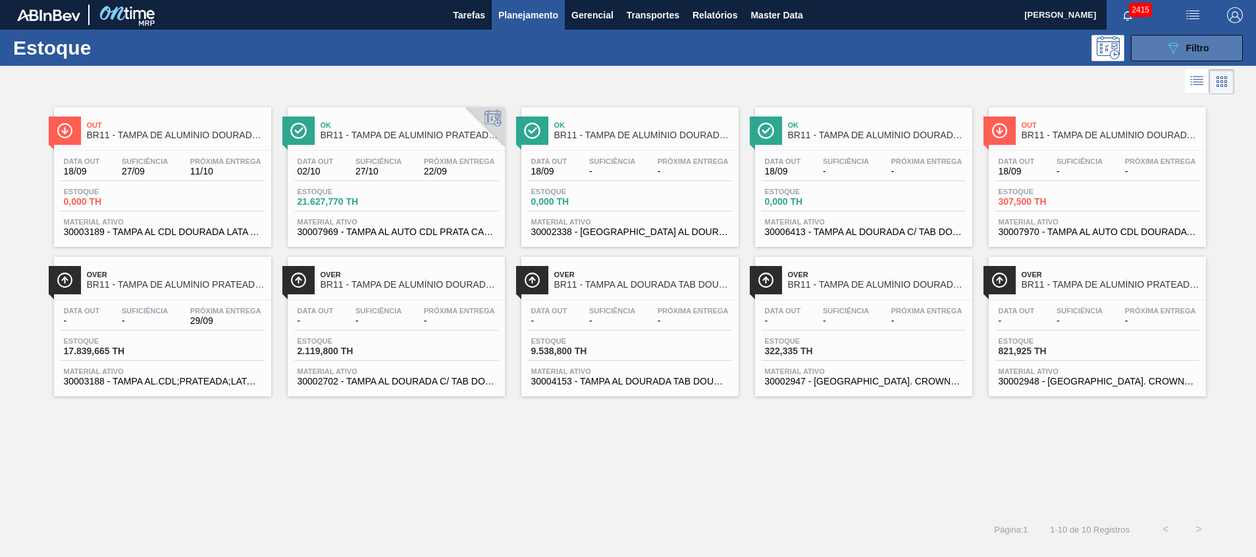
click at [1135, 44] on button "089F7B8B-B2A5-4AFE-B5C0-19BA573D28AC Filtro" at bounding box center [1187, 48] width 112 height 26
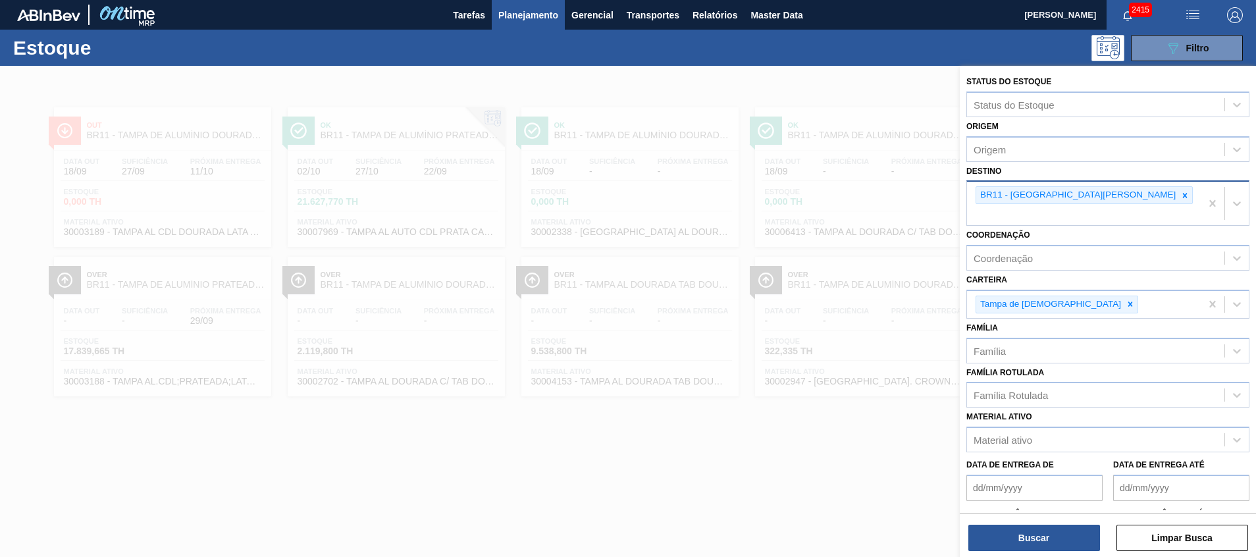
click at [1049, 204] on div "BR11 - [GEOGRAPHIC_DATA][PERSON_NAME]" at bounding box center [1084, 195] width 217 height 18
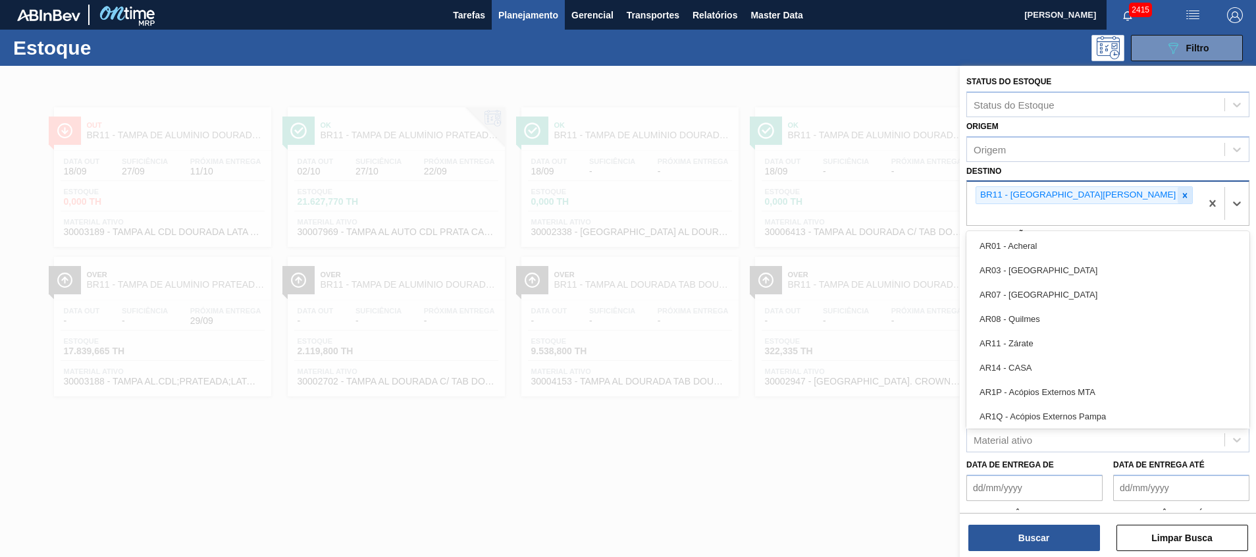
click at [1183, 197] on icon at bounding box center [1185, 195] width 5 height 5
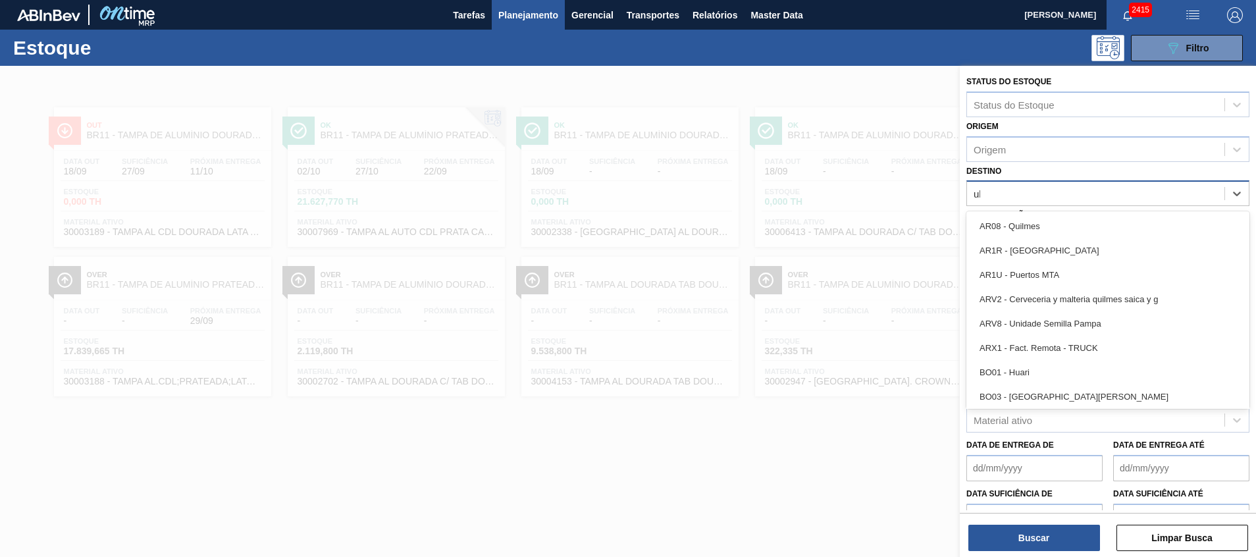
type input "uber"
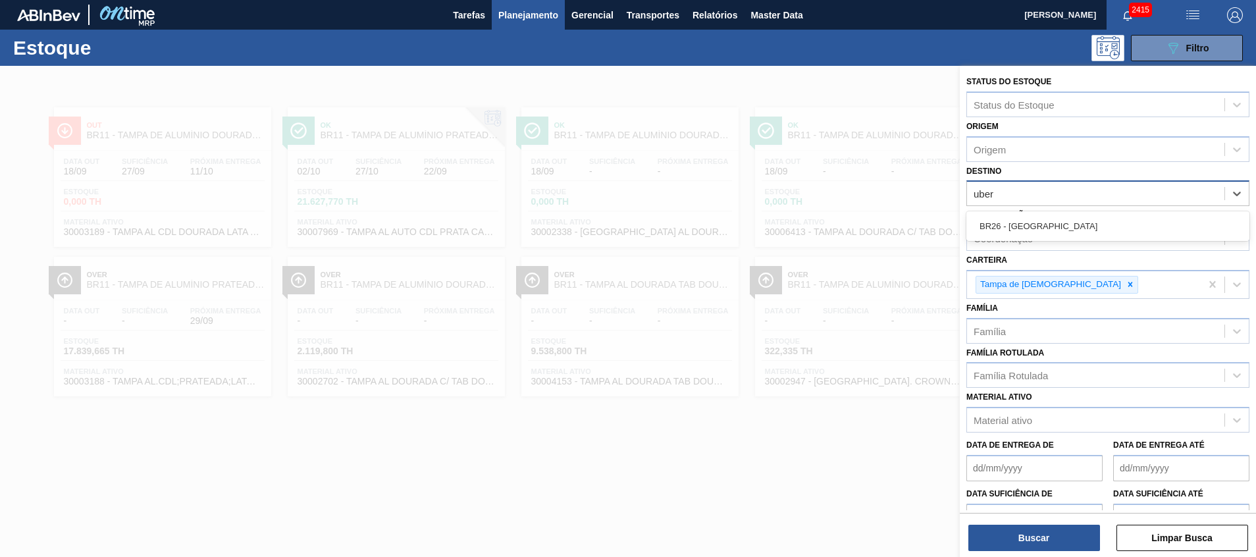
drag, startPoint x: 1056, startPoint y: 221, endPoint x: 1056, endPoint y: 228, distance: 6.6
click at [1056, 222] on div "BR26 - [GEOGRAPHIC_DATA]" at bounding box center [1107, 226] width 283 height 24
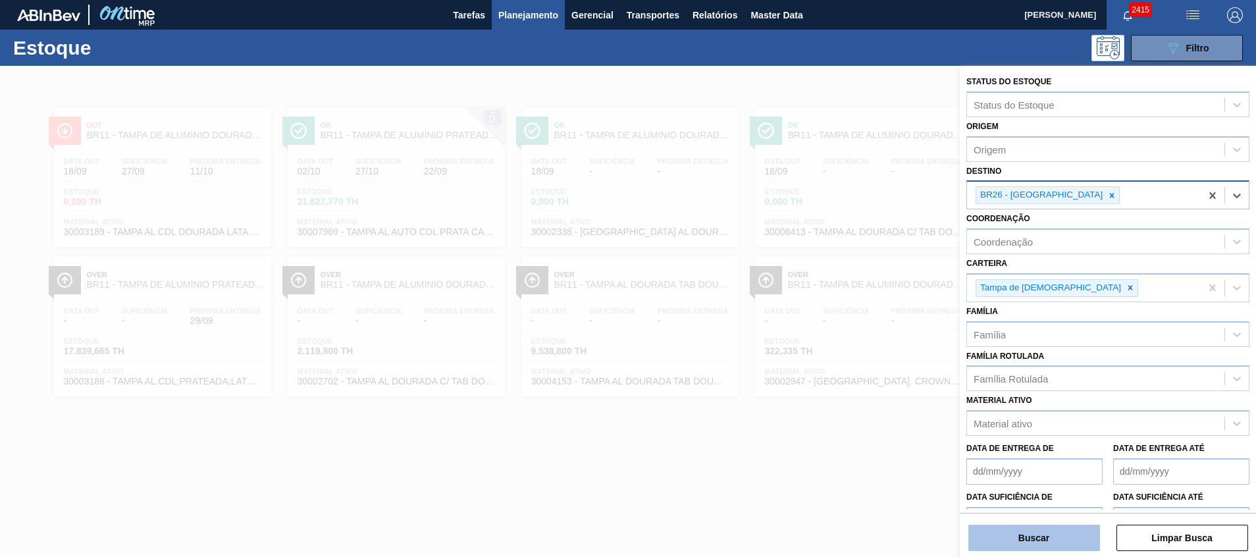
click at [1028, 540] on button "Buscar" at bounding box center [1034, 538] width 132 height 26
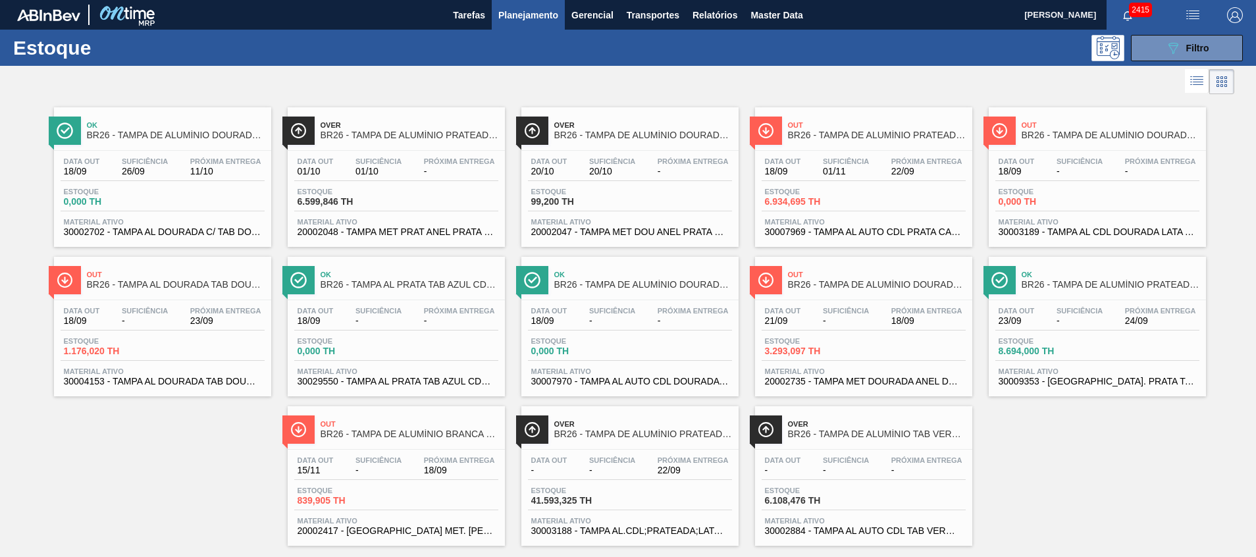
click at [861, 188] on div "Estoque 6.934,695 TH" at bounding box center [864, 200] width 204 height 24
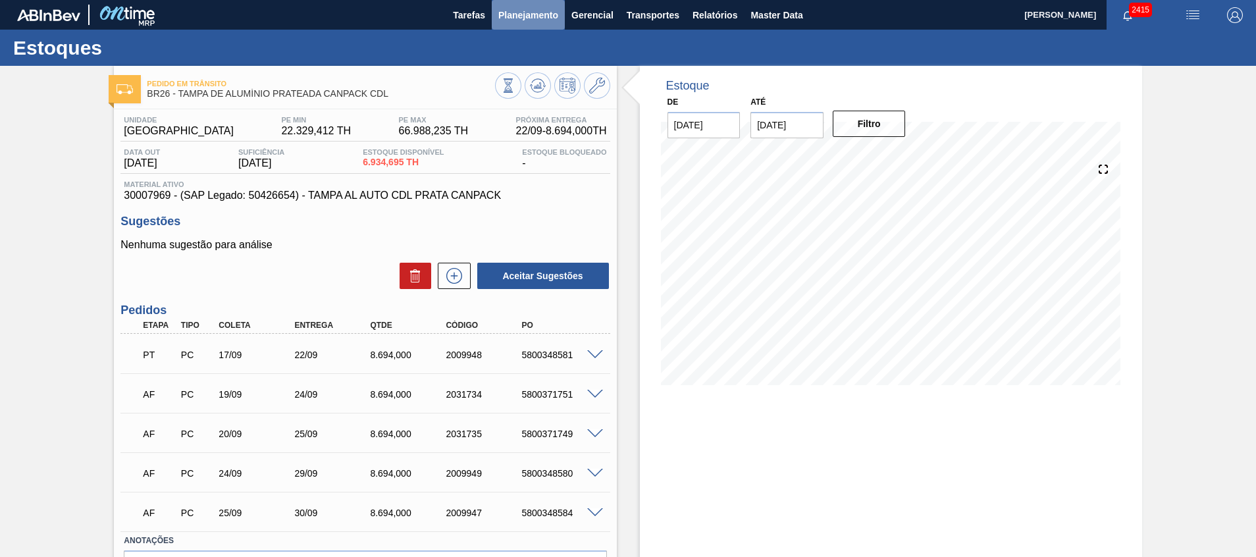
click at [532, 14] on span "Planejamento" at bounding box center [528, 15] width 60 height 16
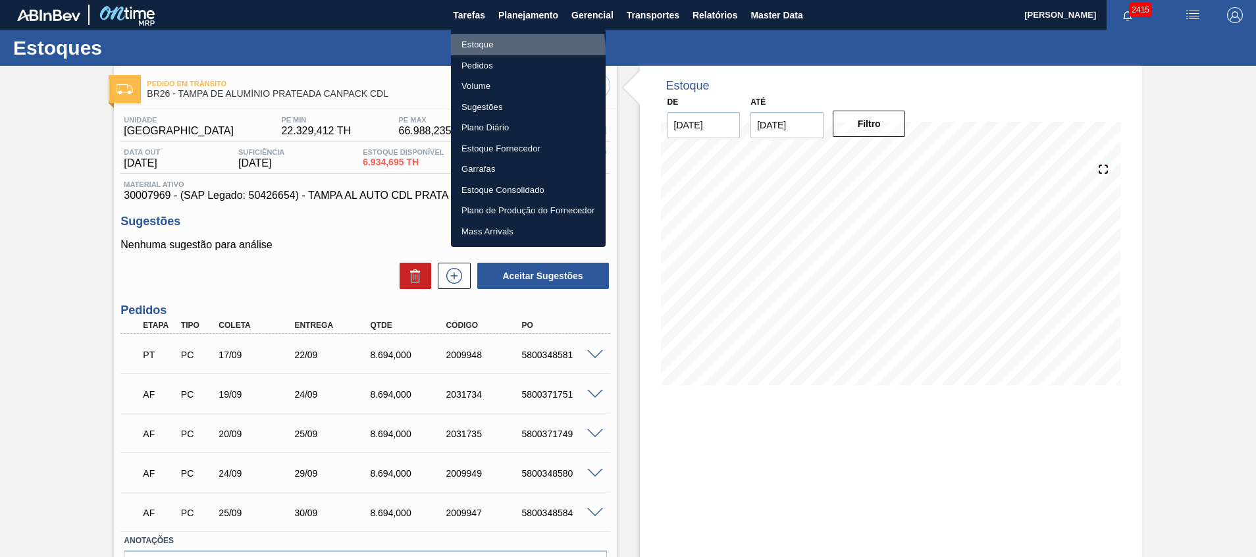
drag, startPoint x: 517, startPoint y: 49, endPoint x: 324, endPoint y: 533, distance: 520.5
click at [517, 50] on li "Estoque" at bounding box center [528, 44] width 155 height 21
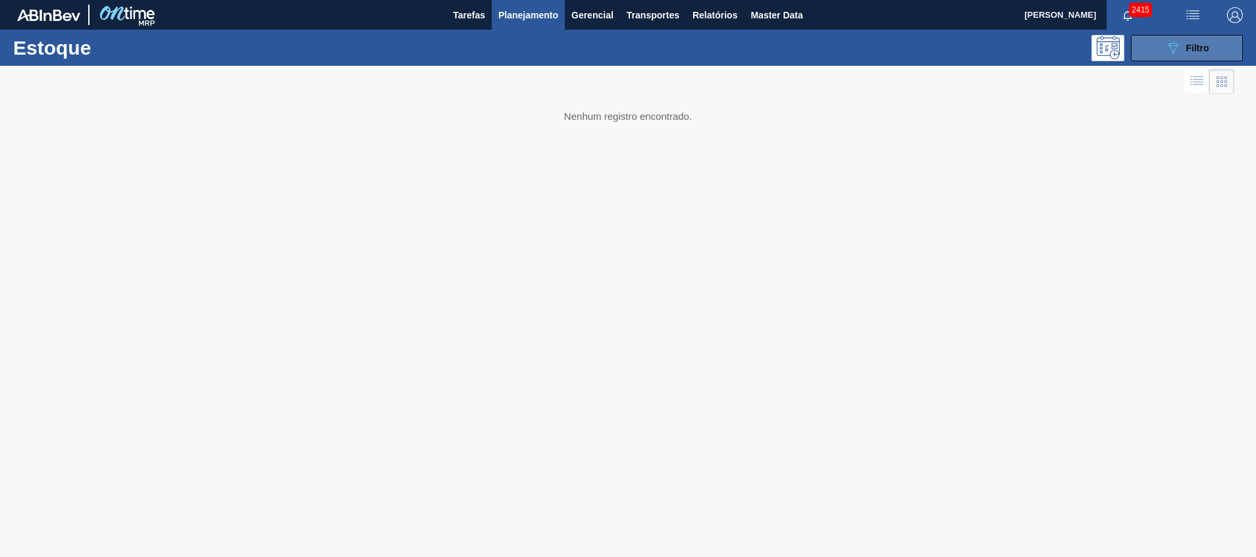
click at [1184, 59] on button "089F7B8B-B2A5-4AFE-B5C0-19BA573D28AC Filtro" at bounding box center [1187, 48] width 112 height 26
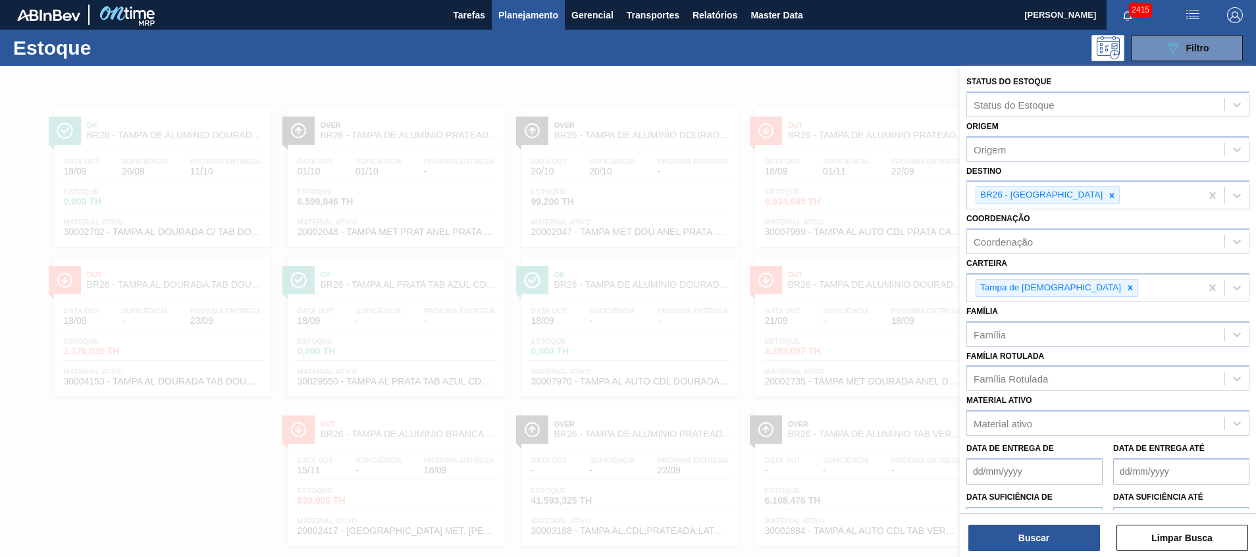
click at [867, 238] on div at bounding box center [628, 344] width 1256 height 557
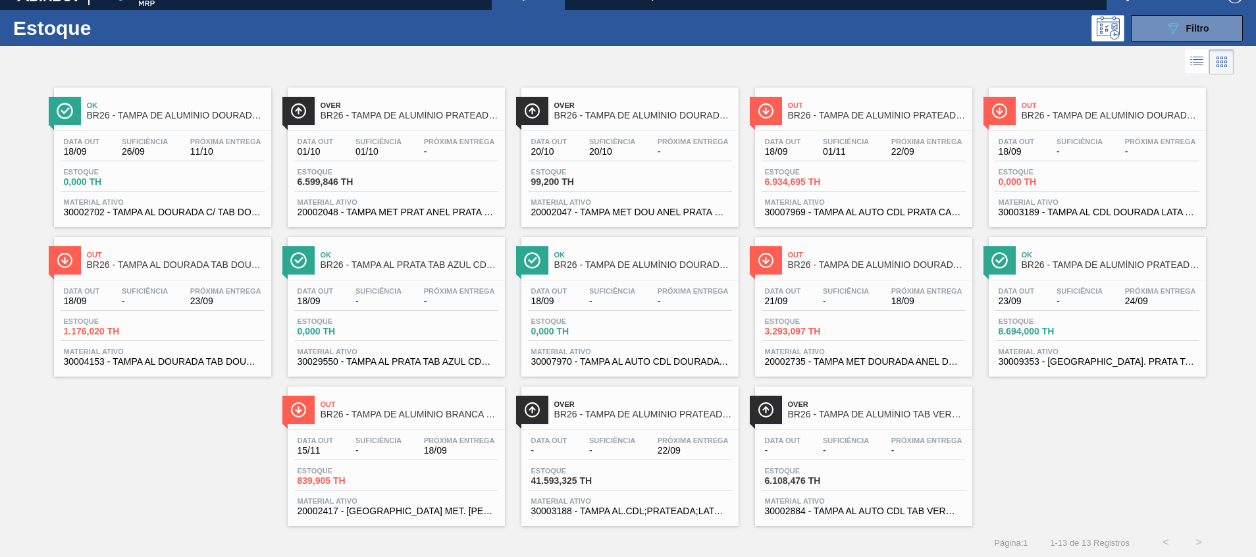
scroll to position [22, 0]
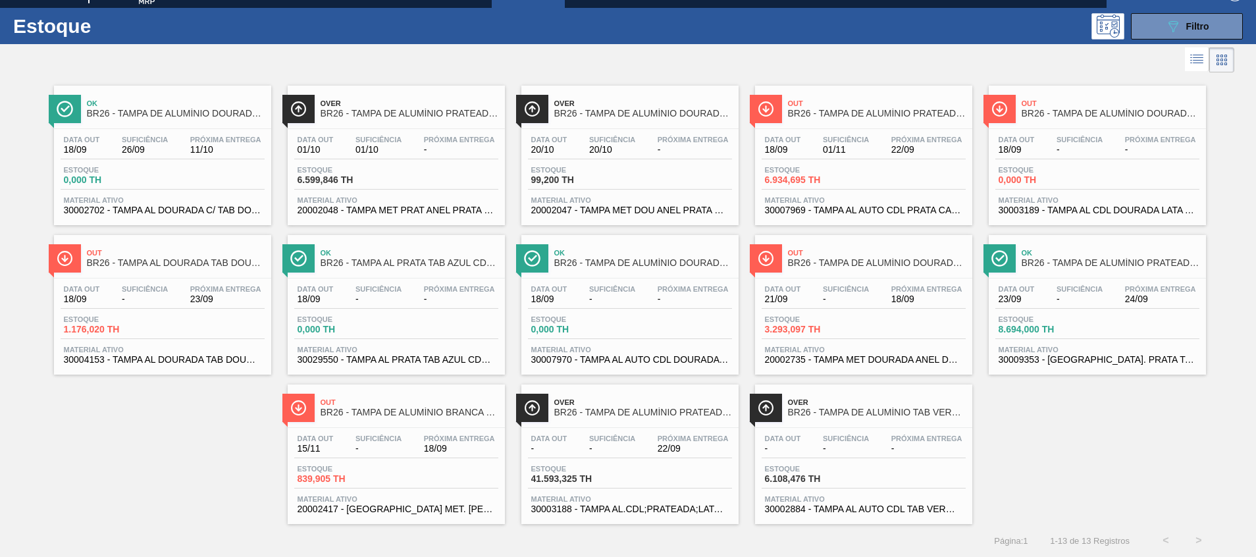
drag, startPoint x: 1153, startPoint y: 24, endPoint x: 1145, endPoint y: 53, distance: 29.2
click at [1153, 24] on button "089F7B8B-B2A5-4AFE-B5C0-19BA573D28AC Filtro" at bounding box center [1187, 26] width 112 height 26
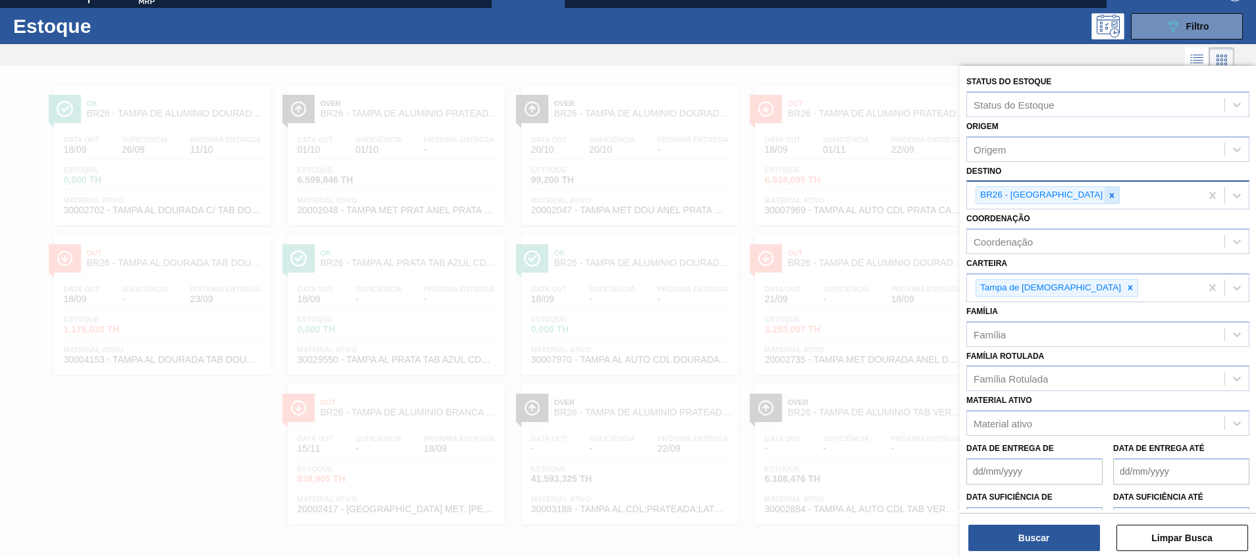
click at [1107, 194] on icon at bounding box center [1111, 195] width 9 height 9
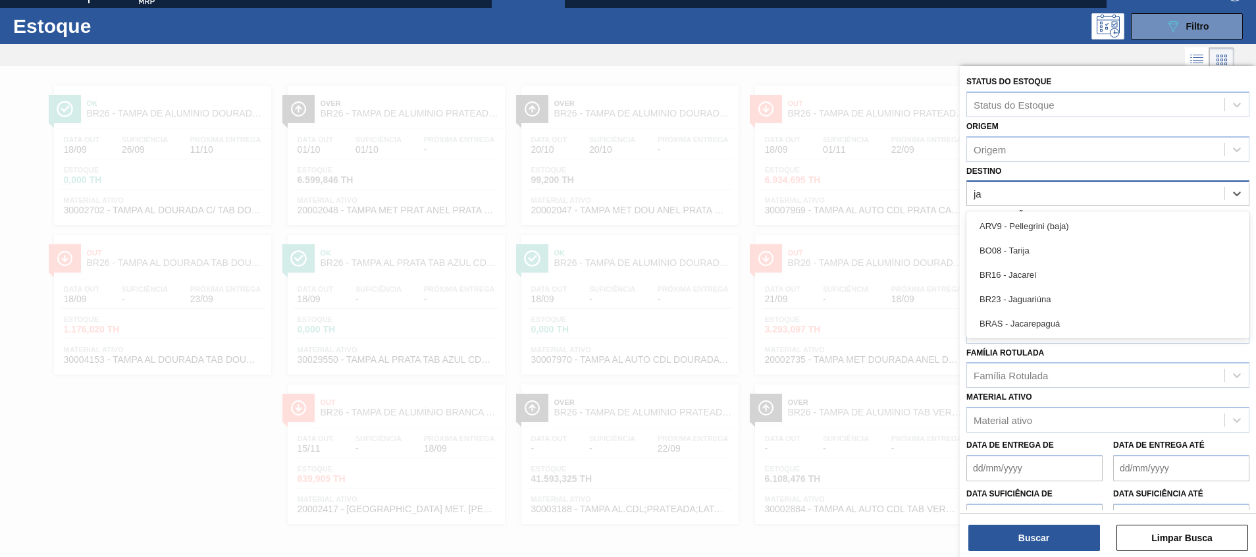
type input "jac"
drag, startPoint x: 1073, startPoint y: 227, endPoint x: 1072, endPoint y: 240, distance: 12.5
click at [1073, 226] on div "BR16 - Jacareí" at bounding box center [1107, 226] width 283 height 24
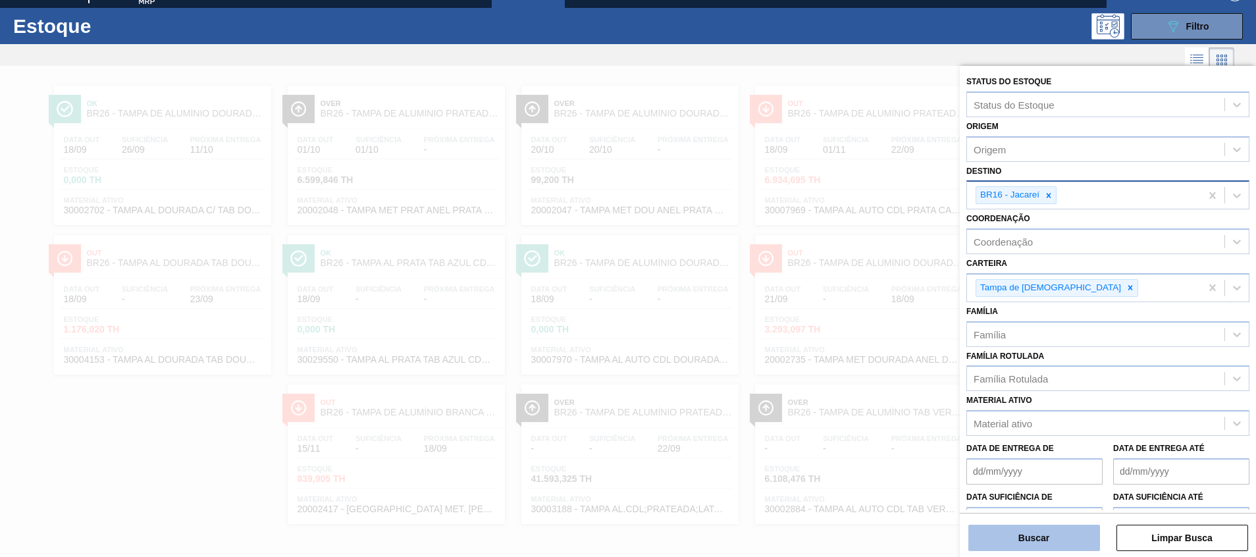
click at [1031, 546] on button "Buscar" at bounding box center [1034, 538] width 132 height 26
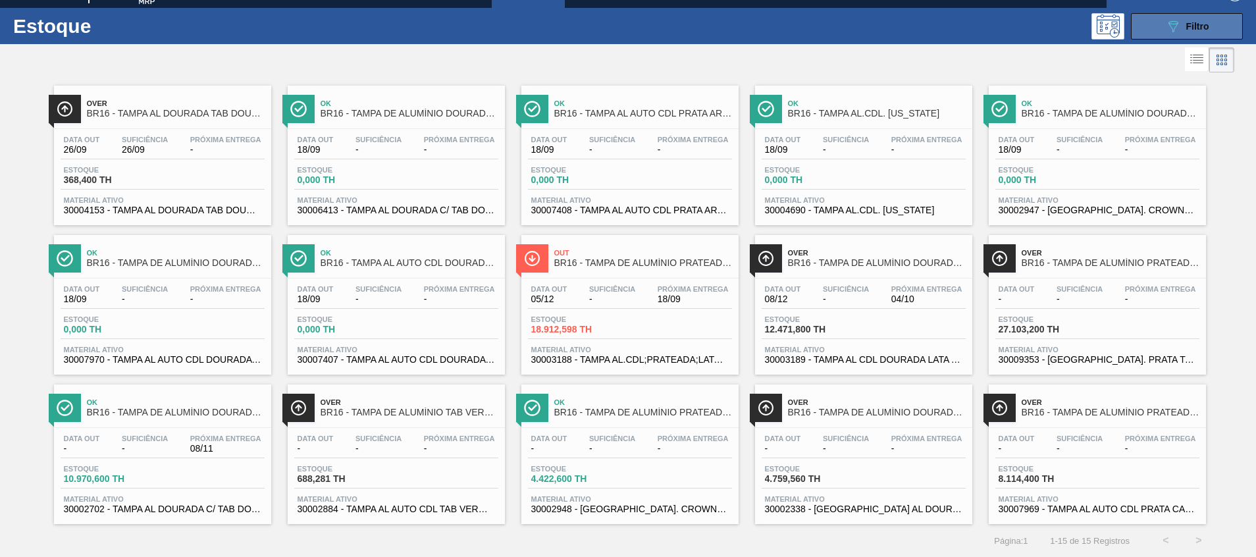
click at [1178, 30] on icon "089F7B8B-B2A5-4AFE-B5C0-19BA573D28AC" at bounding box center [1173, 26] width 16 height 16
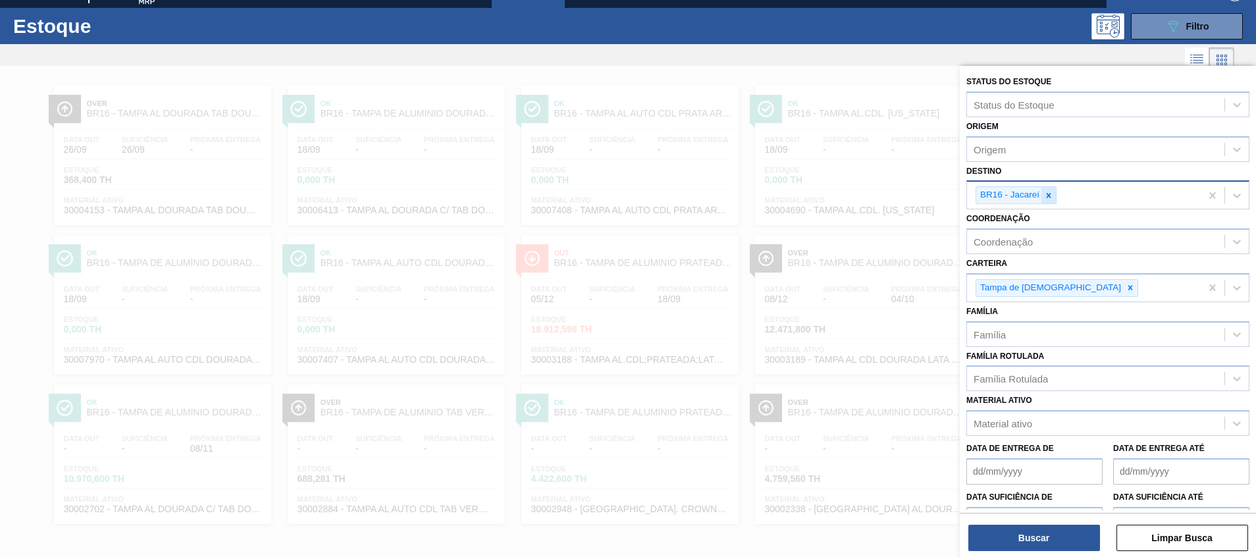
click at [1051, 190] on div at bounding box center [1048, 195] width 14 height 16
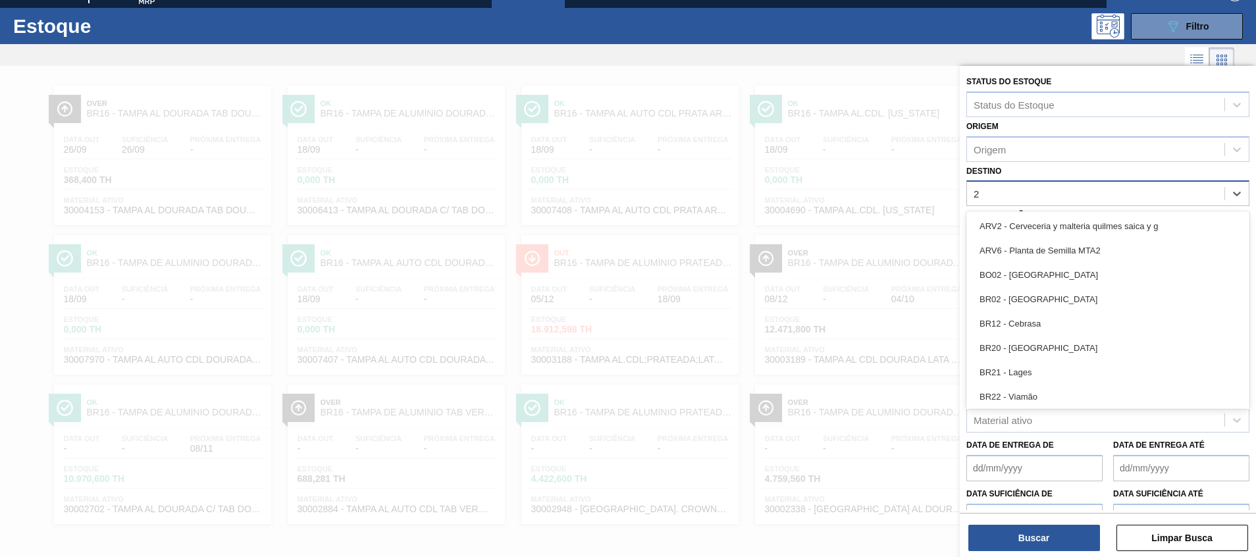
type input "26"
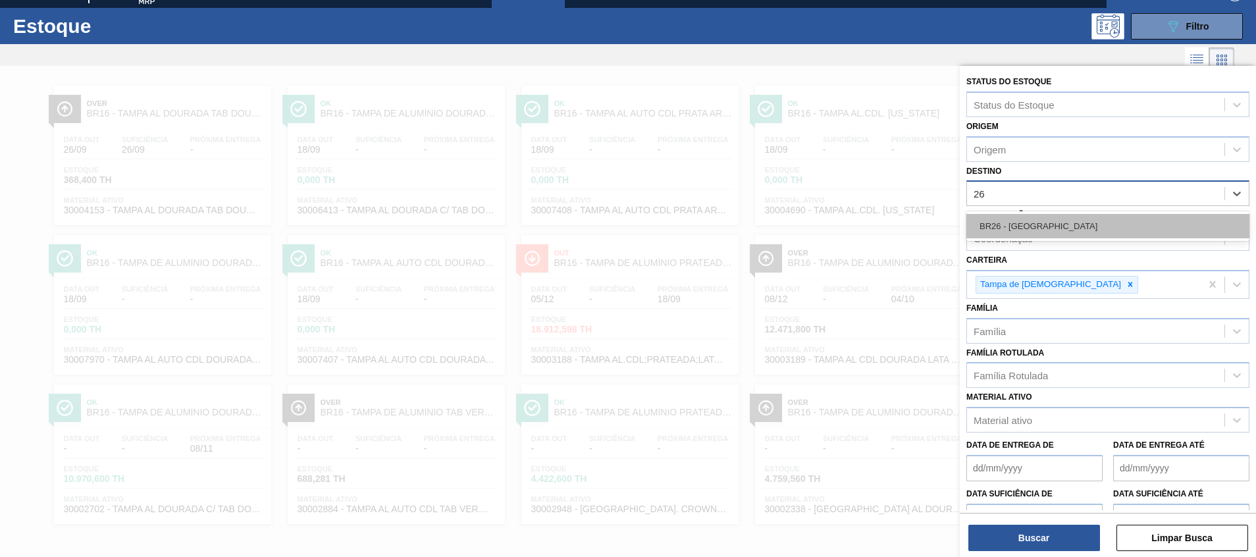
click at [1045, 221] on div "BR26 - [GEOGRAPHIC_DATA]" at bounding box center [1107, 226] width 283 height 24
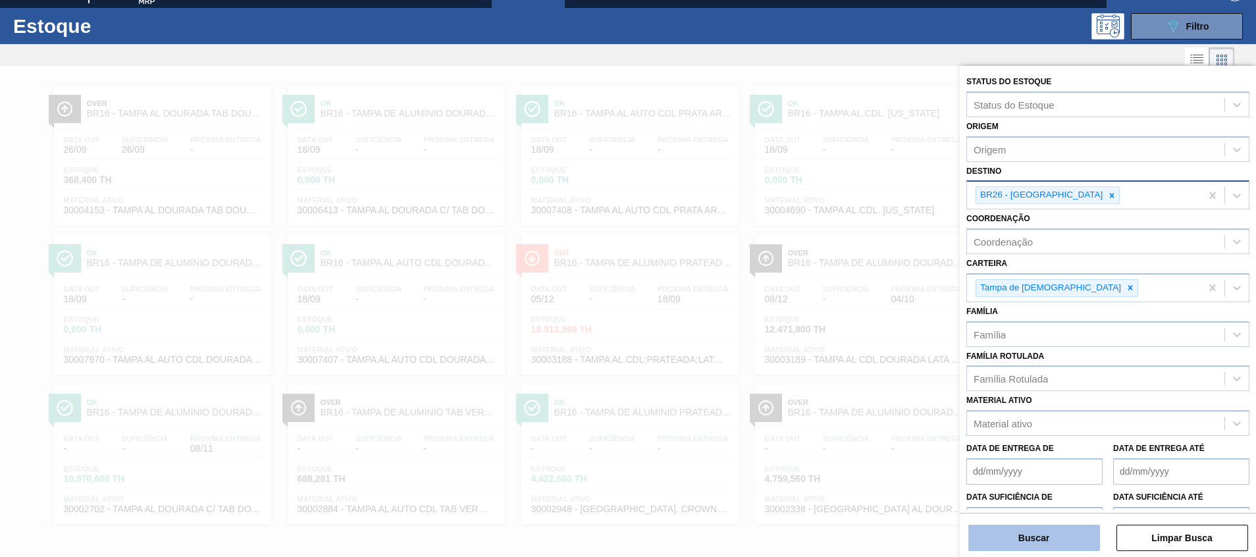
click at [1007, 532] on button "Buscar" at bounding box center [1034, 538] width 132 height 26
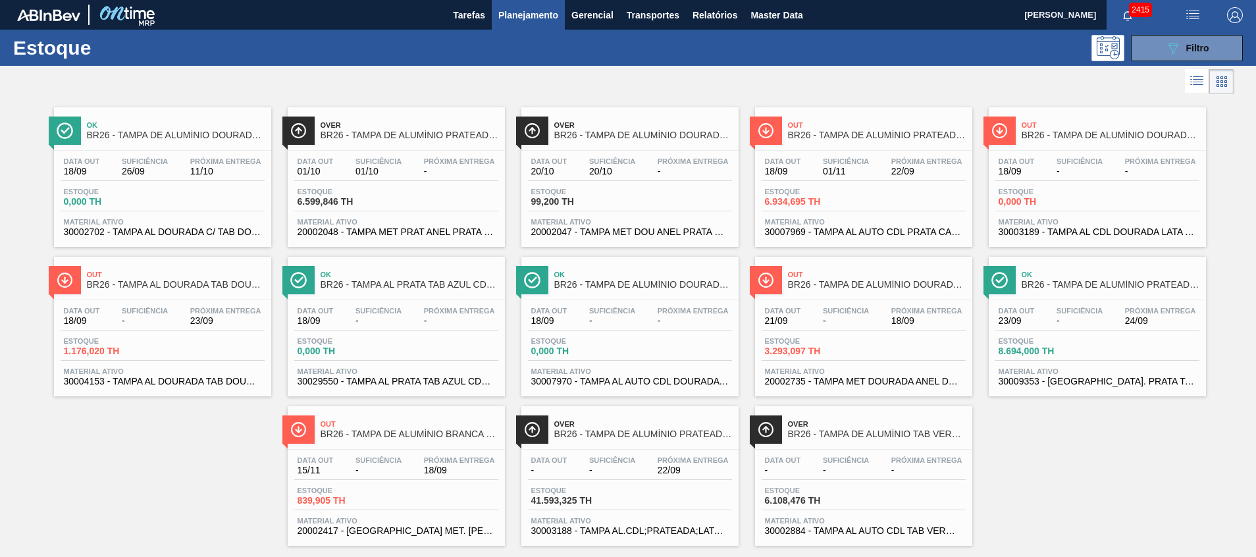
click at [871, 242] on div "Out BR26 - TAMPA DE ALUMÍNIO PRATEADA CANPACK CDL Data out 18/09 Suficiência 01…" at bounding box center [863, 177] width 217 height 140
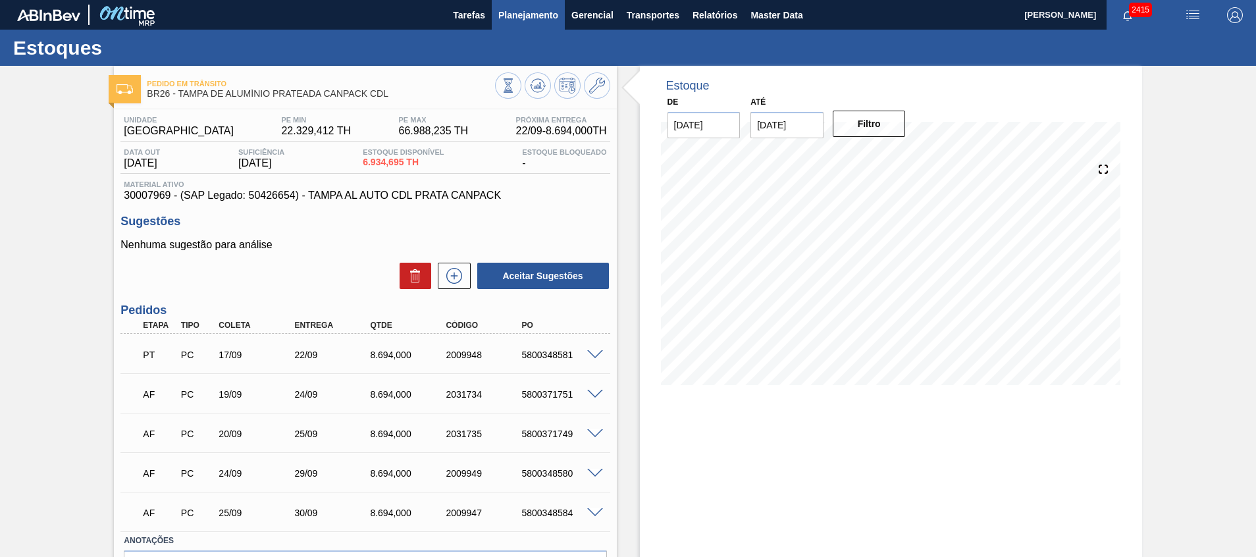
click at [500, 14] on span "Planejamento" at bounding box center [528, 15] width 60 height 16
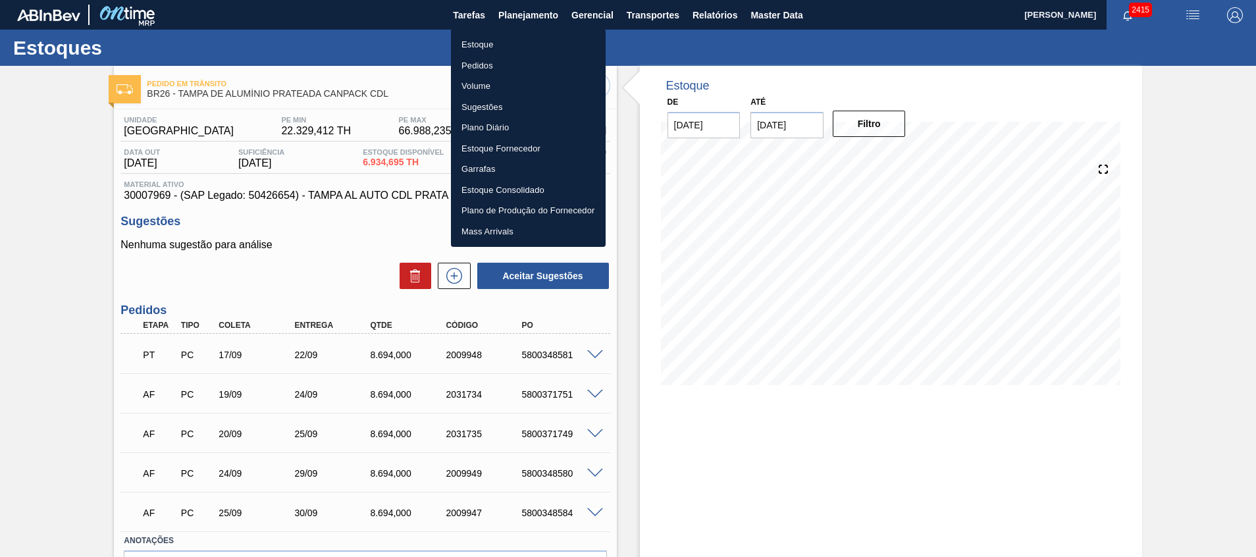
click at [500, 39] on li "Estoque" at bounding box center [528, 44] width 155 height 21
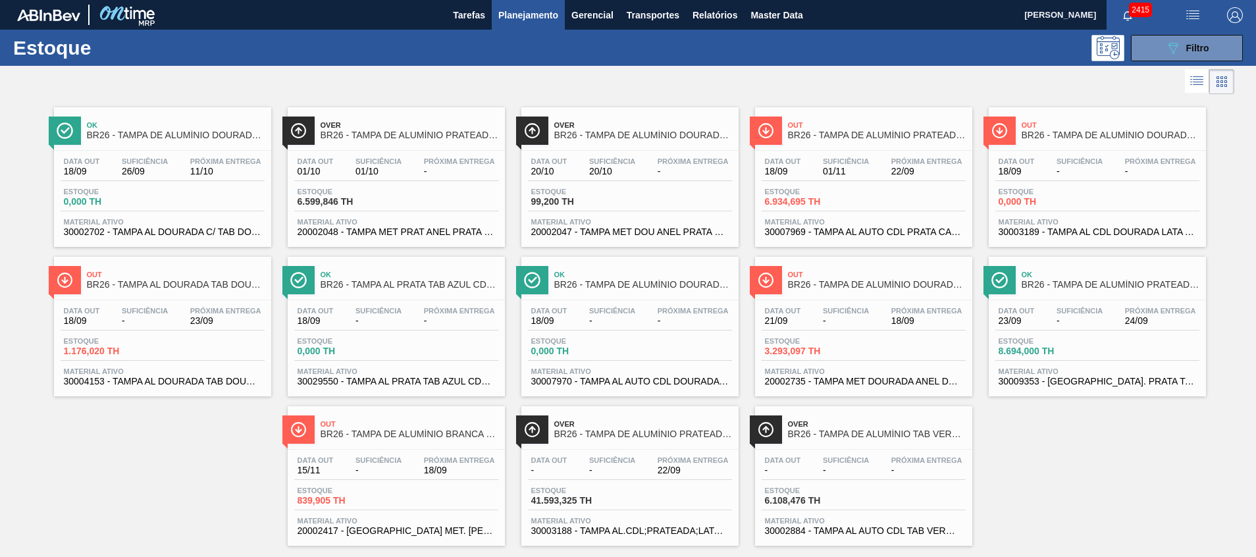
click at [1155, 65] on div "Estoque 089F7B8B-B2A5-4AFE-B5C0-19BA573D28AC Filtro" at bounding box center [628, 48] width 1256 height 36
click at [1158, 51] on button "089F7B8B-B2A5-4AFE-B5C0-19BA573D28AC Filtro" at bounding box center [1187, 48] width 112 height 26
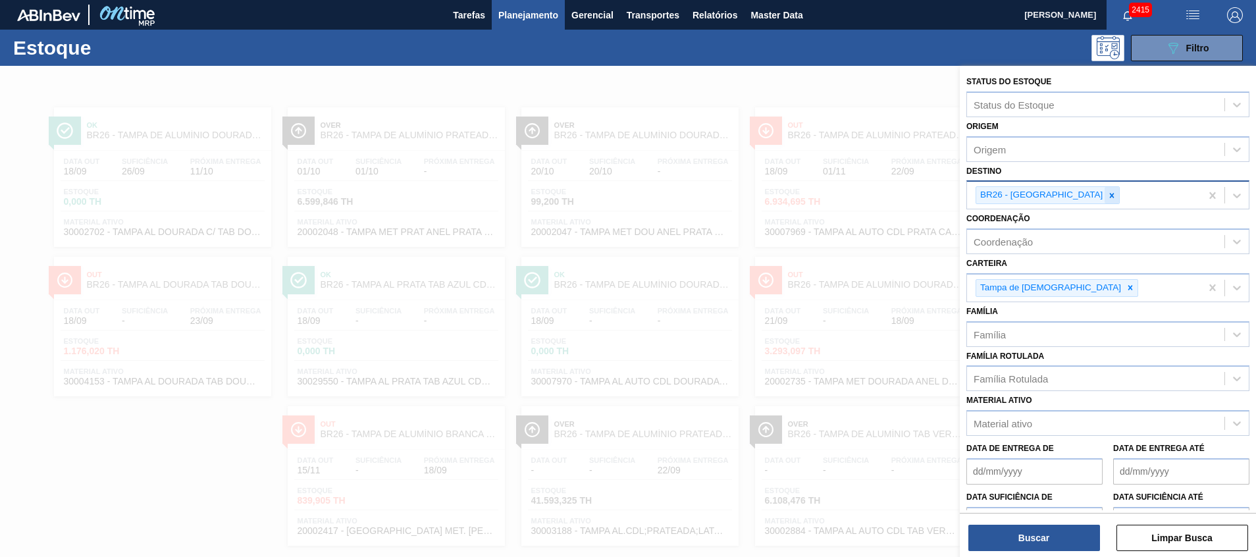
click at [1105, 190] on div at bounding box center [1112, 195] width 14 height 16
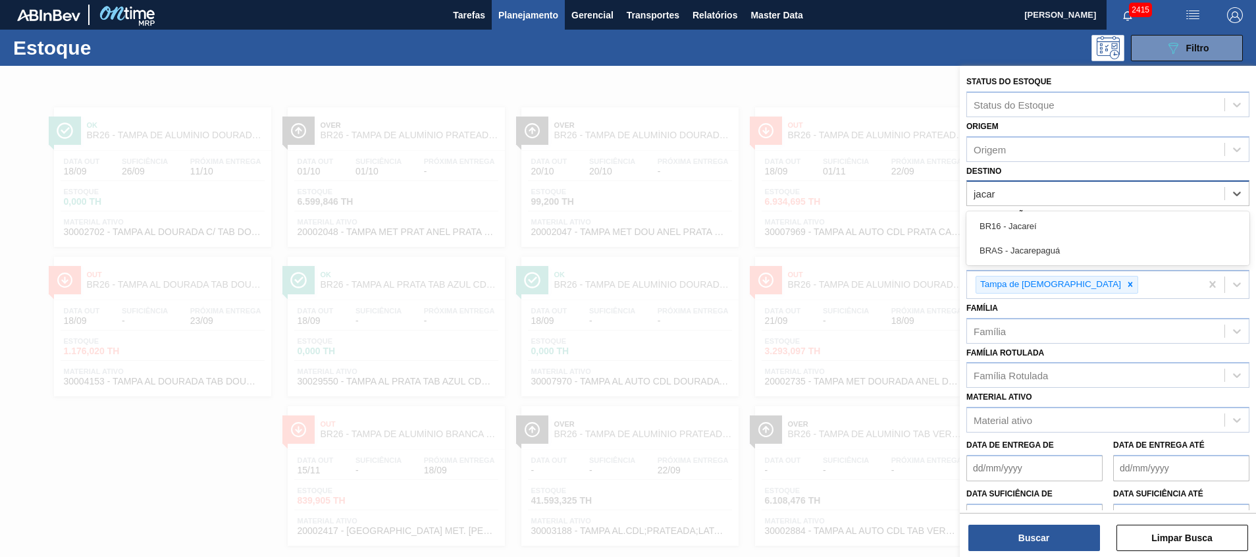
type input "jacare"
drag, startPoint x: 1056, startPoint y: 231, endPoint x: 1055, endPoint y: 238, distance: 7.3
click at [1056, 232] on div "BR16 - Jacareí" at bounding box center [1107, 226] width 283 height 24
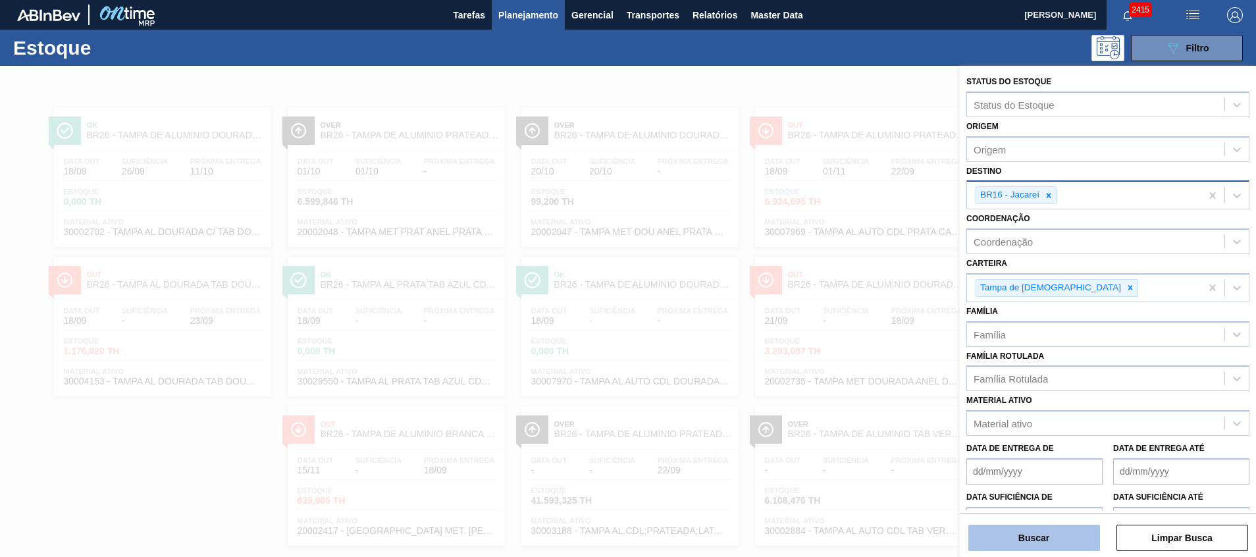
click at [1045, 534] on button "Buscar" at bounding box center [1034, 538] width 132 height 26
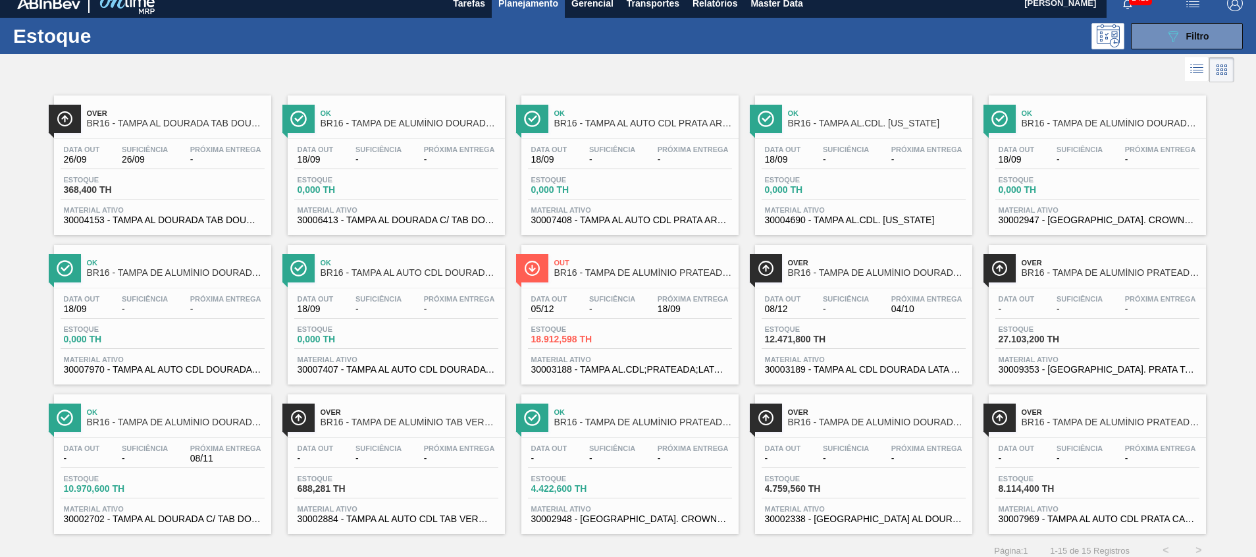
scroll to position [22, 0]
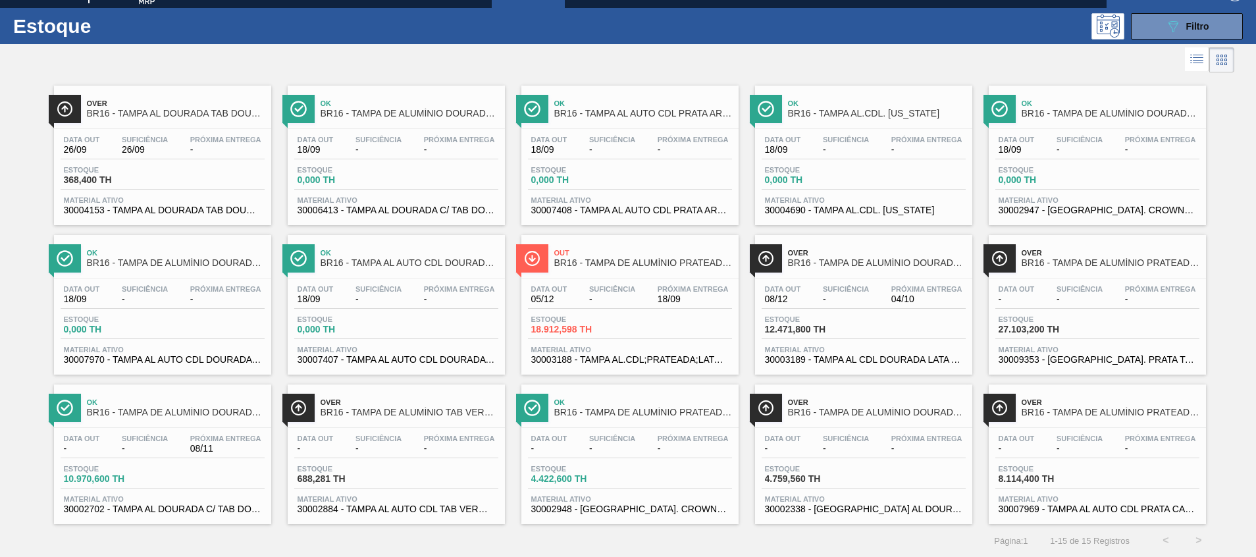
click at [577, 494] on div "Data out - Suficiência - Próxima Entrega - Estoque 4.422,600 TH Material ativo …" at bounding box center [629, 473] width 217 height 90
